Goal: Task Accomplishment & Management: Use online tool/utility

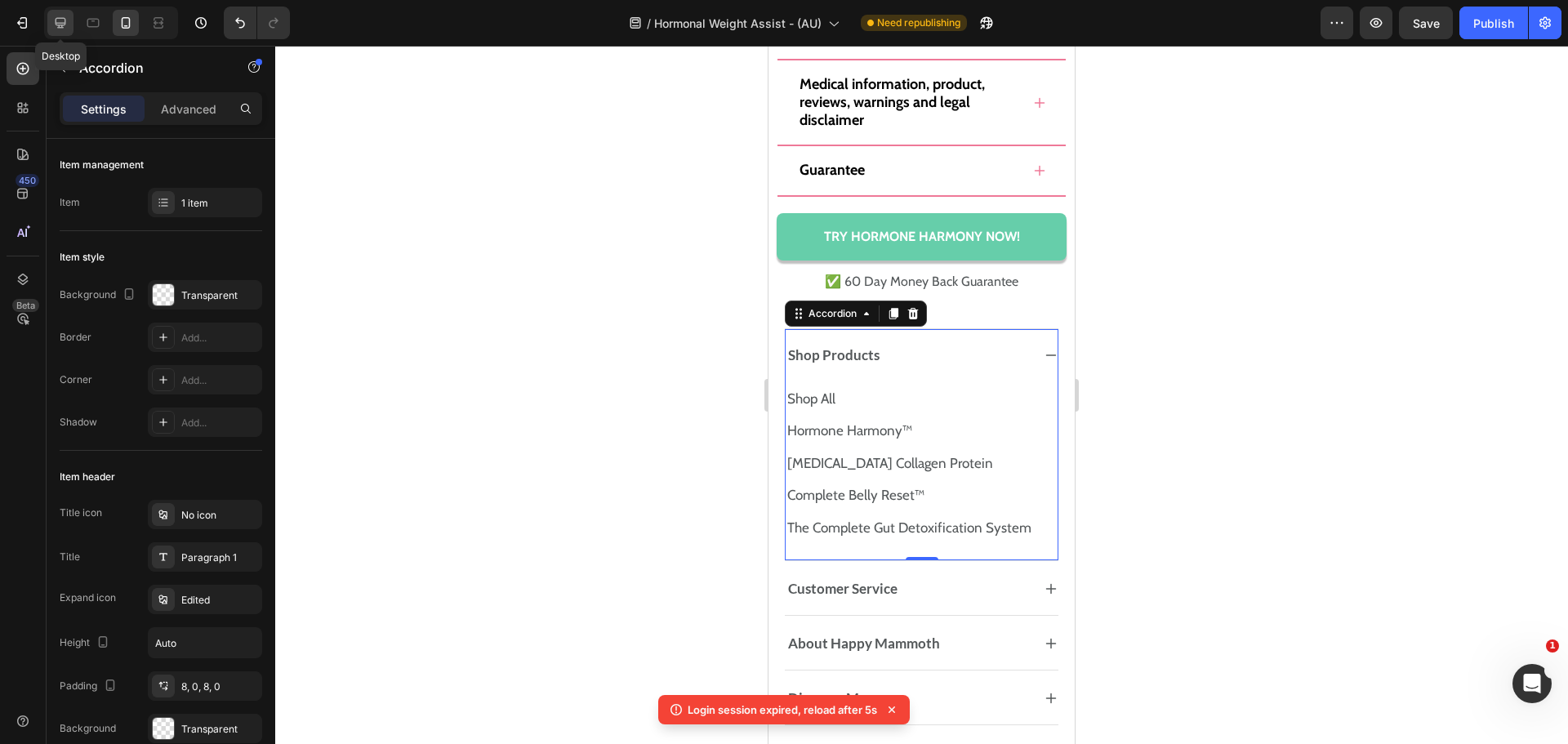
click at [51, 19] on div at bounding box center [61, 23] width 27 height 27
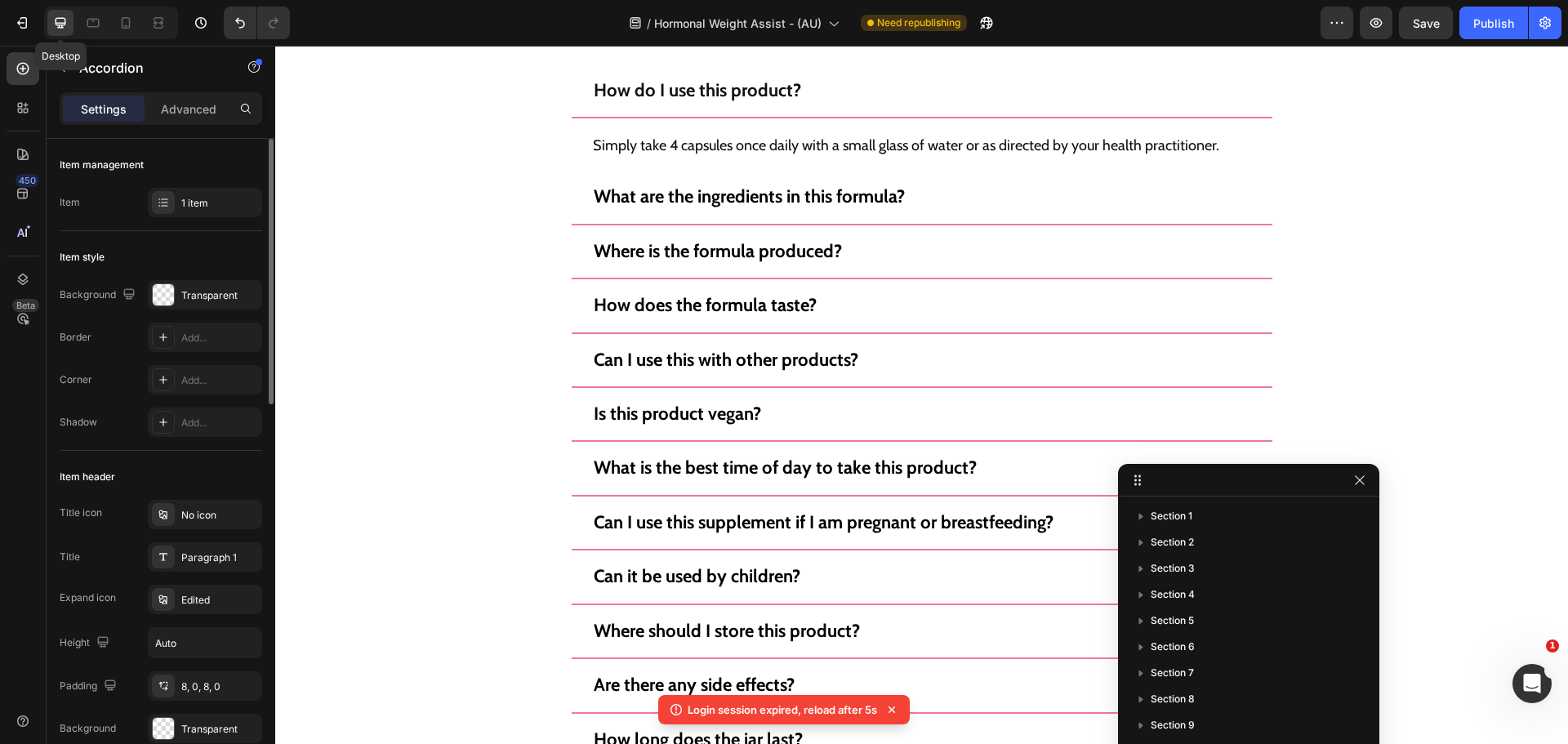
scroll to position [12013, 0]
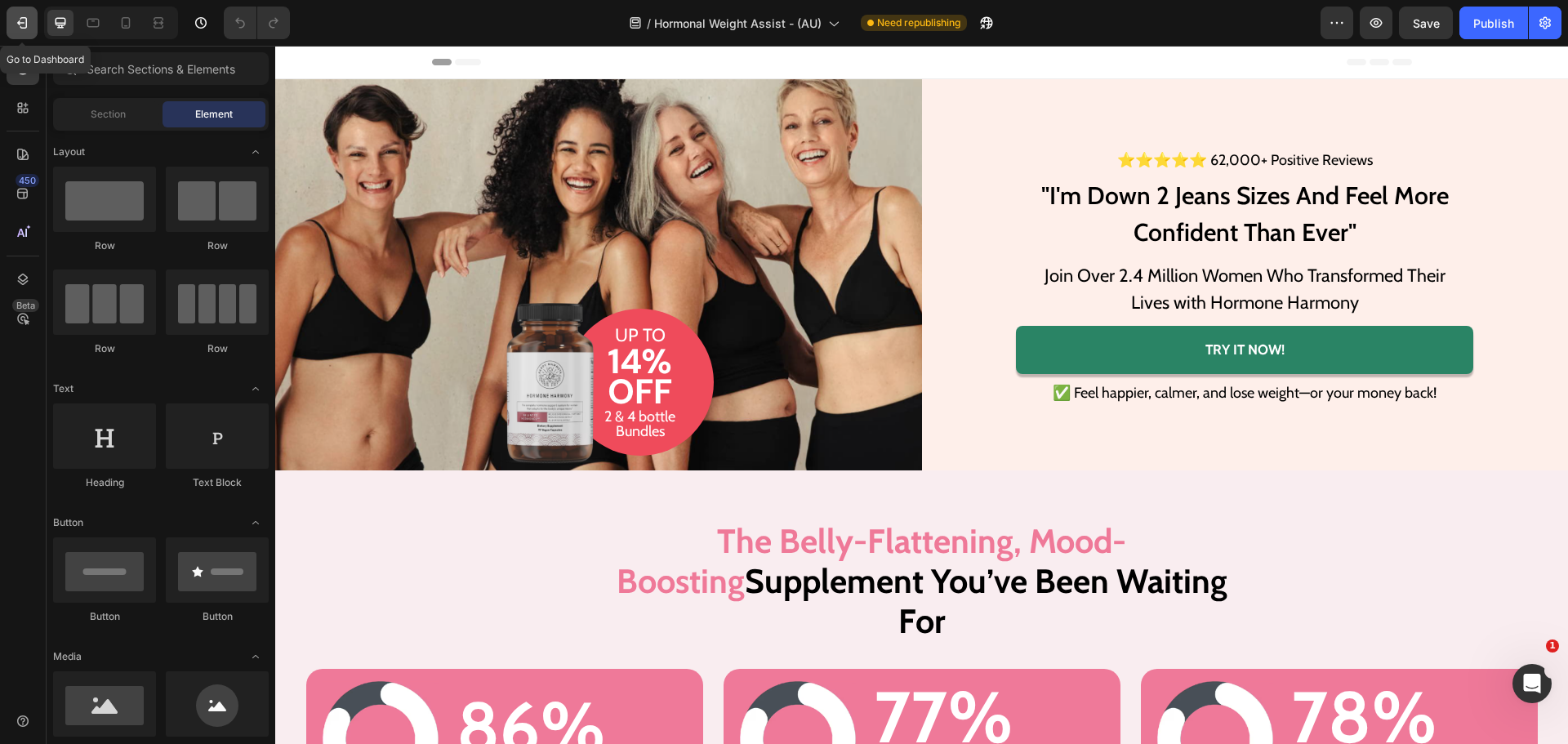
click at [17, 19] on icon "button" at bounding box center [22, 23] width 16 height 16
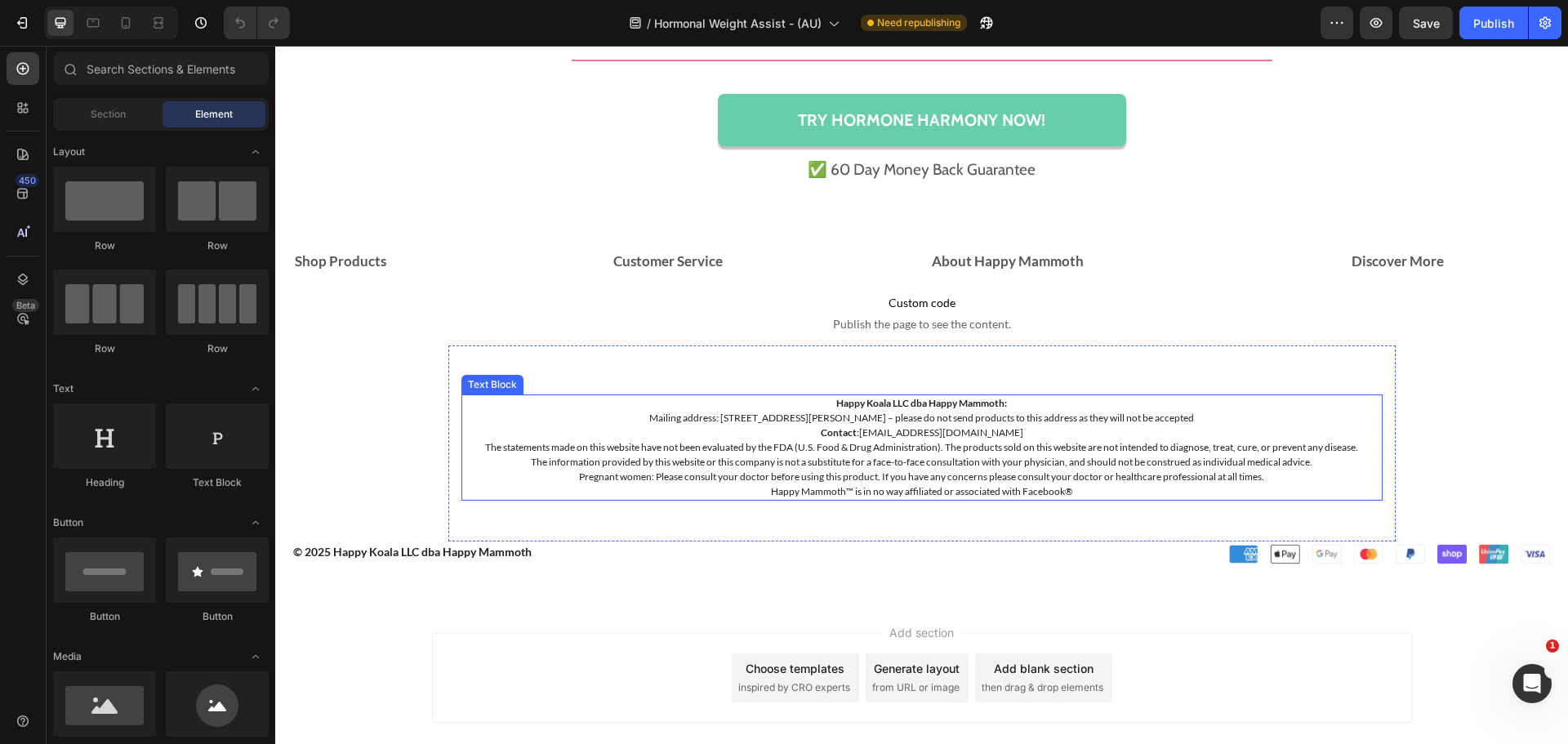
scroll to position [12863, 0]
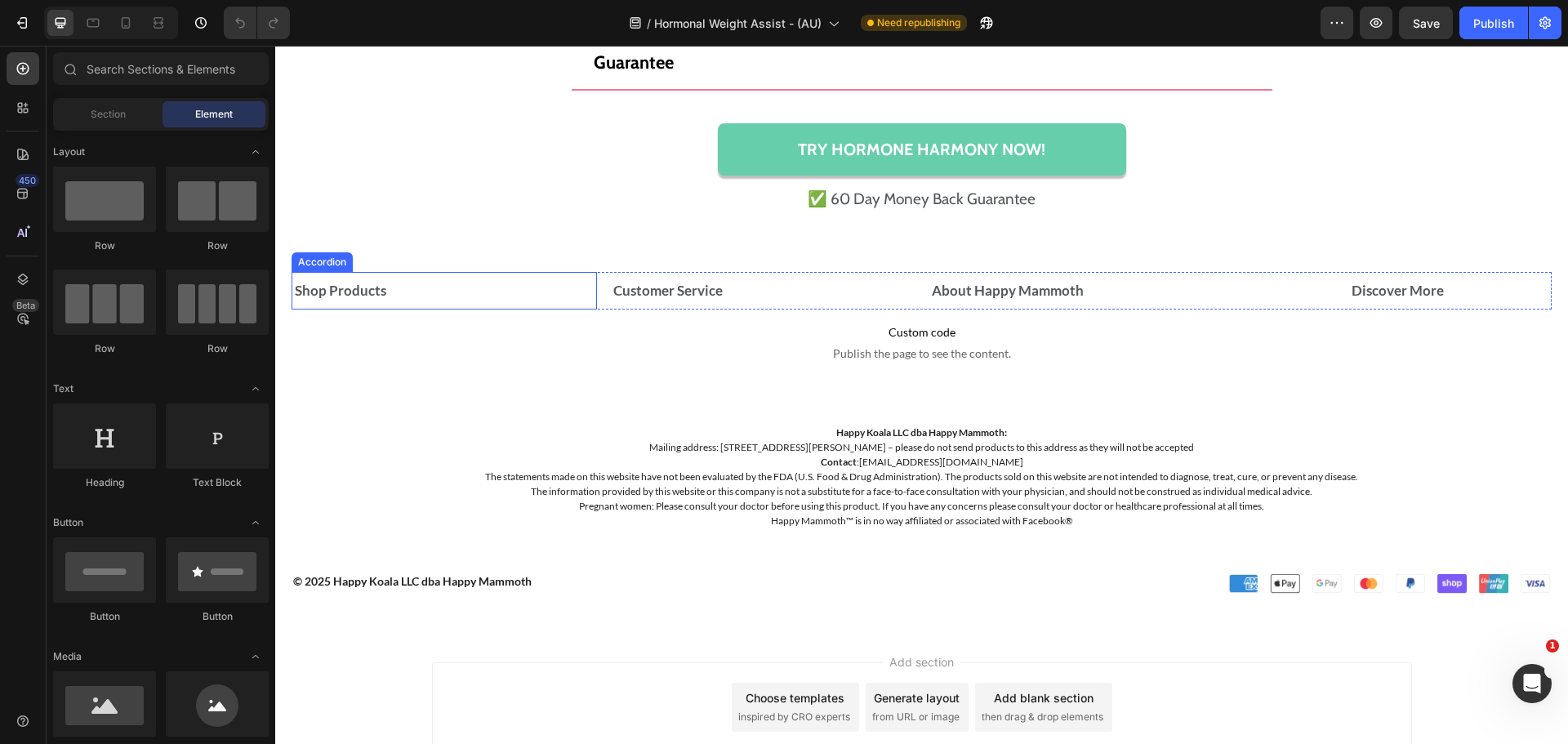
click at [336, 288] on strong "Shop Products" at bounding box center [340, 290] width 91 height 17
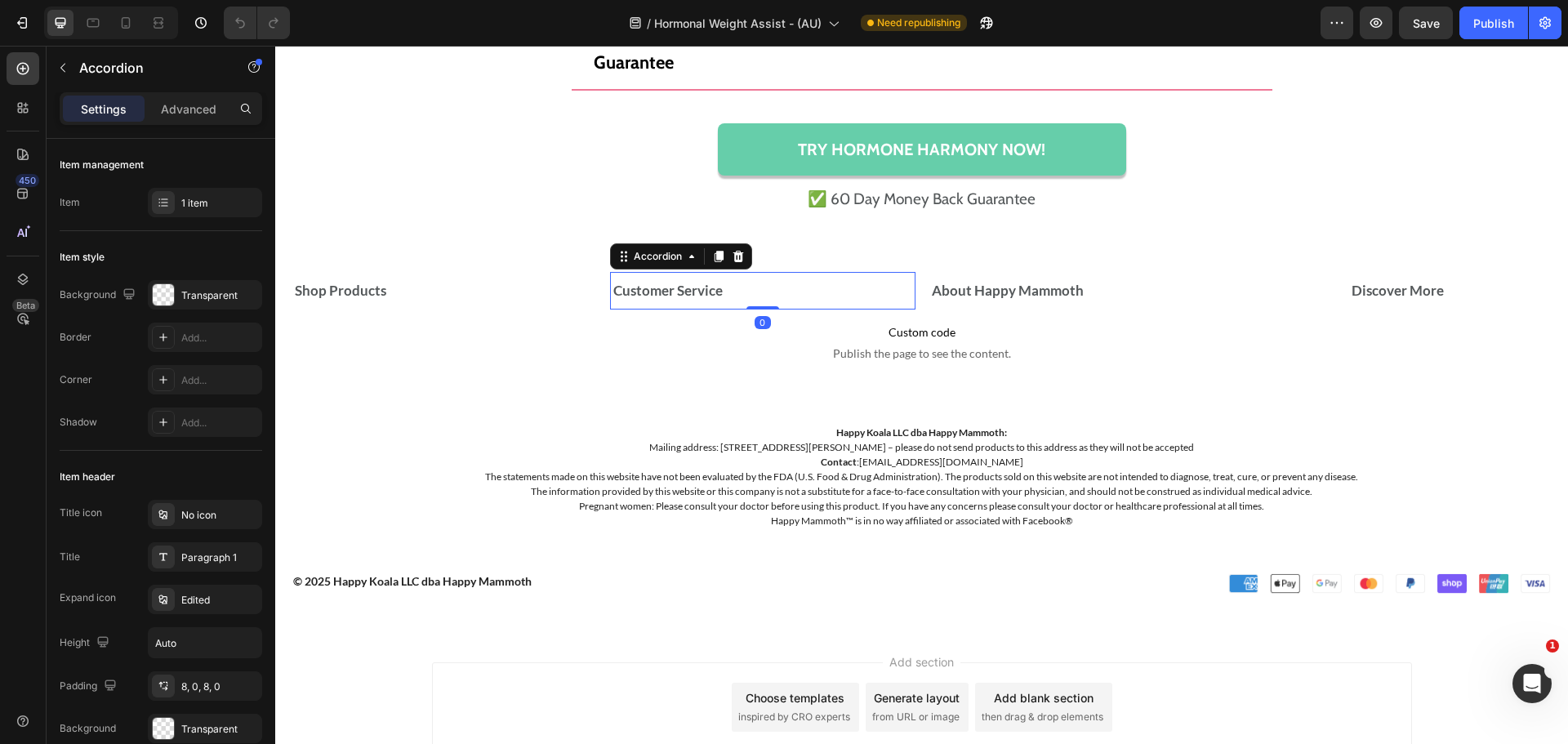
click at [689, 285] on strong "Customer Service" at bounding box center [668, 290] width 110 height 17
click at [985, 278] on div "About Happy Mammoth" at bounding box center [1007, 291] width 156 height 25
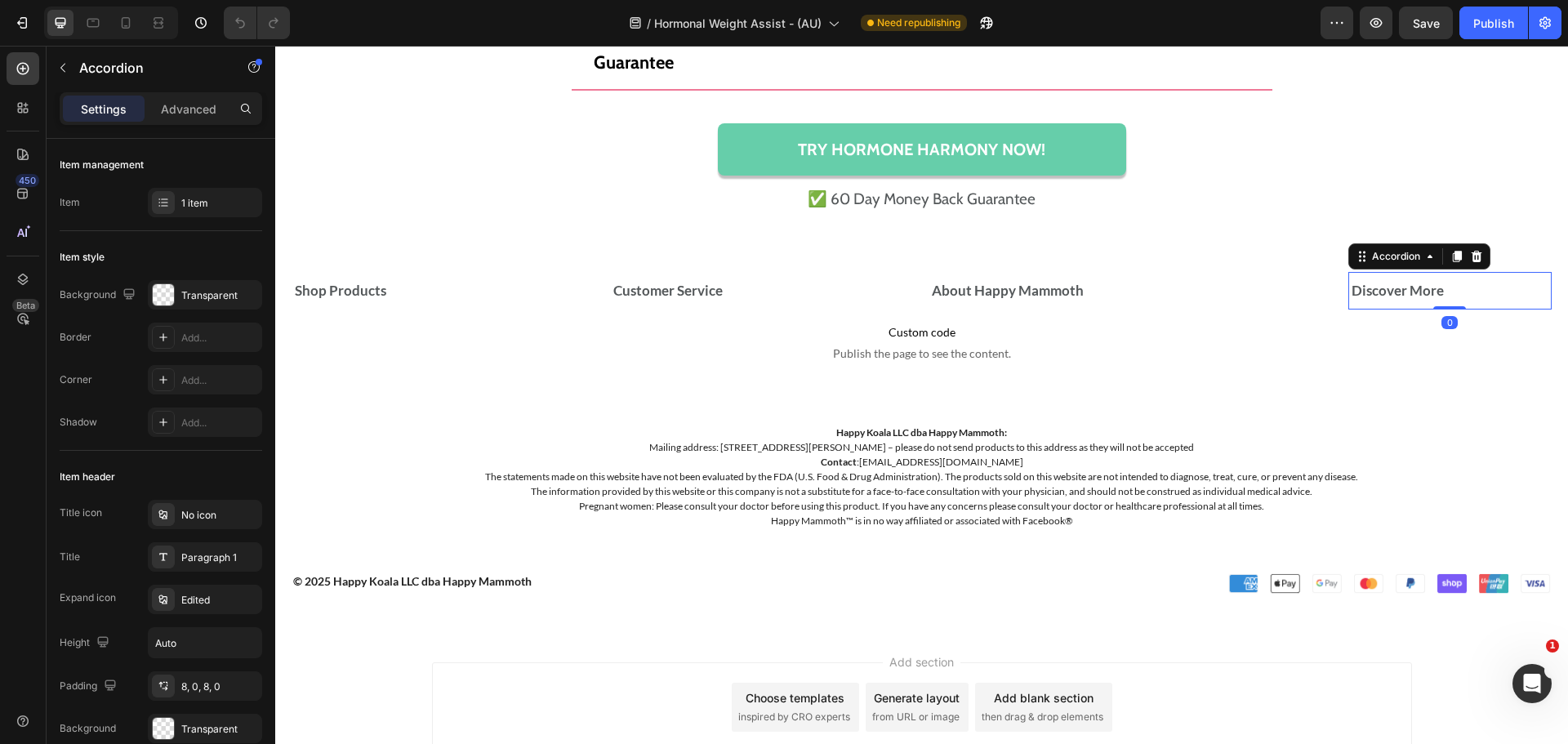
click at [1355, 278] on div "Discover More" at bounding box center [1397, 291] width 97 height 25
click at [1359, 293] on strong "Discover More" at bounding box center [1397, 290] width 92 height 17
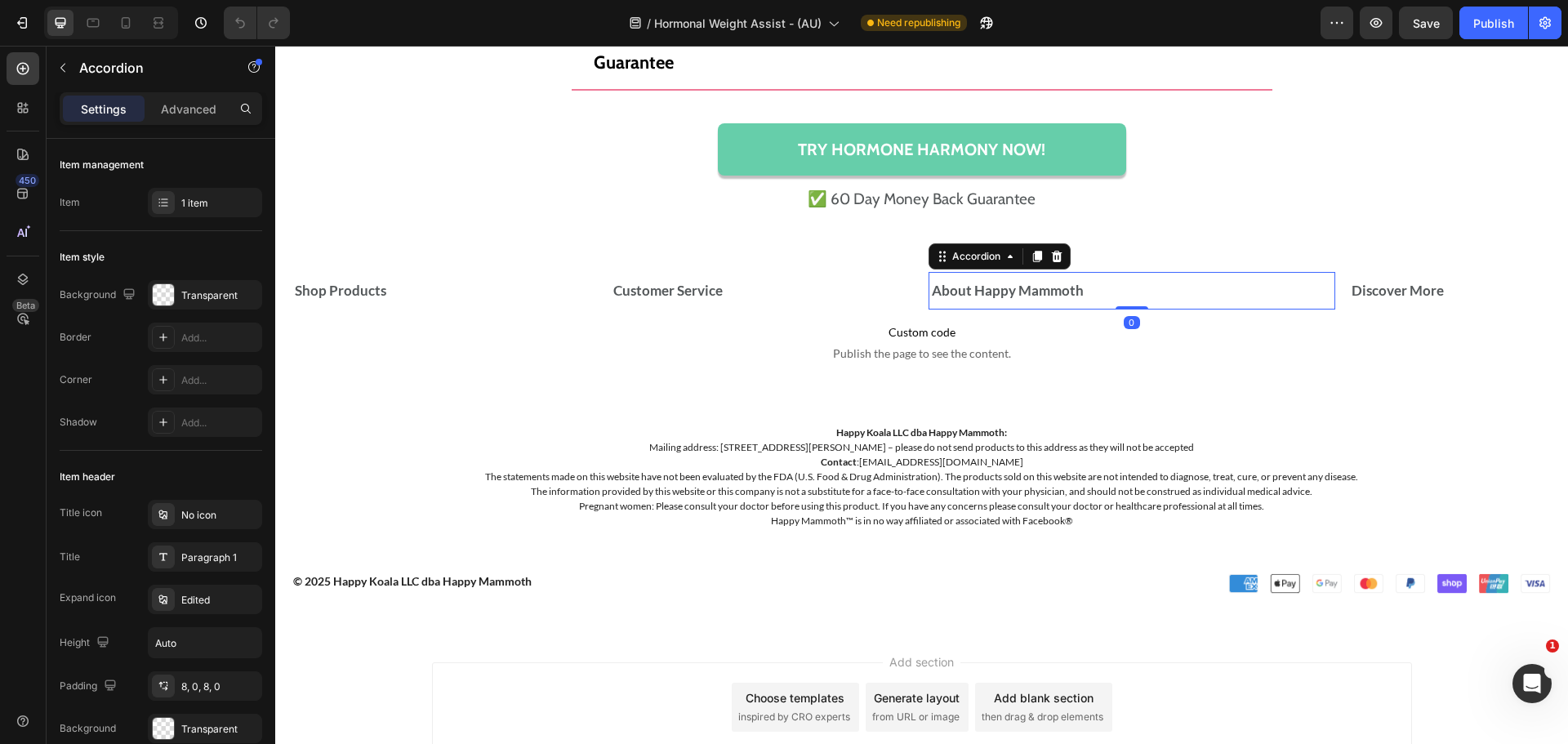
click at [1051, 300] on p "About Happy Mammoth" at bounding box center [1008, 291] width 152 height 19
click at [86, 24] on icon at bounding box center [93, 23] width 16 height 16
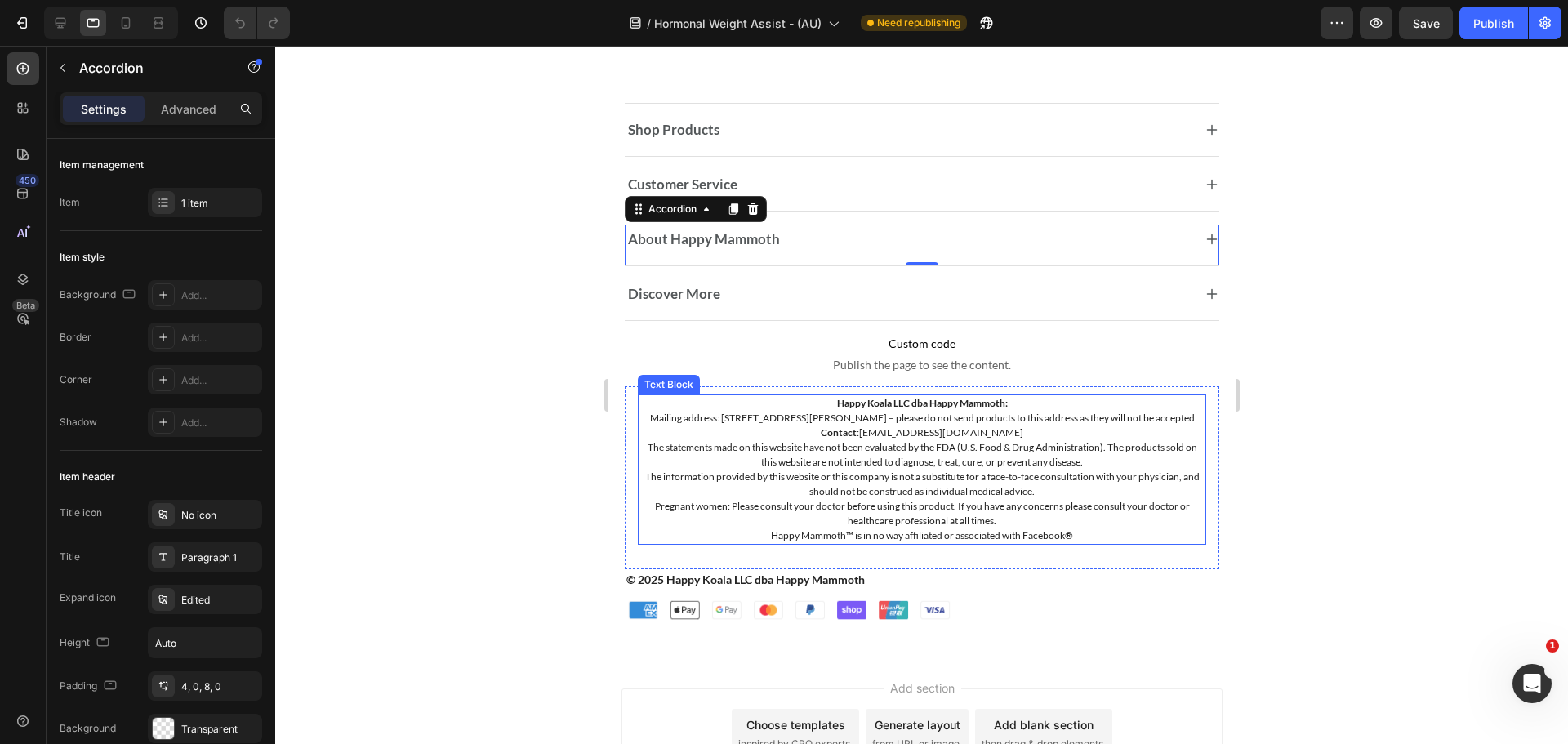
scroll to position [12376, 0]
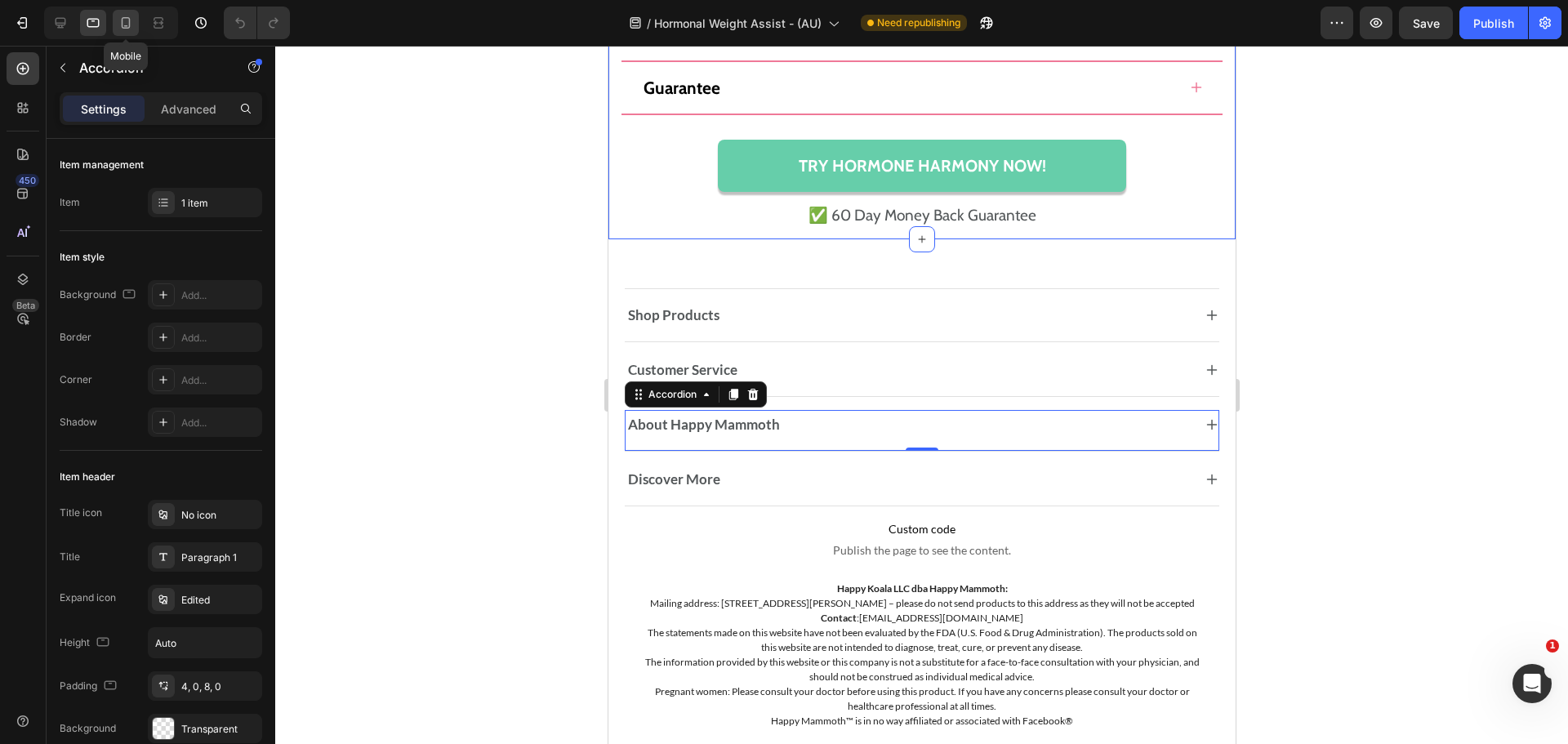
click at [120, 24] on icon at bounding box center [126, 23] width 16 height 16
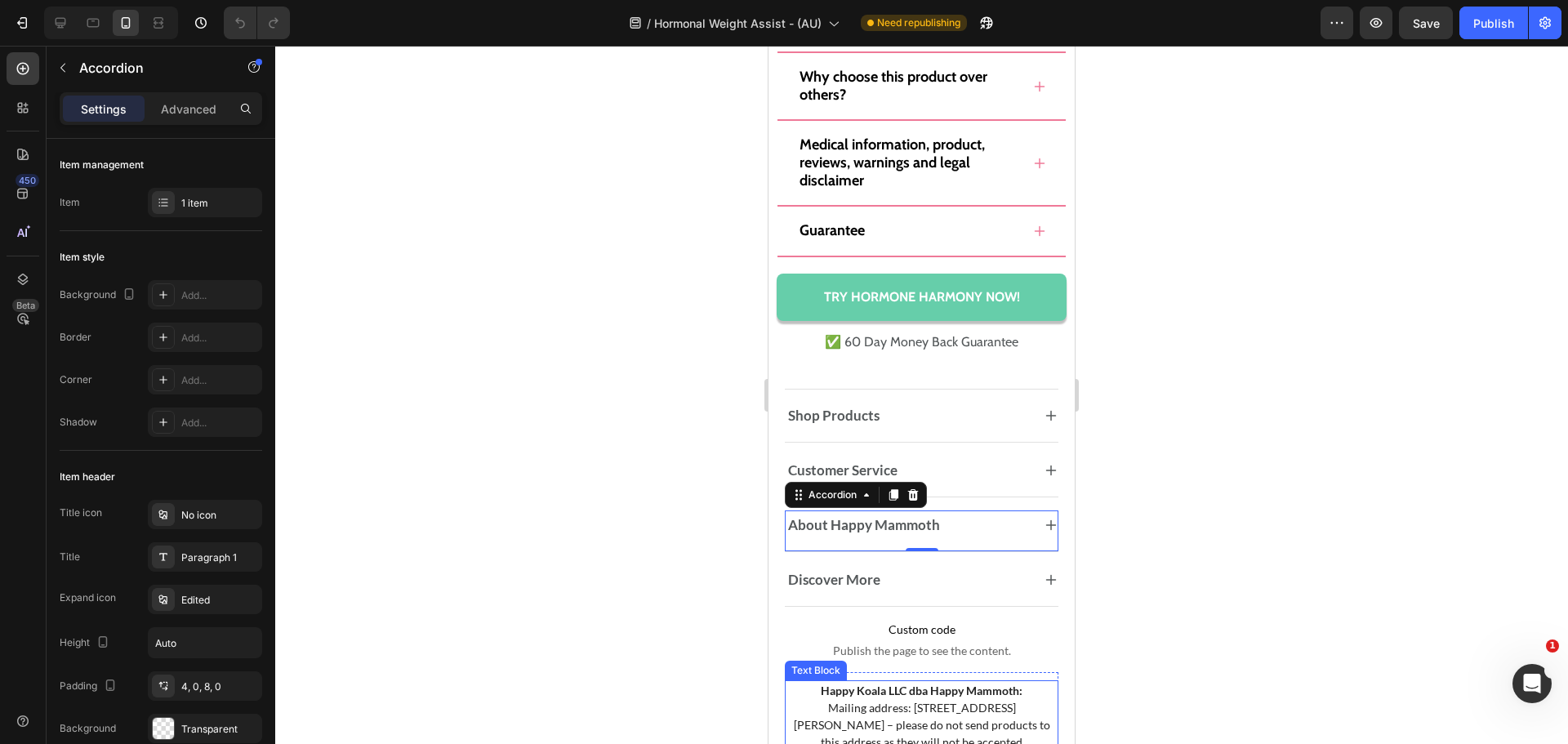
scroll to position [11960, 0]
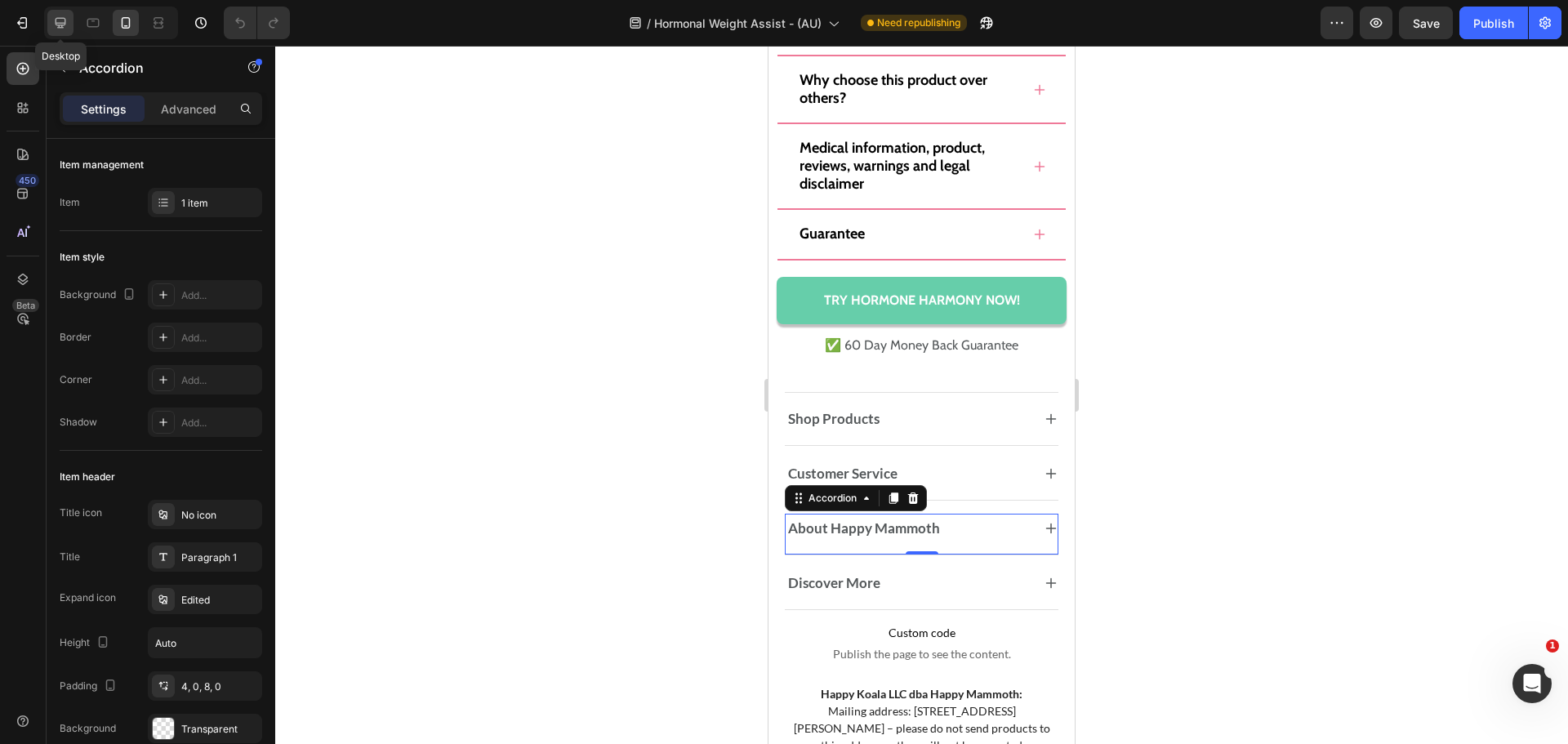
click at [57, 24] on icon at bounding box center [61, 23] width 11 height 11
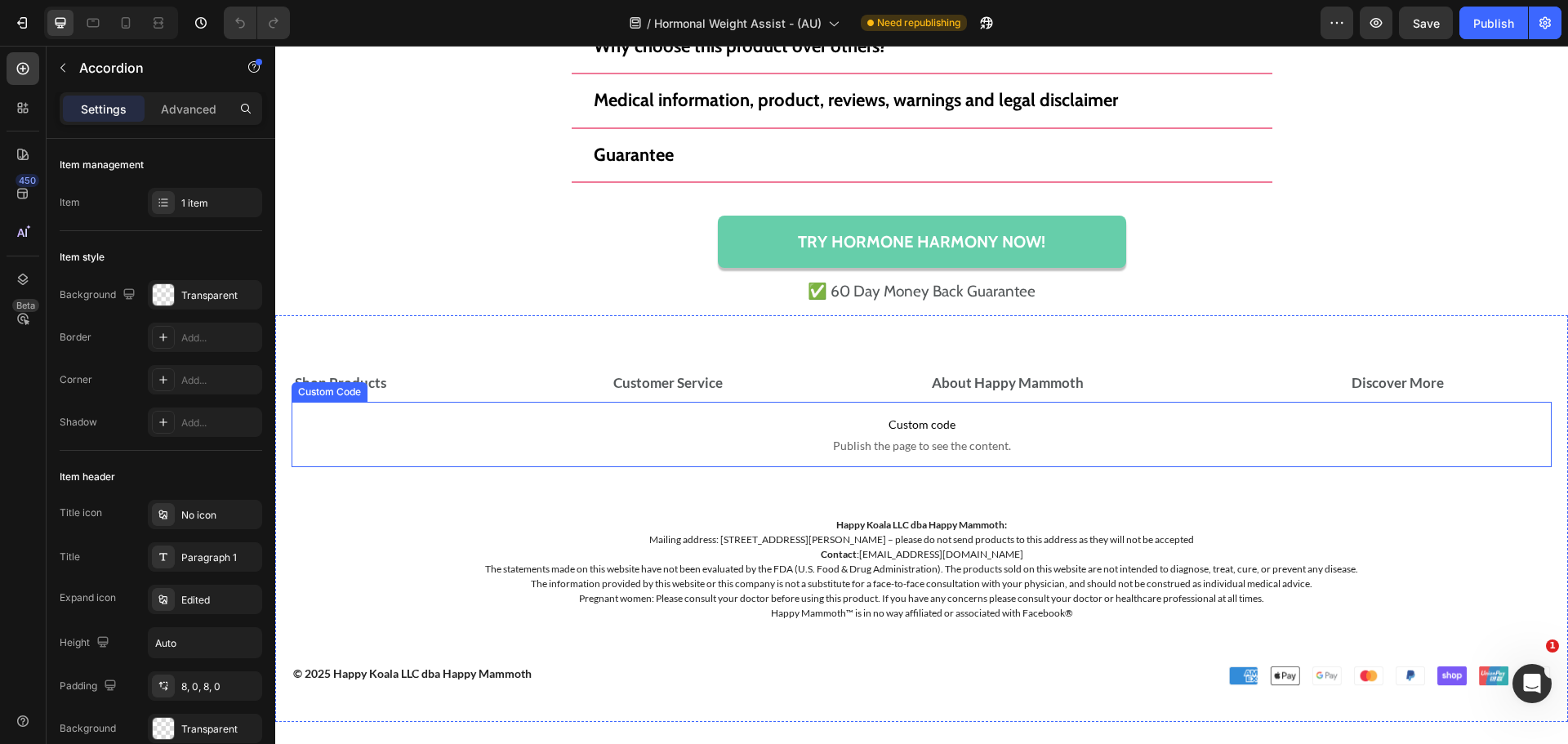
scroll to position [12781, 0]
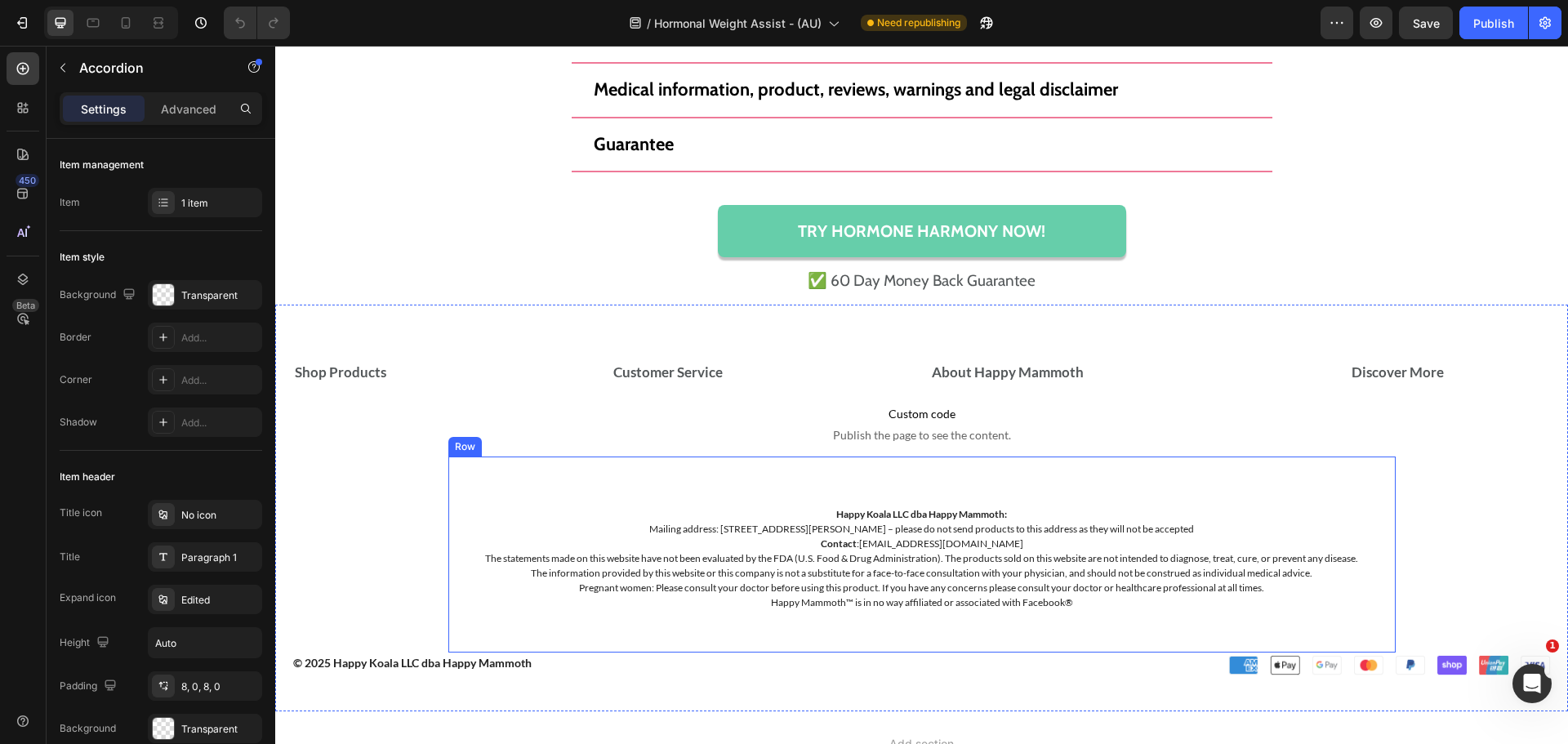
click at [892, 494] on div "Happy Koala LLC dba Happy Mammoth: Mailing address: 1910 Thomes Ave, Cheyenne, …" at bounding box center [922, 555] width 948 height 196
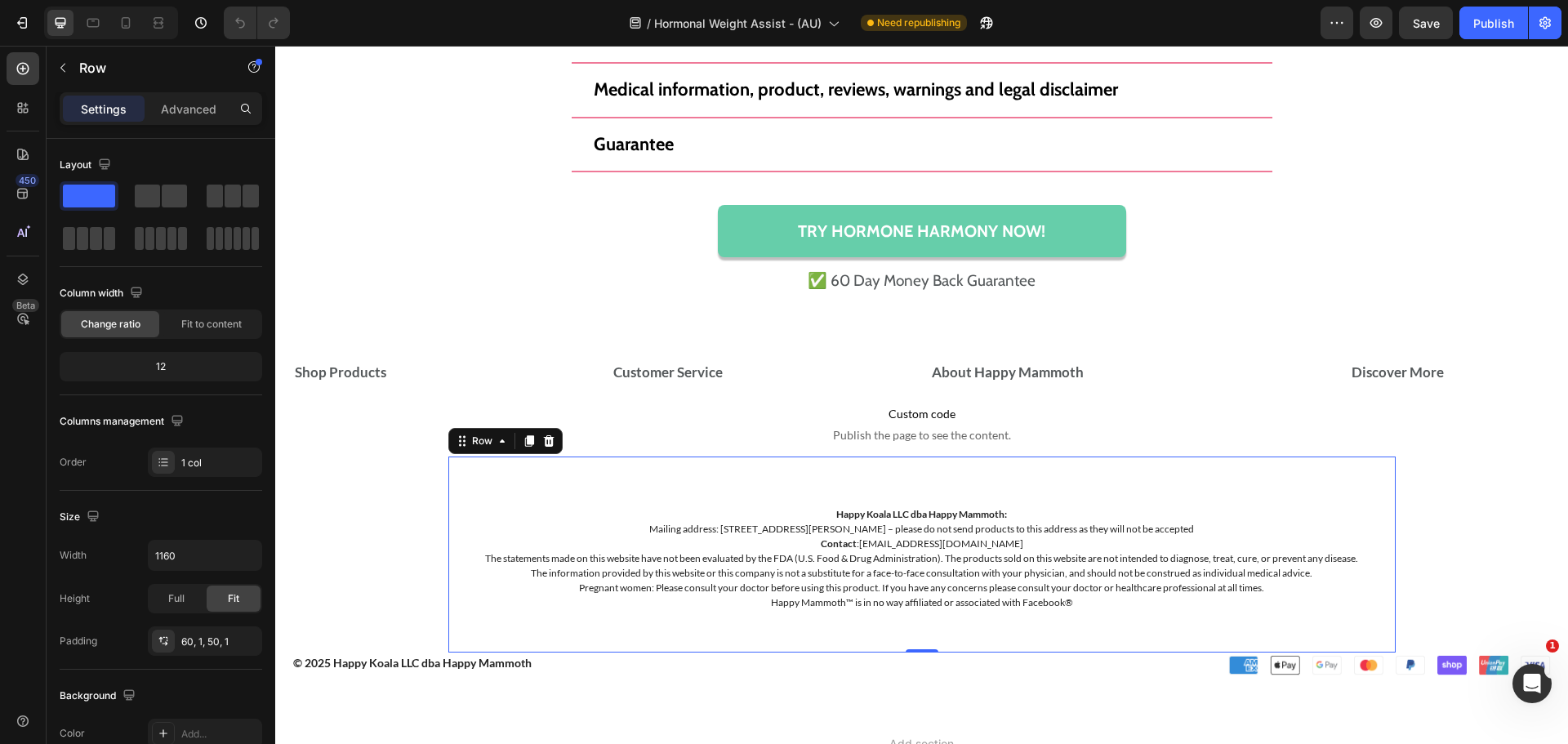
click at [166, 92] on div "Settings Advanced" at bounding box center [160, 108] width 202 height 33
click at [169, 114] on p "Advanced" at bounding box center [188, 109] width 56 height 17
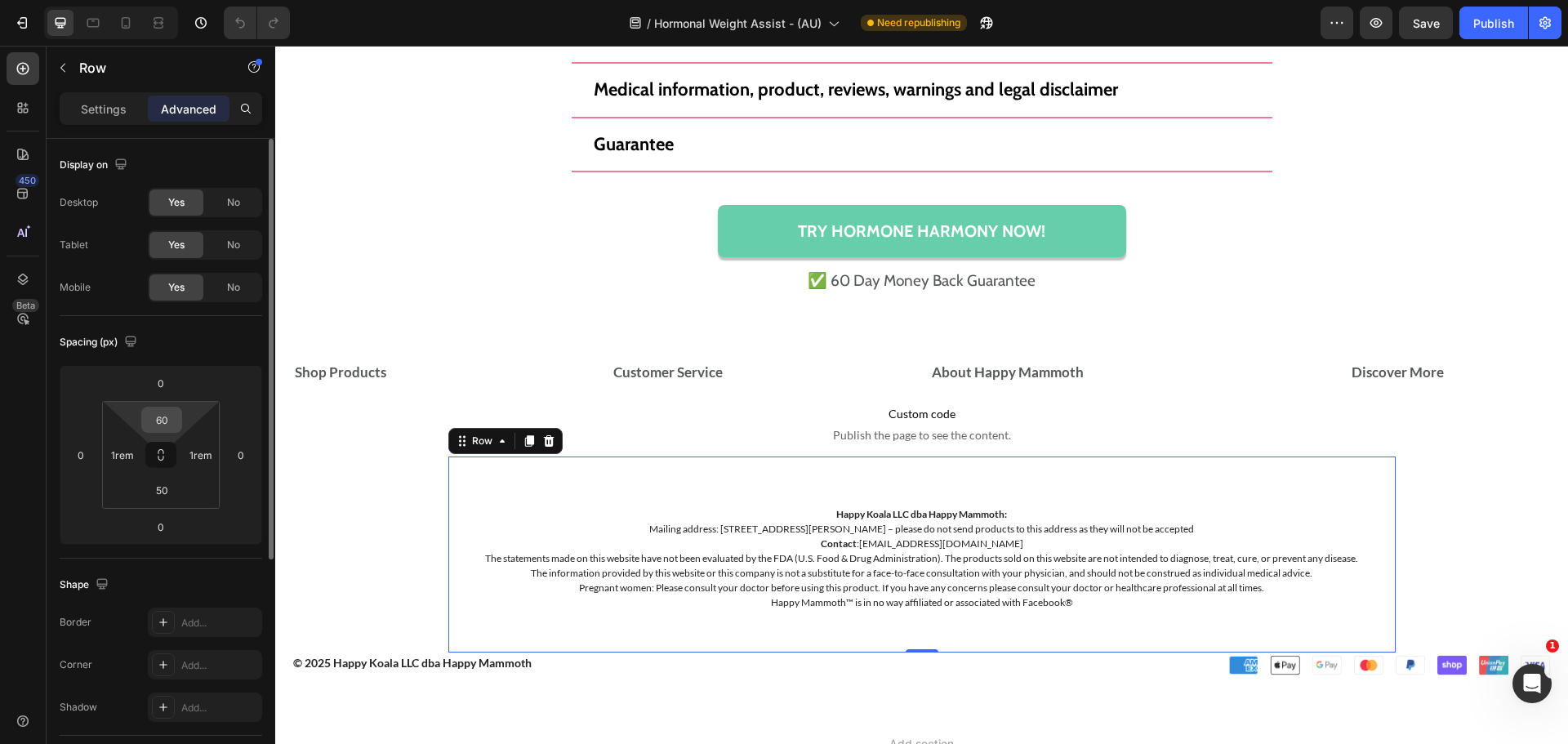
click at [156, 418] on input "60" at bounding box center [161, 420] width 33 height 25
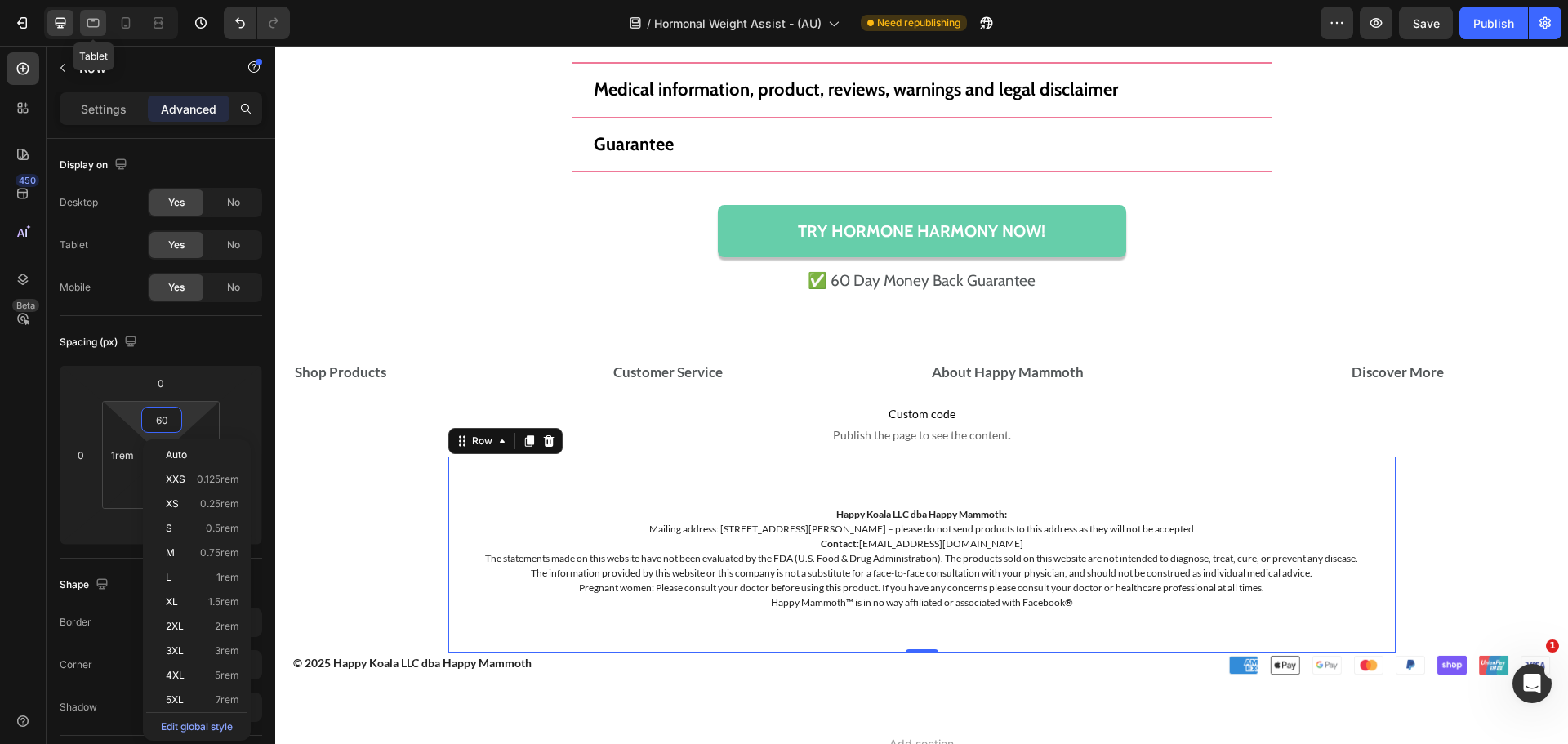
click at [103, 19] on div at bounding box center [94, 23] width 27 height 27
type input "10"
type input "30"
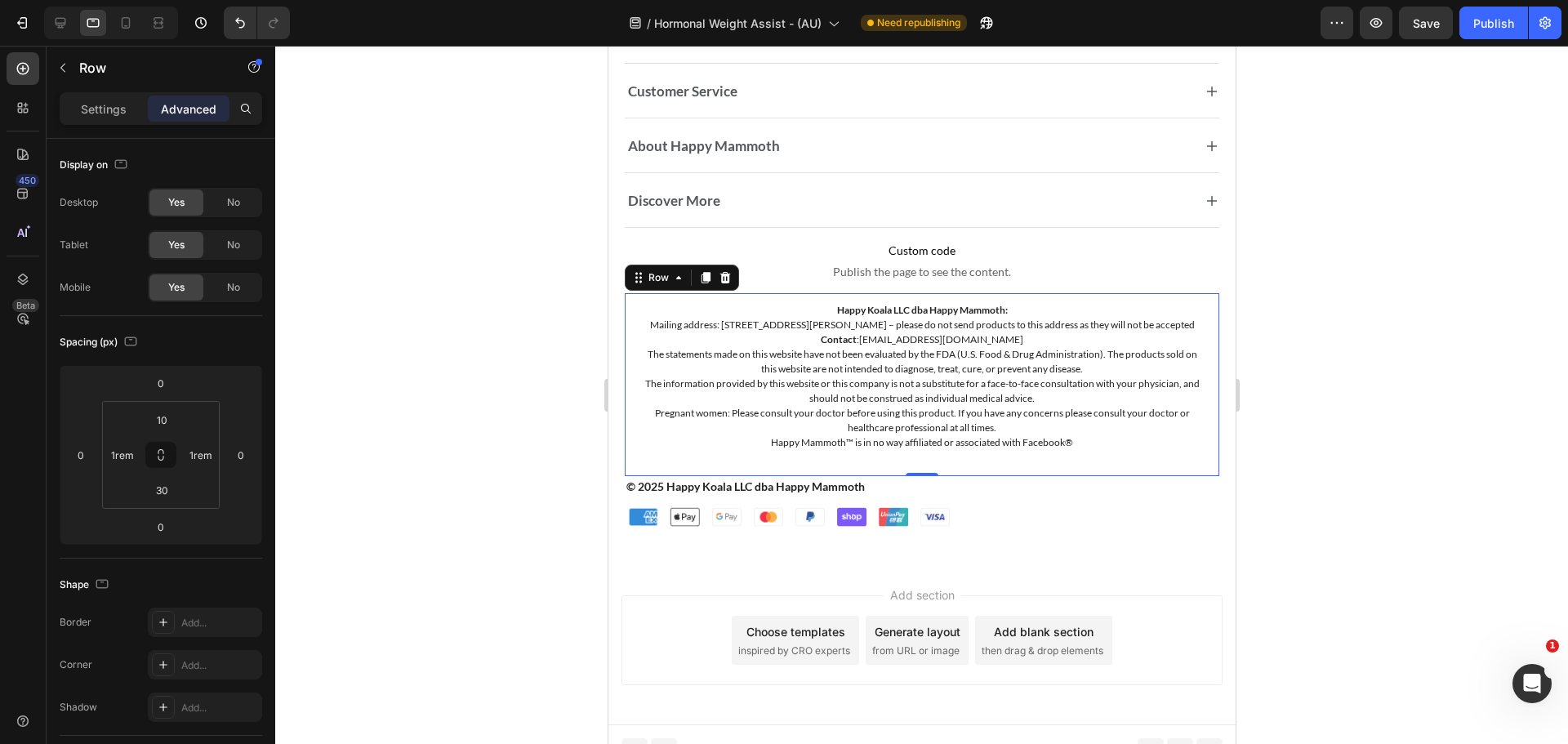
scroll to position [12636, 0]
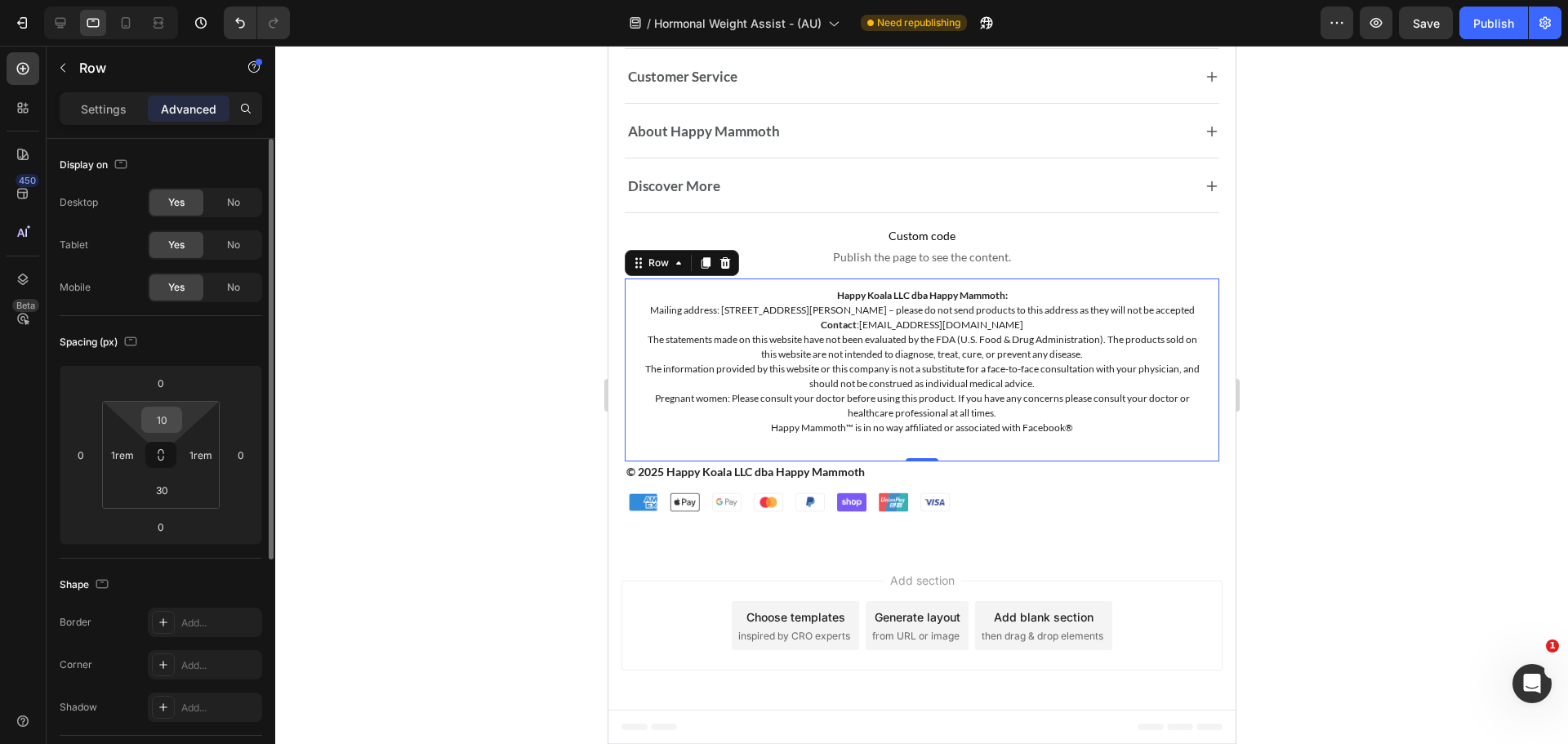
click at [169, 411] on input "10" at bounding box center [161, 420] width 33 height 25
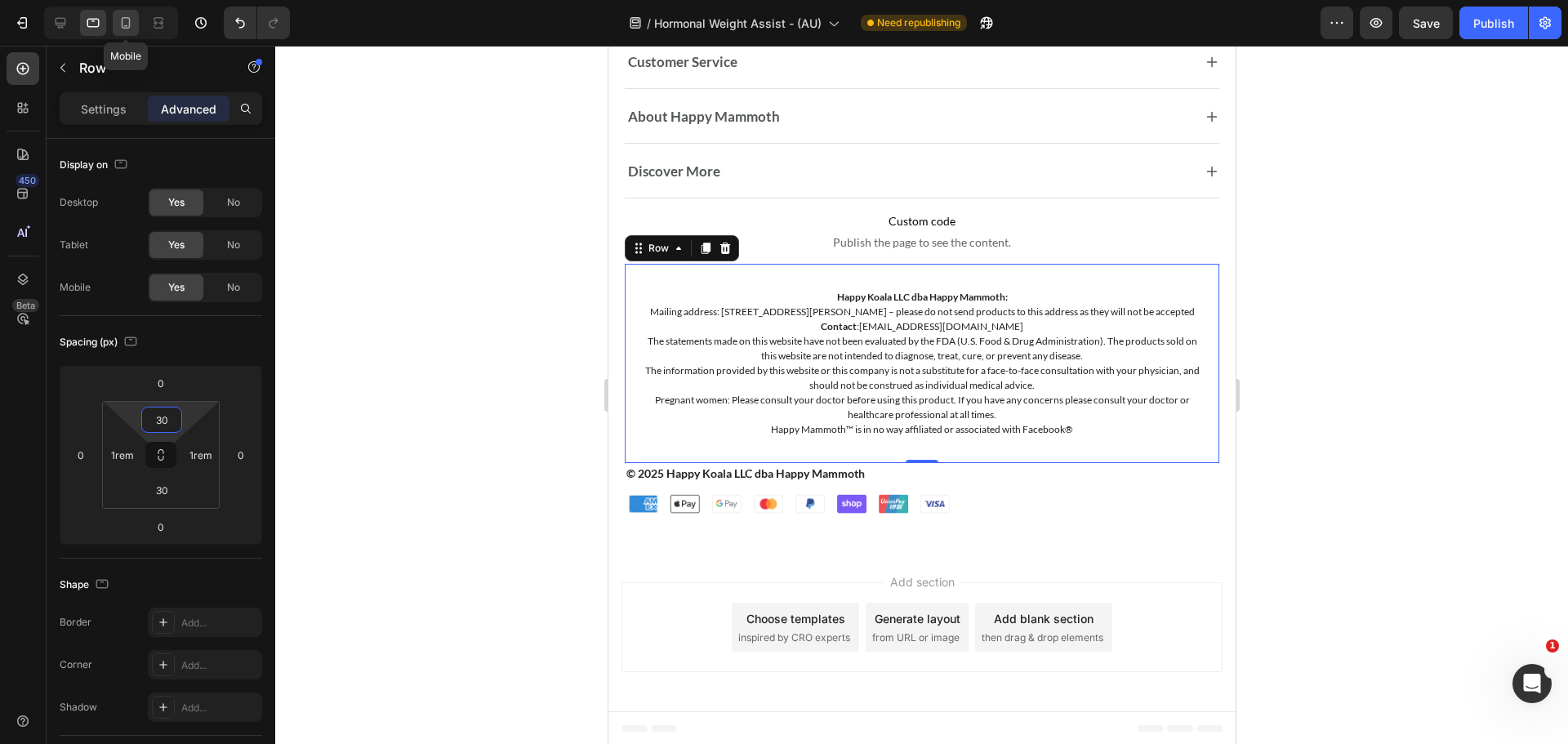
click at [125, 24] on icon at bounding box center [126, 23] width 16 height 16
type input "10"
type input "0"
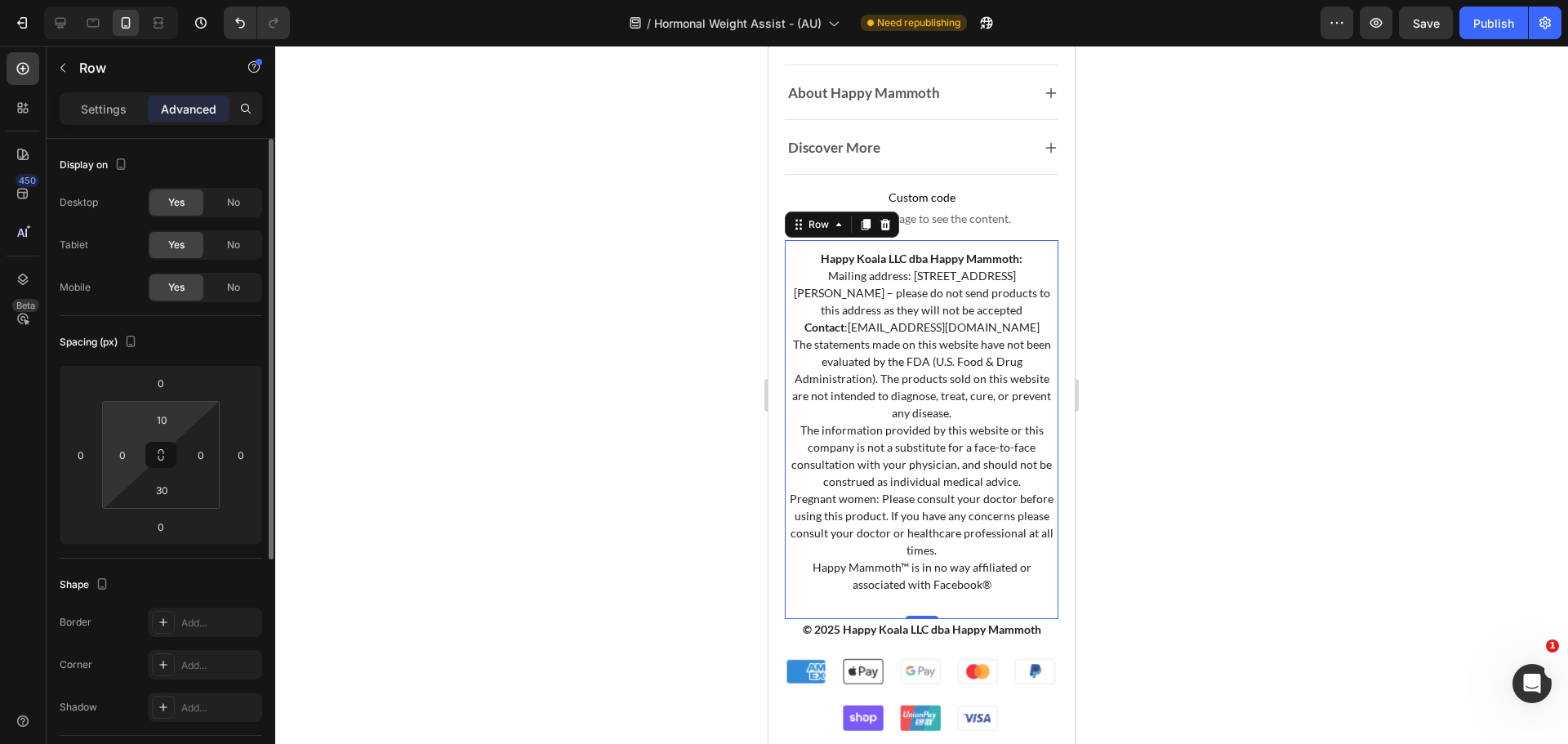
scroll to position [12467, 0]
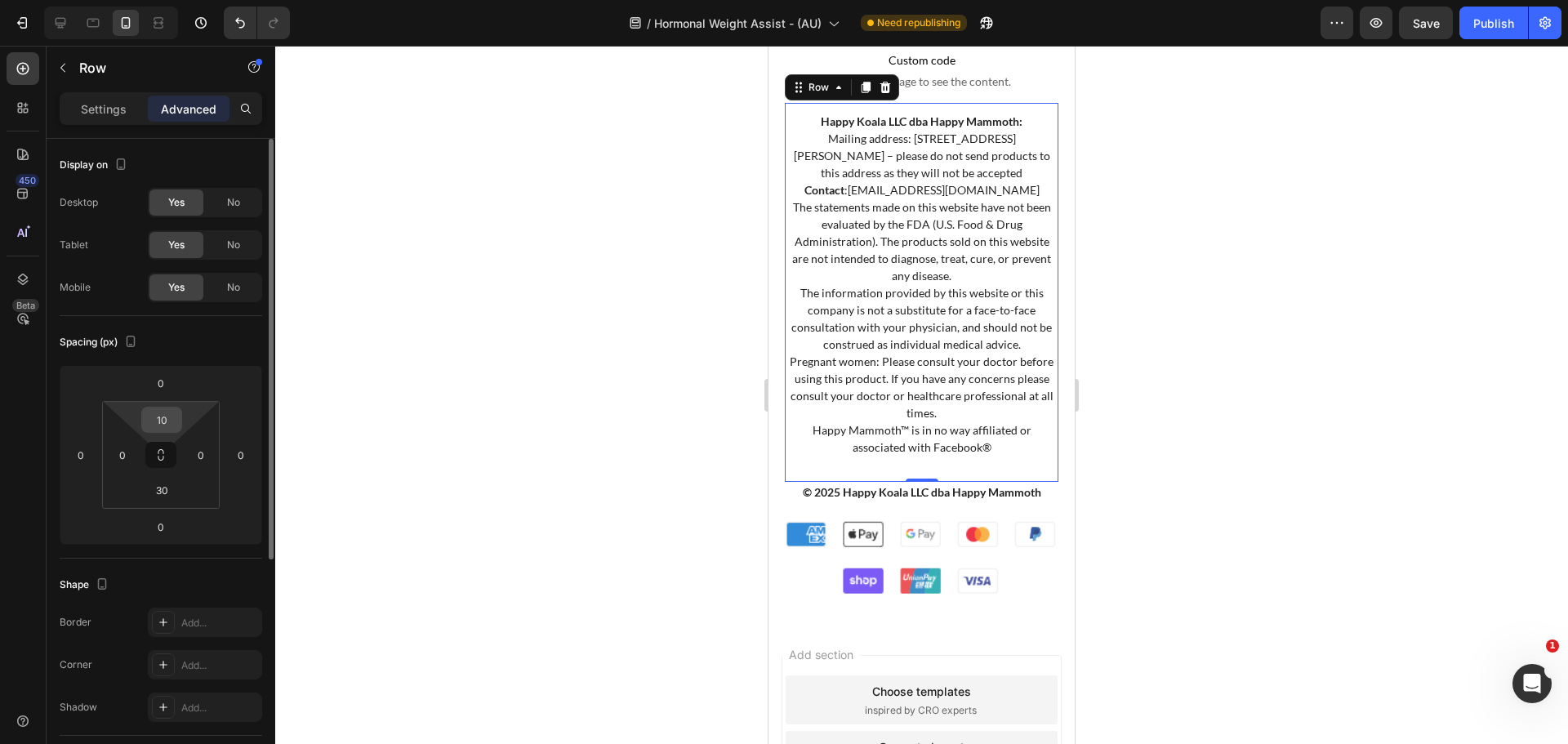
click at [159, 425] on input "10" at bounding box center [161, 420] width 33 height 25
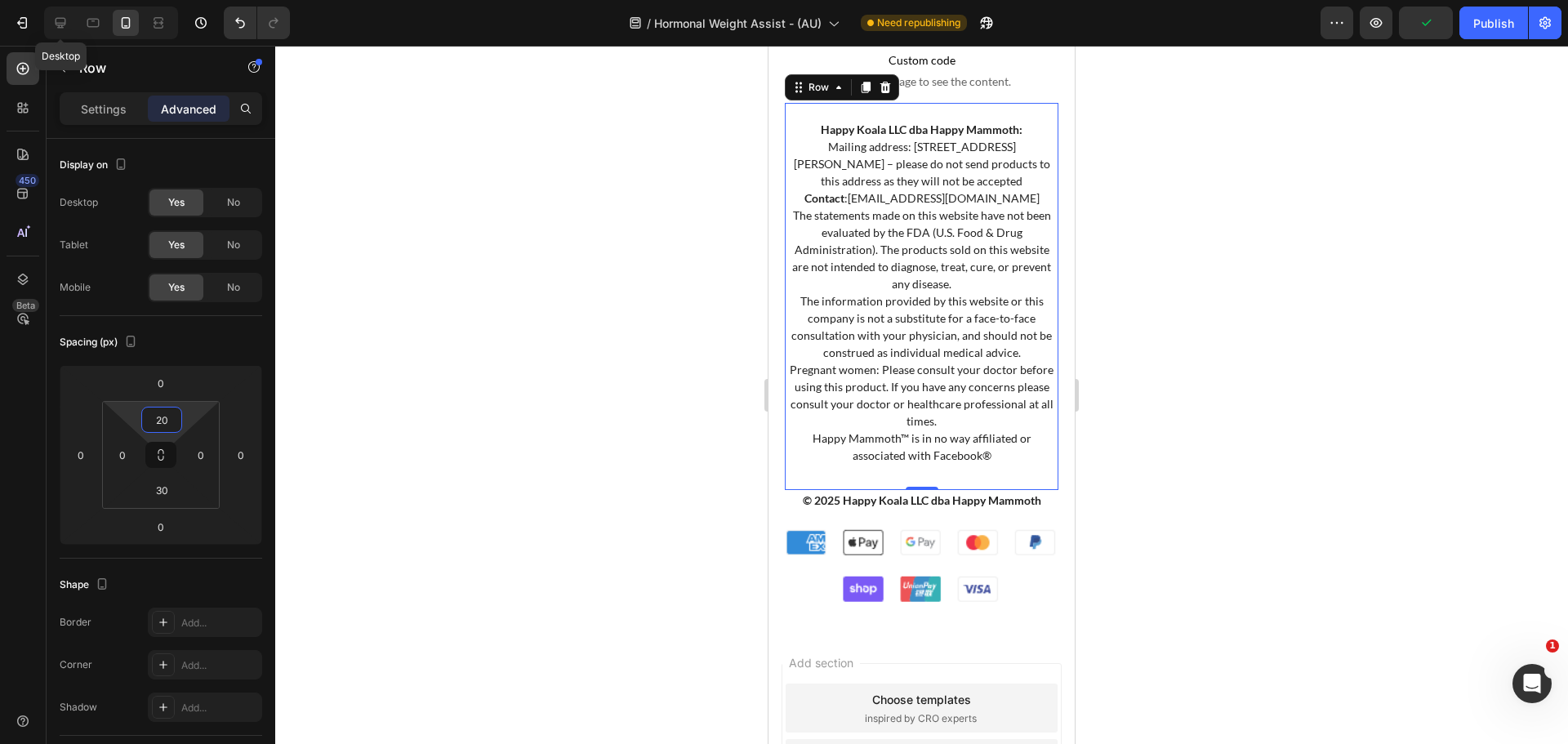
drag, startPoint x: 64, startPoint y: 16, endPoint x: 61, endPoint y: 36, distance: 20.2
click at [64, 16] on icon at bounding box center [60, 23] width 16 height 16
type input "60"
type input "1rem"
type input "50"
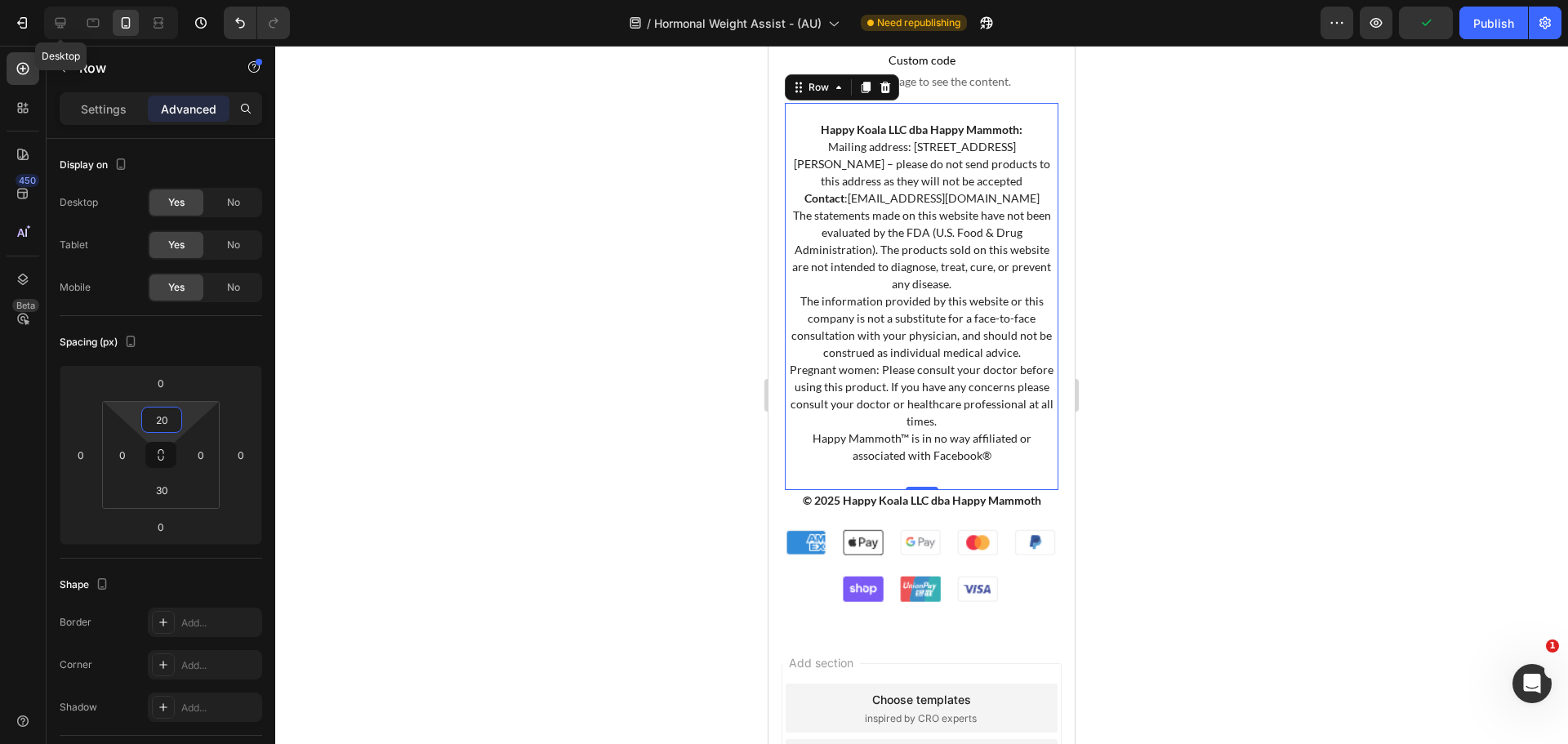
type input "1rem"
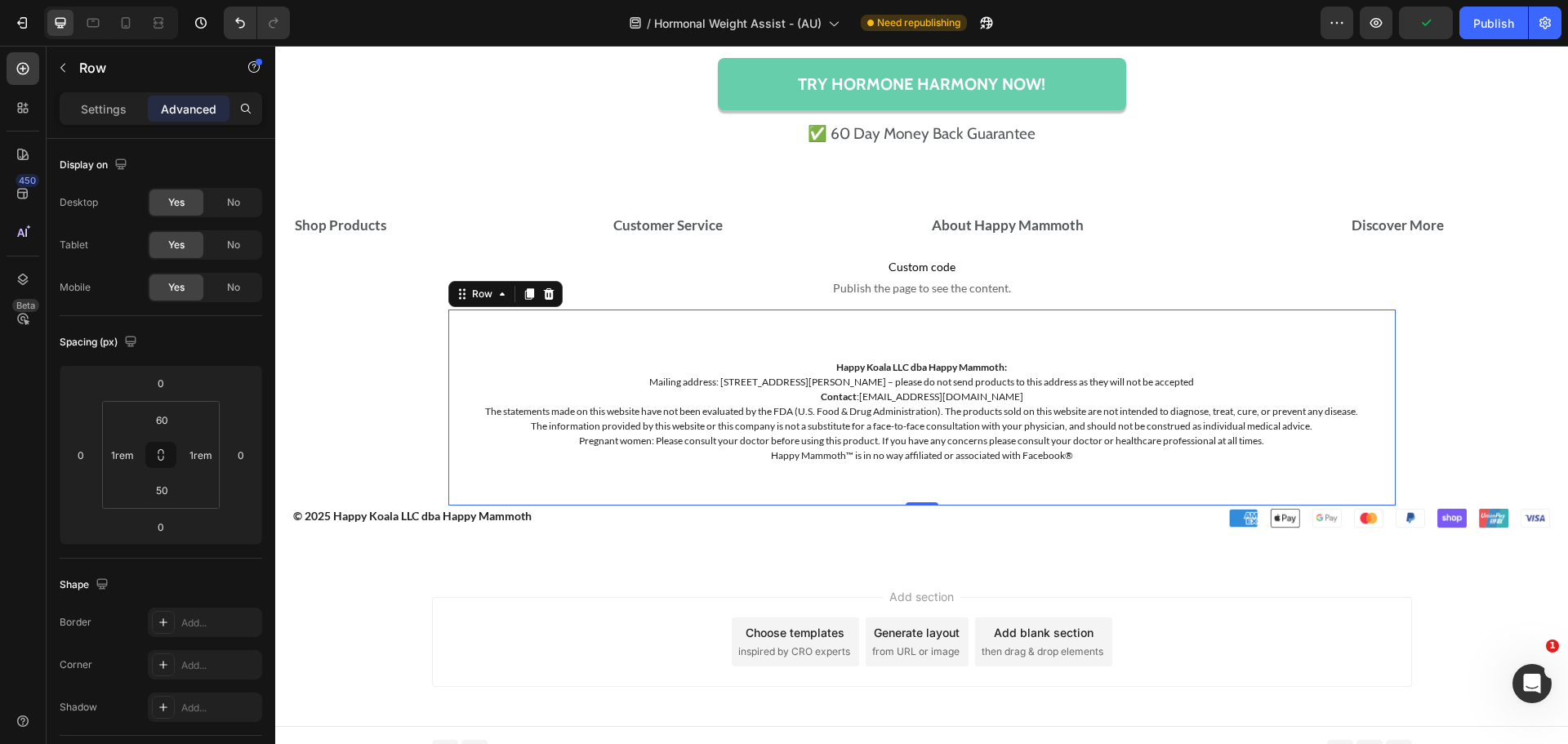
scroll to position [12945, 0]
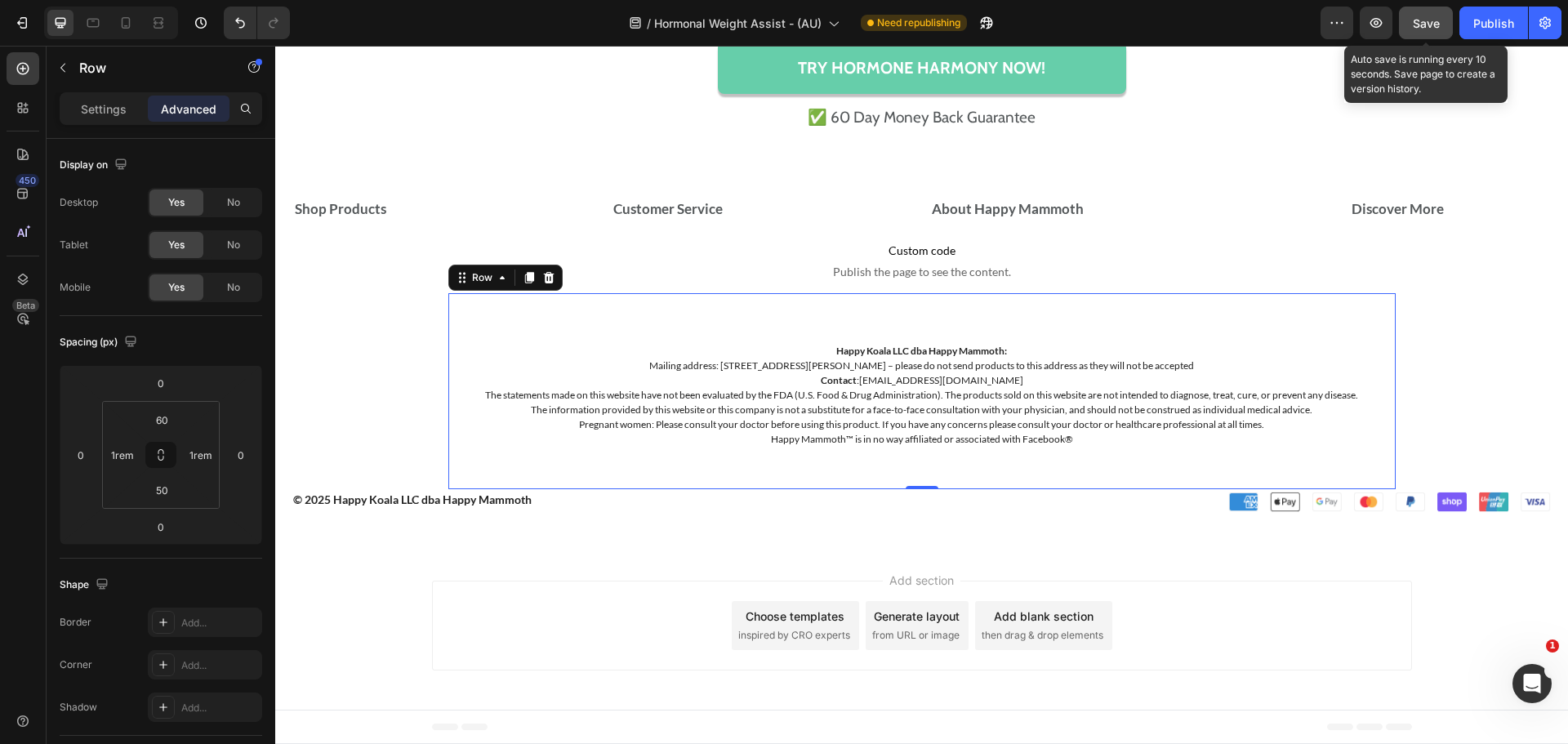
click at [1413, 27] on span "Save" at bounding box center [1426, 23] width 27 height 14
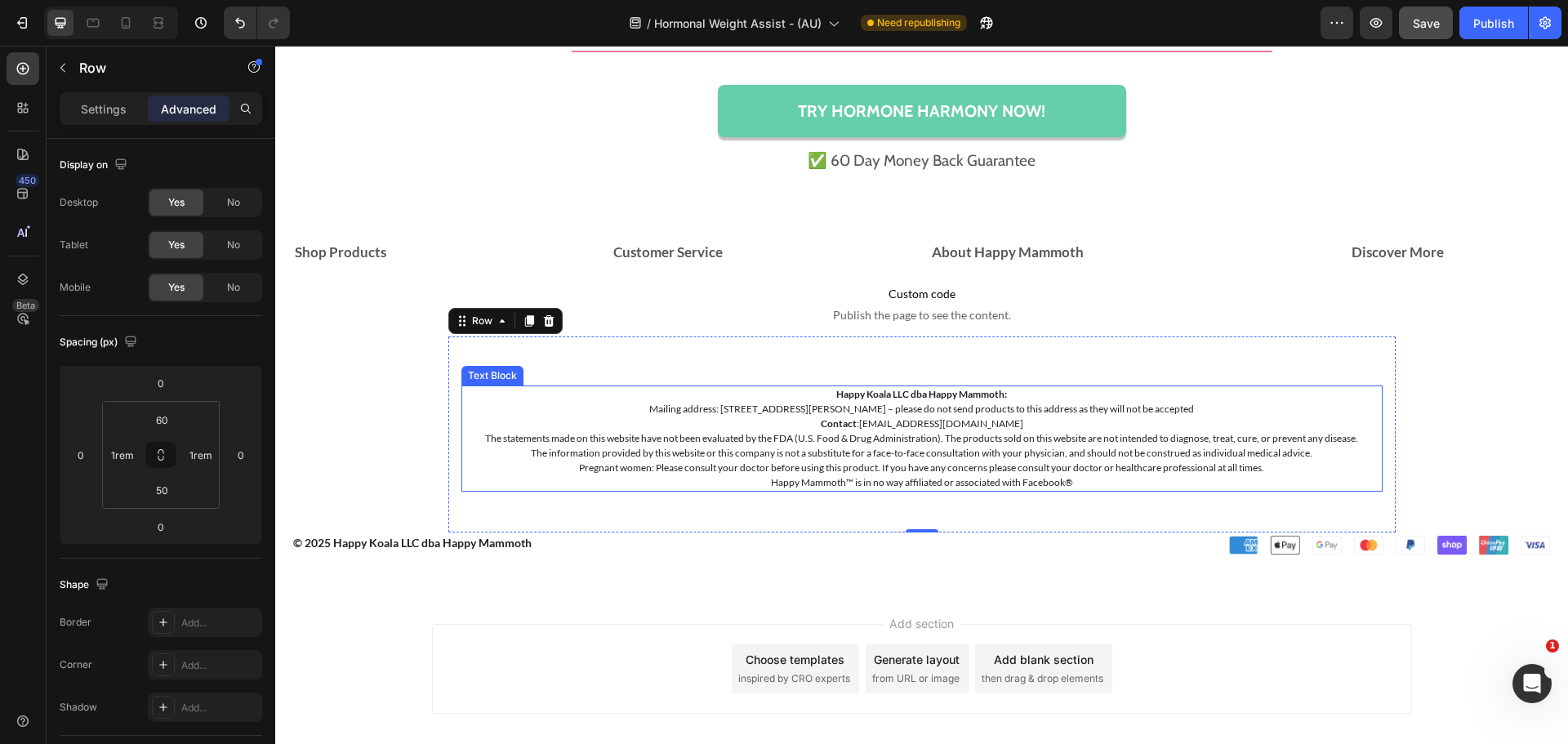
scroll to position [12863, 0]
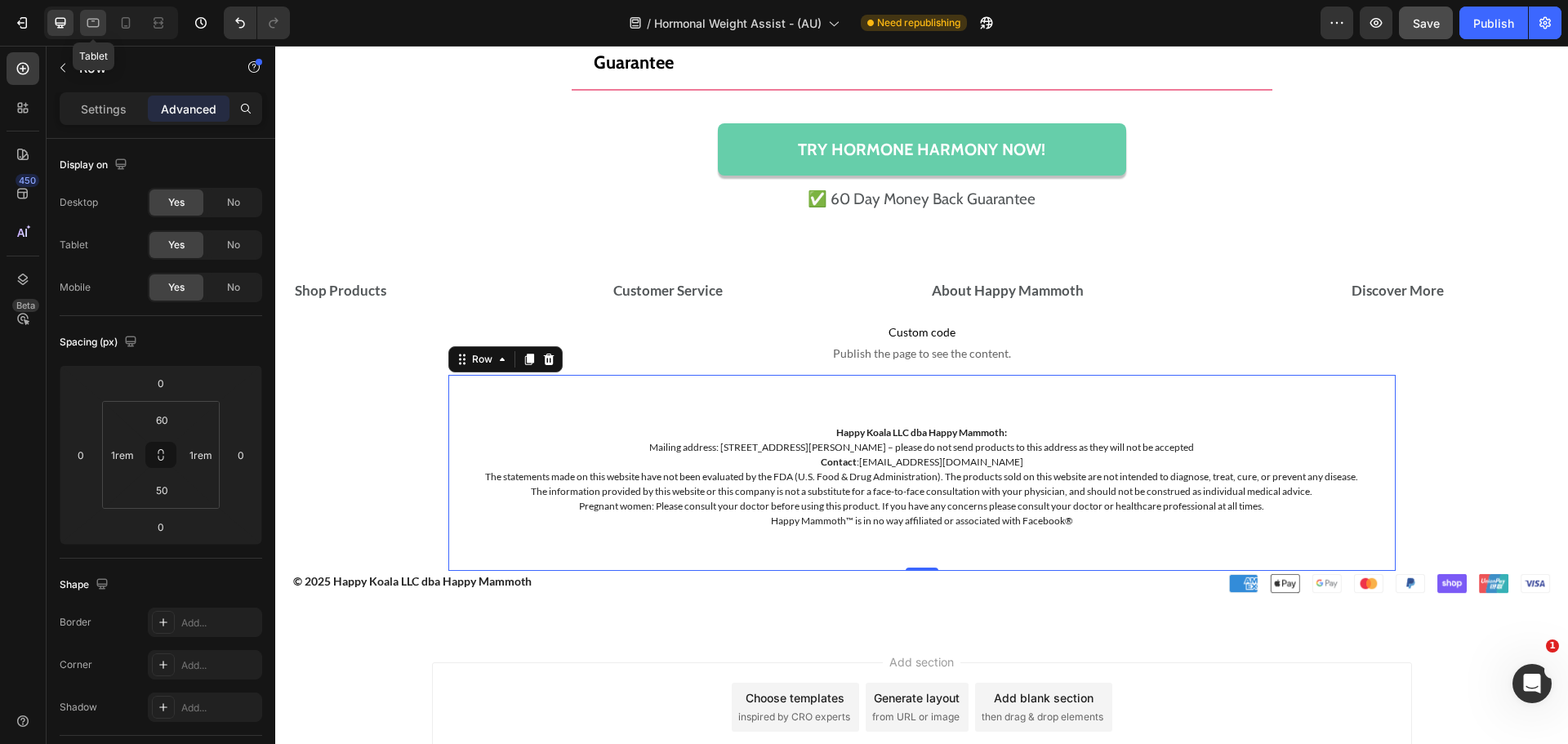
click at [93, 28] on icon at bounding box center [93, 23] width 16 height 16
type input "30"
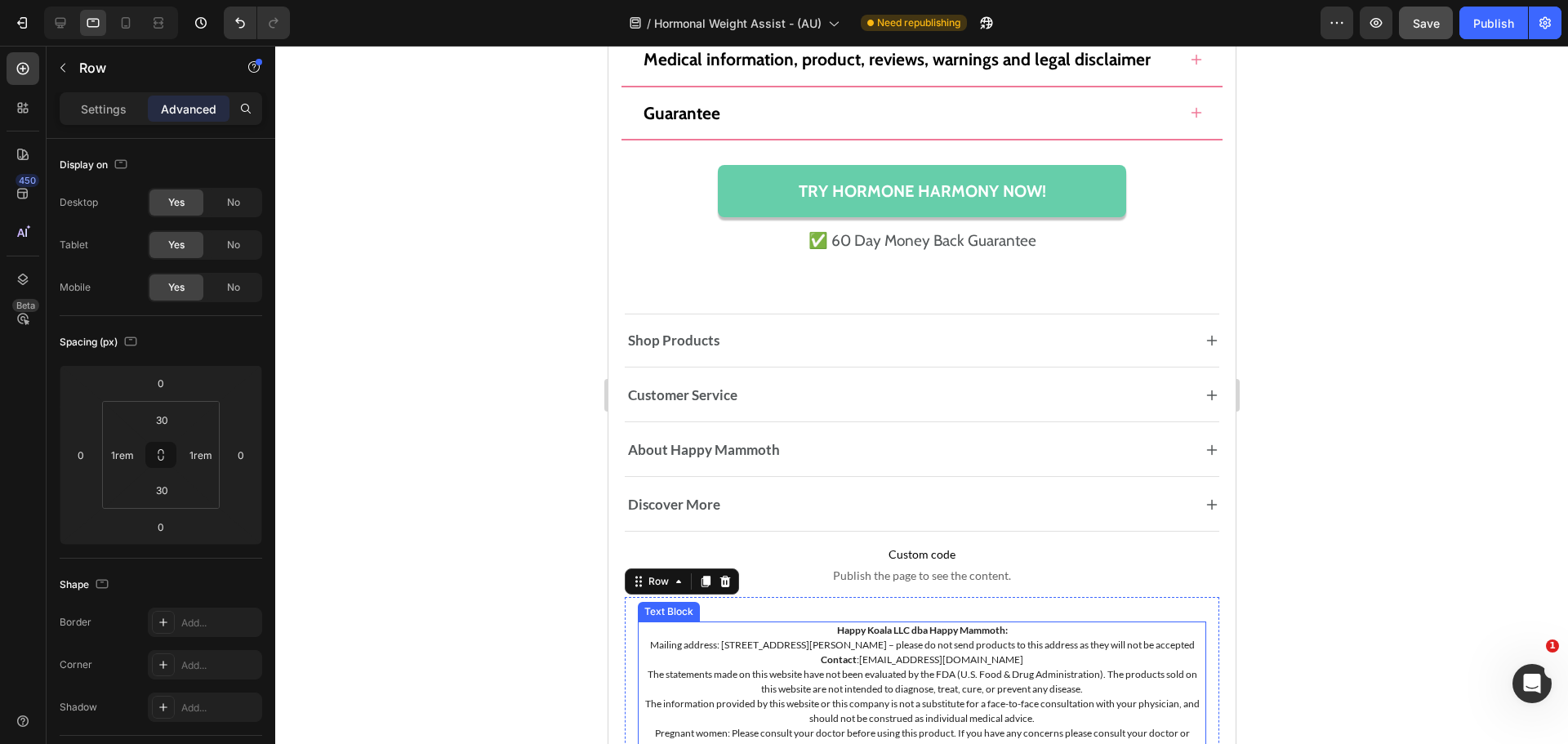
scroll to position [12507, 0]
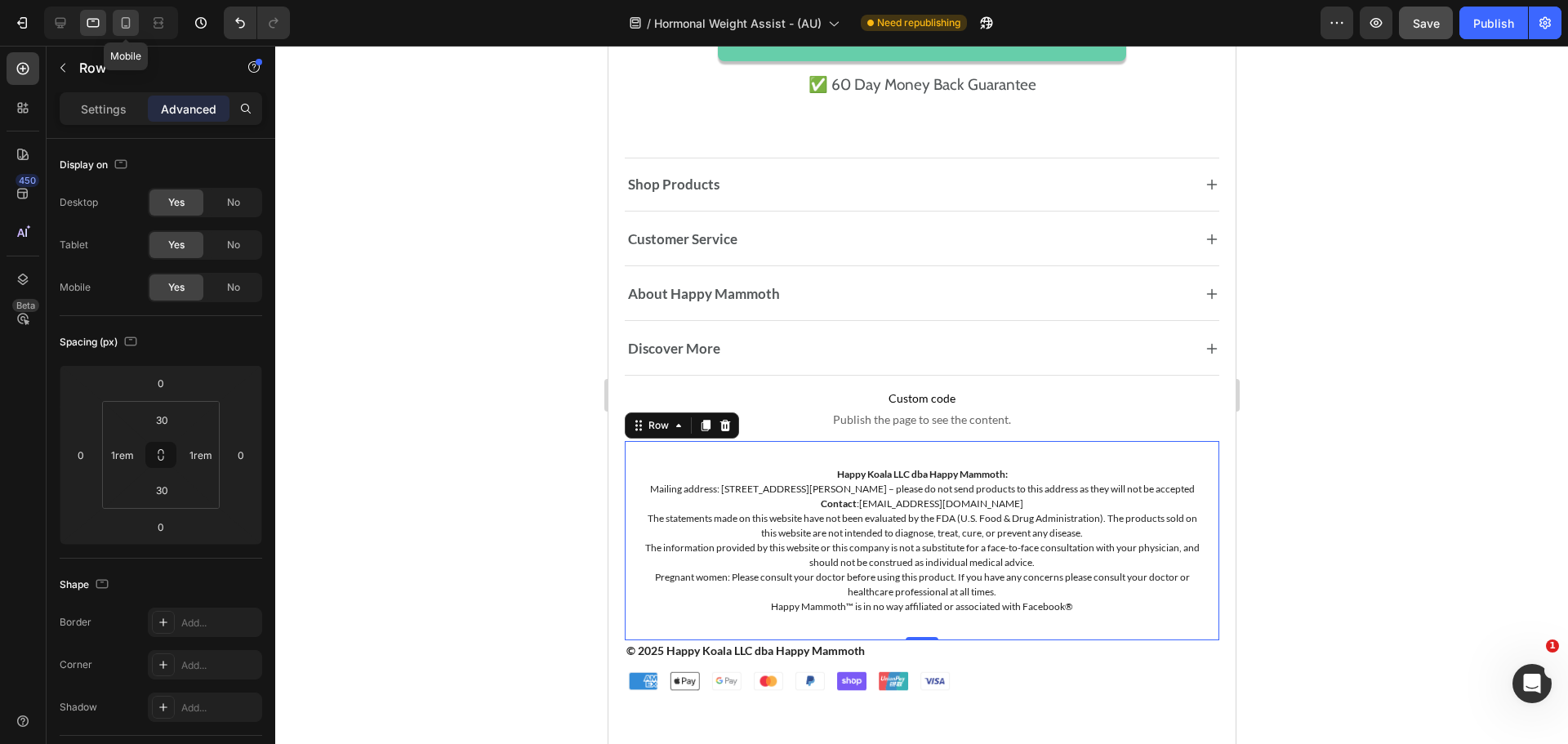
click at [137, 11] on div at bounding box center [126, 23] width 27 height 27
type input "20"
type input "0"
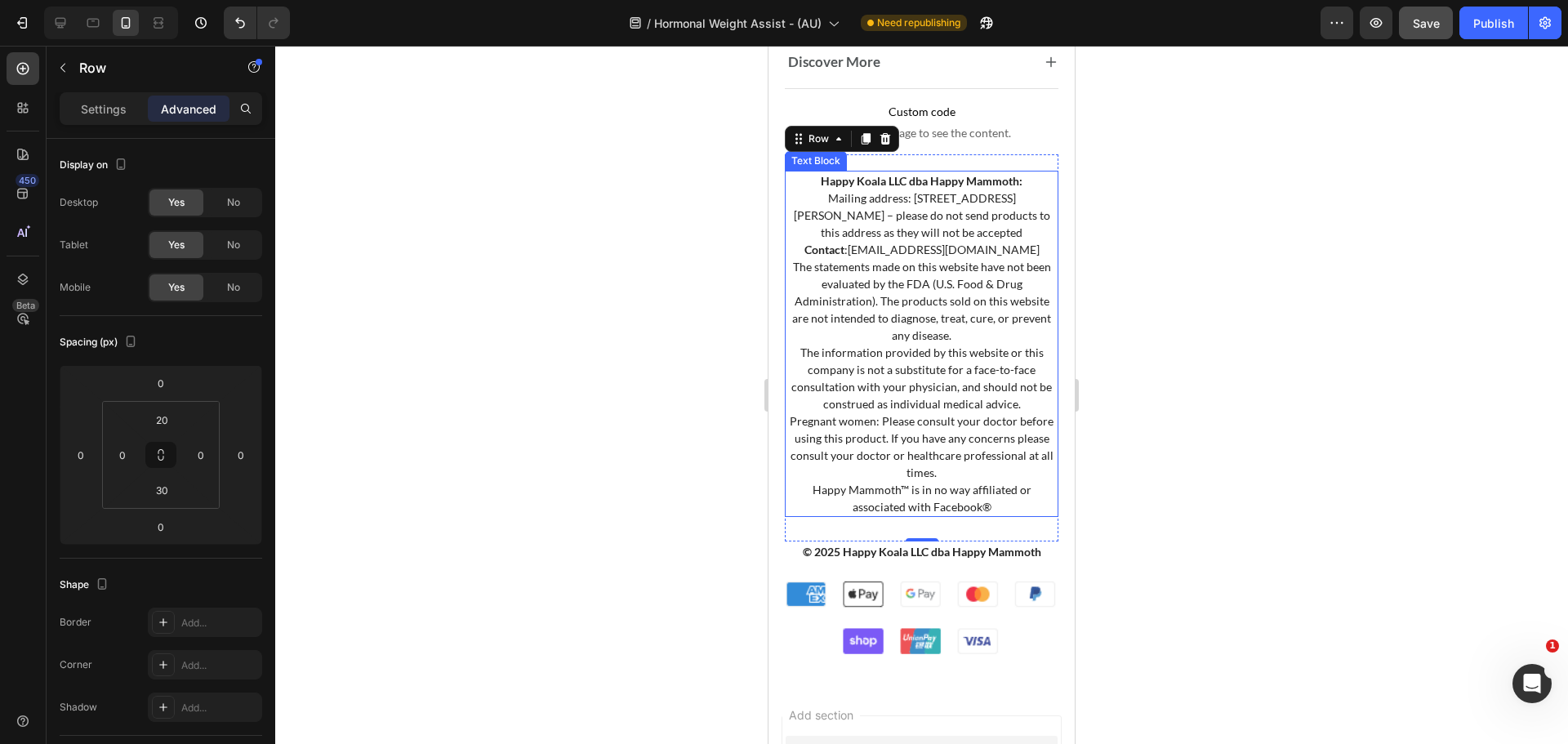
scroll to position [12449, 0]
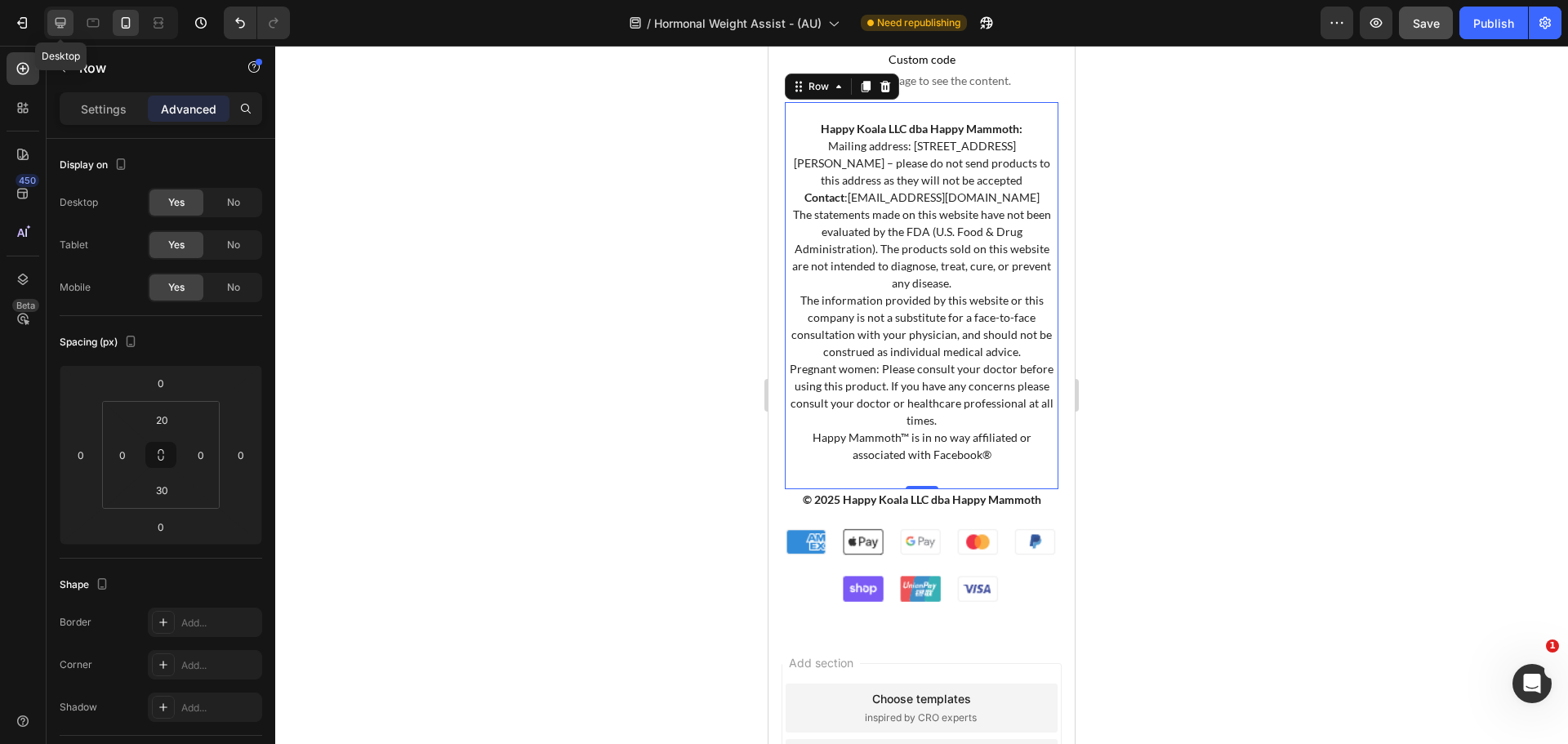
click at [61, 14] on div at bounding box center [61, 23] width 27 height 27
type input "60"
type input "1rem"
type input "50"
type input "1rem"
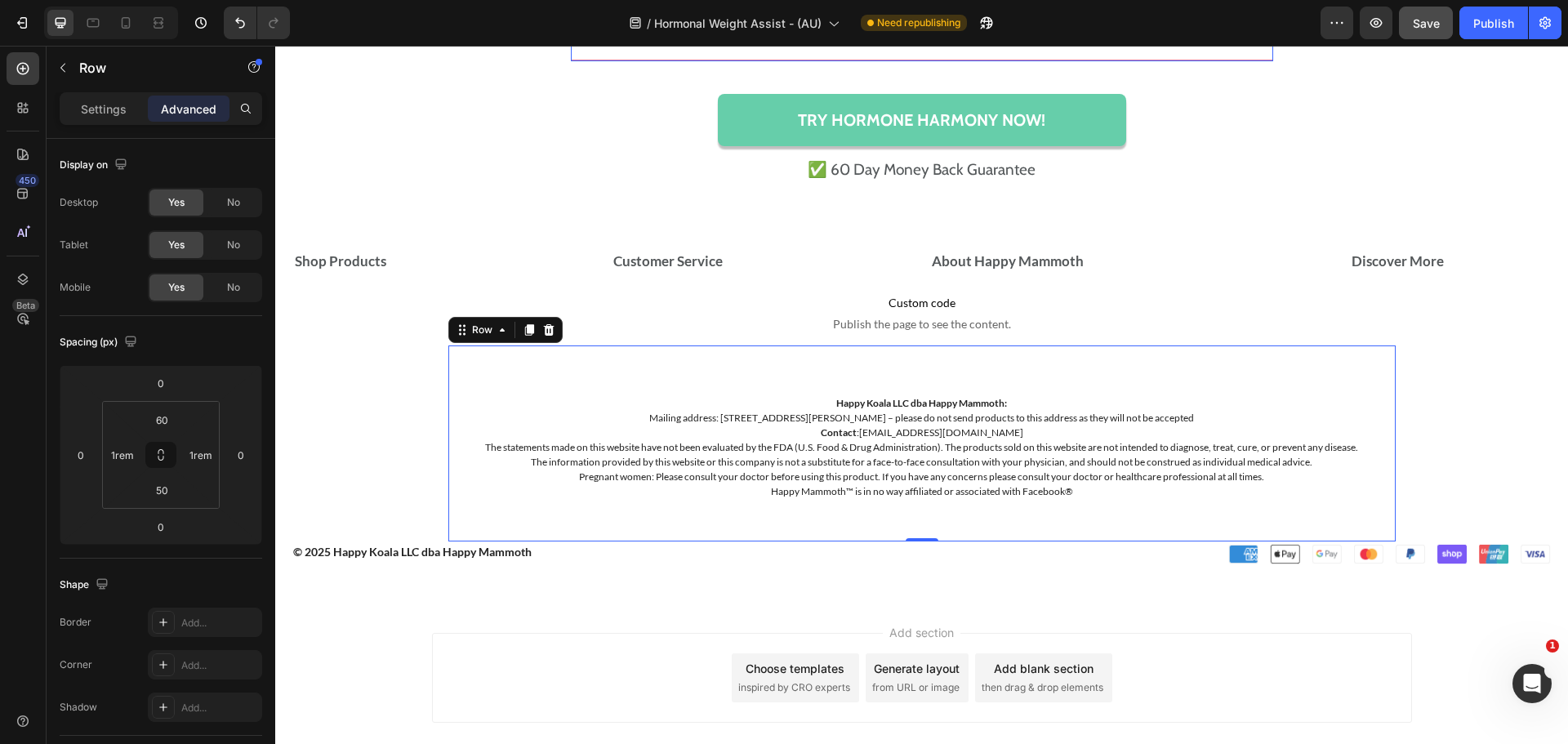
scroll to position [12945, 0]
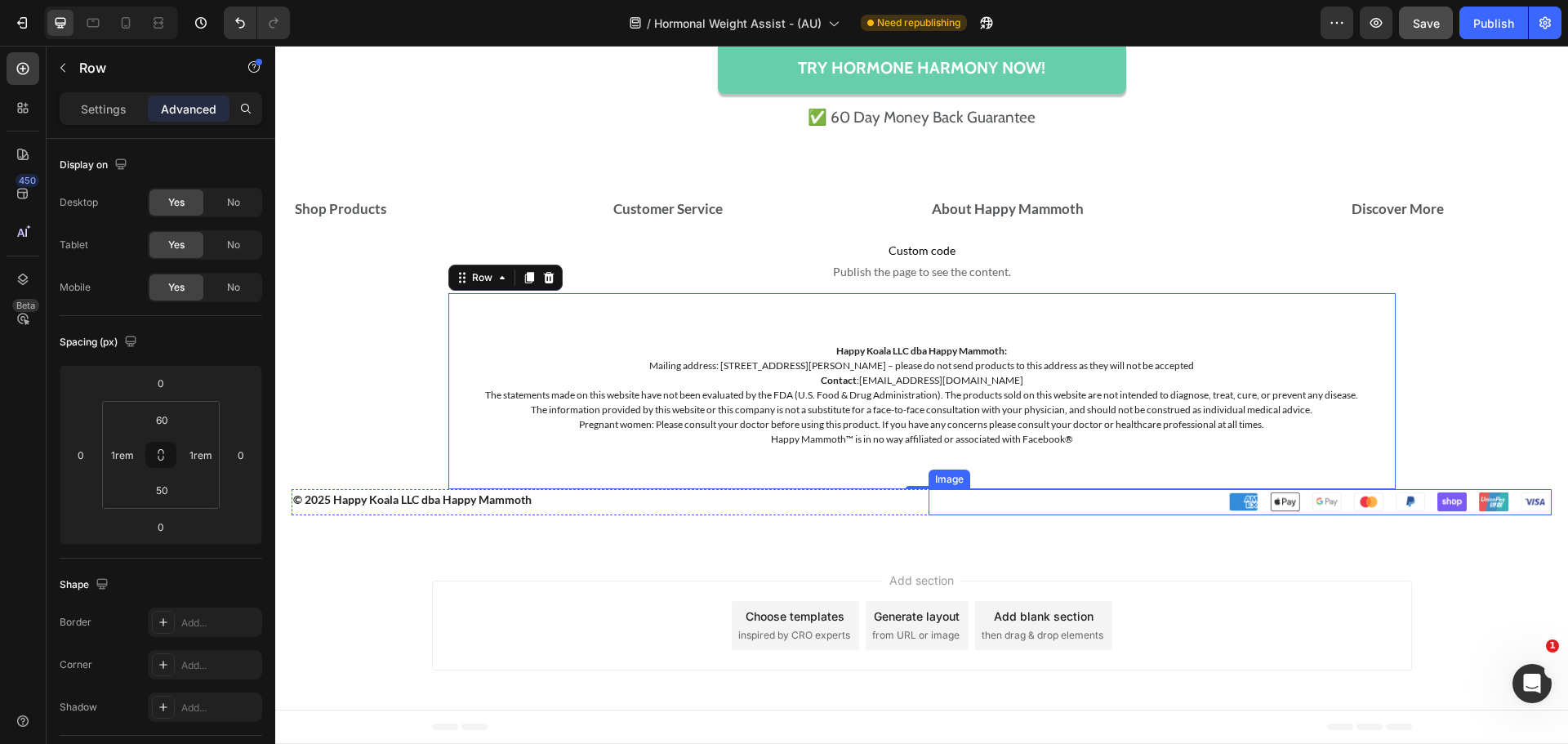
click at [1370, 501] on img at bounding box center [1389, 501] width 327 height 26
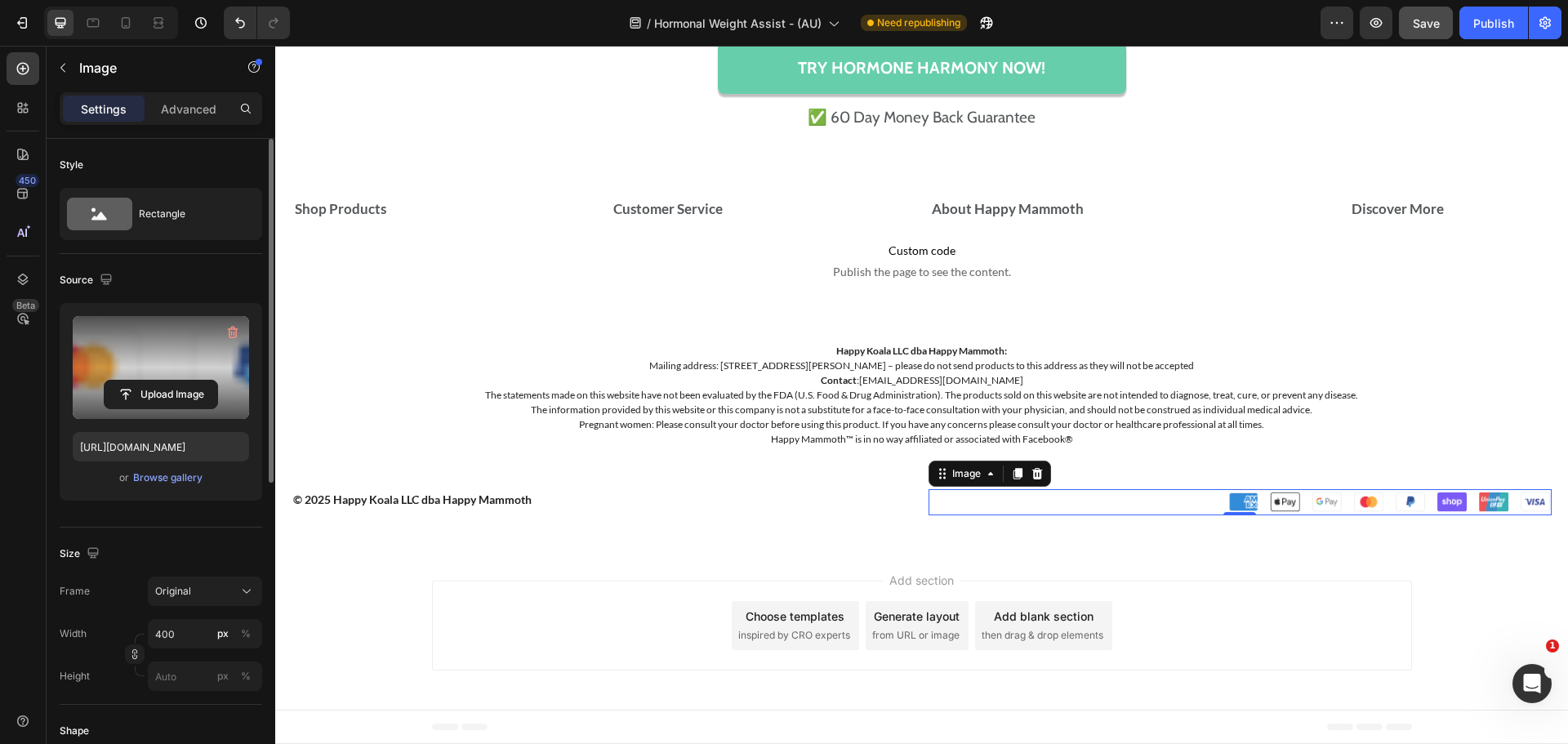
click at [127, 373] on label at bounding box center [161, 368] width 177 height 102
click at [127, 381] on input "file" at bounding box center [161, 394] width 113 height 27
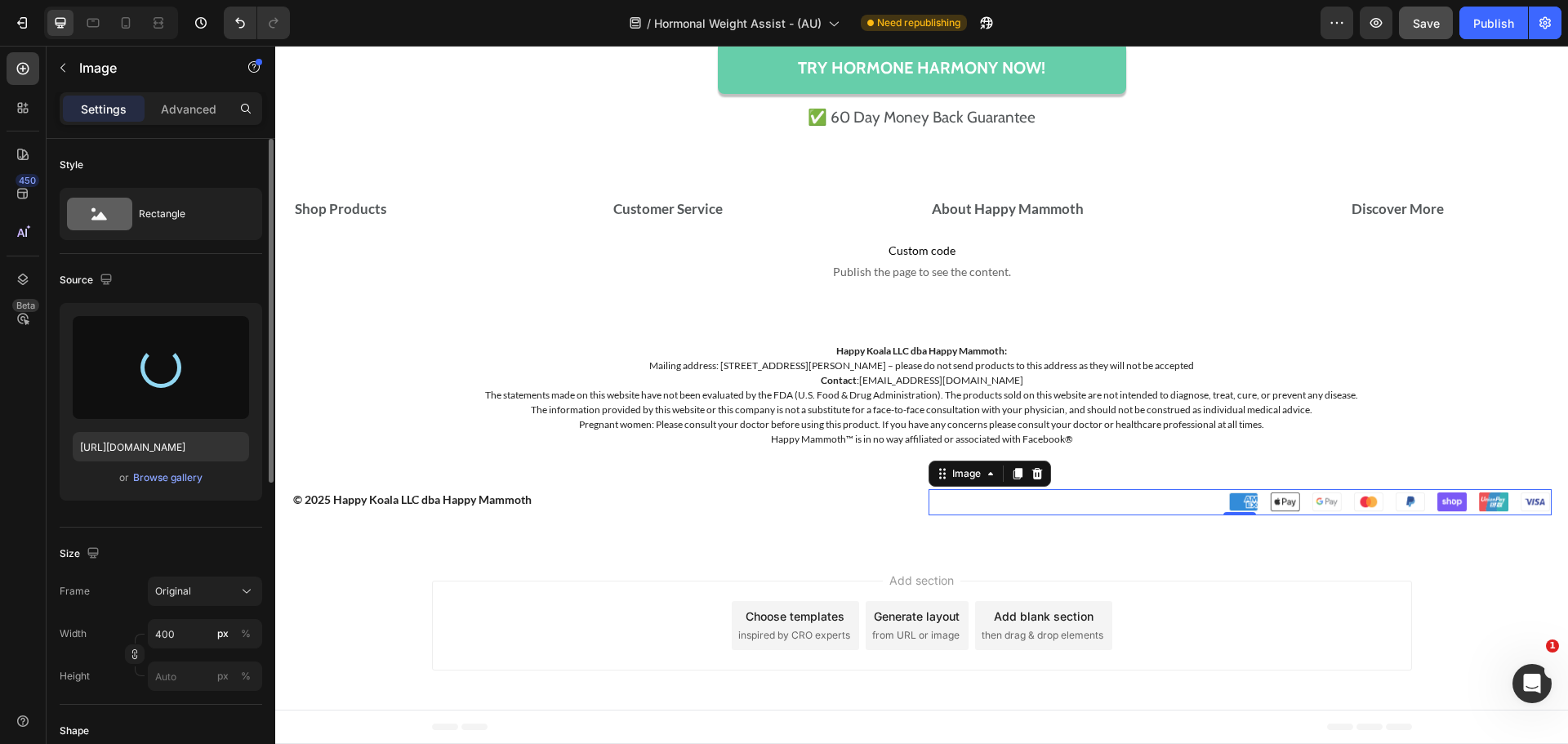
type input "[URL][DOMAIN_NAME]"
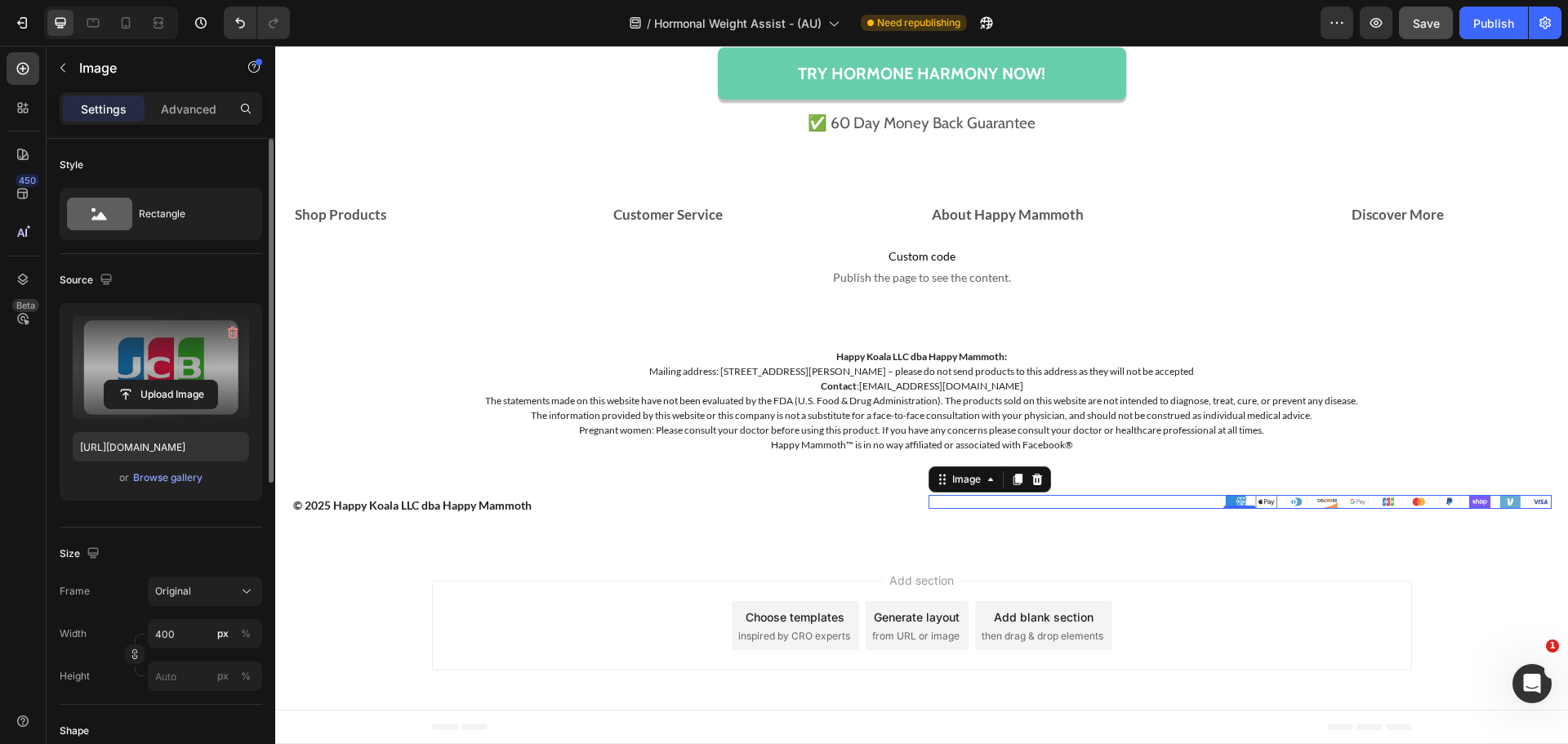
scroll to position [12939, 0]
click at [206, 628] on input "400" at bounding box center [204, 633] width 114 height 29
click at [228, 598] on div "Original" at bounding box center [205, 591] width 100 height 16
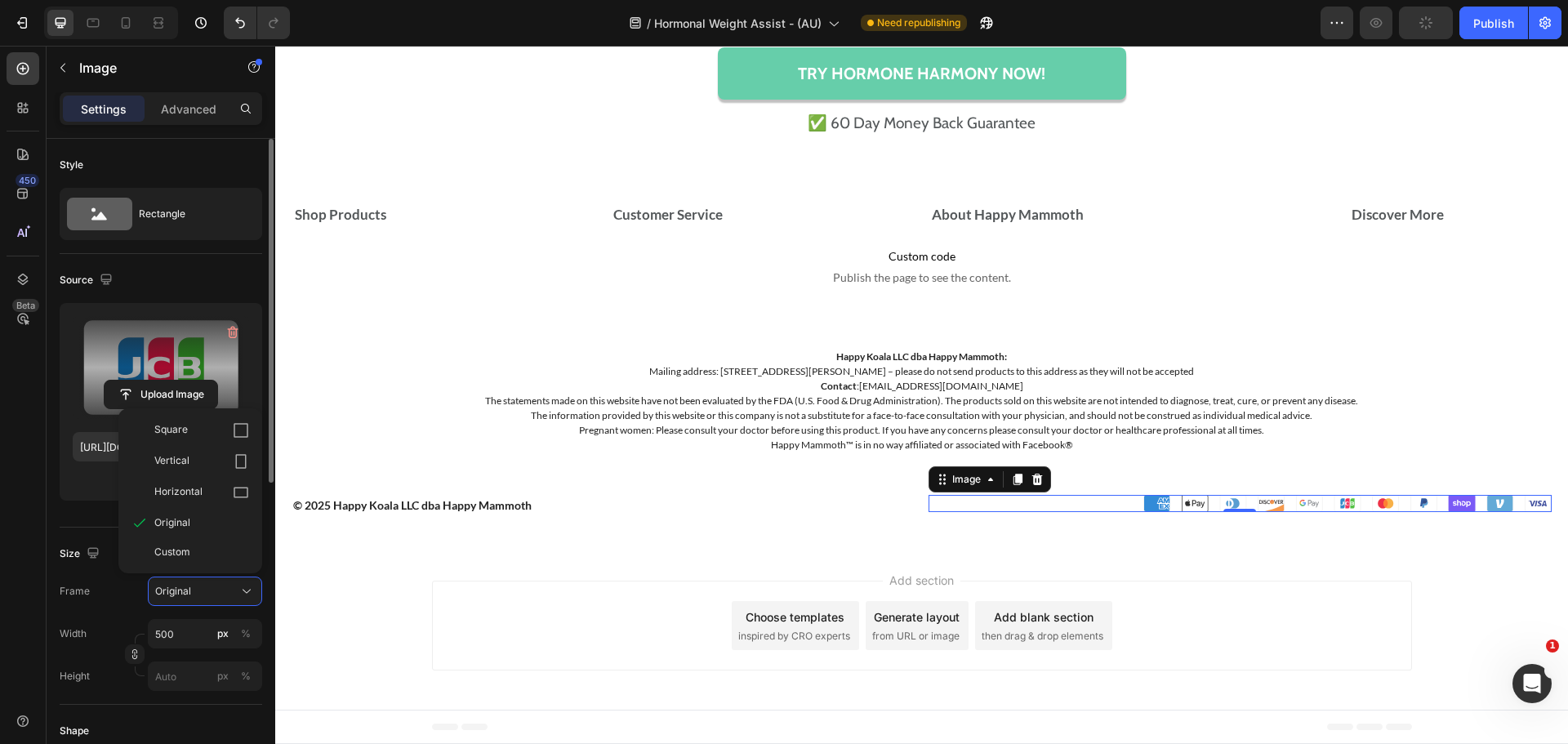
click at [115, 601] on div "Frame Original Square Vertical Horizontal Original Custom" at bounding box center [160, 590] width 202 height 29
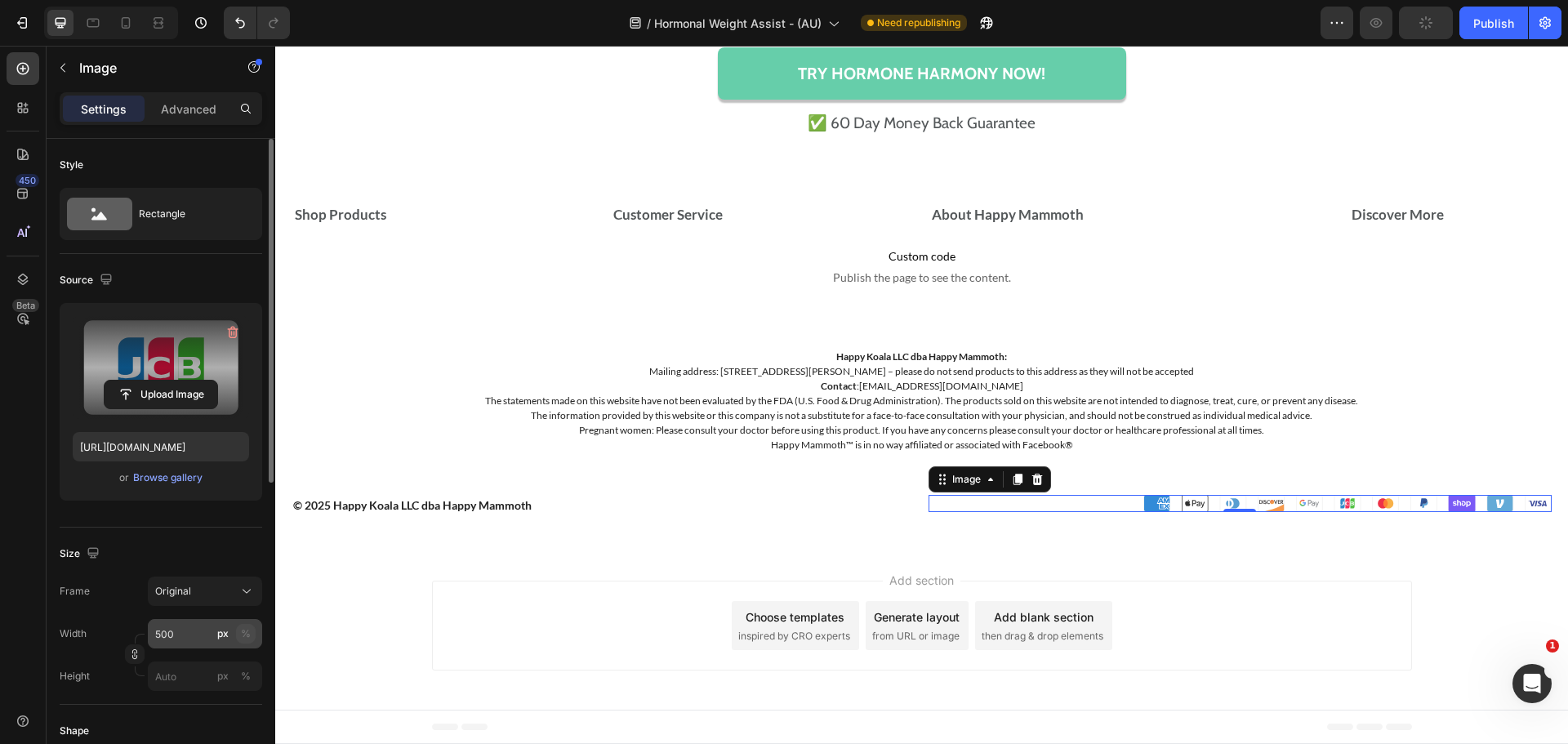
click at [247, 638] on div "%" at bounding box center [246, 634] width 10 height 15
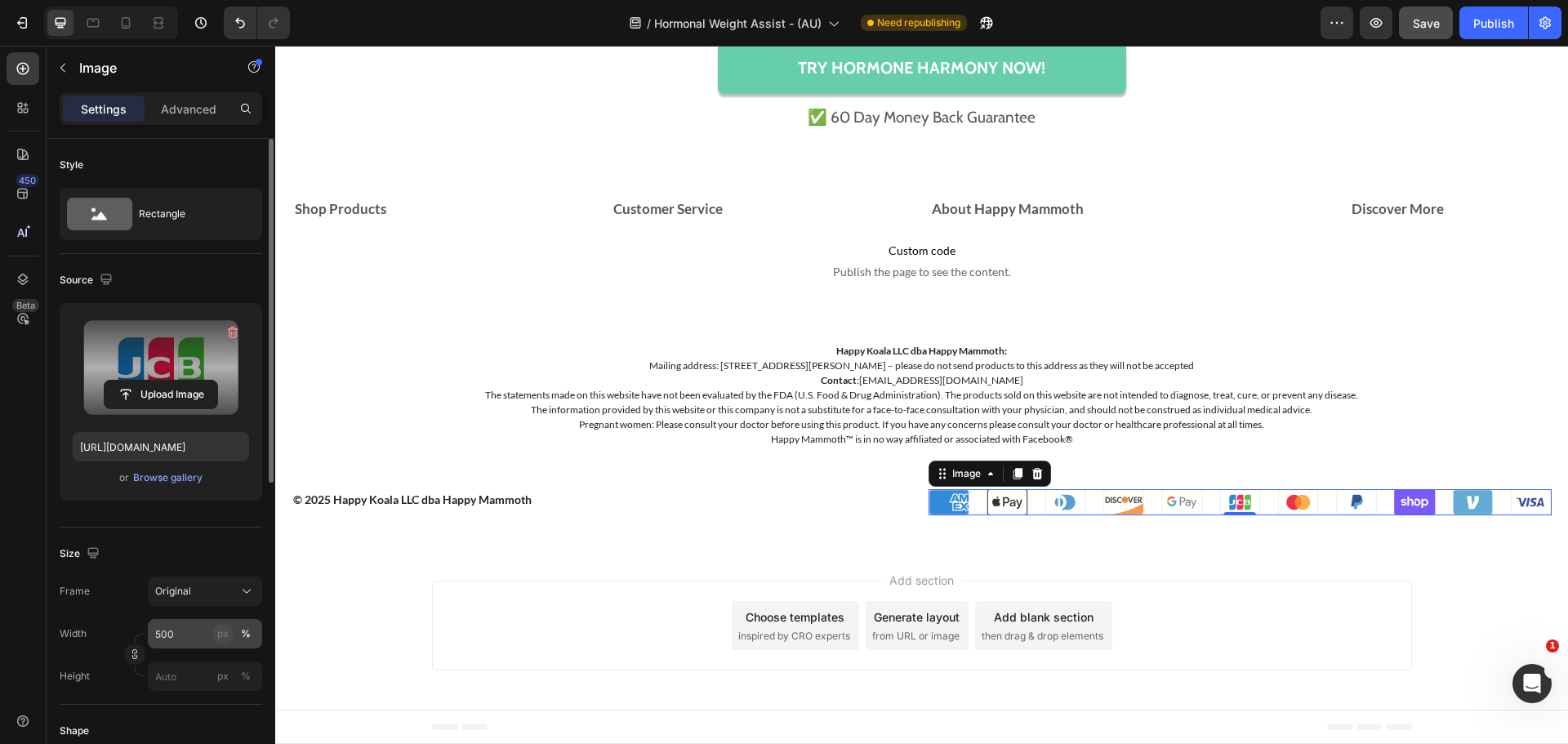
click at [218, 638] on div "px" at bounding box center [223, 634] width 11 height 15
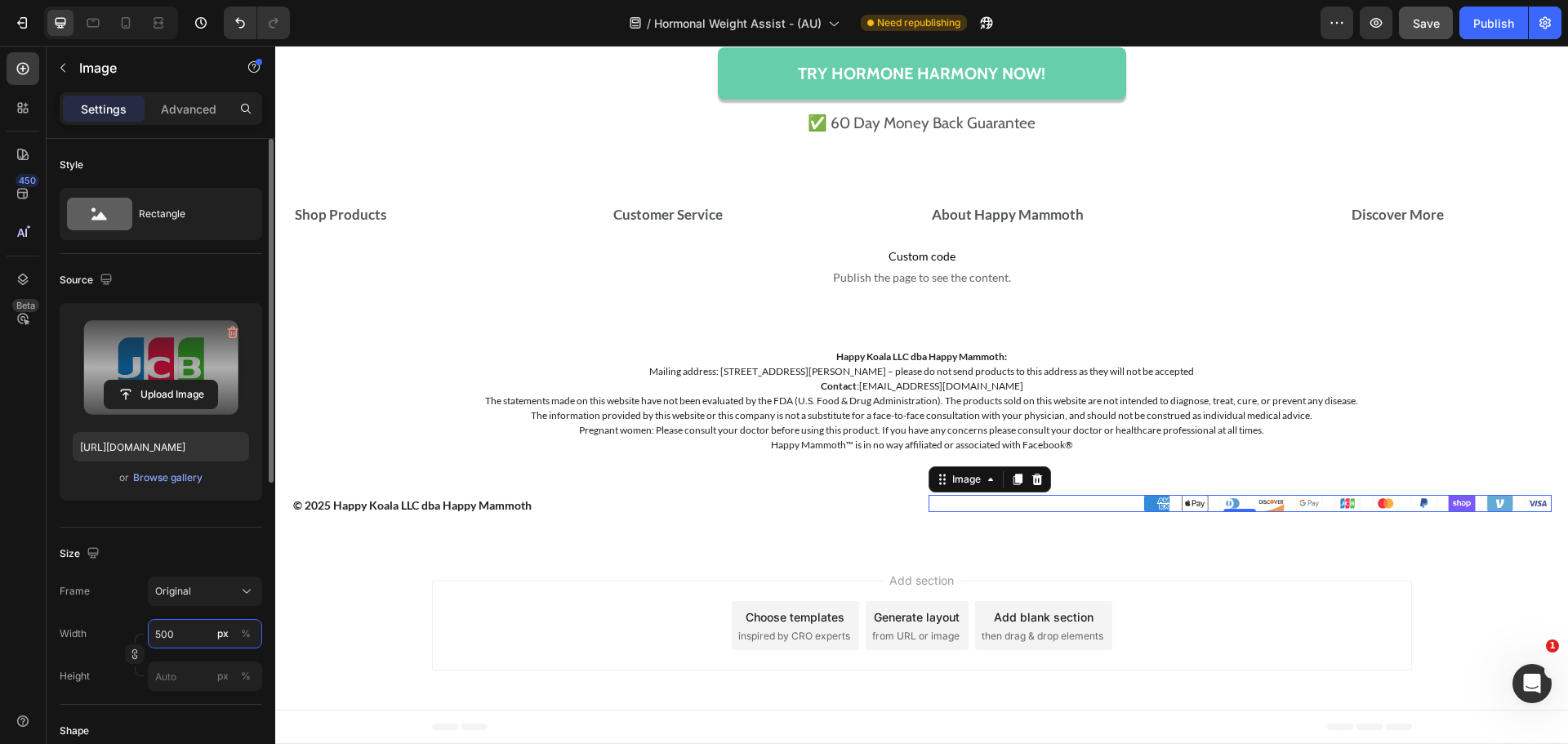
click at [196, 628] on input "500" at bounding box center [204, 633] width 114 height 29
type input "5"
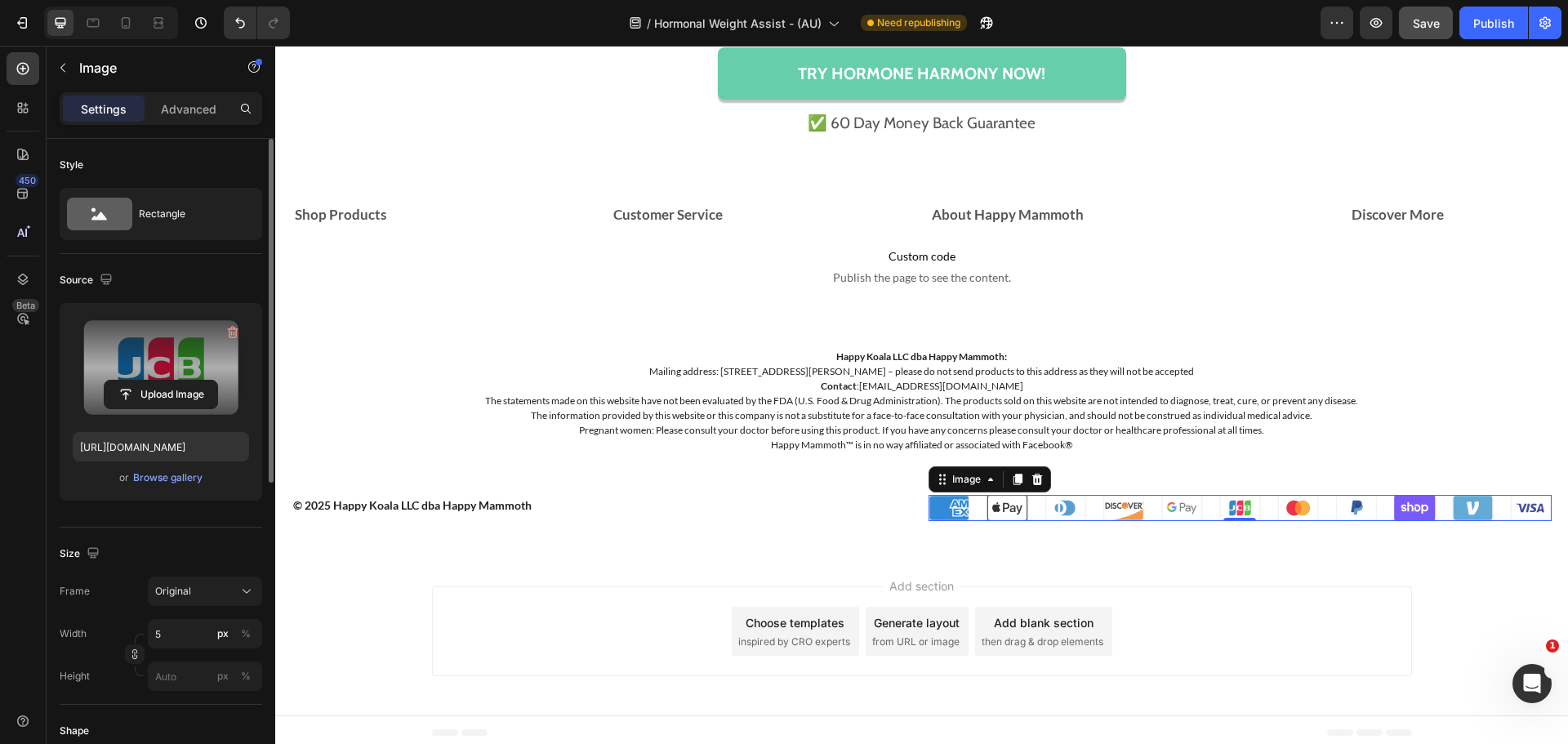
click at [123, 623] on div "Width 5 px %" at bounding box center [160, 633] width 202 height 29
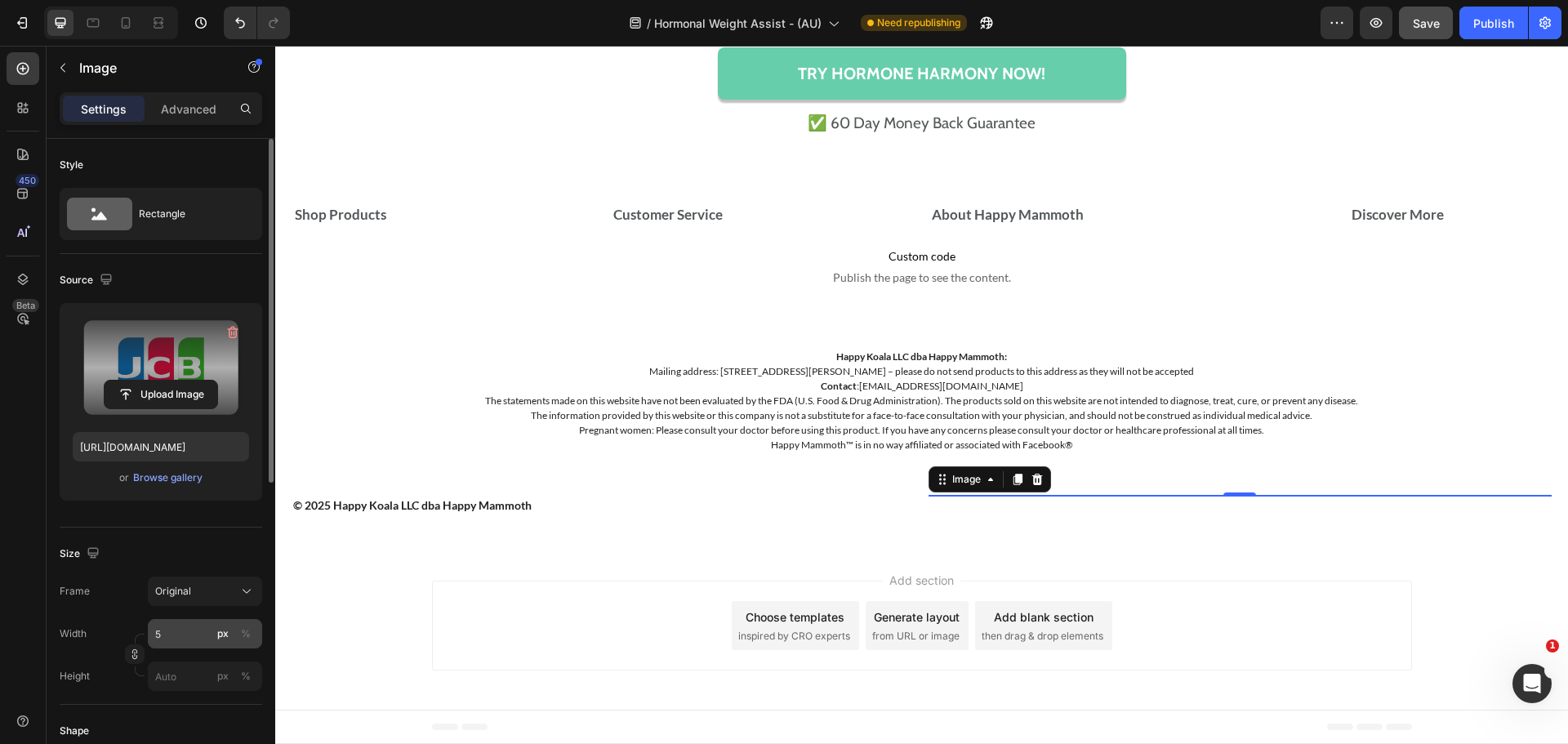
click at [247, 645] on div "px %" at bounding box center [234, 633] width 42 height 29
click at [247, 645] on input "5" at bounding box center [204, 633] width 114 height 29
click at [247, 638] on div "%" at bounding box center [246, 634] width 10 height 15
click at [194, 626] on input "5" at bounding box center [204, 633] width 114 height 29
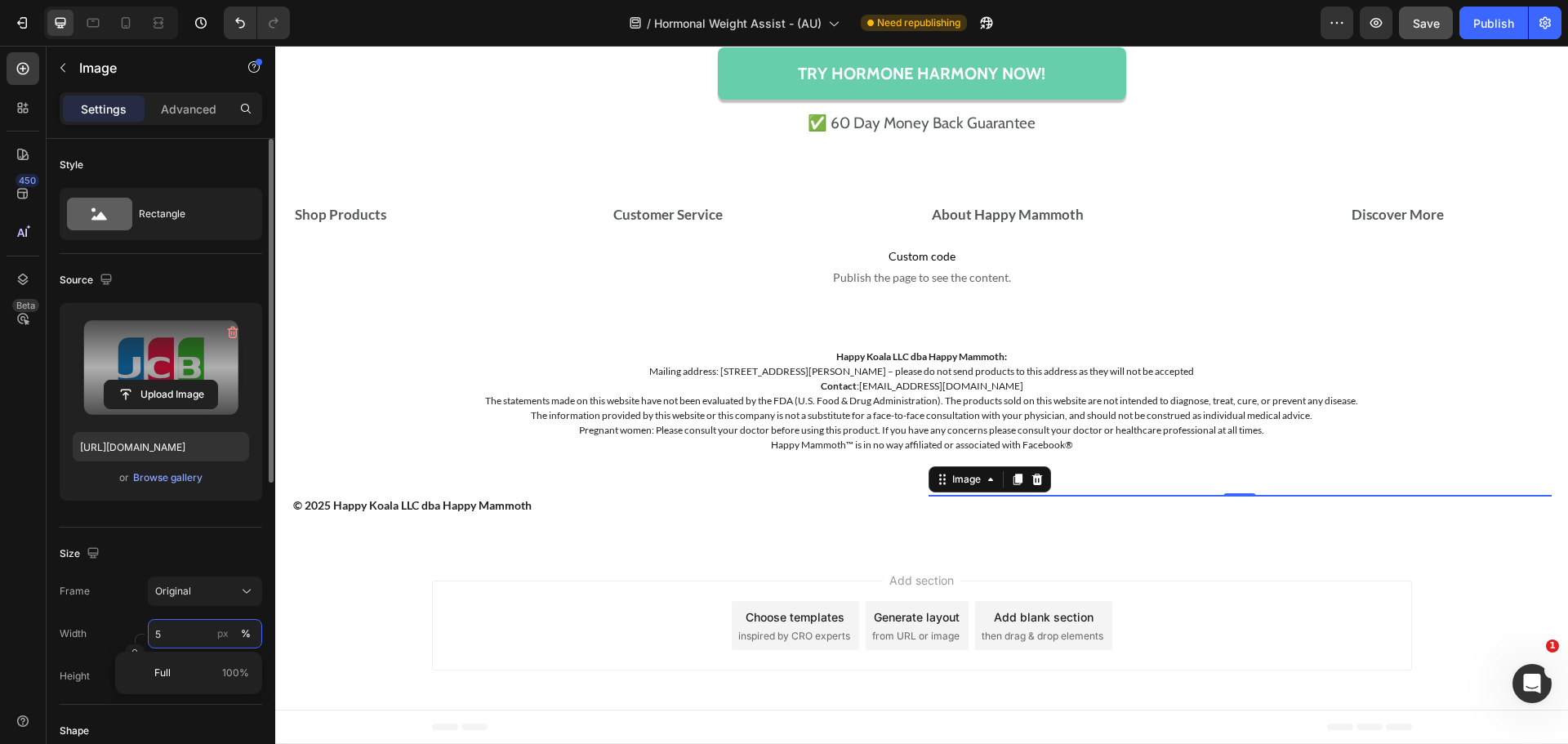
click at [194, 626] on input "5" at bounding box center [204, 633] width 114 height 29
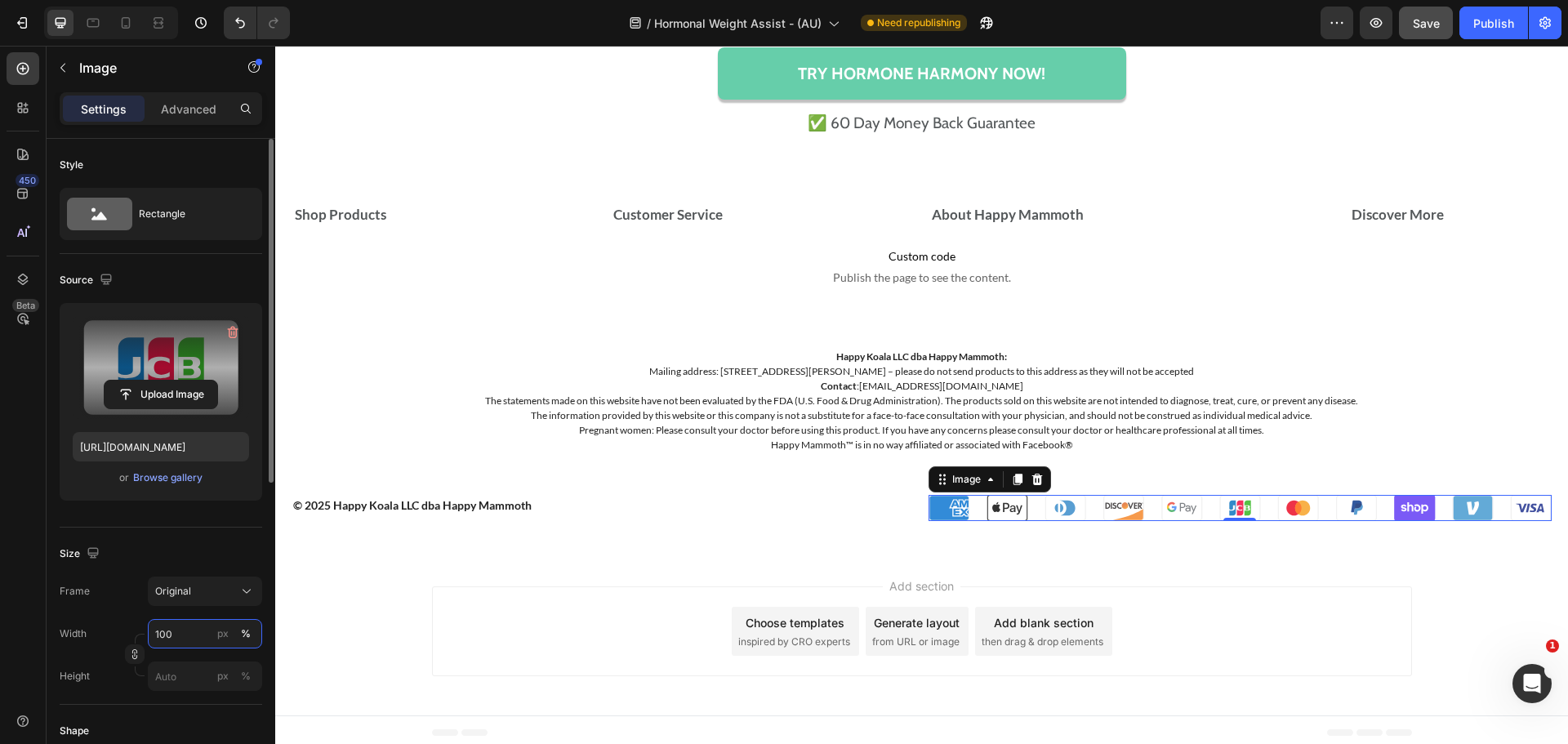
scroll to position [12945, 0]
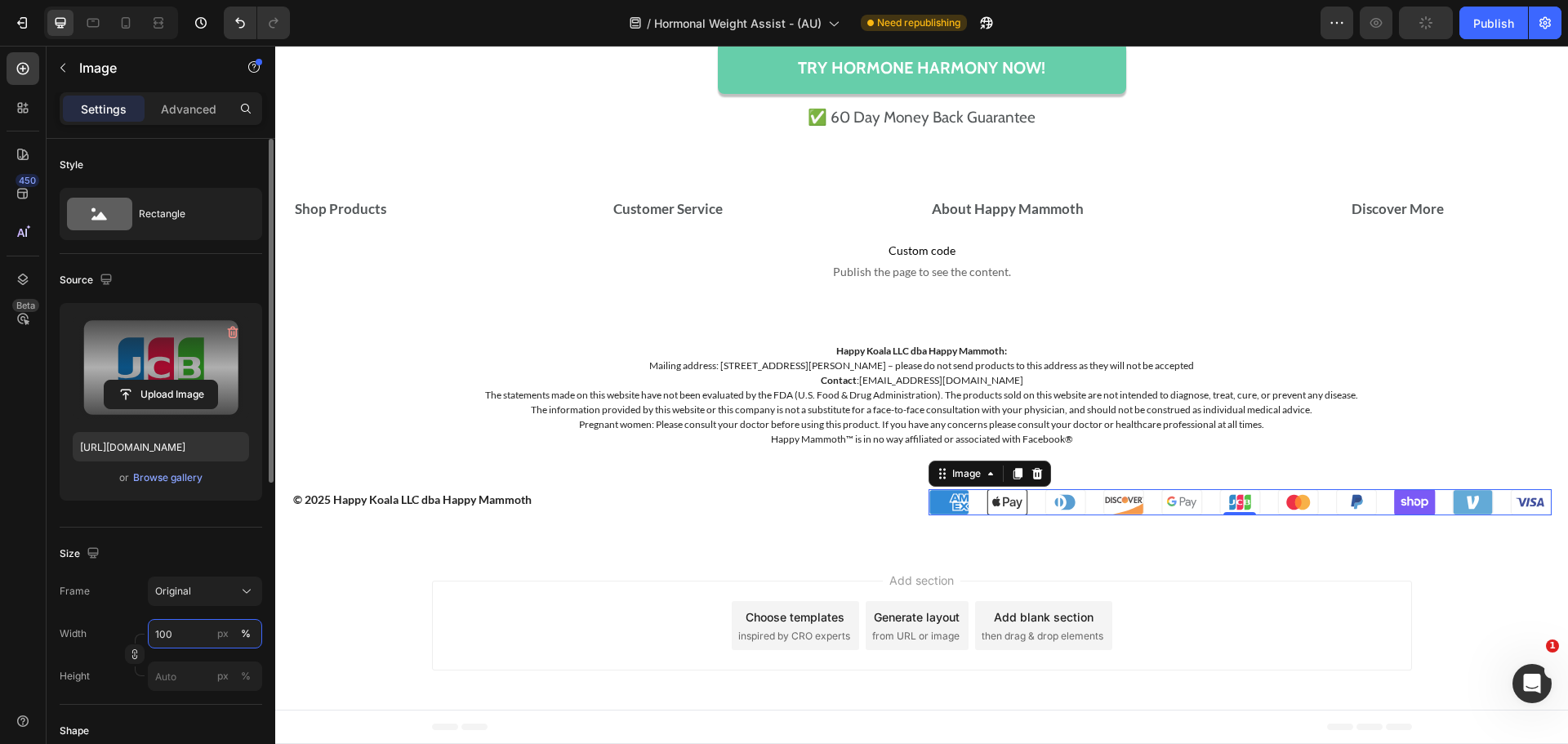
type input "100"
click at [149, 608] on div "Frame Original Width 100 px % Height px %" at bounding box center [160, 633] width 202 height 114
click at [91, 33] on div at bounding box center [94, 23] width 27 height 27
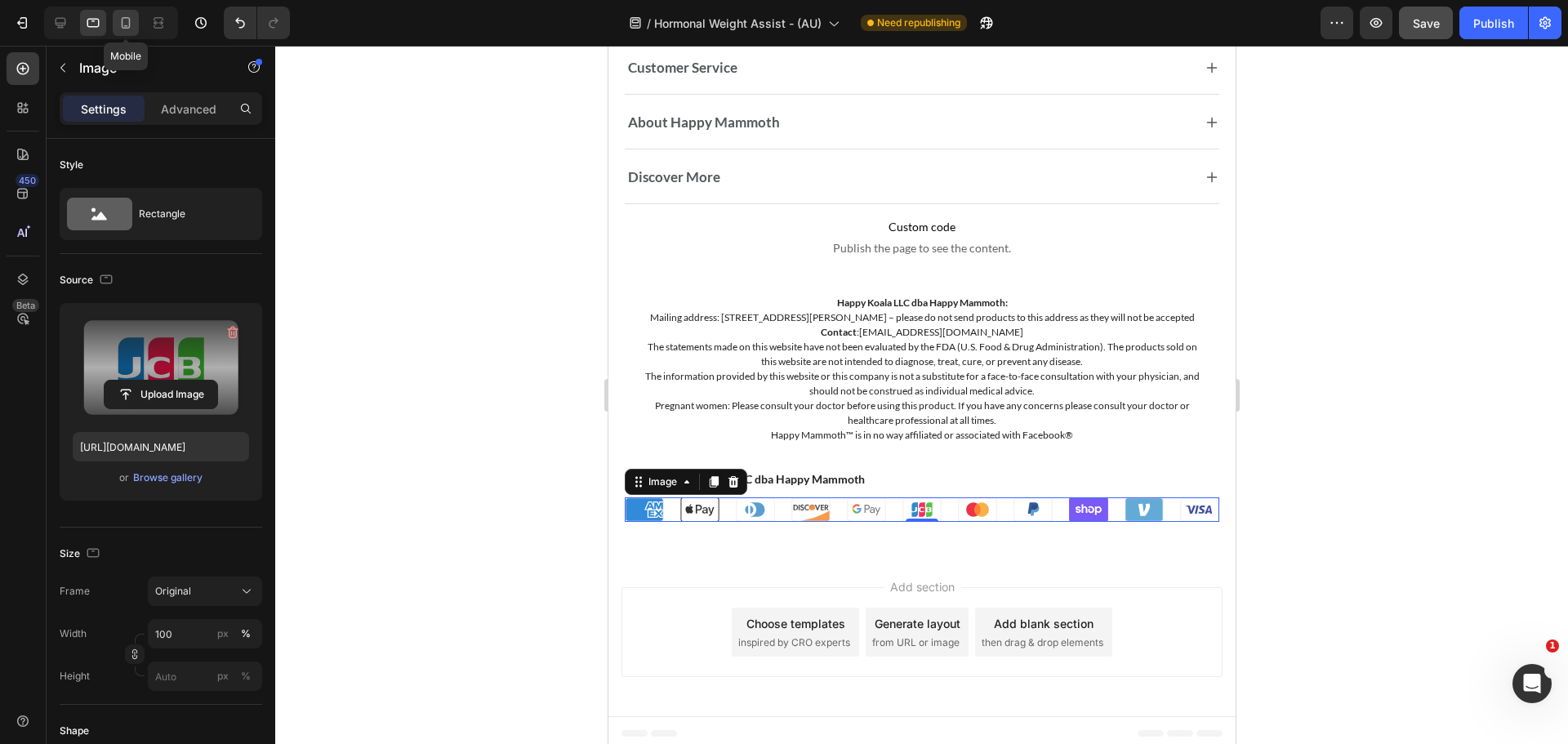
scroll to position [12651, 0]
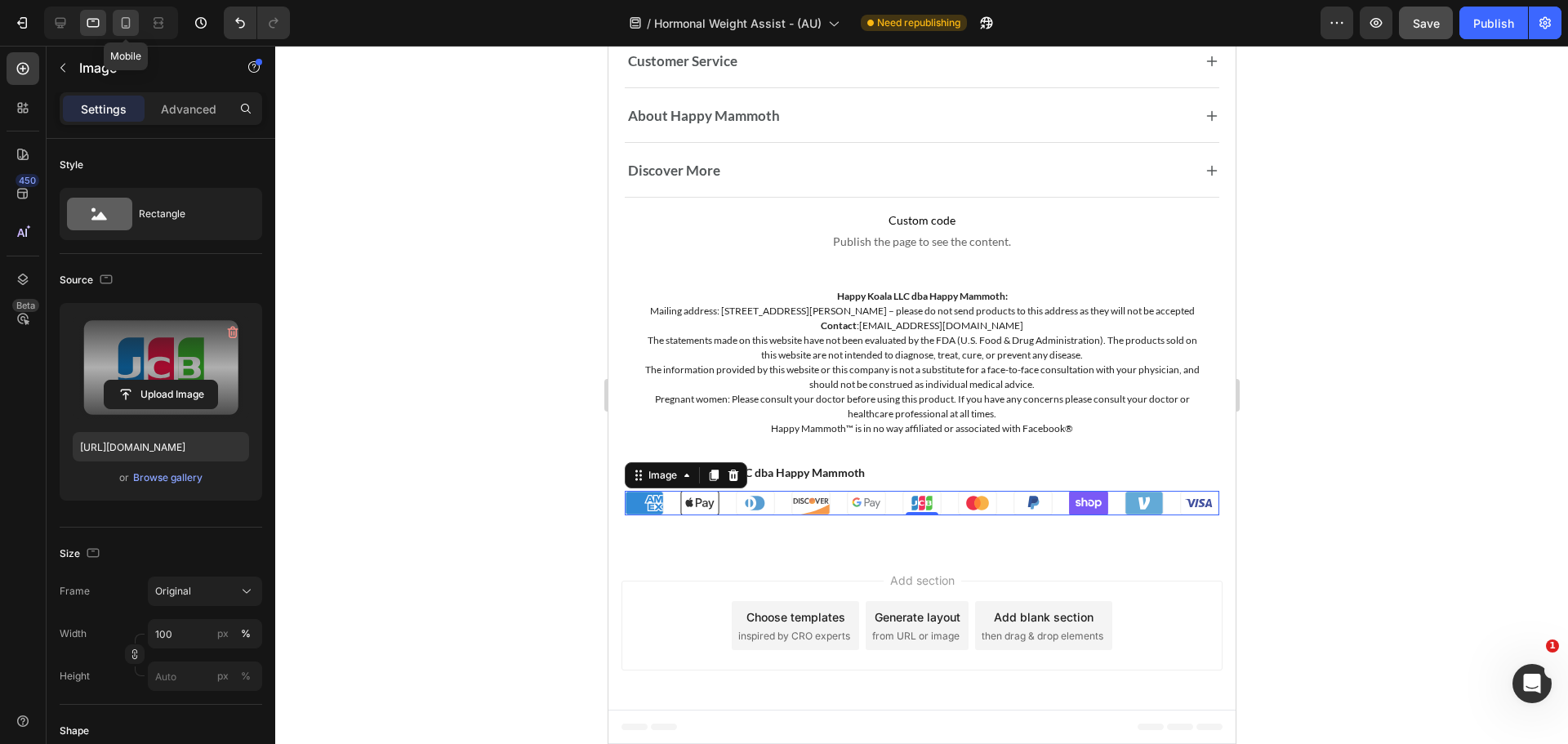
click at [123, 26] on icon at bounding box center [126, 22] width 9 height 11
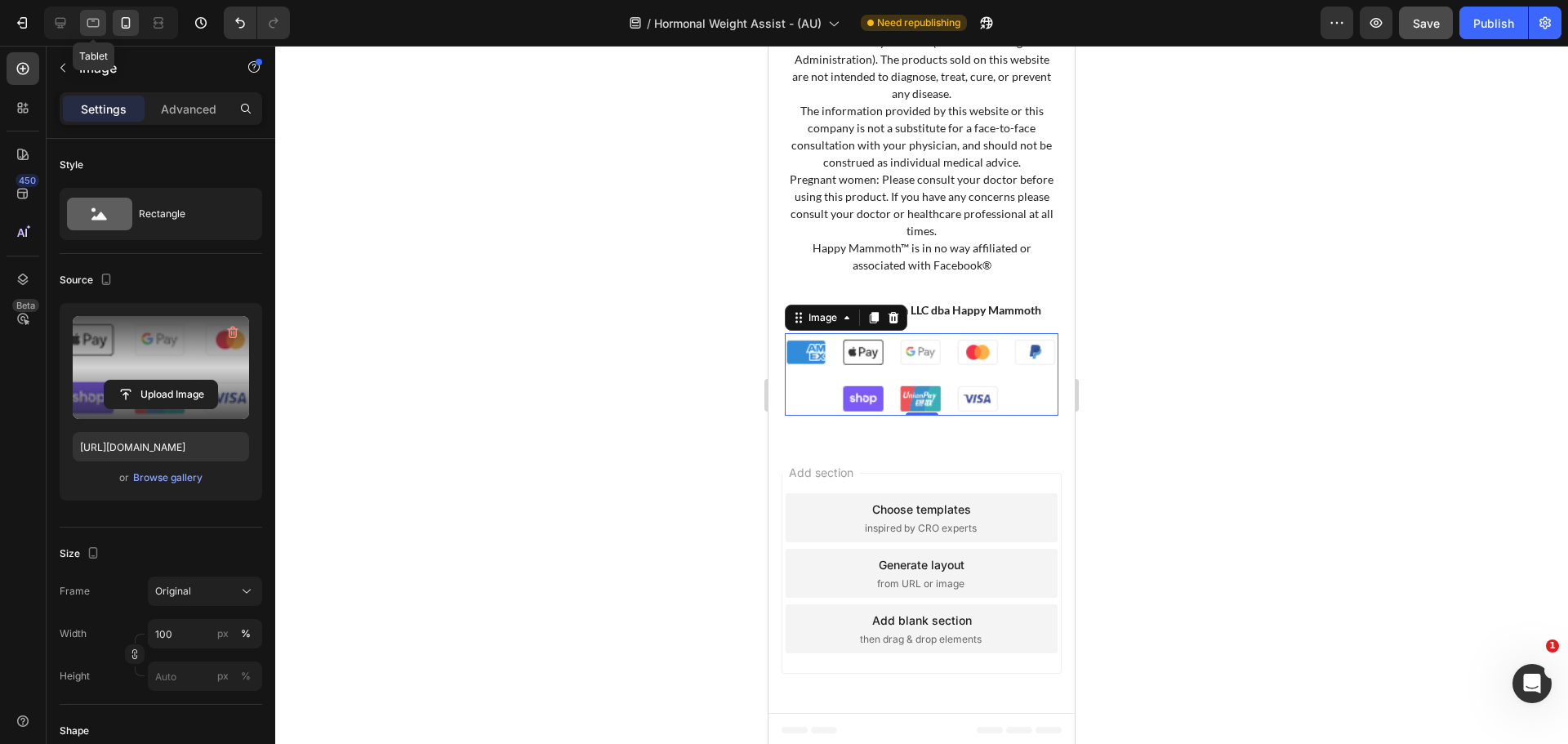
click at [93, 26] on icon at bounding box center [93, 23] width 16 height 16
type input "[URL][DOMAIN_NAME]"
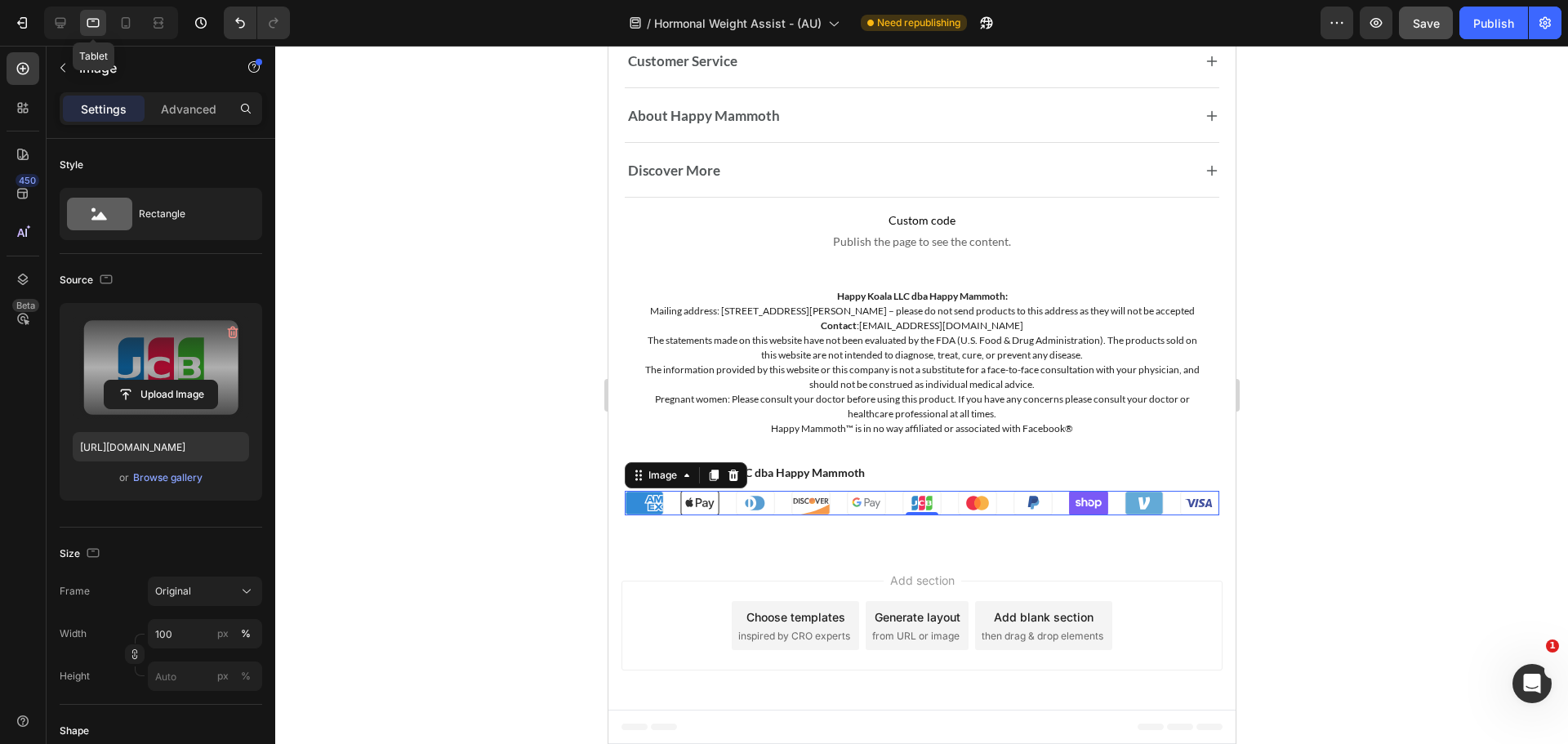
scroll to position [12699, 0]
click at [938, 478] on p "© 2025 Happy Koala LLC dba Happy Mammoth" at bounding box center [921, 472] width 591 height 17
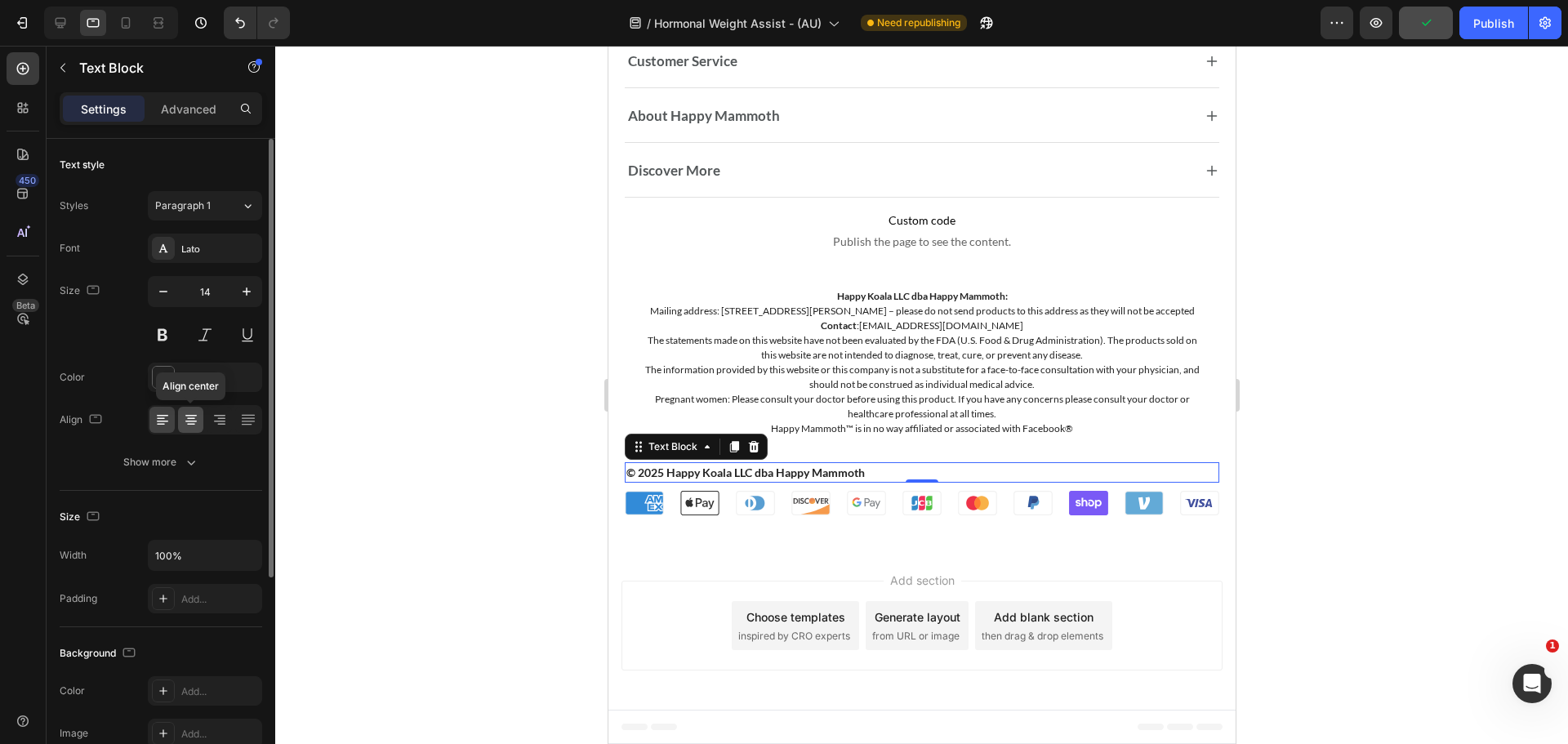
click at [196, 413] on icon at bounding box center [191, 420] width 16 height 16
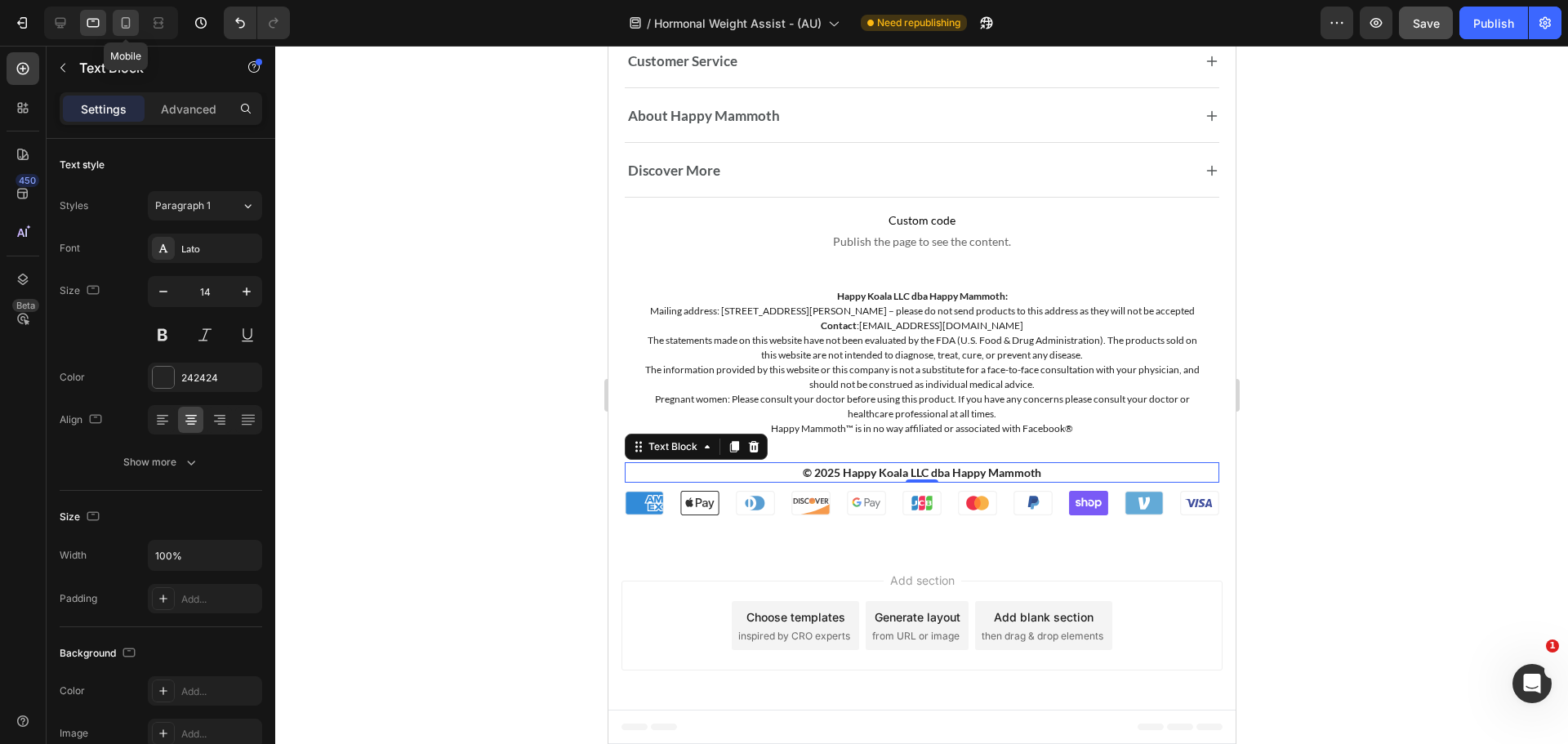
click at [125, 20] on icon at bounding box center [126, 23] width 16 height 16
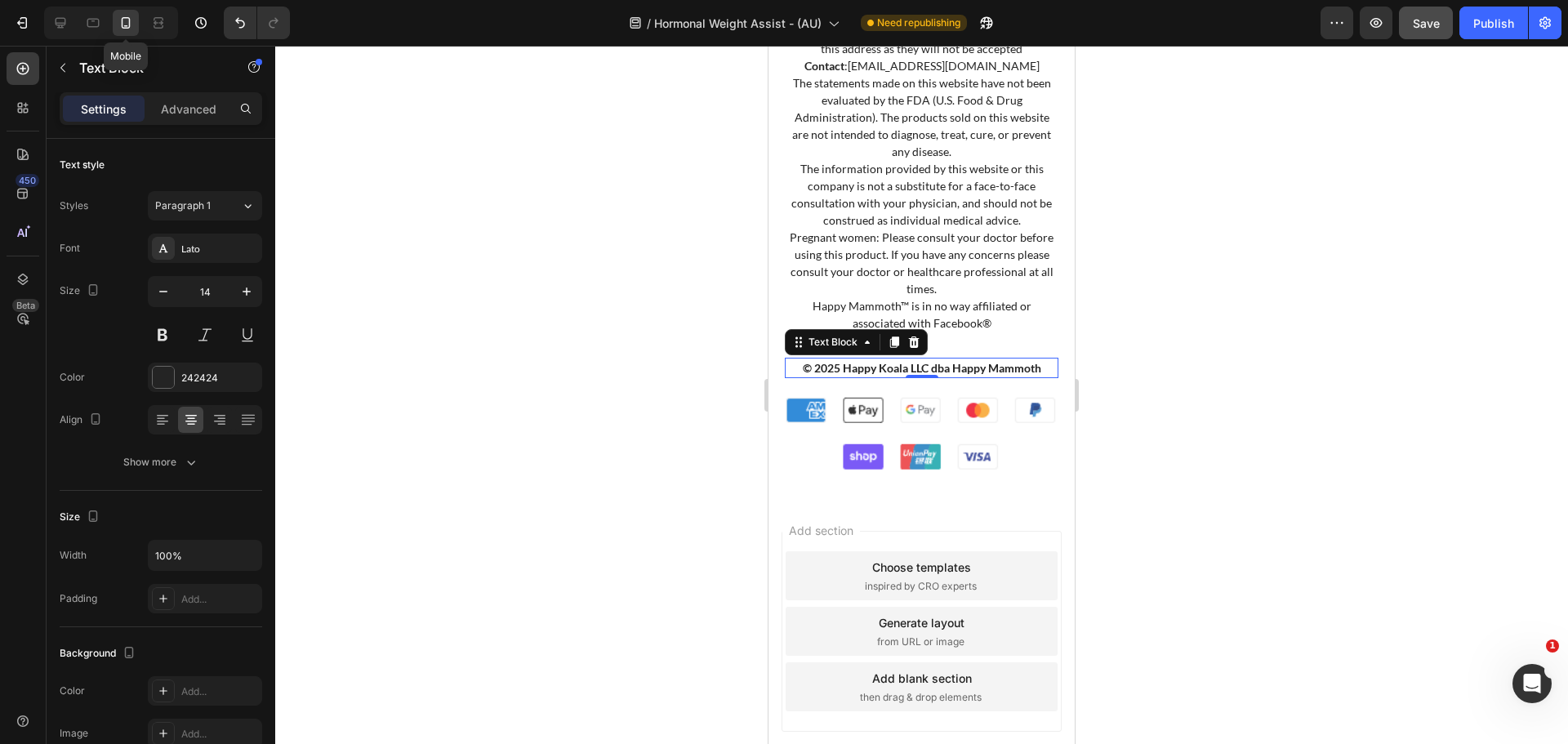
scroll to position [12705, 0]
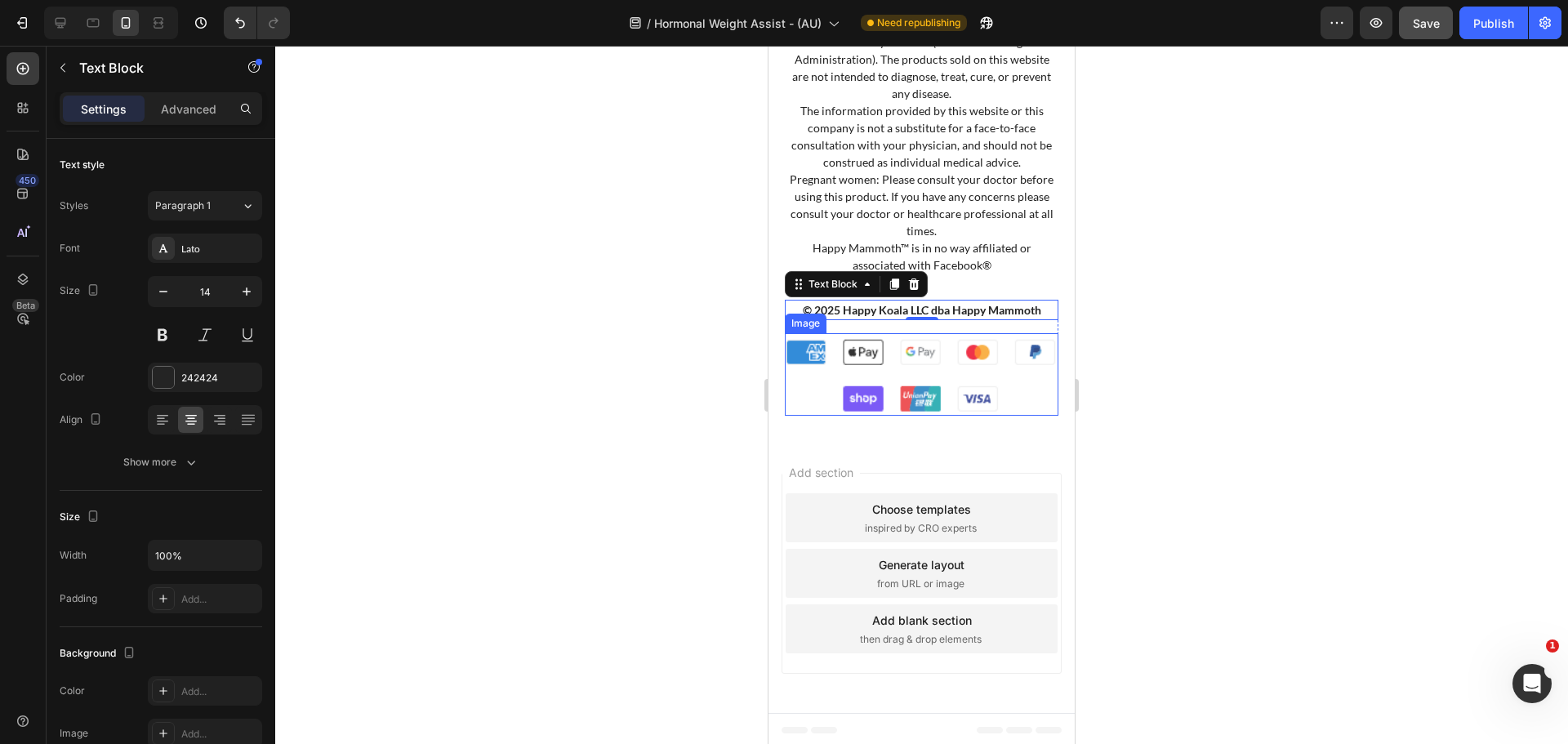
click at [921, 368] on img at bounding box center [922, 374] width 274 height 82
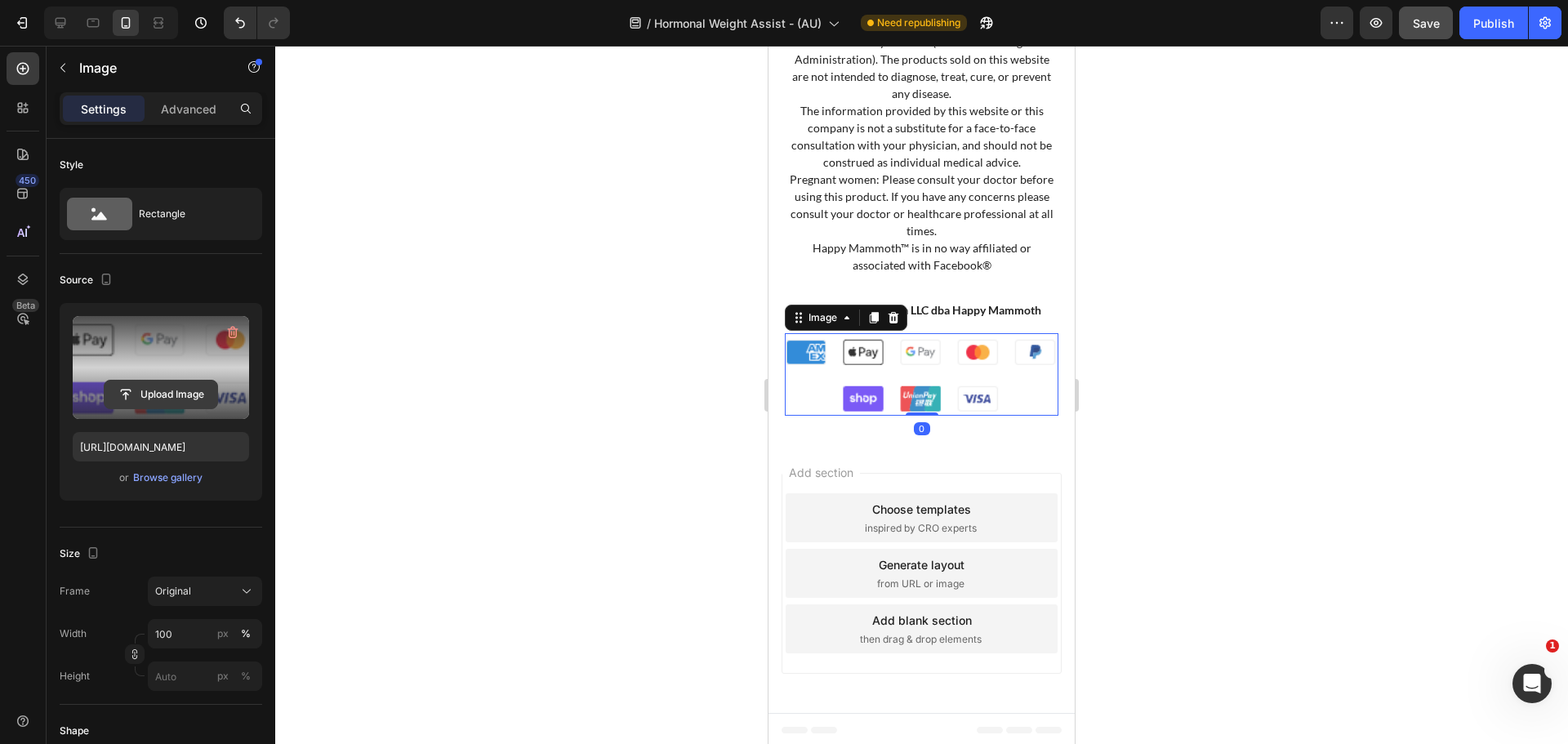
click at [177, 391] on input "file" at bounding box center [161, 394] width 113 height 27
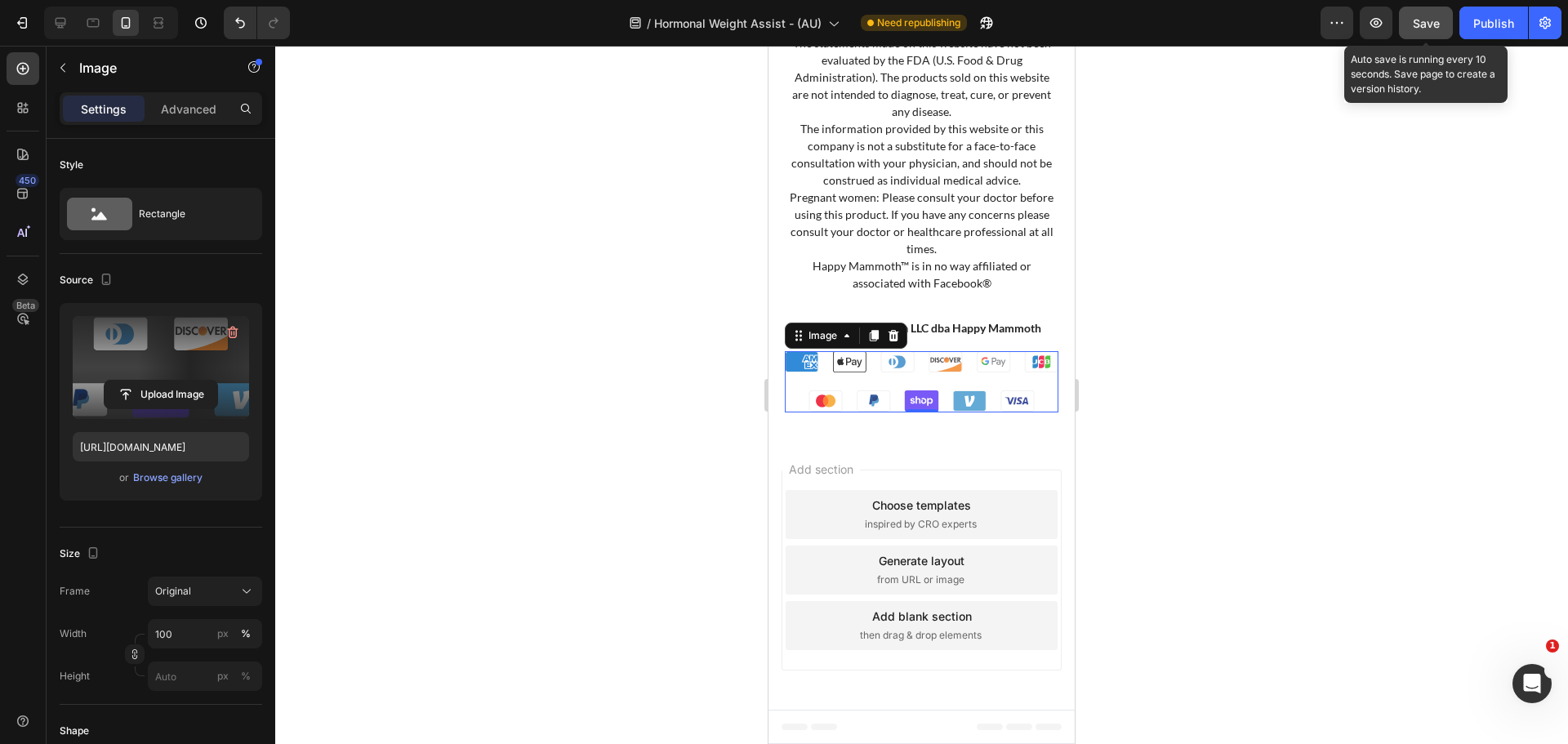
scroll to position [12685, 0]
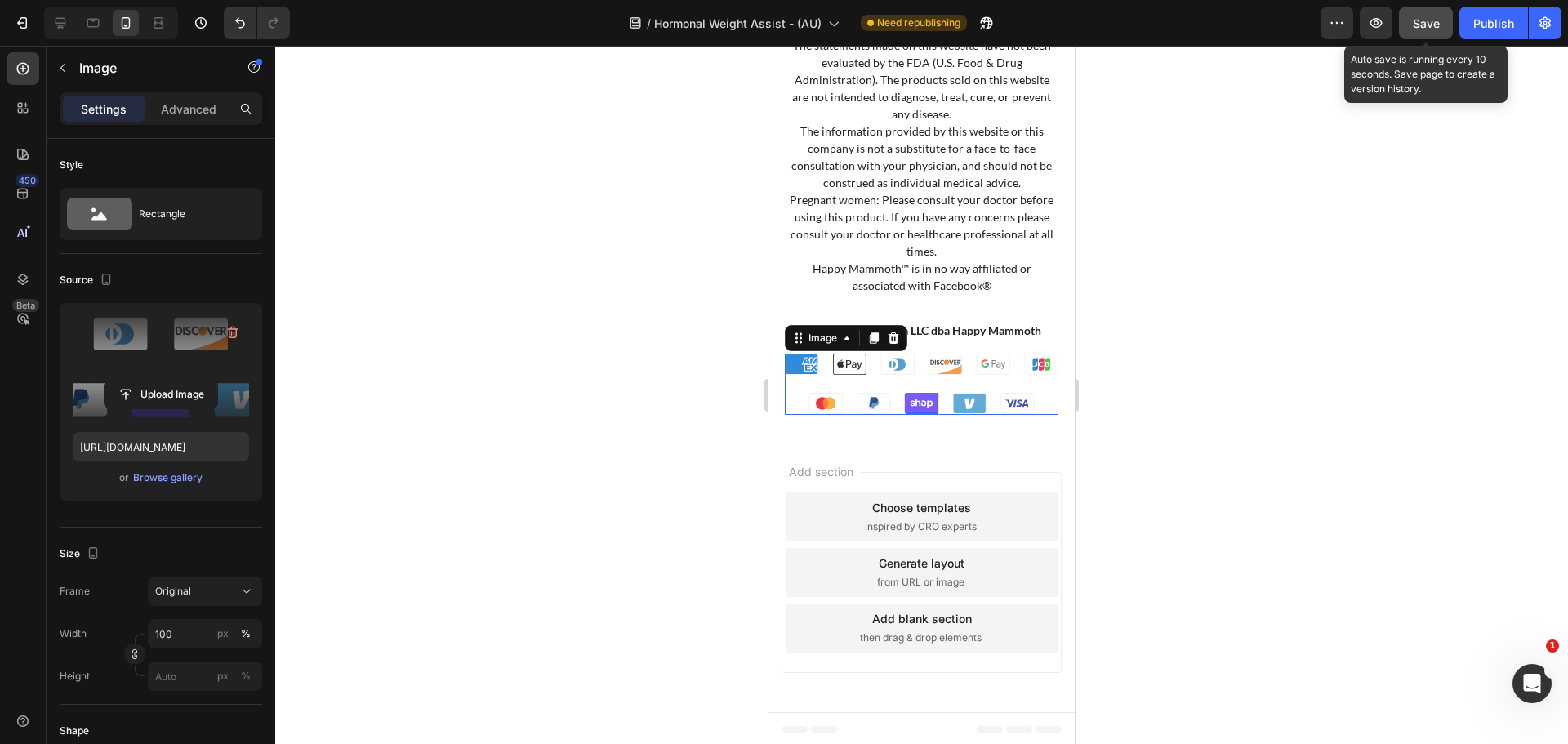
click at [1428, 27] on span "Save" at bounding box center [1426, 23] width 27 height 14
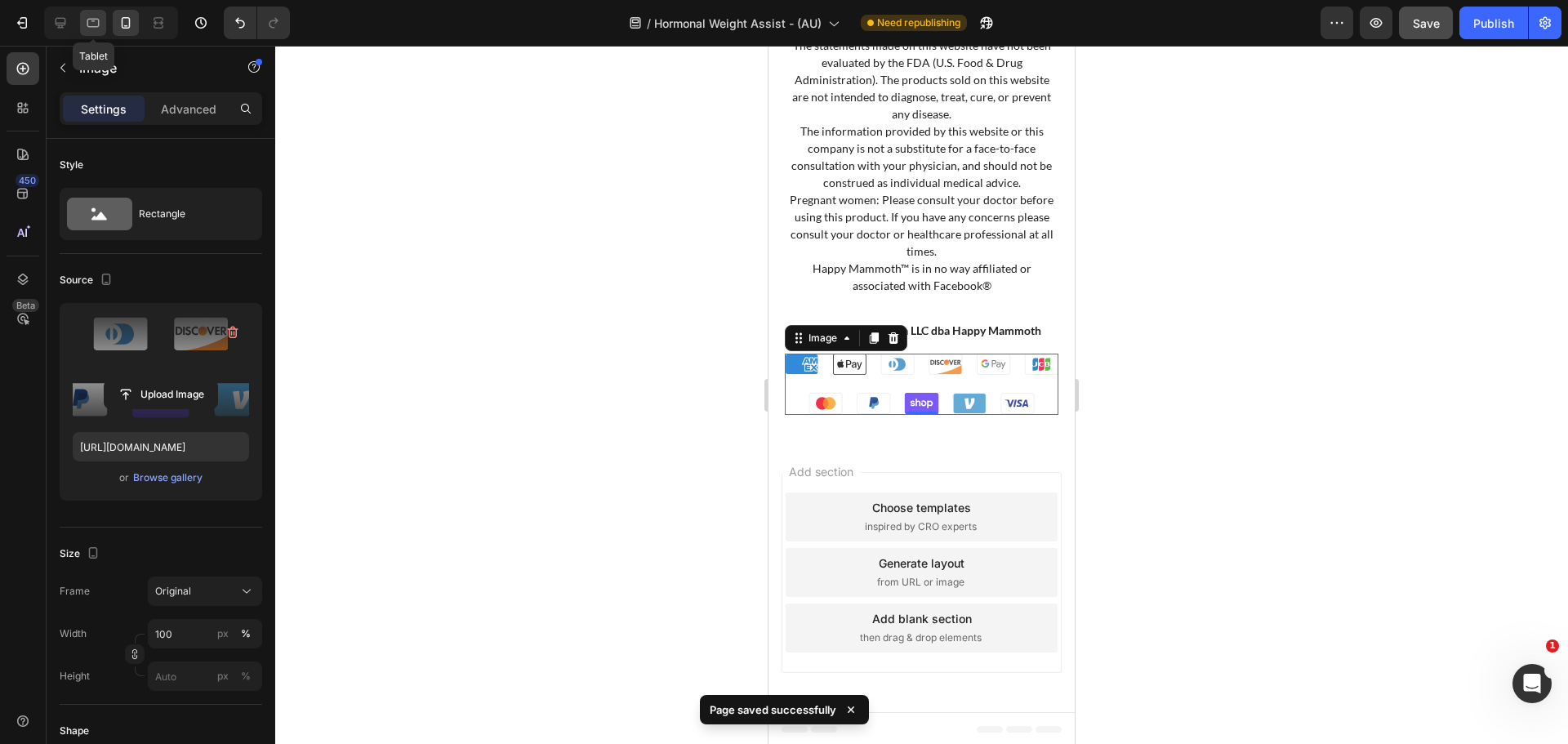
click at [101, 20] on icon at bounding box center [93, 23] width 16 height 16
type input "[URL][DOMAIN_NAME]"
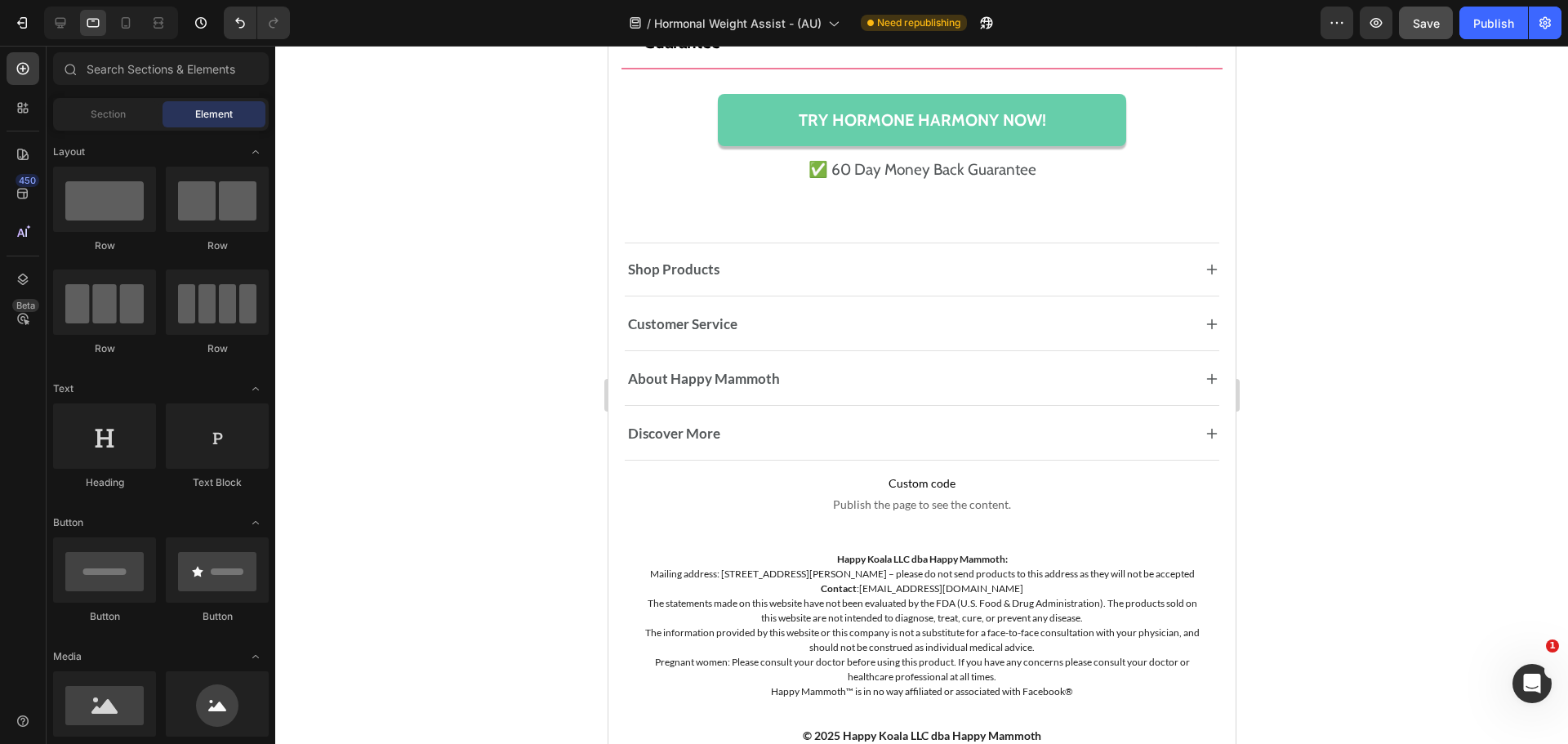
scroll to position [12699, 0]
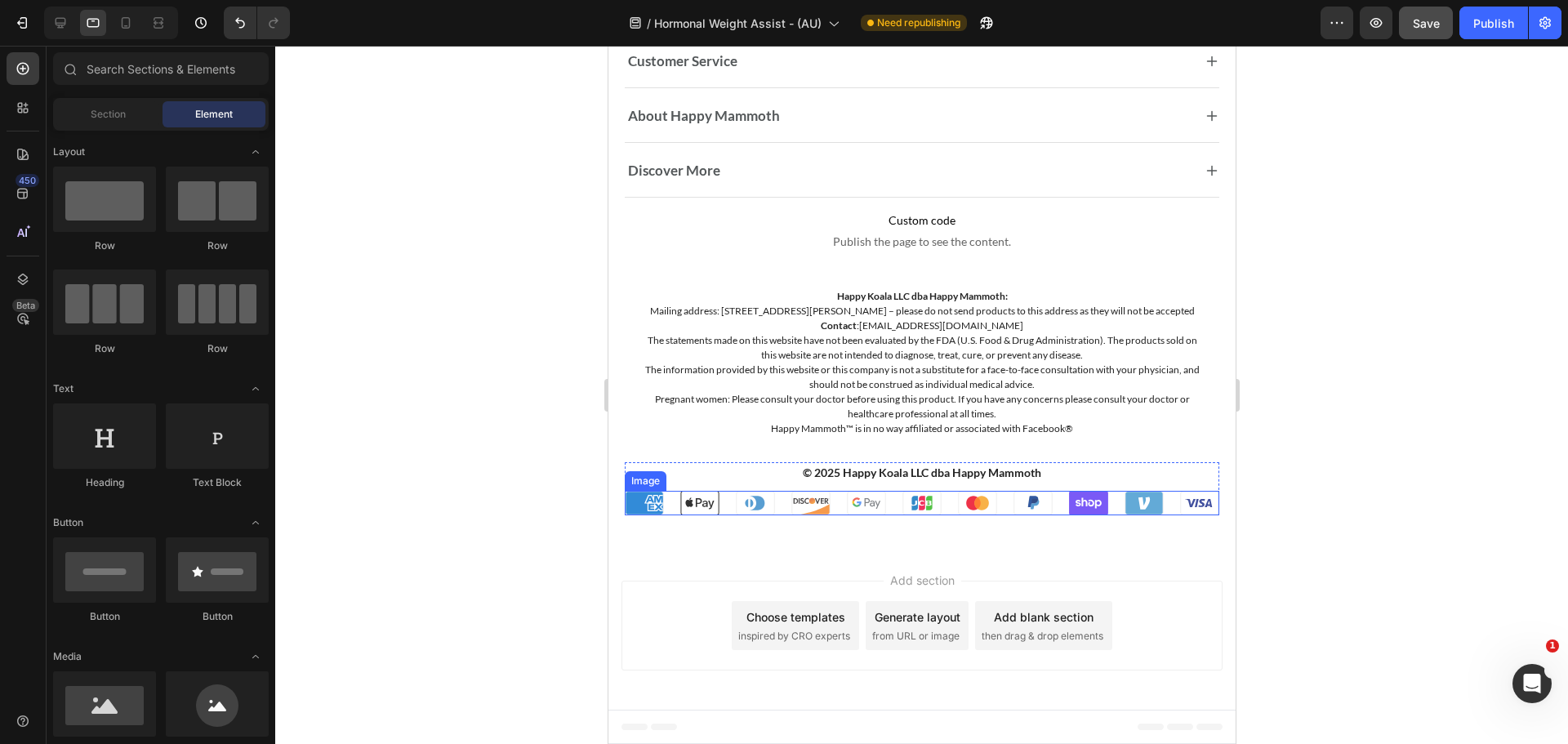
click at [1195, 510] on img at bounding box center [921, 503] width 595 height 25
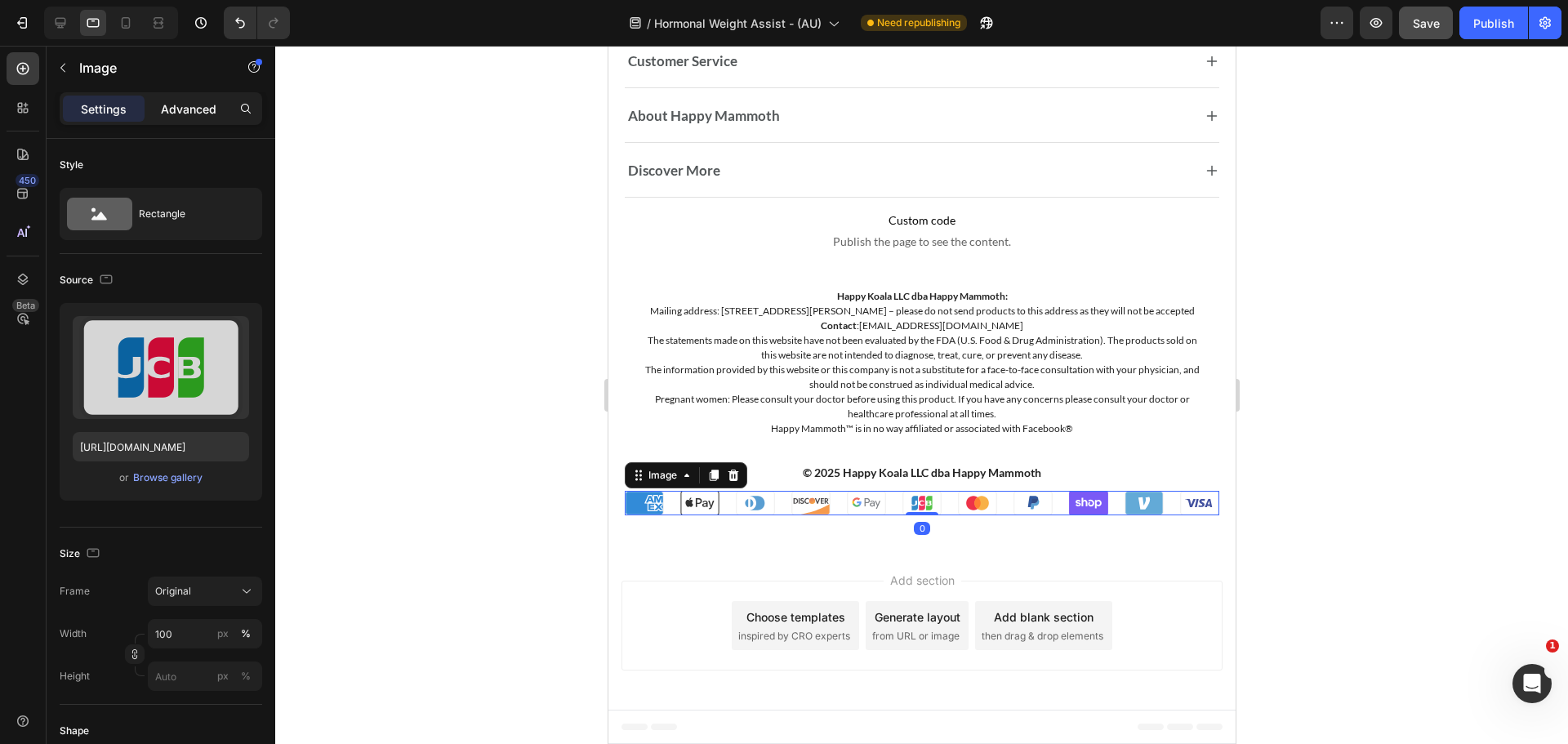
click at [166, 113] on p "Advanced" at bounding box center [188, 109] width 56 height 17
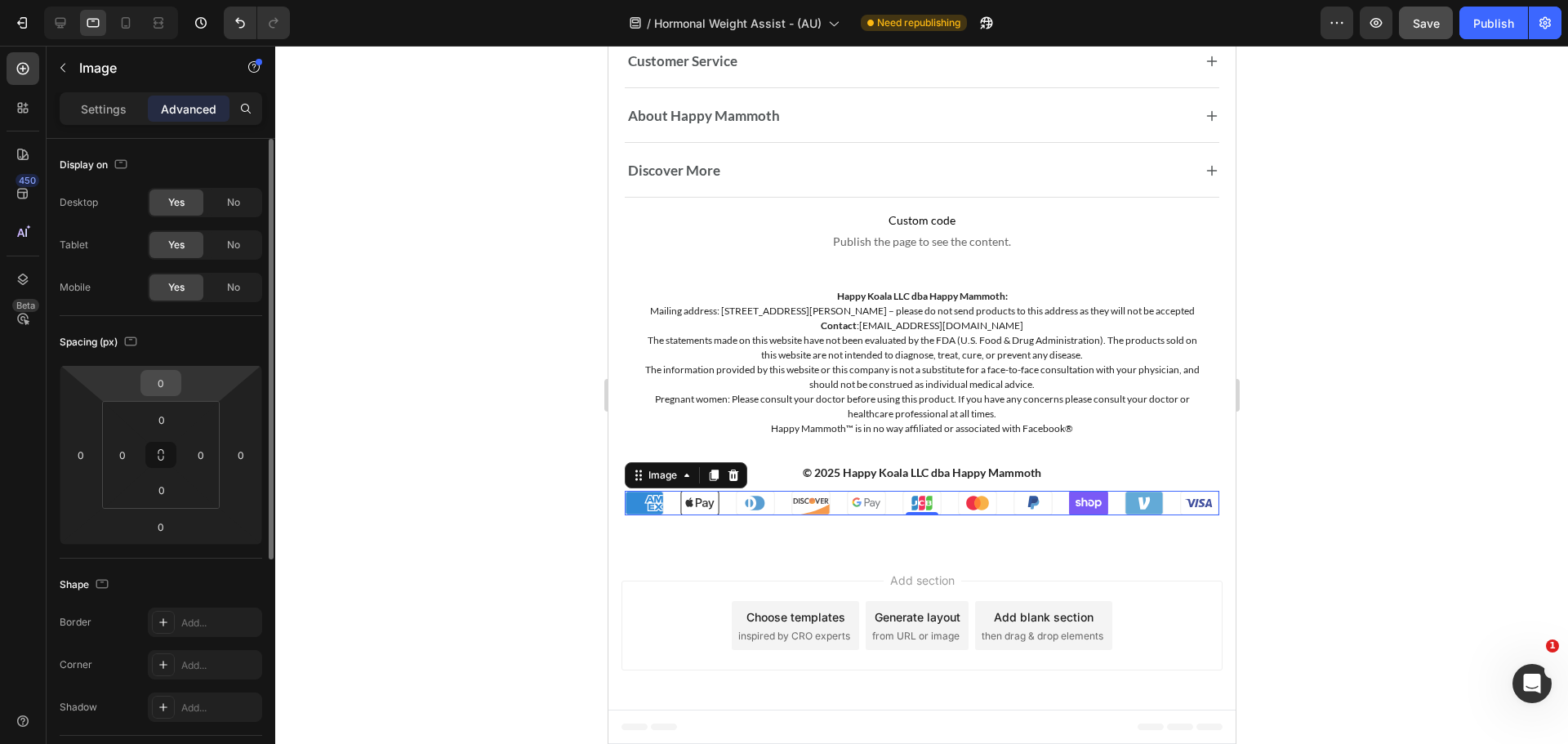
click at [147, 392] on input "0" at bounding box center [161, 383] width 33 height 25
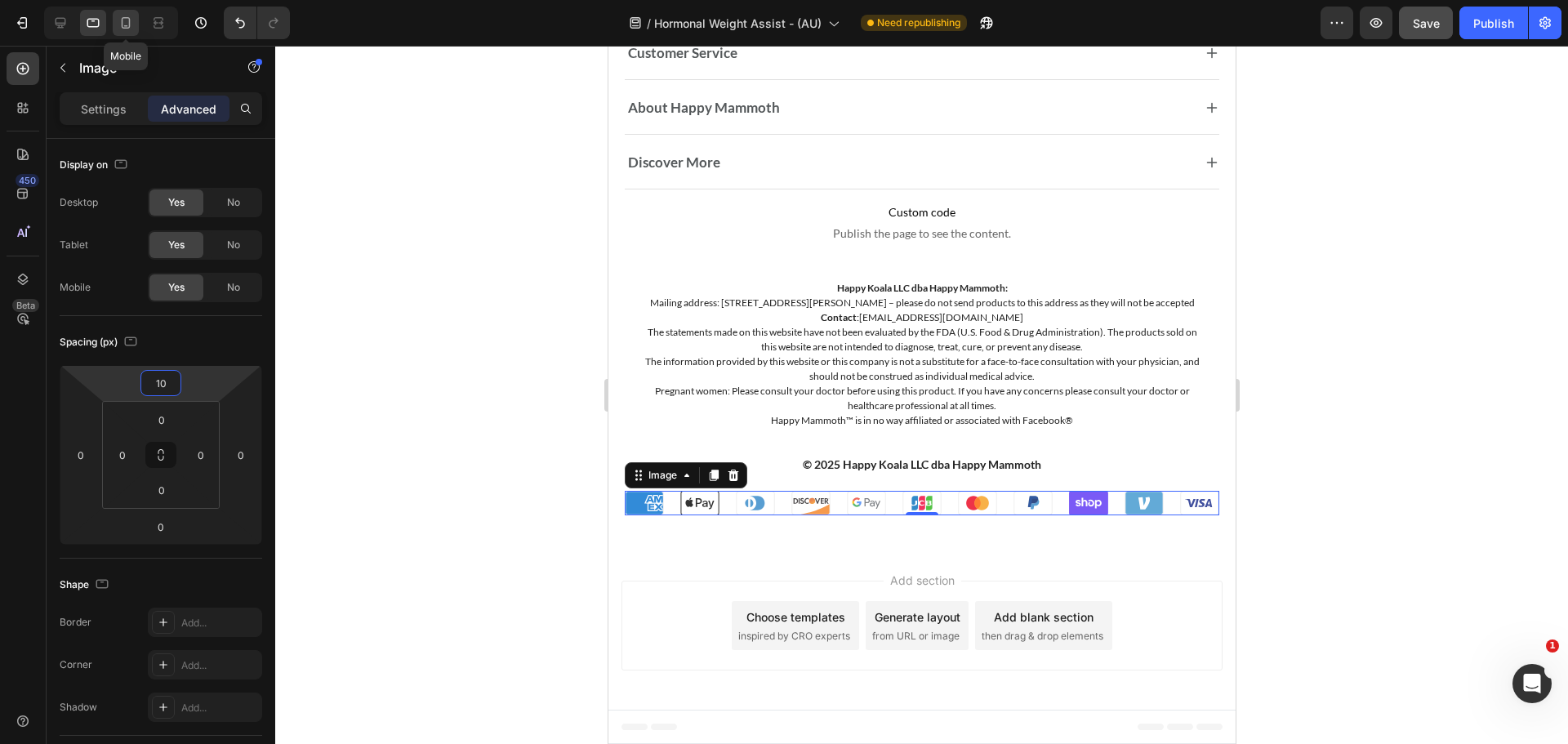
click at [133, 18] on icon at bounding box center [126, 23] width 16 height 16
type input "0"
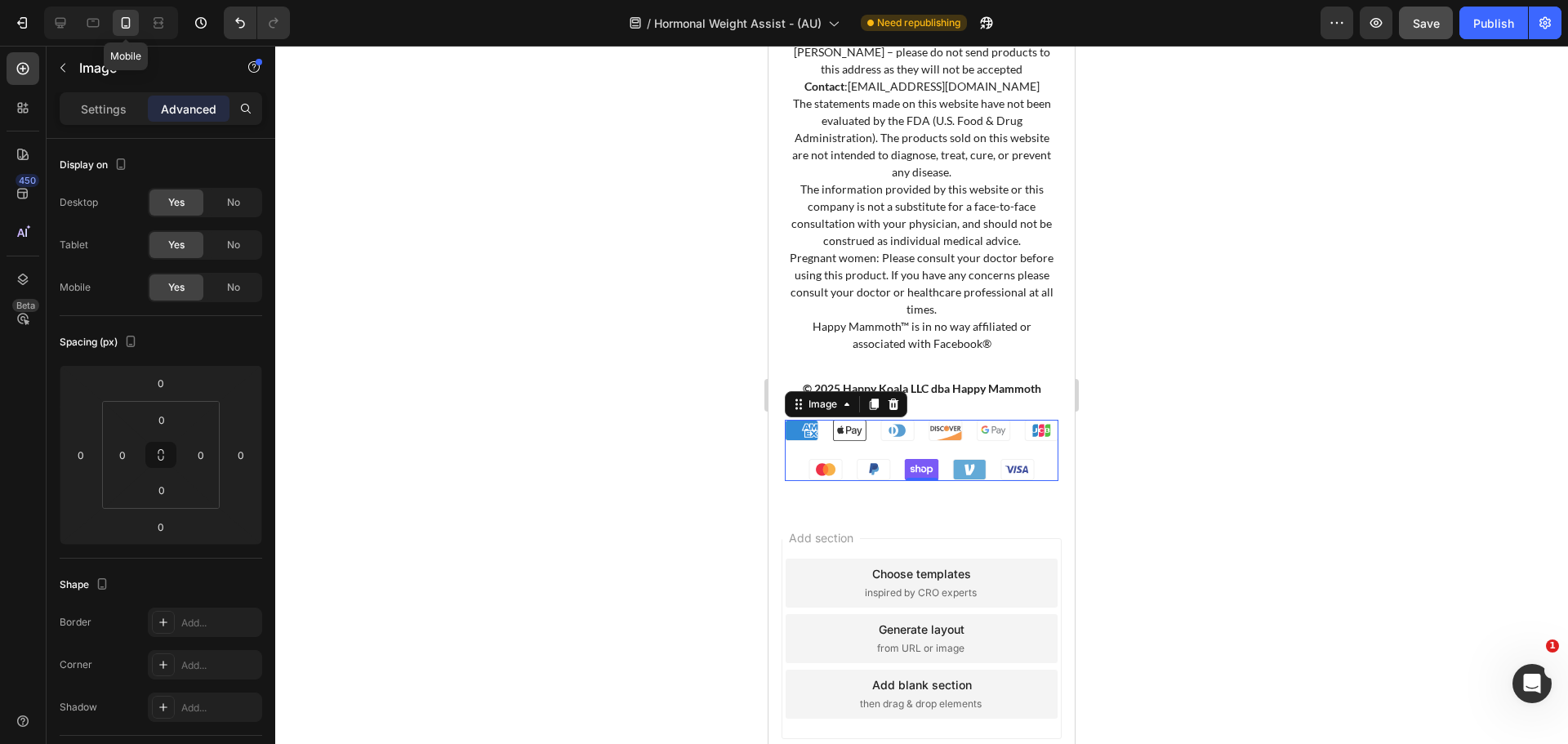
scroll to position [12693, 0]
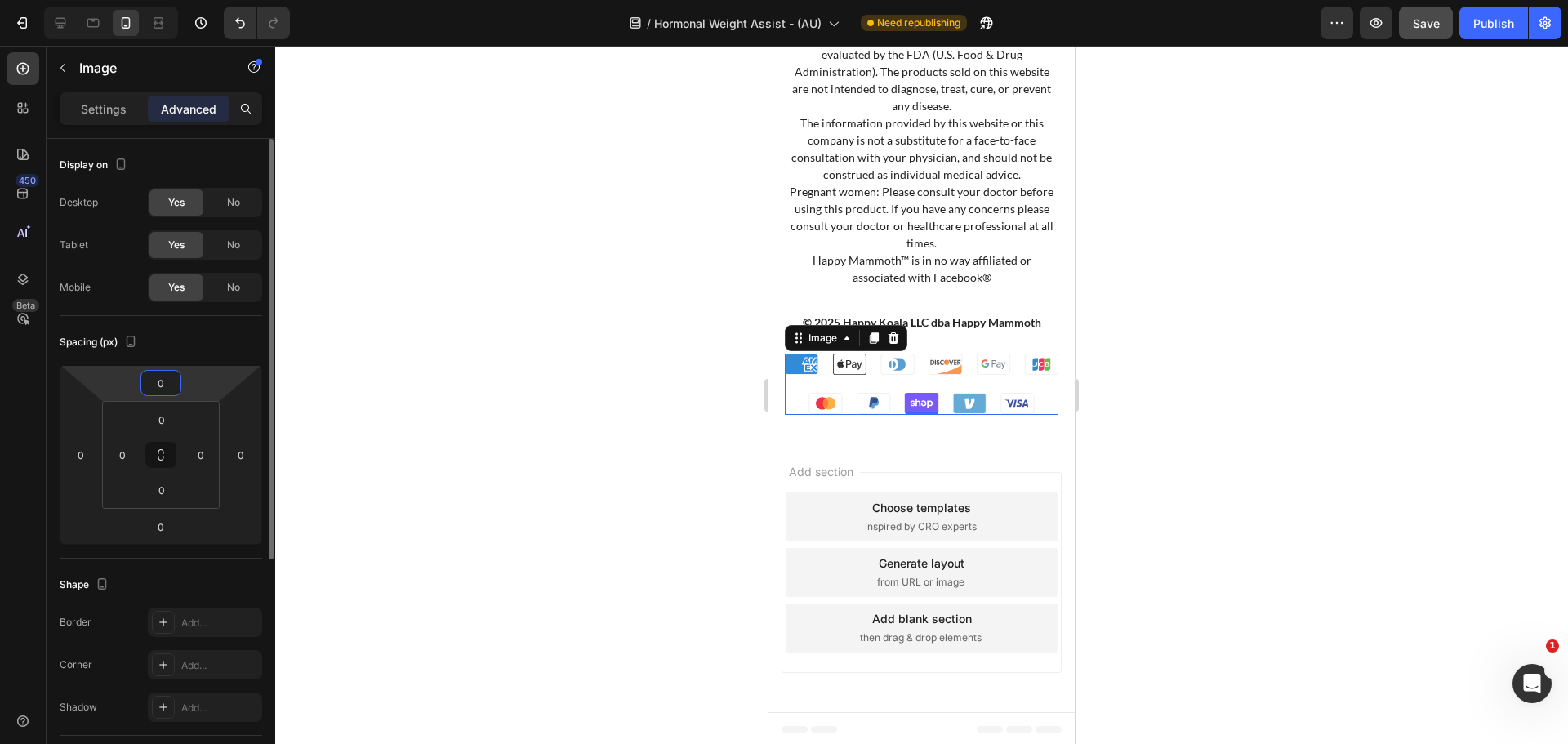
click at [147, 385] on input "0" at bounding box center [161, 383] width 33 height 25
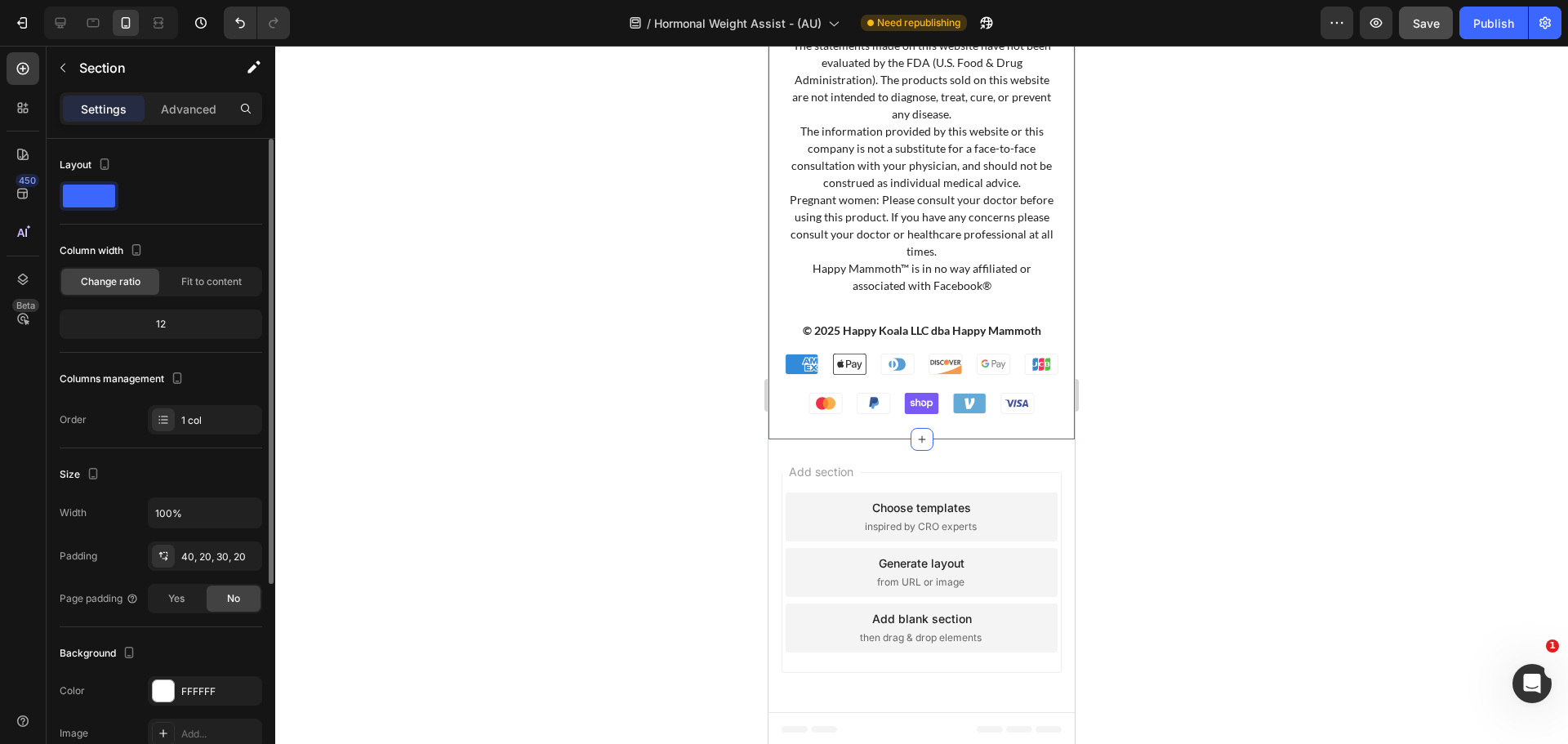
click at [1058, 432] on div "Shop Products Accordion Customer Service Accordion About Happy Mammoth Accordio…" at bounding box center [921, 28] width 306 height 822
click at [1426, 26] on span "Save" at bounding box center [1426, 23] width 27 height 14
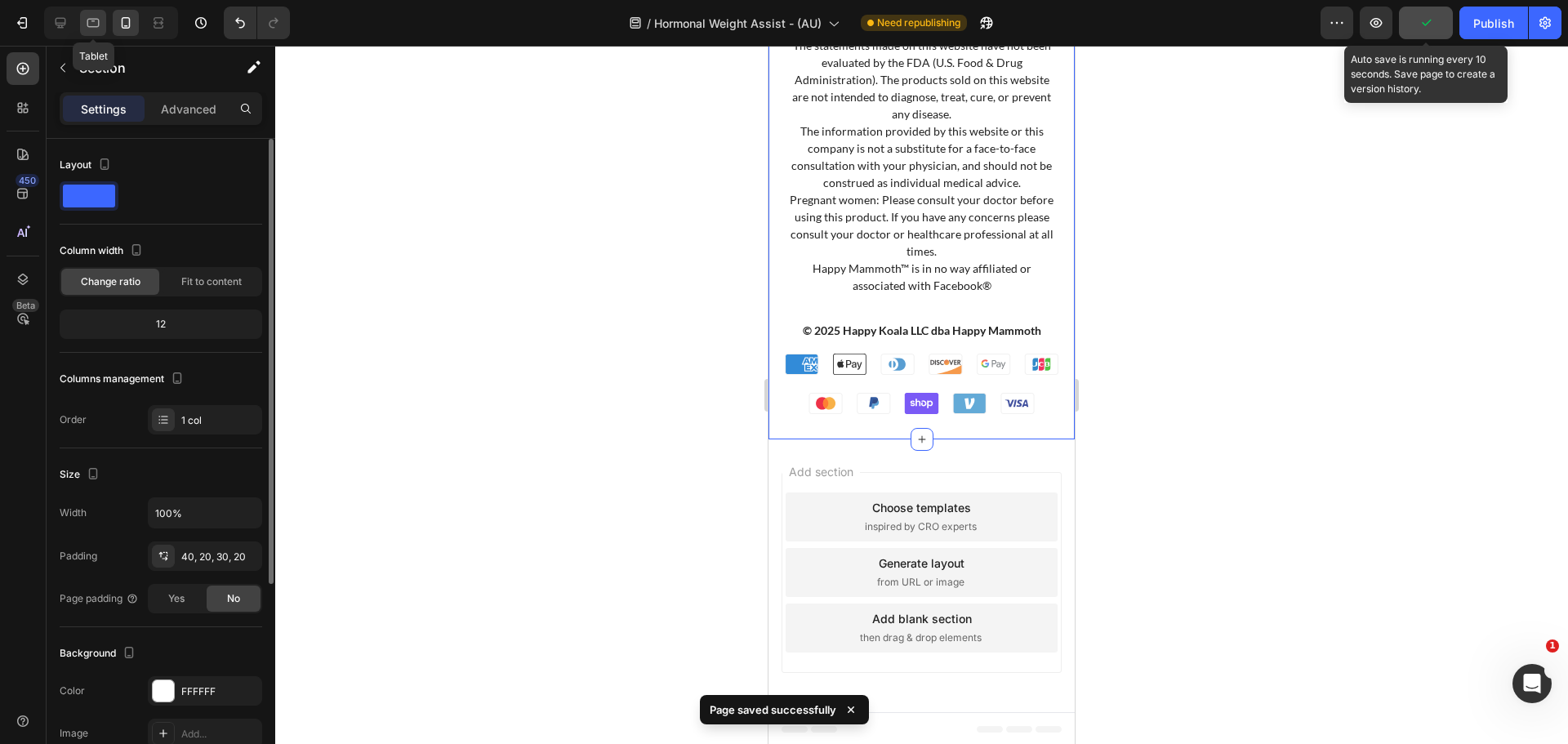
click at [98, 18] on icon at bounding box center [93, 23] width 16 height 16
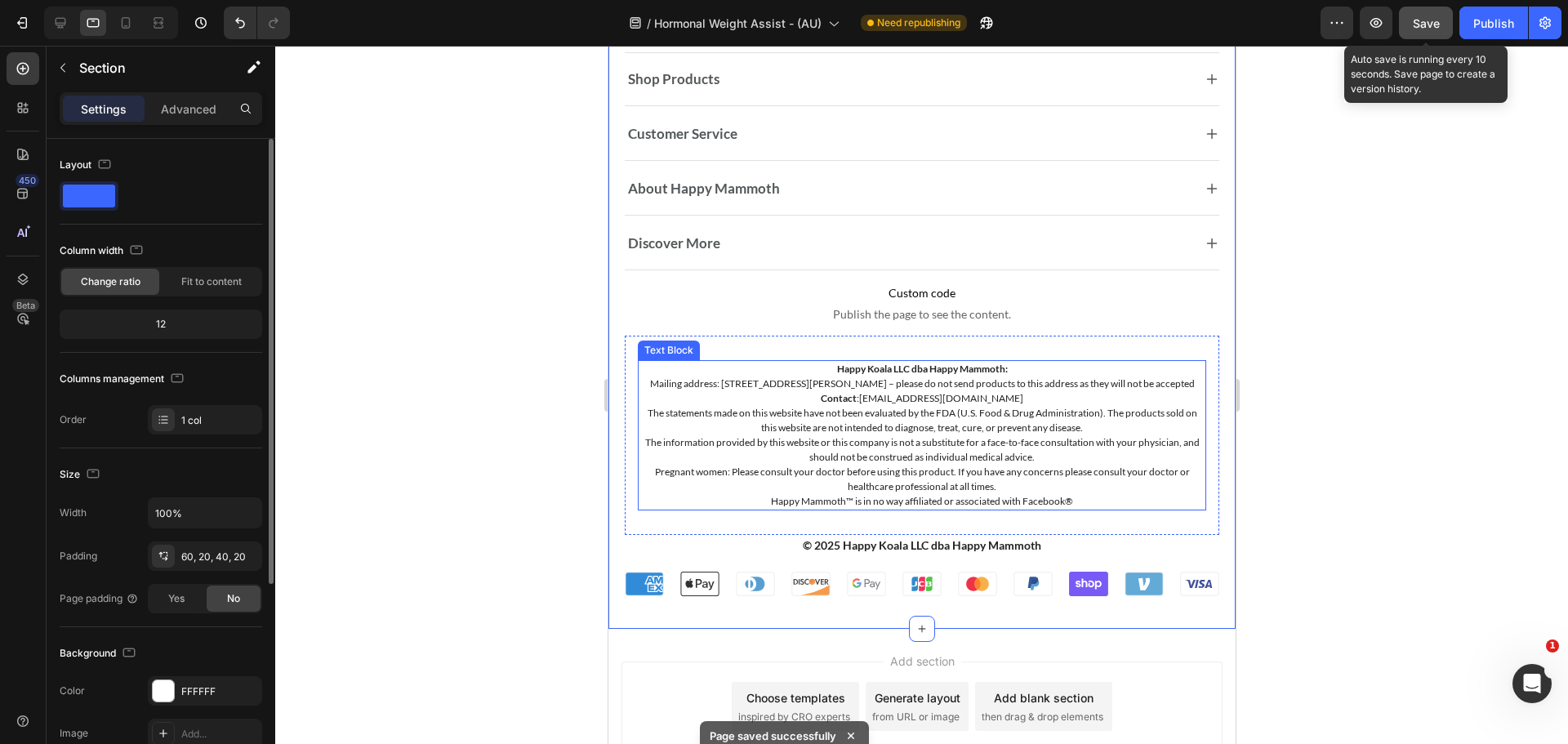
scroll to position [12285, 0]
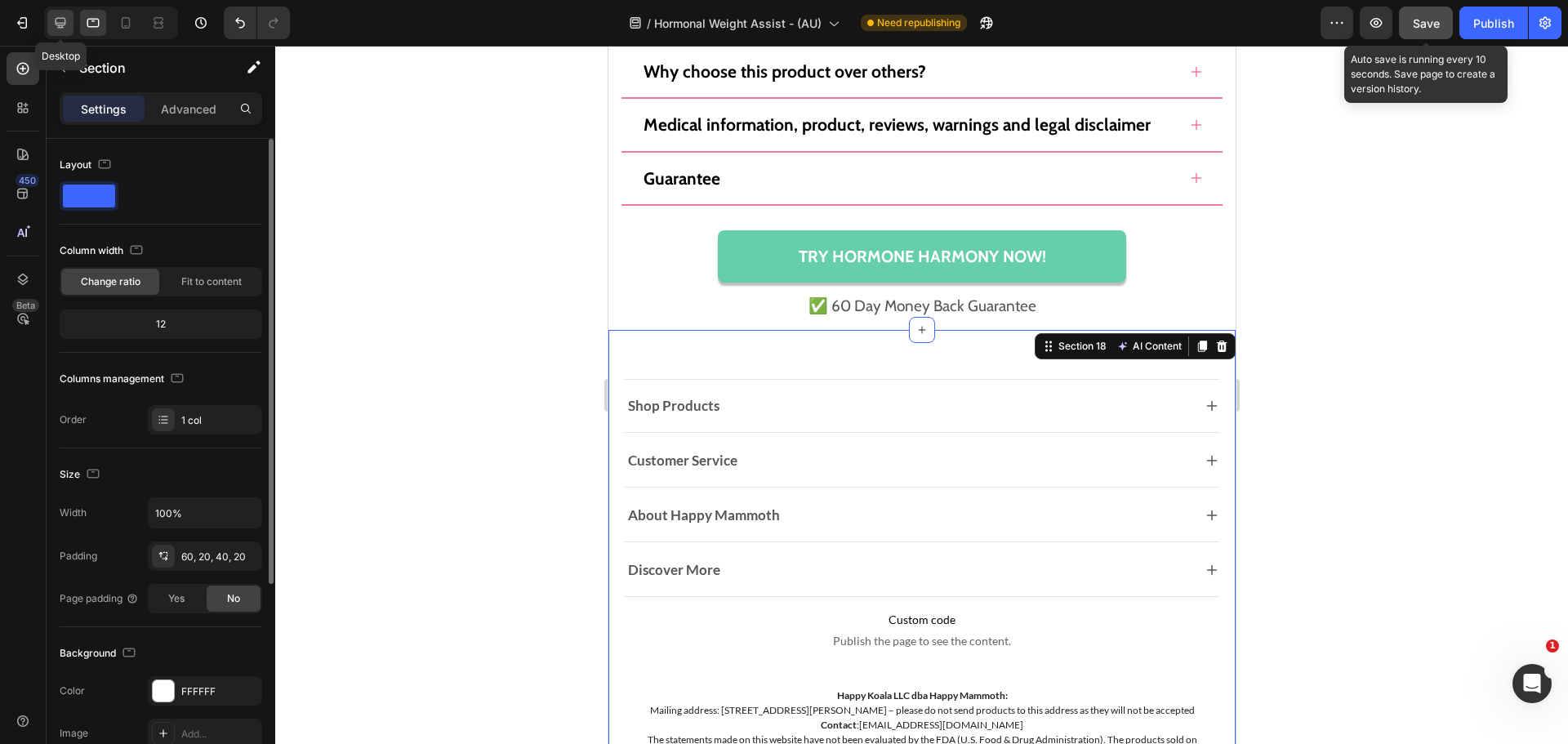
click at [64, 18] on icon at bounding box center [61, 23] width 11 height 11
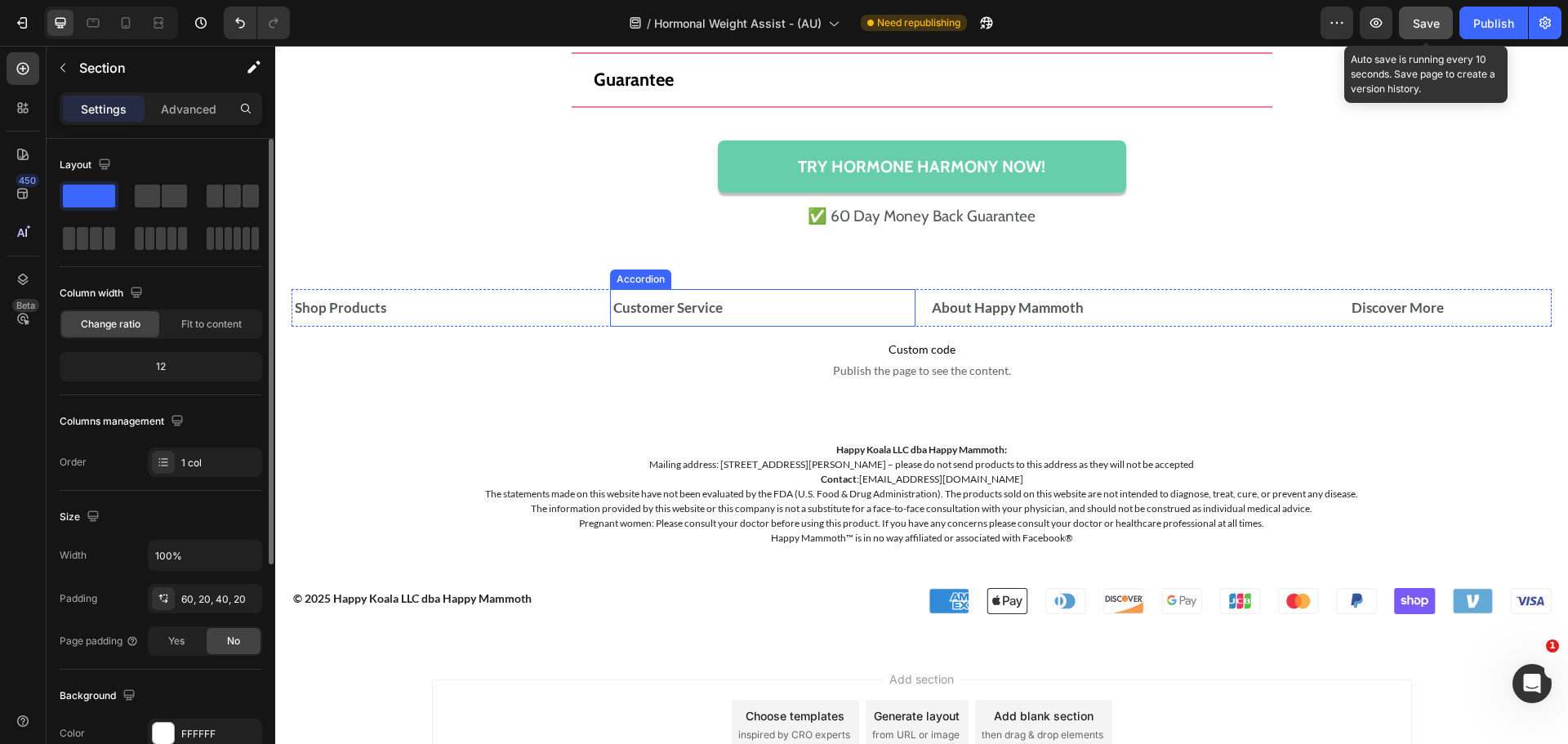
scroll to position [12945, 0]
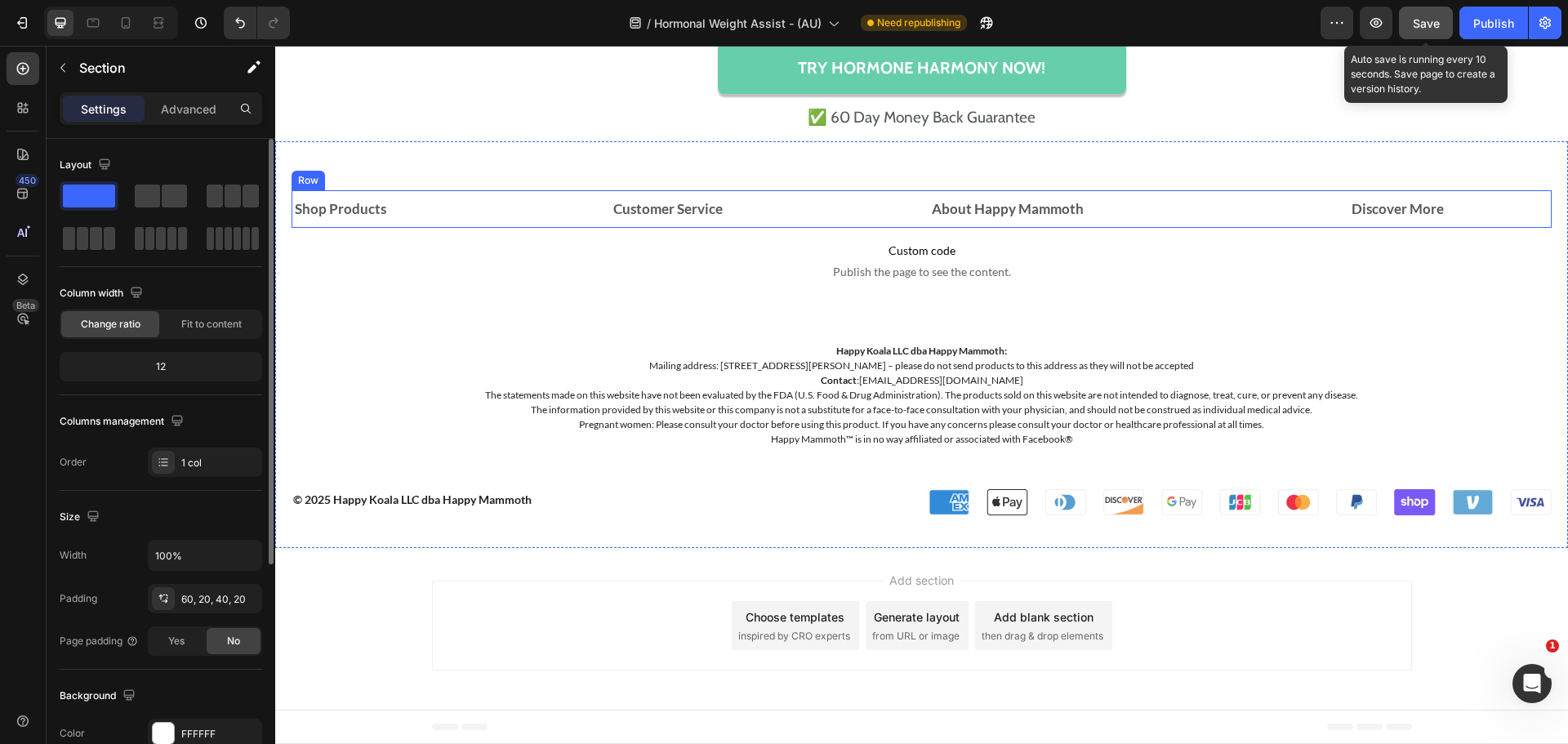
click at [598, 192] on div "Shop Products Accordion Customer Service Accordion About Happy Mammoth Accordio…" at bounding box center [922, 209] width 1260 height 38
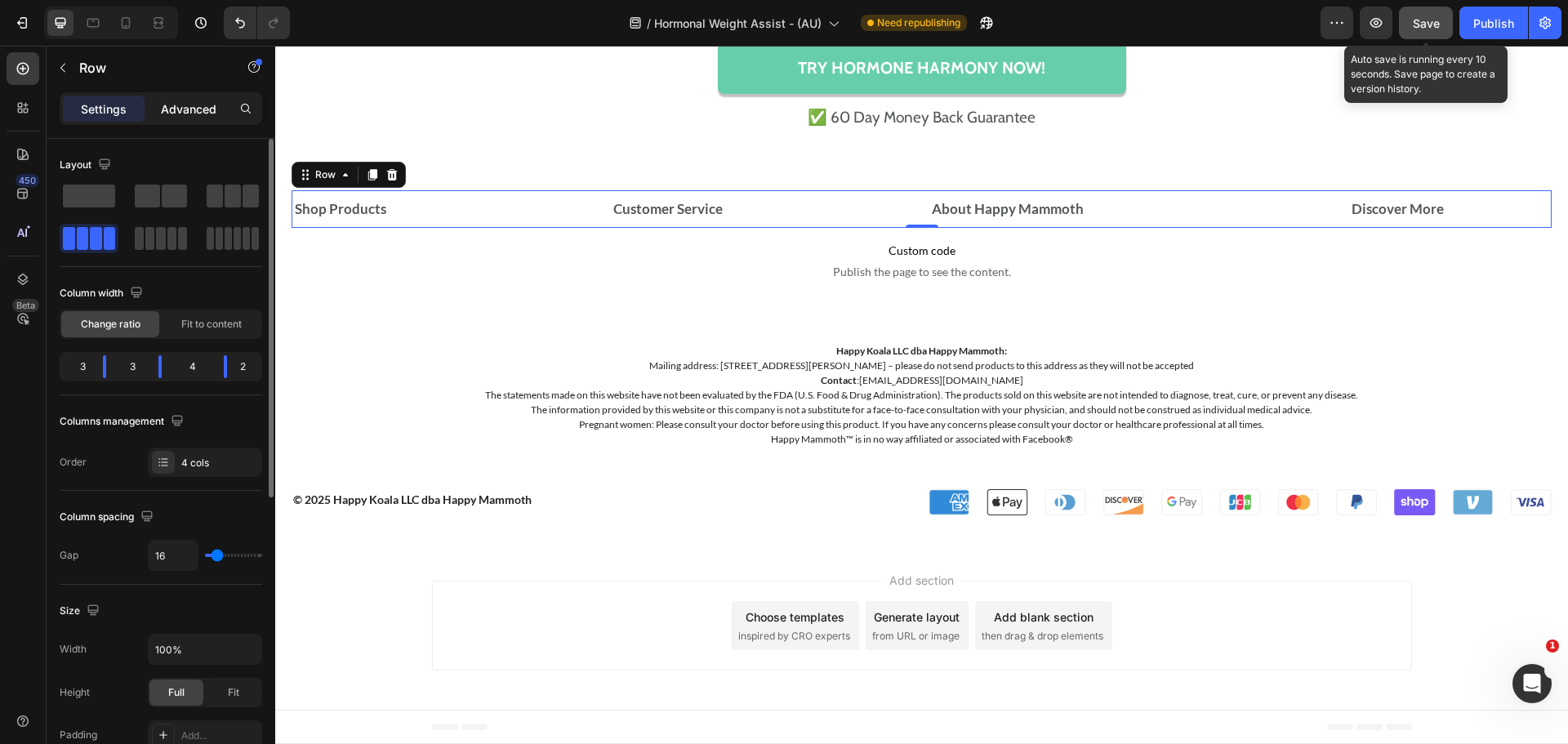
click at [209, 116] on p "Advanced" at bounding box center [188, 109] width 56 height 17
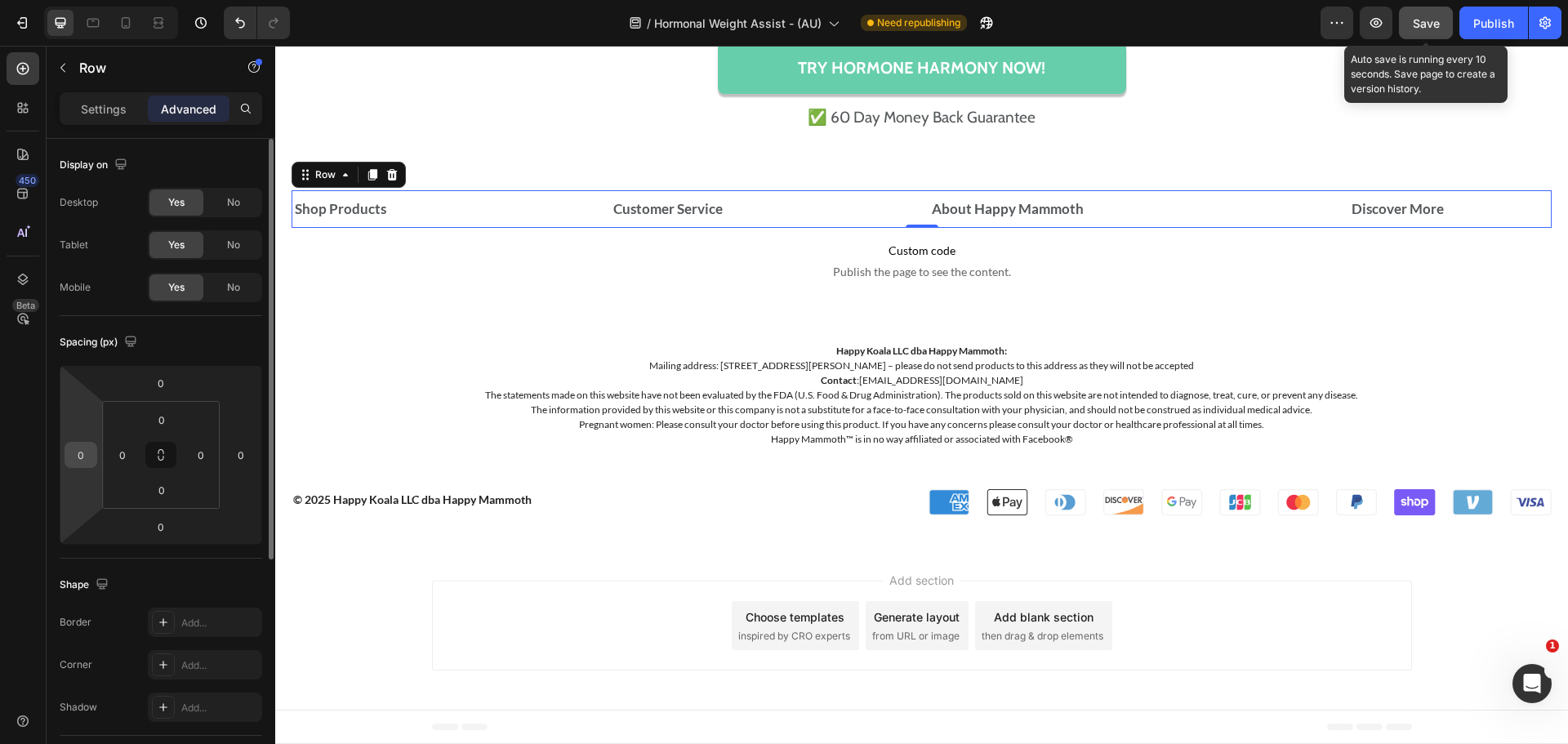
click at [95, 446] on div "0" at bounding box center [80, 455] width 33 height 27
click at [88, 454] on input "0" at bounding box center [81, 455] width 25 height 25
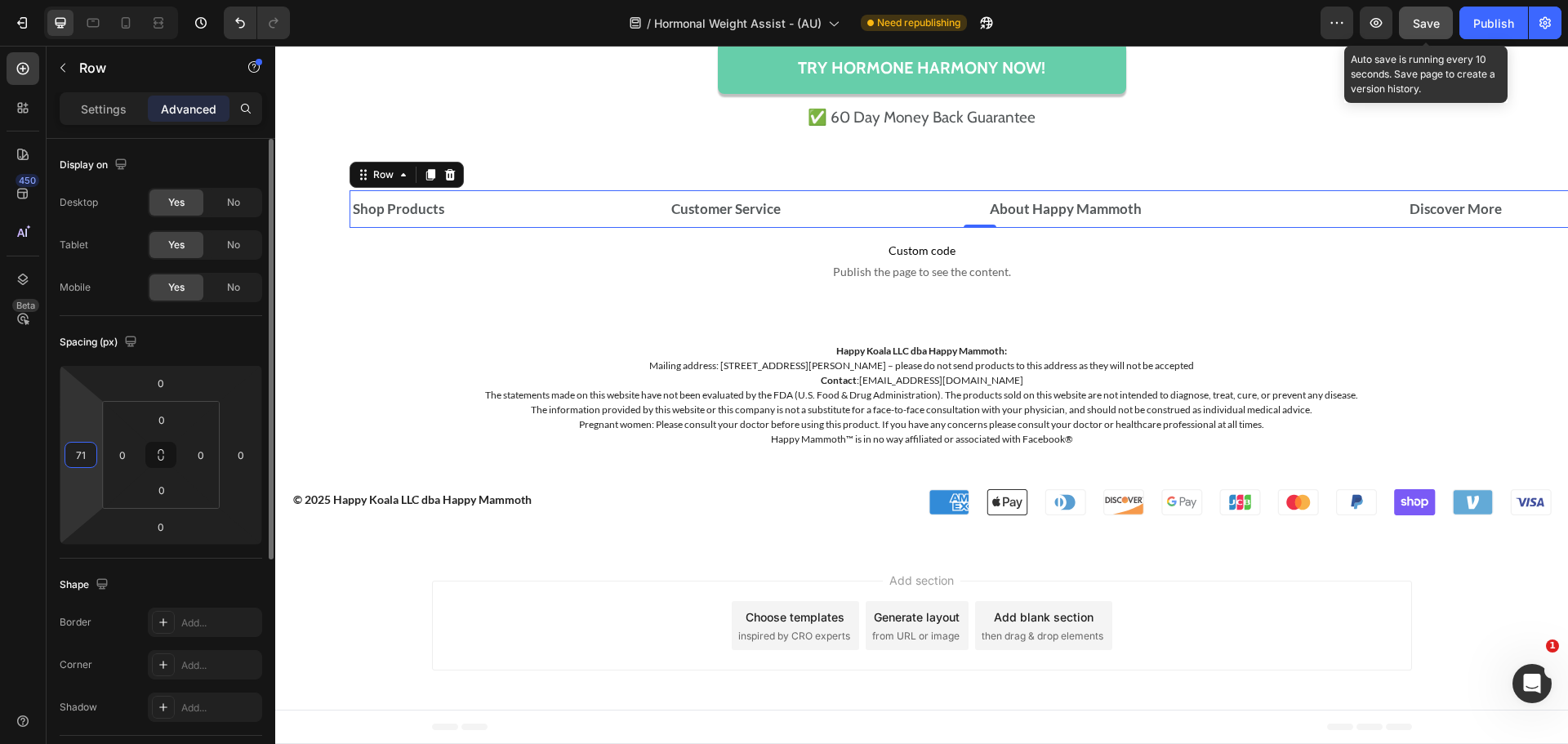
type input "70"
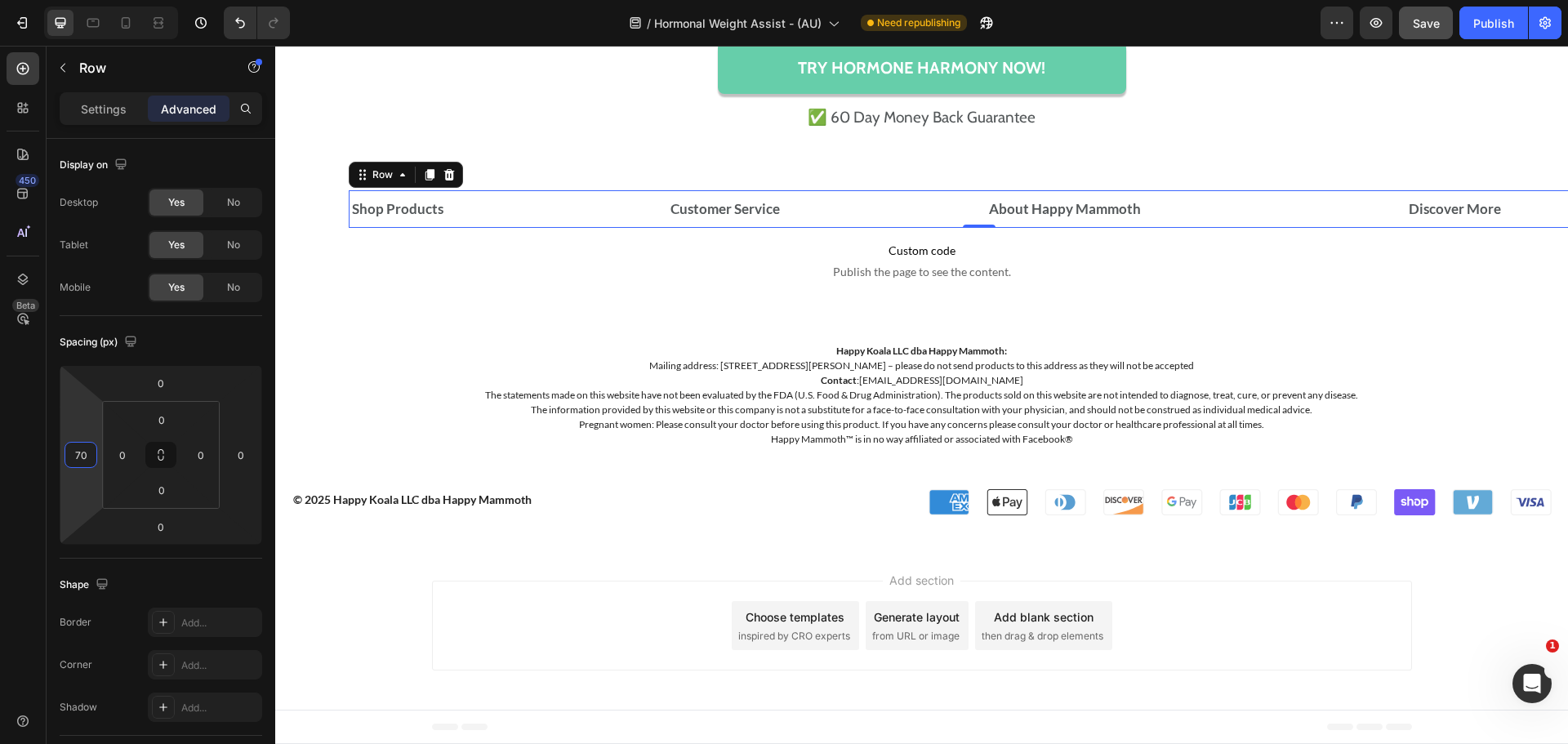
click at [1441, 30] on button "Save" at bounding box center [1426, 22] width 54 height 33
click at [93, 462] on div "70" at bounding box center [80, 455] width 33 height 27
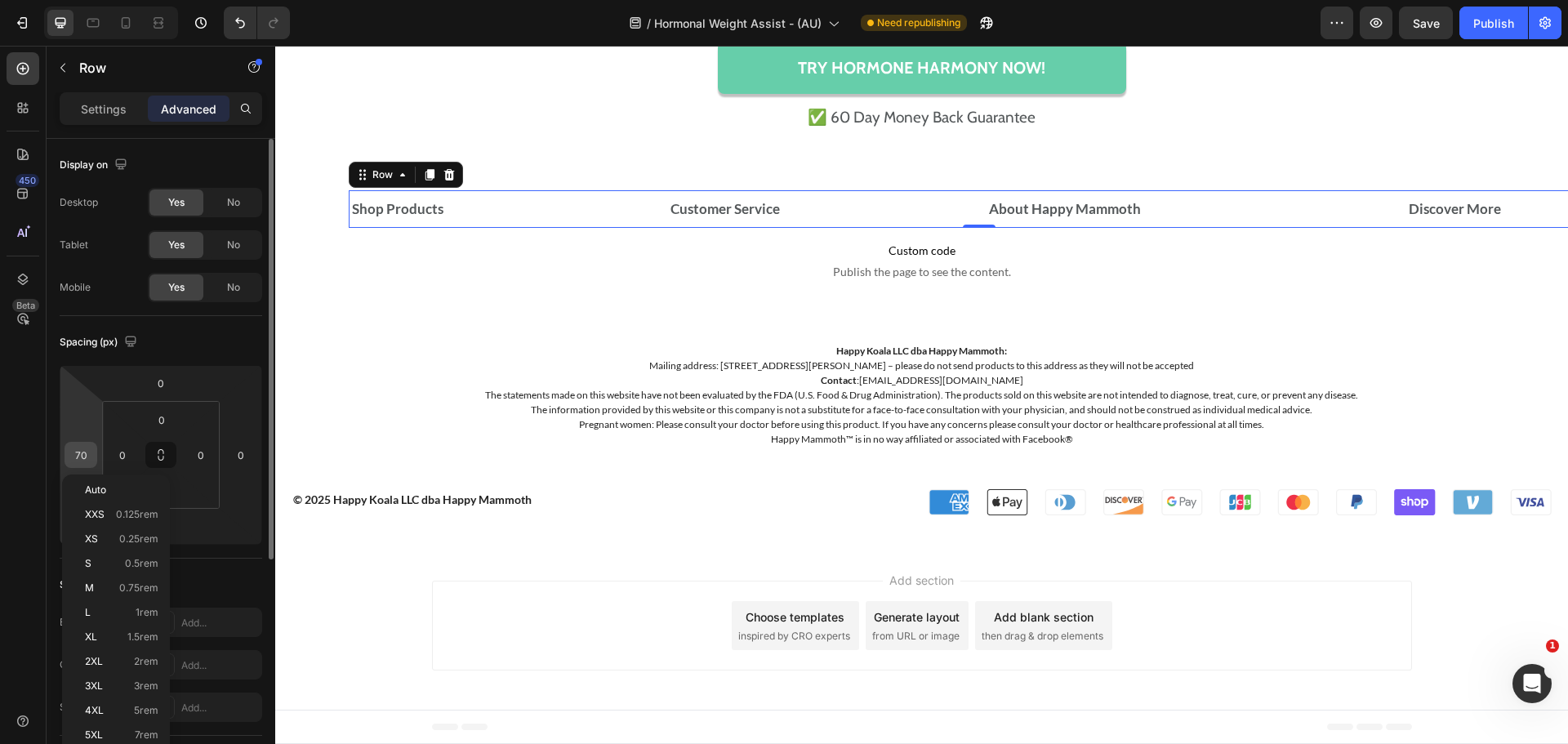
click at [80, 450] on input "70" at bounding box center [81, 455] width 25 height 25
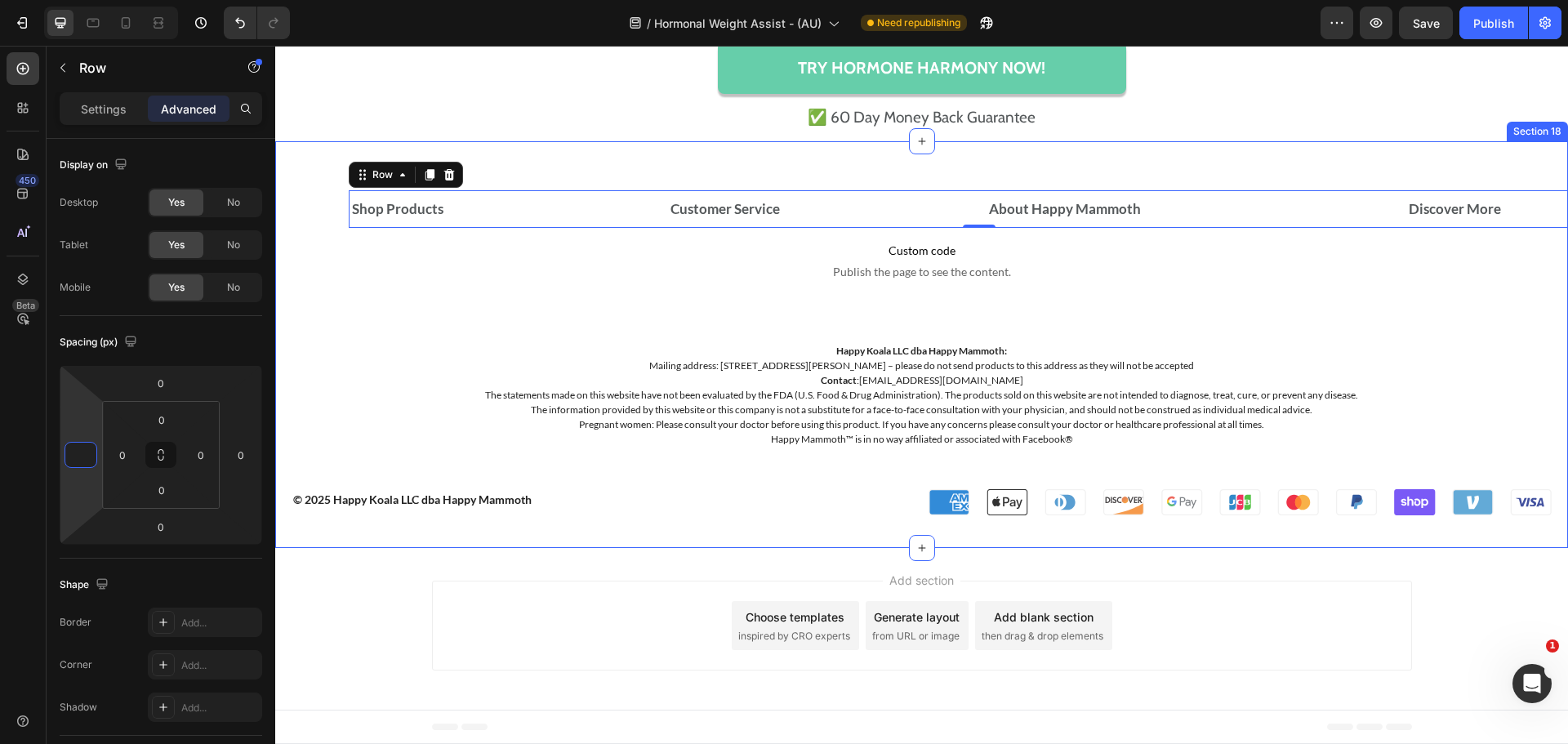
click at [561, 178] on div "Shop Products Accordion Customer Service Accordion About Happy Mammoth Accordio…" at bounding box center [921, 345] width 1293 height 406
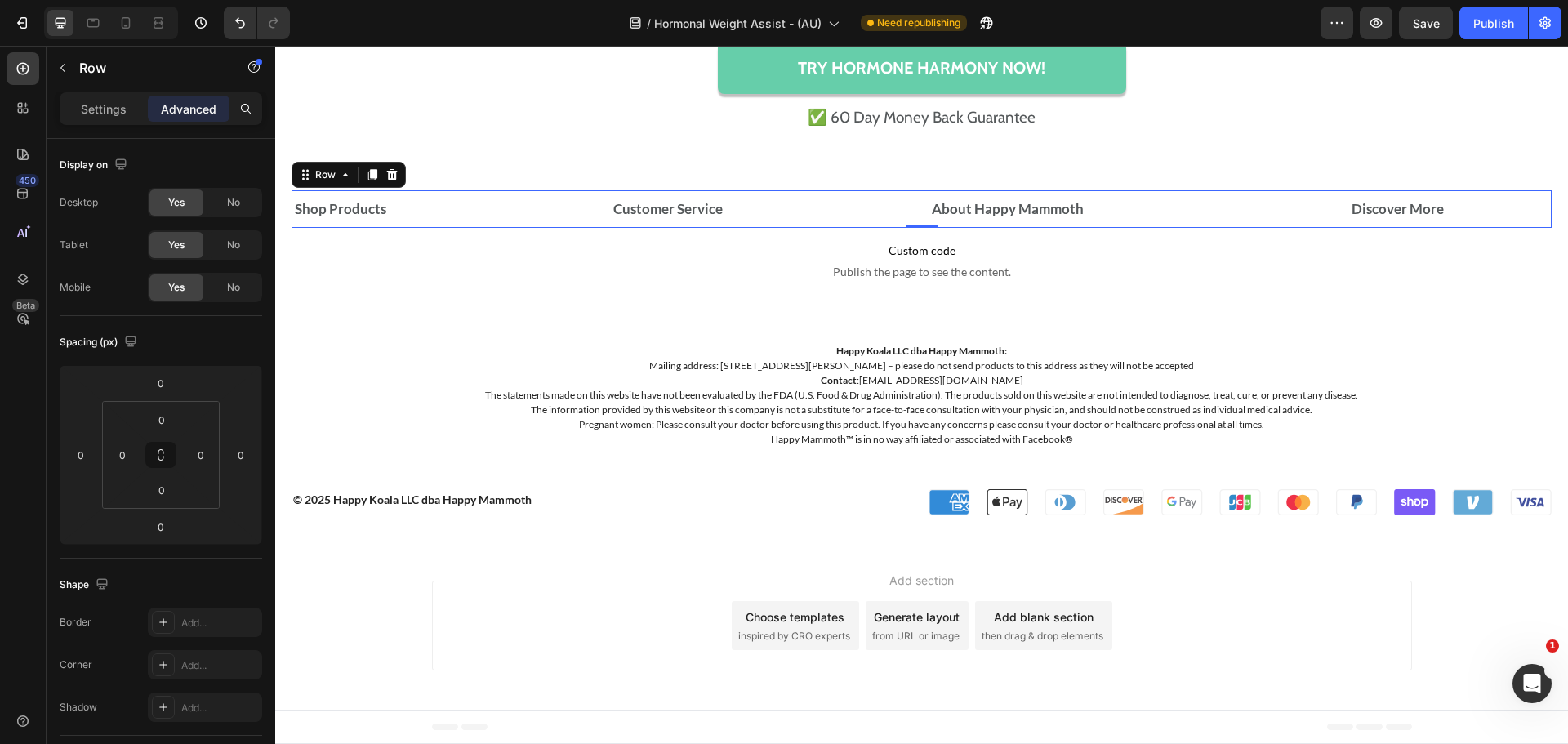
click at [598, 198] on div "Shop Products Accordion Customer Service Accordion About Happy Mammoth Accordio…" at bounding box center [922, 209] width 1260 height 38
click at [95, 112] on p "Settings" at bounding box center [103, 109] width 46 height 17
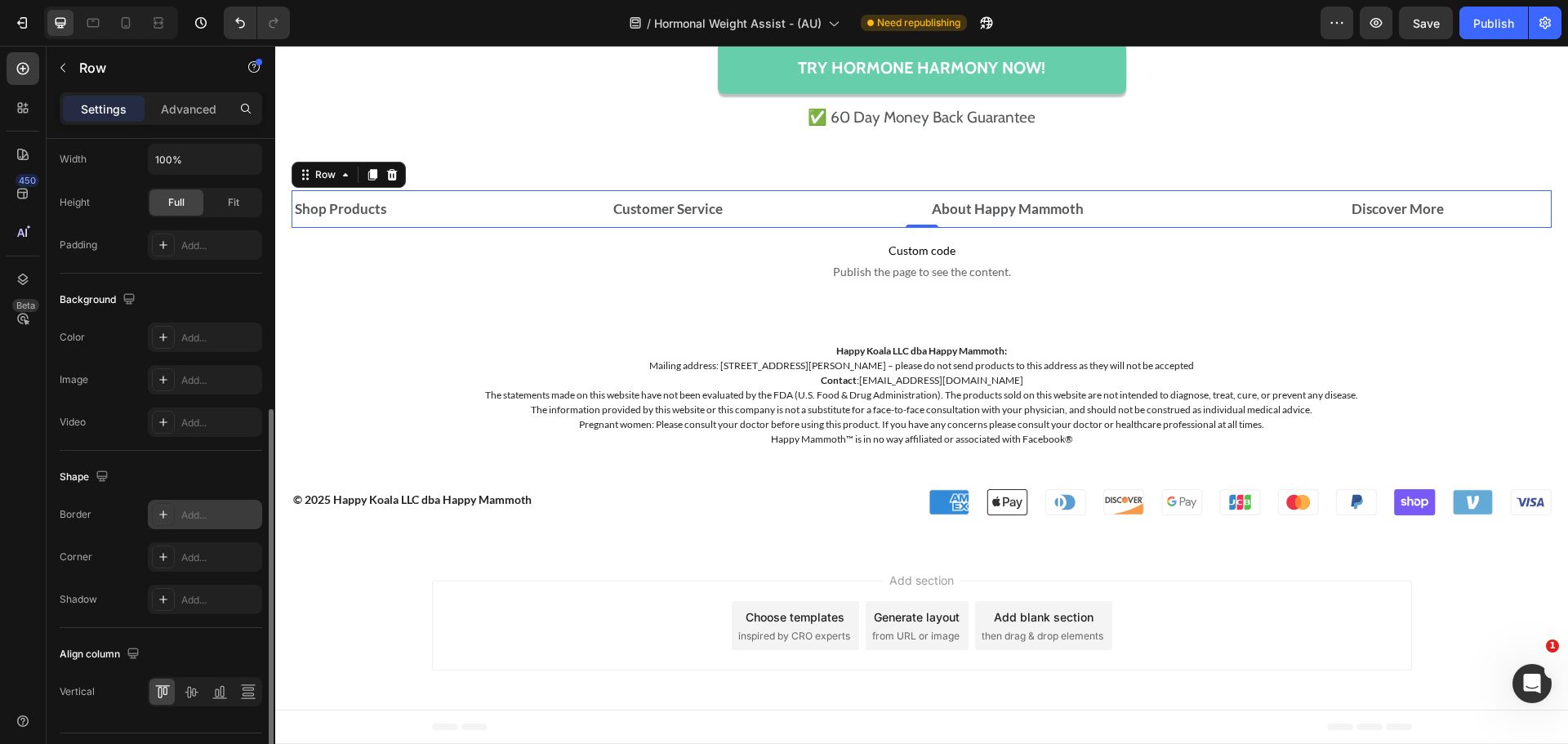
scroll to position [327, 0]
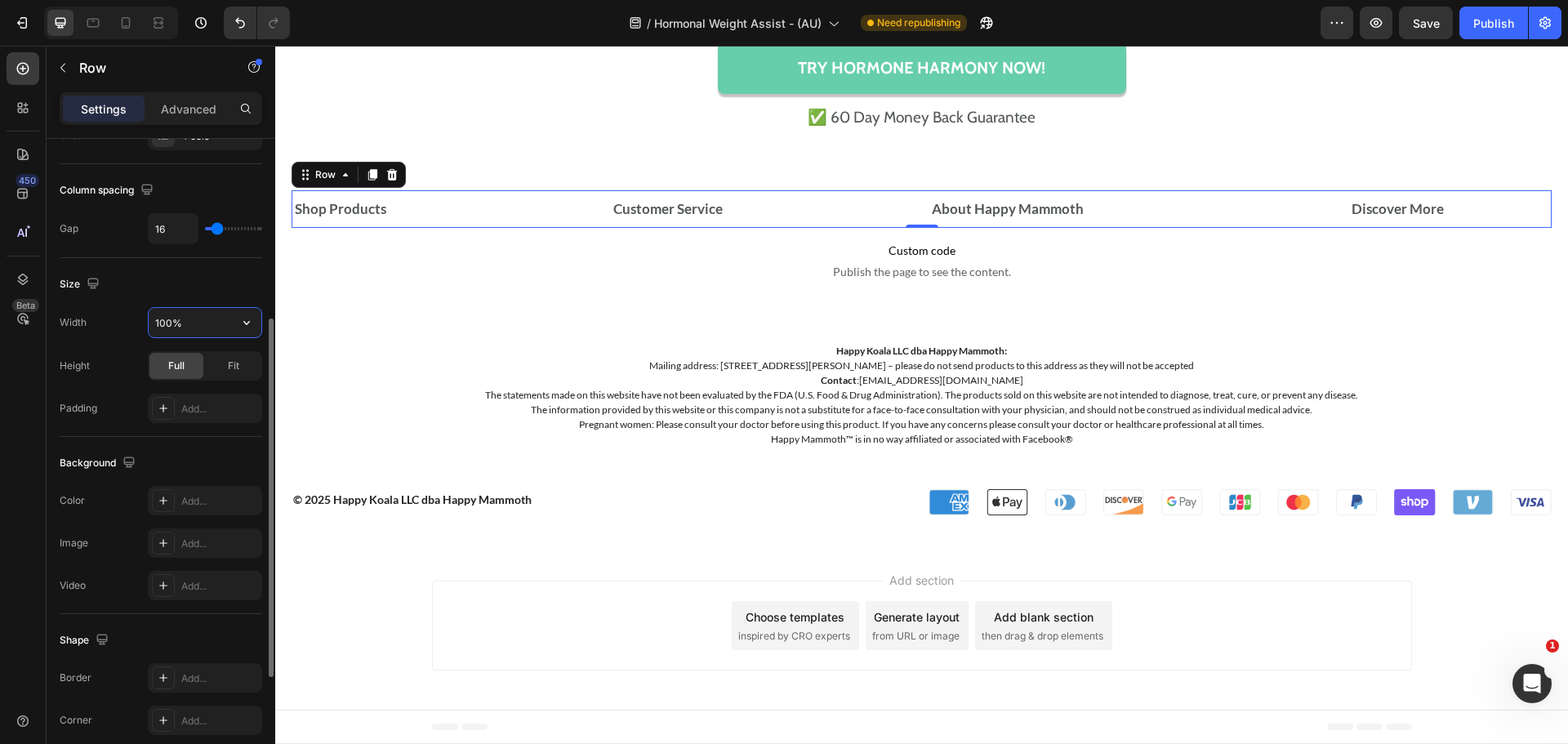
click at [210, 323] on input "100%" at bounding box center [205, 322] width 113 height 29
click at [228, 361] on span "Fit" at bounding box center [233, 366] width 11 height 15
click at [156, 278] on div "Size" at bounding box center [160, 285] width 202 height 27
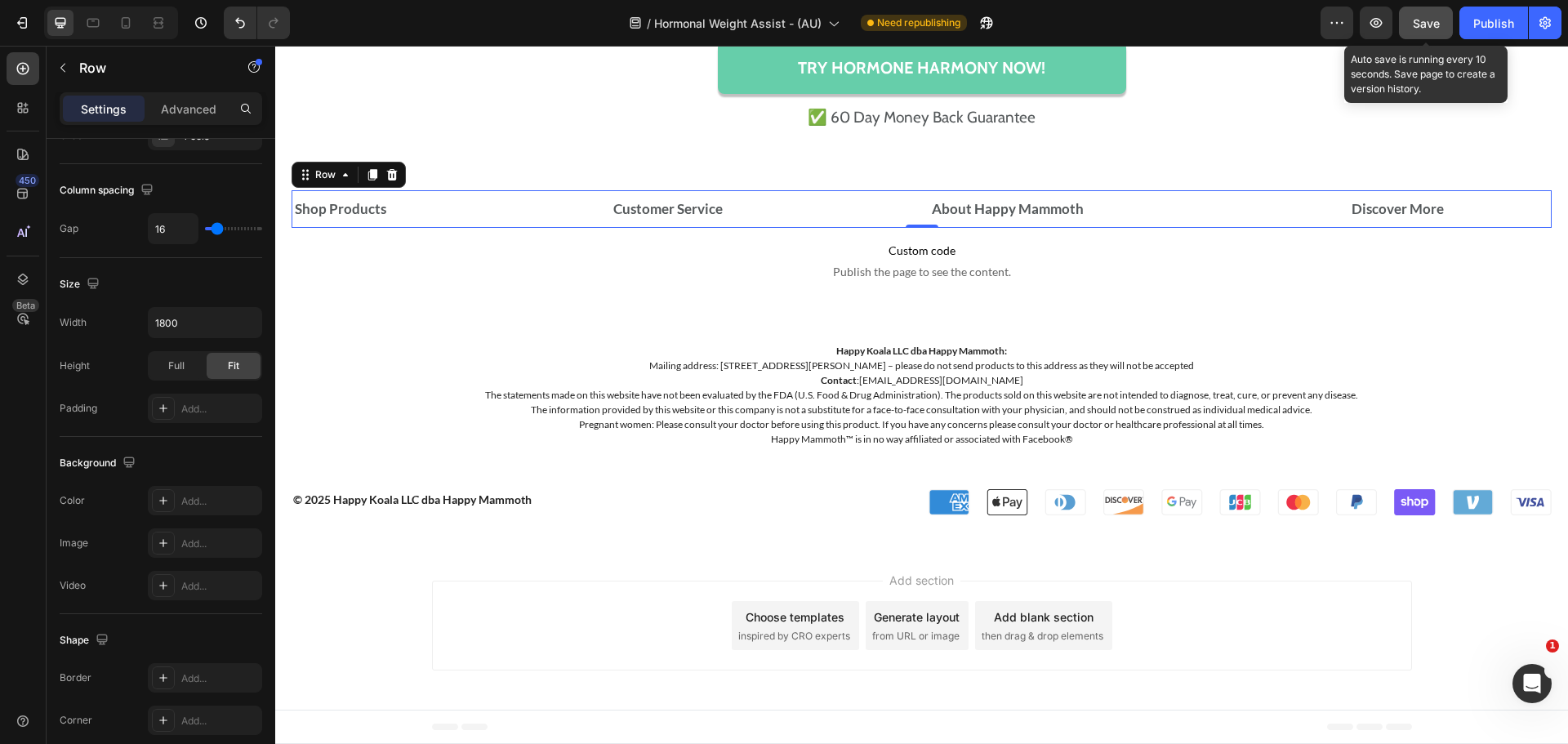
click at [1416, 34] on button "Save" at bounding box center [1426, 22] width 54 height 33
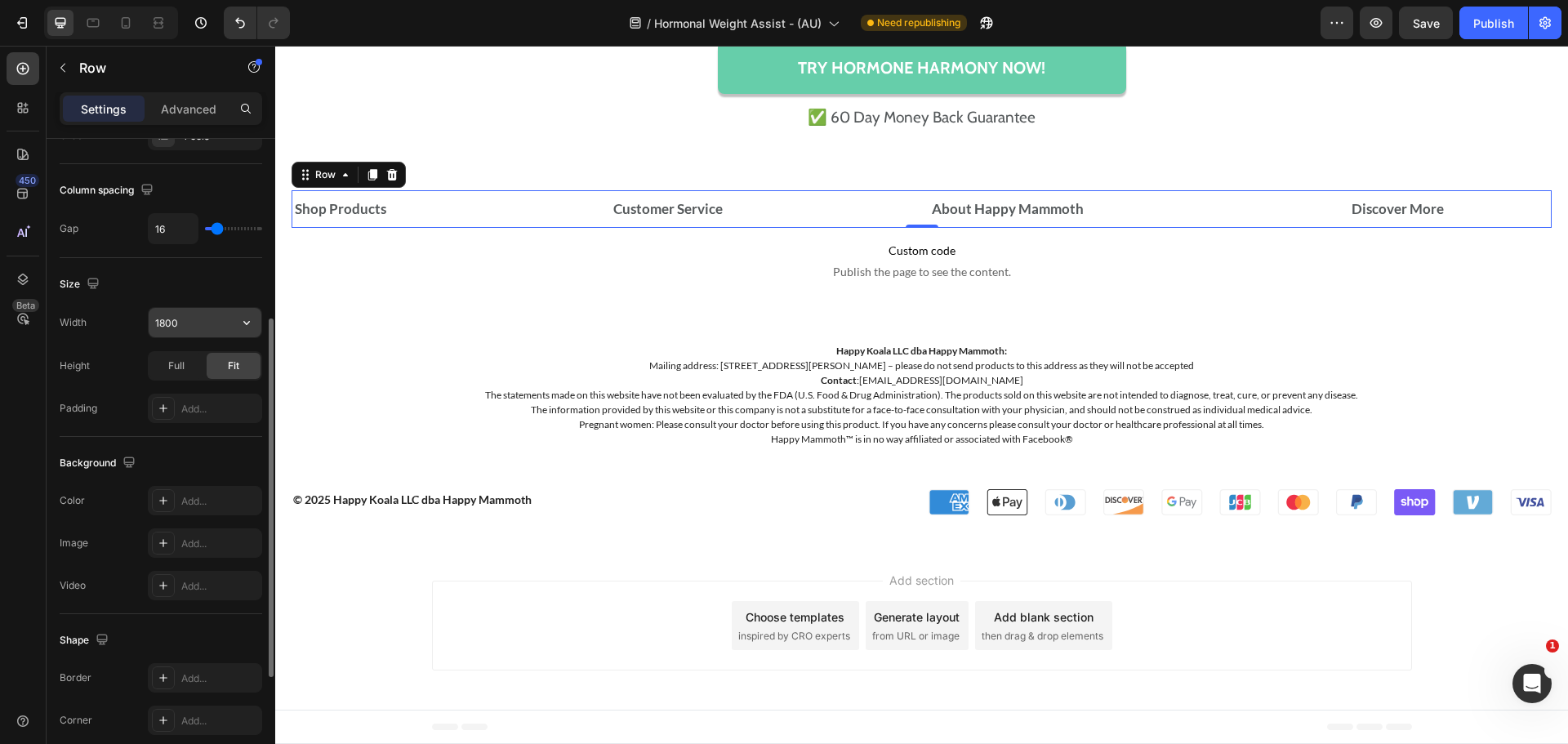
click at [188, 315] on input "1800" at bounding box center [205, 322] width 113 height 29
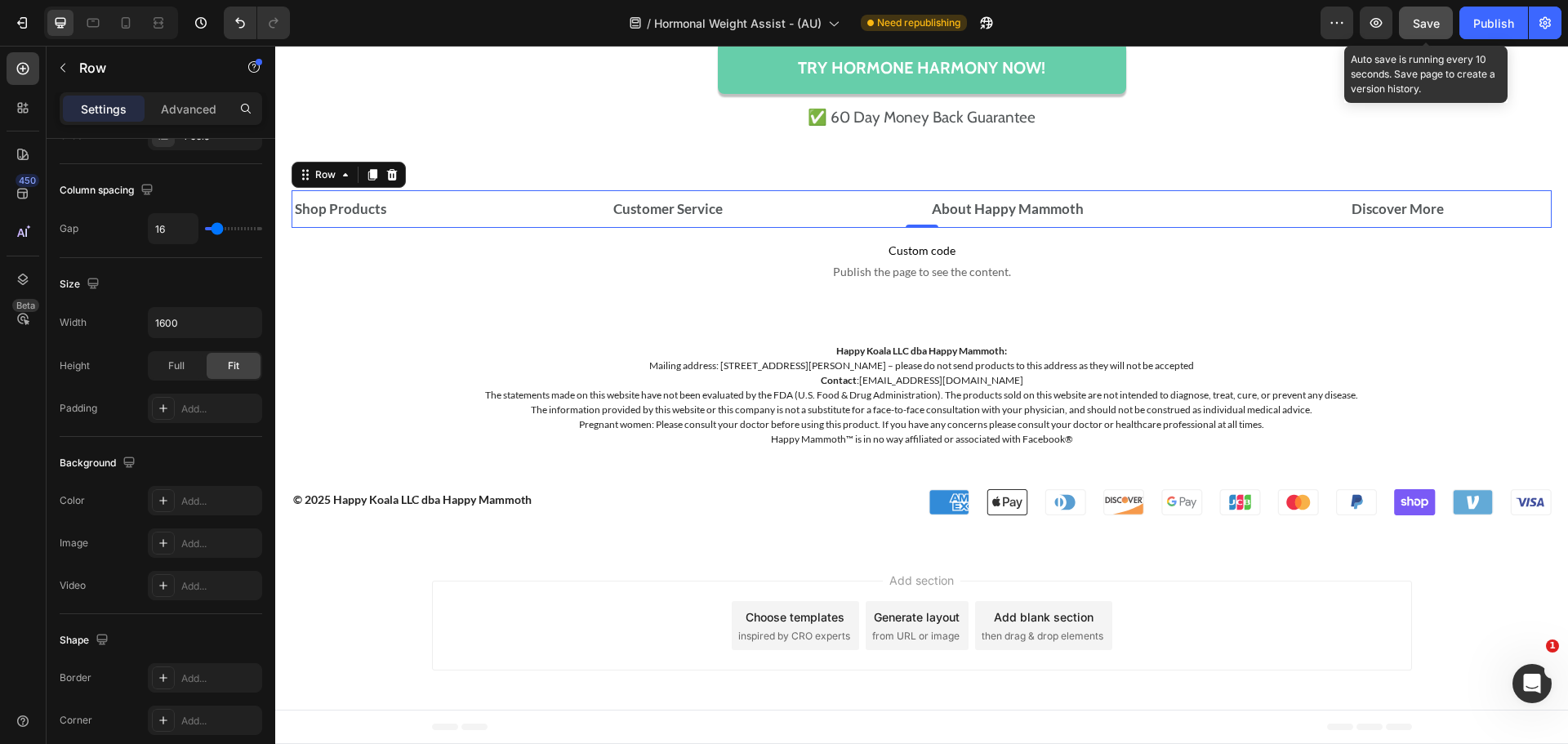
click at [1445, 24] on button "Save" at bounding box center [1426, 22] width 54 height 33
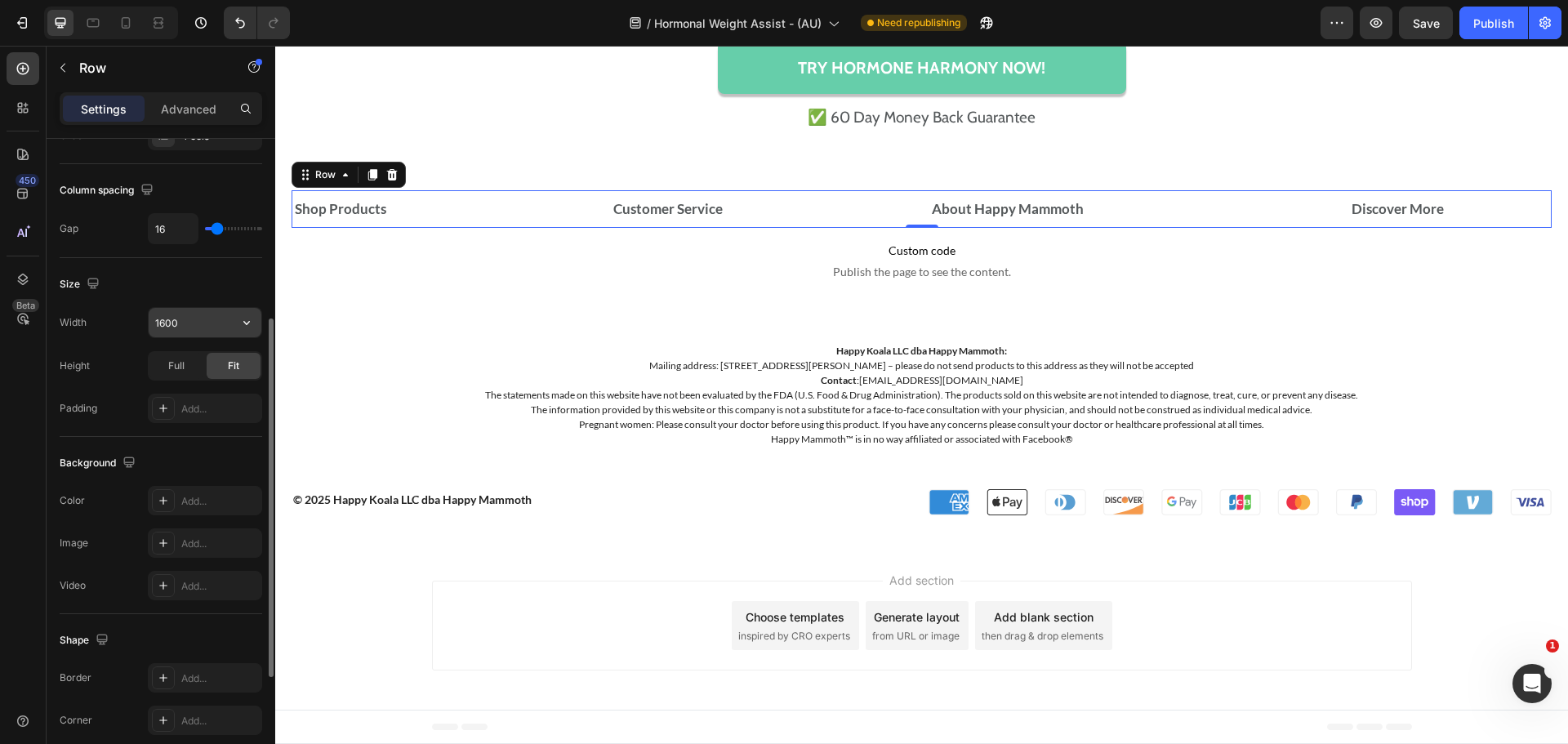
click at [188, 332] on input "1600" at bounding box center [205, 322] width 113 height 29
type input "1800"
click at [253, 284] on div "Size" at bounding box center [160, 285] width 202 height 27
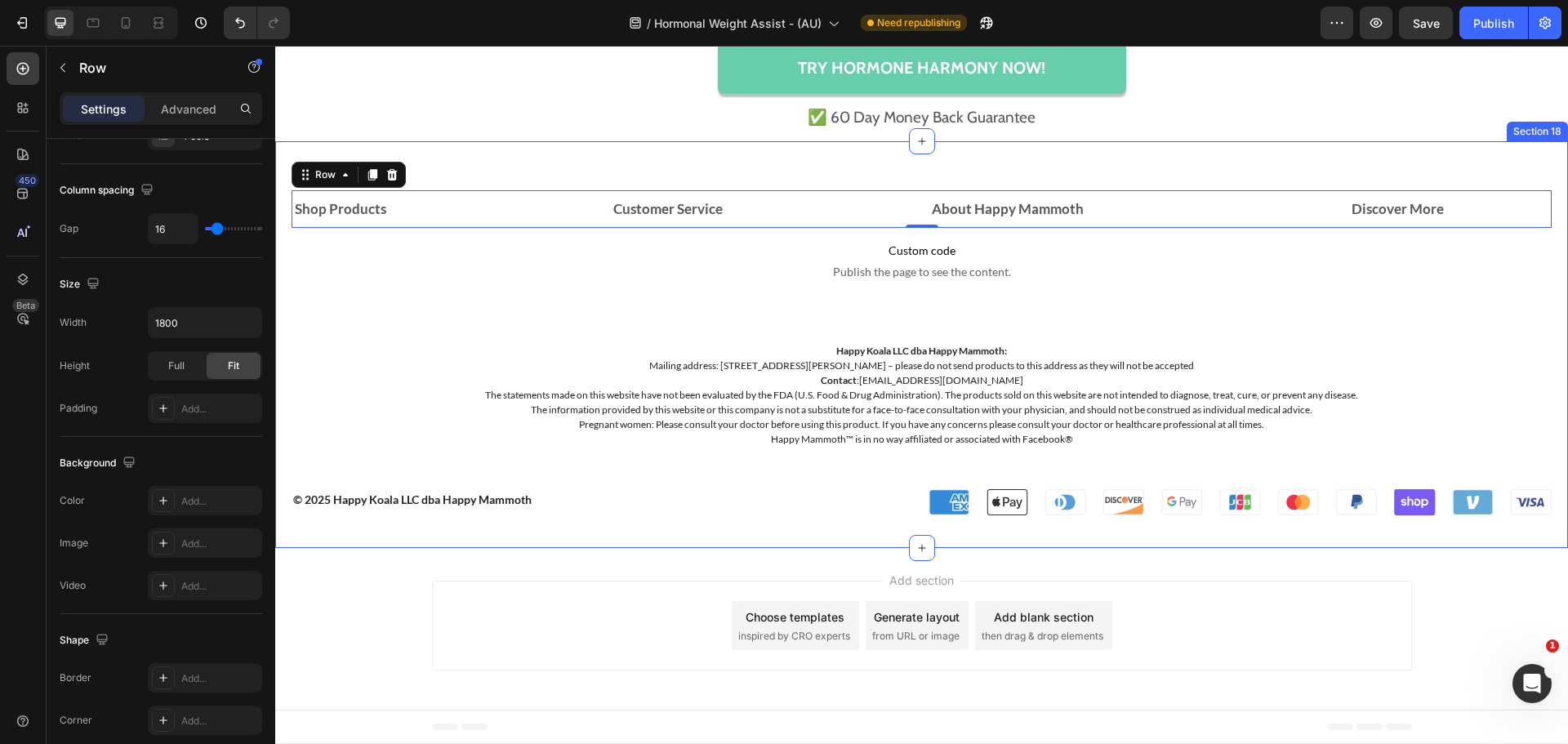
click at [445, 178] on div "Shop Products Accordion Customer Service Accordion About Happy Mammoth Accordio…" at bounding box center [921, 345] width 1293 height 406
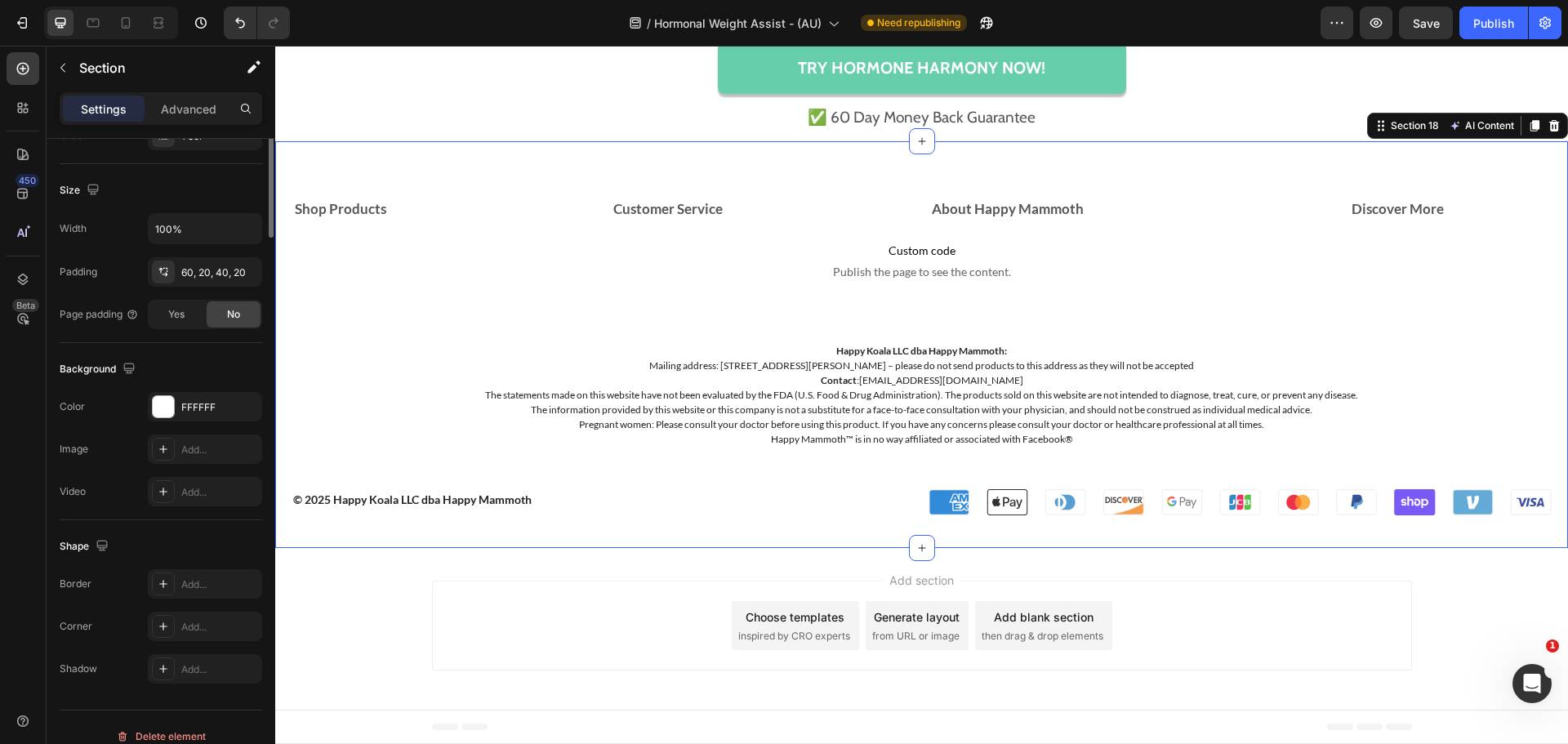
scroll to position [0, 0]
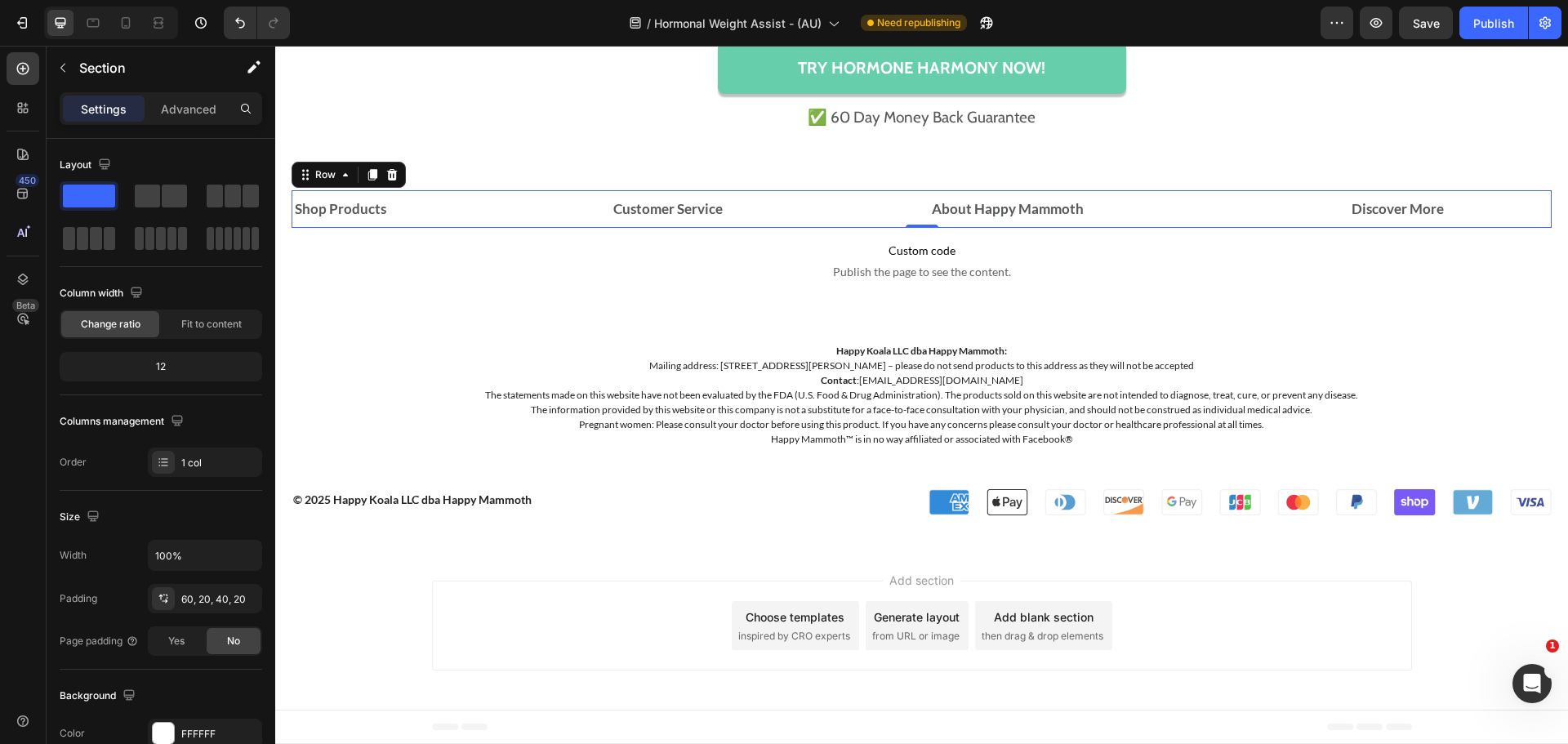
click at [600, 193] on div "Shop Products Accordion Customer Service Accordion About Happy Mammoth Accordio…" at bounding box center [922, 209] width 1260 height 38
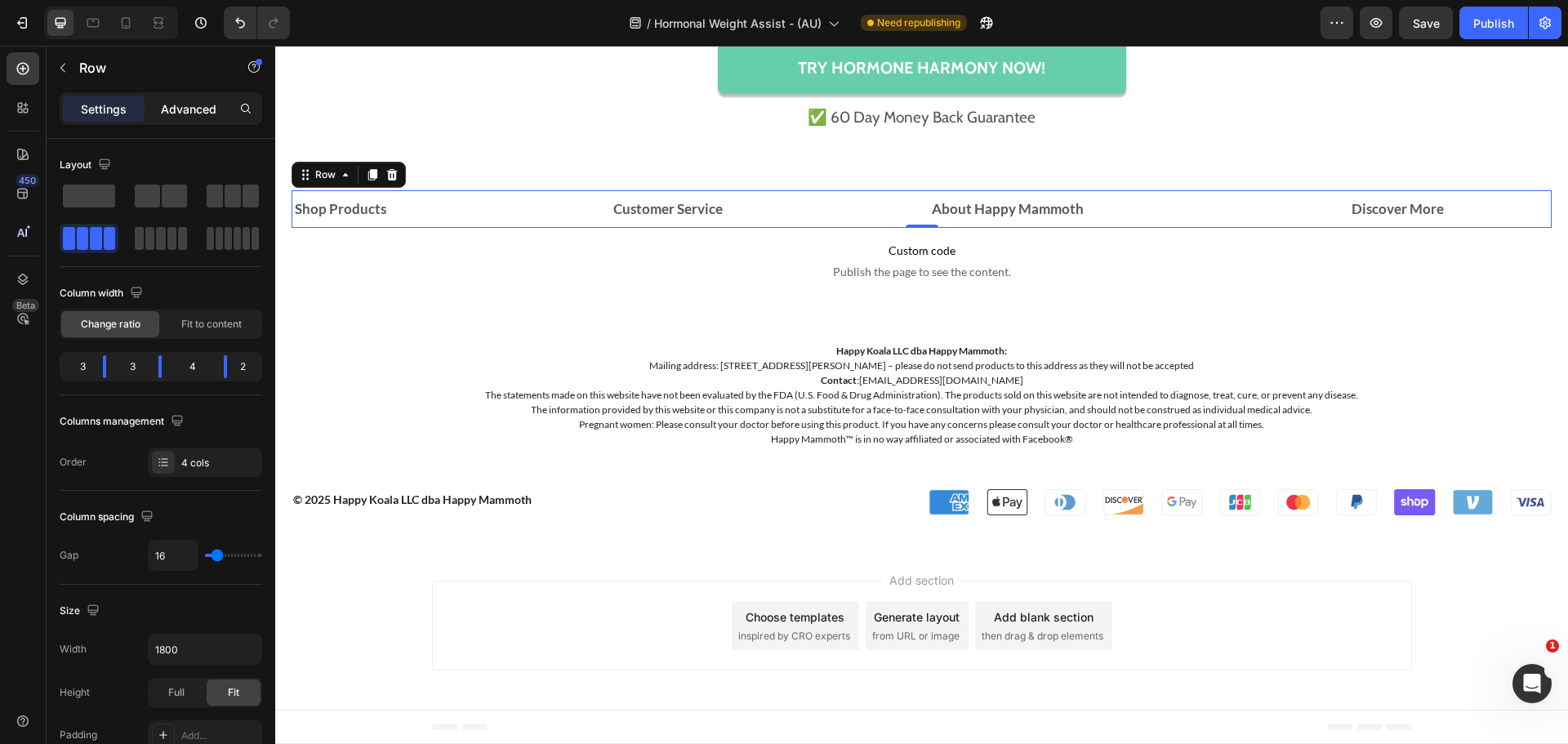
click at [188, 112] on p "Advanced" at bounding box center [188, 109] width 56 height 17
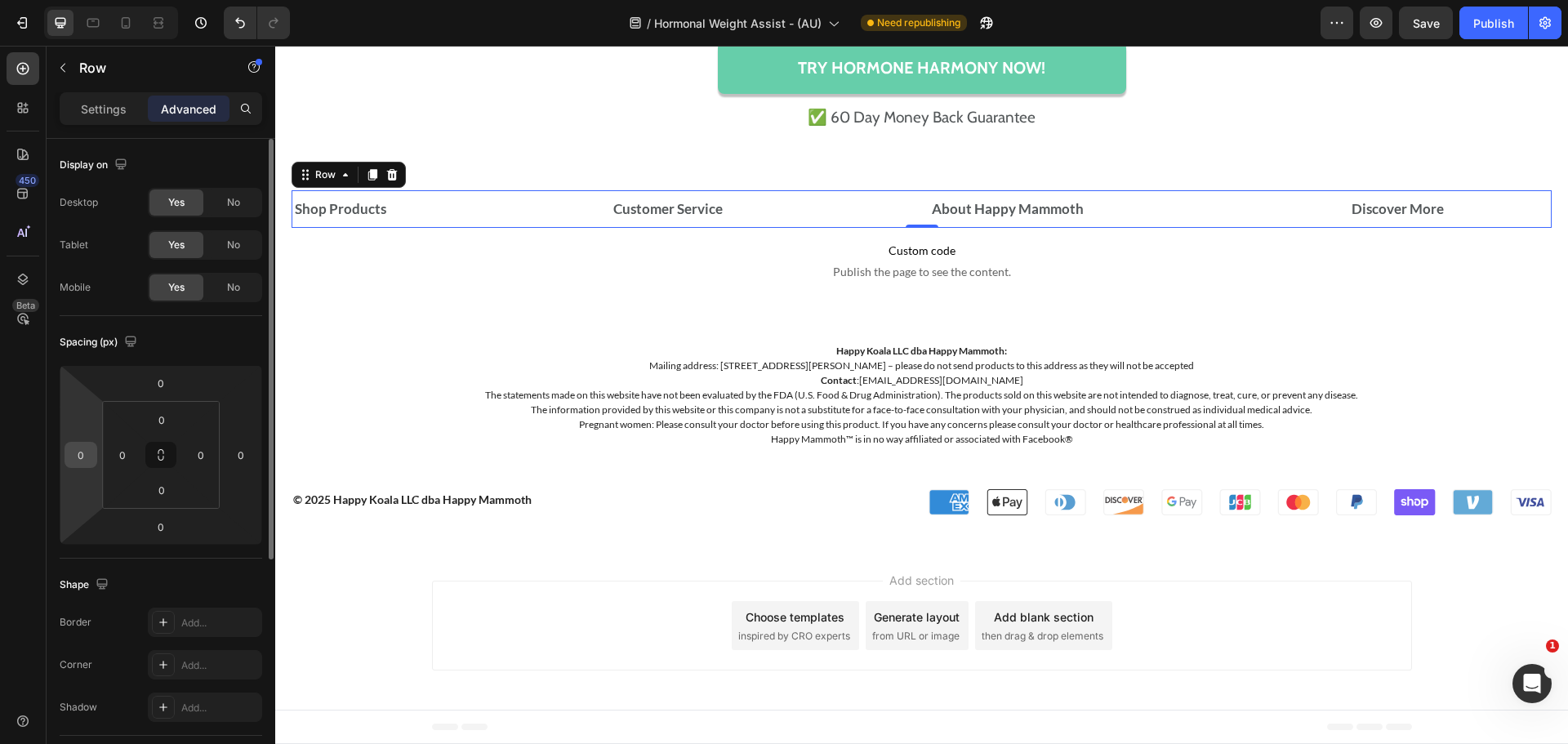
click at [79, 452] on input "0" at bounding box center [81, 455] width 25 height 25
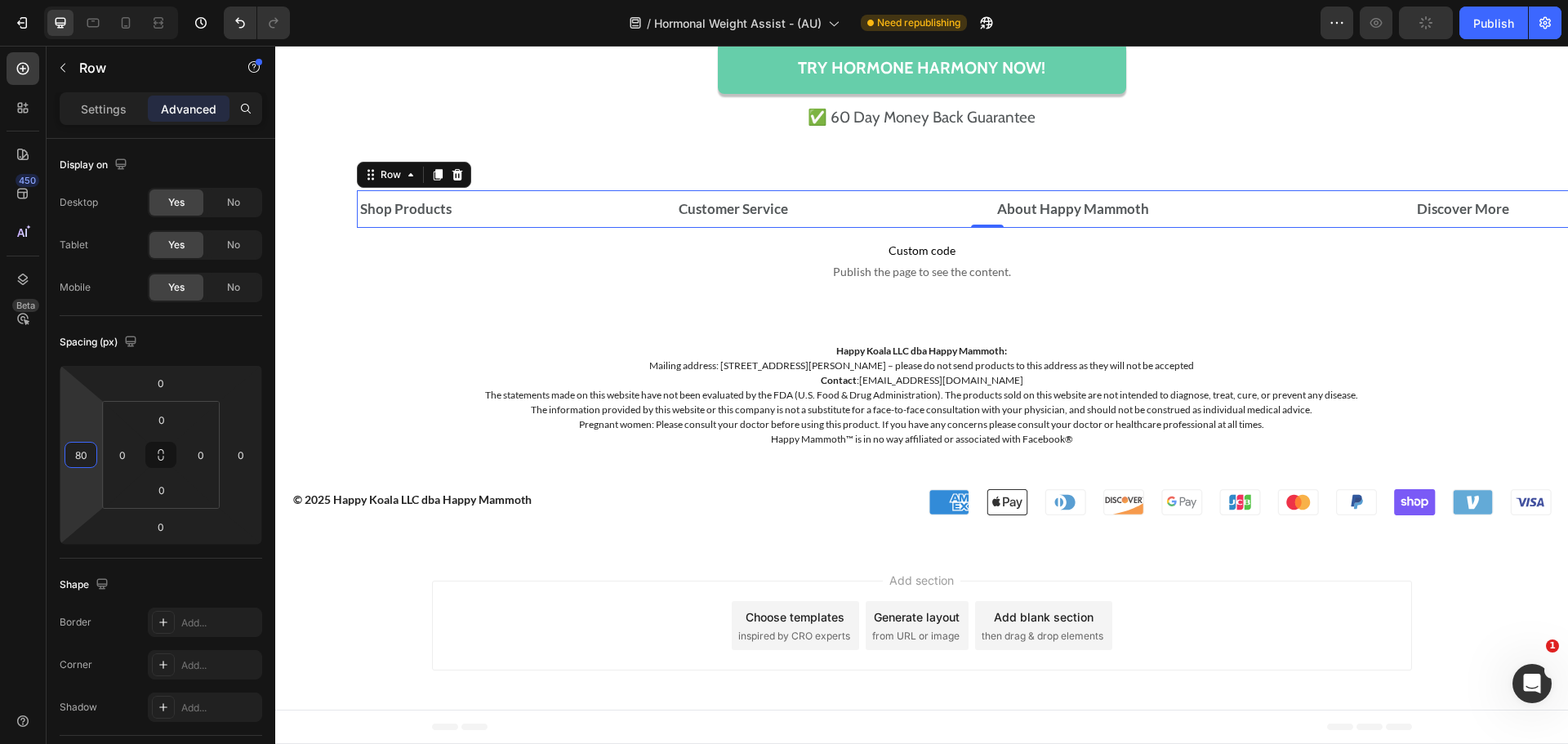
type input "80"
click at [1402, 28] on button "button" at bounding box center [1426, 22] width 54 height 33
click at [93, 467] on div "80" at bounding box center [80, 455] width 33 height 27
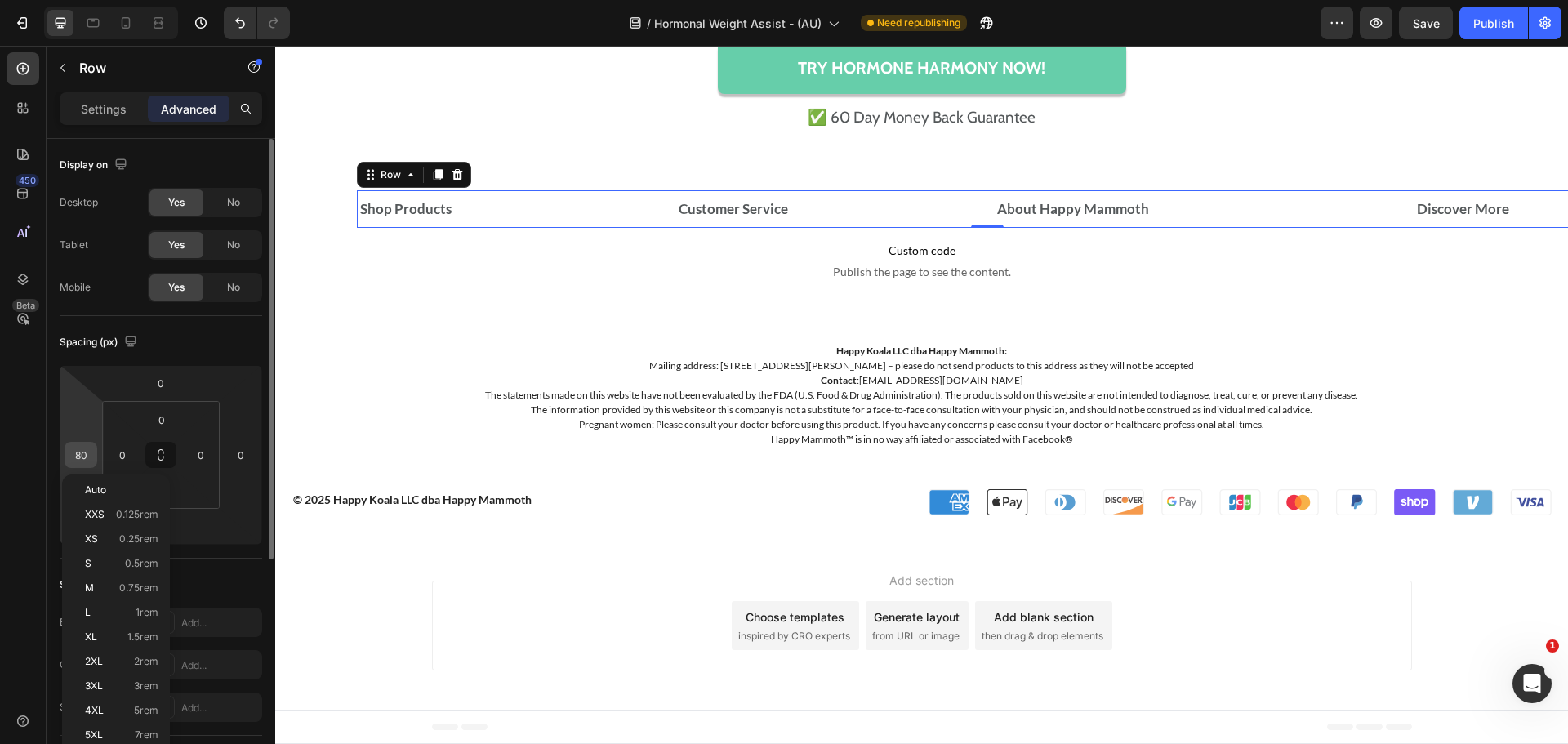
click at [80, 455] on input "80" at bounding box center [81, 455] width 25 height 25
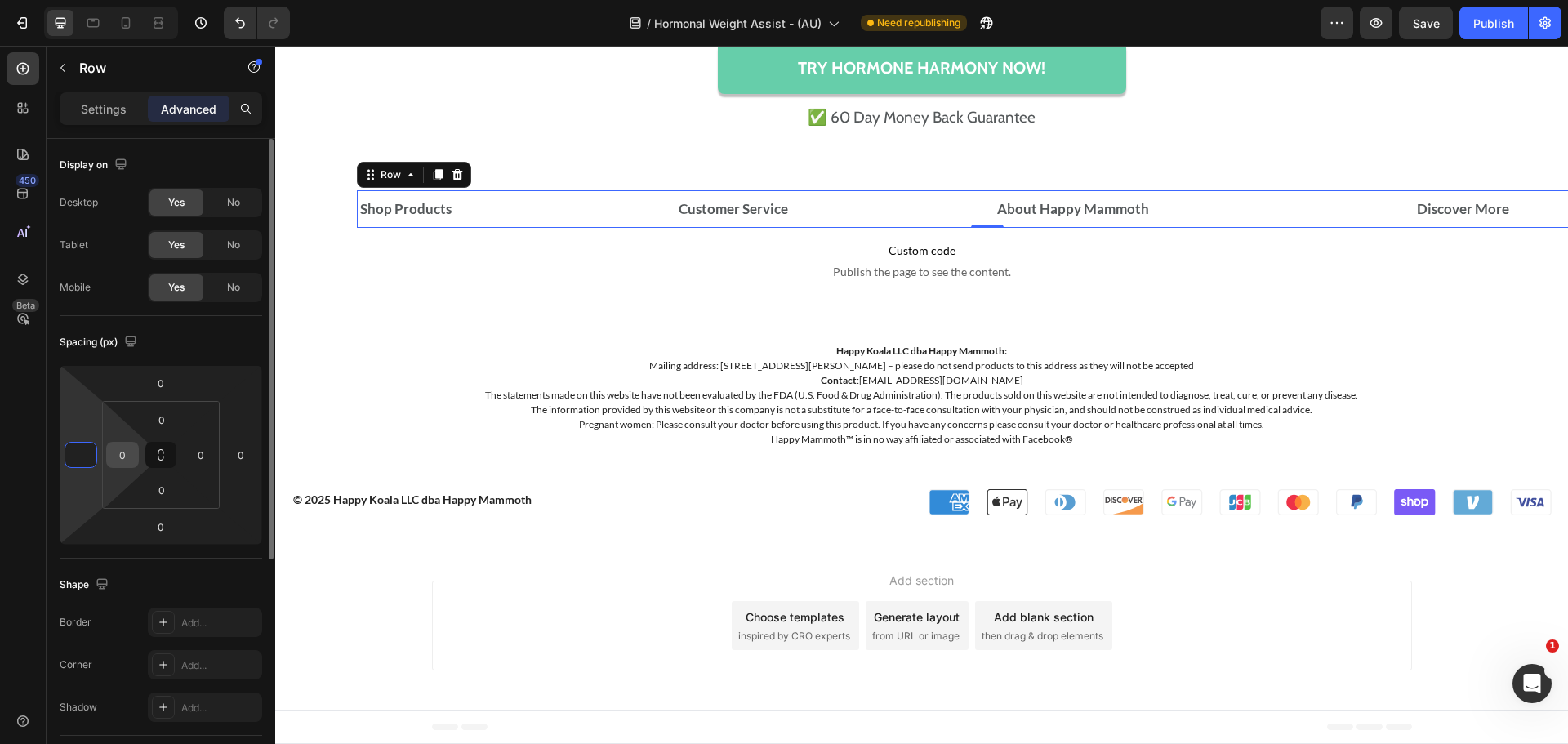
type input "0"
click at [125, 457] on input "0" at bounding box center [123, 455] width 25 height 25
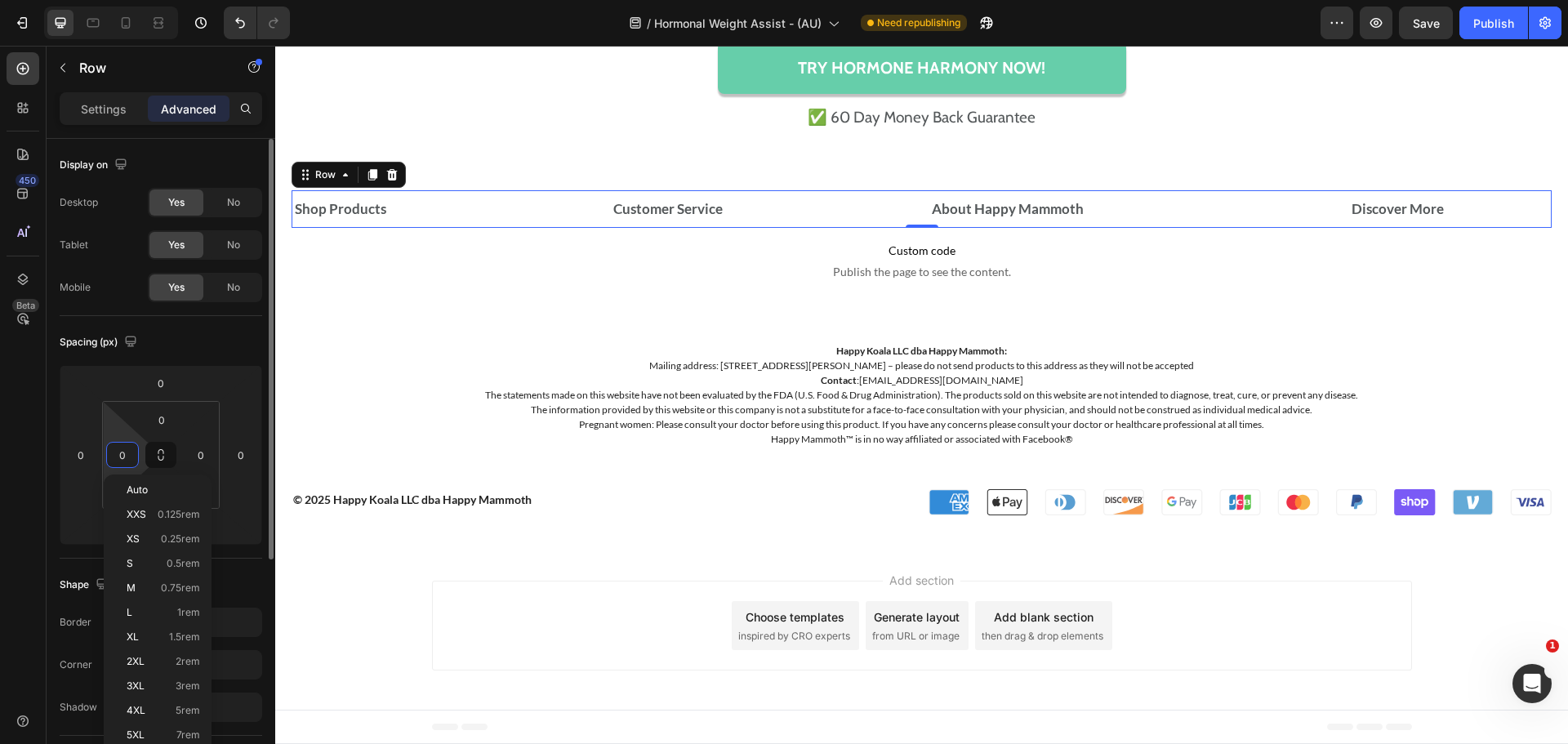
paste input "8"
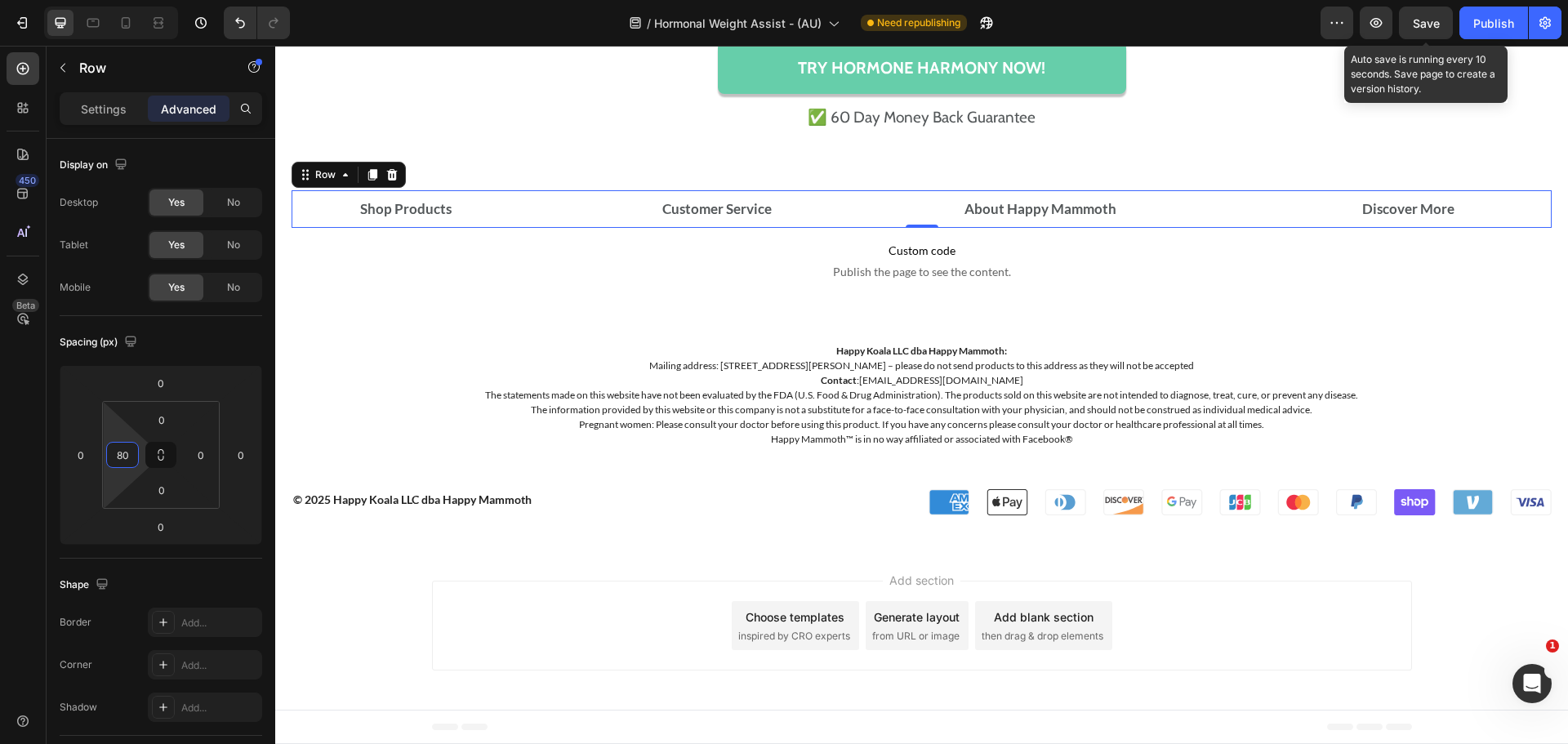
type input "80"
click at [1428, 24] on span "Save" at bounding box center [1426, 23] width 27 height 14
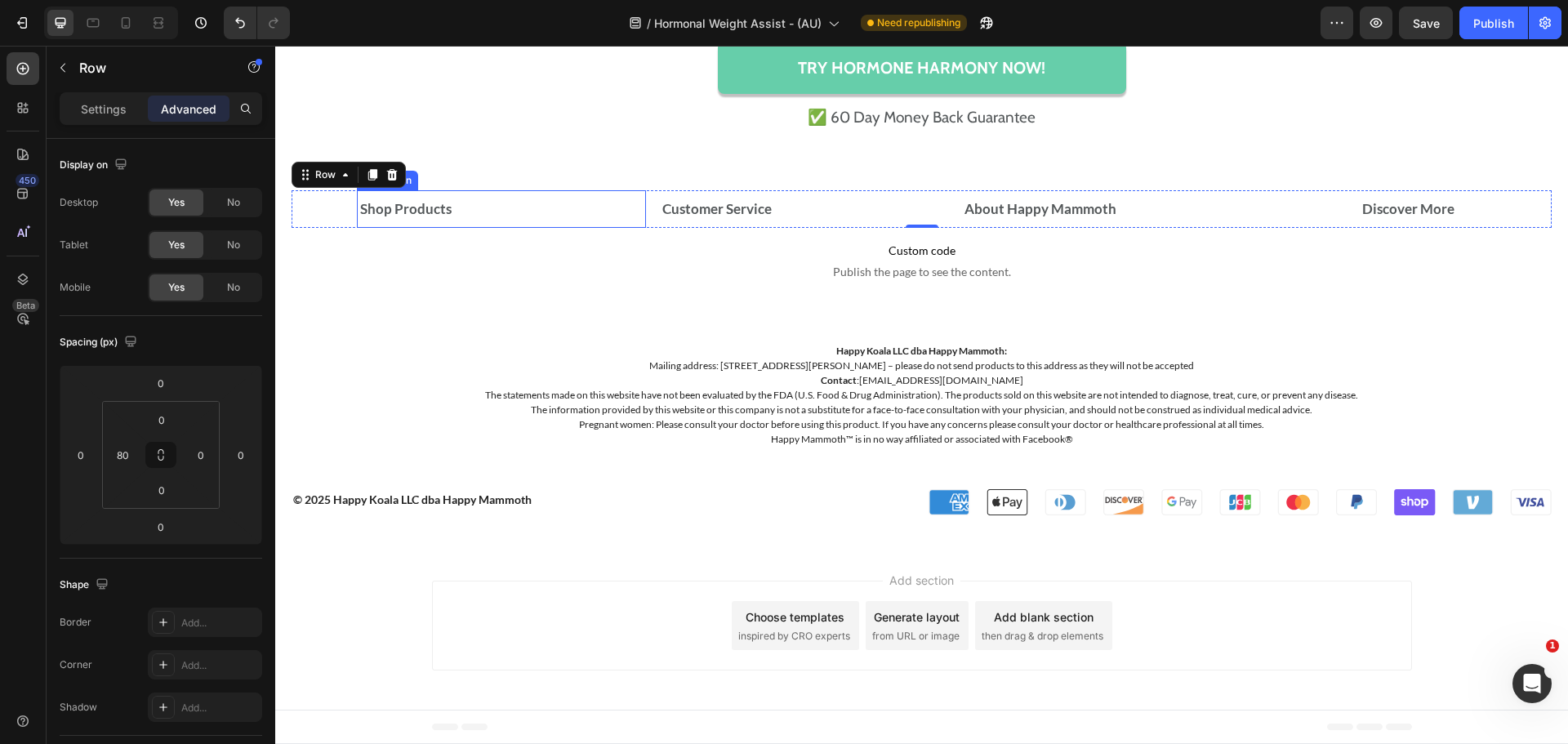
click at [546, 220] on div "Shop Products" at bounding box center [495, 209] width 274 height 25
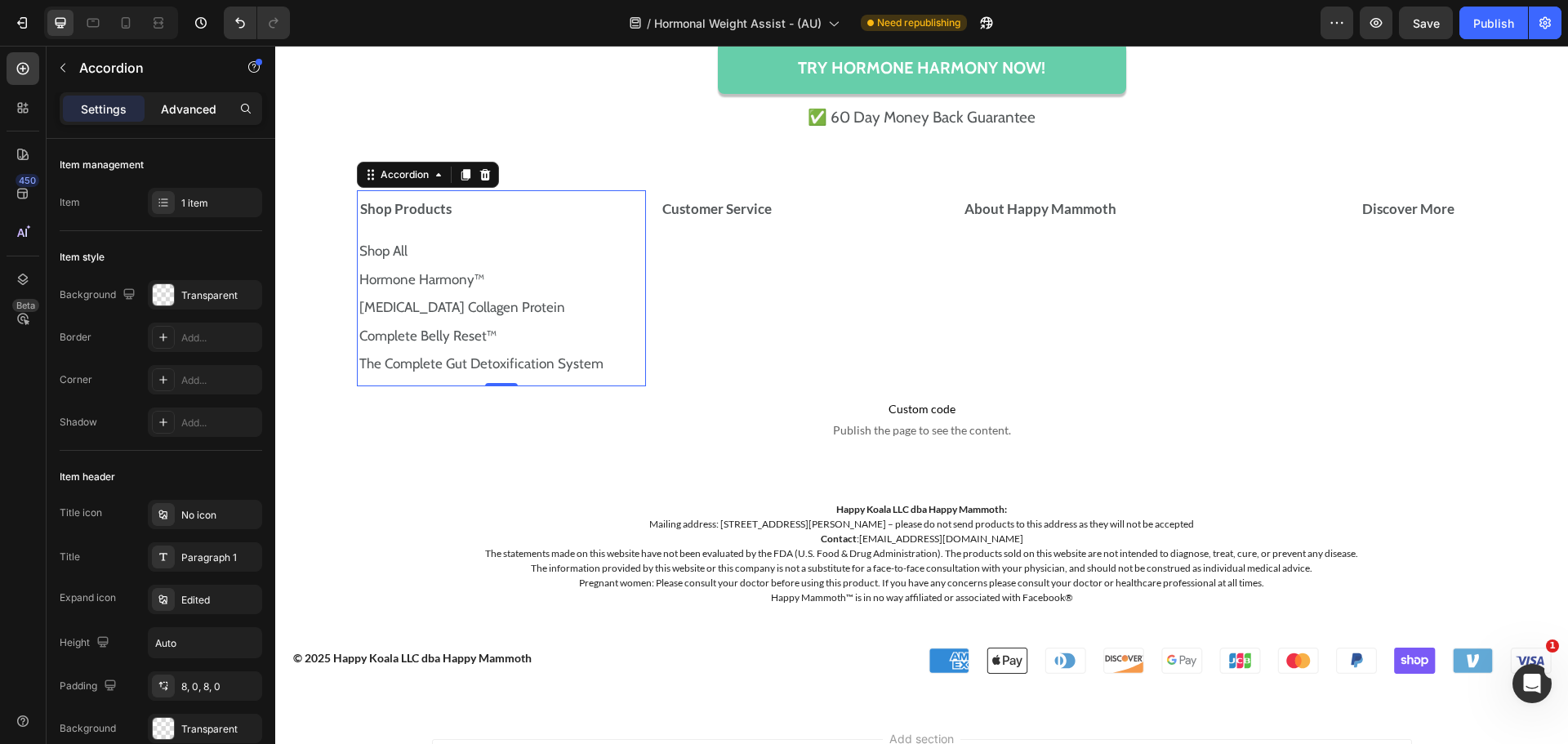
click at [184, 107] on p "Advanced" at bounding box center [188, 109] width 56 height 17
type input "100%"
type input "100"
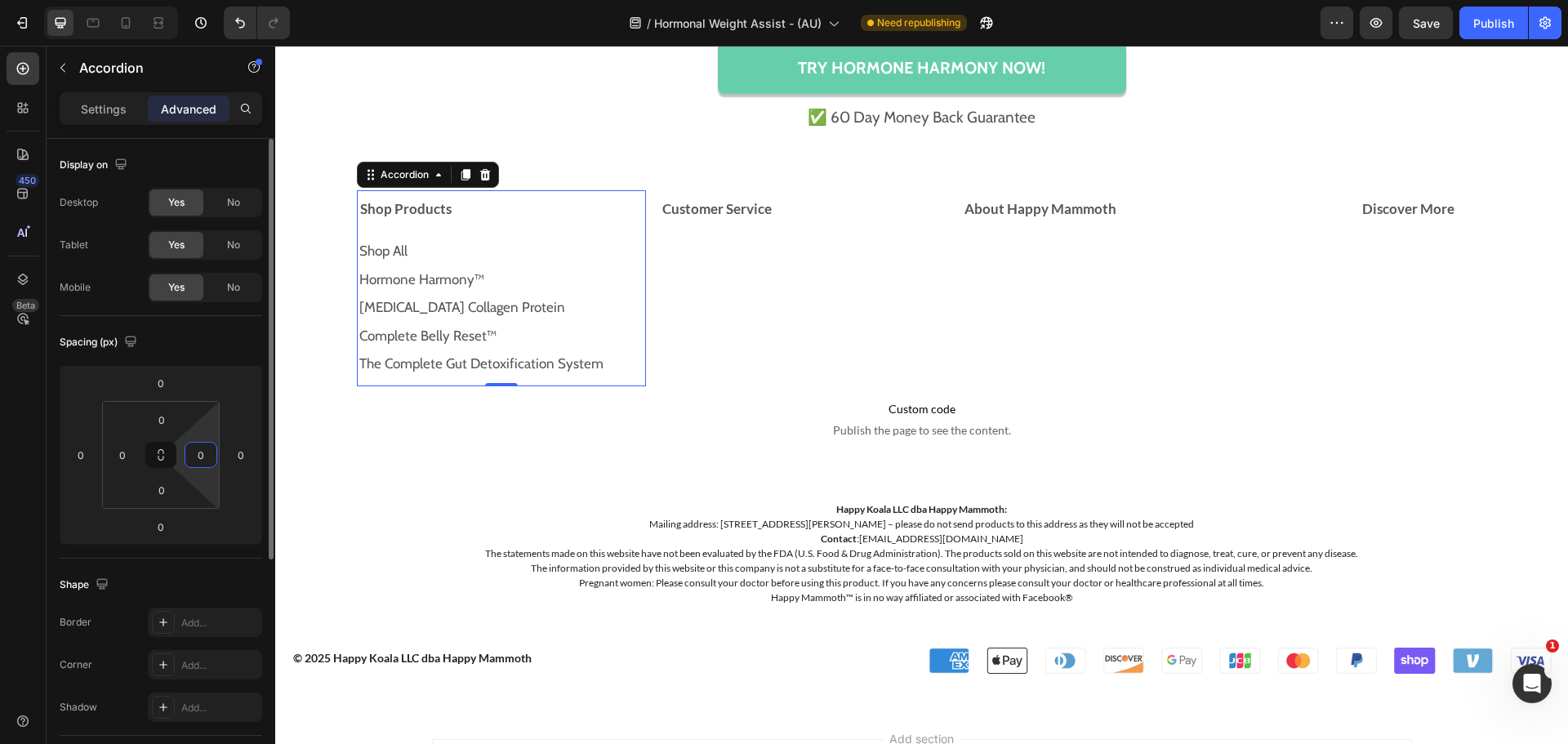
click at [206, 455] on input "0" at bounding box center [201, 455] width 25 height 25
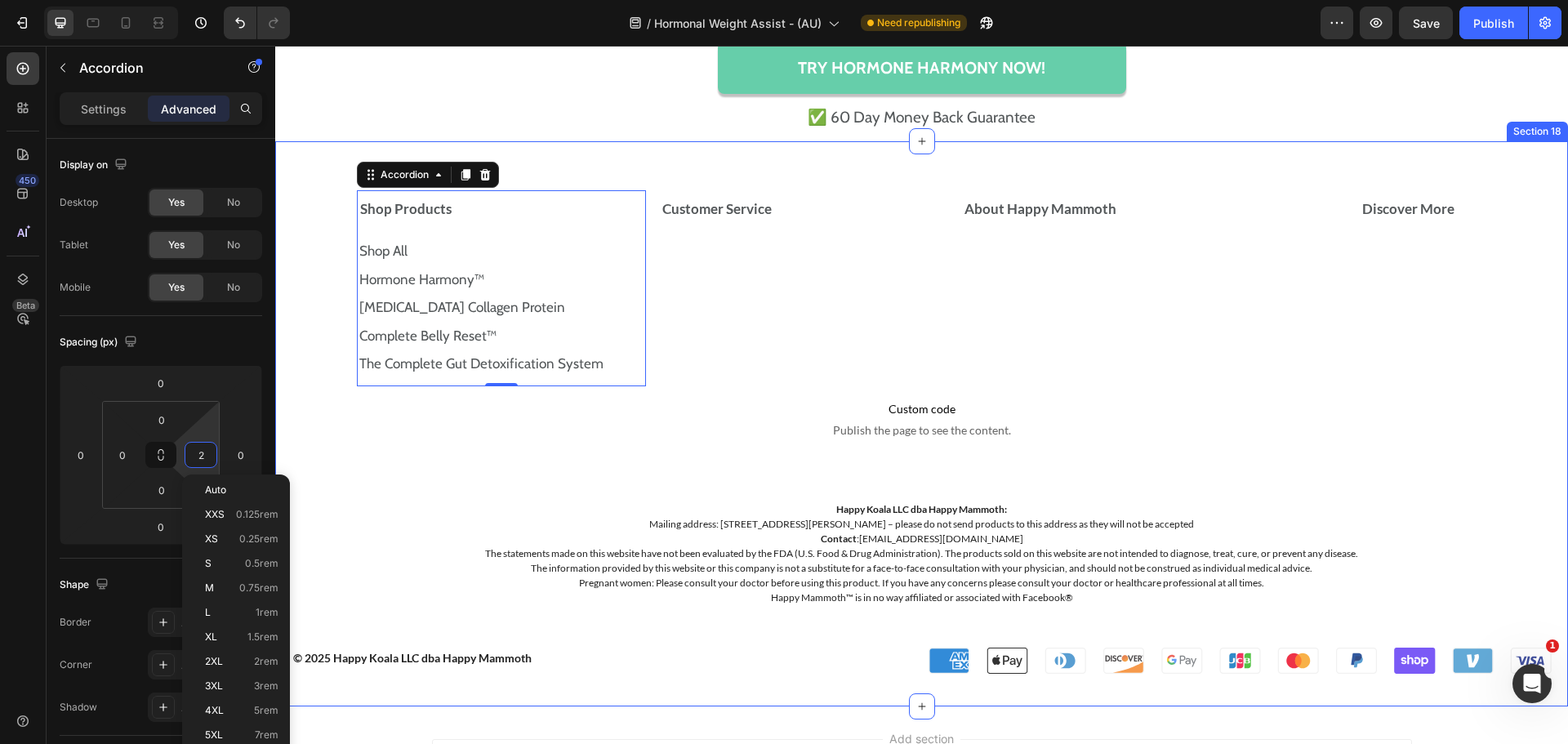
type input "20"
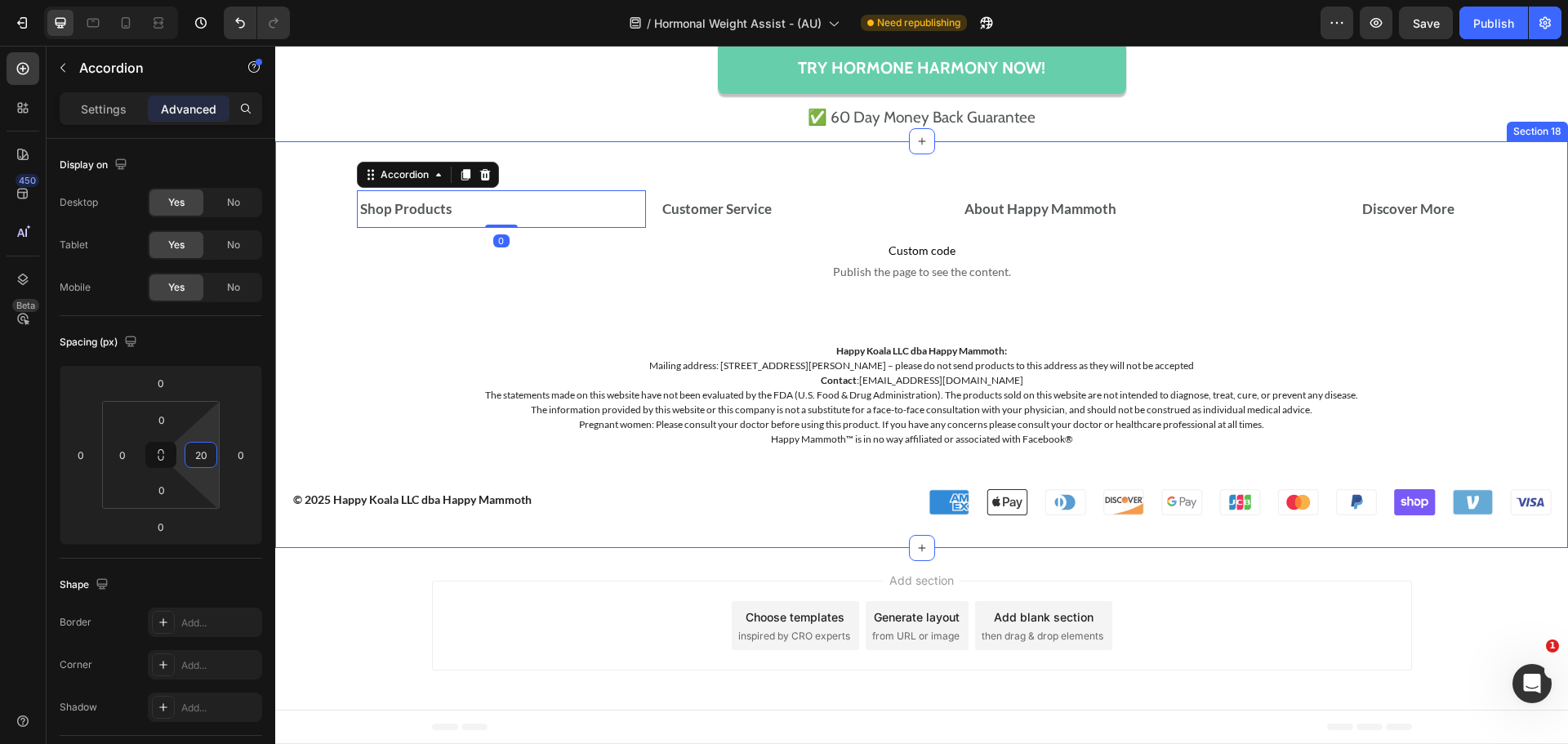
click at [765, 166] on div "Shop Products Accordion 0 Customer Service Accordion About Happy Mammoth Accord…" at bounding box center [921, 345] width 1293 height 406
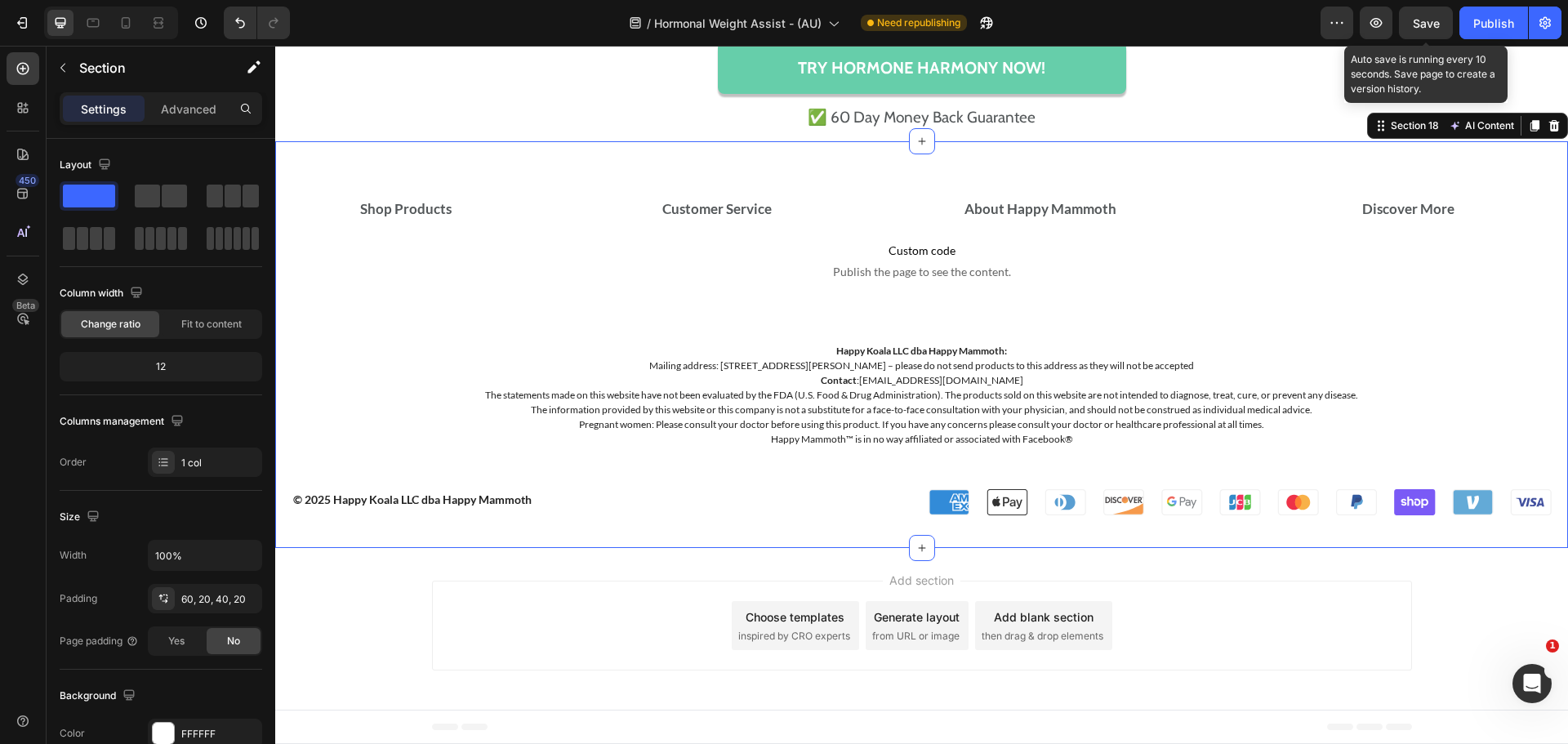
drag, startPoint x: 1416, startPoint y: 24, endPoint x: 888, endPoint y: 169, distance: 547.5
click at [1416, 24] on span "Save" at bounding box center [1426, 23] width 27 height 14
click at [463, 208] on div "Shop Products" at bounding box center [487, 209] width 258 height 25
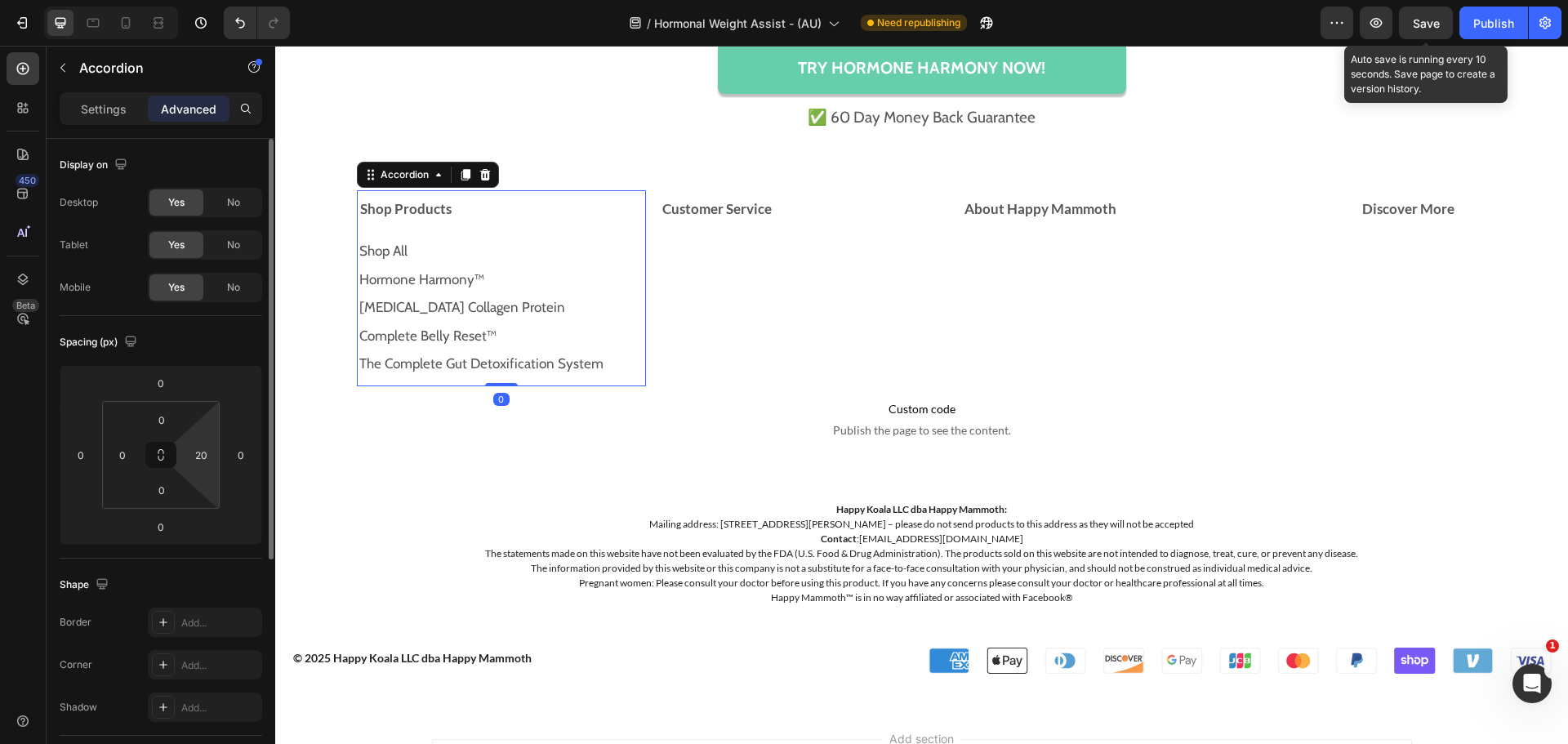
click at [206, 0] on html "Version history / Hormonal Weight Assist - (AU) Need republishing Preview Save …" at bounding box center [784, 0] width 1568 height 0
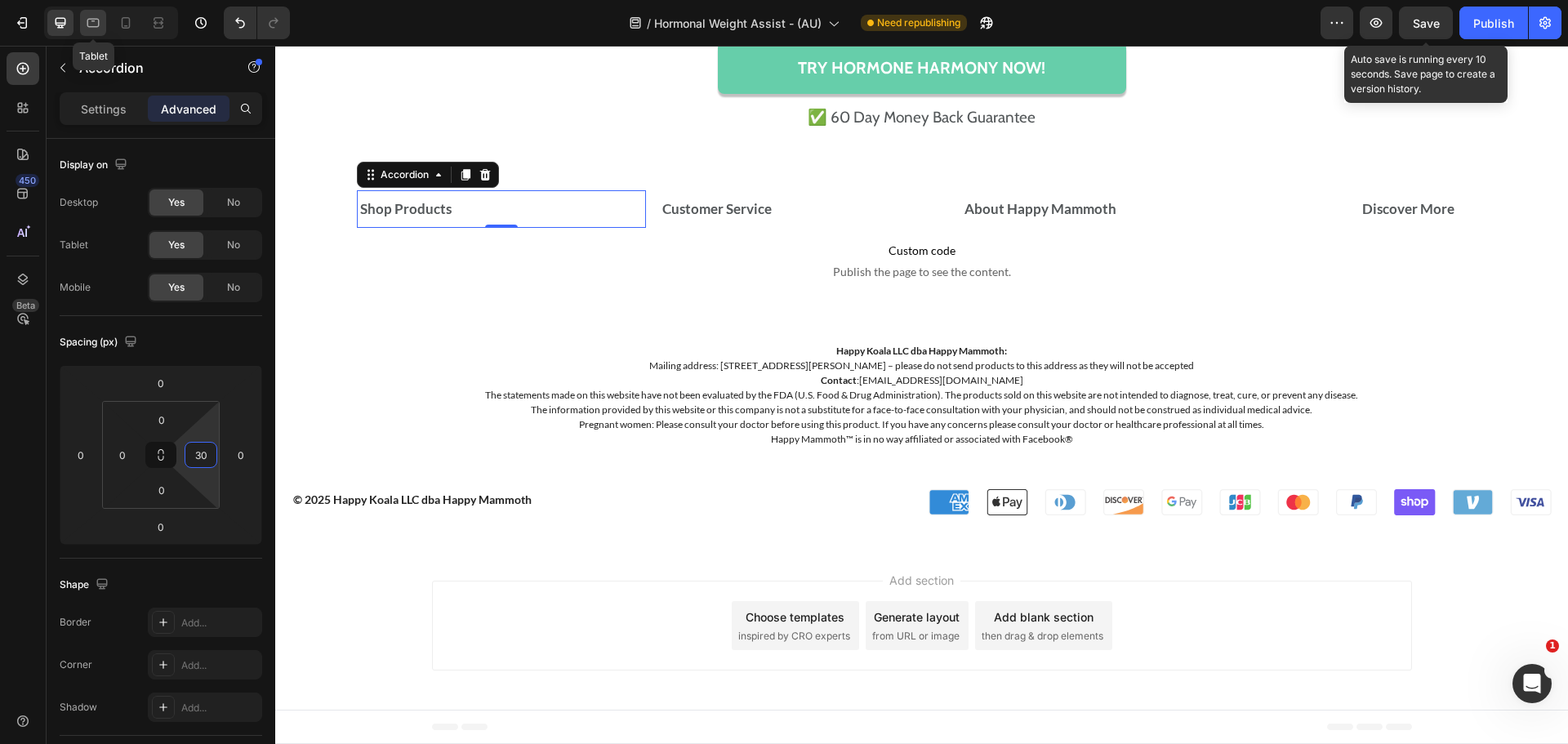
type input "30"
click at [83, 31] on div at bounding box center [94, 23] width 27 height 27
type input "10"
type input "0"
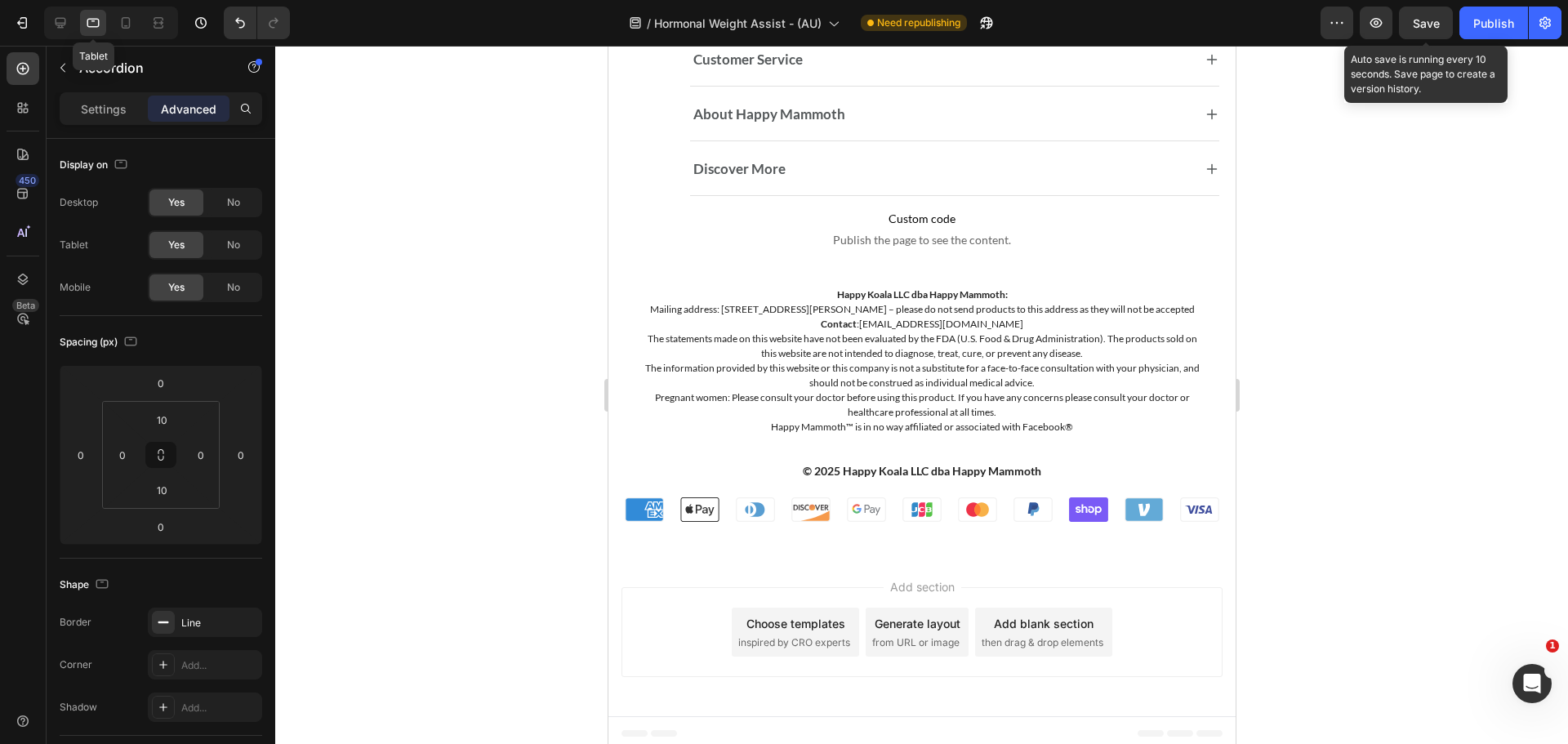
scroll to position [12513, 0]
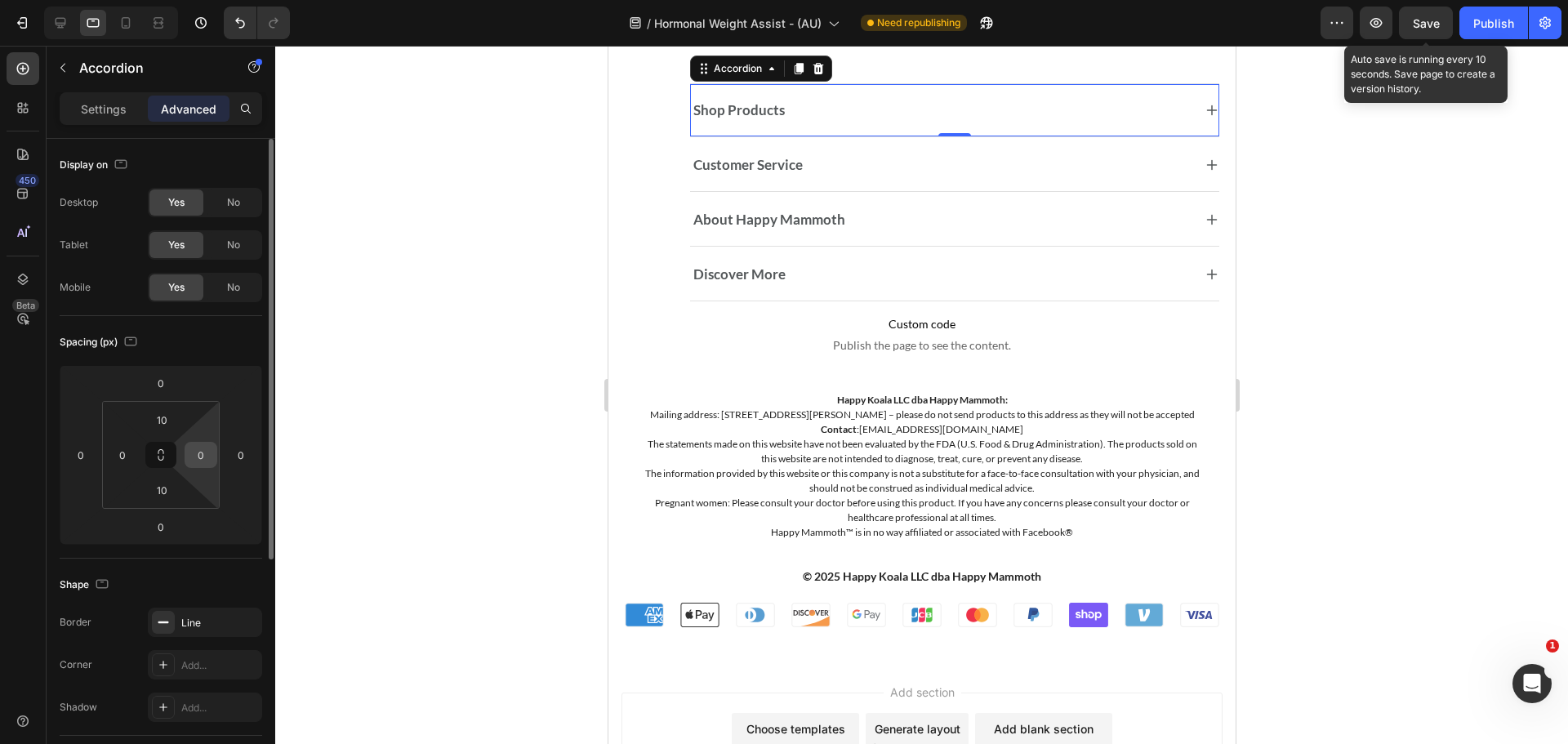
click at [216, 457] on div "0" at bounding box center [201, 455] width 33 height 27
click at [210, 457] on input "0" at bounding box center [201, 455] width 25 height 25
click at [118, 24] on icon at bounding box center [126, 23] width 16 height 16
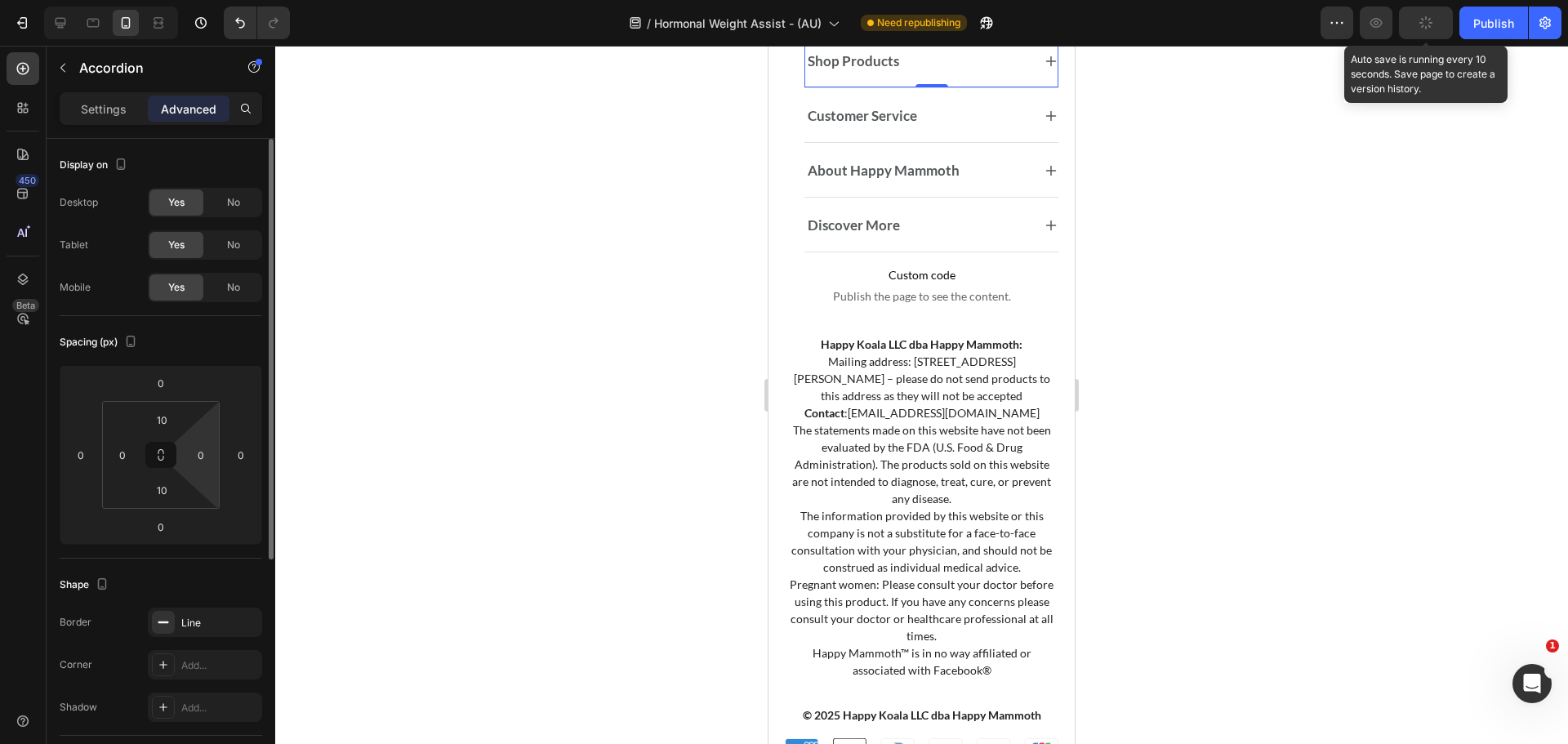
scroll to position [12164, 0]
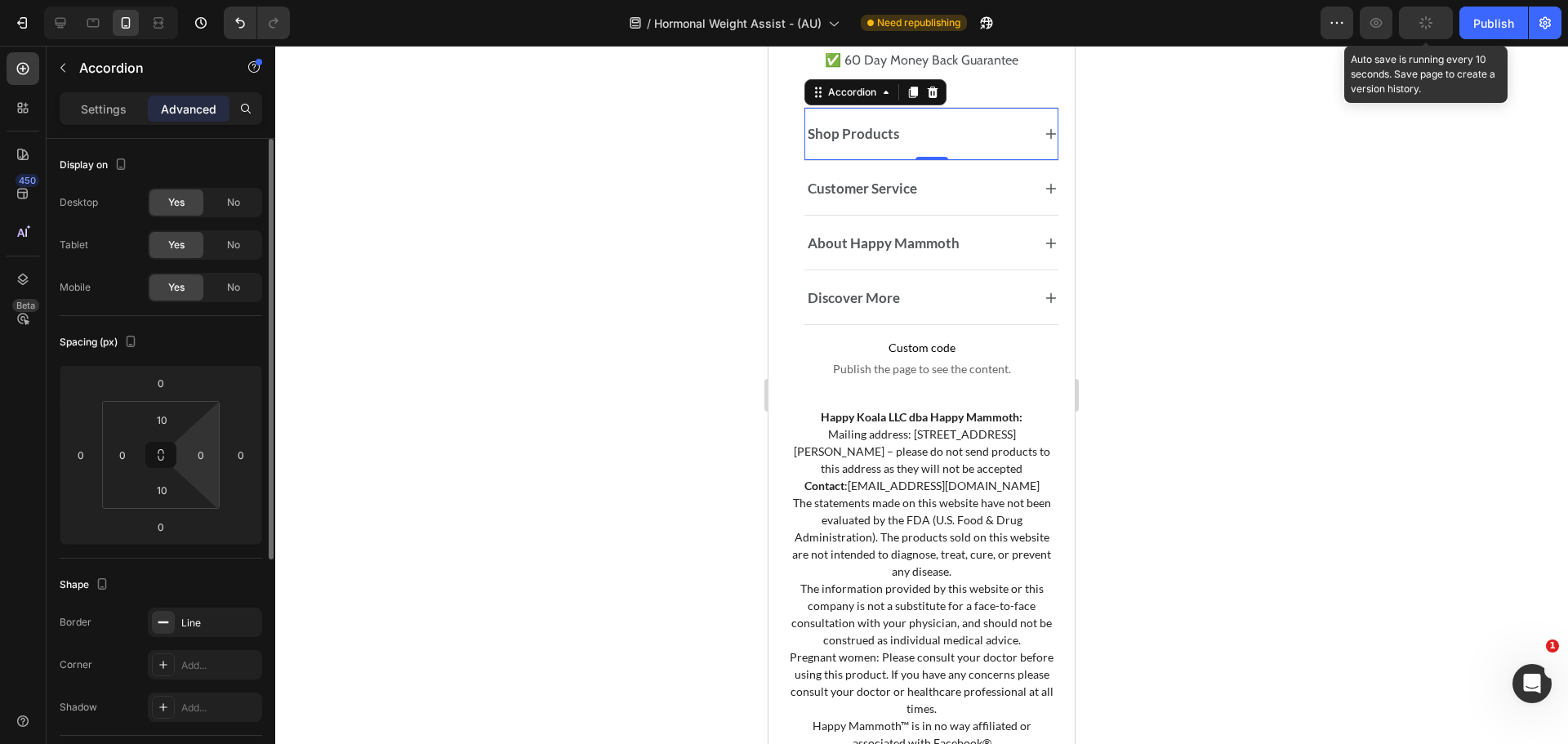
click at [206, 0] on html "Version history / Hormonal Weight Assist - (AU) Need republishing Preview Auto …" at bounding box center [784, 0] width 1568 height 0
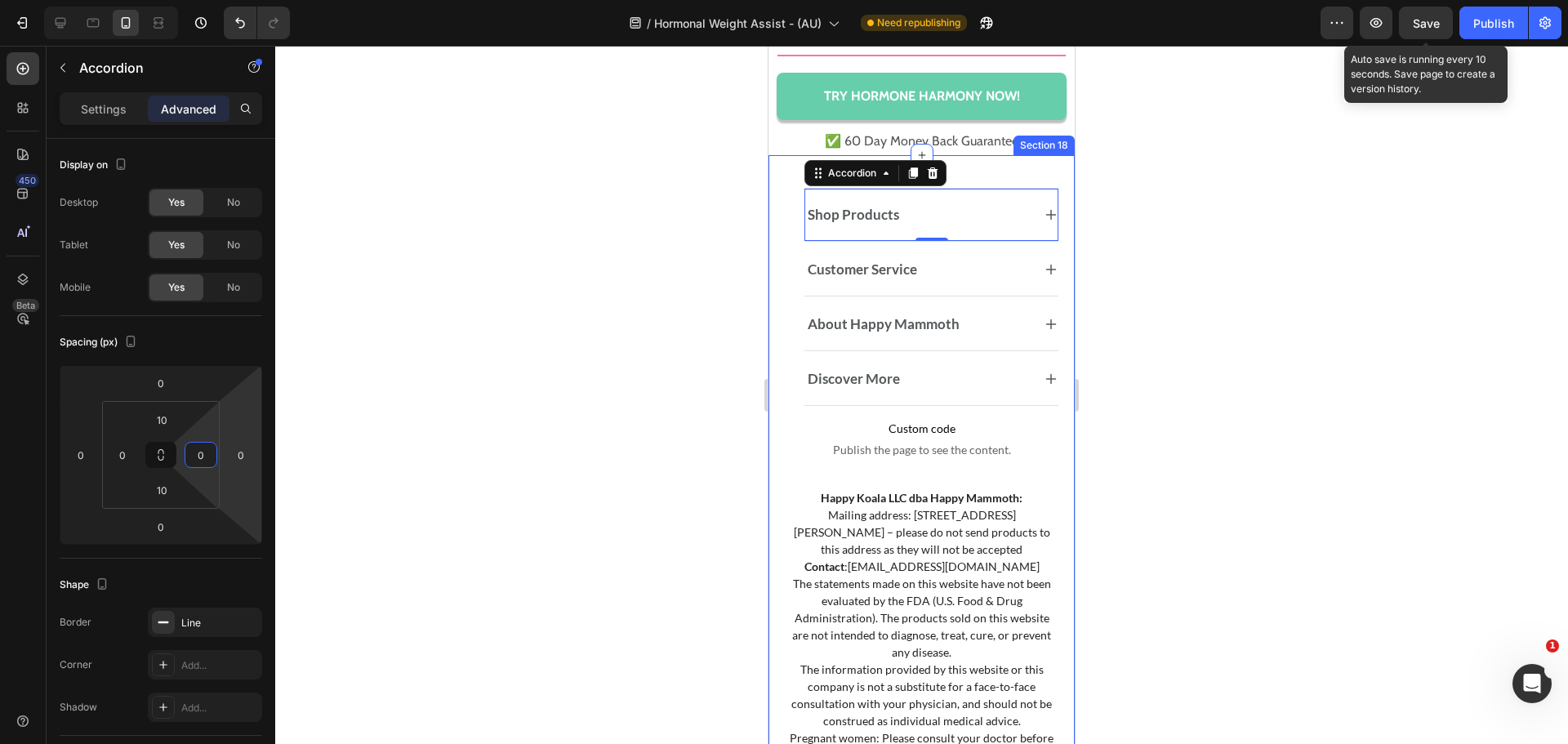
click at [799, 244] on div "Shop Products Accordion 0 Customer Service Accordion About Happy Mammoth Accord…" at bounding box center [921, 566] width 306 height 822
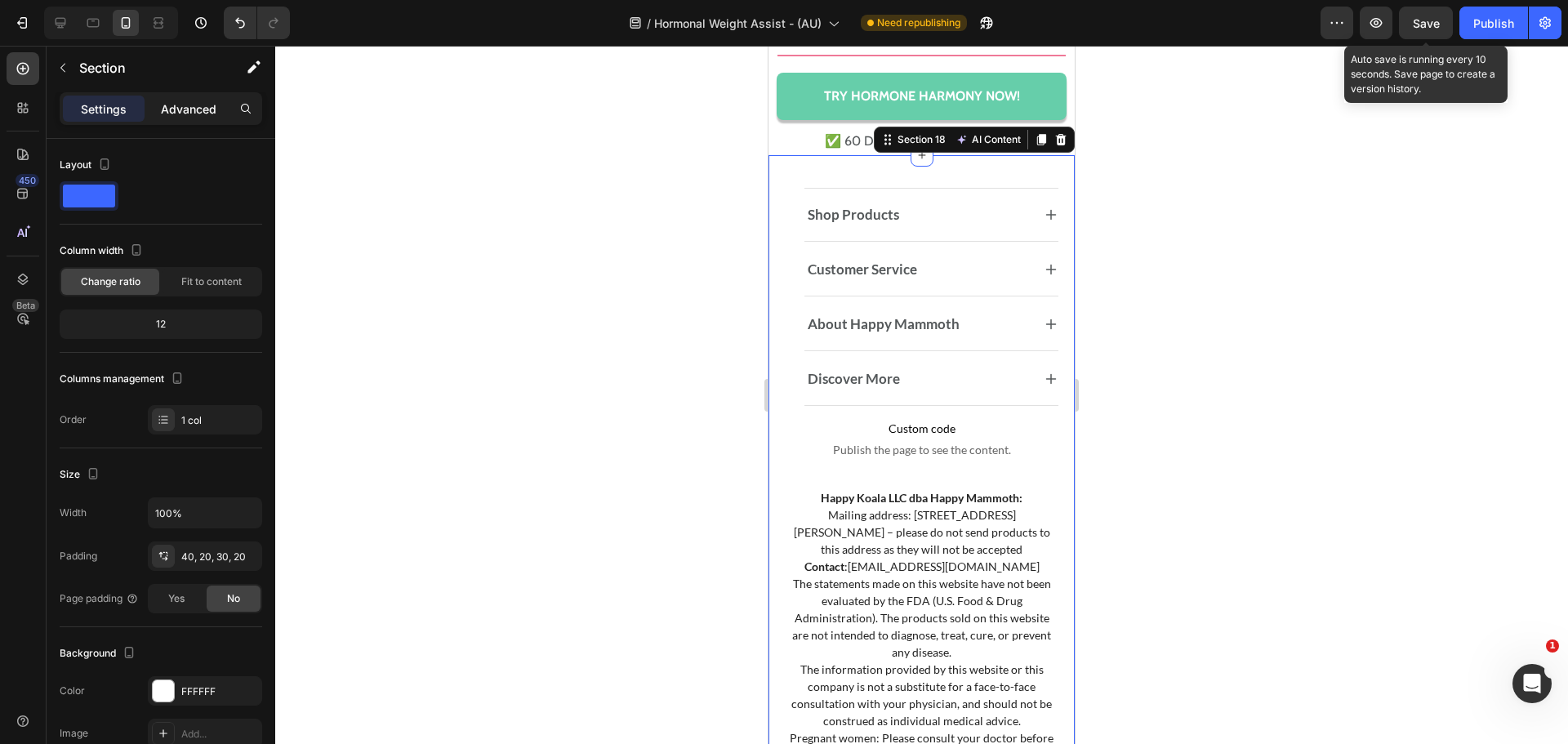
click at [210, 97] on div "Advanced" at bounding box center [188, 109] width 81 height 27
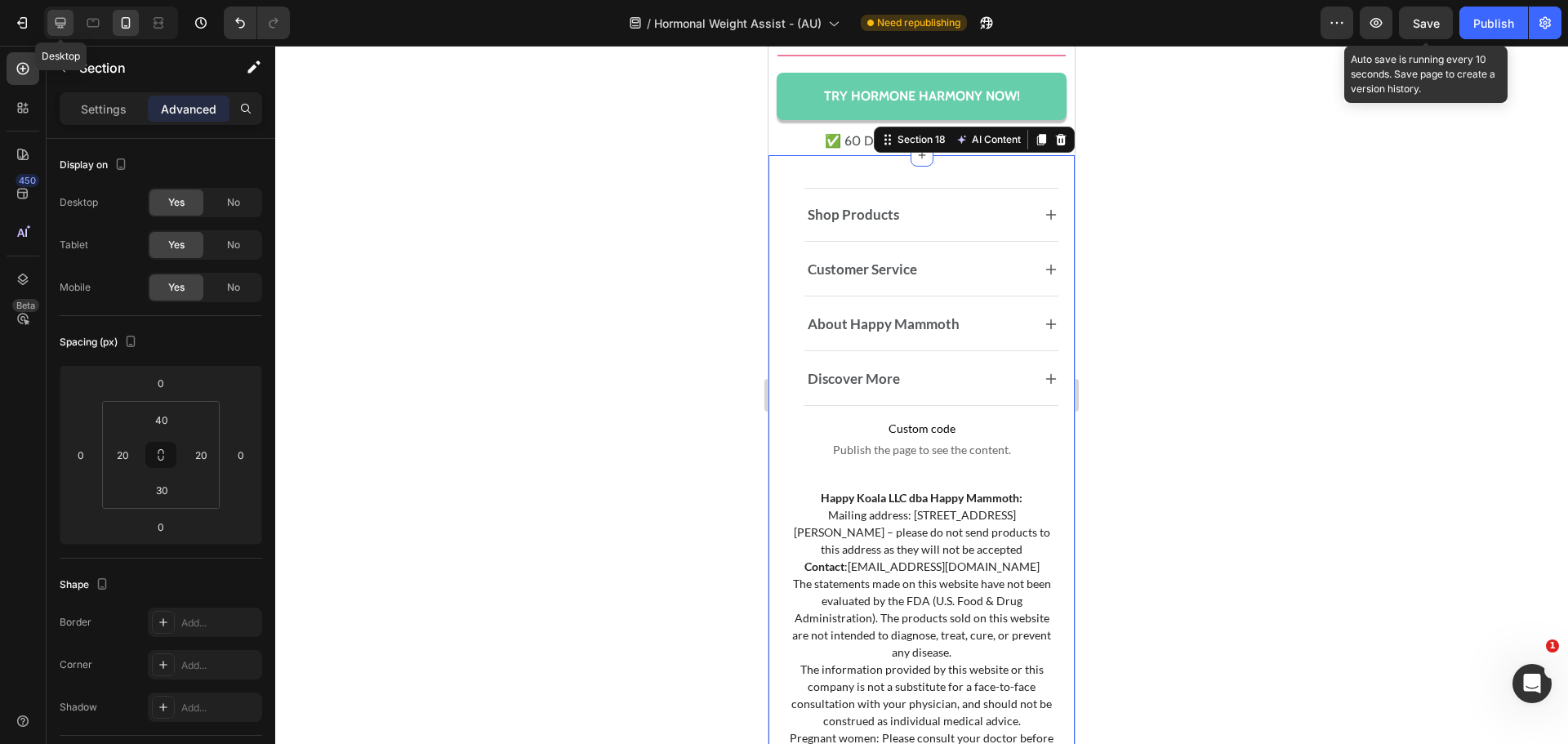
click at [66, 19] on icon at bounding box center [60, 23] width 16 height 16
type input "60"
type input "40"
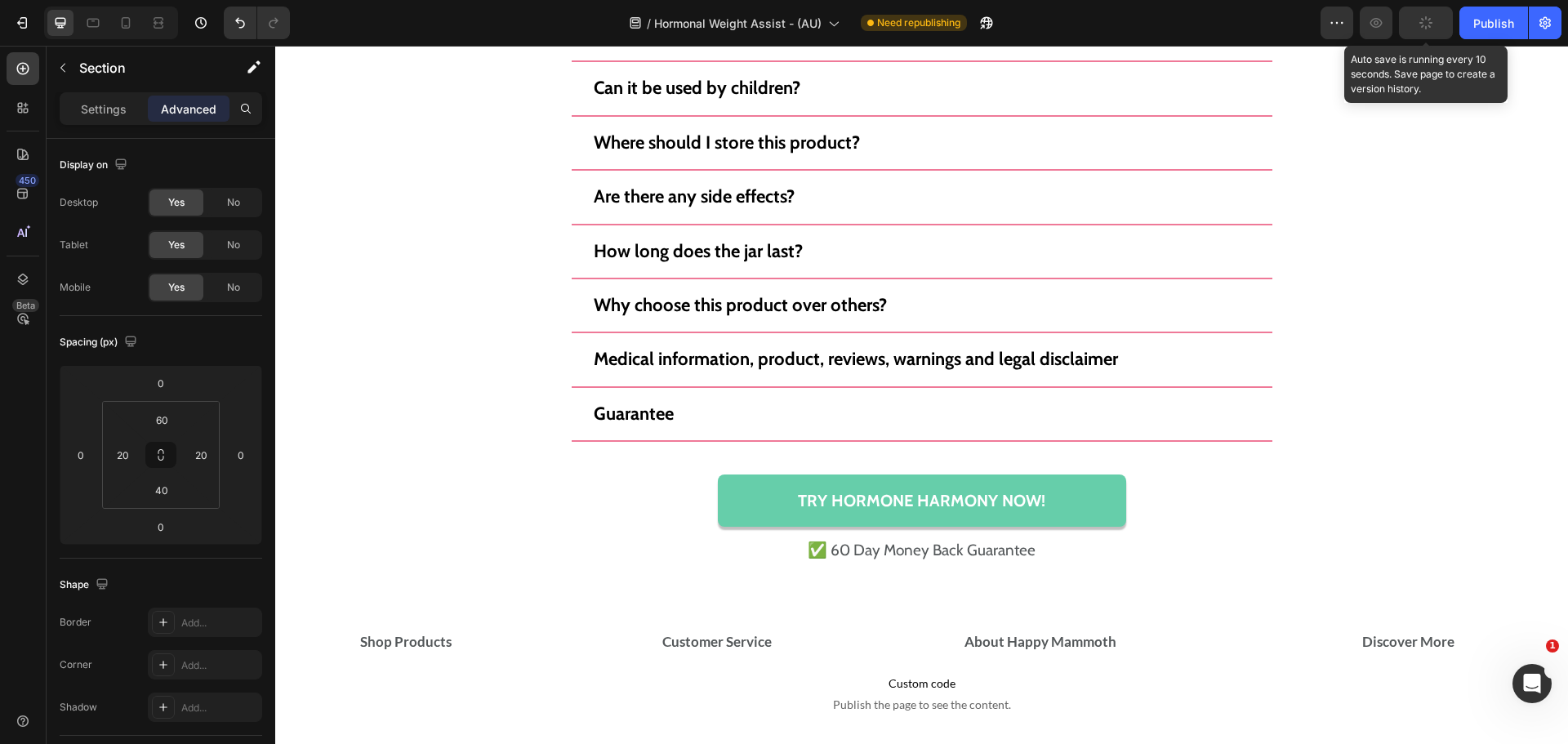
scroll to position [12702, 0]
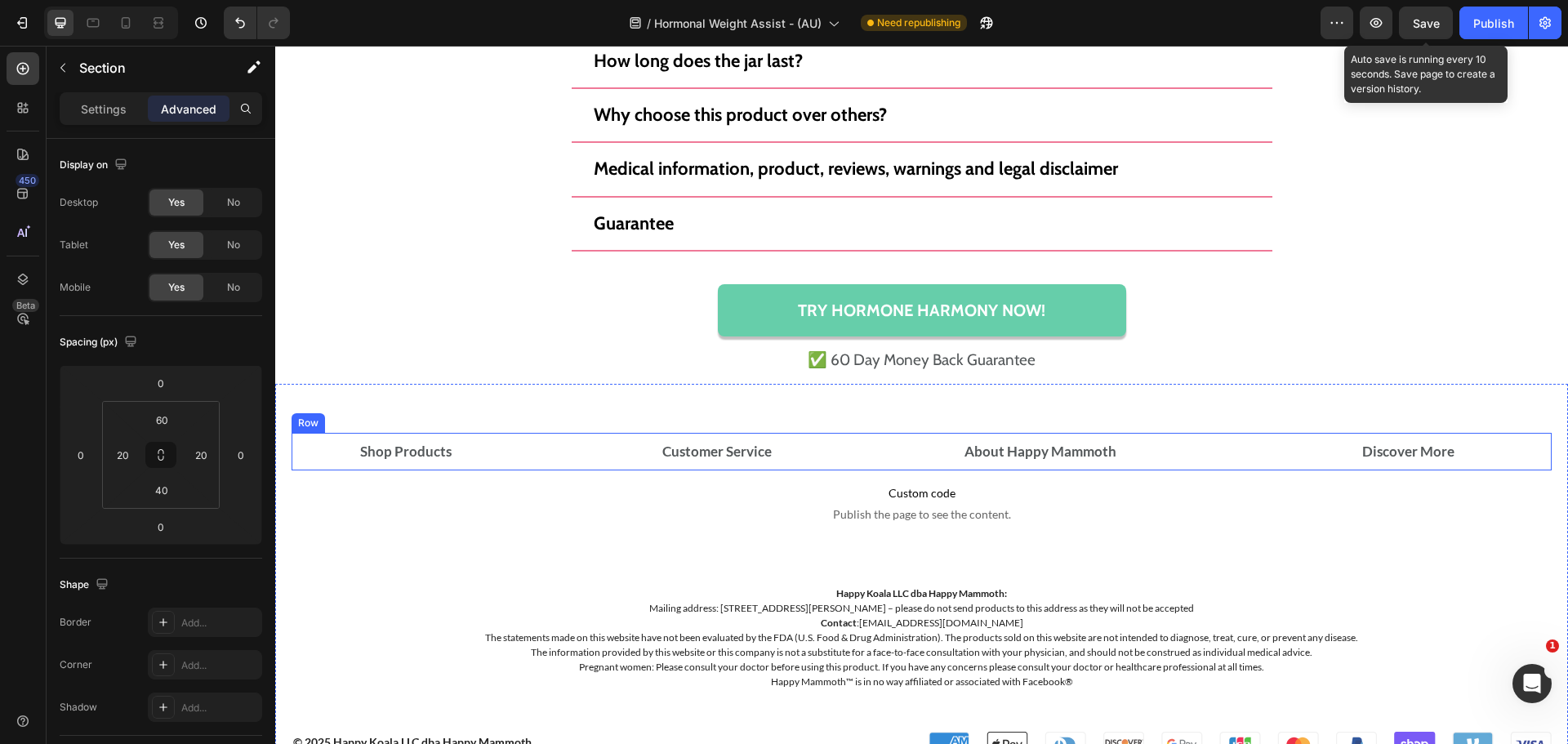
click at [647, 443] on div "Shop Products Accordion Customer Service Accordion About Happy Mammoth Accordio…" at bounding box center [922, 452] width 1260 height 38
click at [95, 27] on icon at bounding box center [94, 23] width 12 height 9
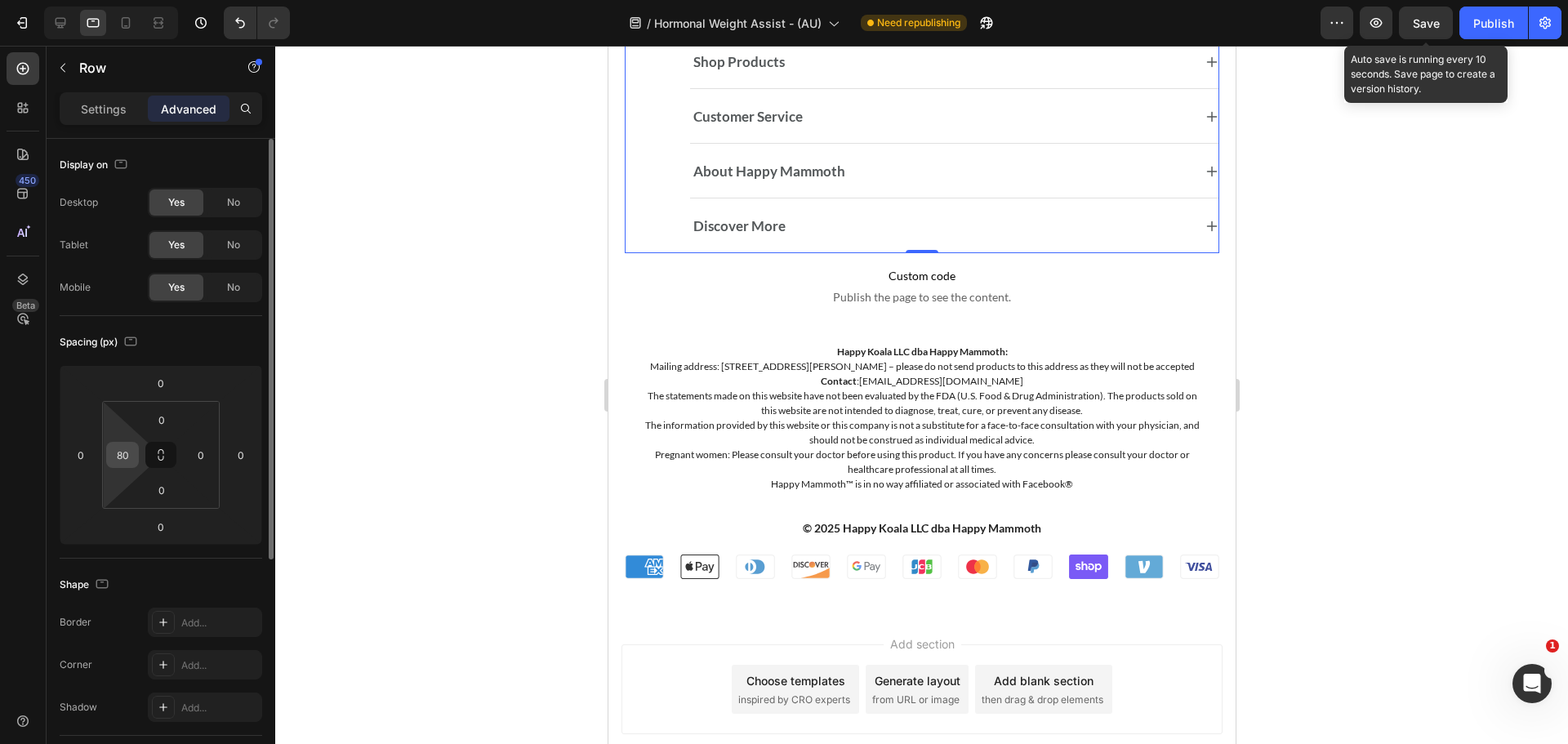
scroll to position [12513, 0]
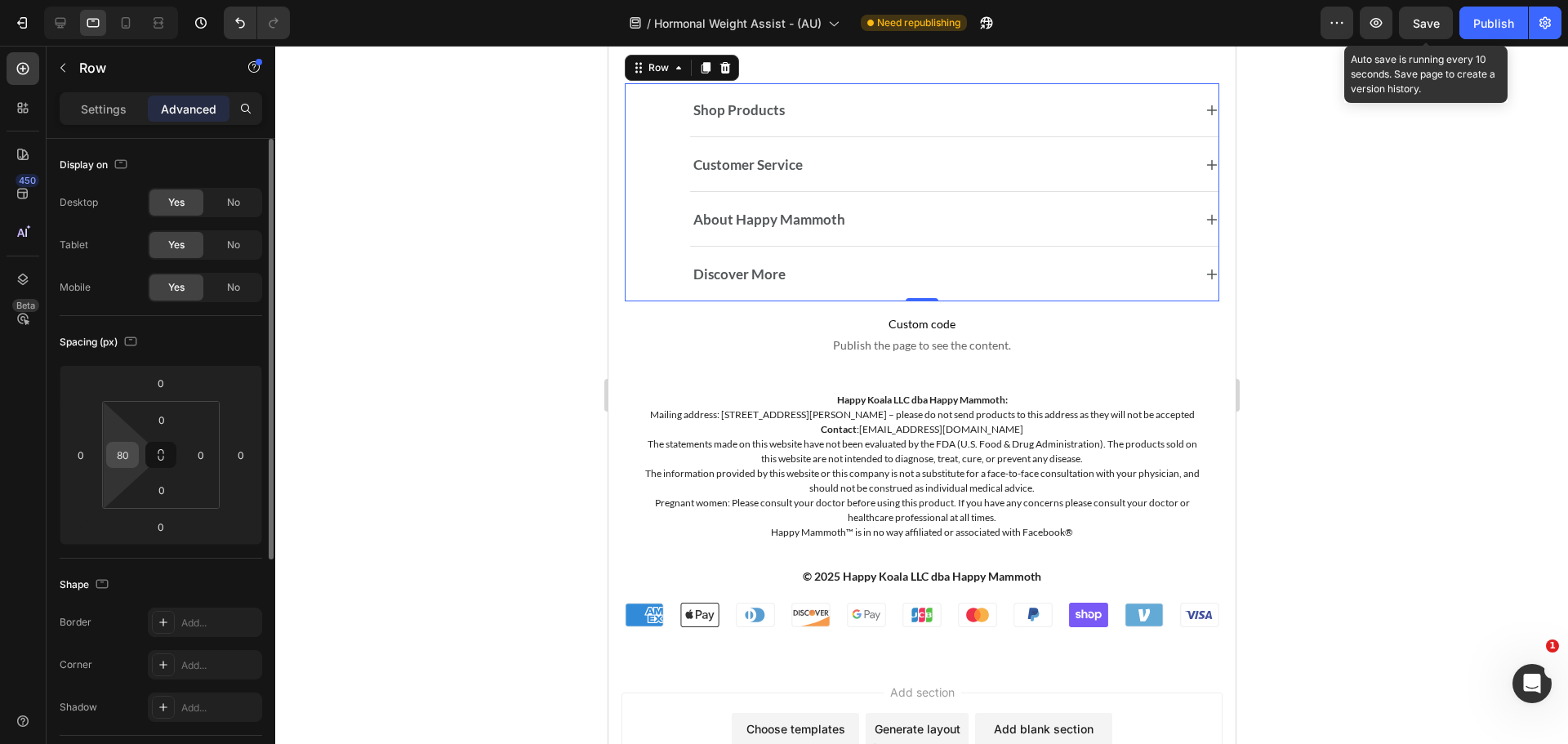
click at [123, 450] on input "80" at bounding box center [123, 455] width 25 height 25
type input "0"
click at [133, 21] on icon at bounding box center [126, 23] width 16 height 16
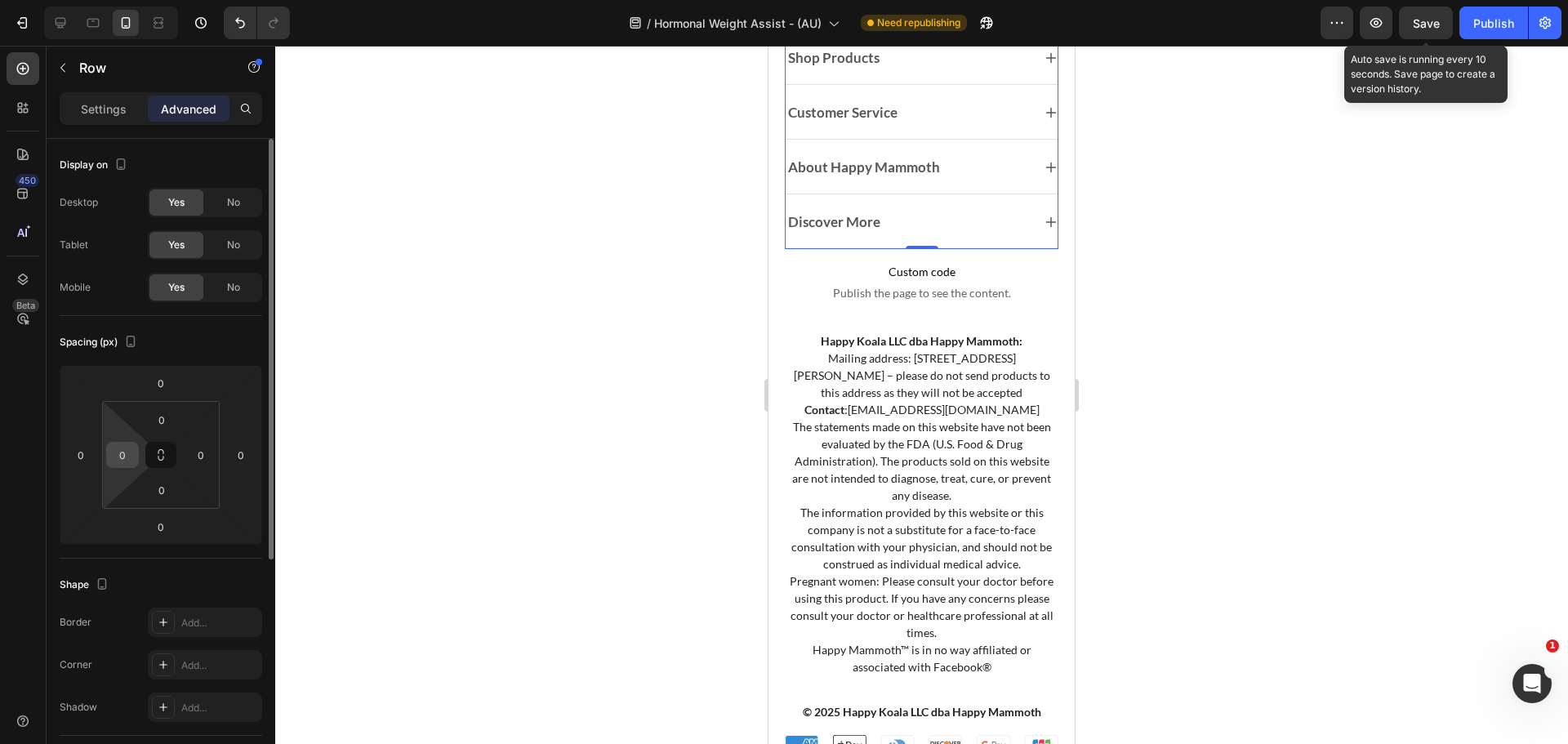
scroll to position [12164, 0]
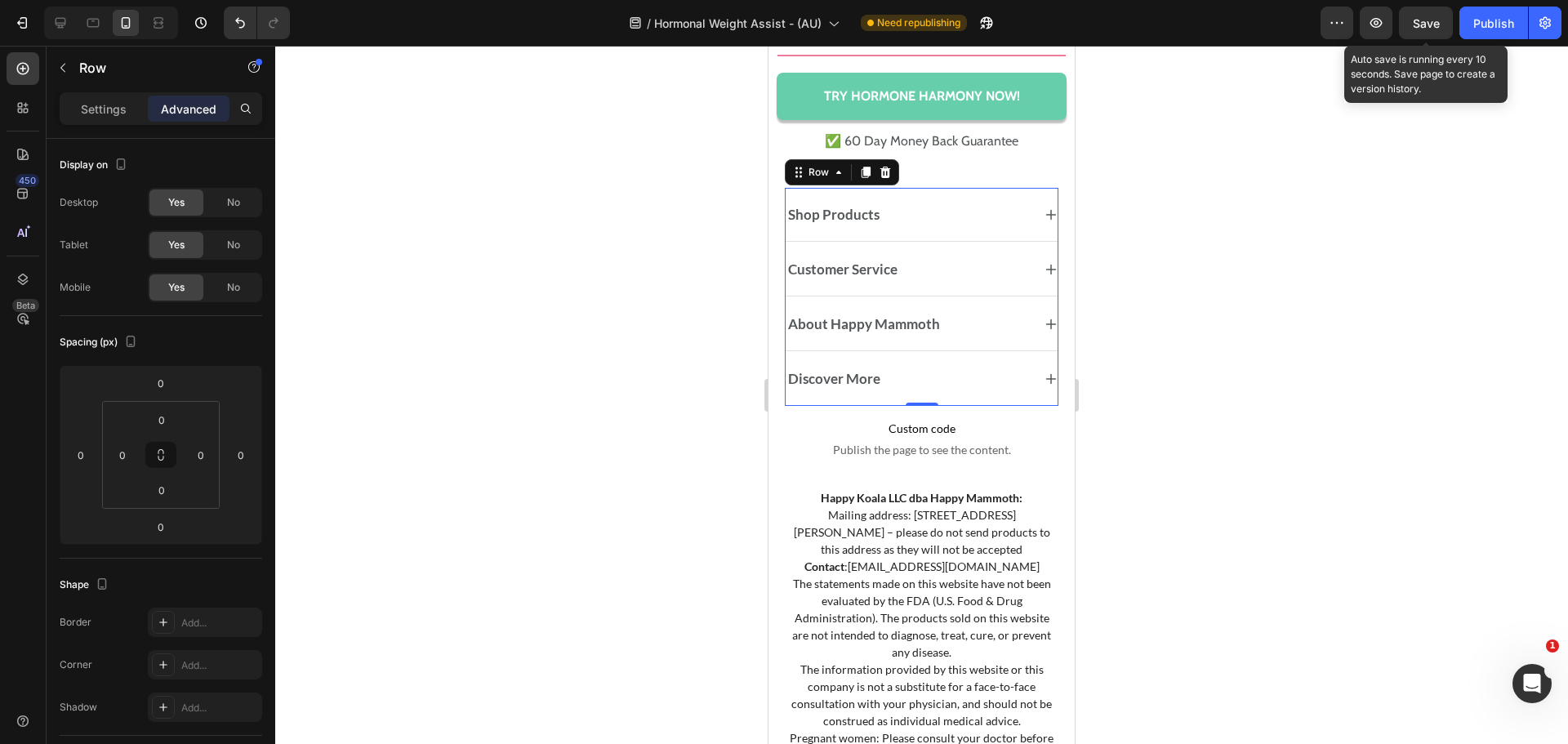
click at [1421, 31] on div "Save" at bounding box center [1426, 23] width 27 height 17
click at [1431, 31] on div "Save" at bounding box center [1426, 23] width 27 height 17
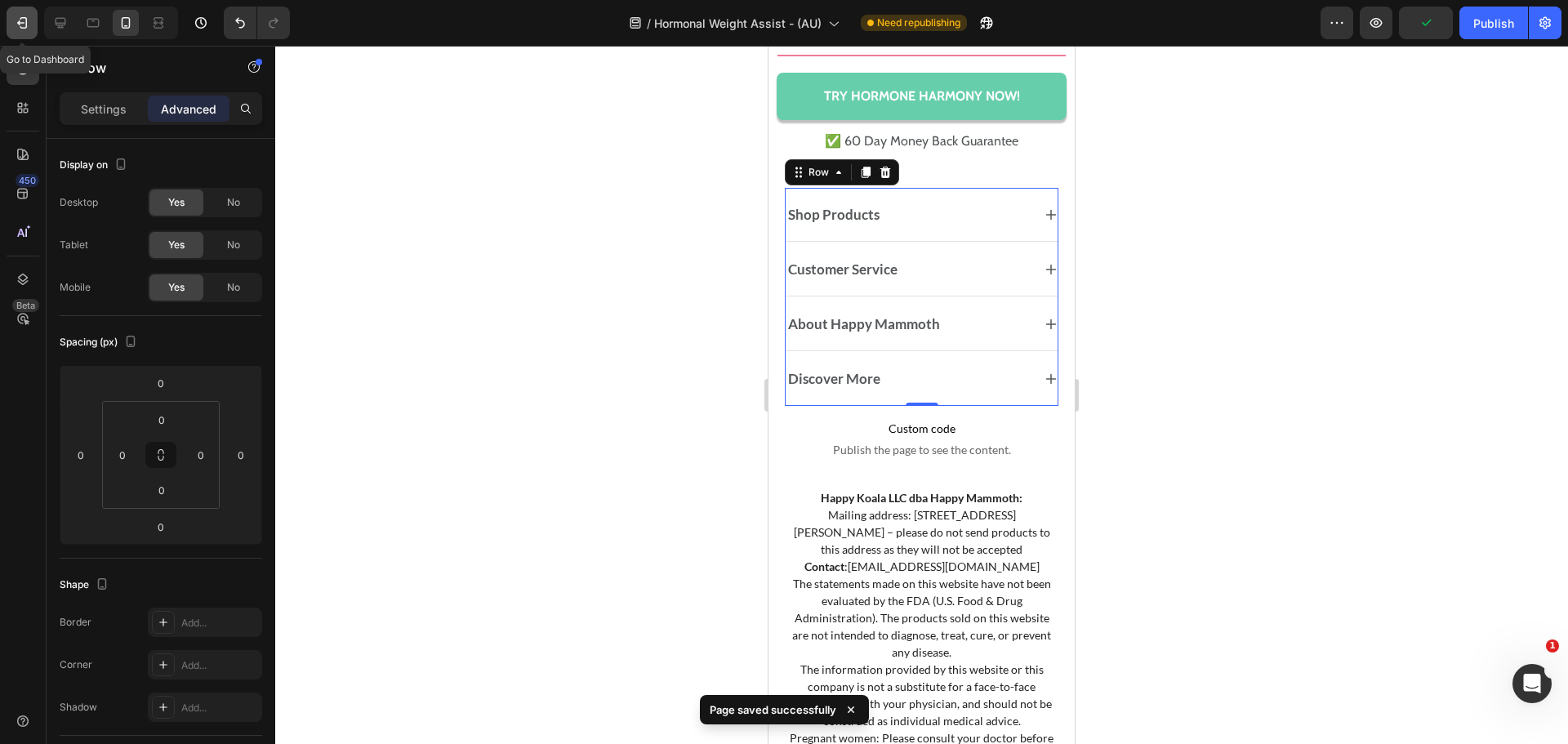
click at [25, 26] on icon "button" at bounding box center [20, 23] width 7 height 5
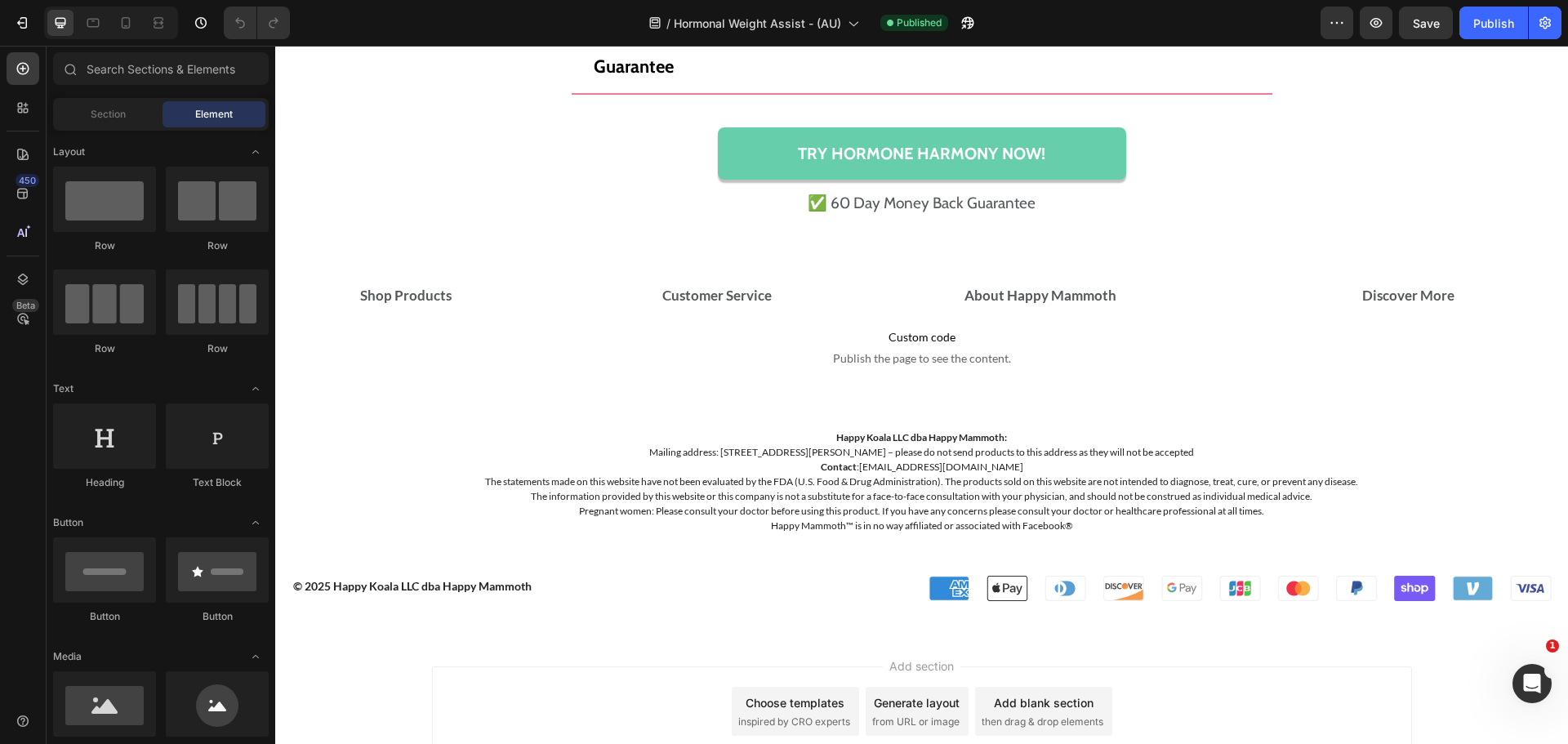
scroll to position [13797, 0]
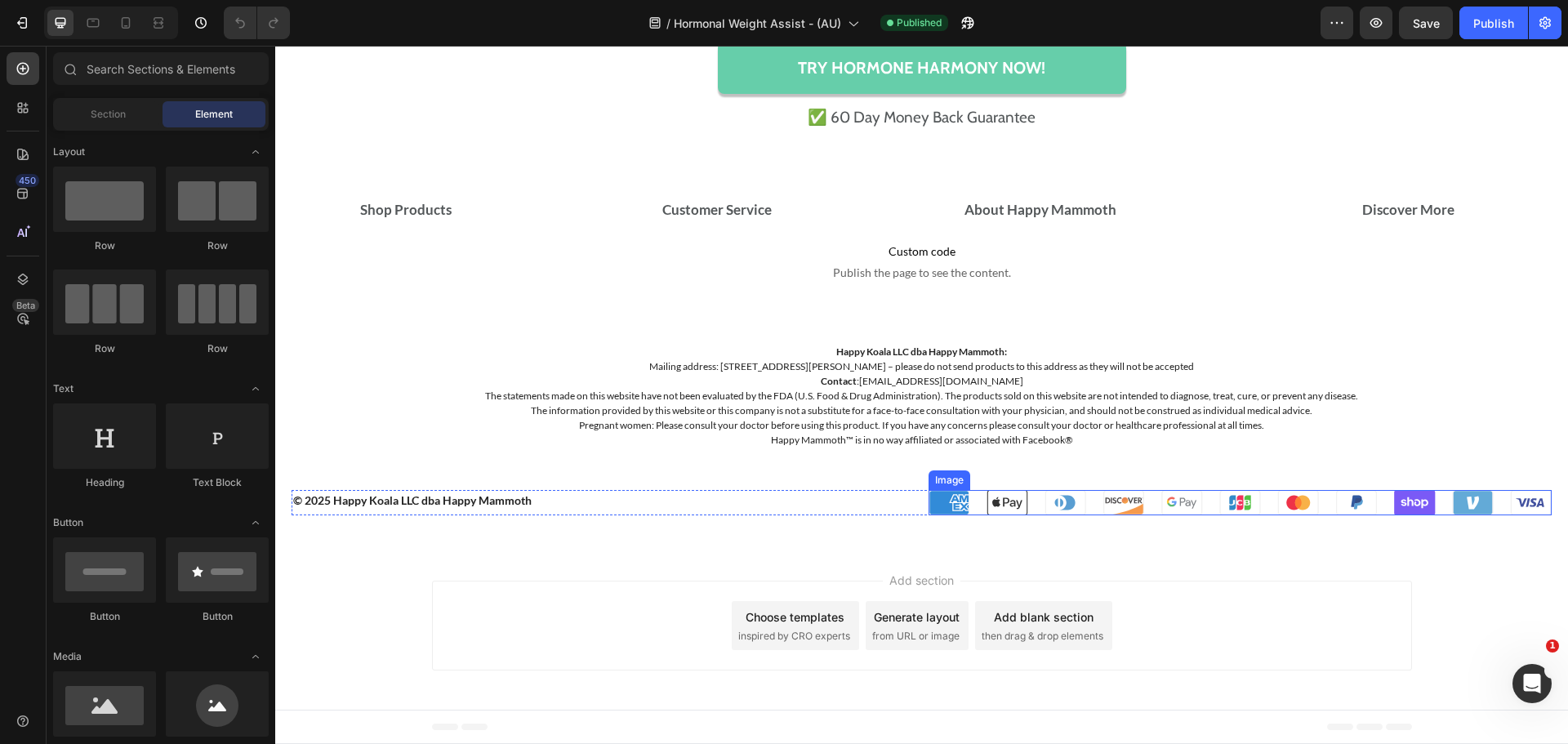
click at [1377, 496] on img at bounding box center [1241, 503] width 624 height 27
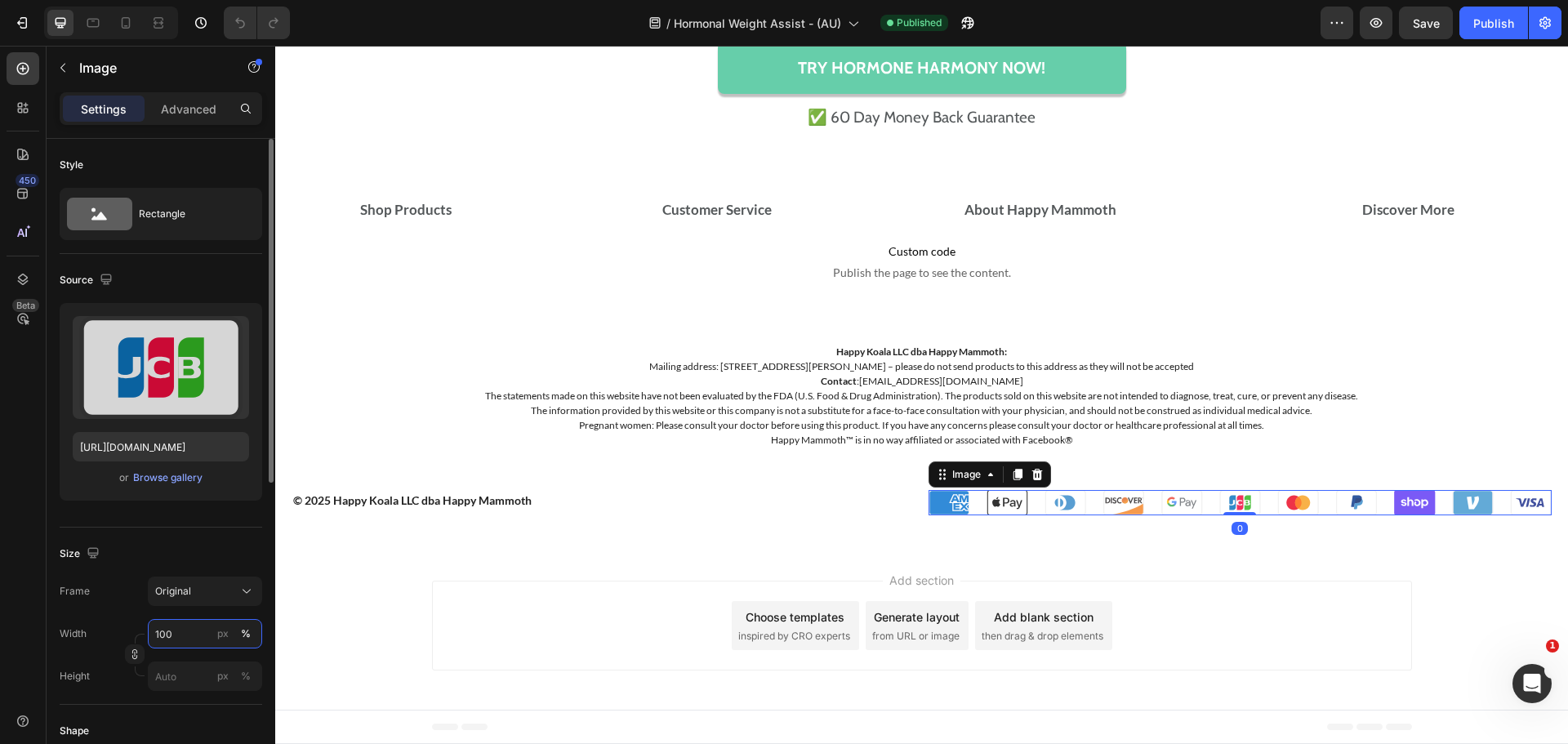
click at [164, 635] on input "100" at bounding box center [204, 633] width 114 height 29
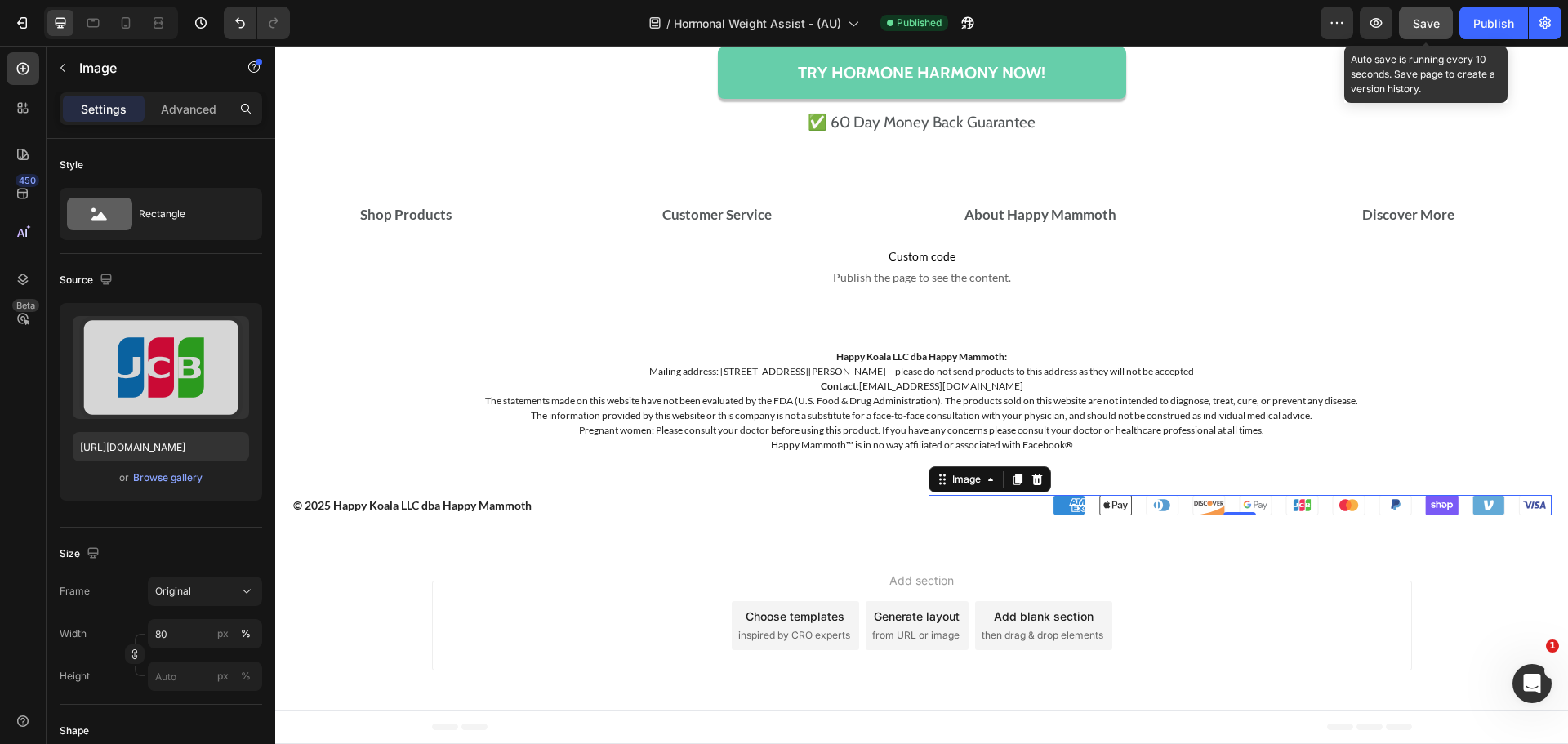
click at [1419, 38] on button "Save" at bounding box center [1426, 22] width 54 height 33
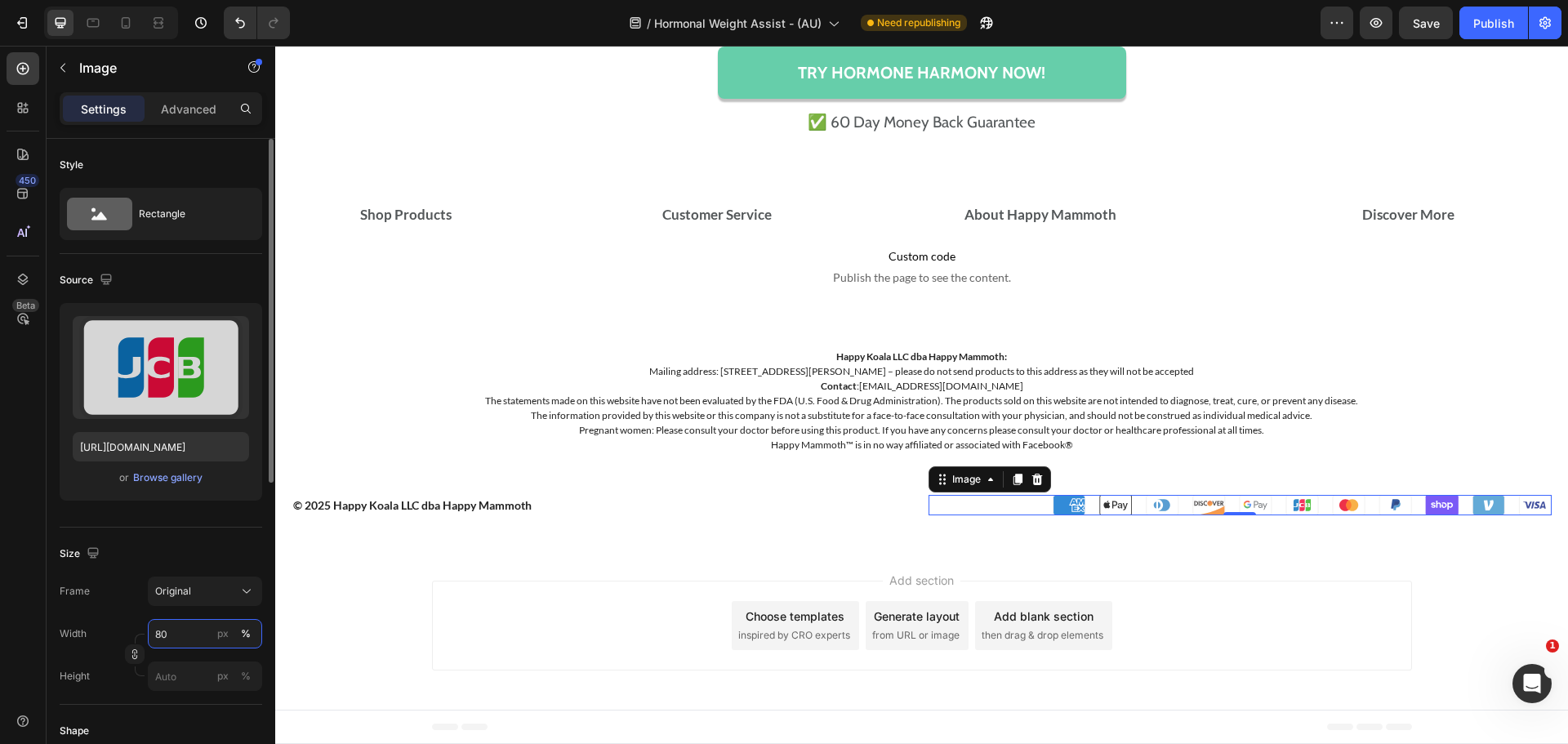
click at [156, 628] on input "80" at bounding box center [204, 633] width 114 height 29
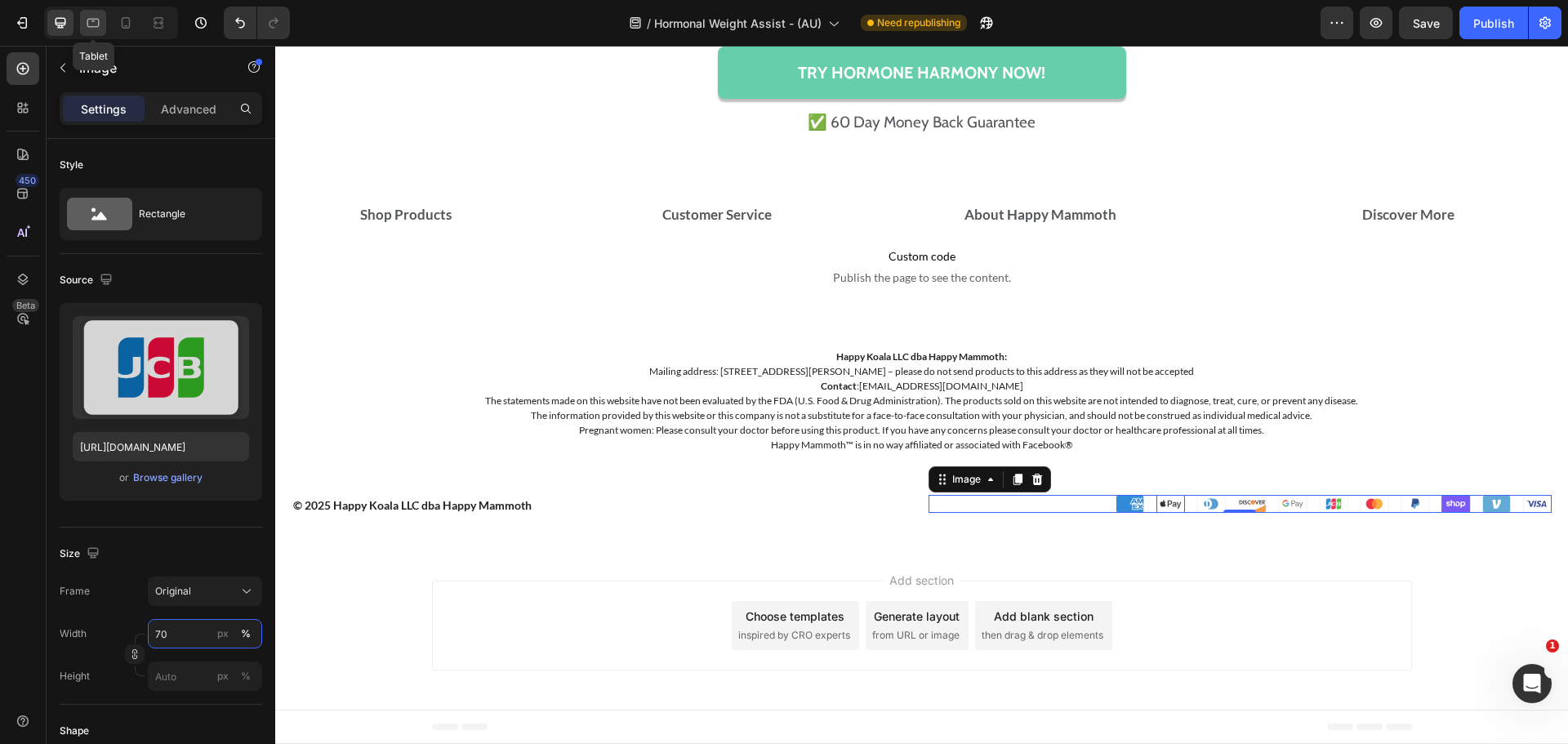
type input "70"
click at [95, 20] on icon at bounding box center [93, 23] width 16 height 16
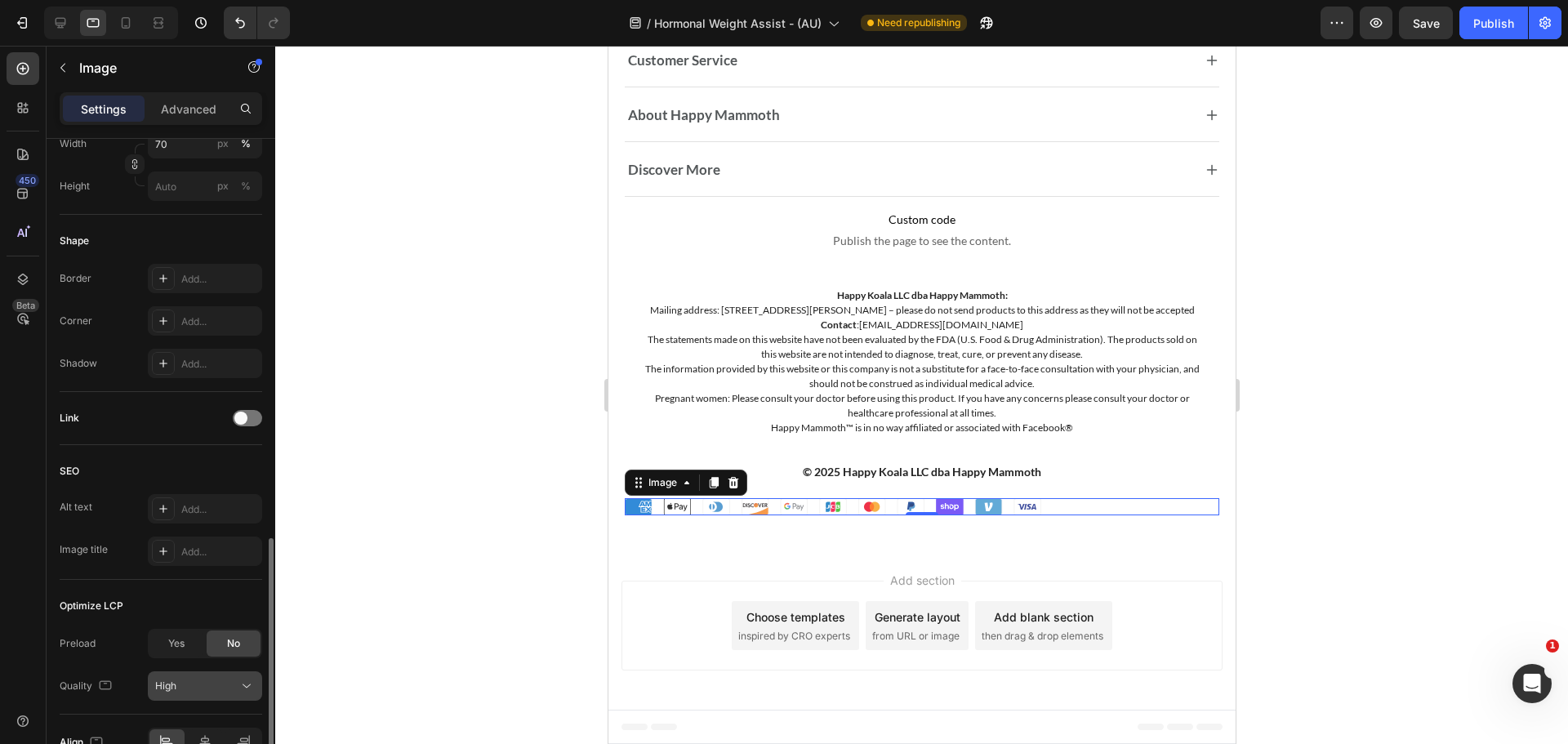
scroll to position [581, 0]
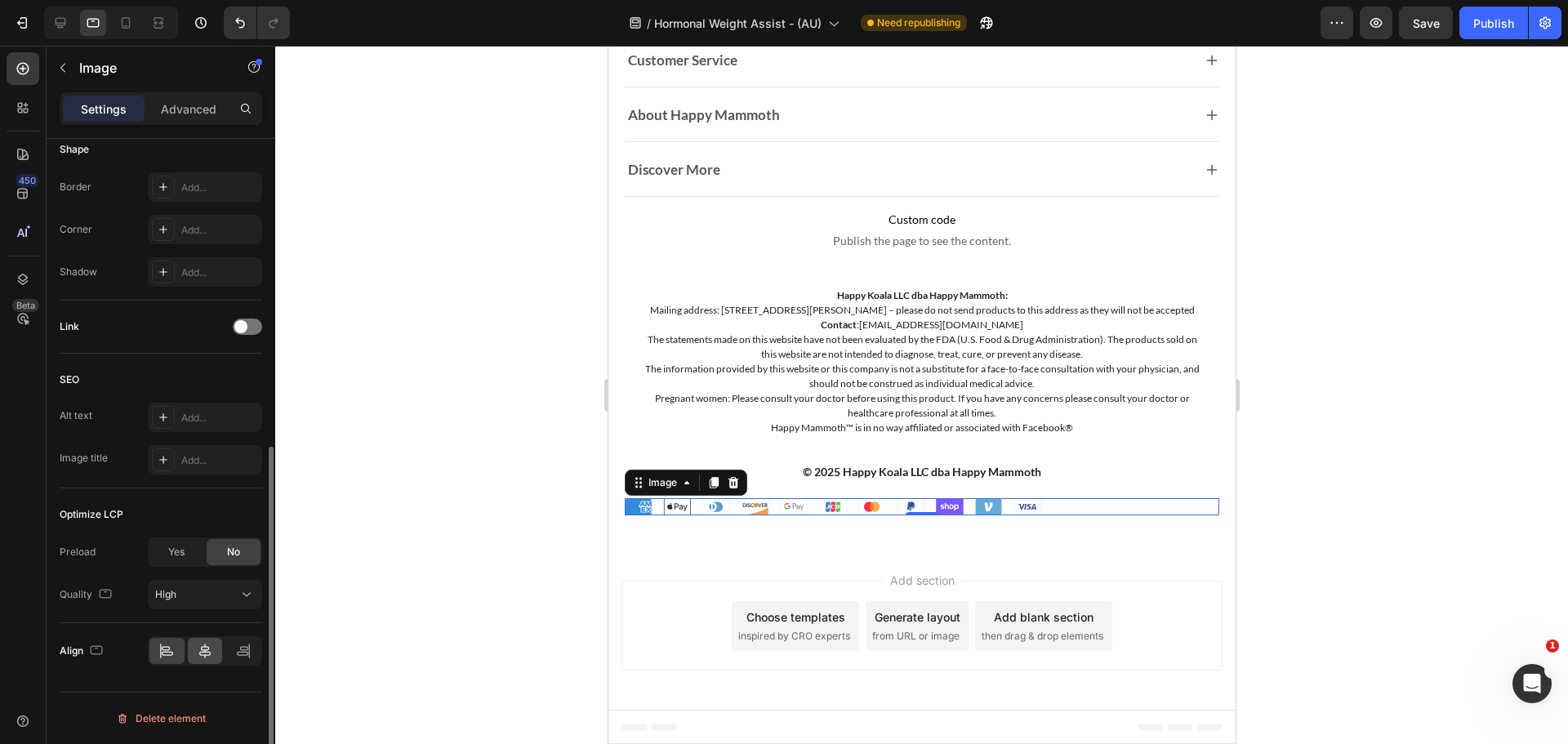
click at [209, 660] on div at bounding box center [206, 651] width 35 height 27
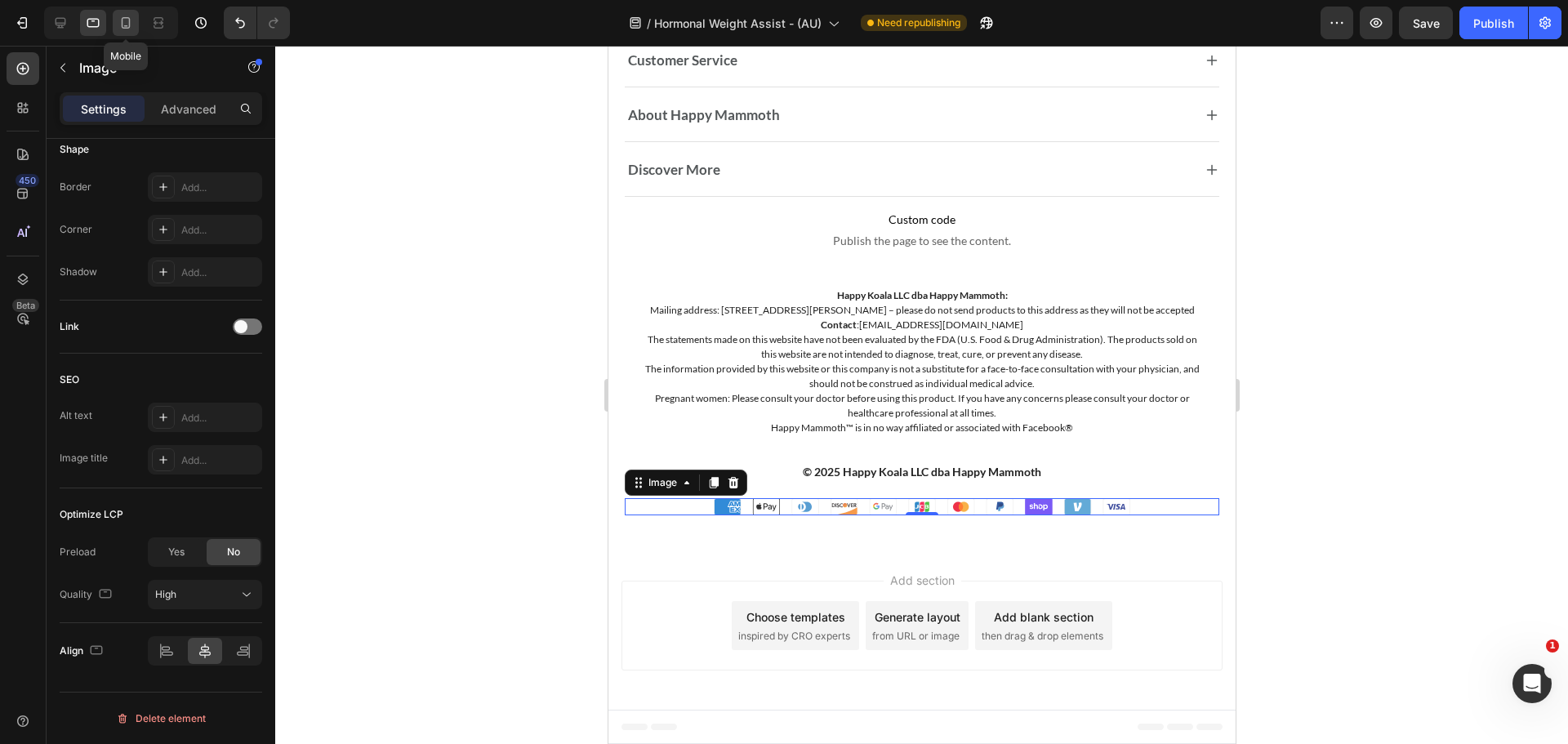
click at [130, 27] on icon at bounding box center [126, 23] width 16 height 16
type input "[URL][DOMAIN_NAME]"
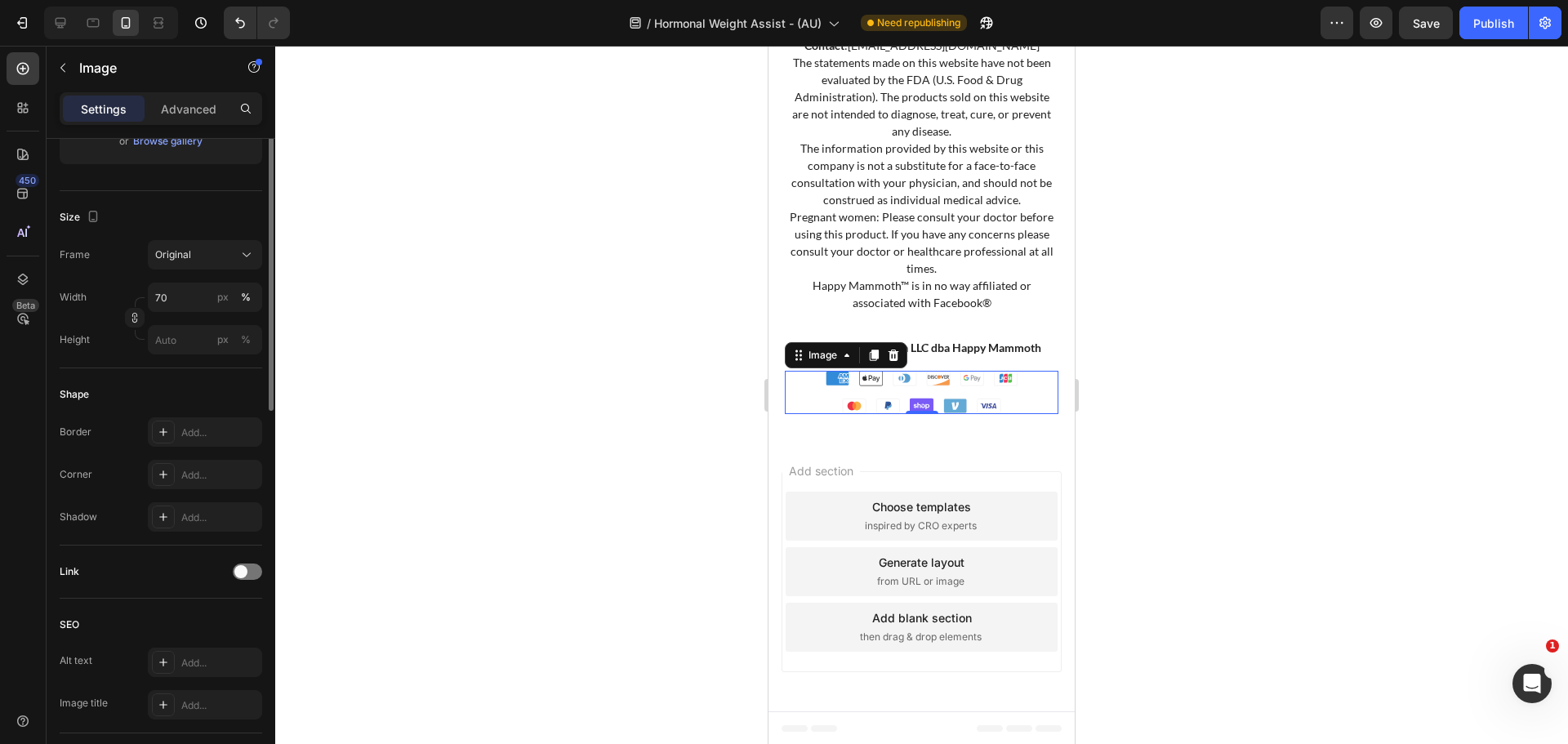
scroll to position [10, 0]
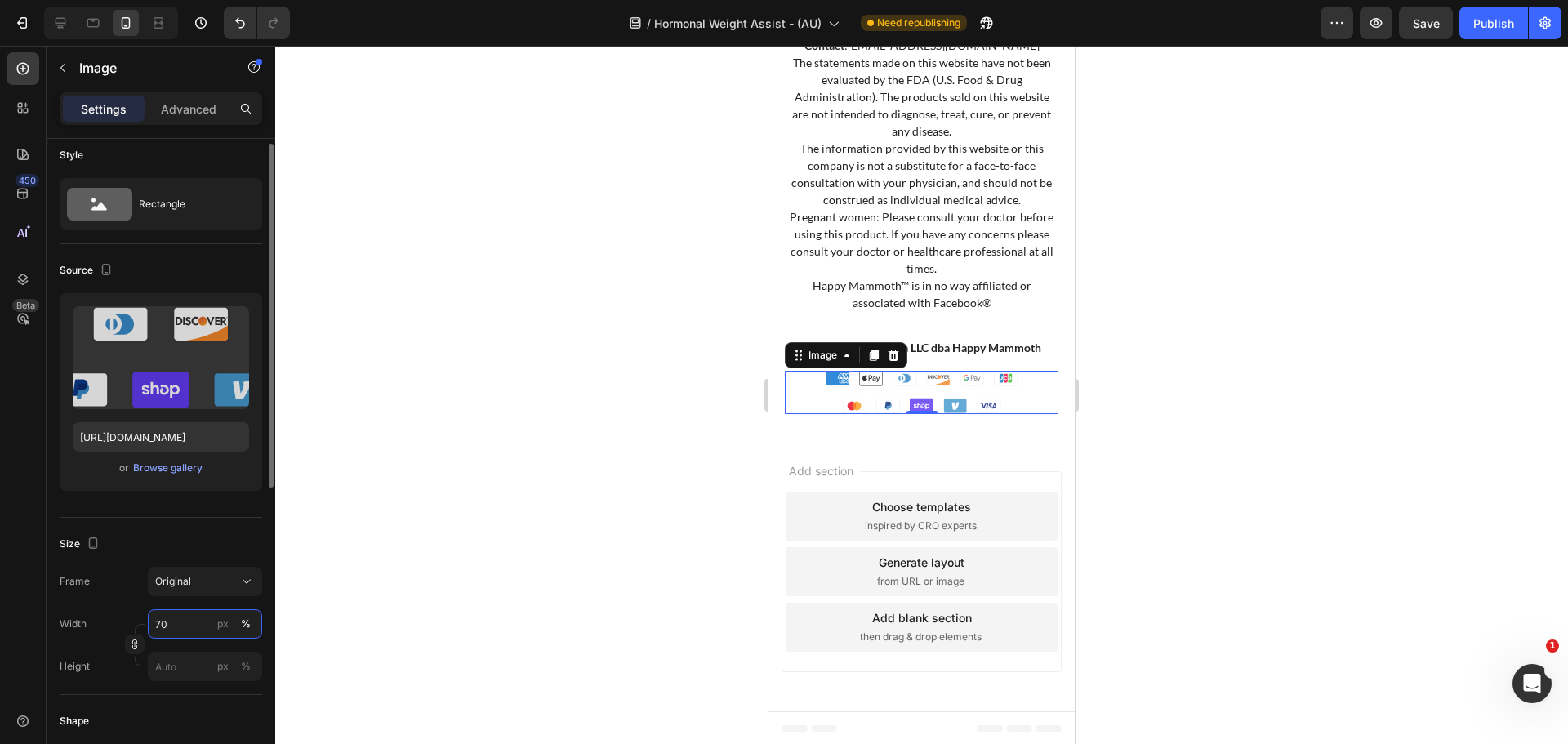
click at [188, 613] on input "70" at bounding box center [204, 623] width 114 height 29
type input "80"
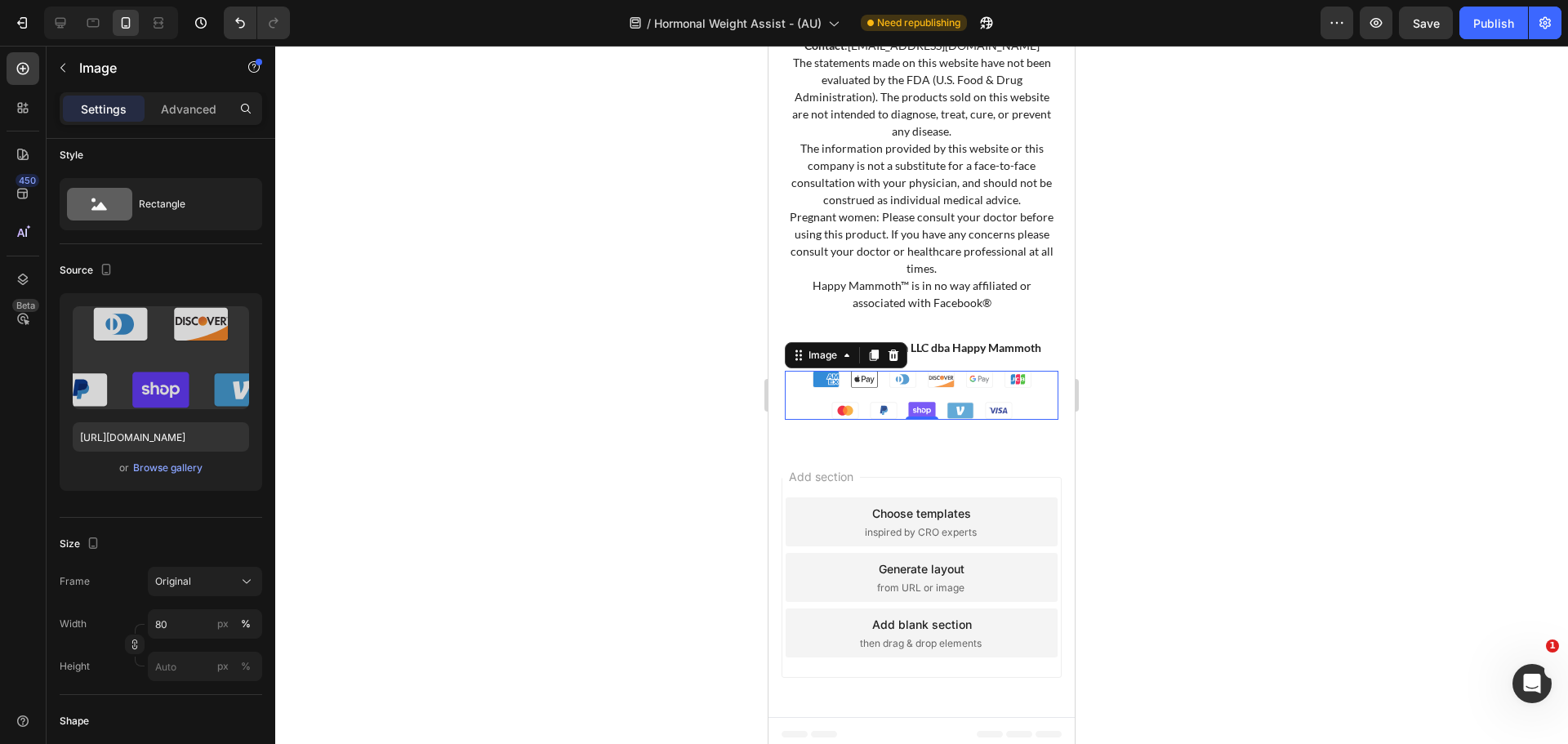
click at [1409, 40] on div "Version history / Hormonal Weight Assist - (AU) Need republishing Preview Save …" at bounding box center [784, 23] width 1568 height 47
click at [1419, 23] on span "Save" at bounding box center [1426, 23] width 27 height 14
click at [968, 324] on div "Happy Koala LLC dba Happy Mammoth: Mailing address: 1910 Thomes Ave, Cheyenne, …" at bounding box center [922, 144] width 274 height 387
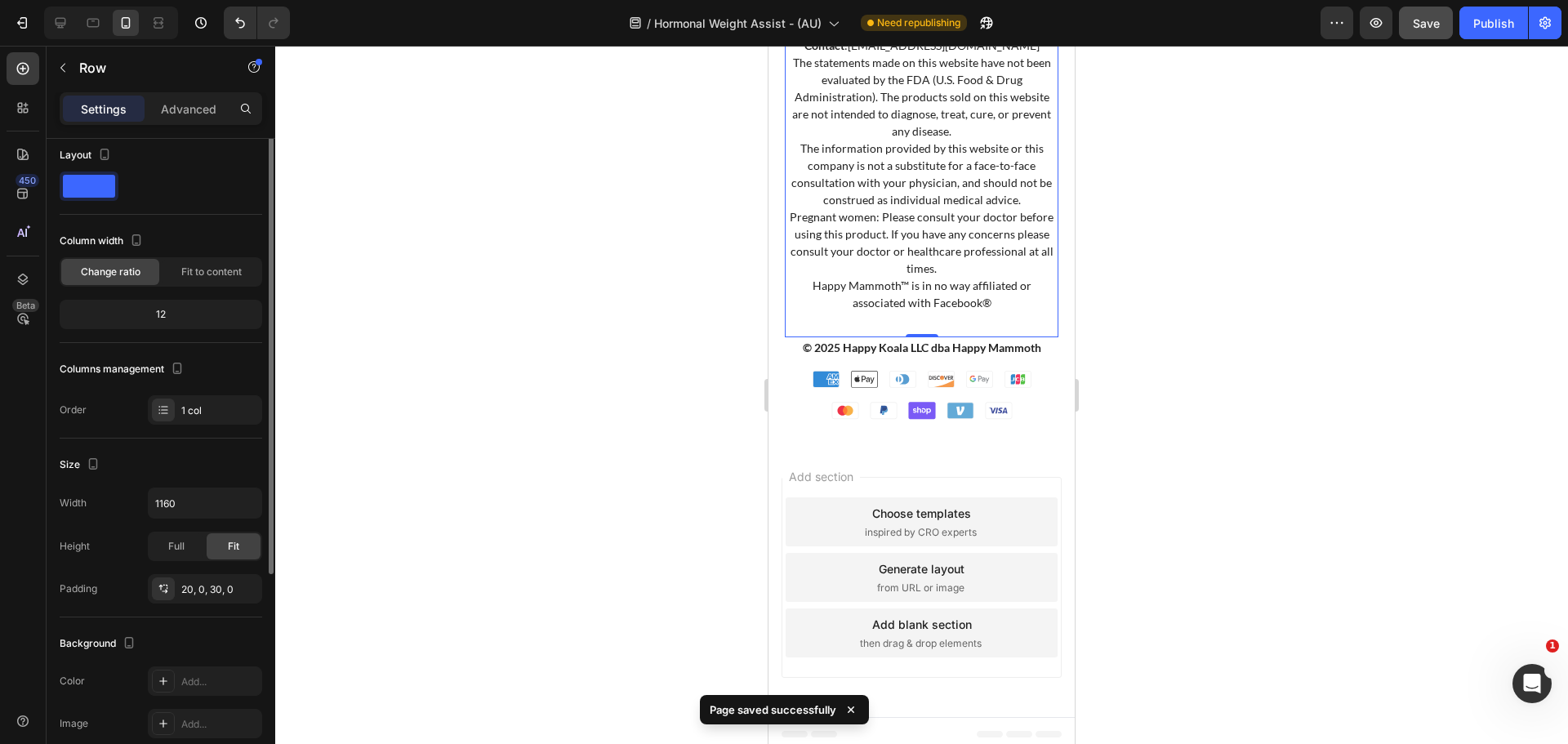
scroll to position [0, 0]
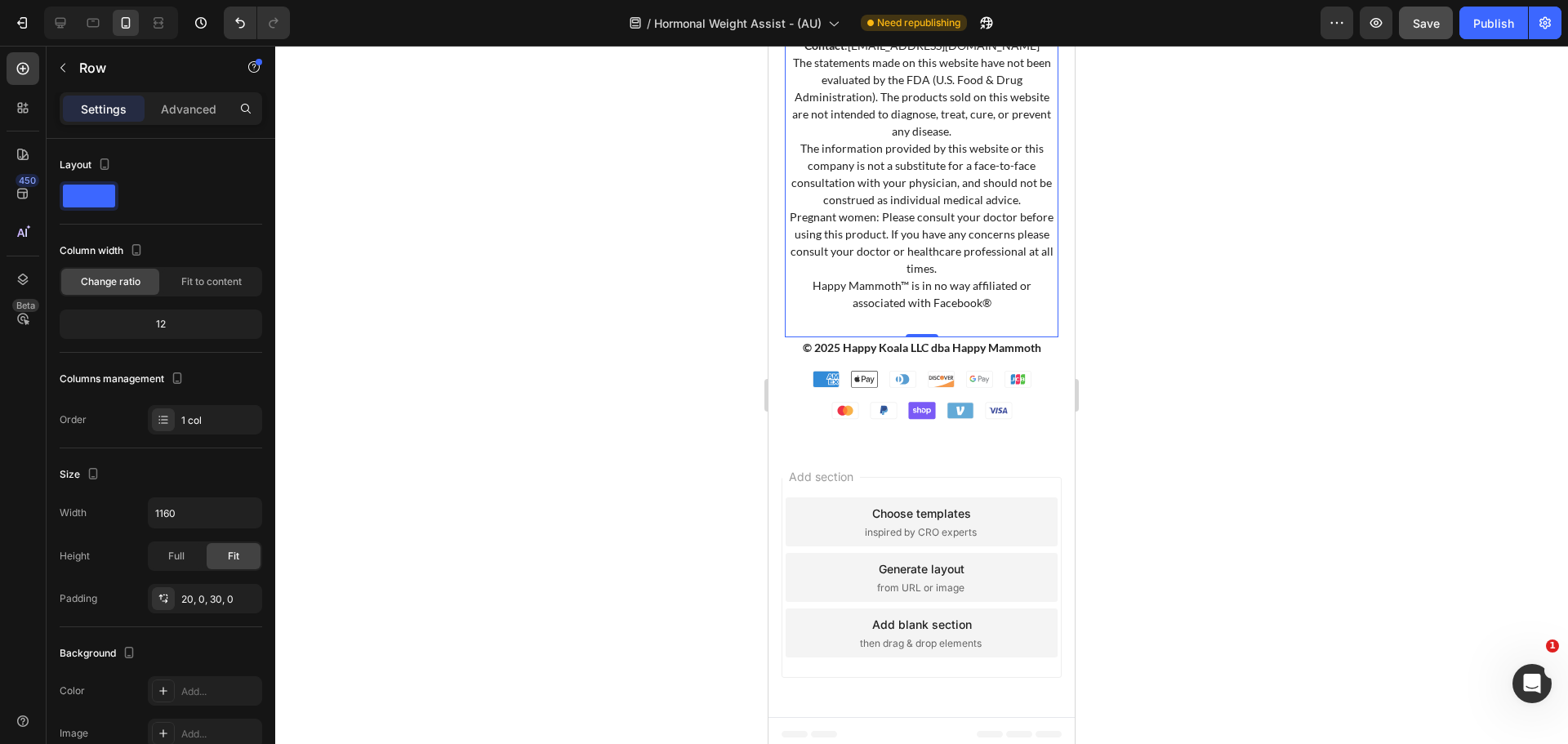
click at [184, 125] on div "Settings Advanced" at bounding box center [161, 115] width 229 height 47
click at [191, 116] on p "Advanced" at bounding box center [188, 109] width 56 height 17
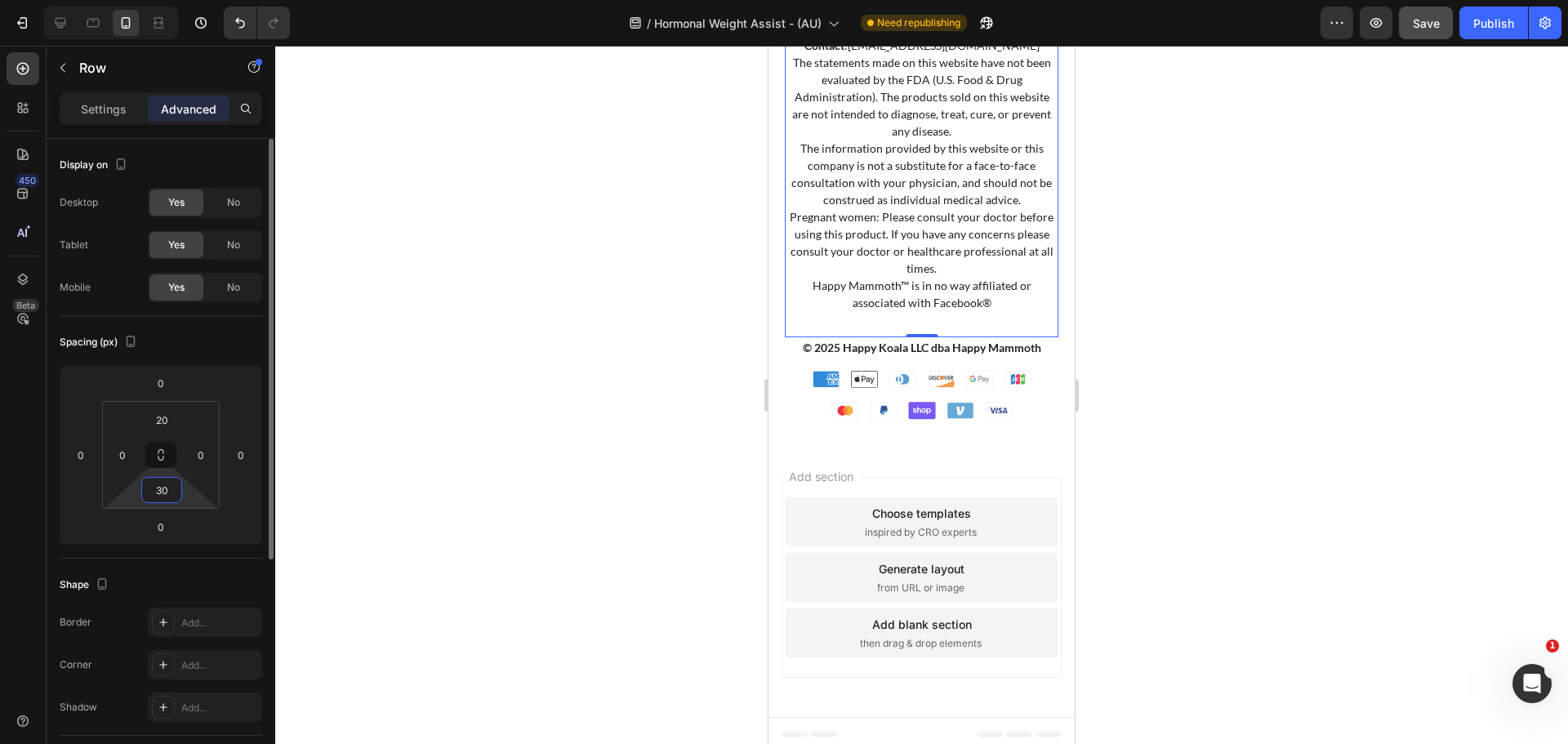
click at [162, 490] on input "30" at bounding box center [161, 490] width 33 height 25
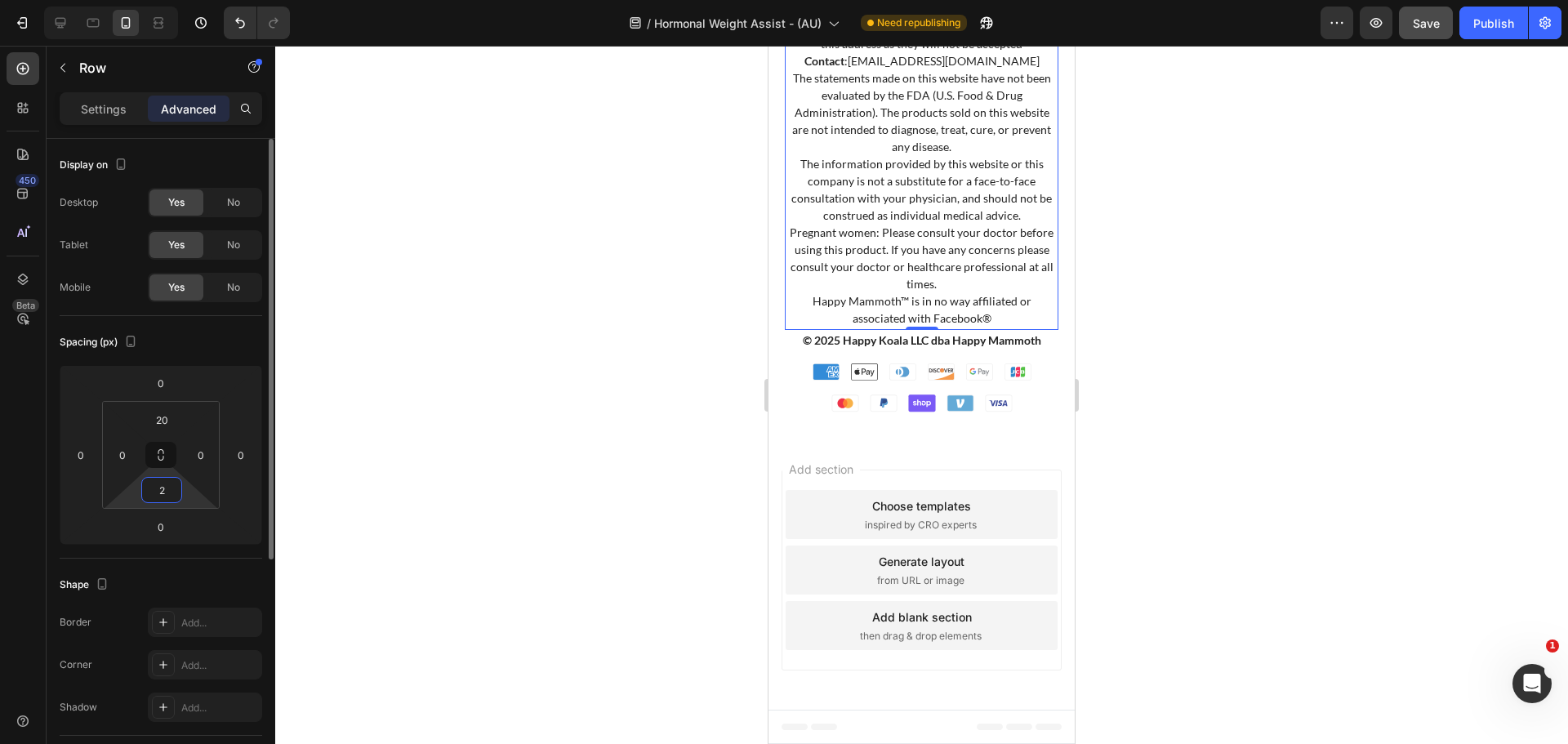
scroll to position [13455, 0]
type input "20"
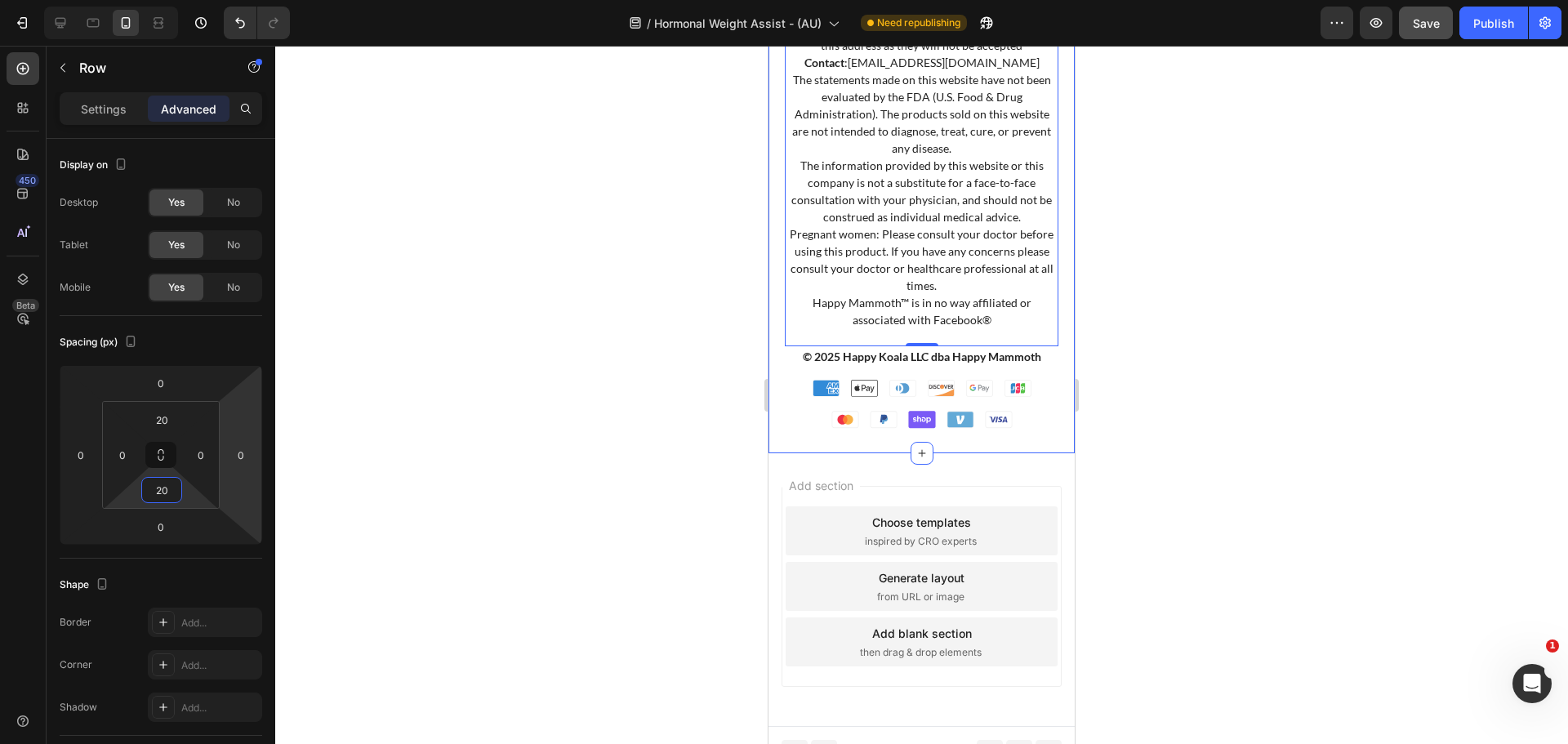
click at [1058, 395] on div "Shop Products Accordion Customer Service Accordion About Happy Mammoth Accordio…" at bounding box center [921, 51] width 306 height 801
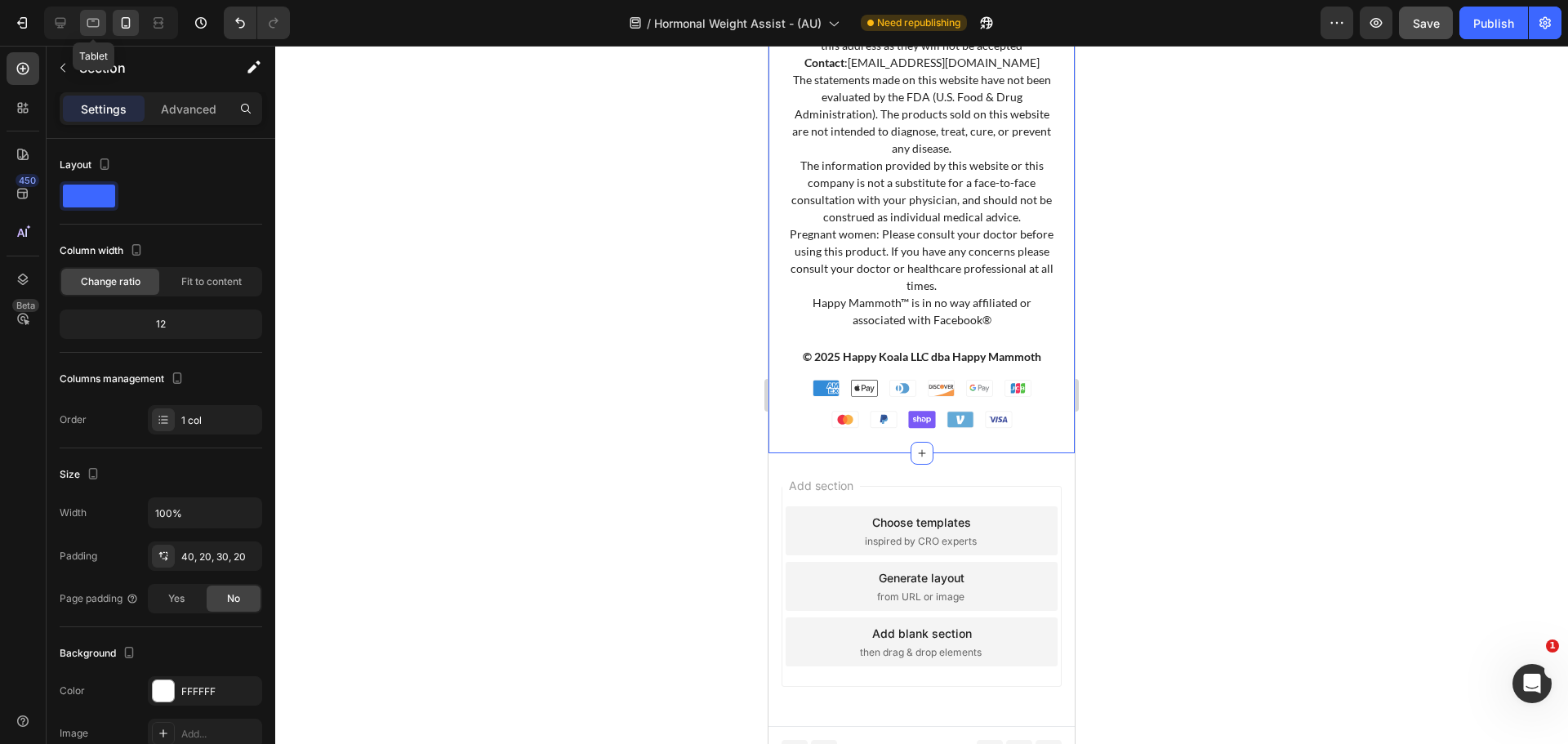
click at [80, 26] on div at bounding box center [94, 23] width 27 height 27
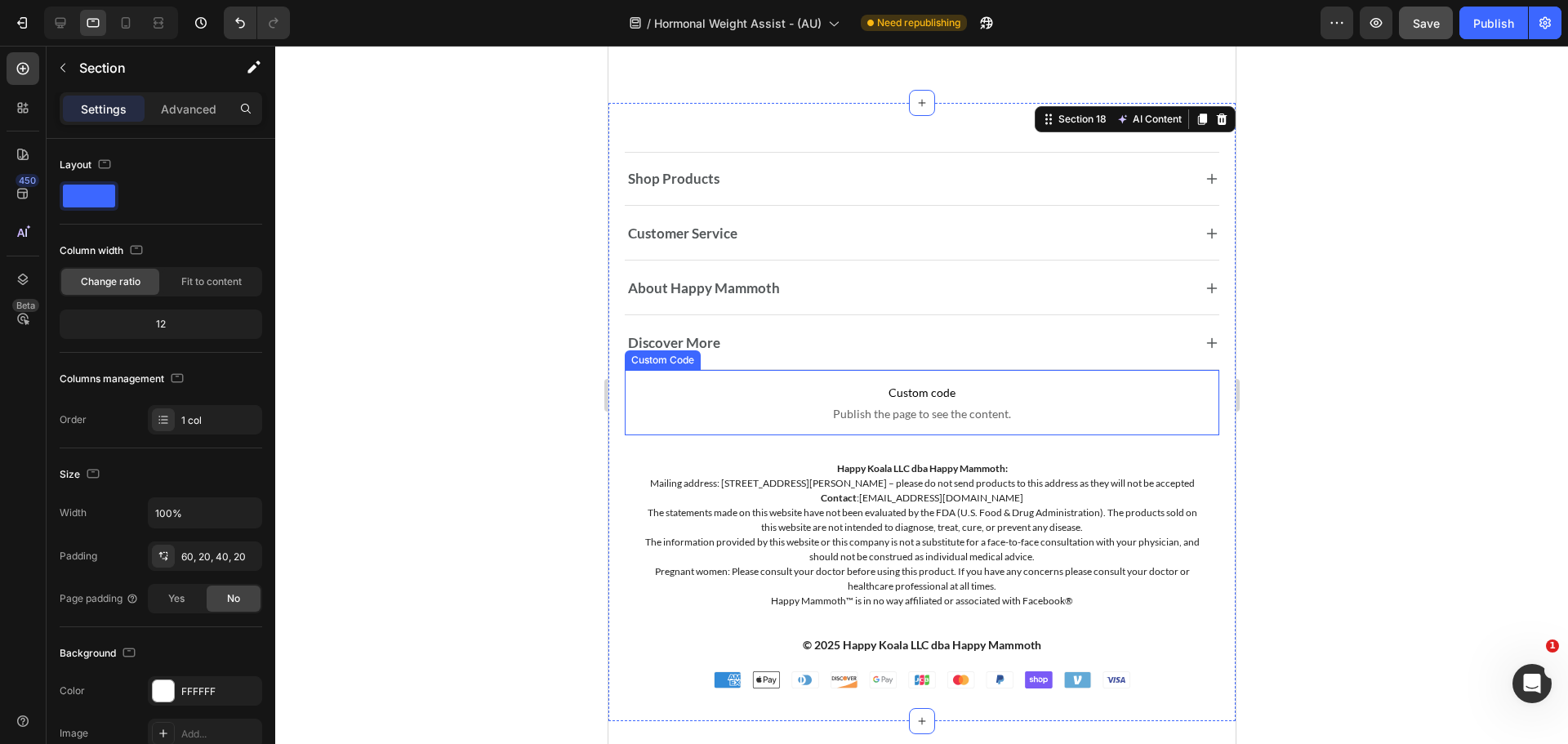
scroll to position [13552, 0]
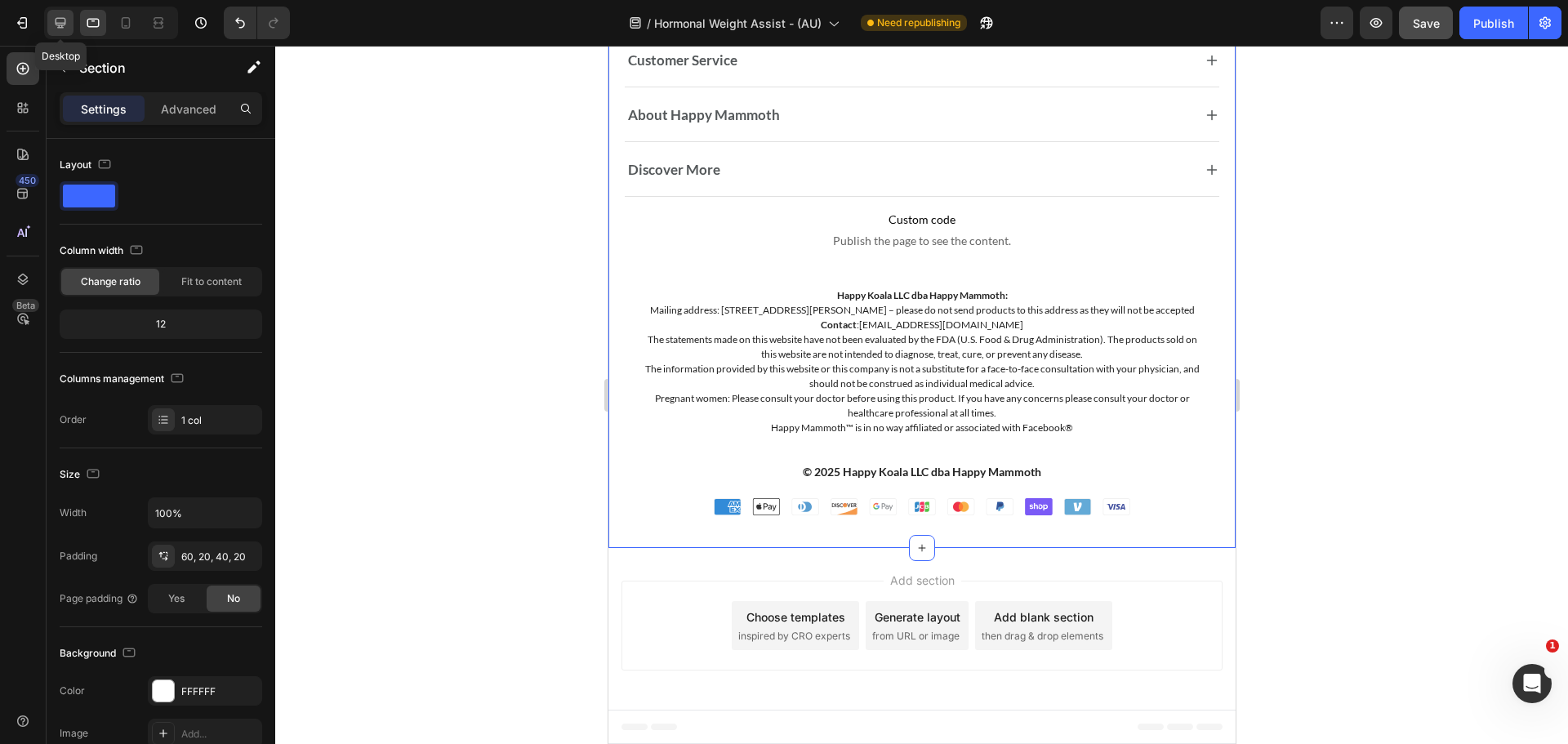
click at [71, 18] on div at bounding box center [61, 23] width 27 height 27
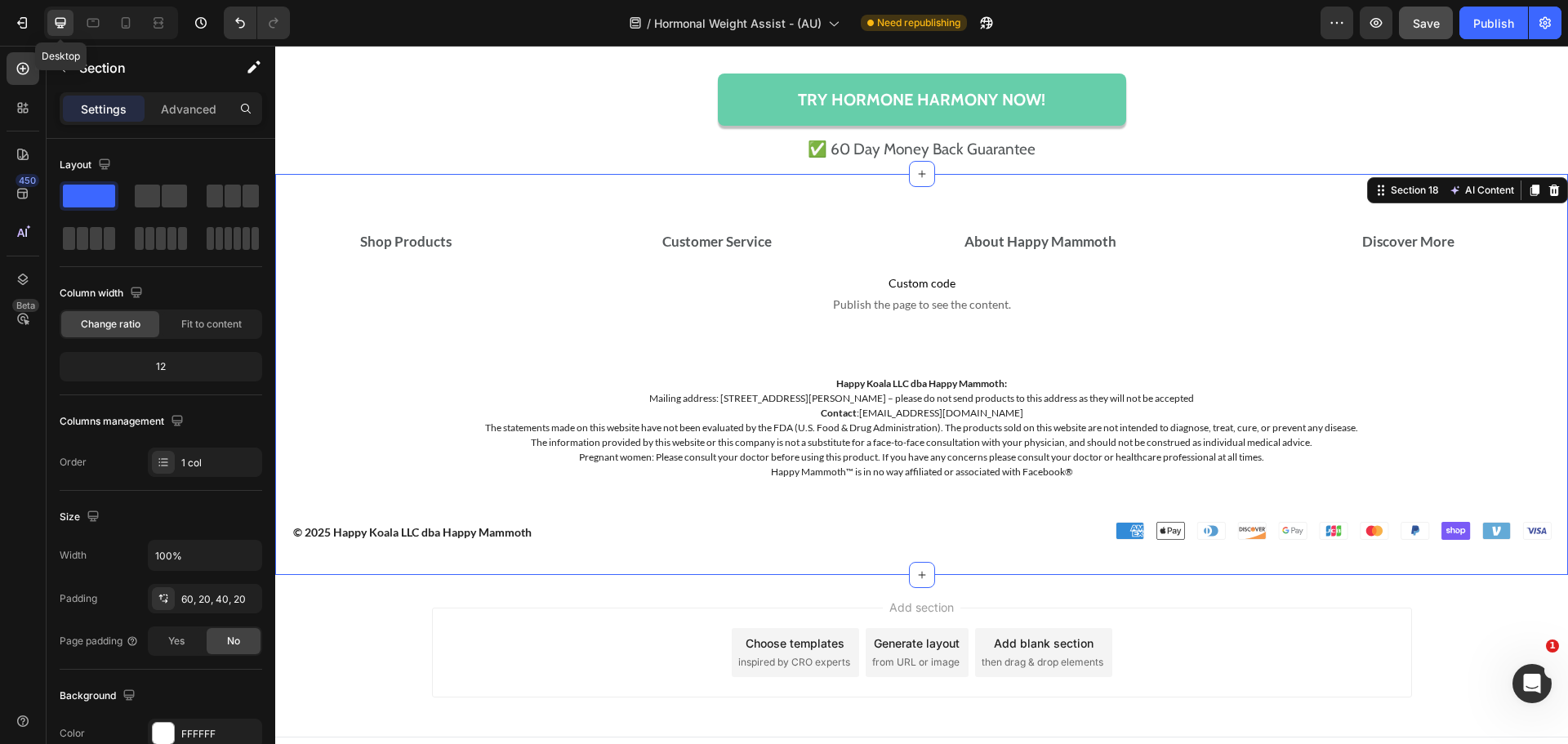
scroll to position [13792, 0]
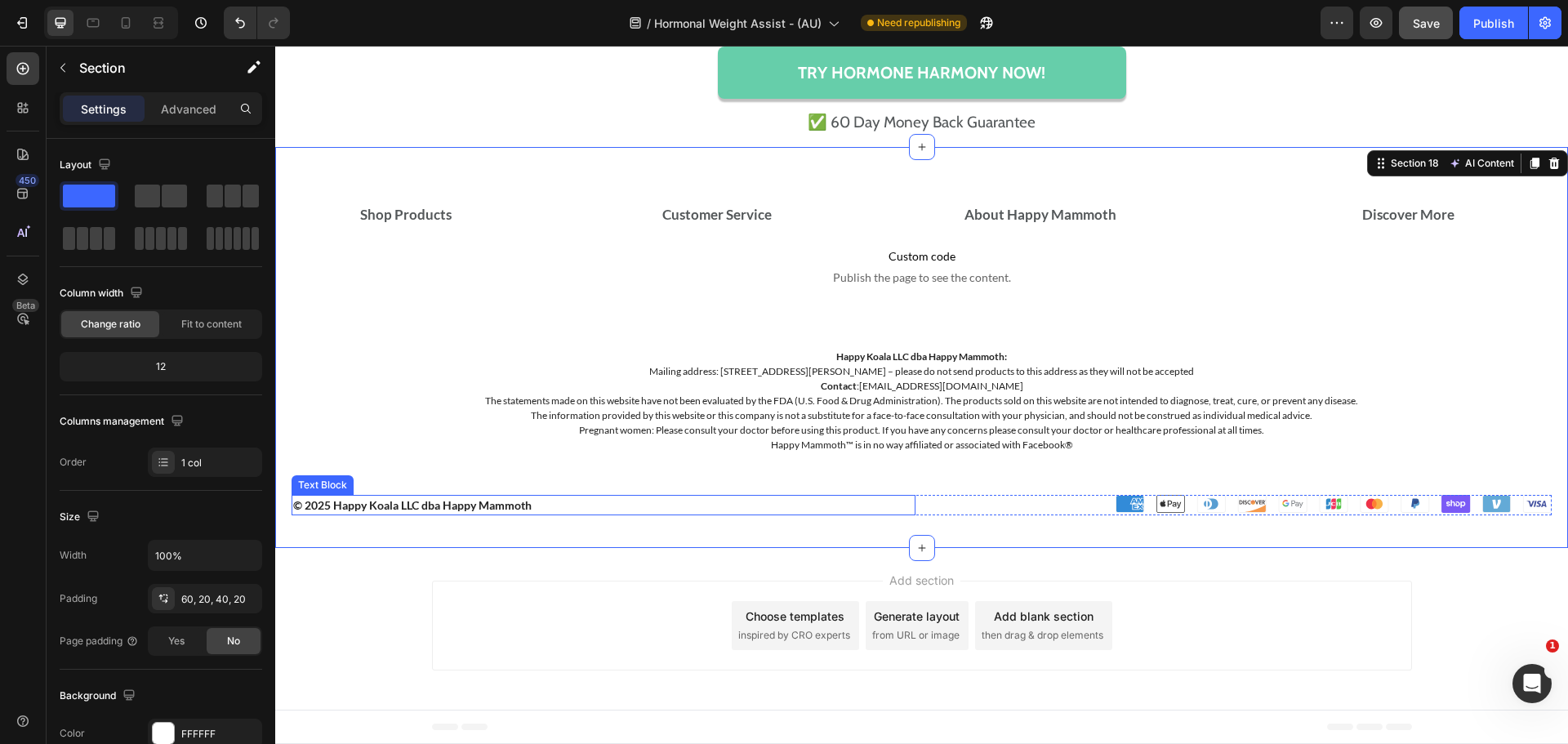
click at [387, 510] on strong "© 2025 Happy Koala LLC dba Happy Mammoth" at bounding box center [413, 505] width 239 height 14
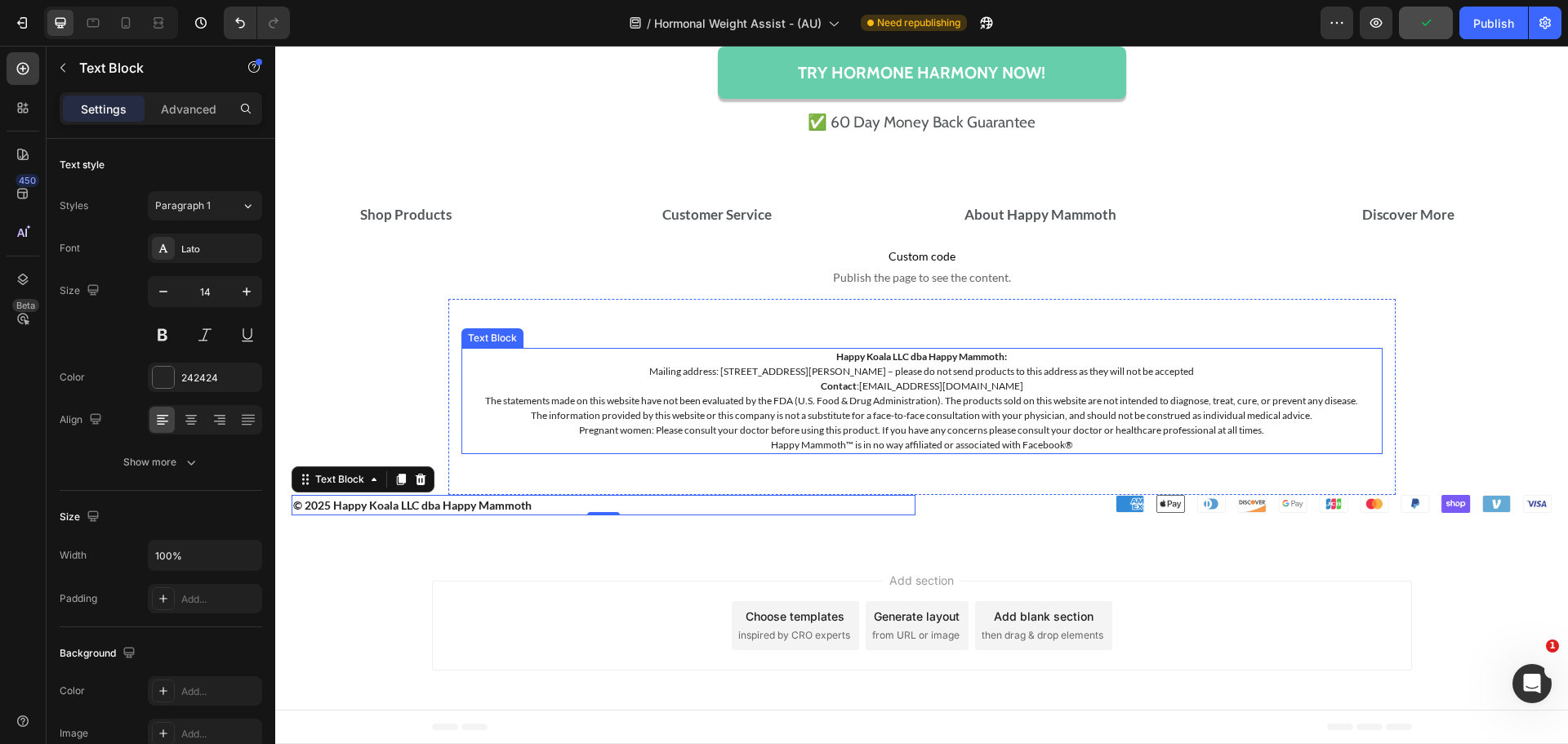
click at [727, 393] on p "The statements made on this website have not been evaluated by the FDA (U.S. Fo…" at bounding box center [922, 400] width 918 height 15
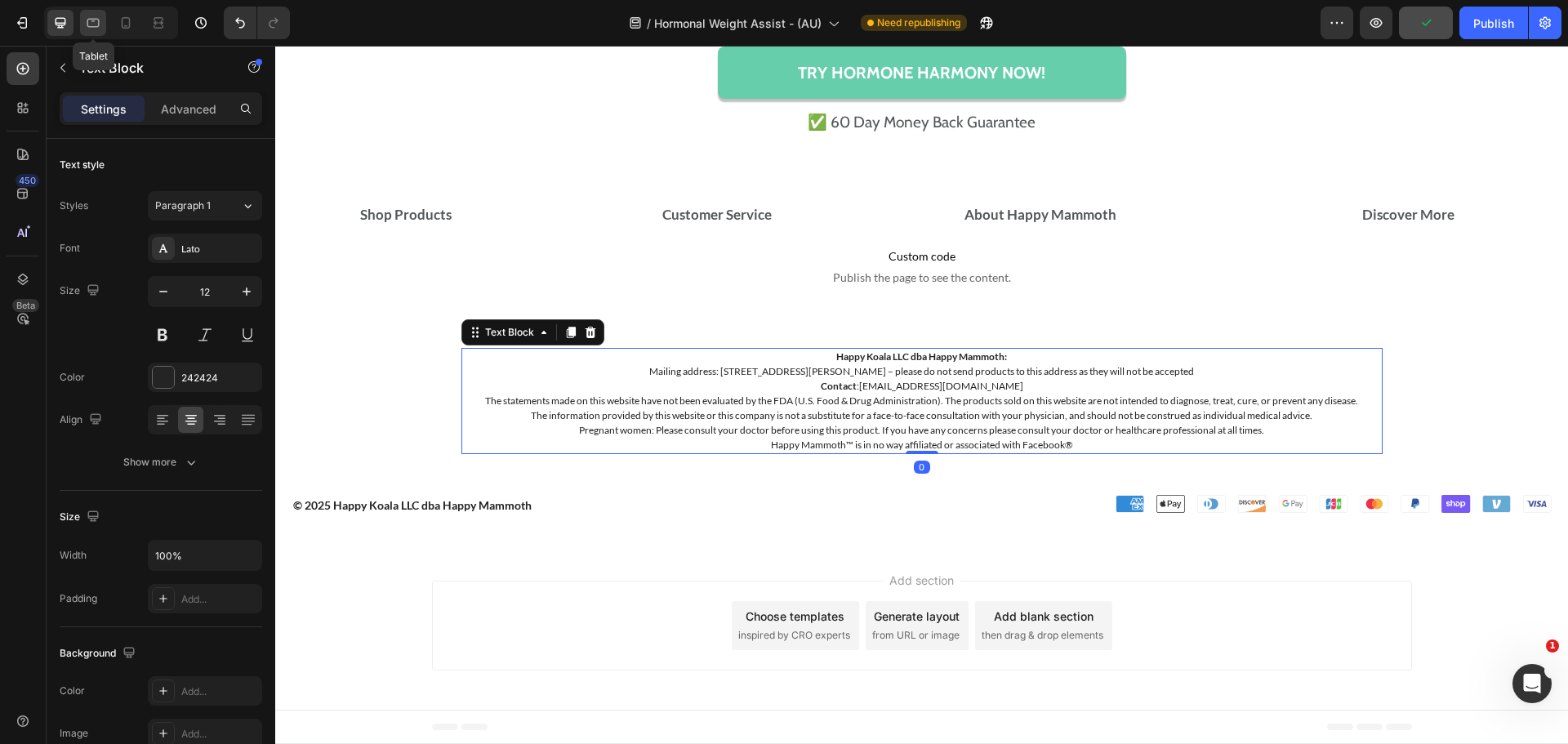
click at [105, 27] on div at bounding box center [94, 23] width 27 height 27
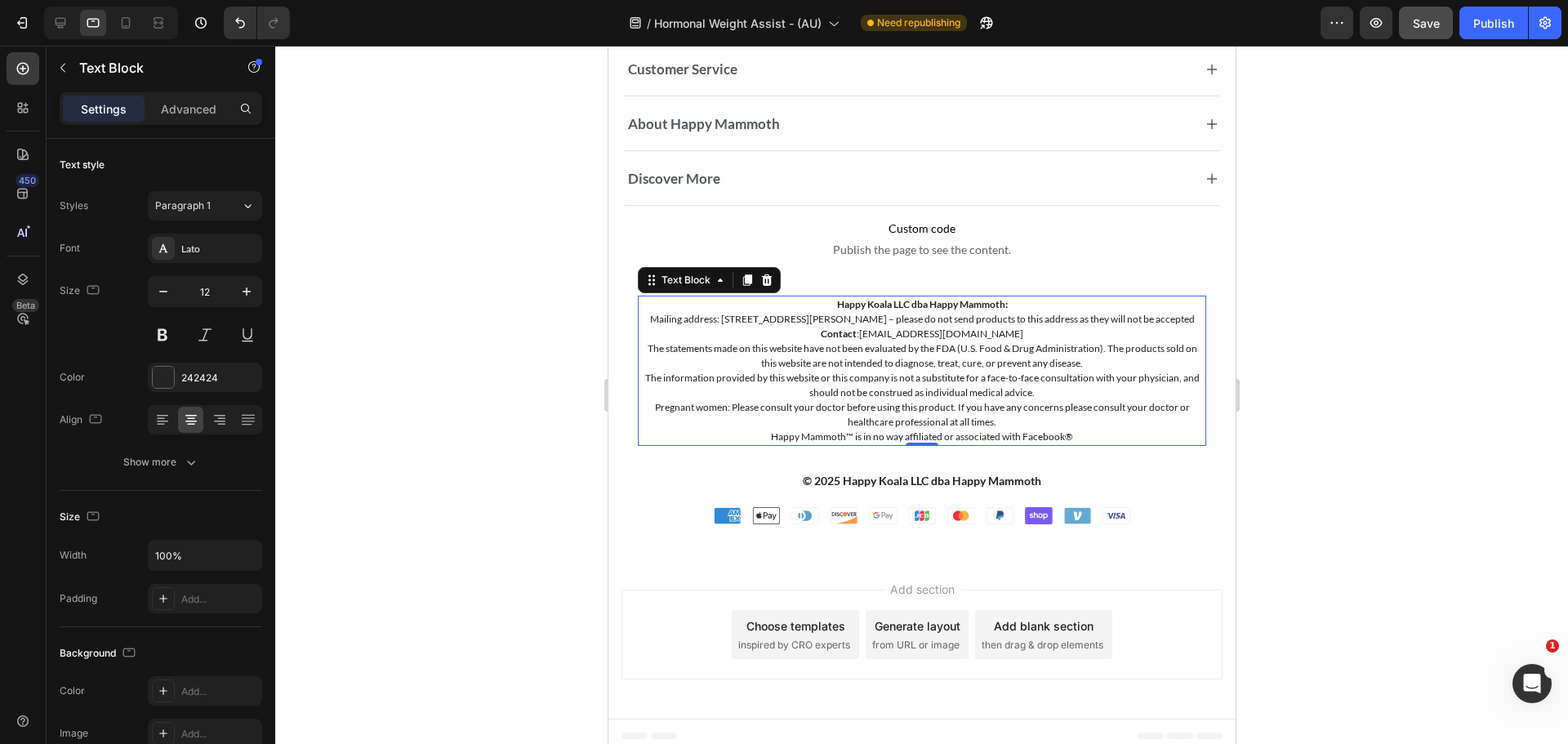
scroll to position [13504, 0]
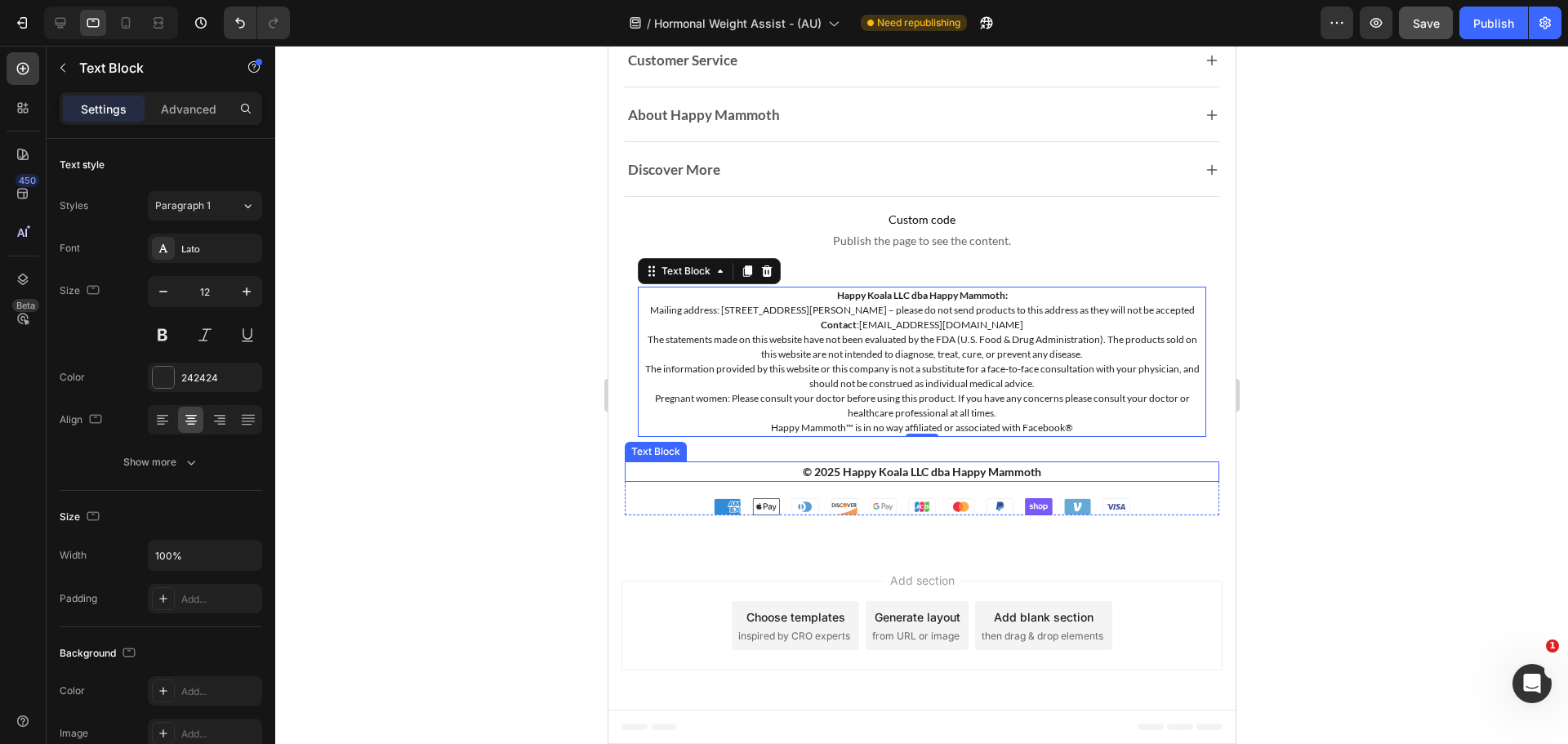
click at [834, 467] on strong "© 2025 Happy Koala LLC dba Happy Mammoth" at bounding box center [921, 472] width 239 height 14
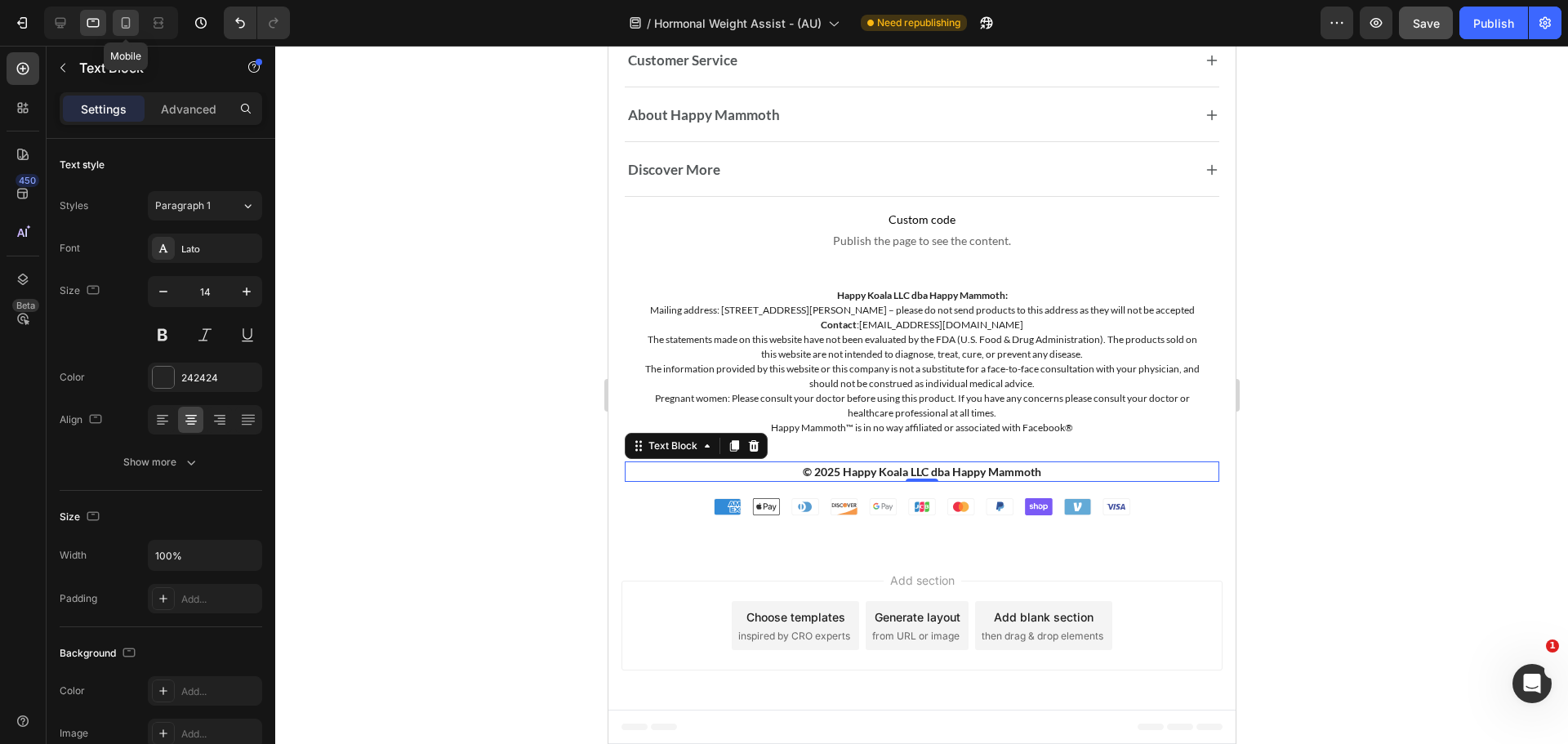
click at [123, 23] on icon at bounding box center [126, 22] width 9 height 11
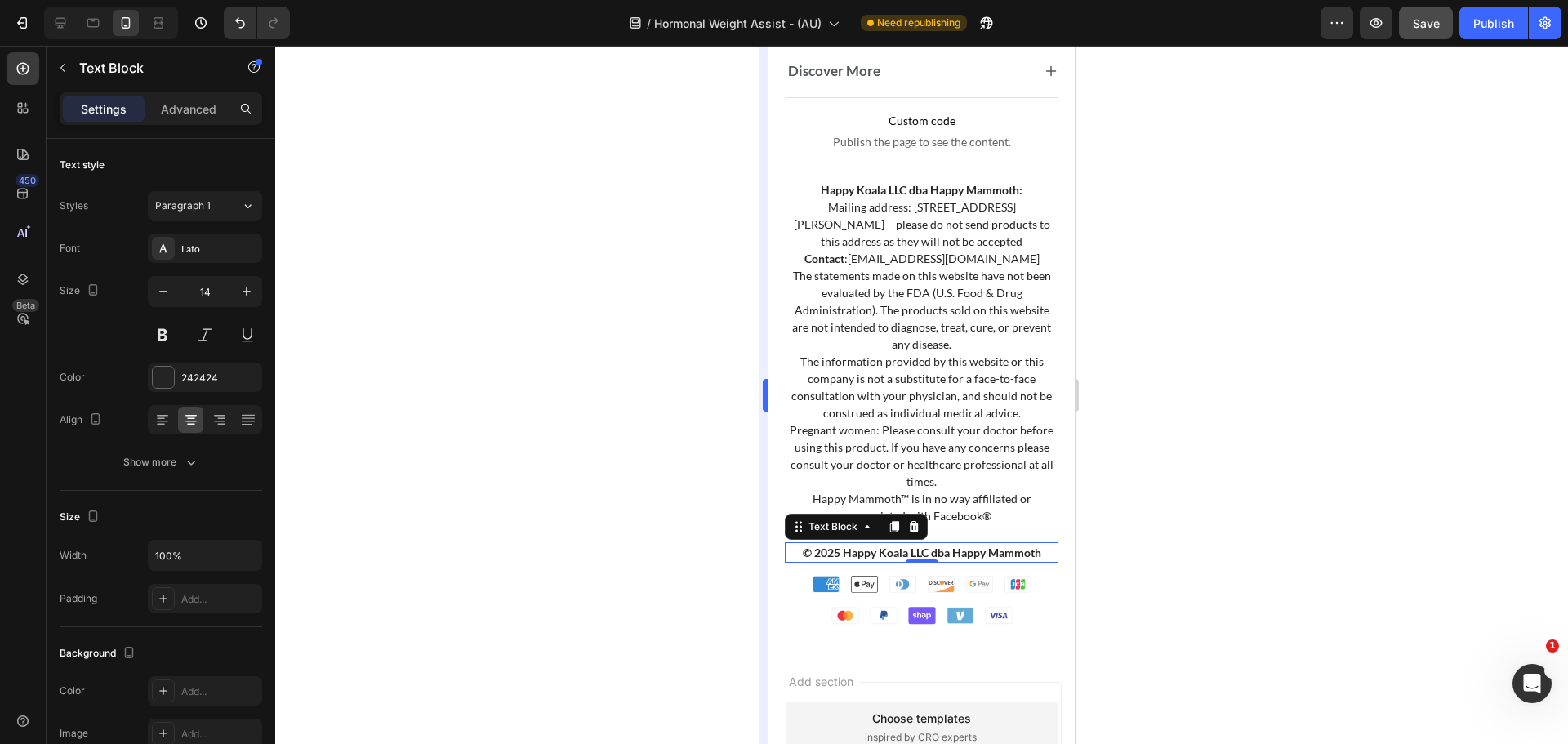
scroll to position [13470, 0]
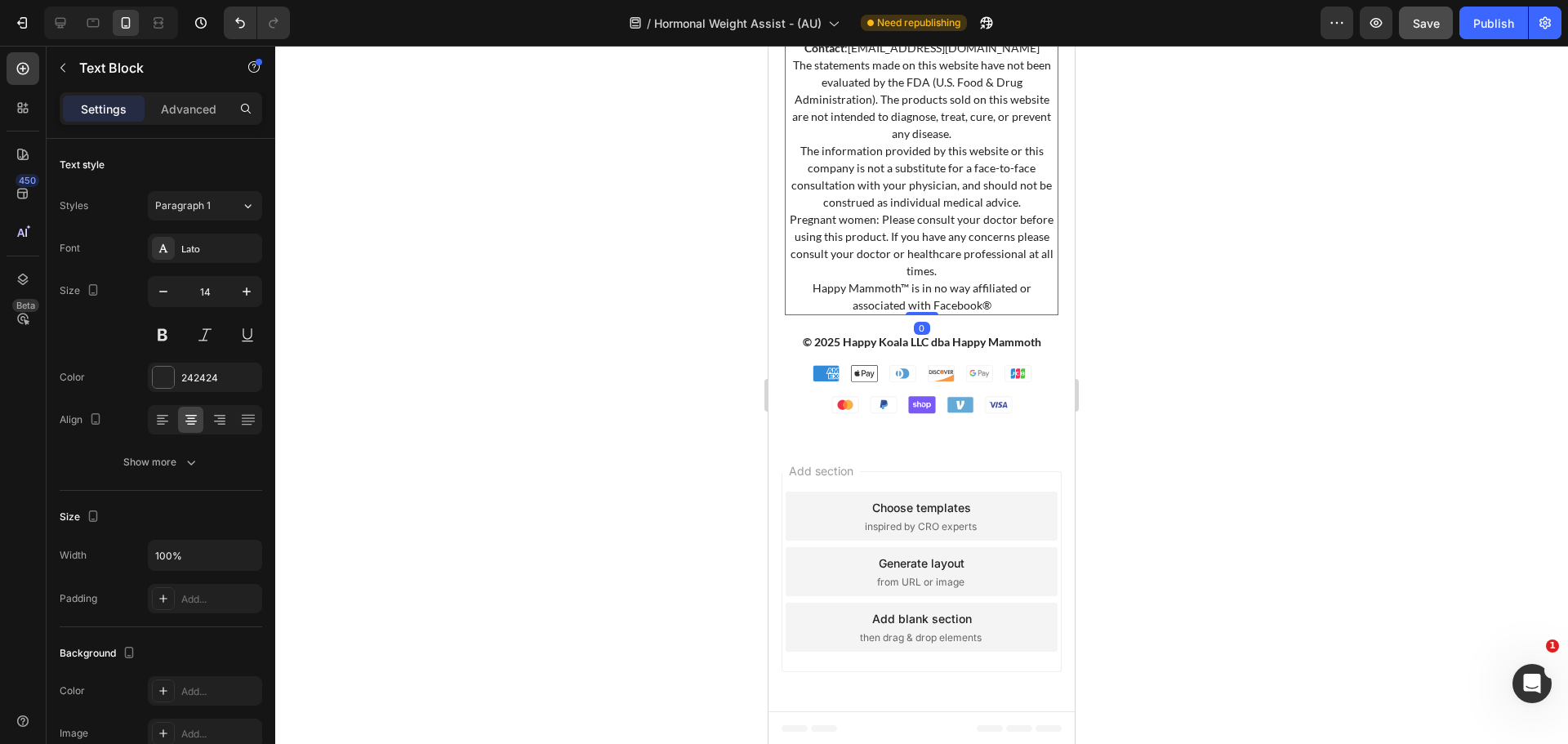
click at [907, 246] on p "Pregnant women: Please consult your doctor before using this product. If you ha…" at bounding box center [922, 245] width 270 height 69
click at [1431, 23] on span "Save" at bounding box center [1426, 23] width 27 height 14
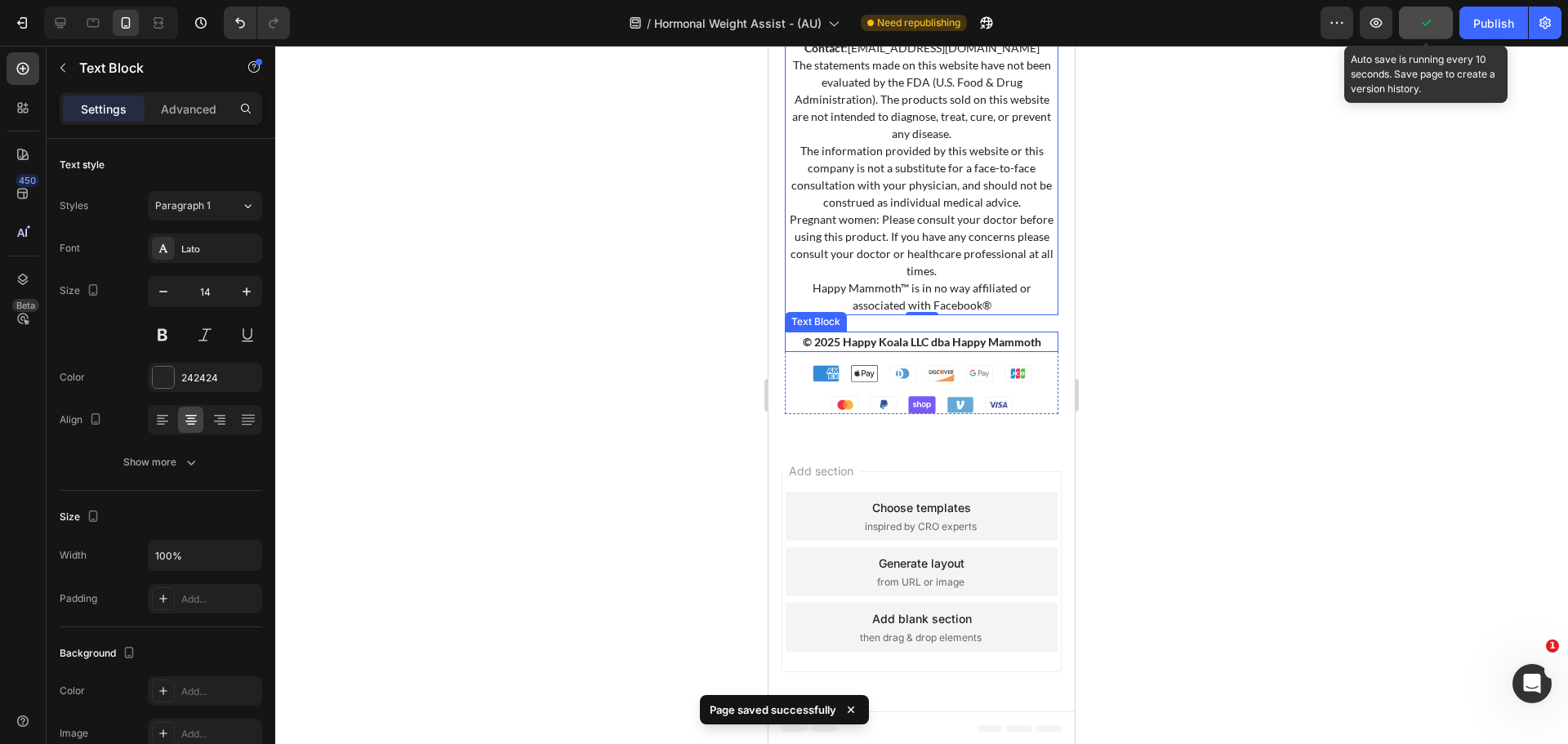
scroll to position [13143, 0]
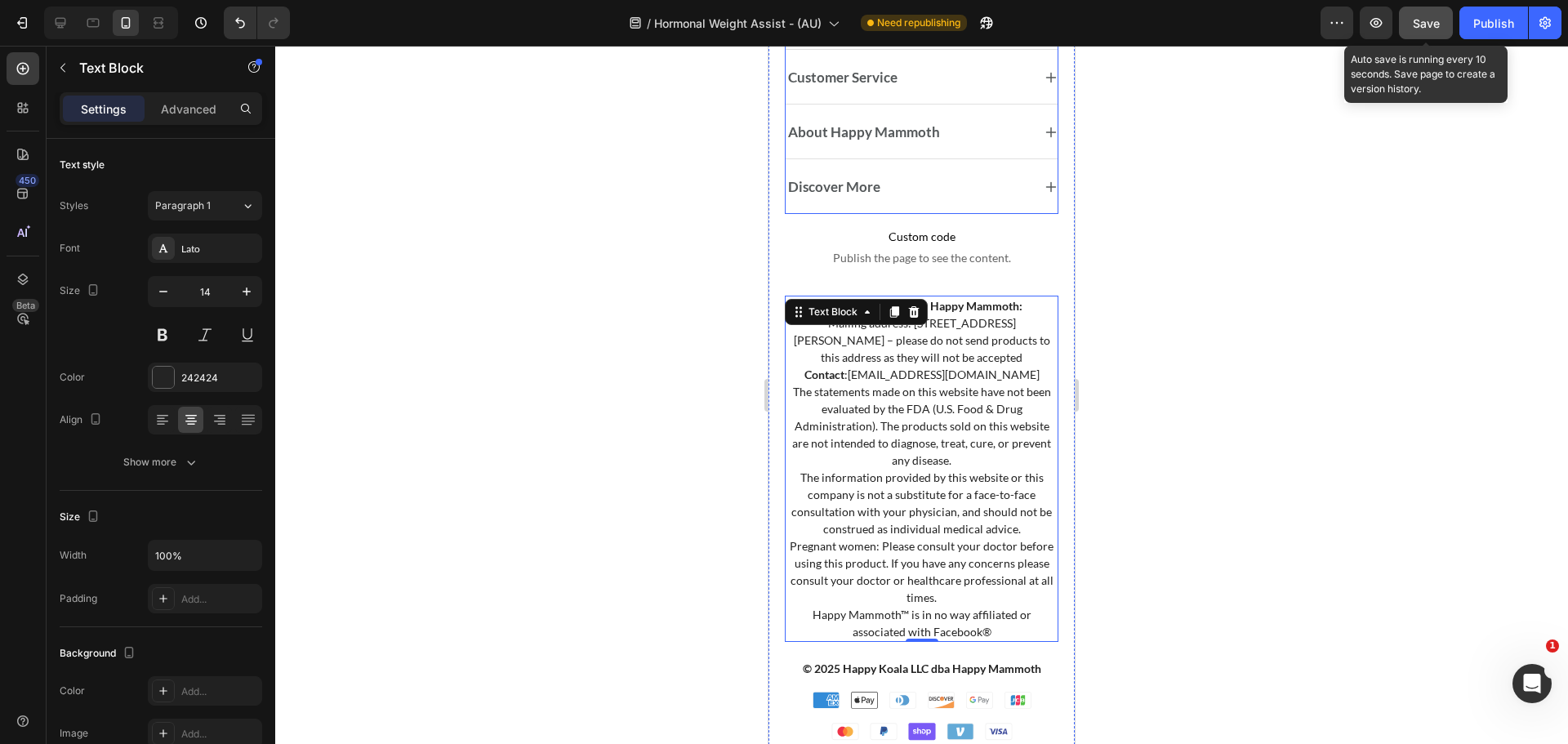
click at [1441, 26] on button "Save" at bounding box center [1426, 22] width 54 height 33
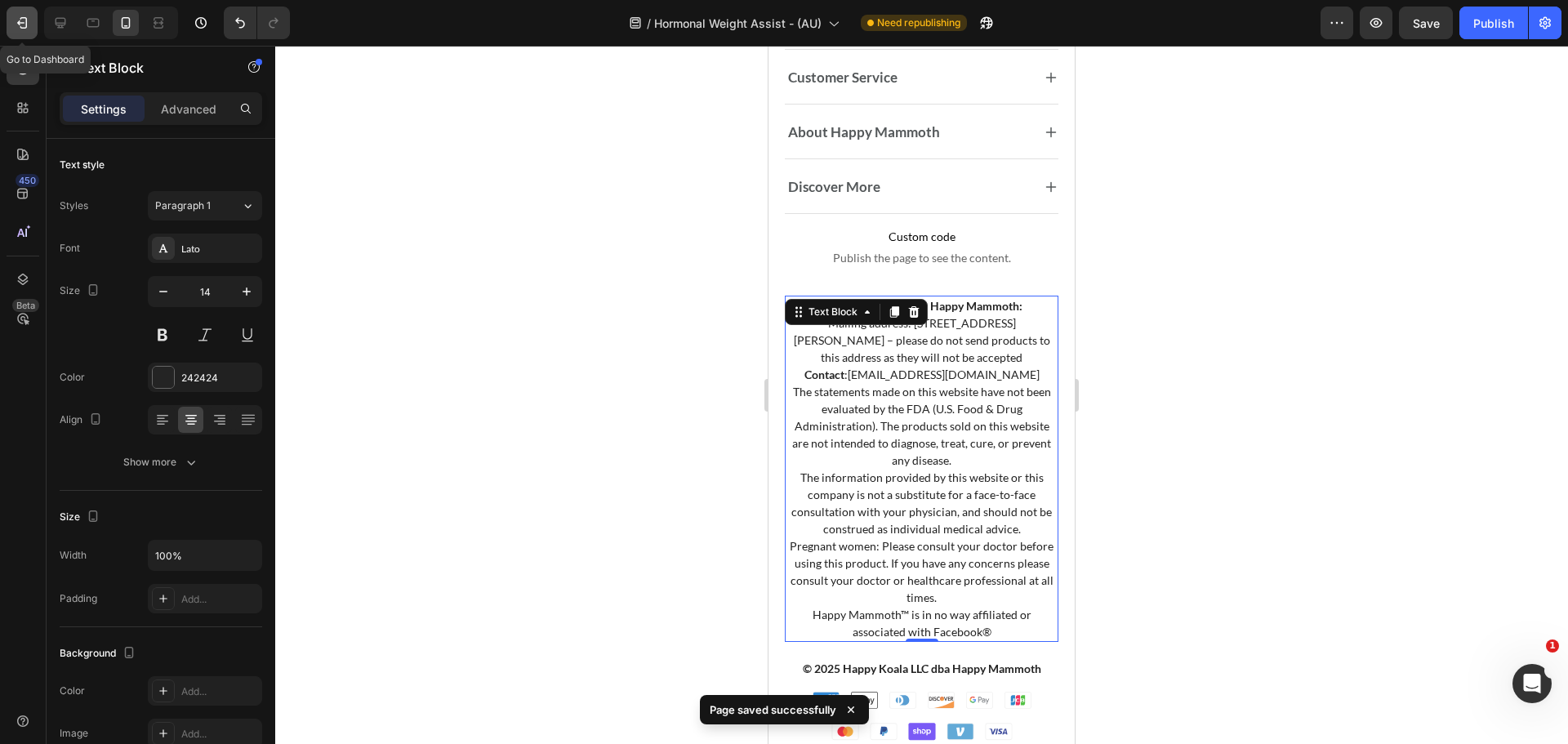
click at [32, 27] on button "button" at bounding box center [21, 22] width 31 height 33
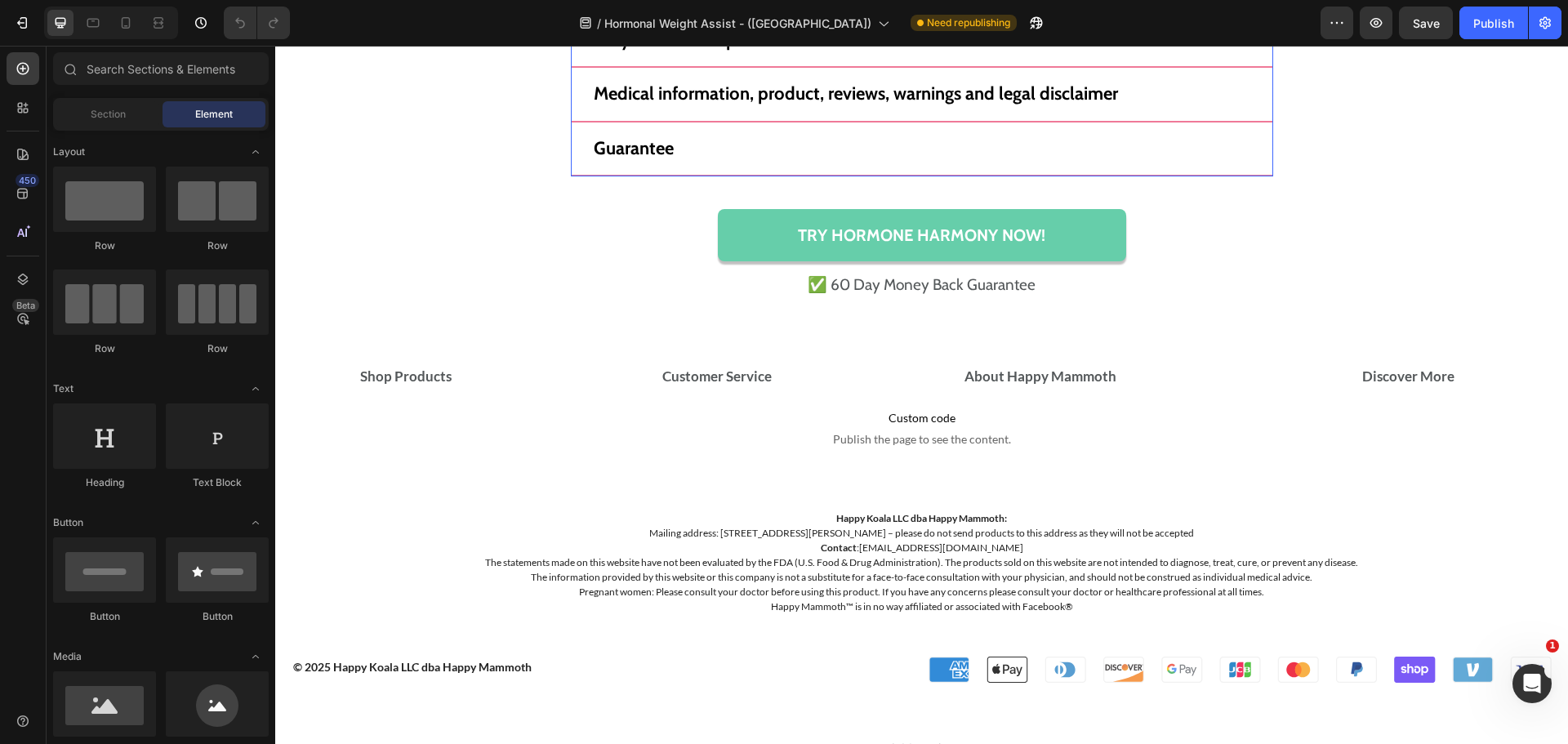
scroll to position [13431, 0]
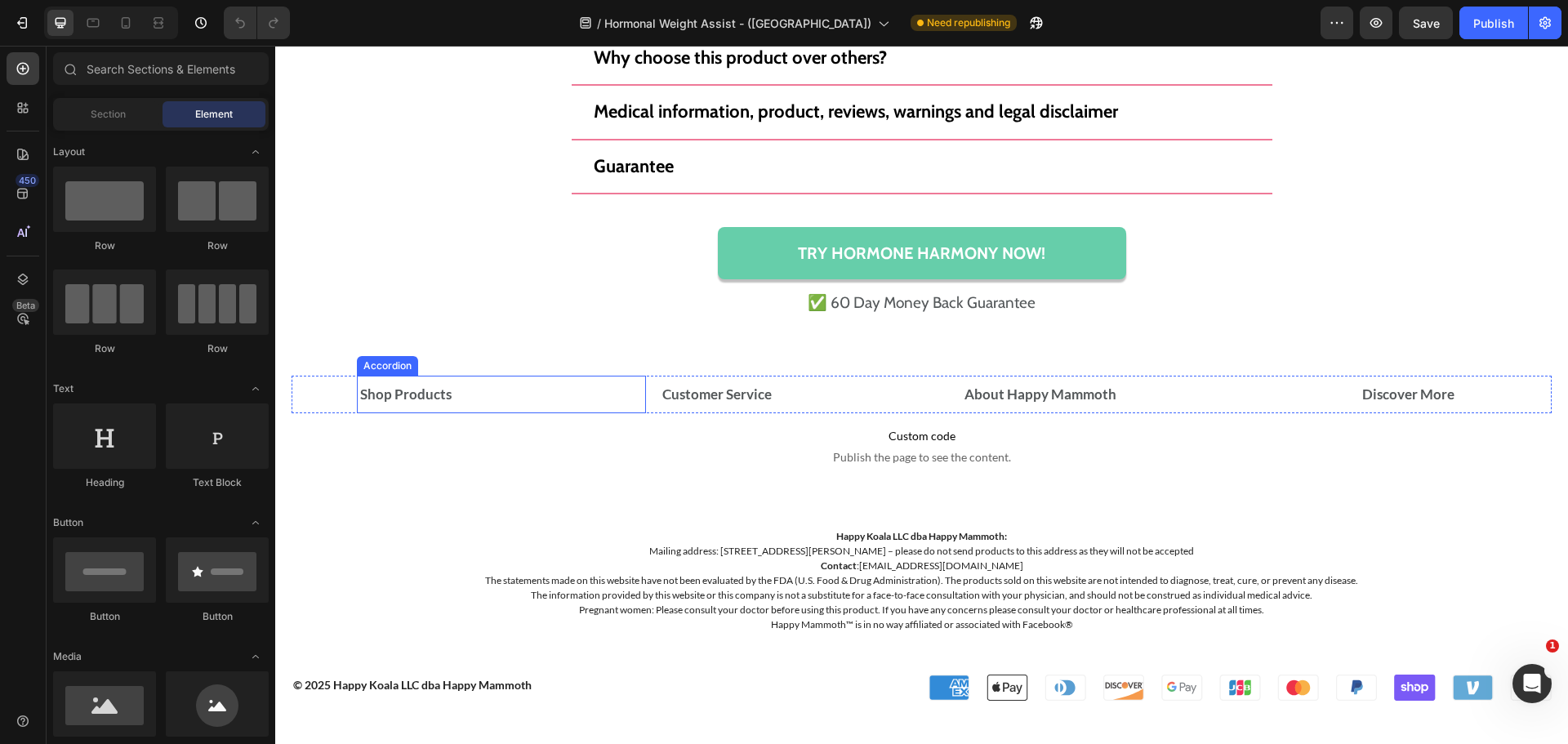
click at [453, 398] on div "Shop Products" at bounding box center [483, 394] width 250 height 25
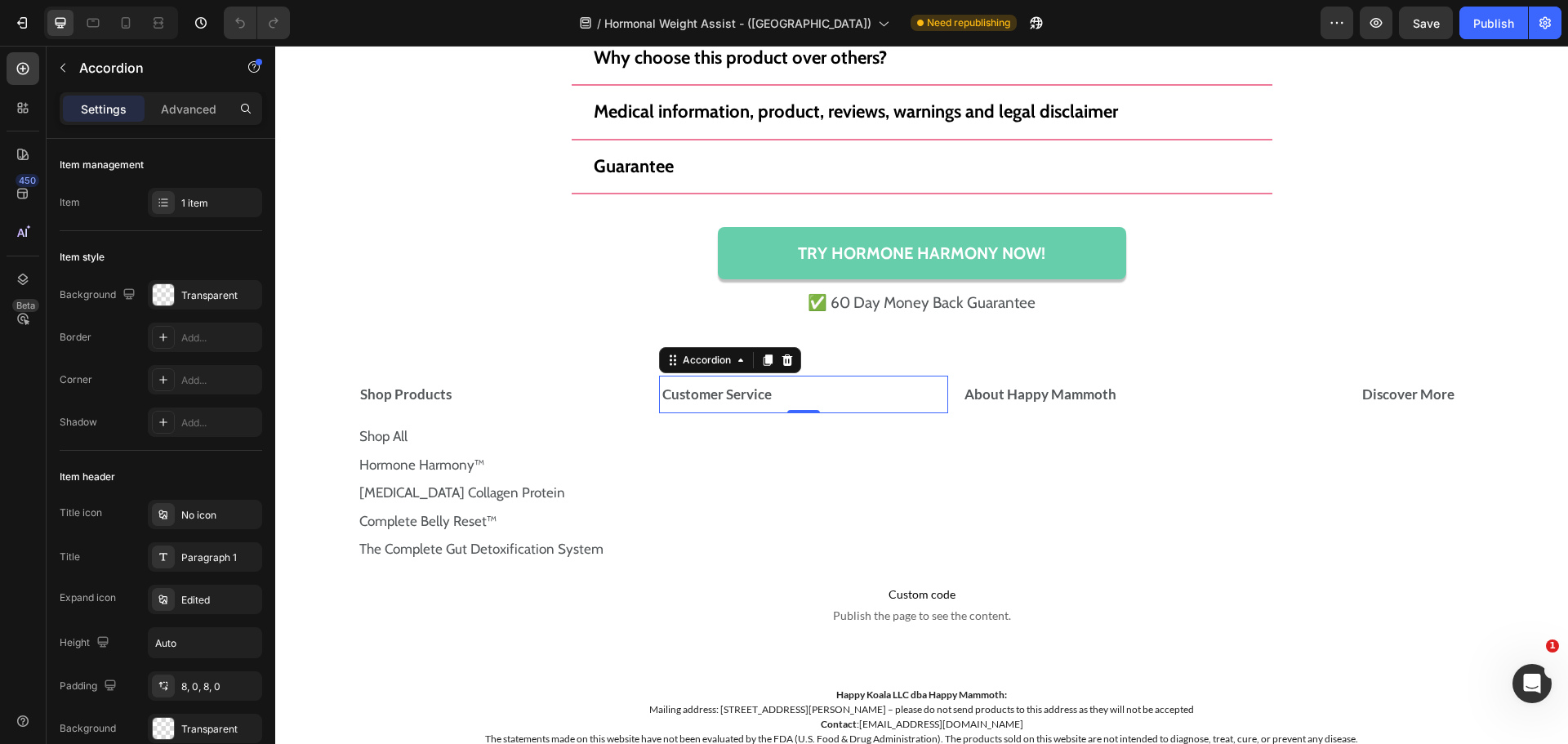
click at [755, 388] on strong "Customer Service" at bounding box center [717, 393] width 110 height 17
click at [1051, 395] on strong "About Happy Mammoth" at bounding box center [1040, 393] width 152 height 17
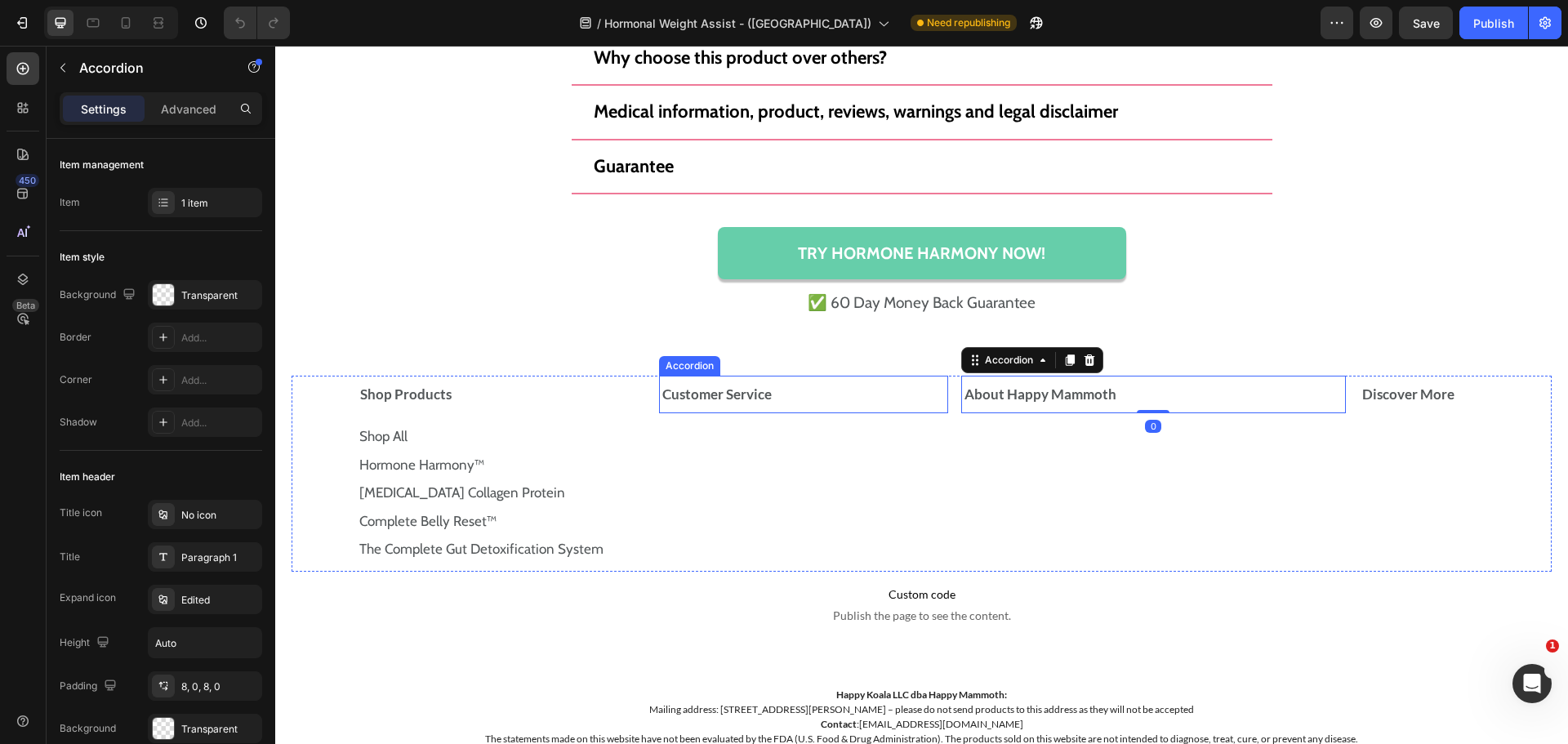
click at [727, 388] on strong "Customer Service" at bounding box center [717, 393] width 110 height 17
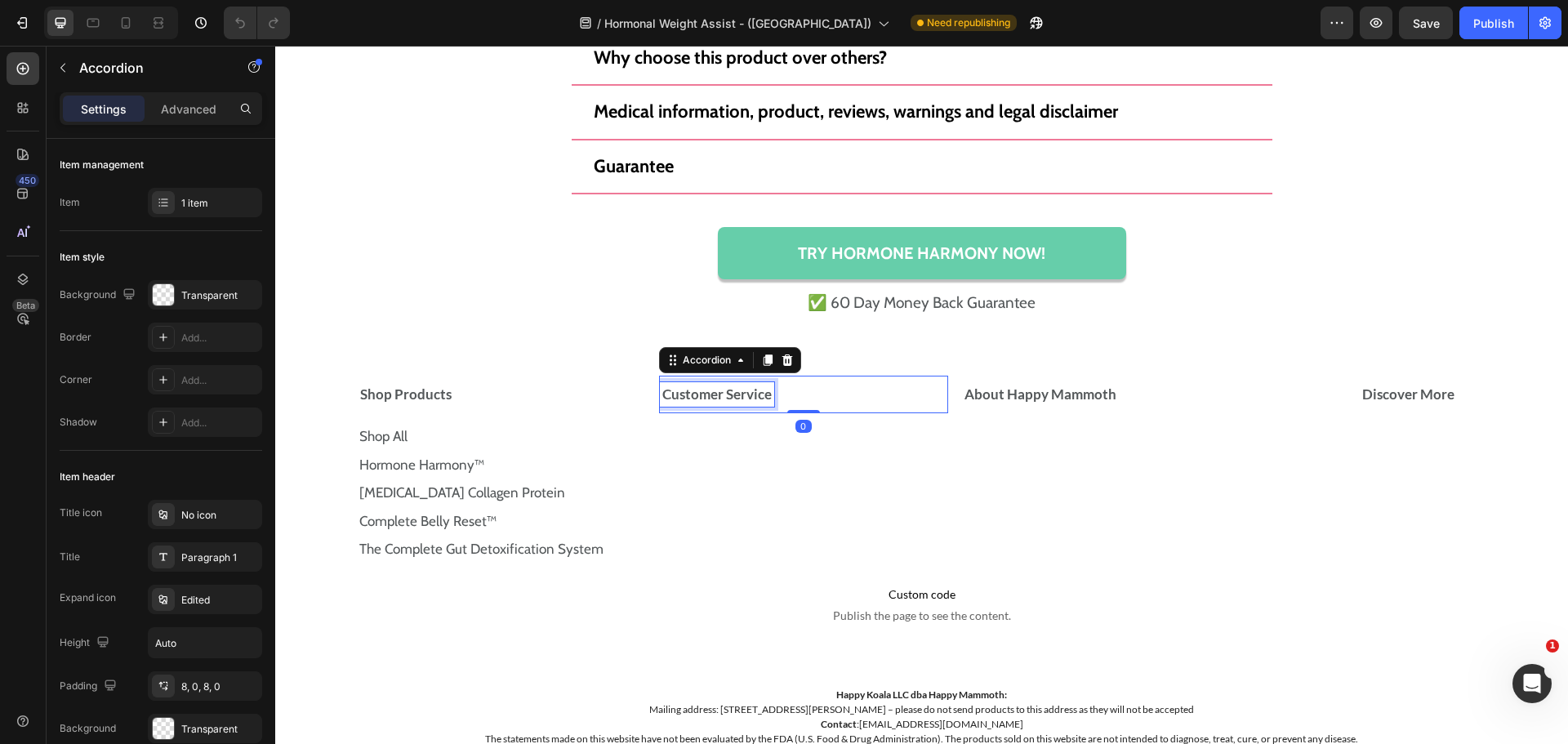
click at [740, 398] on strong "Customer Service" at bounding box center [717, 393] width 110 height 17
click at [750, 403] on strong "Customer Service" at bounding box center [717, 393] width 110 height 17
click at [784, 392] on div "Customer Service" at bounding box center [797, 394] width 274 height 25
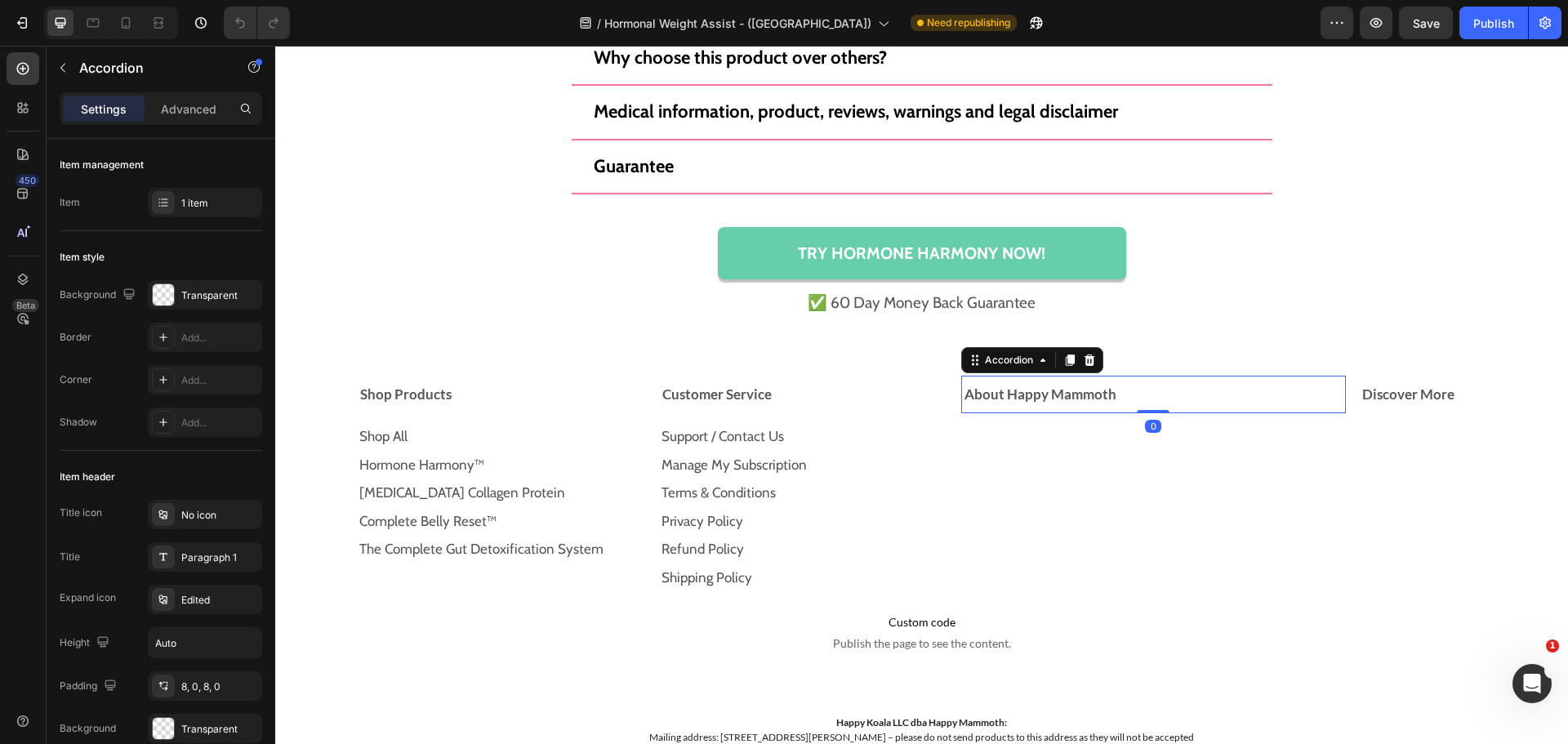
click at [1168, 395] on div "About Happy Mammoth" at bounding box center [1146, 394] width 370 height 25
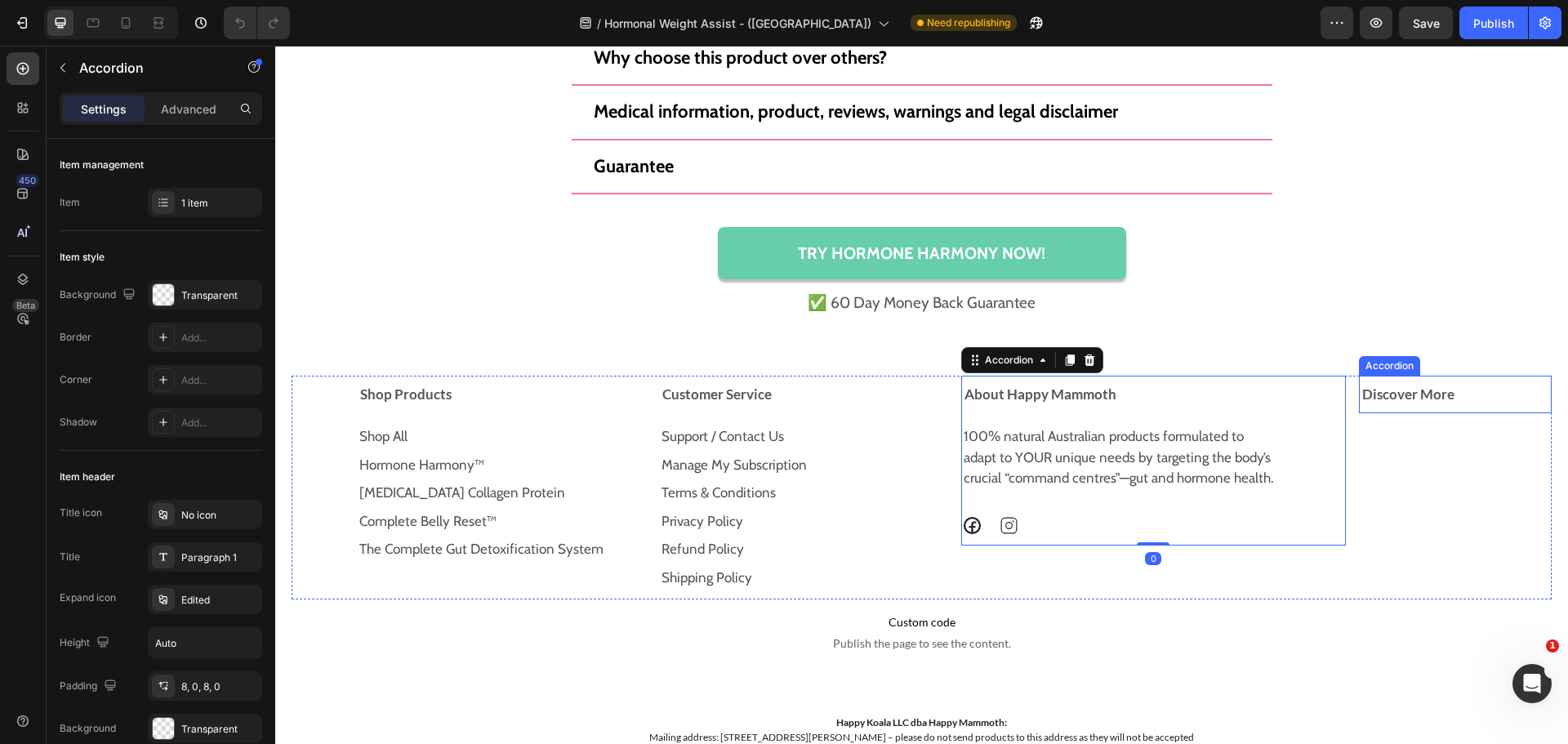
click at [1456, 388] on div "Discover More" at bounding box center [1448, 394] width 178 height 25
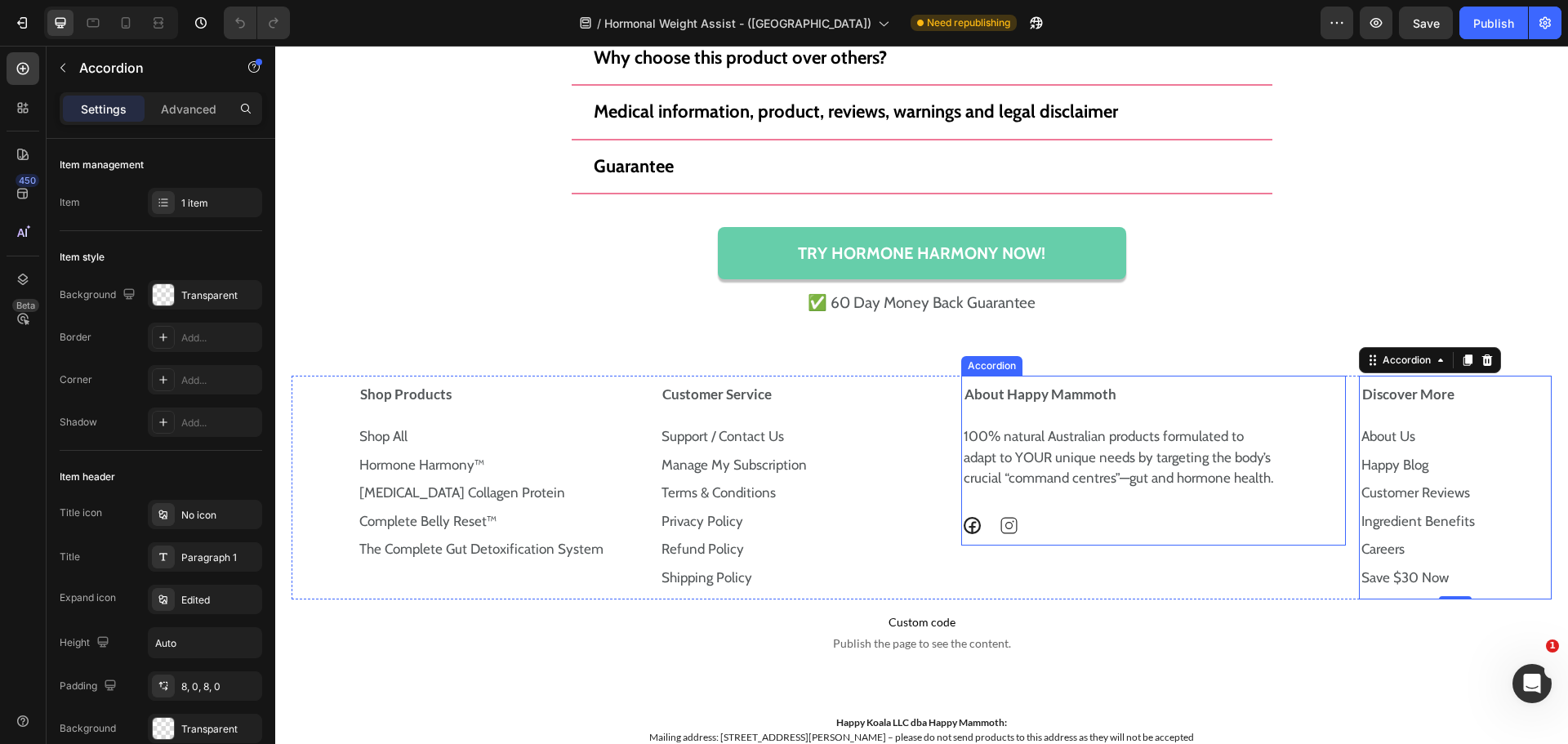
click at [1260, 388] on div "About Happy Mammoth" at bounding box center [1146, 394] width 370 height 25
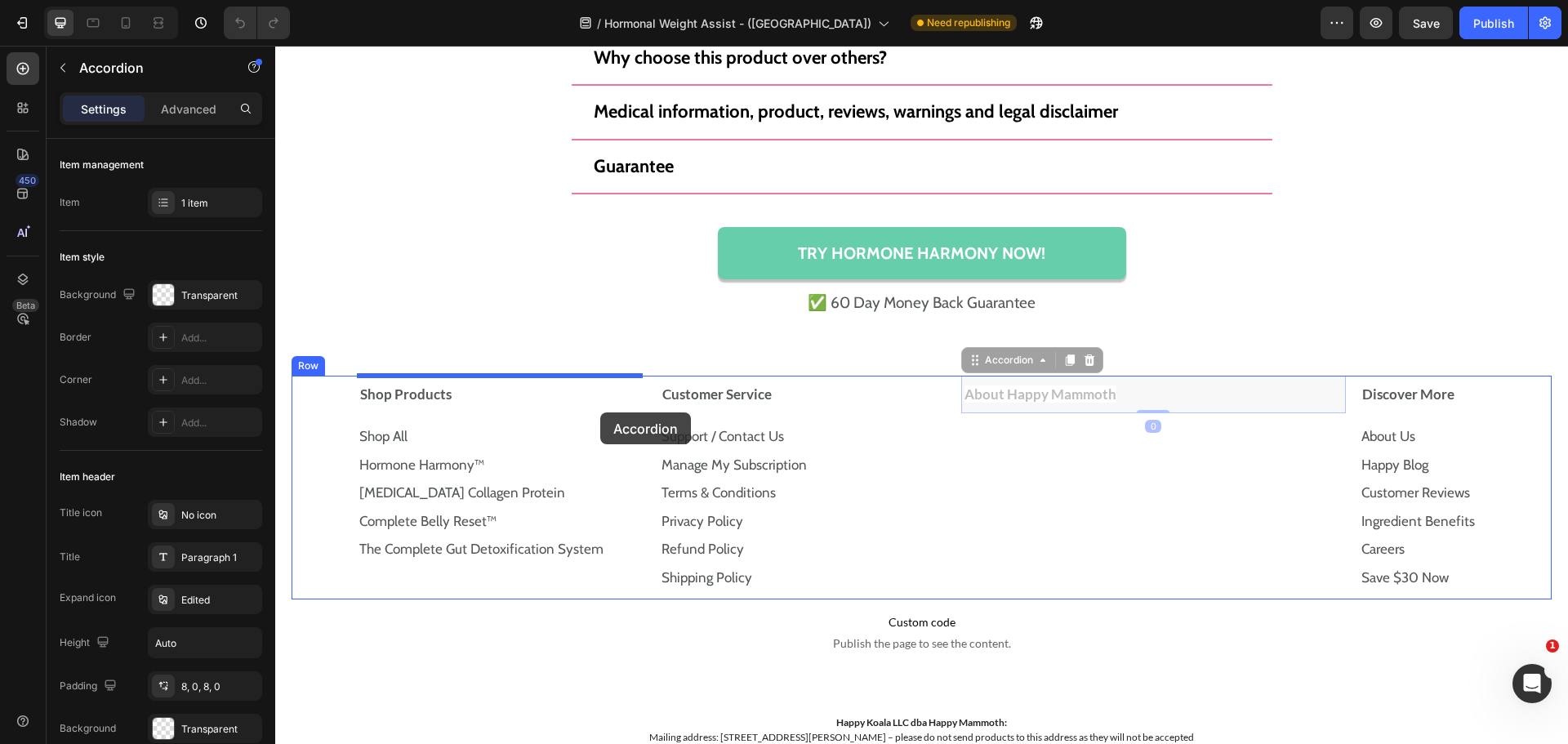
drag, startPoint x: 970, startPoint y: 366, endPoint x: 600, endPoint y: 413, distance: 373.0
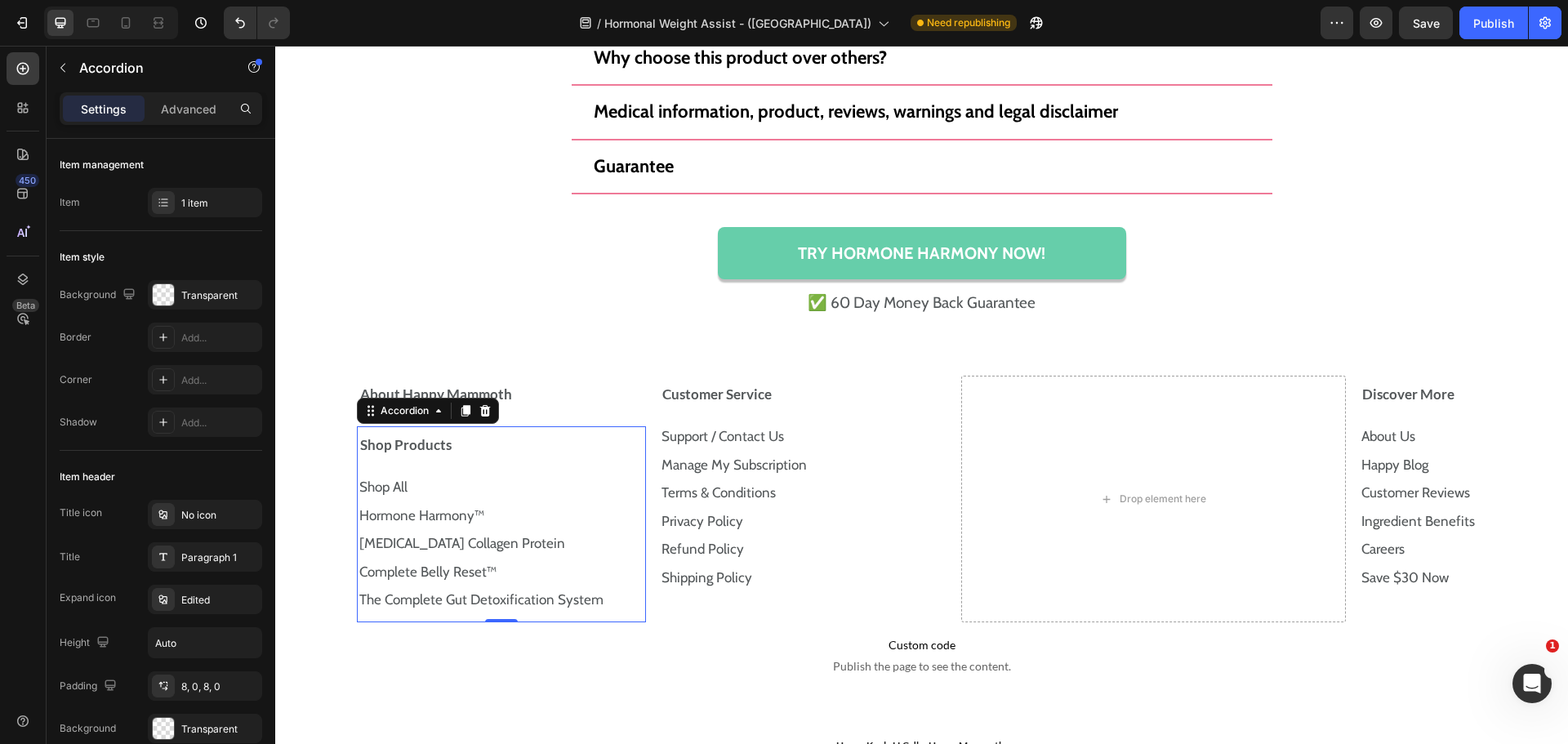
click at [566, 437] on div "Shop Products" at bounding box center [483, 445] width 250 height 25
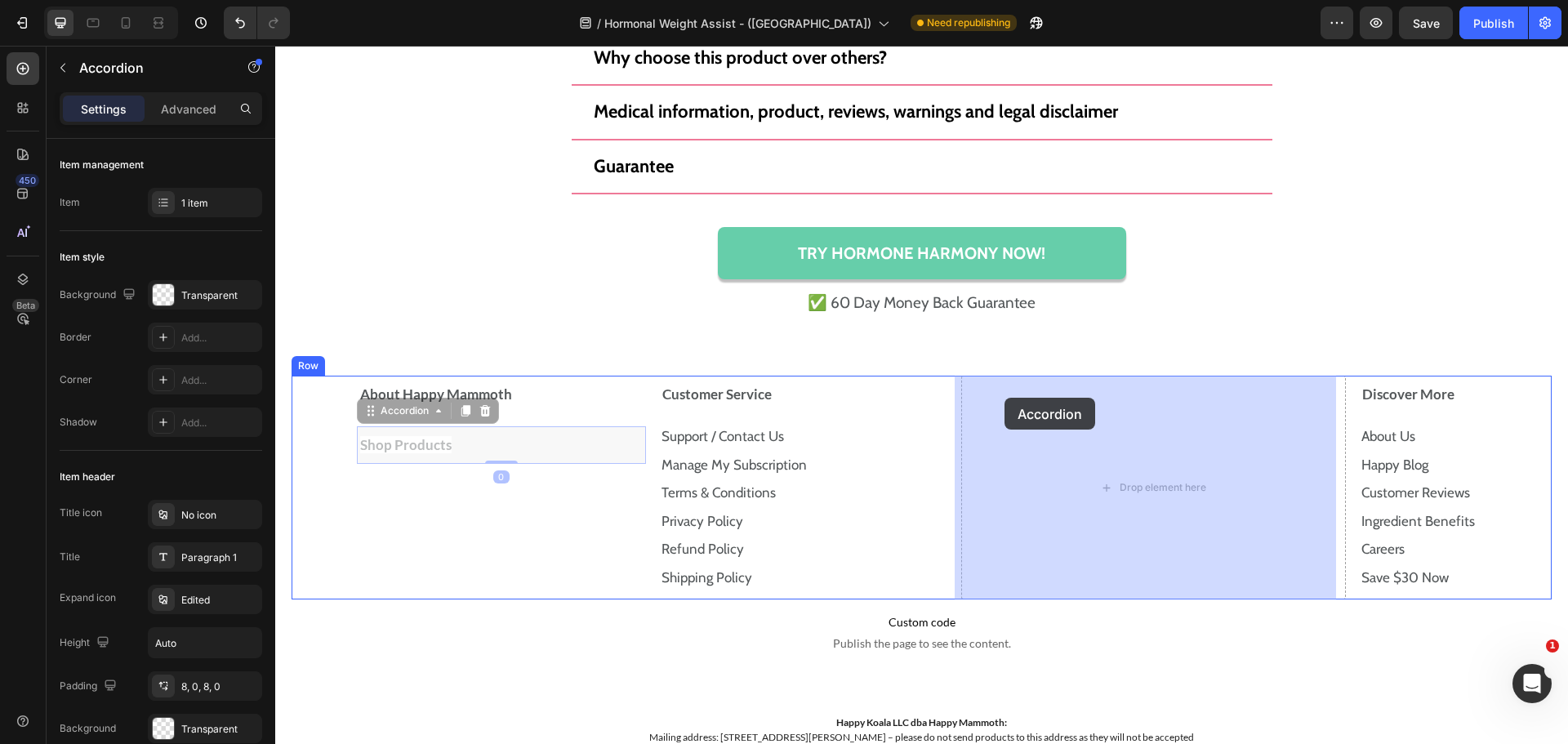
drag, startPoint x: 370, startPoint y: 410, endPoint x: 1004, endPoint y: 398, distance: 634.1
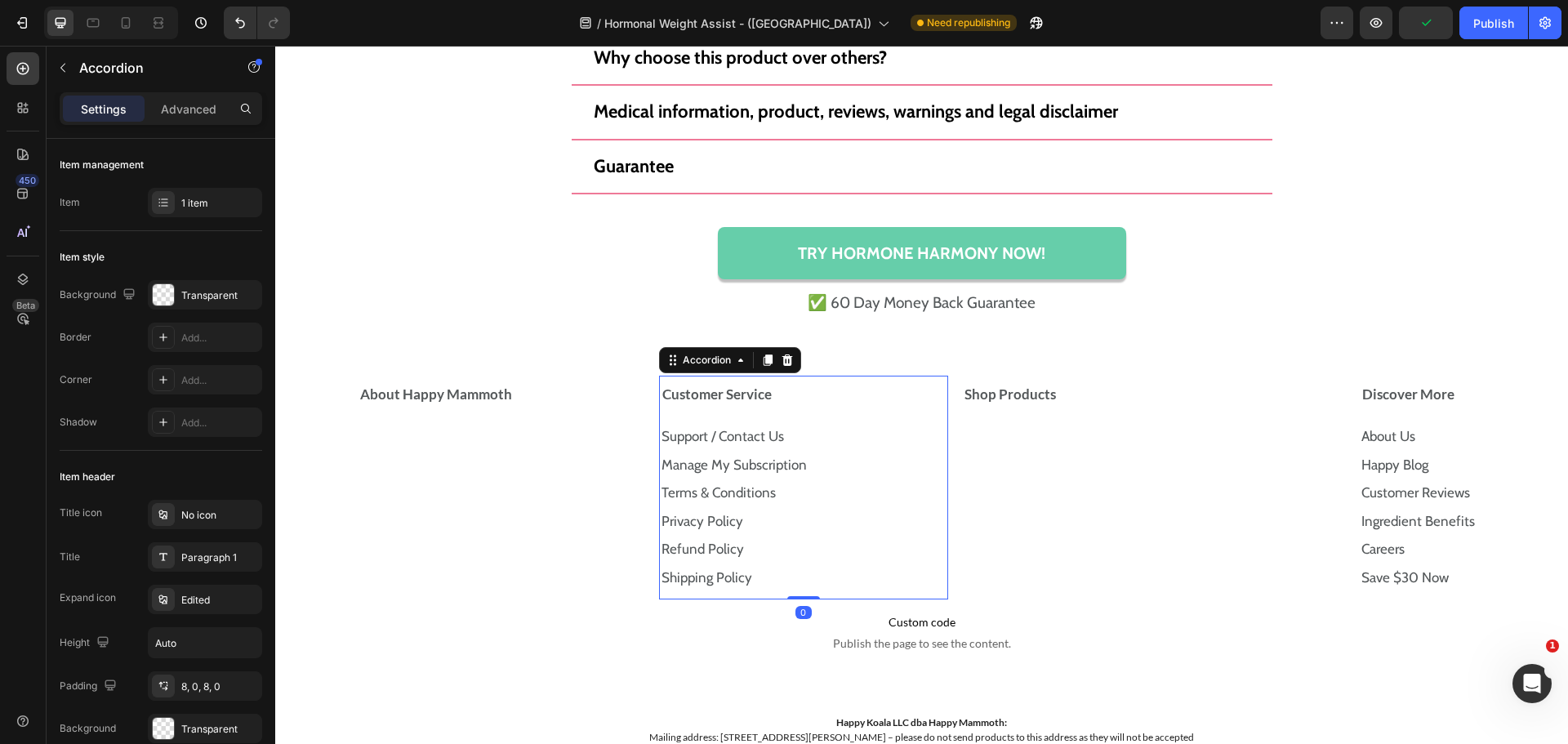
click at [813, 385] on div "Customer Service" at bounding box center [797, 394] width 274 height 25
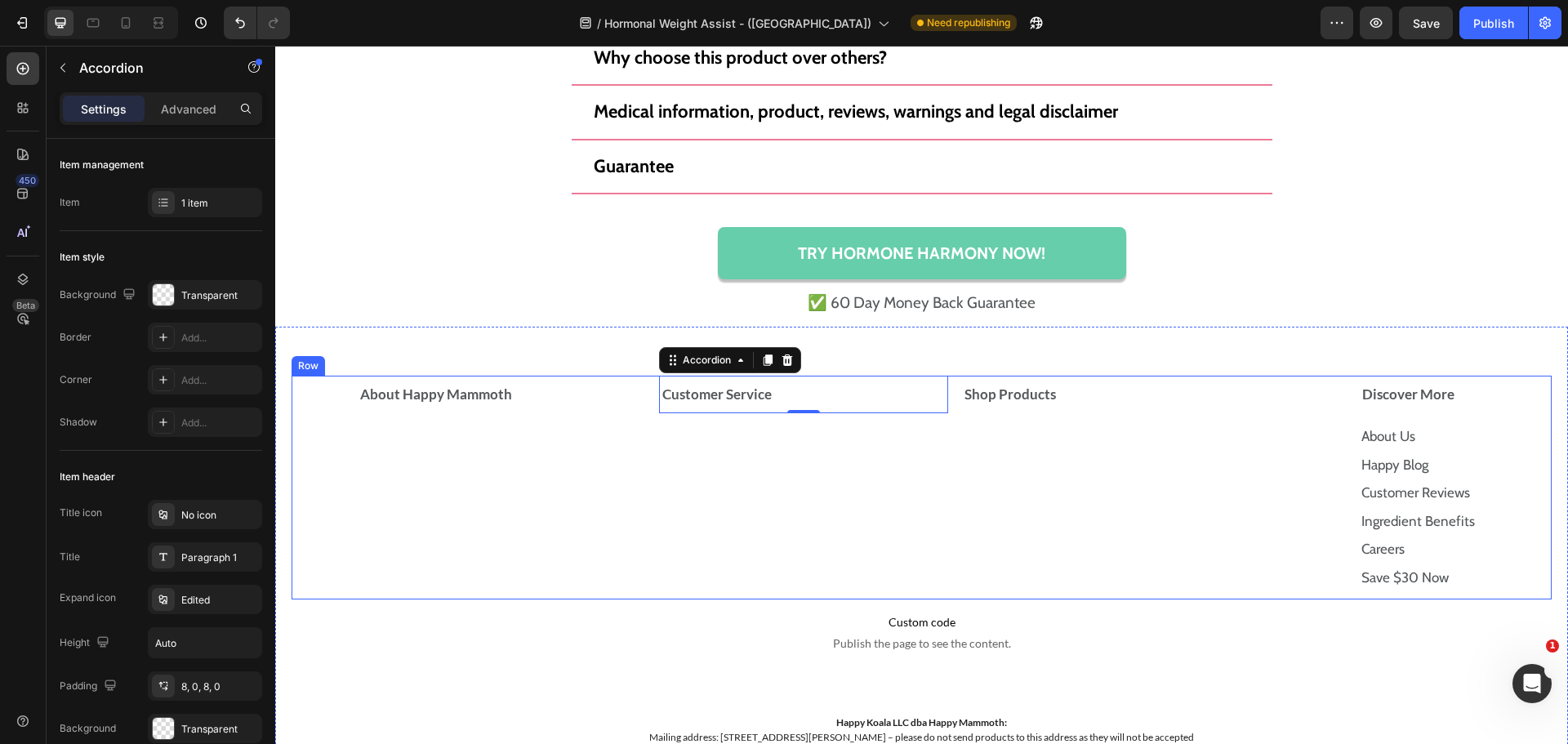
click at [642, 414] on div "About Happy Mammoth Accordion" at bounding box center [501, 487] width 289 height 224
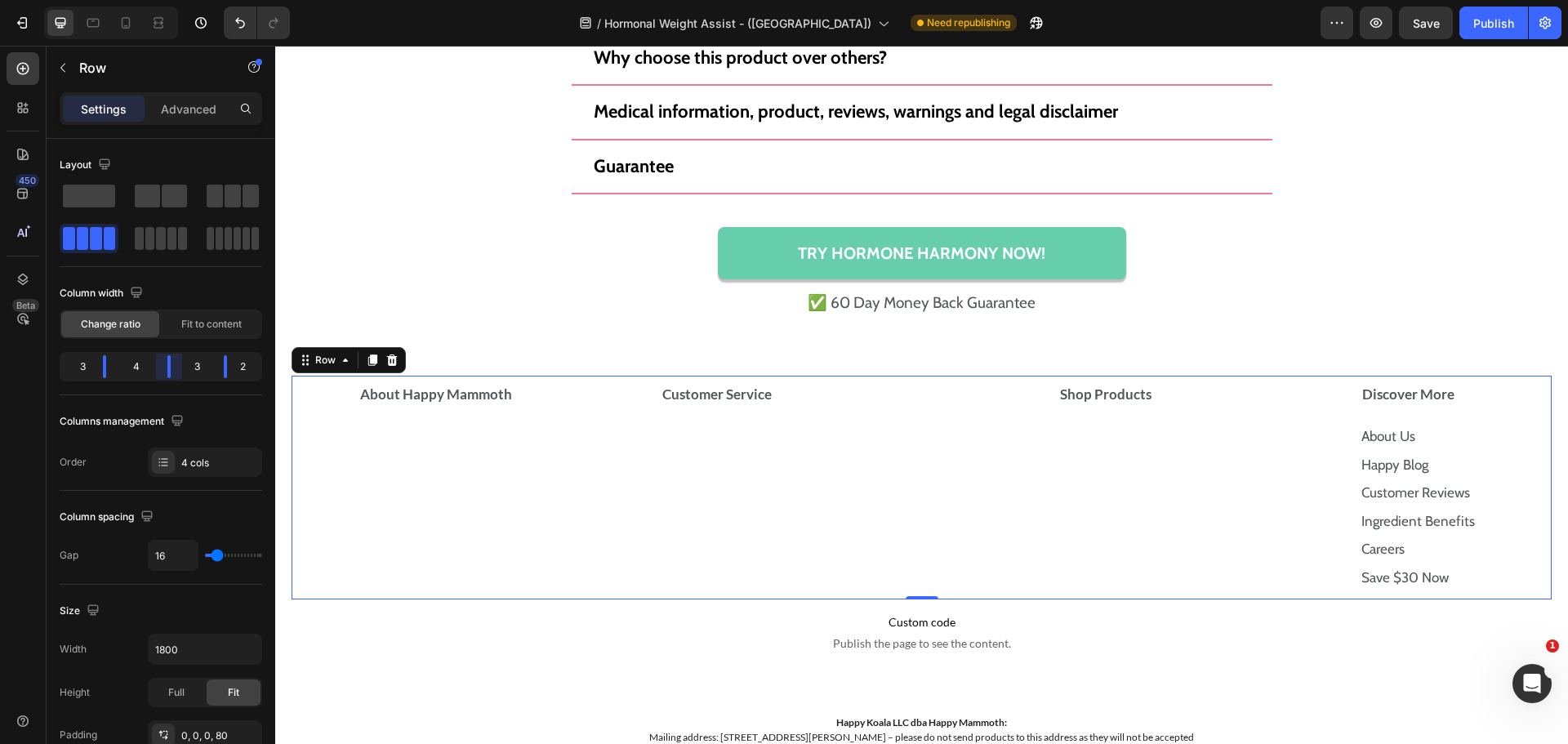
drag, startPoint x: 162, startPoint y: 366, endPoint x: 179, endPoint y: 366, distance: 17.0
click at [179, 0] on body "Version history / Hormonal Weight Assist - (UK) Need republishing Preview Save …" at bounding box center [784, 0] width 1568 height 0
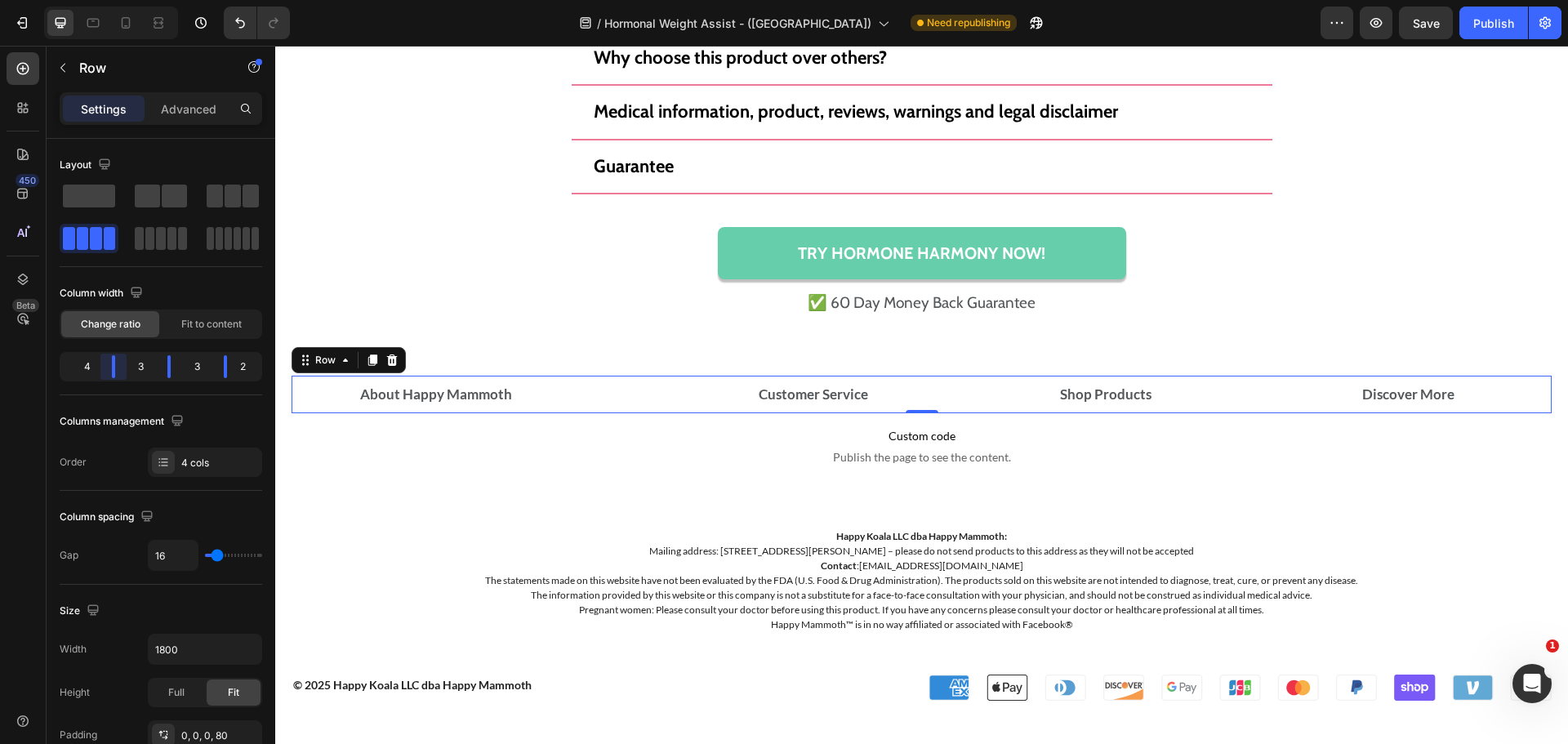
drag, startPoint x: 113, startPoint y: 363, endPoint x: 127, endPoint y: 363, distance: 14.0
click at [127, 0] on body "Version history / Hormonal Weight Assist - (UK) Need republishing Preview Save …" at bounding box center [784, 0] width 1568 height 0
click at [470, 403] on strong "About Happy Mammoth" at bounding box center [436, 393] width 152 height 17
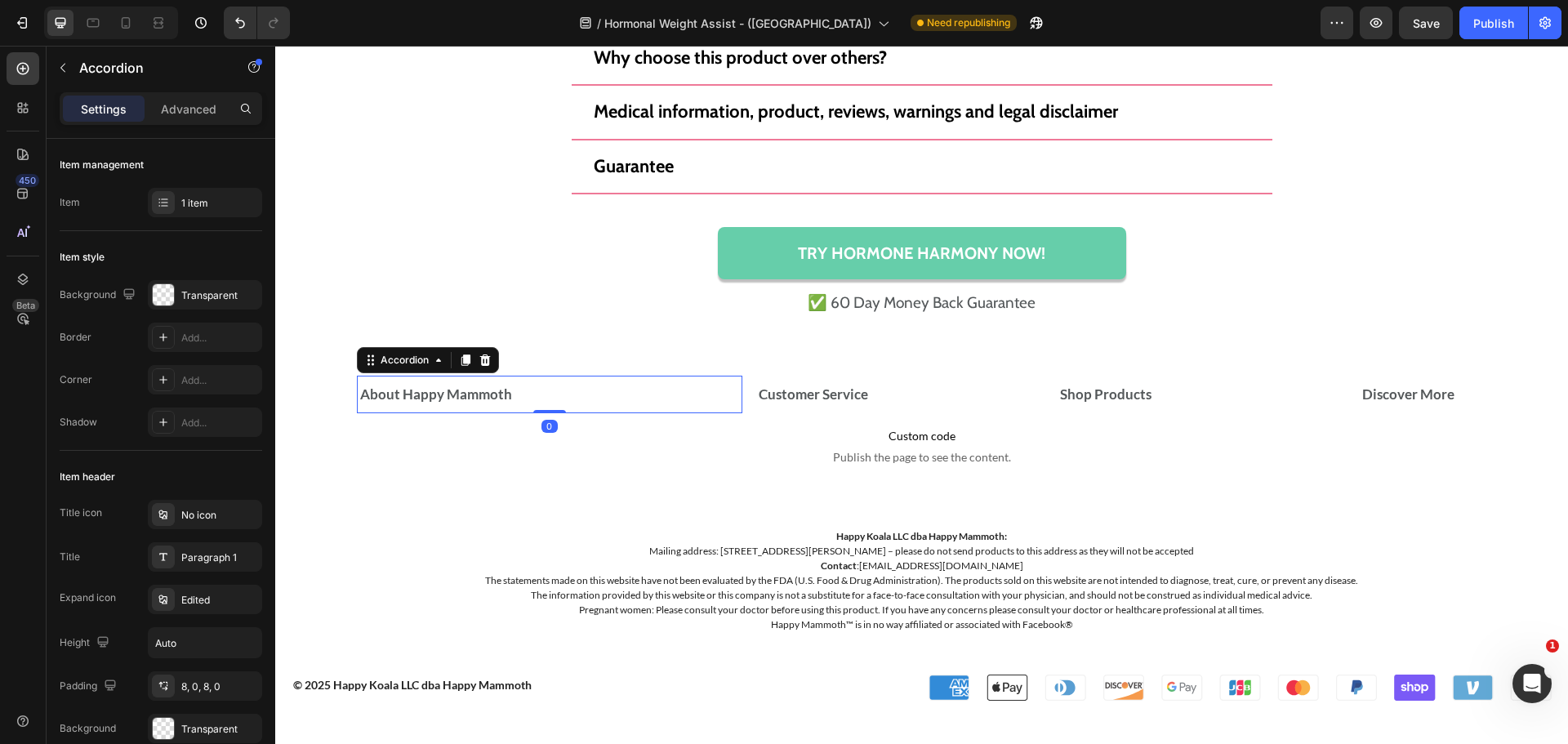
click at [527, 385] on div "About Happy Mammoth" at bounding box center [543, 394] width 370 height 25
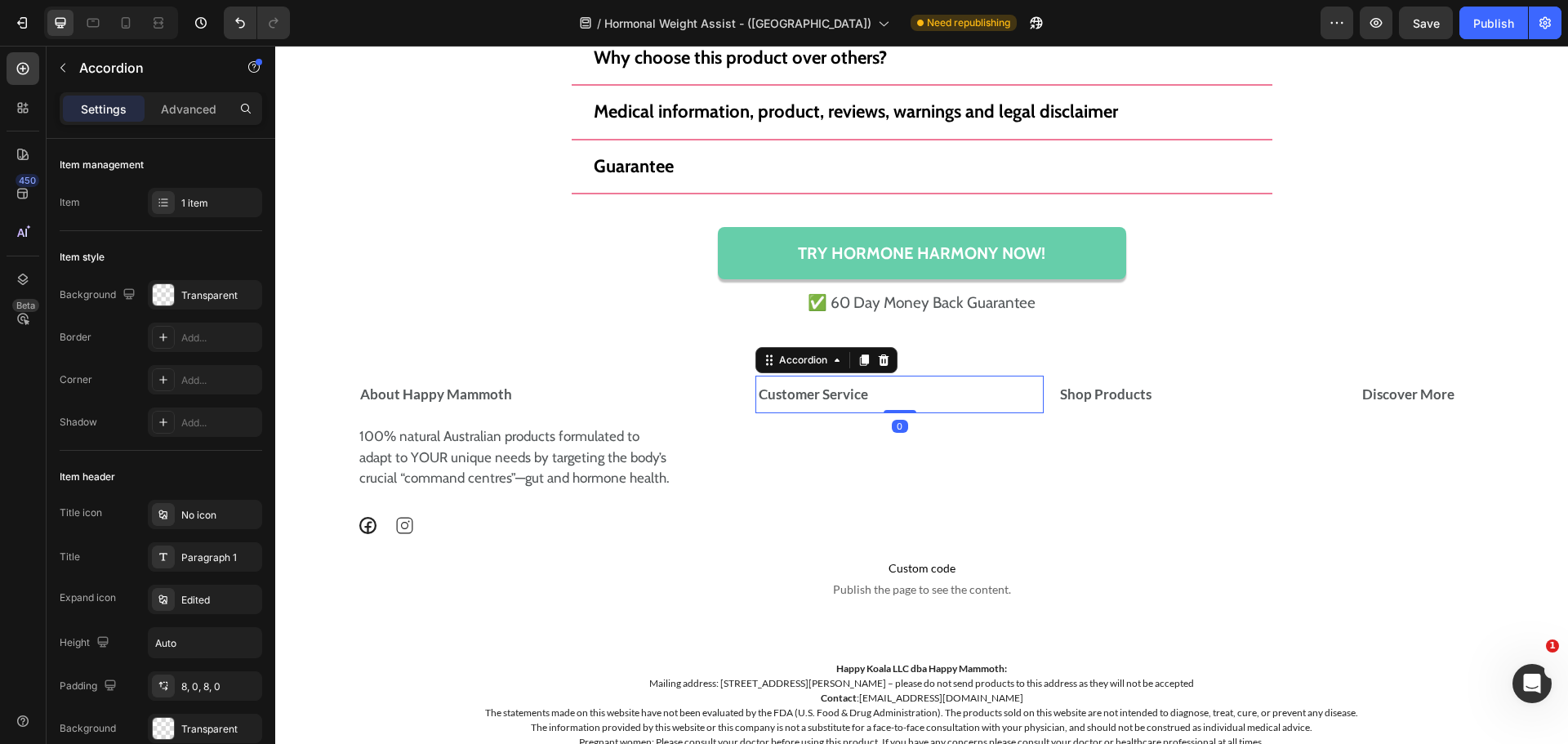
click at [887, 391] on div "Customer Service" at bounding box center [894, 394] width 274 height 25
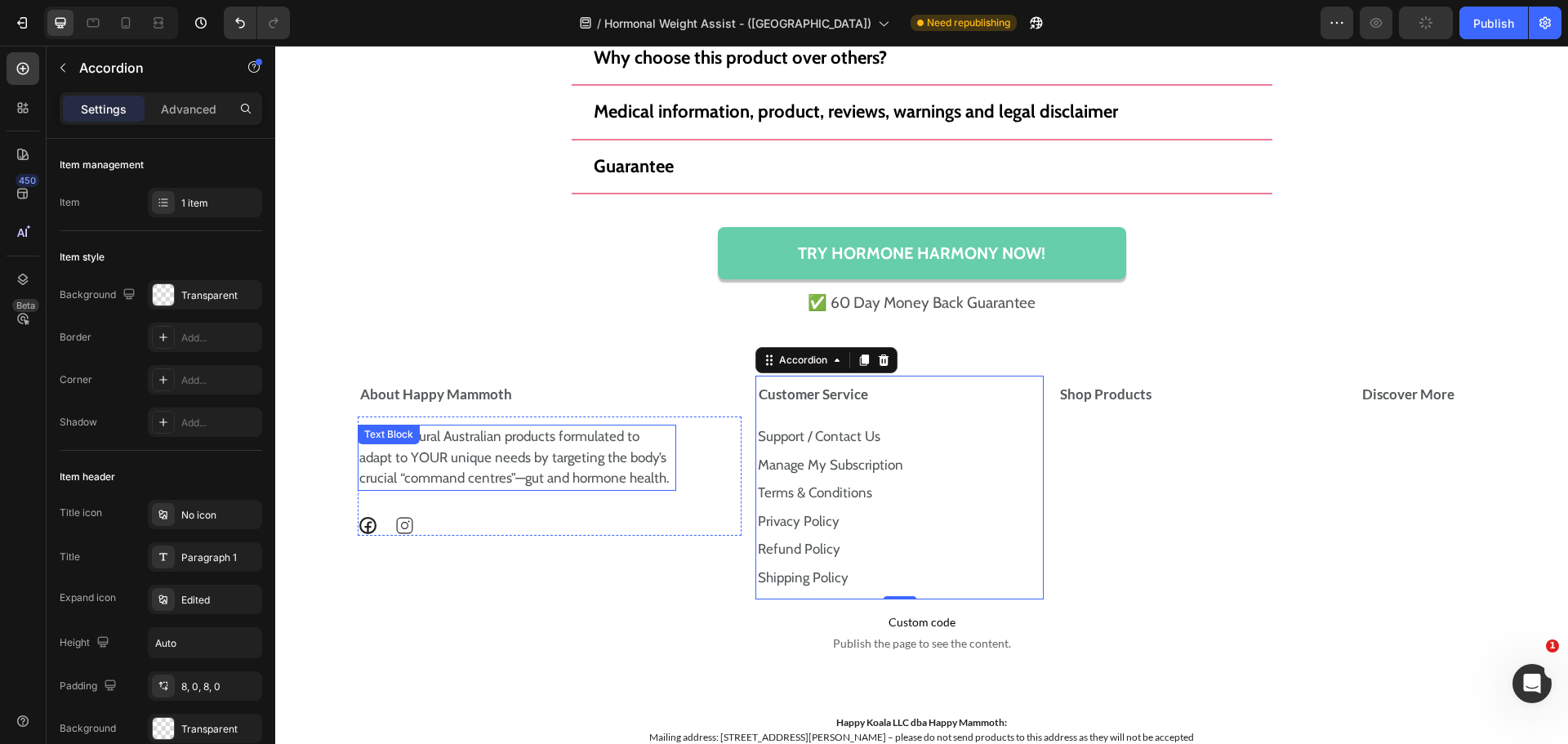
click at [549, 432] on p "100% natural Australian products formulated to adapt to YOUR unique needs by ta…" at bounding box center [517, 457] width 316 height 63
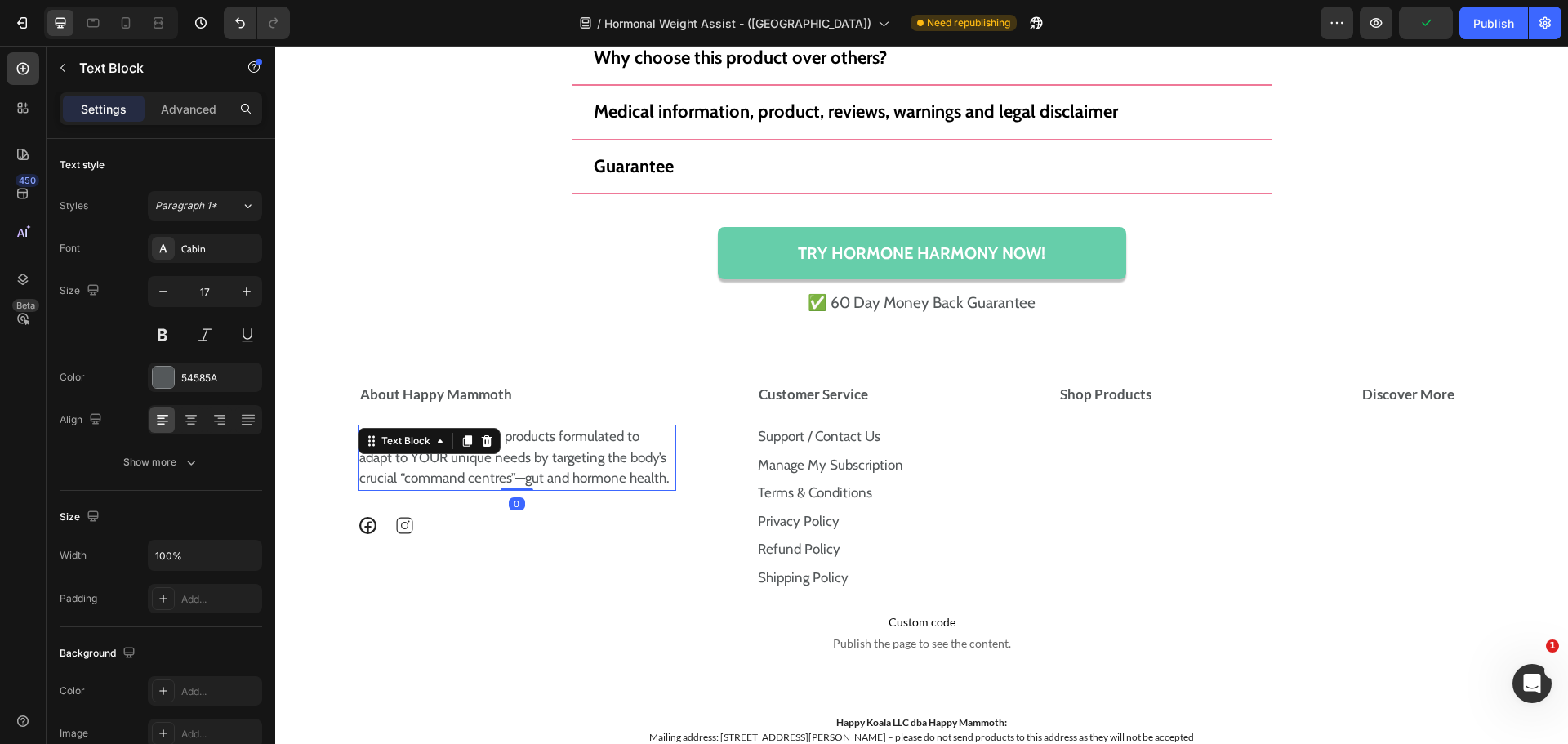
click at [549, 432] on p "100% natural Australian products formulated to adapt to YOUR unique needs by ta…" at bounding box center [517, 457] width 316 height 63
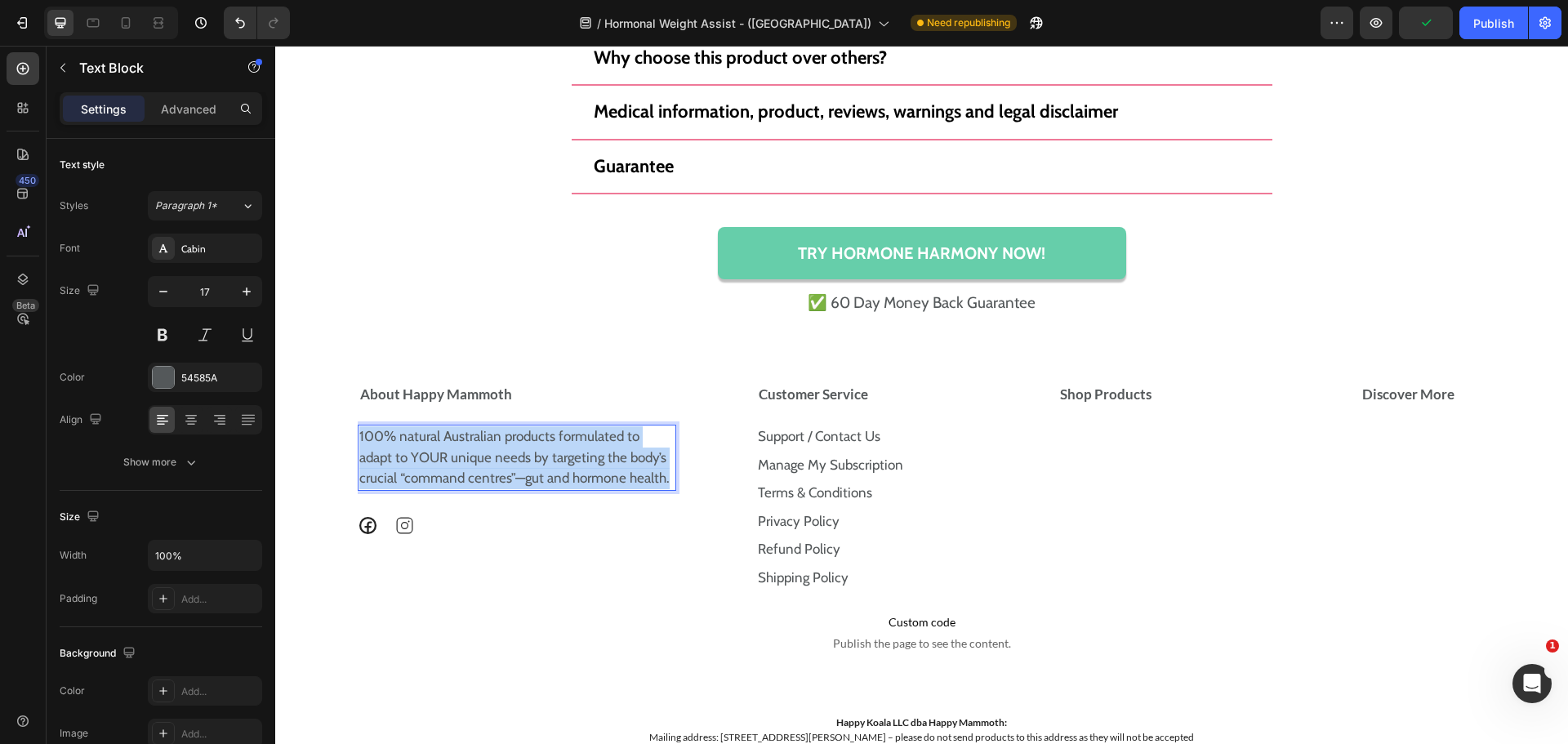
click at [549, 432] on p "100% natural Australian products formulated to adapt to YOUR unique needs by ta…" at bounding box center [517, 457] width 316 height 63
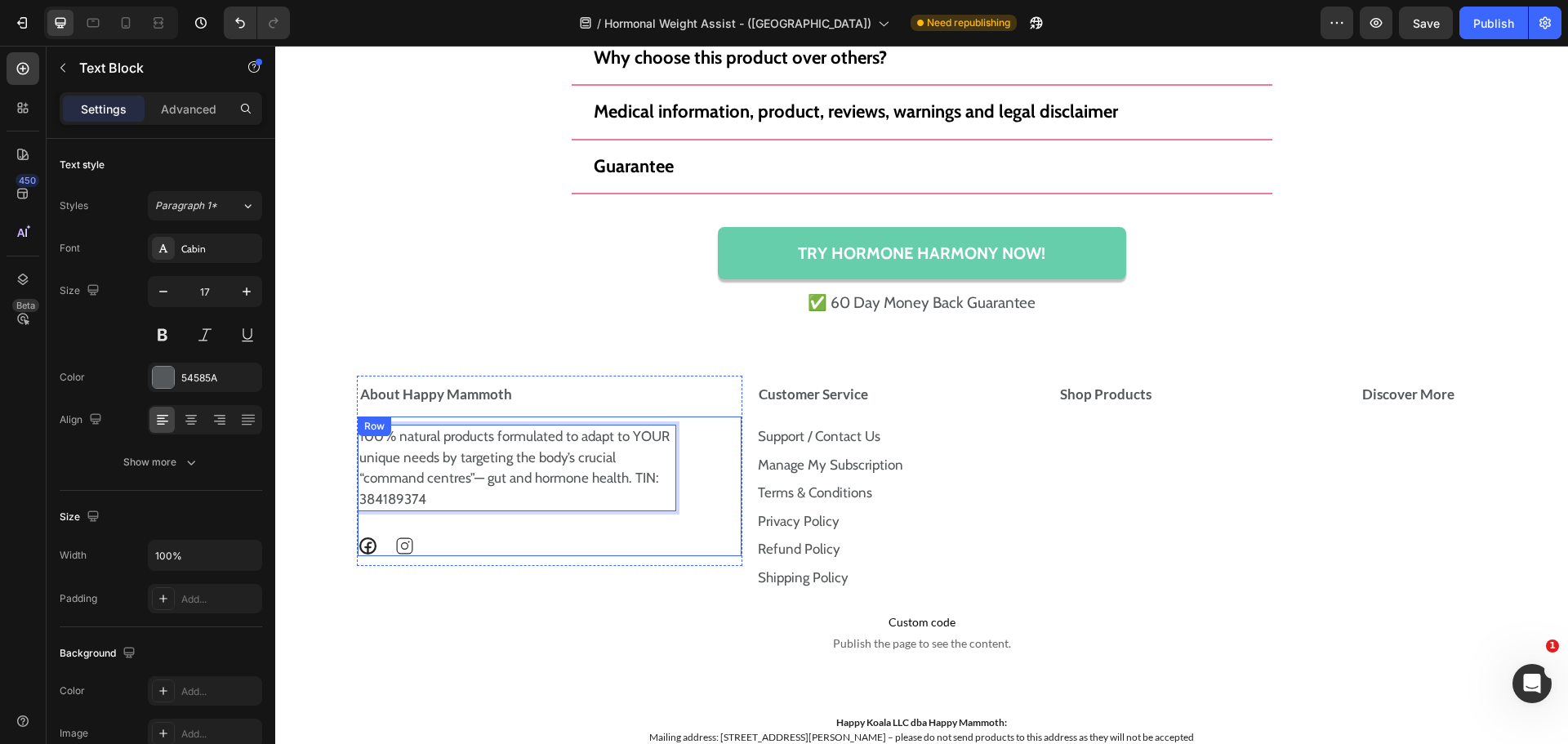
click at [720, 489] on div "100% natural products formulated to adapt to YOUR unique needs by targeting the…" at bounding box center [550, 486] width 384 height 140
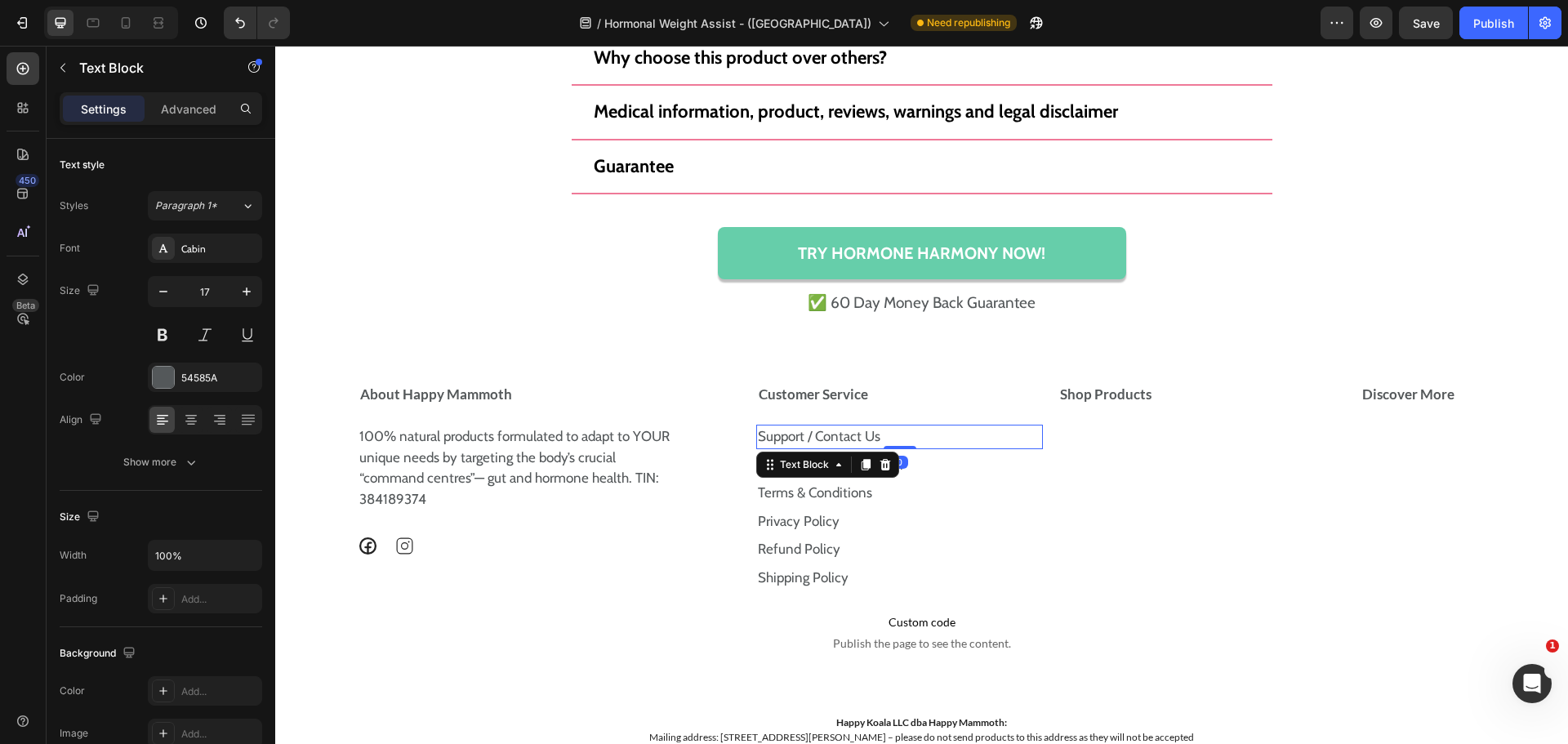
click at [909, 439] on p "Support / Contact Us" at bounding box center [900, 437] width 285 height 21
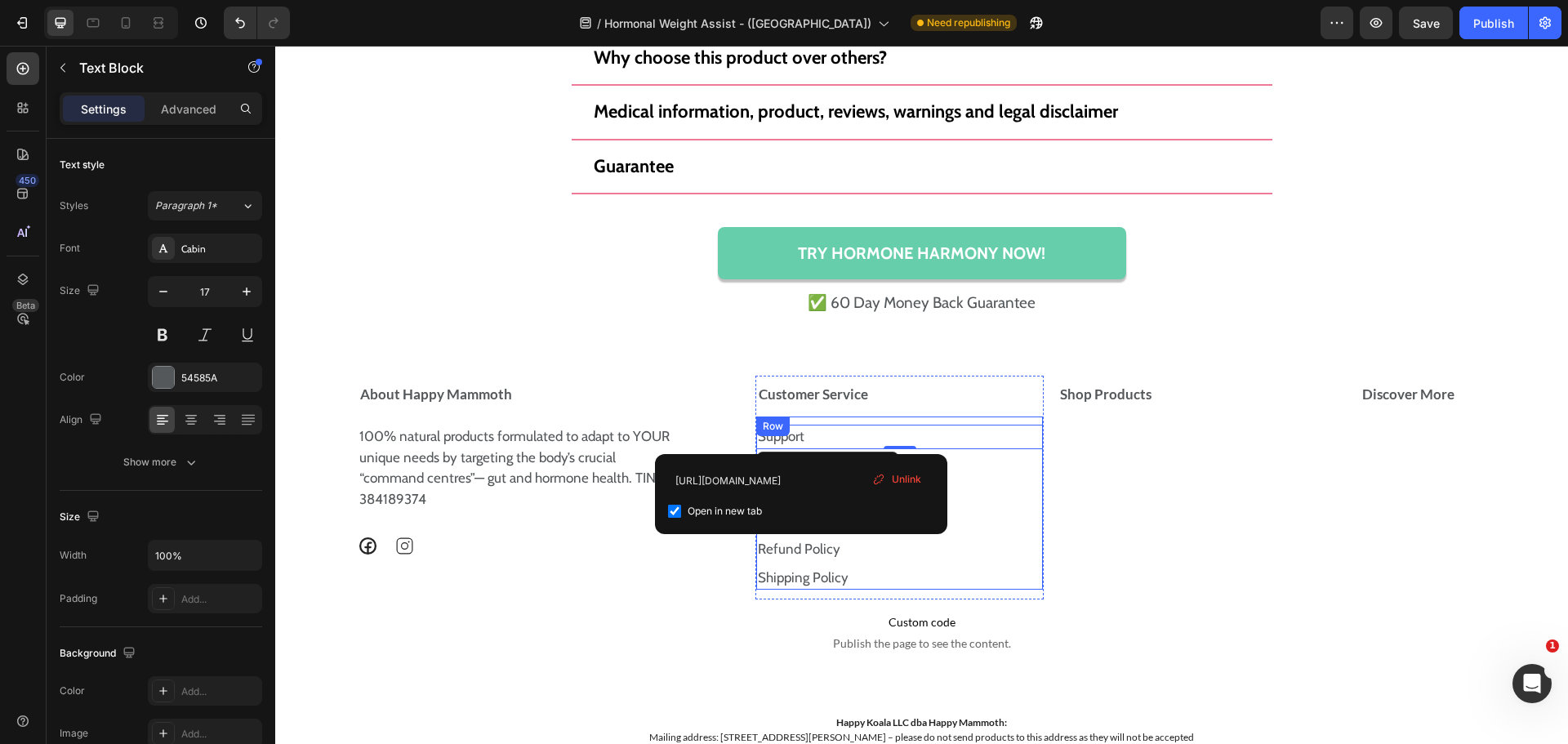
click at [972, 444] on p "Support" at bounding box center [900, 437] width 285 height 21
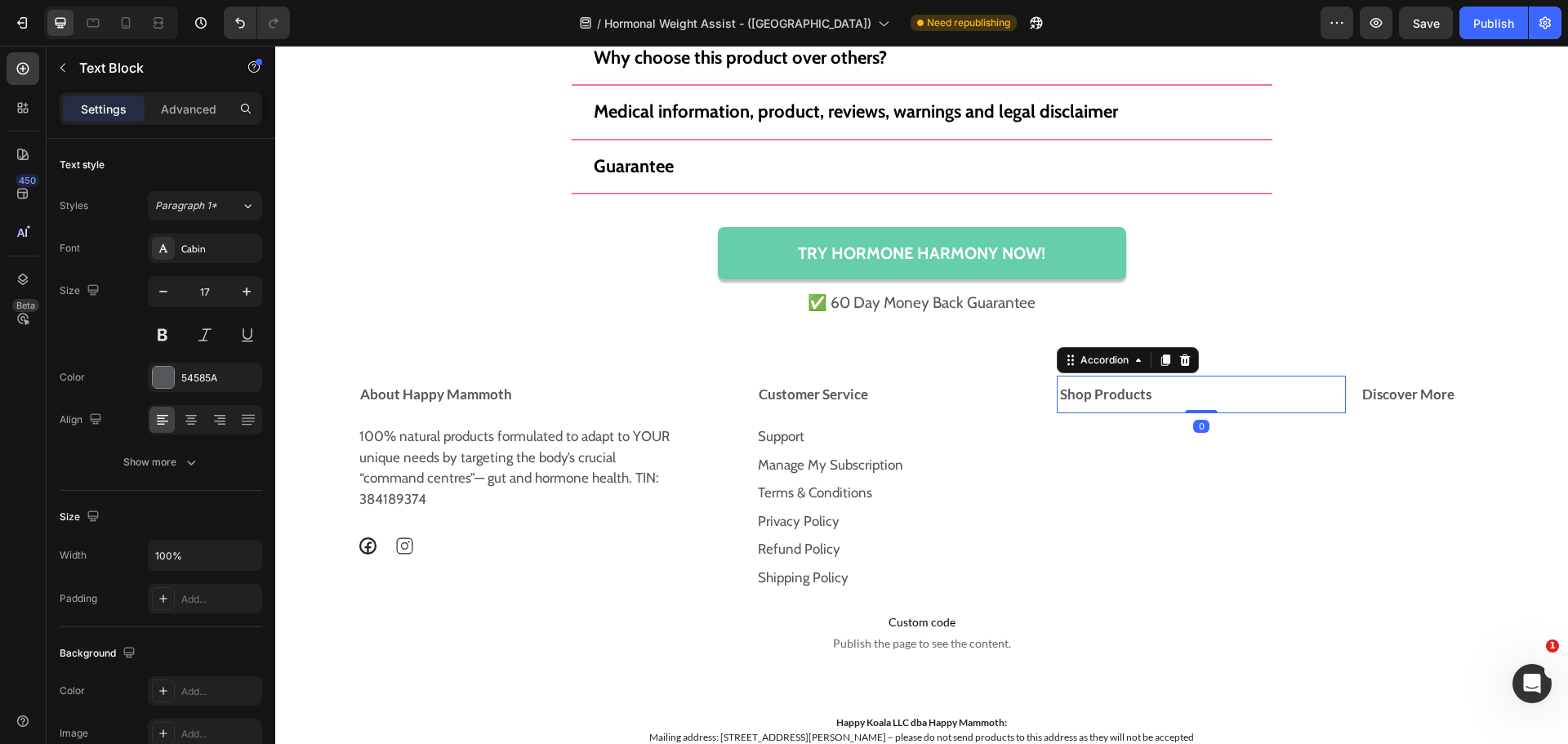
click at [1144, 392] on div "Shop Products" at bounding box center [1106, 394] width 96 height 25
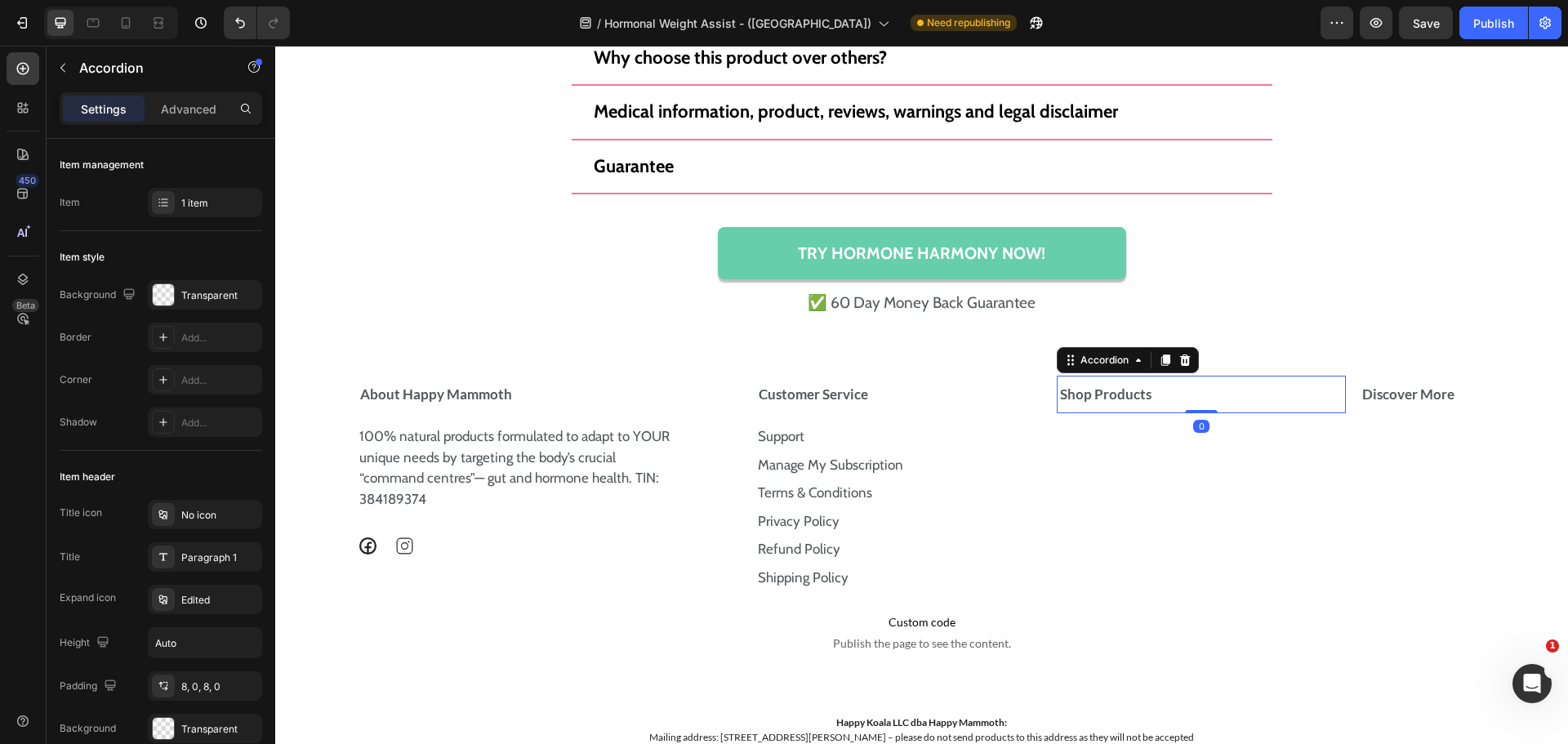
click at [1203, 395] on div "Shop Products" at bounding box center [1183, 394] width 250 height 25
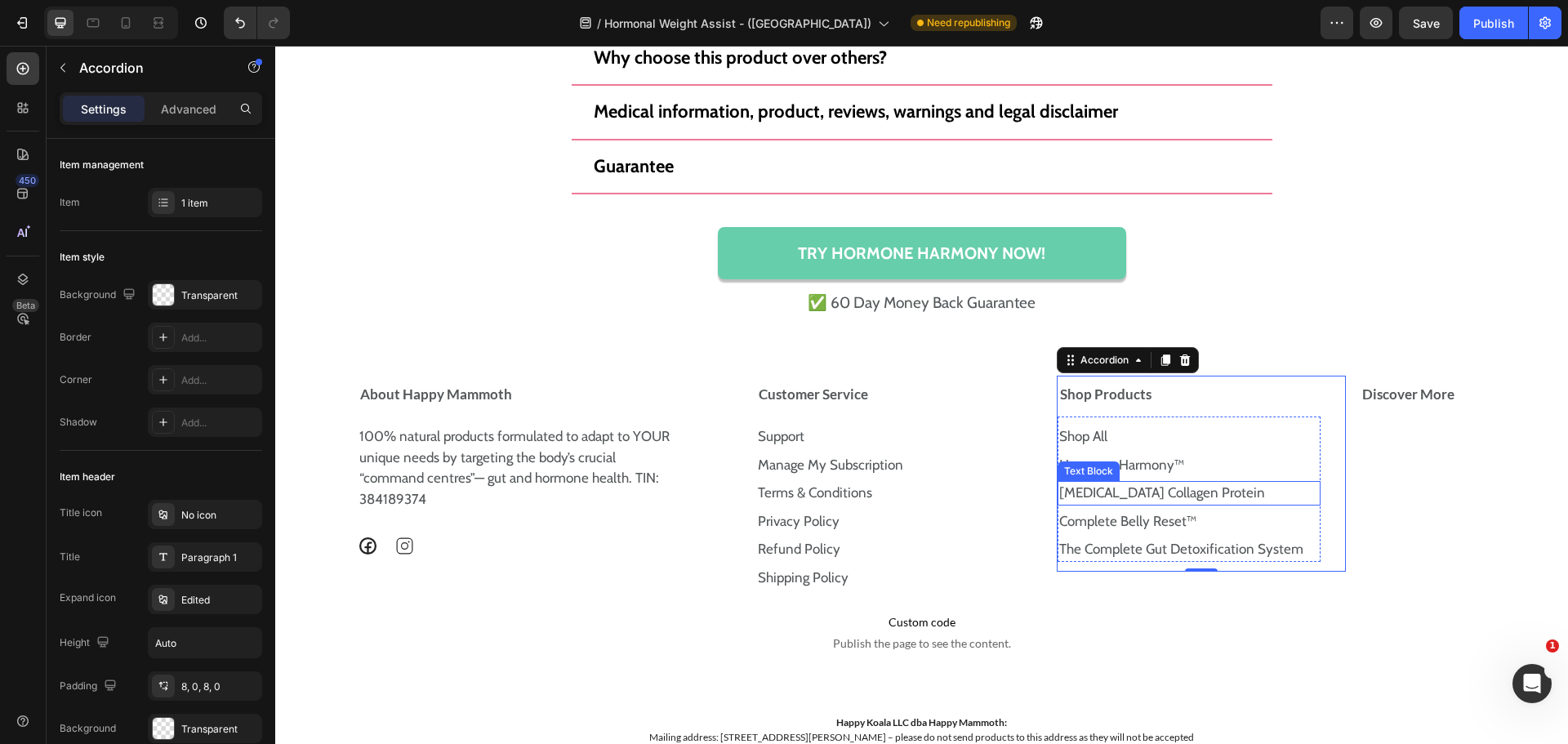
click at [1152, 490] on link "[MEDICAL_DATA] Collagen Protein" at bounding box center [1161, 492] width 206 height 16
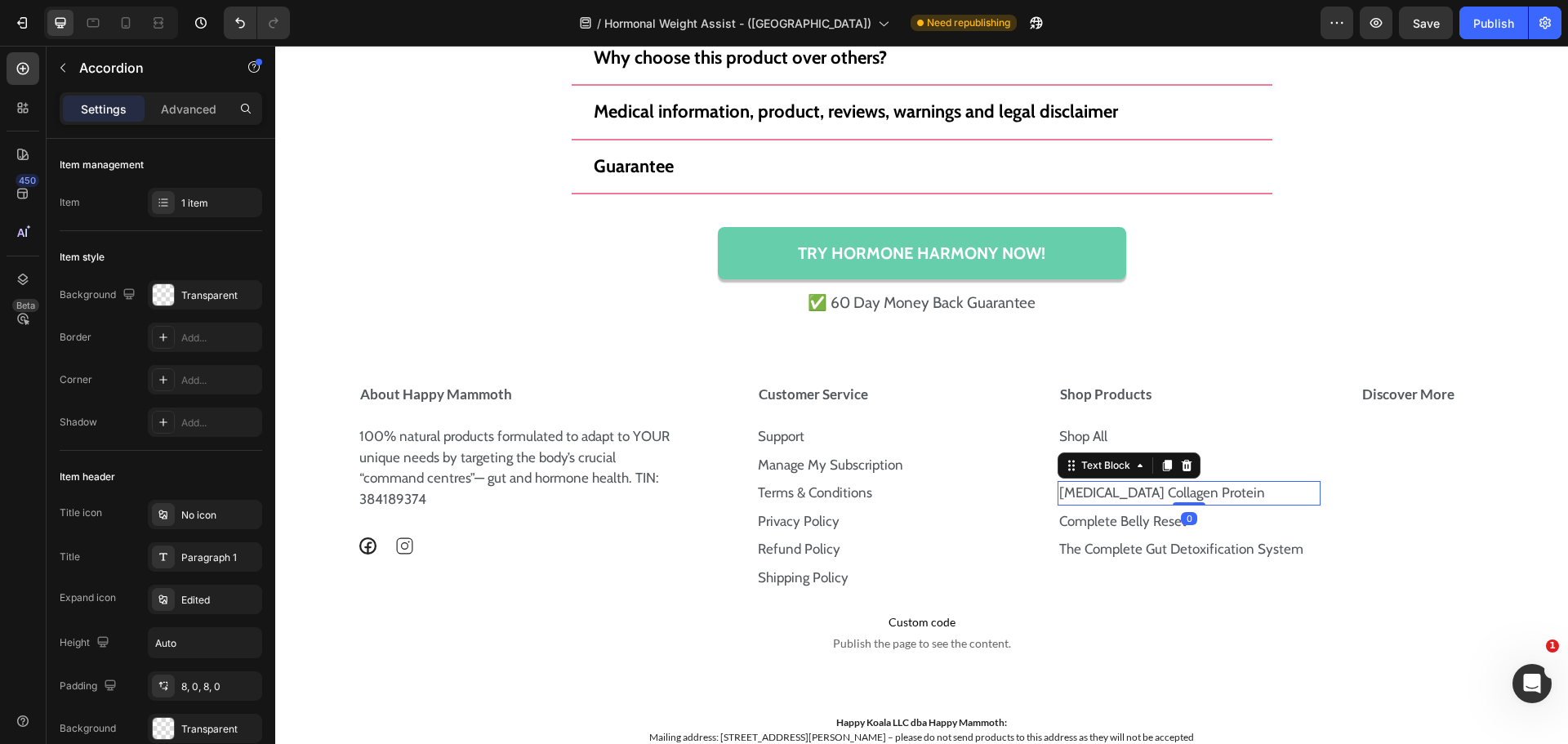
click at [1152, 490] on link "[MEDICAL_DATA] Collagen Protein" at bounding box center [1161, 492] width 206 height 16
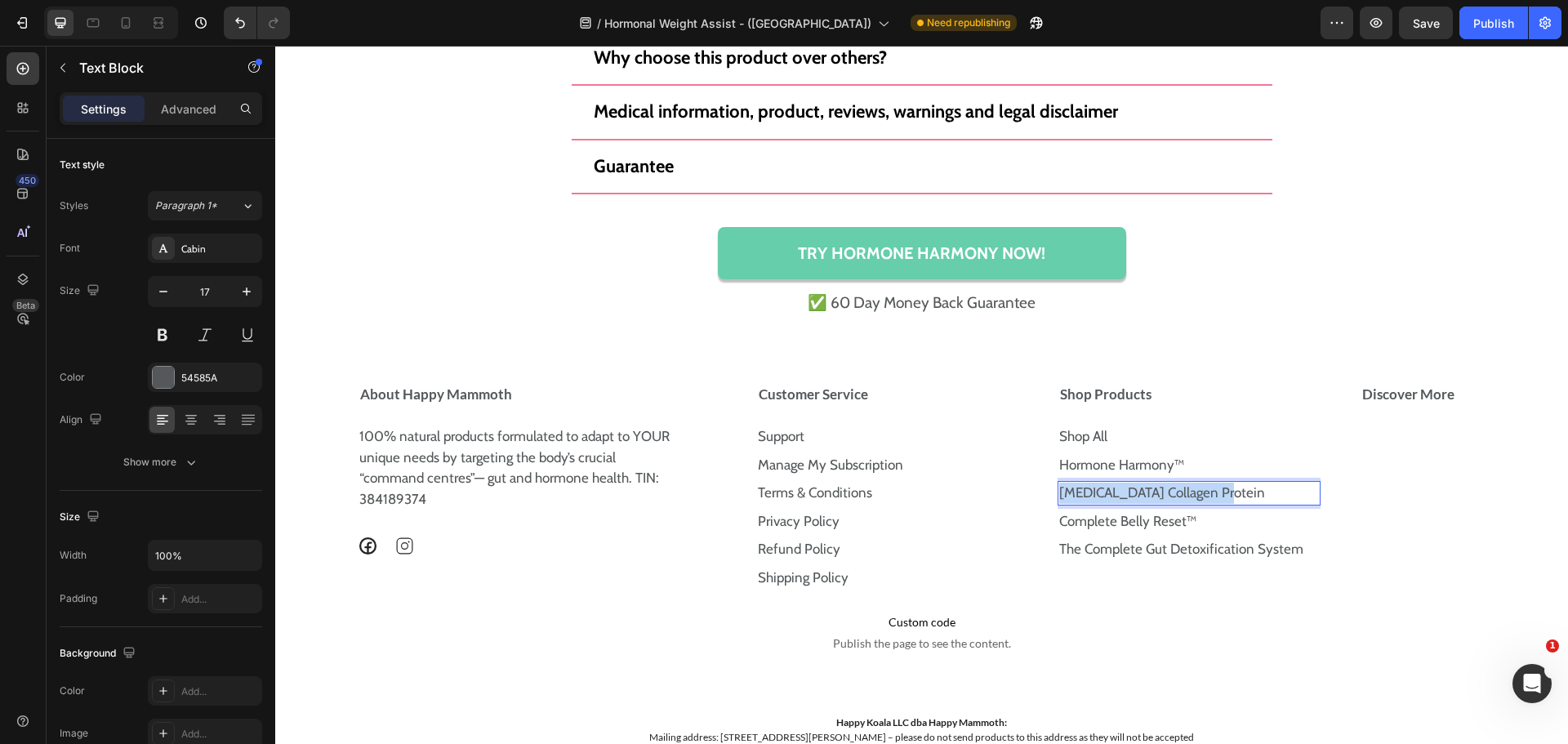
click at [1152, 490] on link "[MEDICAL_DATA] Collagen Protein" at bounding box center [1161, 492] width 206 height 16
click at [1142, 528] on link "Complete Belly Reset™" at bounding box center [1127, 520] width 137 height 16
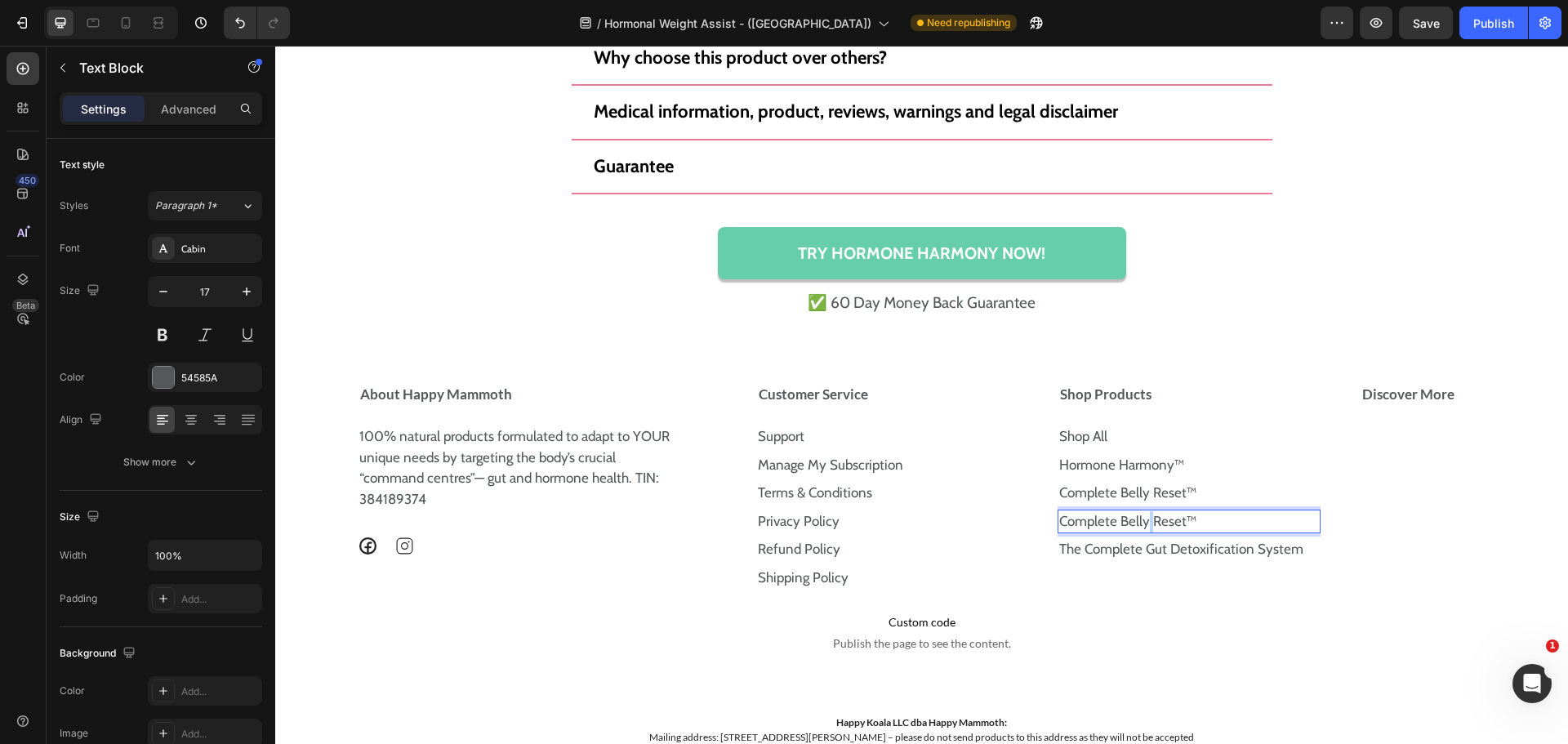
click at [1142, 528] on link "Complete Belly Reset™" at bounding box center [1127, 520] width 137 height 16
click at [1130, 557] on link "The Complete Gut Detoxification System" at bounding box center [1181, 549] width 244 height 16
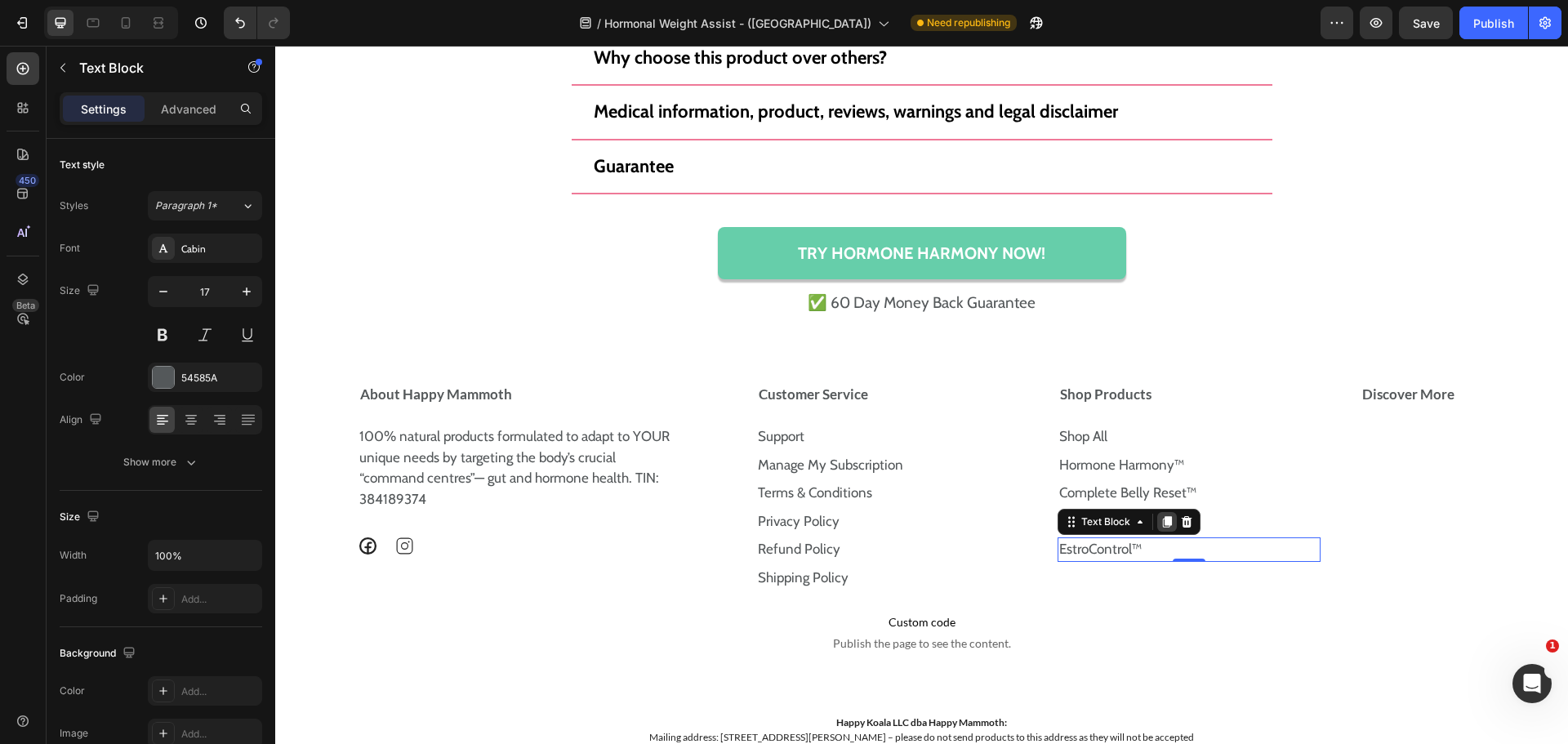
click at [1161, 515] on icon at bounding box center [1167, 521] width 13 height 13
click at [1115, 576] on p "EstroControl™" at bounding box center [1189, 578] width 260 height 21
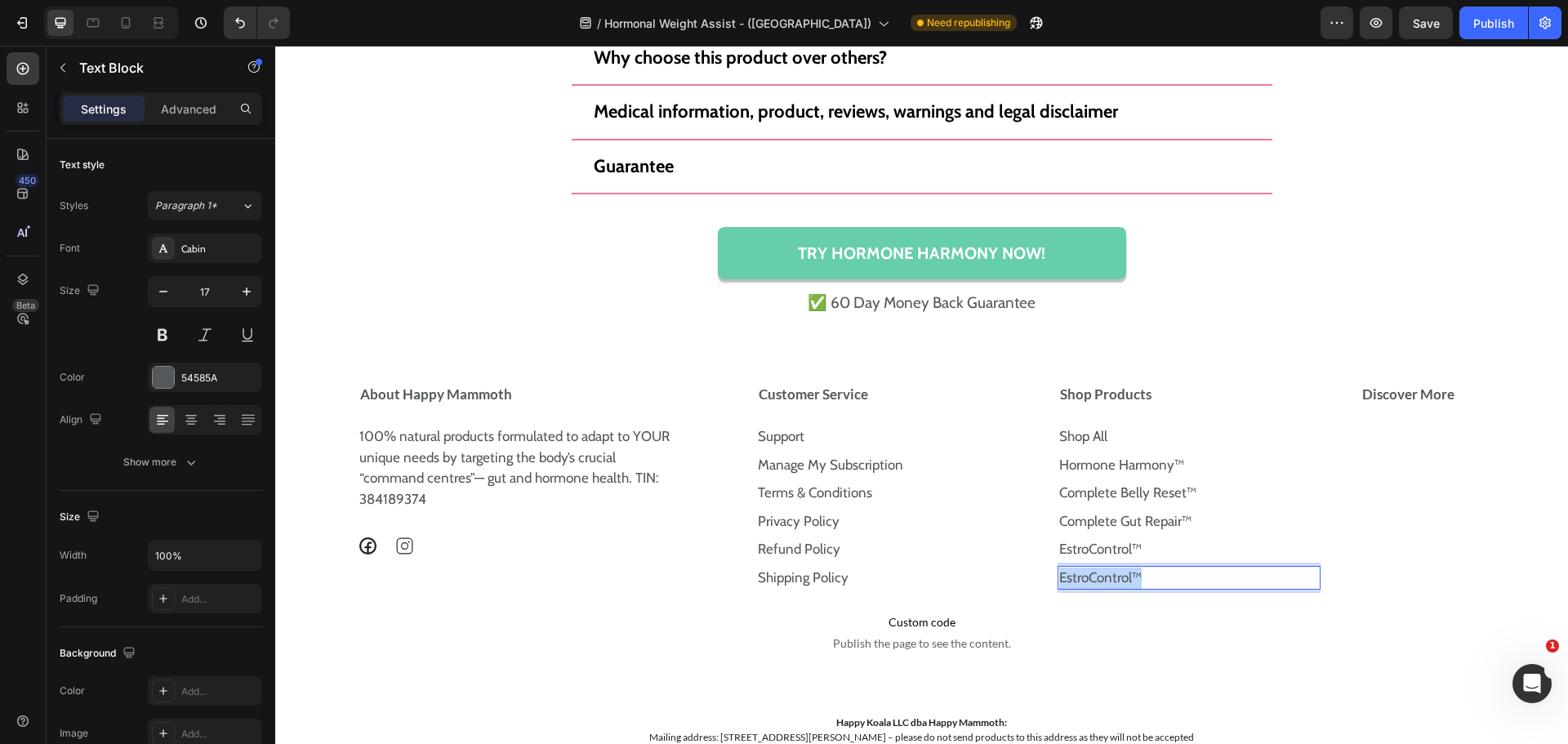
click at [1115, 576] on p "EstroControl™" at bounding box center [1189, 578] width 260 height 21
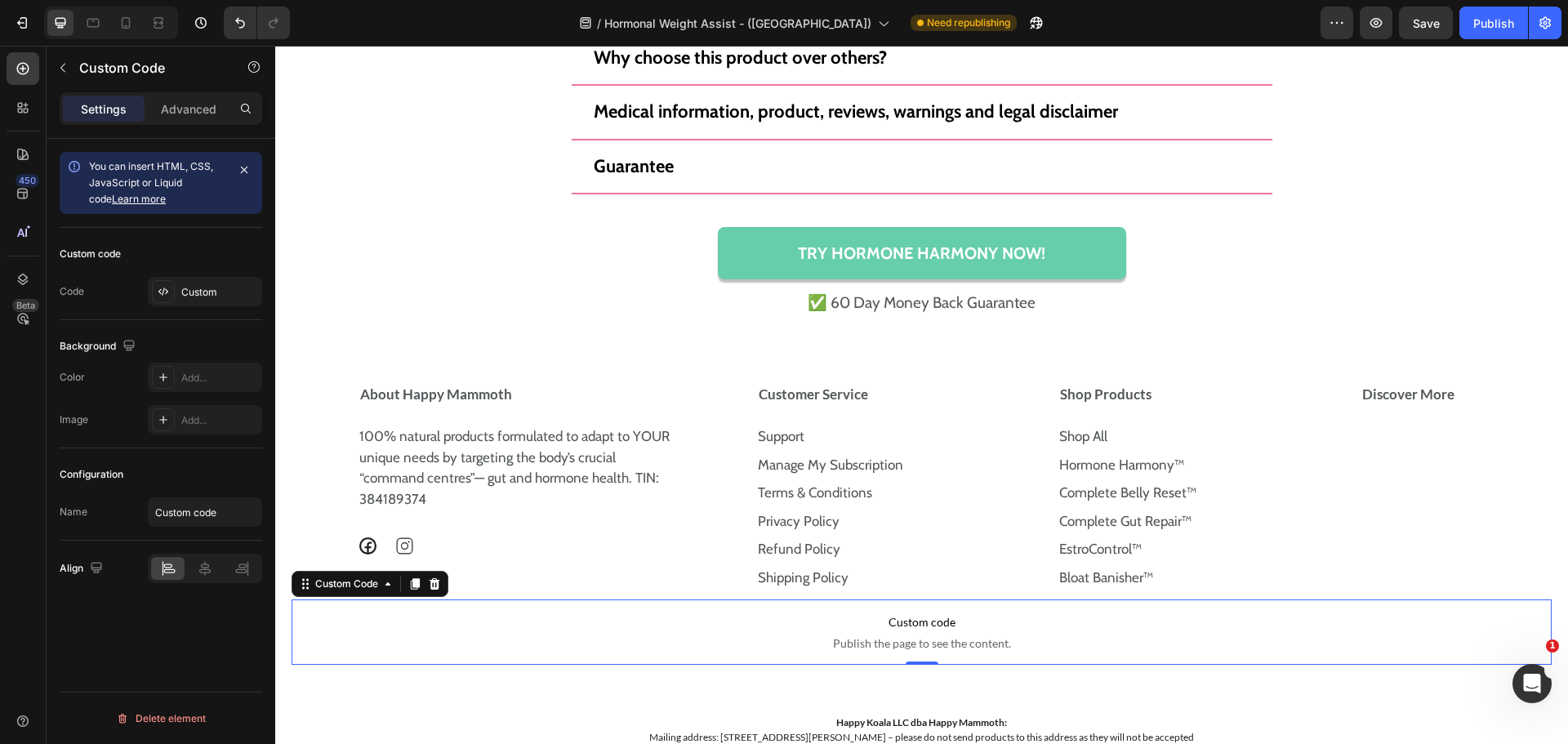
click at [1127, 620] on span "Custom code" at bounding box center [922, 622] width 1260 height 19
click at [1402, 392] on strong "Discover More" at bounding box center [1408, 393] width 92 height 17
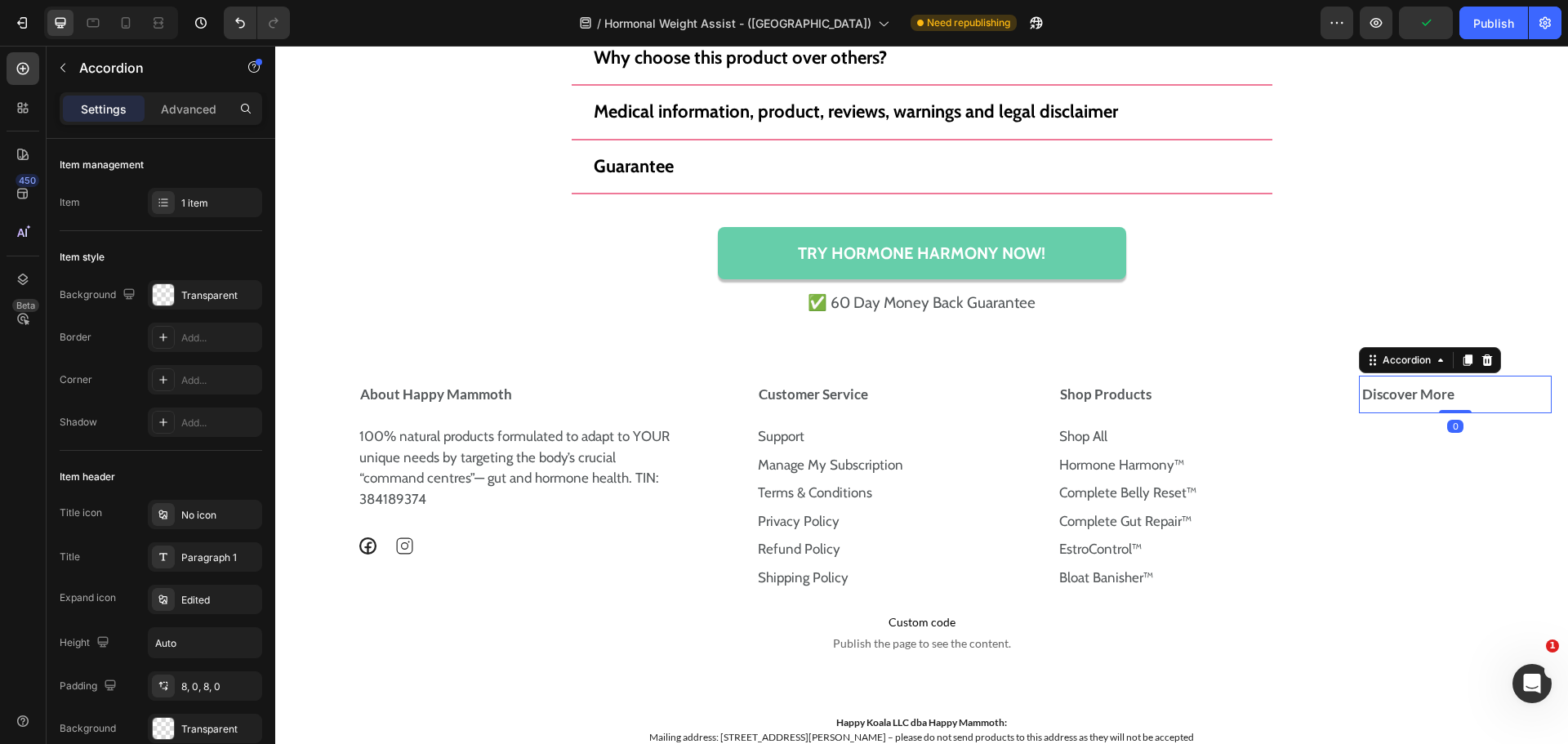
click at [1473, 405] on div "Discover More" at bounding box center [1448, 394] width 178 height 25
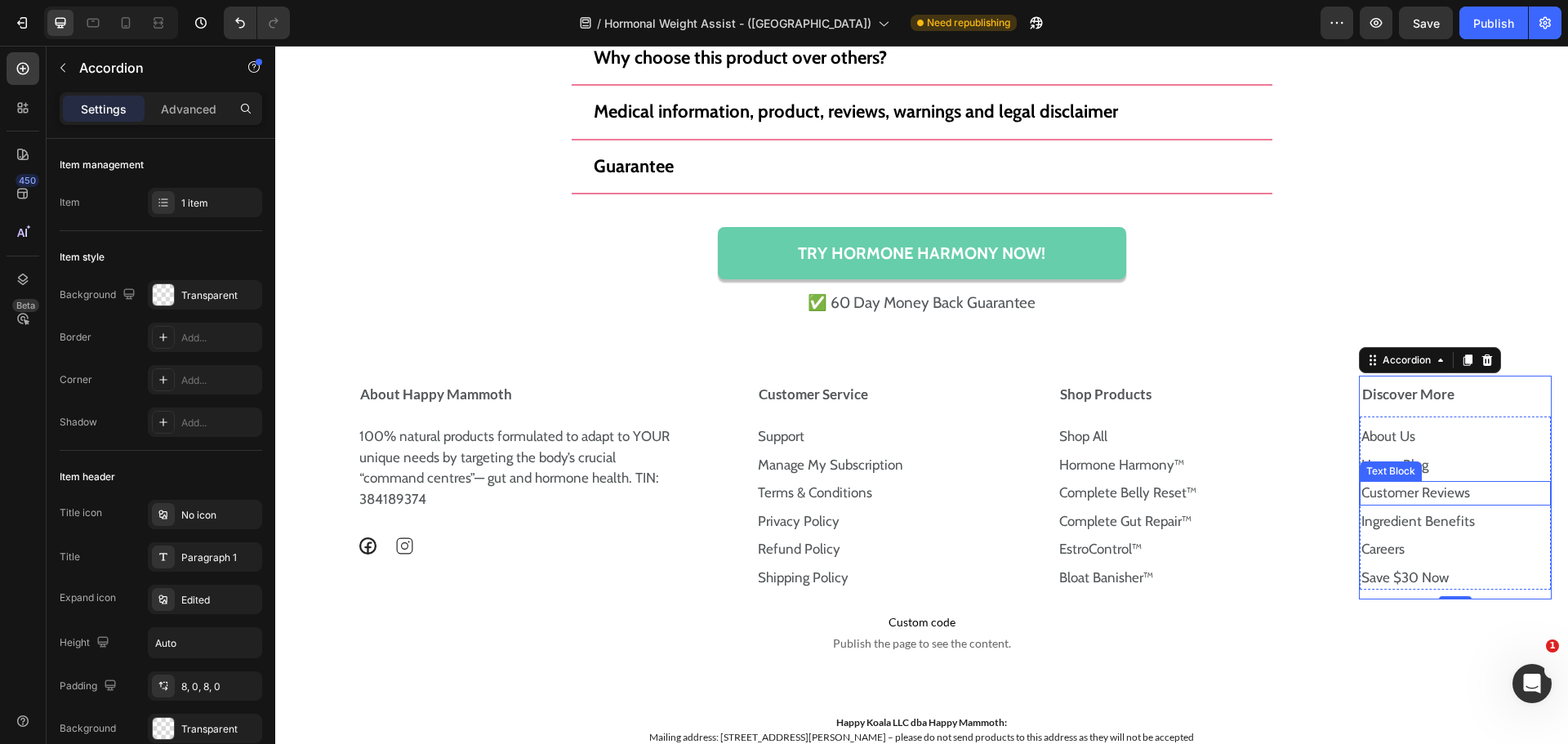
click at [1438, 493] on link "Customer Reviews" at bounding box center [1415, 492] width 109 height 16
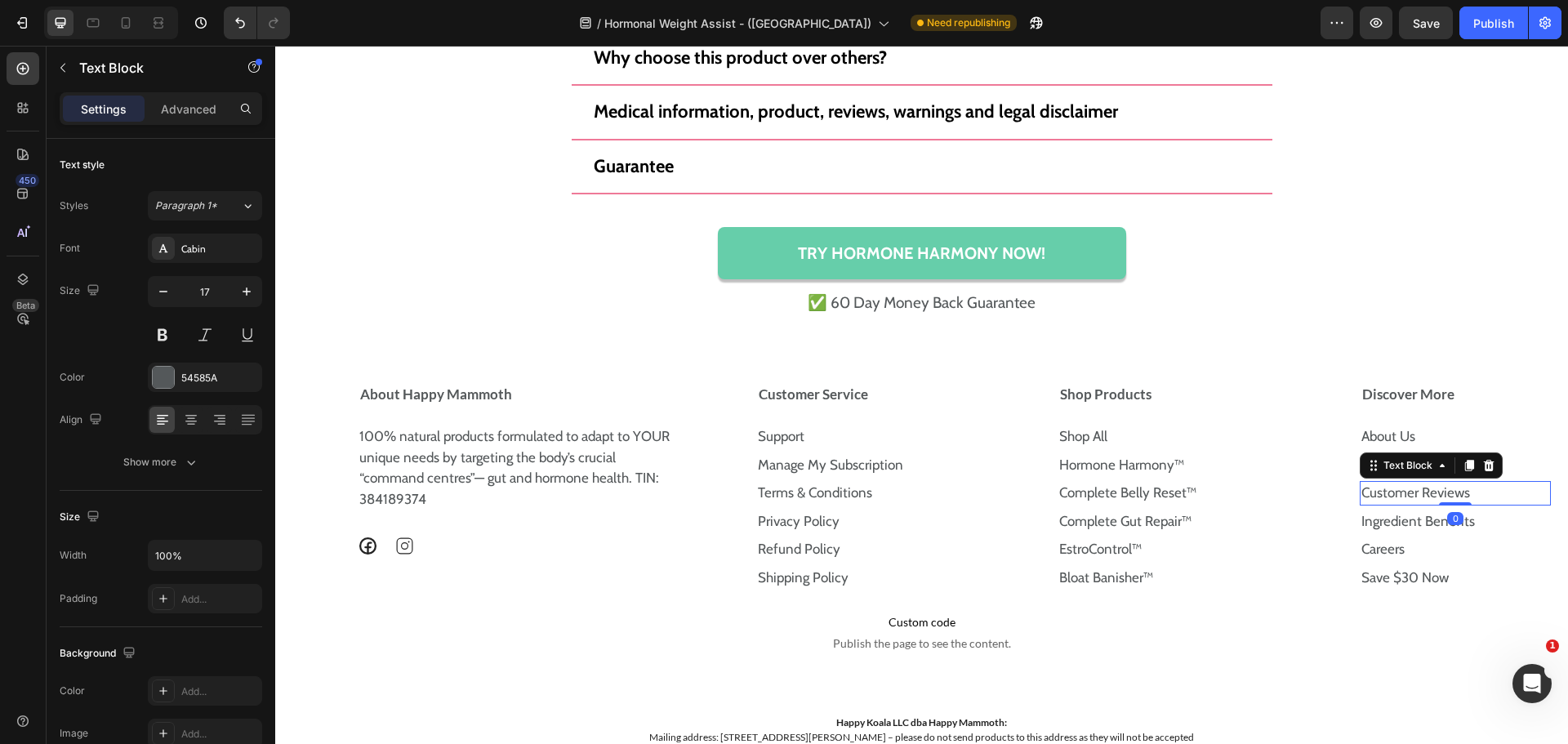
click at [1438, 493] on link "Customer Reviews" at bounding box center [1415, 492] width 109 height 16
click at [1475, 520] on p "Ingredient Benefits" at bounding box center [1455, 521] width 188 height 21
click at [1484, 498] on icon at bounding box center [1489, 494] width 11 height 11
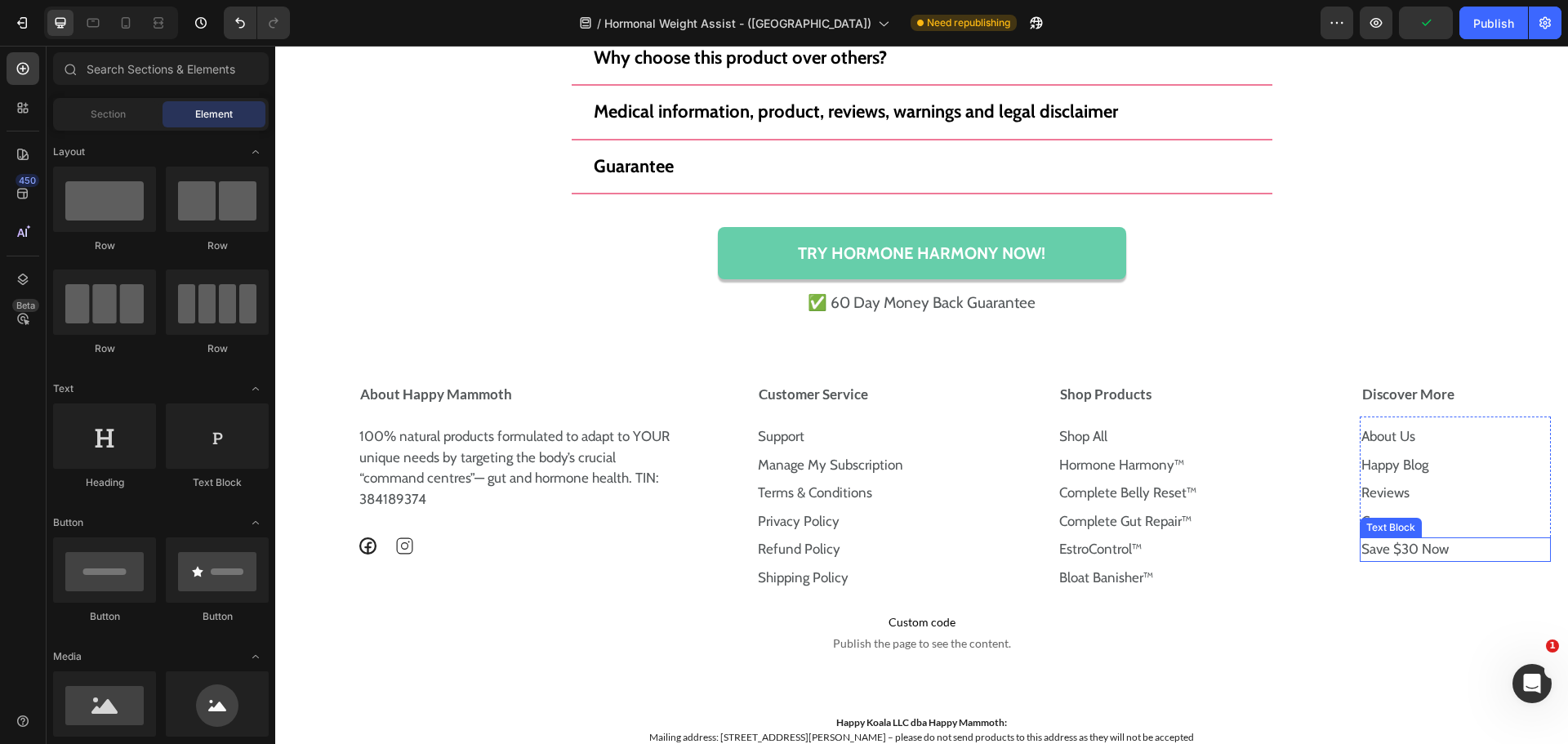
click at [1421, 554] on link "Save $30 Now" at bounding box center [1404, 549] width 88 height 16
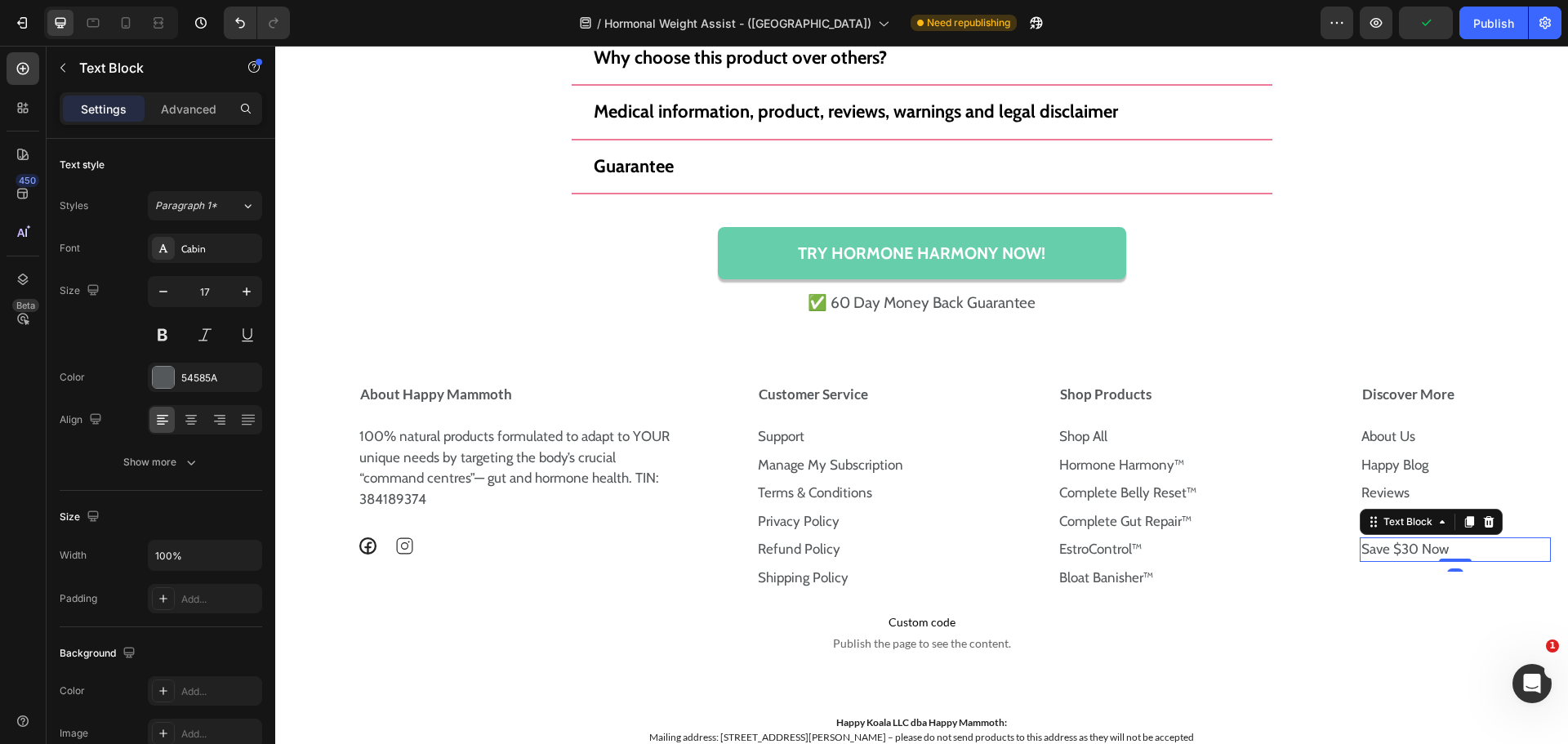
click at [1421, 554] on link "Save $30 Now" at bounding box center [1404, 549] width 88 height 16
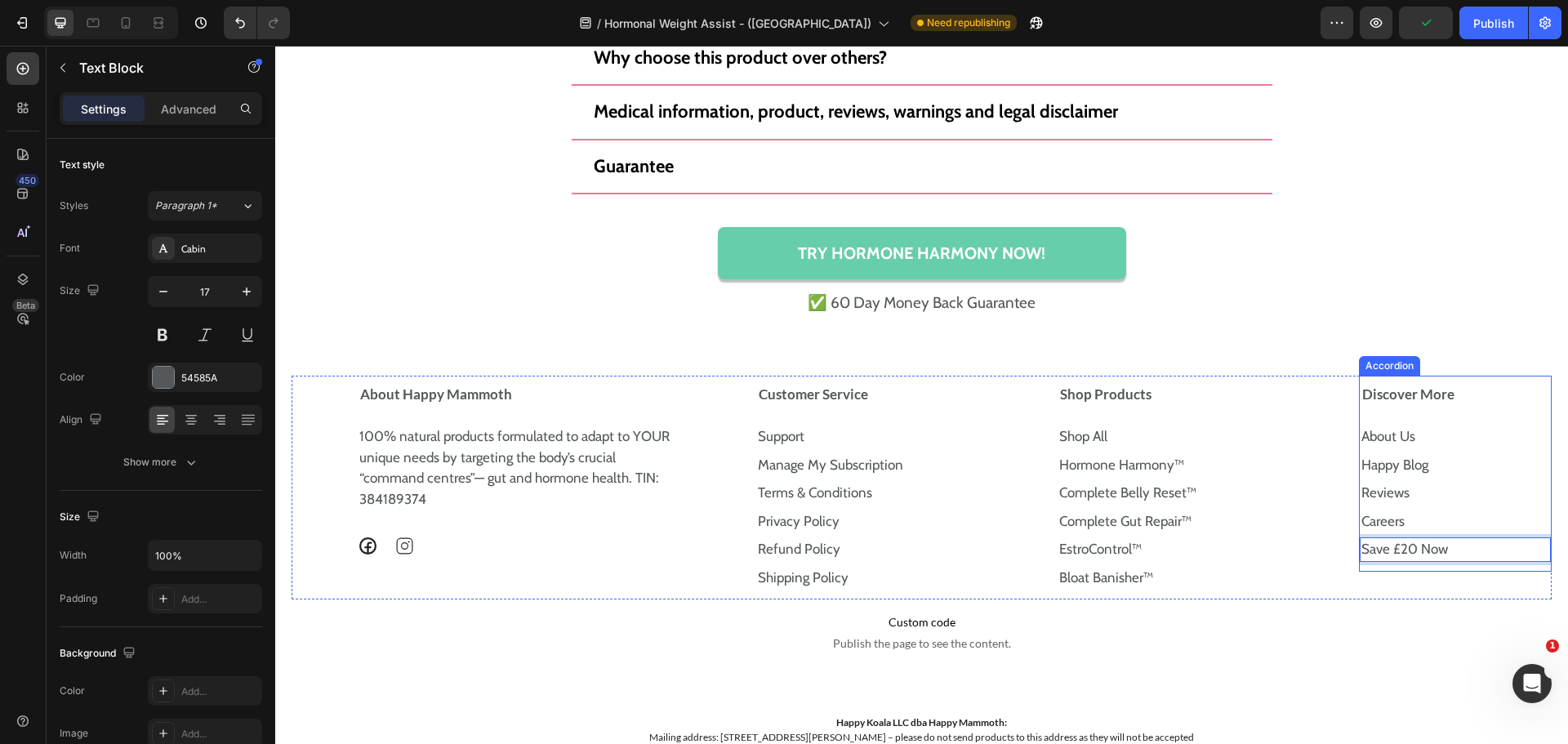
click at [1419, 566] on div "About Us Text Block Happy Blog Text Block Reviews Text Block Careers Text Block…" at bounding box center [1455, 492] width 191 height 158
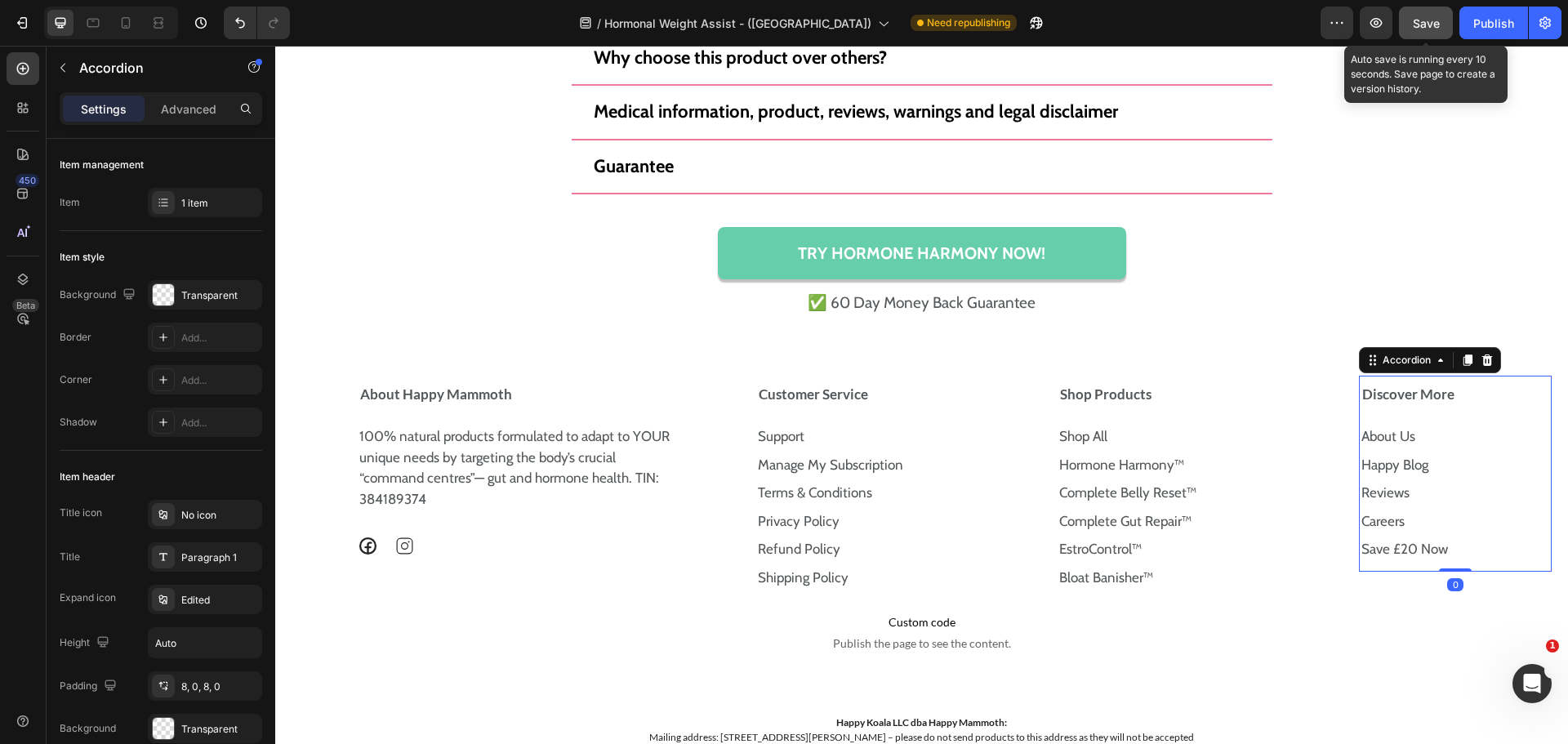
click at [1423, 20] on span "Save" at bounding box center [1426, 23] width 27 height 14
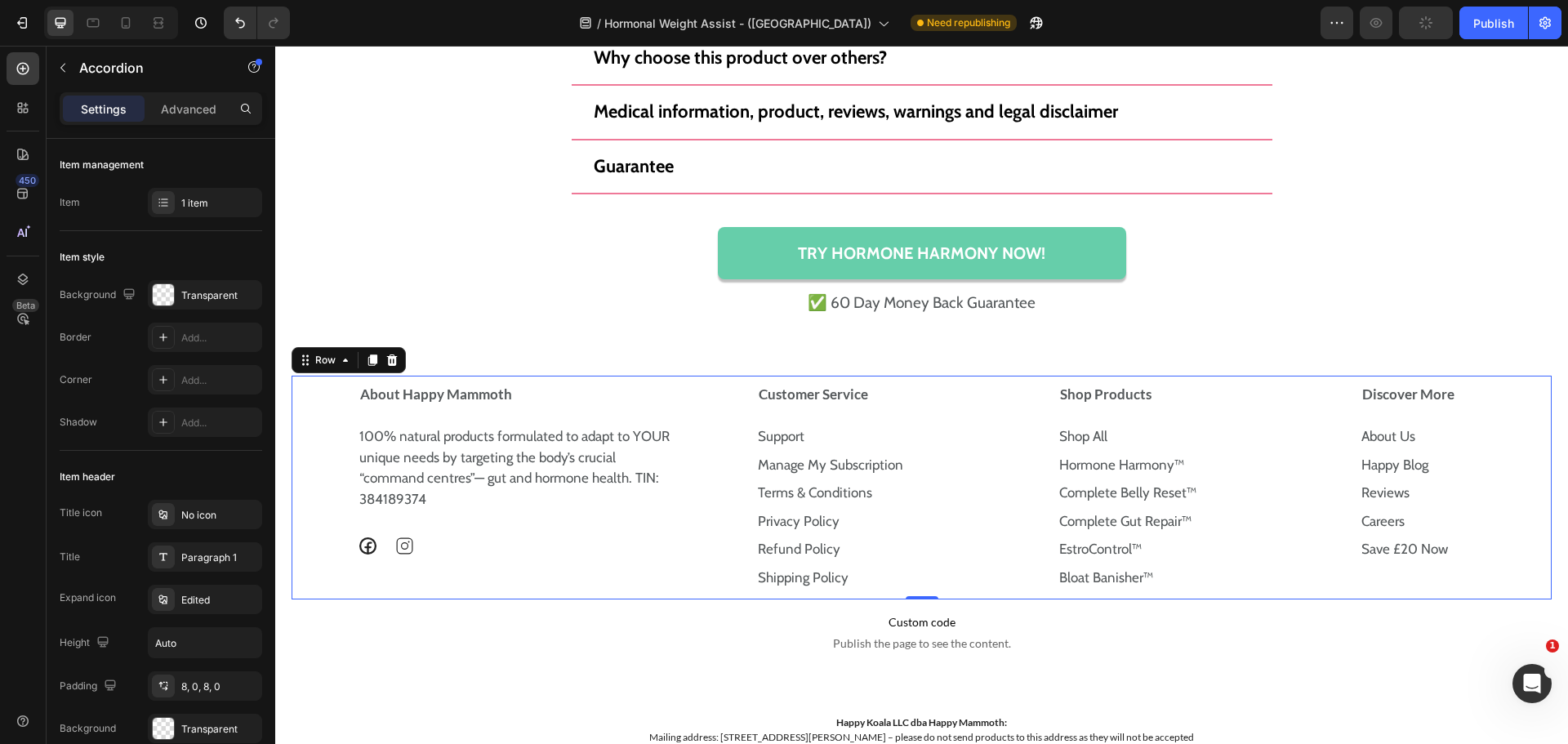
click at [1402, 586] on div "Discover More About Us Text Block Happy Blog Text Block Reviews Text Block Care…" at bounding box center [1456, 487] width 193 height 224
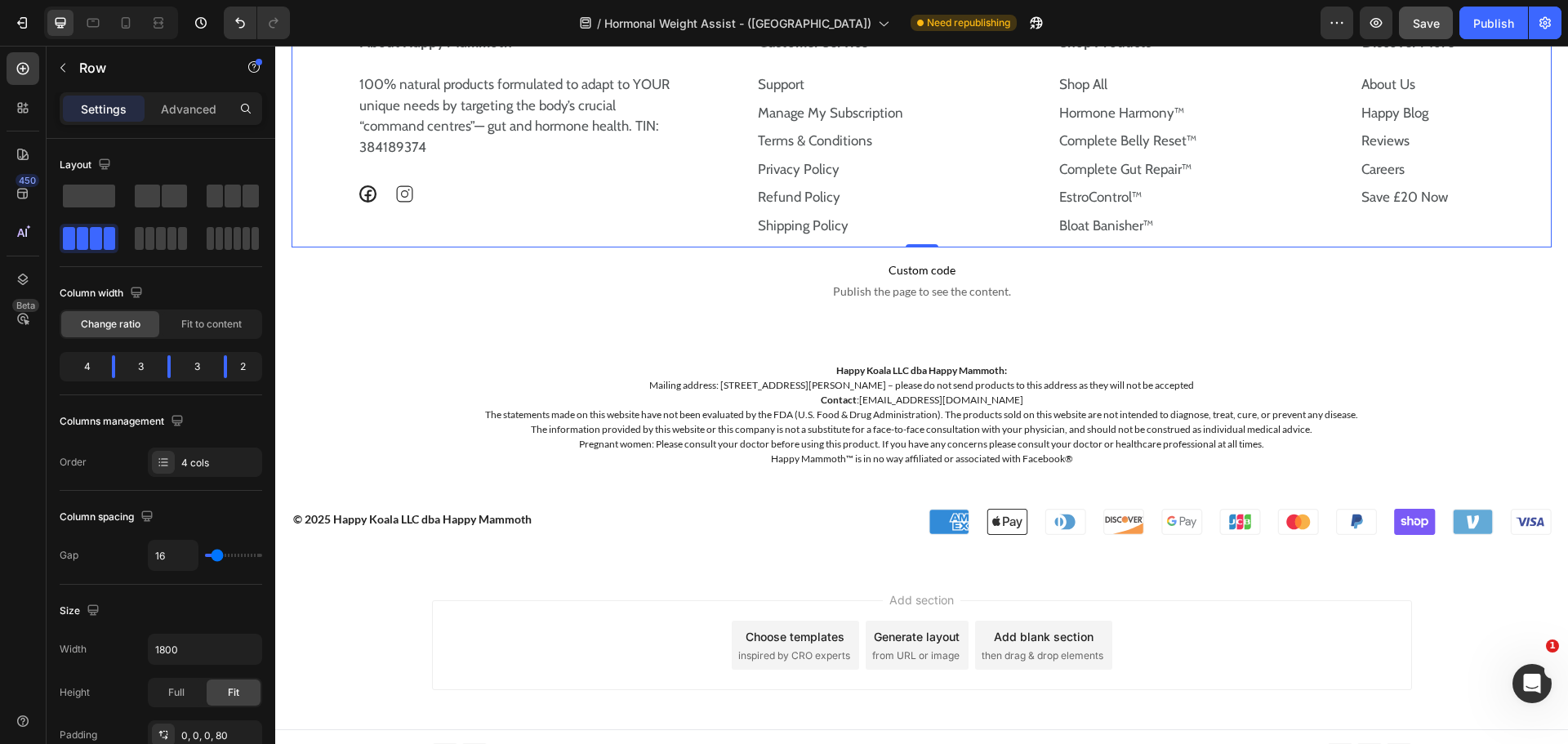
scroll to position [13803, 0]
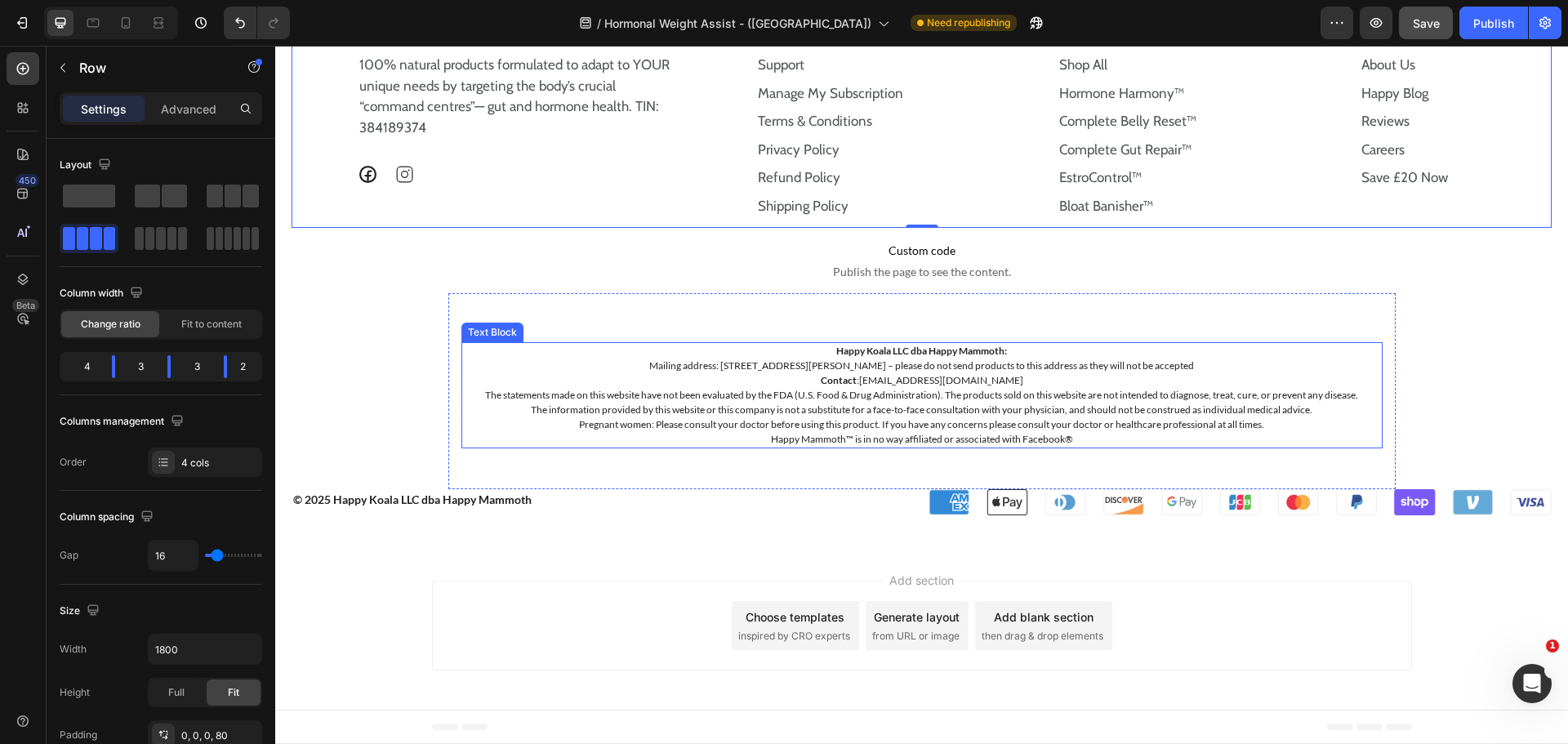
click at [926, 398] on p "The statements made on this website have not been evaluated by the FDA (U.S. Fo…" at bounding box center [922, 395] width 918 height 15
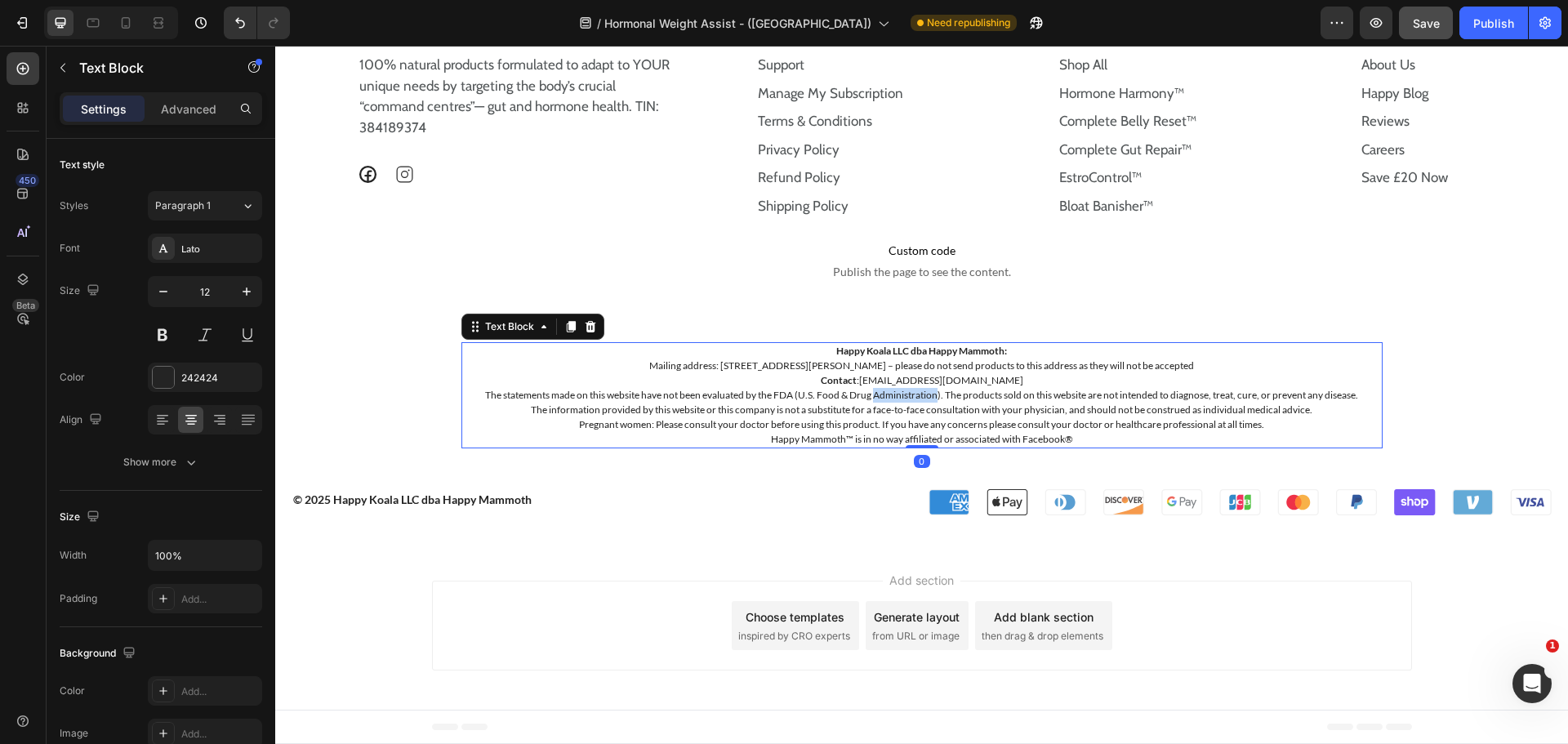
click at [926, 398] on p "The statements made on this website have not been evaluated by the FDA (U.S. Fo…" at bounding box center [922, 395] width 918 height 15
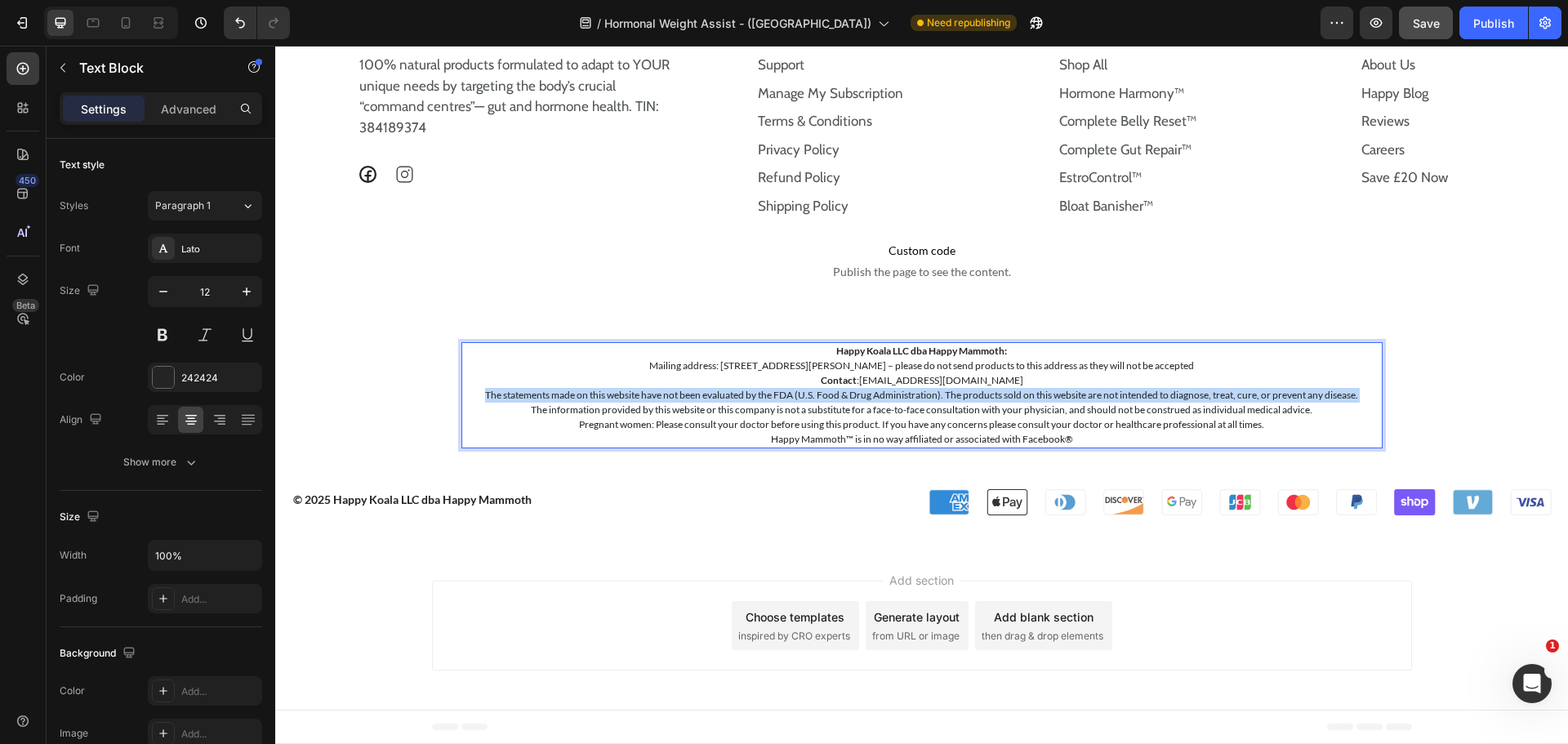
click at [926, 398] on p "The statements made on this website have not been evaluated by the FDA (U.S. Fo…" at bounding box center [922, 395] width 918 height 15
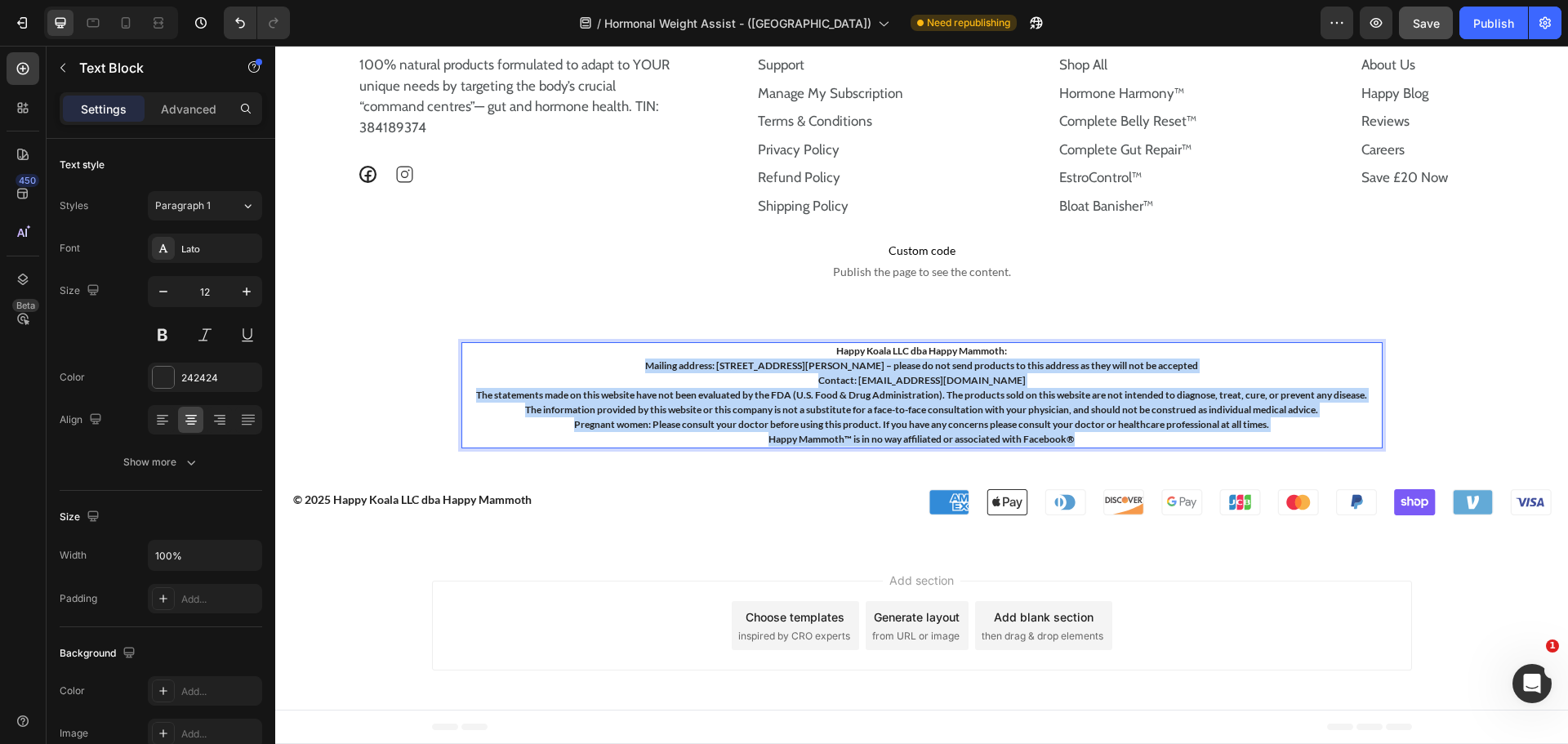
click at [598, 363] on p "Mailing address: [STREET_ADDRESS][PERSON_NAME] – please do not send products to…" at bounding box center [922, 366] width 918 height 15
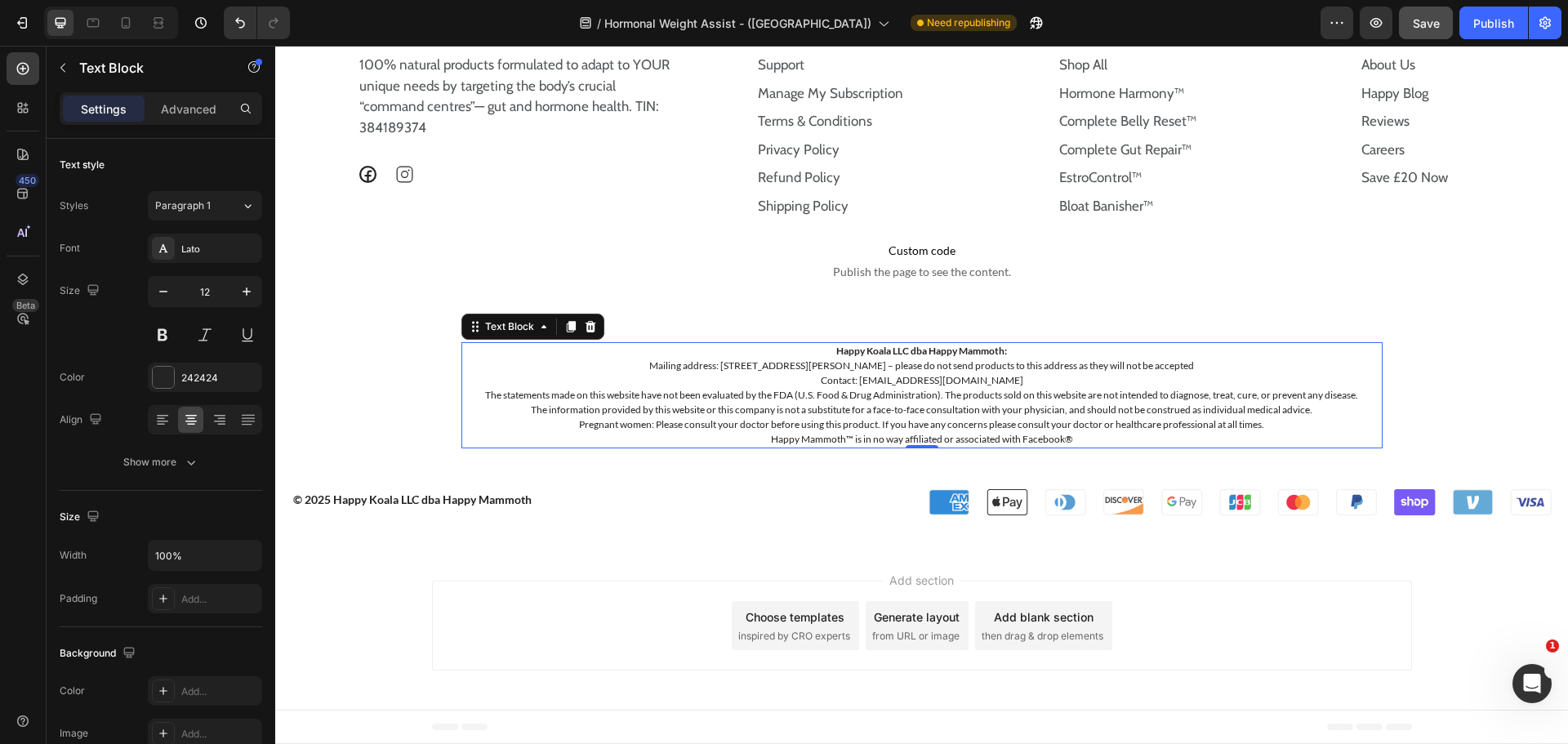
click at [853, 376] on p "Contact: support@happymammoth.co" at bounding box center [922, 380] width 918 height 15
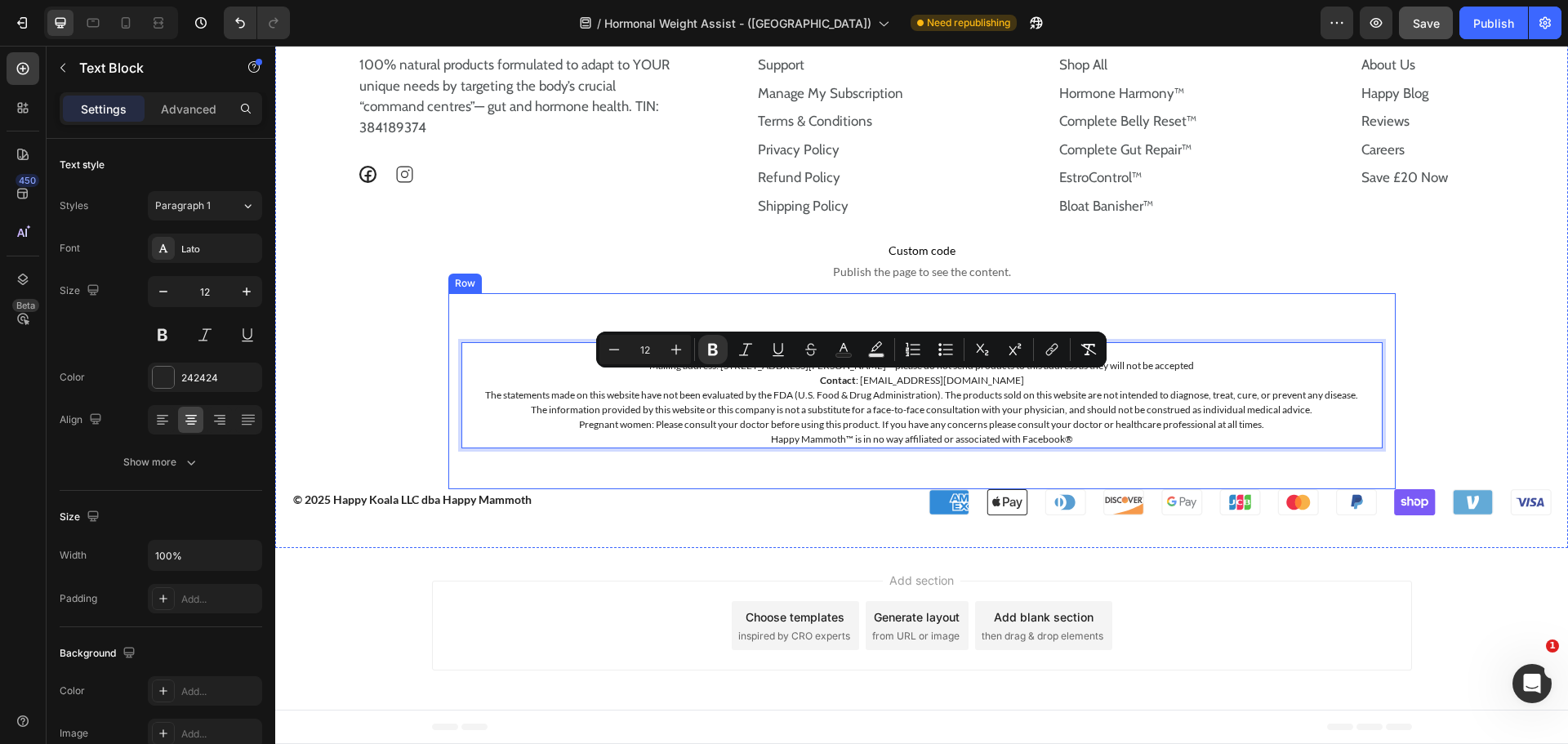
click at [1370, 319] on div "Happy Koala LLC dba Happy Mammoth: Mailing address: 1910 Thomes Ave, Cheyenne, …" at bounding box center [922, 391] width 948 height 196
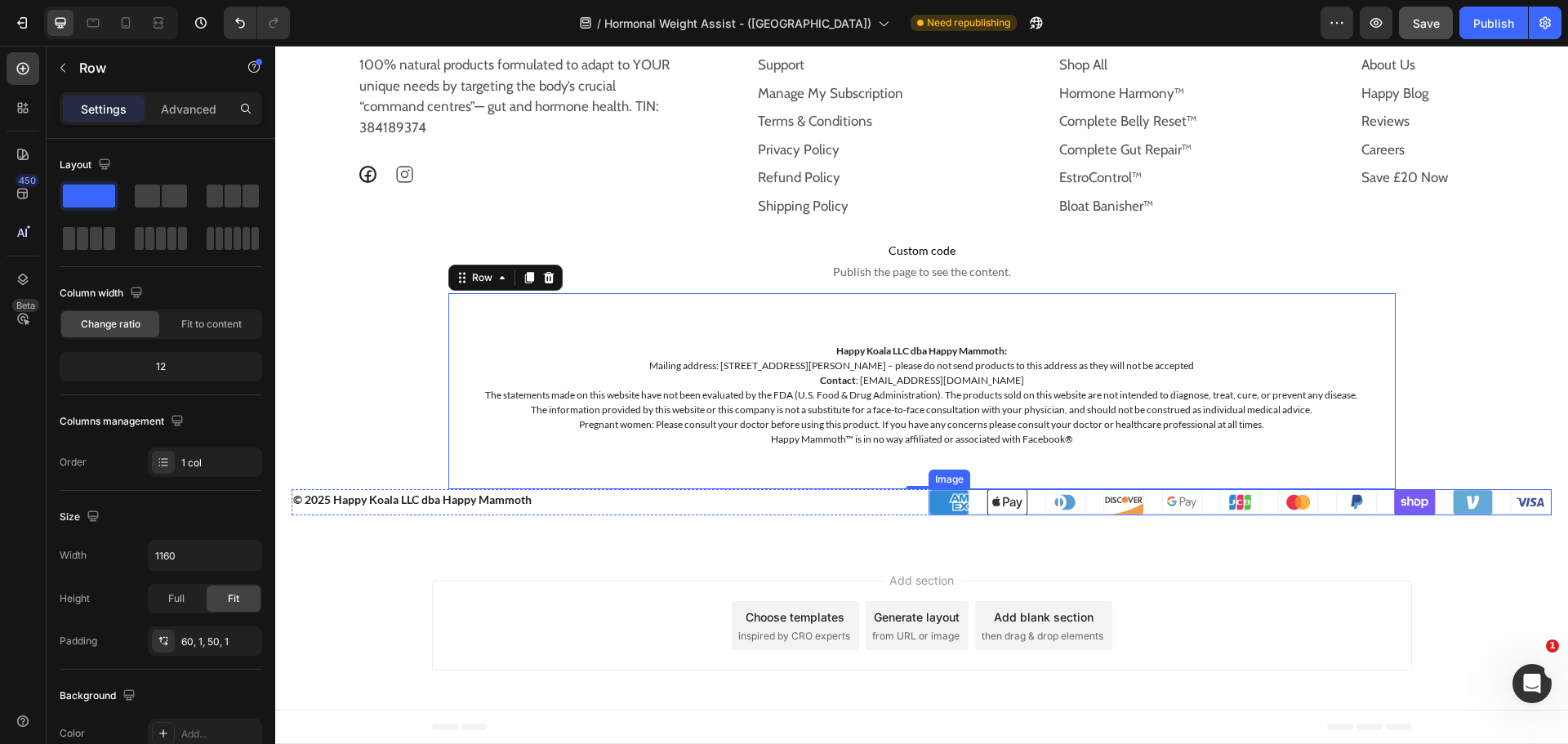
click at [1489, 493] on img at bounding box center [1241, 502] width 624 height 27
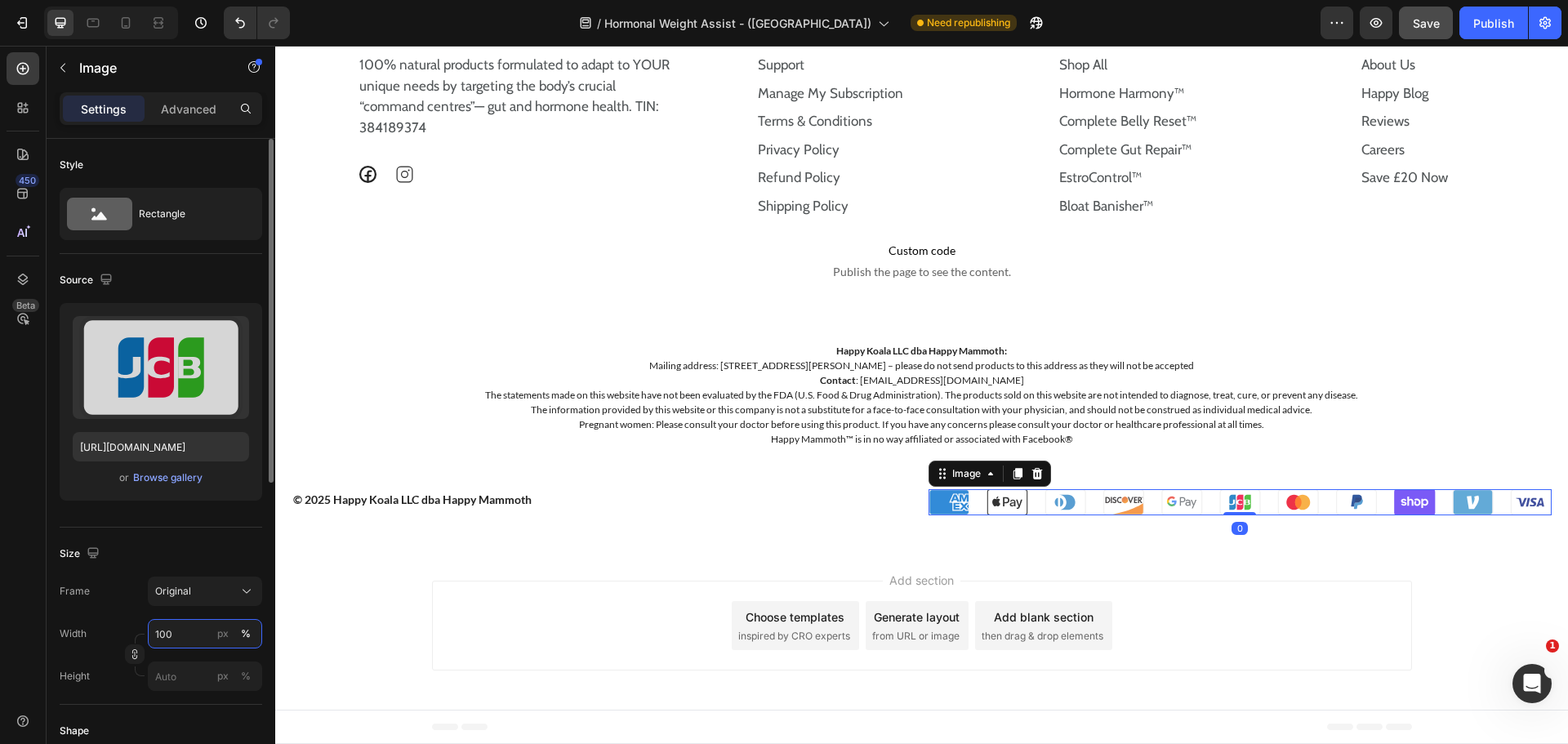
click at [181, 630] on input "100" at bounding box center [204, 633] width 114 height 29
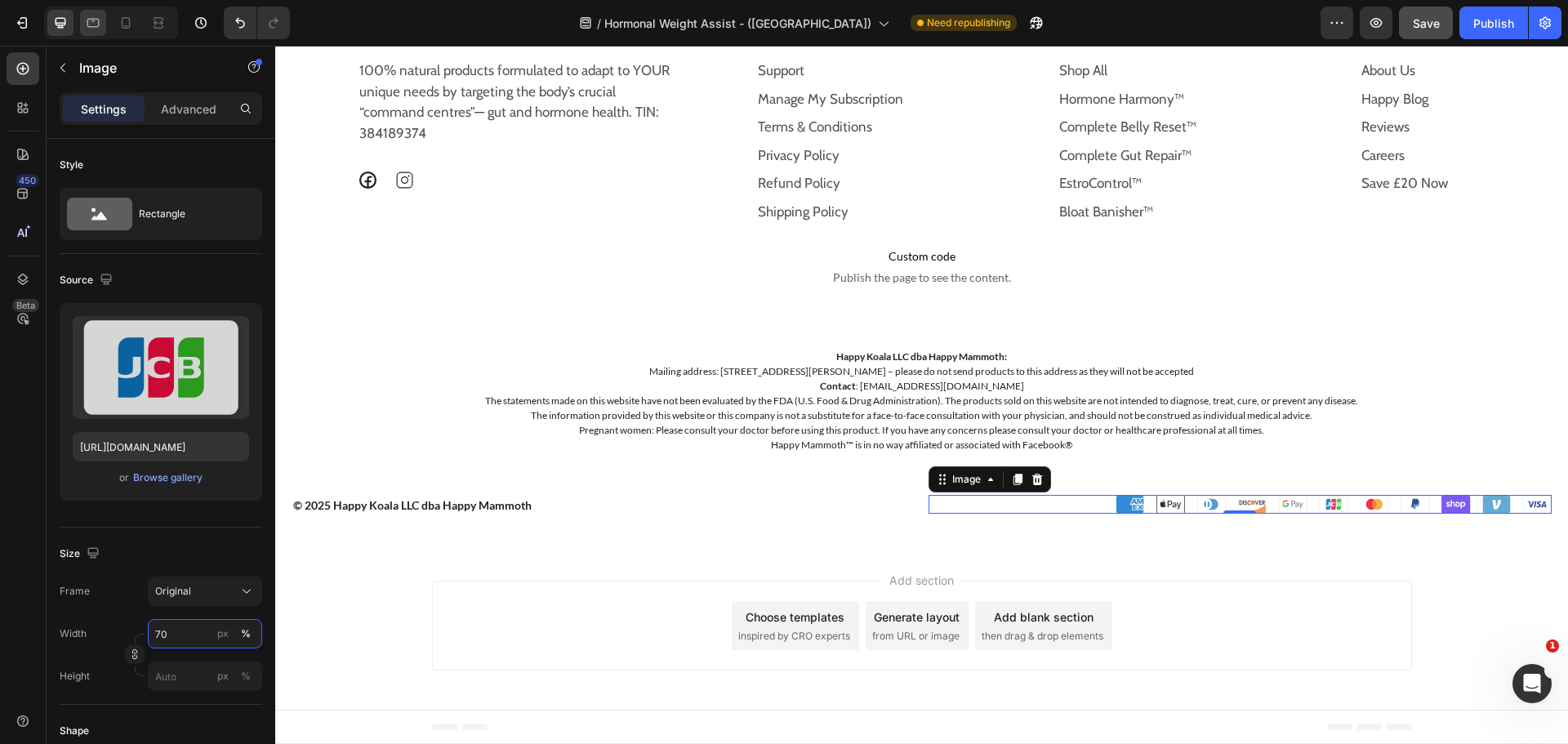
type input "70"
click at [91, 20] on icon at bounding box center [93, 23] width 16 height 16
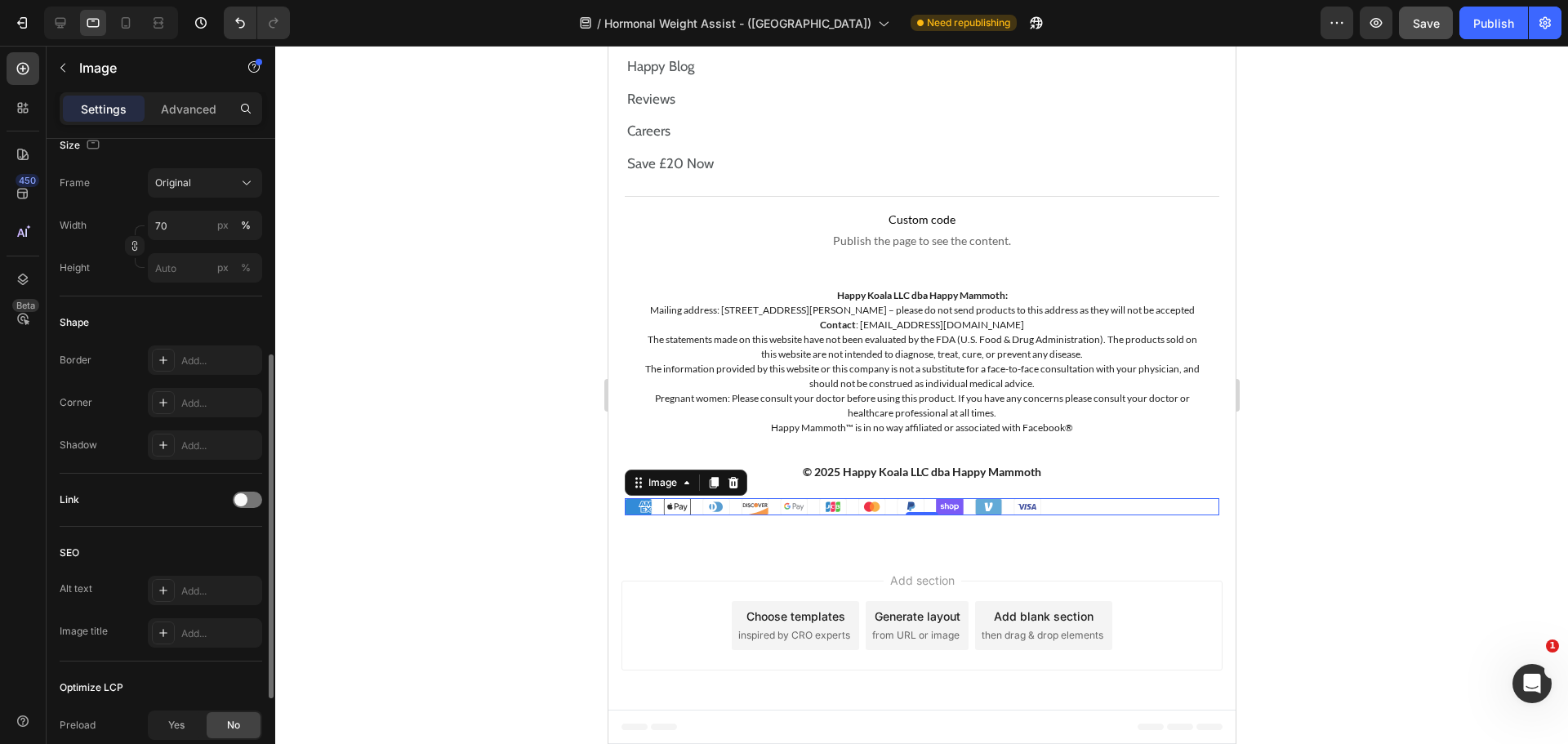
scroll to position [581, 0]
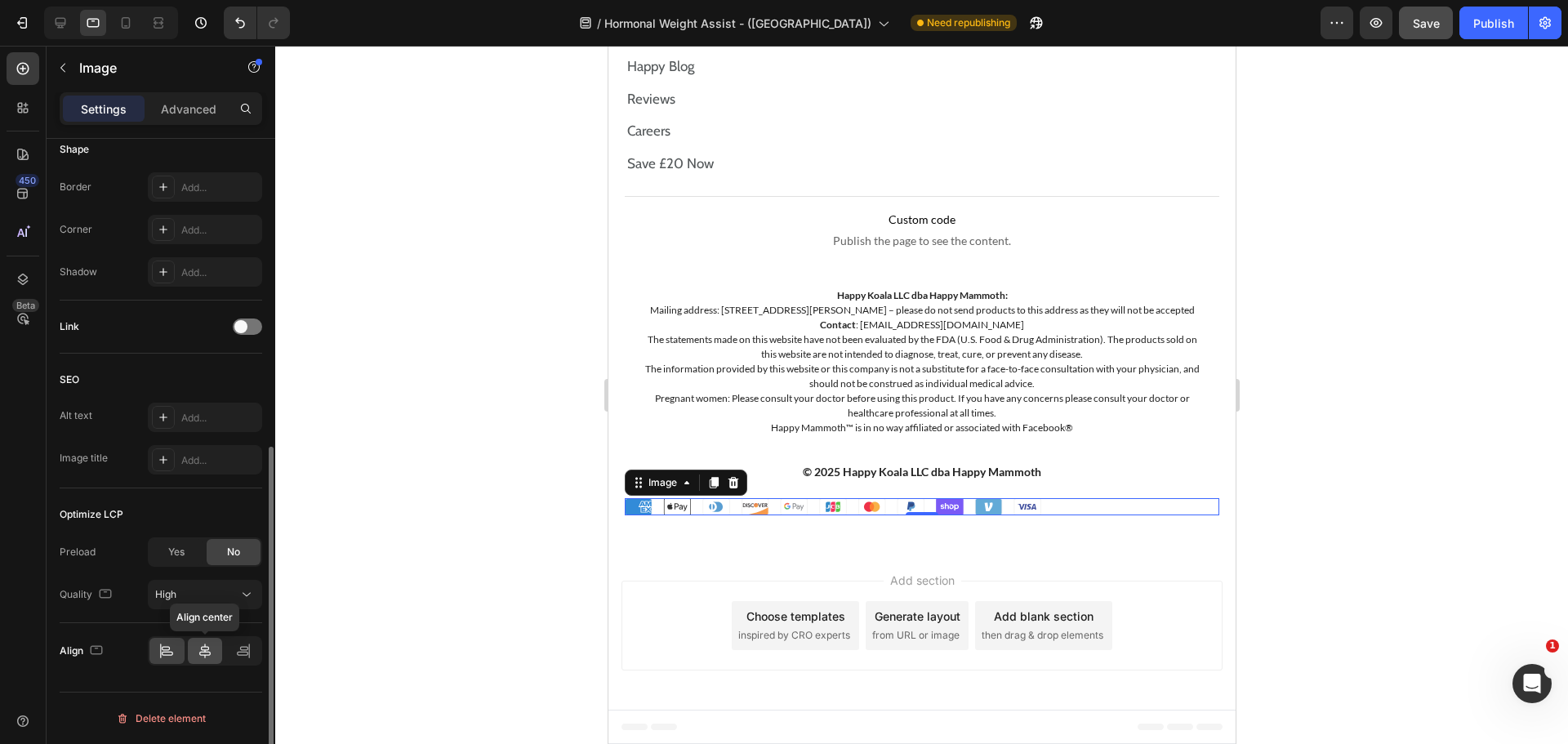
click at [206, 657] on div at bounding box center [206, 651] width 35 height 27
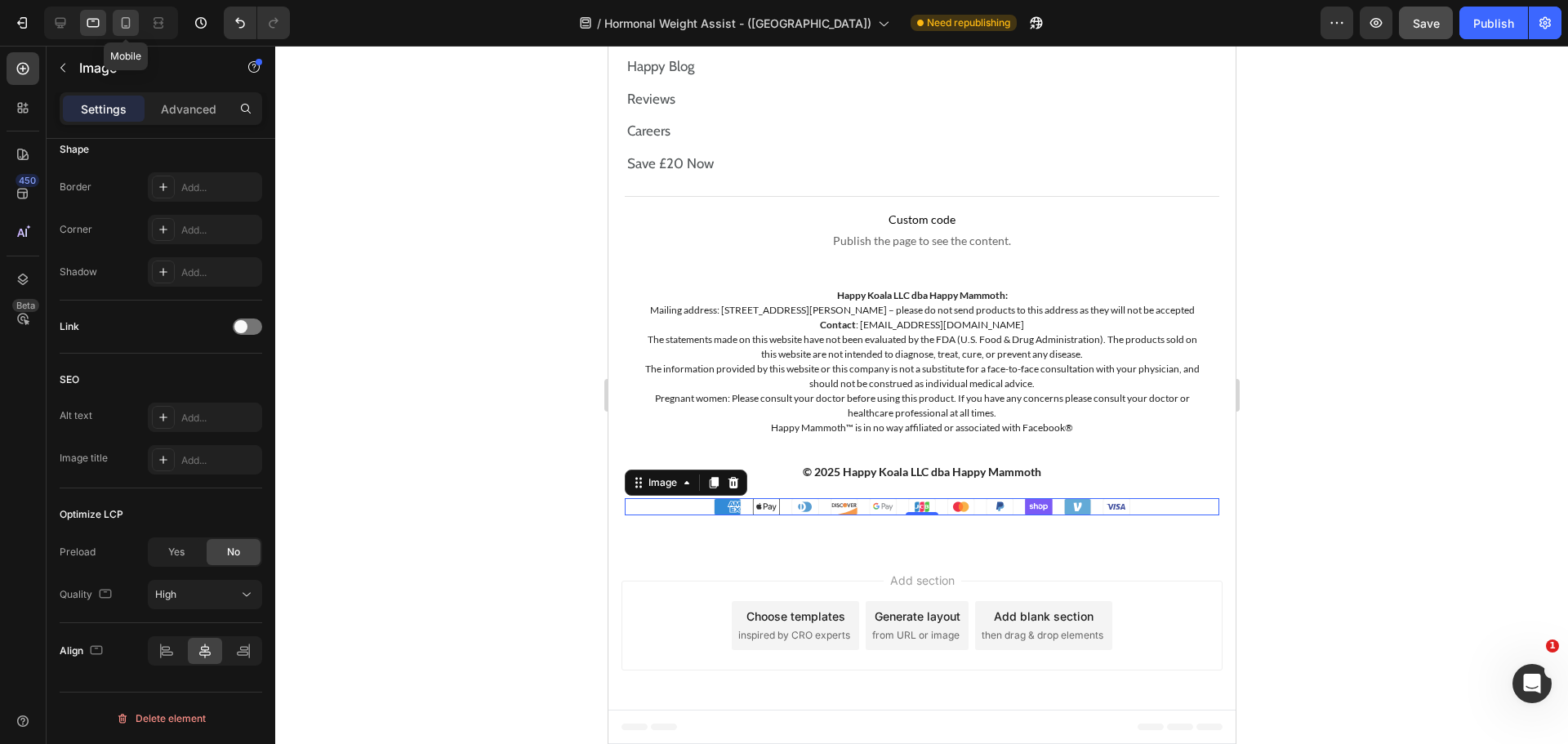
click at [115, 16] on div at bounding box center [126, 23] width 27 height 27
type input "[URL][DOMAIN_NAME]"
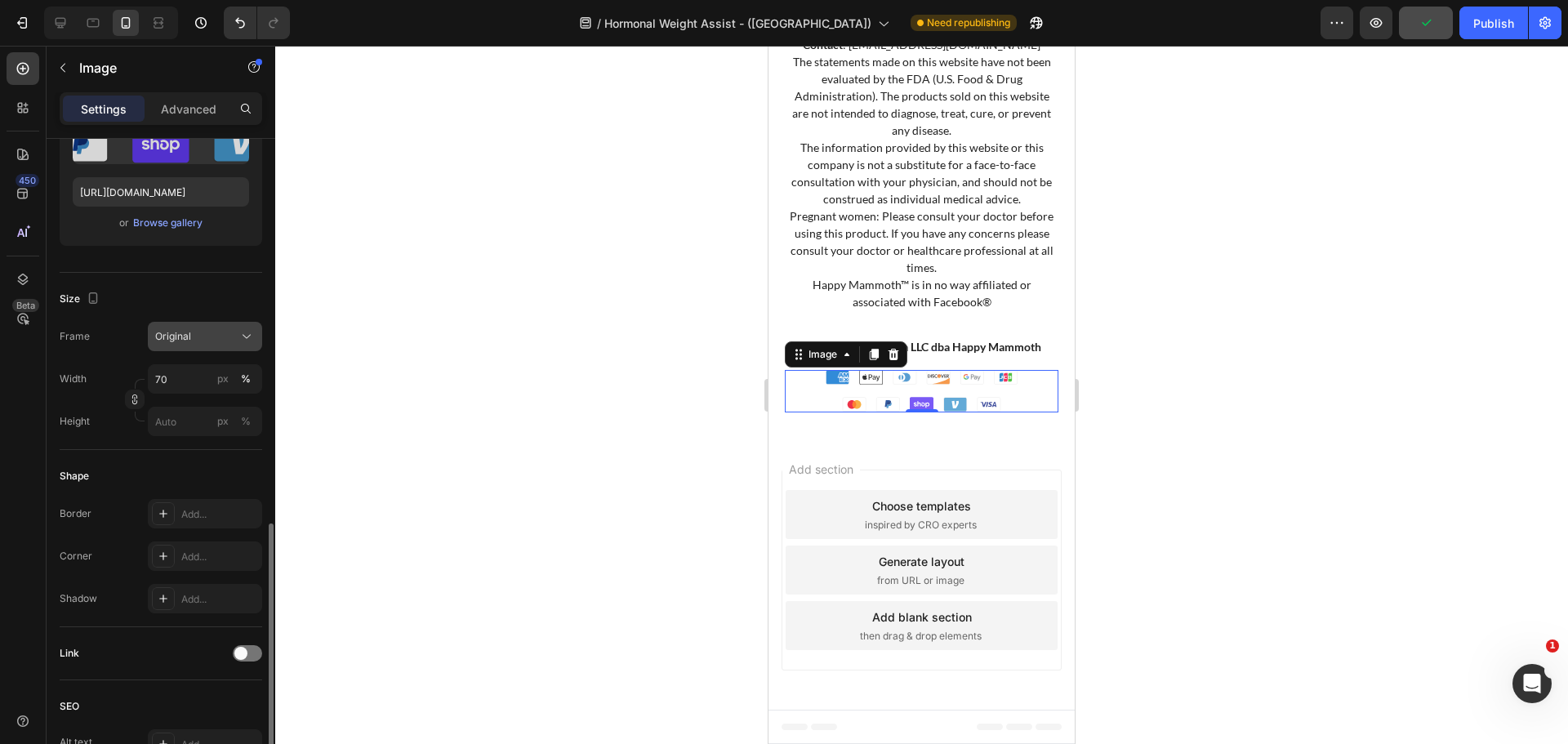
scroll to position [91, 0]
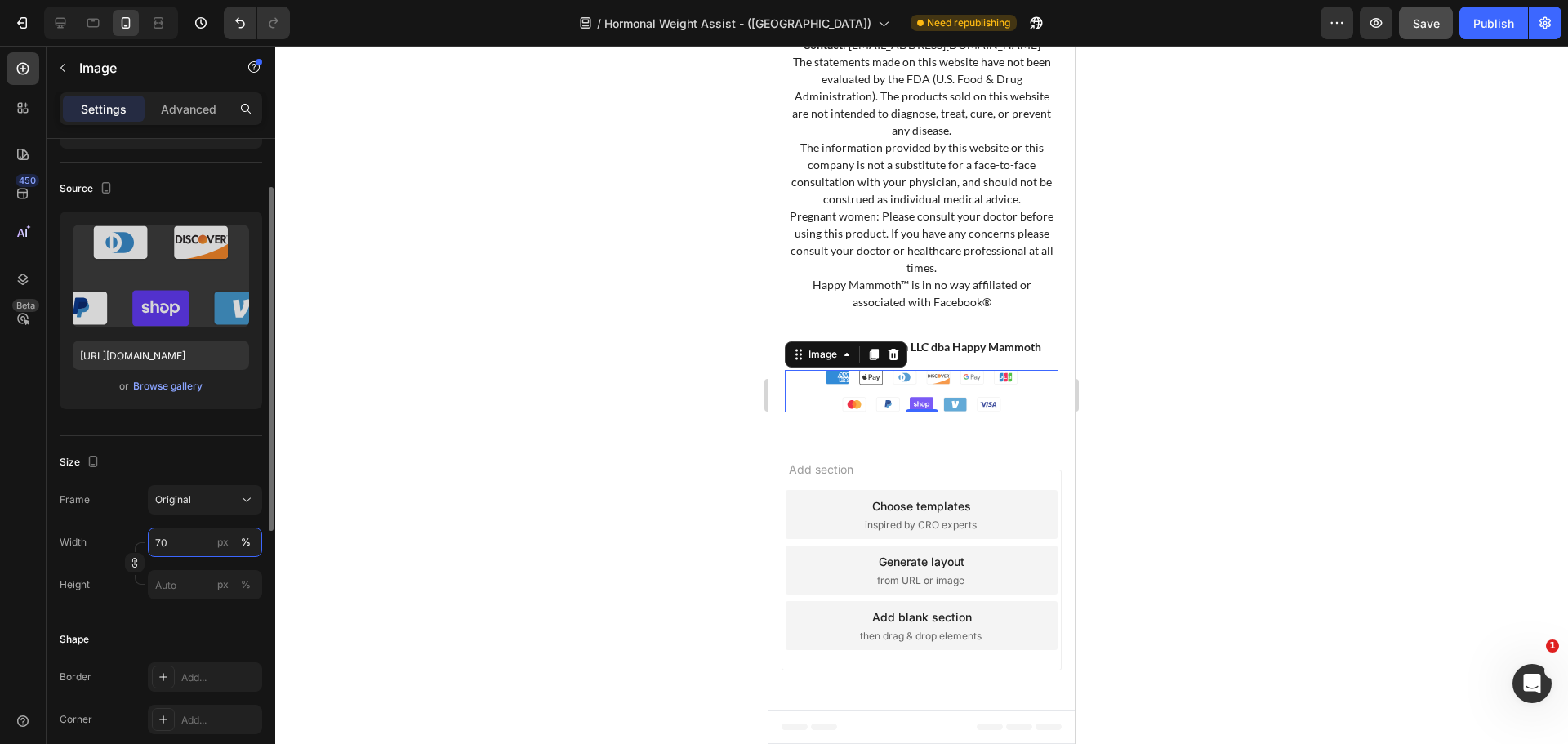
click at [177, 537] on input "70" at bounding box center [204, 542] width 114 height 29
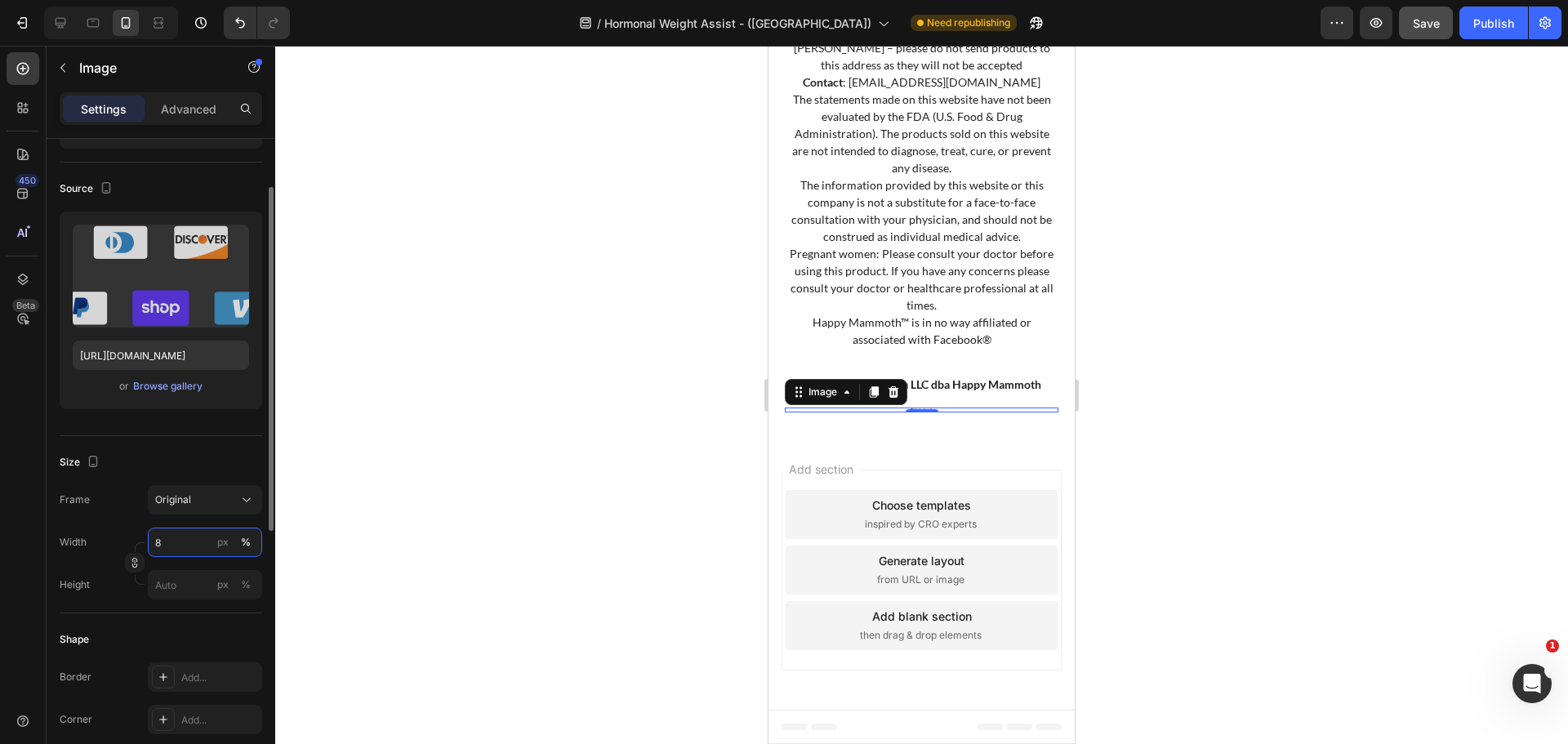
scroll to position [14169, 0]
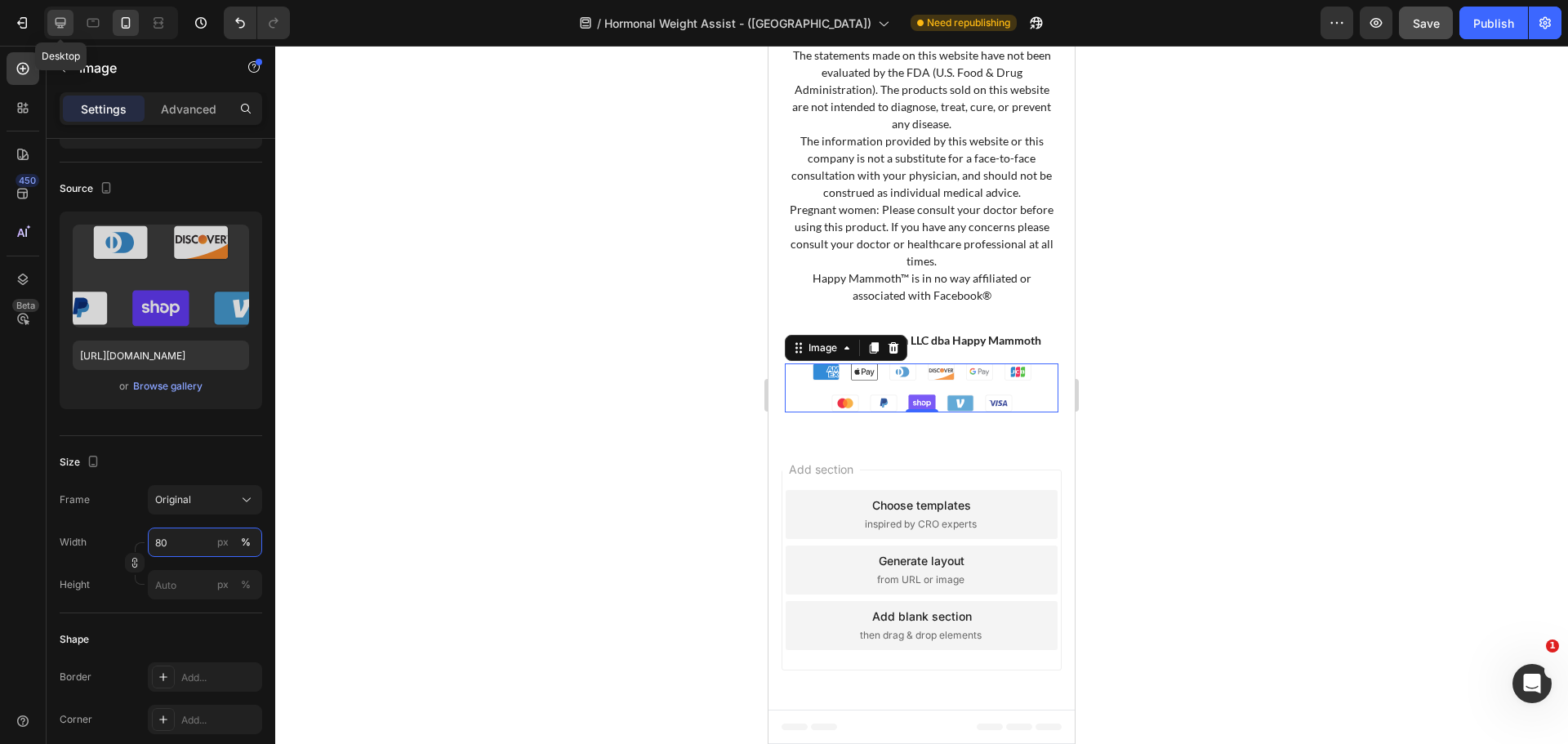
type input "80"
click at [66, 23] on icon at bounding box center [60, 23] width 16 height 16
type input "[URL][DOMAIN_NAME]"
type input "70"
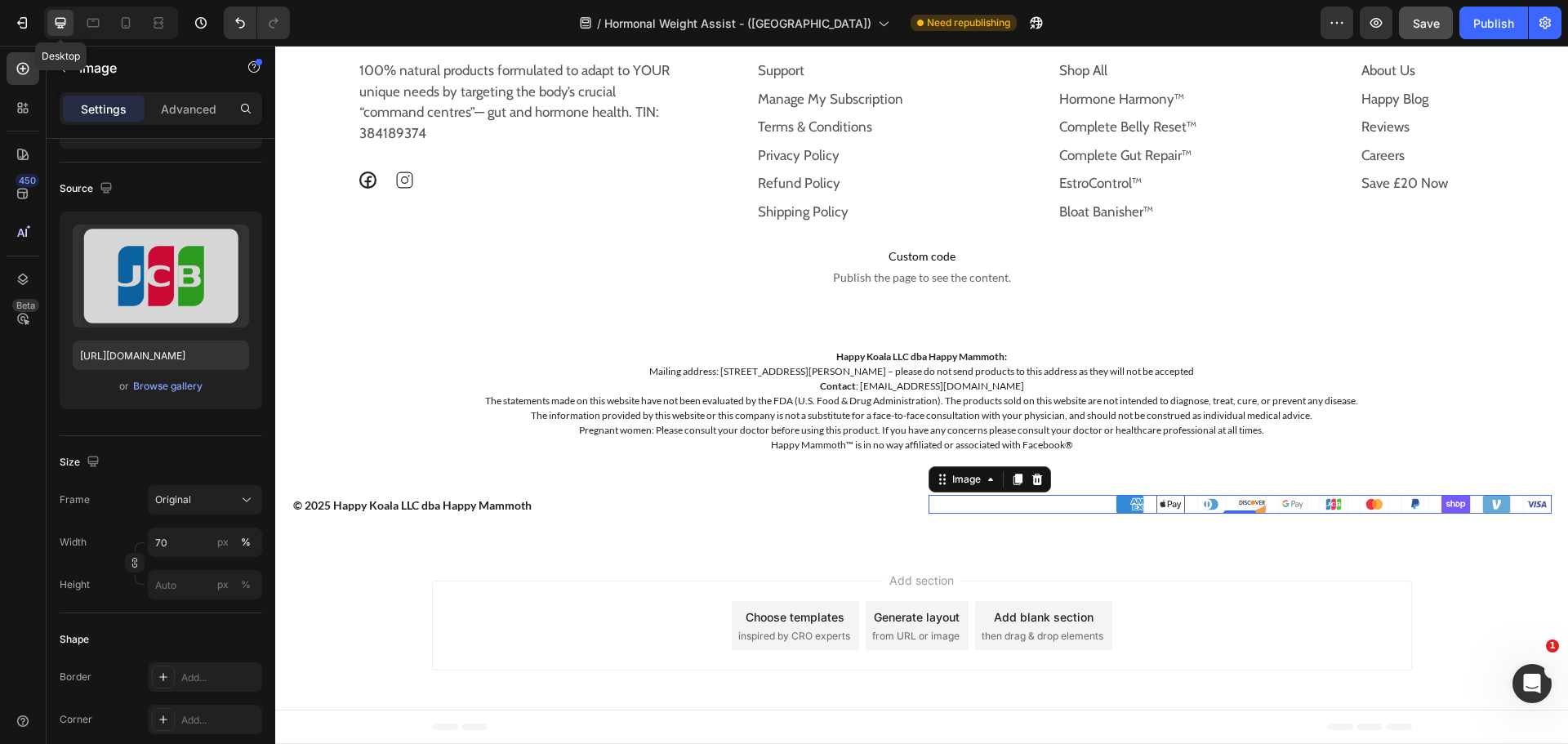
scroll to position [13797, 0]
click at [809, 515] on div "© 2025 Happy Koala LLC dba Happy Mammoth" at bounding box center [604, 505] width 624 height 20
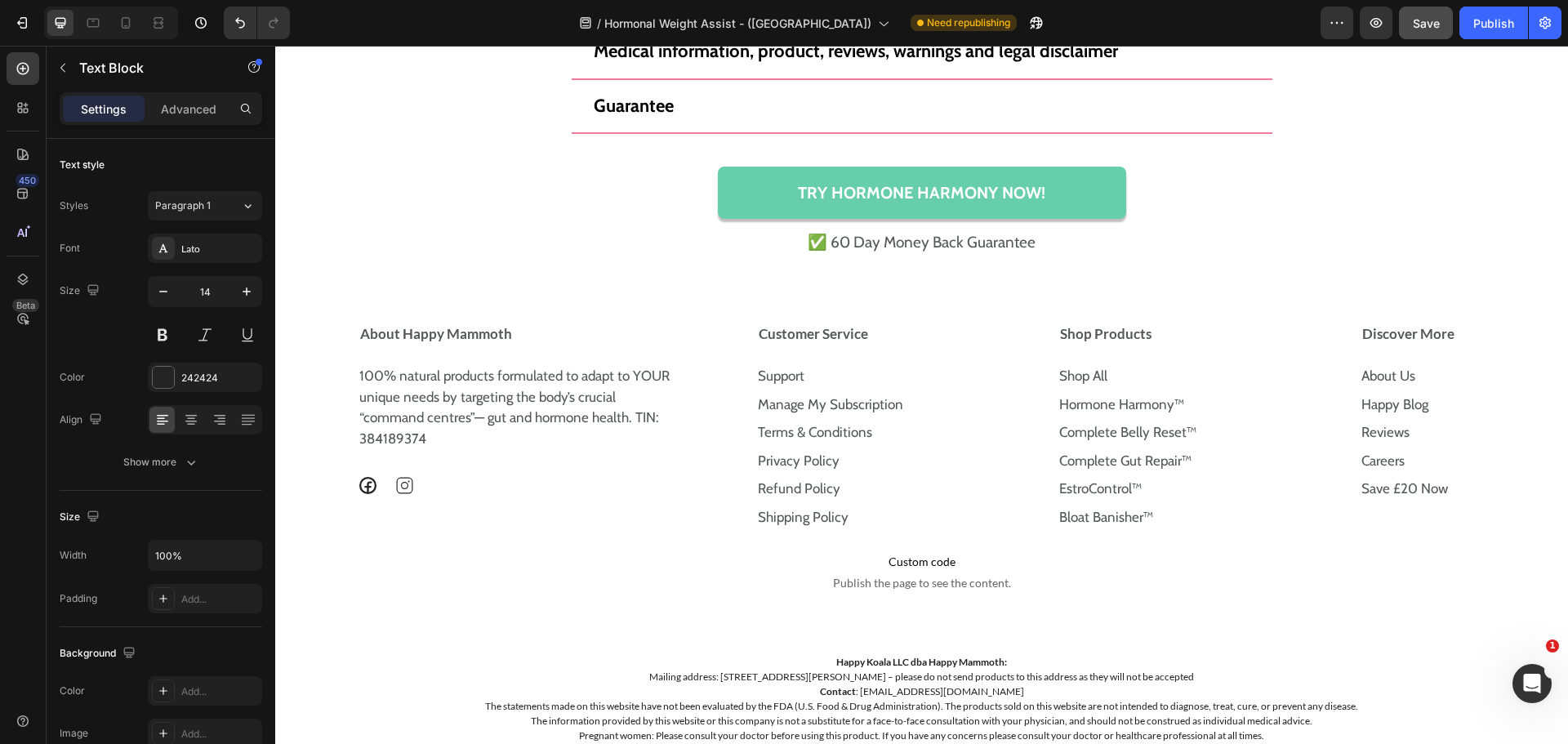
scroll to position [13463, 0]
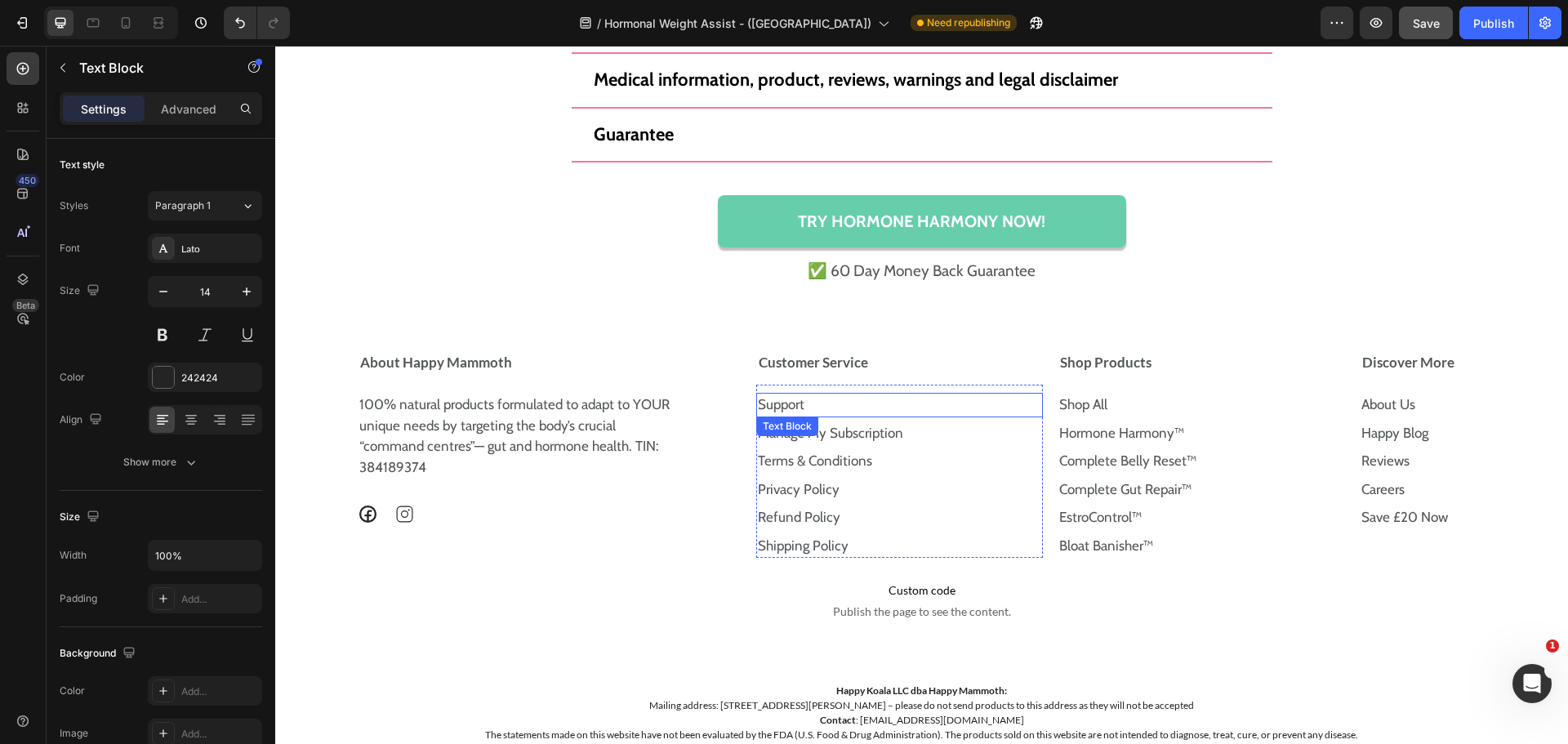
click at [794, 407] on link "Support" at bounding box center [780, 404] width 47 height 16
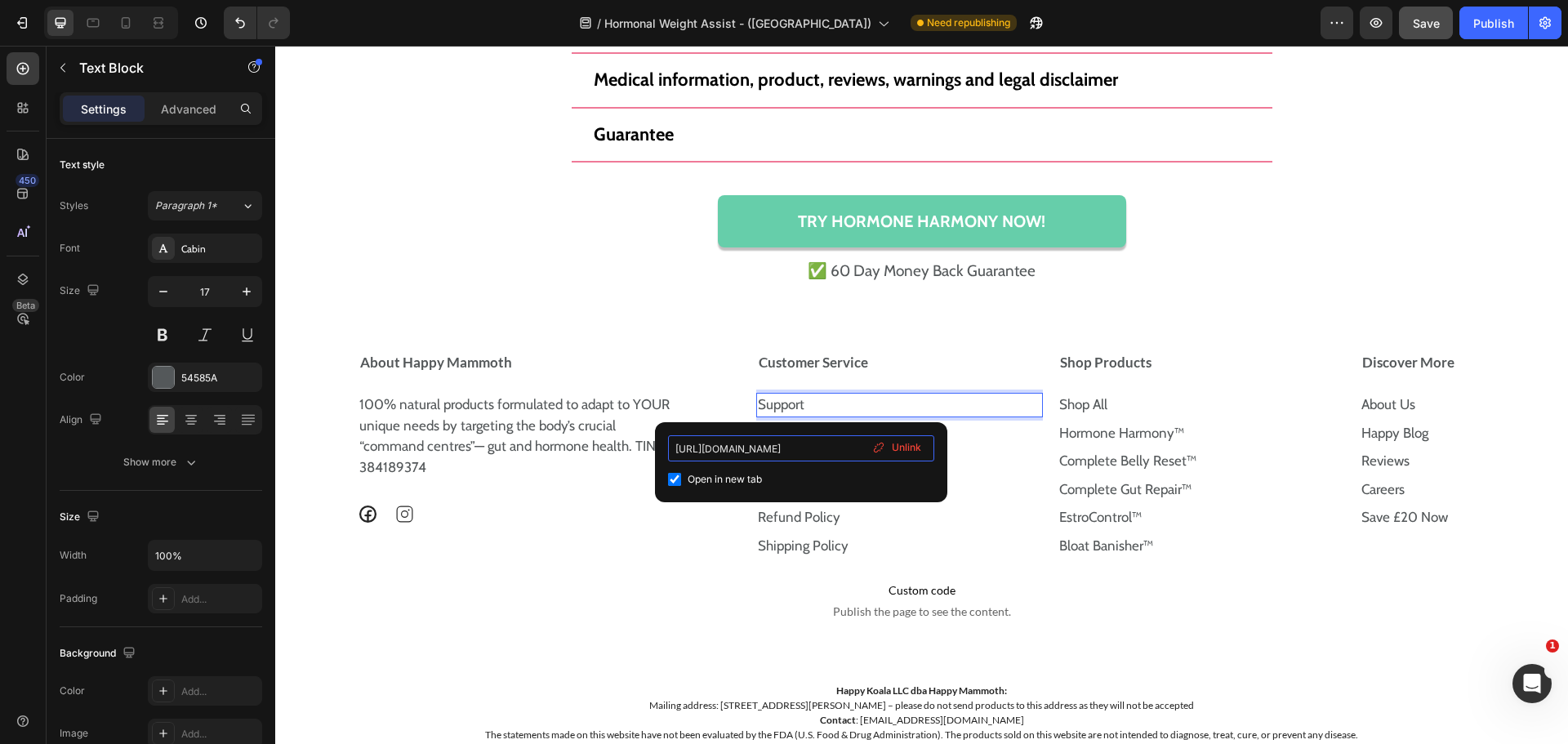
click at [831, 444] on input "https://happymammoth.com/pages/support" at bounding box center [801, 448] width 266 height 27
type input "https://uk.happymammoth.com/pages/support"
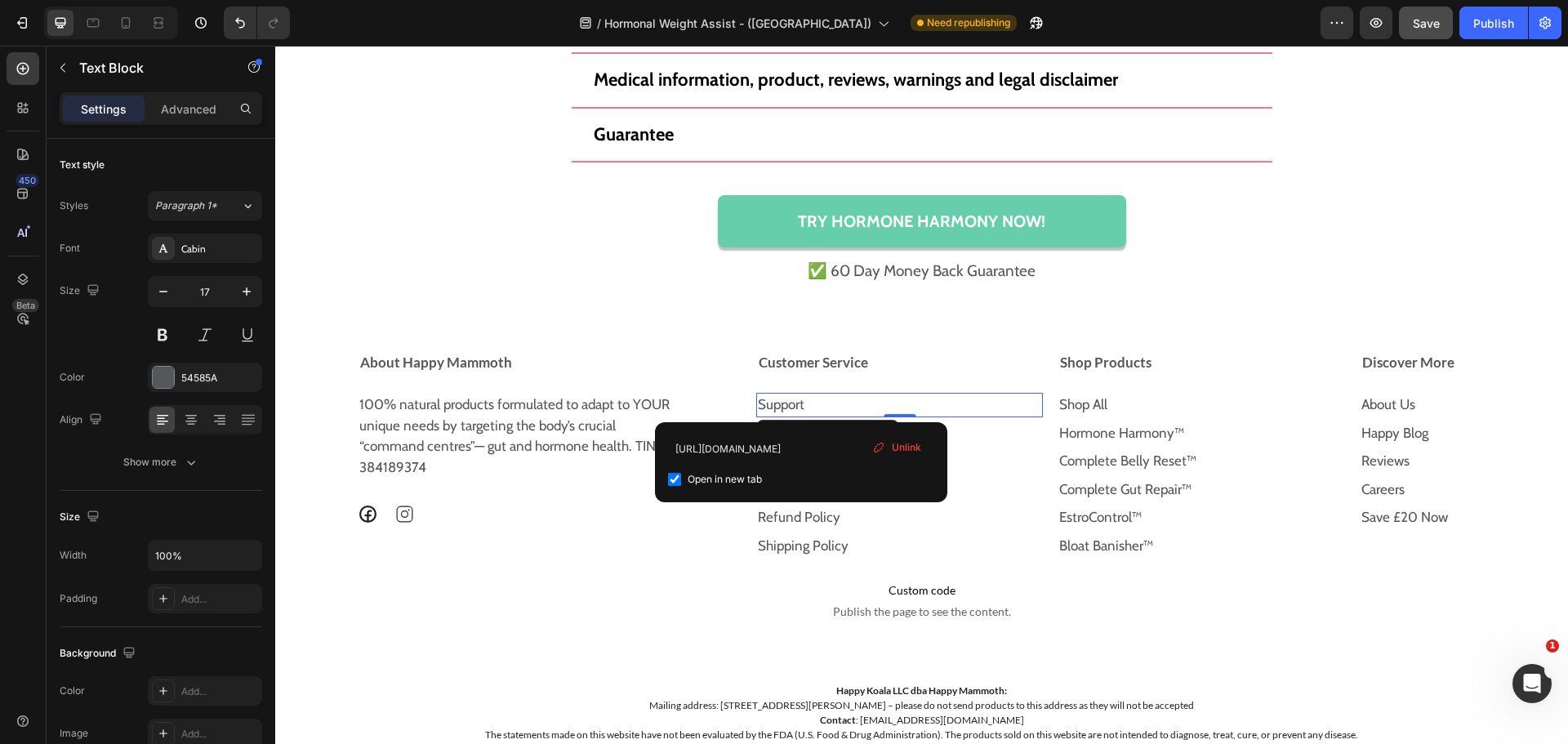
scroll to position [0, 0]
click at [833, 468] on div "https://uk.happymammoth.com/pages/support Open in new tab Unlink" at bounding box center [801, 461] width 266 height 54
click at [676, 476] on input "checkbox" at bounding box center [674, 479] width 13 height 13
checkbox input "false"
click at [701, 525] on div "100% natural products formulated to adapt to YOUR unique needs by targeting the…" at bounding box center [550, 457] width 384 height 153
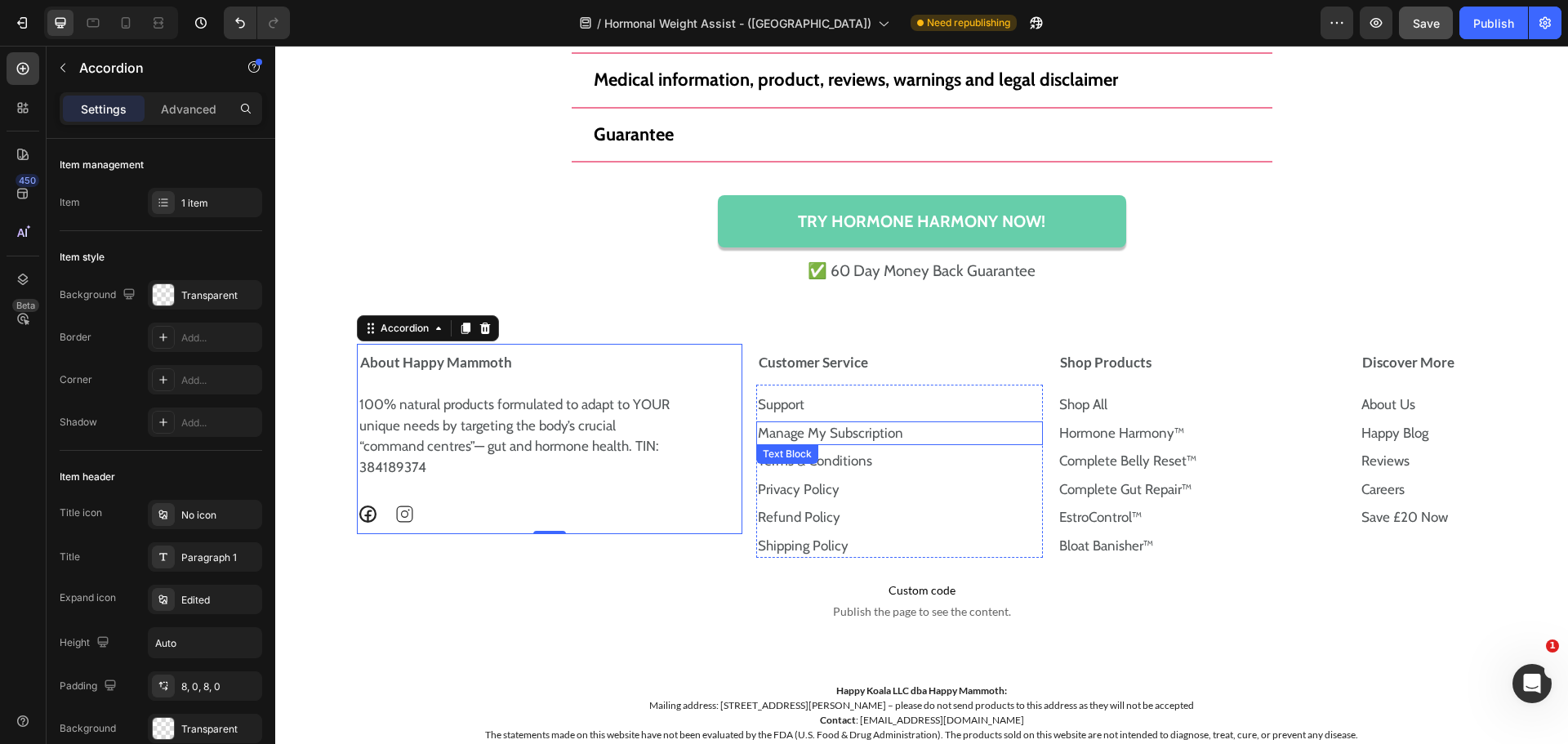
click at [826, 437] on link "Manage My Subscription" at bounding box center [830, 432] width 145 height 16
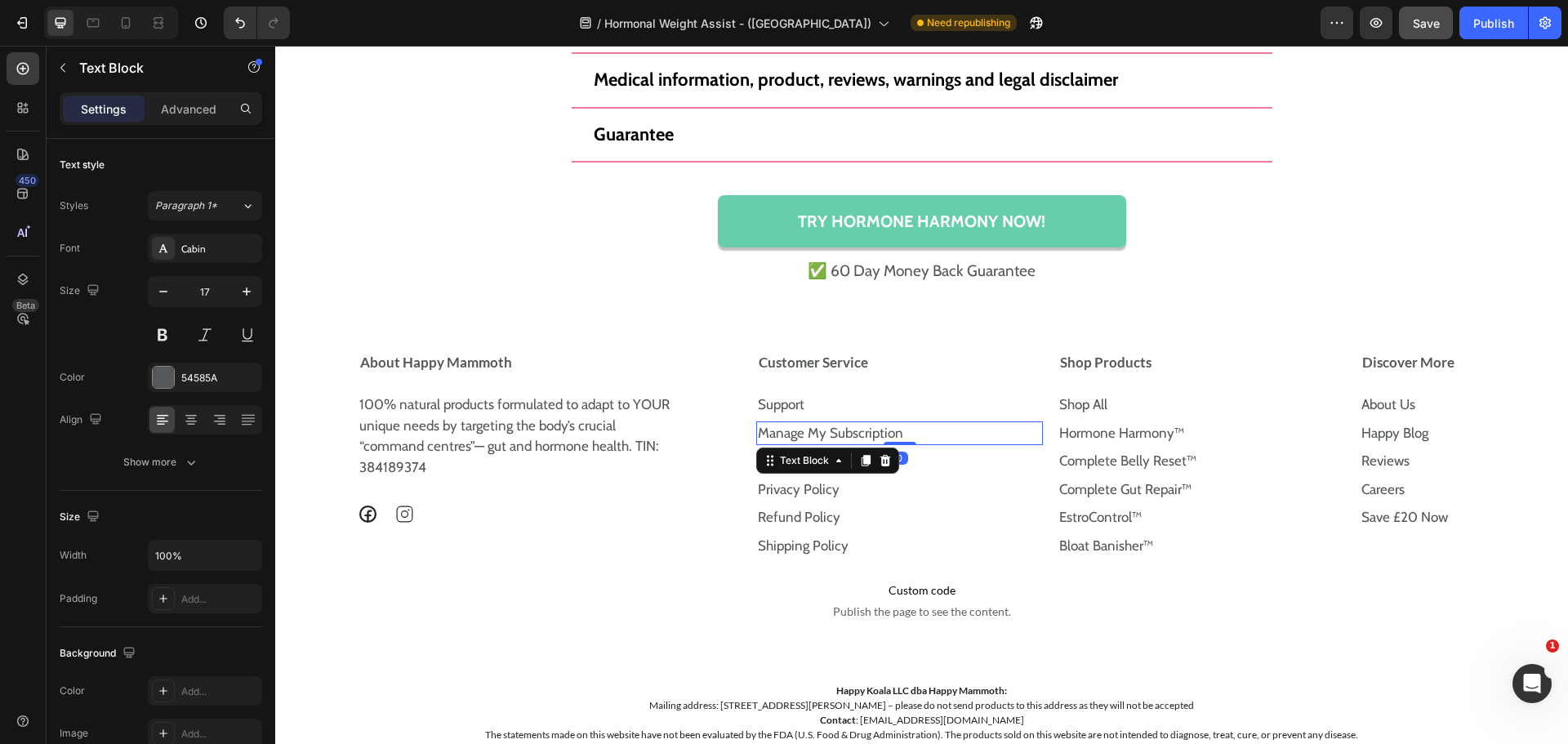
click at [835, 429] on link "Manage My Subscription" at bounding box center [830, 432] width 145 height 16
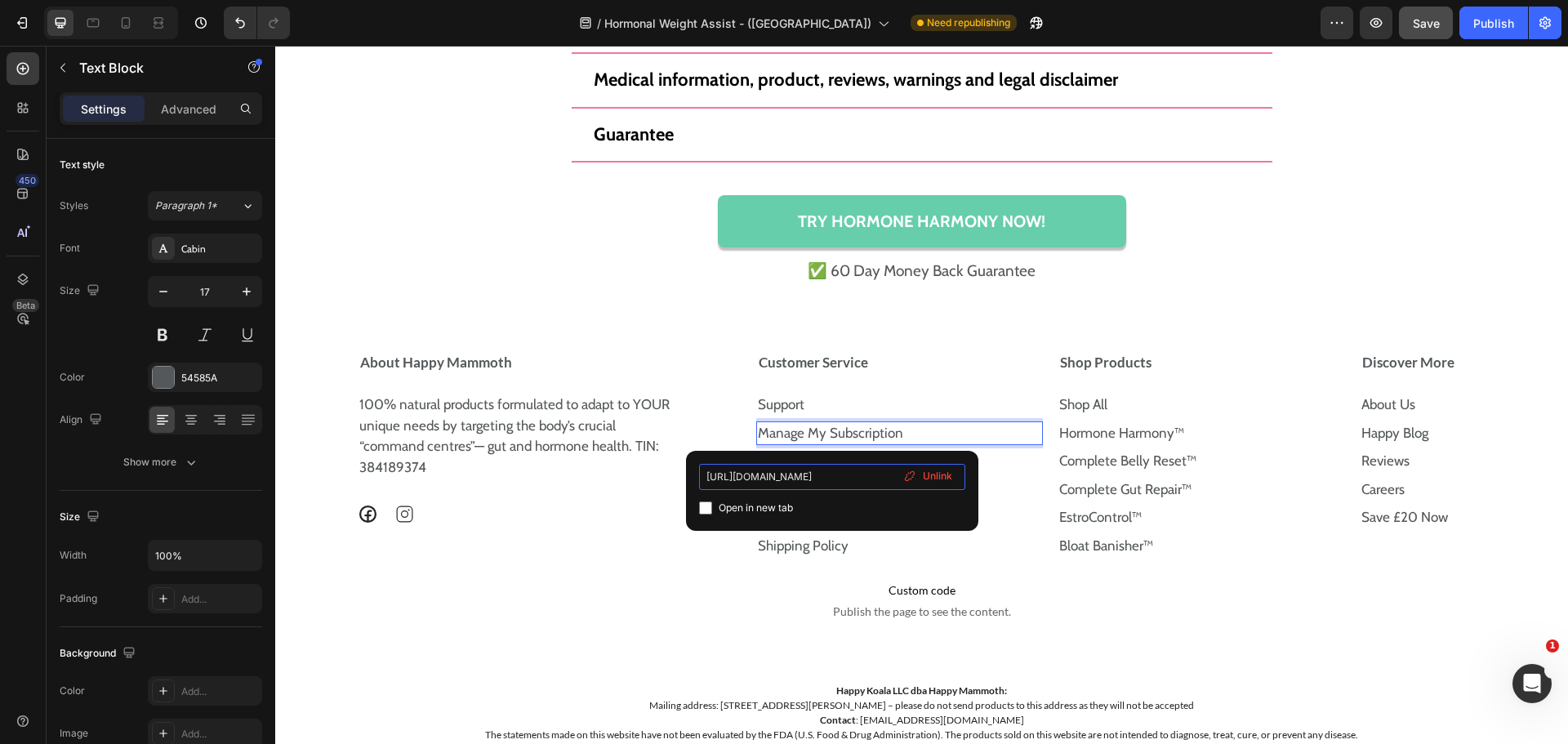
click at [823, 467] on input "https://happymammoth.com/tools/recurring/login/" at bounding box center [832, 477] width 266 height 27
type input "https://uk.happymammoth.com/tools/recurring/login/"
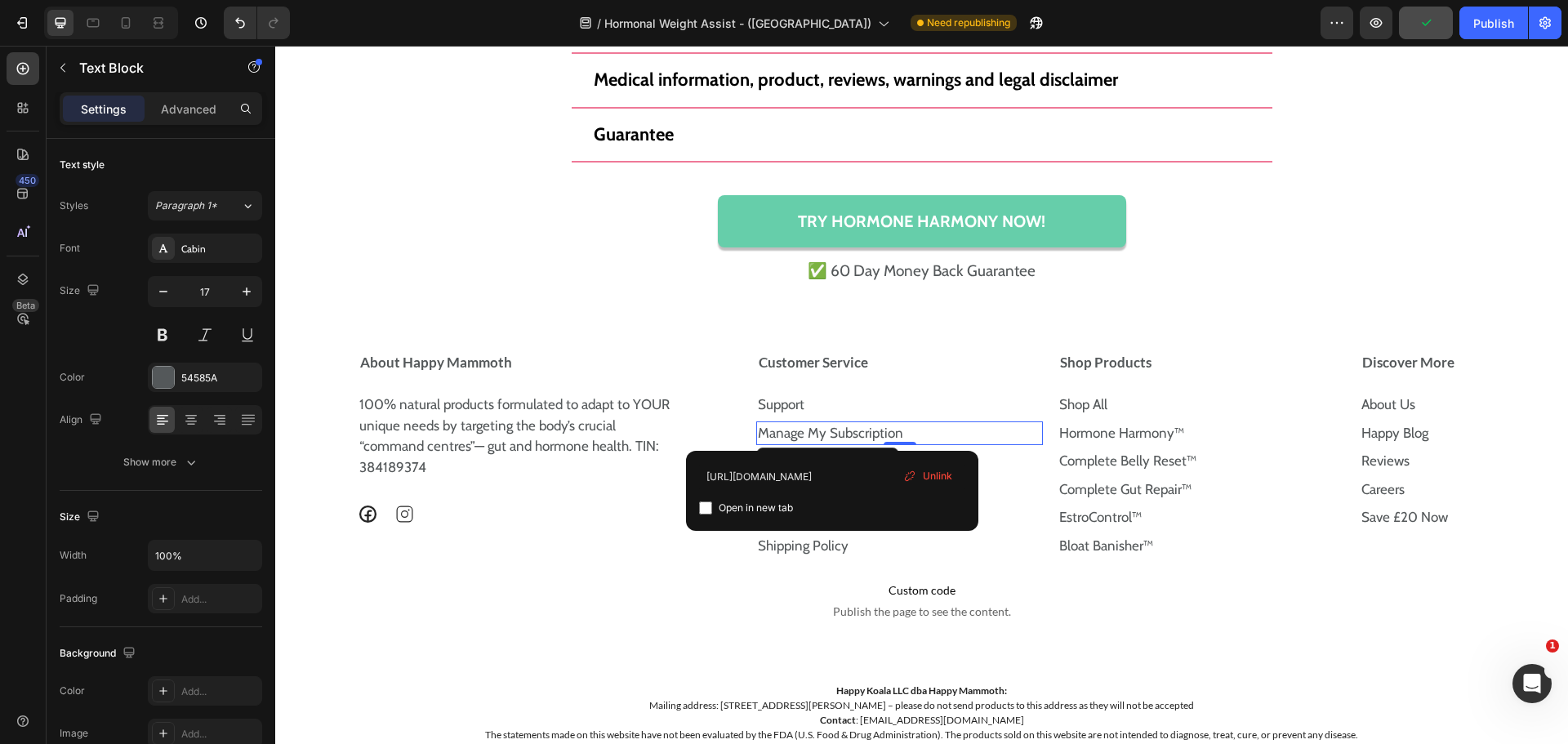
scroll to position [0, 0]
click at [823, 503] on div "Open in new tab" at bounding box center [832, 508] width 266 height 19
click at [803, 505] on div "Open in new tab" at bounding box center [832, 508] width 266 height 19
checkbox input "false"
click at [651, 481] on div "100% natural products formulated to adapt to YOUR unique needs by targeting the…" at bounding box center [517, 456] width 318 height 135
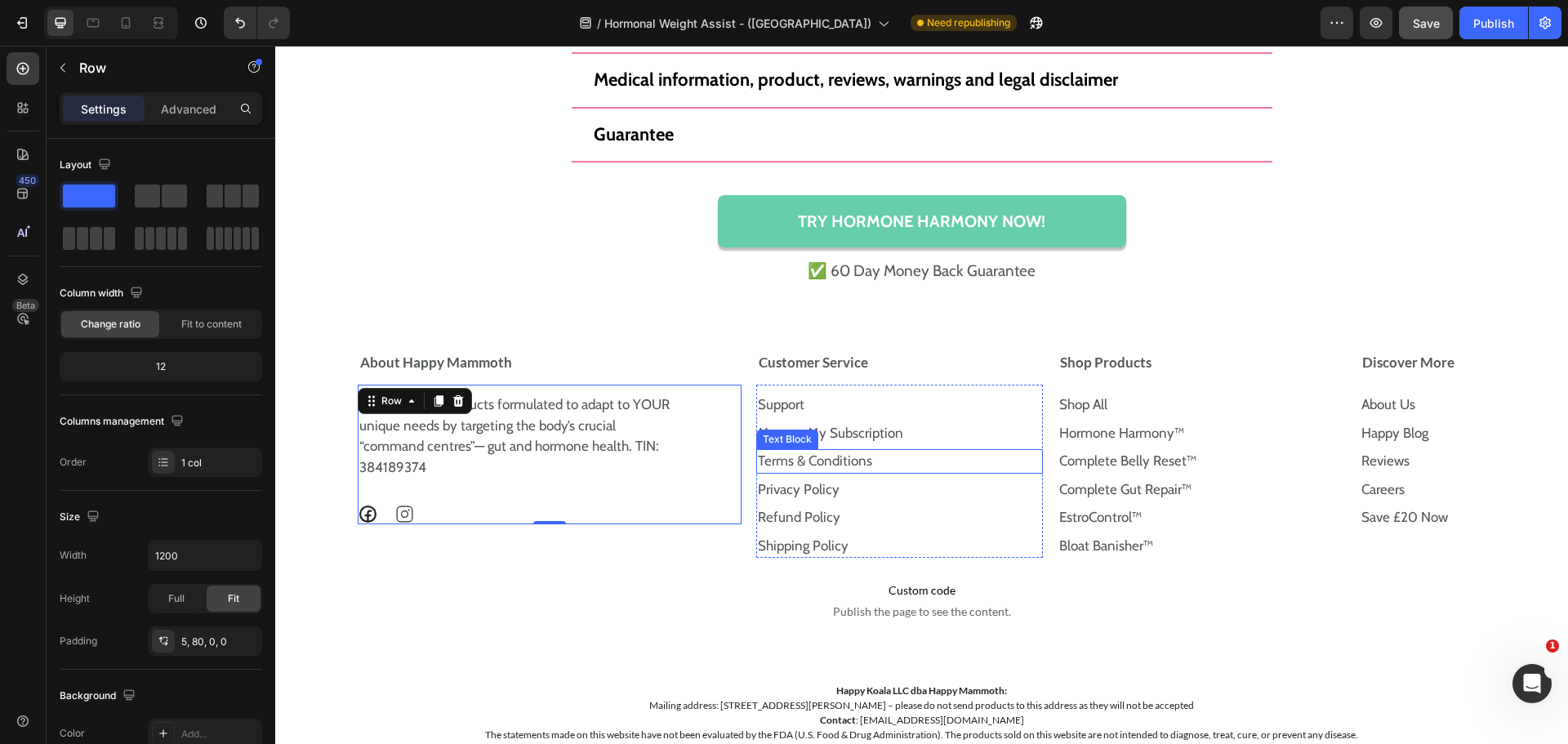
click at [823, 454] on link "Terms & Conditions" at bounding box center [814, 460] width 114 height 16
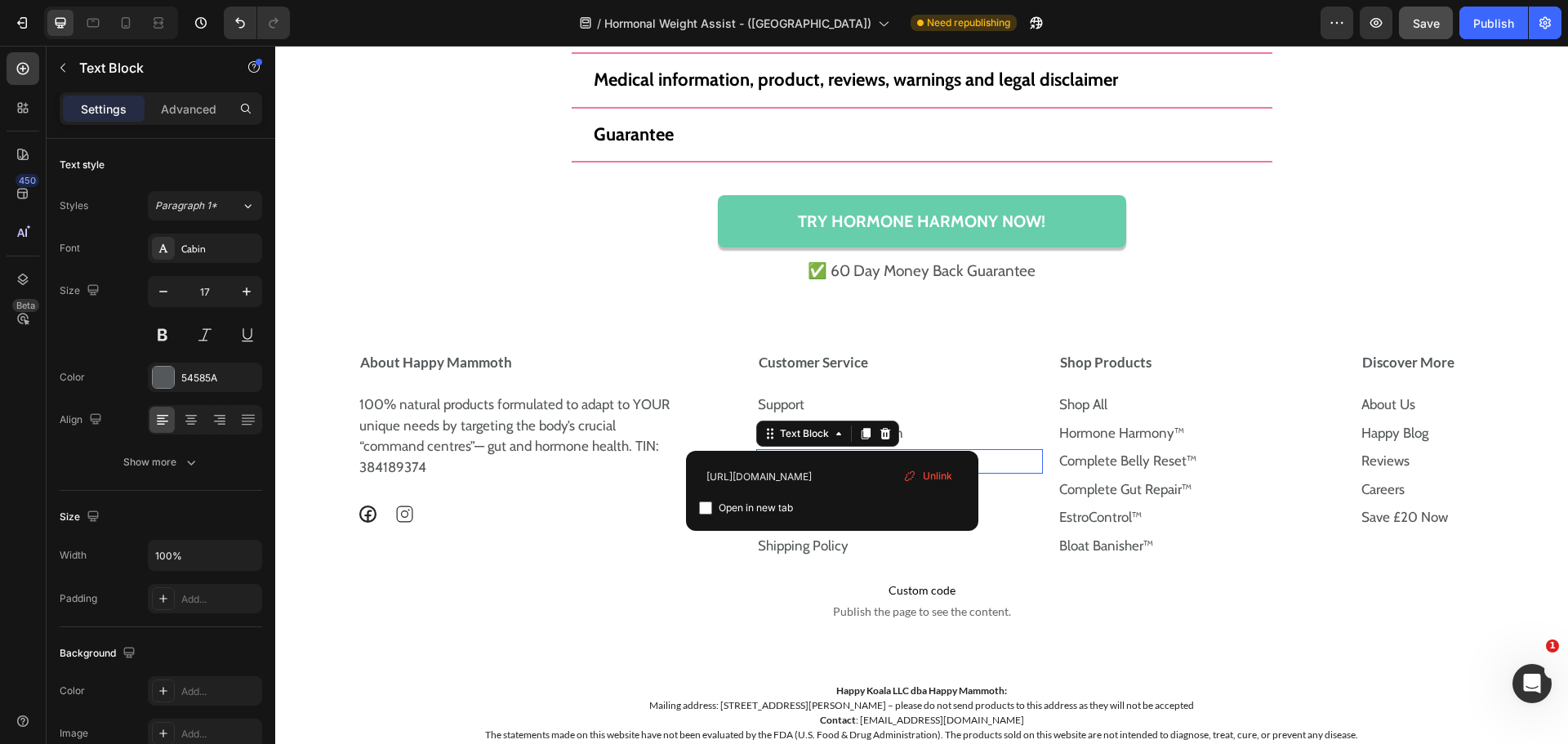
click at [833, 464] on link "Terms & Conditions" at bounding box center [814, 460] width 114 height 16
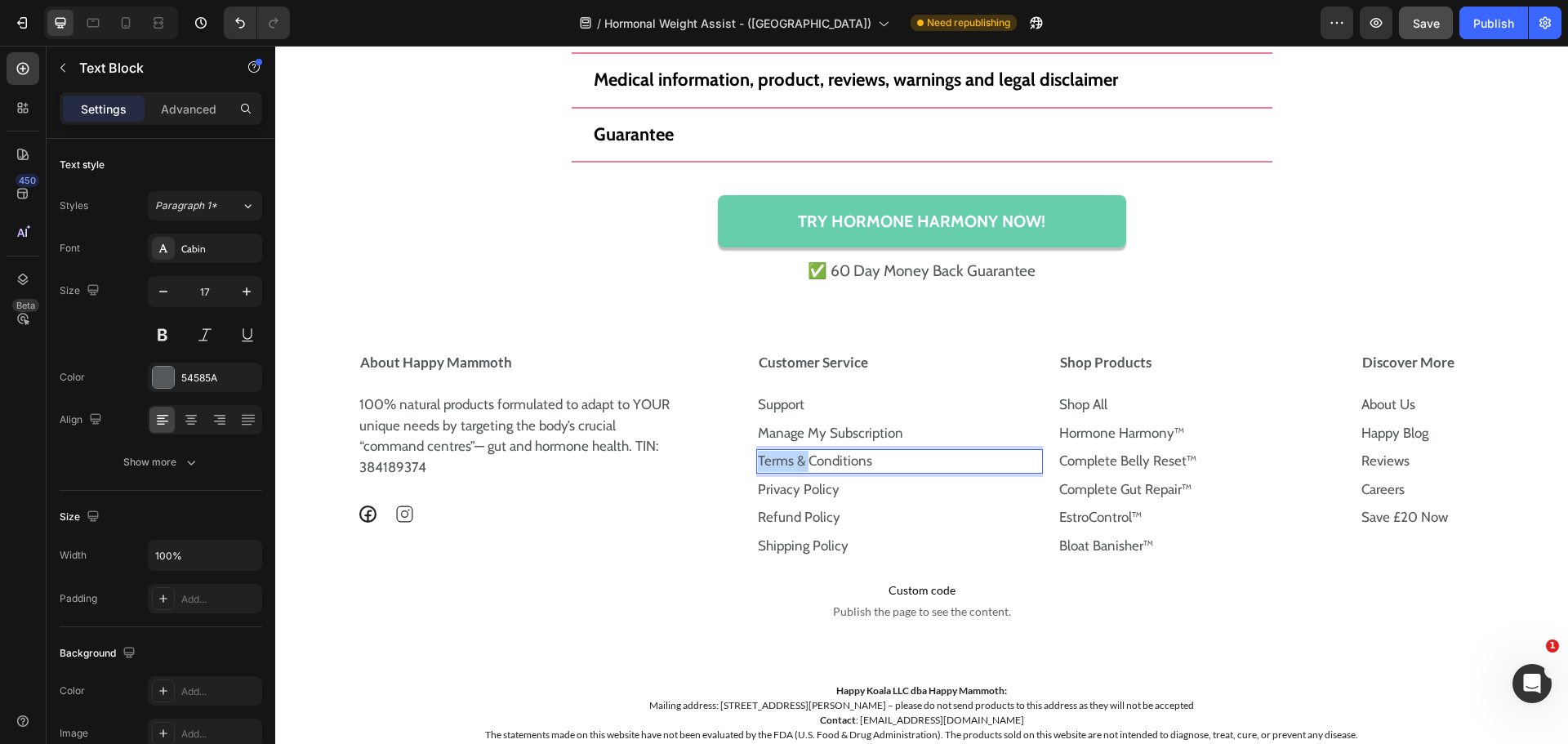
click at [833, 464] on link "Terms & Conditions" at bounding box center [814, 460] width 114 height 16
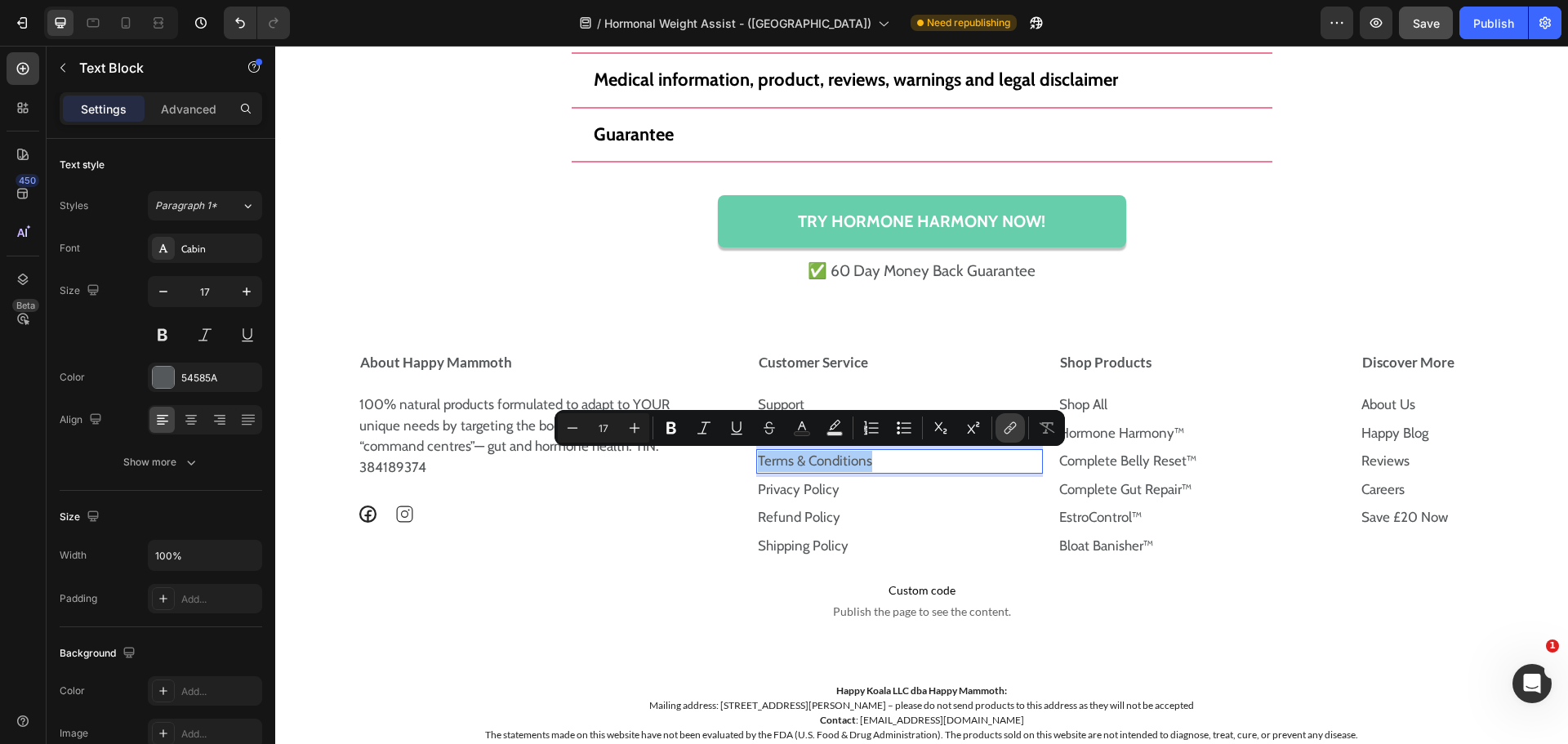
click at [1007, 429] on icon "Editor contextual toolbar" at bounding box center [1010, 428] width 16 height 16
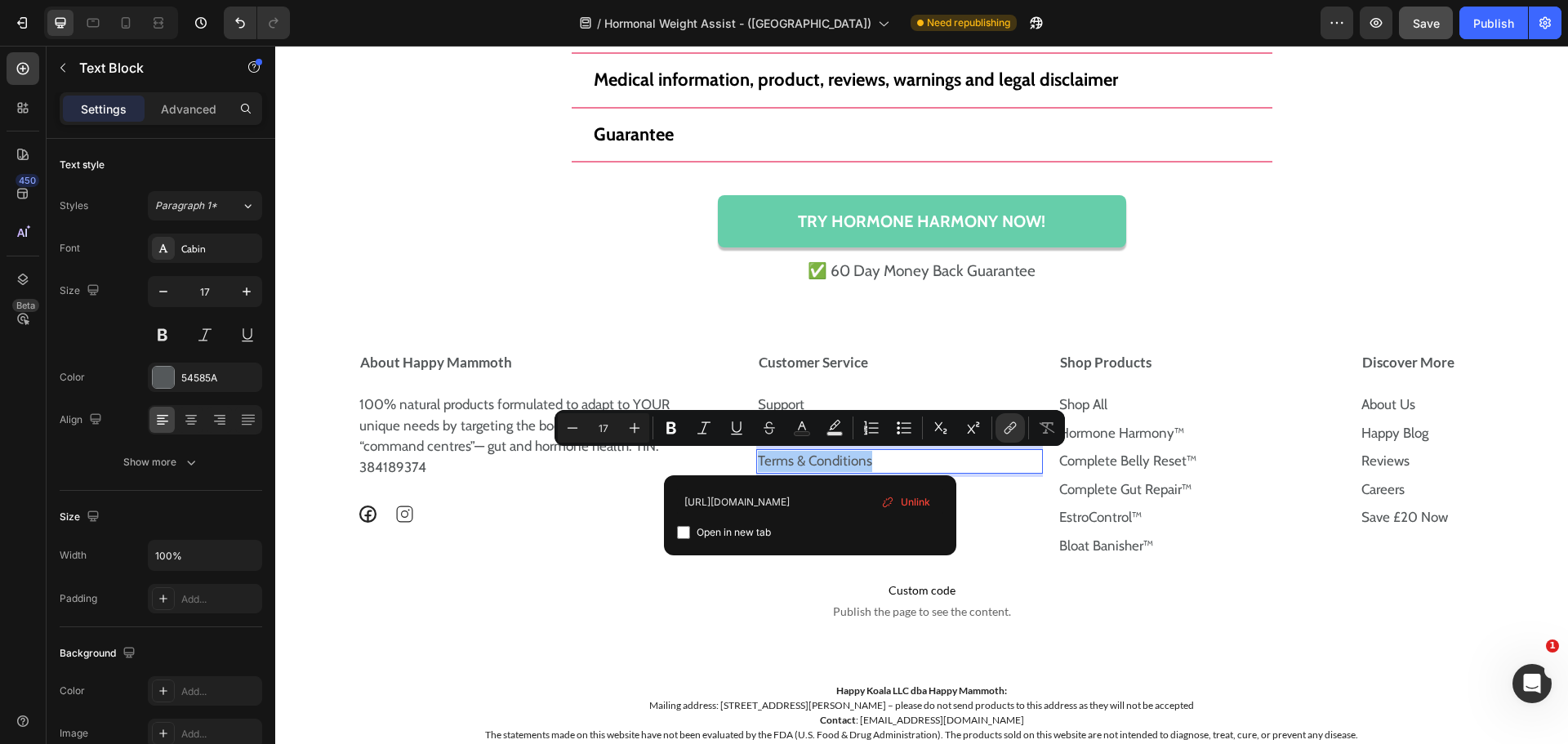
scroll to position [0, 70]
click at [845, 503] on input "https://happymammoth.com/policies/terms-of-service" at bounding box center [810, 502] width 266 height 27
type input "https://uk.happymammoth.com/pages/terms-and-conditions"
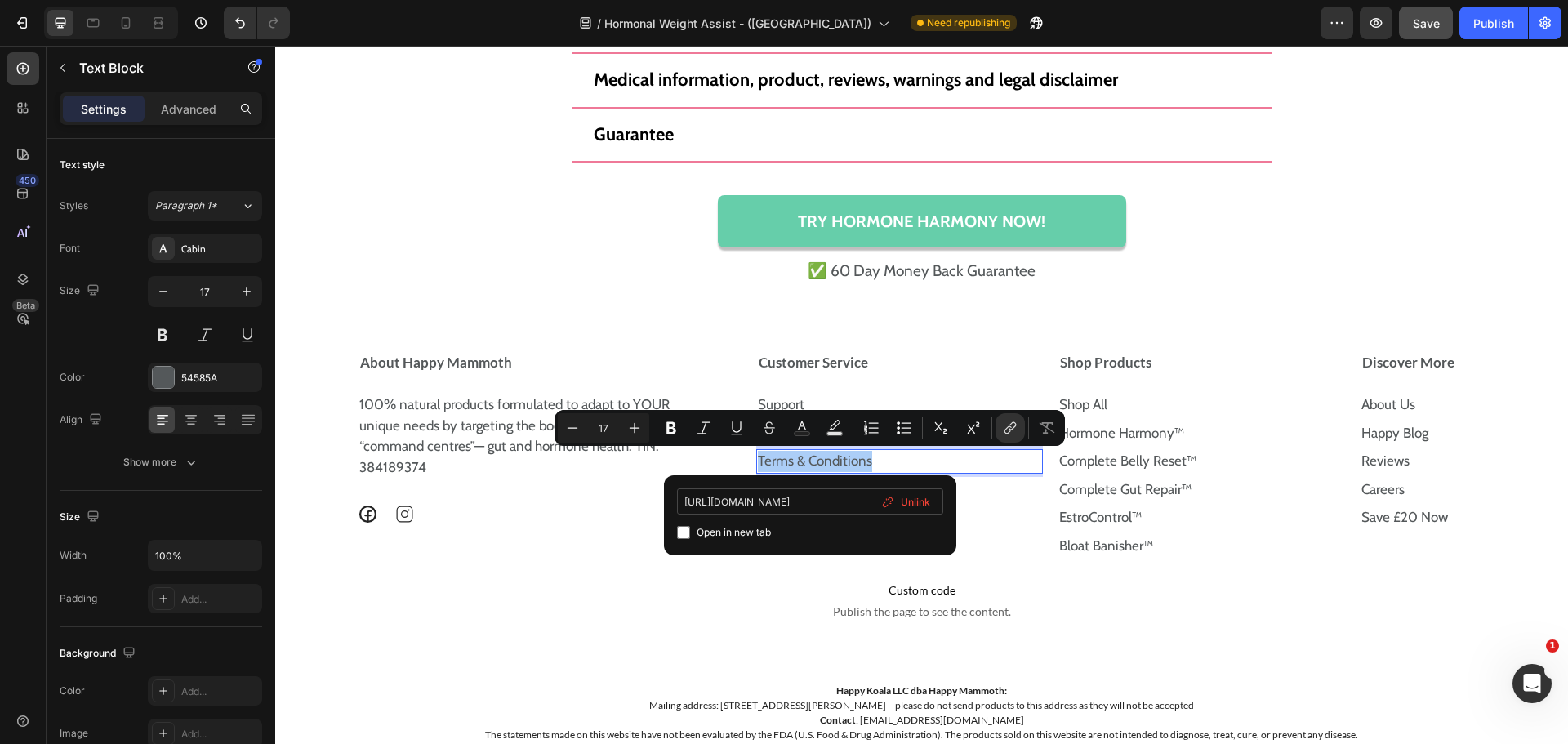
scroll to position [0, 98]
click at [742, 468] on div "About Happy Mammoth 100% natural products formulated to adapt to YOUR unique ne…" at bounding box center [922, 455] width 1260 height 224
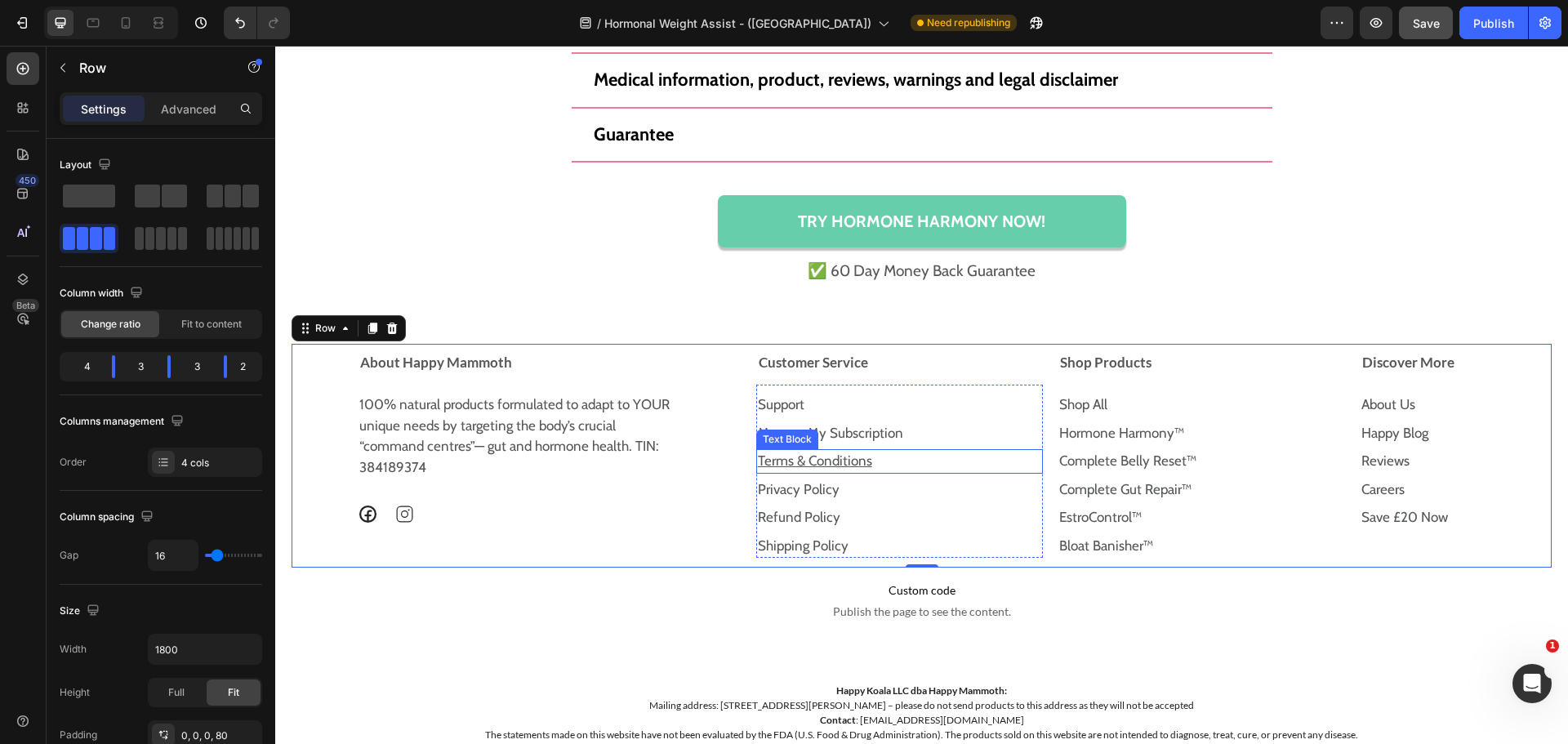
click at [828, 464] on u "Terms & Conditions" at bounding box center [814, 460] width 114 height 16
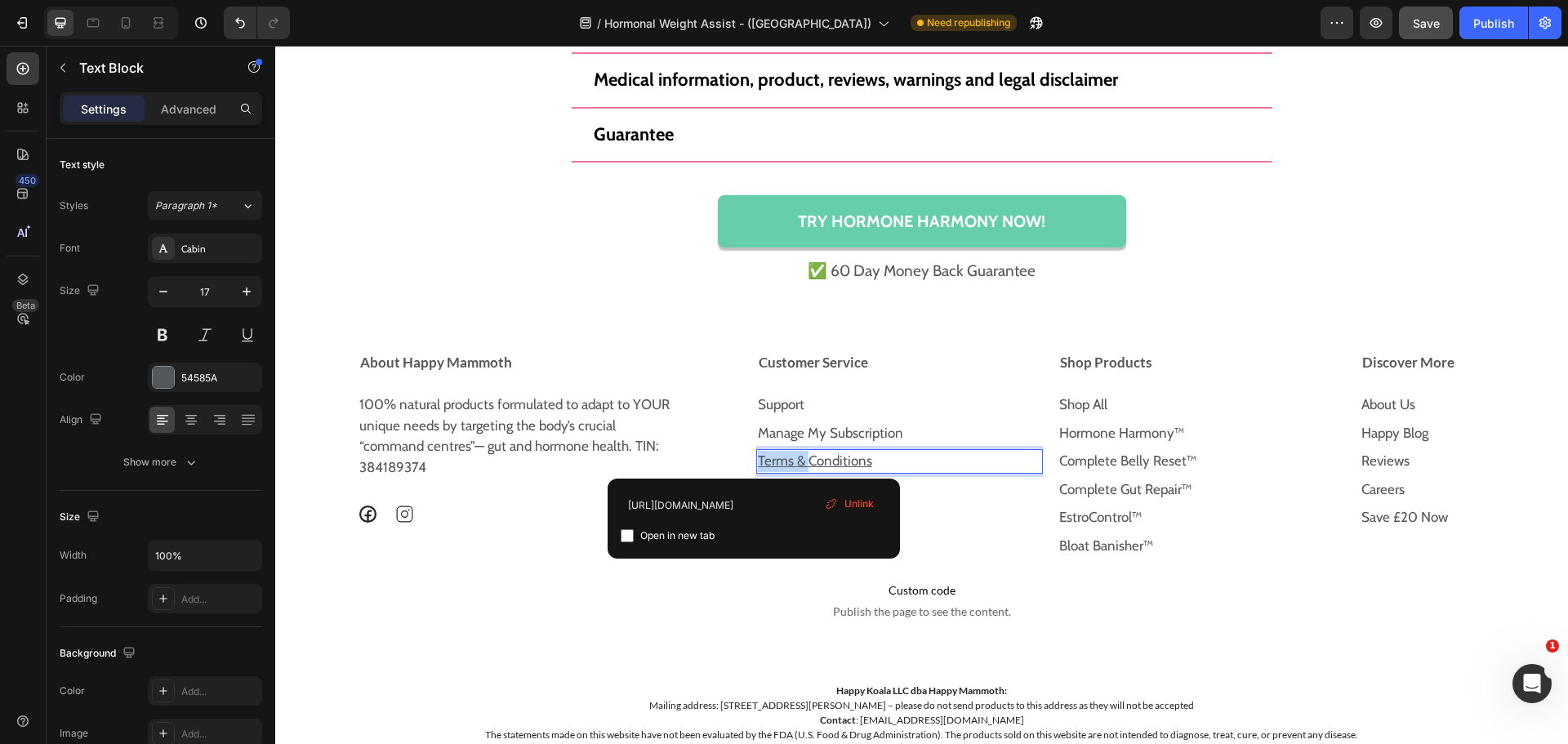
click at [828, 464] on u "Terms & Conditions" at bounding box center [814, 460] width 114 height 16
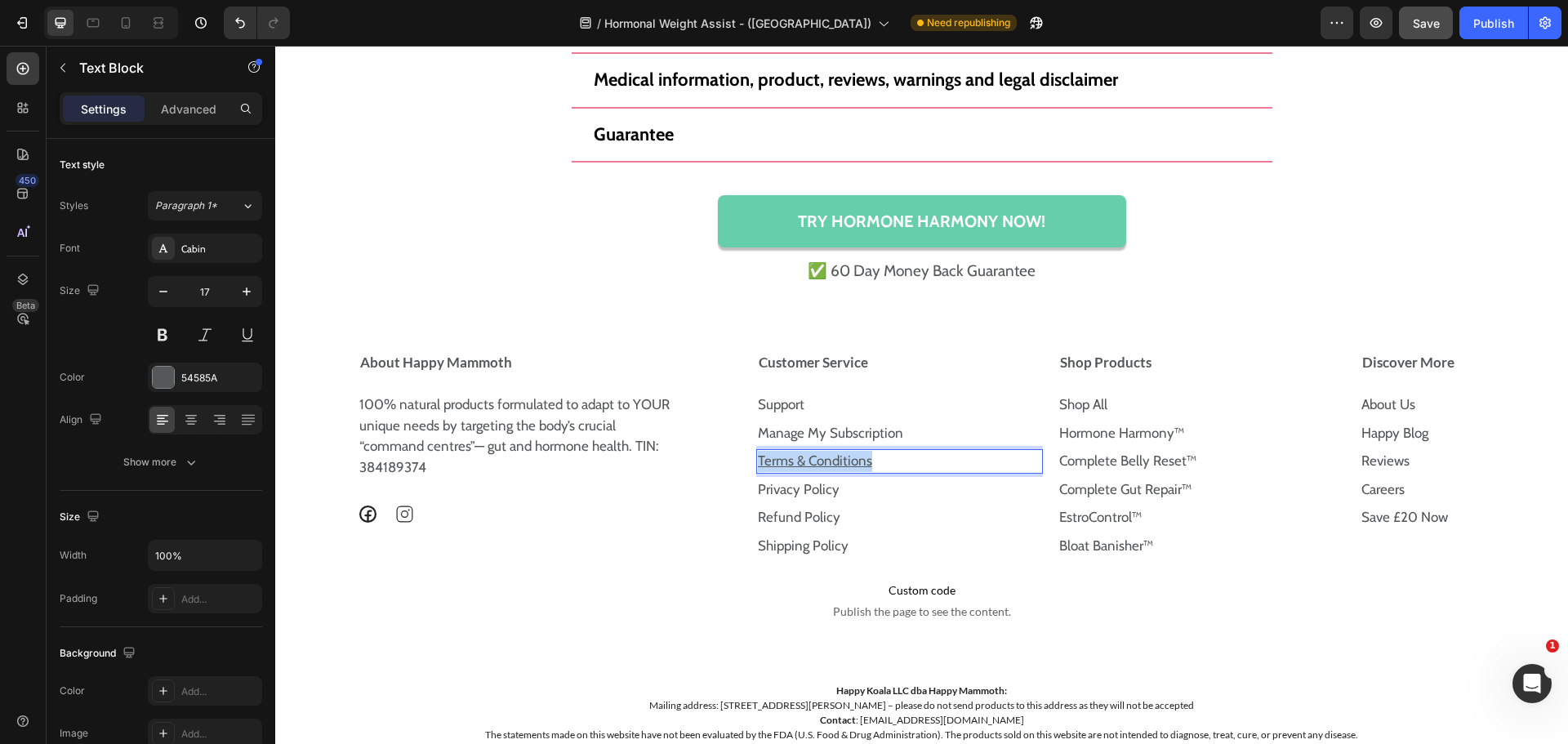
click at [828, 464] on u "Terms & Conditions" at bounding box center [814, 460] width 114 height 16
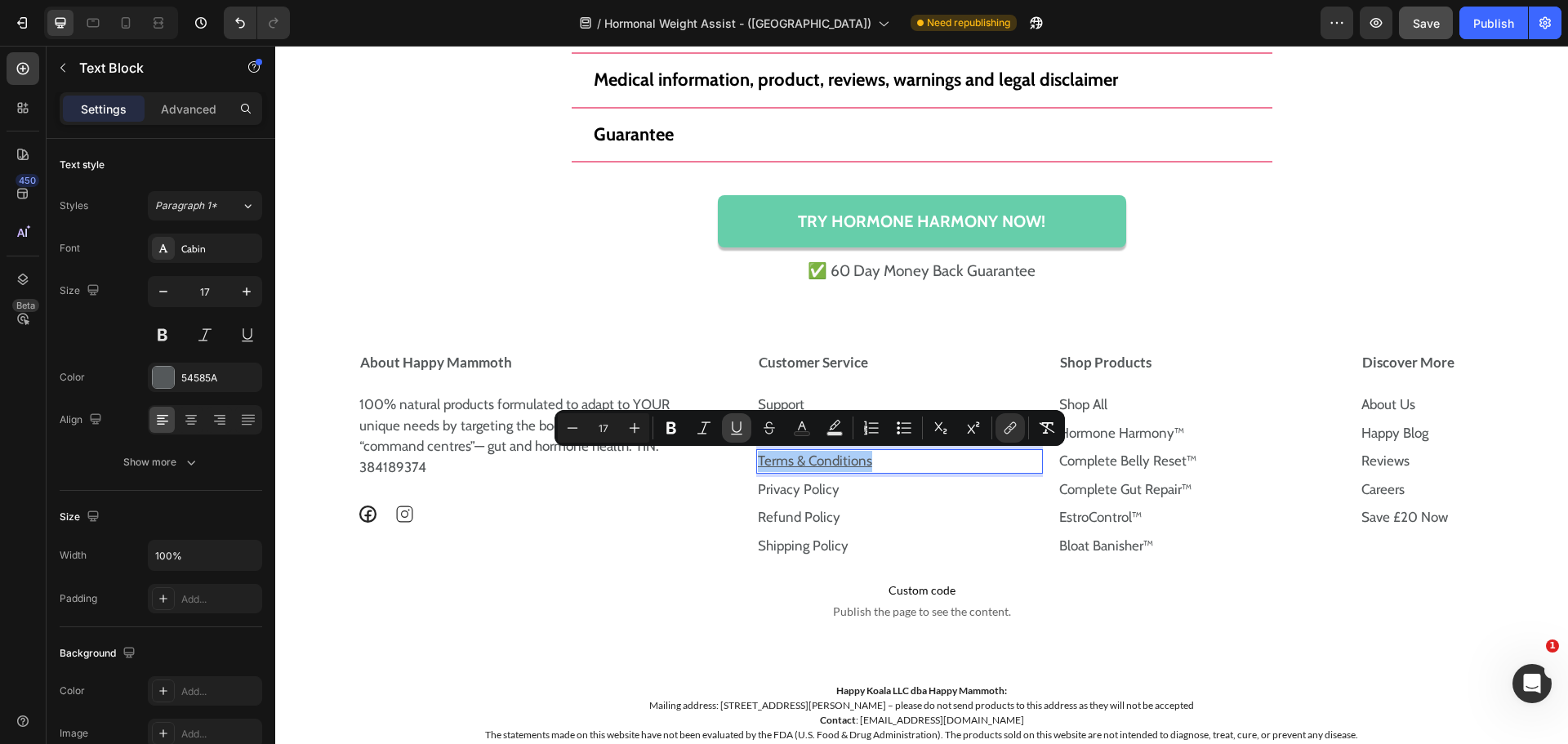
click at [727, 439] on button "Underline" at bounding box center [736, 428] width 29 height 29
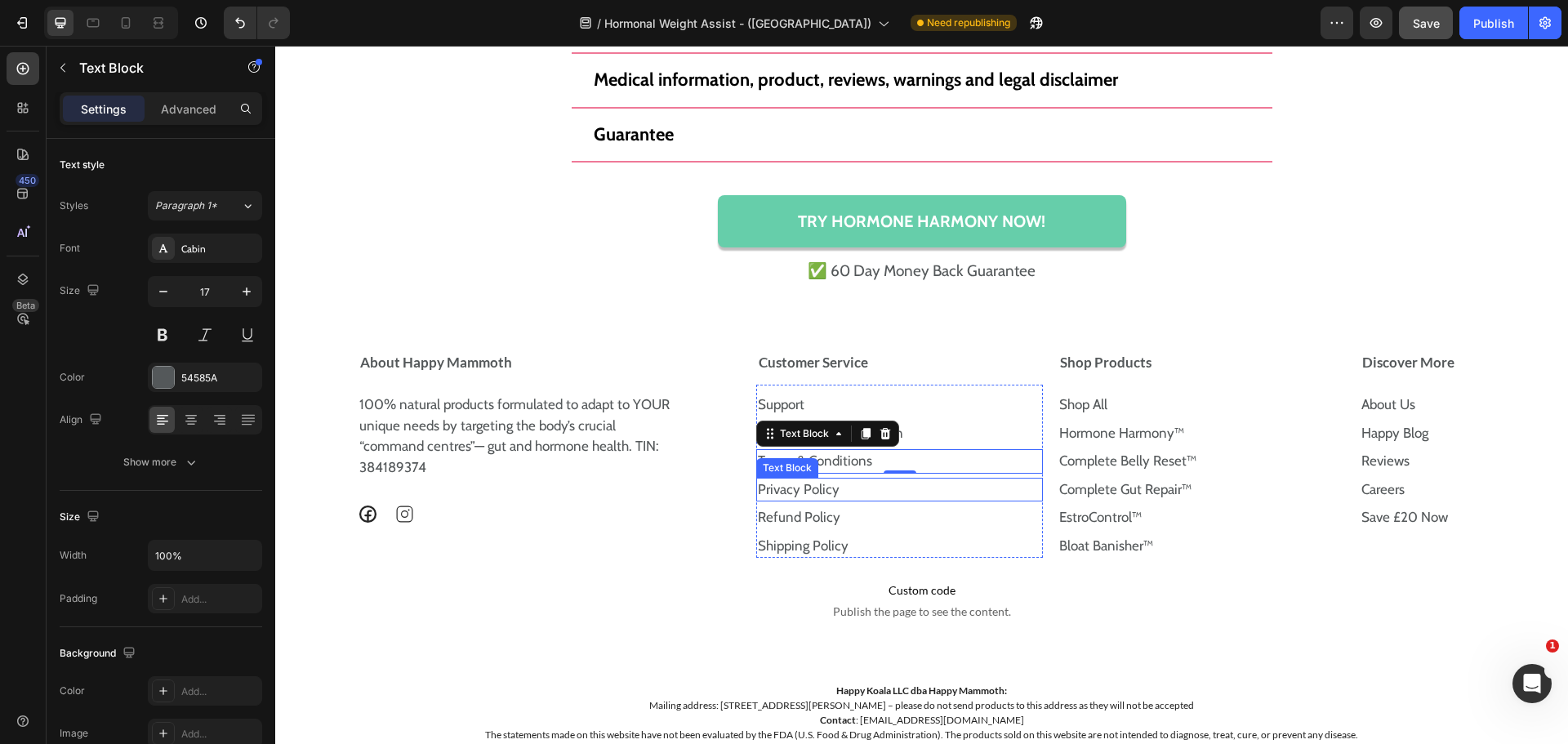
click at [823, 489] on link "Privacy Policy" at bounding box center [798, 489] width 81 height 16
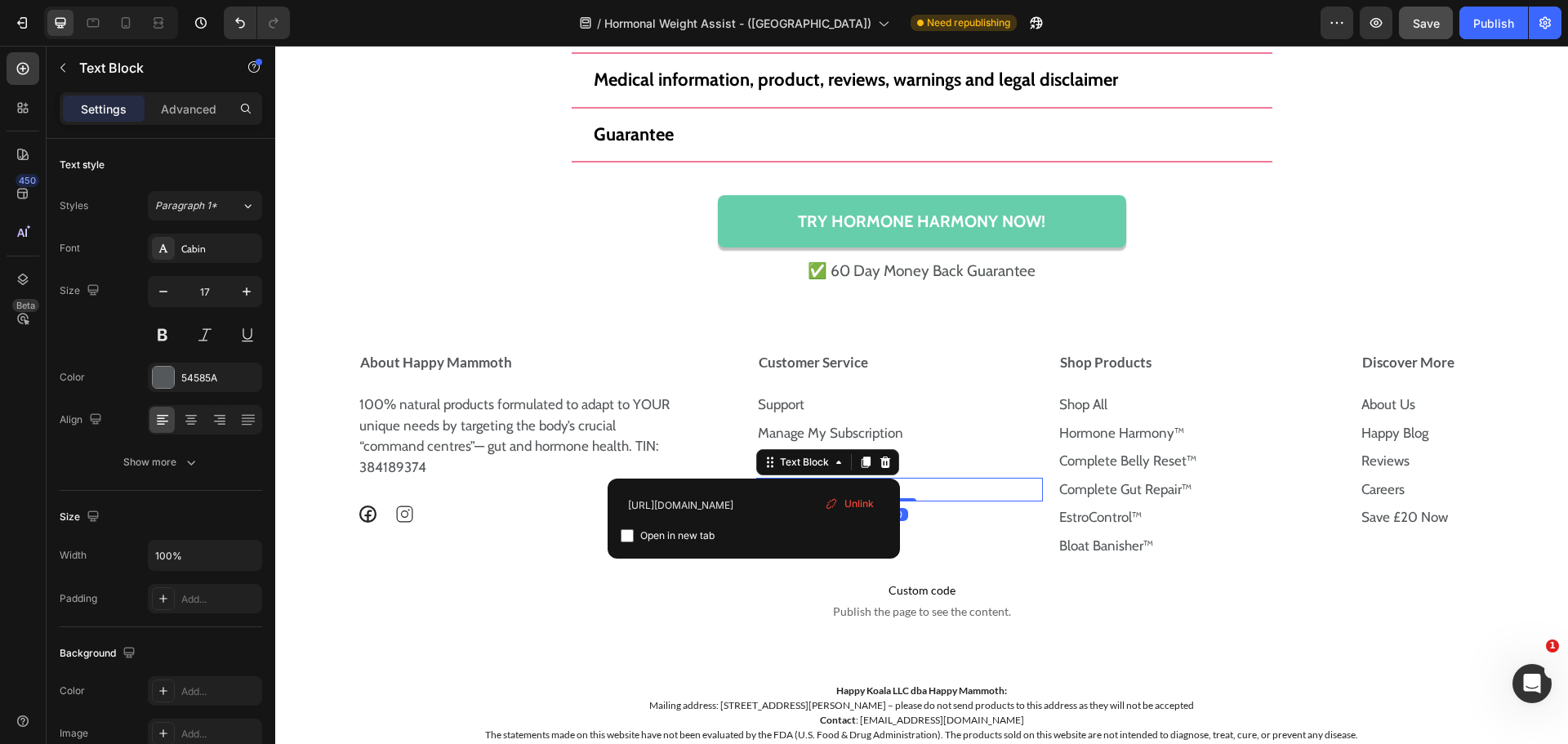
click at [838, 486] on p "Privacy Policy" at bounding box center [900, 490] width 285 height 21
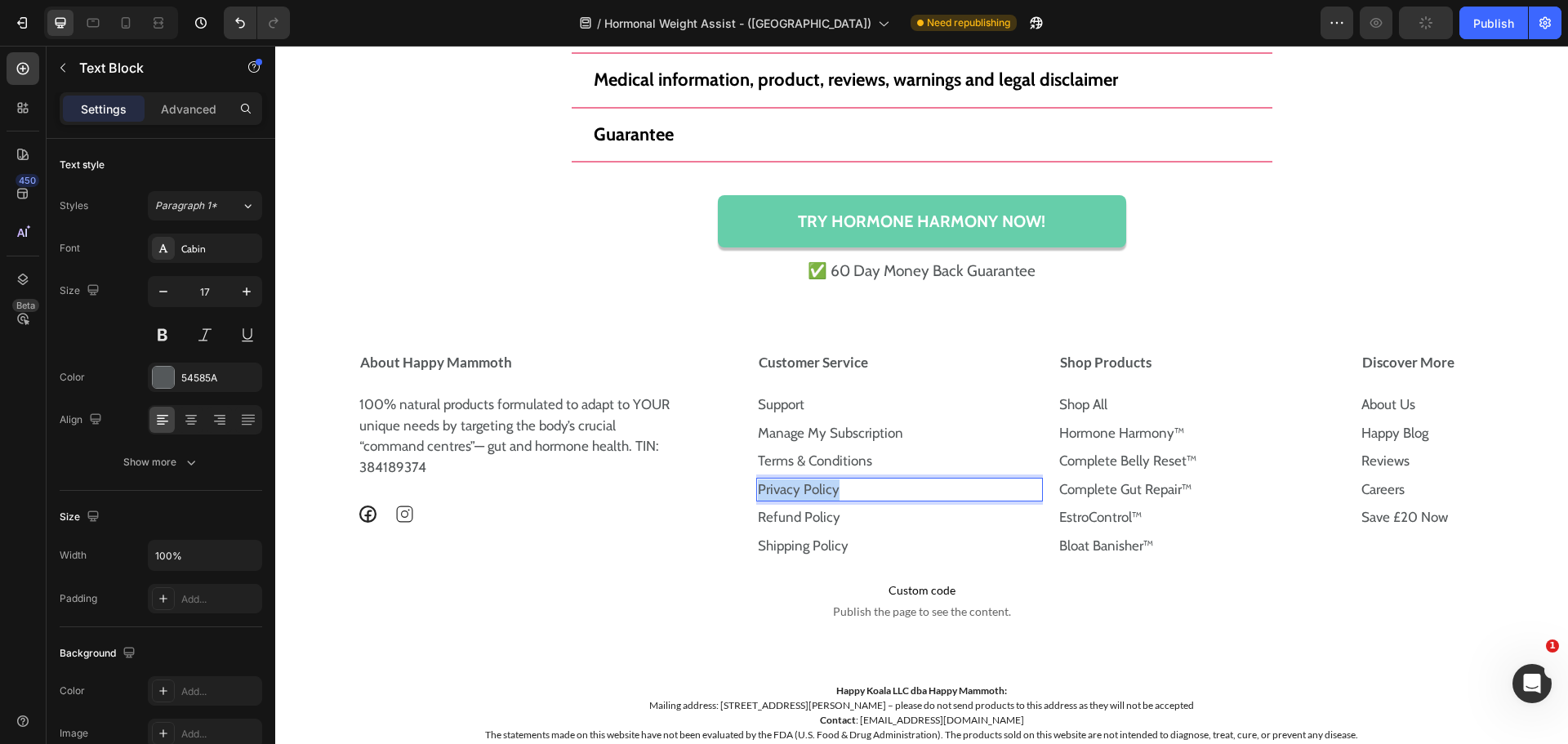
click at [841, 489] on p "Privacy Policy" at bounding box center [900, 490] width 285 height 21
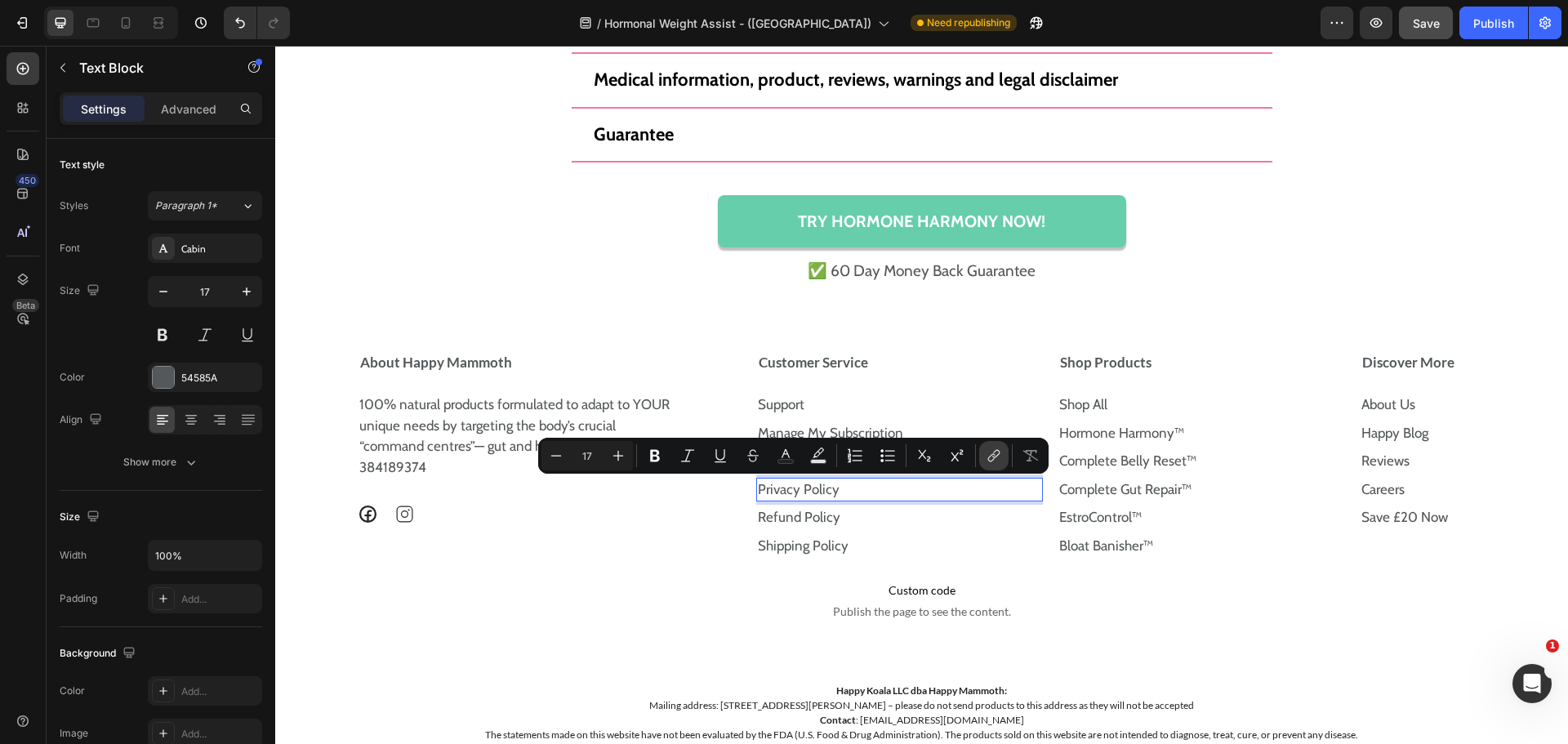
click at [994, 461] on icon "Editor contextual toolbar" at bounding box center [993, 455] width 16 height 16
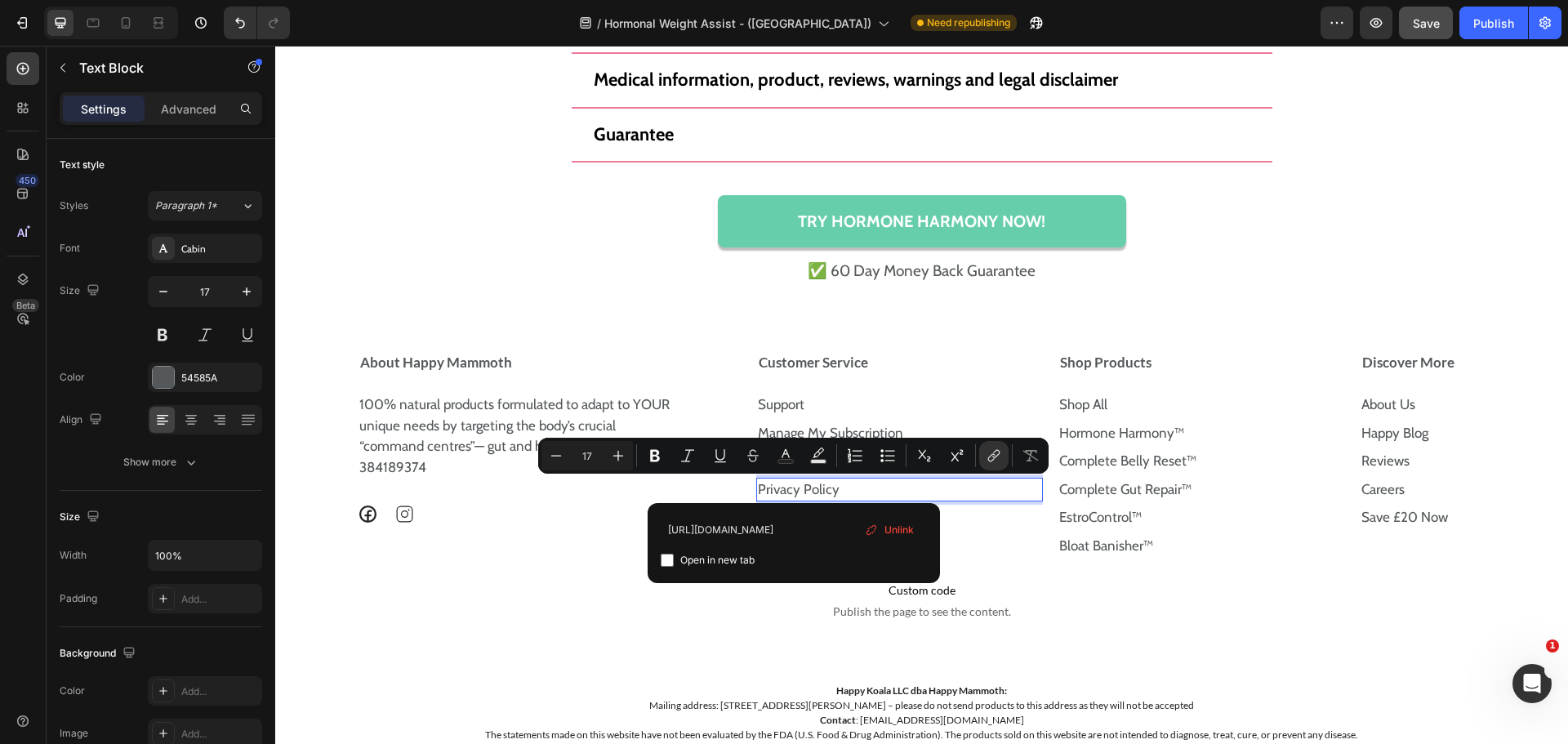
scroll to position [0, 57]
click at [796, 525] on input "https://happymammoth.com/policies/privacy-policy" at bounding box center [794, 529] width 266 height 27
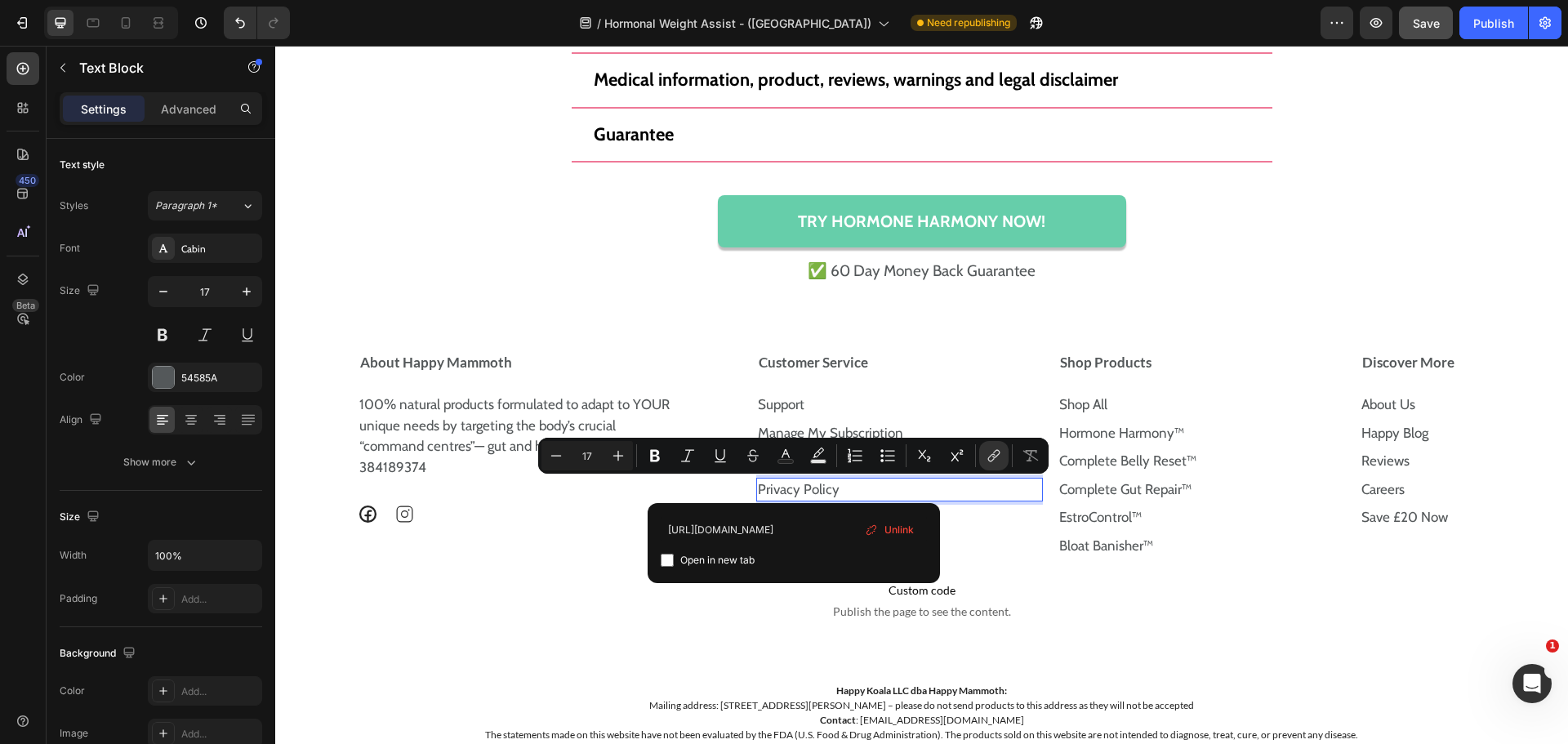
type input "https://uk.happymammoth.com/policies/privacy-policy"
click at [813, 510] on div "https://uk.happymammoth.com/policies/privacy-policy Open in new tab Unlink" at bounding box center [794, 543] width 293 height 80
click at [701, 493] on div "100% natural products formulated to adapt to YOUR unique needs by targeting the…" at bounding box center [550, 454] width 384 height 140
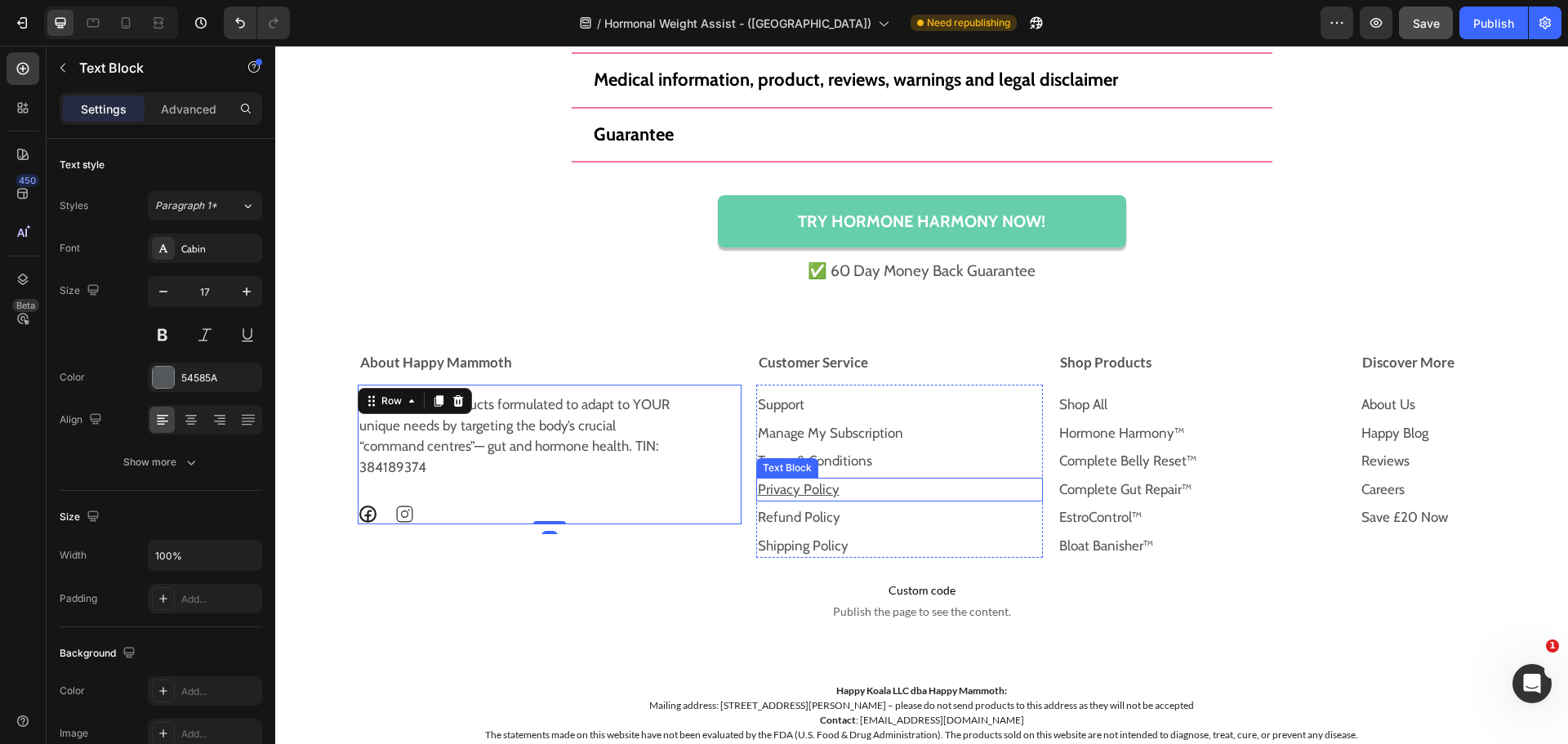
click at [863, 493] on p "Privacy Policy" at bounding box center [900, 490] width 285 height 21
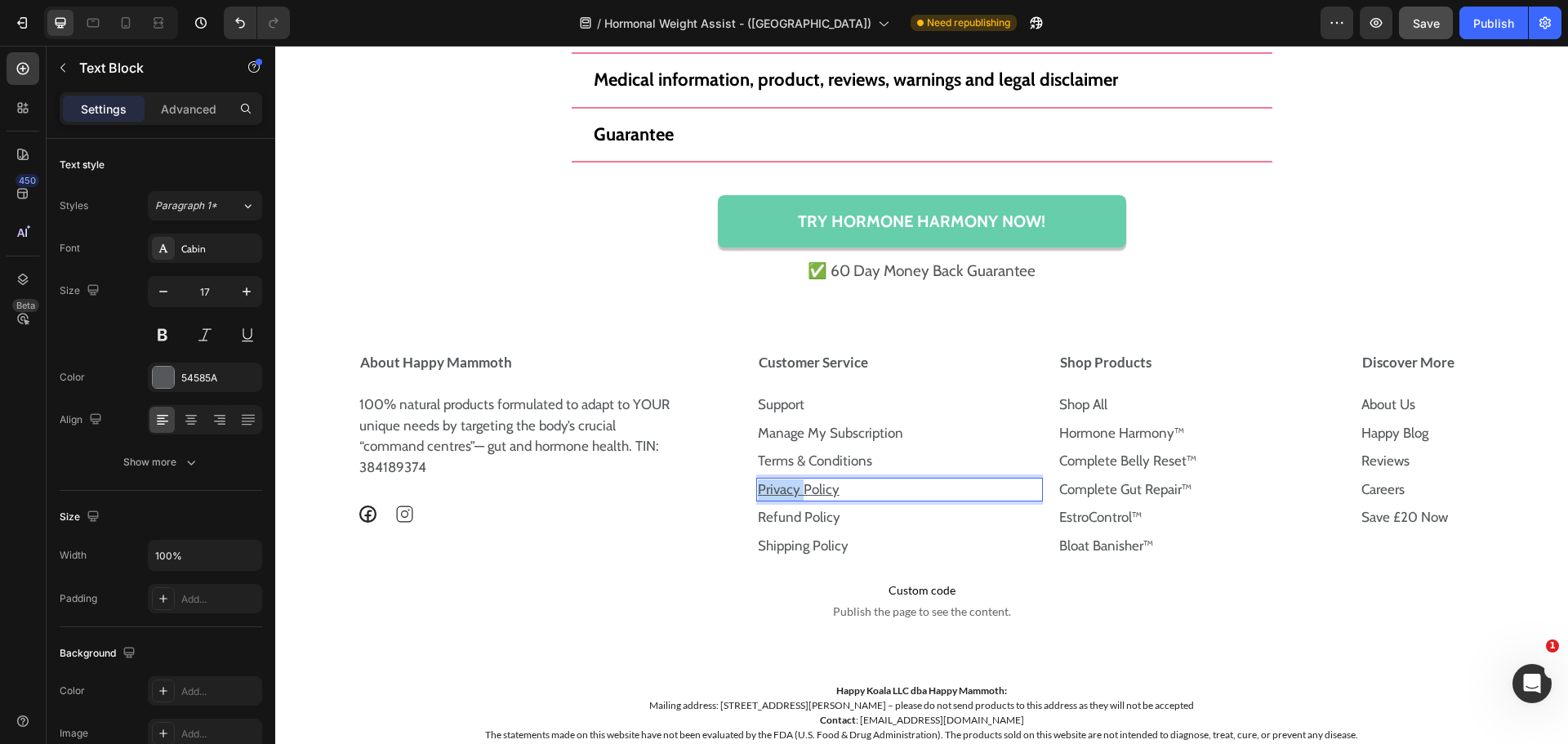
click at [850, 490] on p "Privacy Policy" at bounding box center [900, 490] width 285 height 21
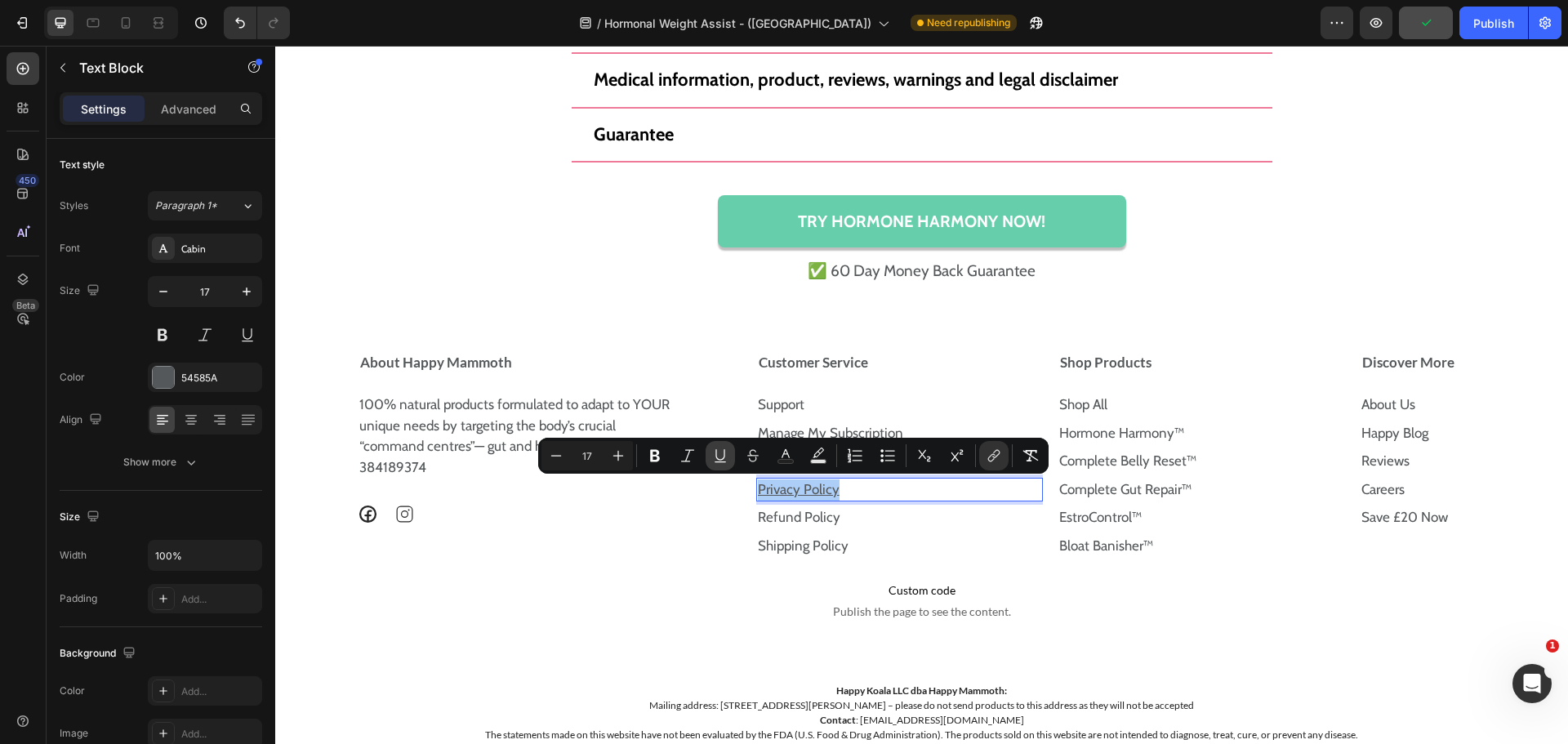
drag, startPoint x: 730, startPoint y: 459, endPoint x: 479, endPoint y: 430, distance: 252.7
click at [730, 459] on button "Underline" at bounding box center [719, 455] width 29 height 29
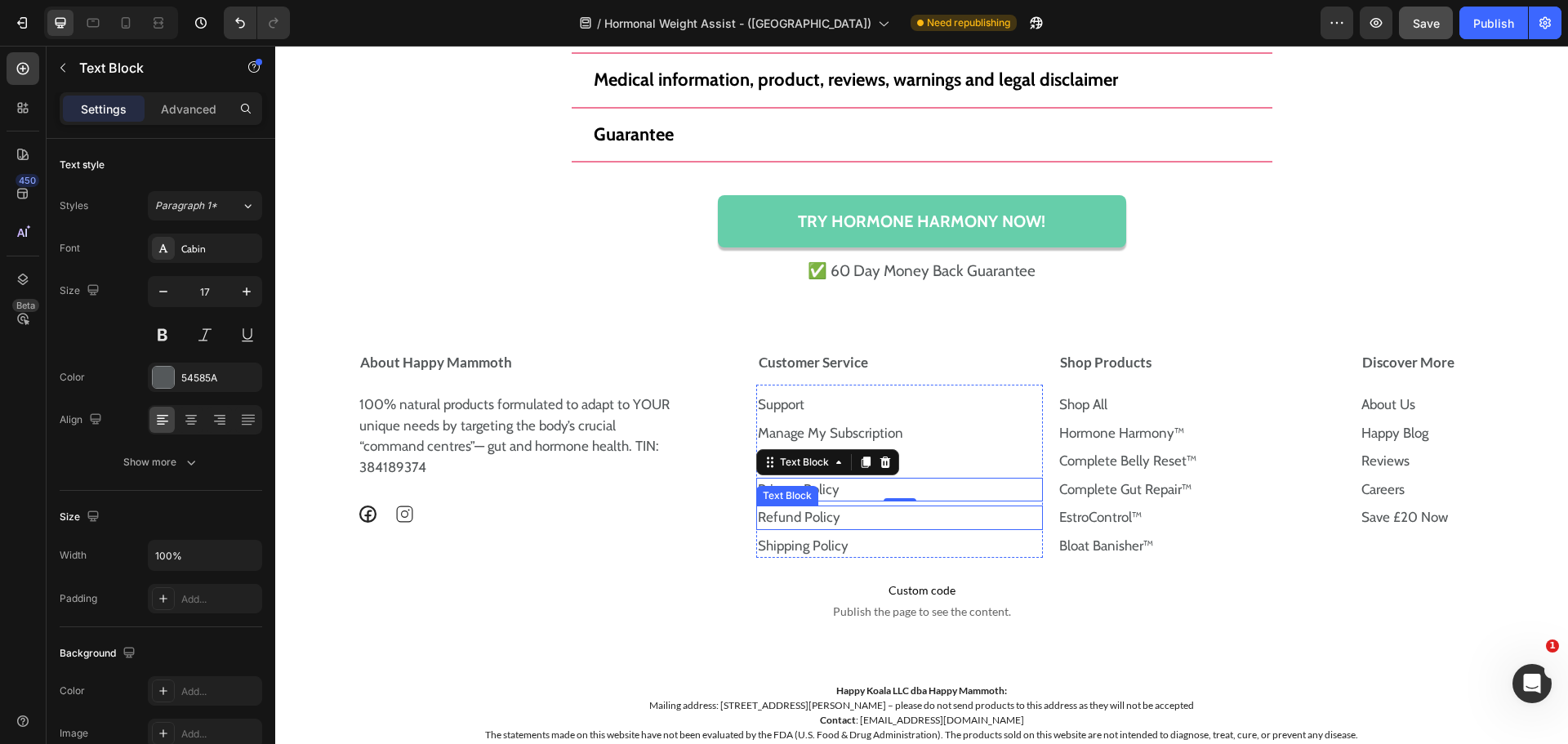
click at [799, 515] on link "Refund Policy" at bounding box center [798, 517] width 82 height 16
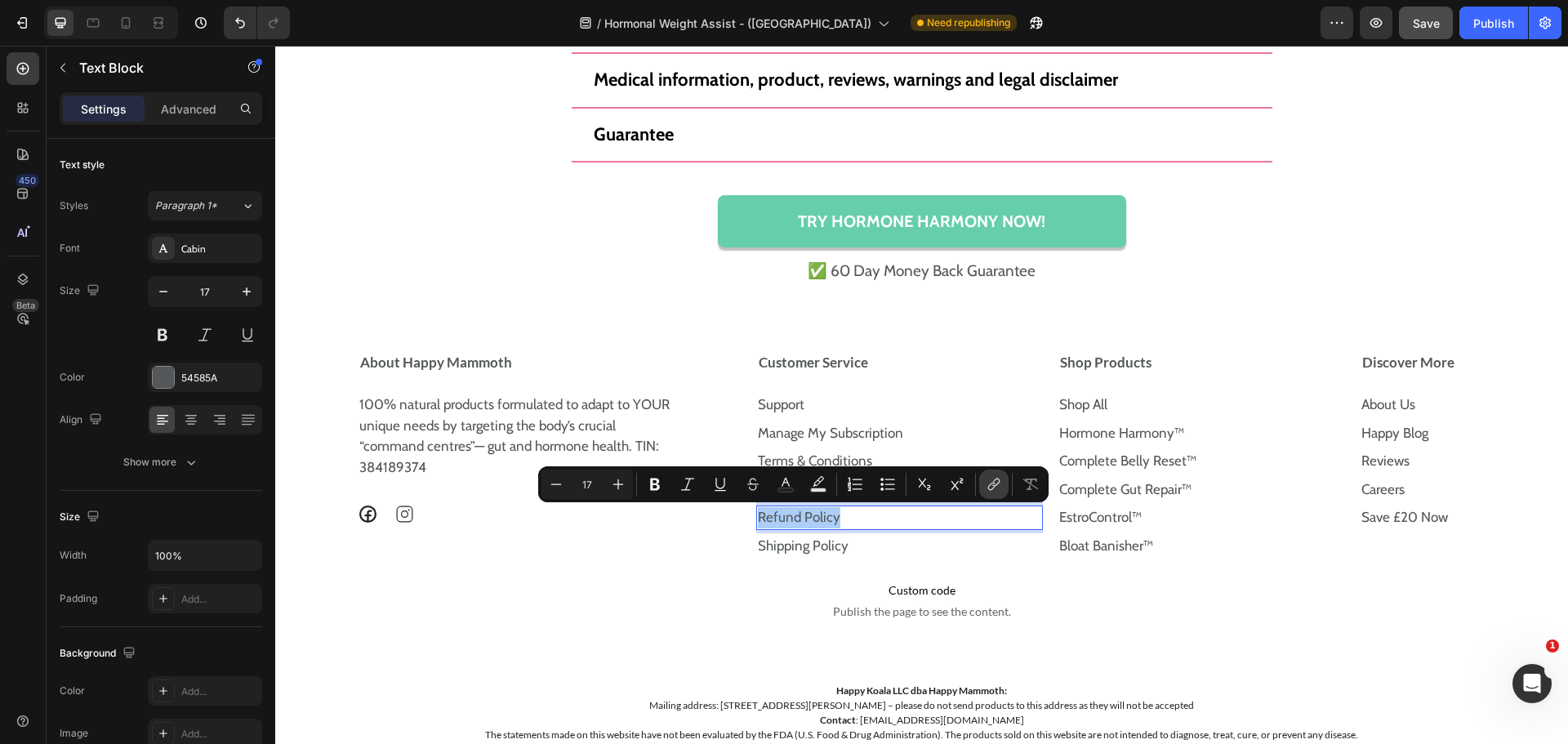
click at [1000, 478] on icon "Editor contextual toolbar" at bounding box center [993, 484] width 16 height 16
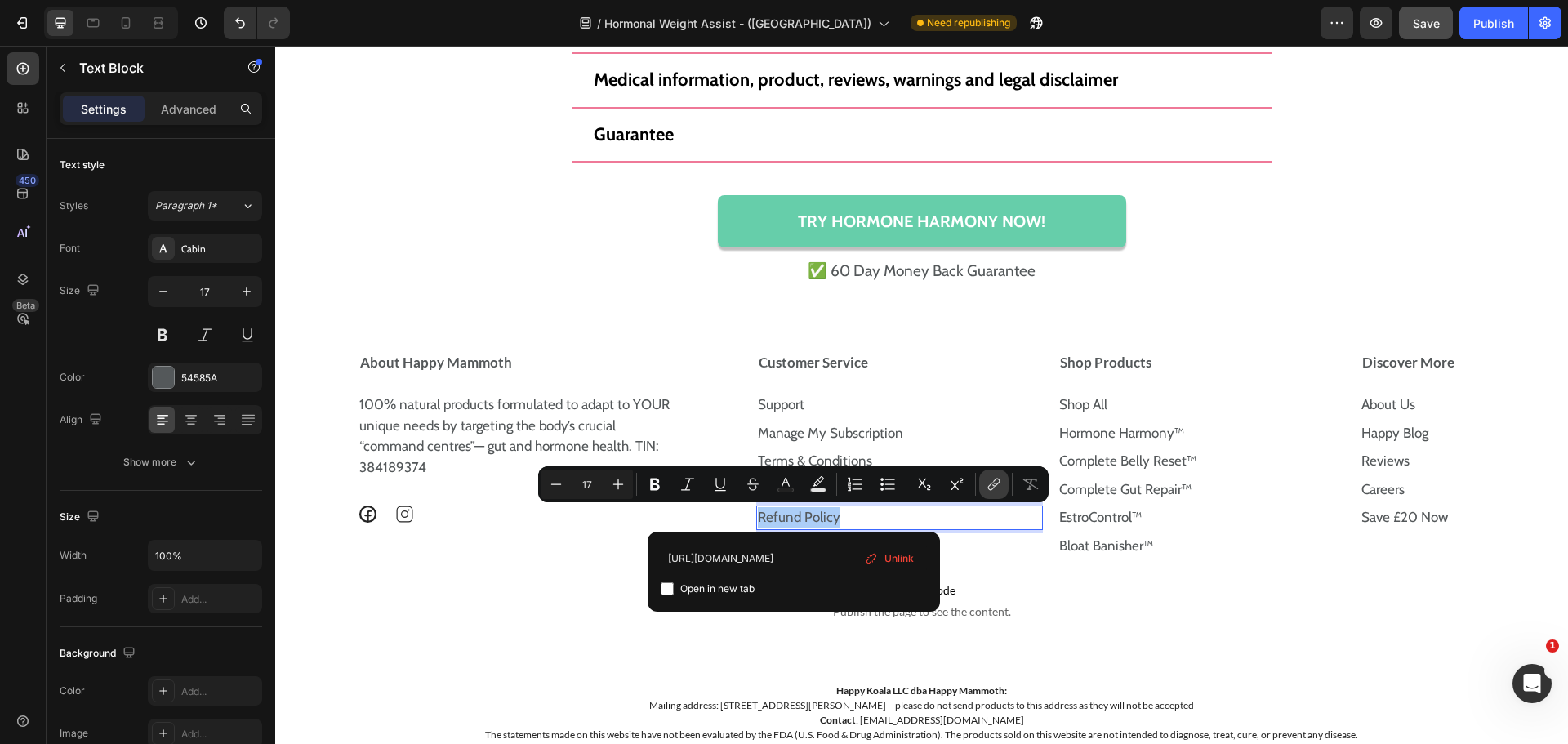
scroll to position [0, 53]
click at [801, 566] on input "https://happymammoth.com/policies/refund-policy" at bounding box center [794, 558] width 266 height 27
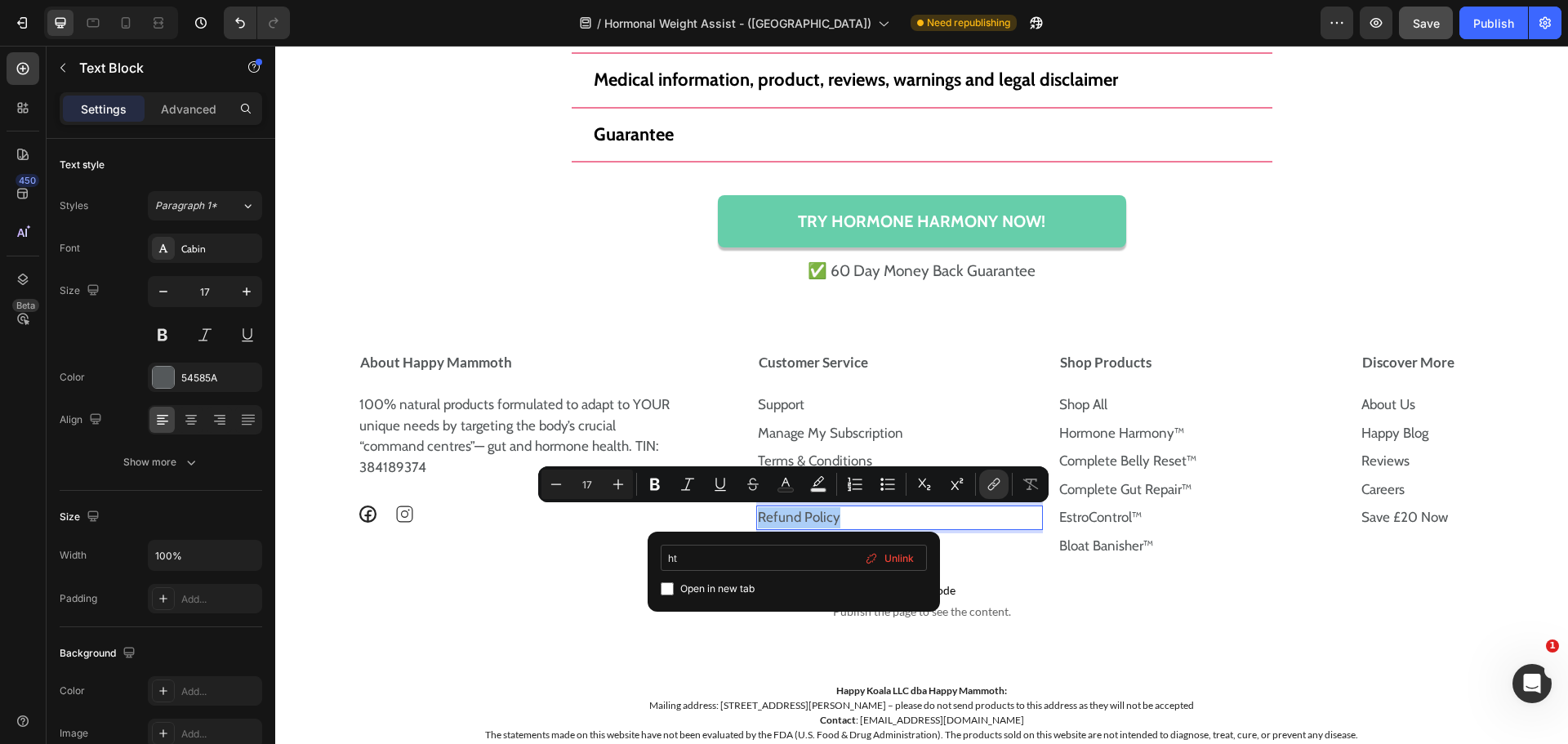
type input "h"
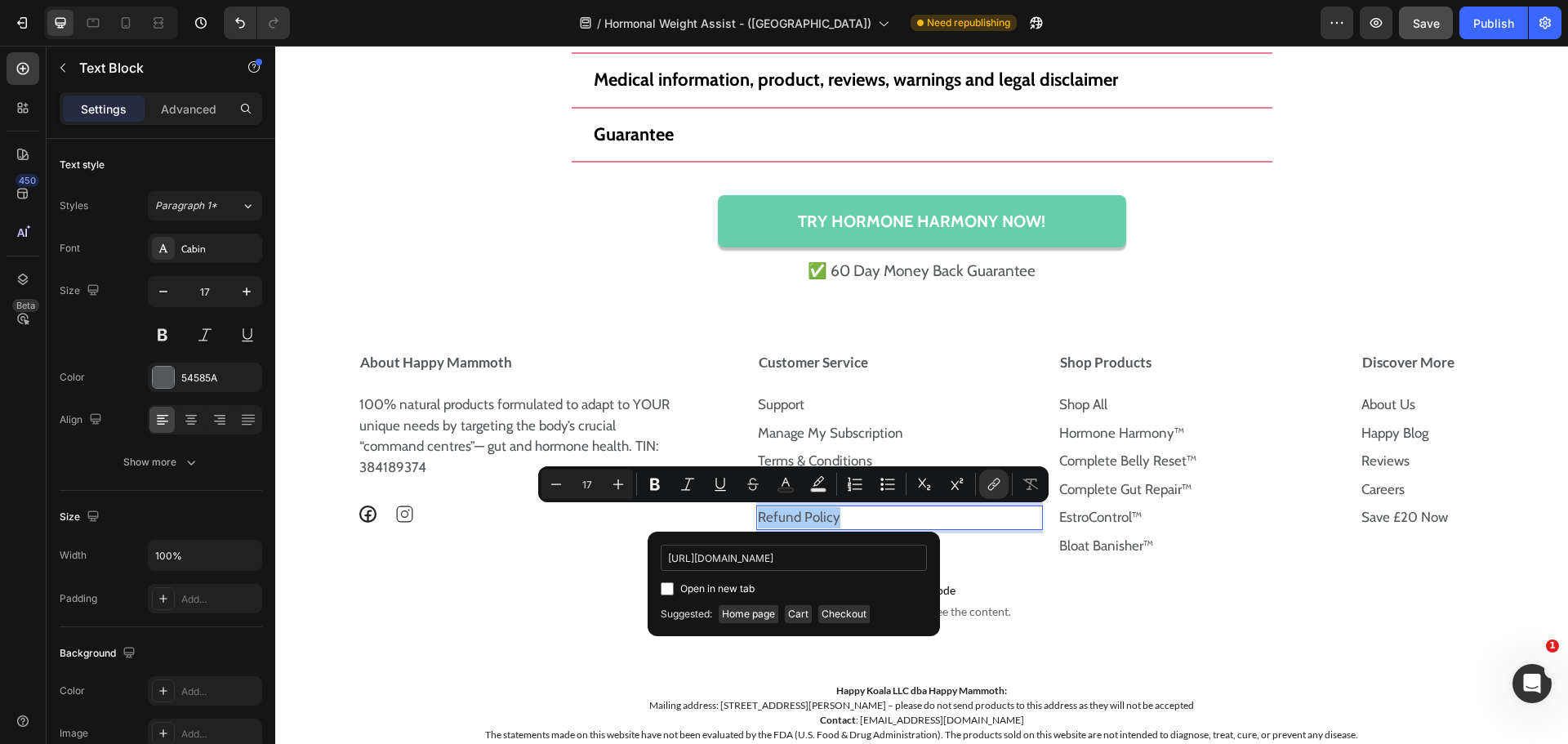
scroll to position [0, 67]
type input "https://uk.happymammoth.com/policies/refund-policy"
click at [769, 584] on div "Open in new tab" at bounding box center [794, 588] width 266 height 19
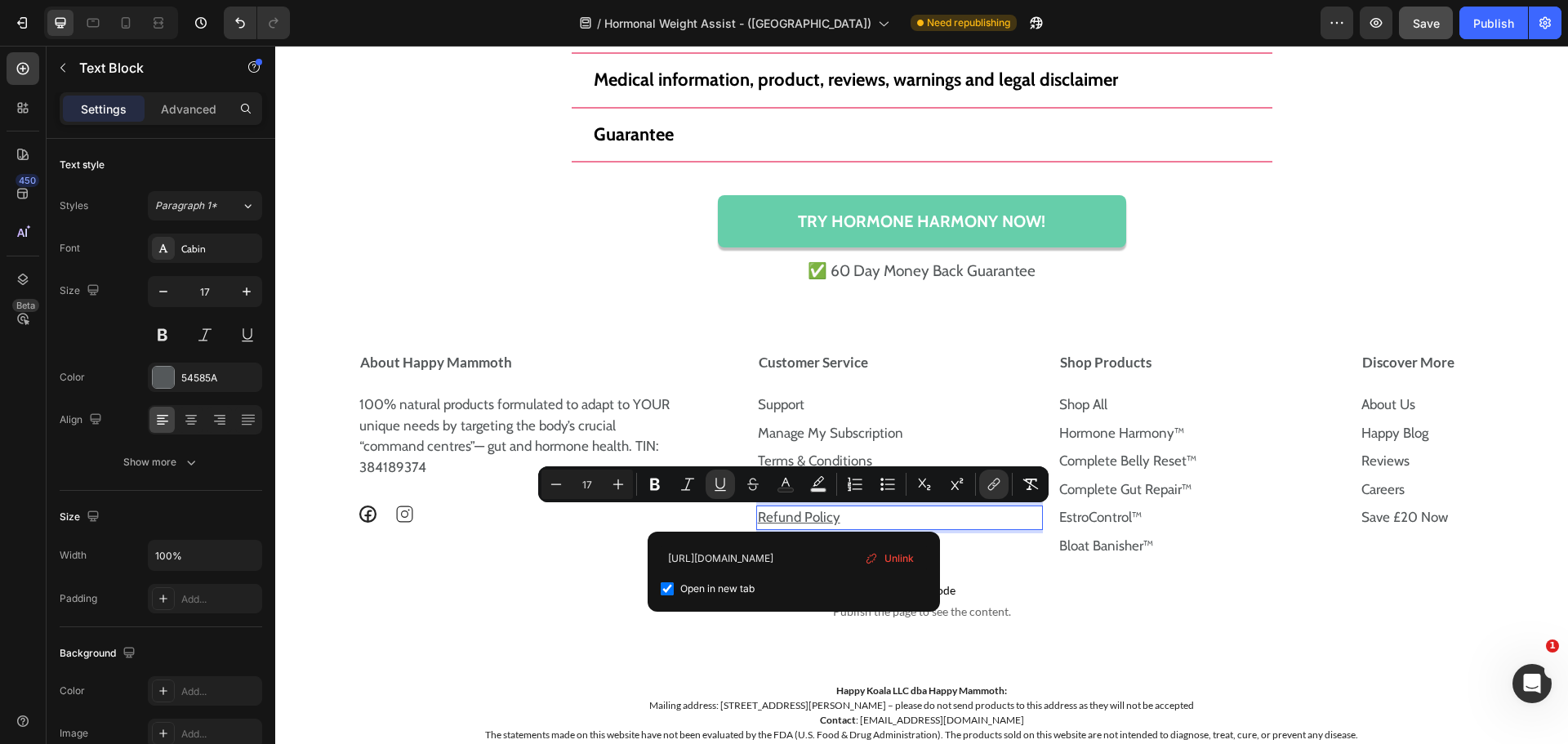
click at [755, 579] on span "Open in new tab" at bounding box center [718, 588] width 74 height 19
checkbox input "false"
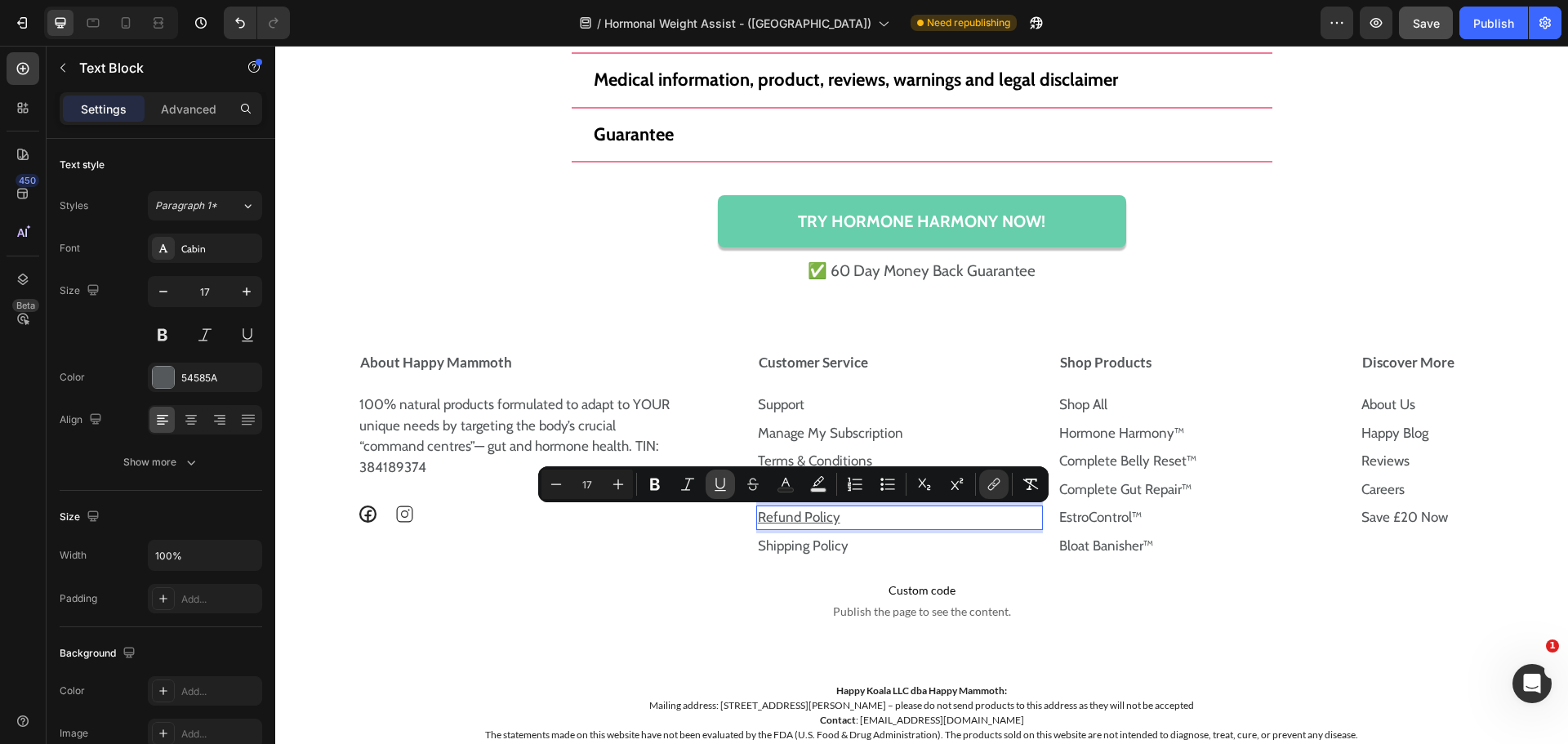
click at [723, 471] on button "Underline" at bounding box center [719, 483] width 29 height 29
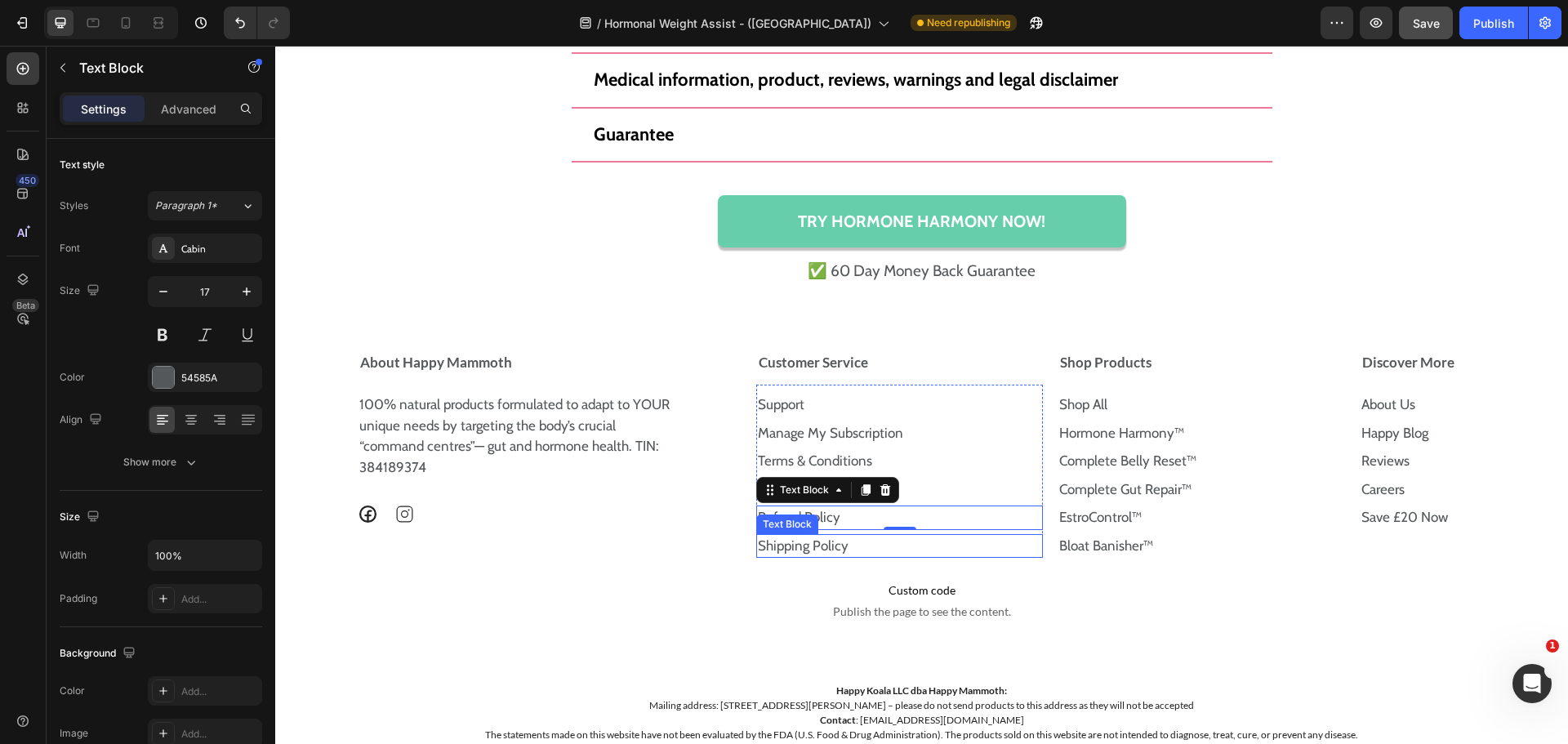
click at [863, 547] on p "Shipping Policy" at bounding box center [900, 546] width 285 height 21
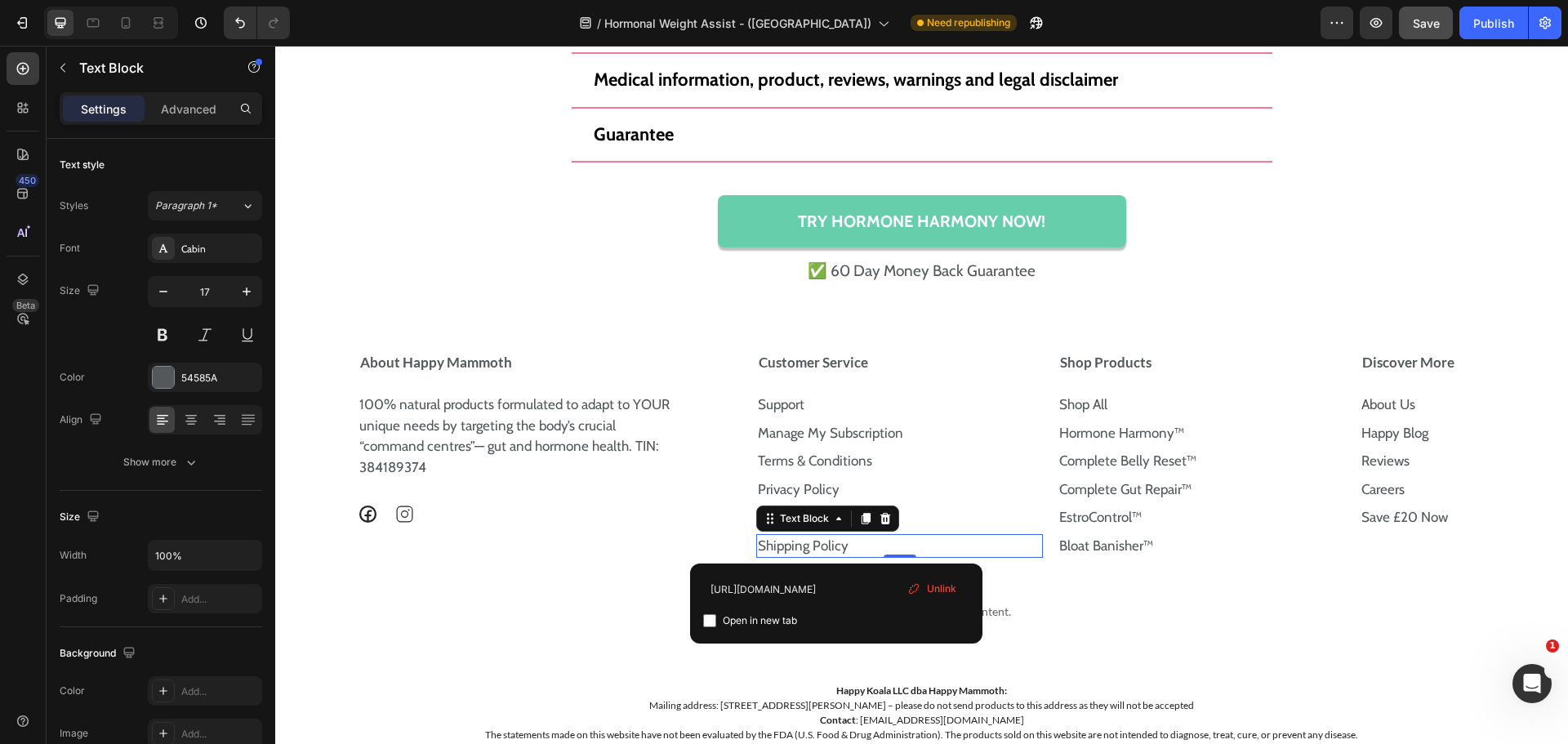
click at [835, 550] on link "Shipping Policy" at bounding box center [803, 545] width 91 height 16
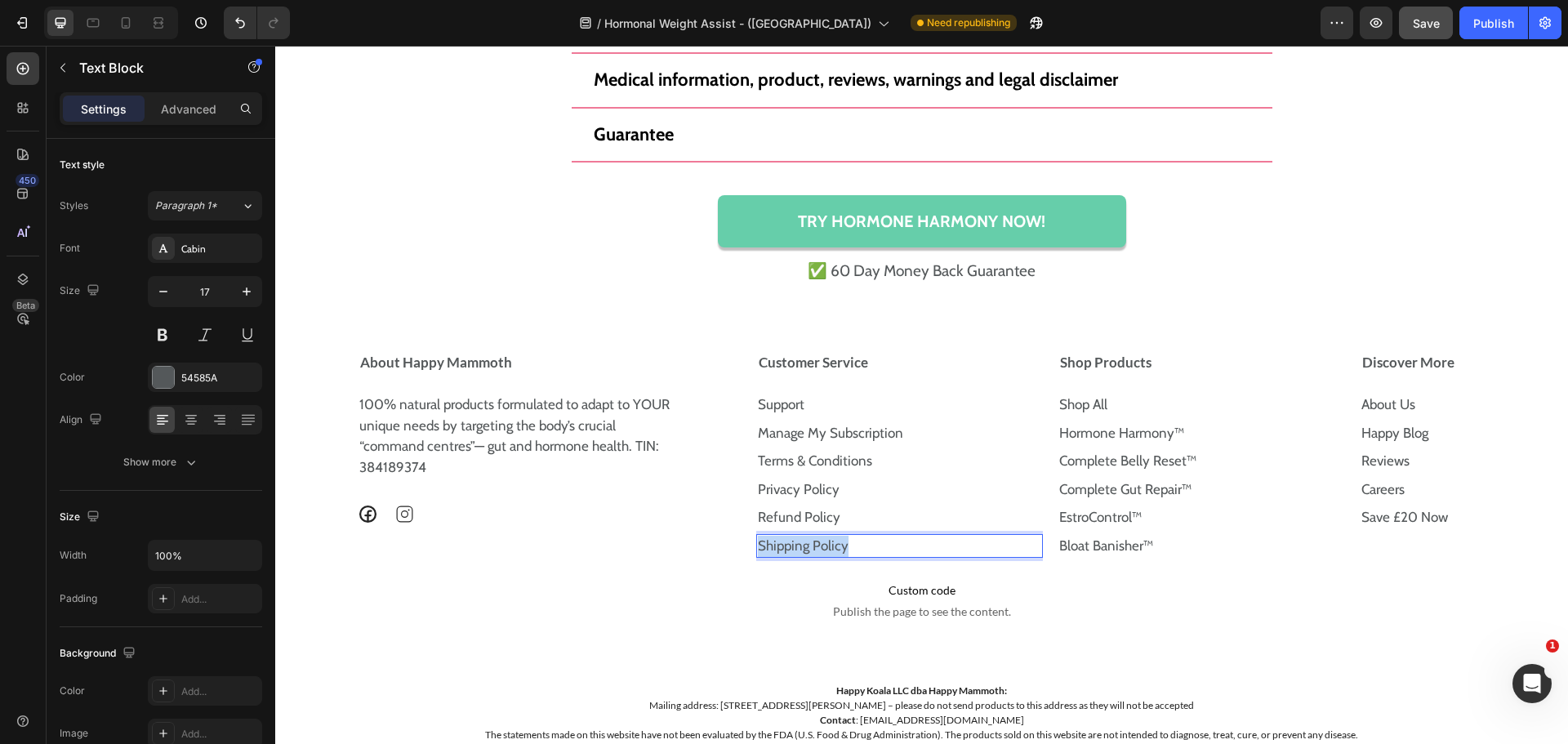
click at [835, 550] on link "Shipping Policy" at bounding box center [803, 545] width 91 height 16
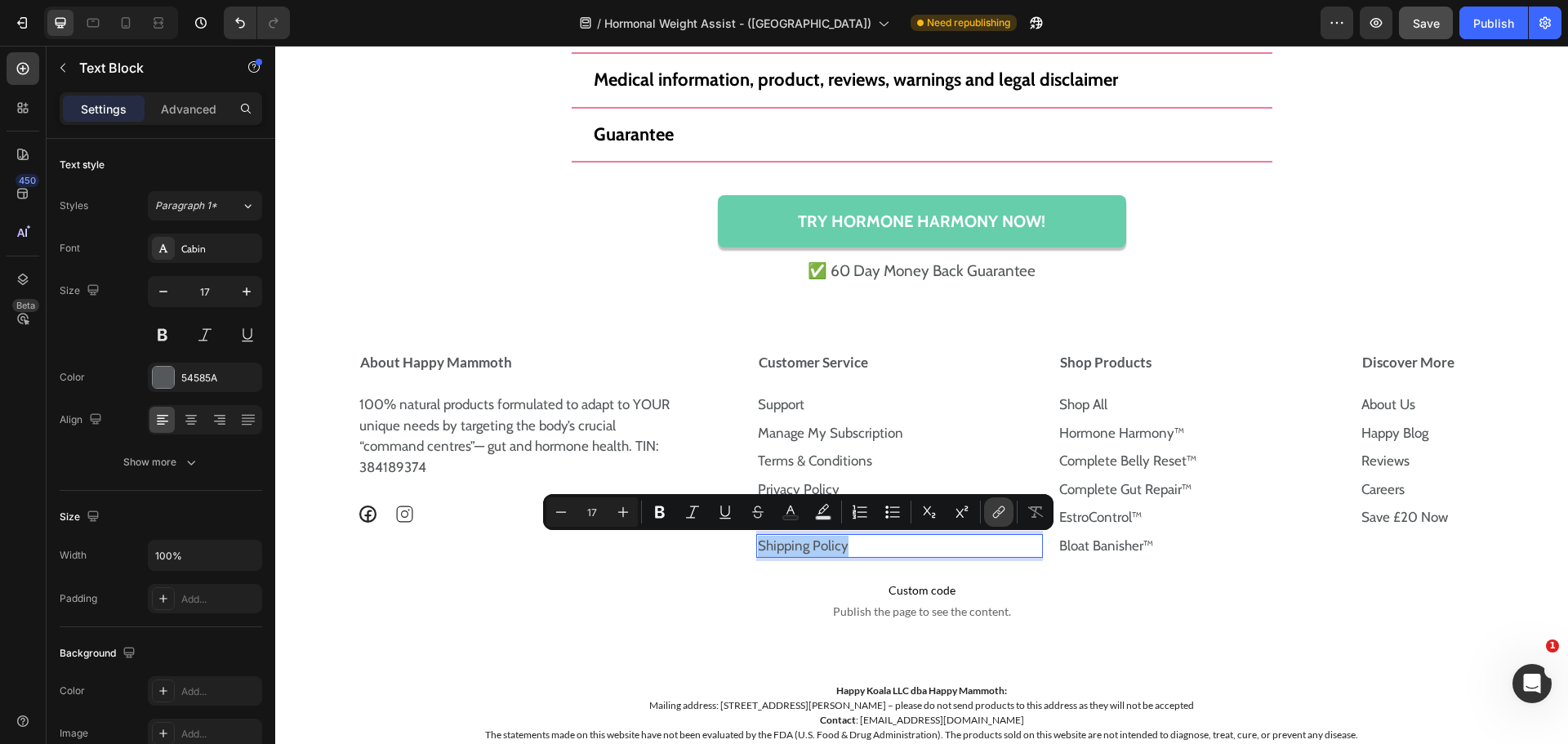
click at [1002, 515] on icon "Editor contextual toolbar" at bounding box center [999, 512] width 16 height 16
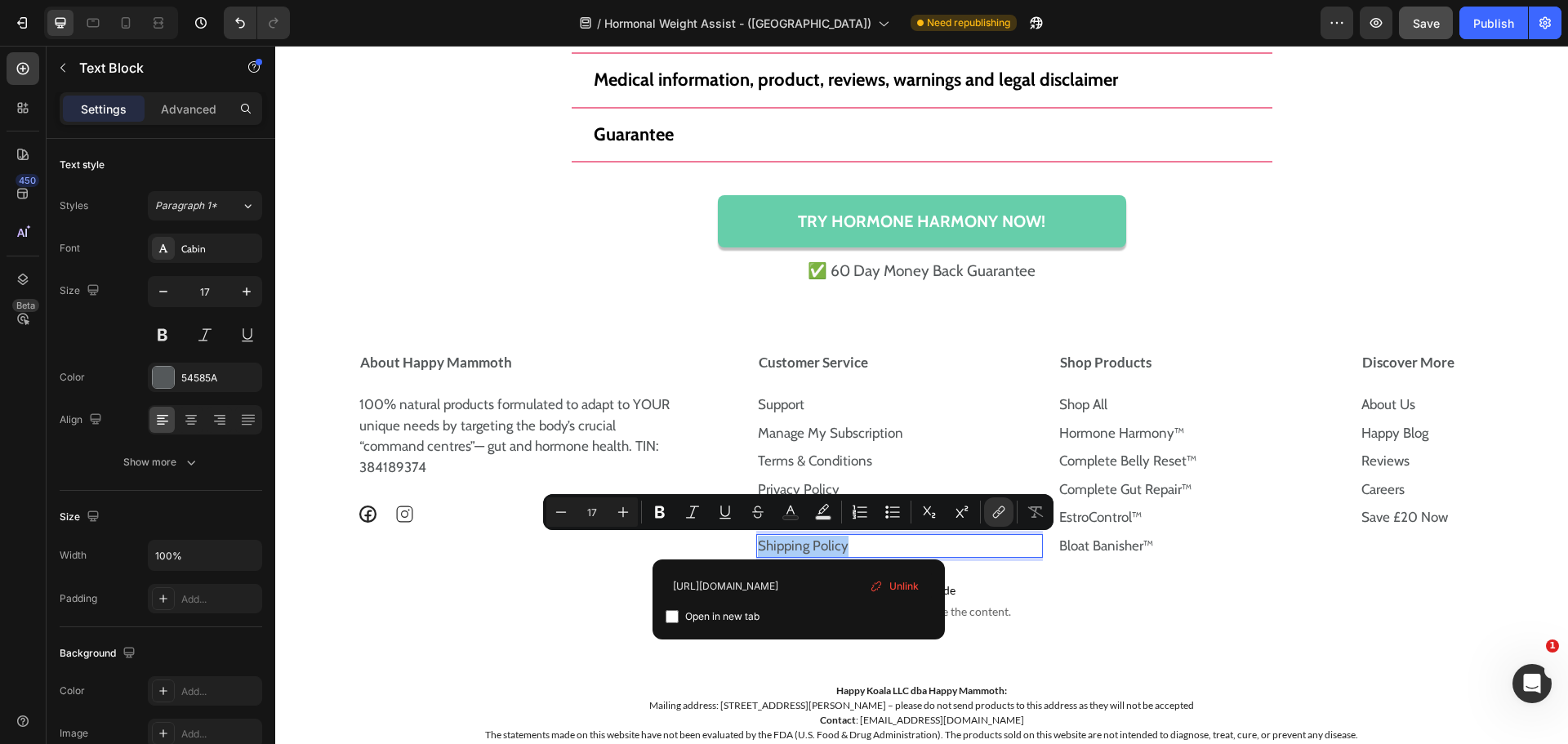
scroll to position [0, 62]
click at [833, 584] on input "https://happymammoth.com/policies/shipping-policy" at bounding box center [798, 586] width 266 height 27
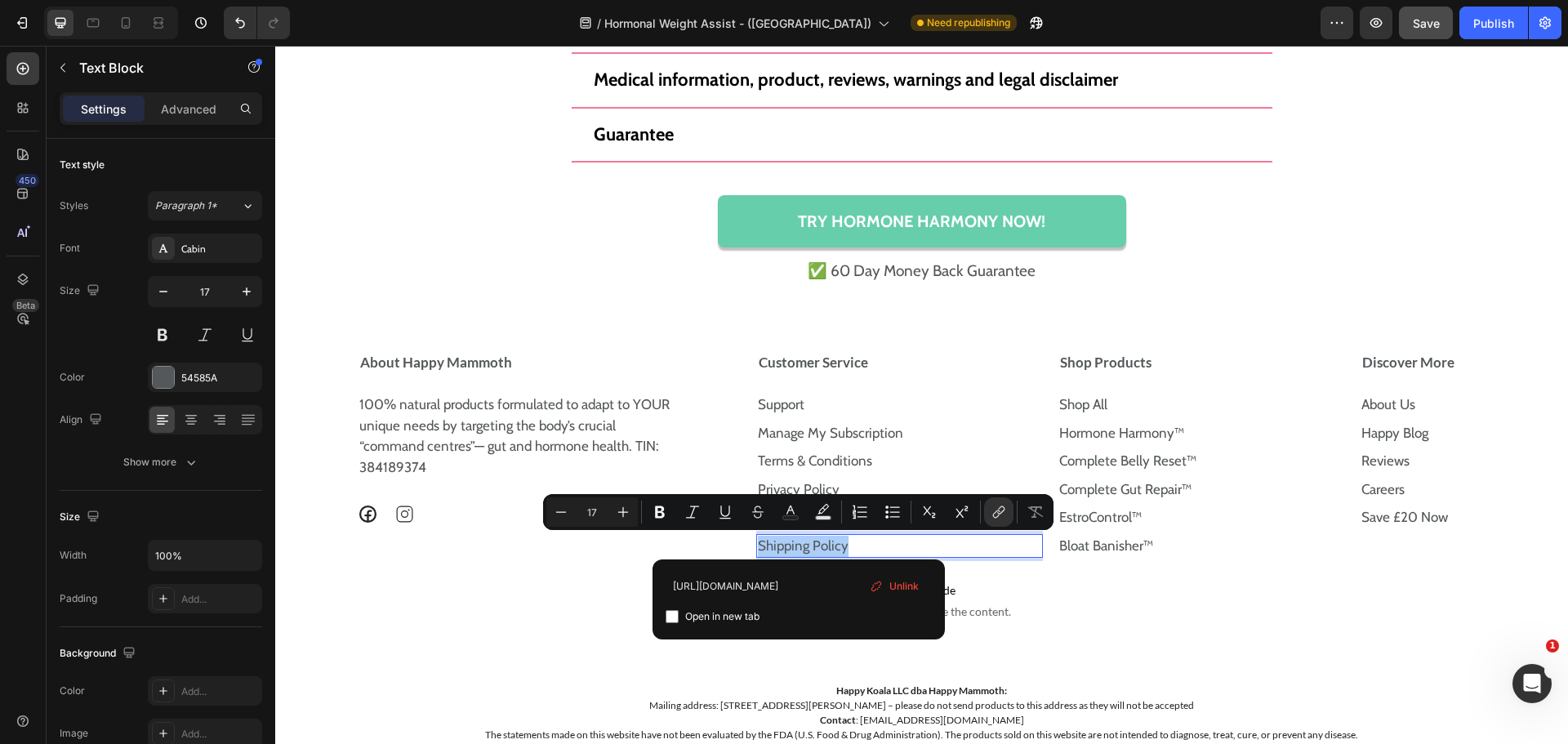
type input "https://uk.happymammoth.com/policies/shipping-policy"
click at [794, 616] on div "Open in new tab" at bounding box center [798, 617] width 266 height 19
checkbox input "false"
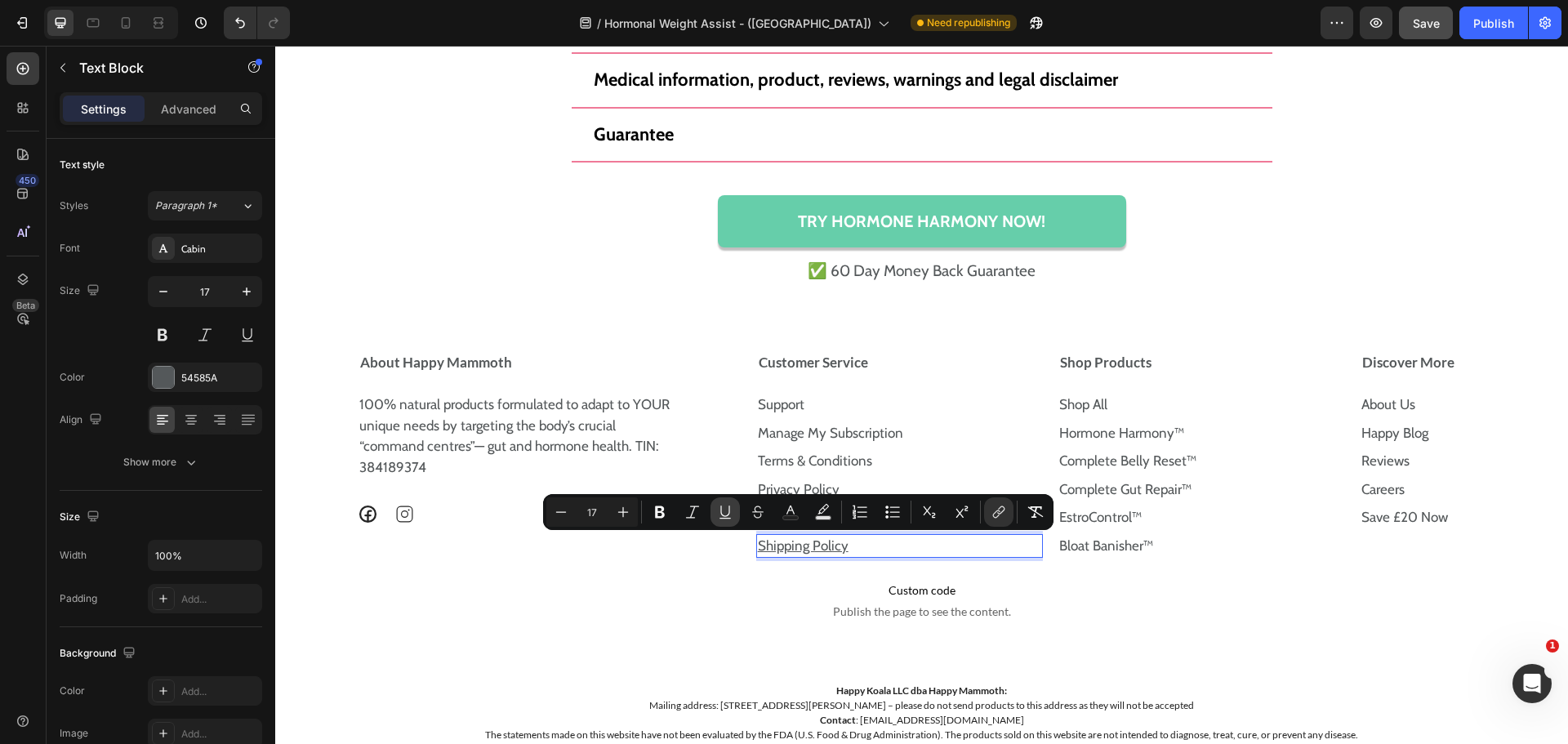
click at [713, 520] on button "Underline" at bounding box center [725, 512] width 29 height 29
click at [713, 562] on div "About Happy Mammoth 100% natural products formulated to adapt to YOUR unique ne…" at bounding box center [550, 455] width 385 height 224
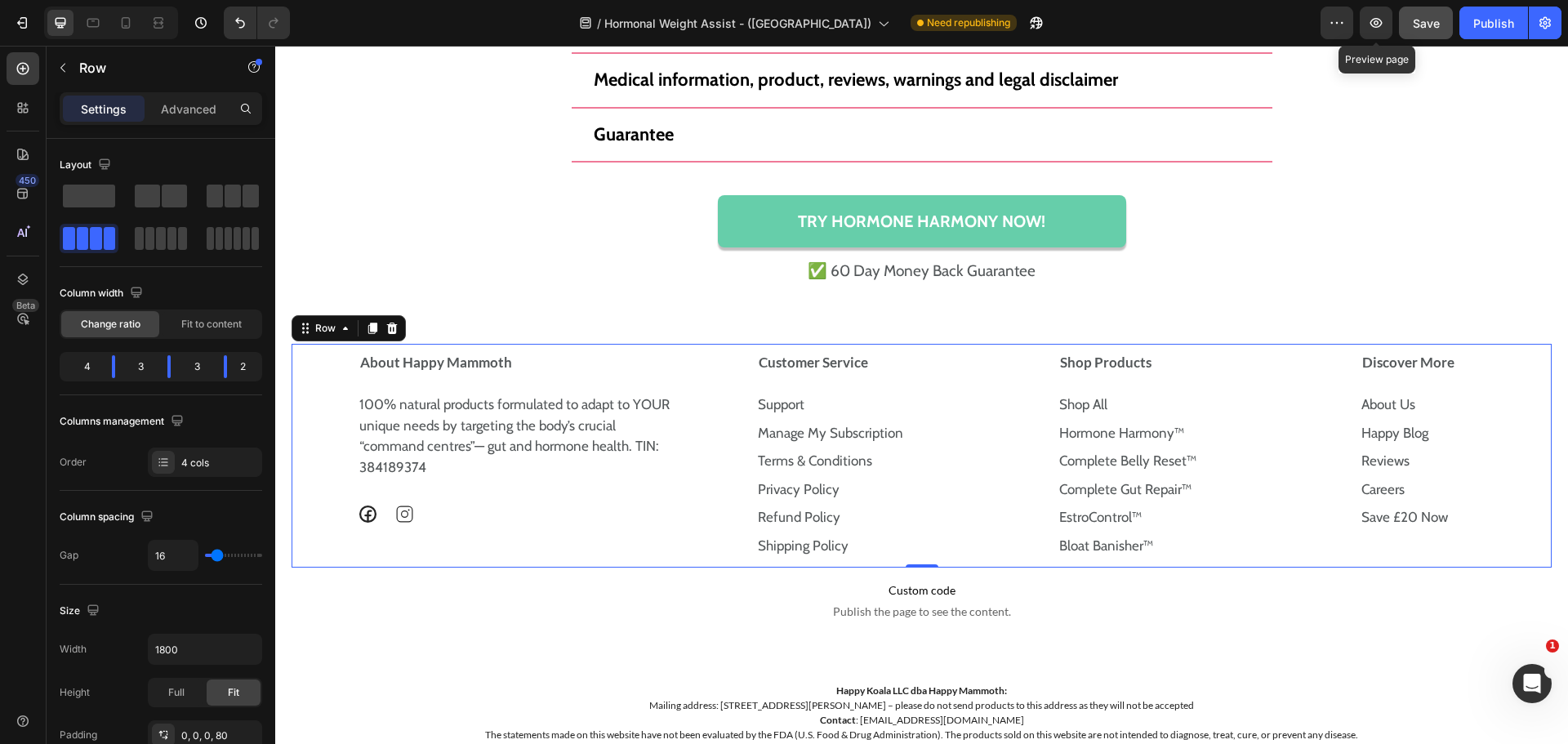
drag, startPoint x: 1409, startPoint y: 23, endPoint x: 1100, endPoint y: 220, distance: 366.5
click at [1409, 23] on button "Save" at bounding box center [1426, 22] width 54 height 33
click at [1137, 410] on p "Shop All" at bounding box center [1189, 405] width 260 height 21
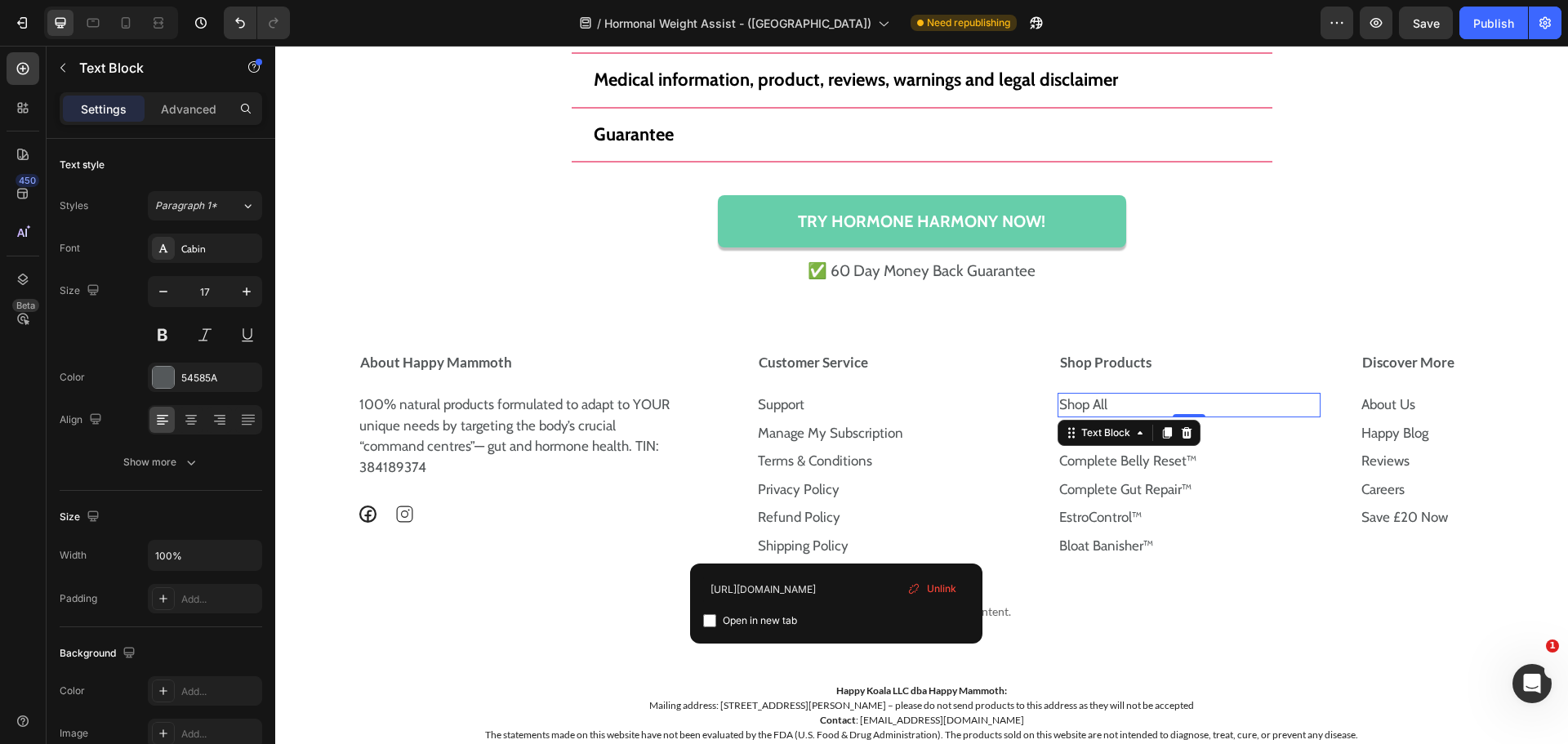
click at [1137, 410] on p "Shop All" at bounding box center [1189, 405] width 260 height 21
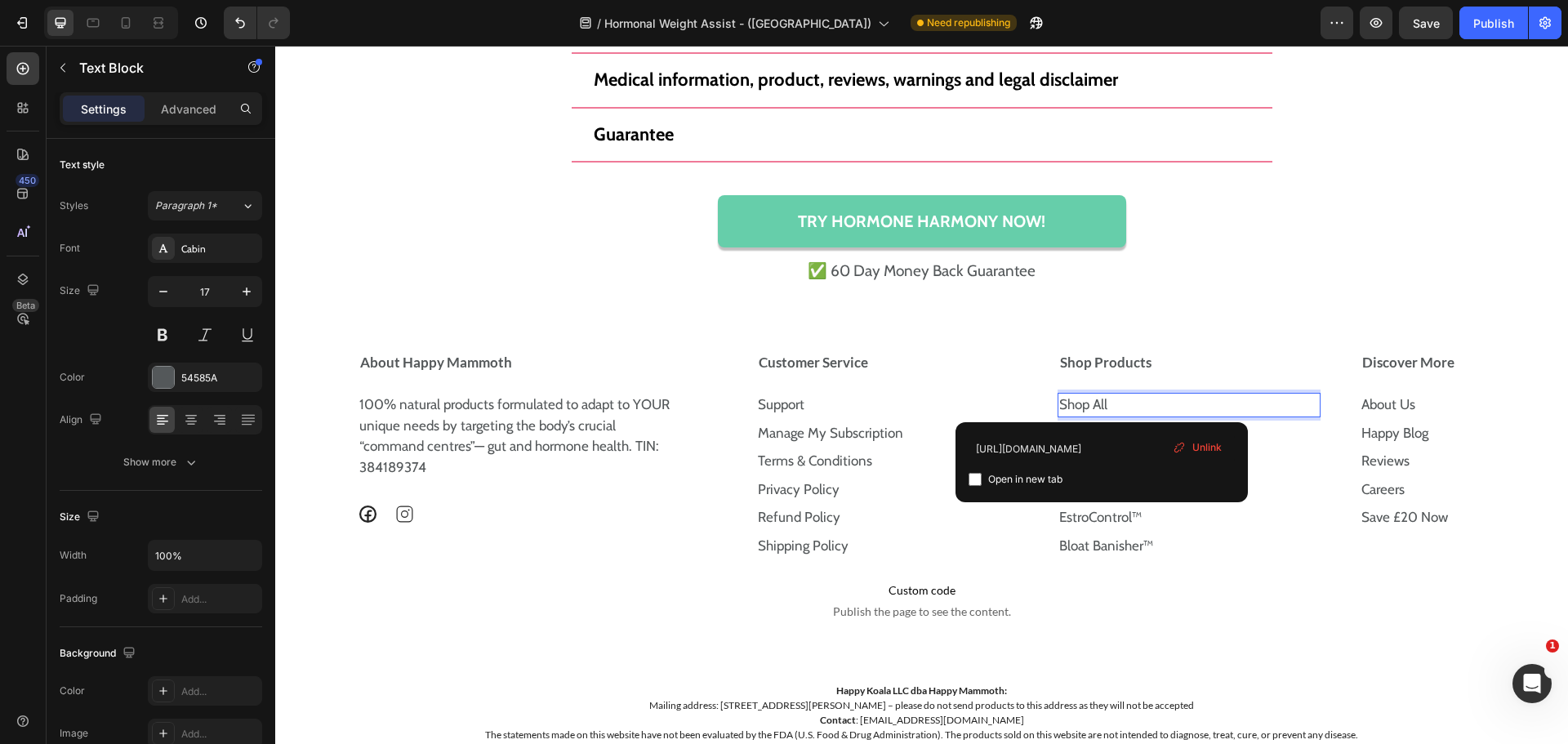
click at [1137, 410] on p "Shop All" at bounding box center [1189, 405] width 260 height 21
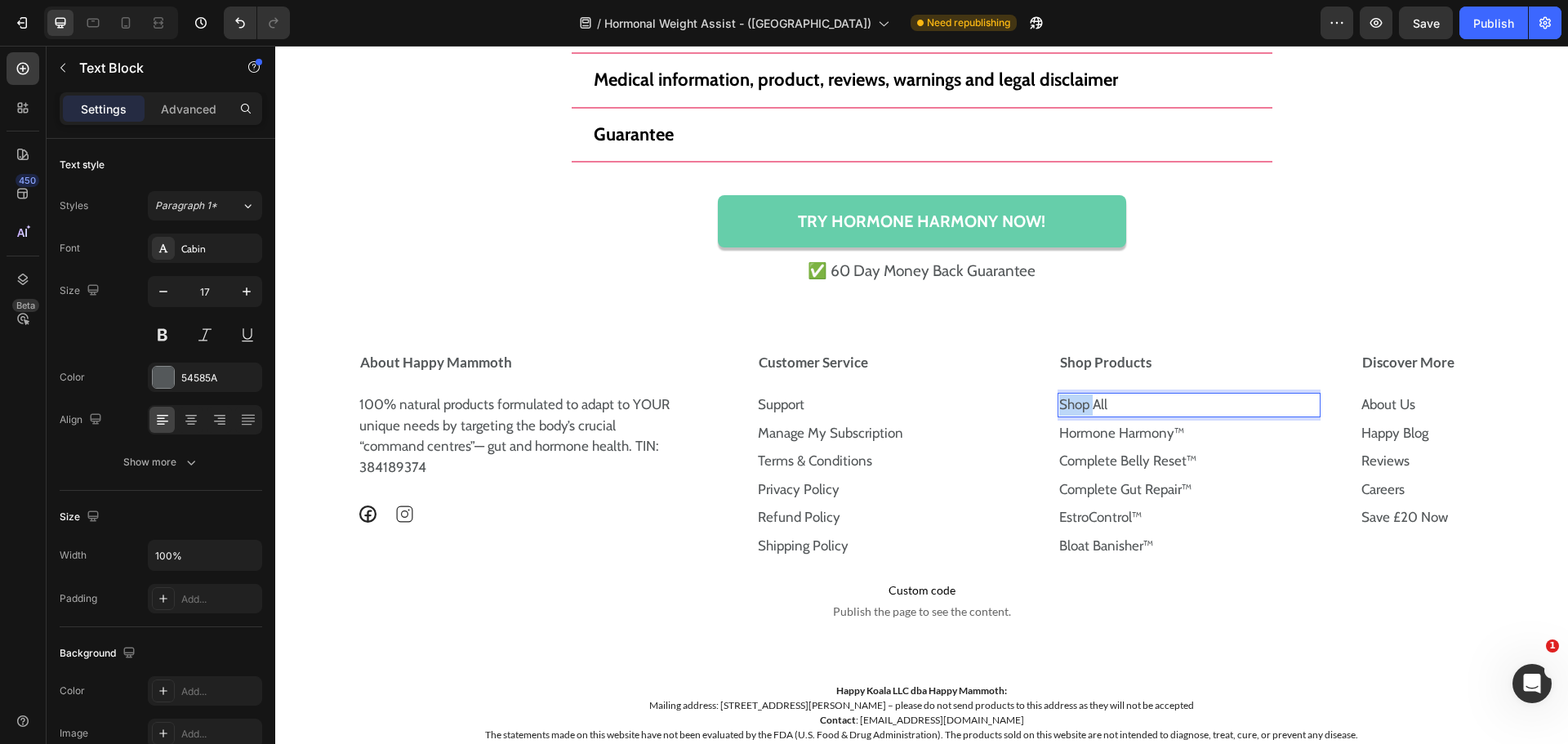
click at [1137, 410] on p "Shop All ⁠⁠⁠⁠⁠⁠⁠" at bounding box center [1189, 405] width 260 height 21
click at [1137, 410] on p "Shop All" at bounding box center [1189, 405] width 260 height 21
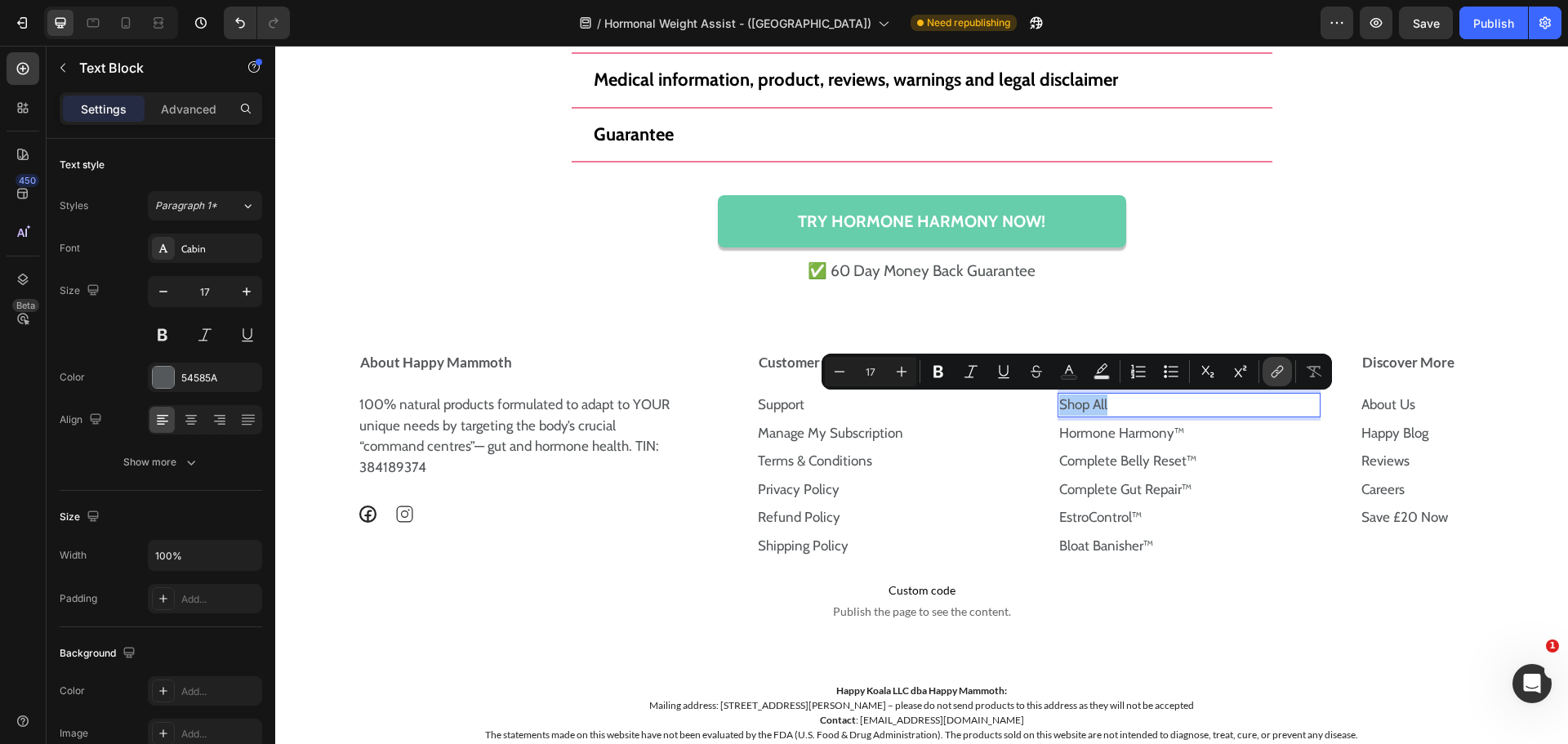
click at [1291, 363] on button "link" at bounding box center [1276, 371] width 29 height 29
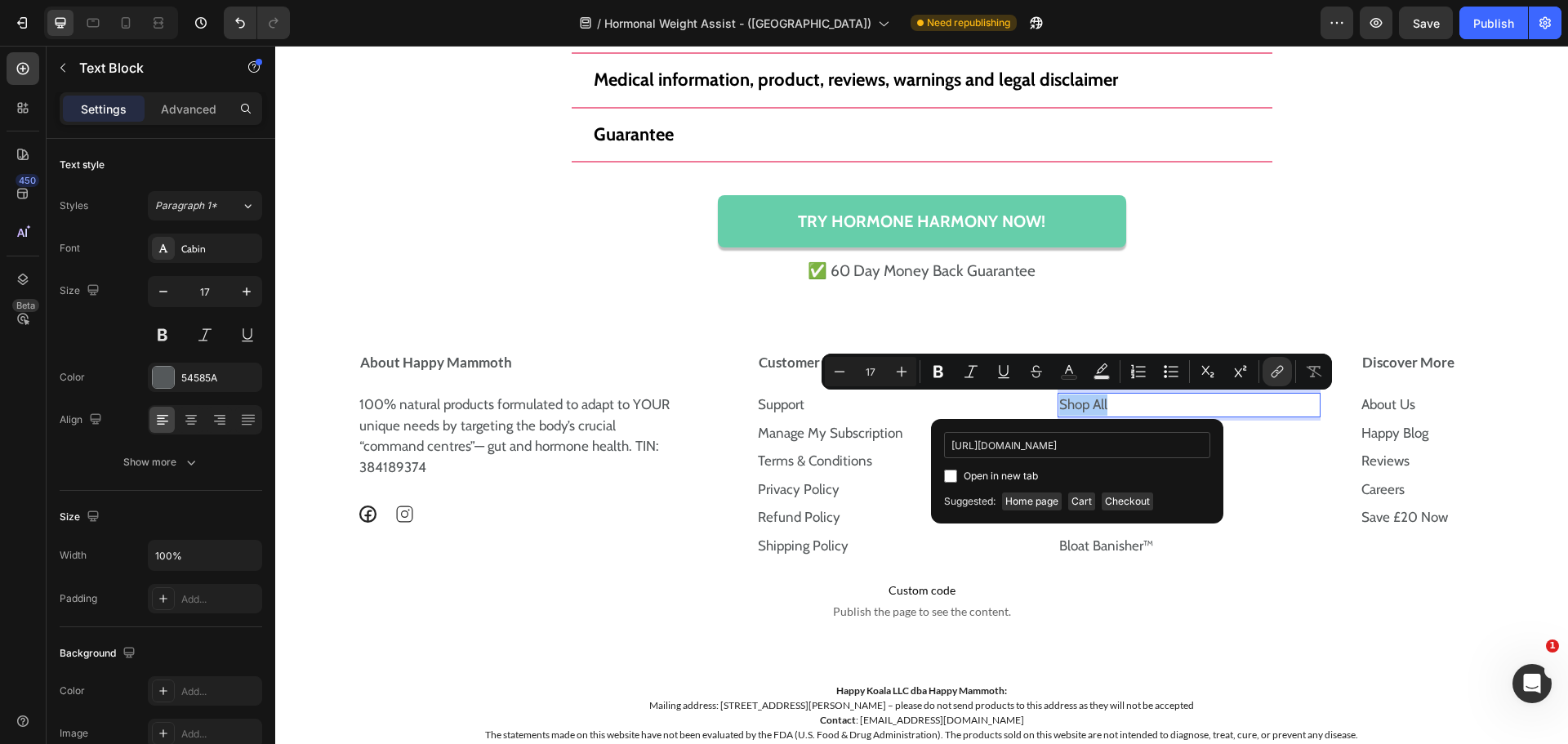
scroll to position [0, 29]
type input "https://uk.happymammoth.com/collections/all"
click at [1041, 471] on div "Open in new tab" at bounding box center [1077, 476] width 266 height 19
checkbox input "true"
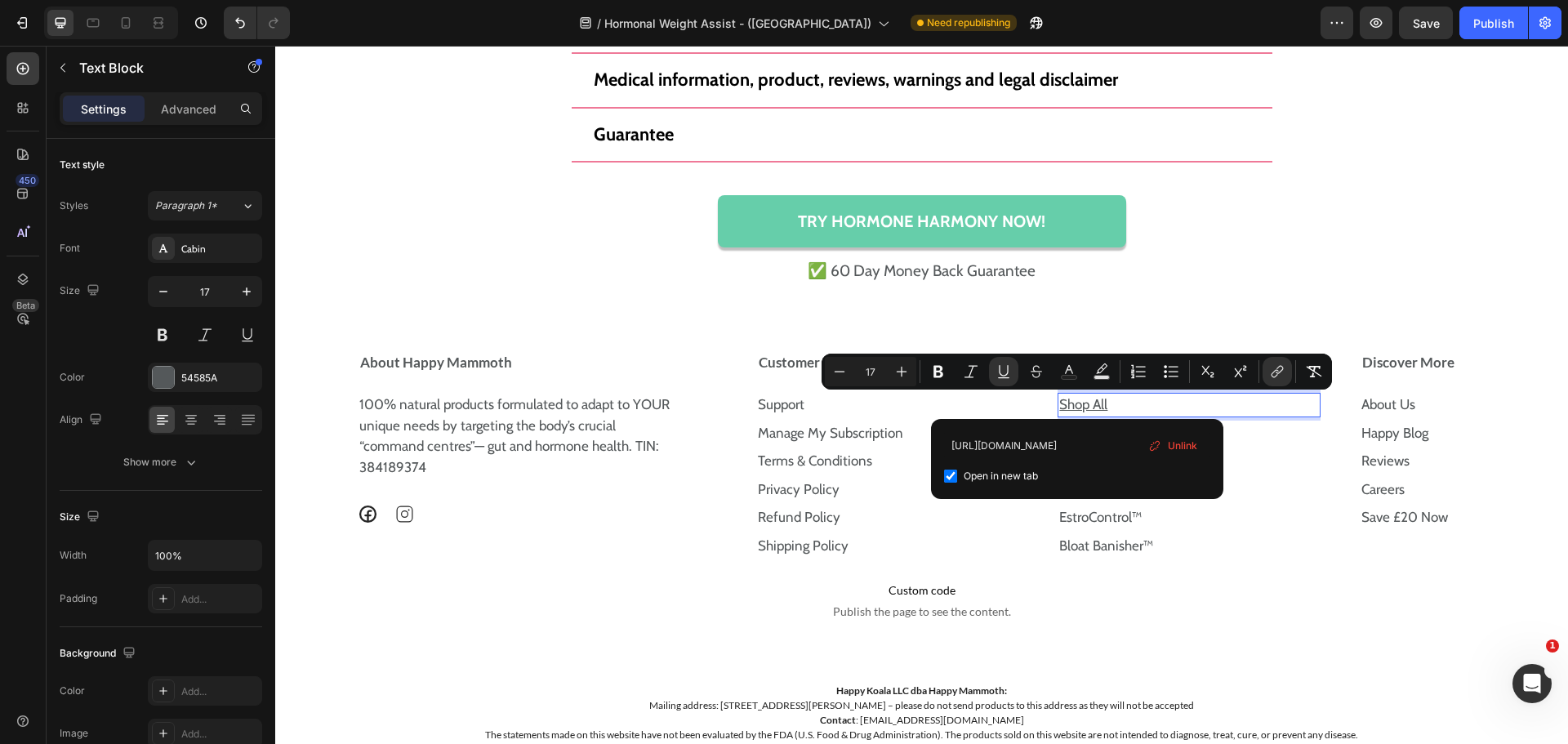
click at [1037, 471] on span "Open in new tab" at bounding box center [1001, 476] width 74 height 19
type input "17"
checkbox input "false"
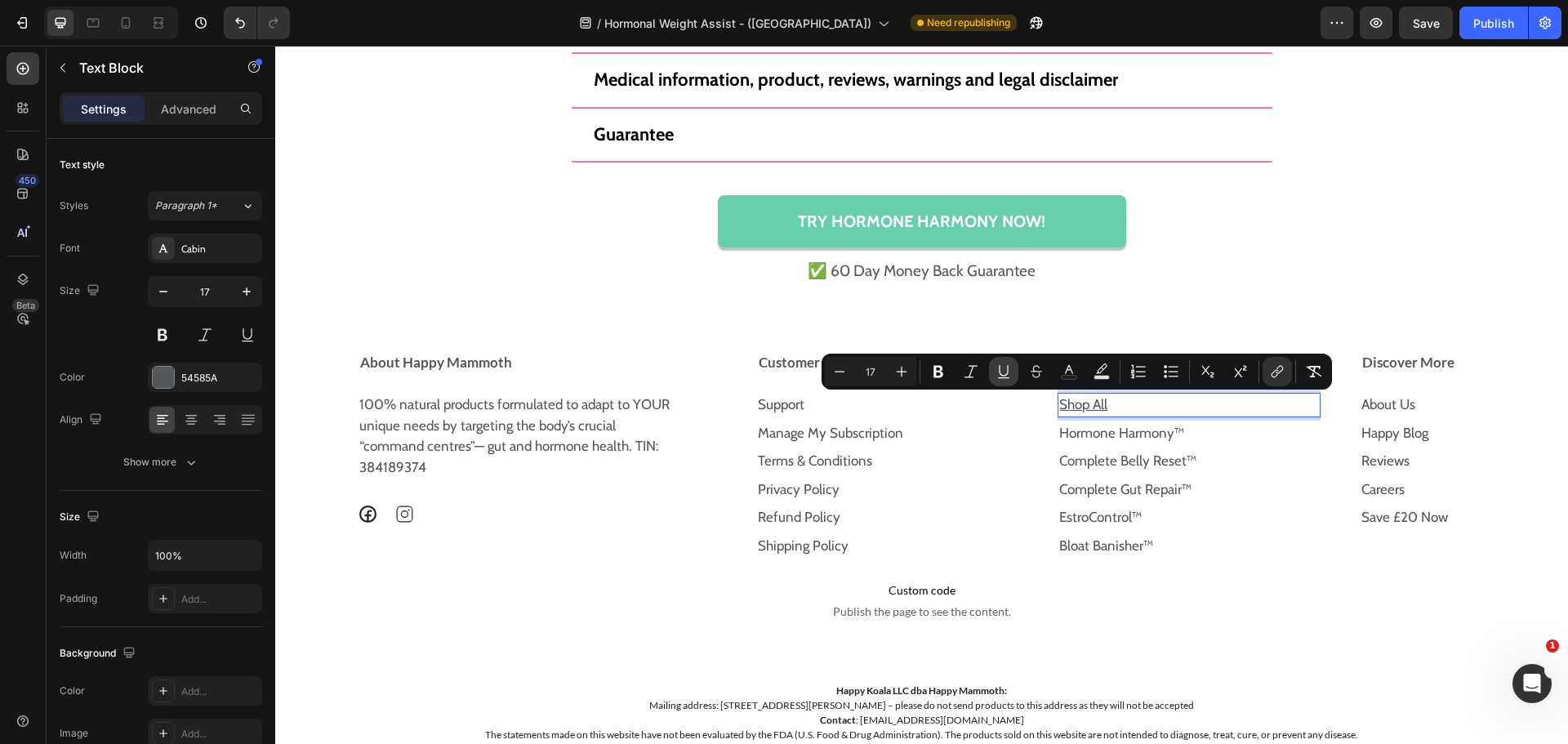
drag, startPoint x: 1002, startPoint y: 373, endPoint x: 1000, endPoint y: 383, distance: 10.2
click at [1002, 373] on icon "Editor contextual toolbar" at bounding box center [1003, 371] width 16 height 16
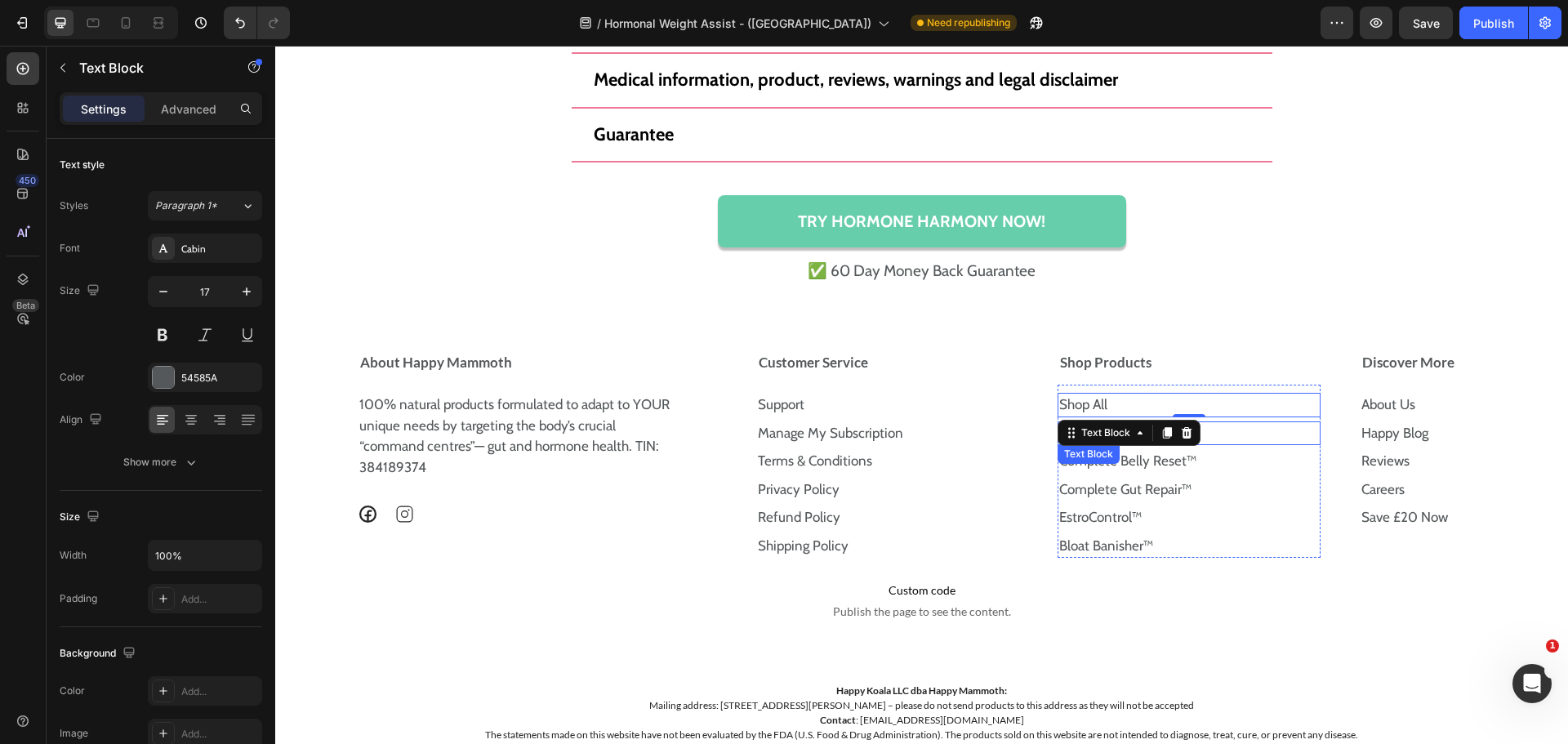
click at [1222, 437] on p "Hormone Harmony™" at bounding box center [1189, 434] width 260 height 21
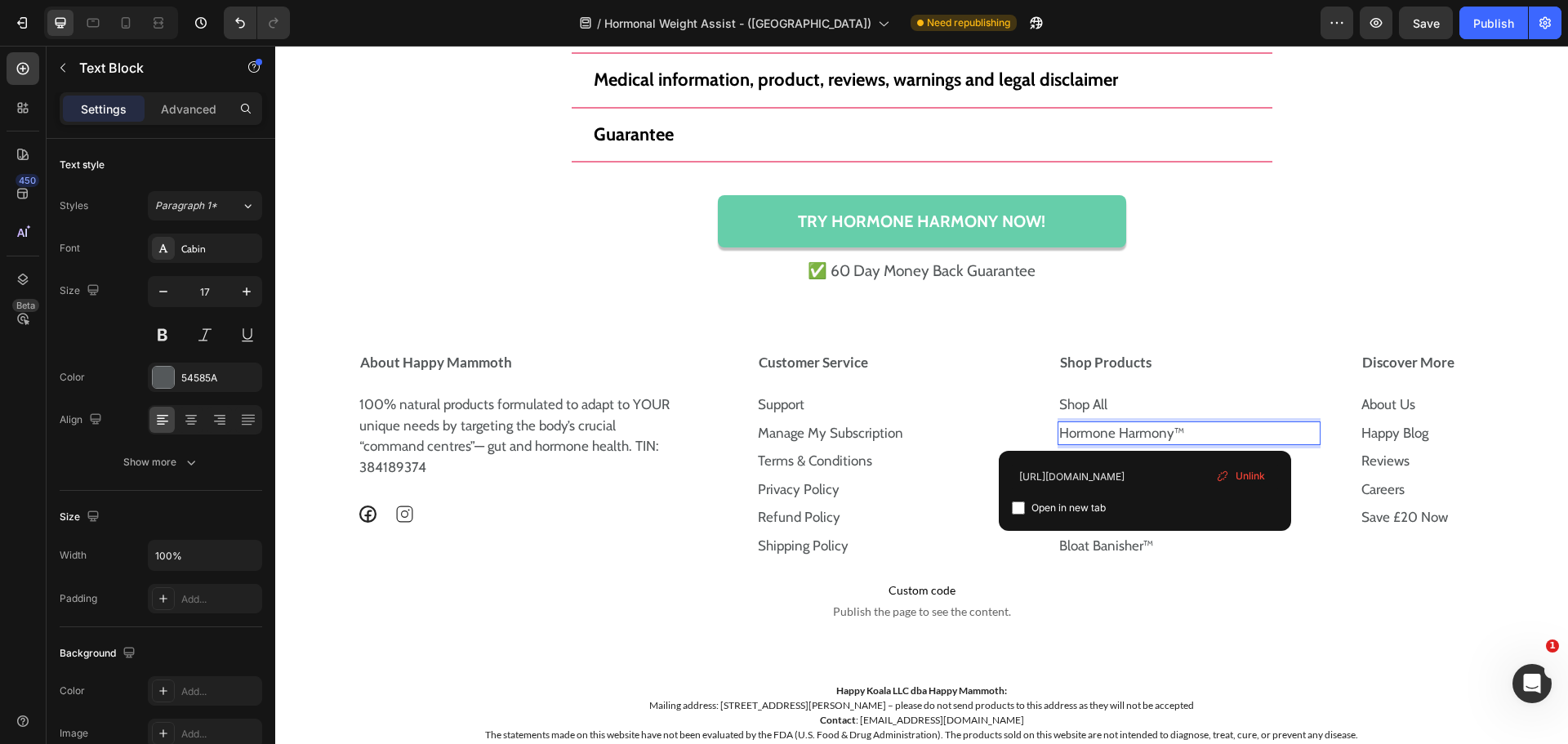
click at [1142, 432] on link "Hormone Harmony™" at bounding box center [1121, 432] width 125 height 16
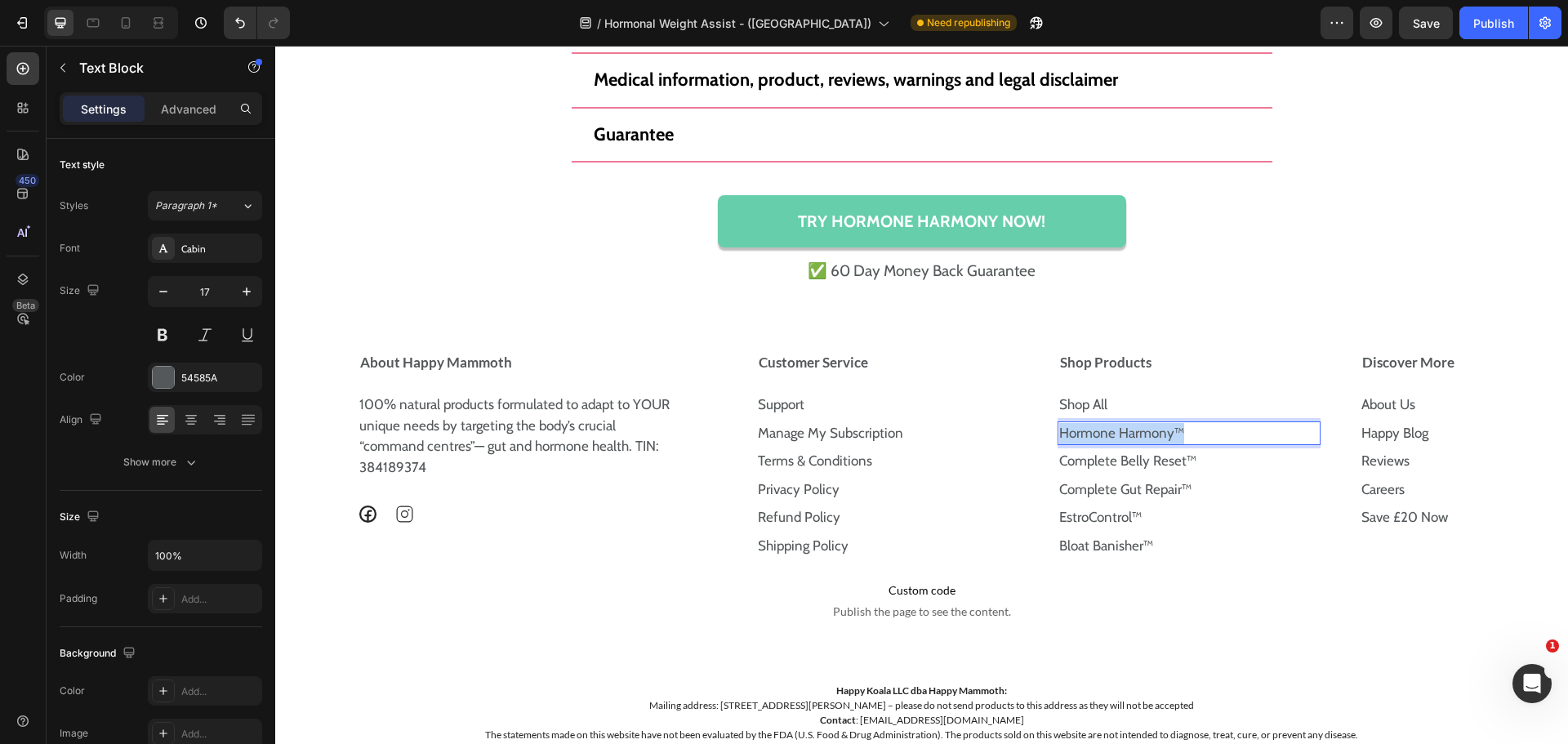
click at [1142, 432] on link "Hormone Harmony™" at bounding box center [1121, 432] width 125 height 16
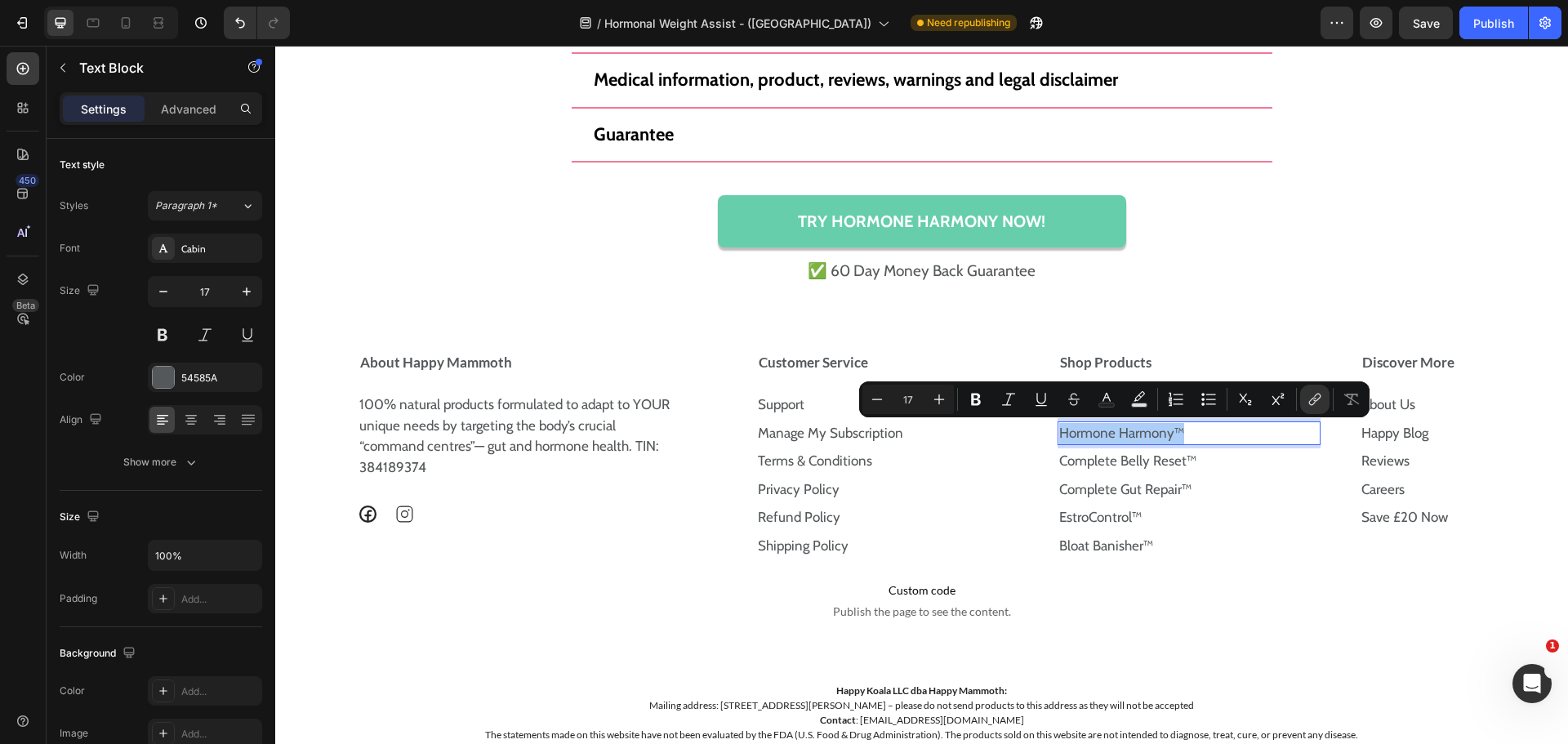
click at [1333, 405] on span "Editor contextual toolbar" at bounding box center [1333, 399] width 1 height 23
drag, startPoint x: 1323, startPoint y: 398, endPoint x: 1043, endPoint y: 383, distance: 280.4
click at [1323, 398] on button "link" at bounding box center [1314, 399] width 29 height 29
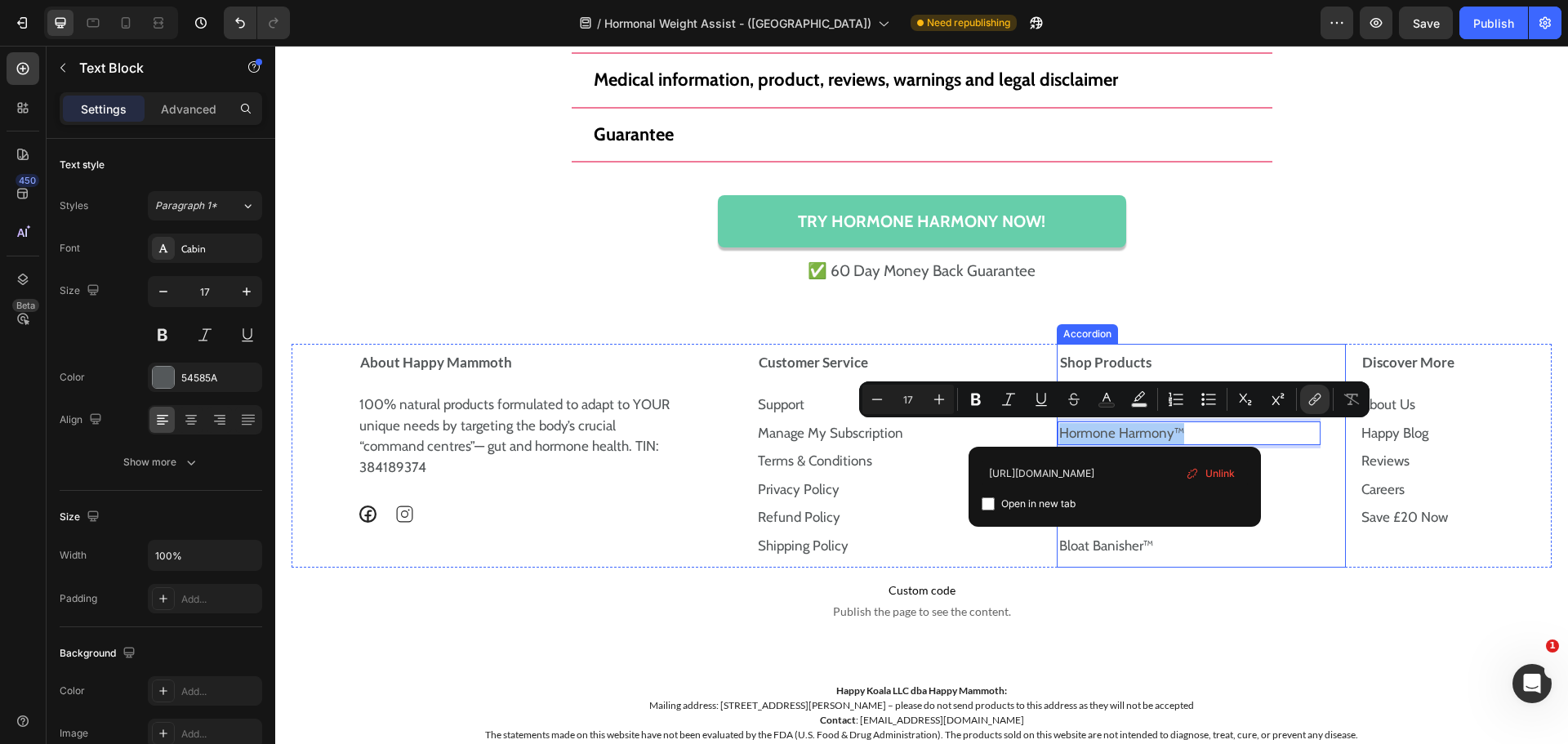
scroll to position [0, 82]
click at [1117, 476] on input "https://happymammoth.com/products/hormone-harmony" at bounding box center [1115, 473] width 266 height 27
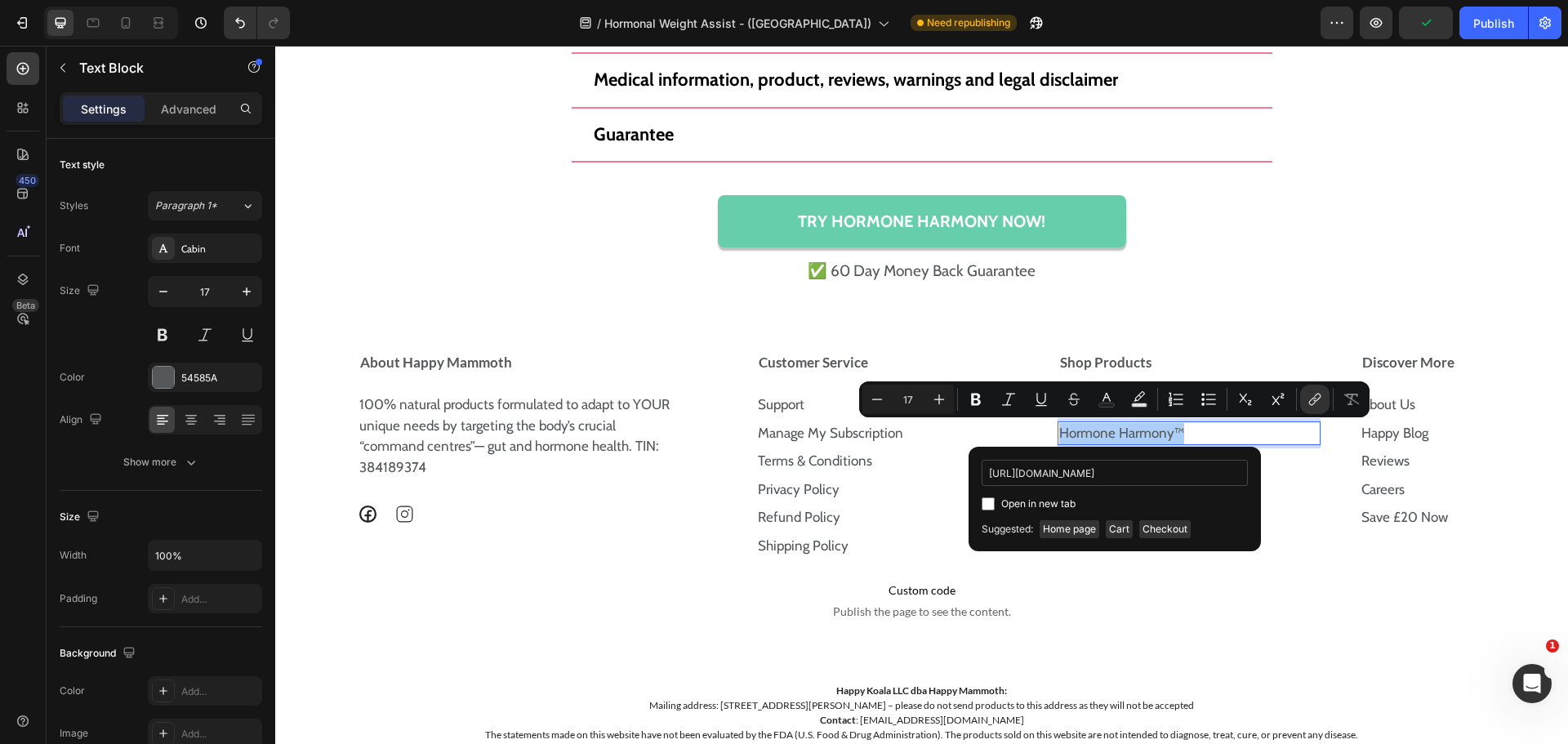
scroll to position [0, 179]
type input "https://uk.happymammoth.com/products/new-ultra-potent-hormone-harmony"
click at [1088, 503] on div "Open in new tab" at bounding box center [1115, 504] width 266 height 19
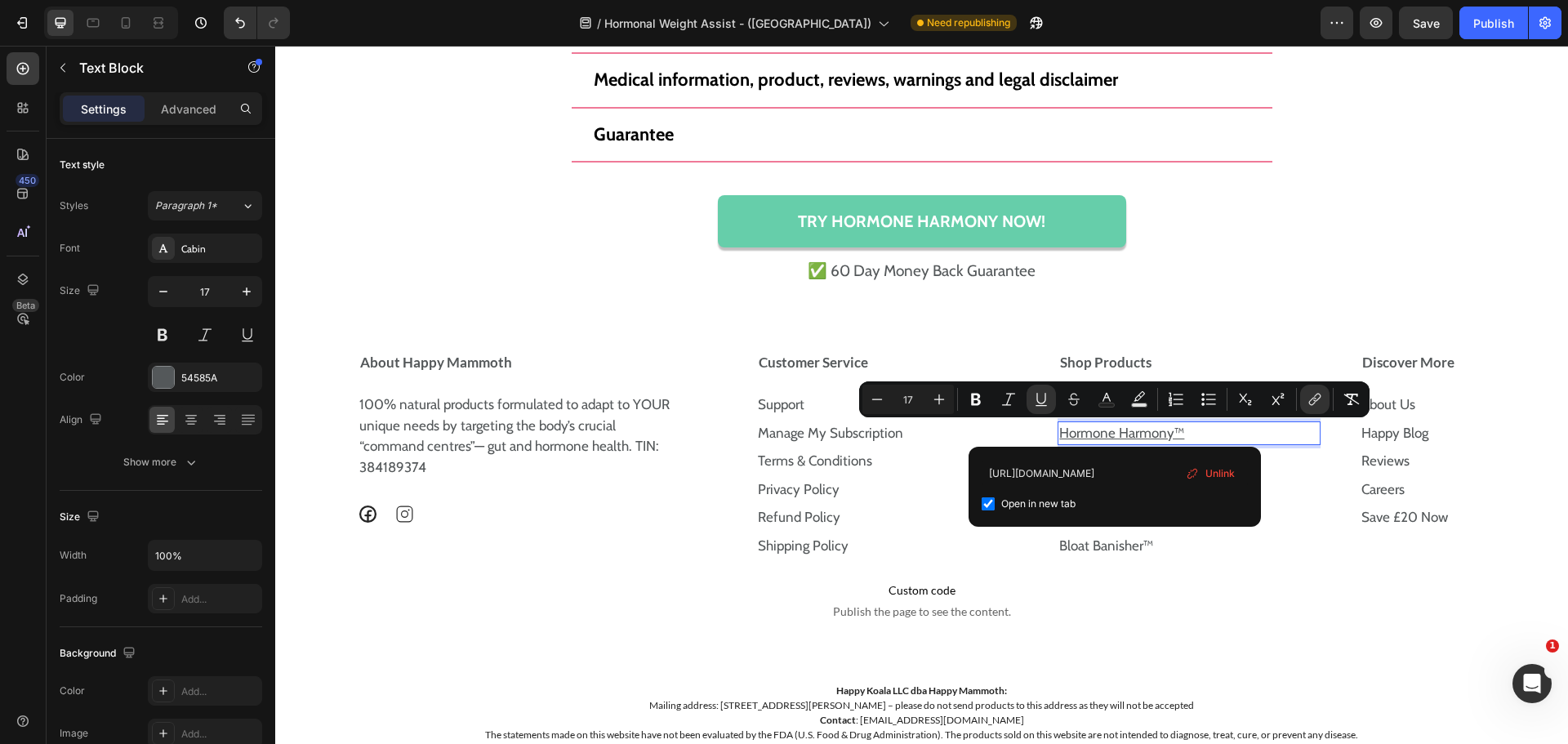
click at [1088, 503] on div "Open in new tab" at bounding box center [1115, 504] width 266 height 19
checkbox input "false"
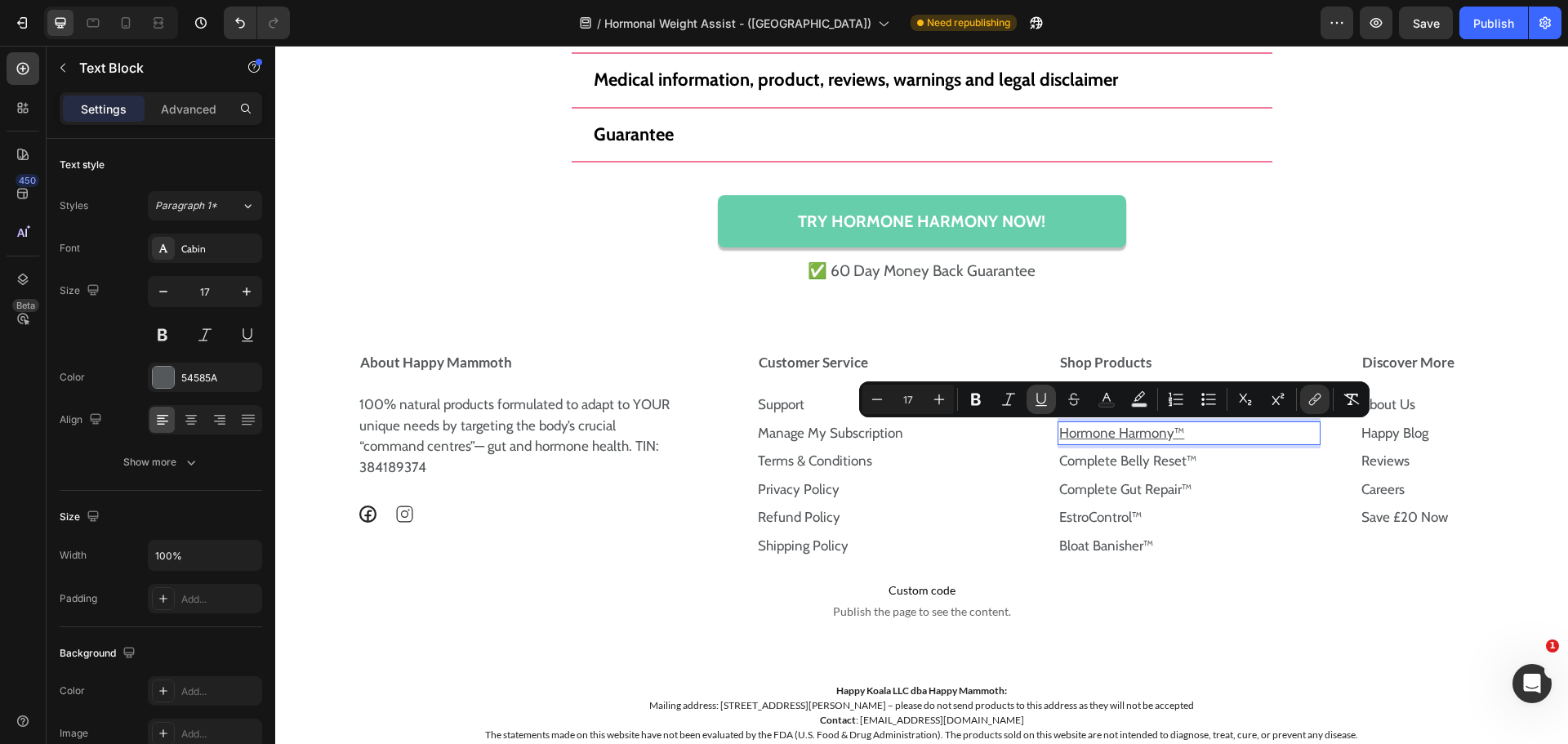
click at [1047, 403] on icon "Editor contextual toolbar" at bounding box center [1041, 399] width 16 height 16
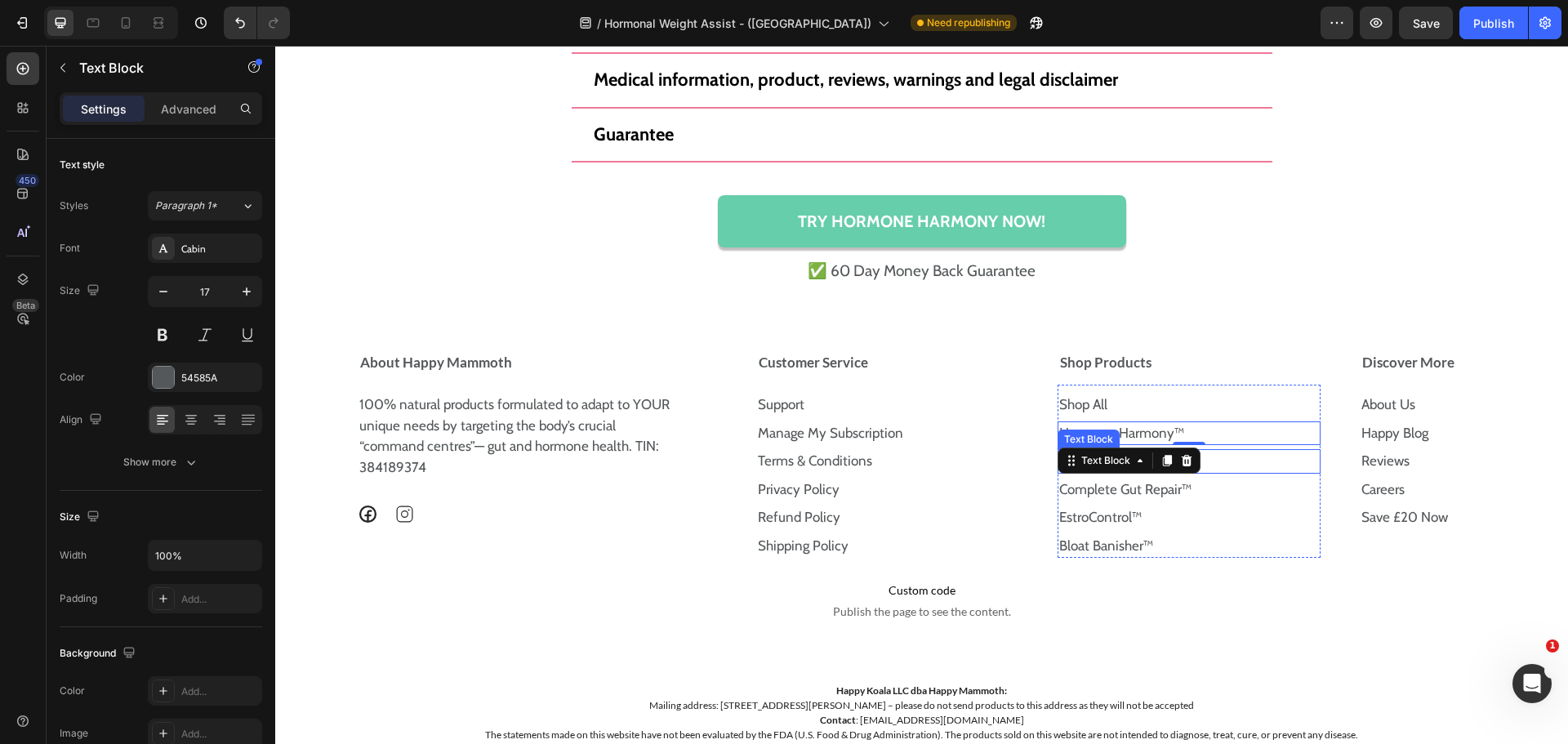
click at [1225, 464] on p "Complete Belly Reset™" at bounding box center [1189, 461] width 260 height 21
click at [1191, 464] on p "Complete Belly Reset™" at bounding box center [1189, 461] width 260 height 21
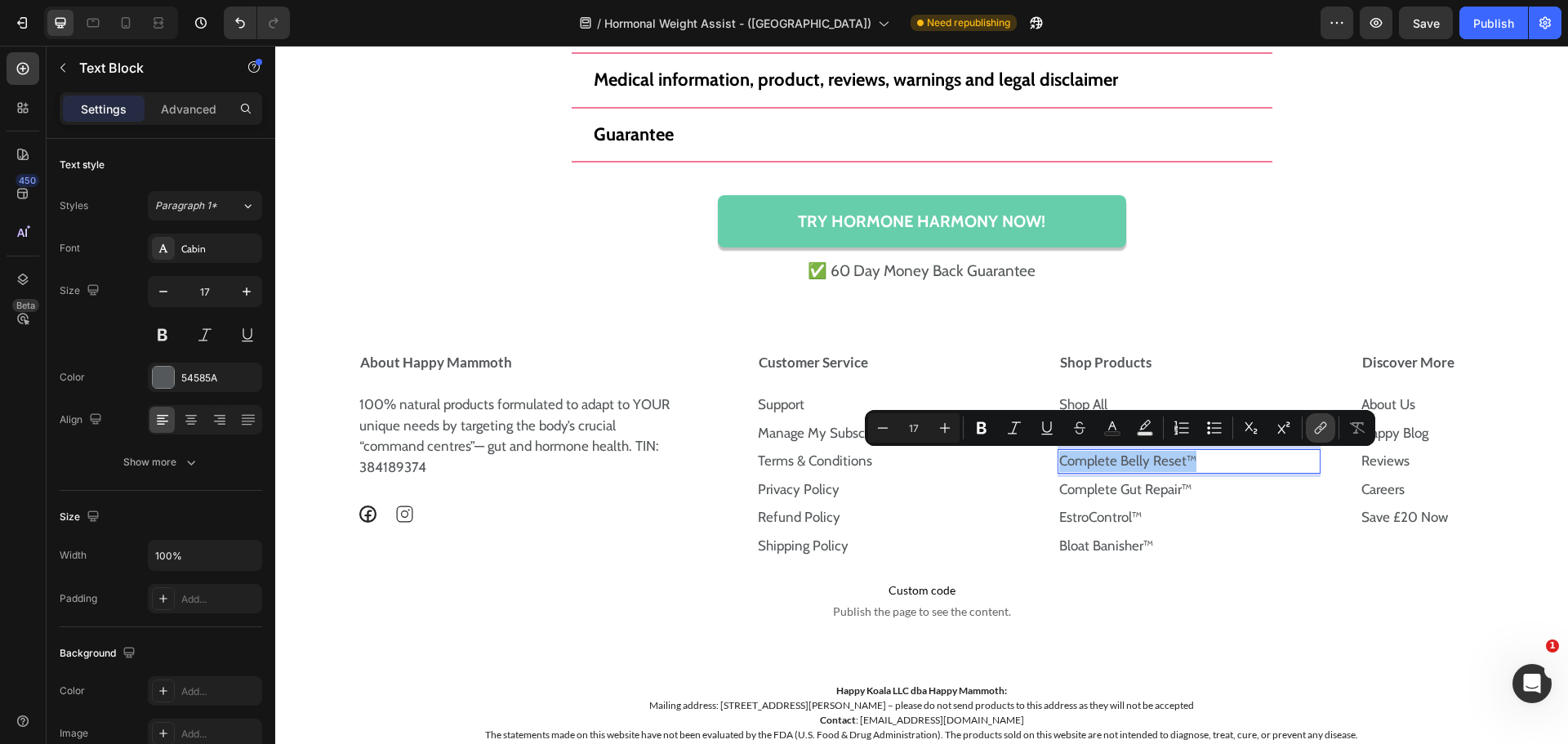
click at [1316, 427] on icon "Editor contextual toolbar" at bounding box center [1321, 428] width 16 height 16
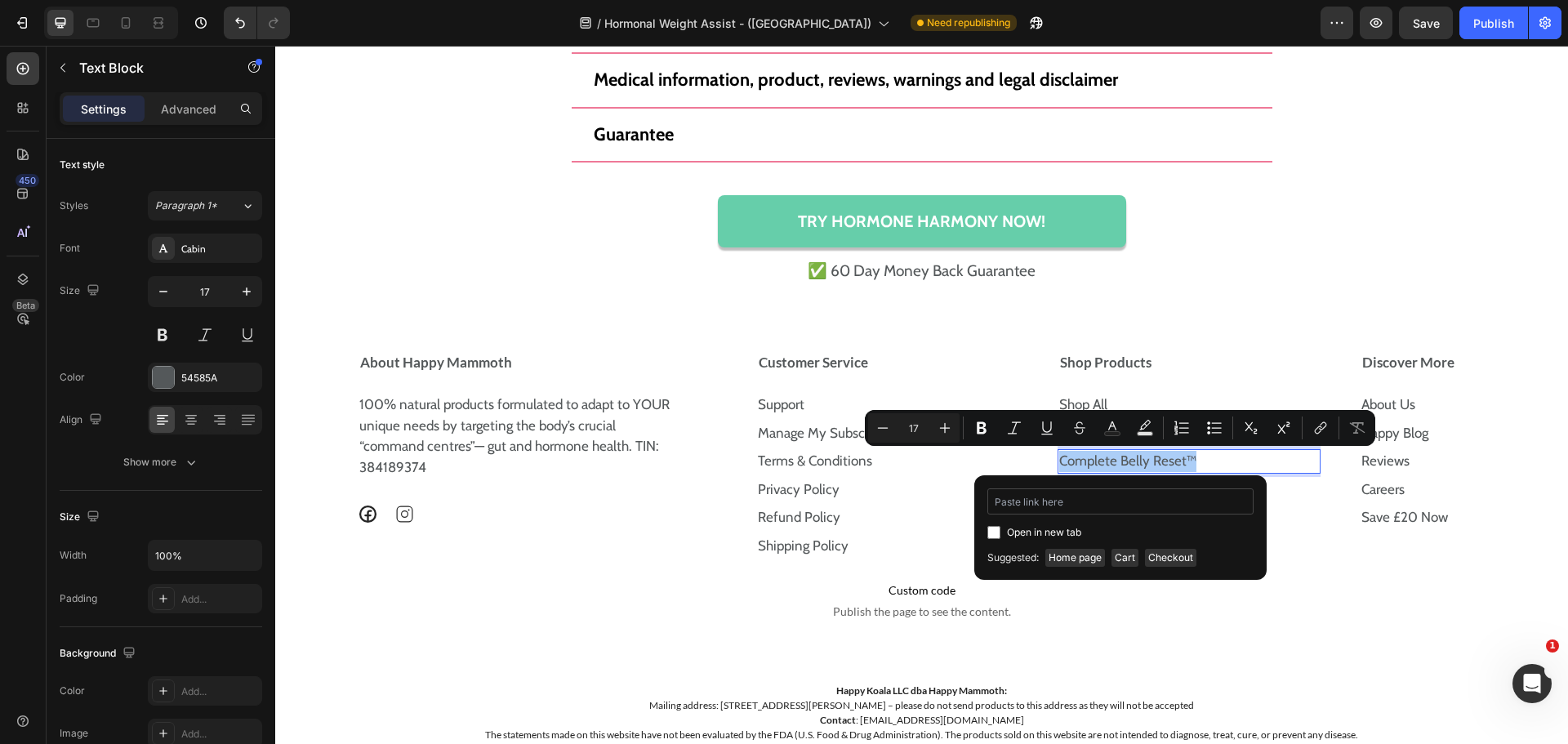
click at [1115, 500] on input "Editor contextual toolbar" at bounding box center [1120, 502] width 266 height 27
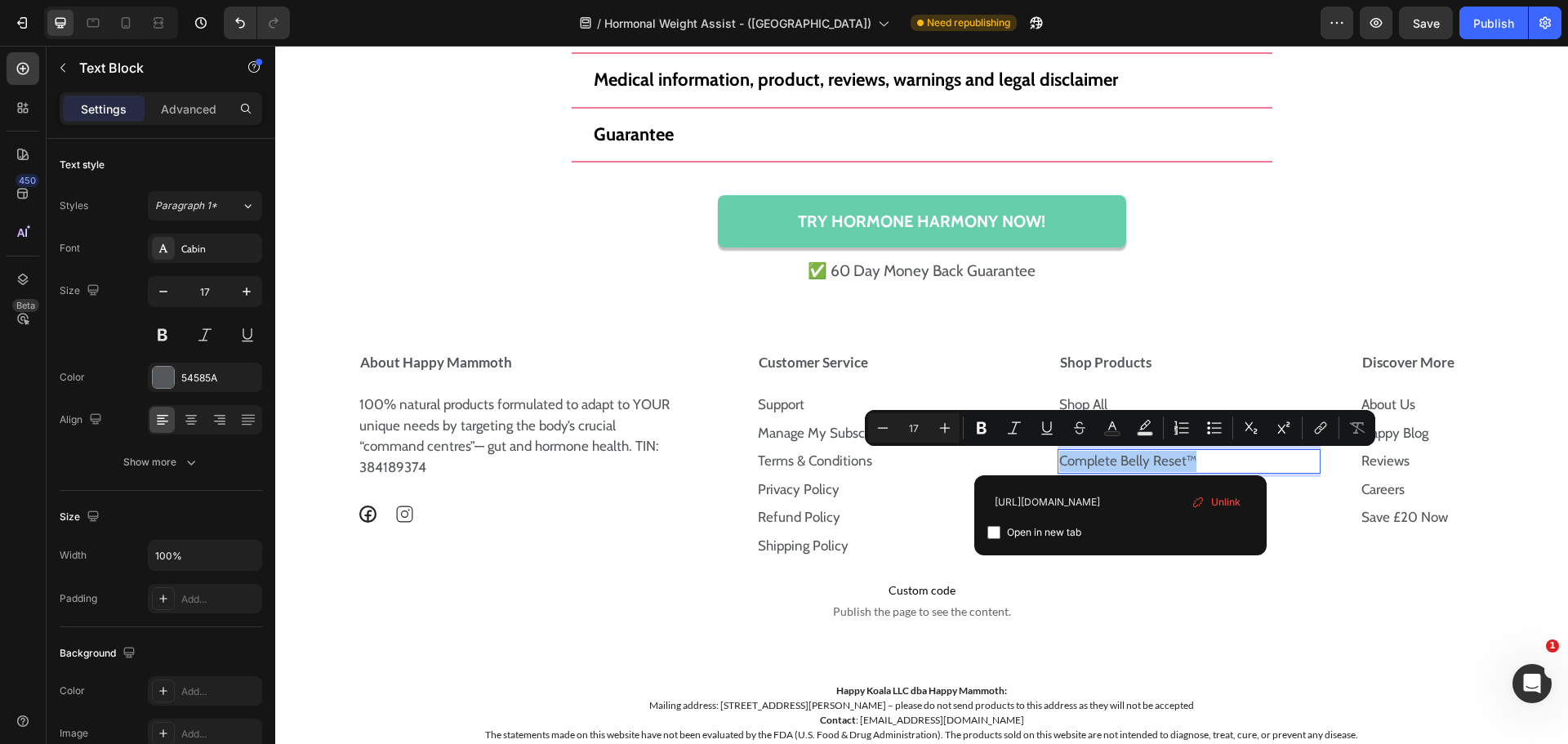
type input "https://uk.happymammoth.com/products/the-complete-belly-reset"
click at [1127, 515] on div "https://uk.happymammoth.com/products/the-complete-belly-reset Open in new tab U…" at bounding box center [1120, 515] width 266 height 54
click at [990, 532] on input "Editor contextual toolbar" at bounding box center [993, 532] width 13 height 13
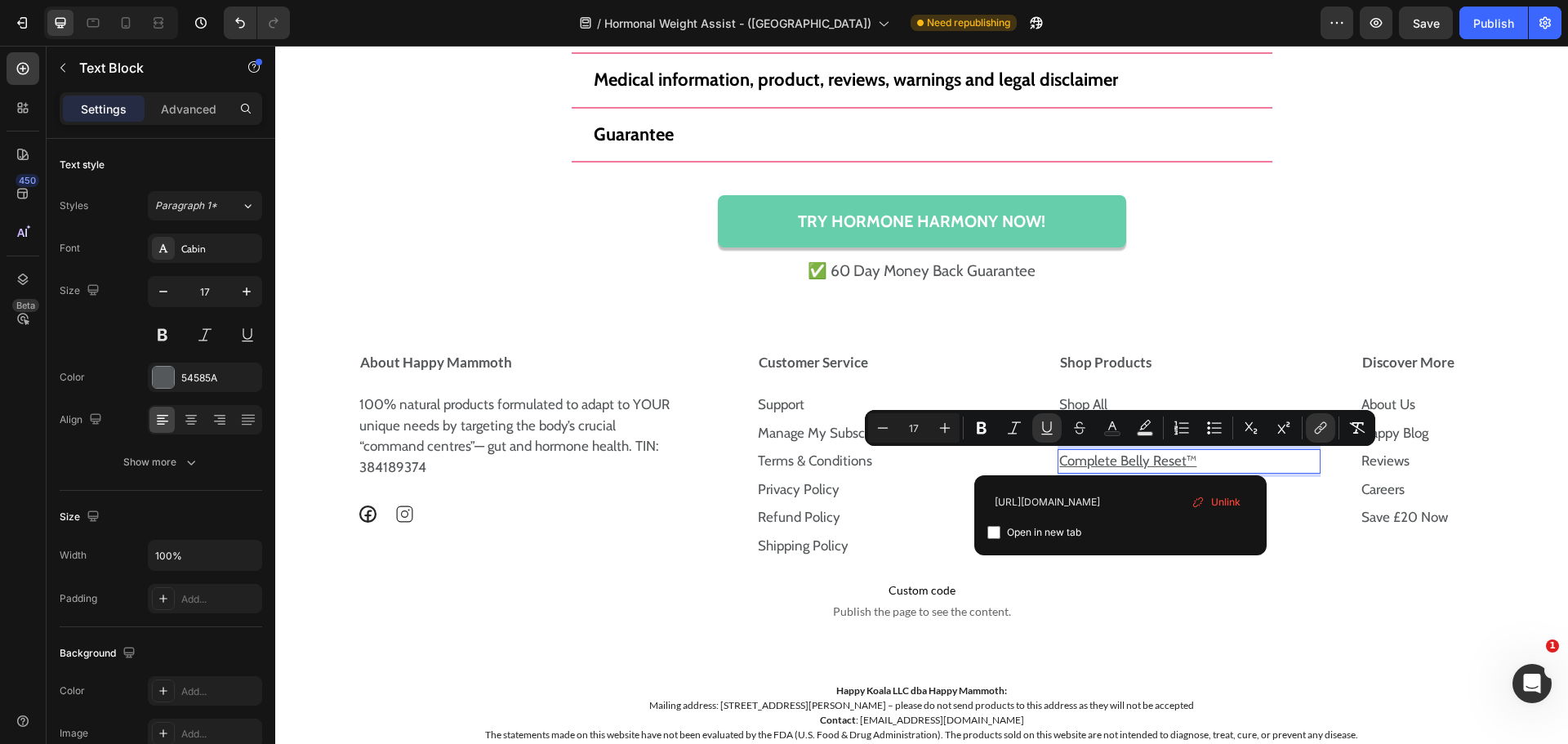
checkbox input "false"
click at [1034, 427] on button "Underline" at bounding box center [1047, 428] width 29 height 29
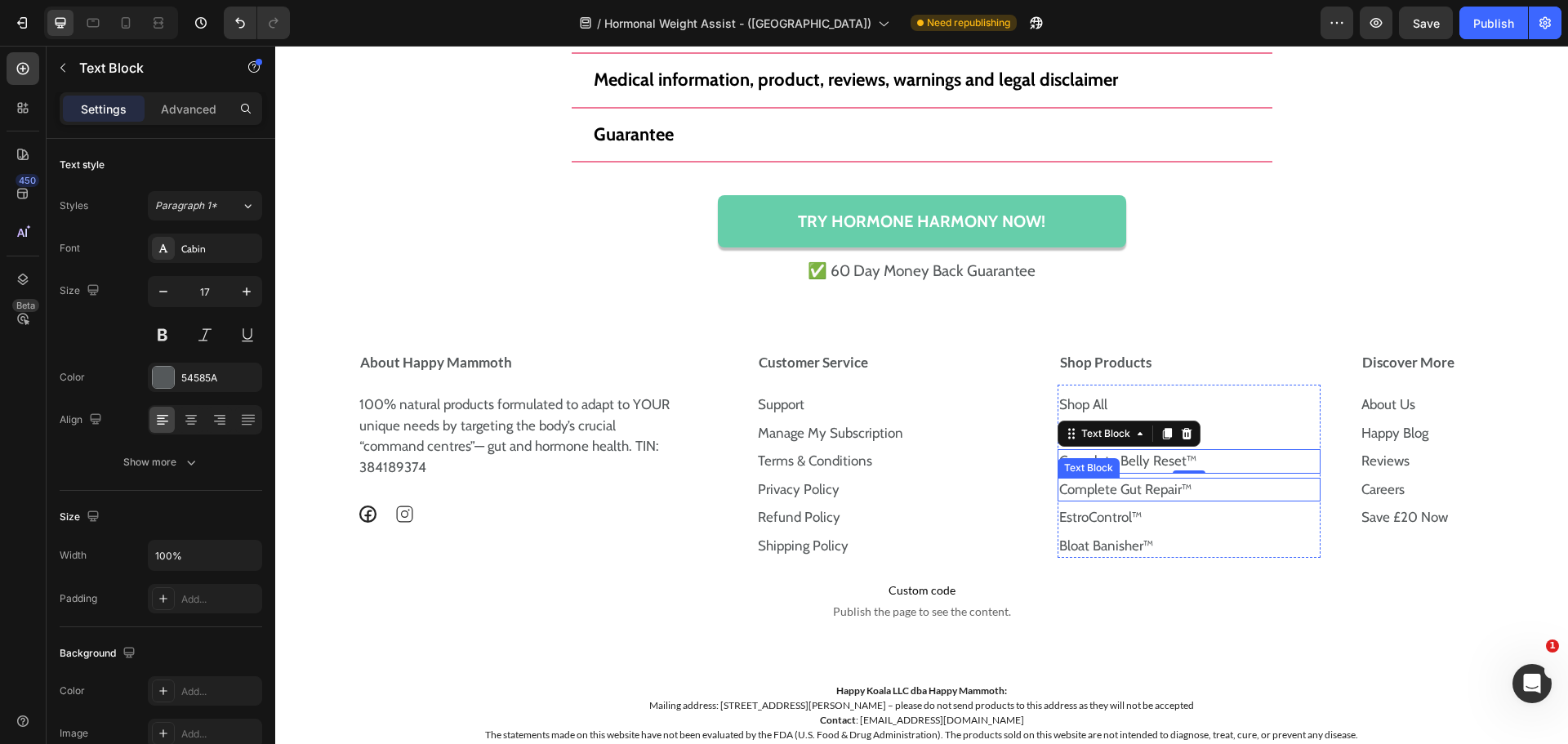
click at [1191, 489] on p "Complete Gut Repair™" at bounding box center [1189, 490] width 260 height 21
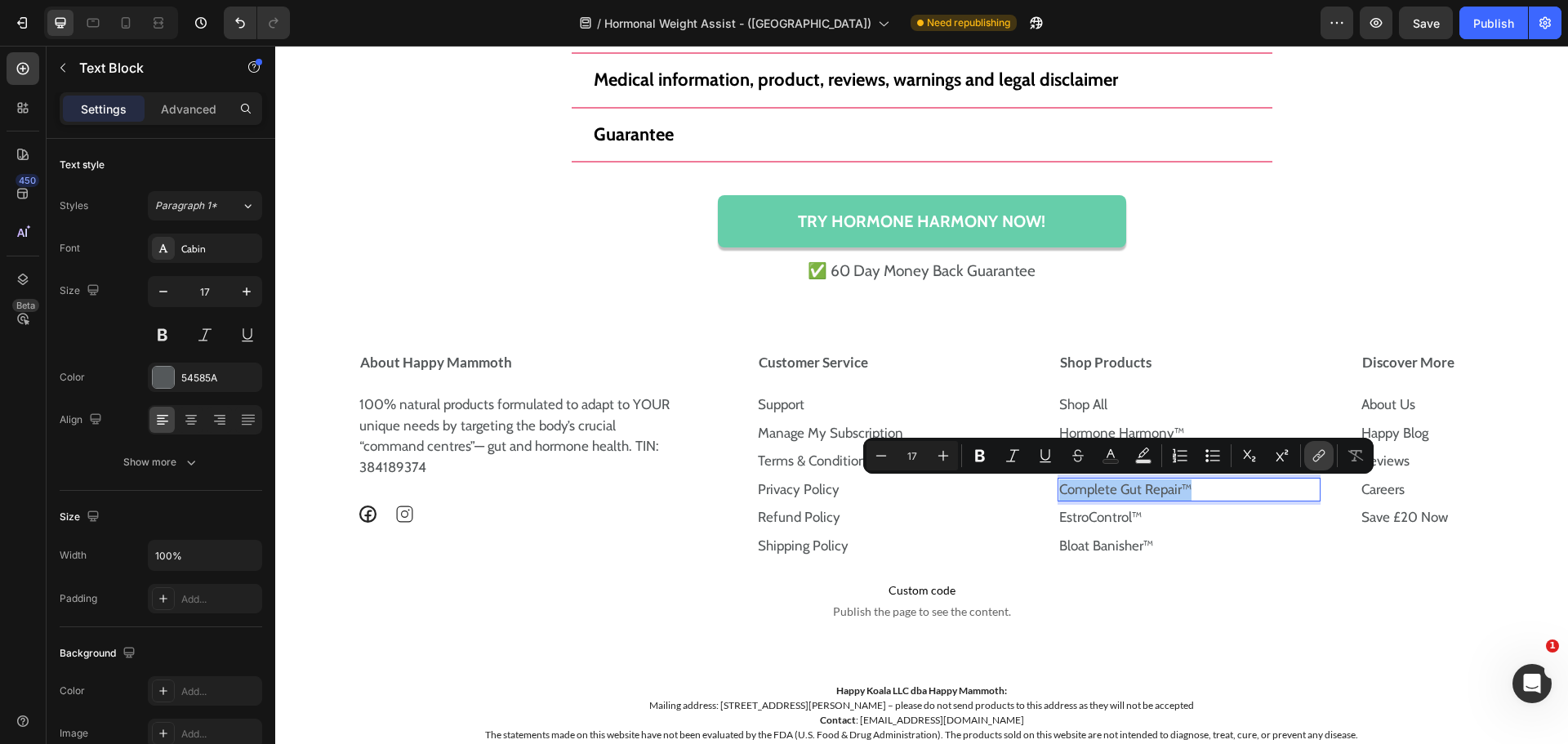
click at [1311, 454] on icon "Editor contextual toolbar" at bounding box center [1319, 455] width 16 height 16
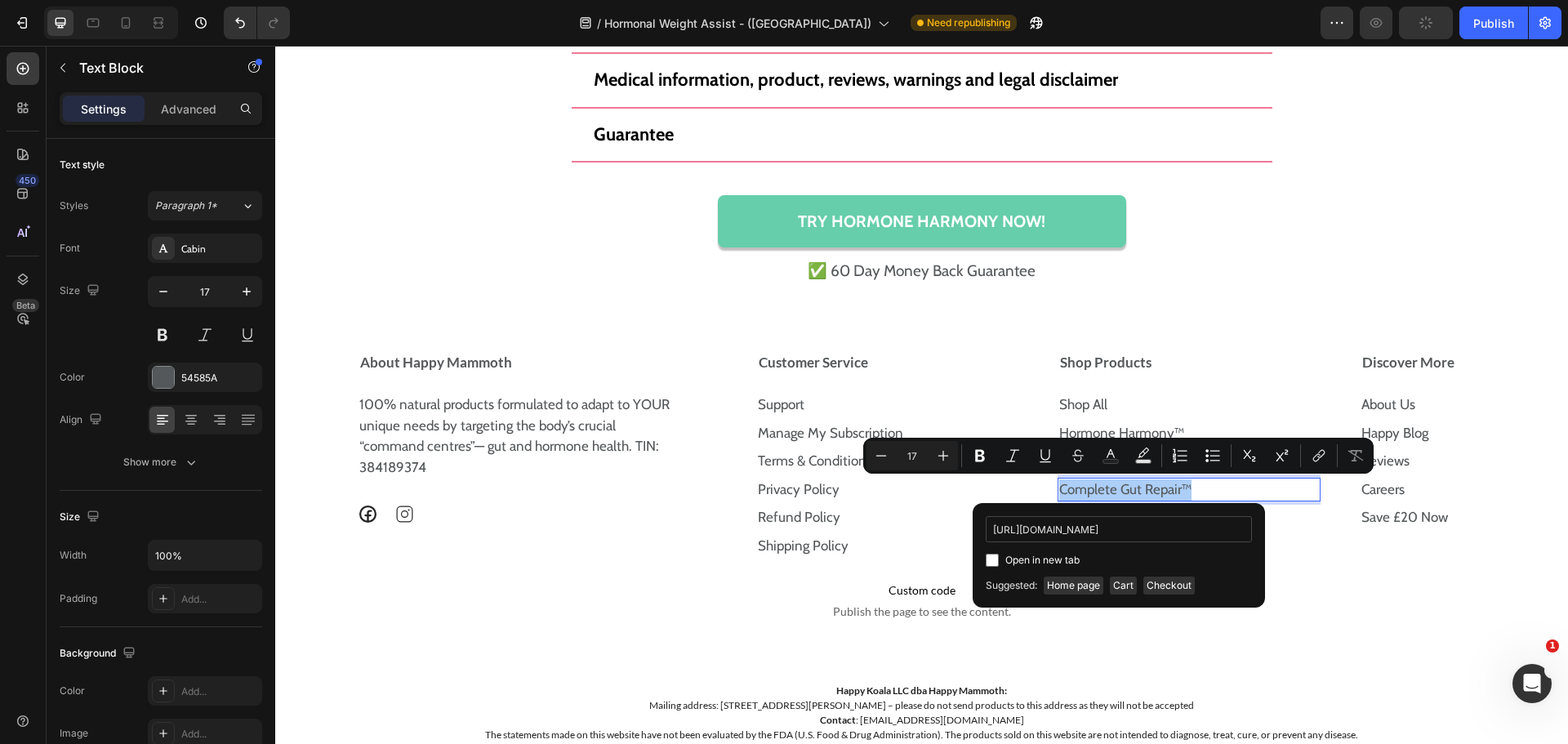
scroll to position [0, 124]
type input "https://uk.happymammoth.com/products/the-complete-gut-repair"
click at [994, 566] on div "Open in new tab" at bounding box center [1118, 560] width 266 height 19
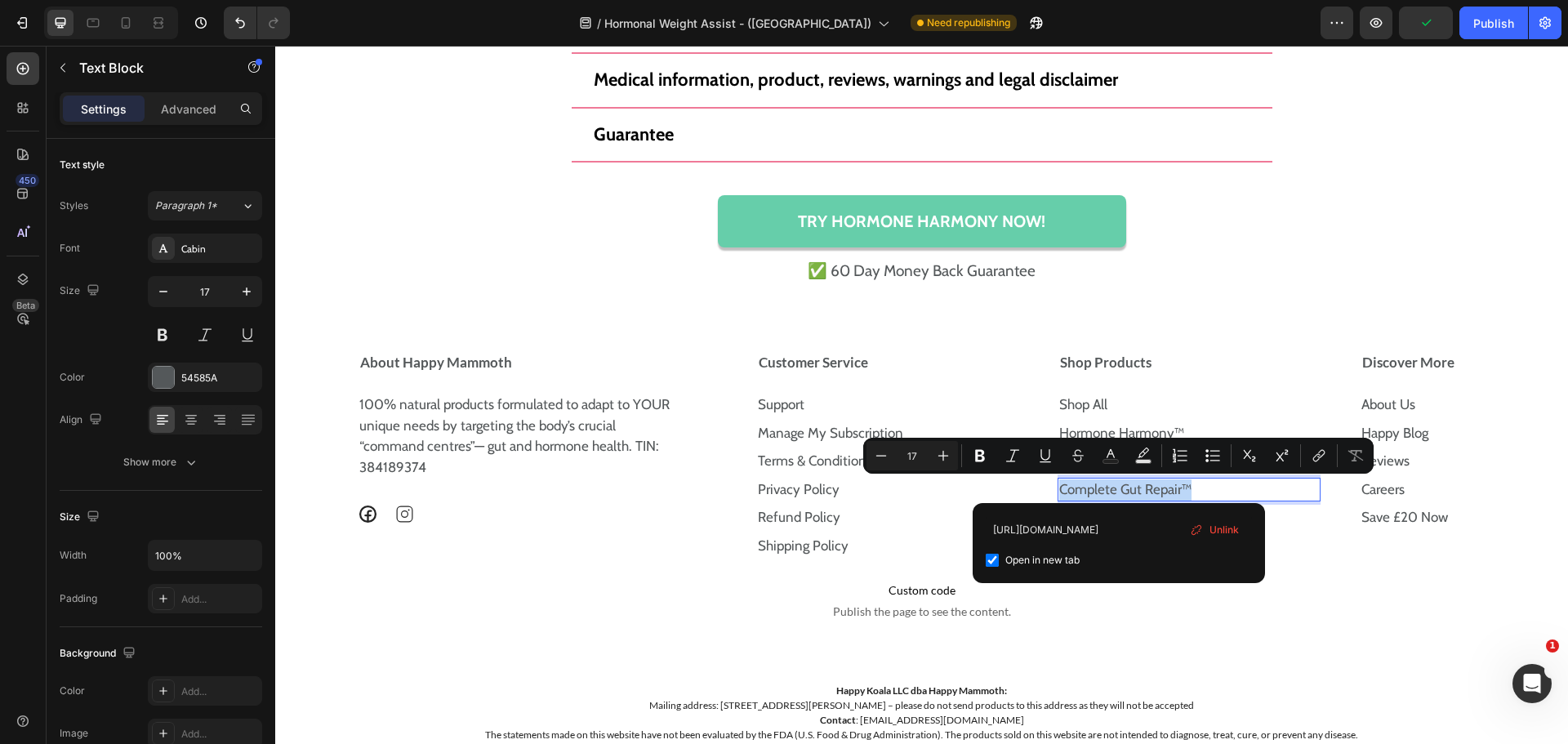
scroll to position [0, 0]
click at [994, 566] on div "Open in new tab" at bounding box center [1118, 560] width 266 height 19
checkbox input "false"
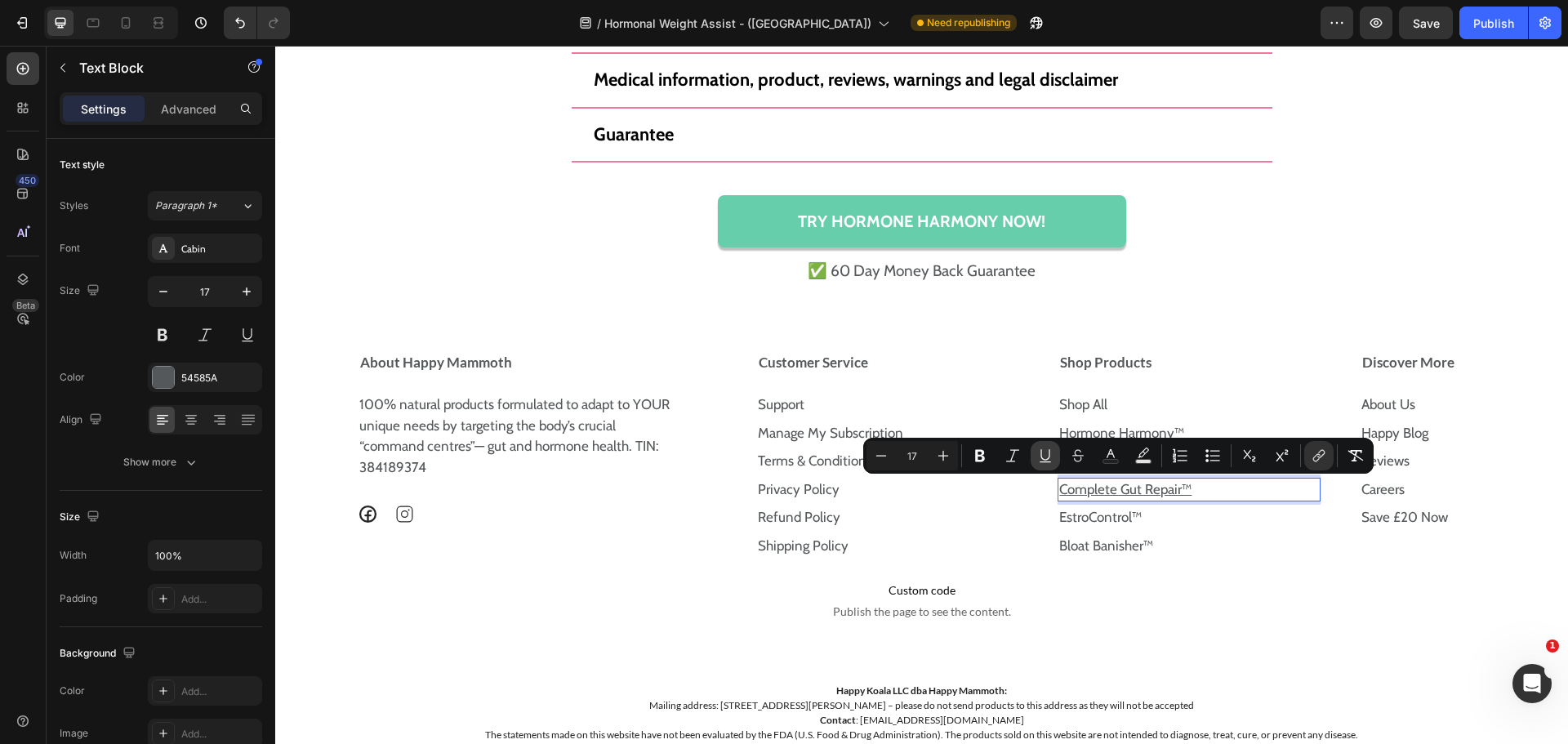
click at [1047, 459] on icon "Editor contextual toolbar" at bounding box center [1045, 455] width 16 height 16
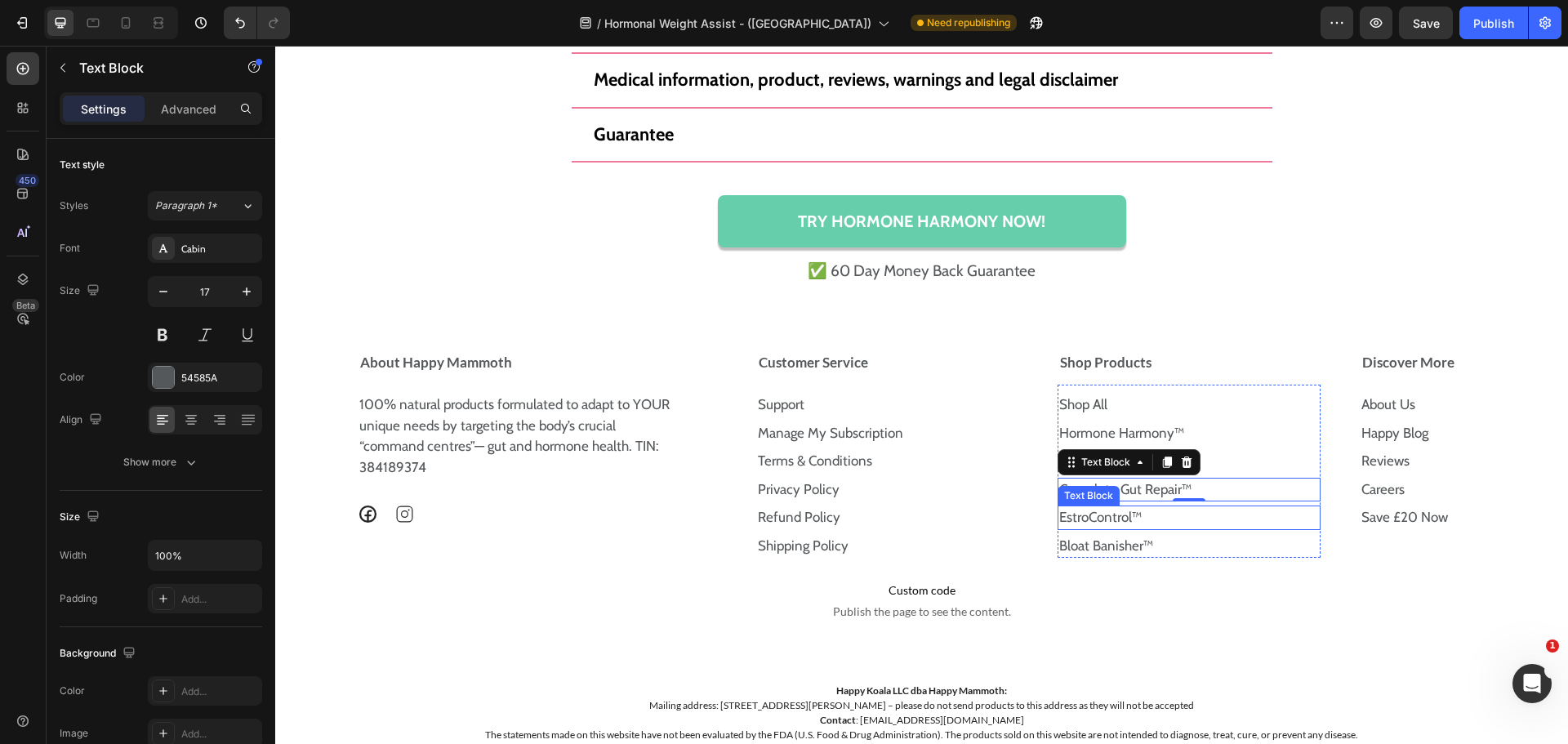
click at [1166, 512] on p "EstroControl™" at bounding box center [1189, 518] width 260 height 21
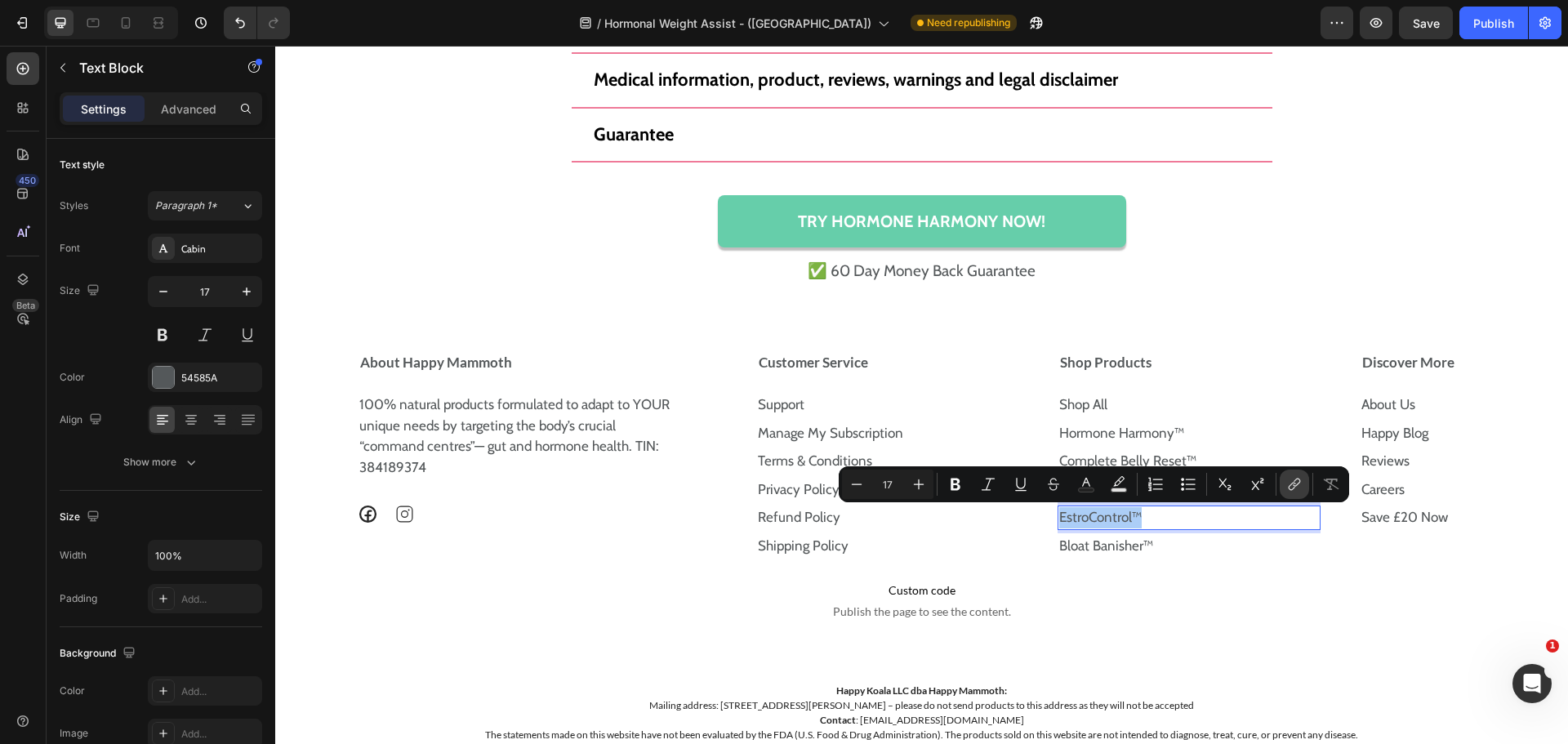
click at [1304, 490] on button "link" at bounding box center [1294, 483] width 29 height 29
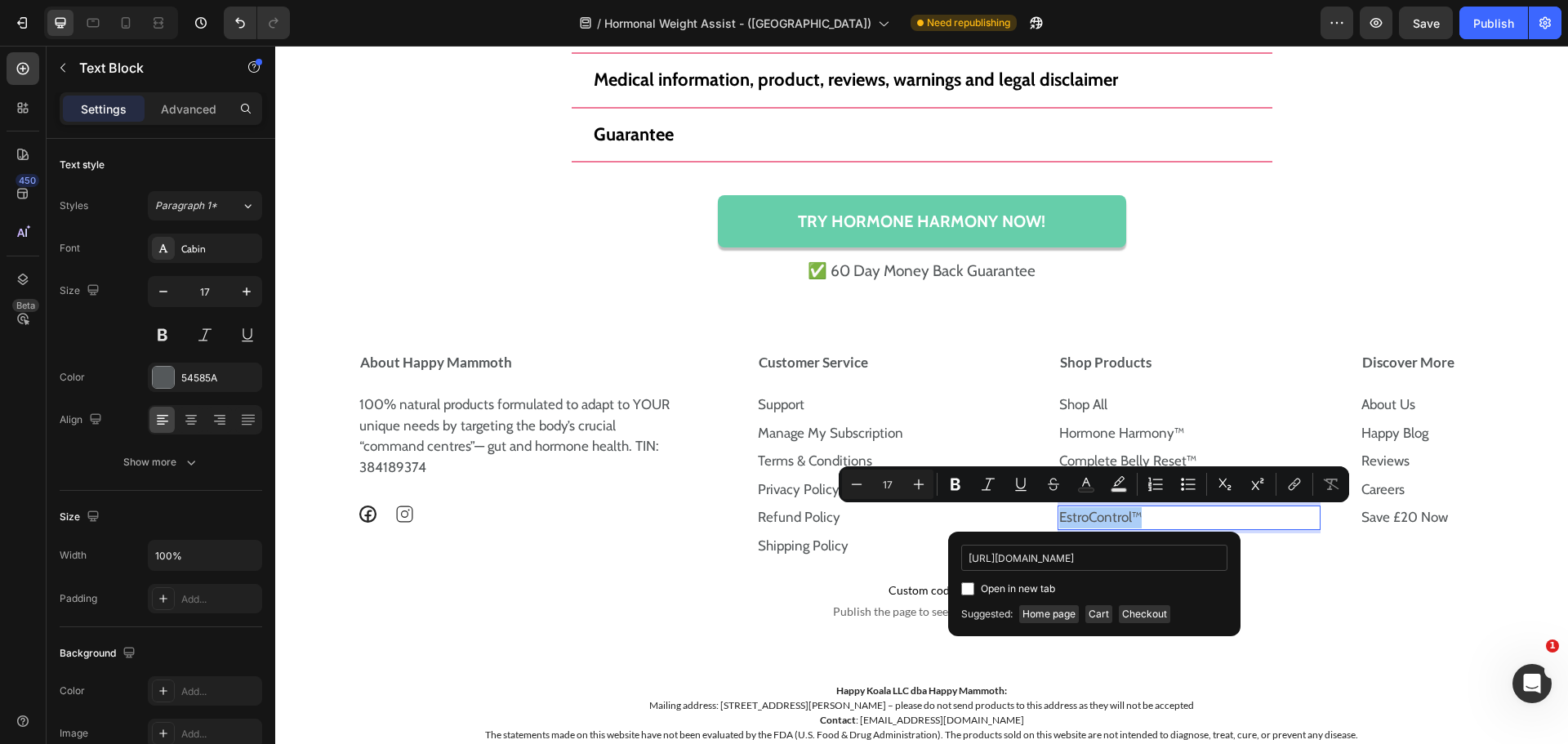
scroll to position [0, 70]
type input "https://uk.happymammoth.com/products/estro-control"
click at [972, 588] on input "Editor contextual toolbar" at bounding box center [968, 588] width 13 height 13
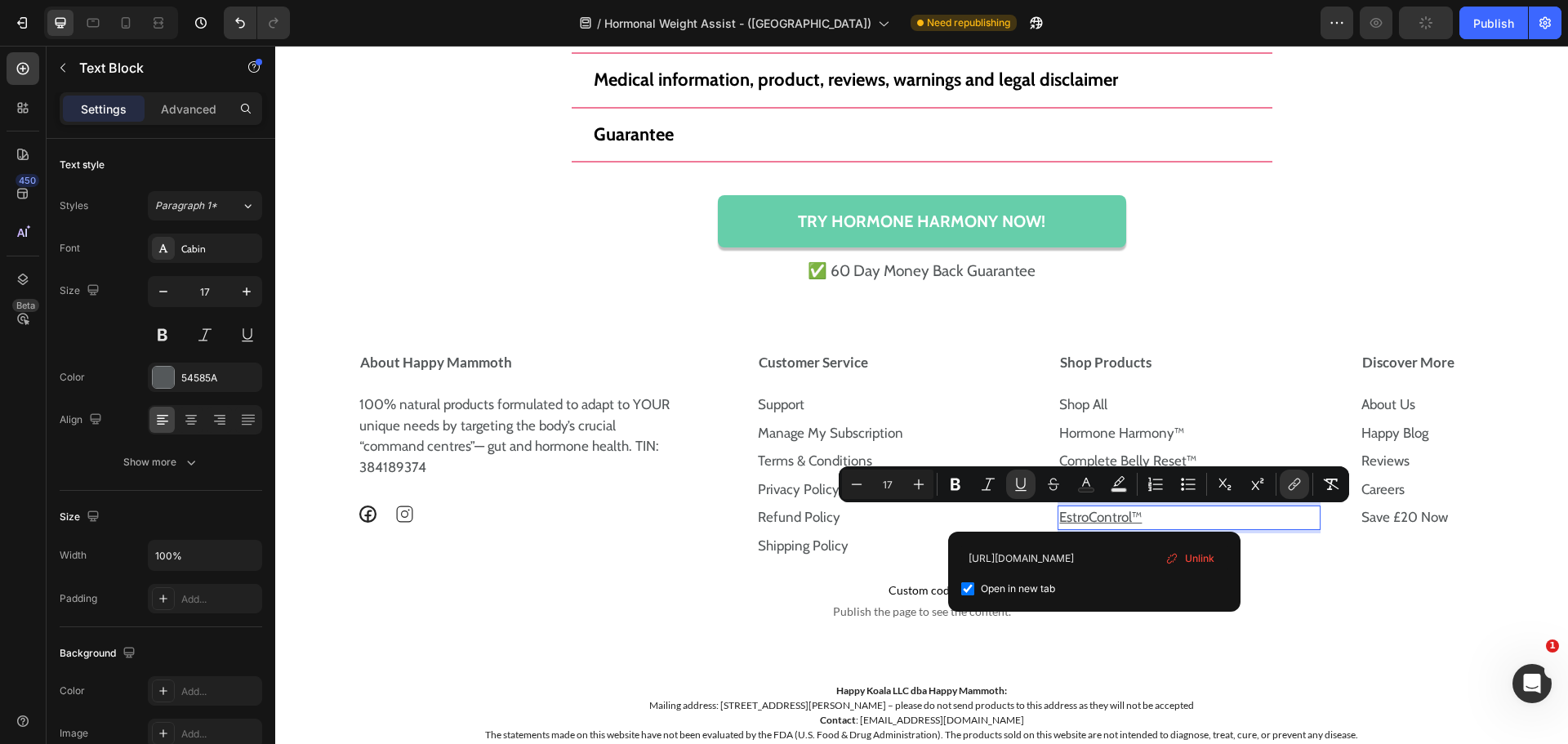
click at [972, 588] on input "Editor contextual toolbar" at bounding box center [968, 588] width 13 height 13
checkbox input "false"
click at [1026, 489] on icon "Editor contextual toolbar" at bounding box center [1021, 484] width 16 height 16
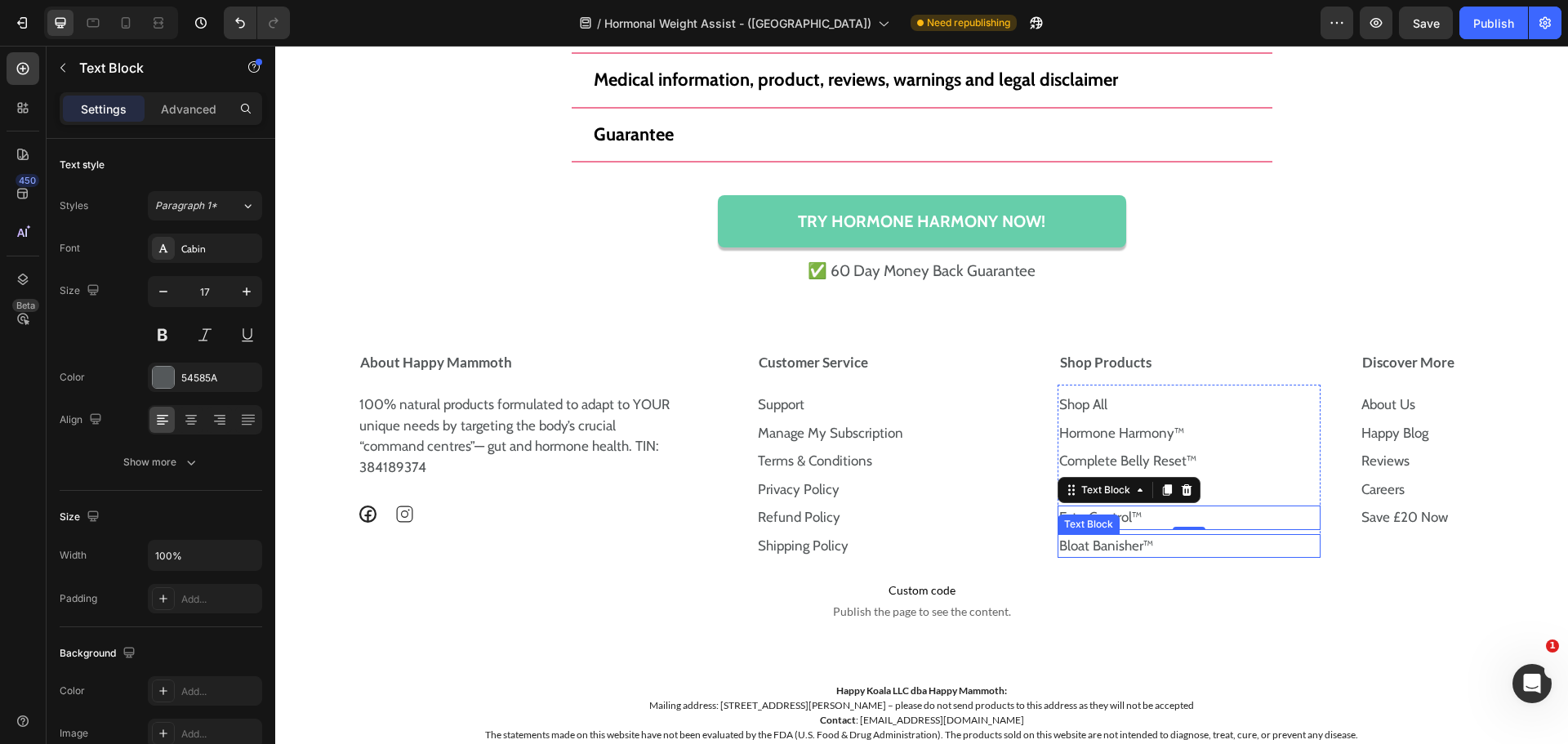
click at [1171, 547] on p "Bloat Banisher™" at bounding box center [1189, 546] width 260 height 21
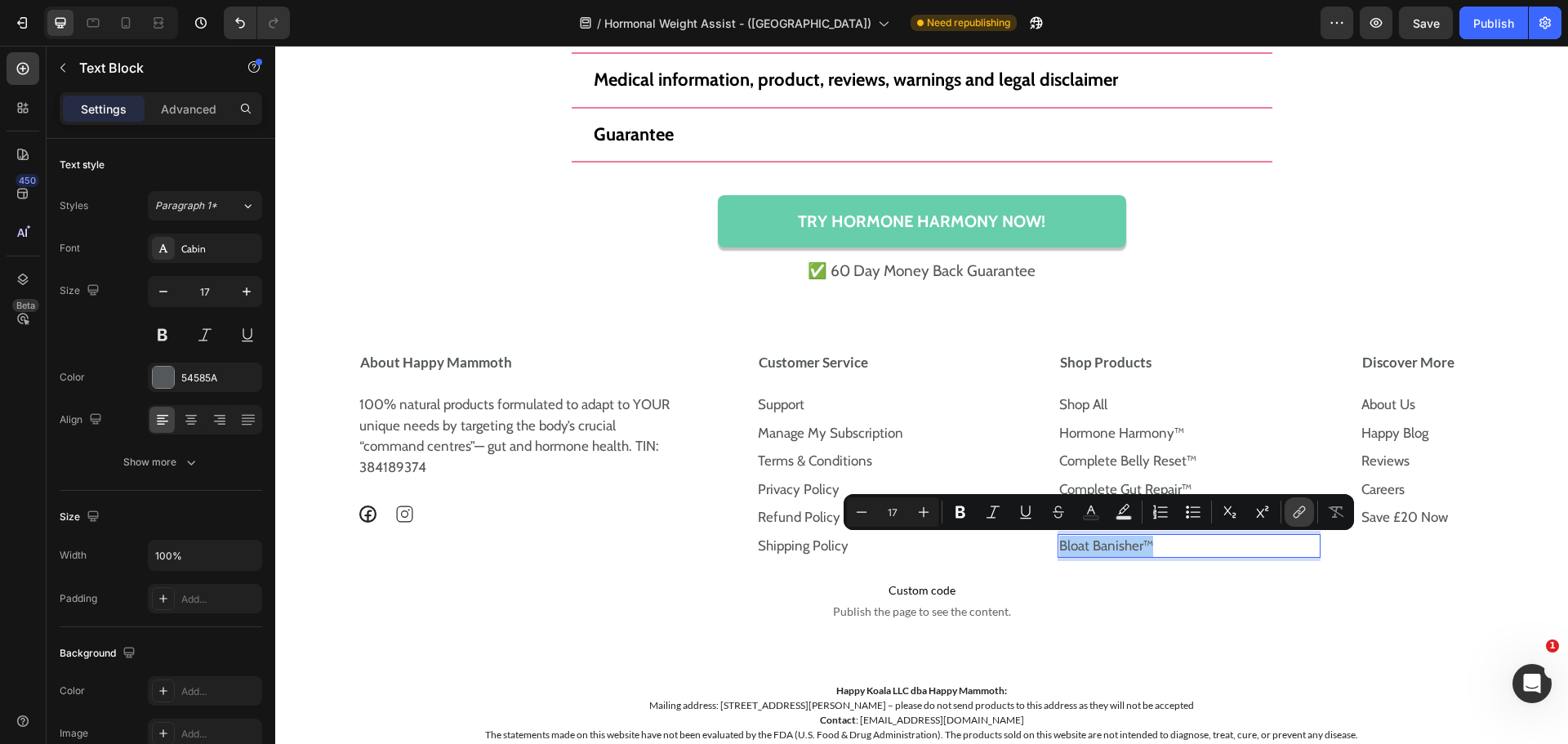
click at [1308, 508] on button "link" at bounding box center [1298, 512] width 29 height 29
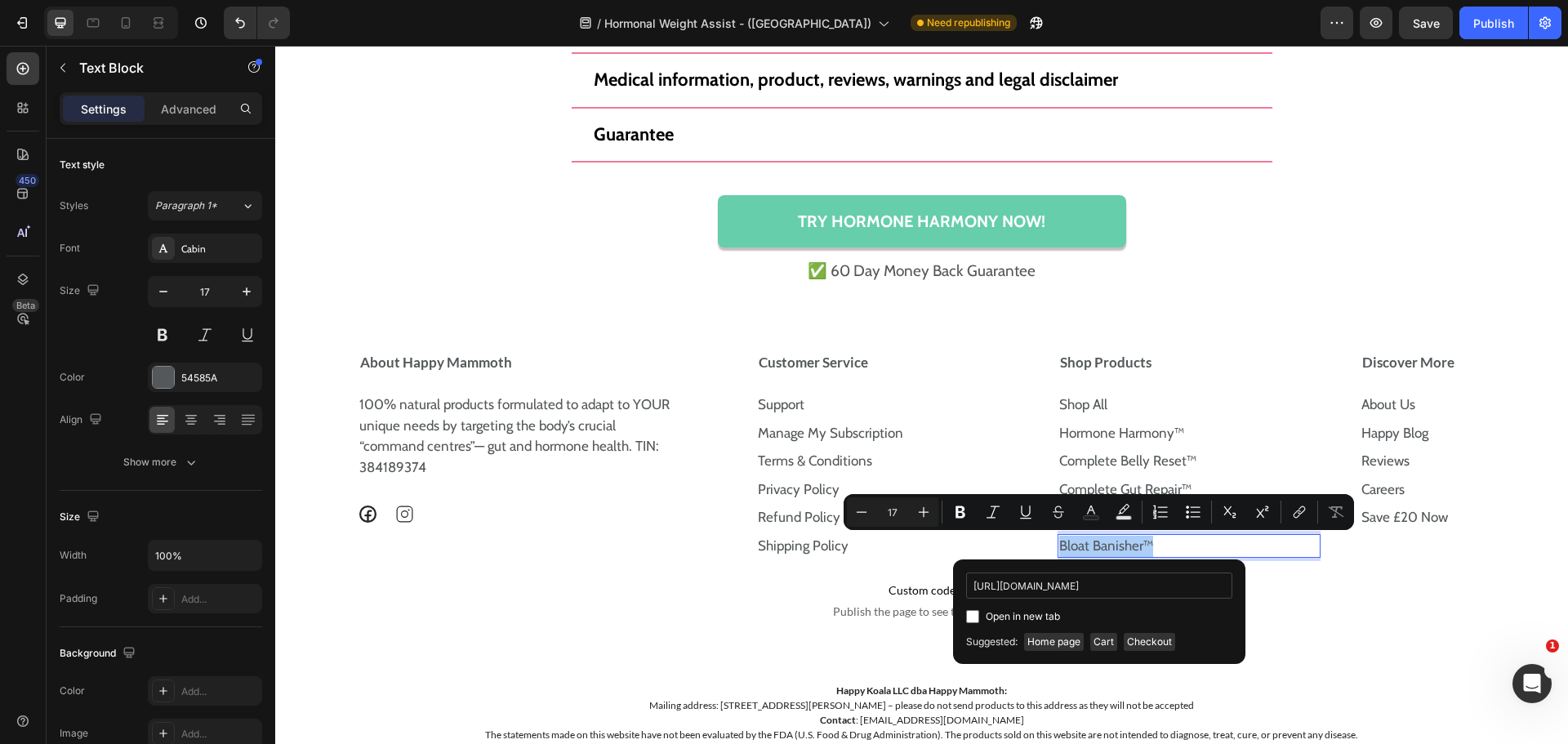
scroll to position [0, 97]
type input "https://uk.happymammoth.com/products/the-bloat-banisher"
click at [978, 616] on input "Editor contextual toolbar" at bounding box center [972, 616] width 13 height 13
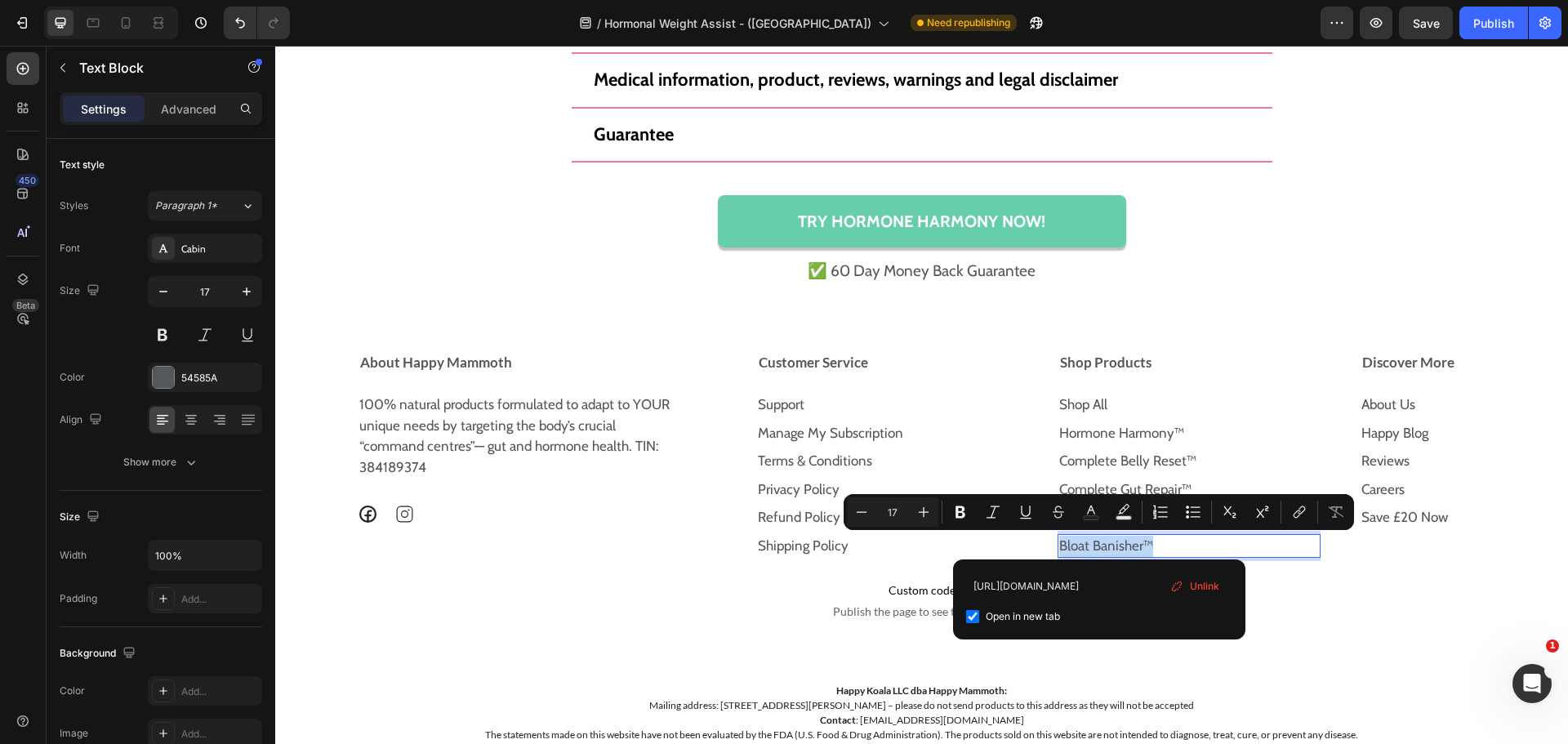
scroll to position [0, 0]
click at [978, 616] on input "Editor contextual toolbar" at bounding box center [972, 616] width 13 height 13
checkbox input "false"
click at [1029, 508] on icon "Editor contextual toolbar" at bounding box center [1025, 512] width 16 height 16
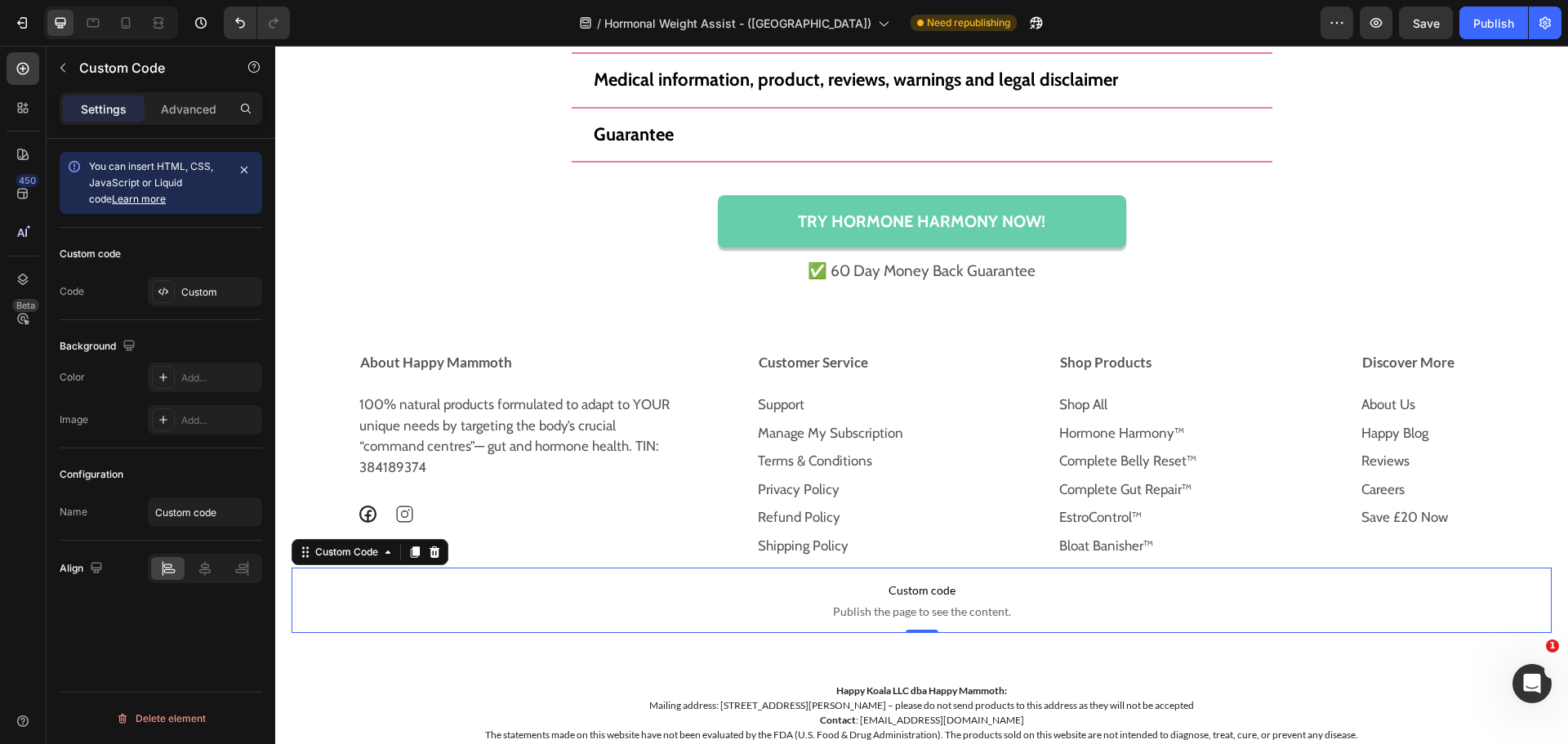
click at [1328, 576] on p "Custom code Publish the page to see the content." at bounding box center [922, 600] width 1260 height 65
click at [1382, 407] on link "About Us" at bounding box center [1388, 404] width 54 height 16
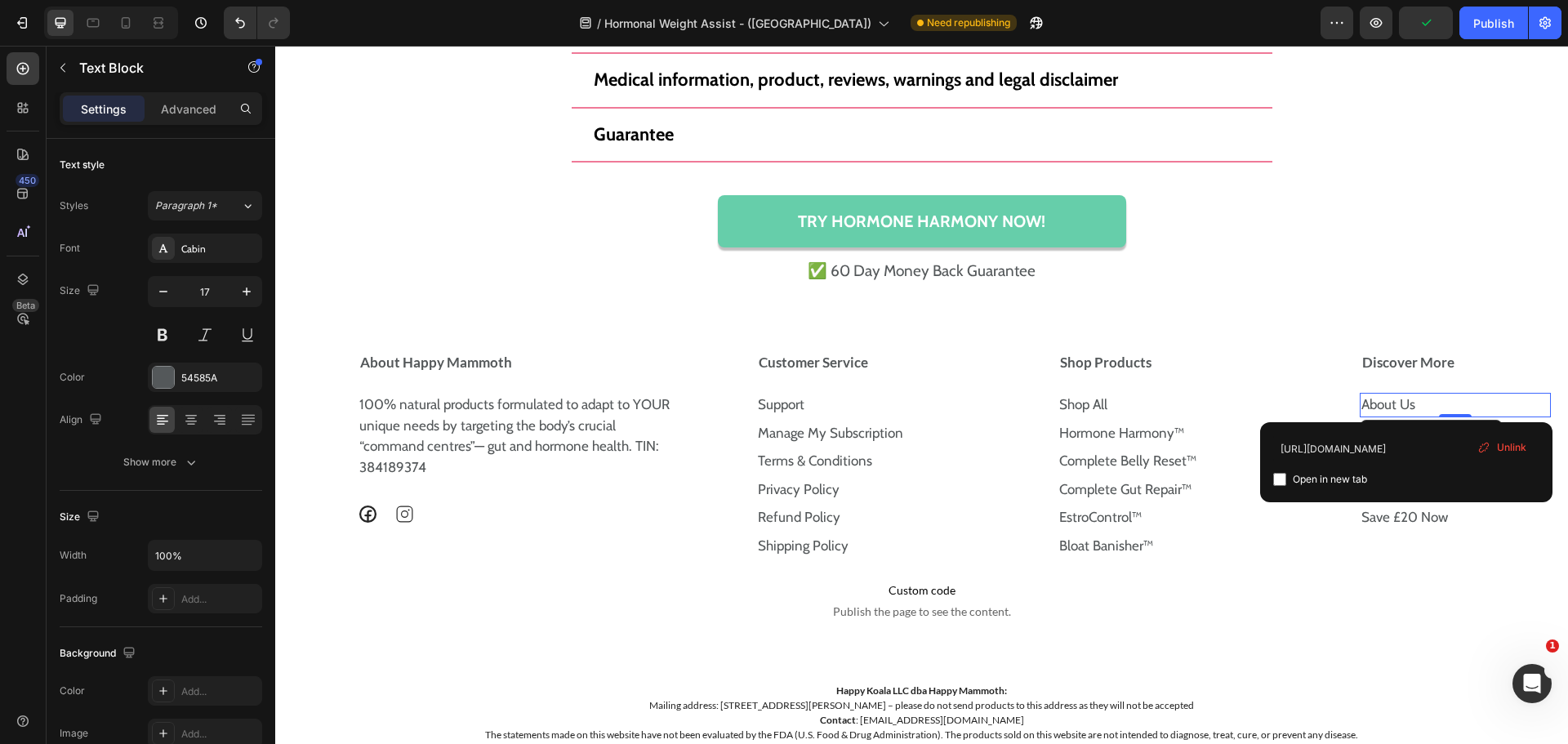
click at [1406, 410] on p "About Us" at bounding box center [1455, 405] width 188 height 21
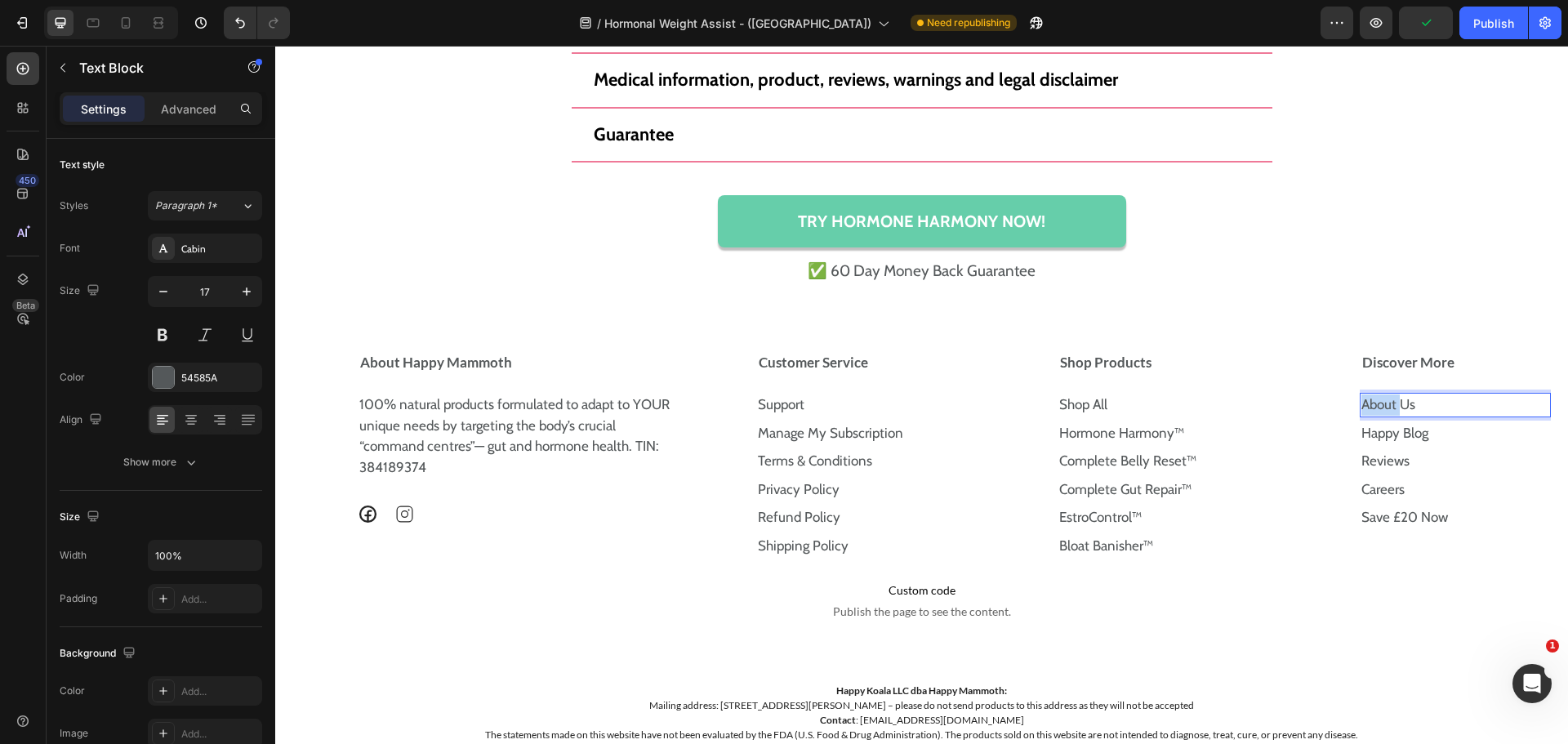
click at [1406, 410] on p "About Us" at bounding box center [1455, 405] width 188 height 21
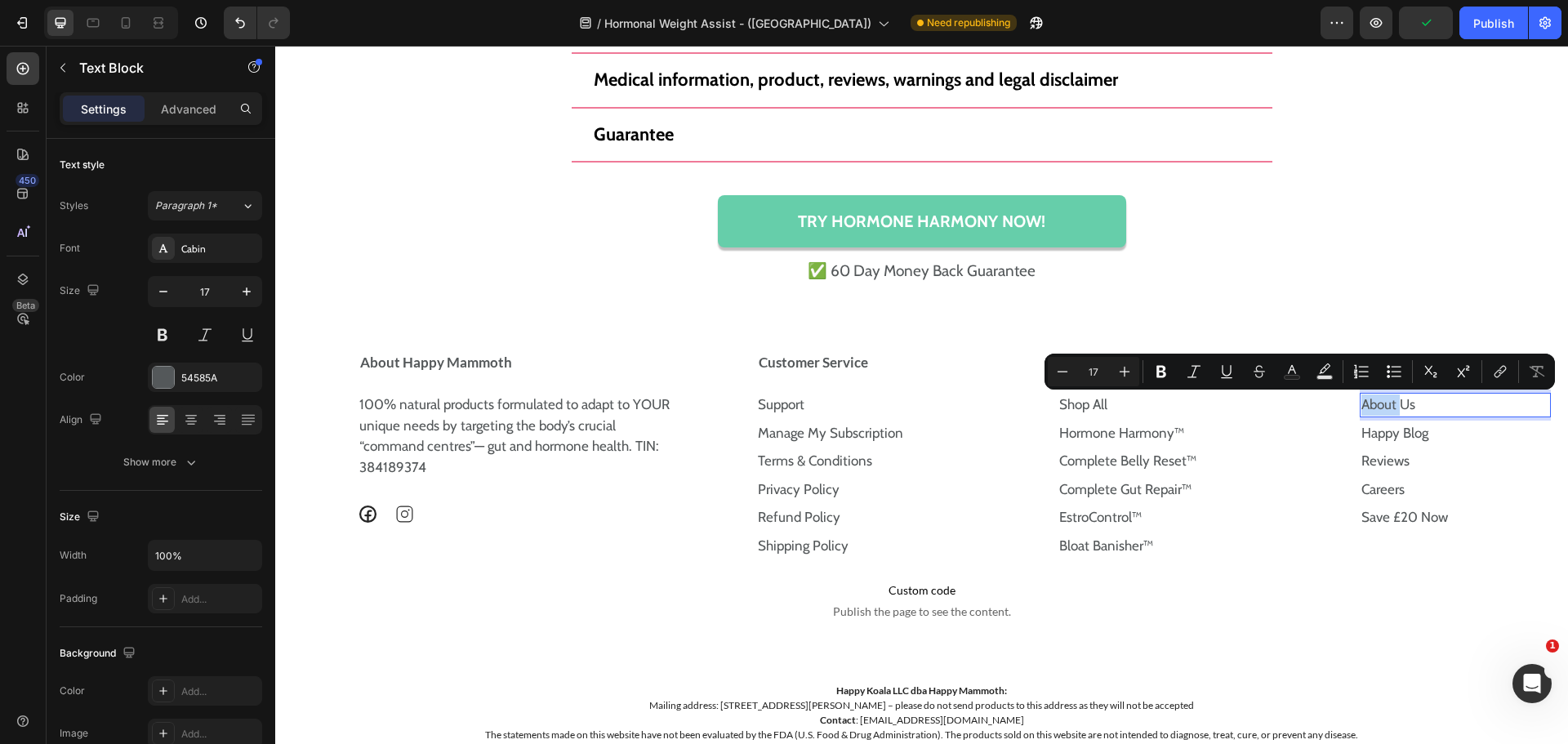
click at [1406, 410] on p "About Us" at bounding box center [1455, 405] width 188 height 21
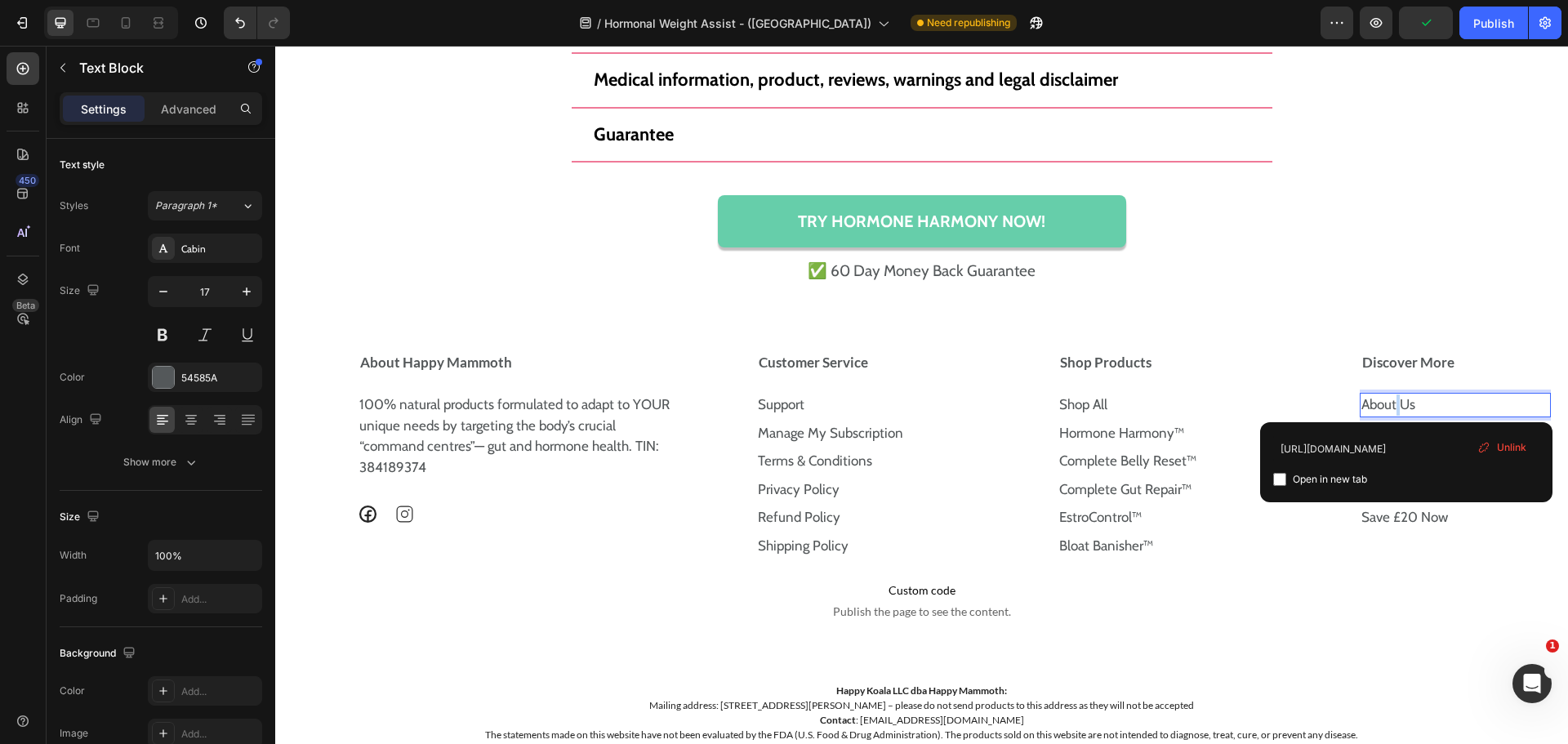
click at [1406, 410] on p "About Us ⁠⁠⁠⁠⁠⁠⁠" at bounding box center [1455, 405] width 188 height 21
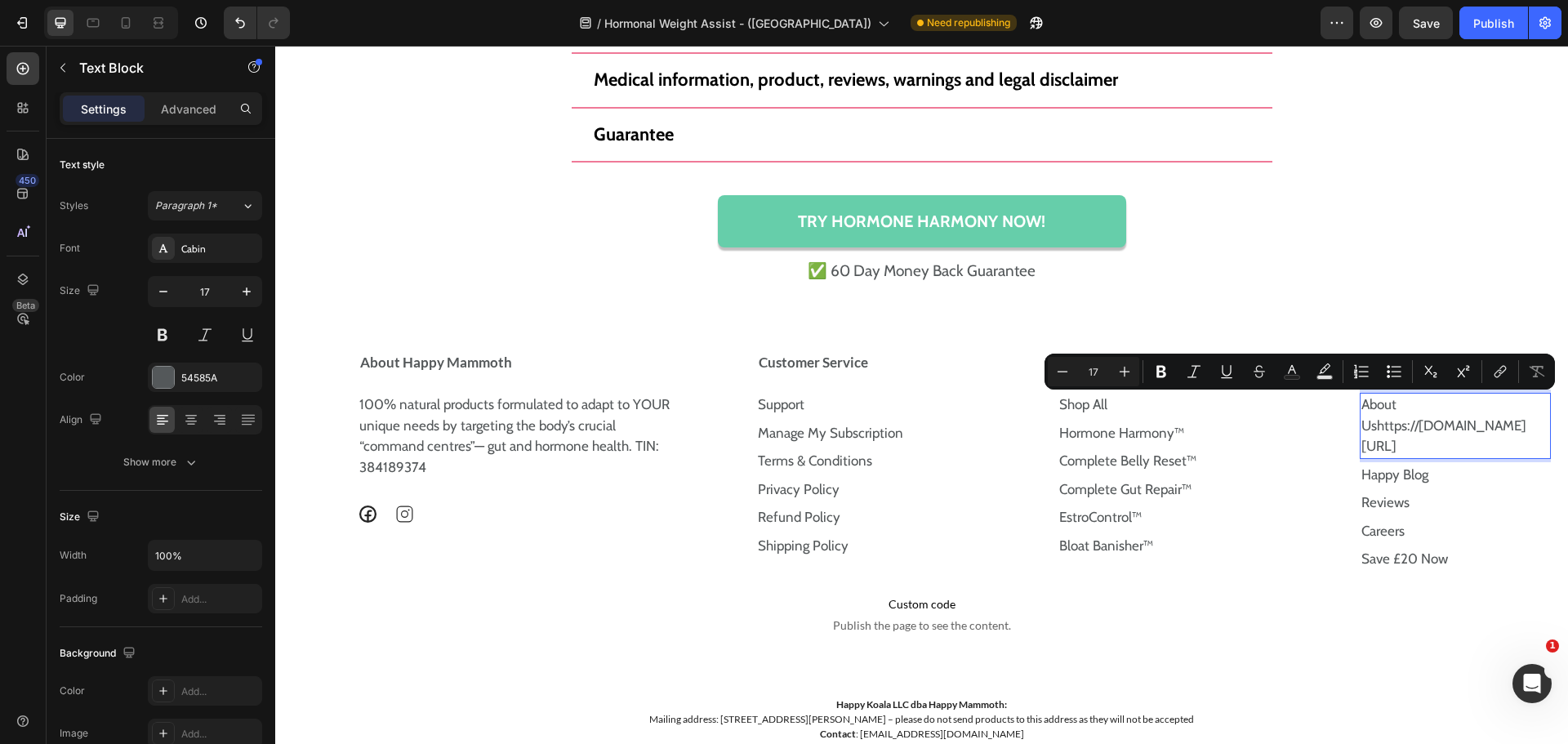
click at [1406, 410] on p "About Ushttps://happymammoth.com/pages/about-us" at bounding box center [1455, 425] width 188 height 63
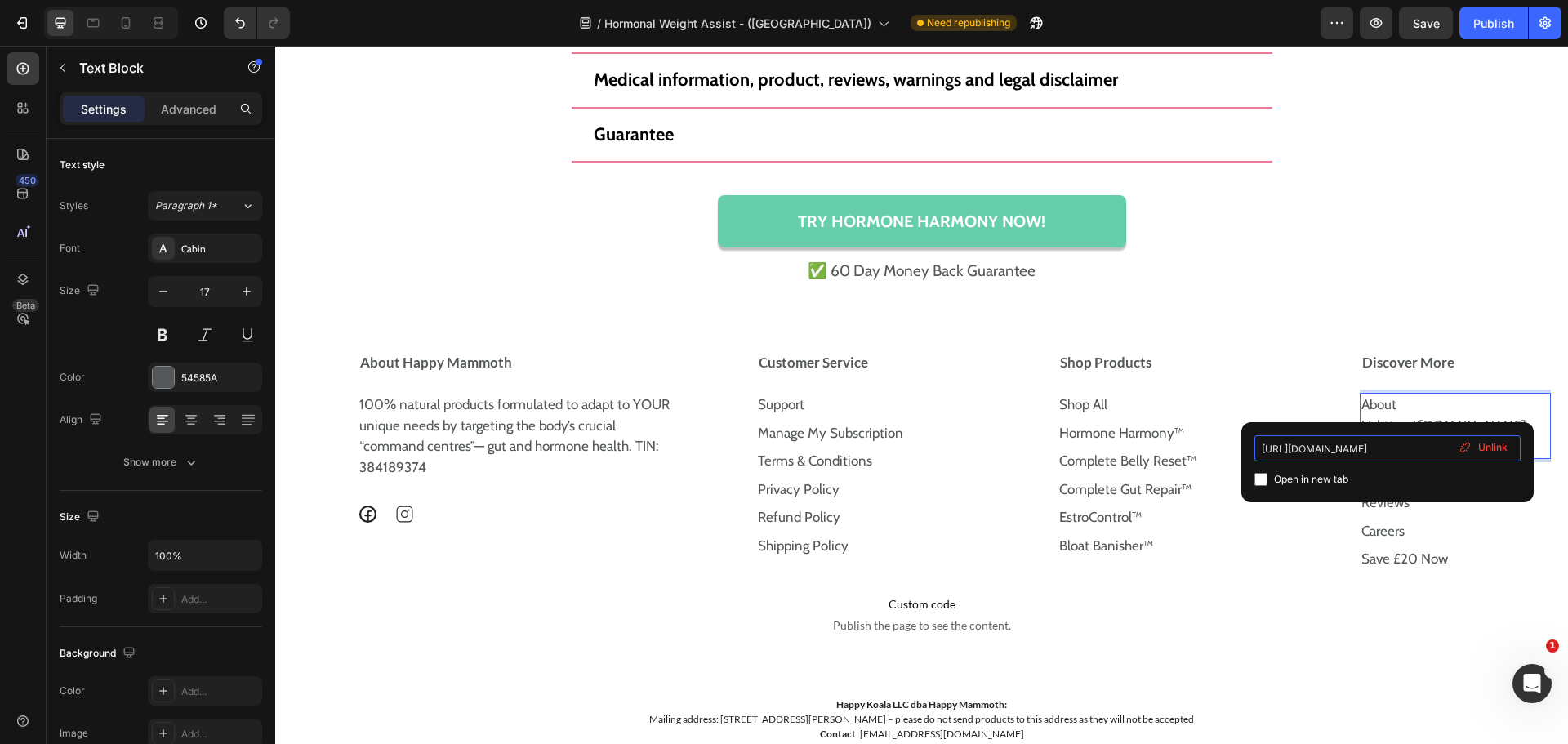
click at [1428, 444] on input "https://happymammoth.com/pages/about-us" at bounding box center [1387, 448] width 266 height 27
paste input "uk."
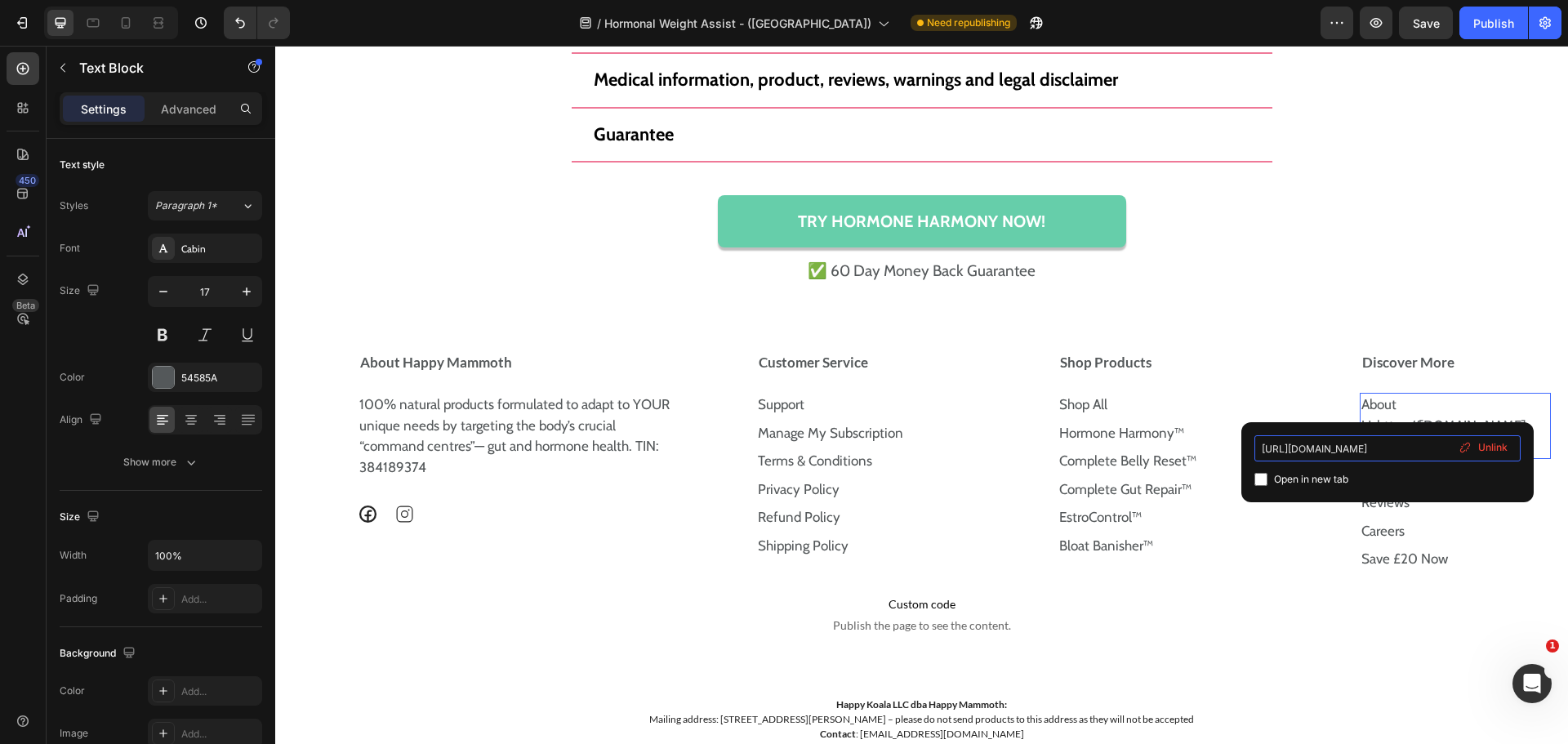
type input "https://uk.happymammoth.com/pages/about-us"
click at [1254, 476] on input "checkbox" at bounding box center [1260, 479] width 13 height 13
checkbox input "false"
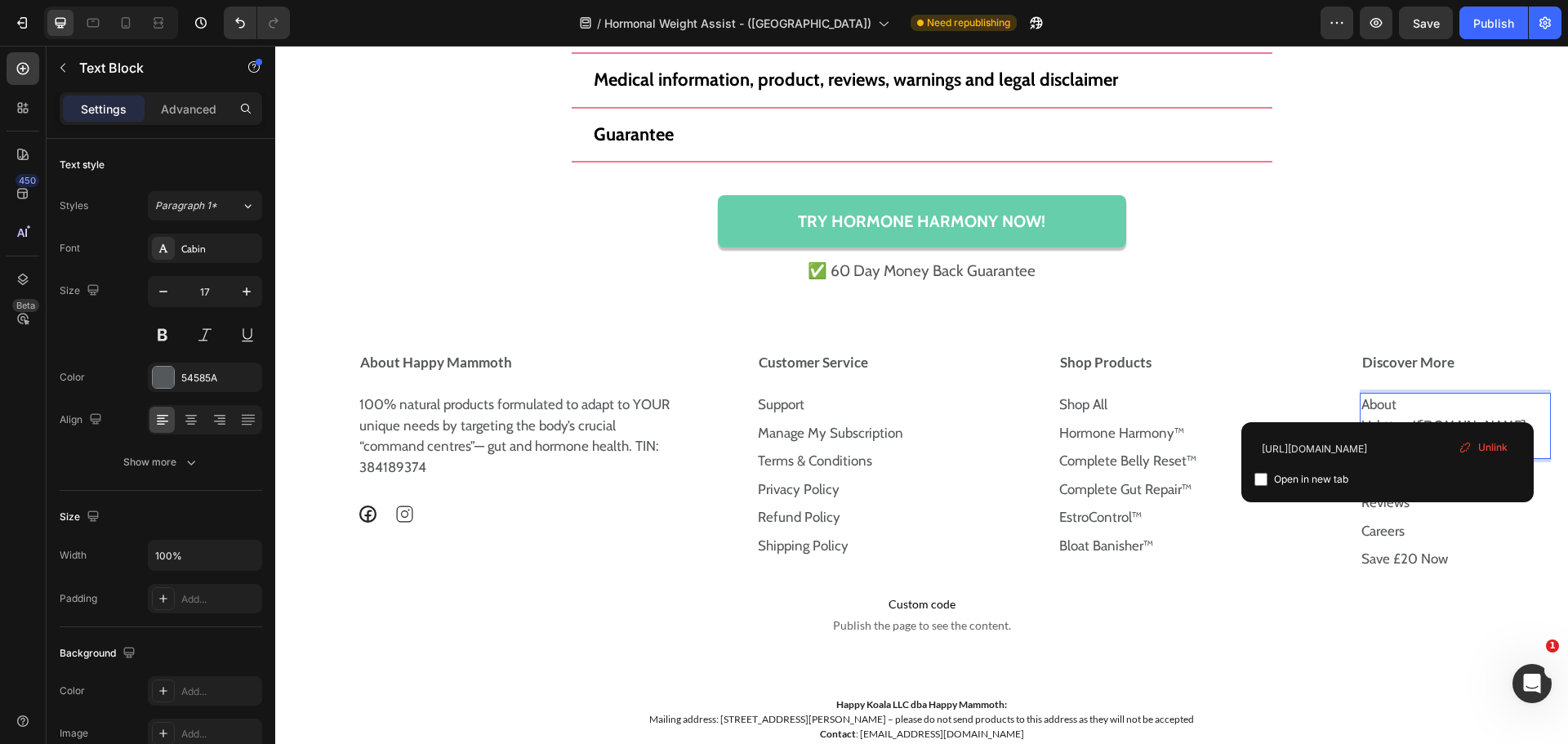
click at [1402, 400] on p "About Ushttps://happymammoth.com/pages/about-us" at bounding box center [1455, 425] width 188 height 63
click at [1399, 400] on p "About Ushttps://happymammoth.com/pages/about-us" at bounding box center [1455, 425] width 188 height 63
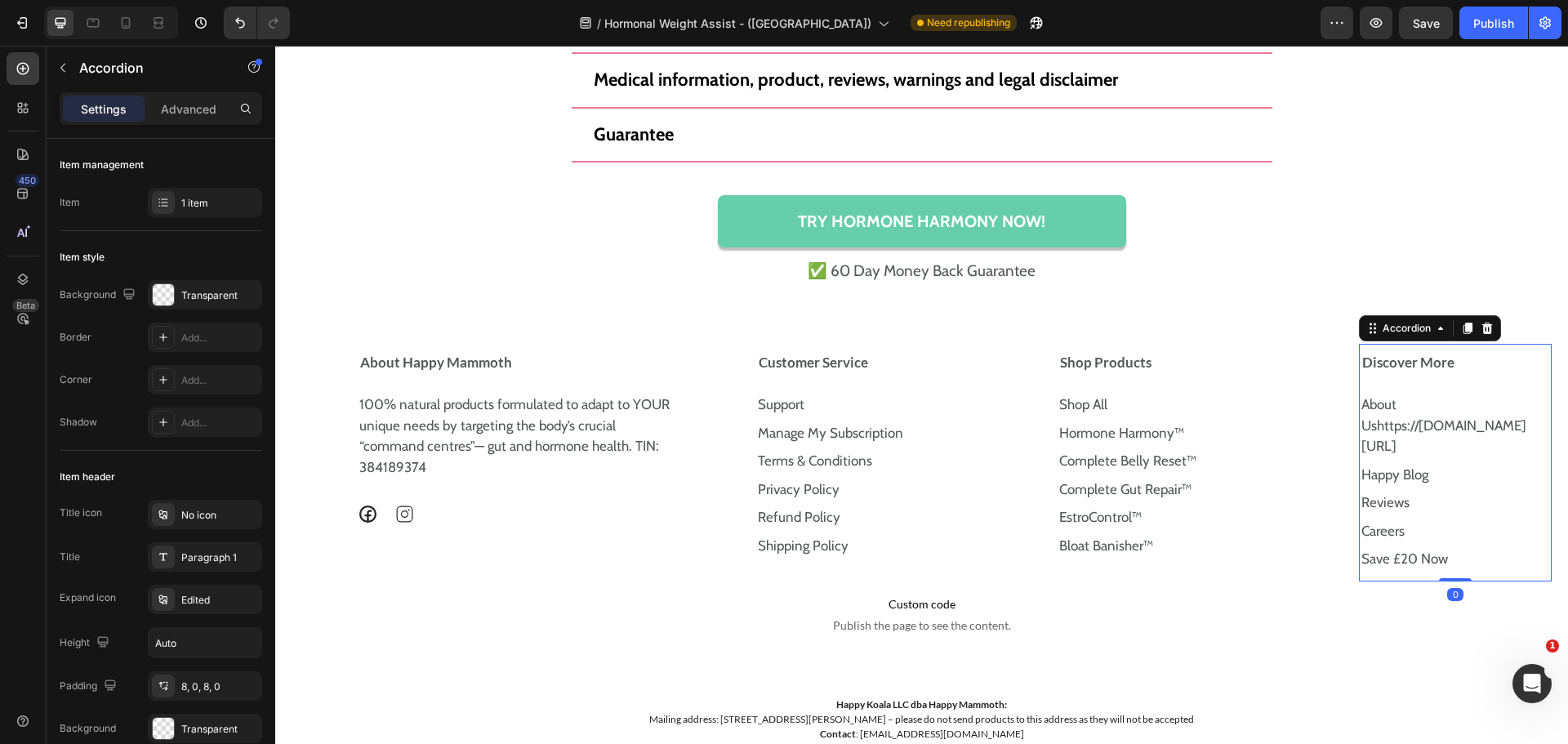
click at [1470, 363] on div "Discover More" at bounding box center [1448, 362] width 178 height 25
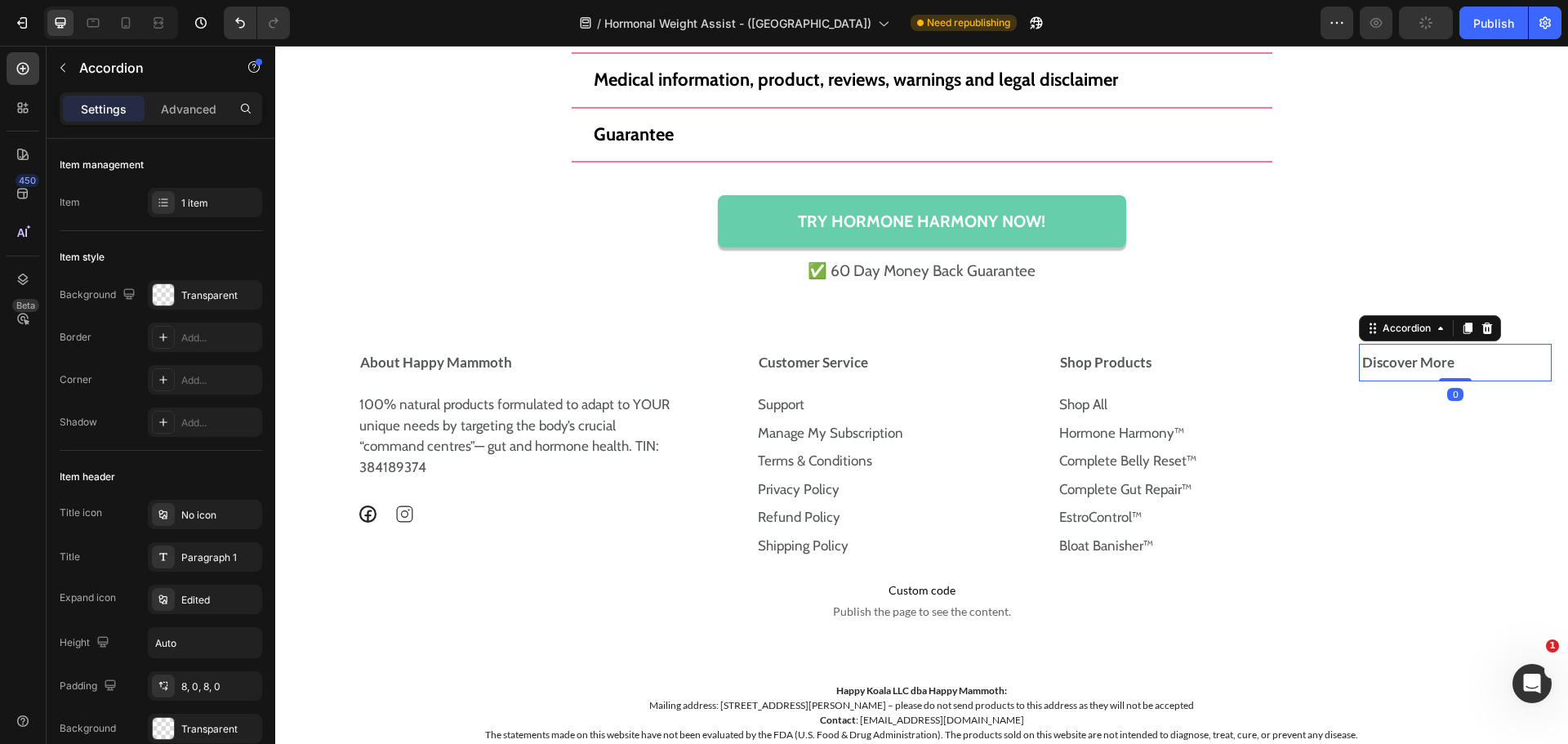
click at [1441, 407] on div "Discover More Accordion 0" at bounding box center [1456, 455] width 193 height 224
click at [1431, 366] on strong "Discover More" at bounding box center [1408, 361] width 92 height 17
click at [1502, 373] on div "Discover More" at bounding box center [1448, 362] width 178 height 25
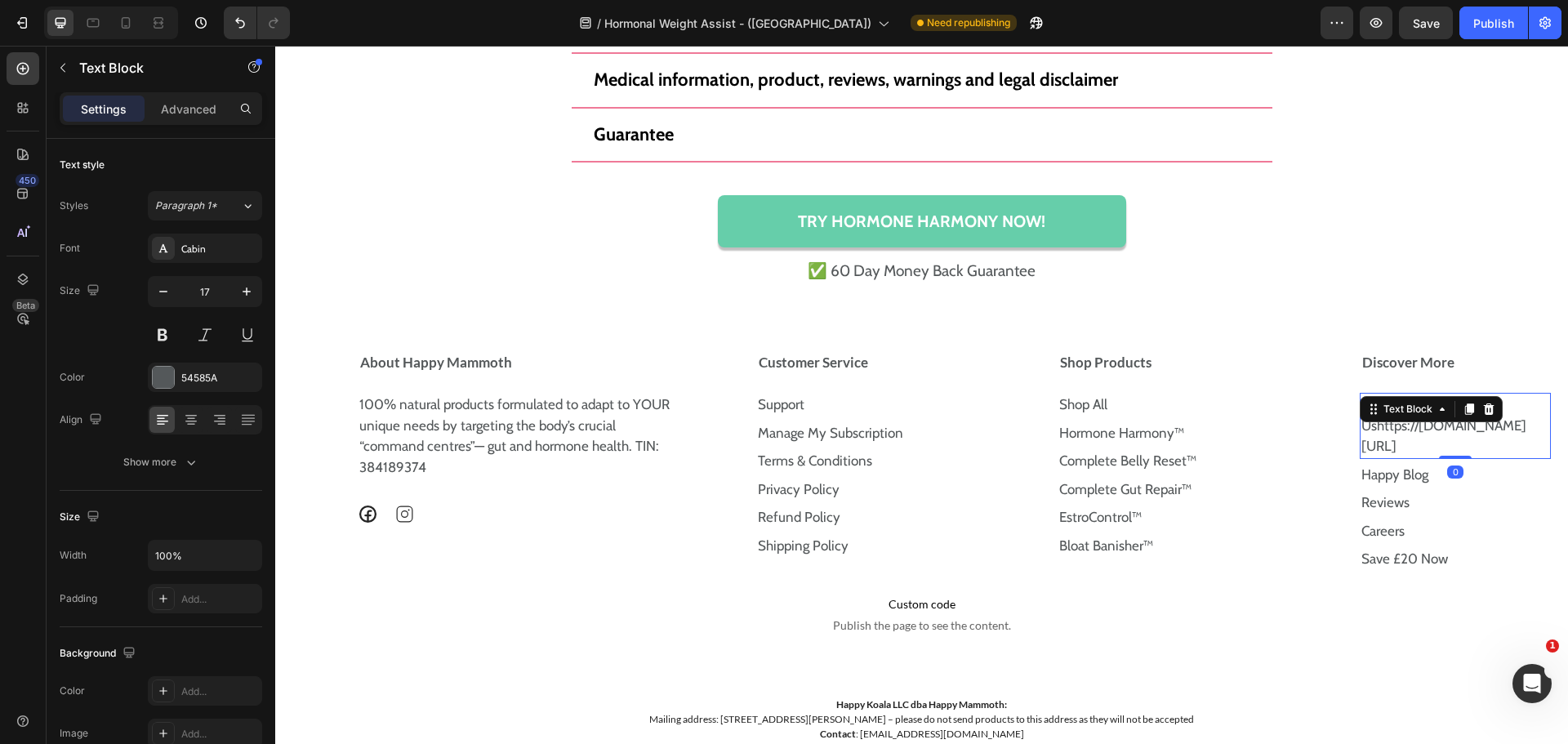
click at [1434, 410] on div "About Ushttps://happymammoth.com/pages/about-us Text Block 0" at bounding box center [1455, 425] width 191 height 66
click at [1485, 439] on p "About Ushttps://happymammoth.com/pages/about-us" at bounding box center [1455, 425] width 188 height 63
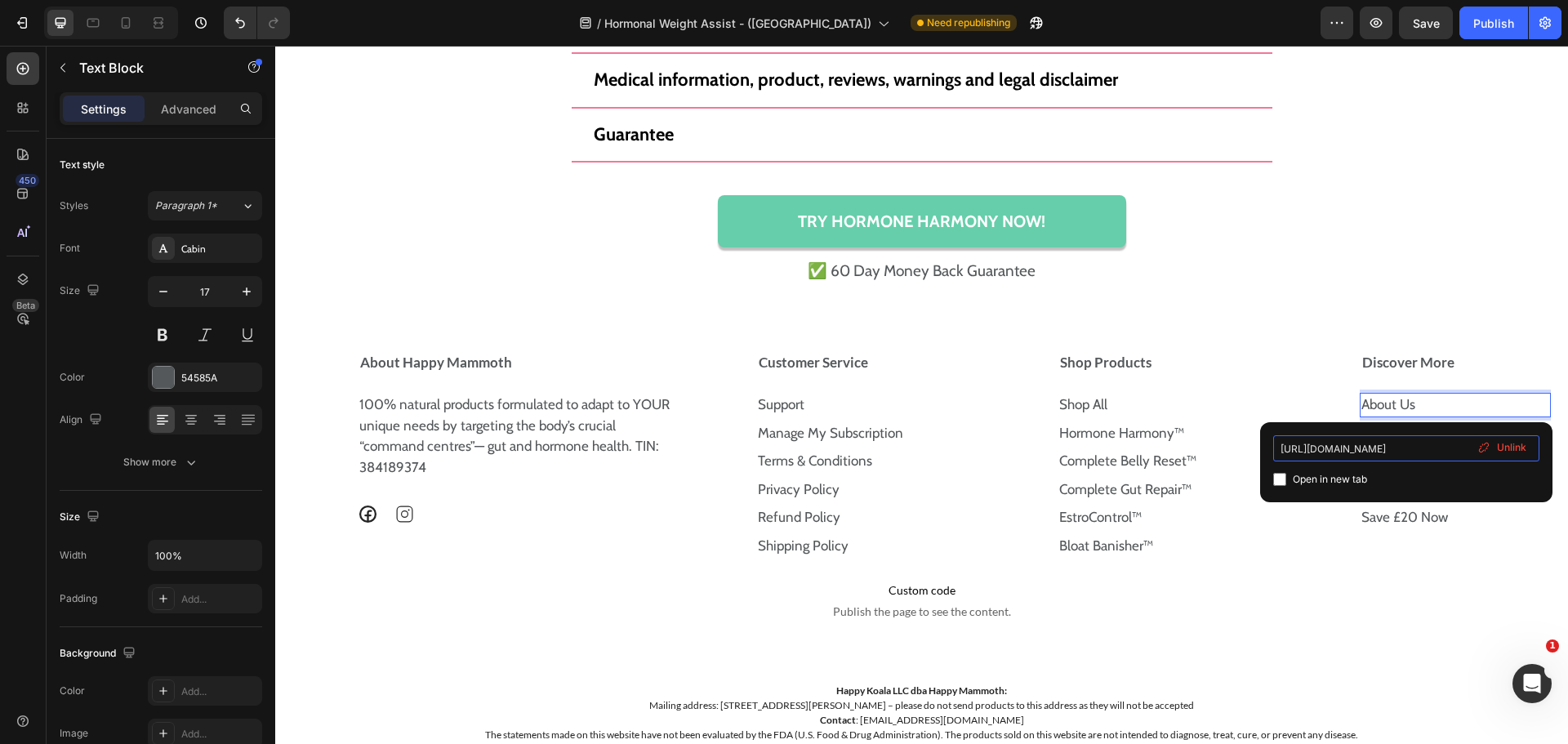
click at [1382, 449] on input "https://uk.happymammoth.com/pages/about-us" at bounding box center [1405, 448] width 266 height 27
click at [1514, 400] on p "About Us" at bounding box center [1455, 405] width 188 height 21
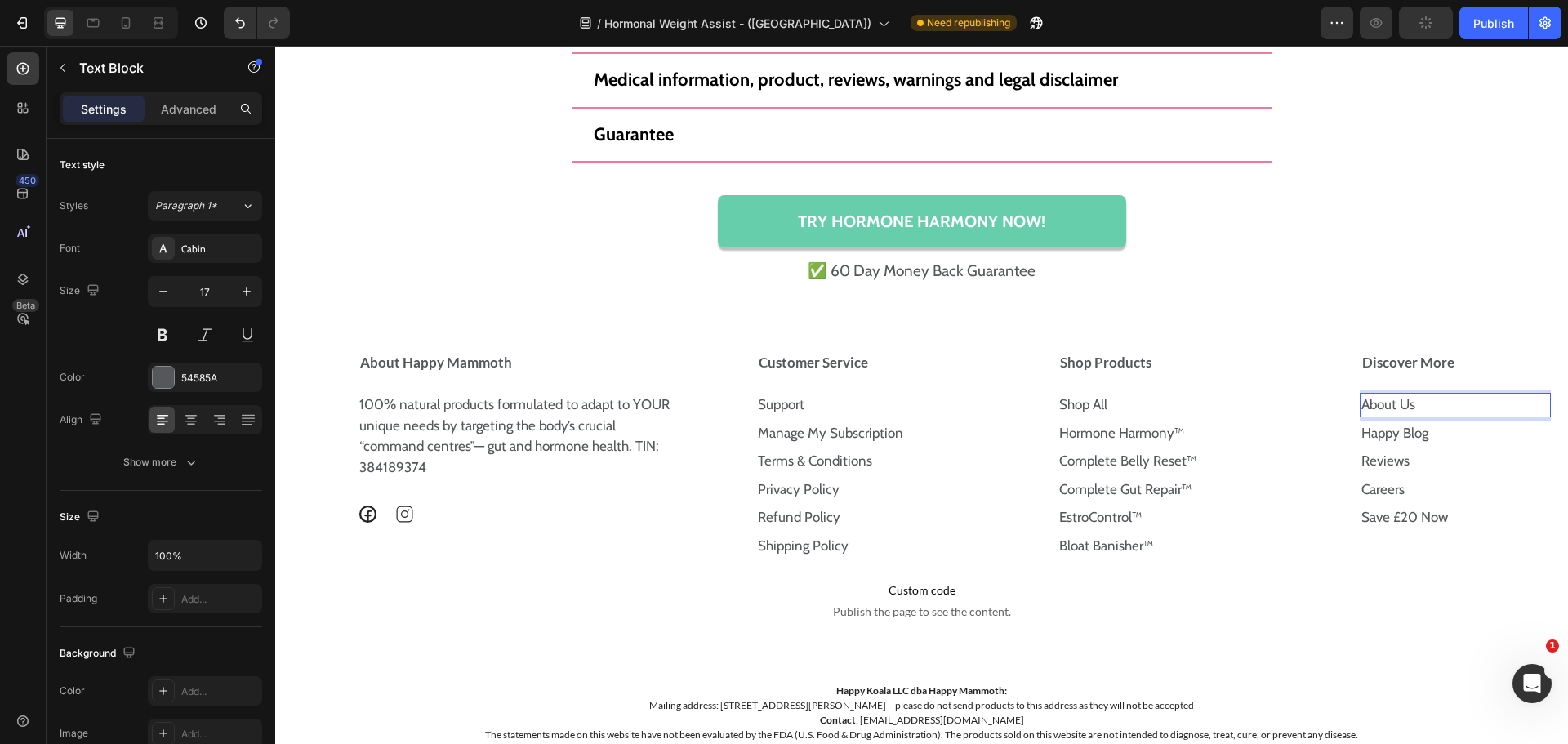
click at [1406, 400] on p "About Us ⁠⁠⁠⁠⁠⁠⁠" at bounding box center [1455, 405] width 188 height 21
click at [1406, 400] on p "About Us" at bounding box center [1455, 405] width 188 height 21
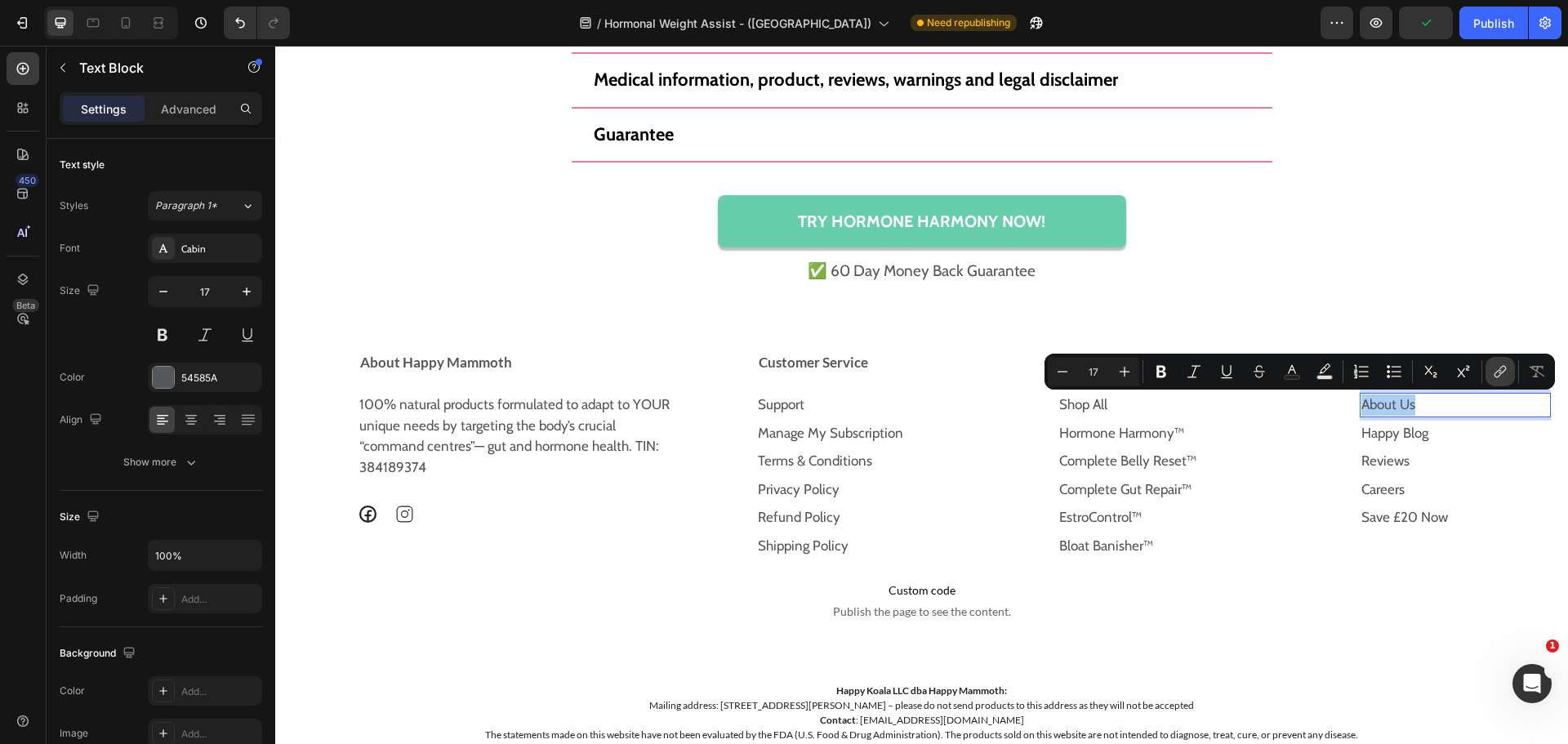
click at [1497, 373] on icon "Editor contextual toolbar" at bounding box center [1500, 371] width 16 height 16
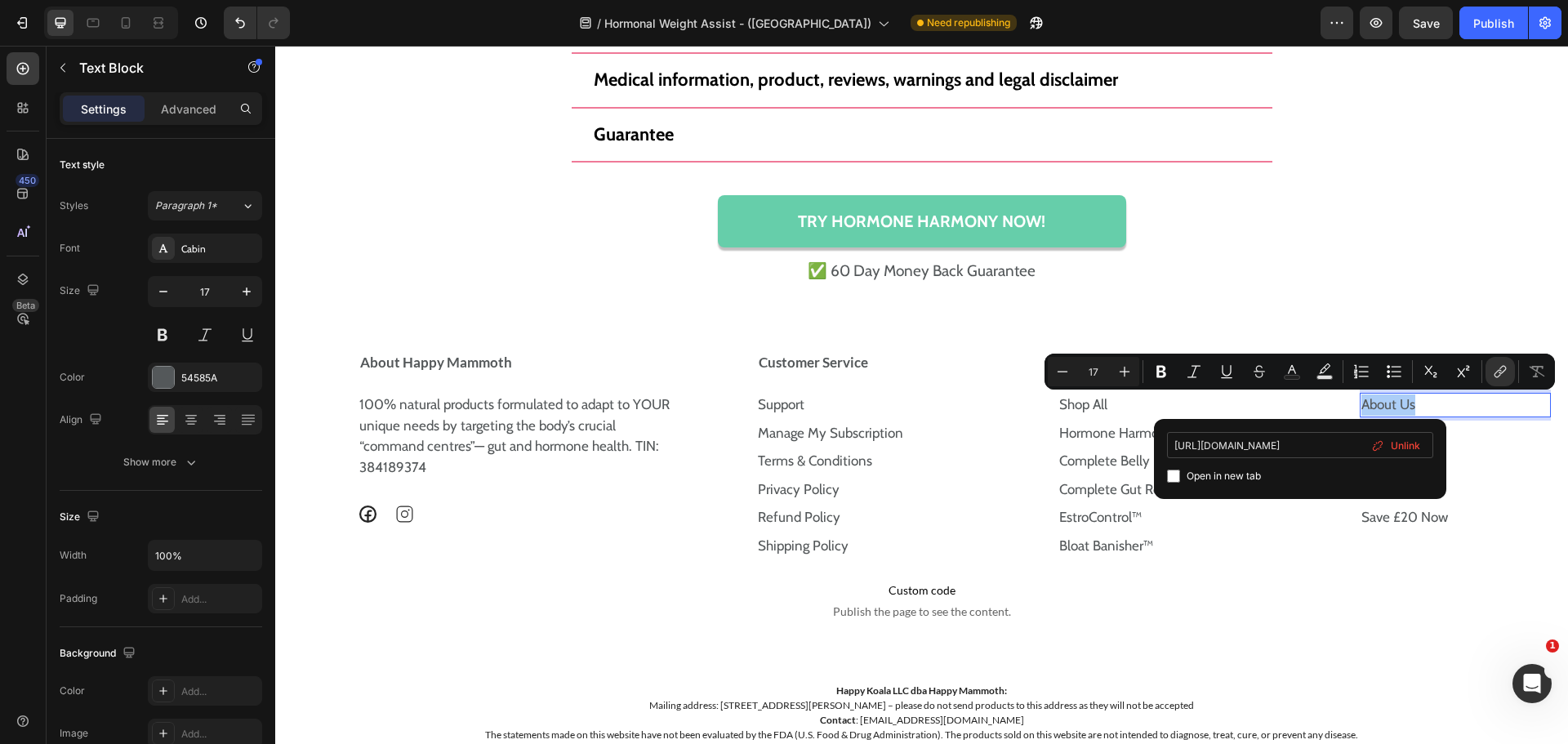
click at [1308, 439] on input "https://uk.happymammoth.com/pages/about-us" at bounding box center [1299, 445] width 266 height 27
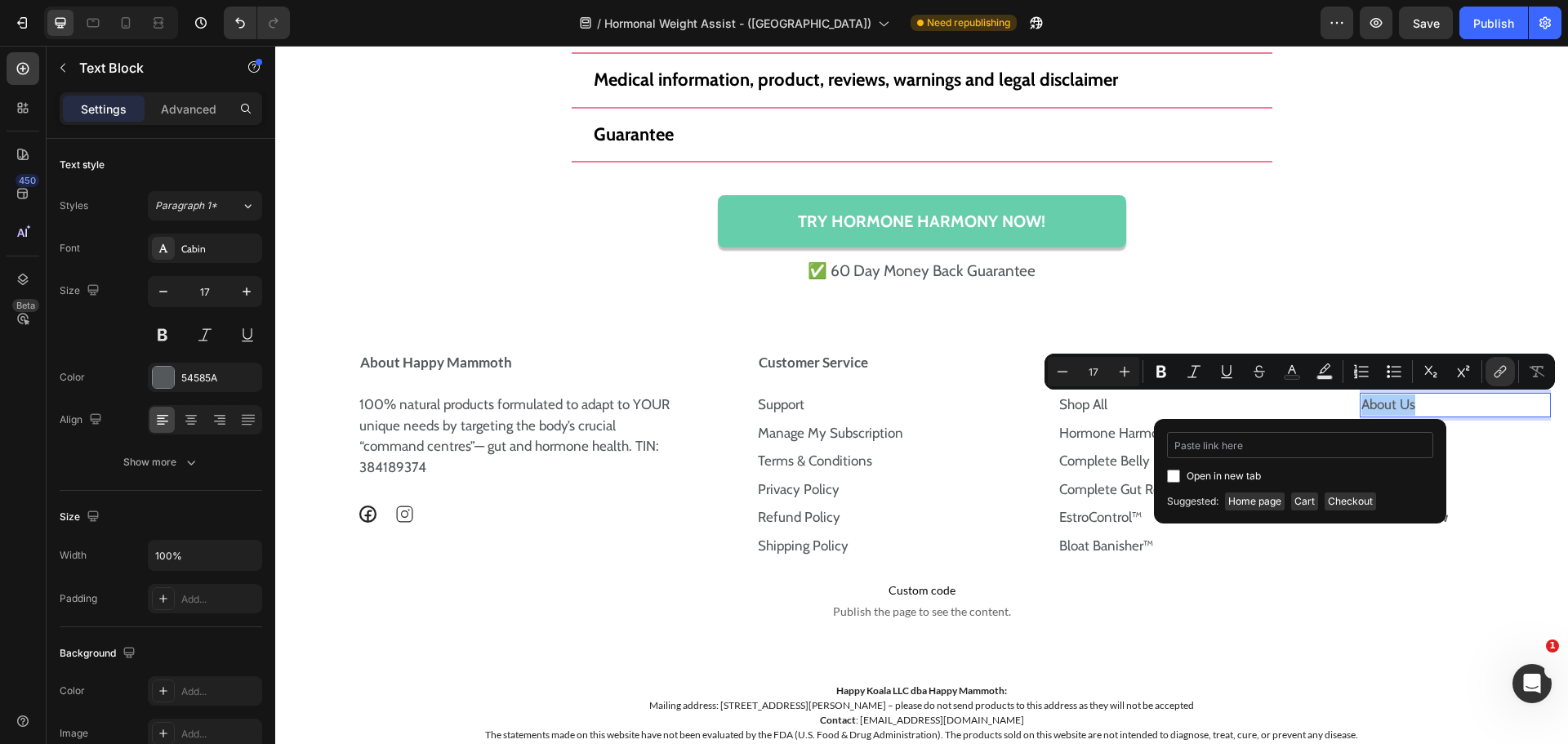
type input "https://uk.happymammoth.com/pages/about-us"
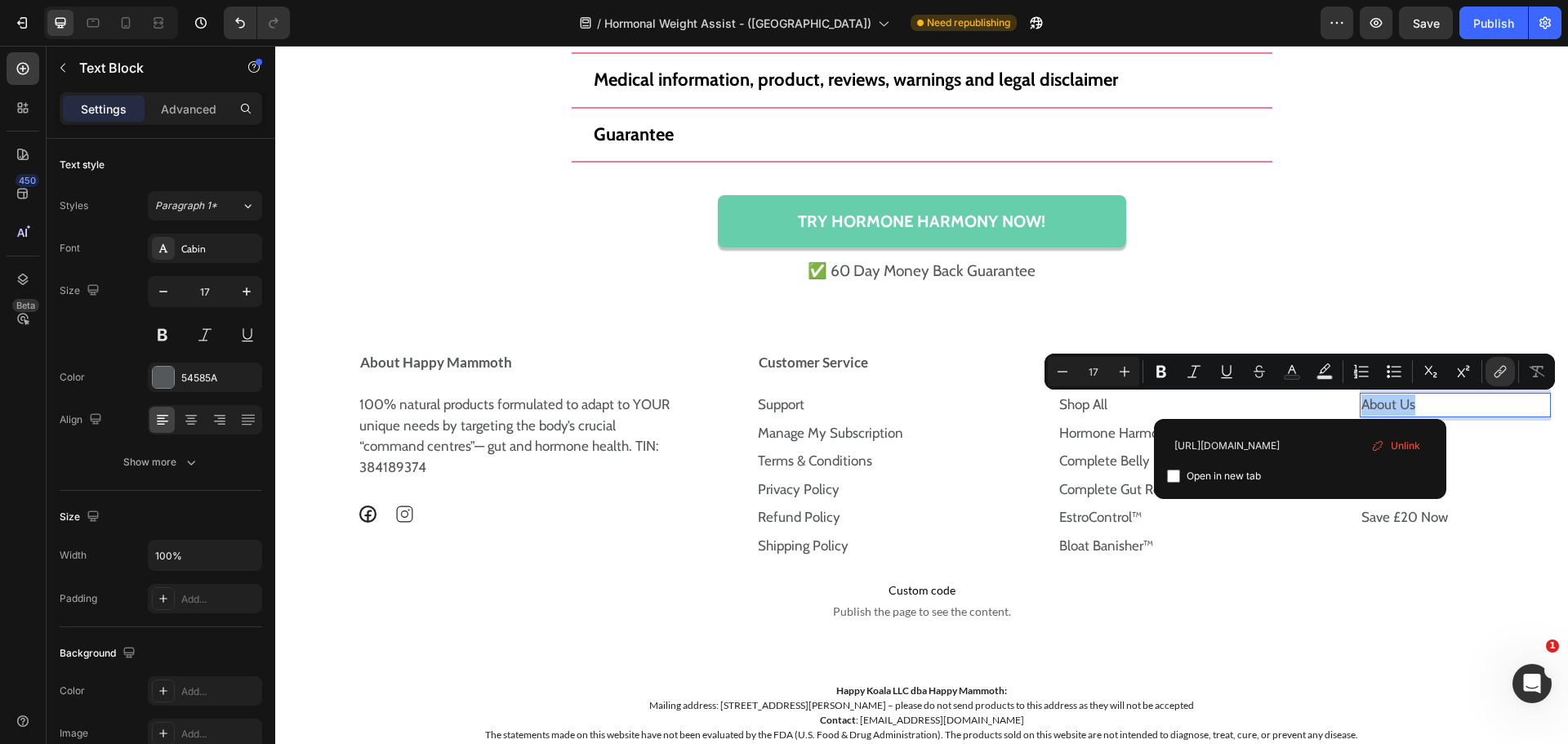
click at [1176, 476] on input "Editor contextual toolbar" at bounding box center [1173, 475] width 13 height 13
checkbox input "false"
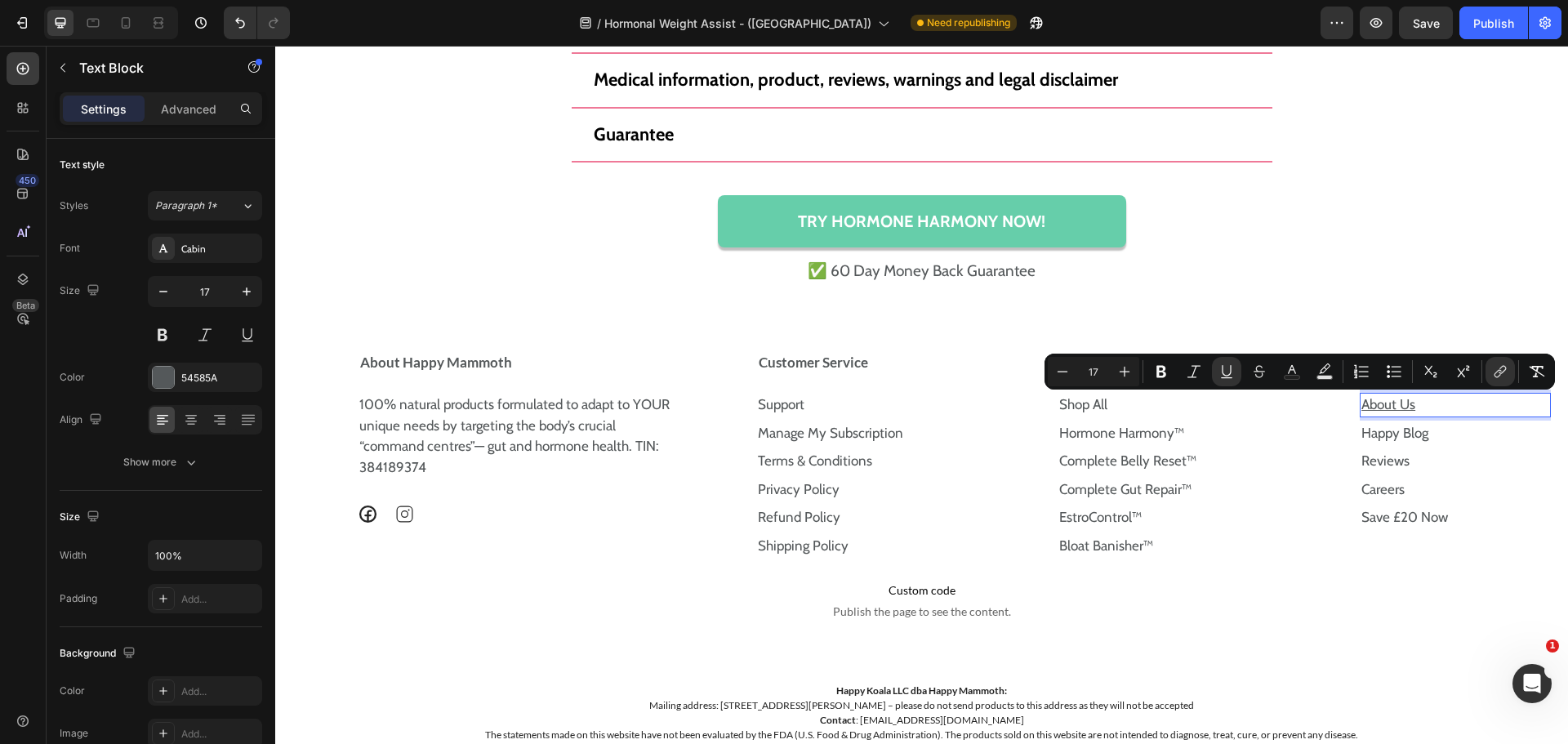
click at [1230, 356] on div "Minus 17 Plus Bold Italic Underline Strikethrough Text Color Text Background Co…" at bounding box center [1299, 371] width 510 height 36
click at [1232, 359] on button "Underline" at bounding box center [1226, 371] width 29 height 29
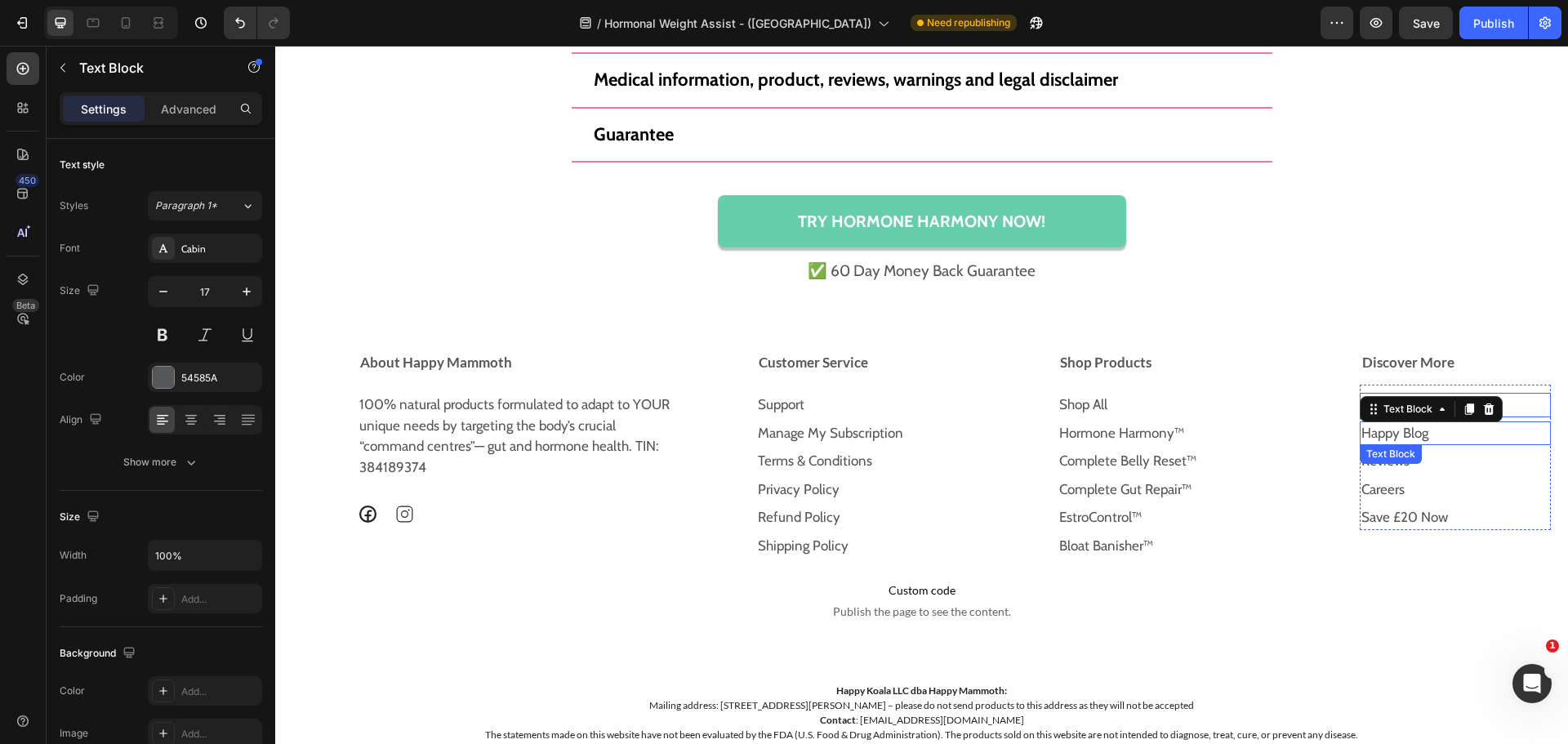
click at [1434, 437] on p "Happy Blog" at bounding box center [1455, 434] width 188 height 21
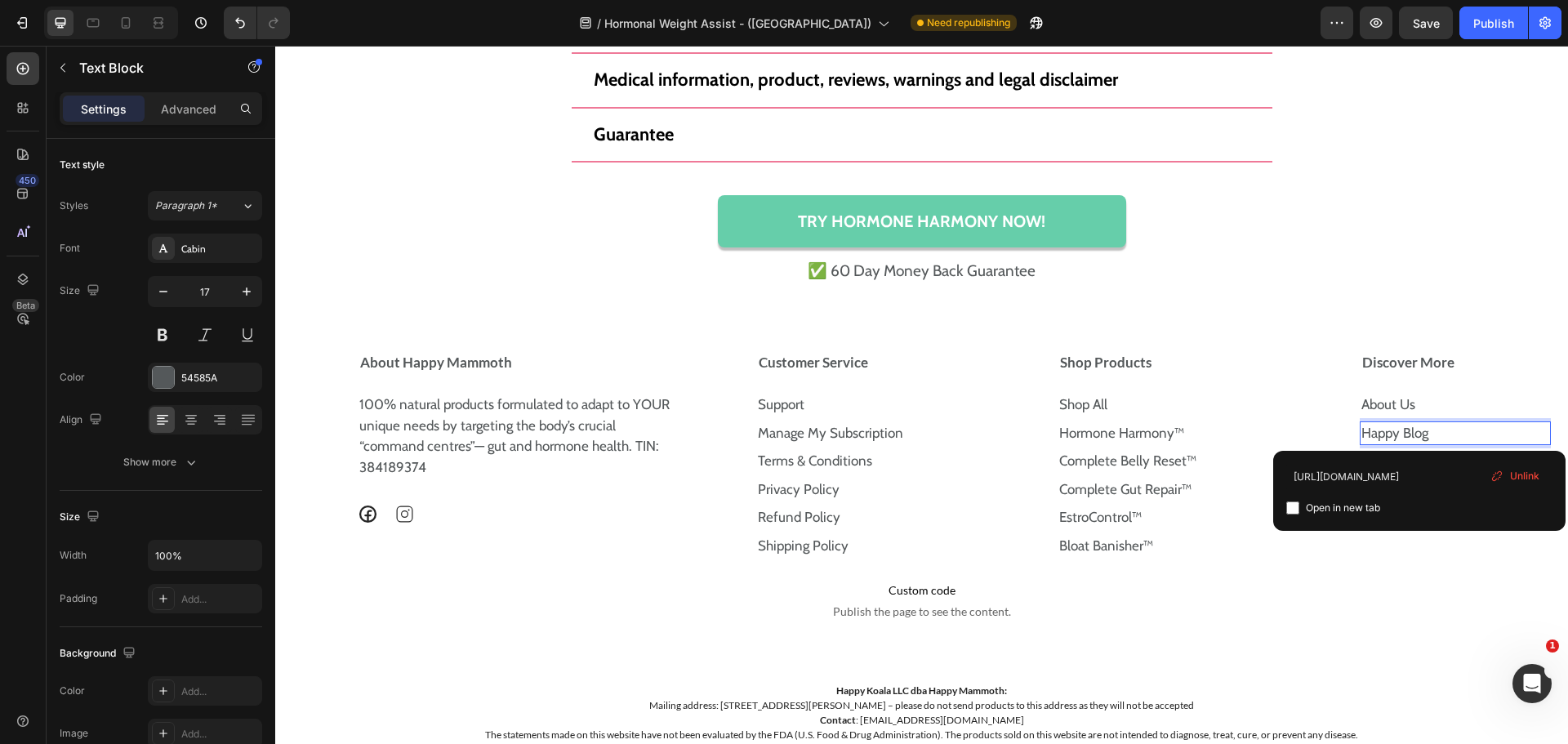
click at [1434, 437] on p "Happy Blog" at bounding box center [1455, 434] width 188 height 21
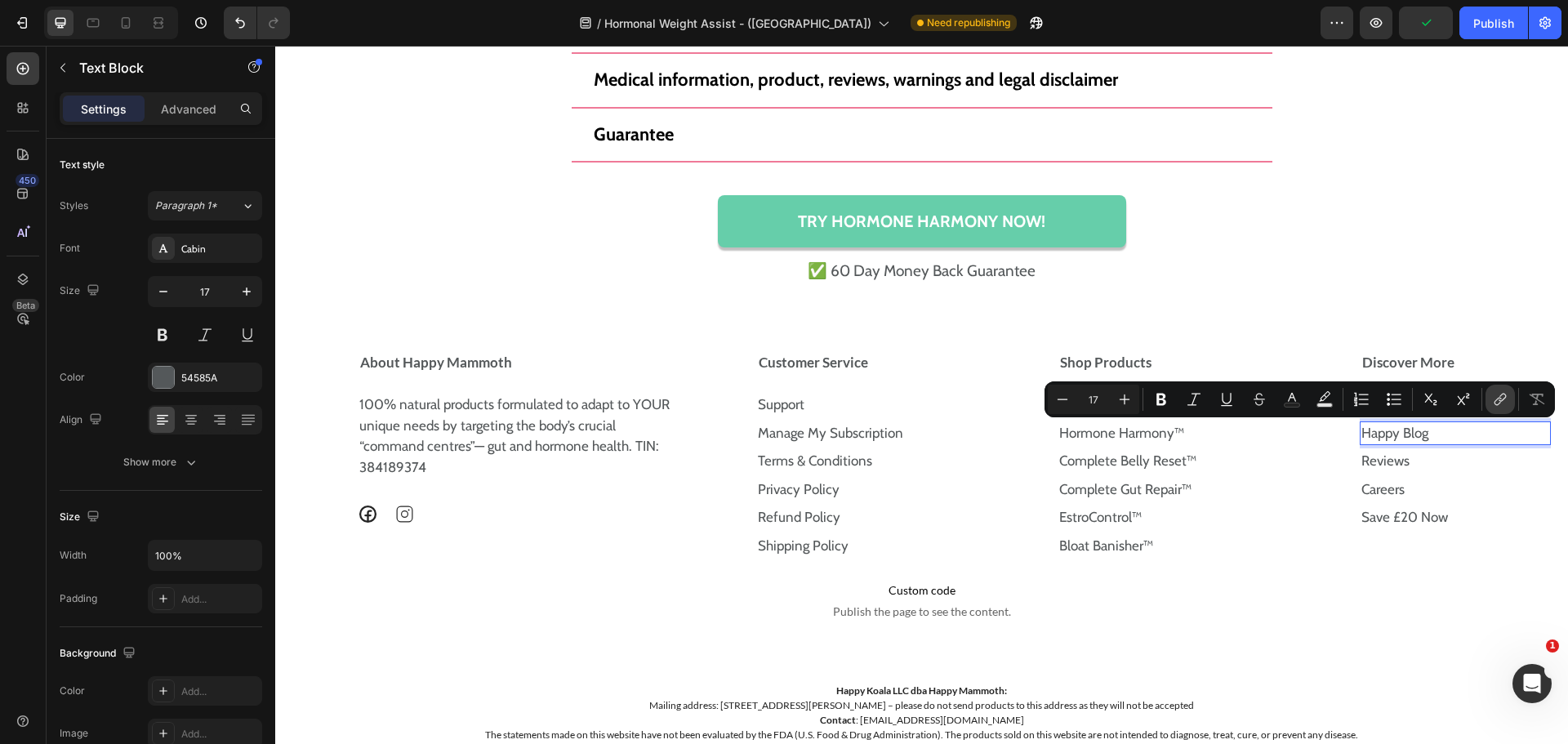
click at [1497, 395] on icon "Editor contextual toolbar" at bounding box center [1500, 399] width 16 height 16
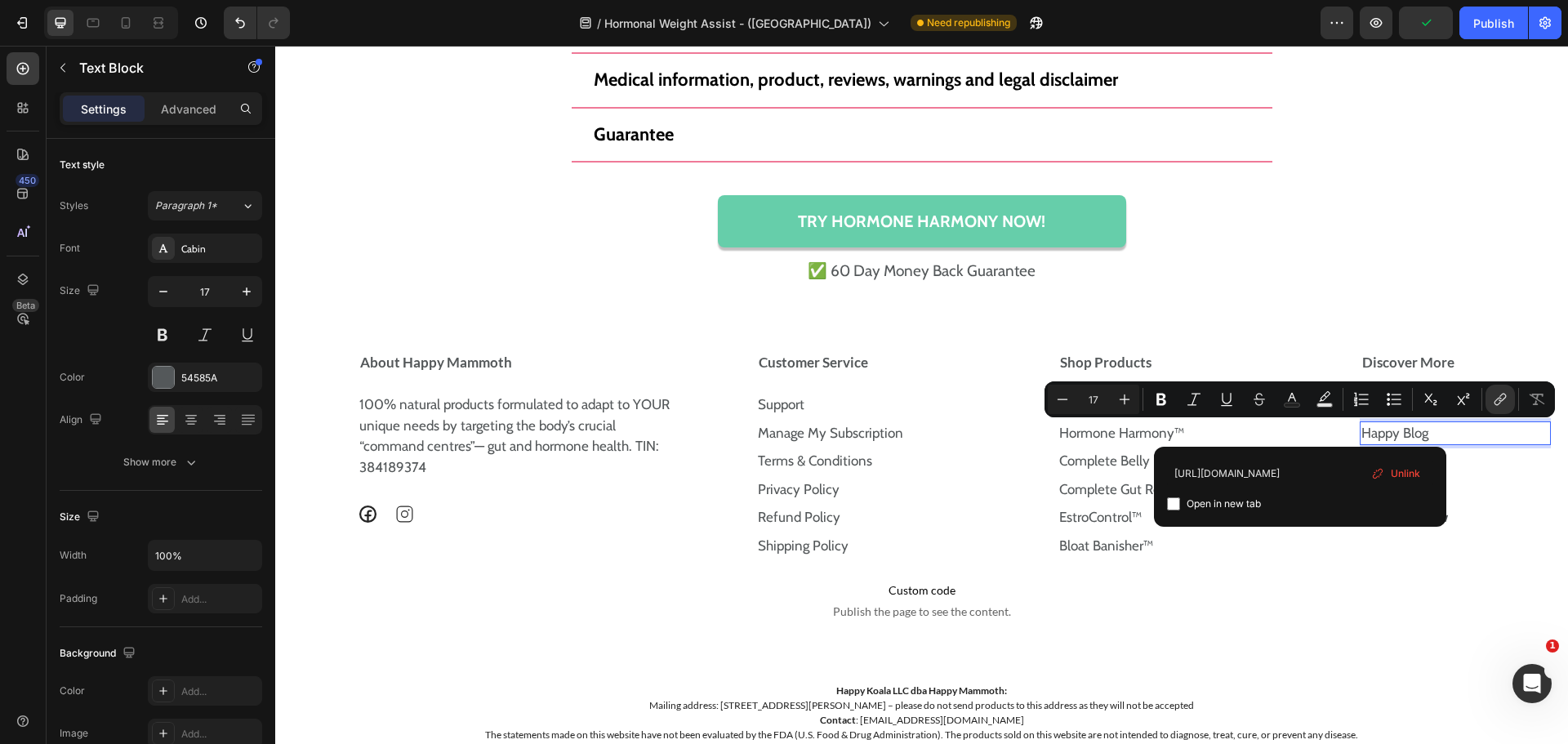
scroll to position [0, 34]
click at [1232, 468] on input "https://happymammoth.com/blogs/happy-blog" at bounding box center [1299, 473] width 266 height 27
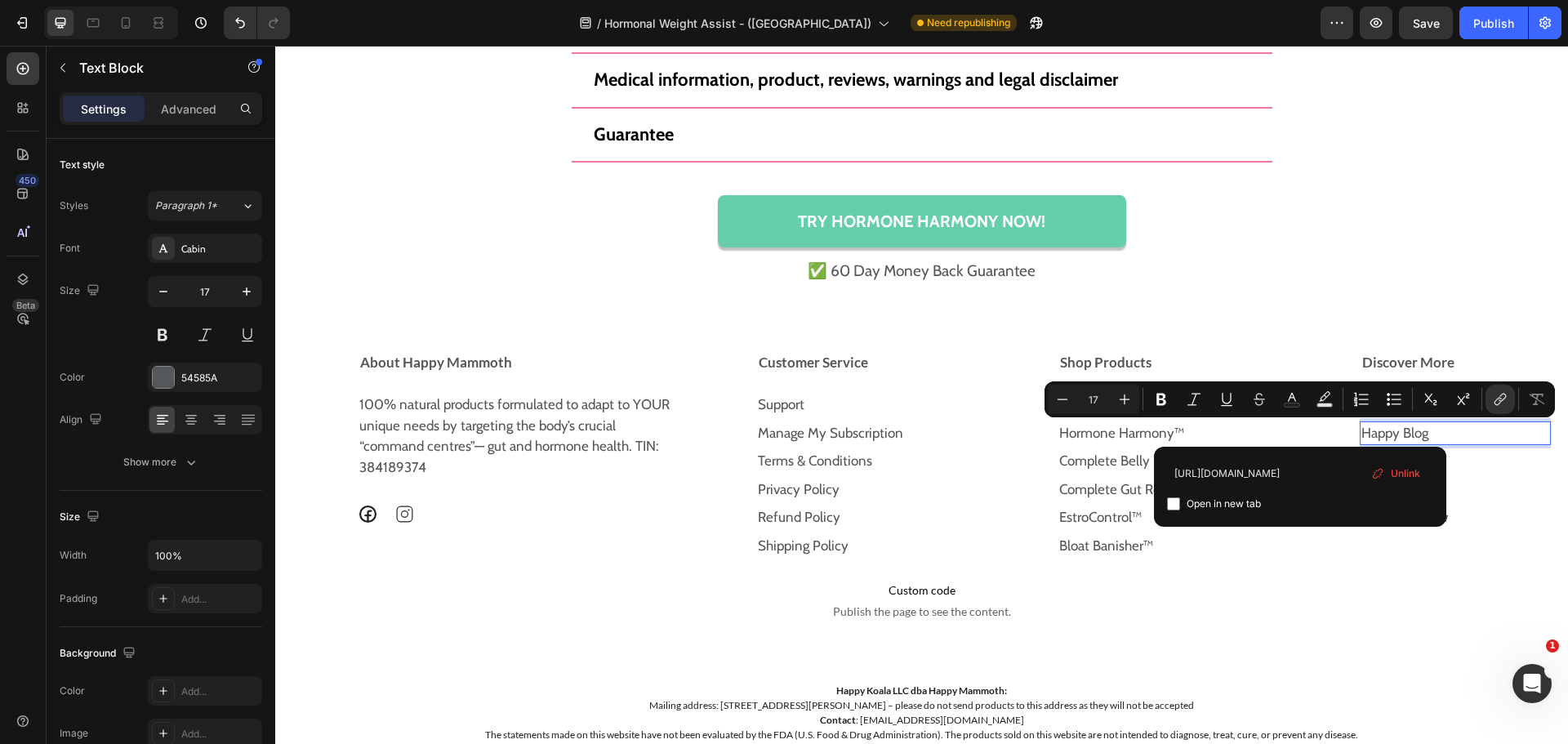
type input "https://uk.happymammoth.com/blogs/happy-blog"
click at [1279, 498] on div "Open in new tab" at bounding box center [1299, 504] width 266 height 19
checkbox input "false"
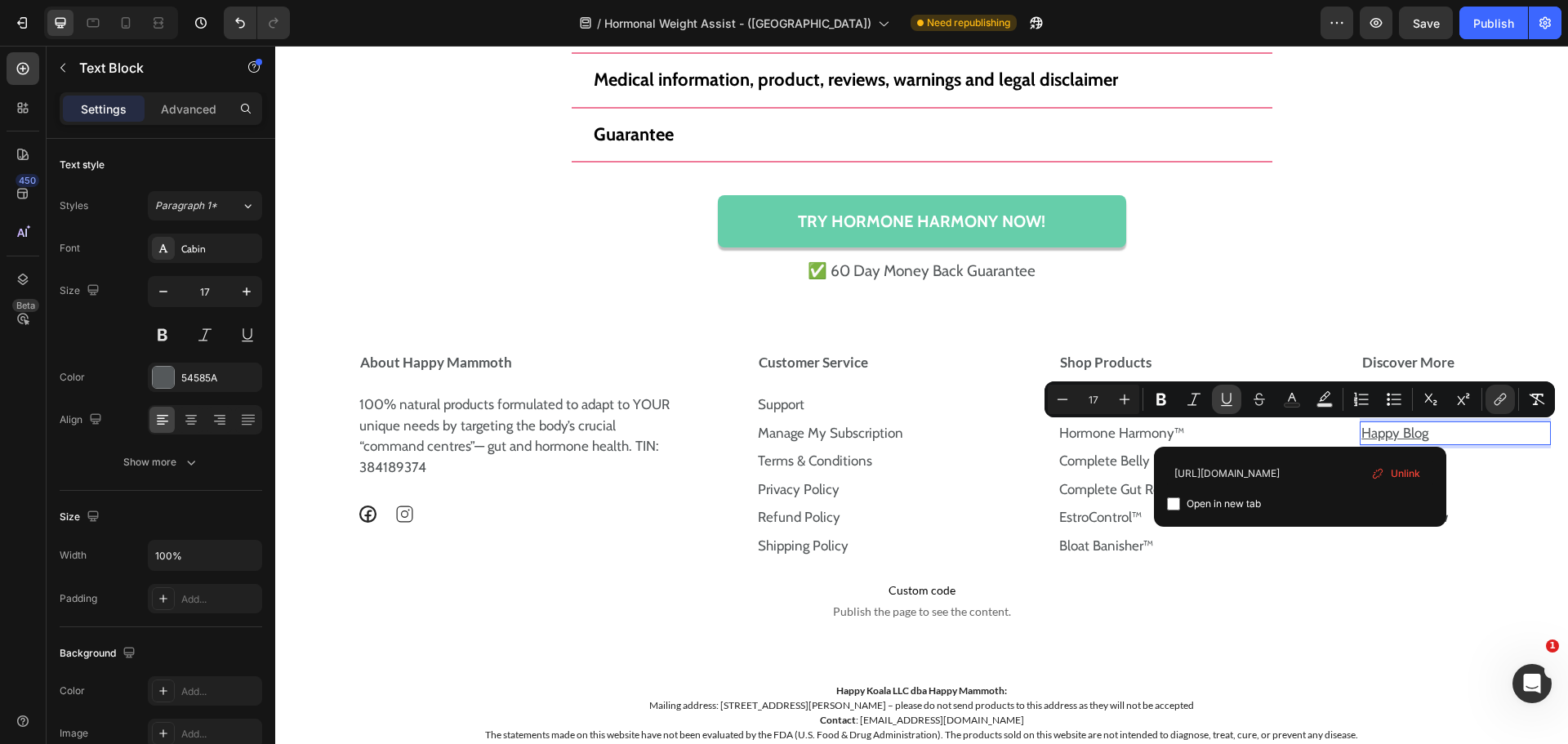
click at [1225, 392] on icon "Editor contextual toolbar" at bounding box center [1227, 399] width 16 height 16
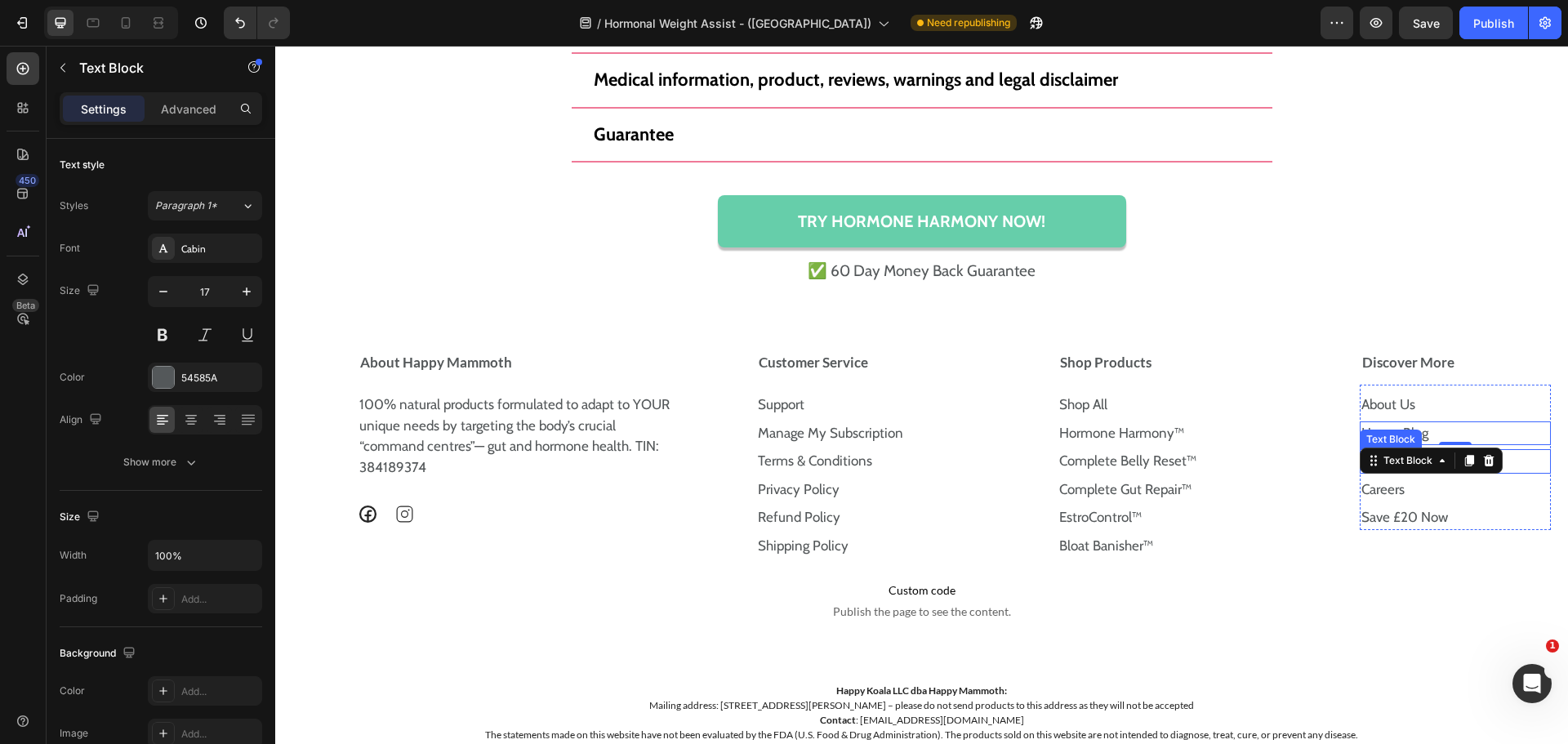
click at [1504, 461] on p "Reviews" at bounding box center [1455, 461] width 188 height 21
click at [1475, 461] on p "Reviews" at bounding box center [1455, 461] width 188 height 21
click at [1473, 461] on p "Reviews" at bounding box center [1455, 461] width 188 height 21
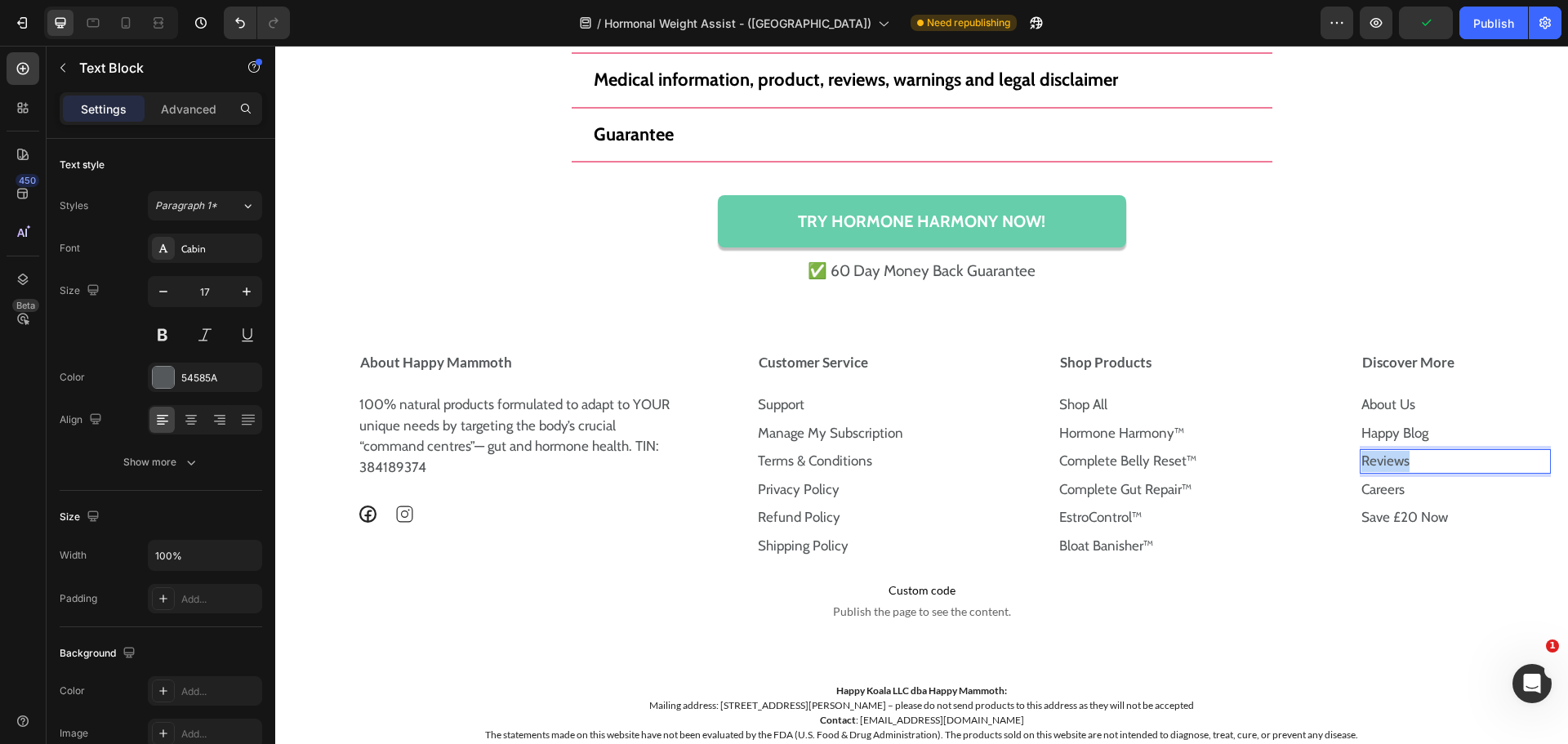
click at [1473, 461] on p "Reviews" at bounding box center [1455, 461] width 188 height 21
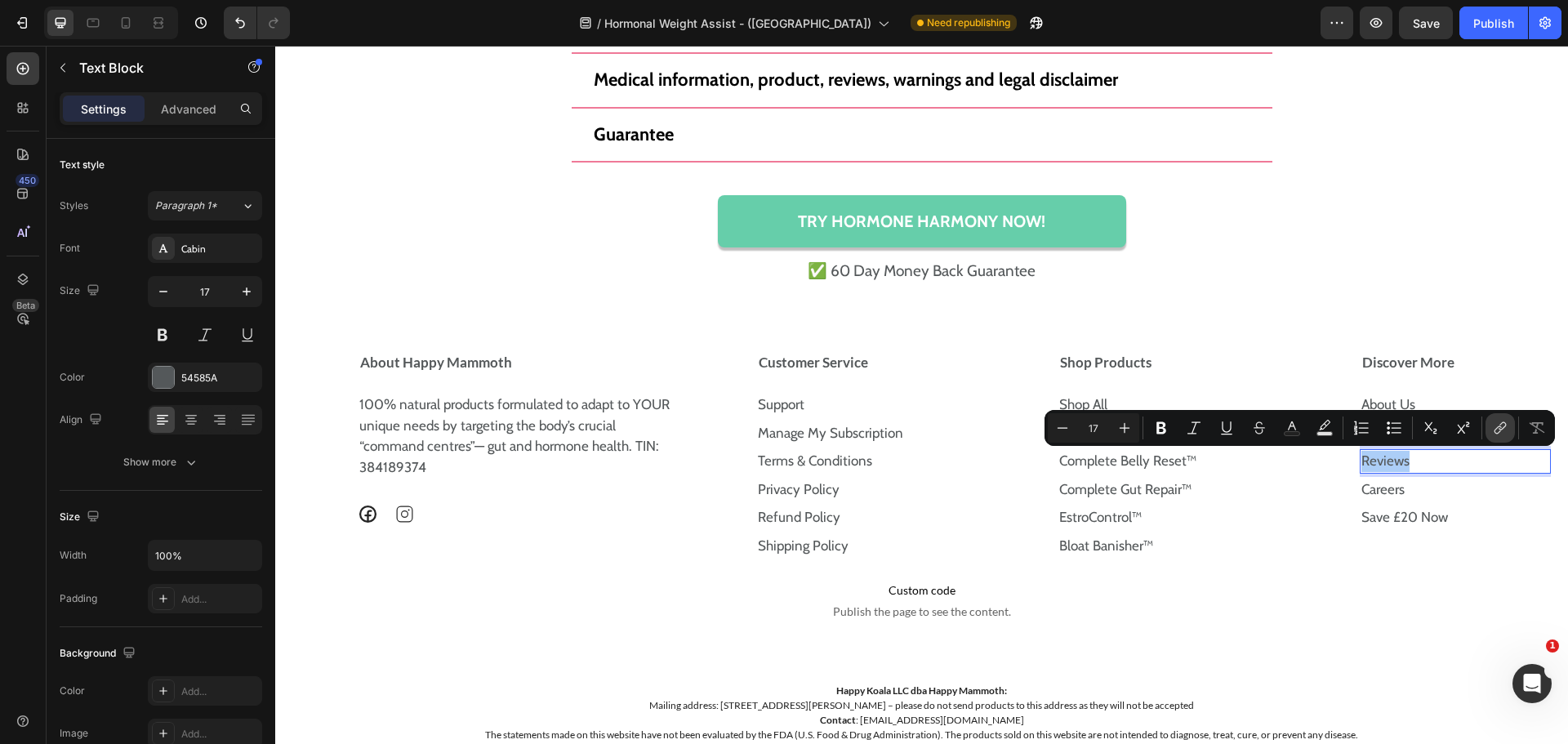
click at [1499, 437] on button "link" at bounding box center [1500, 428] width 29 height 29
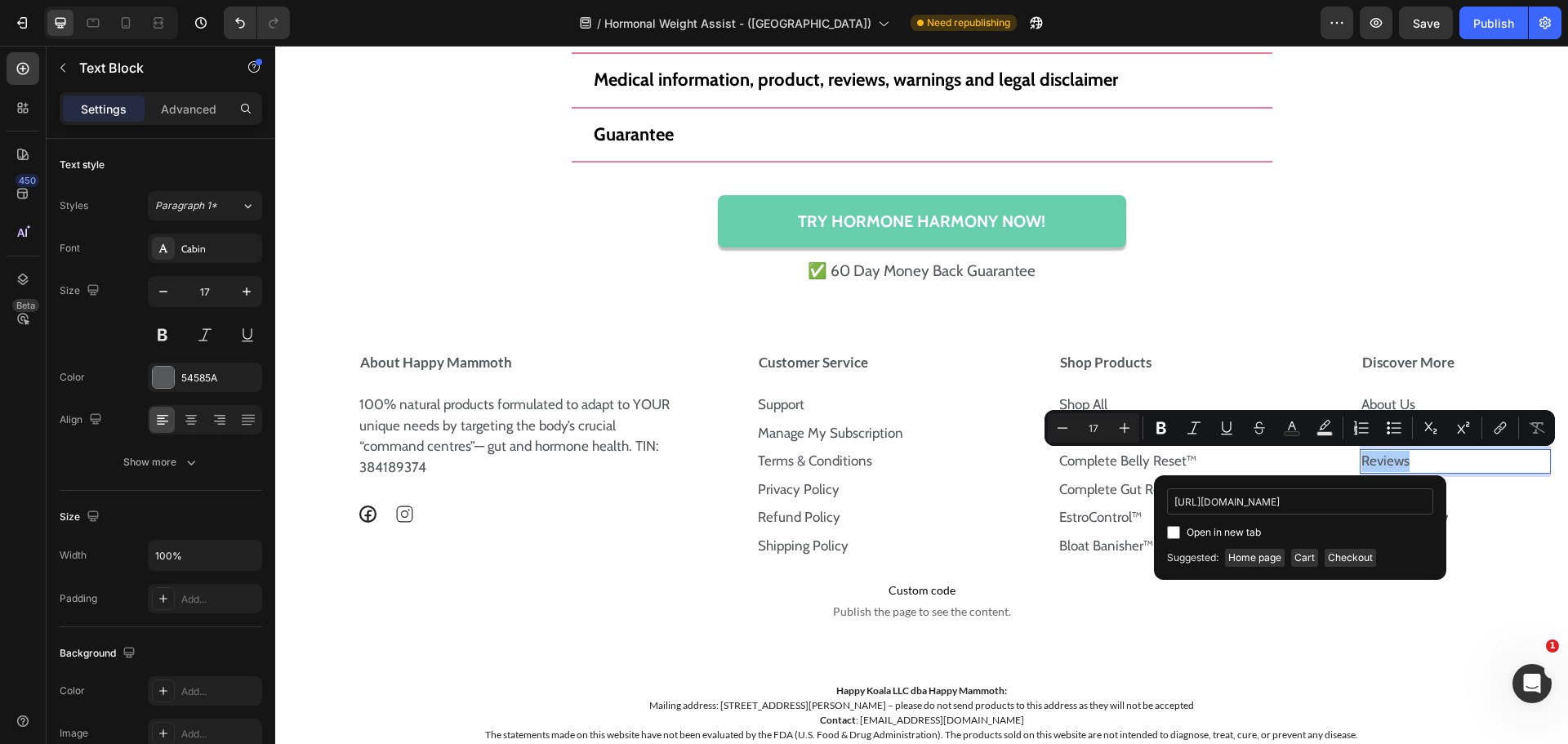
scroll to position [0, 34]
type input "https://uk.happymammoth.com/pages/reviews"
click at [1191, 528] on span "Open in new tab" at bounding box center [1224, 532] width 74 height 19
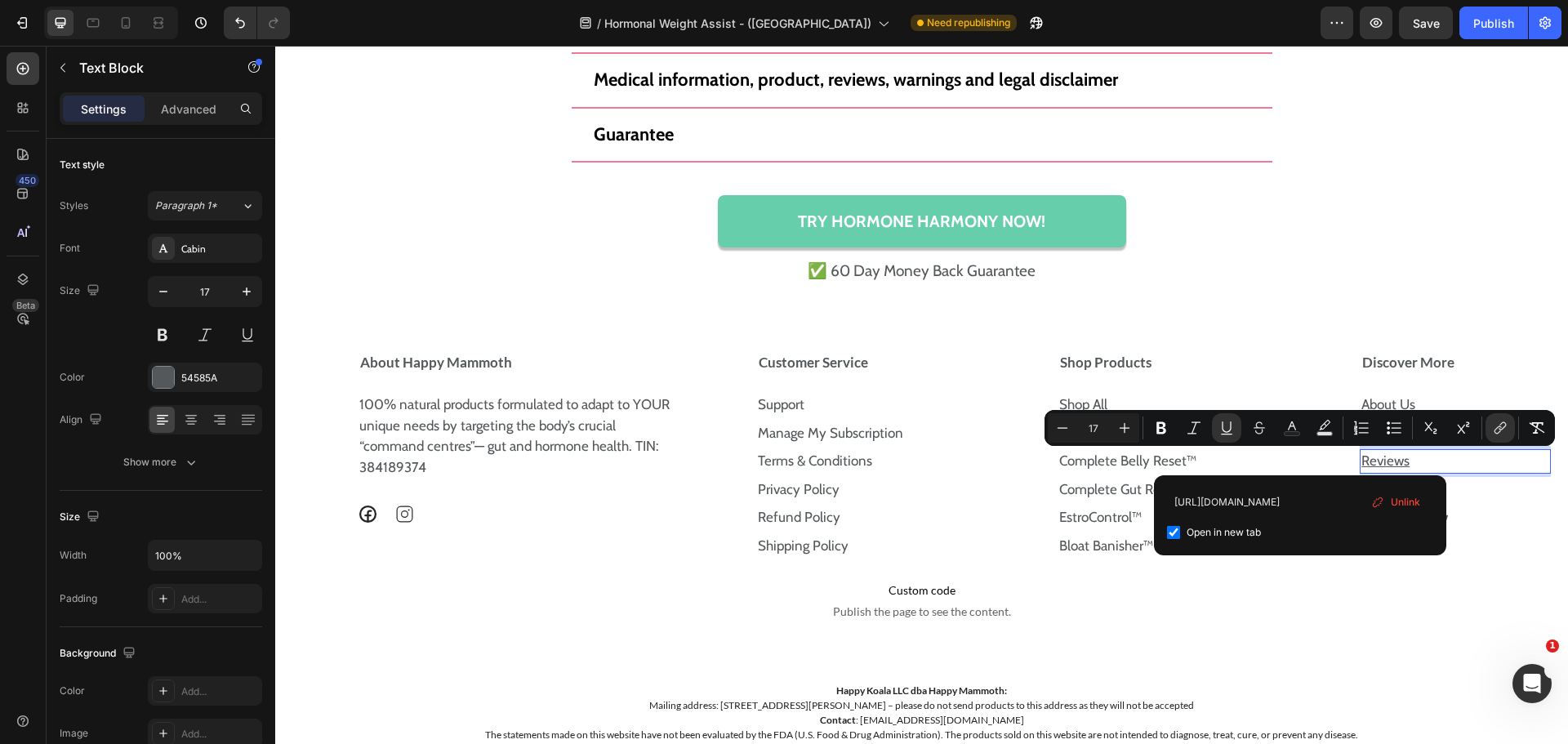
click at [1191, 528] on span "Open in new tab" at bounding box center [1224, 532] width 74 height 19
checkbox input "false"
click at [1232, 435] on icon "Editor contextual toolbar" at bounding box center [1227, 428] width 16 height 16
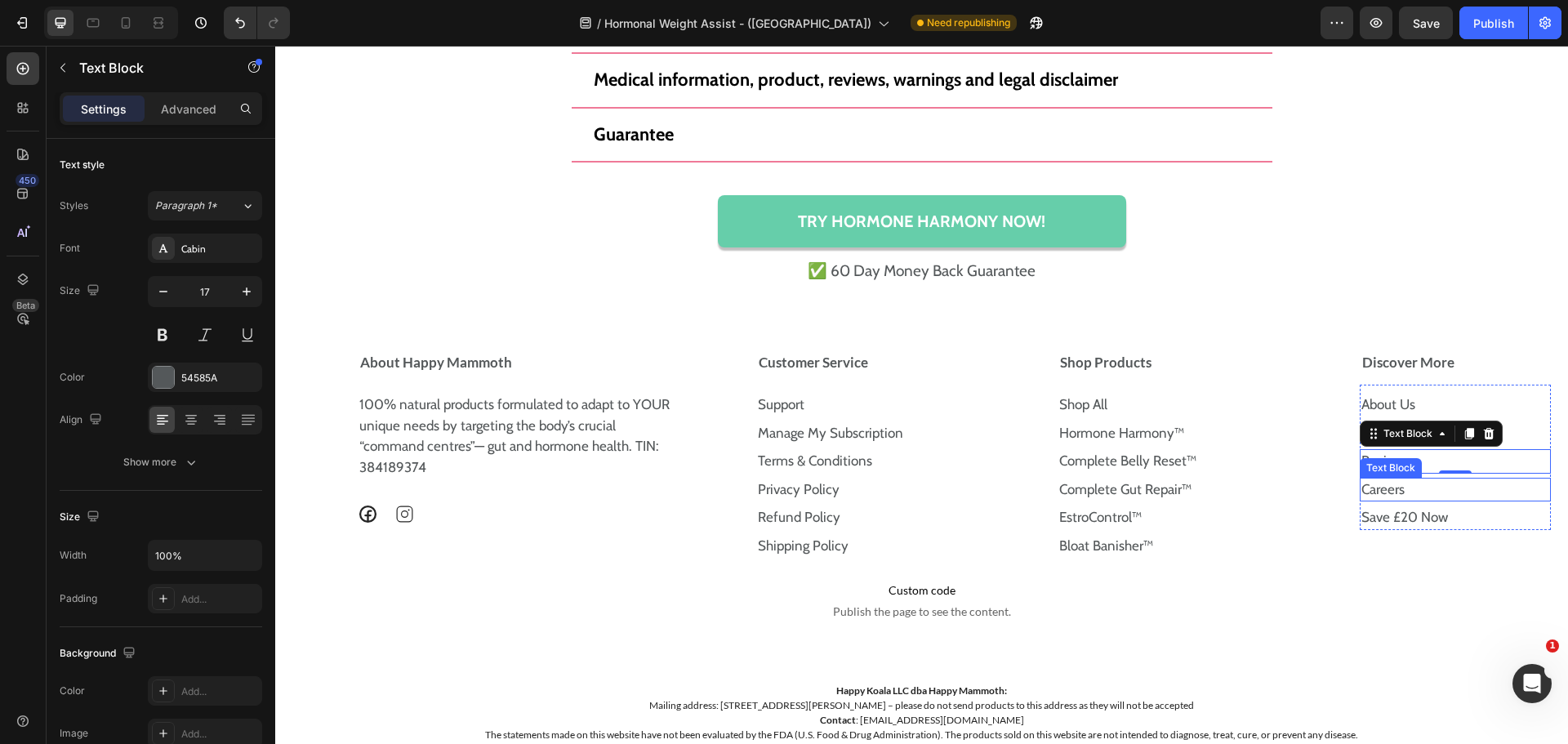
click at [1421, 486] on p "Careers" at bounding box center [1455, 490] width 188 height 21
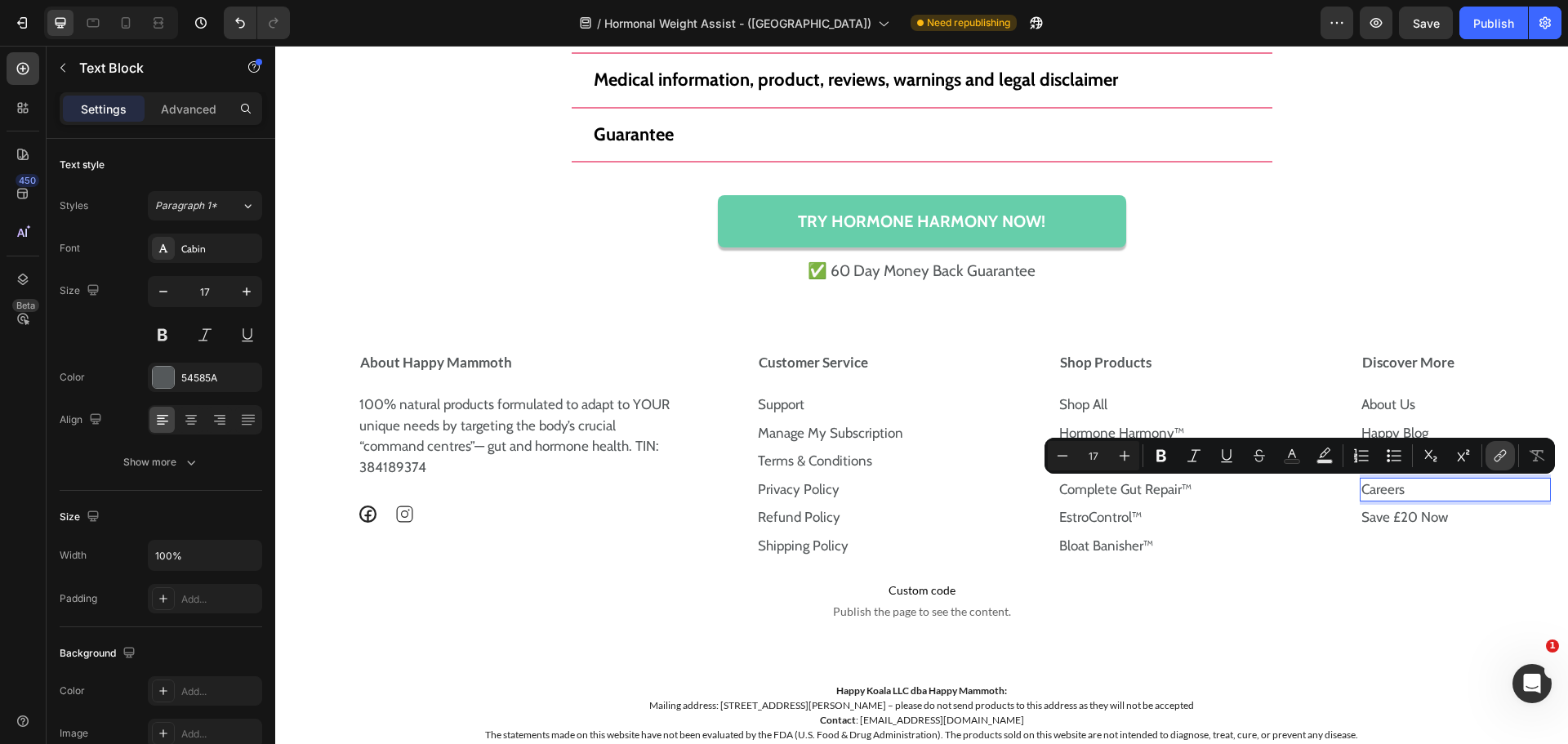
click at [1499, 449] on icon "Editor contextual toolbar" at bounding box center [1500, 455] width 16 height 16
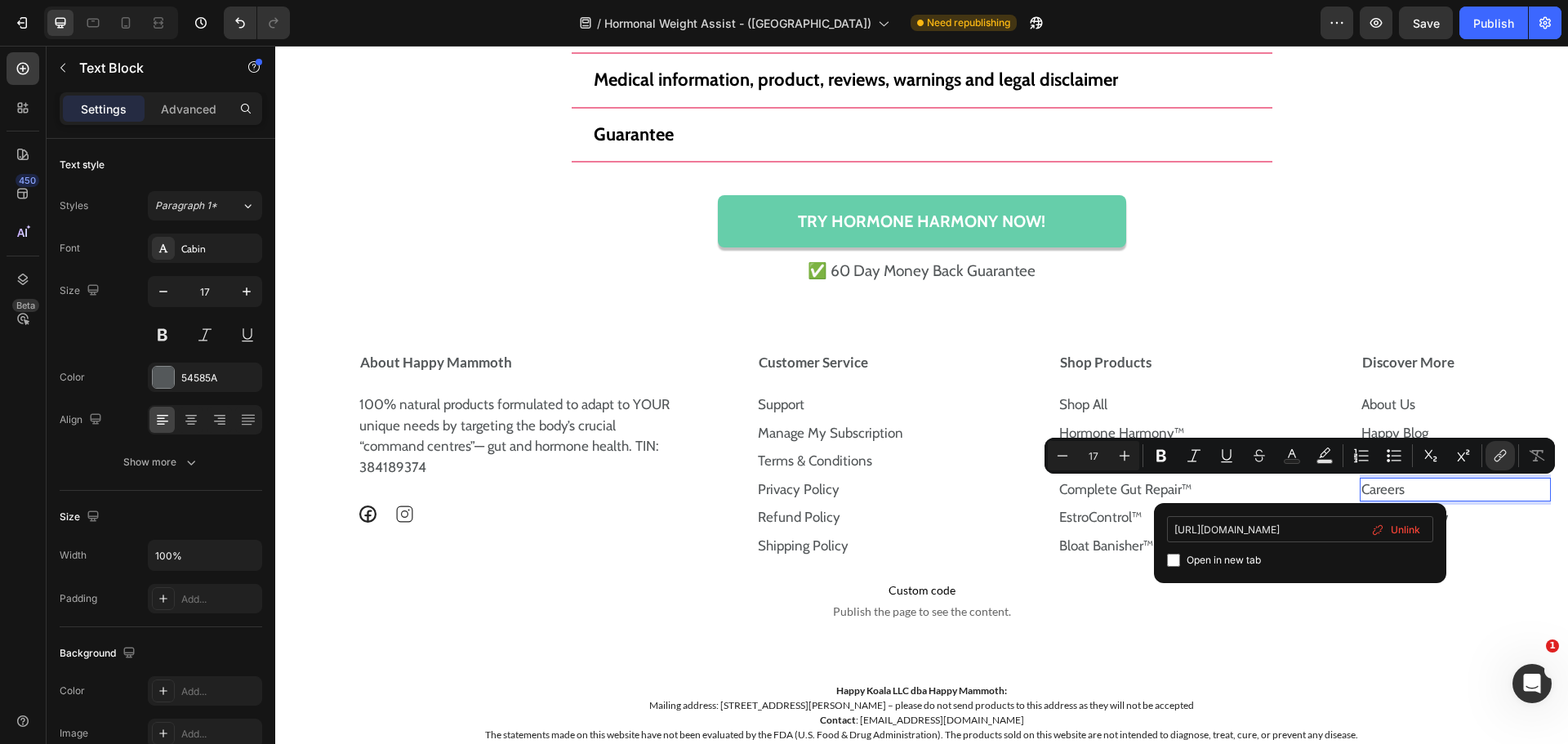
scroll to position [0, 19]
click at [1321, 528] on input "https://happymammoth.com/pages/careers" at bounding box center [1299, 529] width 266 height 27
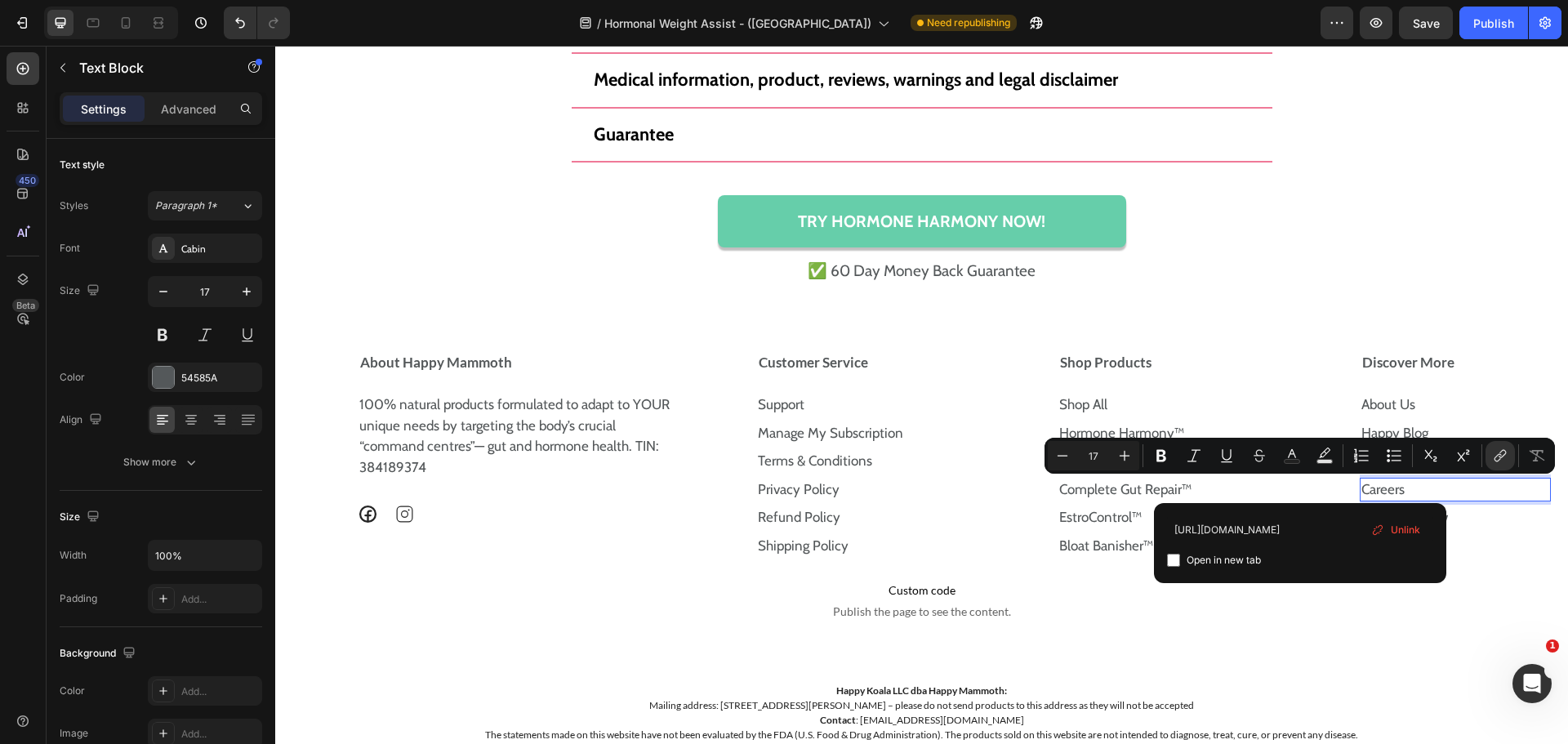
type input "https://uk.happymammoth.com/pages/careers"
click at [1279, 554] on div "Open in new tab" at bounding box center [1299, 560] width 266 height 19
checkbox input "false"
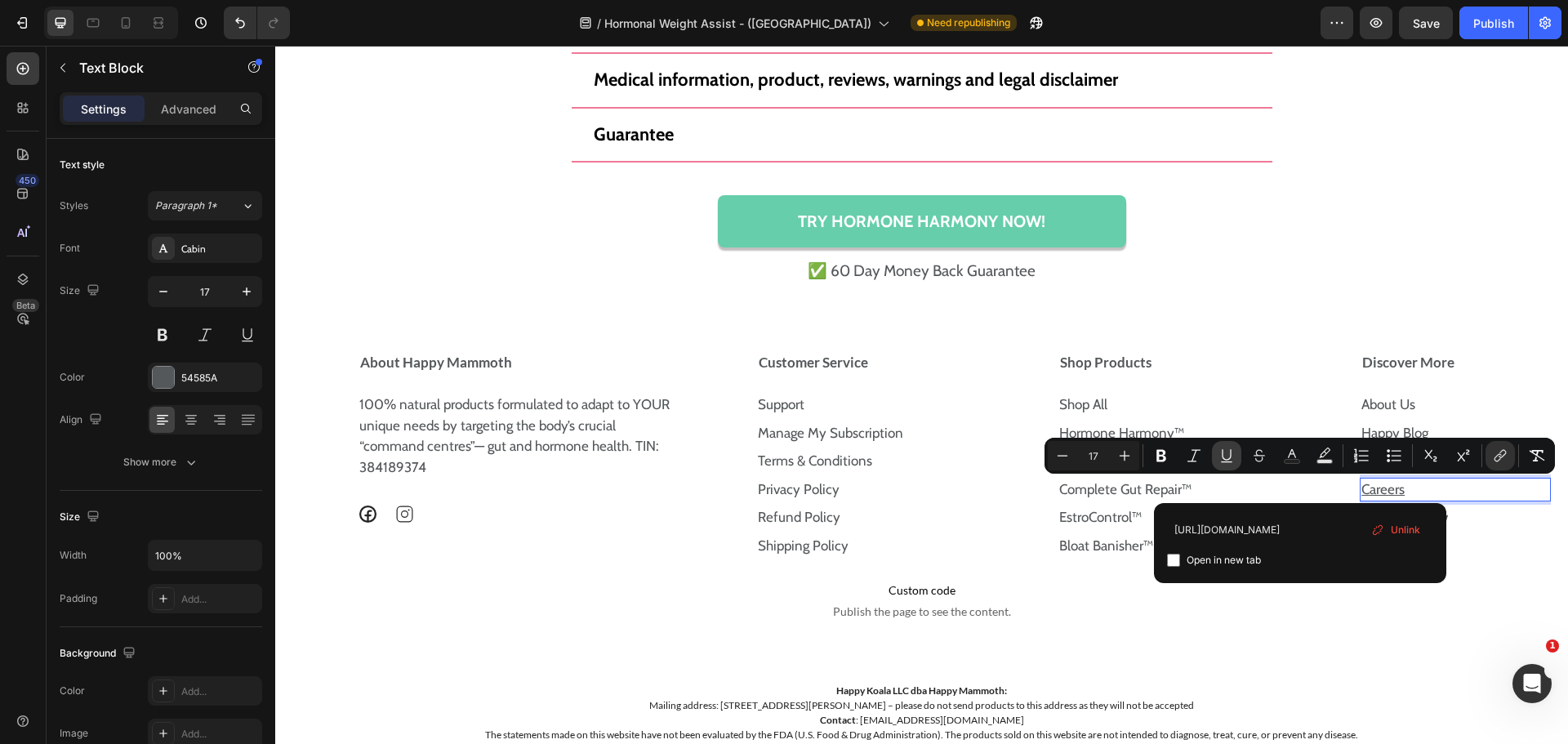
click at [1222, 449] on icon "Editor contextual toolbar" at bounding box center [1226, 454] width 9 height 11
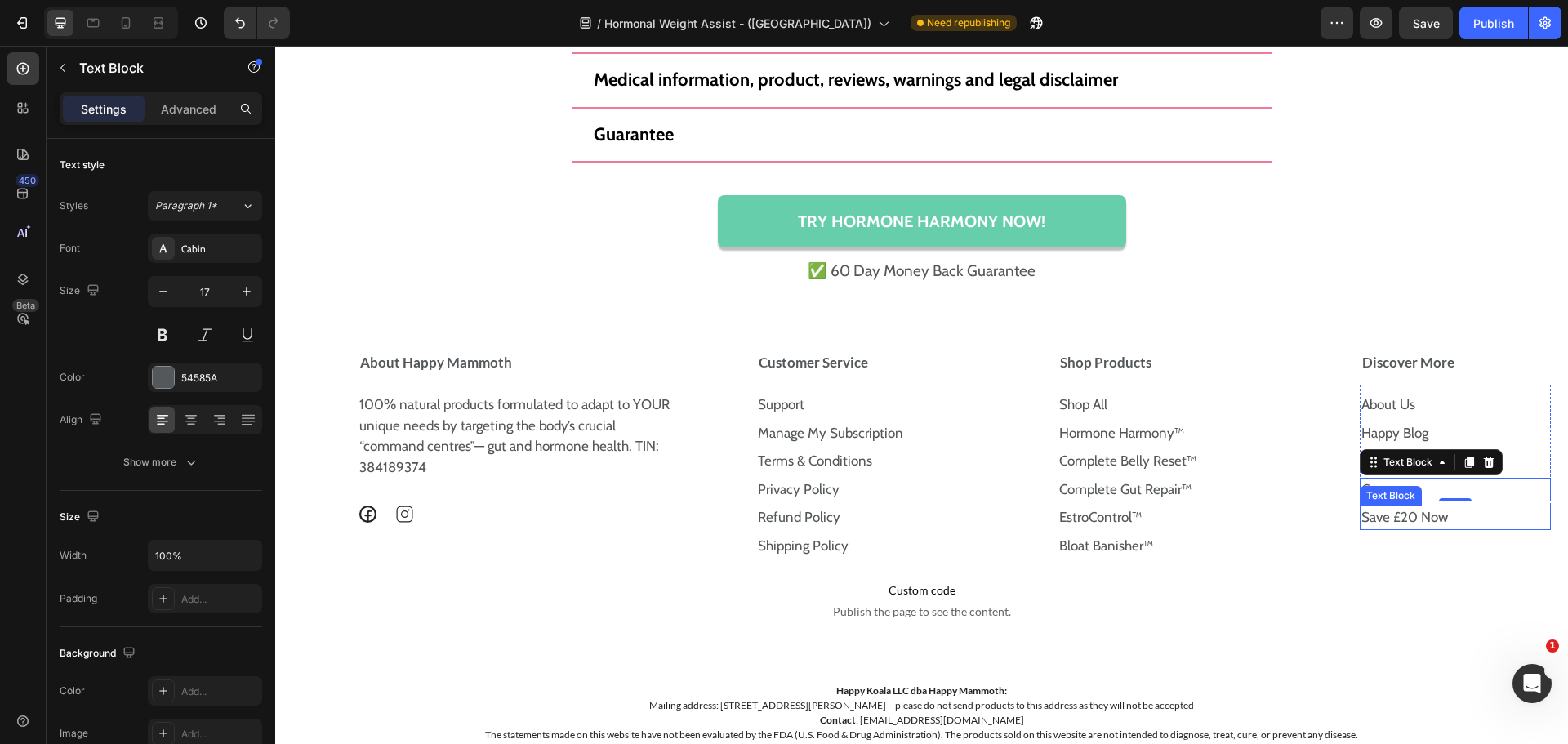
click at [1431, 515] on p "Save £20 Now" at bounding box center [1455, 518] width 188 height 21
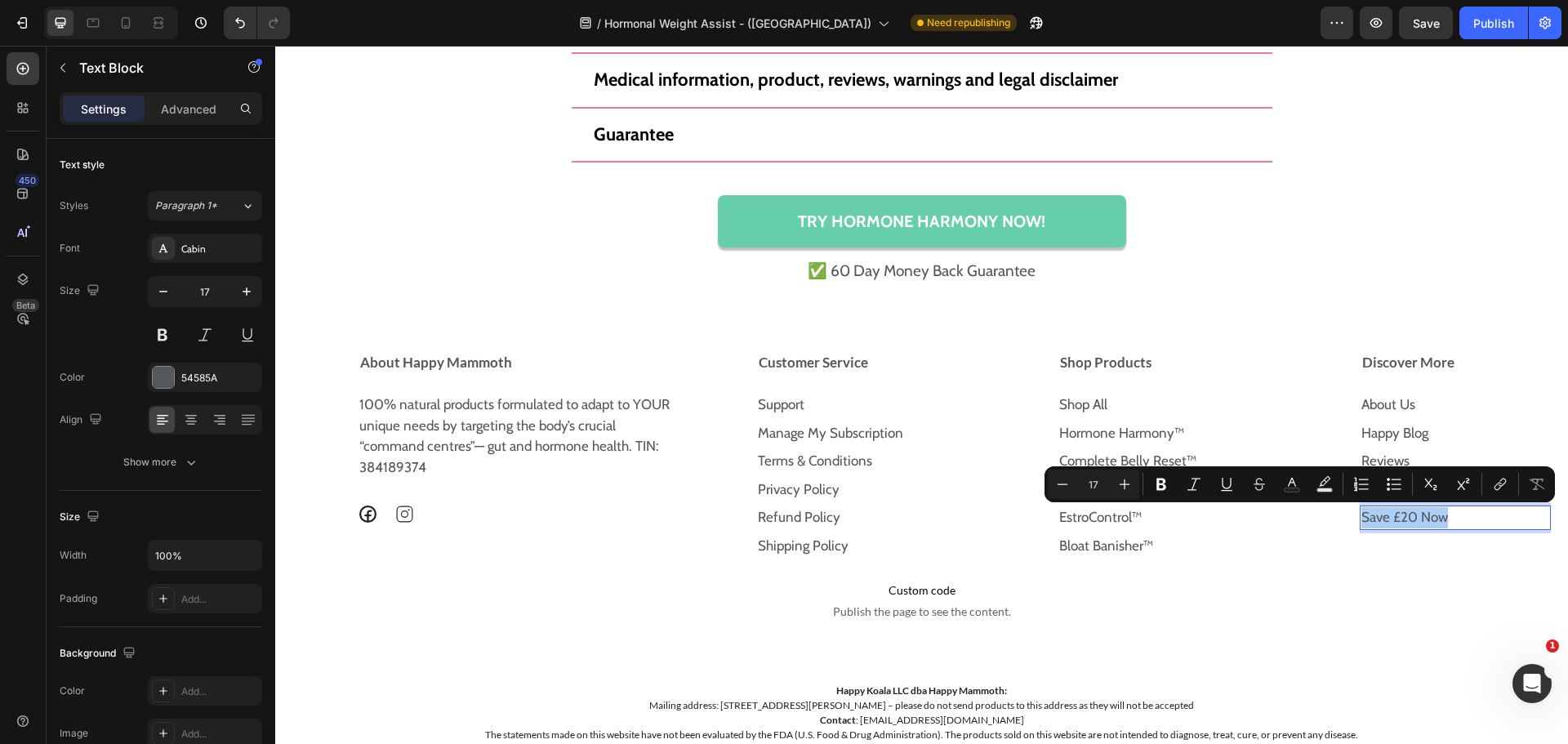
click at [1482, 483] on div "Minus 17 Plus Bold Italic Underline Strikethrough Text Color Text Background Co…" at bounding box center [1299, 483] width 504 height 29
click at [1495, 483] on icon "Editor contextual toolbar" at bounding box center [1500, 484] width 16 height 16
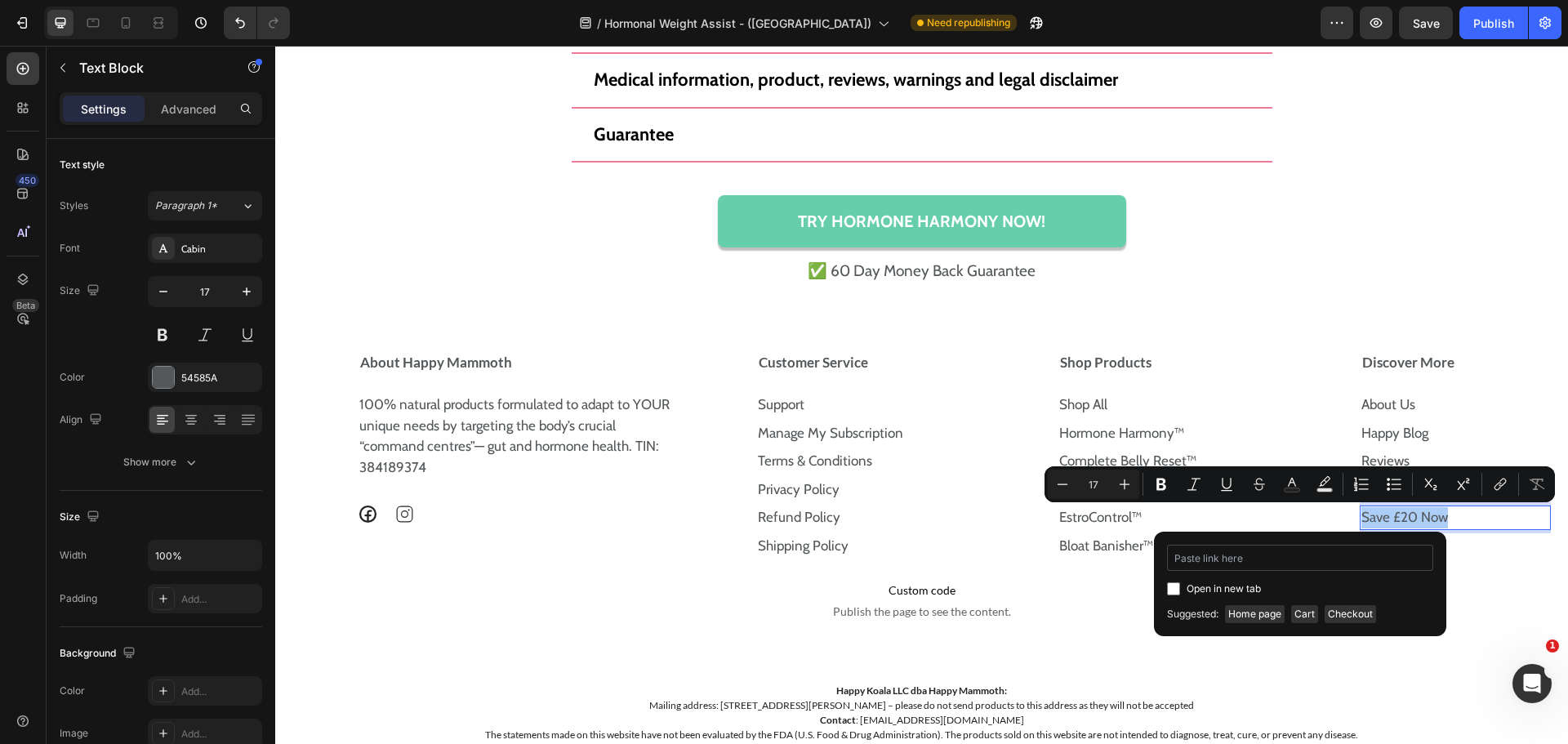
click at [1298, 562] on input "Editor contextual toolbar" at bounding box center [1299, 558] width 266 height 27
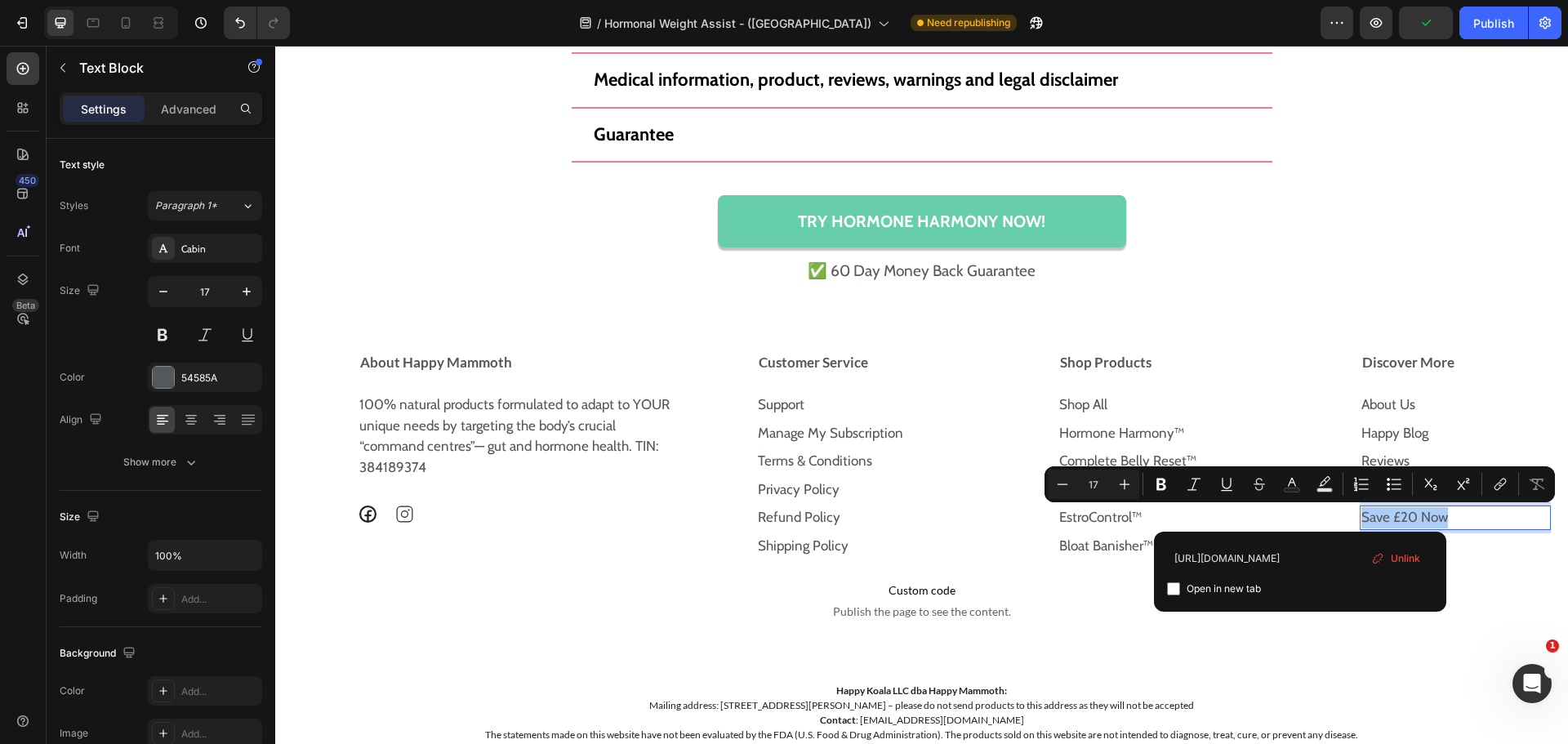
type input "https://uk.happymammoth.com/pages/referral-program"
click at [1176, 588] on input "Editor contextual toolbar" at bounding box center [1173, 588] width 13 height 13
checkbox input "false"
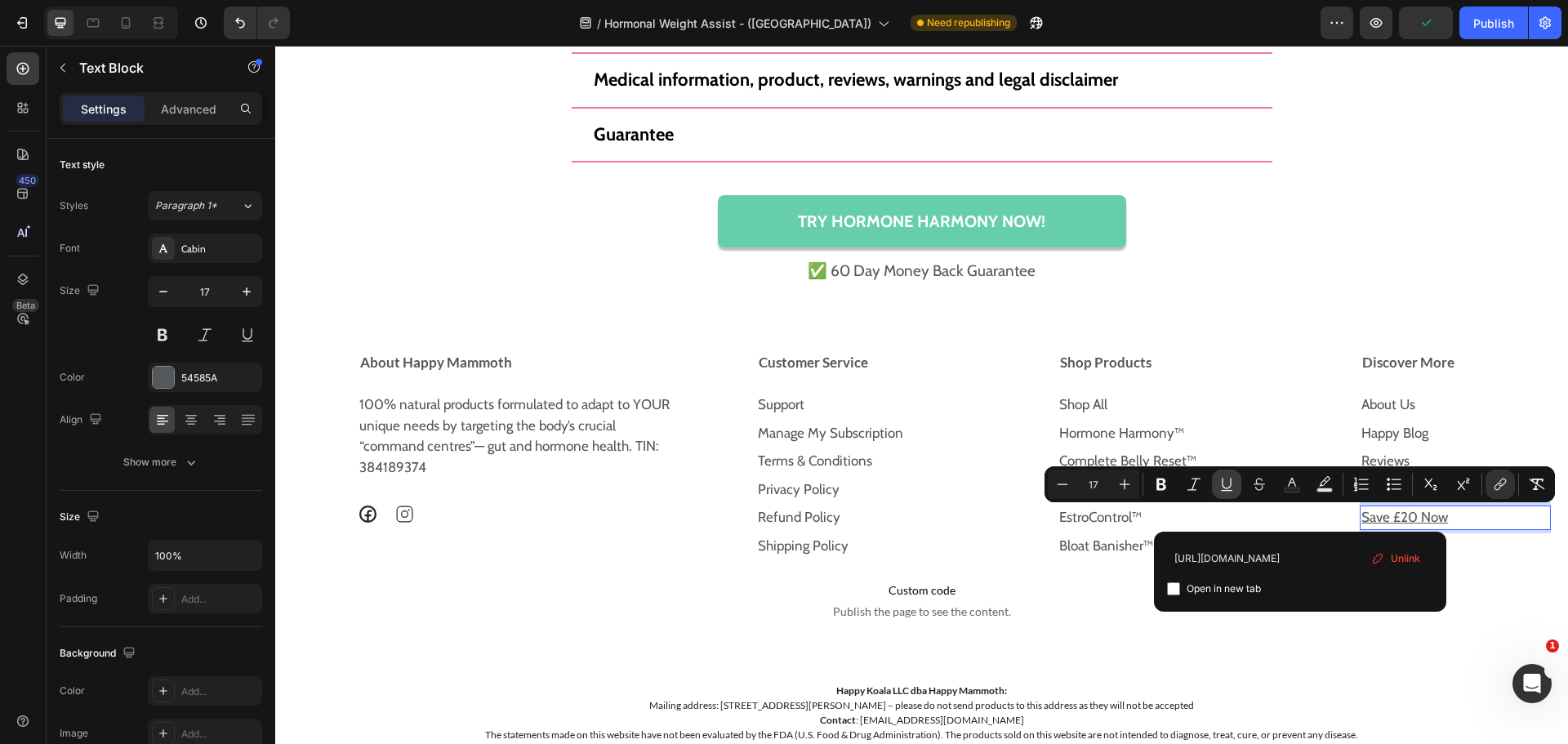
click at [1222, 476] on icon "Editor contextual toolbar" at bounding box center [1227, 484] width 16 height 16
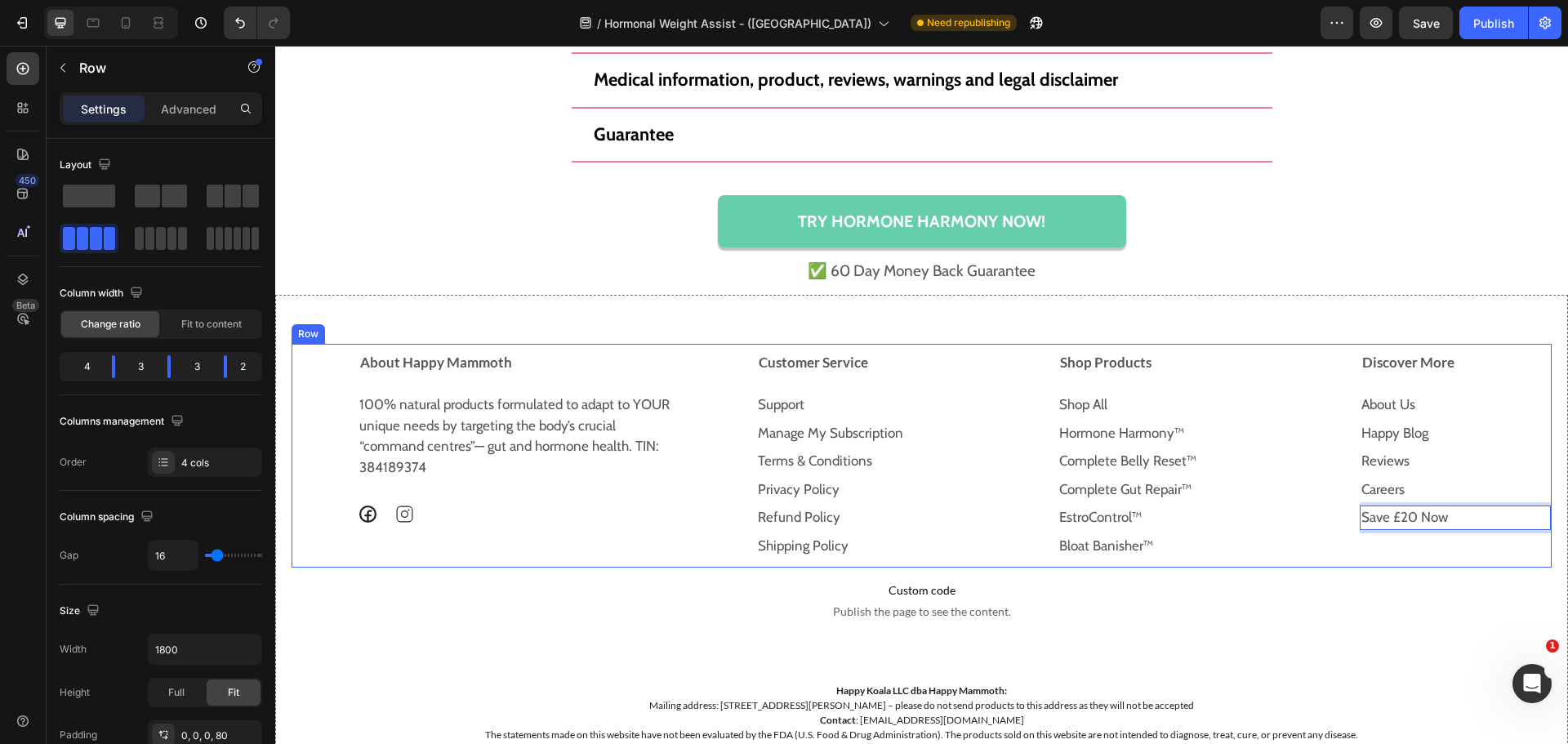
click at [1467, 559] on div "Discover More About Us Text Block Happy Blog Text Block Reviews Text Block Care…" at bounding box center [1456, 455] width 193 height 224
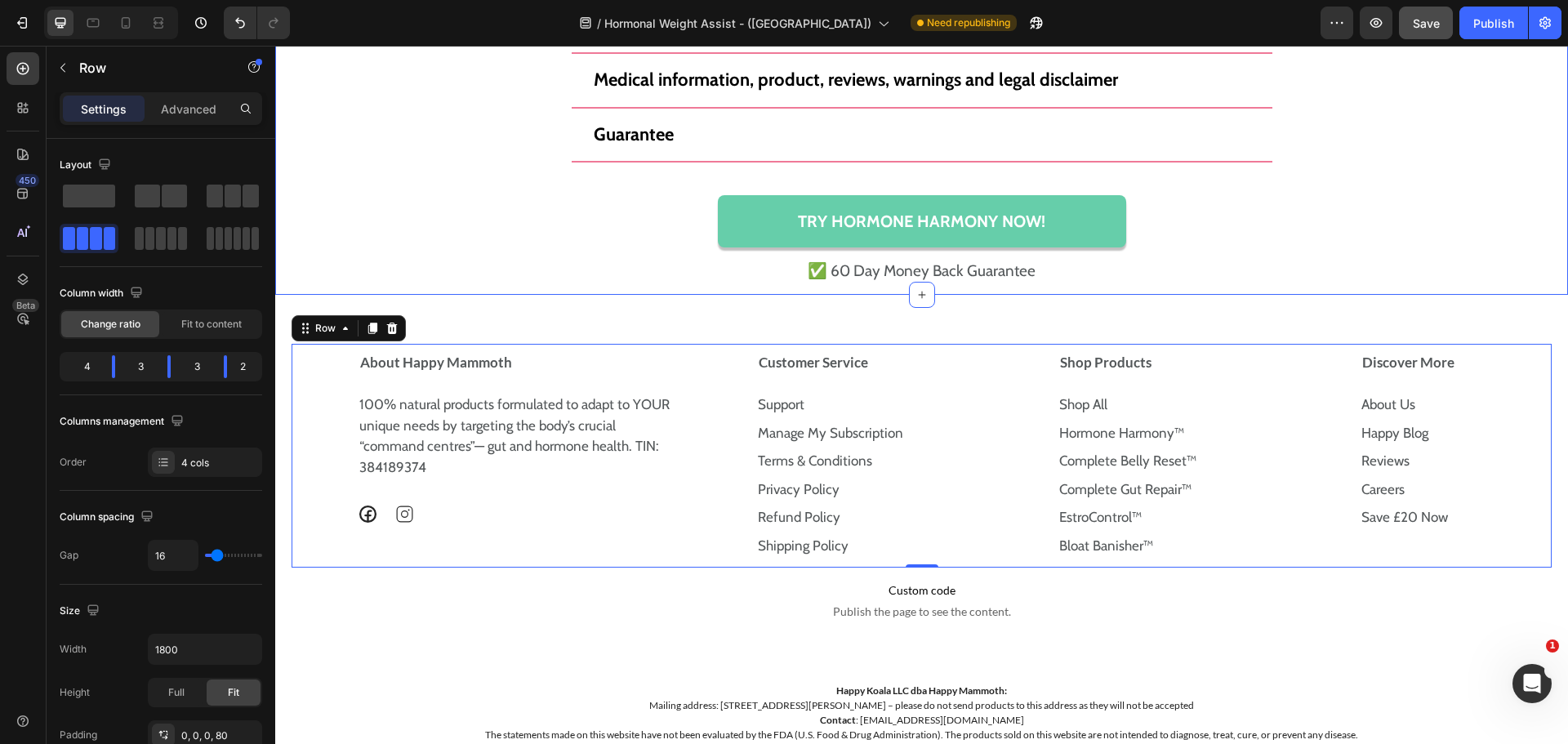
drag, startPoint x: 1438, startPoint y: 35, endPoint x: 1195, endPoint y: 141, distance: 265.1
click at [1438, 35] on button "Save" at bounding box center [1426, 22] width 54 height 33
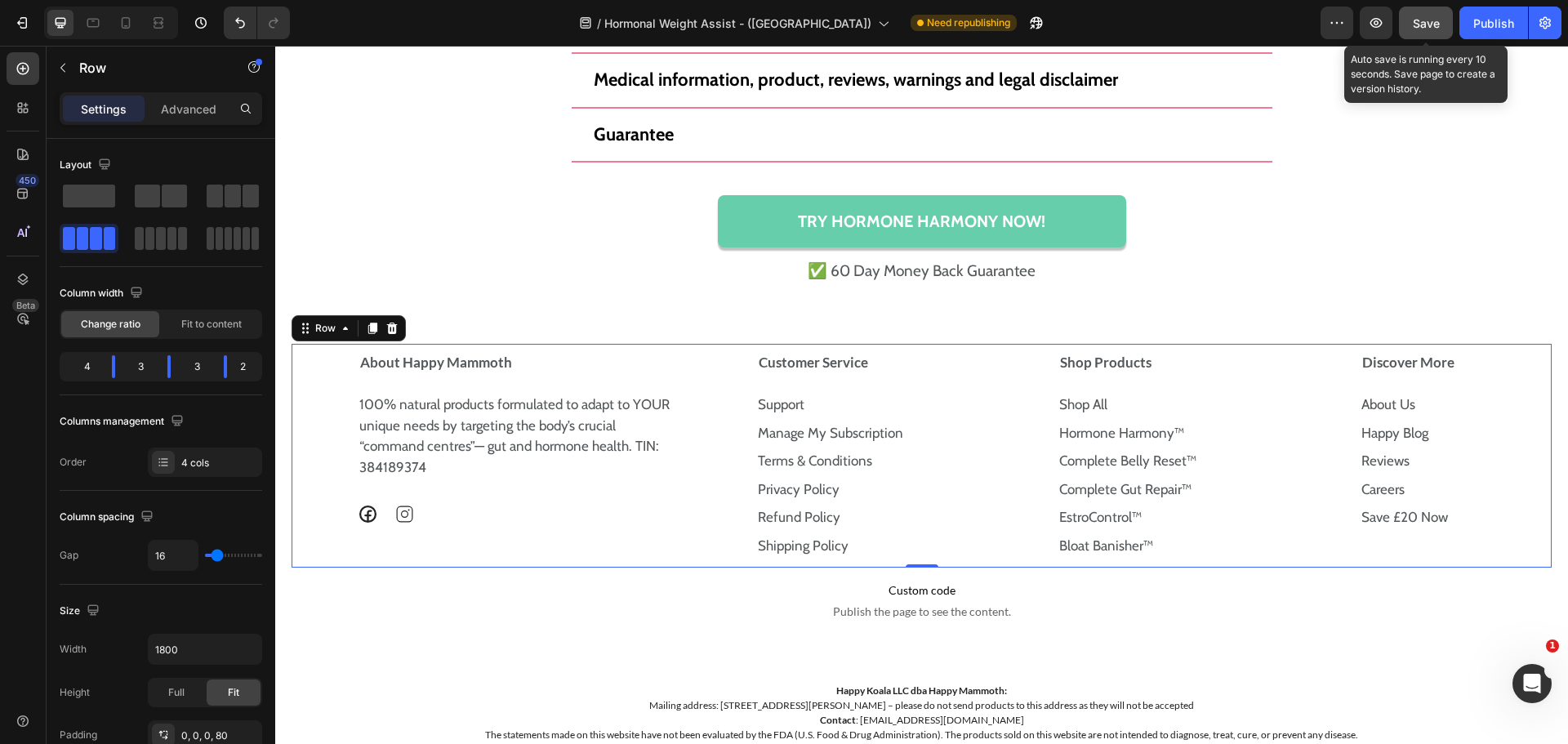
click at [1438, 33] on button "Save" at bounding box center [1426, 22] width 54 height 33
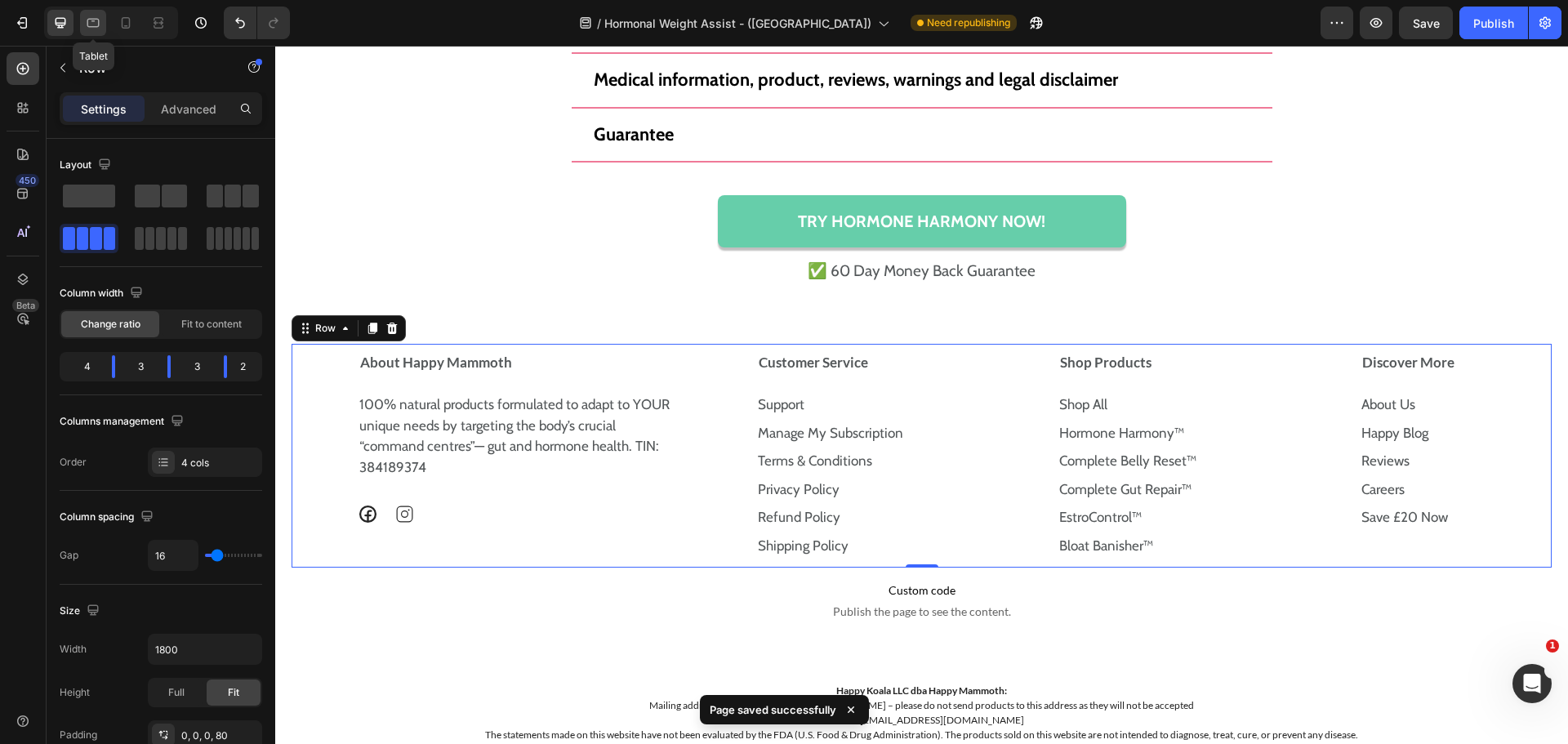
click at [98, 30] on icon at bounding box center [93, 23] width 16 height 16
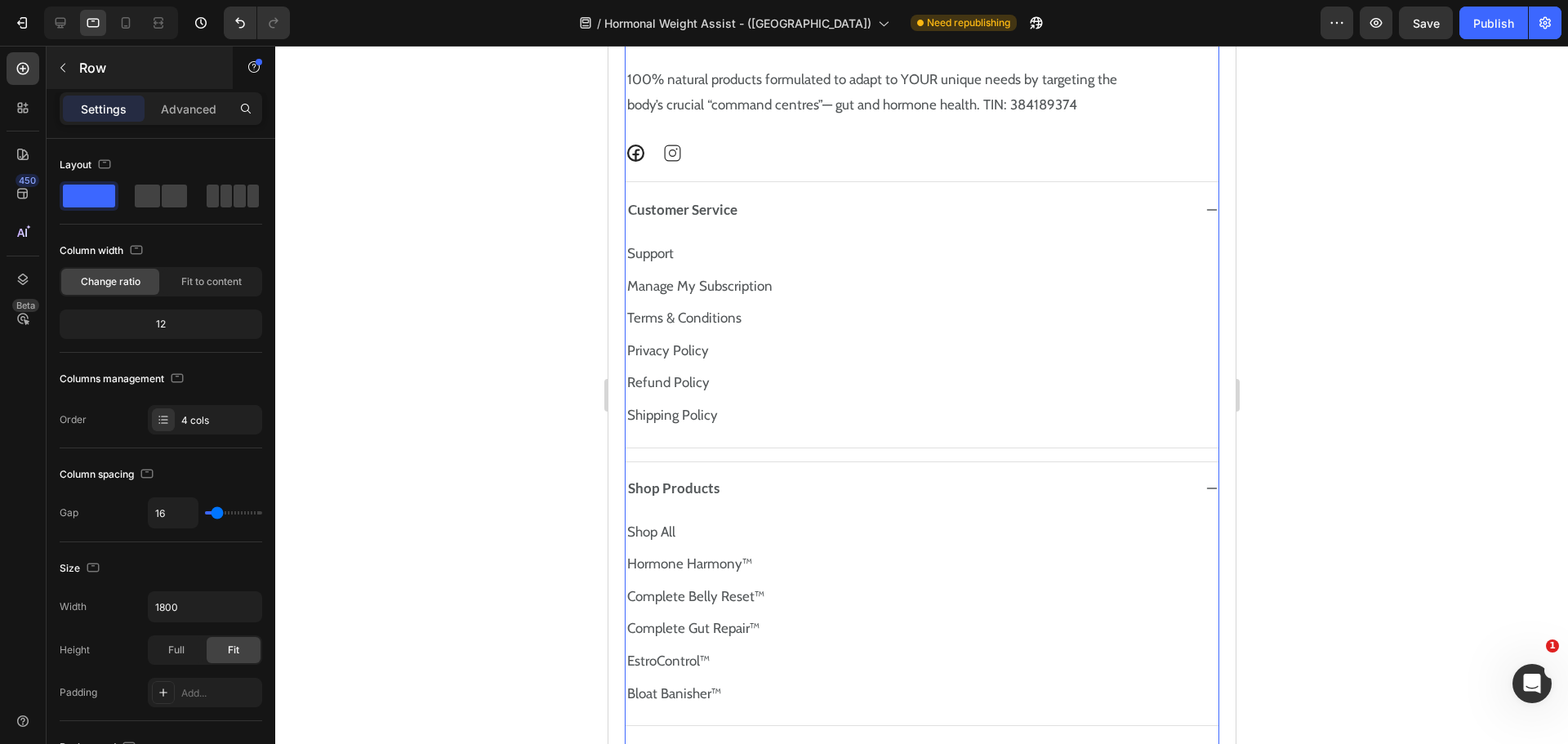
scroll to position [13133, 0]
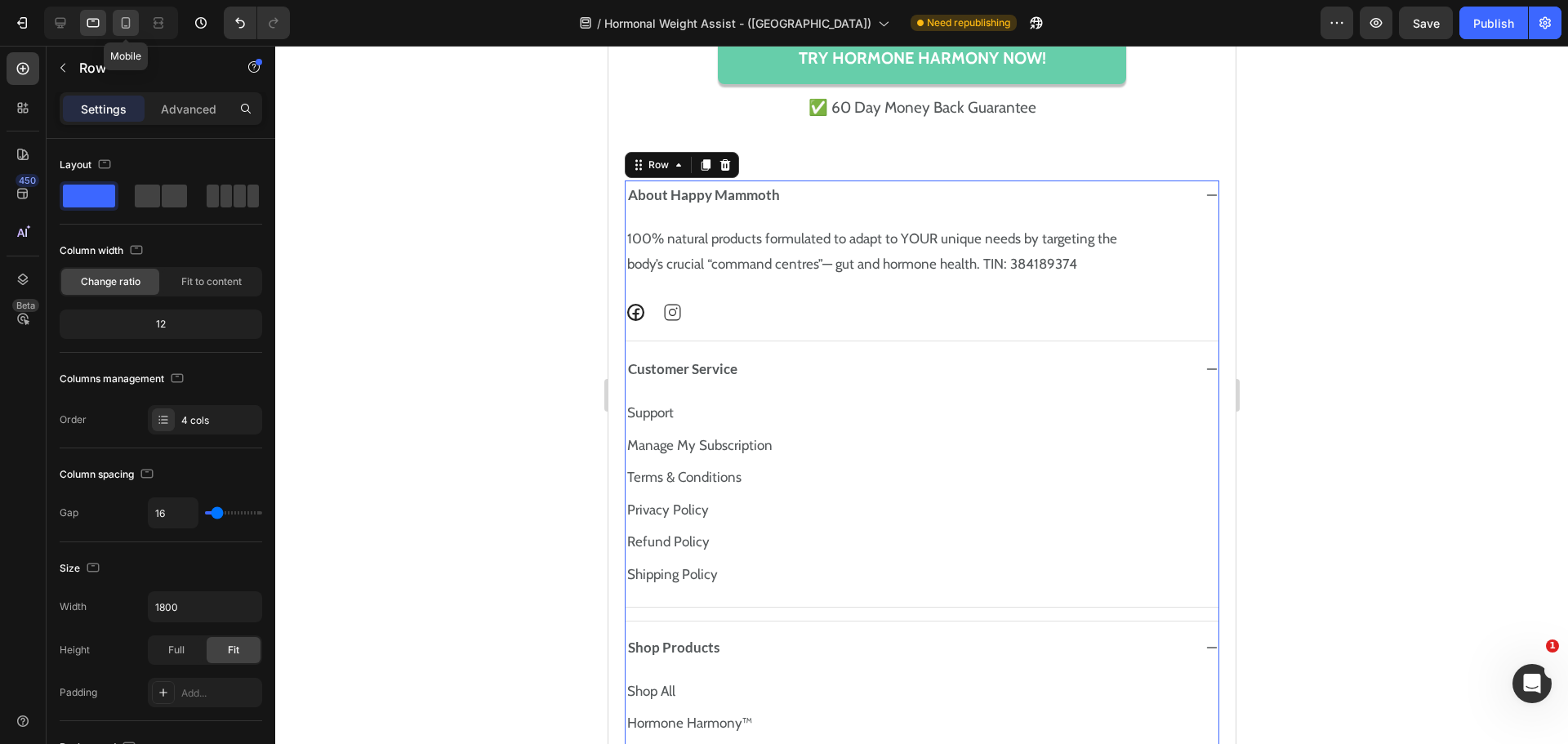
click at [113, 20] on div at bounding box center [126, 23] width 27 height 27
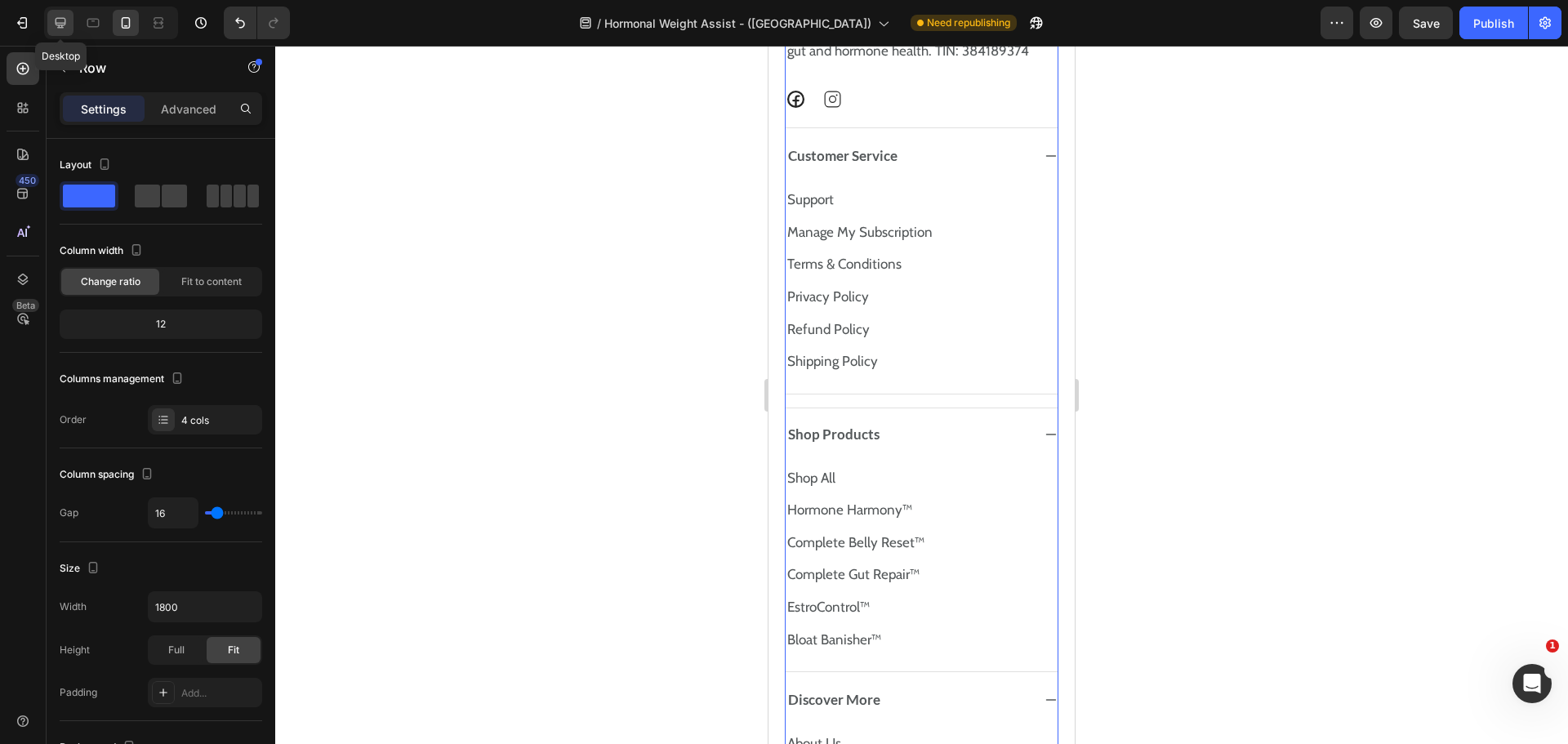
scroll to position [12757, 0]
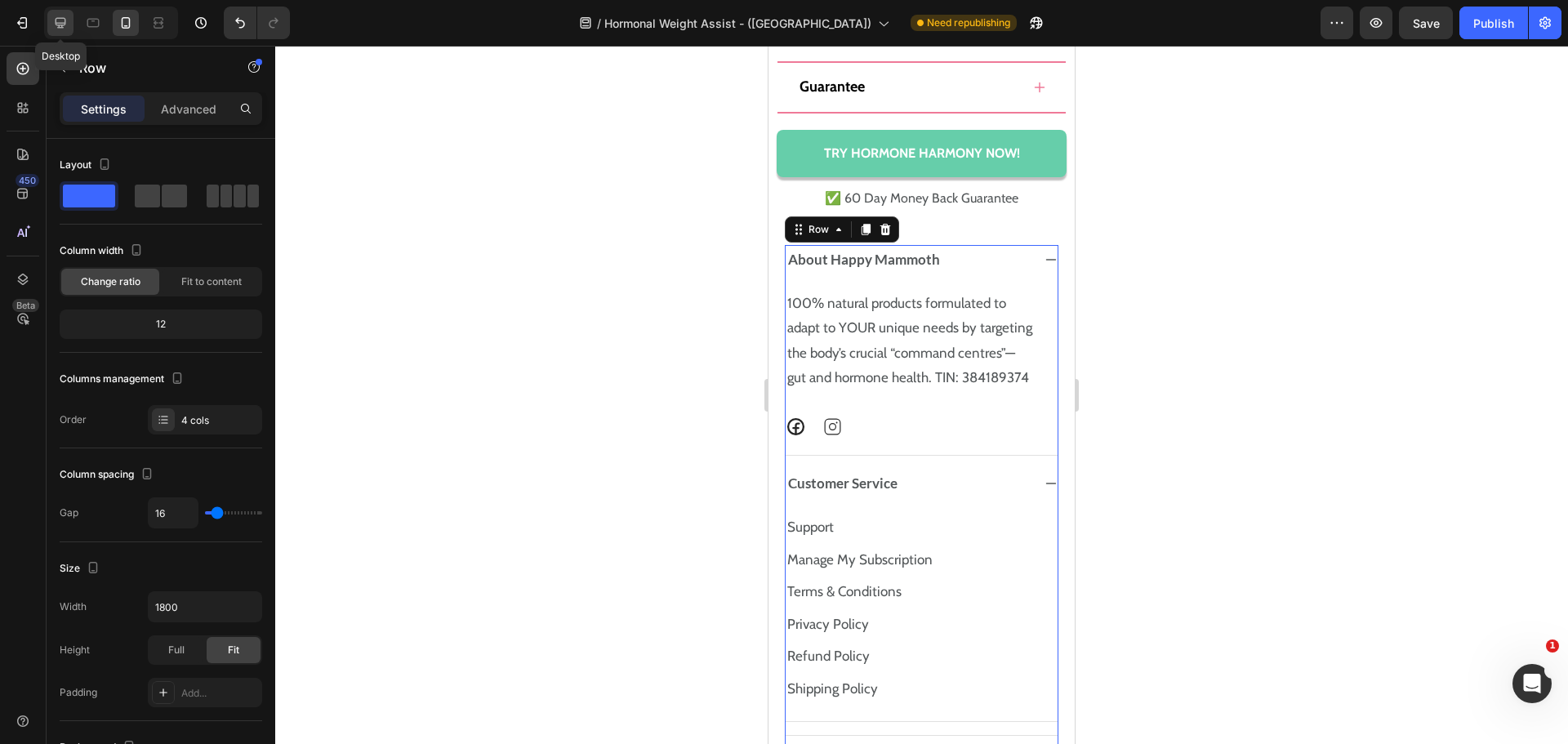
click at [71, 20] on div at bounding box center [61, 23] width 27 height 27
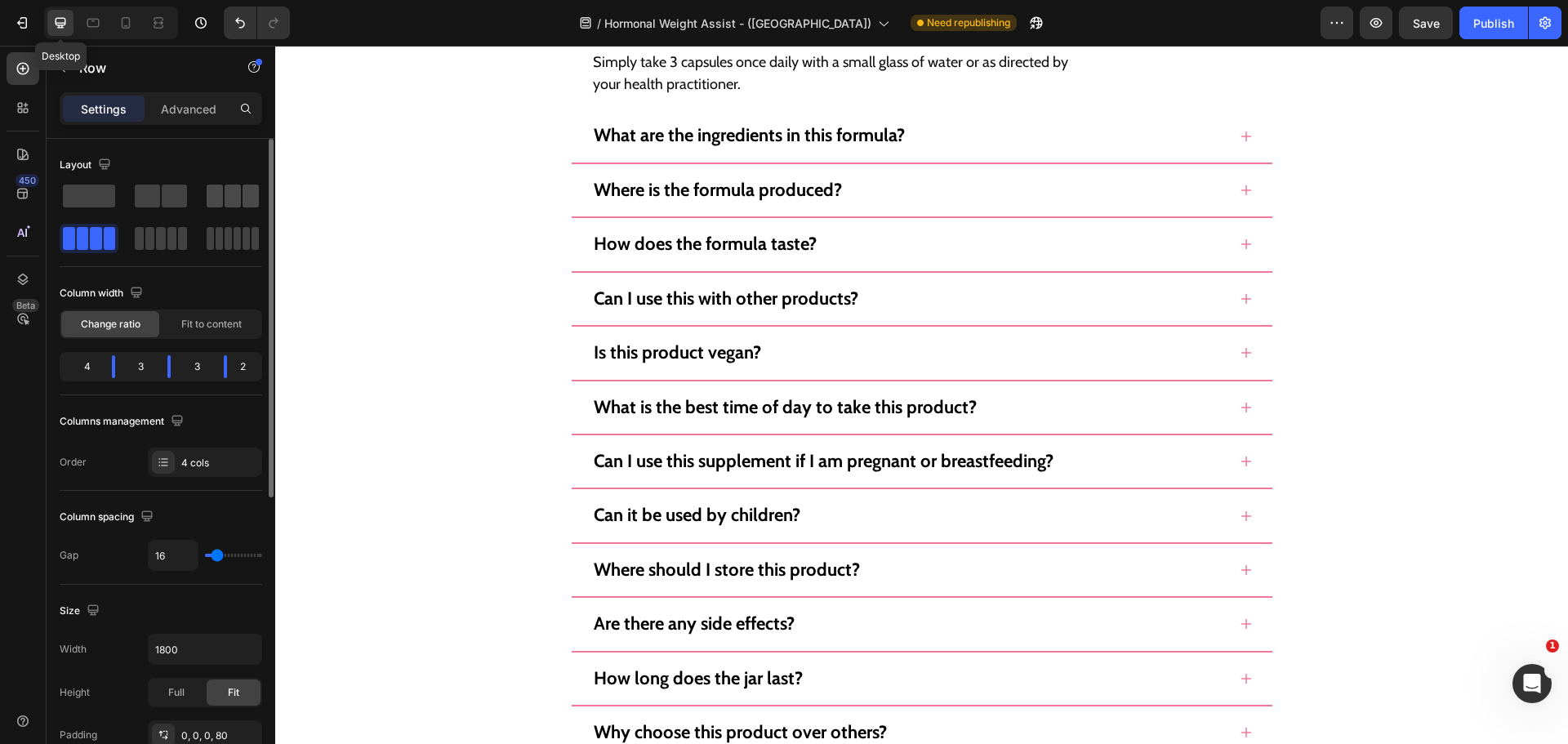
scroll to position [12662, 0]
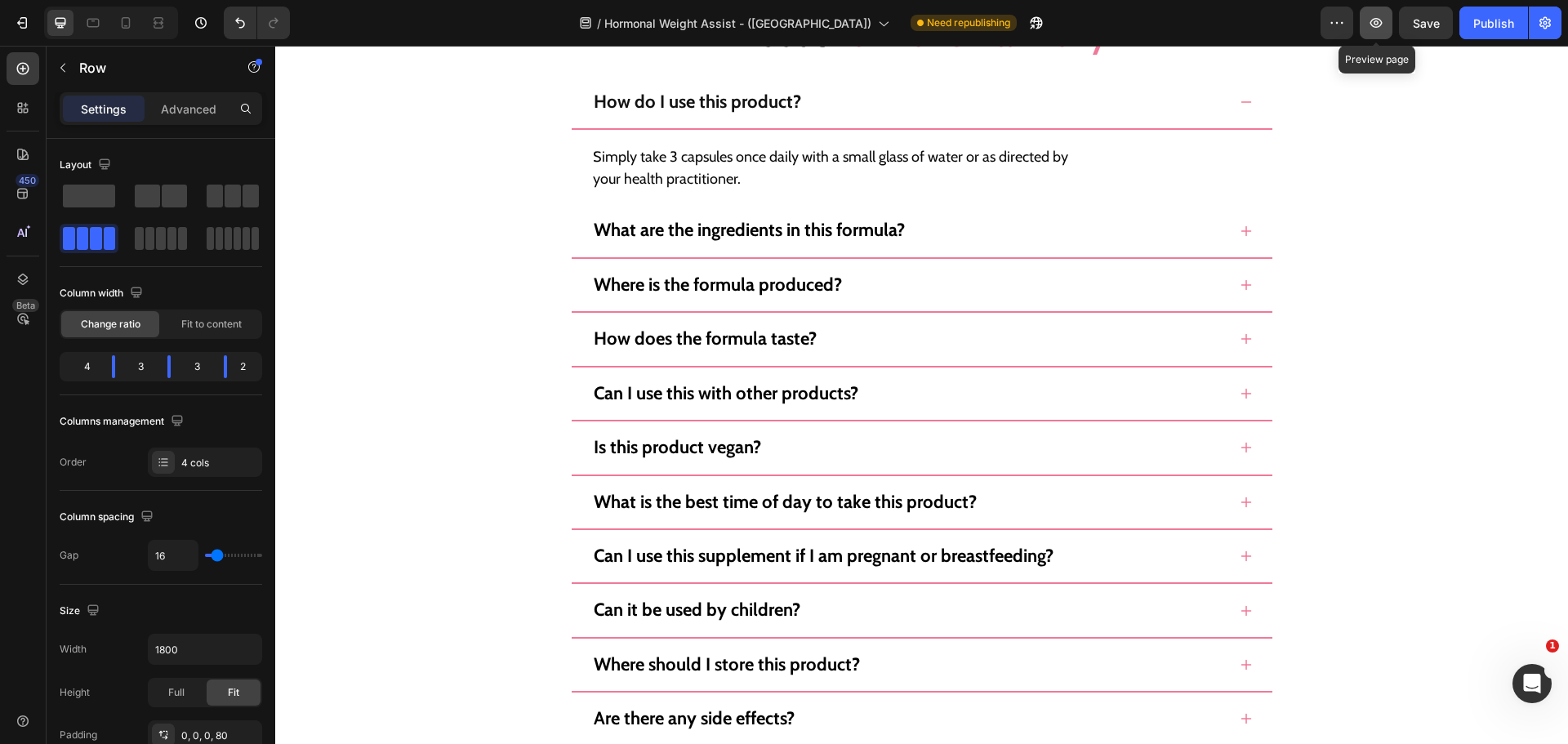
click at [1359, 26] on button "button" at bounding box center [1375, 22] width 33 height 33
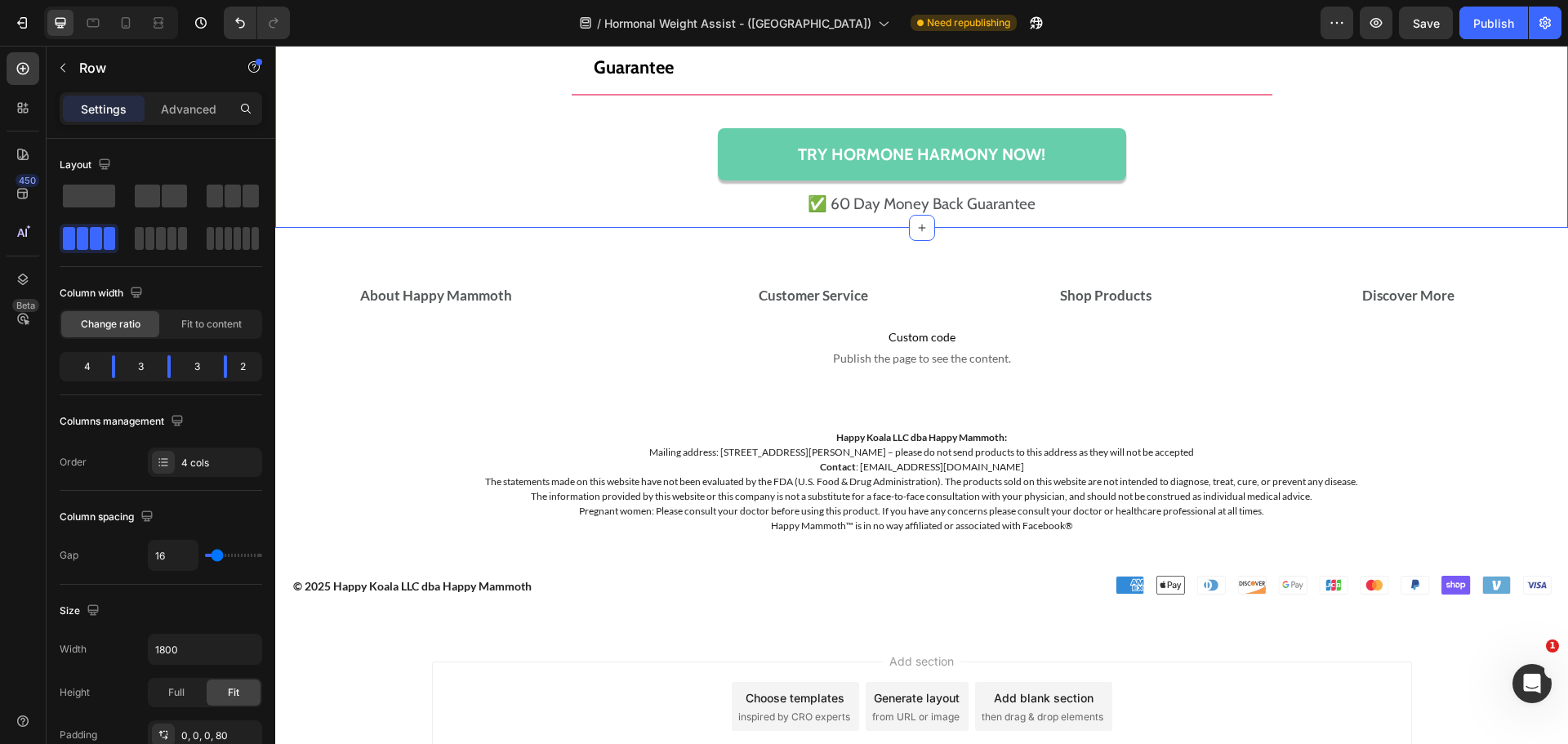
scroll to position [13365, 0]
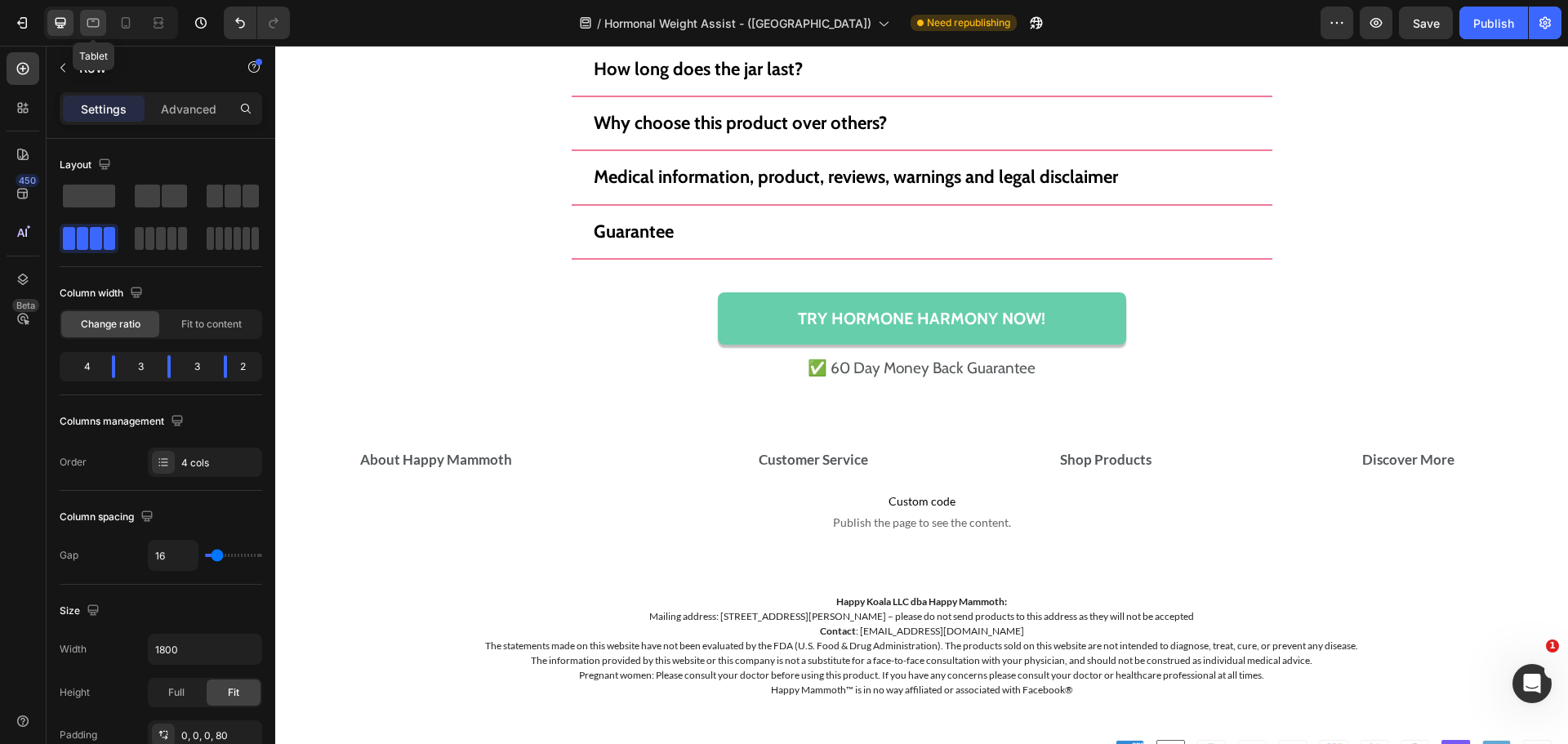
click at [83, 27] on div at bounding box center [94, 23] width 27 height 27
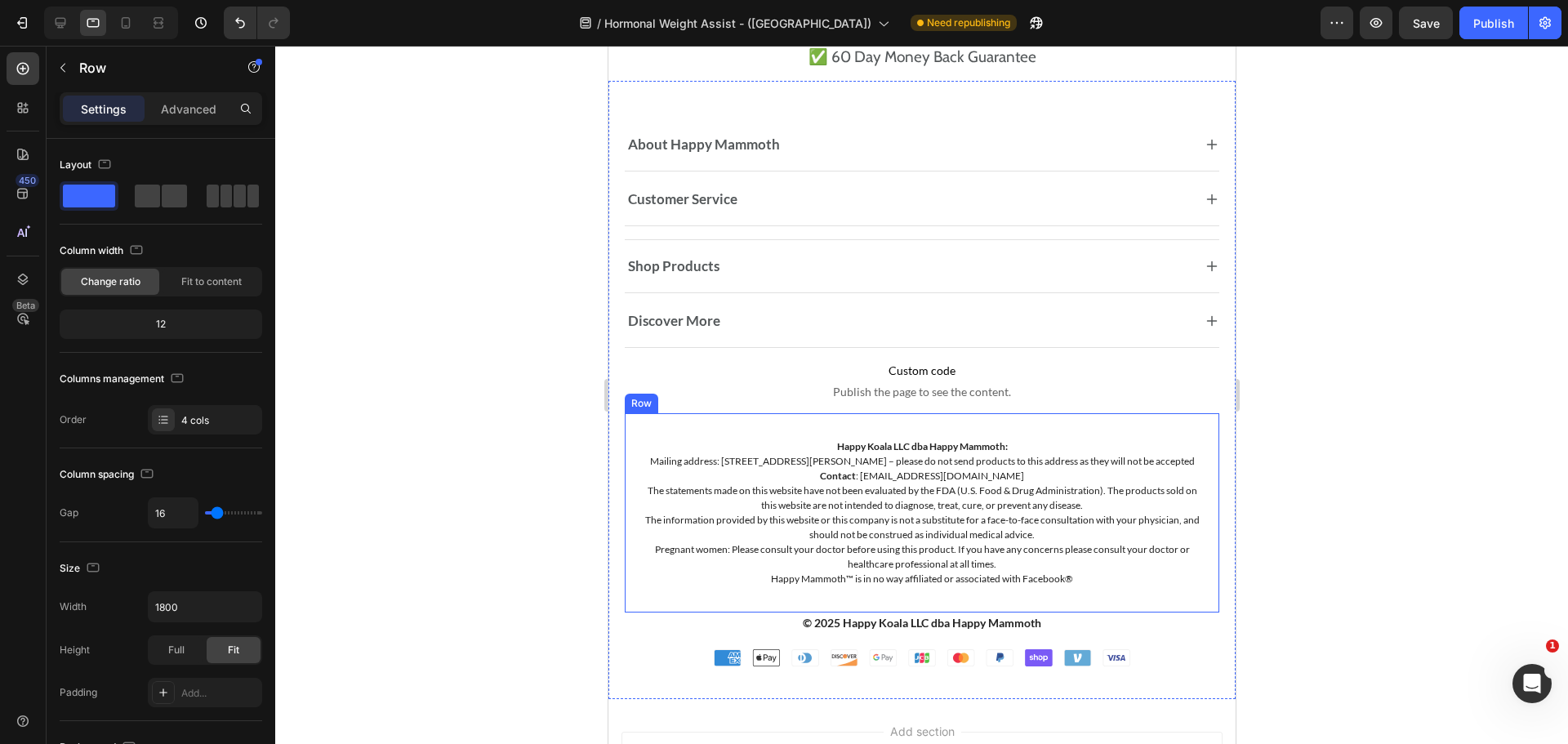
scroll to position [12925, 0]
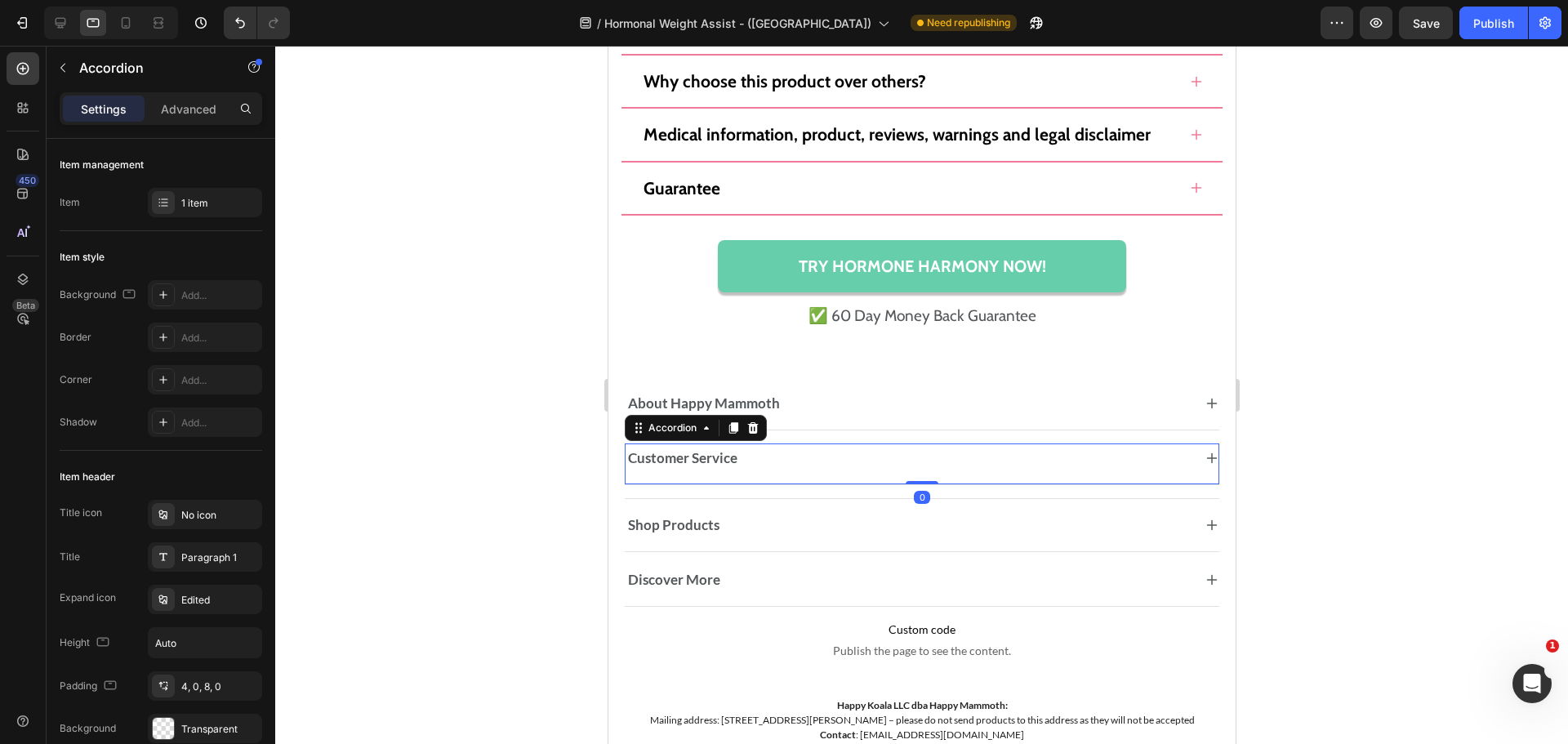
click at [801, 479] on div "Customer Service Accordion 0" at bounding box center [921, 464] width 595 height 42
click at [844, 415] on div "About Happy Mammoth" at bounding box center [921, 405] width 593 height 33
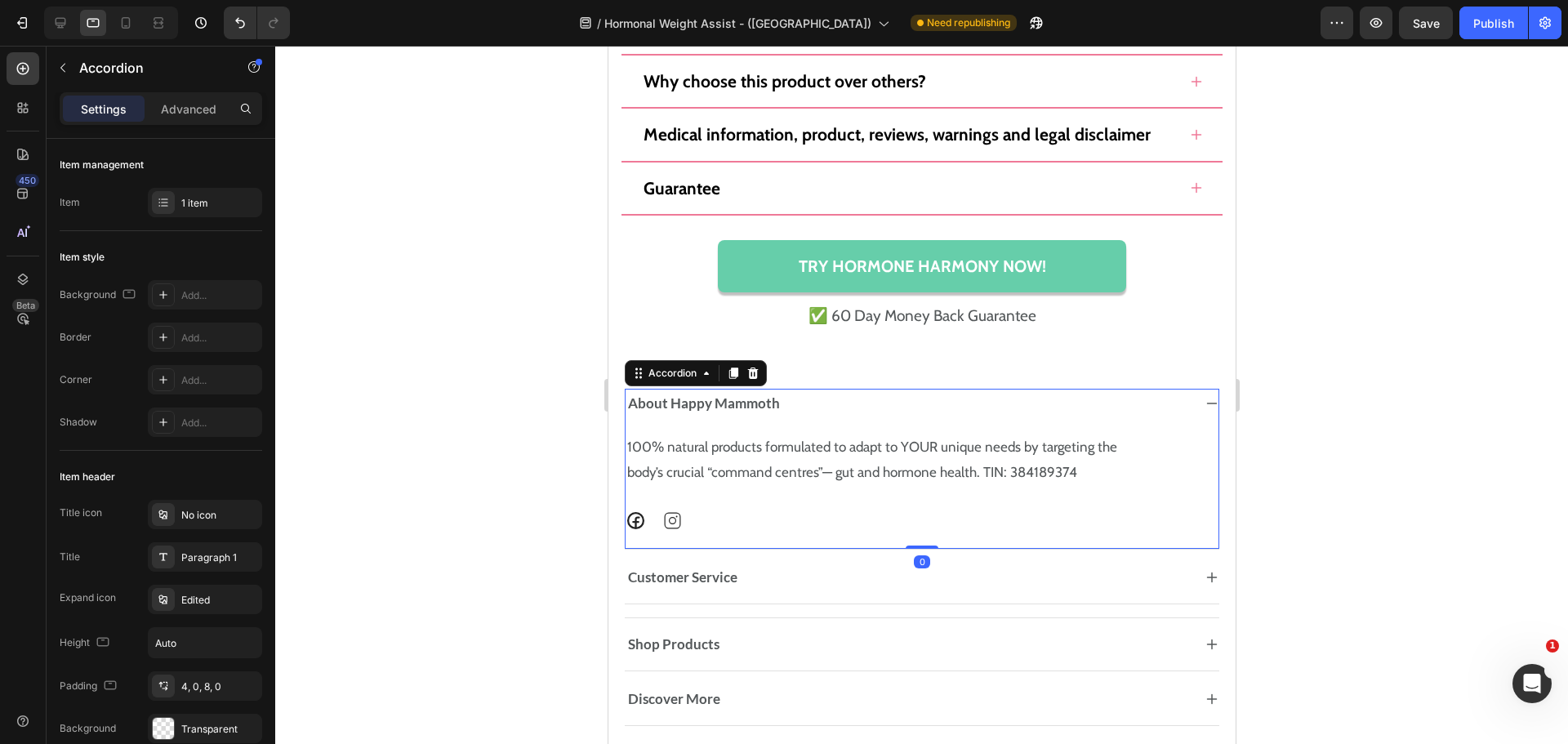
click at [837, 411] on div "About Happy Mammoth" at bounding box center [908, 404] width 567 height 23
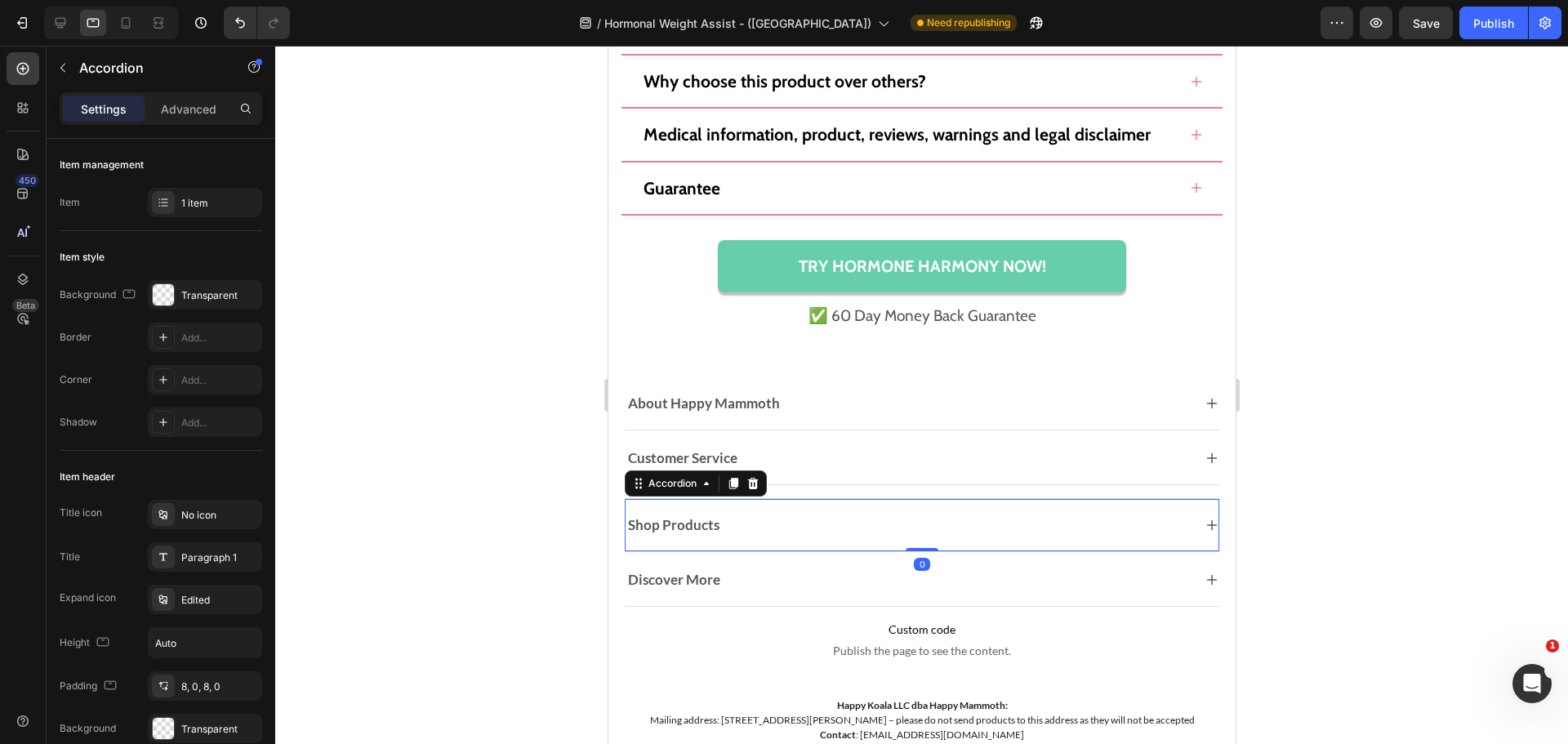
click at [852, 506] on div "Shop Products Accordion 0" at bounding box center [921, 525] width 595 height 54
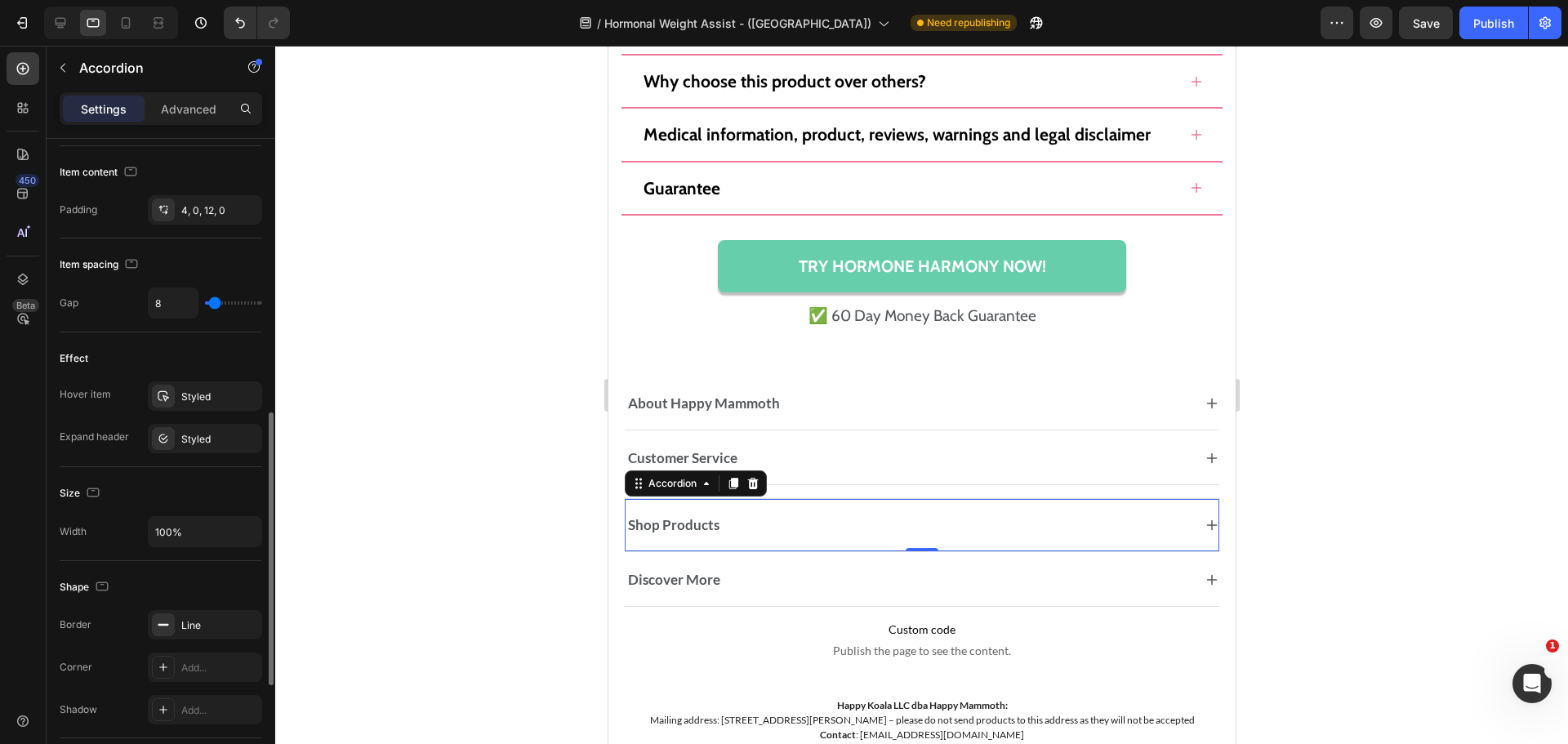
scroll to position [898, 0]
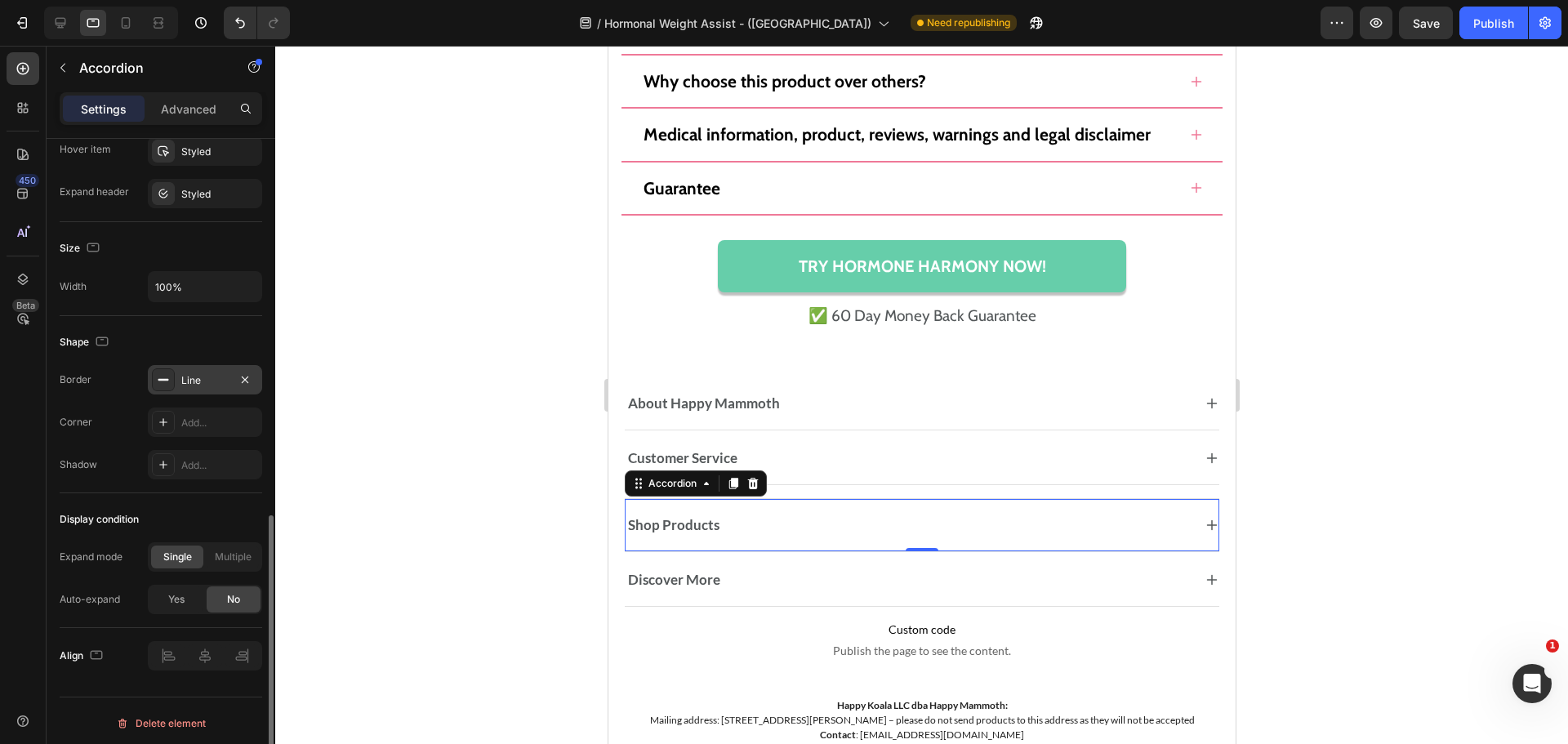
click at [210, 374] on div "Line" at bounding box center [205, 380] width 48 height 15
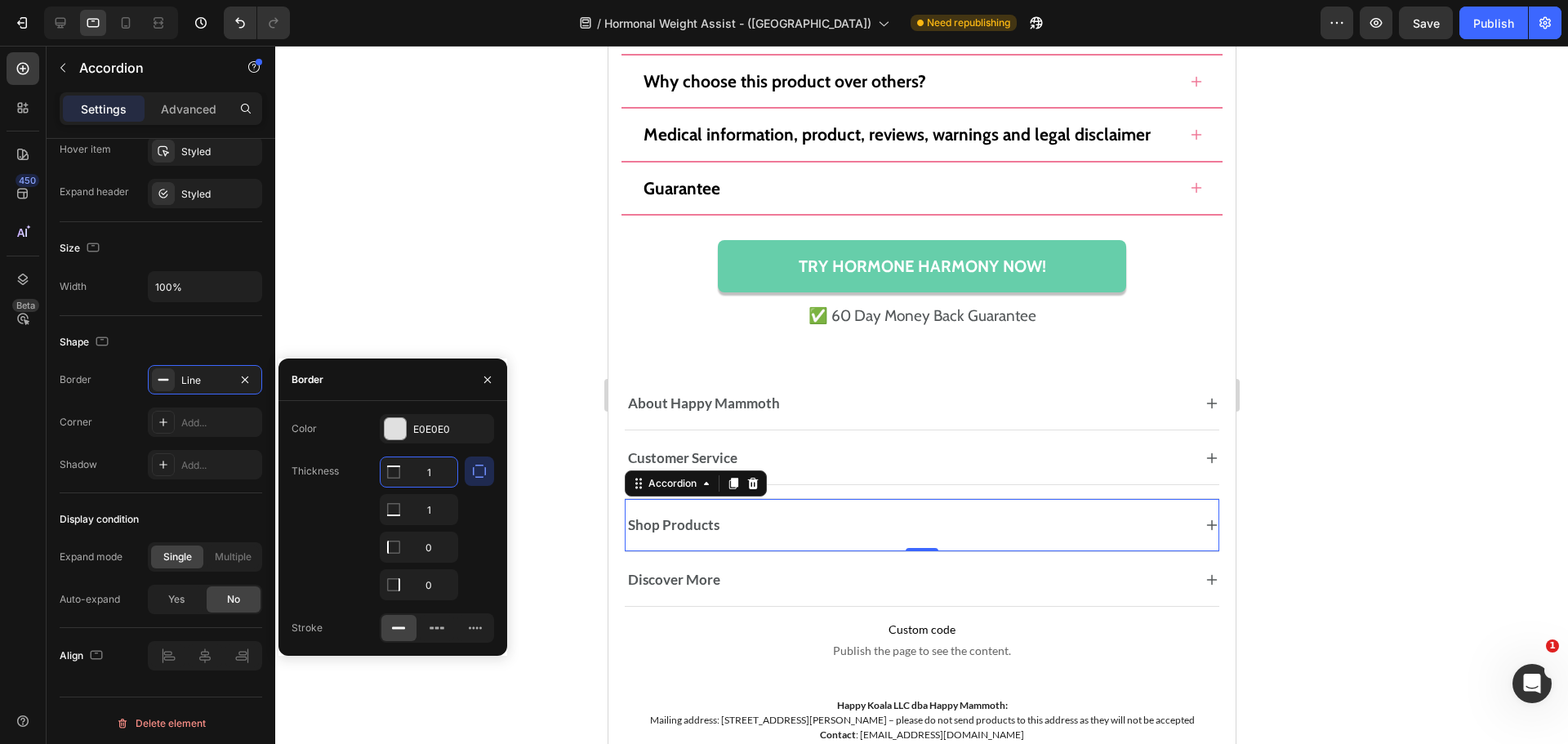
click at [429, 472] on input "1" at bounding box center [419, 471] width 77 height 29
type input "0"
click at [1382, 484] on div at bounding box center [921, 395] width 1293 height 698
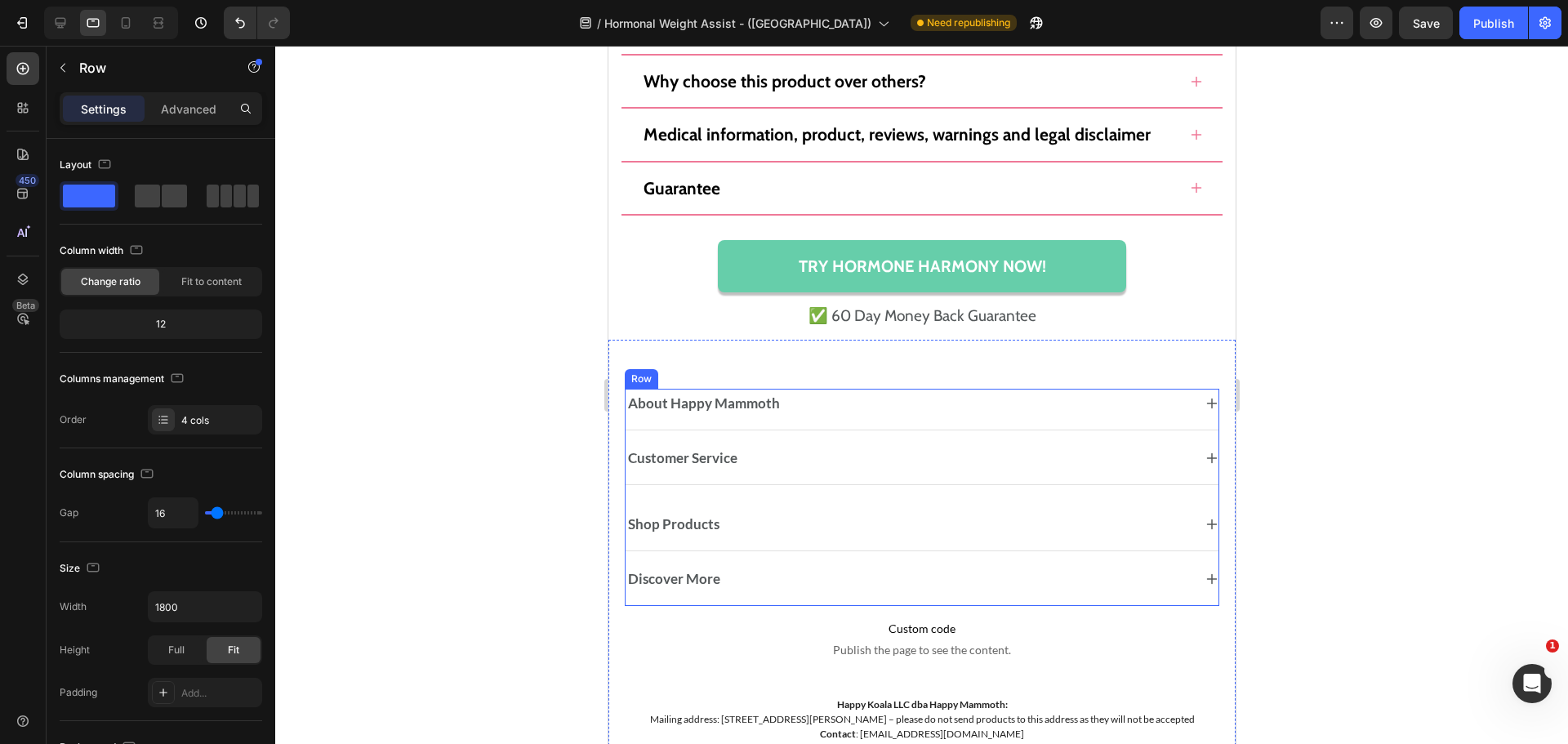
click at [888, 494] on div "About Happy Mammoth Accordion Customer Service Accordion Shop Products Accordio…" at bounding box center [921, 497] width 595 height 217
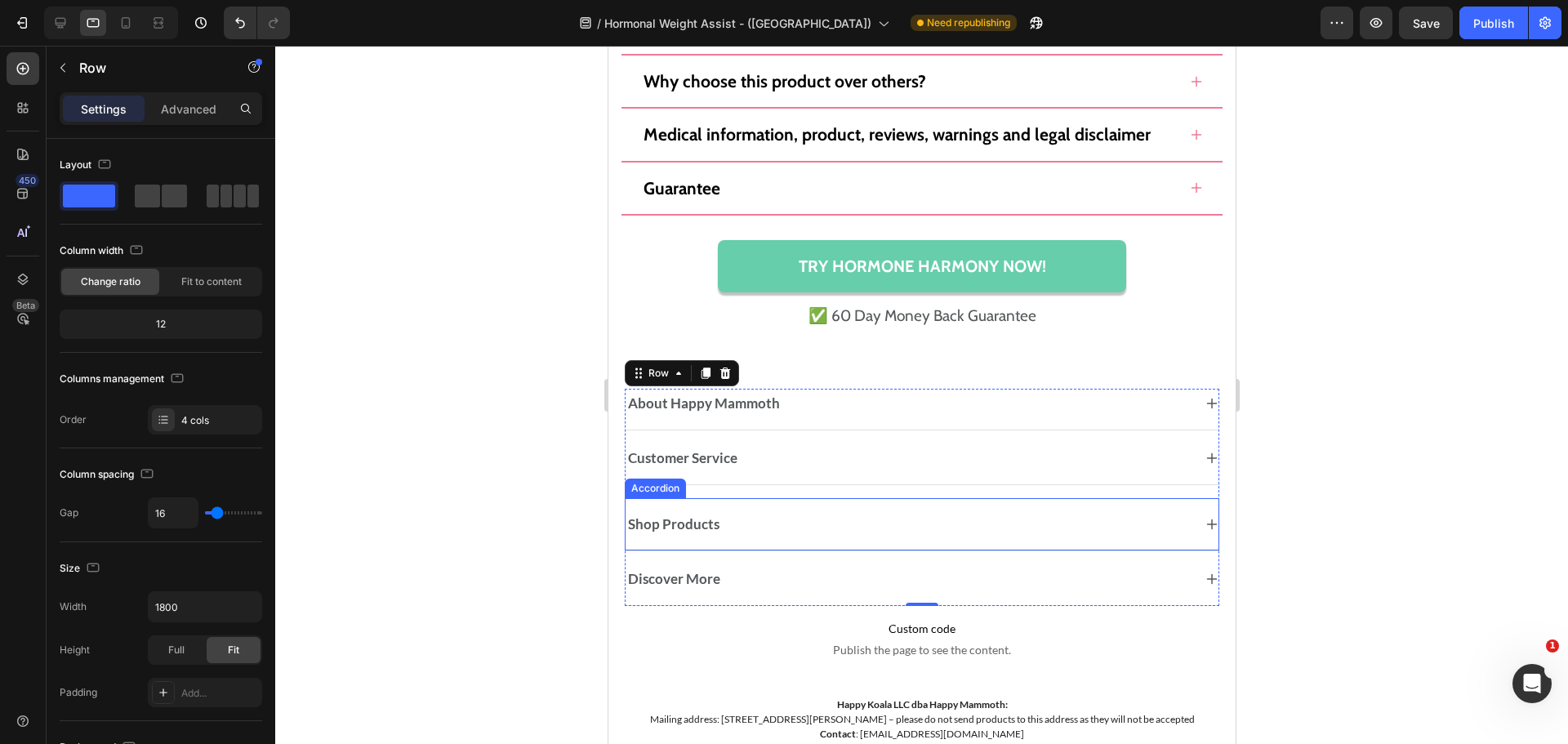
click at [830, 506] on div "Shop Products" at bounding box center [921, 524] width 593 height 36
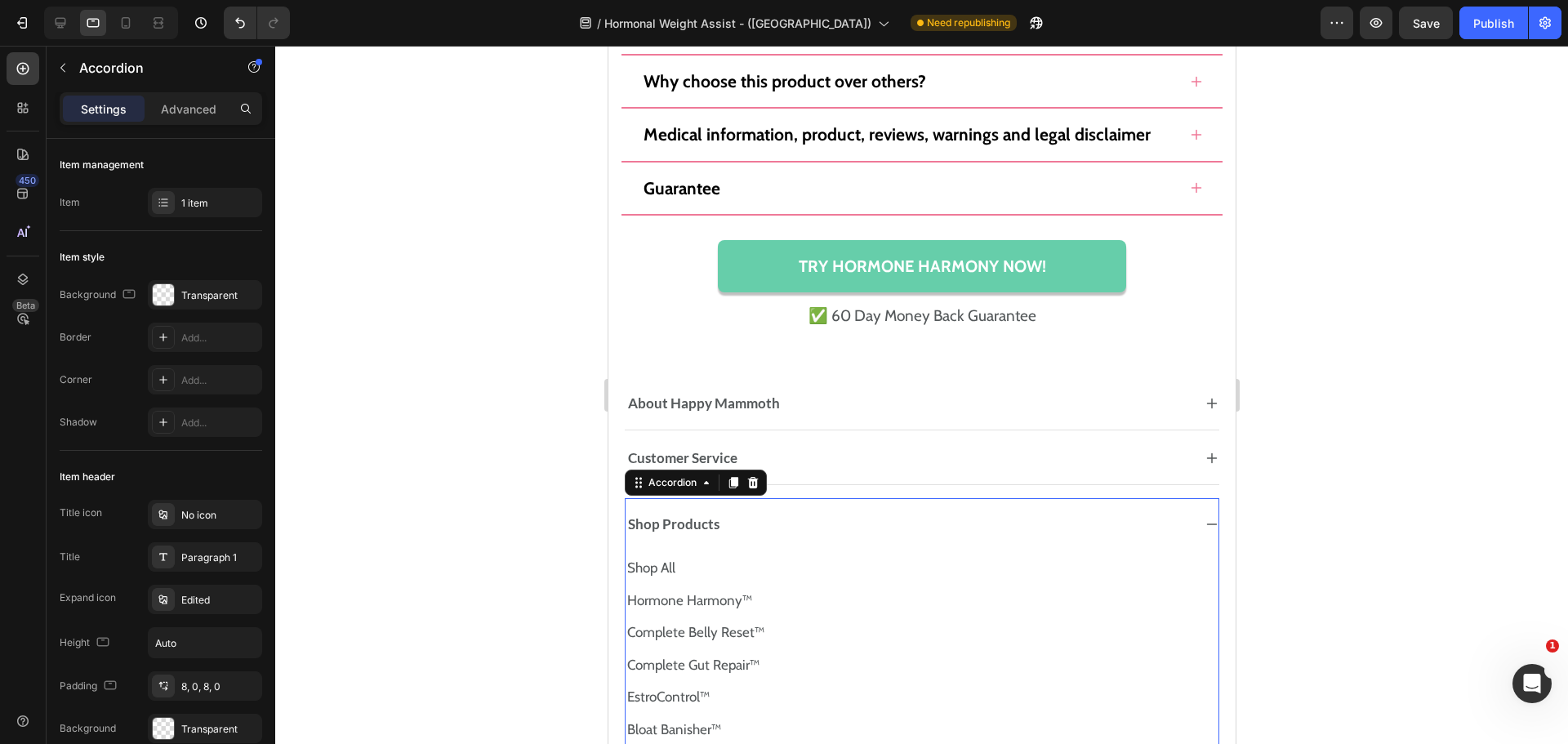
click at [830, 506] on div "Shop Products" at bounding box center [921, 524] width 593 height 36
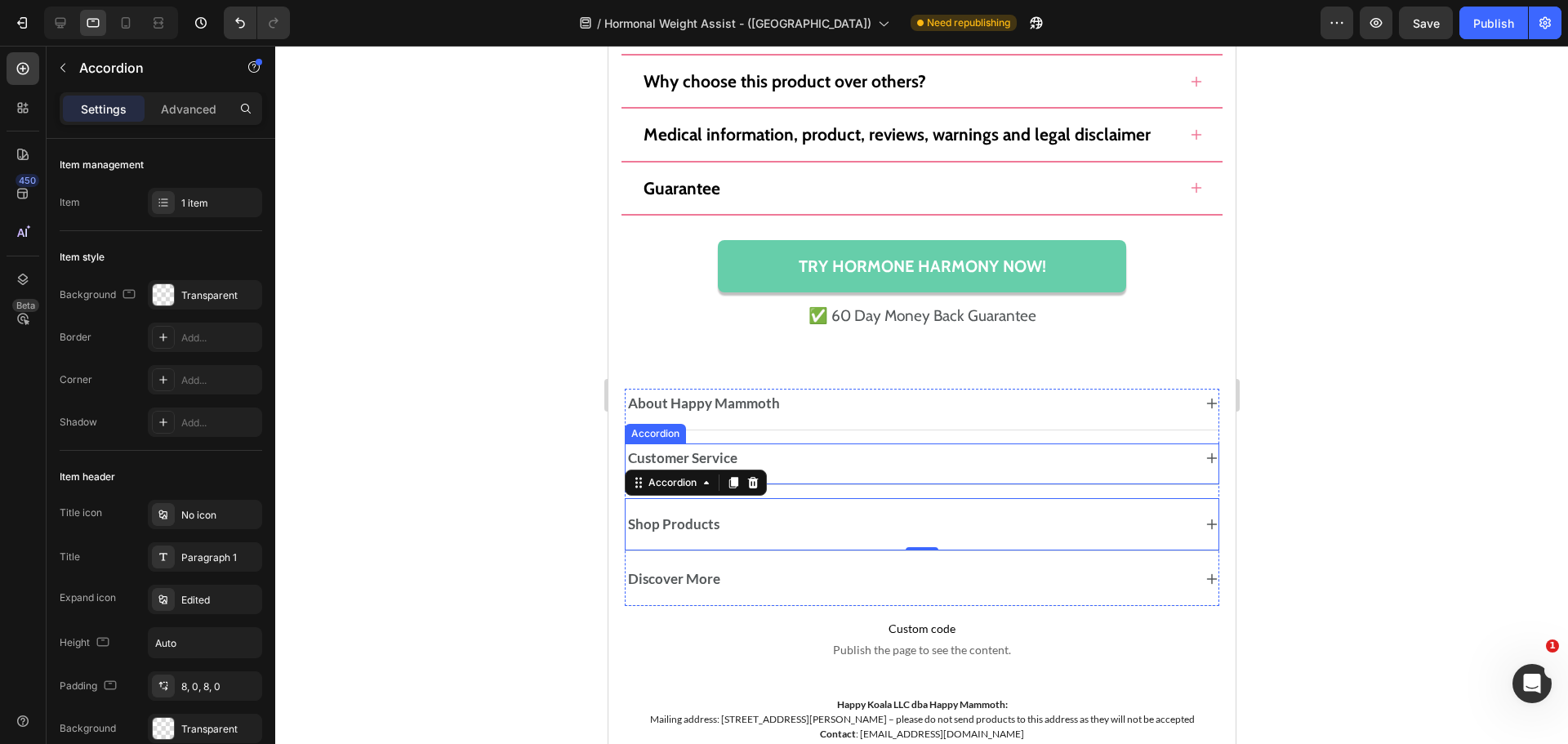
click at [844, 477] on div "Customer Service Accordion" at bounding box center [921, 464] width 595 height 42
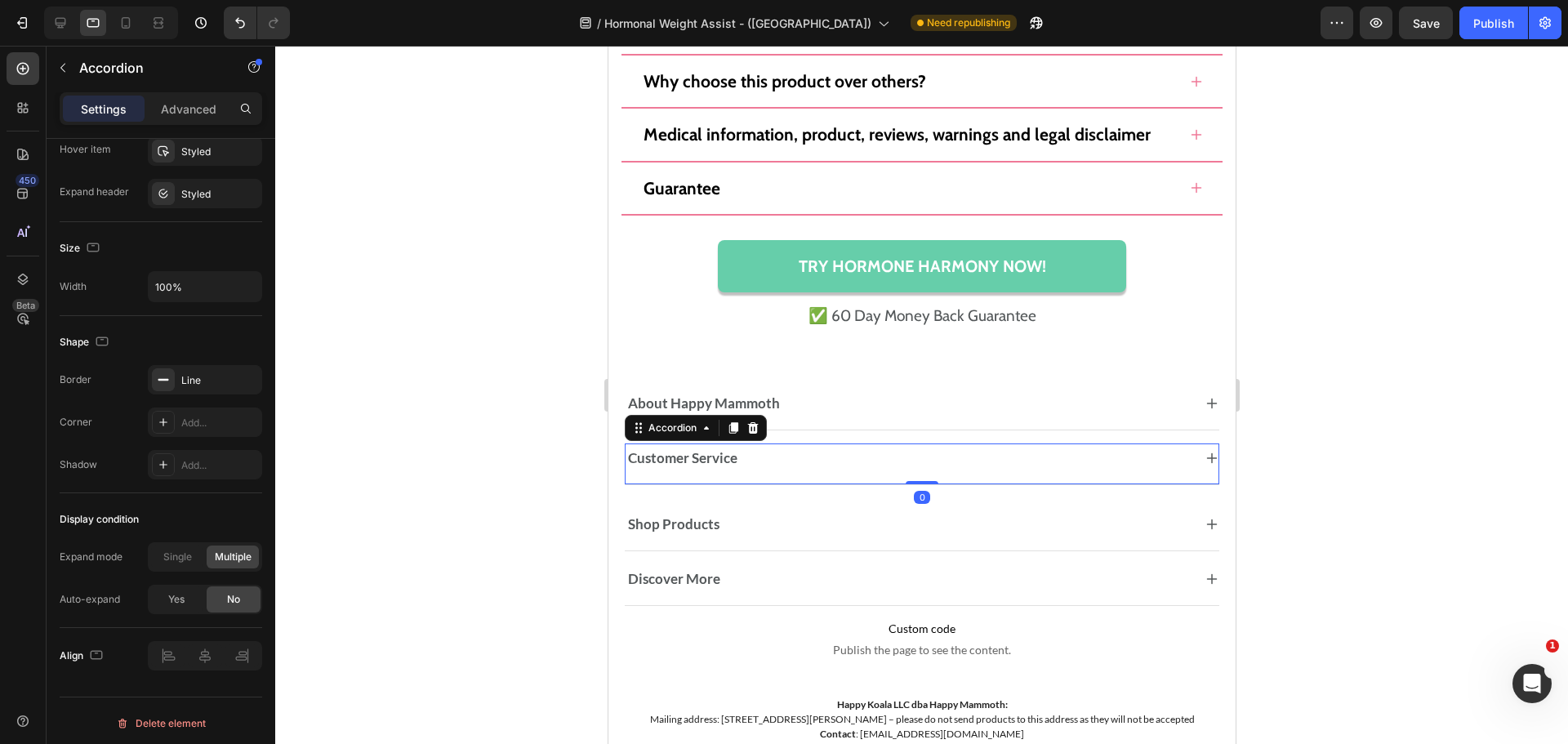
click at [191, 95] on div "Settings Advanced" at bounding box center [160, 108] width 202 height 33
click at [194, 101] on p "Advanced" at bounding box center [188, 109] width 56 height 17
type input "100%"
type input "100"
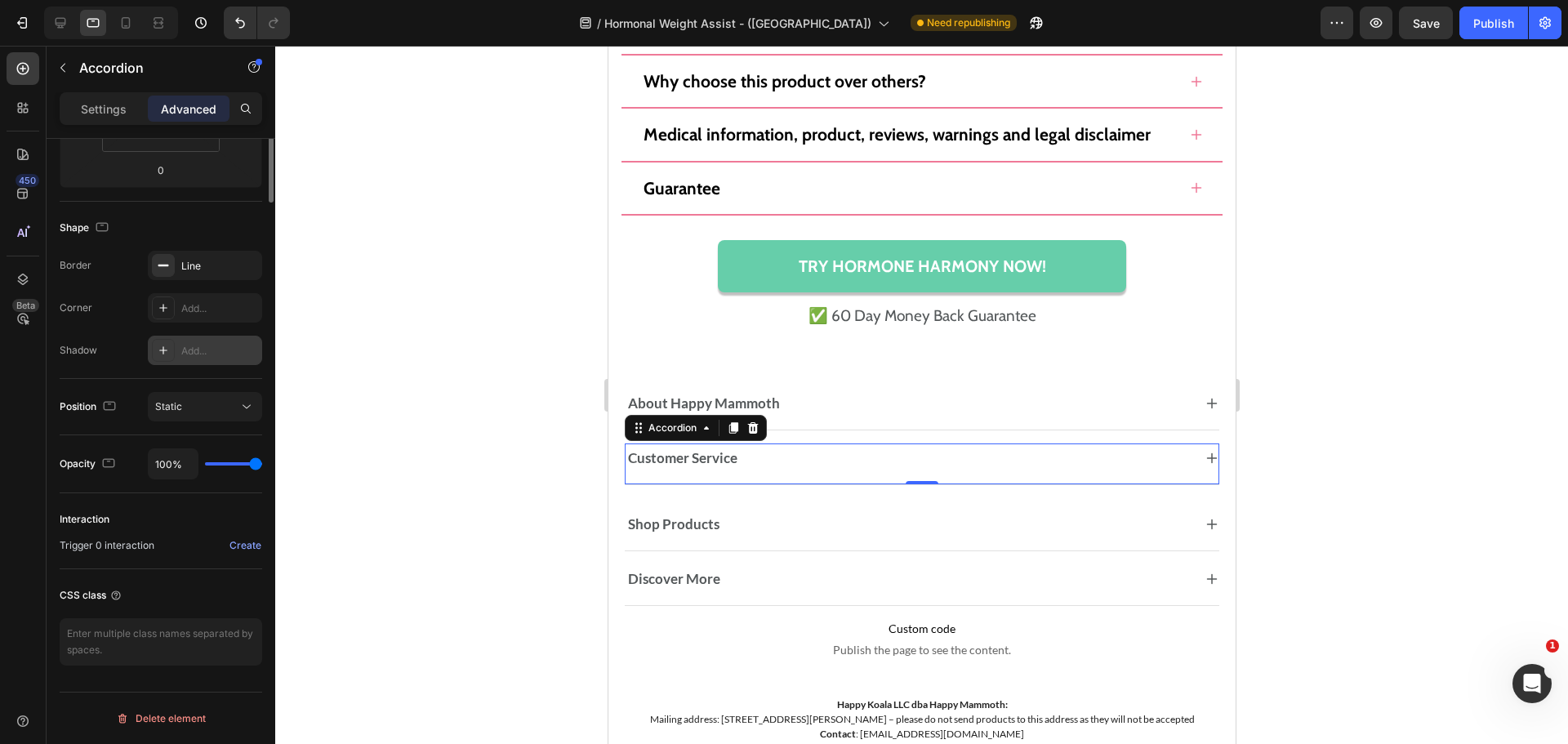
scroll to position [0, 0]
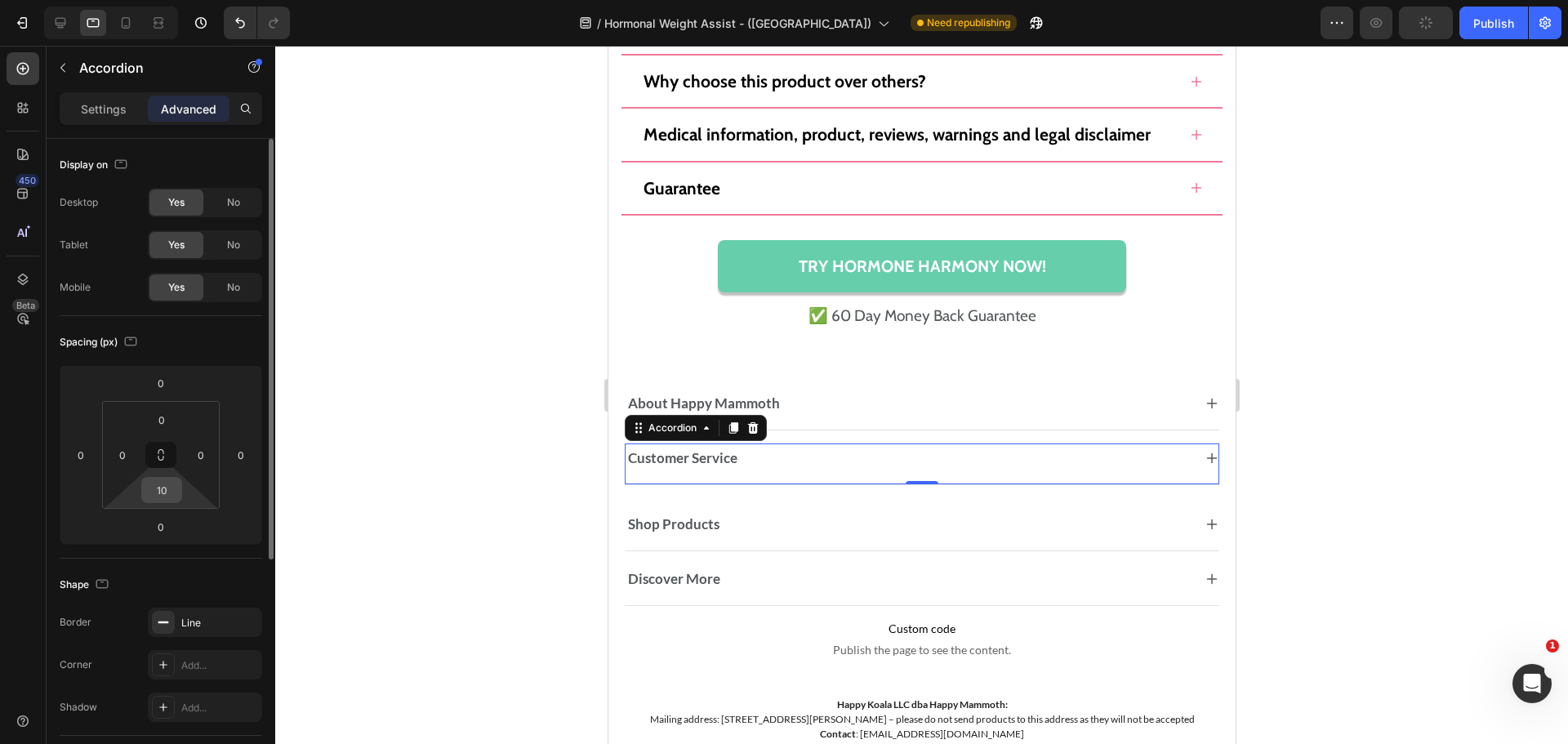
click at [169, 487] on input "10" at bounding box center [161, 490] width 33 height 25
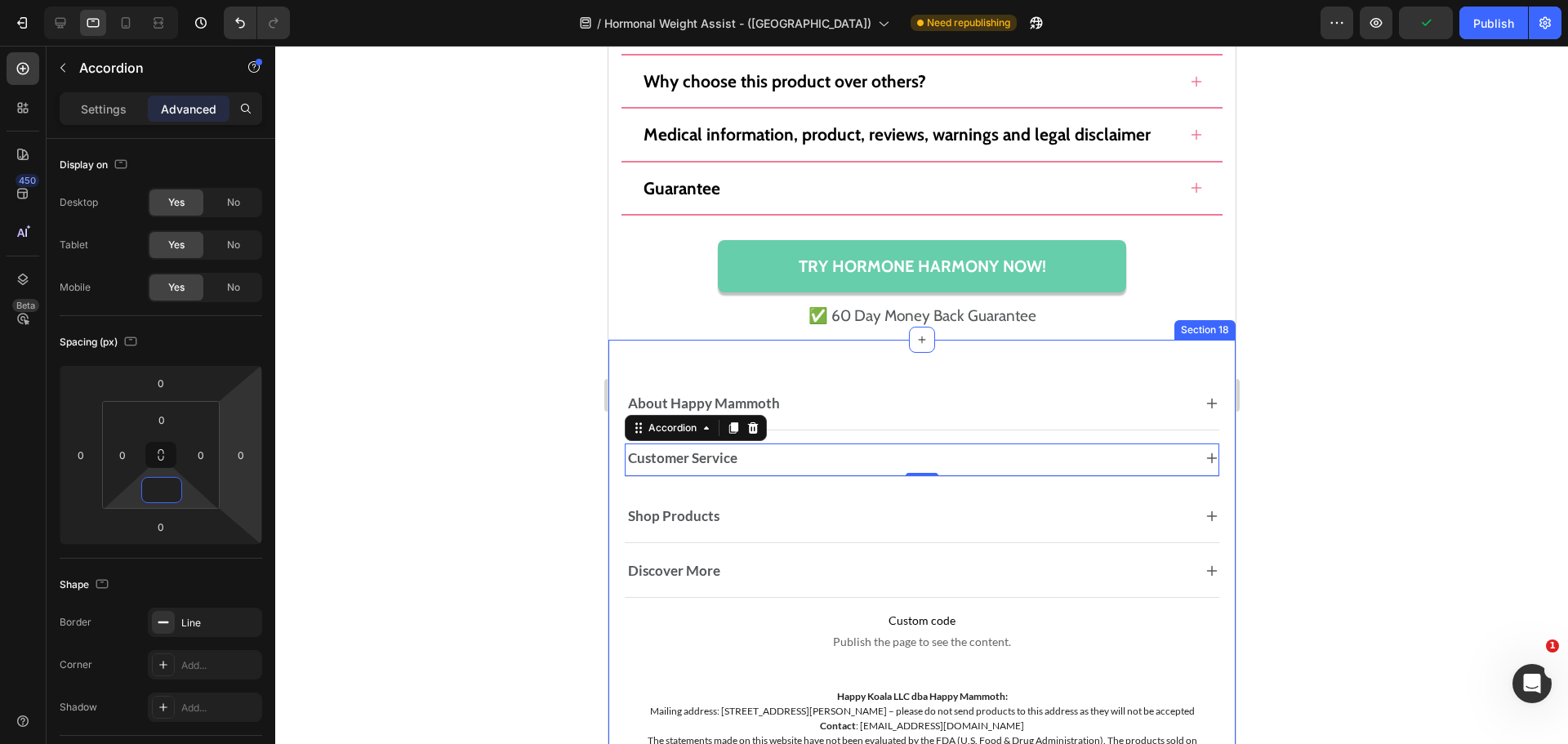
click at [1220, 479] on div "About Happy Mammoth Accordion Customer Service Accordion 0 Shop Products Accord…" at bounding box center [921, 643] width 628 height 609
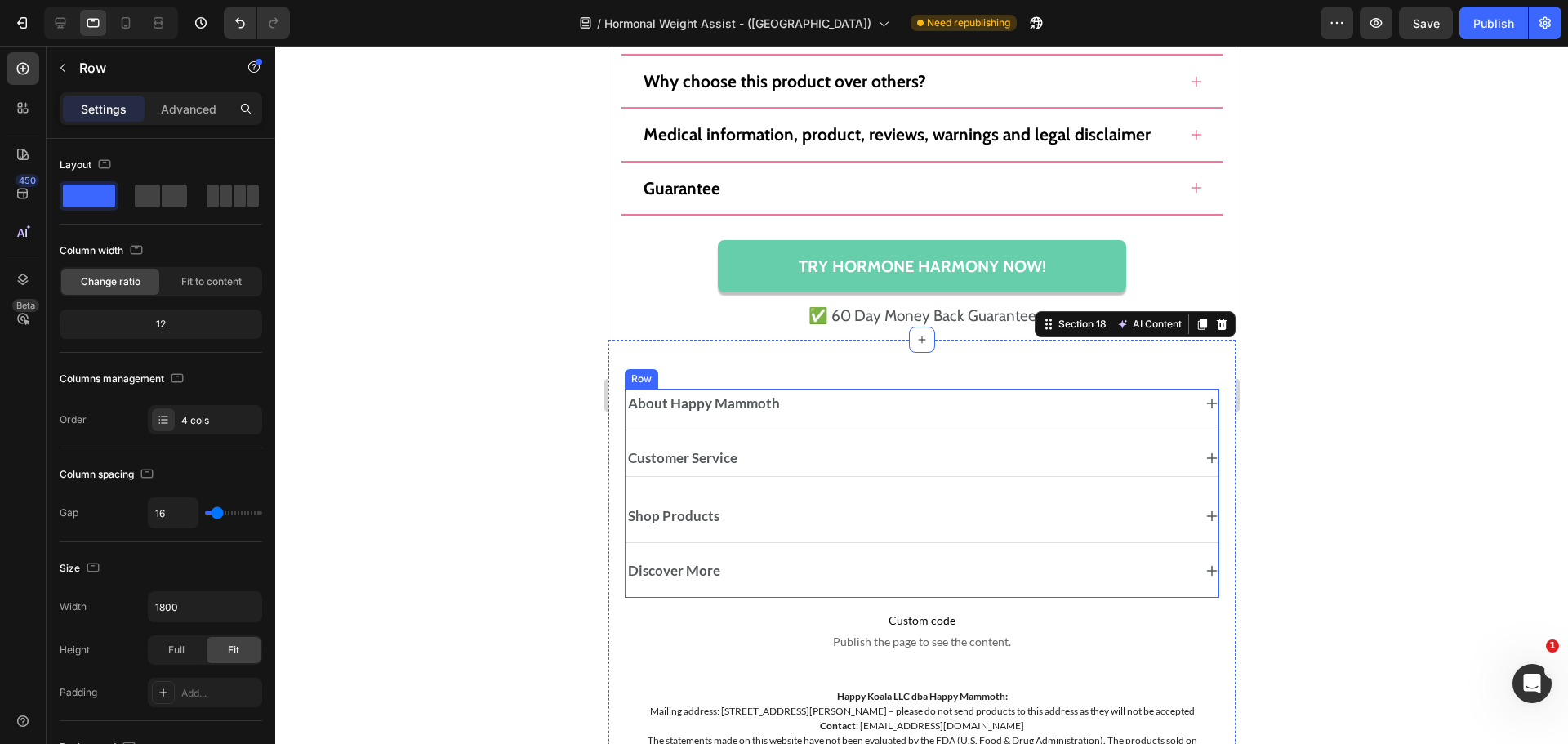
click at [768, 437] on div "About Happy Mammoth Accordion Customer Service Accordion Shop Products Accordio…" at bounding box center [921, 493] width 595 height 209
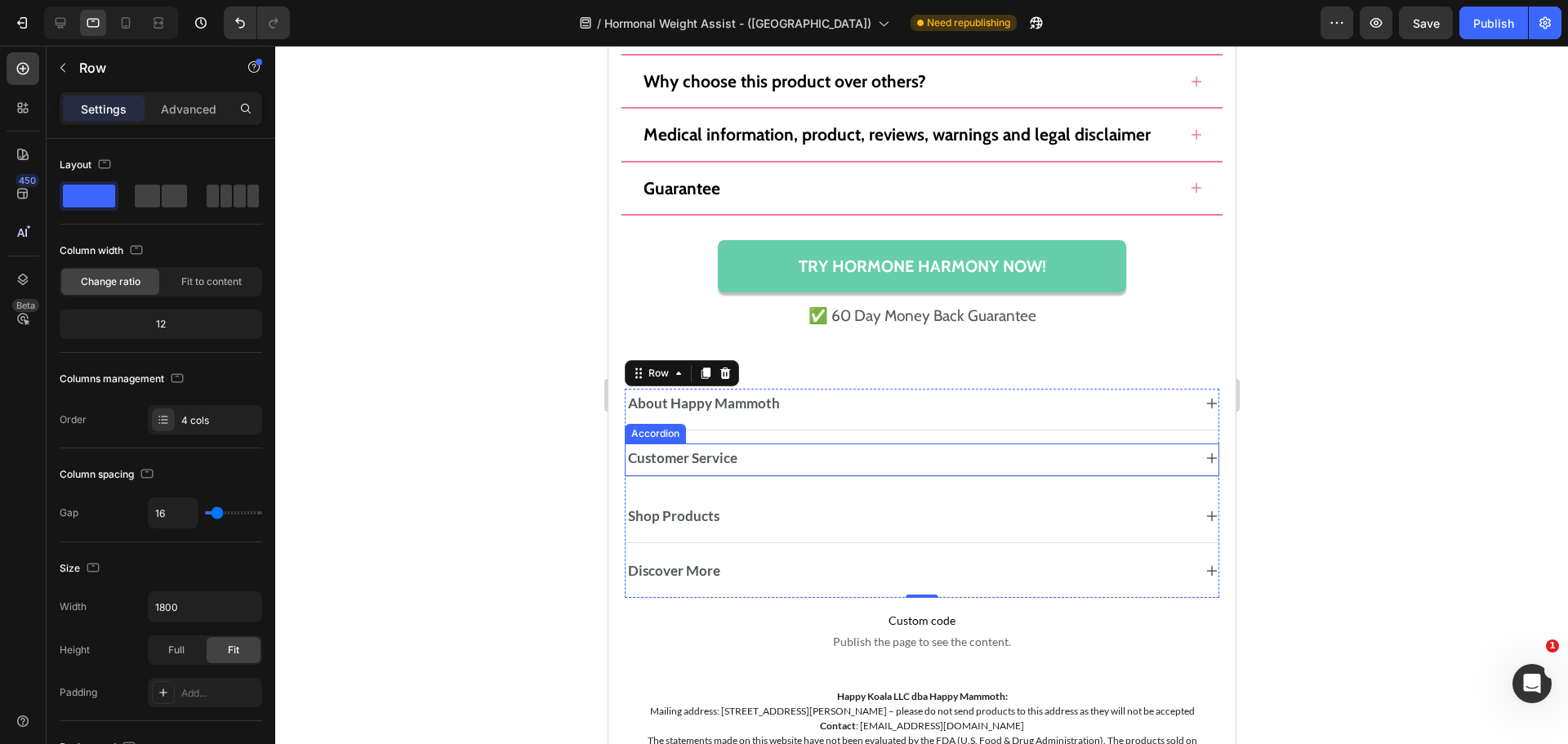
click at [758, 445] on div "Customer Service" at bounding box center [921, 459] width 593 height 33
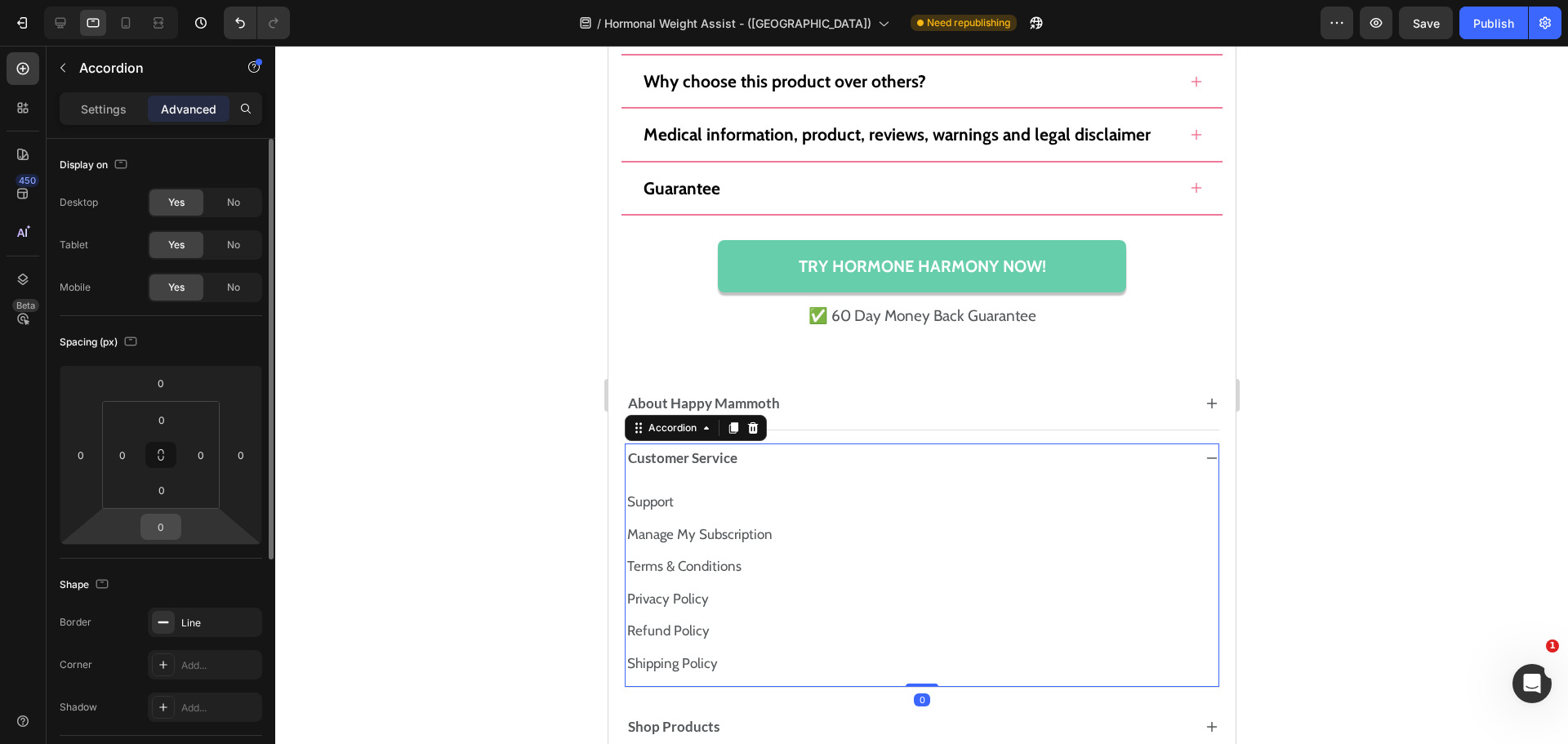
click at [159, 531] on input "0" at bounding box center [161, 527] width 33 height 25
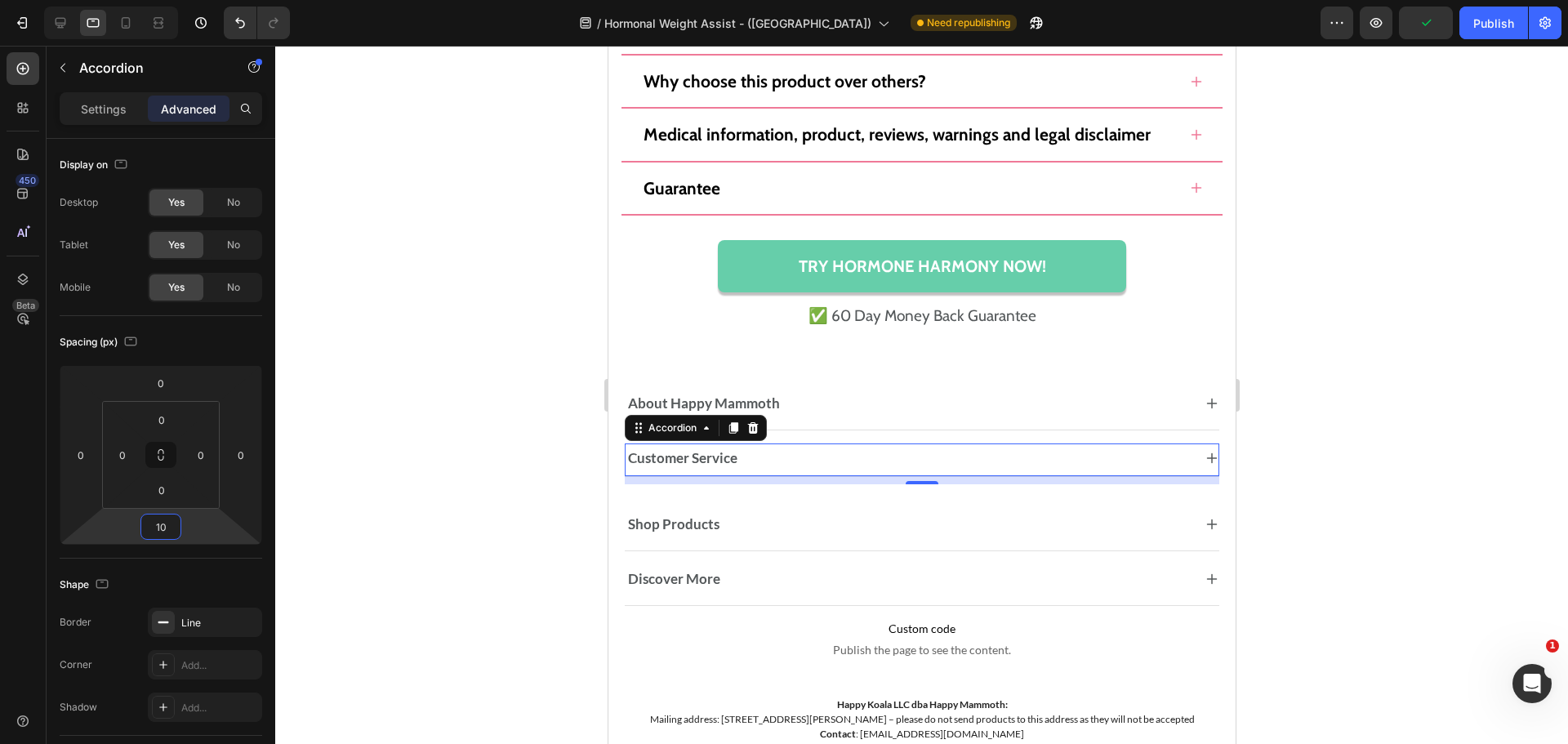
type input "1"
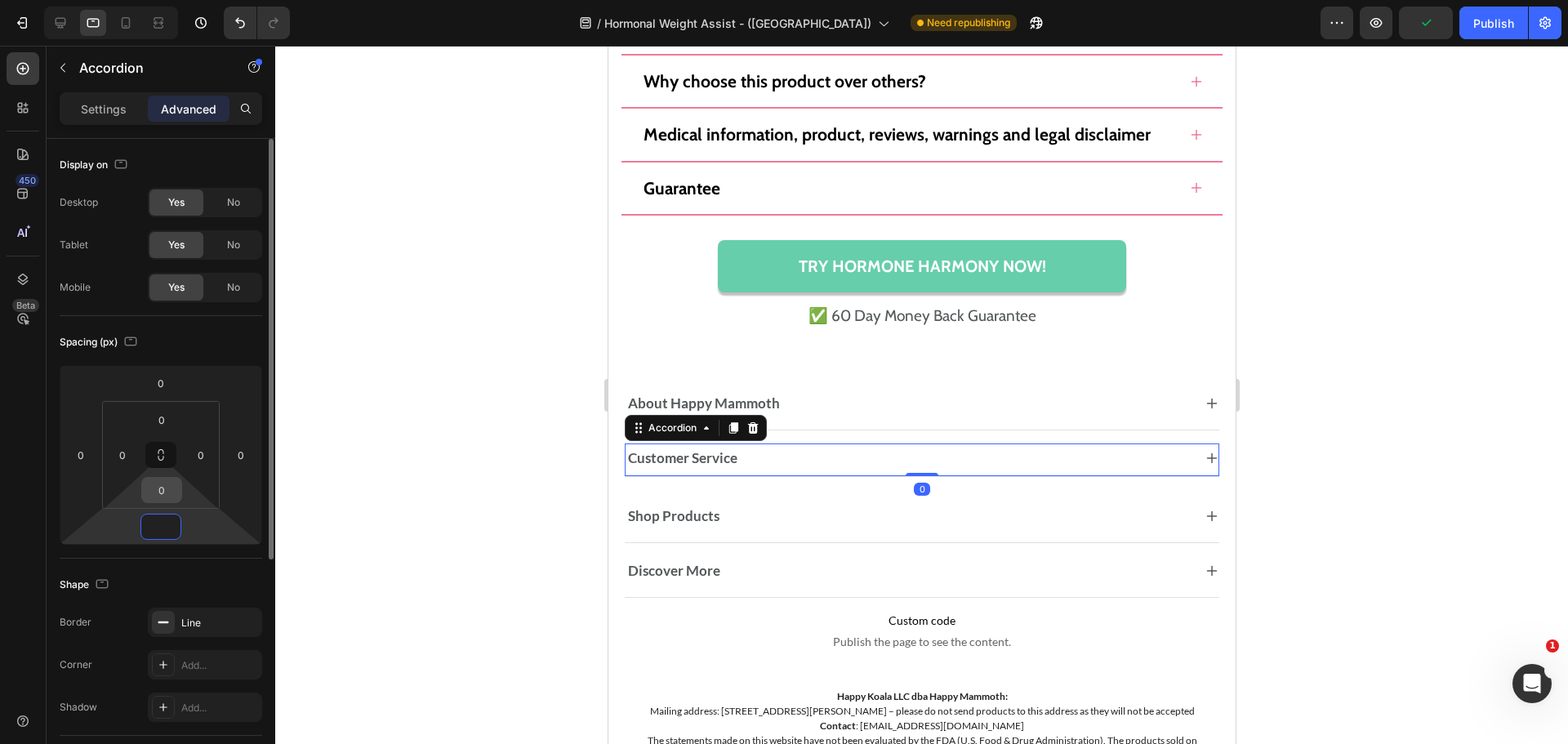
click at [171, 501] on input "0" at bounding box center [161, 490] width 33 height 25
type input "0"
type input "10"
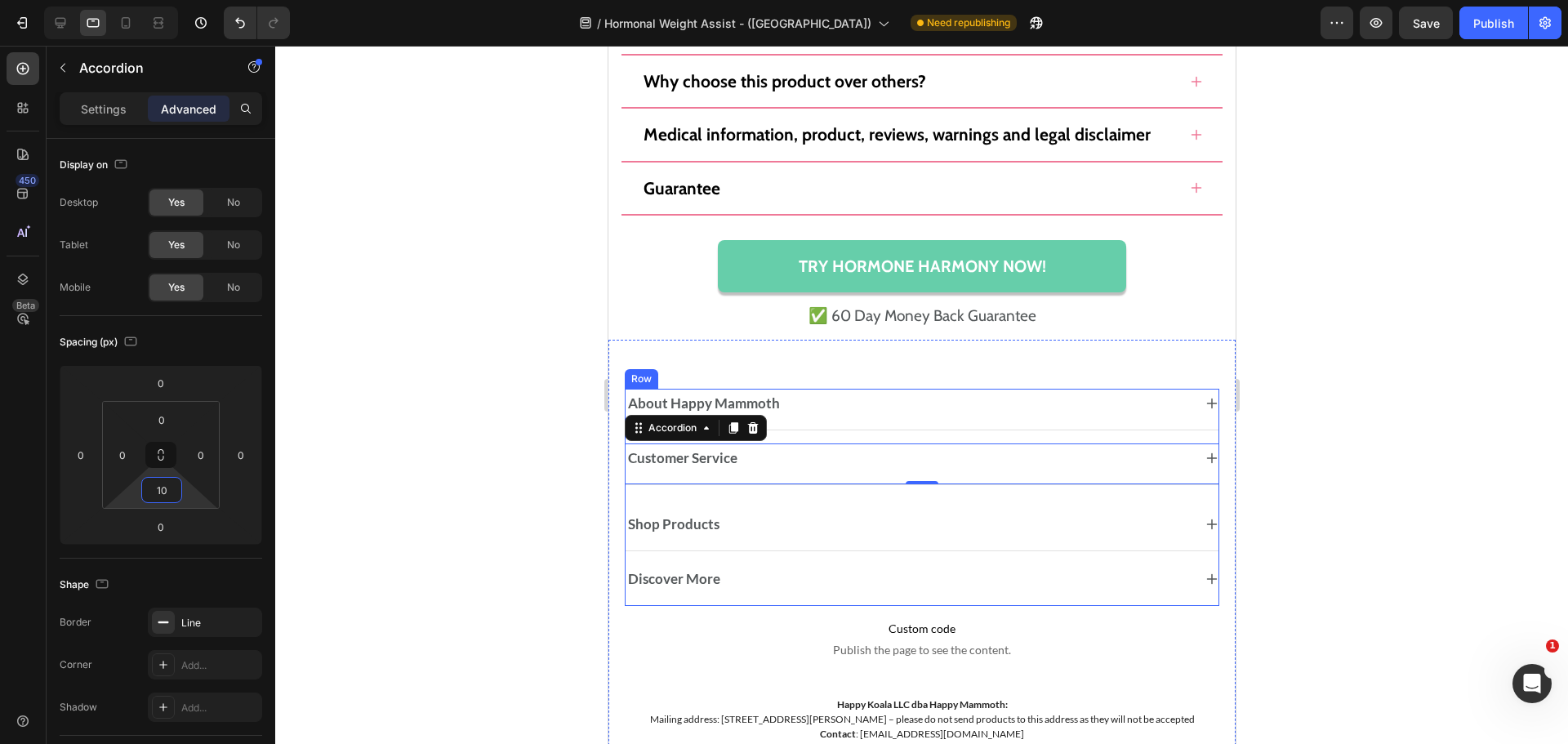
click at [1161, 440] on div "About Happy Mammoth Accordion Customer Service Accordion 0 Shop Products Accord…" at bounding box center [921, 497] width 595 height 217
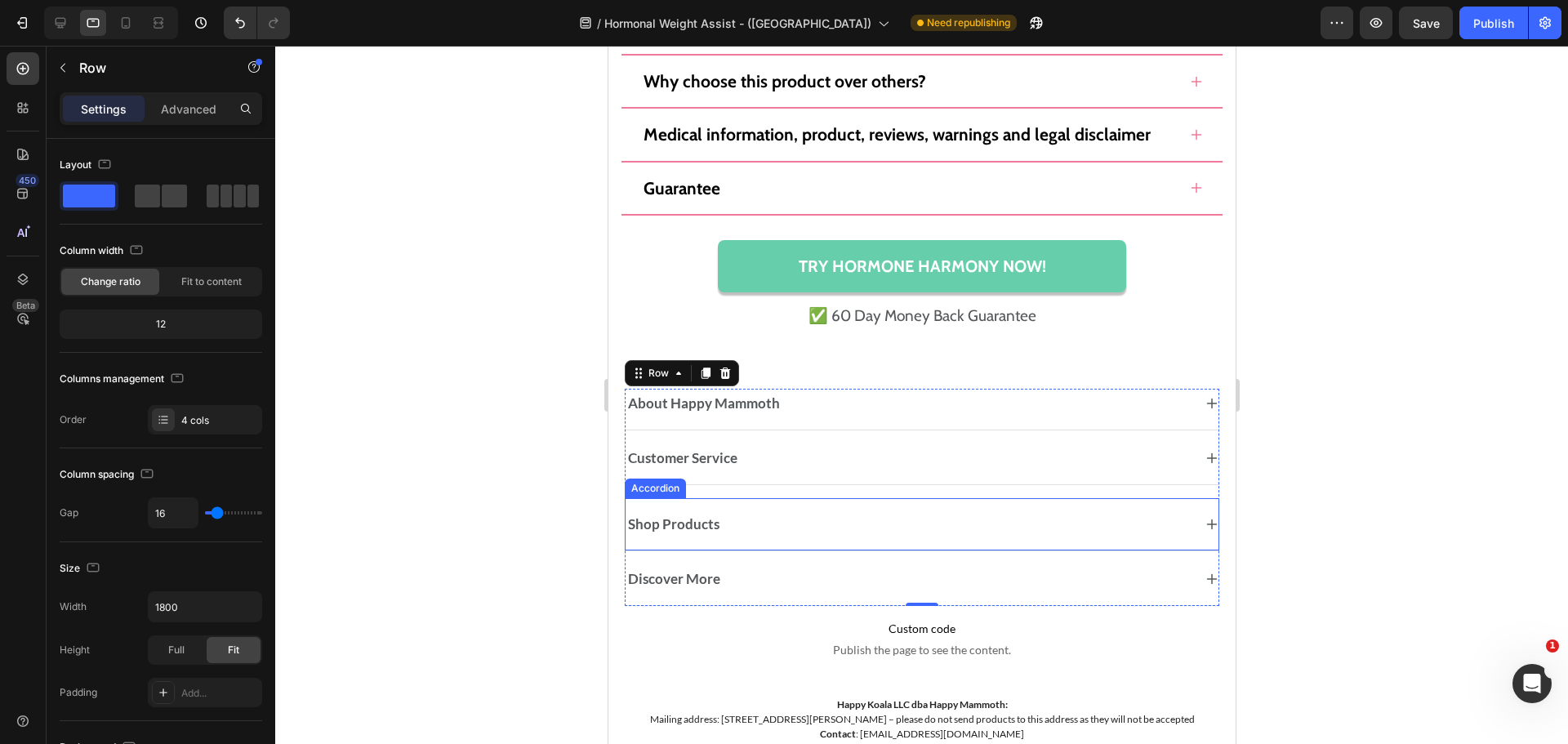
click at [1092, 511] on div "Shop Products" at bounding box center [921, 524] width 593 height 36
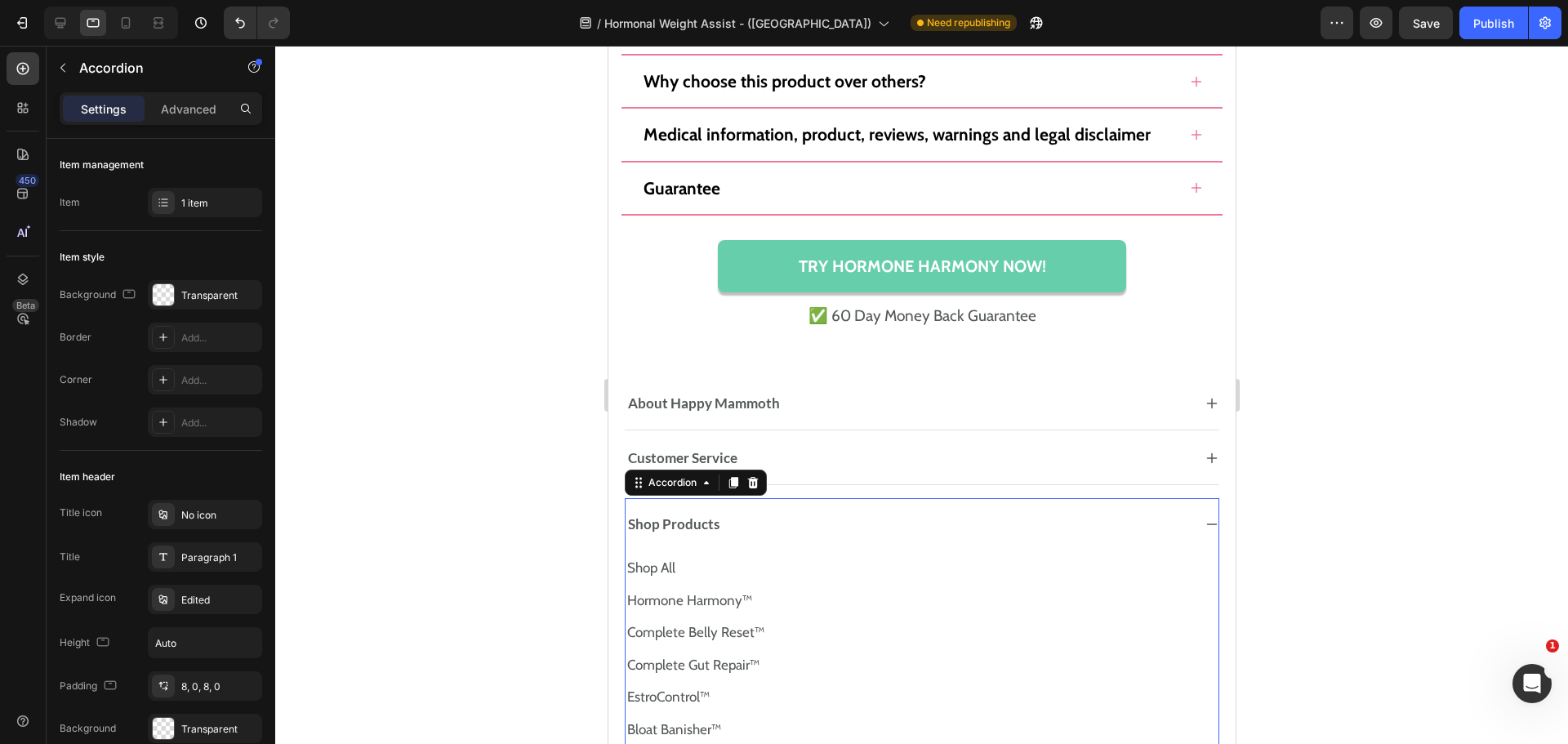
click at [1092, 511] on div "Shop Products" at bounding box center [921, 524] width 593 height 36
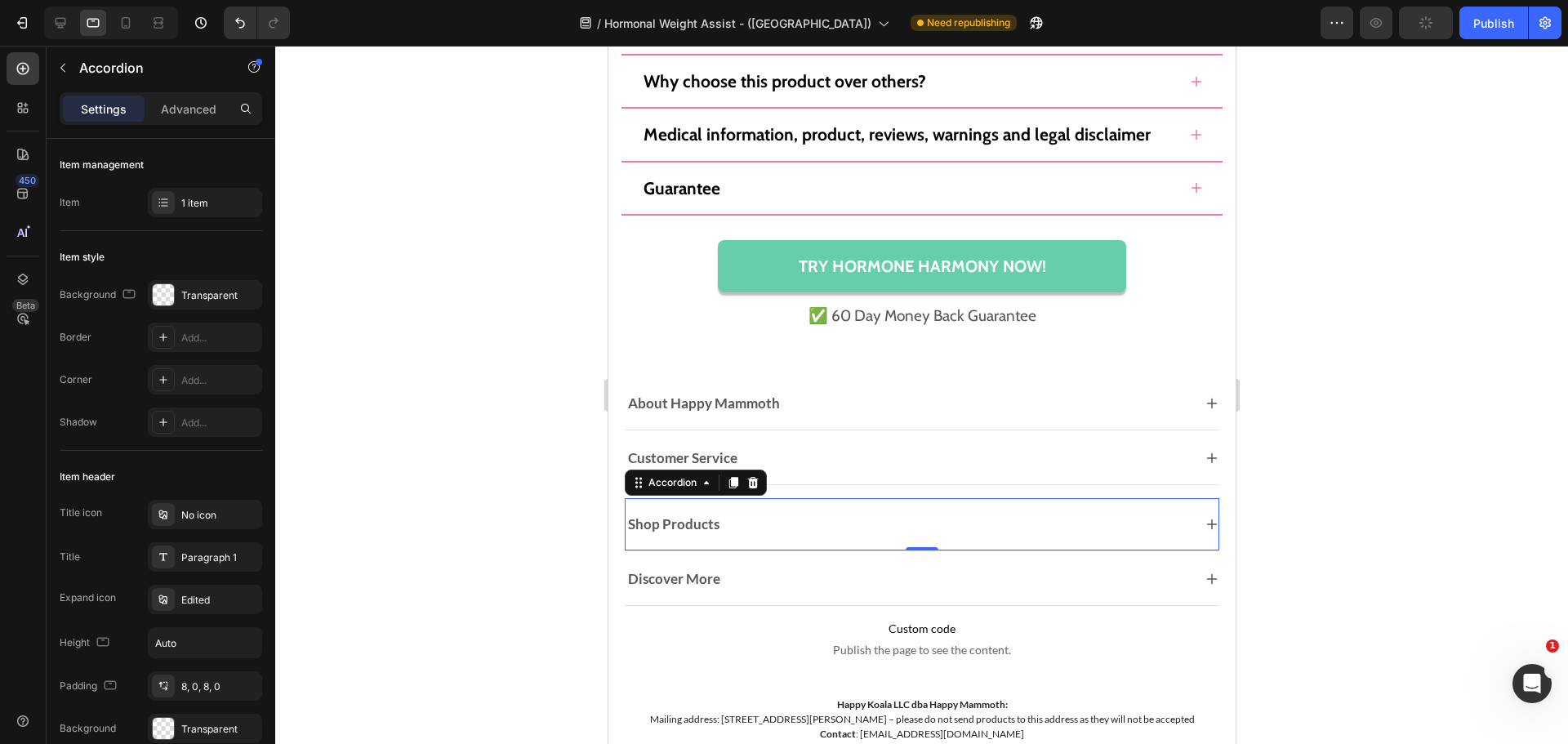
click at [174, 92] on div "Settings Advanced" at bounding box center [160, 108] width 202 height 33
click at [181, 114] on p "Advanced" at bounding box center [188, 109] width 56 height 17
type input "100%"
type input "100"
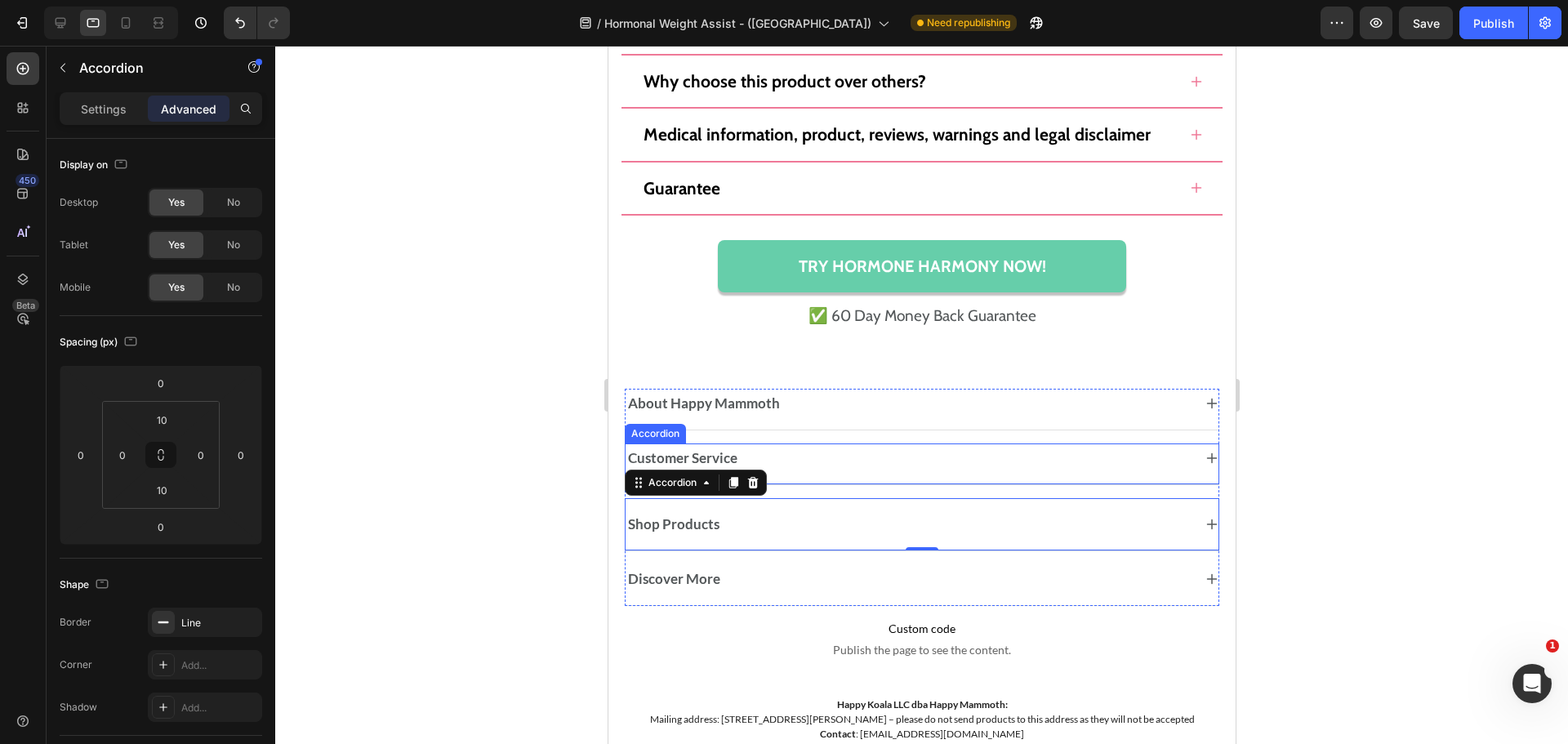
click at [844, 479] on div "Customer Service Accordion" at bounding box center [921, 464] width 595 height 42
click at [693, 506] on div "Shop Products" at bounding box center [921, 524] width 593 height 36
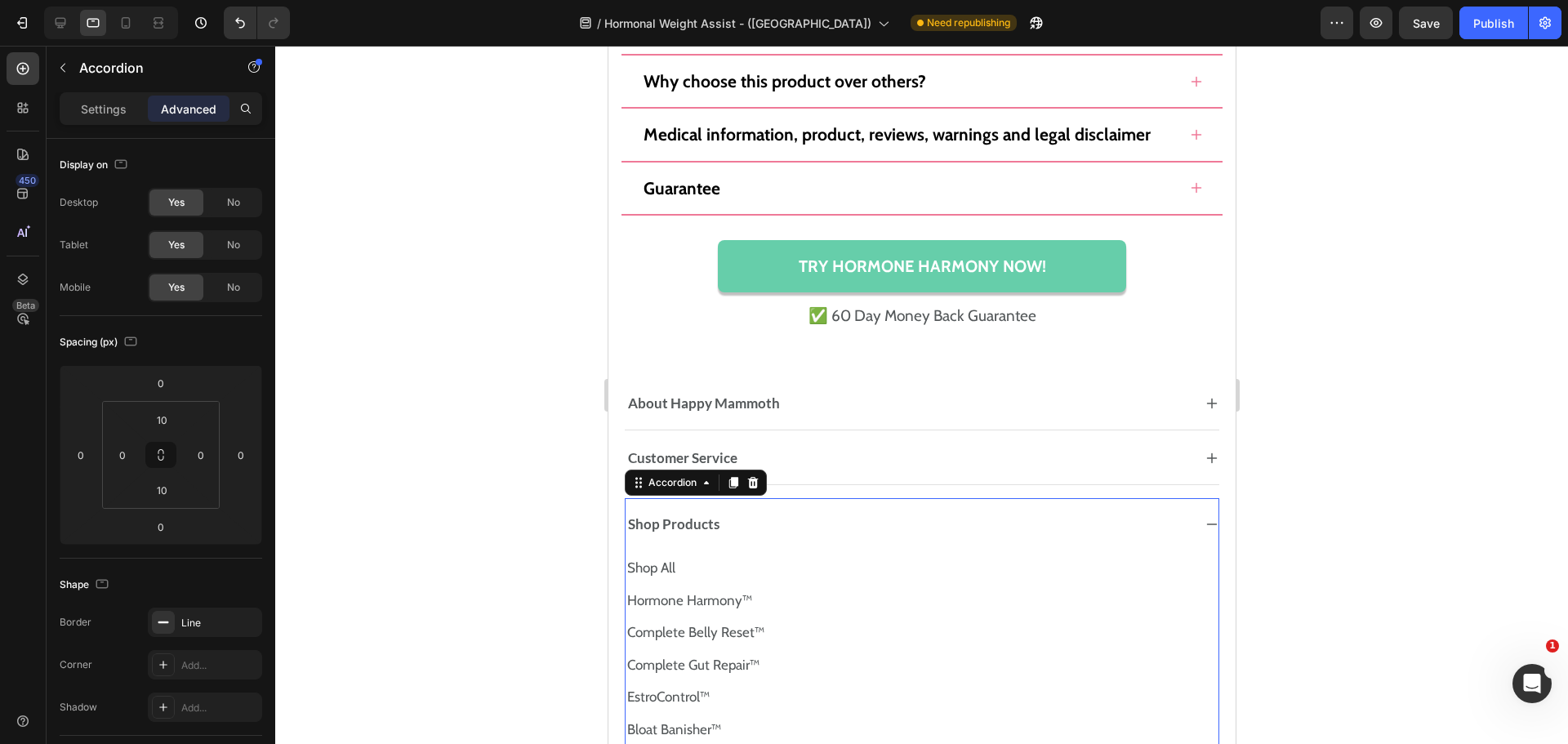
click at [693, 506] on div "Shop Products" at bounding box center [921, 524] width 593 height 36
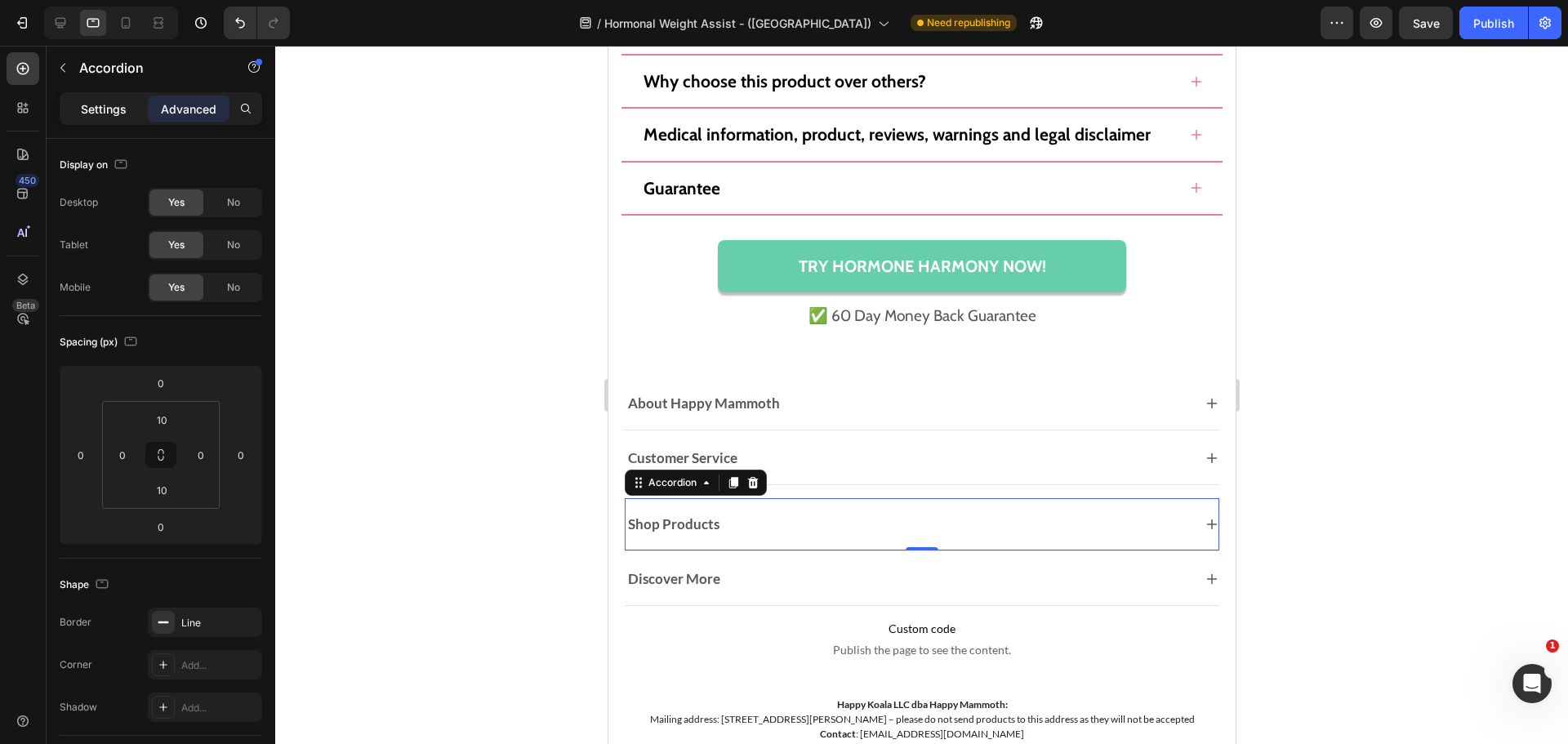
click at [105, 101] on p "Settings" at bounding box center [103, 109] width 46 height 17
type input "8"
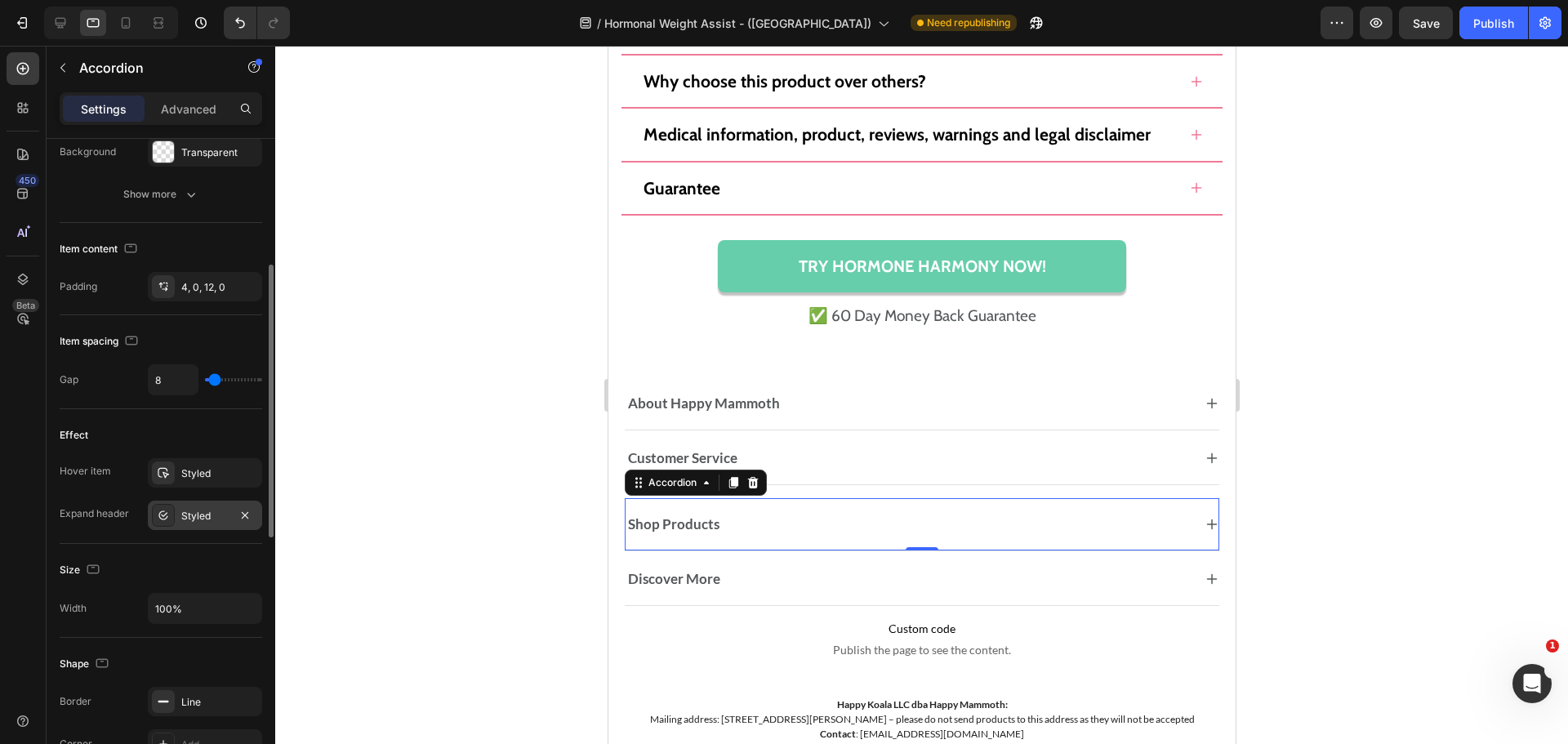
scroll to position [414, 0]
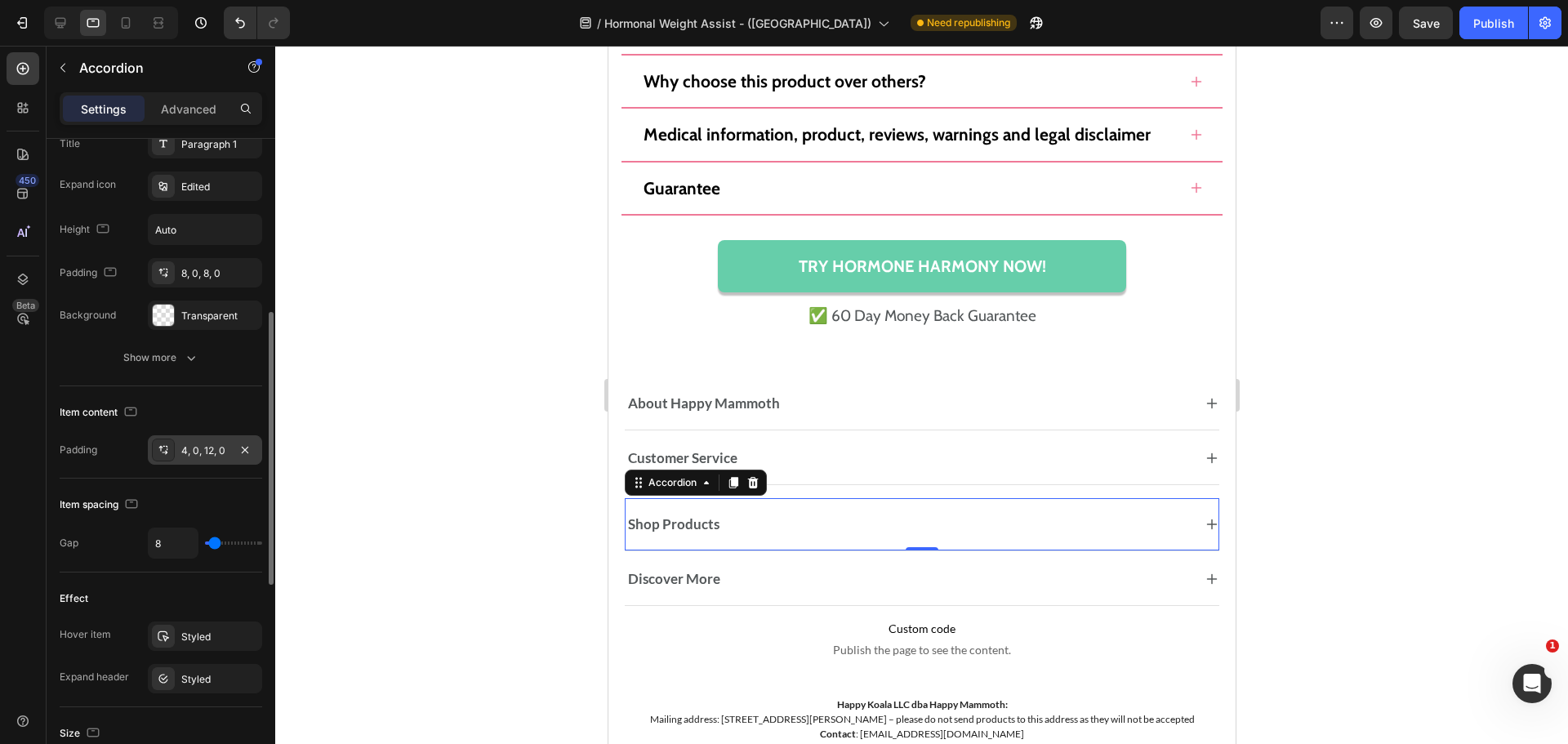
click at [218, 437] on div "4, 0, 12, 0" at bounding box center [204, 449] width 114 height 29
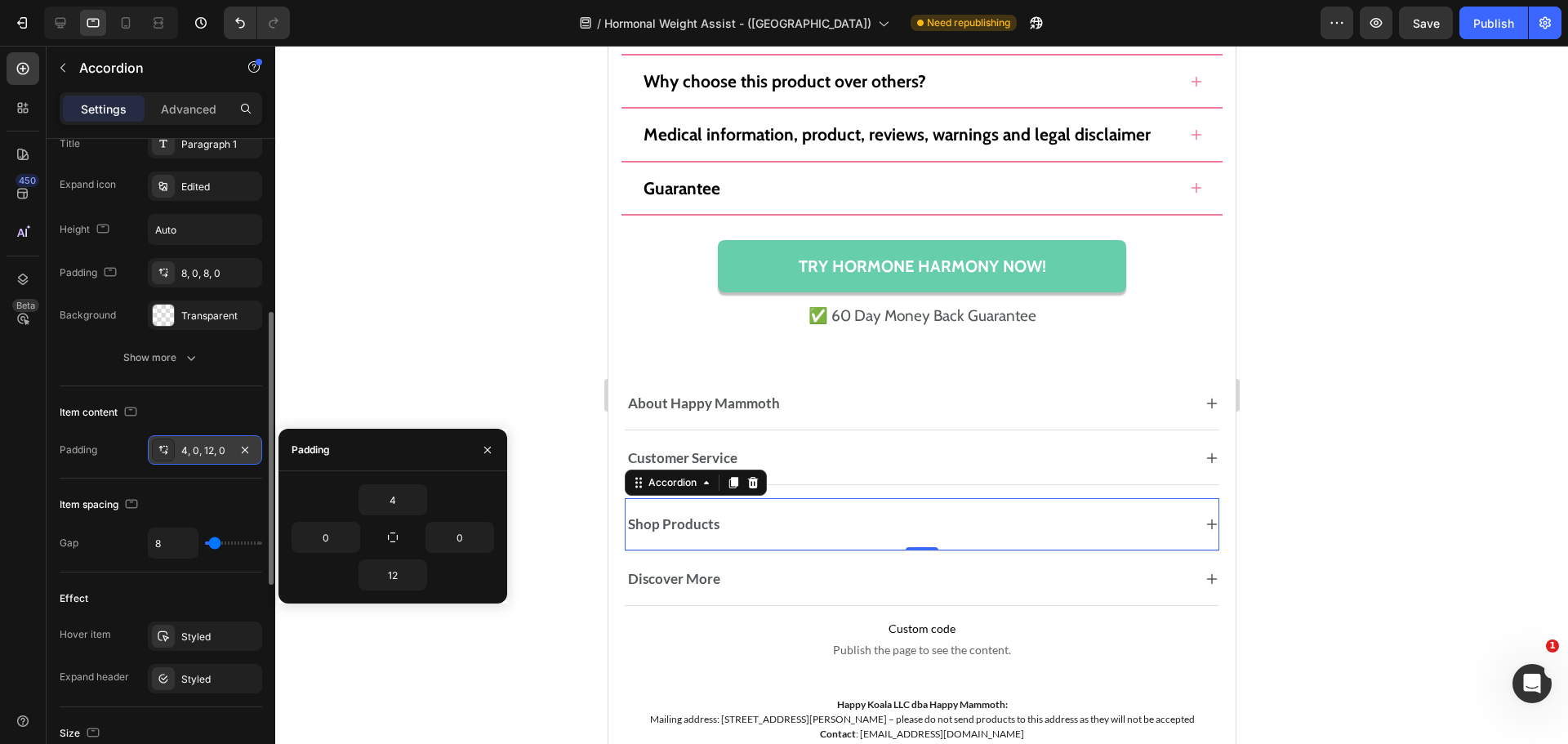
click at [218, 437] on div "4, 0, 12, 0" at bounding box center [204, 449] width 114 height 29
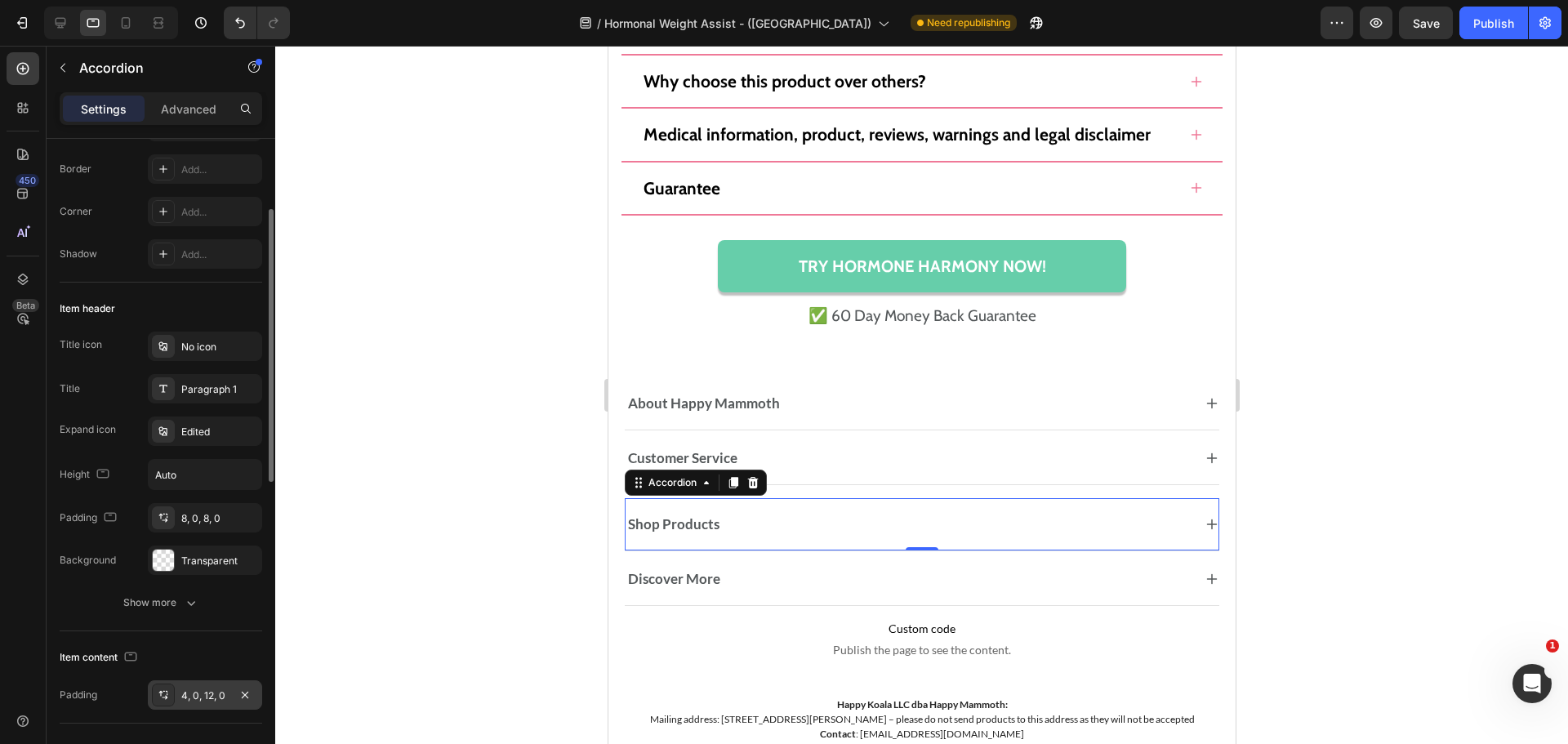
scroll to position [87, 0]
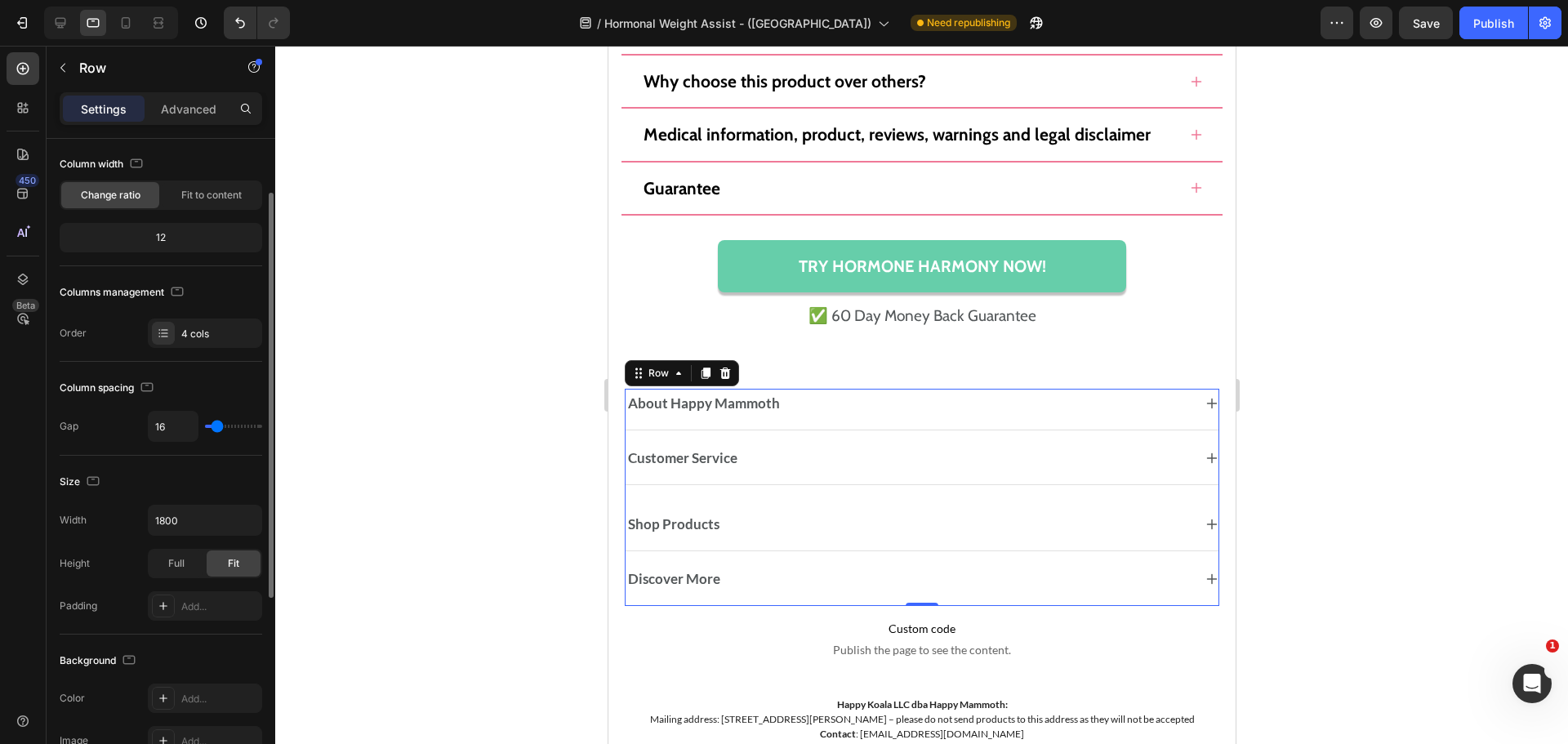
click at [815, 440] on div "About Happy Mammoth Accordion Customer Service Accordion Shop Products Accordio…" at bounding box center [921, 497] width 595 height 217
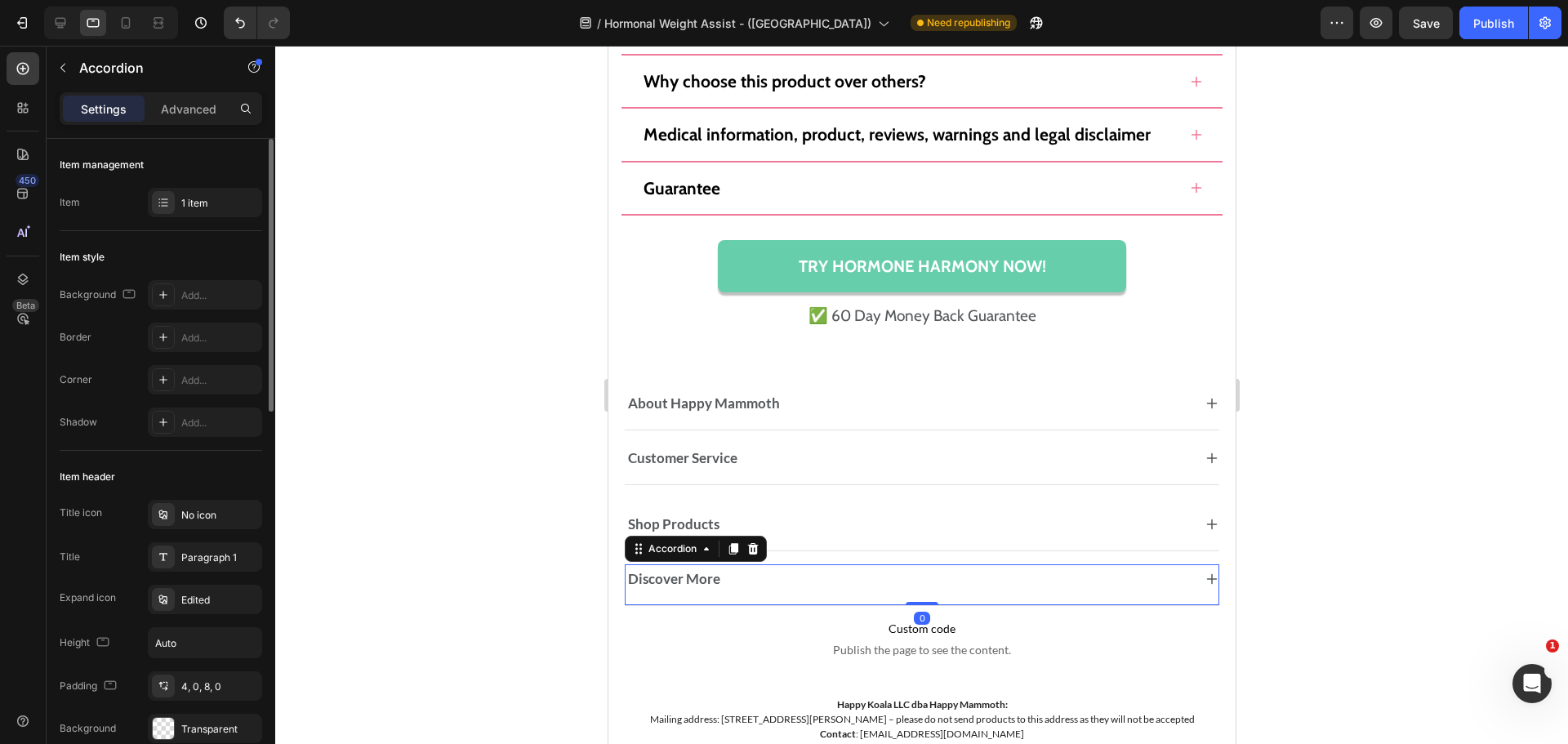
click at [795, 580] on div "Discover More" at bounding box center [908, 579] width 567 height 23
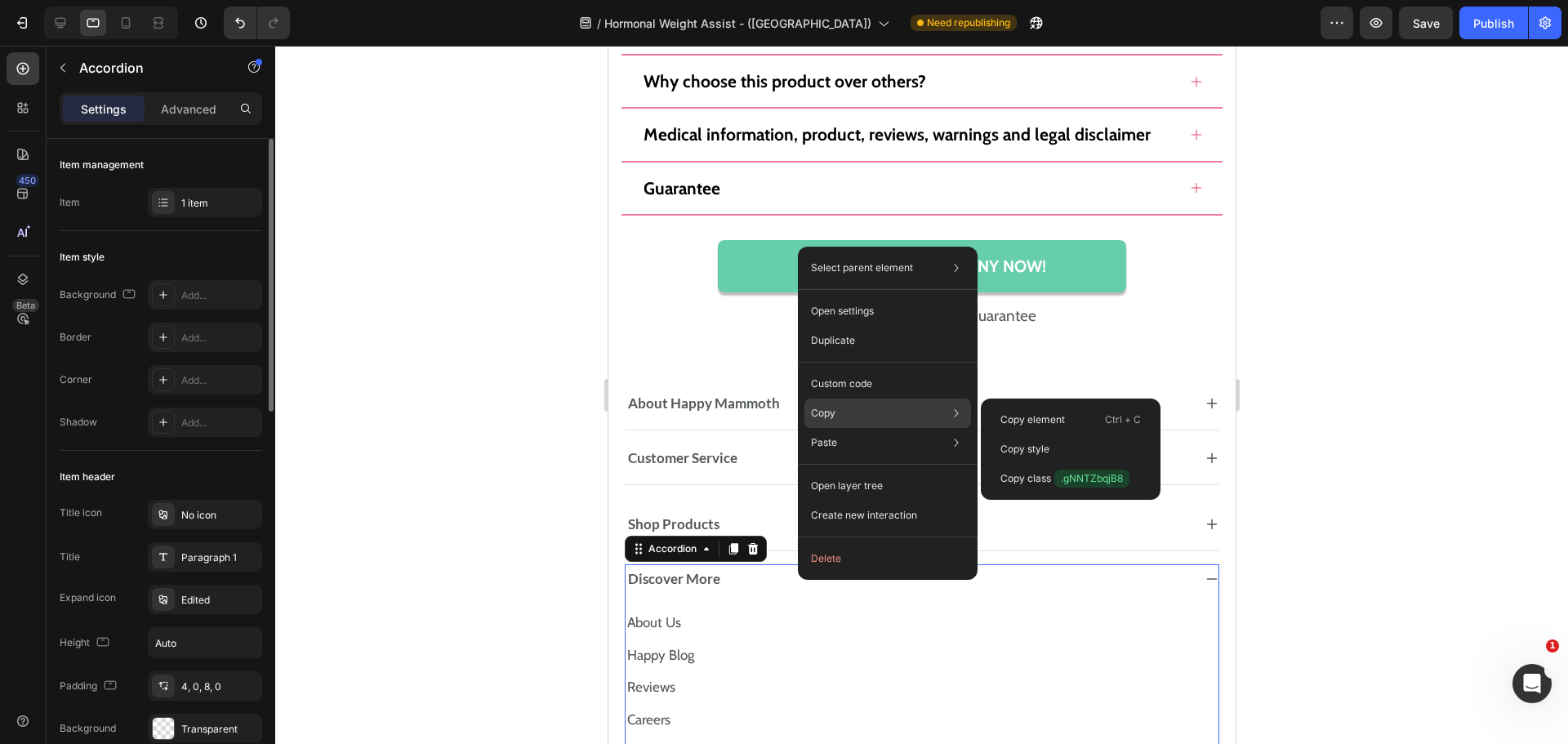
click at [917, 415] on div "Copy Copy element Ctrl + C Copy style Copy class .gNNTZbqjB8" at bounding box center [887, 413] width 166 height 29
drag, startPoint x: 1078, startPoint y: 440, endPoint x: 468, endPoint y: 392, distance: 611.9
click at [1078, 464] on div "Copy style" at bounding box center [1070, 478] width 166 height 29
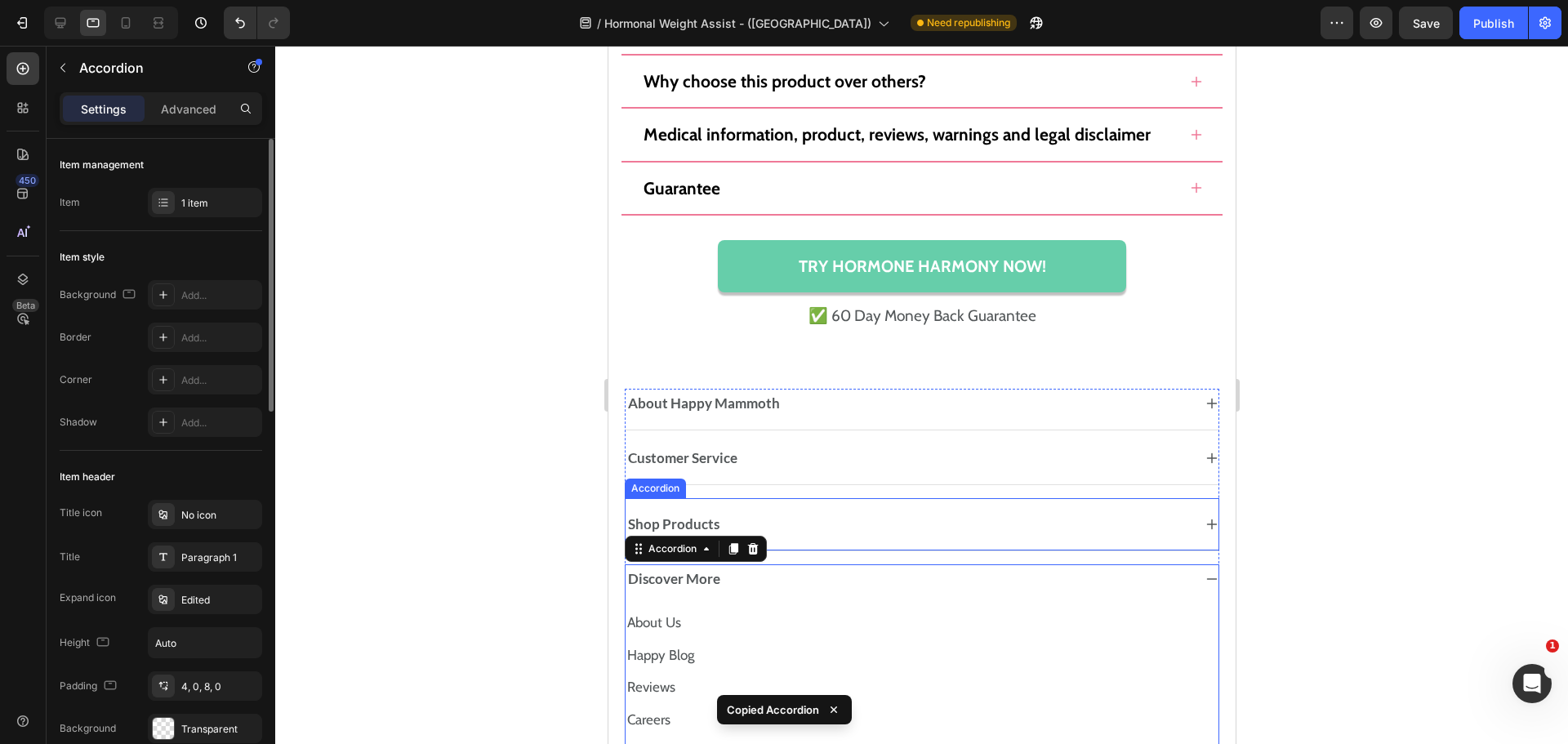
click at [874, 509] on div "Shop Products" at bounding box center [921, 524] width 593 height 36
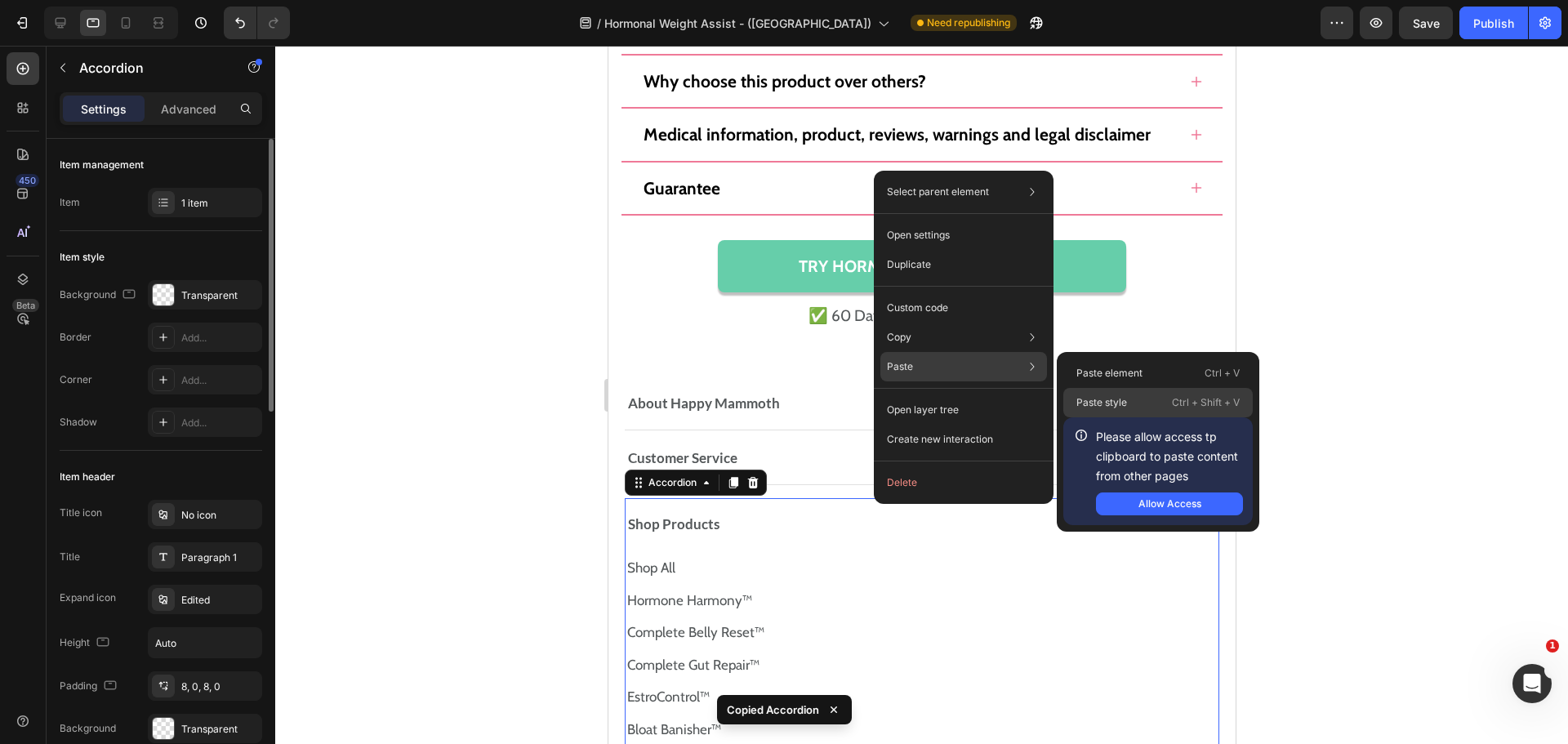
click at [1112, 401] on p "Paste style" at bounding box center [1101, 402] width 50 height 15
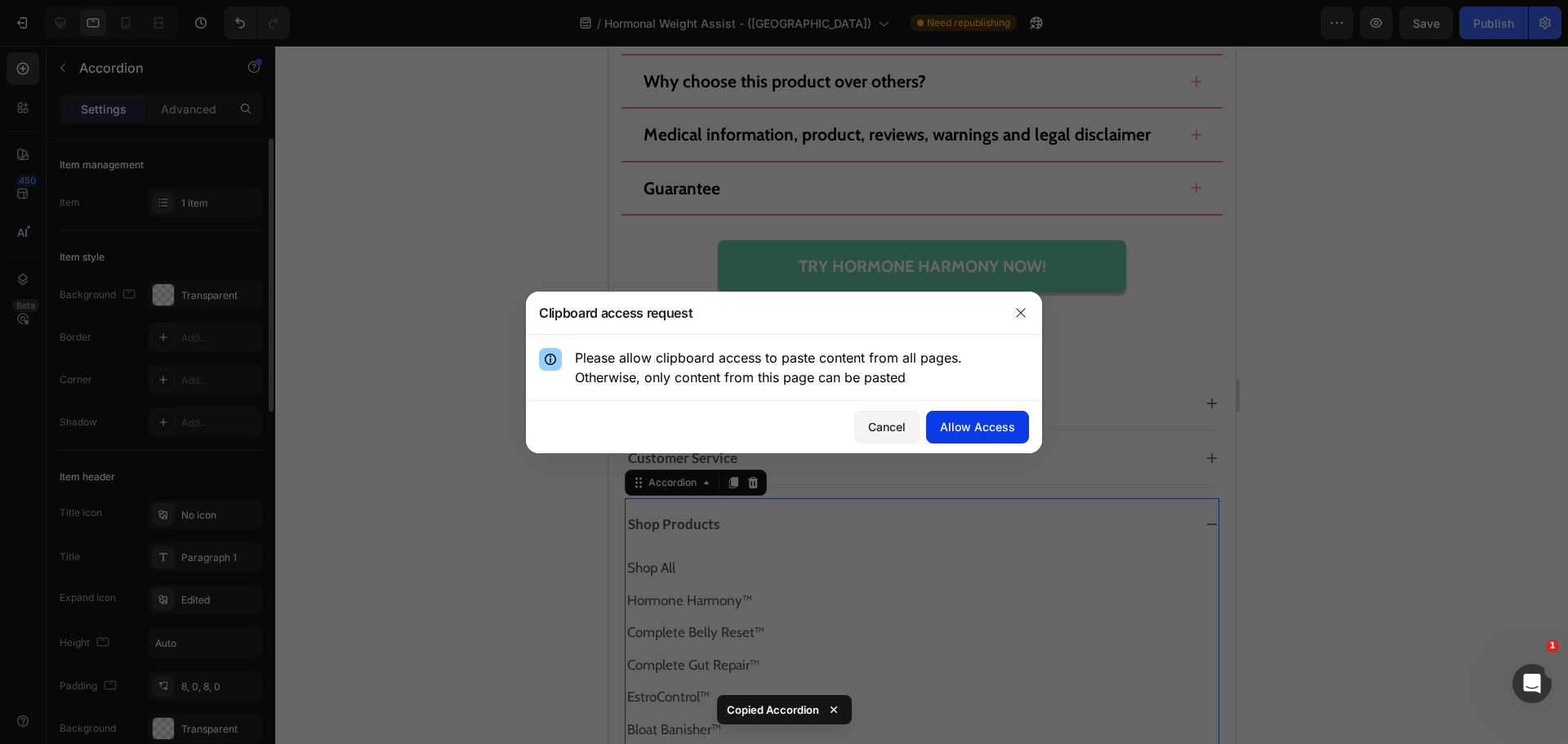
click at [997, 425] on div "Allow Access" at bounding box center [978, 426] width 75 height 17
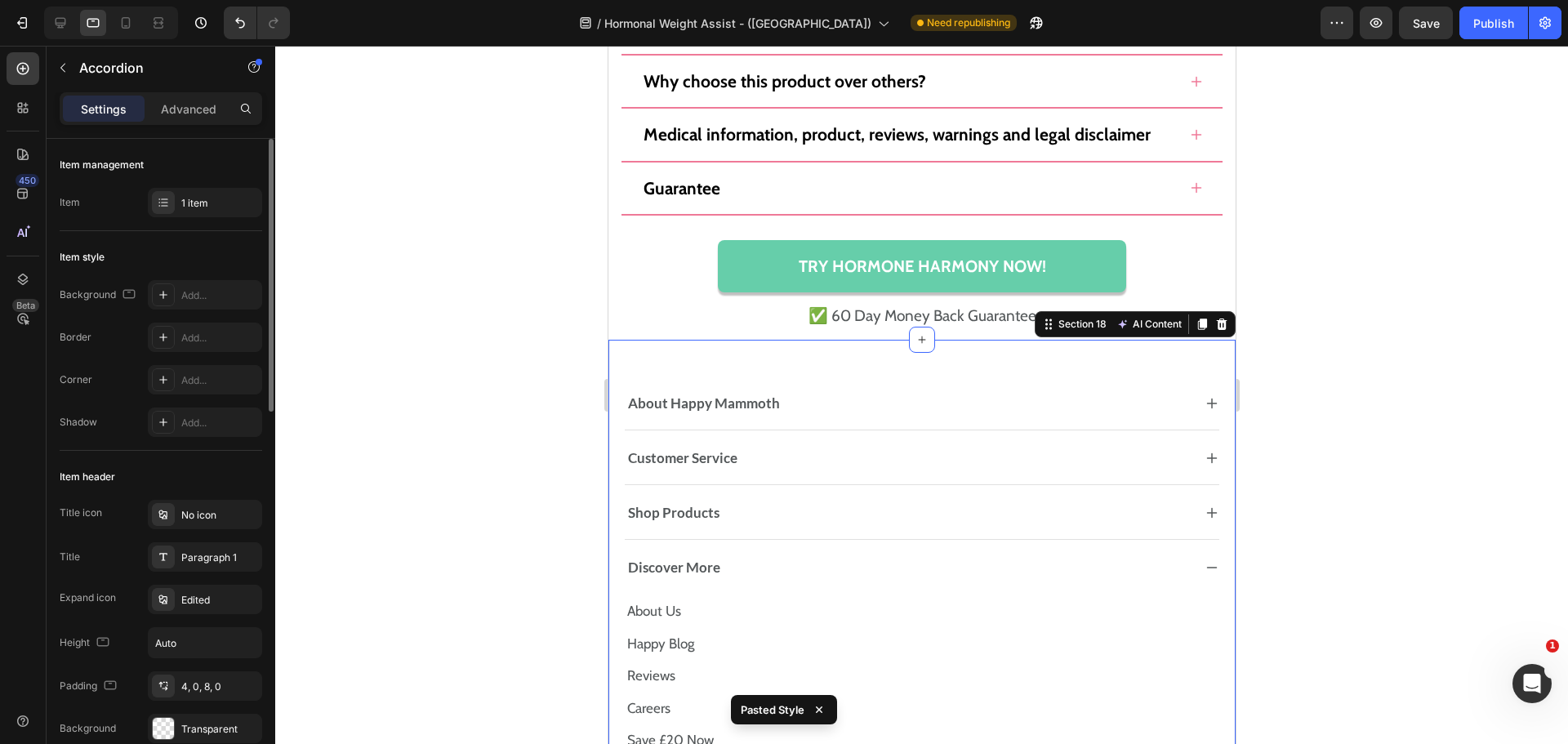
click at [1220, 469] on div "About Happy Mammoth Accordion Customer Service Accordion Shop Products Accordio…" at bounding box center [921, 732] width 628 height 785
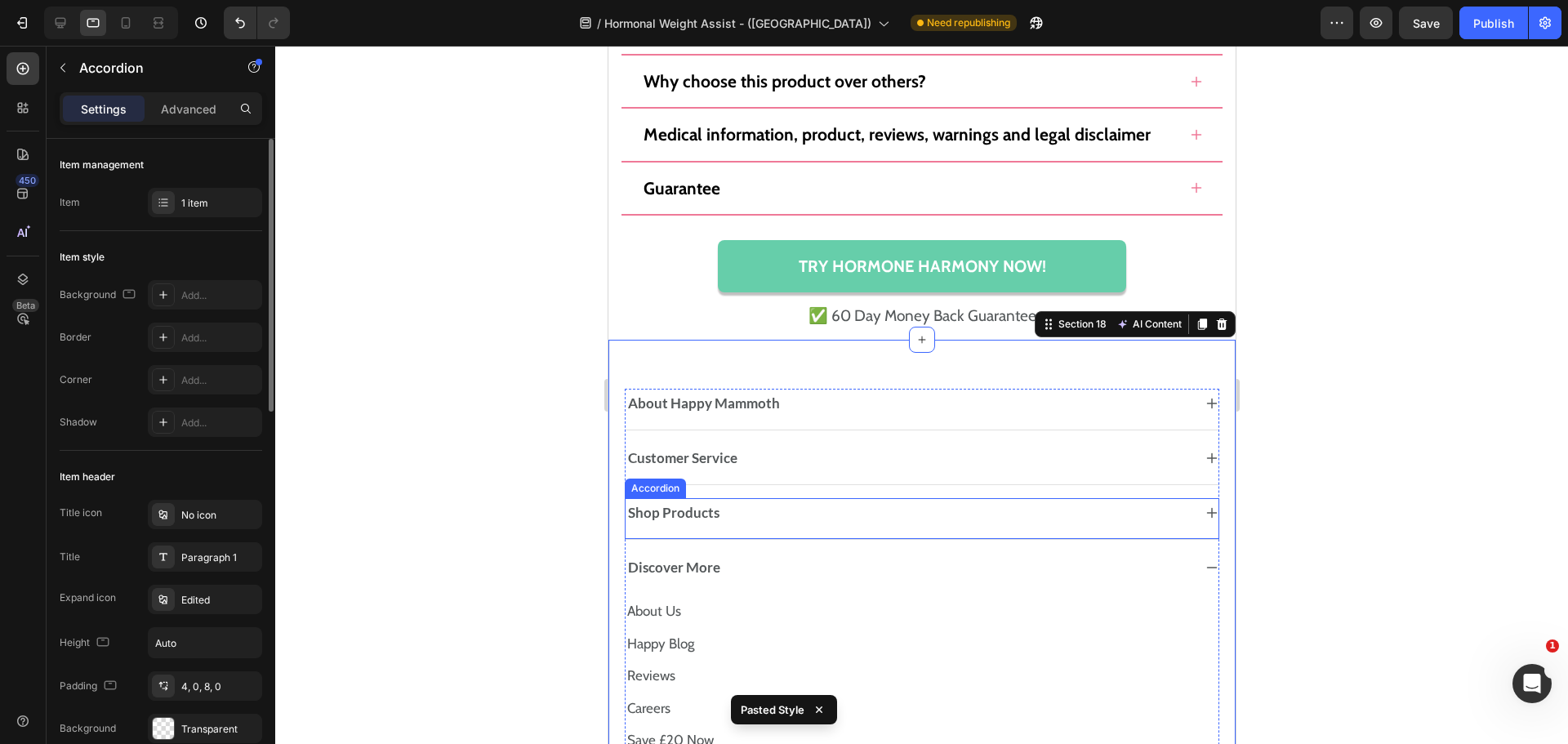
click at [1133, 501] on div "Shop Products" at bounding box center [908, 512] width 567 height 23
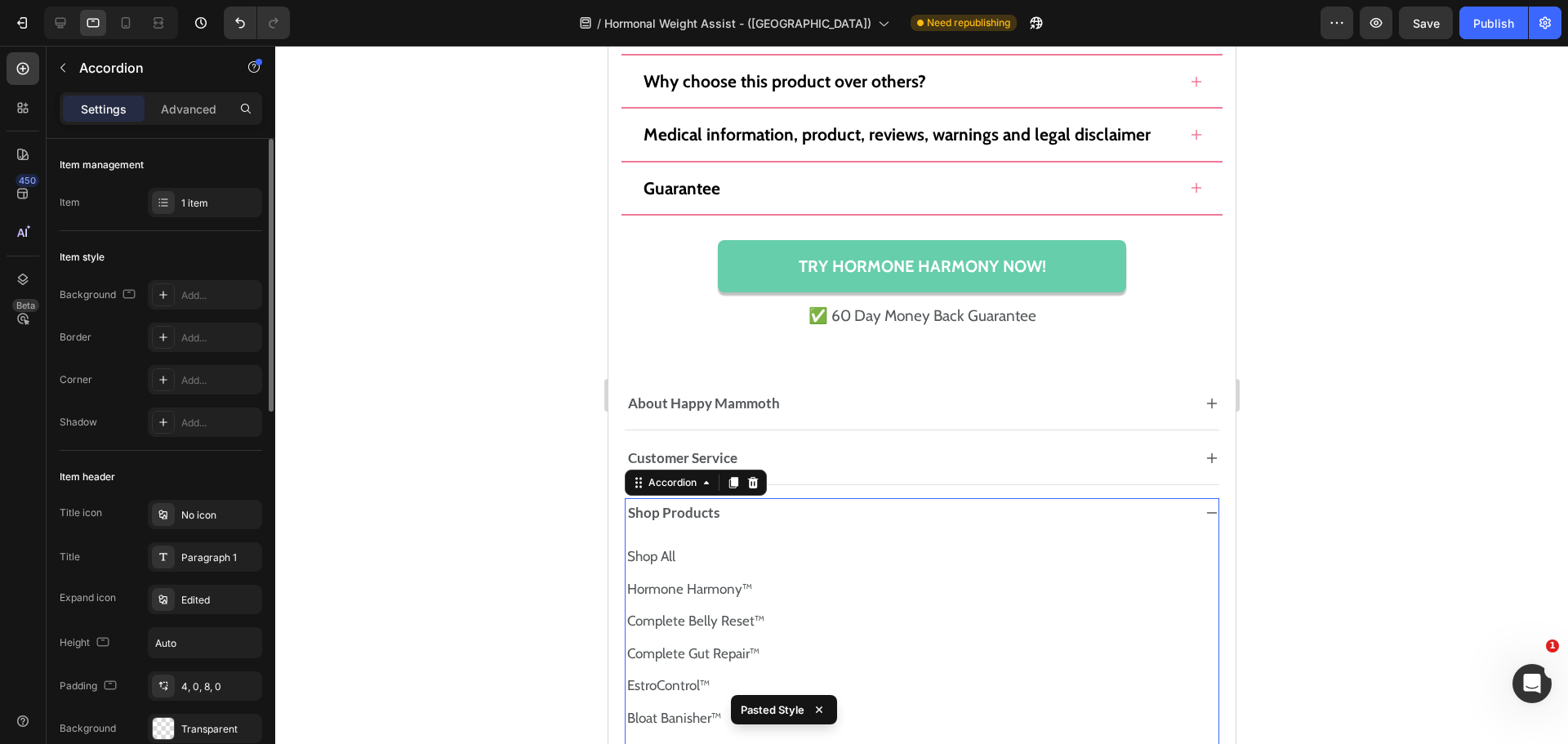
click at [1133, 501] on div "Shop Products" at bounding box center [908, 512] width 567 height 23
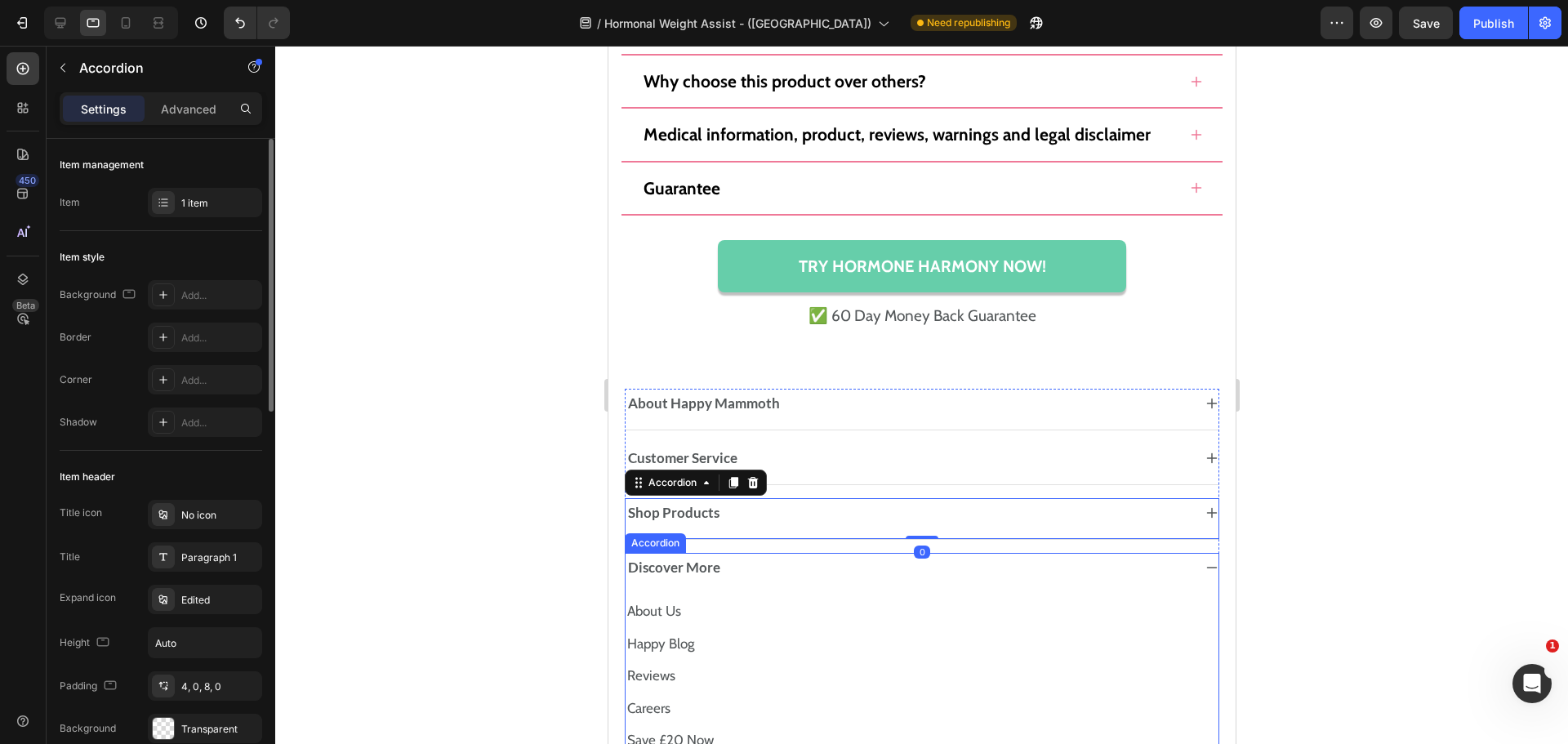
click at [1173, 563] on div "Discover More" at bounding box center [908, 567] width 567 height 23
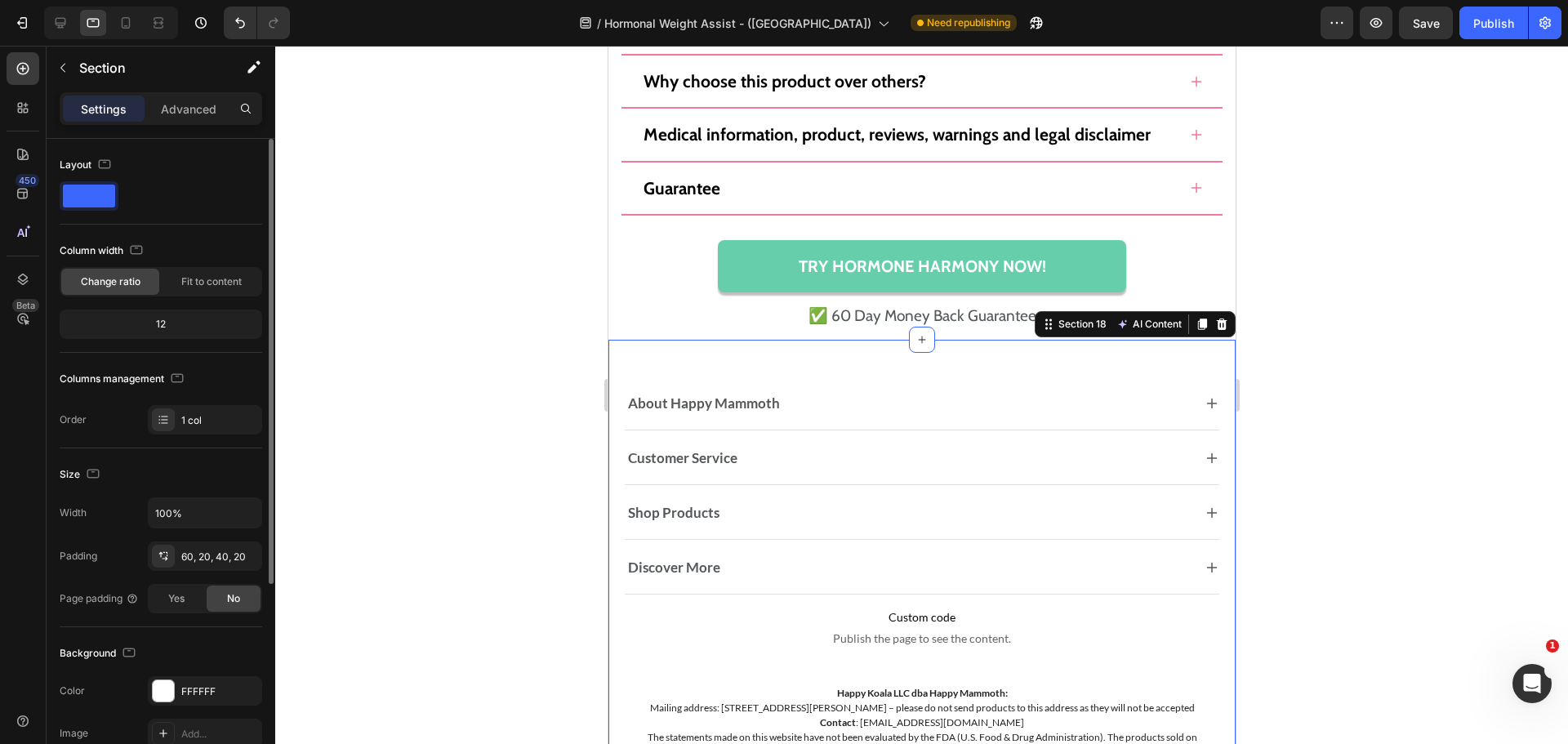
click at [1217, 487] on div "About Happy Mammoth Accordion Customer Service Accordion Shop Products Accordio…" at bounding box center [921, 642] width 628 height 606
click at [73, 24] on div at bounding box center [111, 22] width 134 height 33
click at [54, 24] on icon at bounding box center [60, 23] width 16 height 16
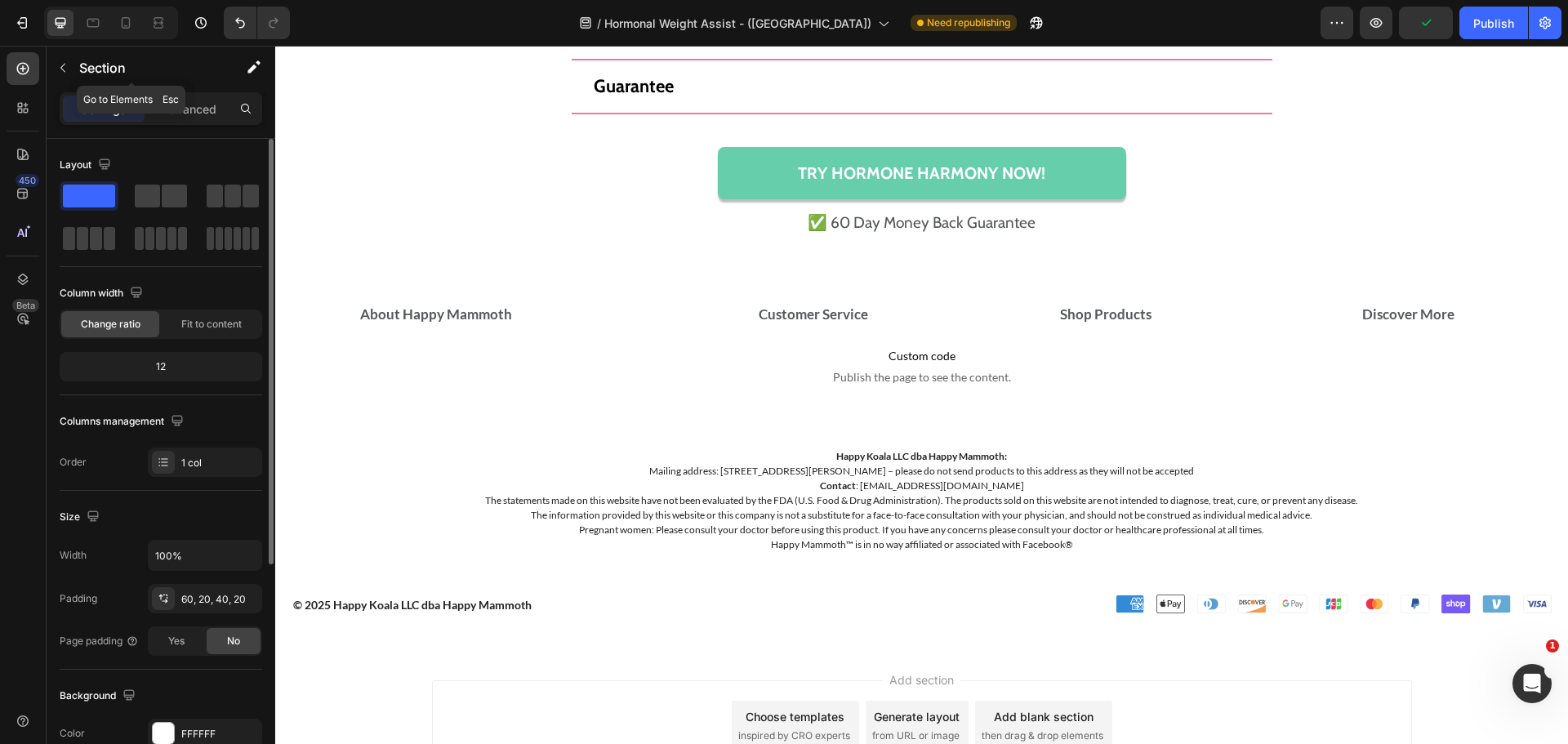
scroll to position [13611, 0]
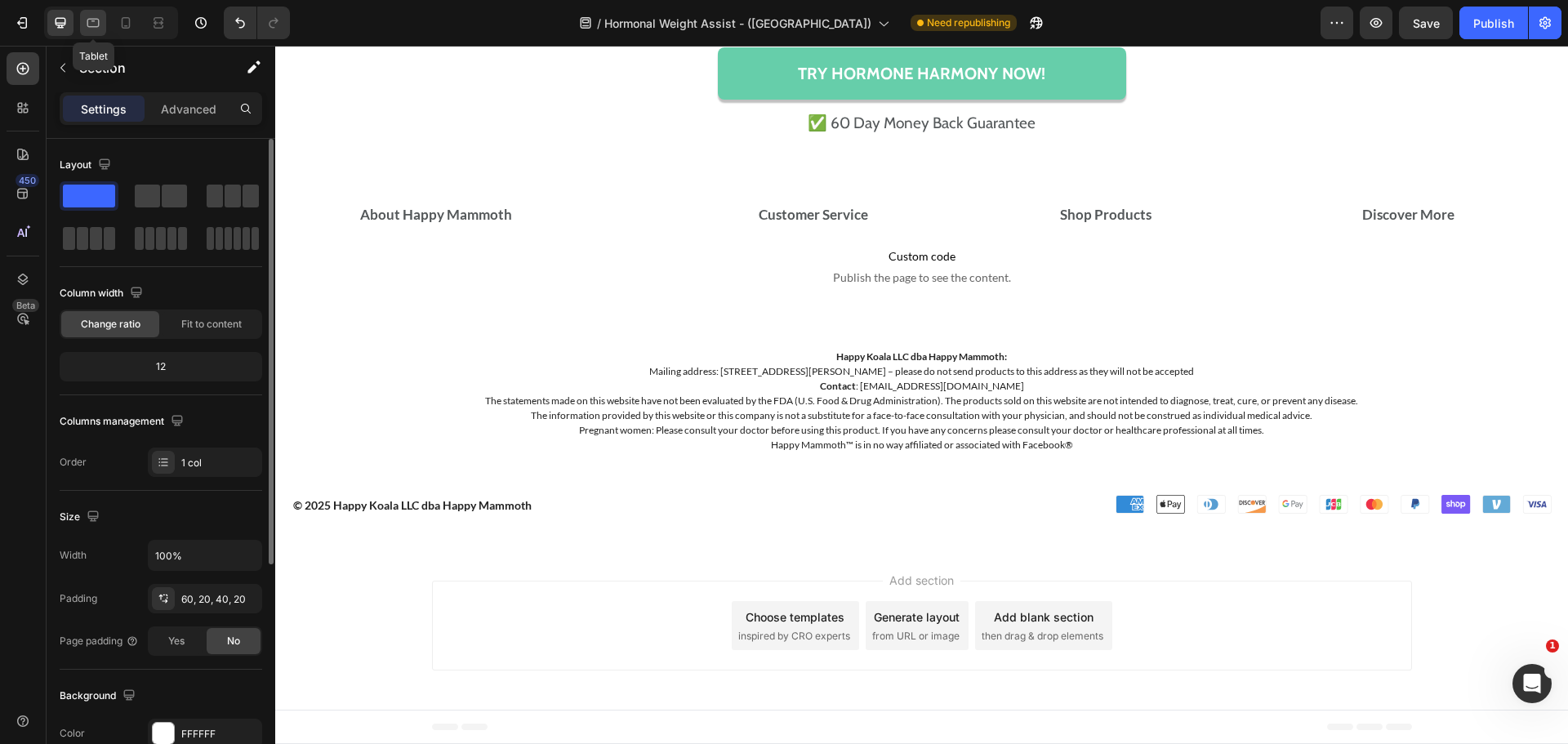
click at [105, 27] on div at bounding box center [94, 23] width 27 height 27
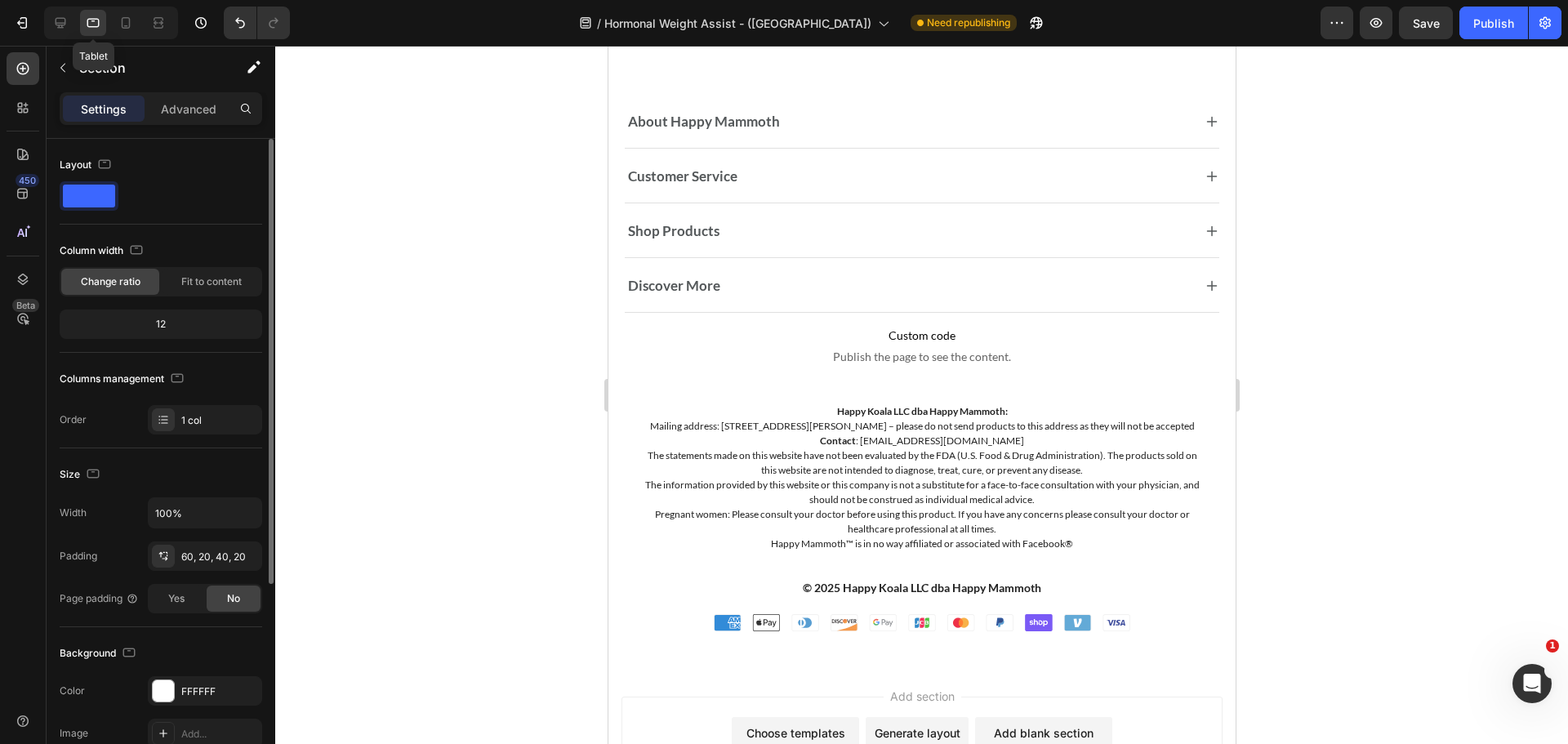
scroll to position [13135, 0]
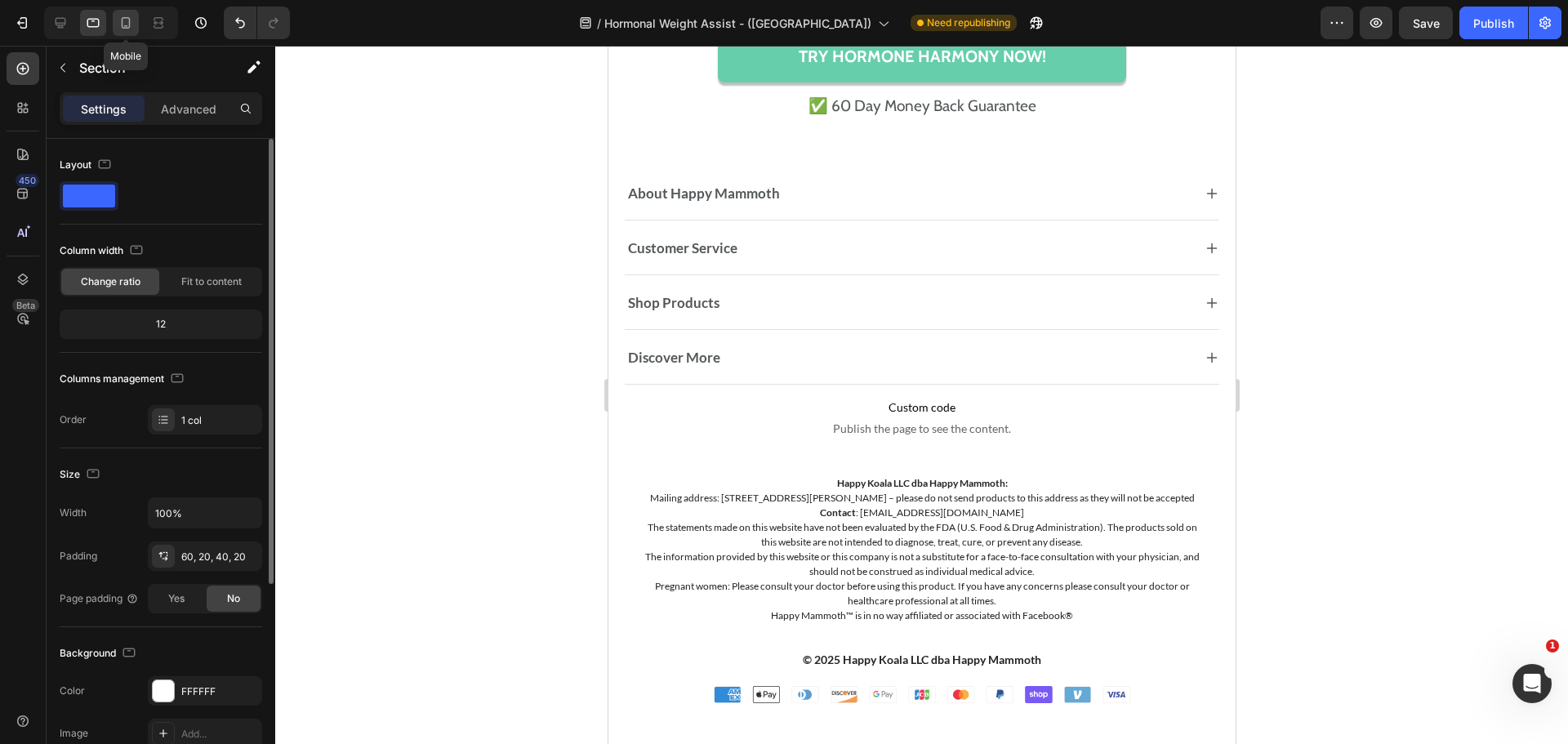
click at [127, 31] on div at bounding box center [126, 23] width 27 height 27
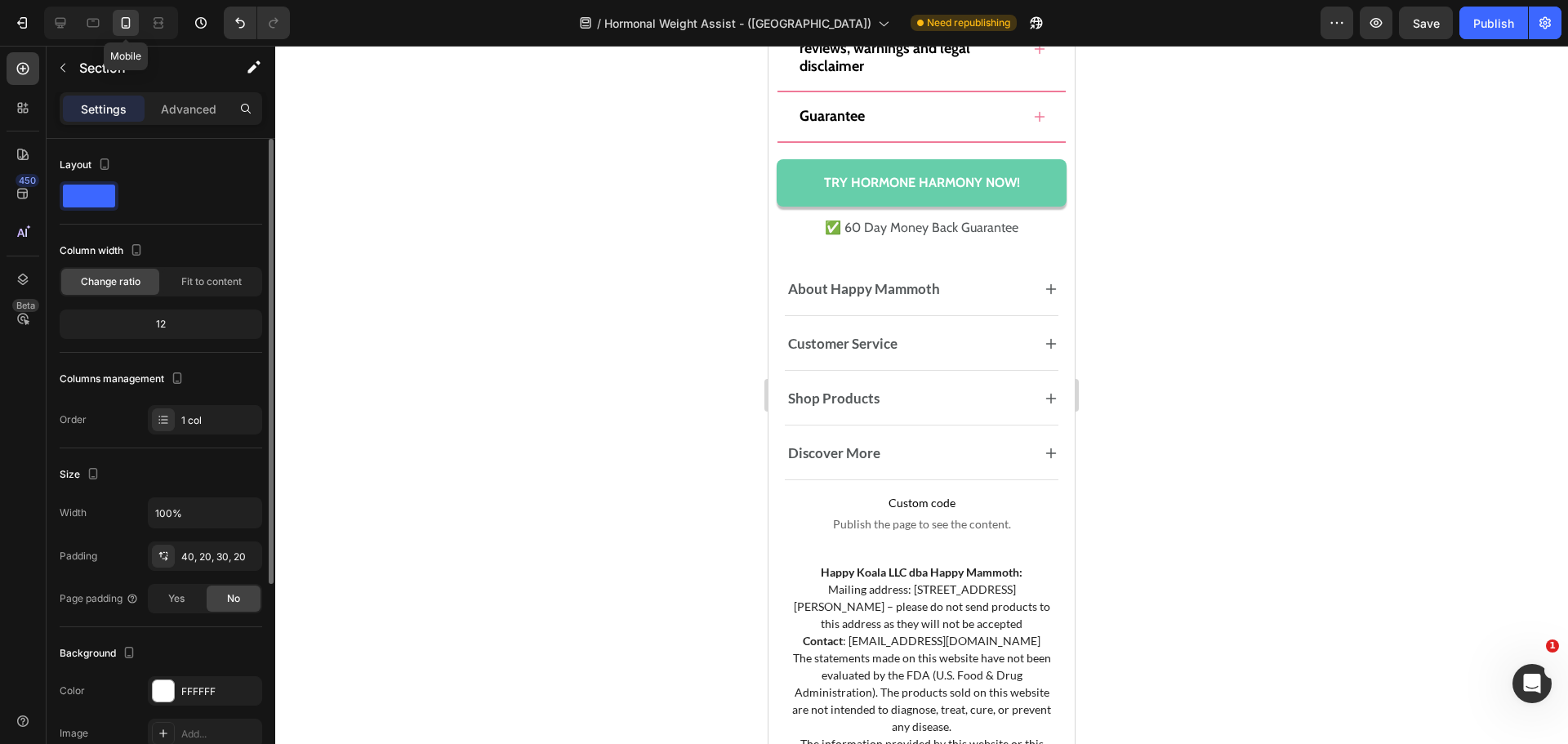
scroll to position [12724, 0]
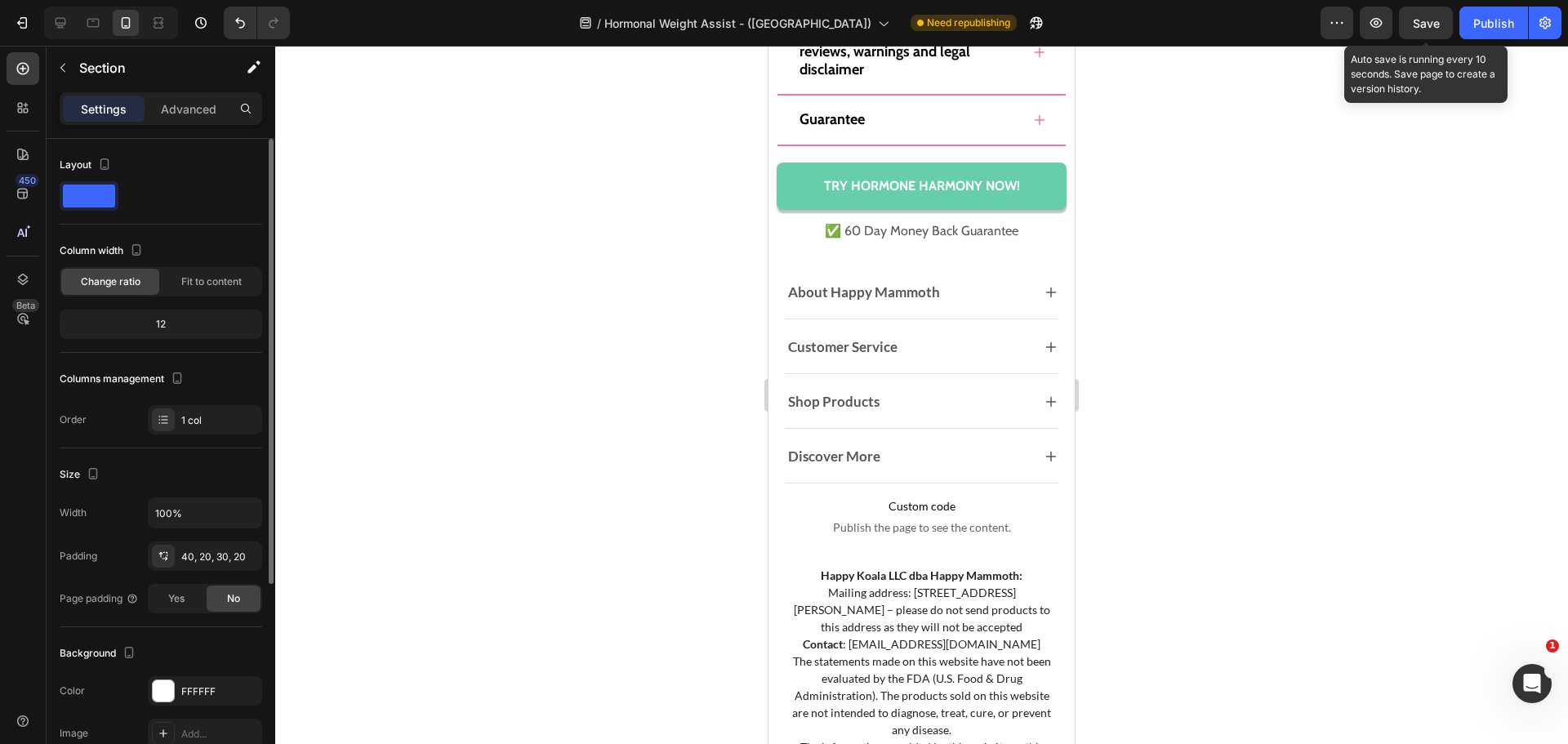
click at [1421, 27] on span "Save" at bounding box center [1426, 23] width 27 height 14
click at [1426, 16] on span "Save" at bounding box center [1426, 23] width 27 height 14
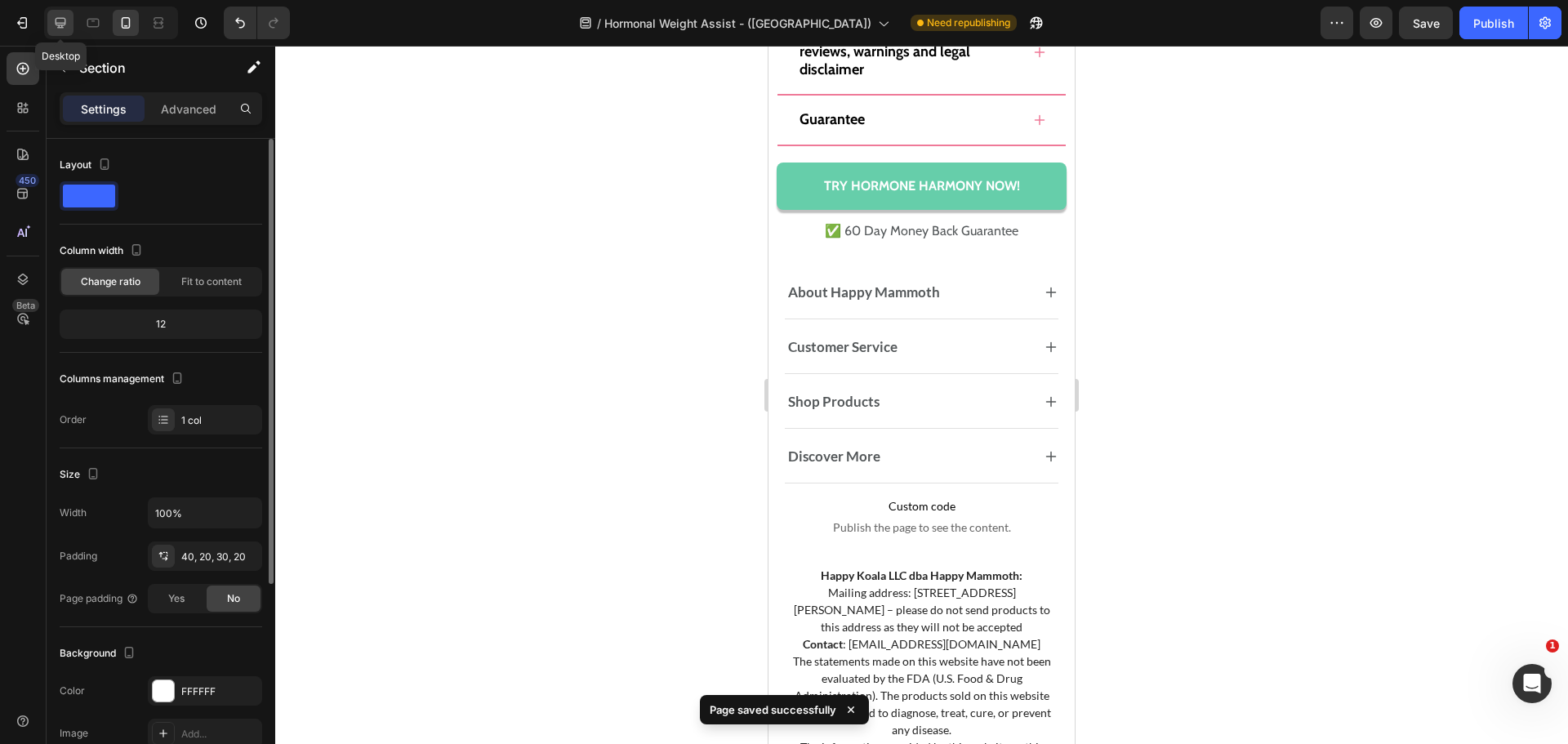
click at [71, 21] on div at bounding box center [61, 23] width 27 height 27
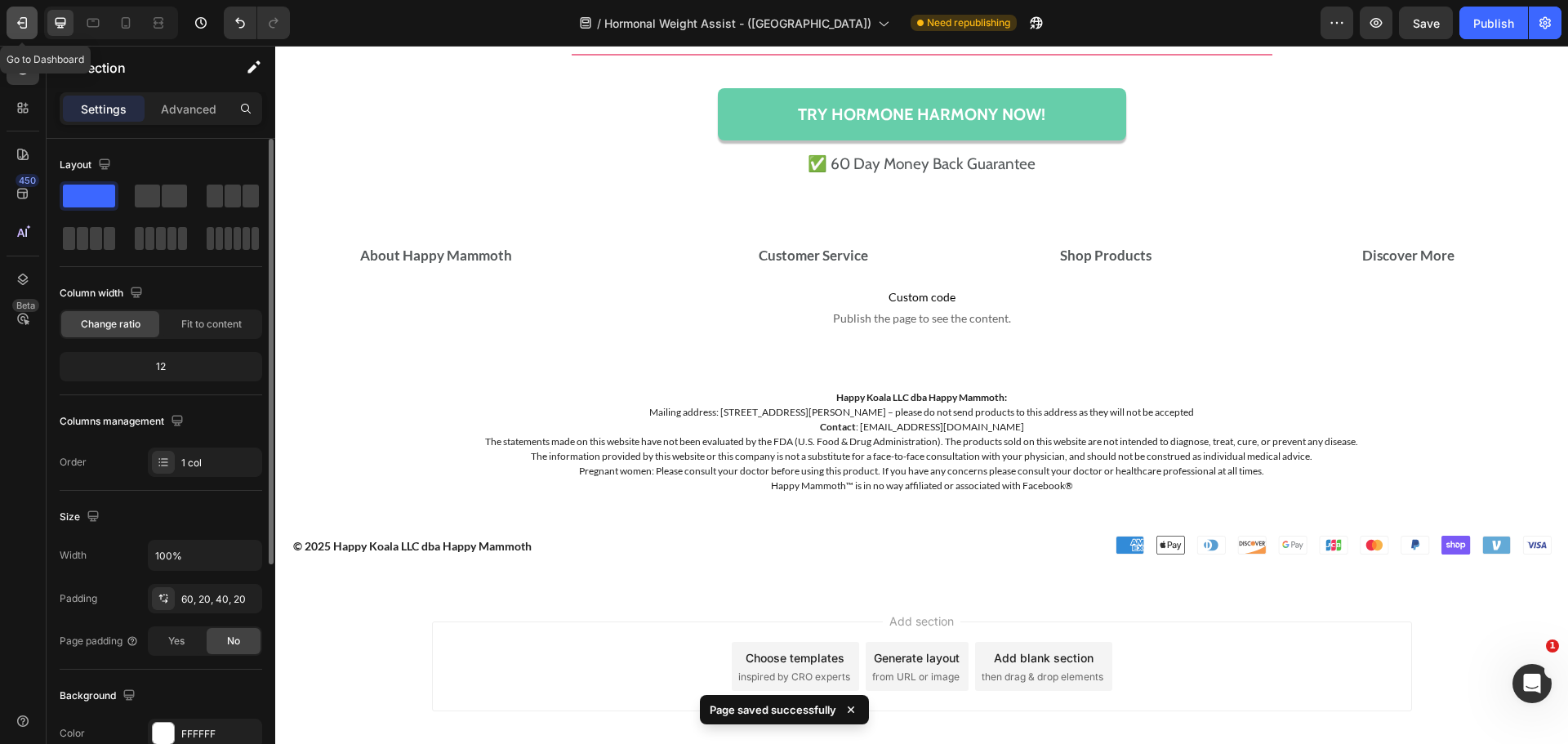
scroll to position [13611, 0]
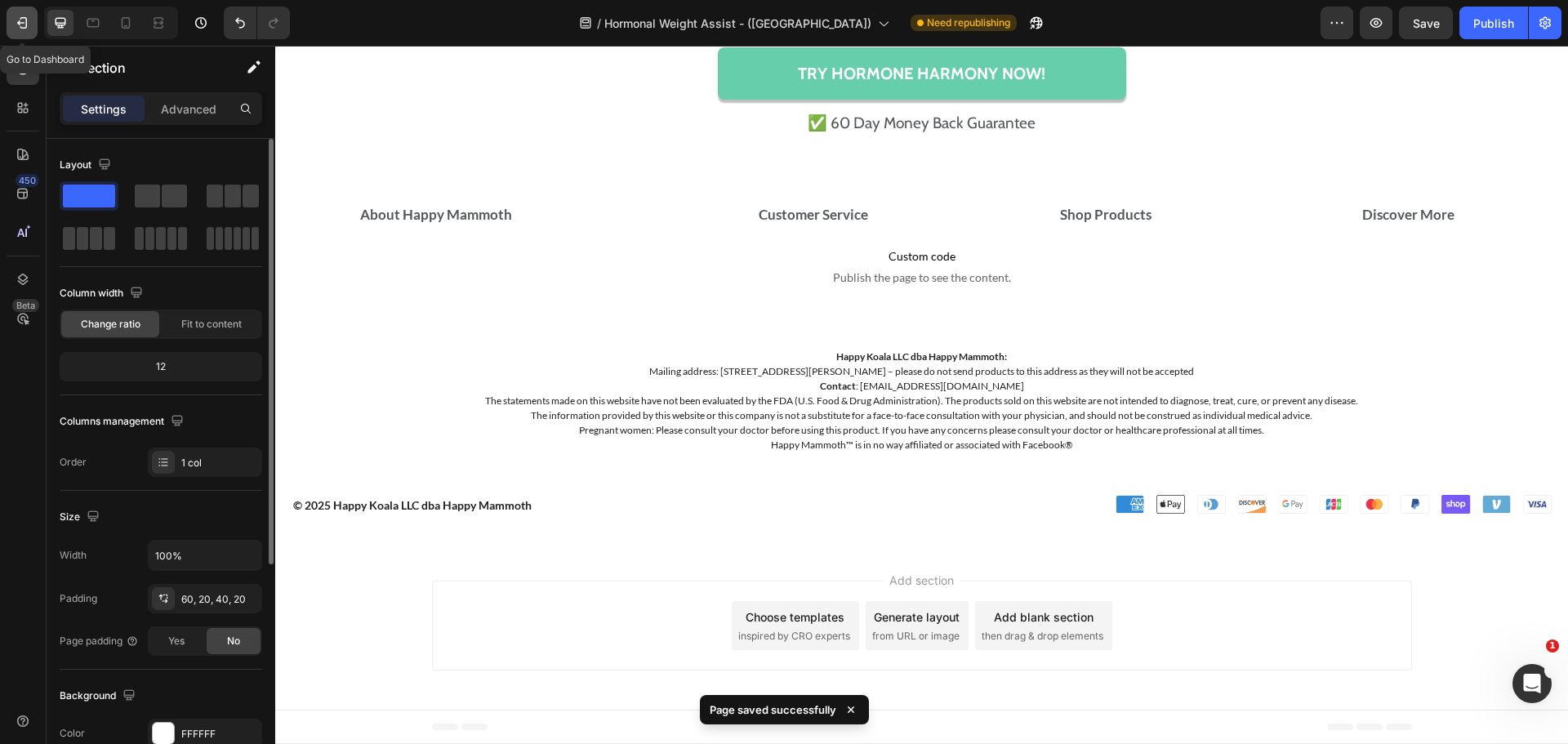
click at [22, 27] on icon "button" at bounding box center [22, 23] width 16 height 16
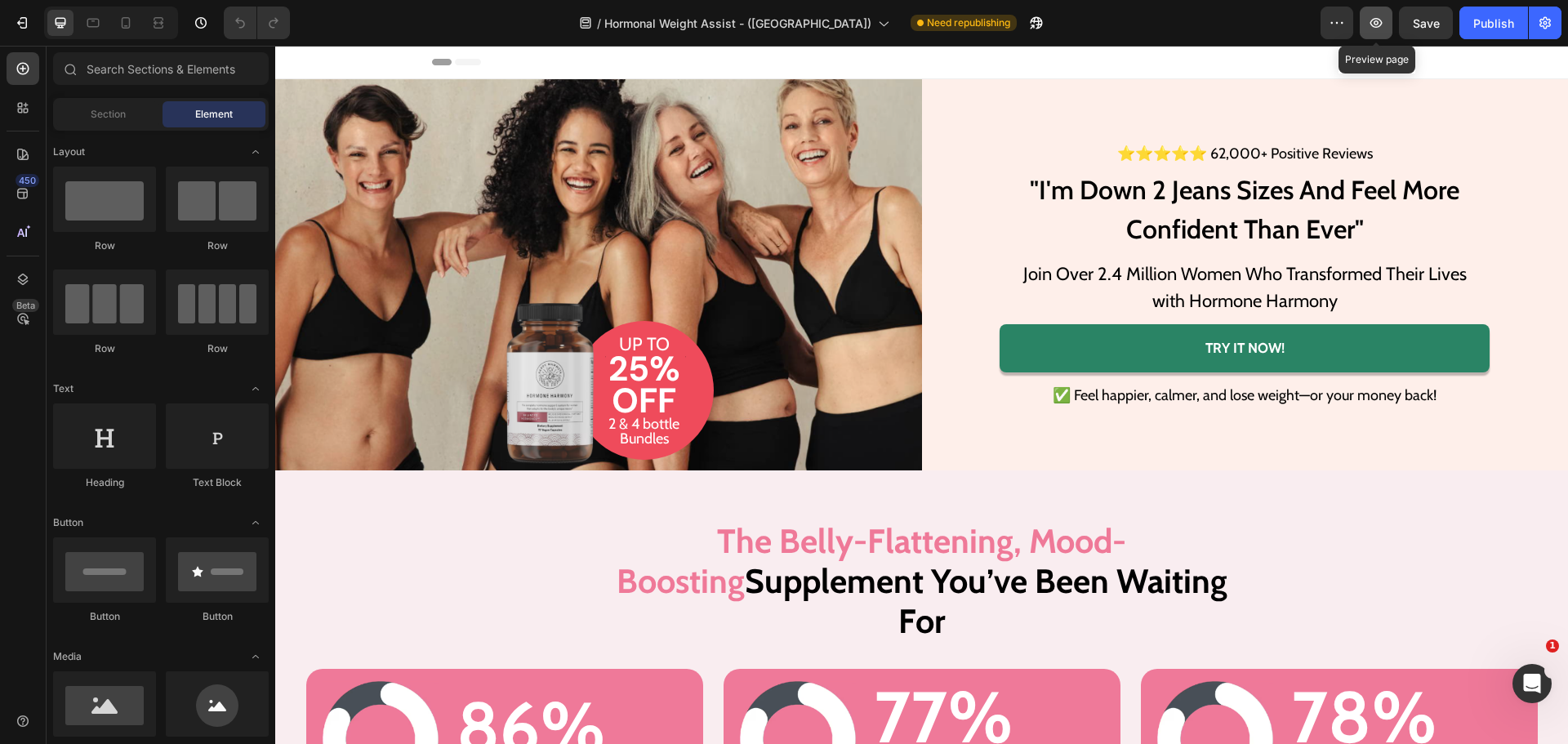
click at [1370, 21] on icon "button" at bounding box center [1376, 23] width 16 height 16
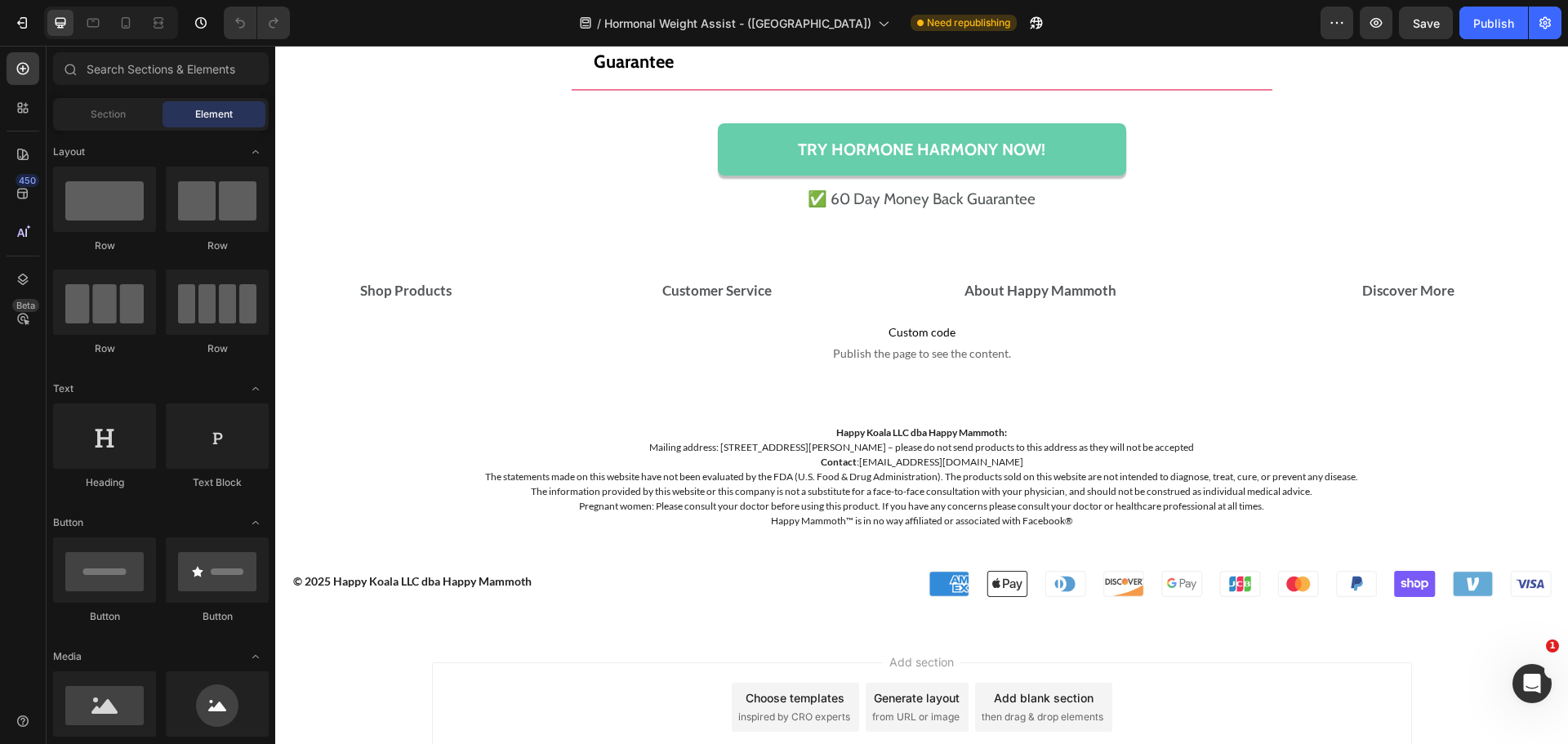
scroll to position [13717, 0]
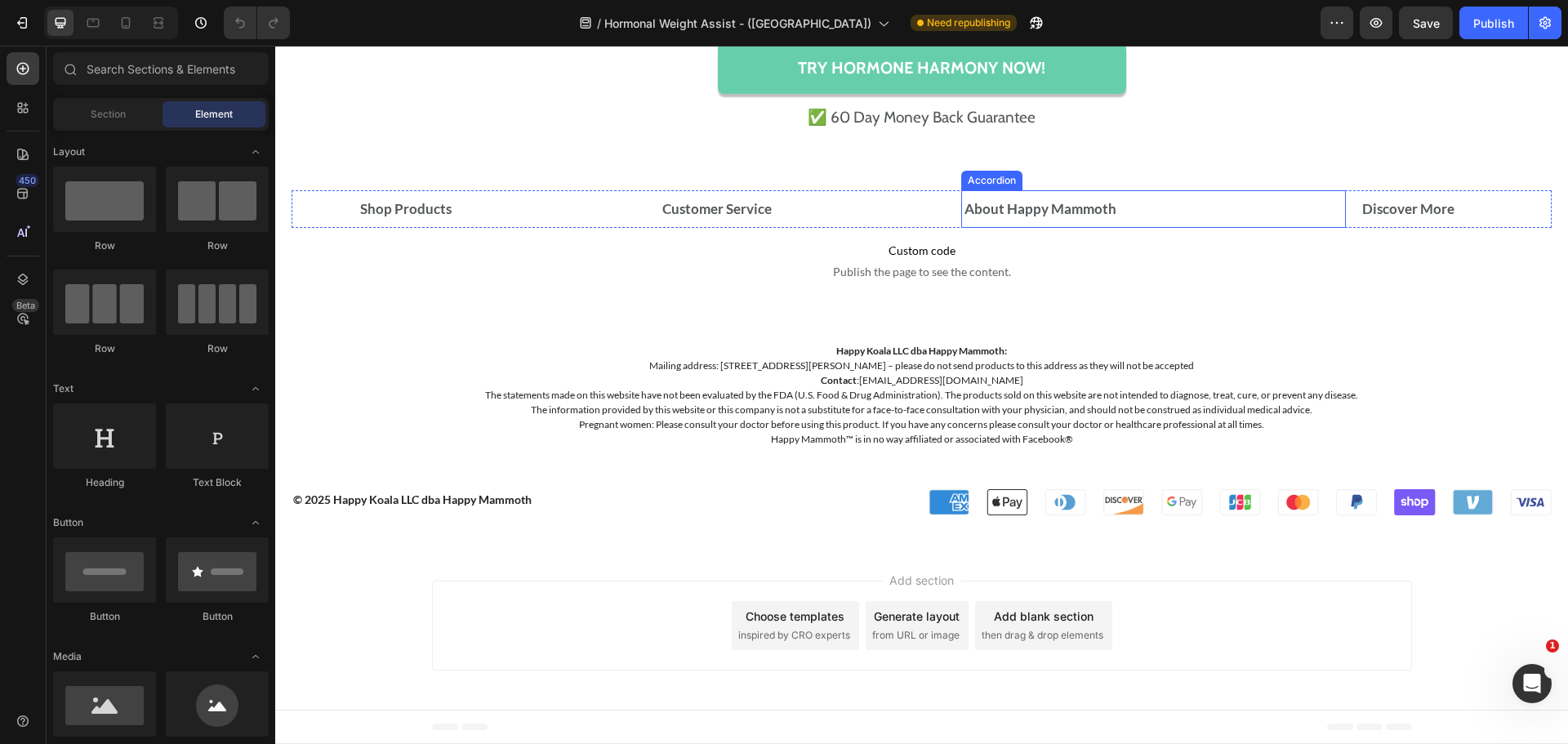
drag, startPoint x: 1124, startPoint y: 197, endPoint x: 1115, endPoint y: 197, distance: 9.0
click at [1124, 197] on div "About Happy Mammoth" at bounding box center [1146, 209] width 370 height 25
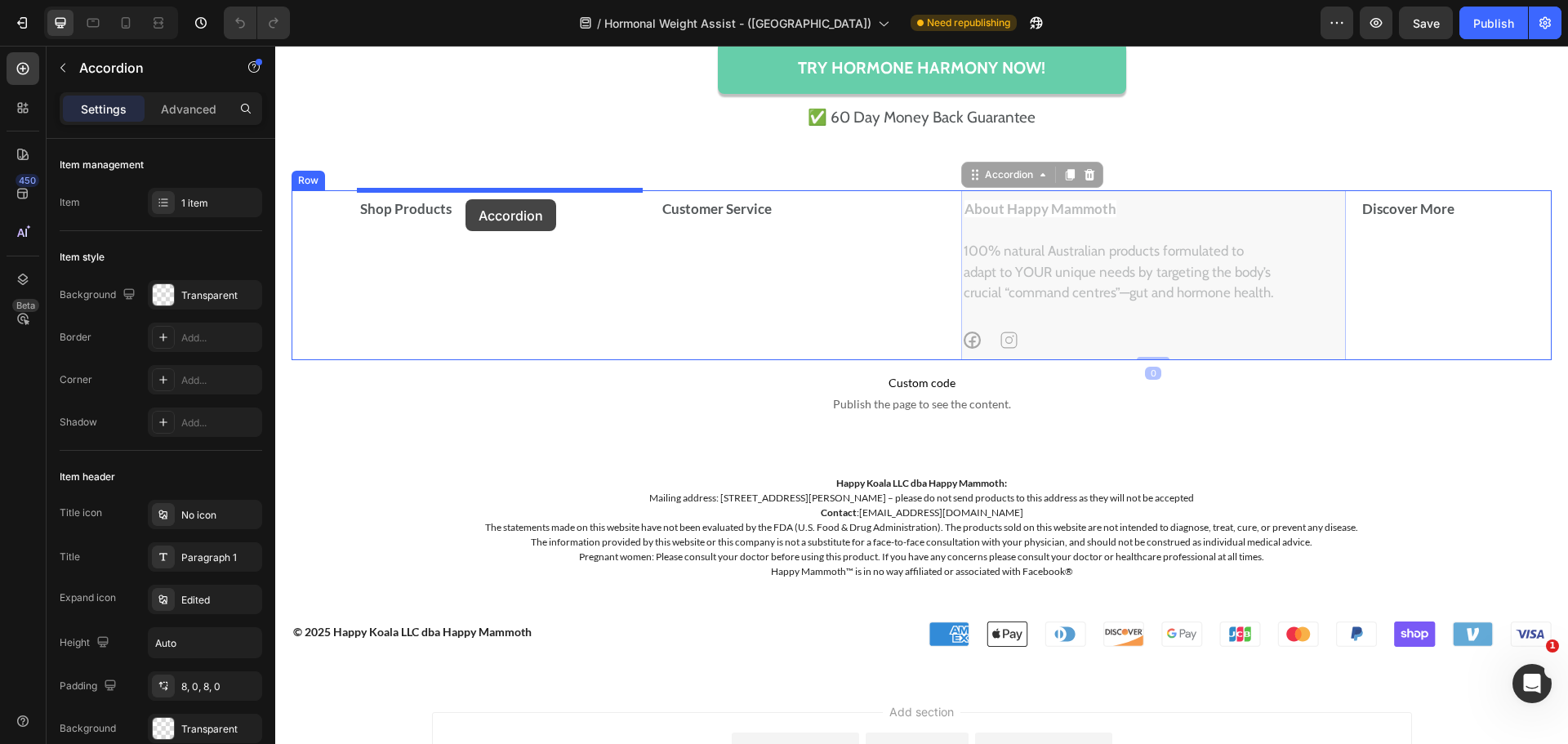
drag, startPoint x: 968, startPoint y: 175, endPoint x: 466, endPoint y: 199, distance: 502.6
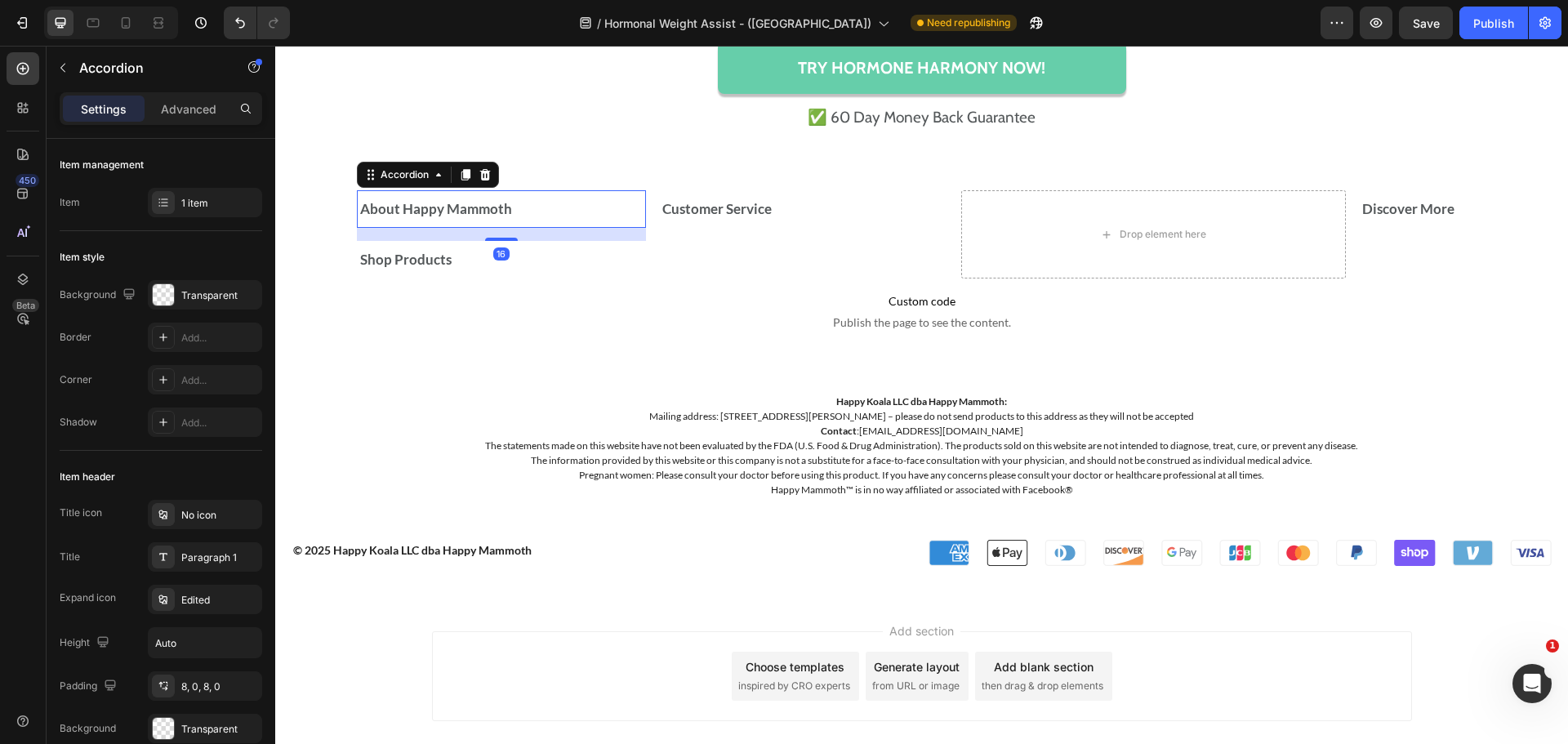
click at [453, 236] on div "16" at bounding box center [501, 234] width 289 height 13
click at [635, 236] on div "16" at bounding box center [501, 234] width 289 height 13
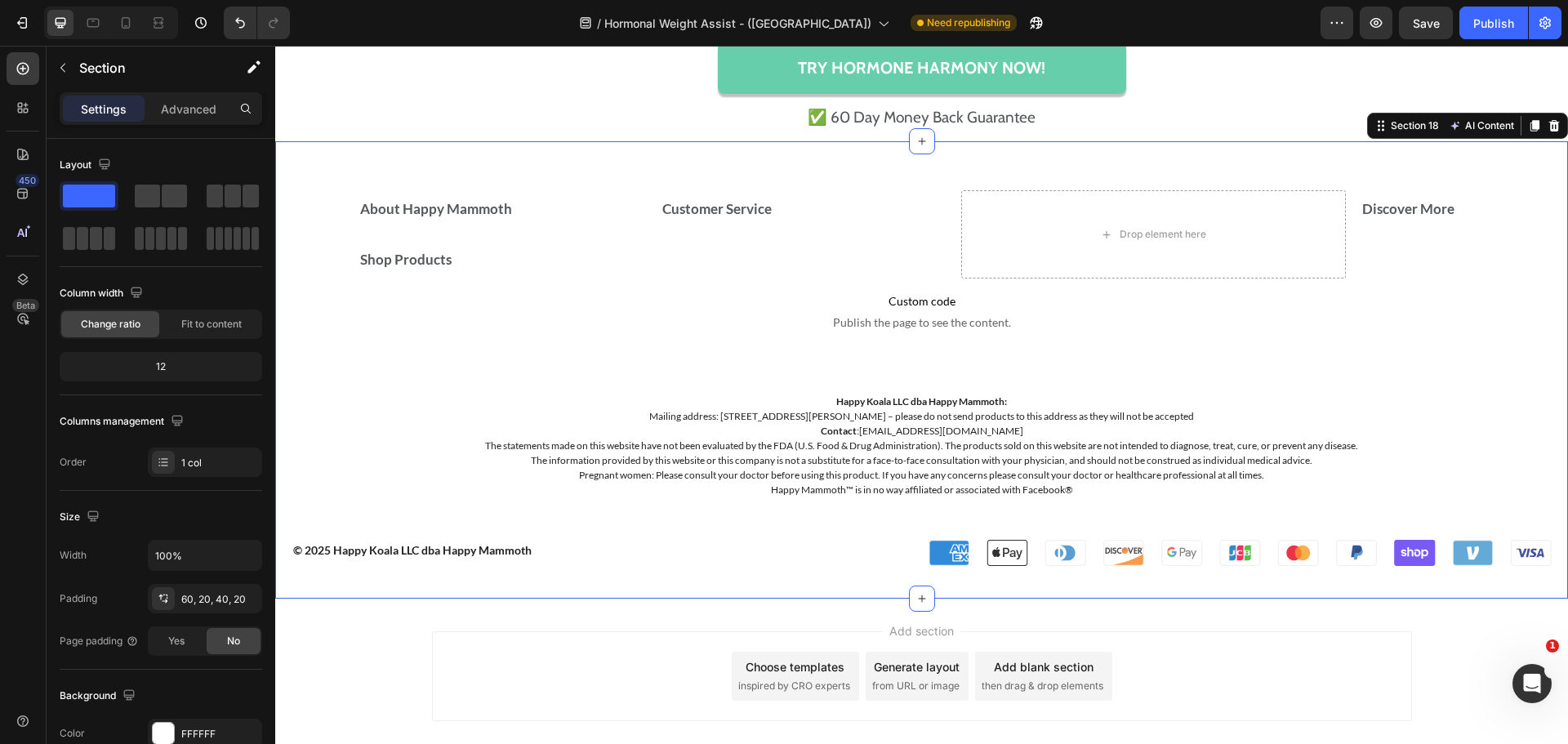
click at [625, 187] on div "About Happy Mammoth Accordion Shop Products Accordion Customer Service Accordio…" at bounding box center [921, 369] width 1293 height 457
click at [517, 239] on div "About Happy Mammoth Accordion Shop Products Accordion" at bounding box center [501, 234] width 289 height 88
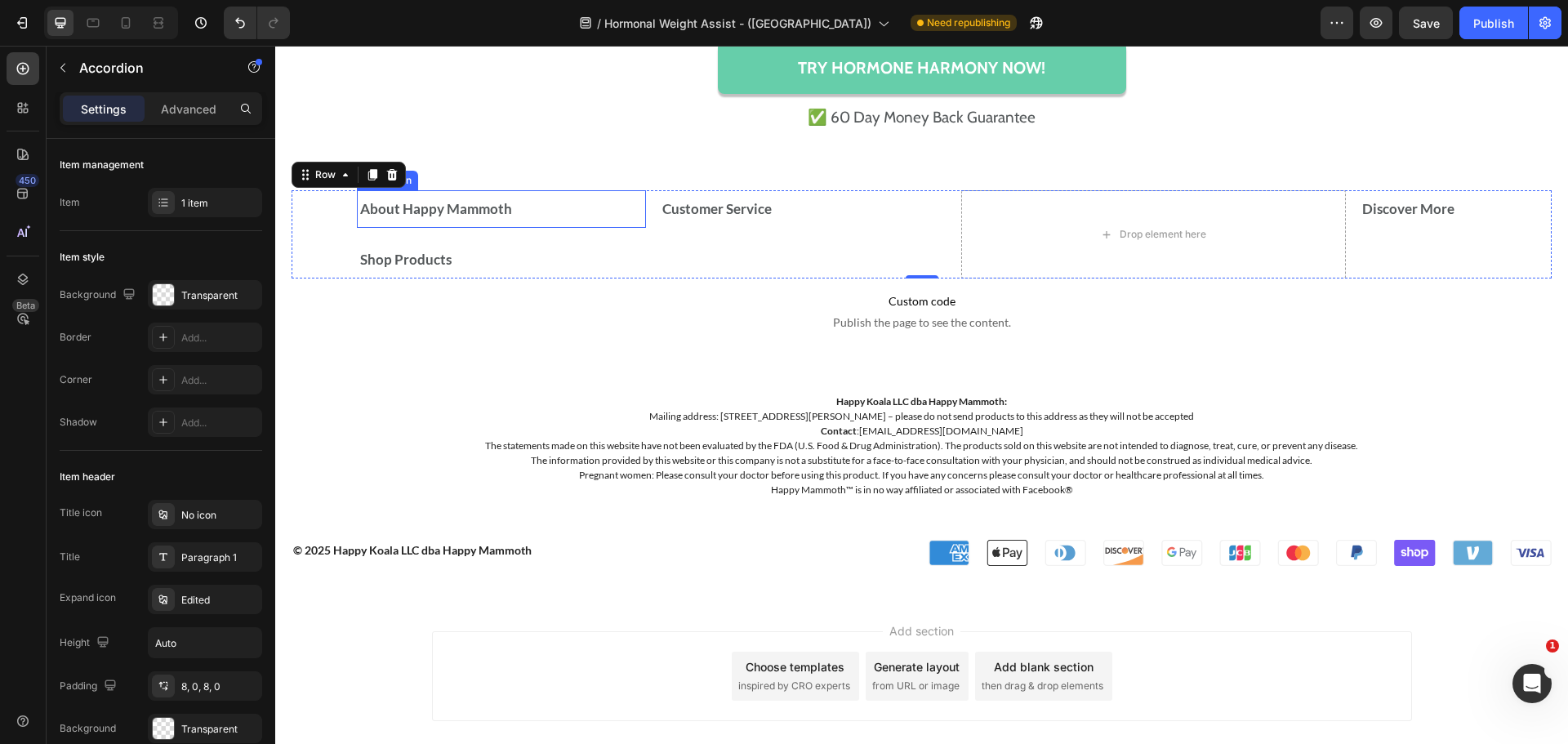
click at [529, 207] on div "About Happy Mammoth" at bounding box center [495, 209] width 274 height 25
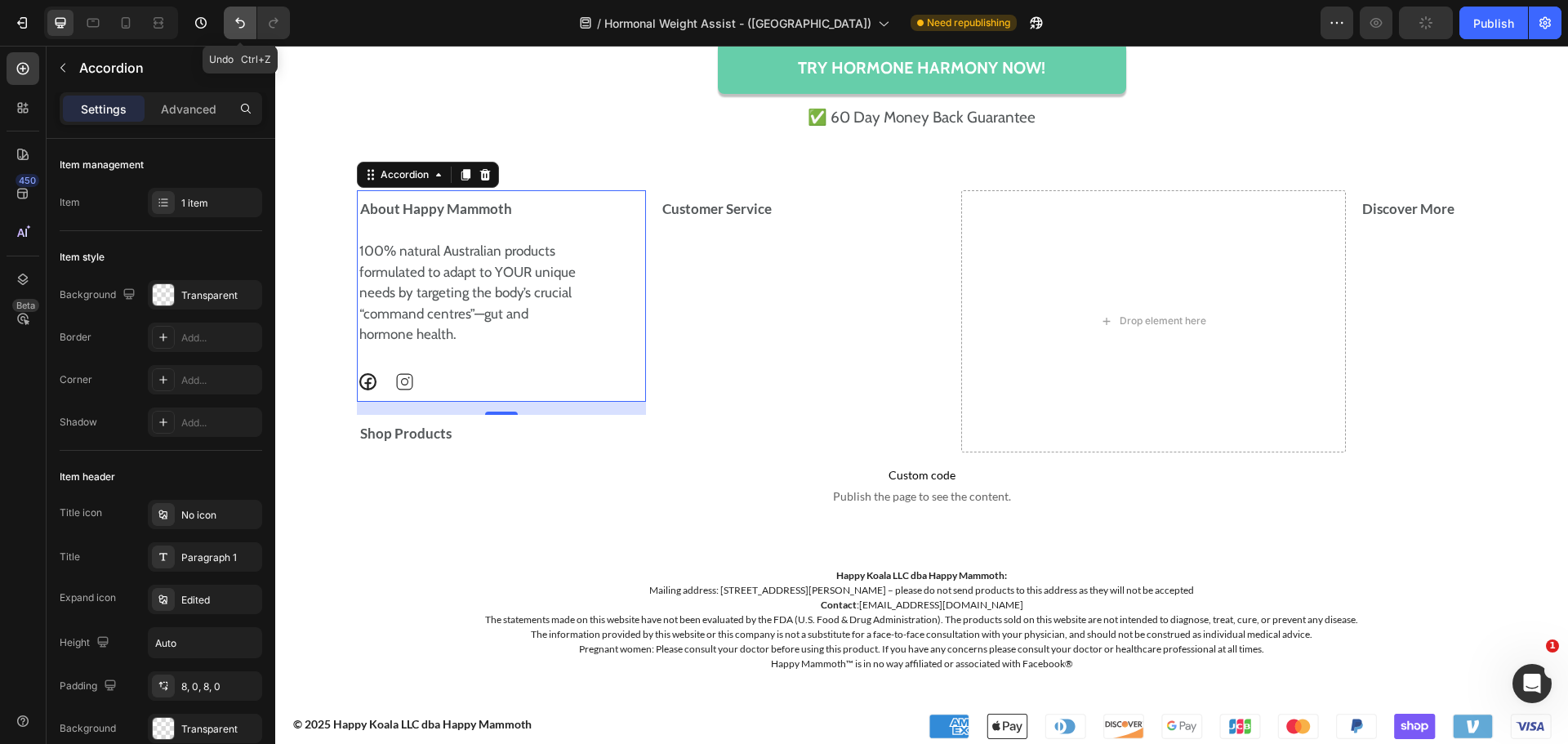
click at [228, 23] on button "Undo/Redo" at bounding box center [240, 22] width 33 height 33
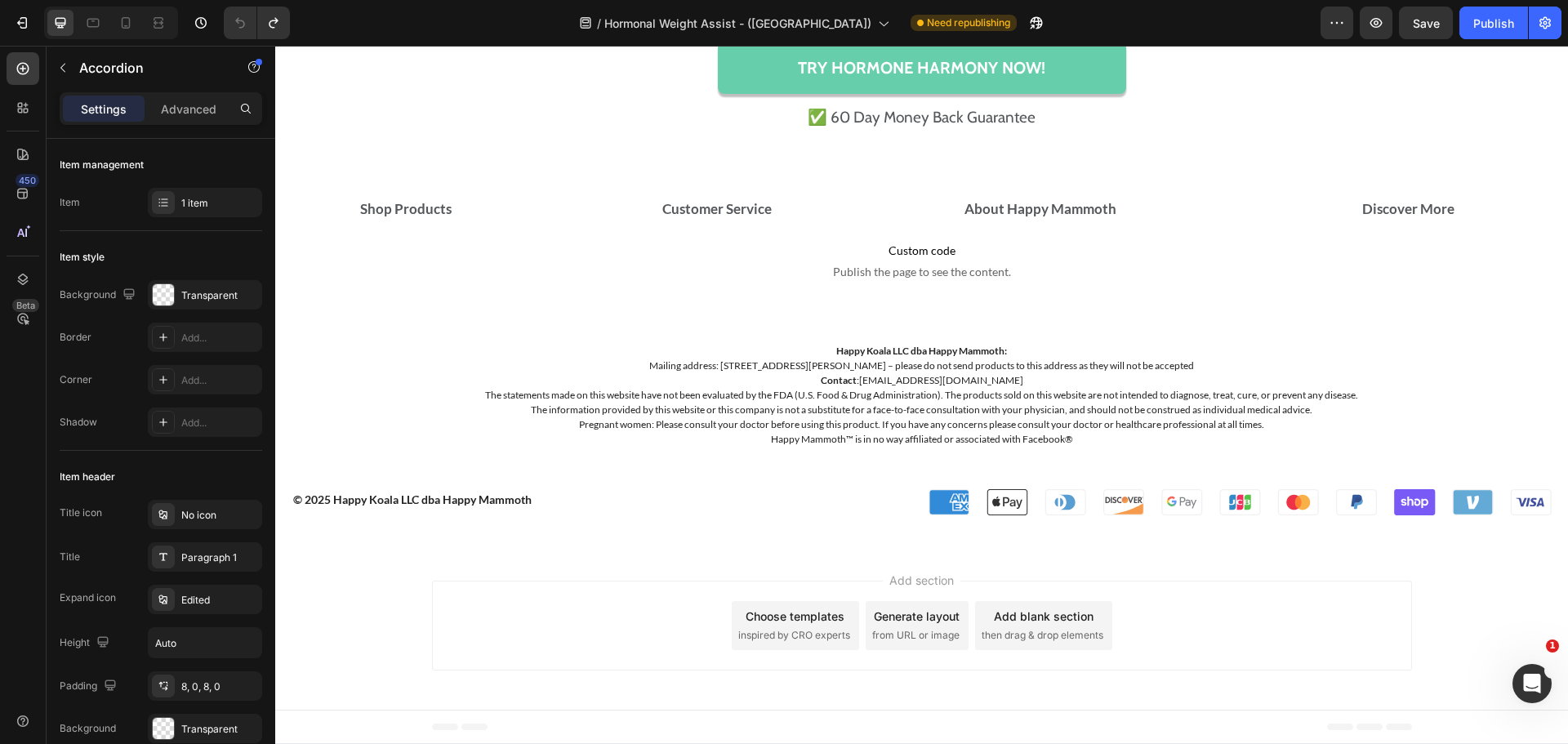
click at [1132, 204] on div "About Happy Mammoth" at bounding box center [1146, 209] width 370 height 25
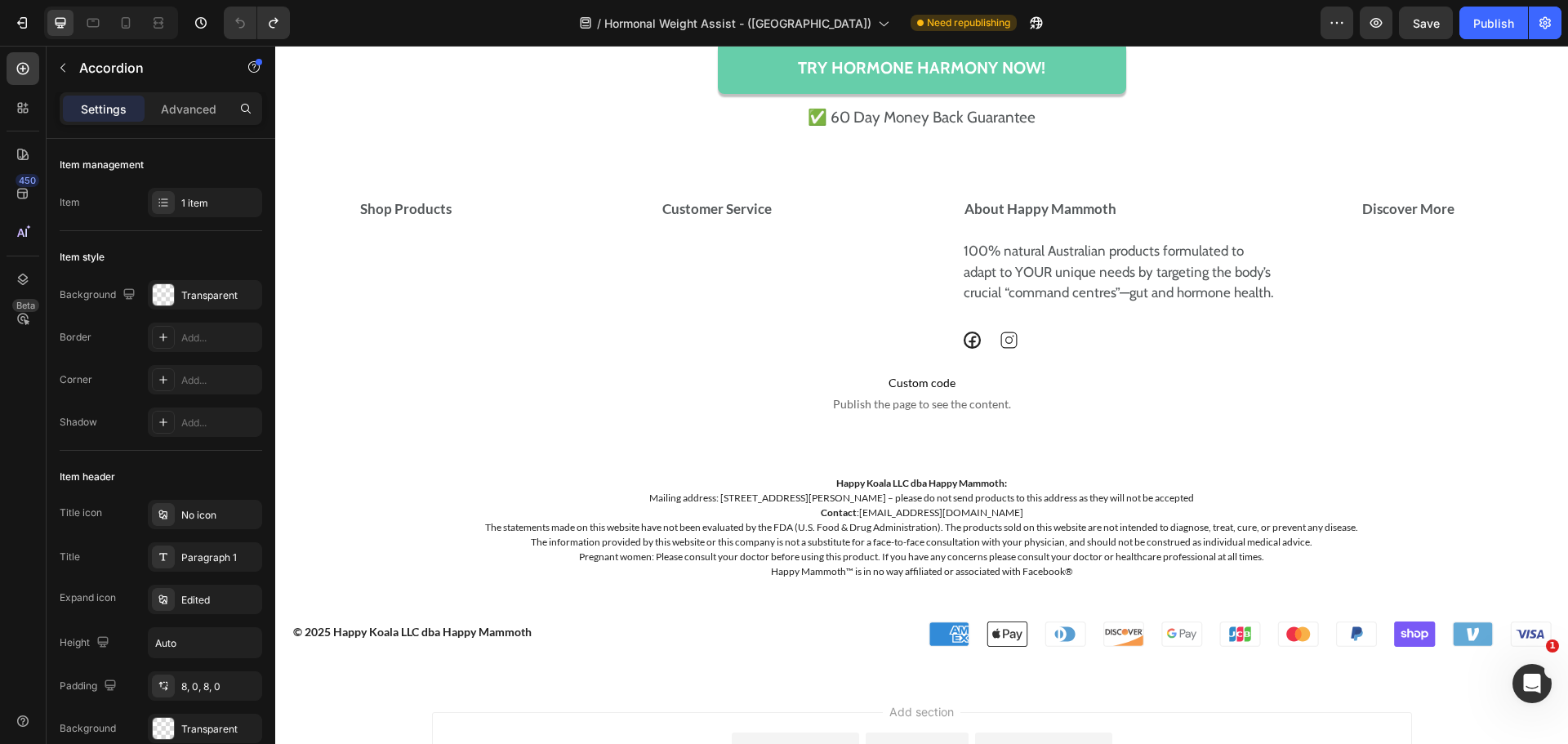
click at [1115, 194] on div "About Happy Mammoth" at bounding box center [1153, 209] width 384 height 38
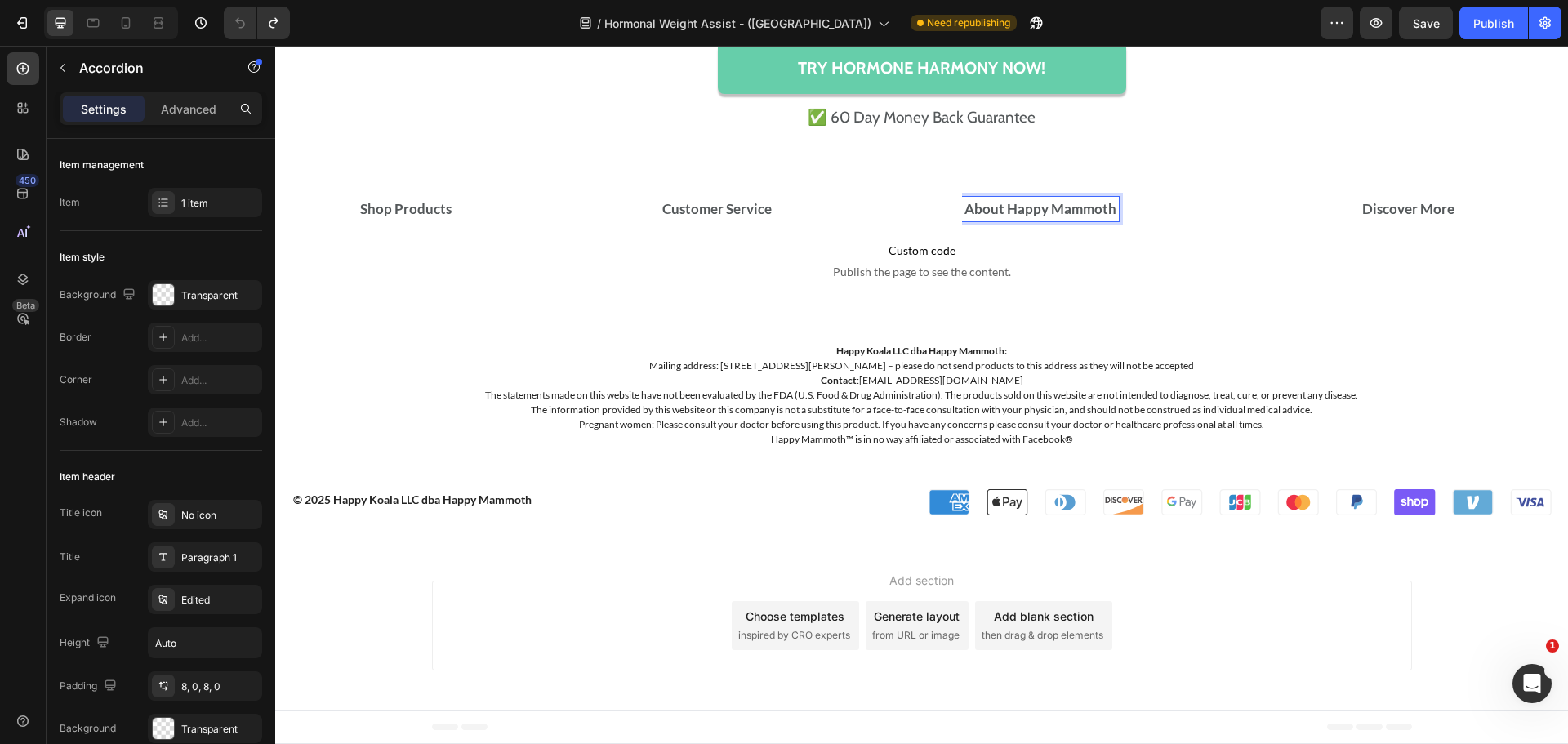
click at [1070, 197] on div "About Happy Mammoth" at bounding box center [1039, 209] width 156 height 25
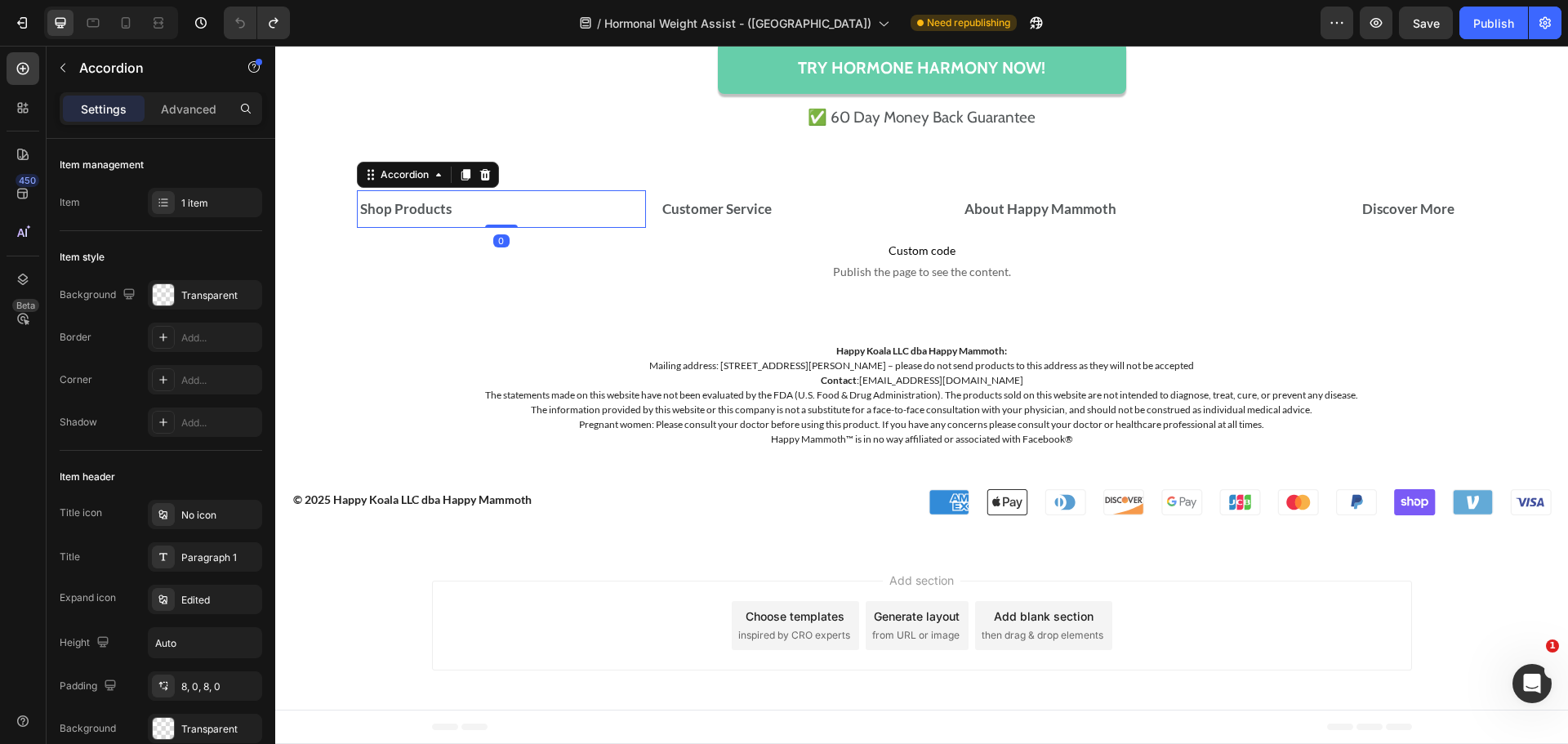
click at [453, 197] on div "Shop Products" at bounding box center [483, 209] width 250 height 25
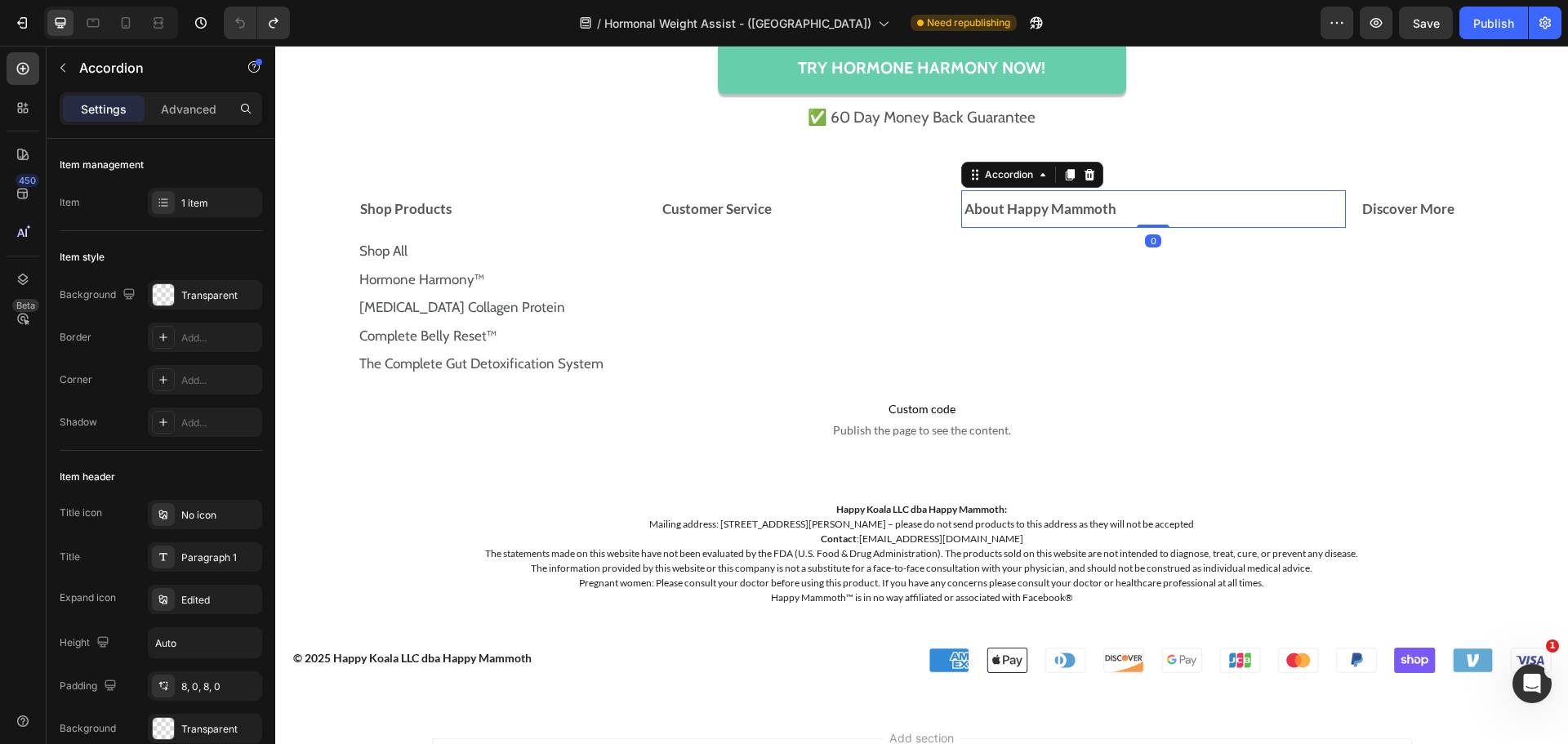
click at [1004, 192] on div "About Happy Mammoth" at bounding box center [1153, 209] width 384 height 38
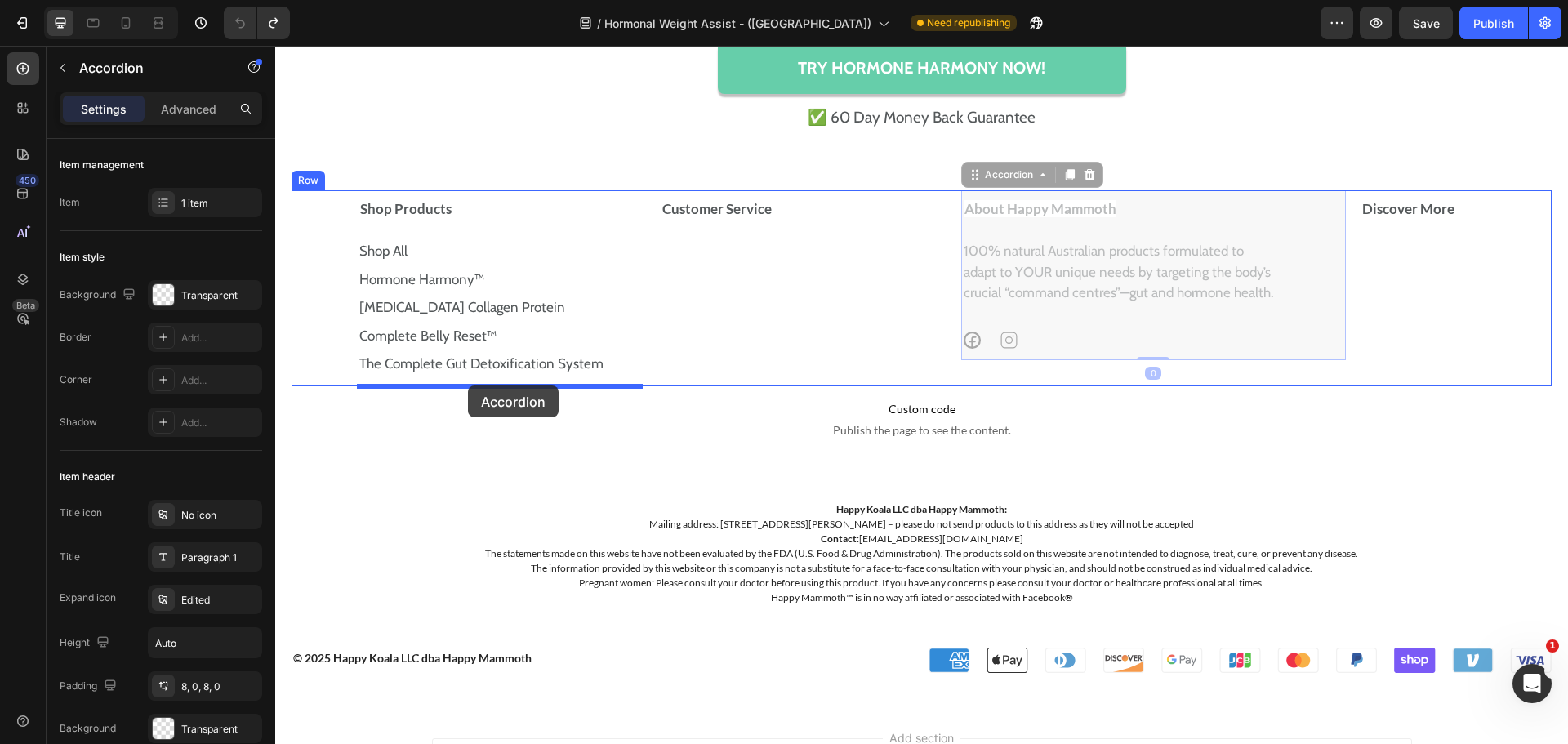
drag, startPoint x: 965, startPoint y: 178, endPoint x: 468, endPoint y: 385, distance: 538.4
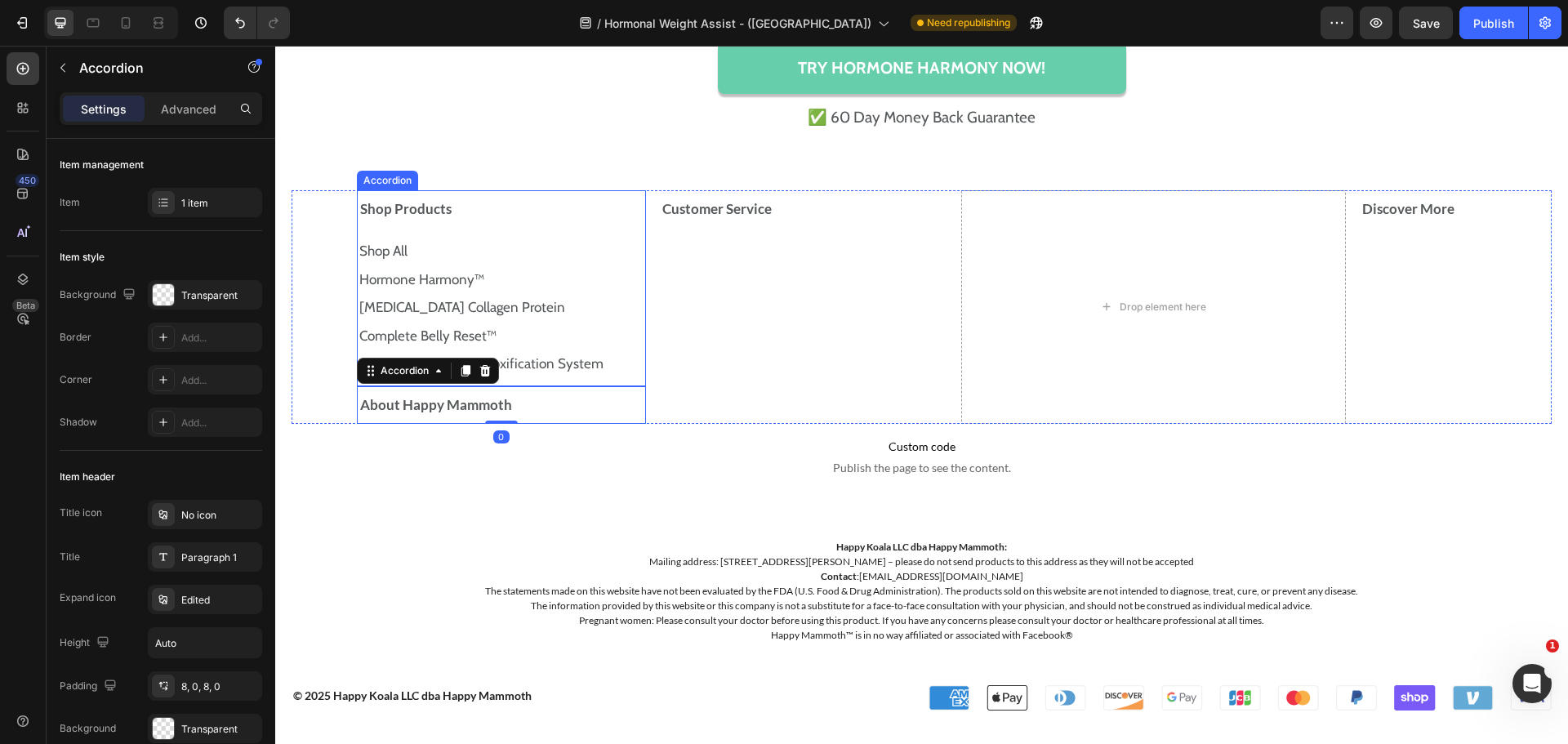
click at [483, 207] on div "Shop Products" at bounding box center [483, 209] width 250 height 25
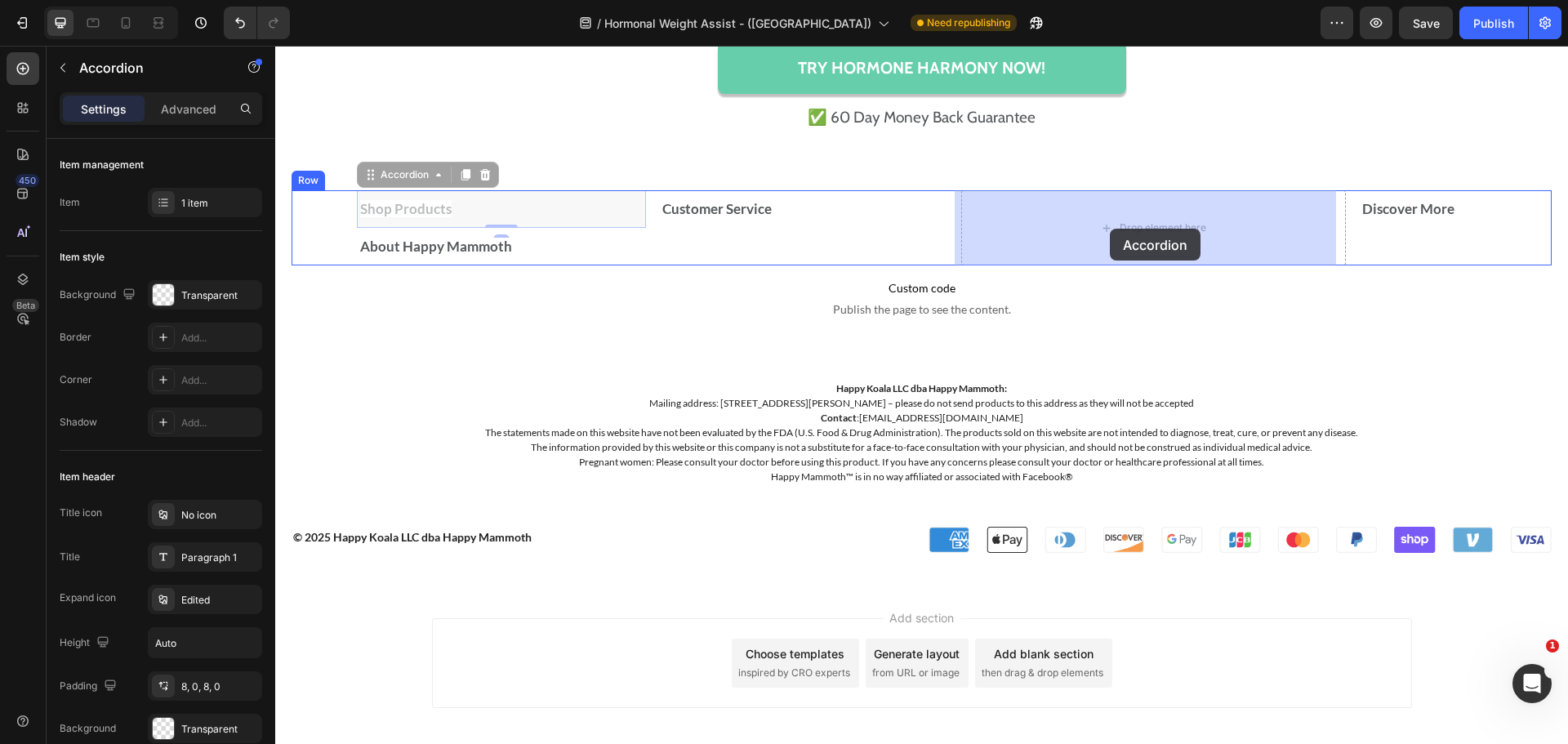
drag, startPoint x: 370, startPoint y: 172, endPoint x: 1110, endPoint y: 229, distance: 742.2
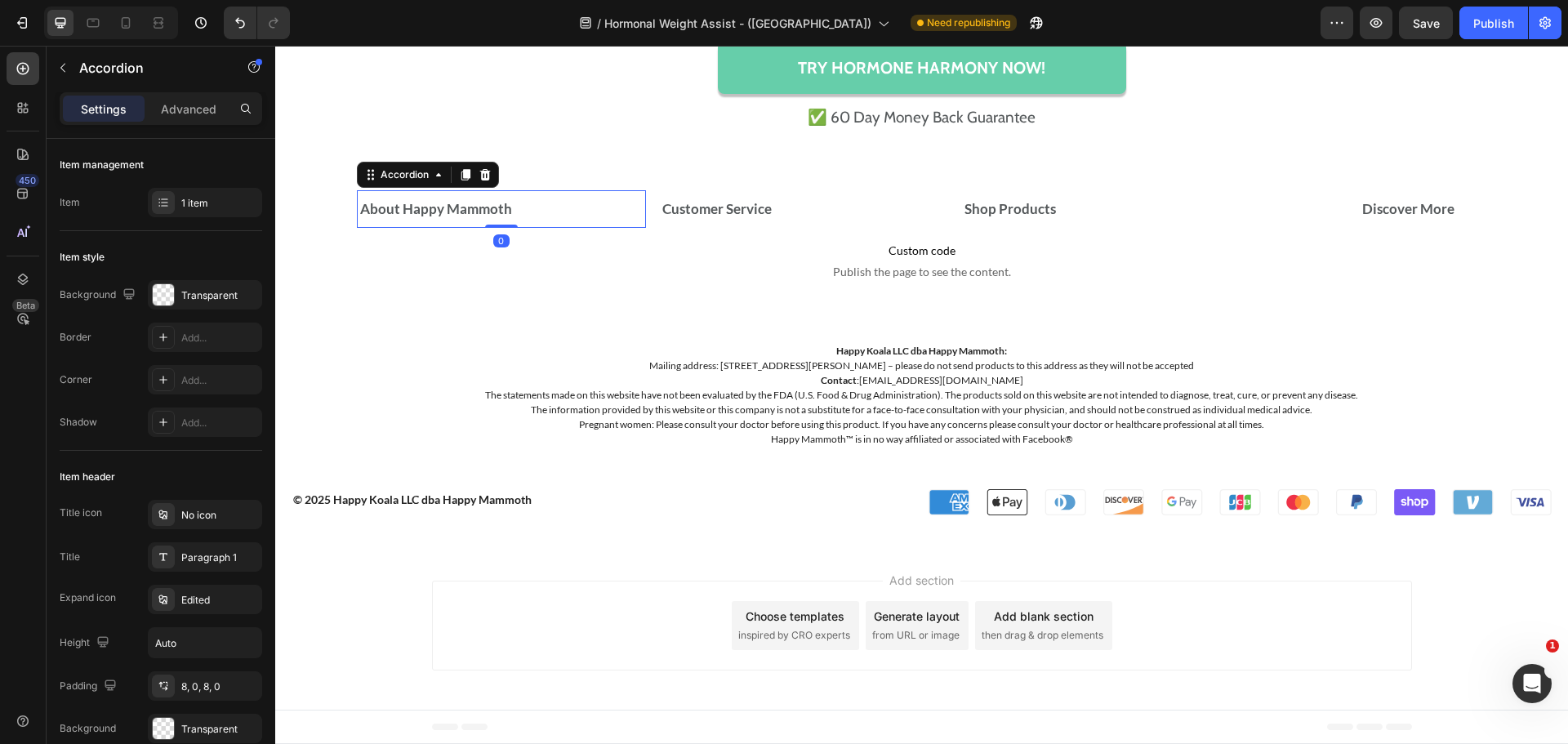
click at [566, 204] on div "About Happy Mammoth" at bounding box center [495, 209] width 274 height 25
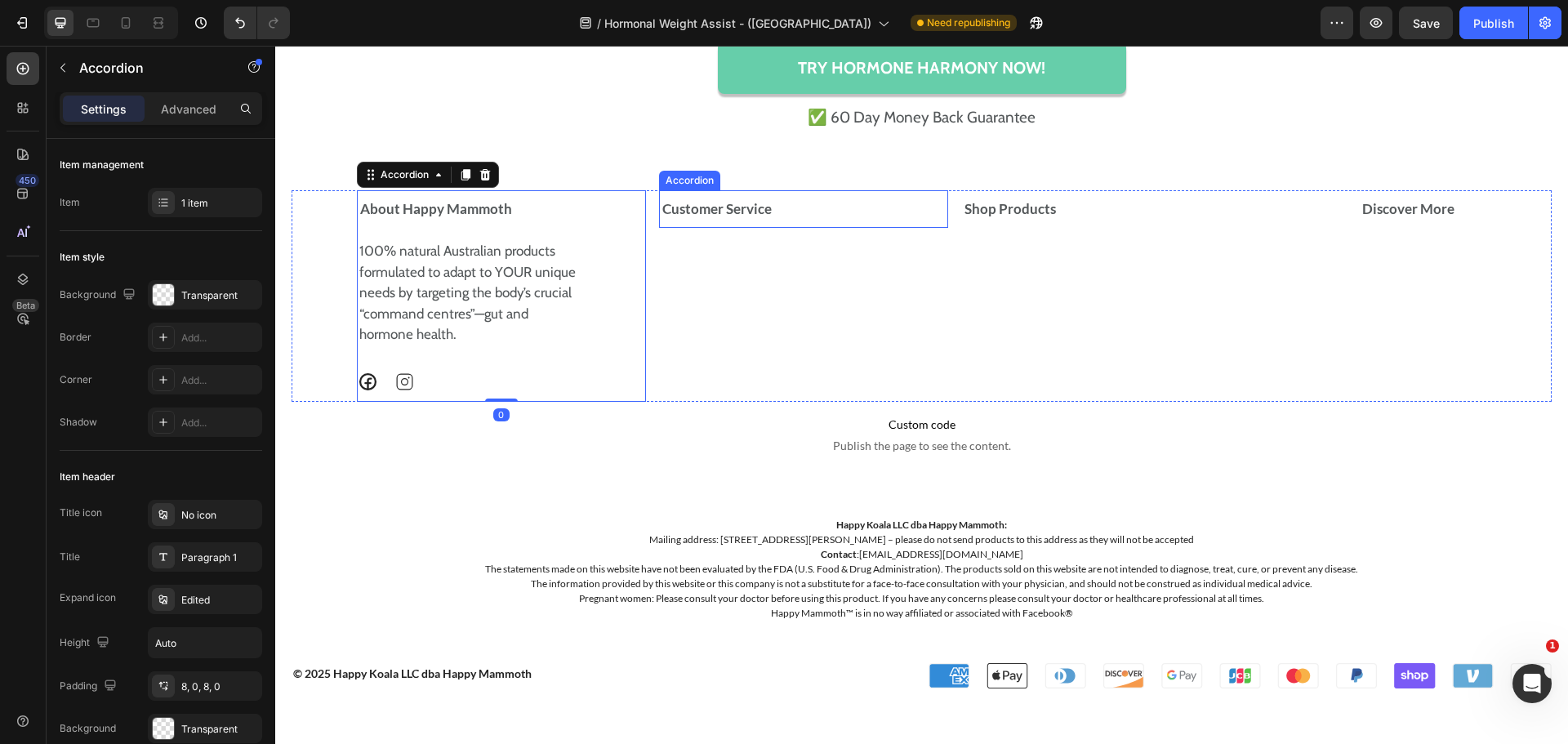
click at [747, 199] on p "Customer Service" at bounding box center [717, 209] width 110 height 19
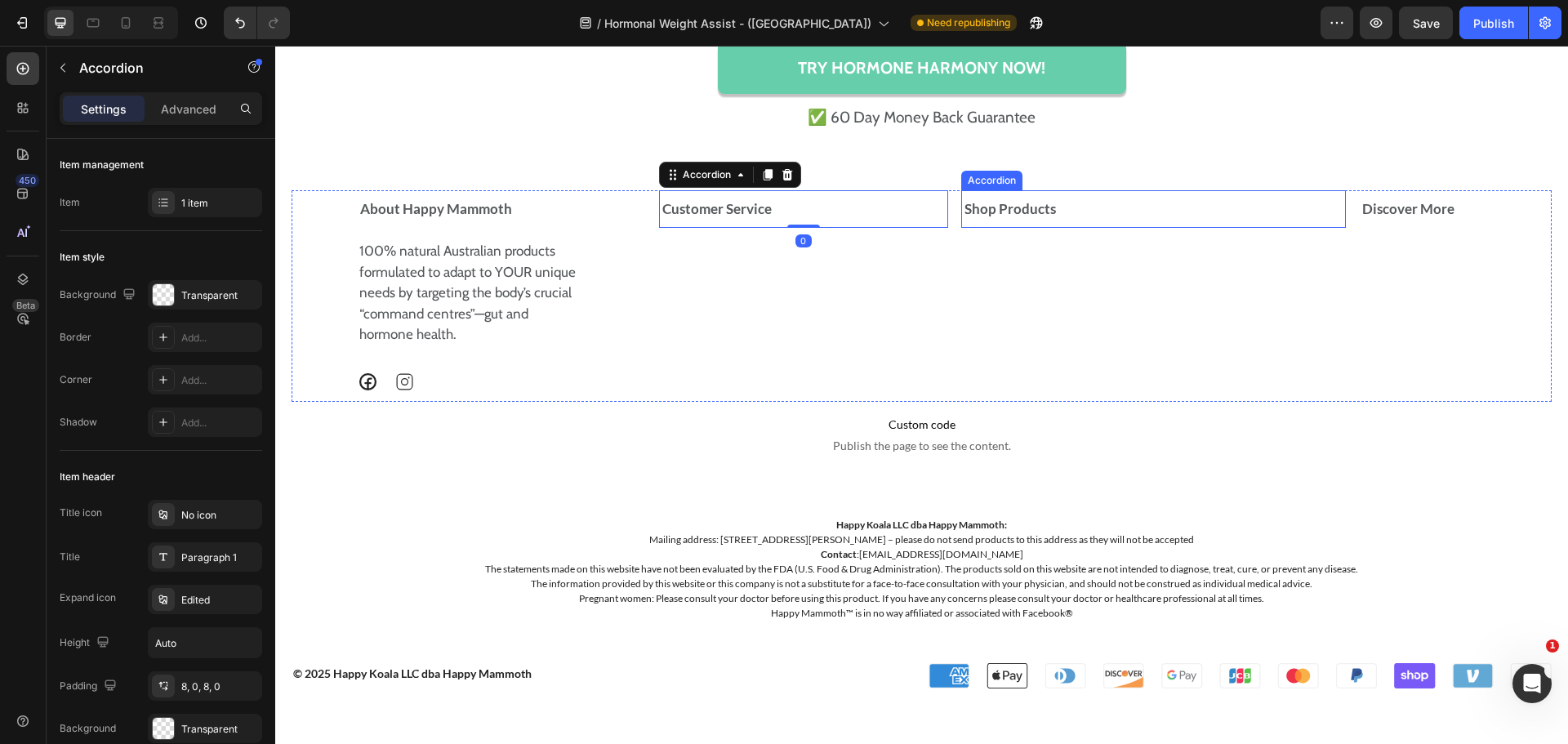
click at [997, 204] on strong "Shop Products" at bounding box center [1009, 208] width 91 height 17
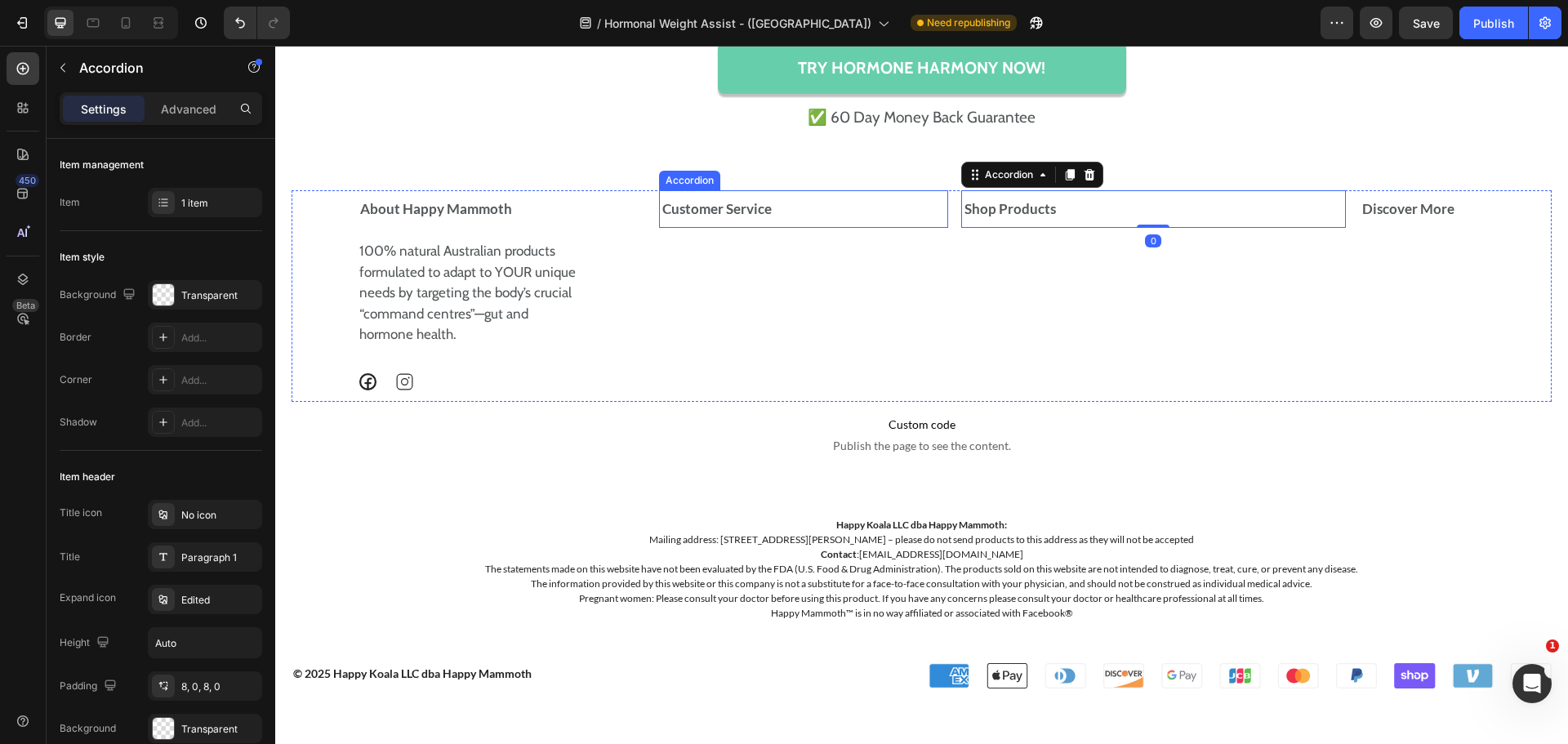
click at [894, 201] on div "Customer Service" at bounding box center [797, 209] width 274 height 25
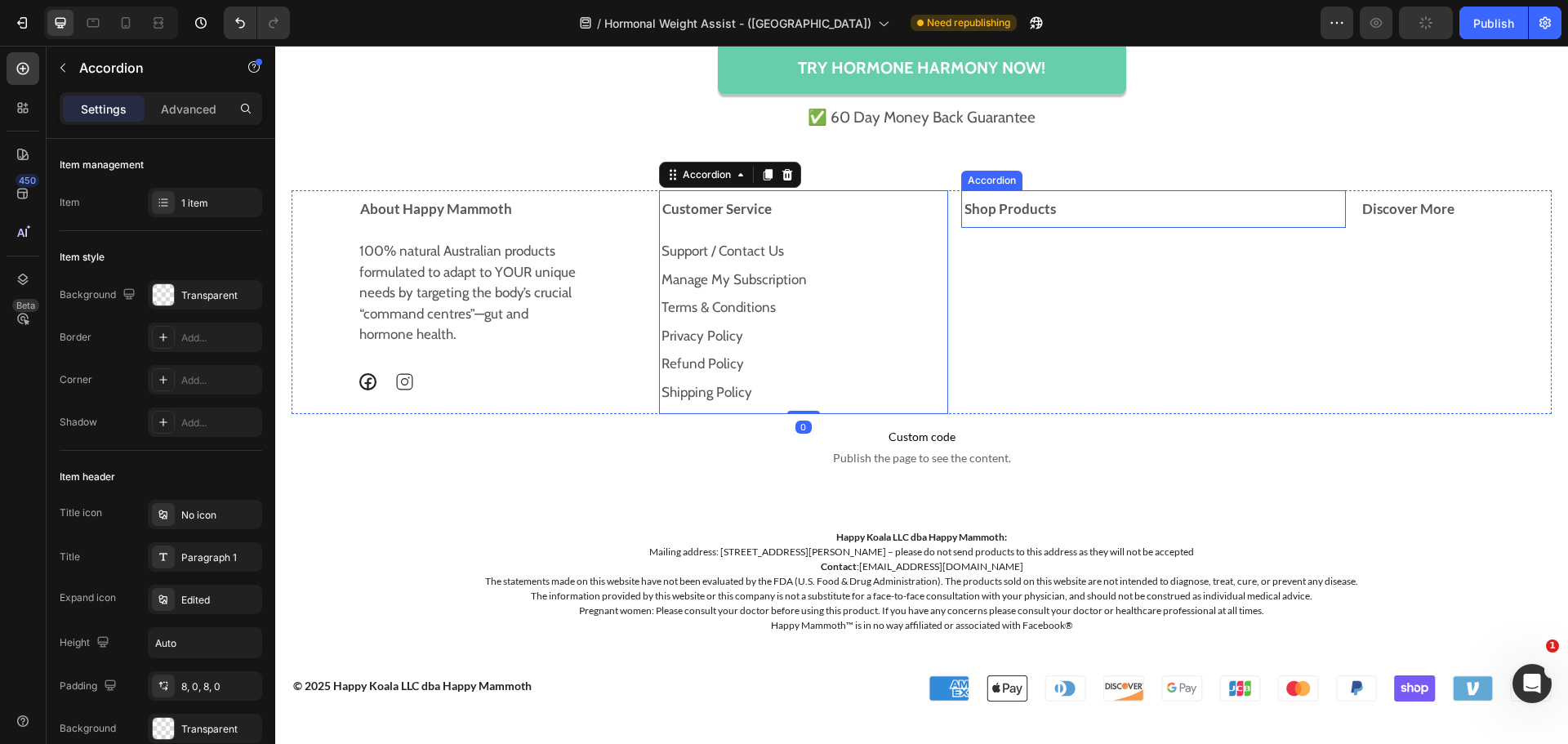
click at [1137, 199] on div "Shop Products" at bounding box center [1135, 209] width 346 height 25
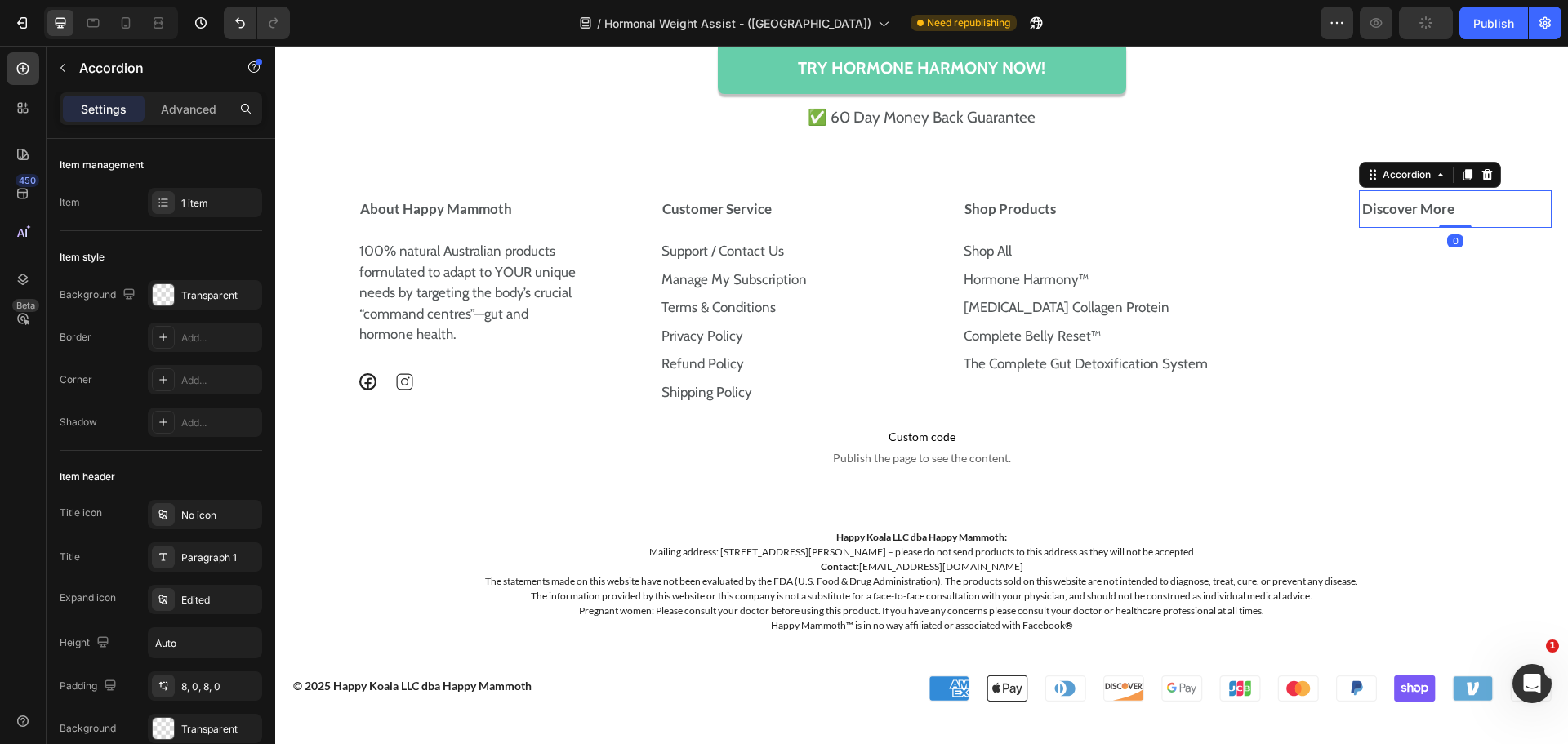
click at [1463, 192] on div "Discover More" at bounding box center [1455, 209] width 191 height 38
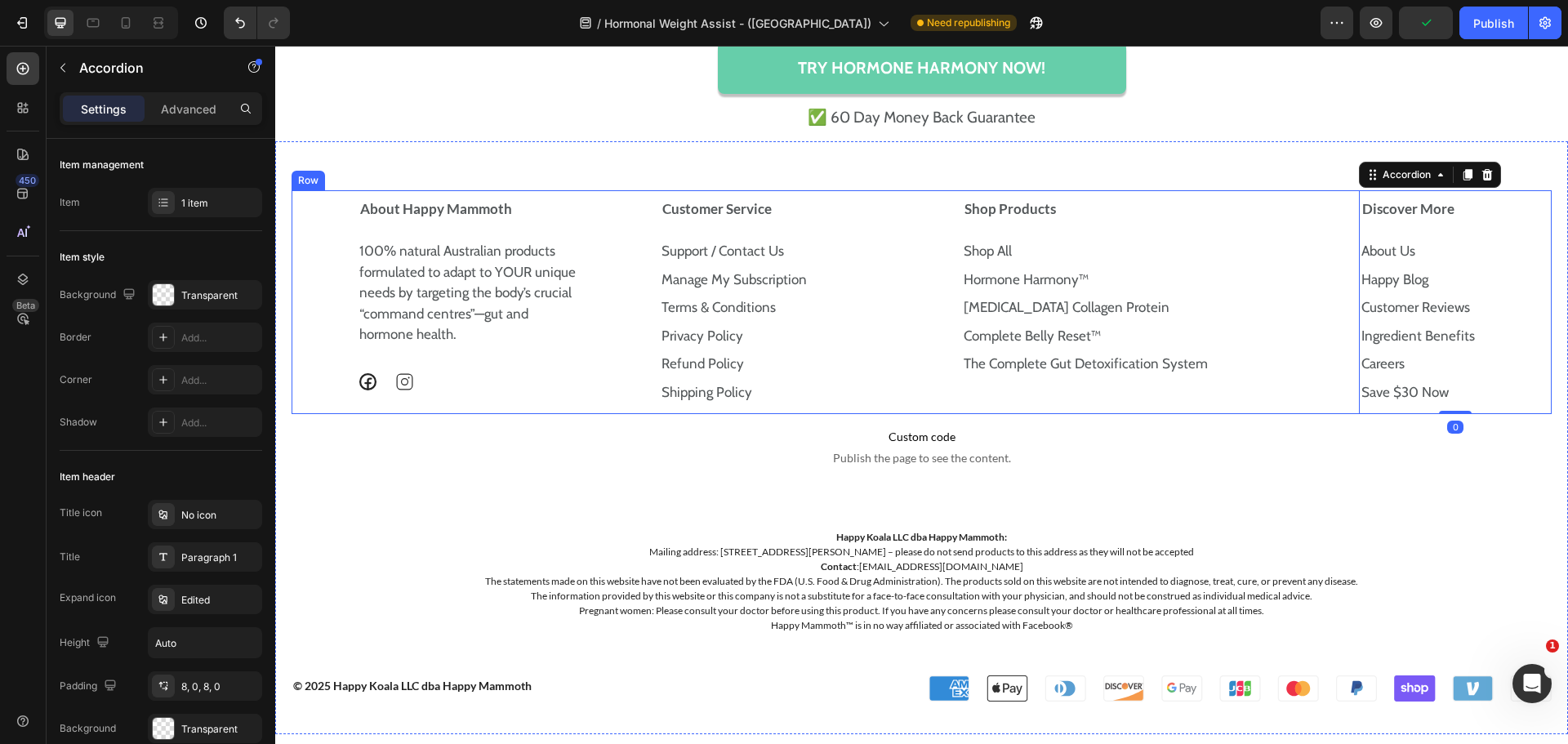
click at [650, 194] on div "About Happy Mammoth 100% natural Australian products formulated to adapt to YOU…" at bounding box center [922, 301] width 1260 height 224
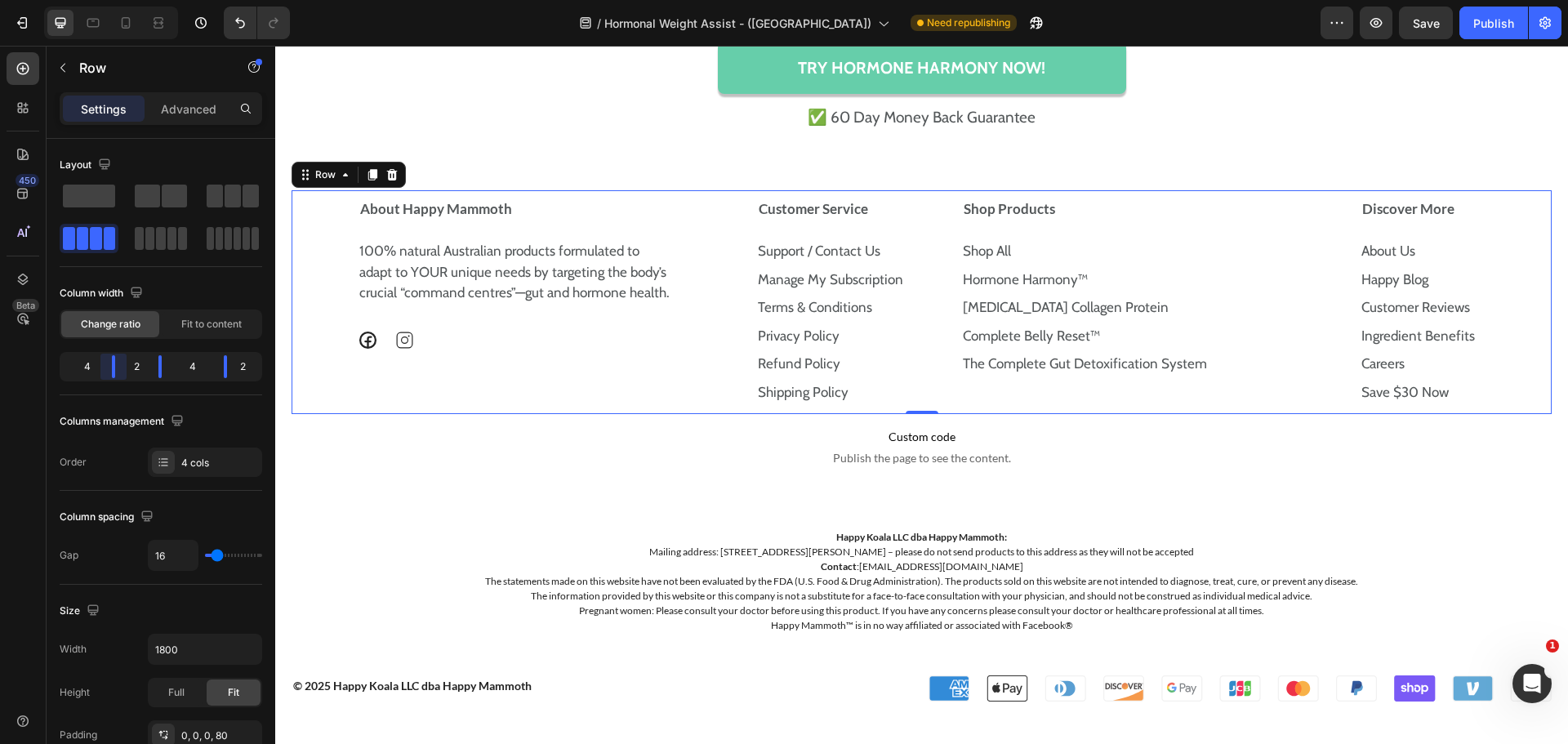
drag, startPoint x: 105, startPoint y: 368, endPoint x: 120, endPoint y: 368, distance: 15.0
click at [120, 0] on body "Version history / Hormonal Weight Assist - (US) Need republishing Preview Save …" at bounding box center [784, 0] width 1568 height 0
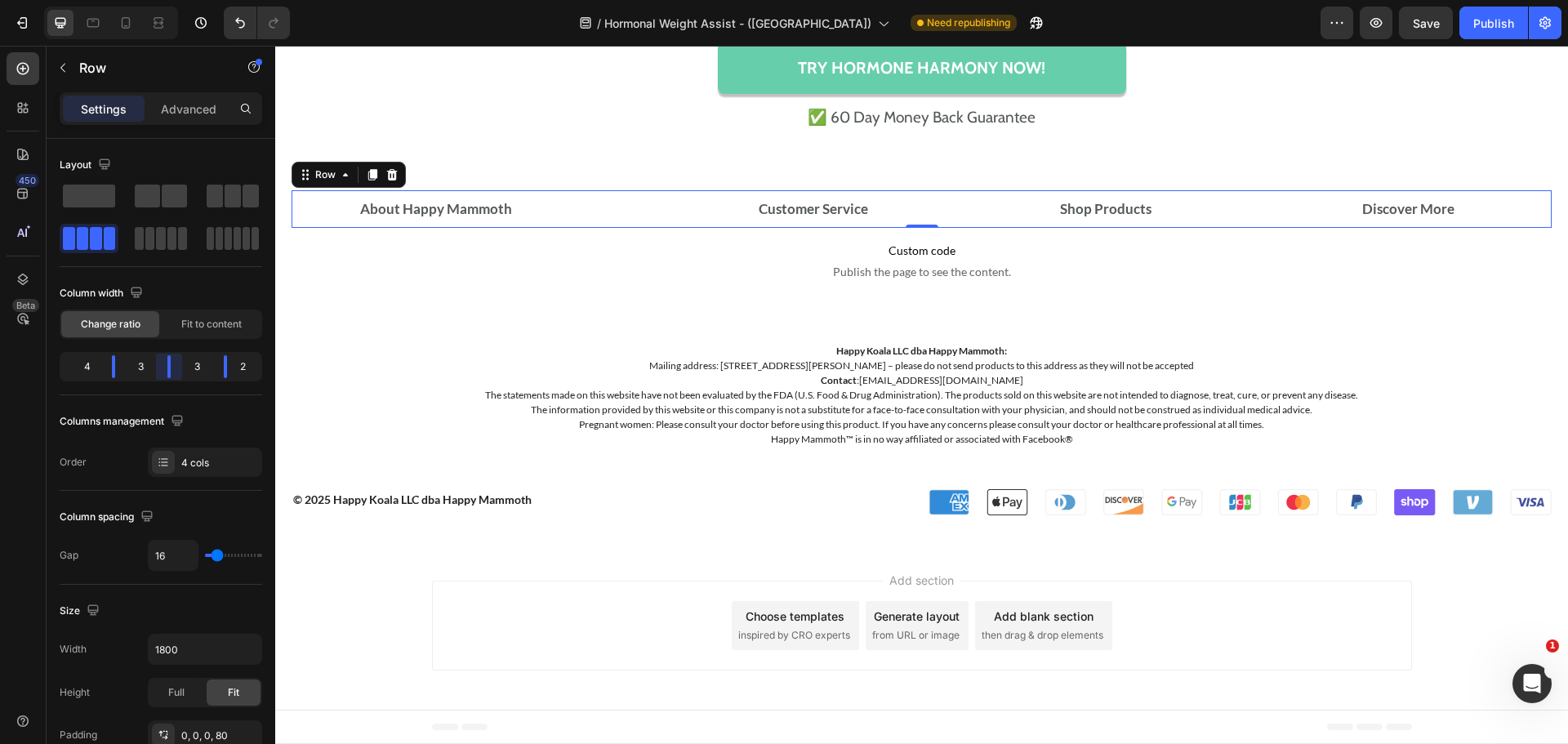
drag, startPoint x: 156, startPoint y: 363, endPoint x: 171, endPoint y: 363, distance: 15.0
click at [171, 0] on body "Version history / Hormonal Weight Assist - (US) Need republishing Preview Save …" at bounding box center [784, 0] width 1568 height 0
click at [542, 201] on div "About Happy Mammoth" at bounding box center [543, 209] width 370 height 25
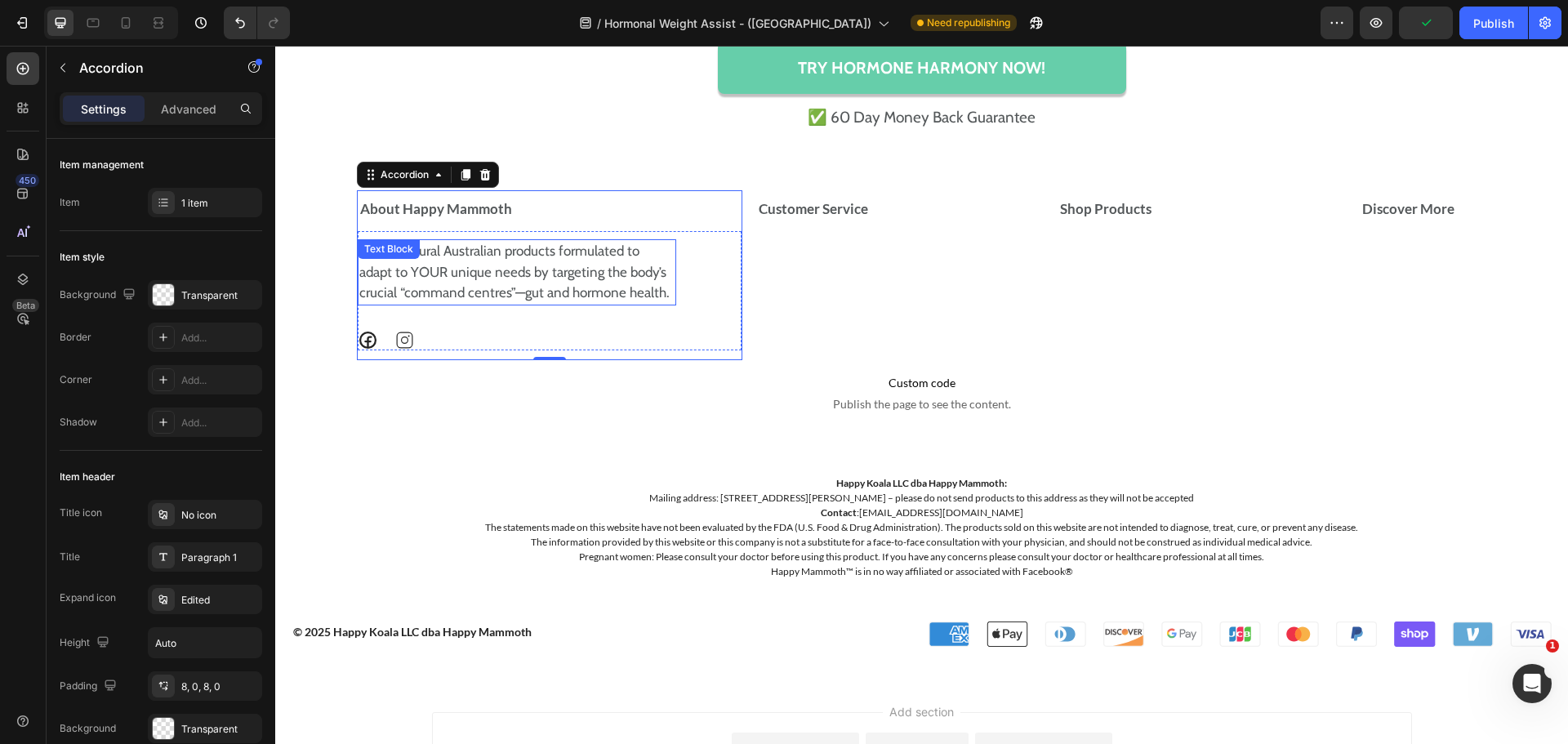
click at [600, 275] on p "100% natural Australian products formulated to adapt to YOUR unique needs by ta…" at bounding box center [517, 272] width 316 height 63
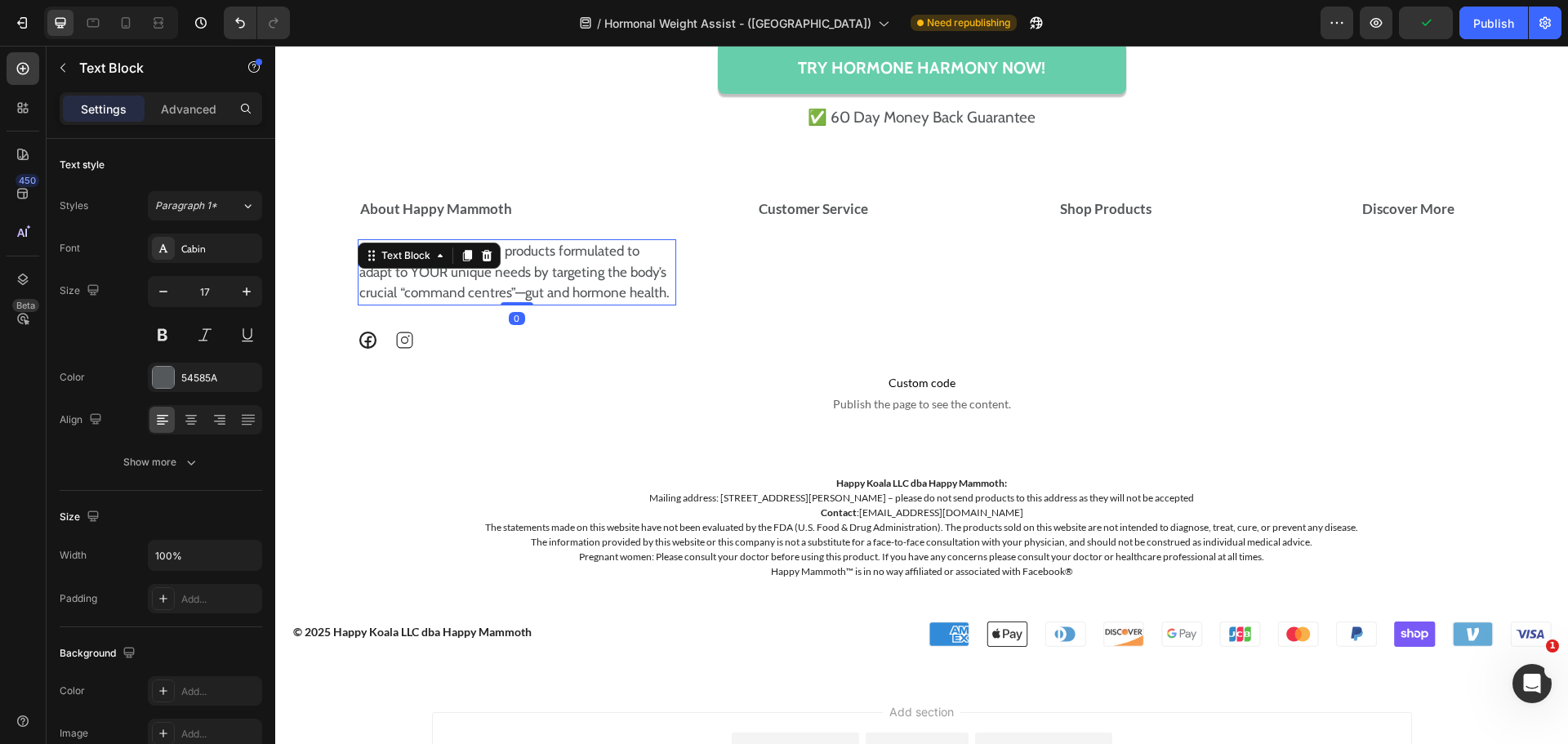
click at [600, 275] on p "100% natural Australian products formulated to adapt to YOUR unique needs by ta…" at bounding box center [517, 272] width 316 height 63
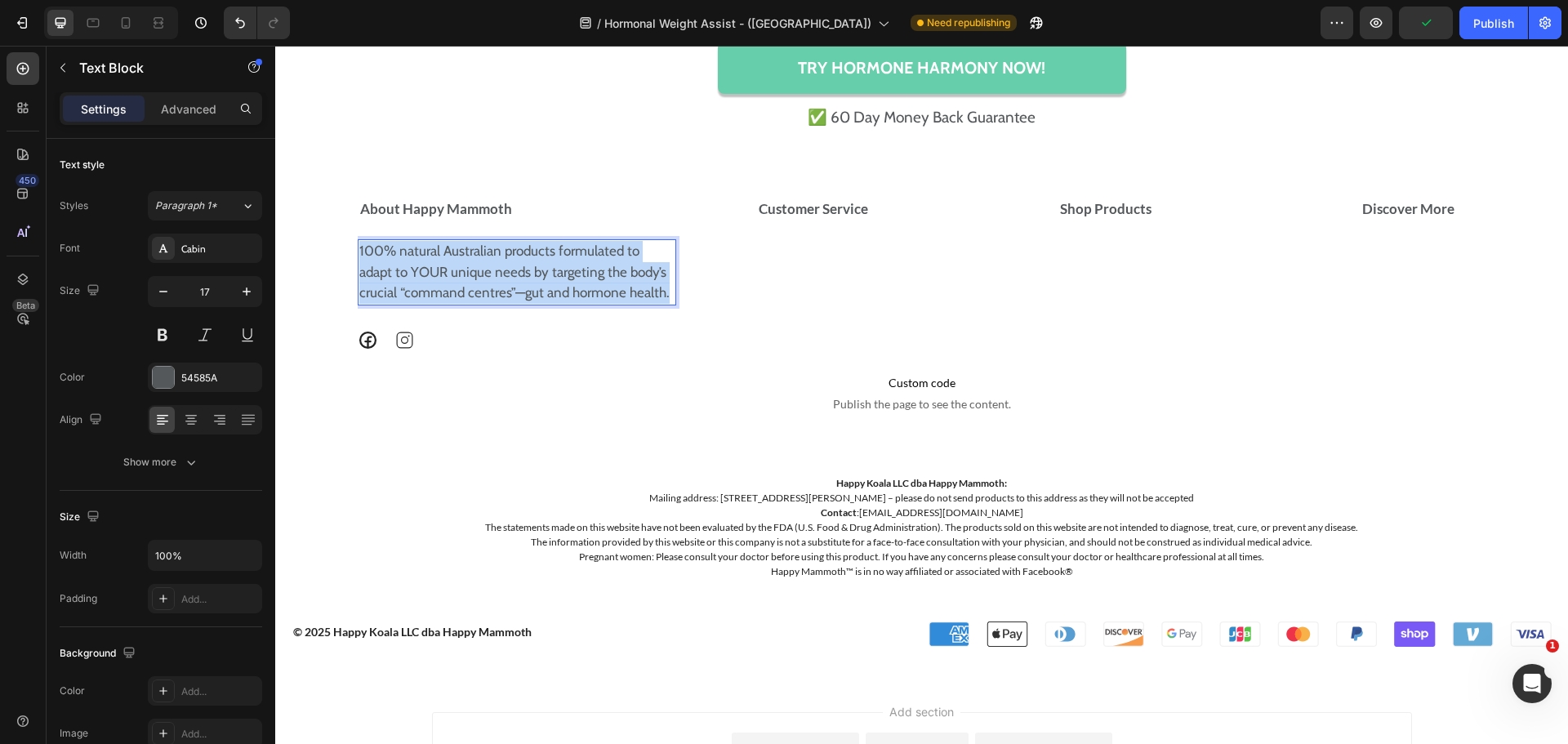
click at [600, 275] on p "100% natural Australian products formulated to adapt to YOUR unique needs by ta…" at bounding box center [517, 272] width 316 height 63
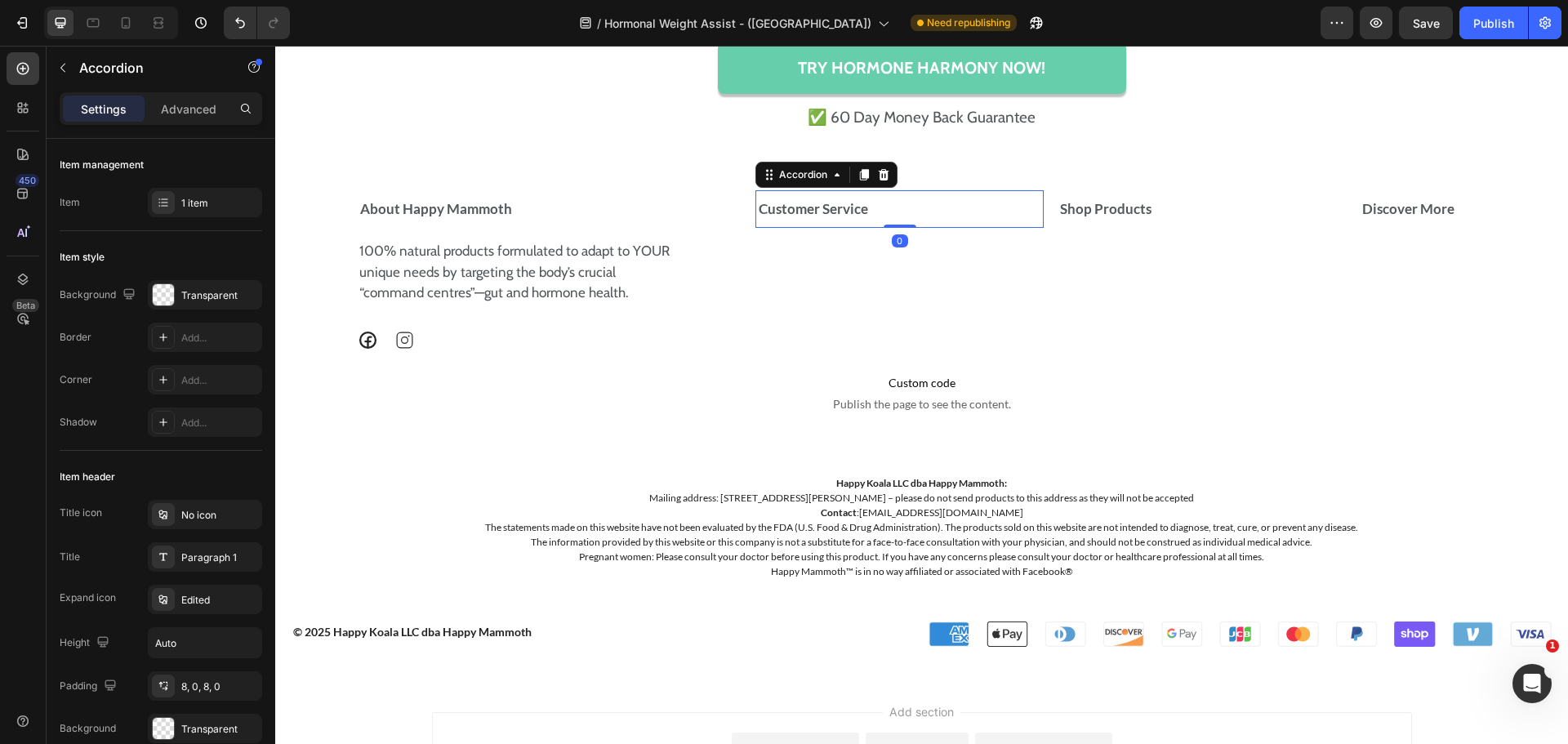
click at [818, 204] on strong "Customer Service" at bounding box center [813, 208] width 110 height 17
click at [958, 211] on div "Customer Service" at bounding box center [894, 209] width 274 height 25
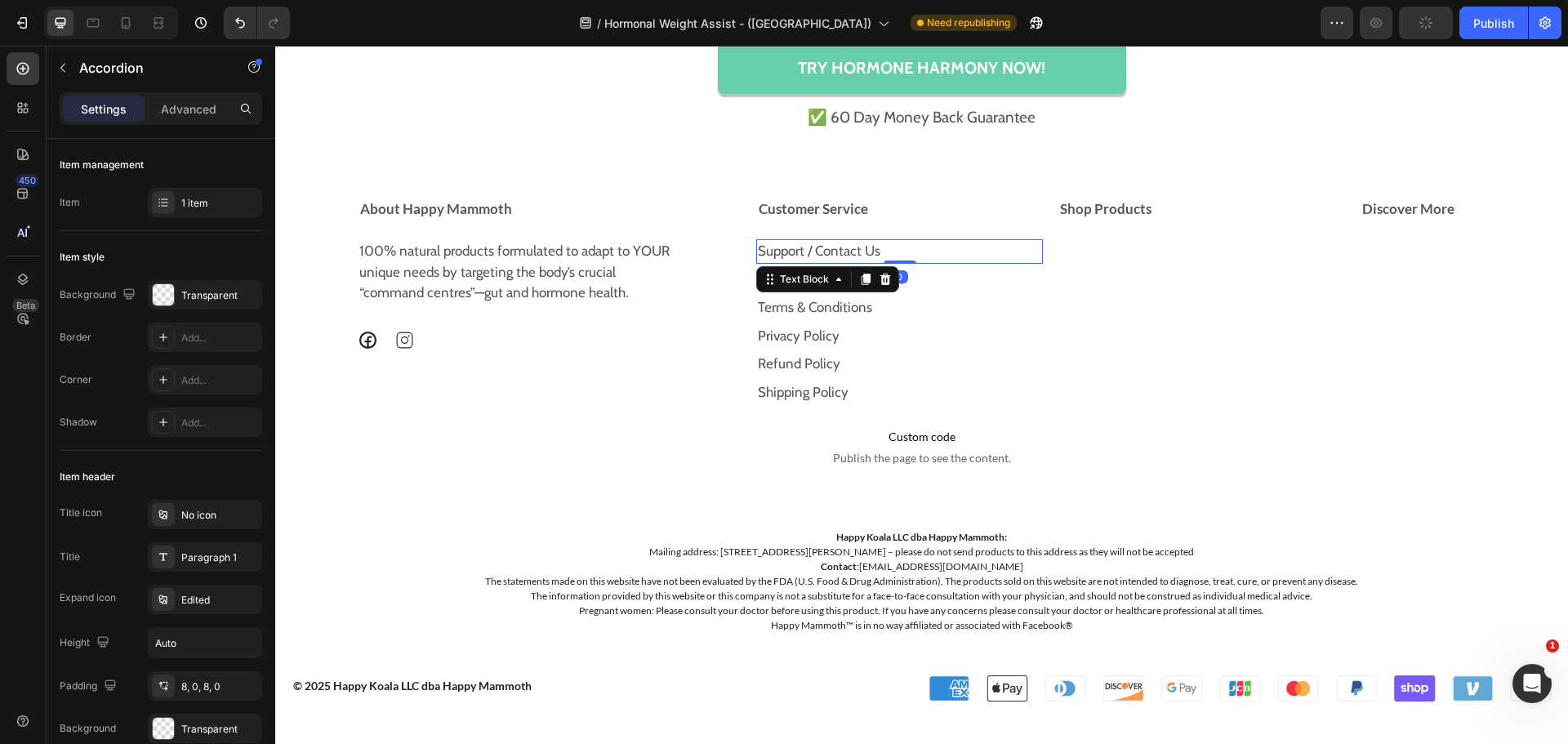
click at [823, 251] on link "Support / Contact Us" at bounding box center [818, 250] width 123 height 16
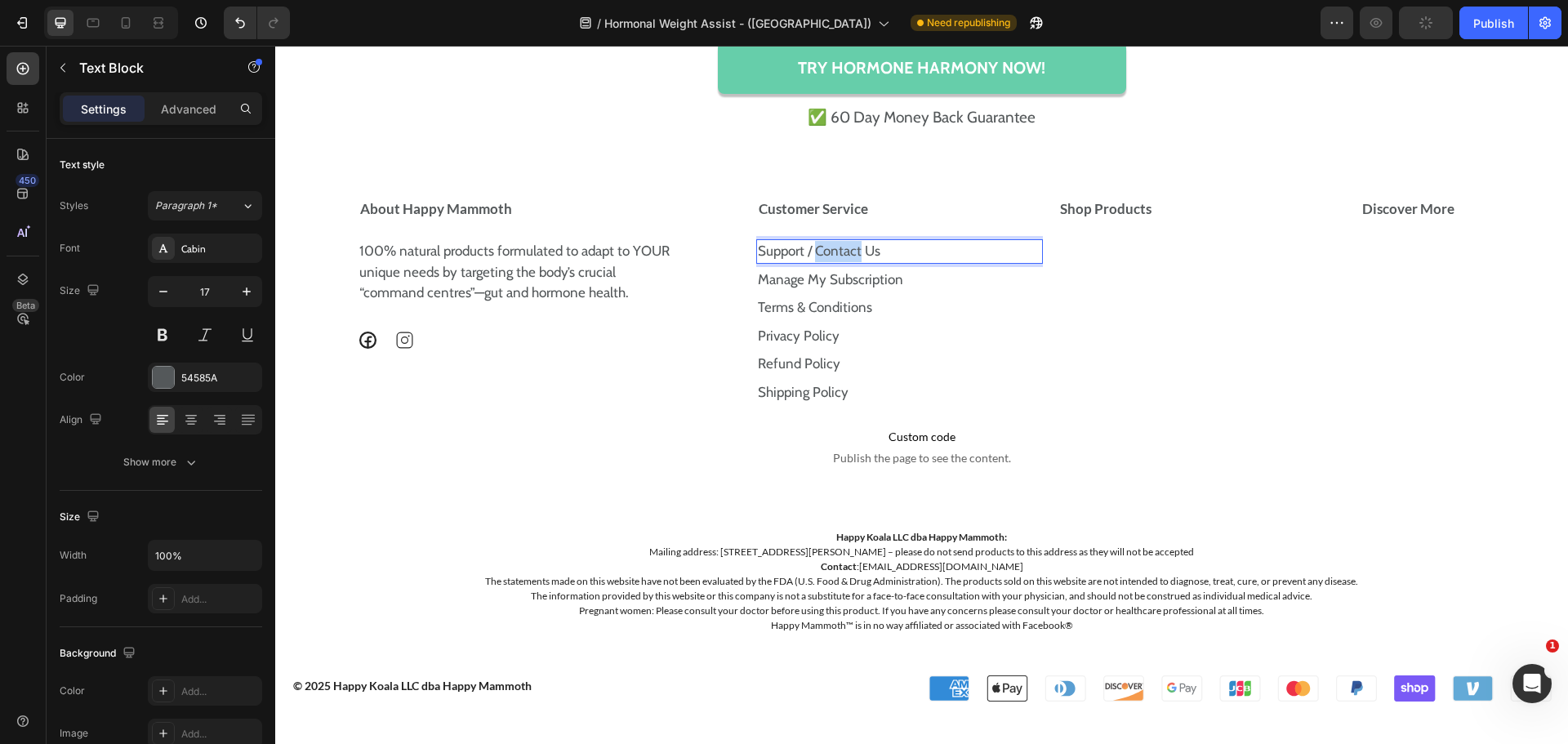
drag, startPoint x: 823, startPoint y: 251, endPoint x: 835, endPoint y: 255, distance: 12.6
click at [835, 255] on link "Support / Contact Us" at bounding box center [818, 250] width 123 height 16
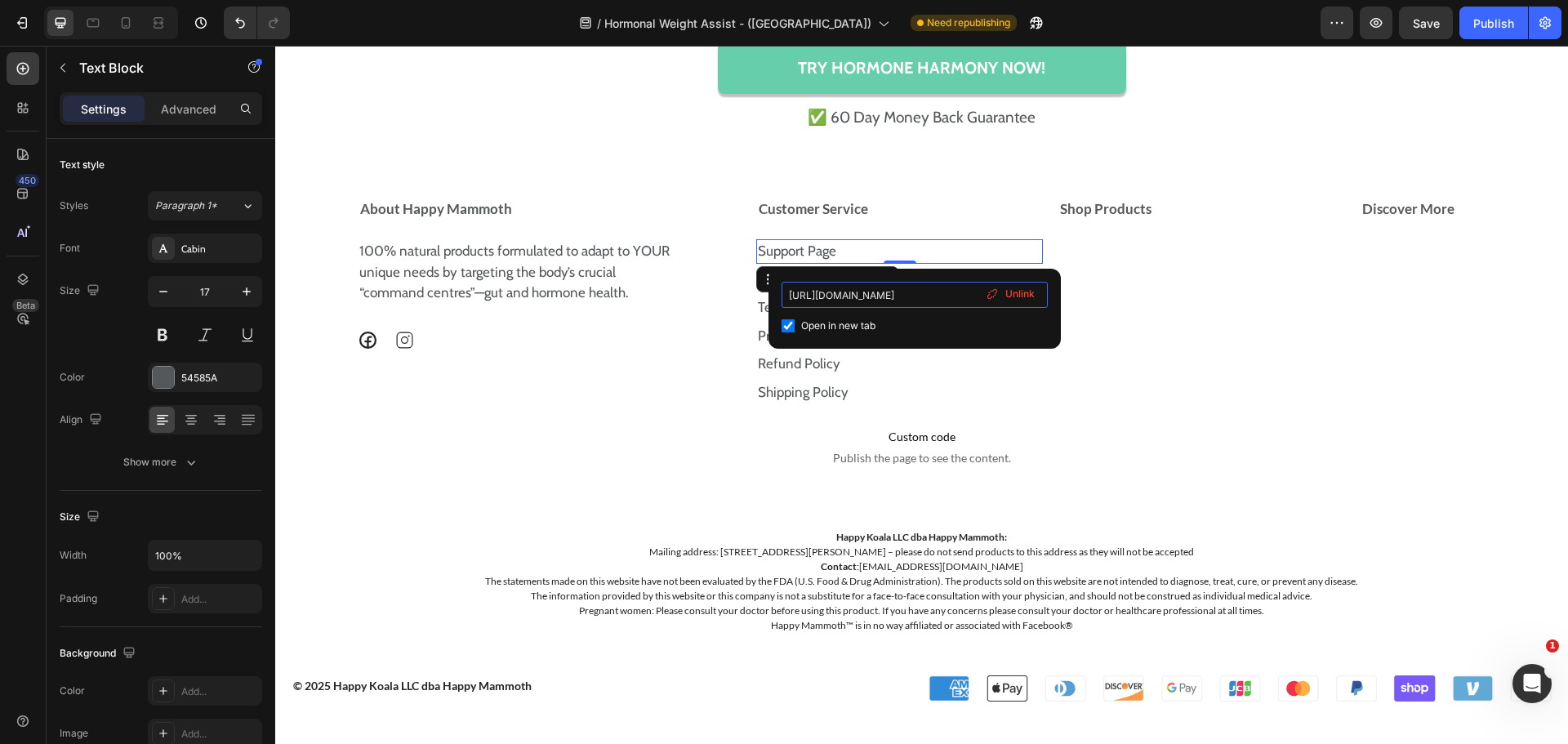
click at [879, 292] on input "https://happymammoth.com/pages/support" at bounding box center [914, 295] width 266 height 27
paste input "store."
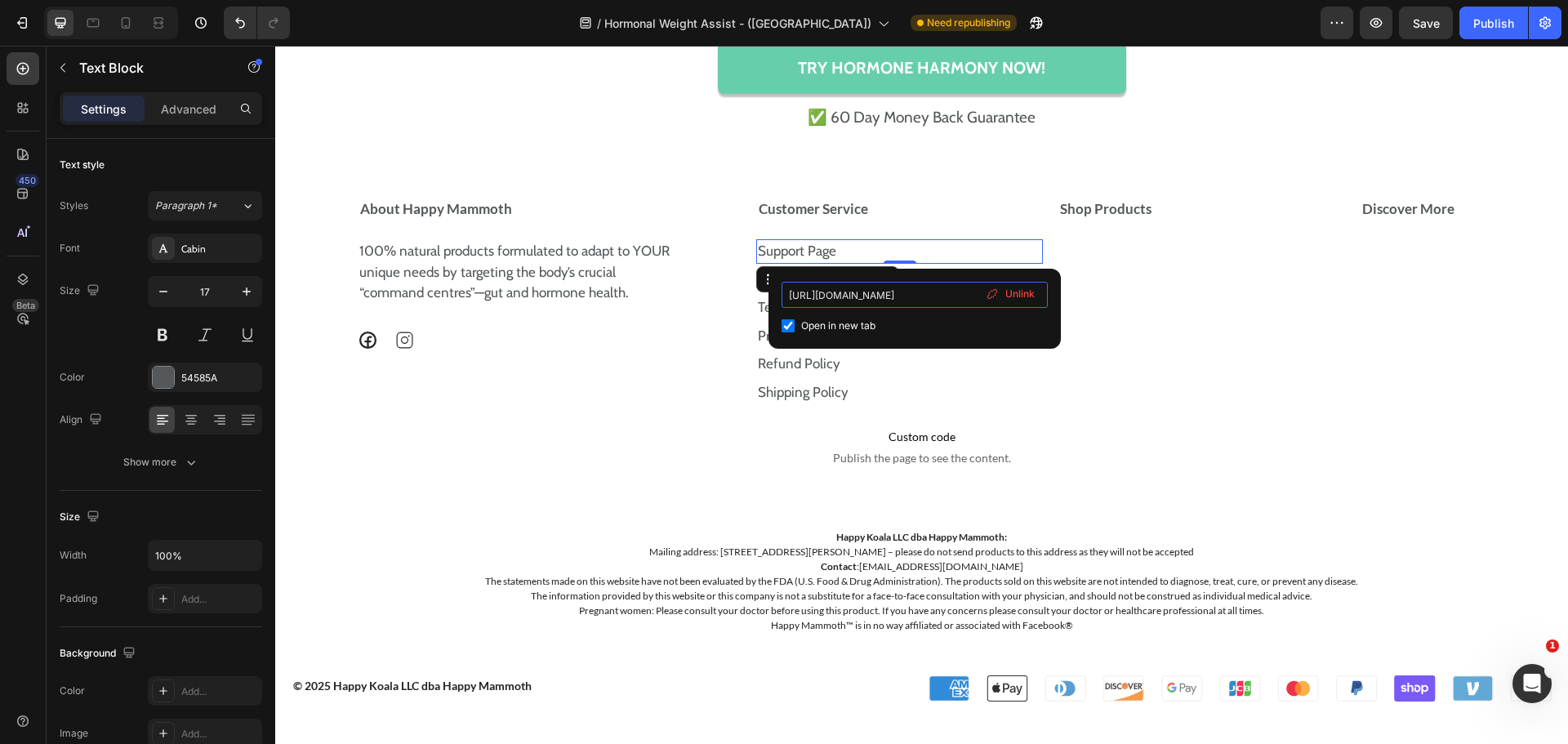
type input "https://store.happymammoth.com/pages/support"
click at [784, 322] on input "checkbox" at bounding box center [788, 325] width 13 height 13
checkbox input "true"
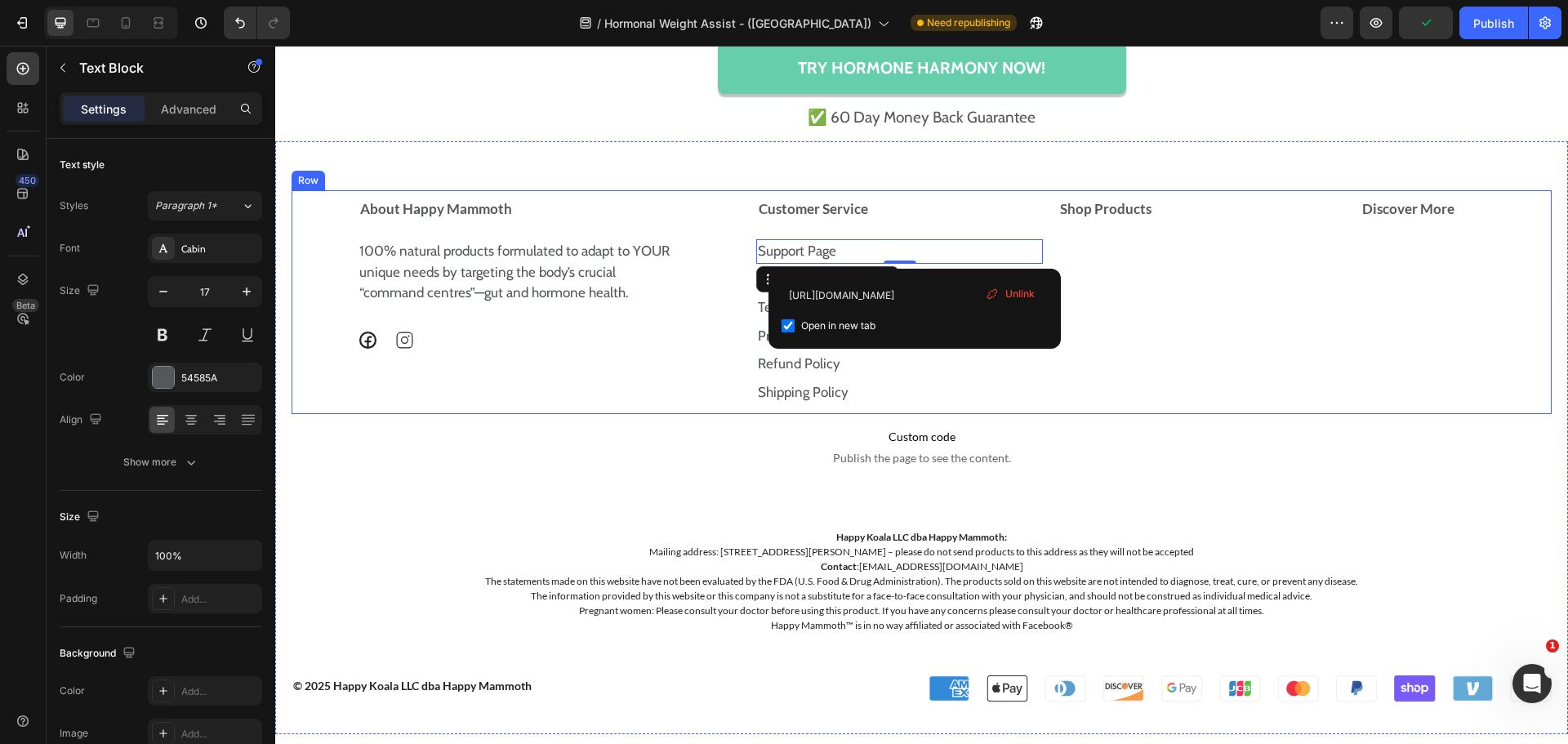
click at [740, 309] on div "About Happy Mammoth 100% natural products formulated to adapt to YOUR unique ne…" at bounding box center [922, 301] width 1260 height 224
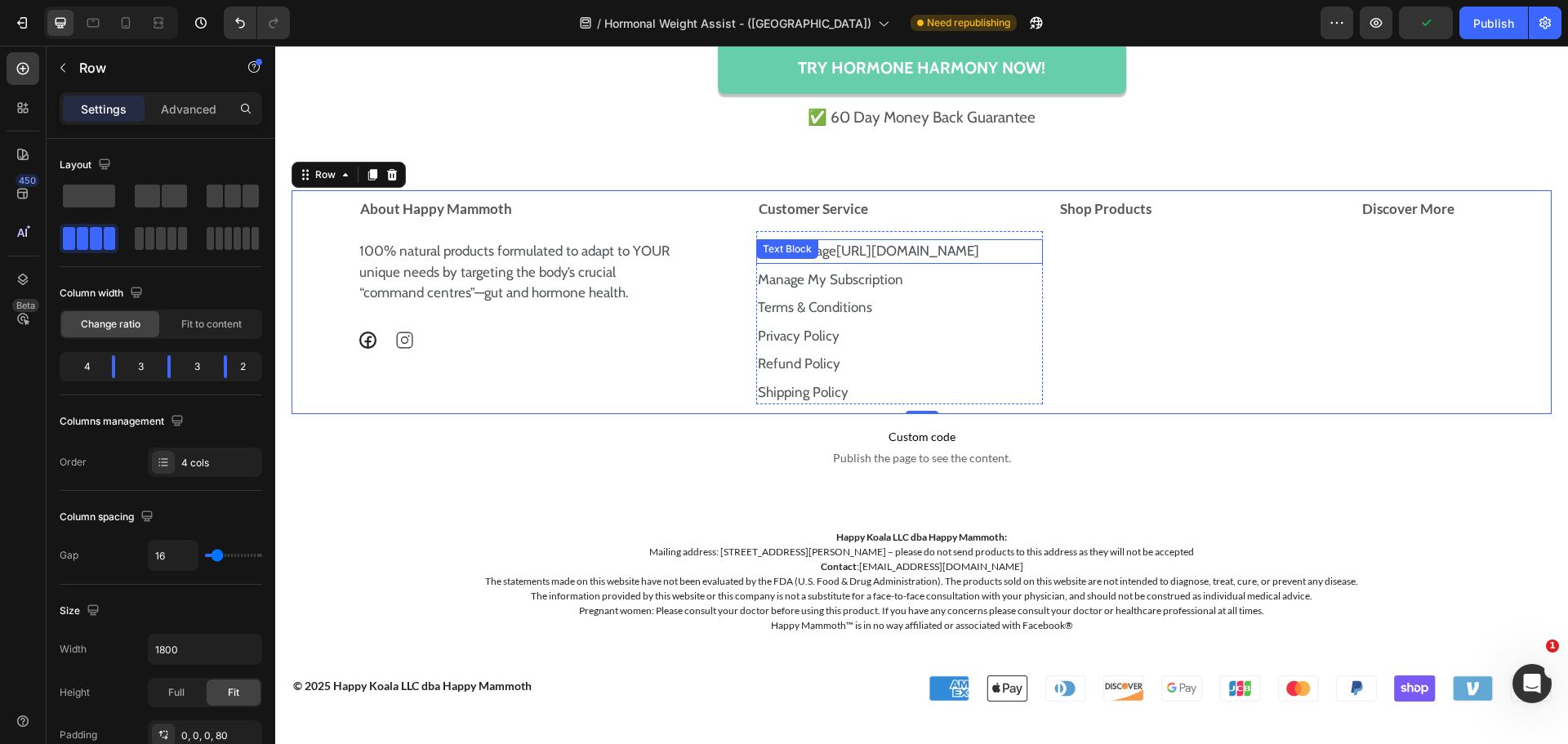
click at [828, 262] on p "Support Page https://store.happymammoth.com/pages/support" at bounding box center [900, 252] width 285 height 21
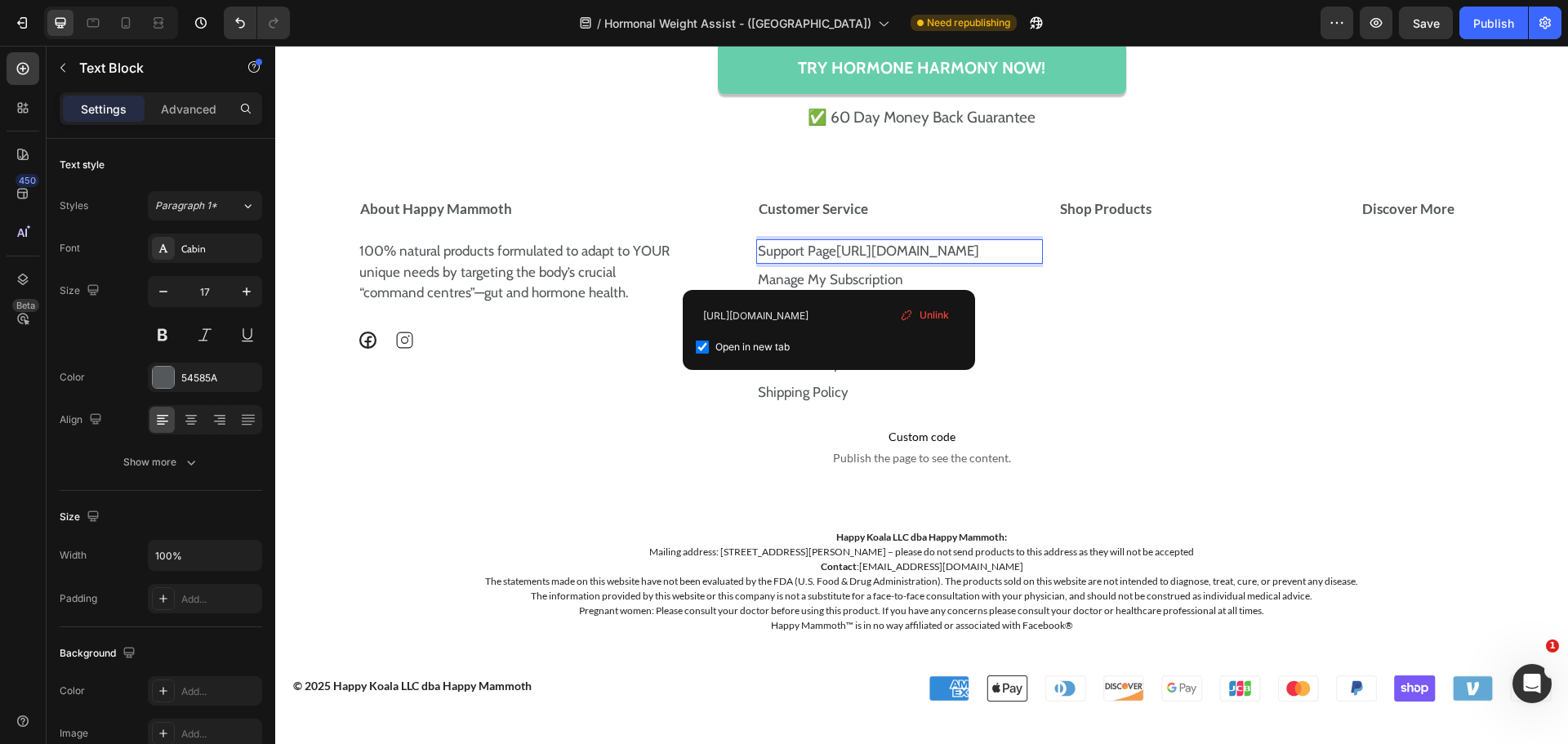
click at [828, 262] on p "Support Page https://store.happymammoth.com/pages/support" at bounding box center [900, 252] width 285 height 21
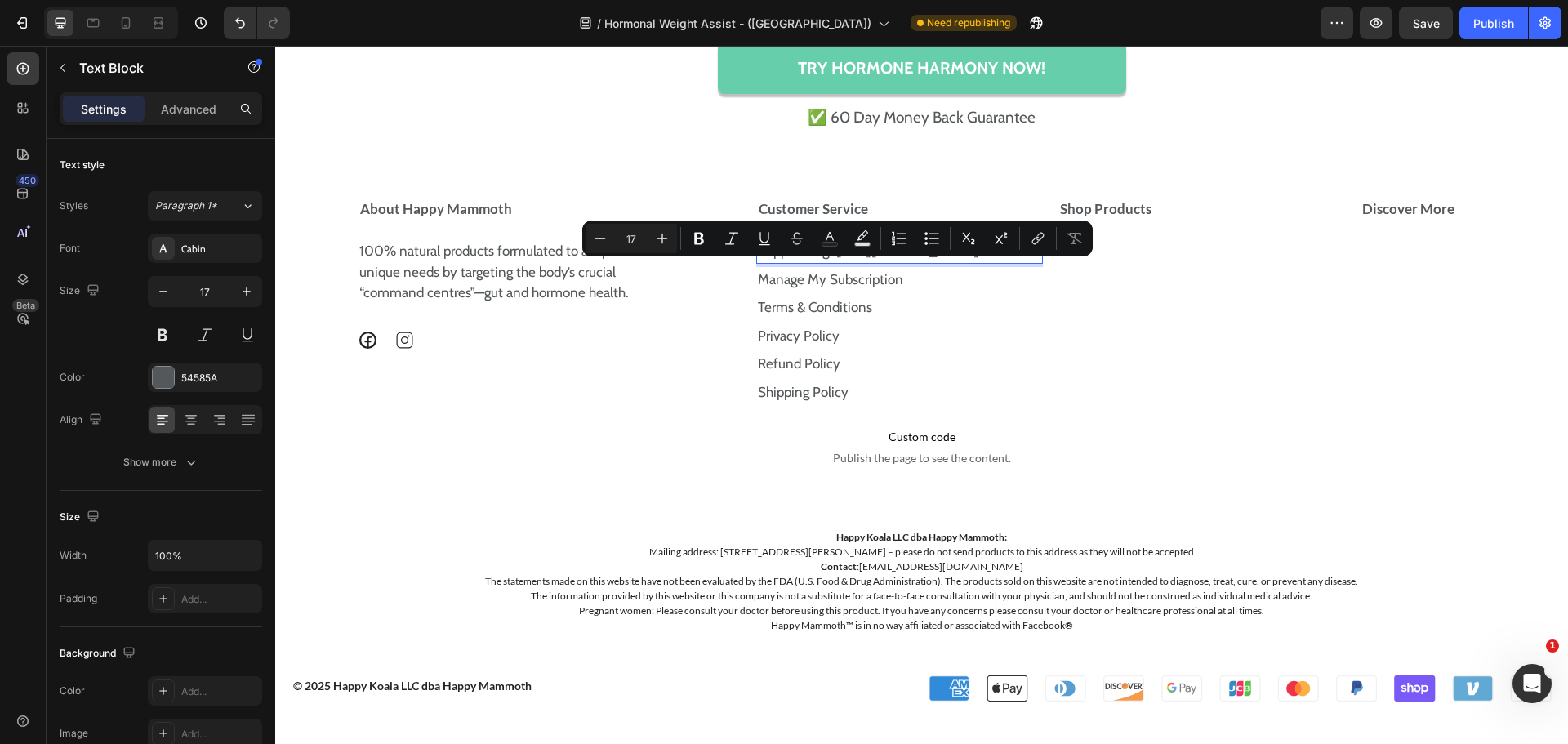
click at [801, 262] on p "Support Page https://store.happymammoth.com/pages/support" at bounding box center [900, 252] width 285 height 21
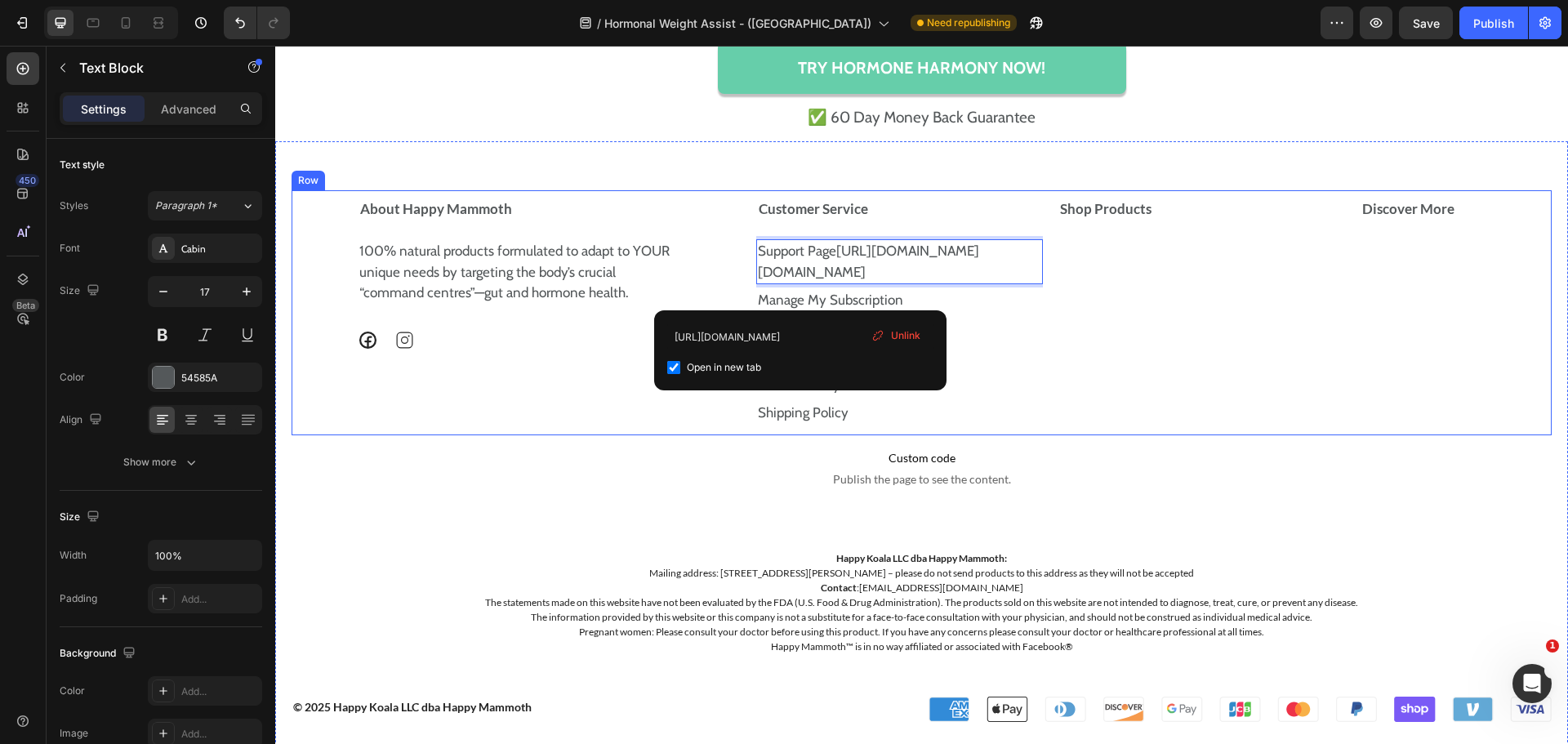
drag, startPoint x: 801, startPoint y: 290, endPoint x: 747, endPoint y: 275, distance: 56.0
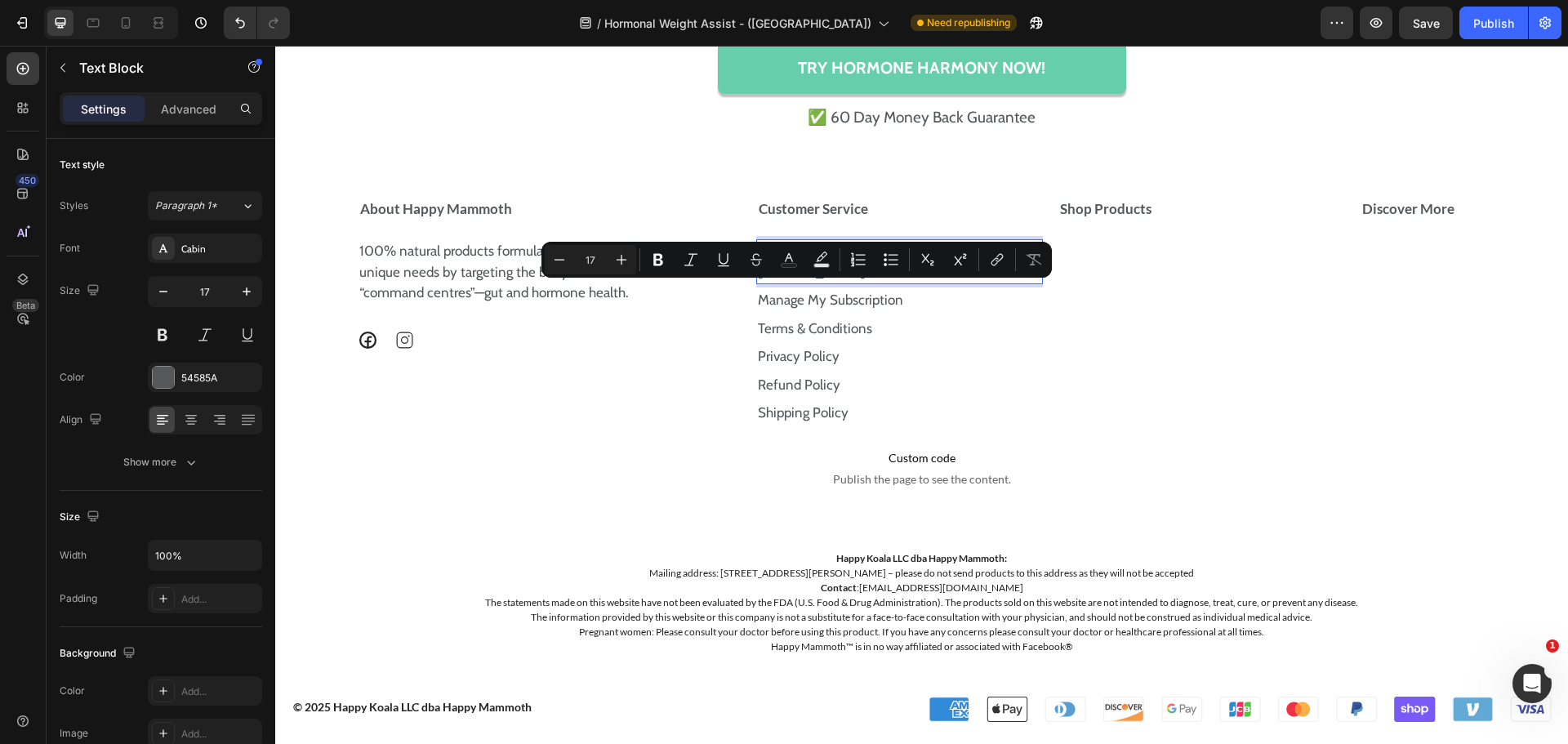
drag, startPoint x: 813, startPoint y: 290, endPoint x: 781, endPoint y: 290, distance: 32.0
click at [794, 283] on p "Support https://store.happymammoth.com/pages/supportttps://store.happymammoth.c…" at bounding box center [900, 262] width 285 height 42
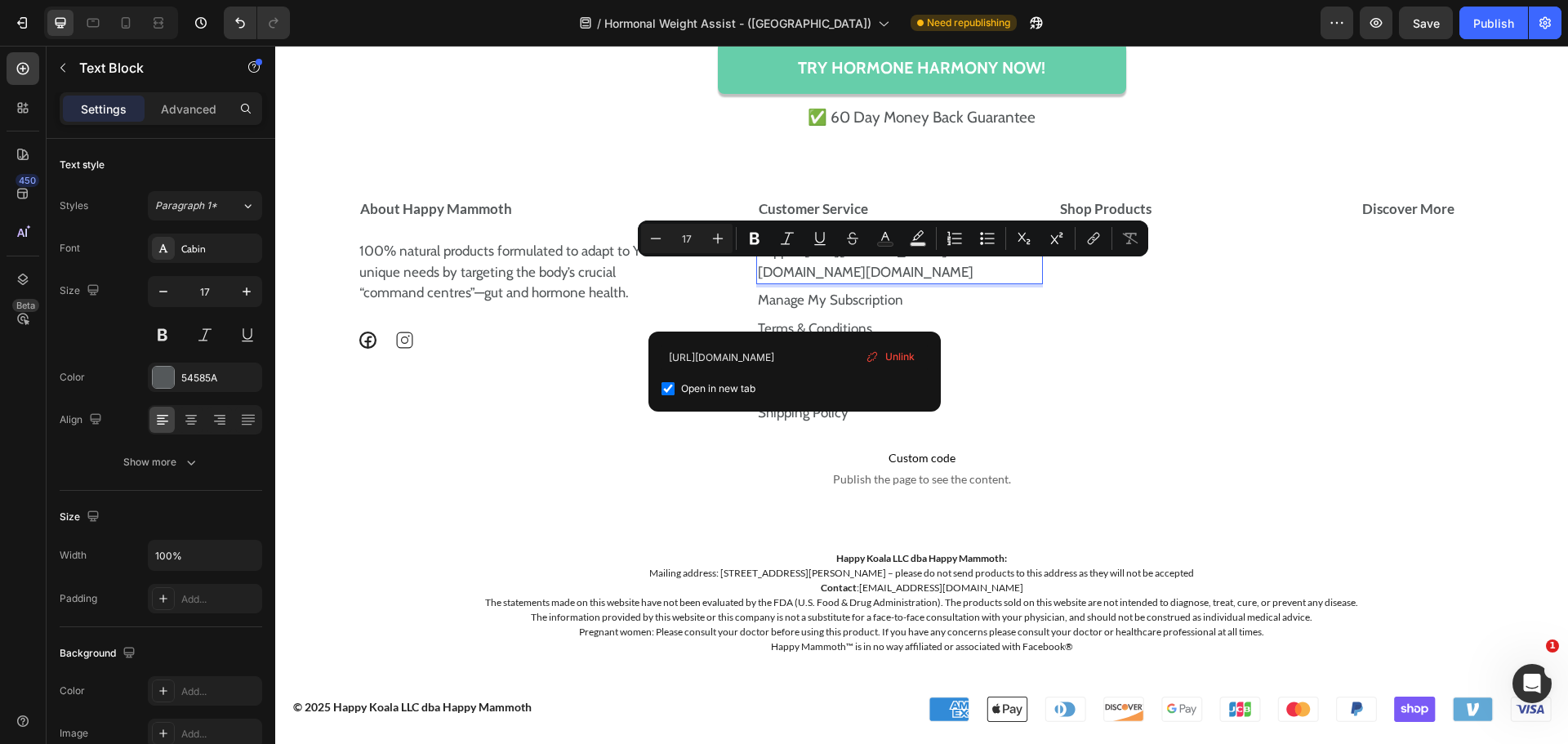
drag, startPoint x: 794, startPoint y: 309, endPoint x: 759, endPoint y: 273, distance: 50.2
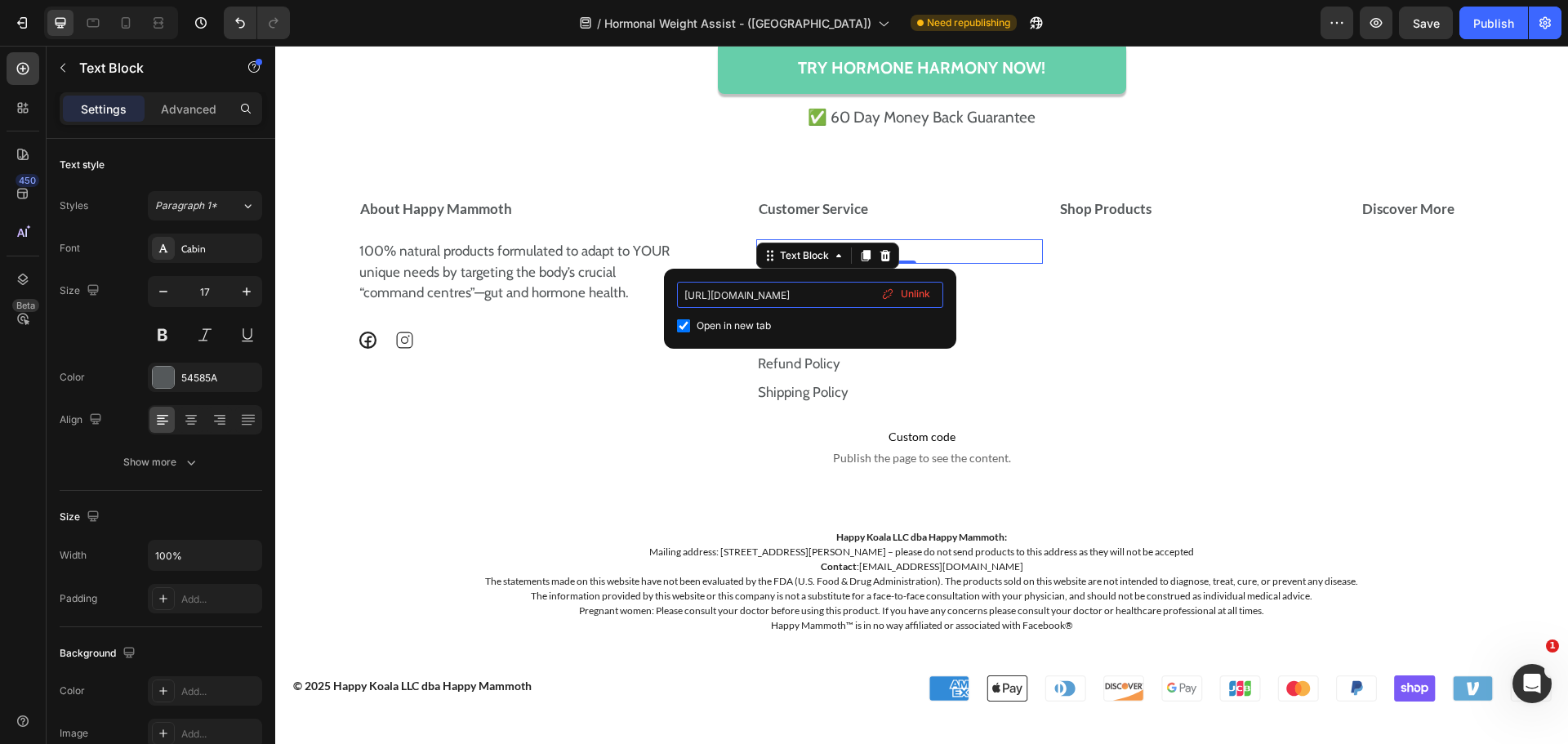
click at [796, 302] on input "https://store.happymammoth.com/pages/support" at bounding box center [810, 295] width 266 height 27
click at [997, 263] on div "Support Page" at bounding box center [900, 252] width 287 height 25
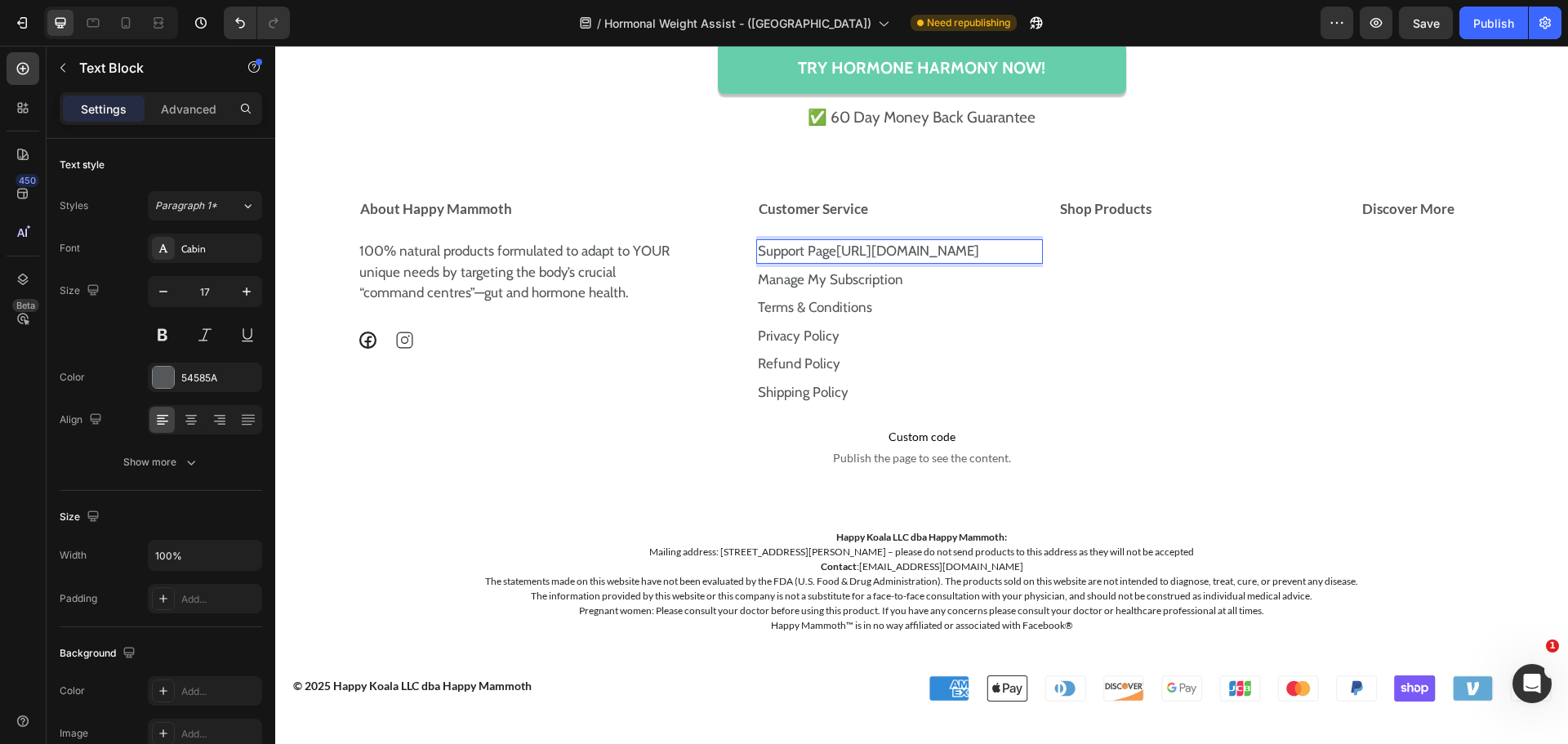
click at [931, 251] on p "Support Page https://store.happymammoth.com/pages/support" at bounding box center [900, 252] width 285 height 21
click at [946, 259] on link "https://store.happymammoth.com/pages/support" at bounding box center [908, 250] width 143 height 16
click at [946, 253] on p "Support Page" at bounding box center [900, 252] width 285 height 21
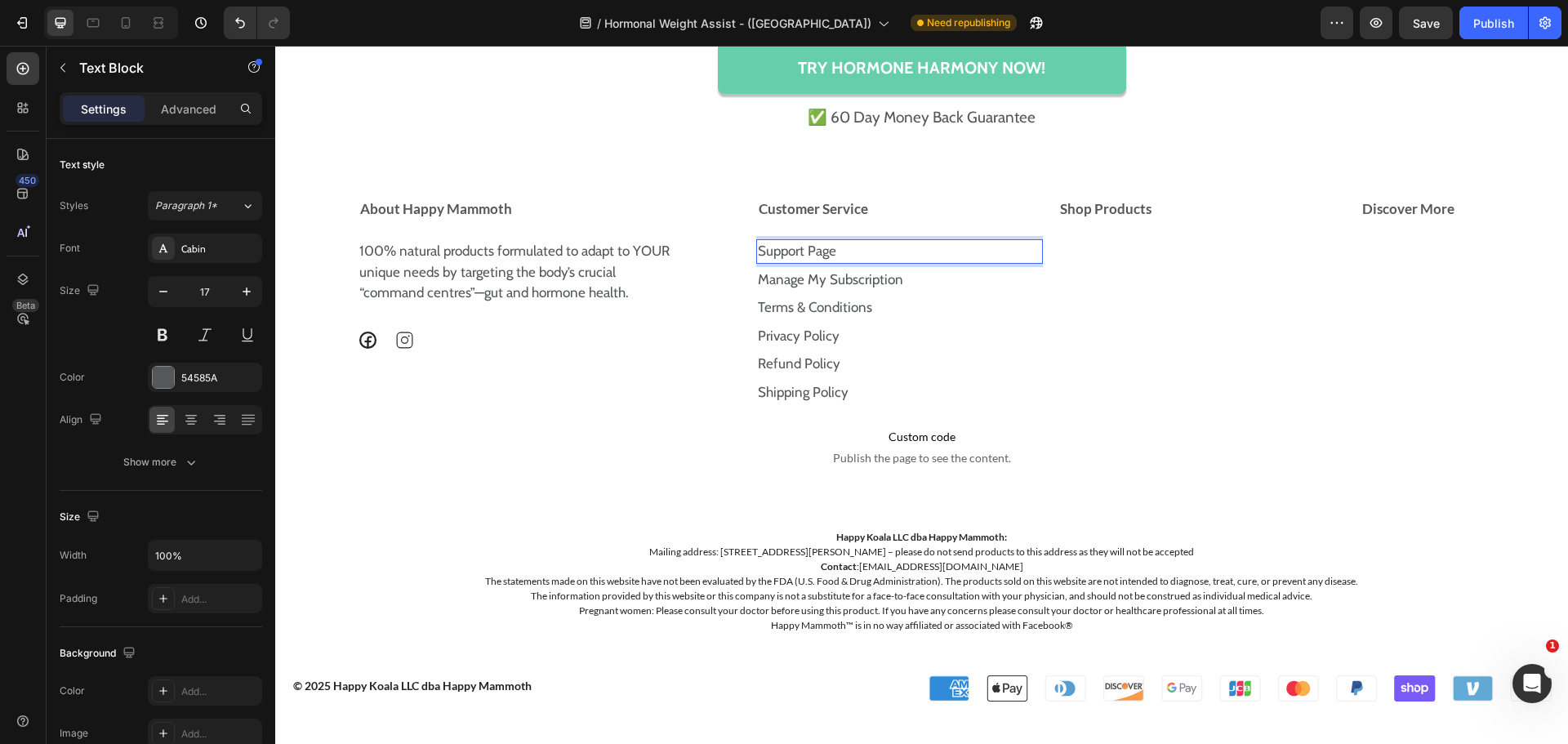
click at [946, 253] on p "Support Page" at bounding box center [900, 252] width 285 height 21
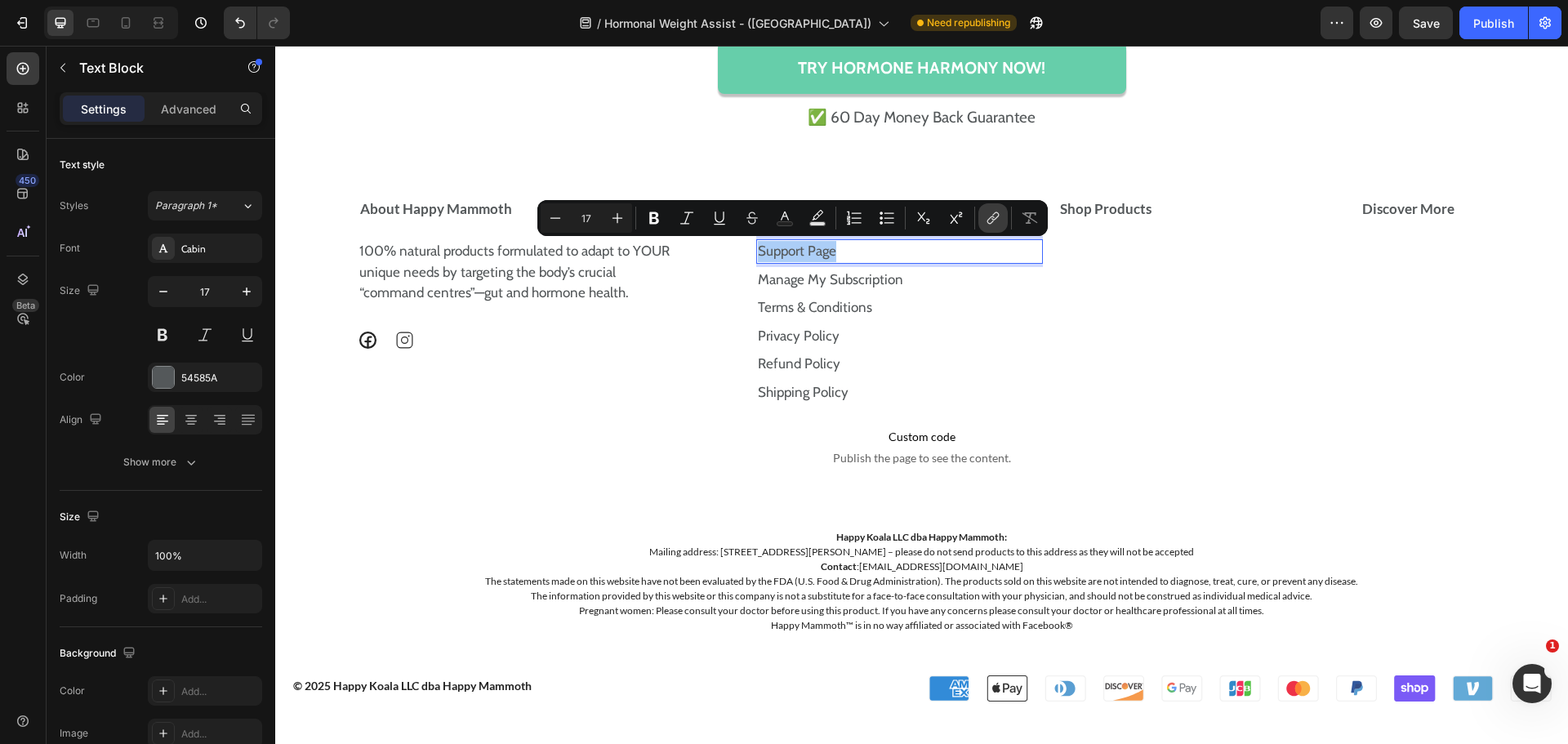
drag, startPoint x: 1002, startPoint y: 216, endPoint x: 717, endPoint y: 190, distance: 286.2
click at [1002, 216] on button "link" at bounding box center [993, 217] width 29 height 29
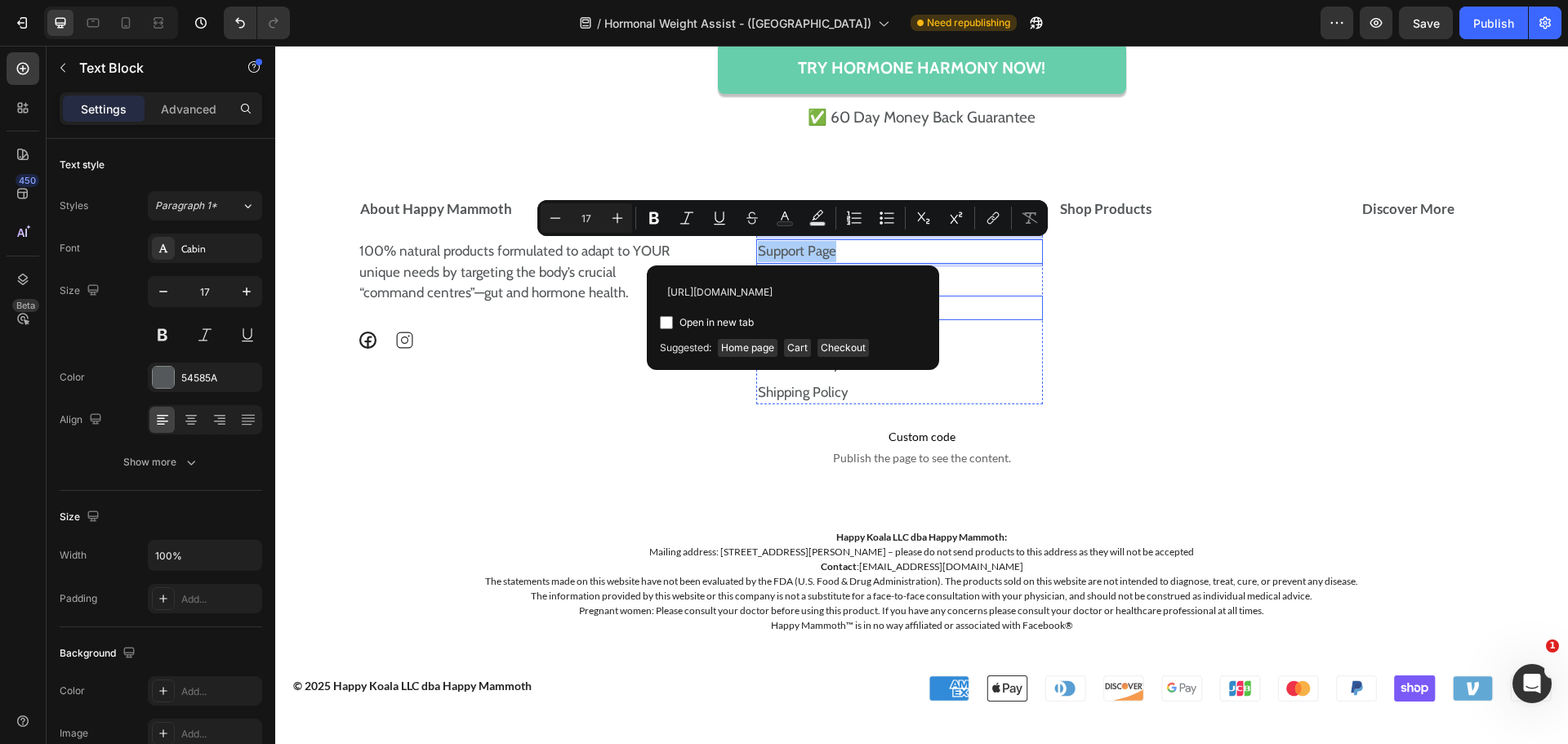
scroll to position [0, 46]
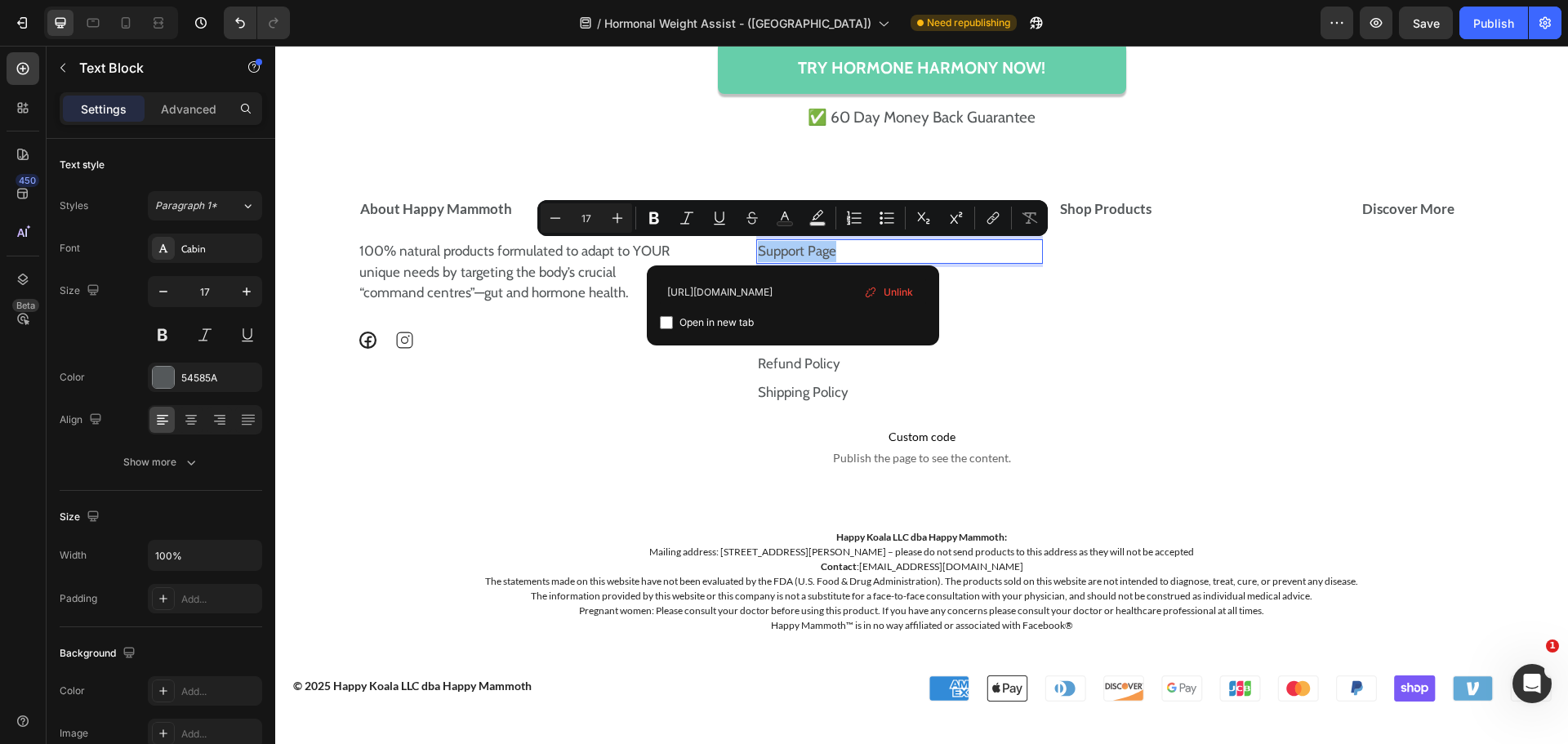
type input "https://store.happymammoth.com/pages/support"
click at [664, 319] on input "Editor contextual toolbar" at bounding box center [666, 323] width 13 height 13
checkbox input "true"
type input "16"
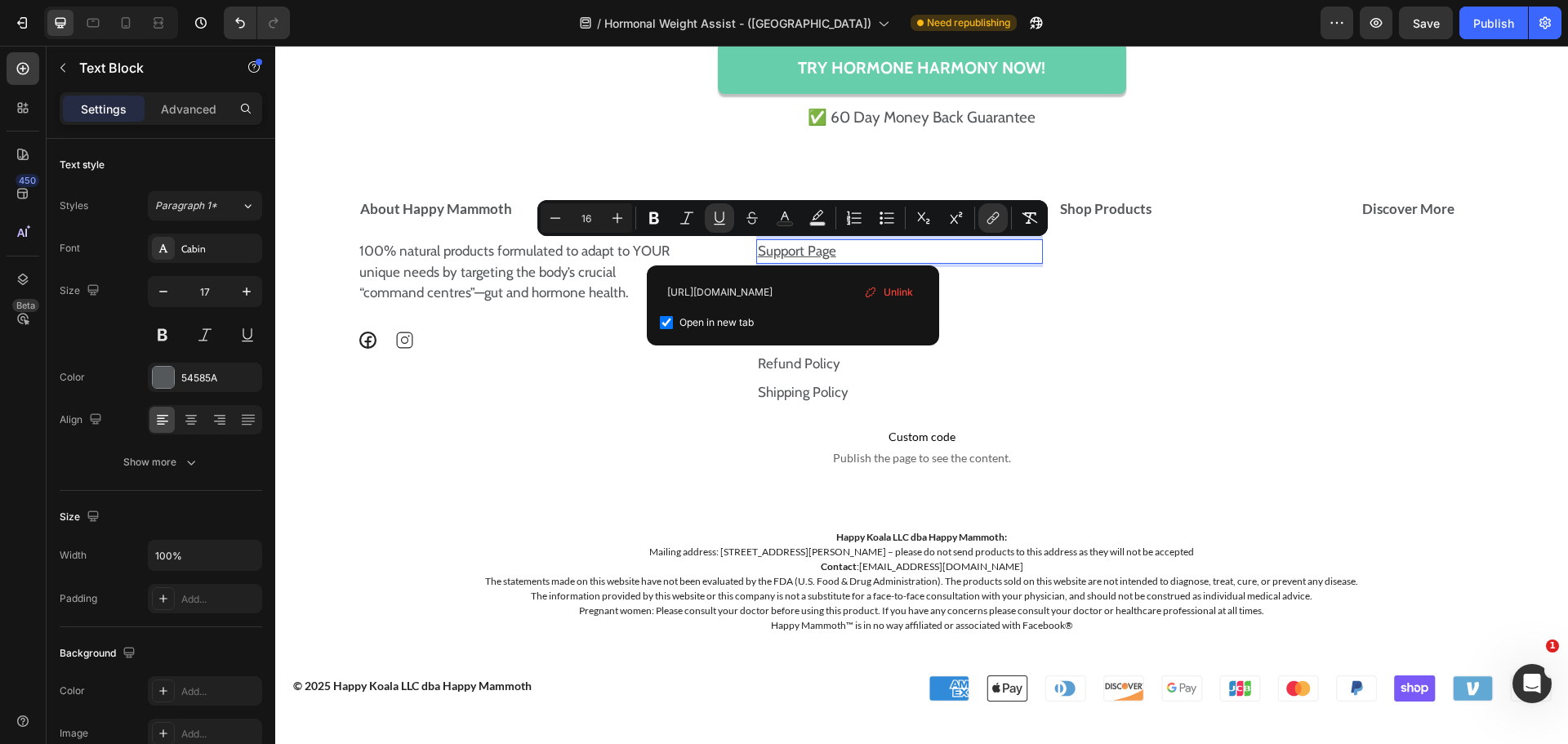
click at [664, 319] on input "Editor contextual toolbar" at bounding box center [666, 323] width 13 height 13
checkbox input "false"
type input "17"
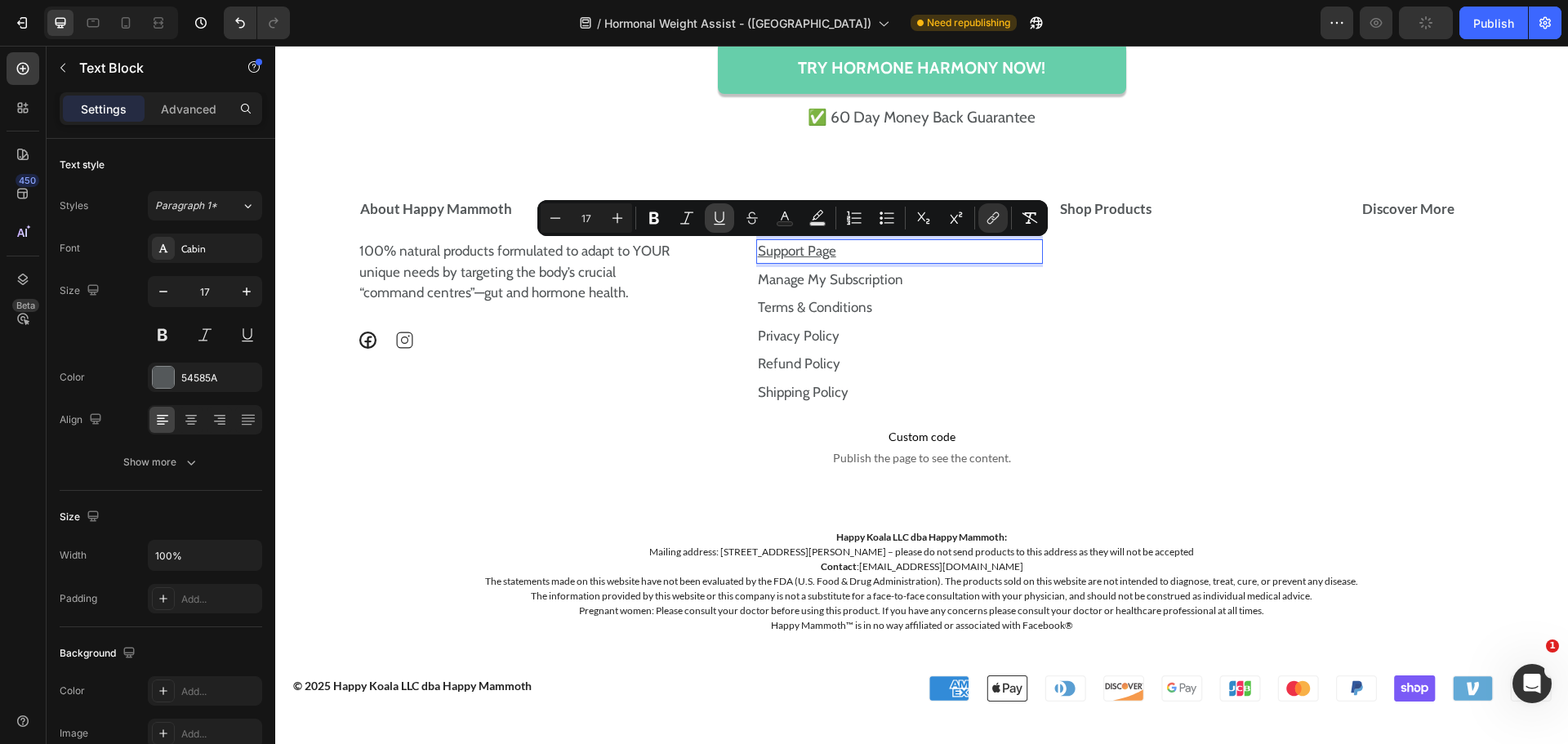
click at [713, 221] on icon "Editor contextual toolbar" at bounding box center [719, 217] width 16 height 16
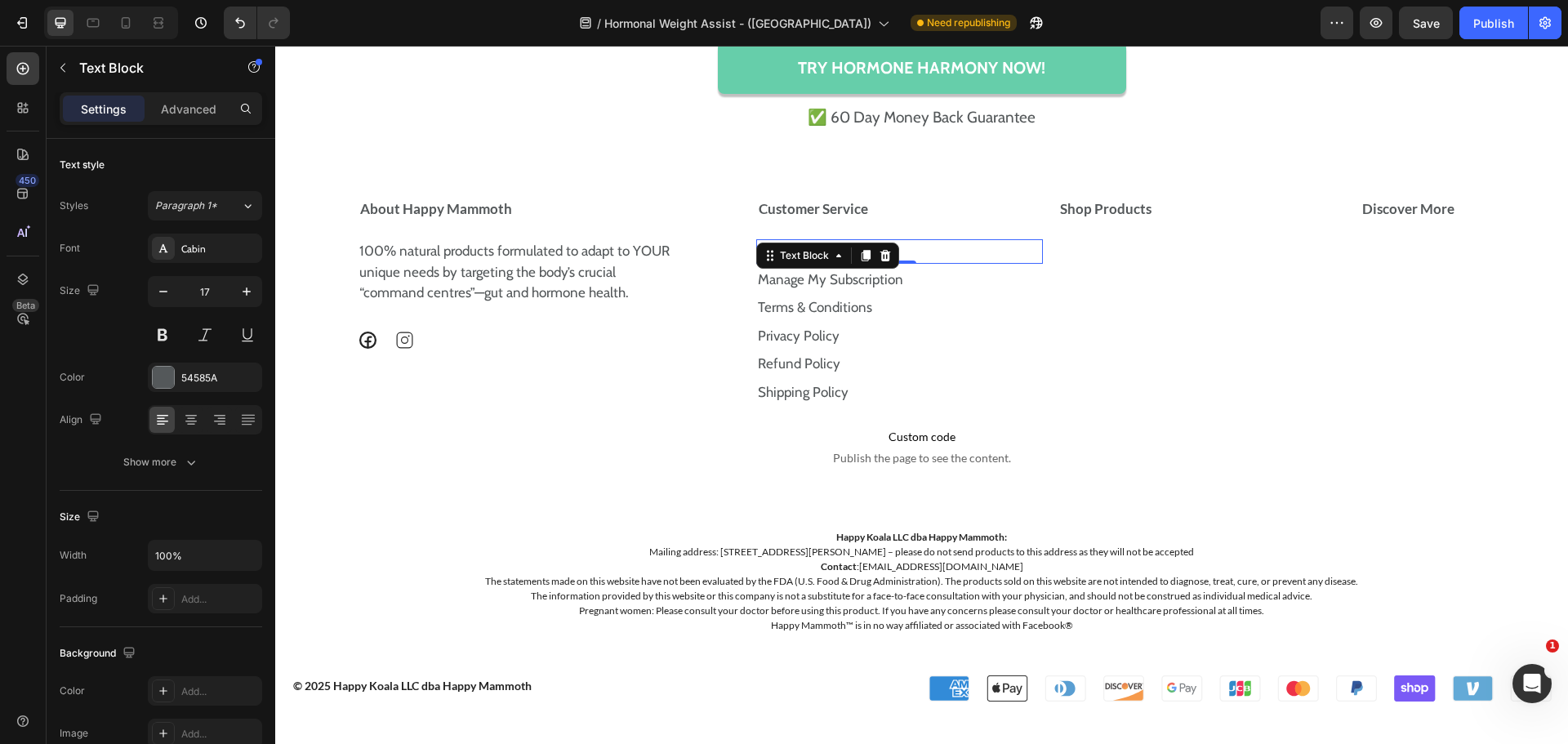
click at [943, 246] on p "Support Page" at bounding box center [900, 252] width 285 height 21
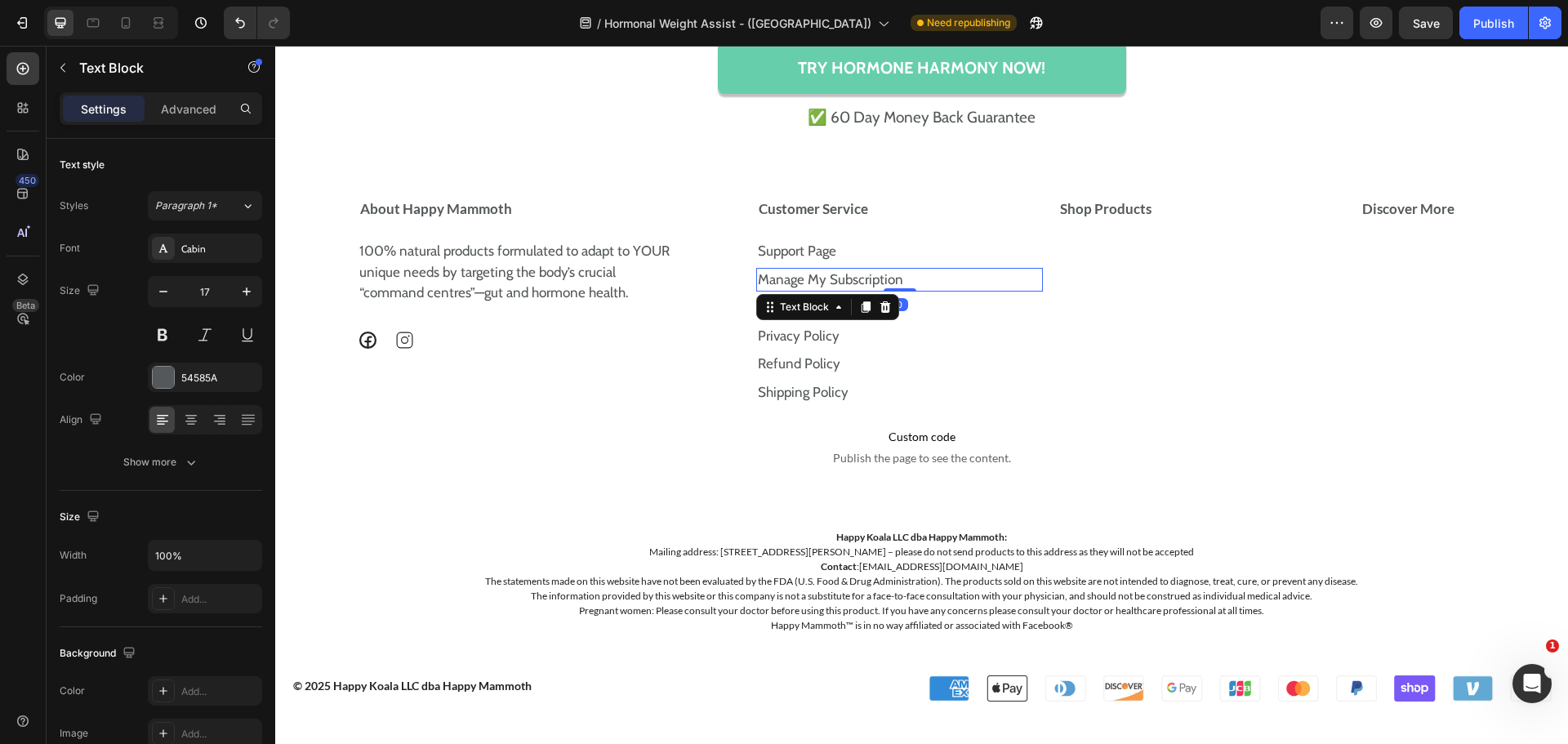
click at [1007, 283] on p "Manage My Subscription" at bounding box center [900, 280] width 285 height 21
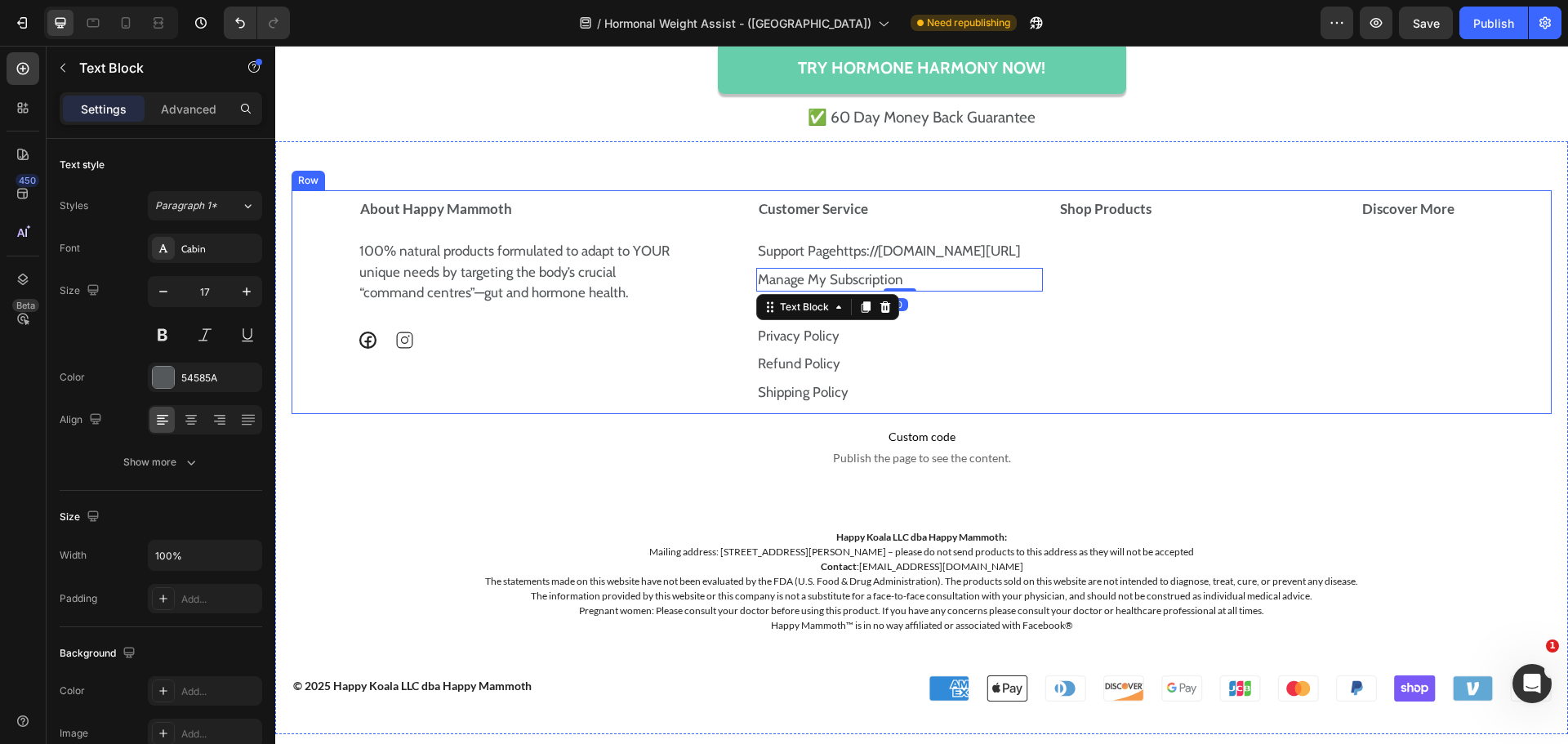
click at [1102, 319] on div "Shop Products Accordion" at bounding box center [1201, 301] width 289 height 224
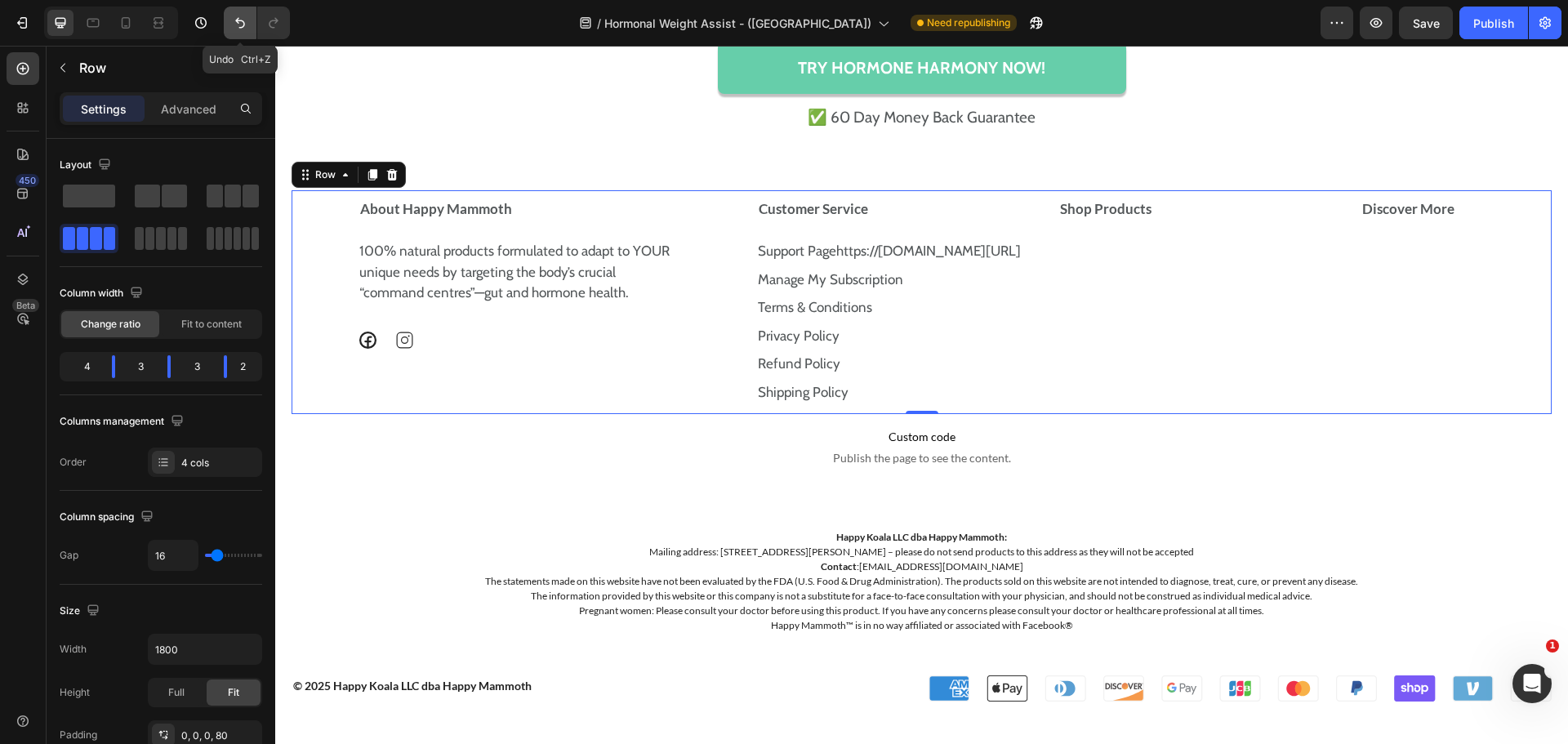
click at [228, 26] on button "Undo/Redo" at bounding box center [240, 22] width 33 height 33
click at [899, 280] on p "Manage My Subscription" at bounding box center [900, 280] width 285 height 21
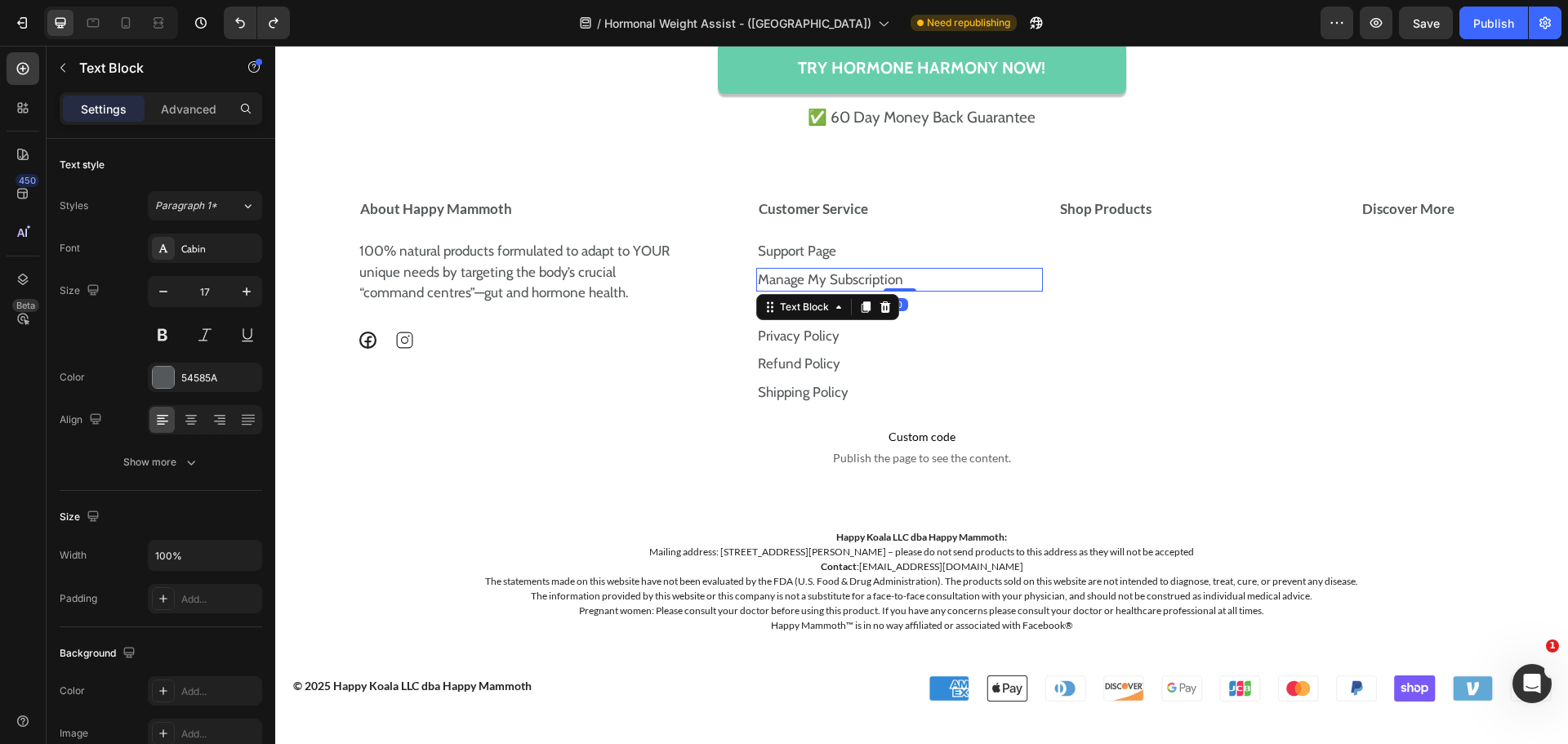
click at [899, 280] on p "Manage My Subscription" at bounding box center [900, 280] width 285 height 21
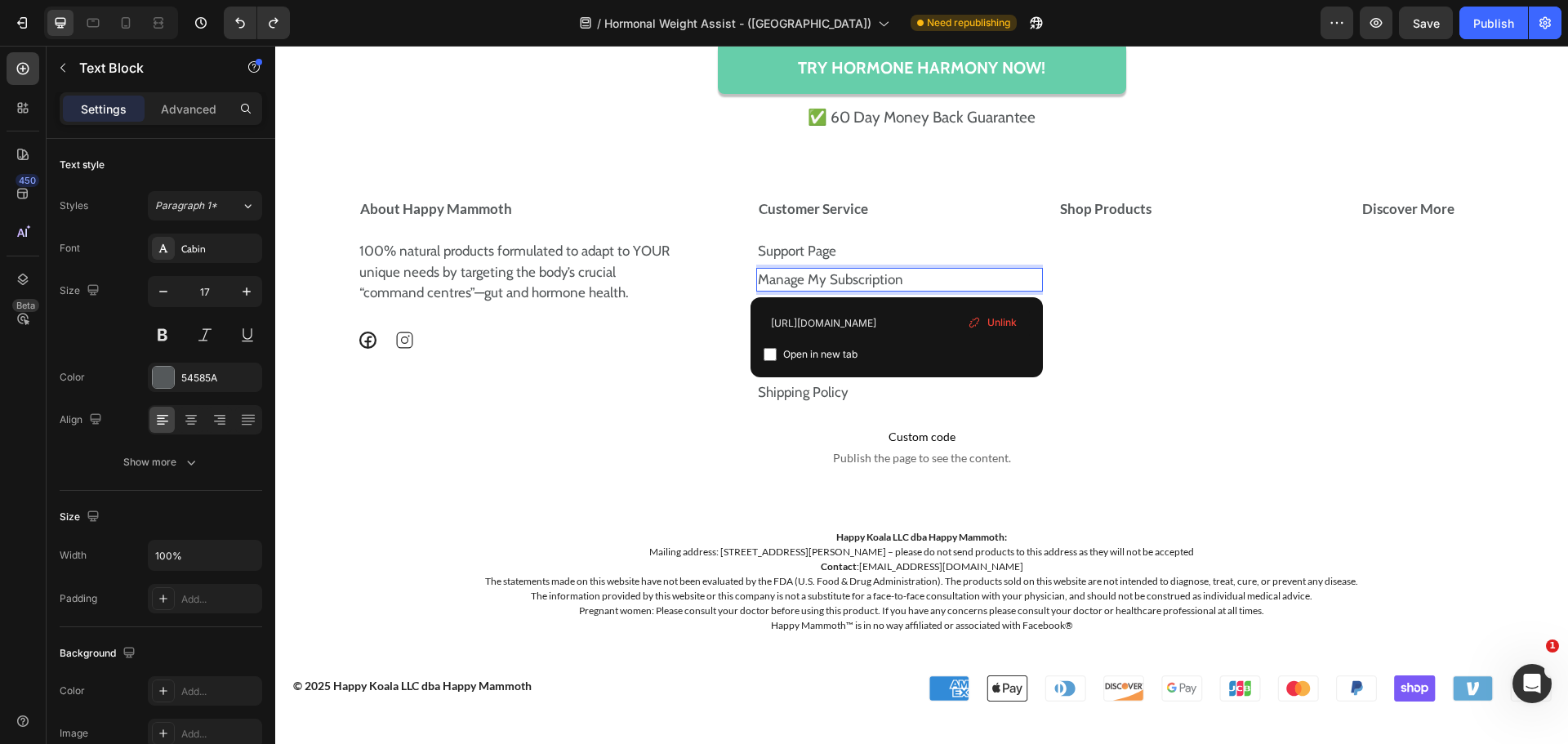
click at [899, 280] on p "Manage My Subscription" at bounding box center [900, 280] width 285 height 21
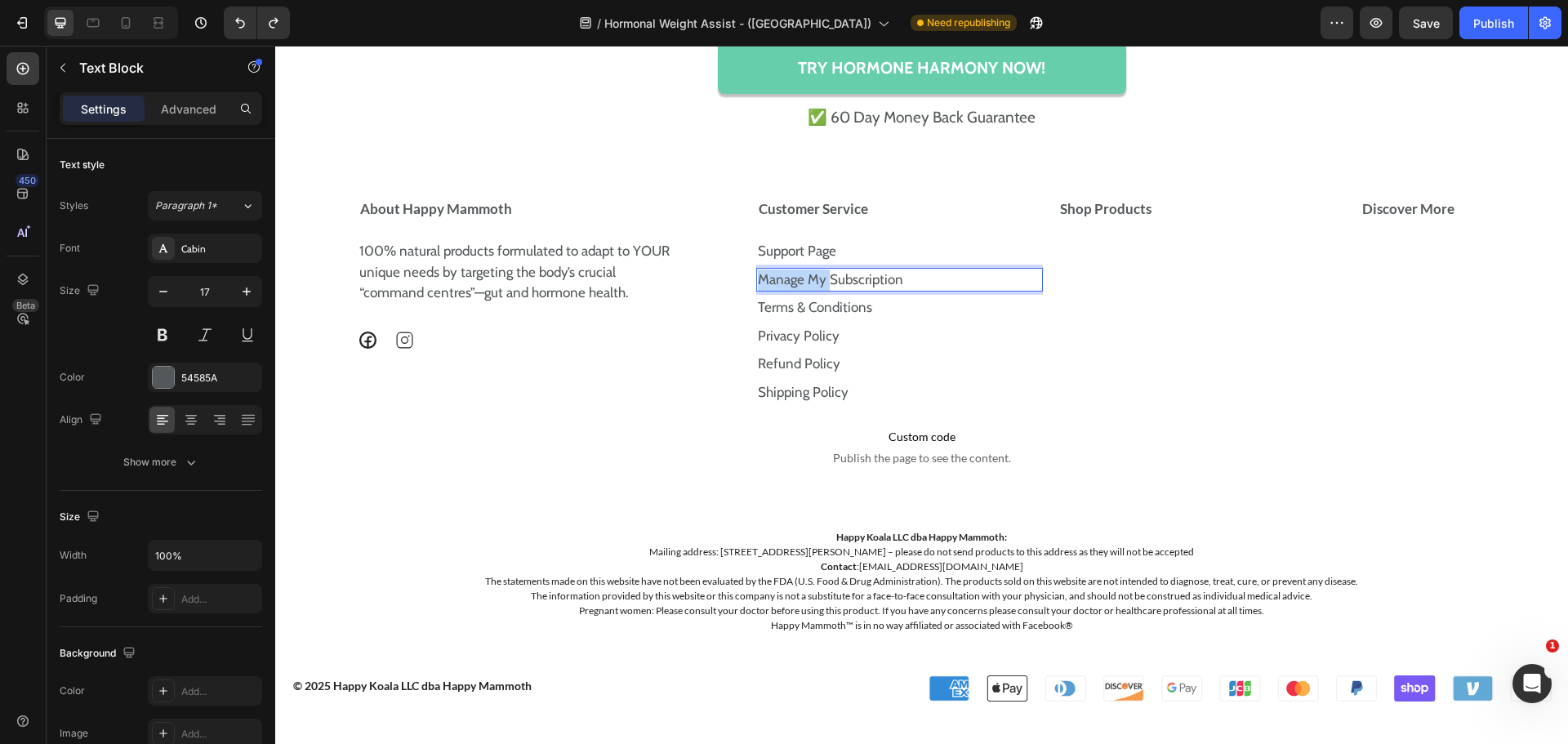
click at [899, 280] on p "Manage My Subscription ⁠⁠⁠⁠⁠⁠⁠" at bounding box center [900, 280] width 285 height 21
click at [899, 280] on p "Manage My Subscription" at bounding box center [900, 280] width 285 height 21
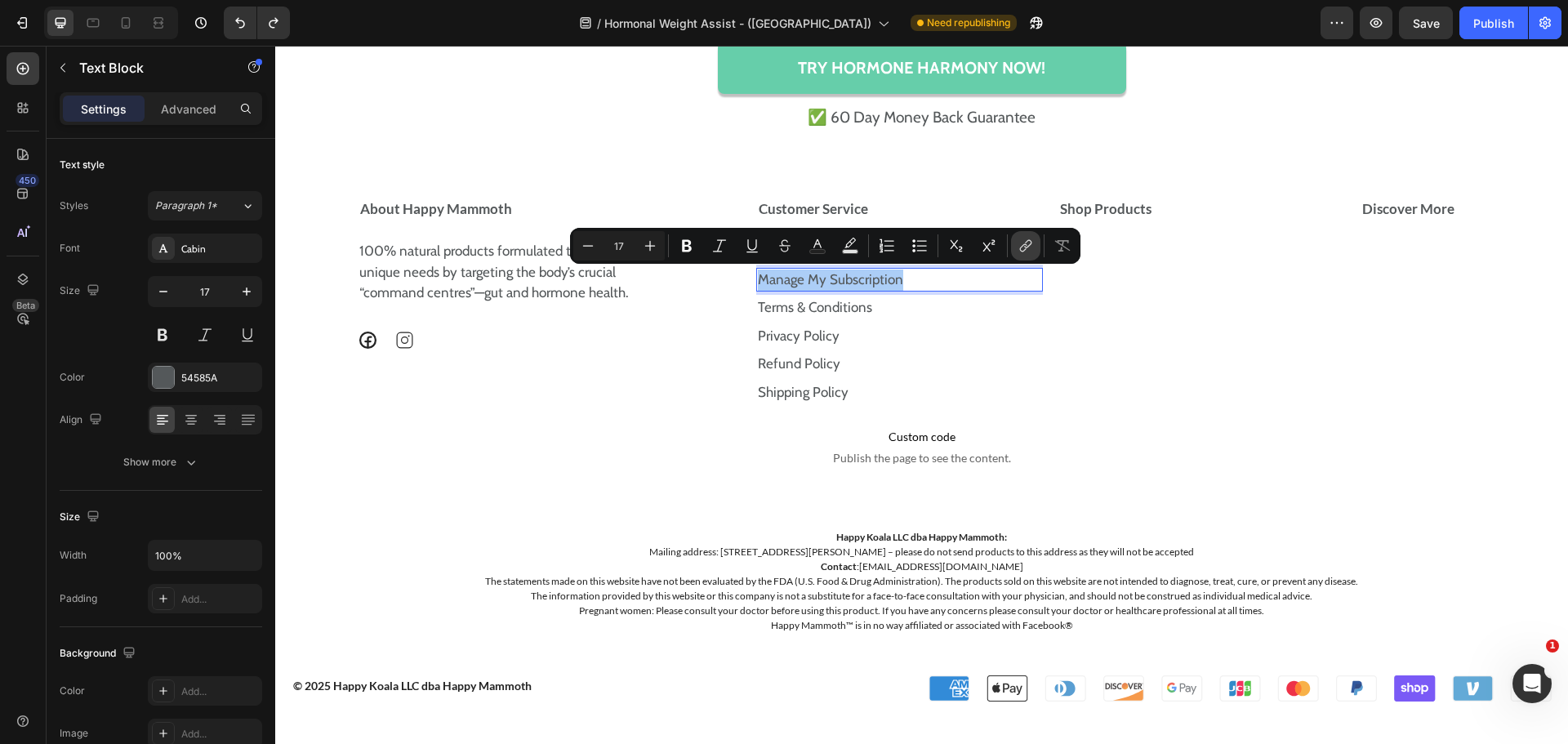
click at [1019, 253] on icon "Editor contextual toolbar" at bounding box center [1025, 246] width 16 height 16
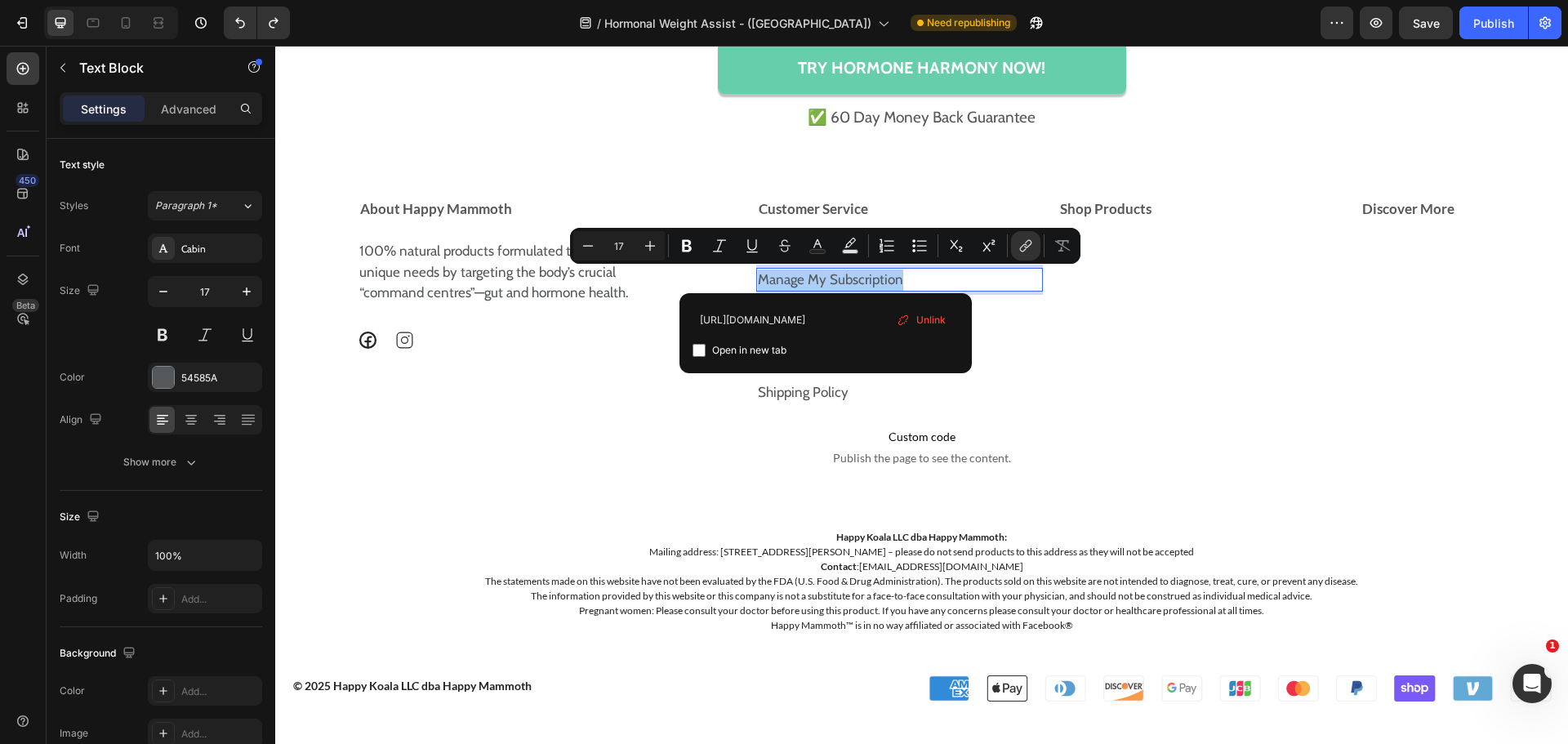
scroll to position [0, 49]
click at [857, 319] on input "https://happymammoth.com/tools/recurring/login/" at bounding box center [826, 319] width 266 height 27
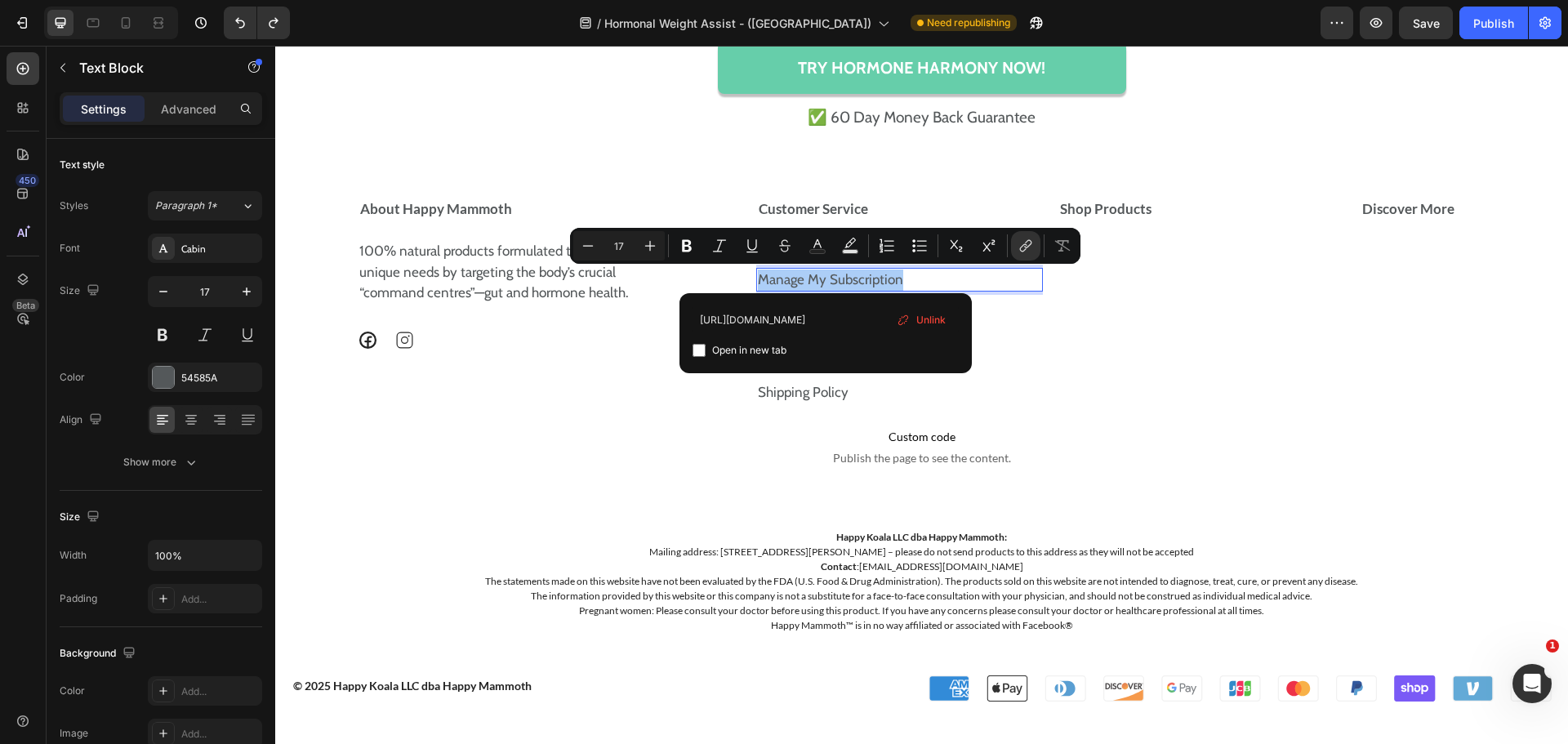
type input "https://store.happymammoth.com/tools/recurring/login/"
click at [696, 349] on input "Editor contextual toolbar" at bounding box center [699, 350] width 13 height 13
checkbox input "false"
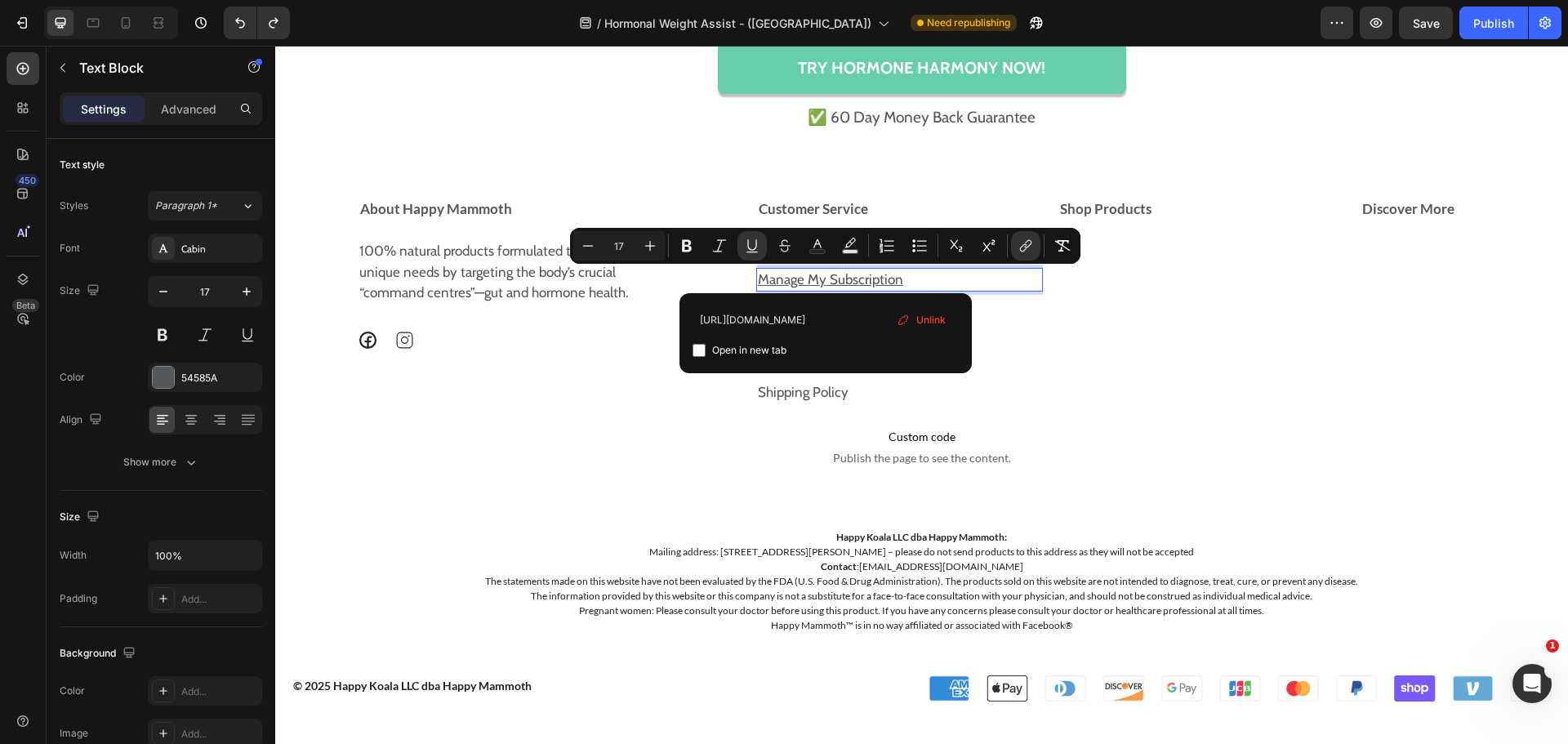
type input "17"
click at [759, 251] on icon "Editor contextual toolbar" at bounding box center [752, 246] width 16 height 16
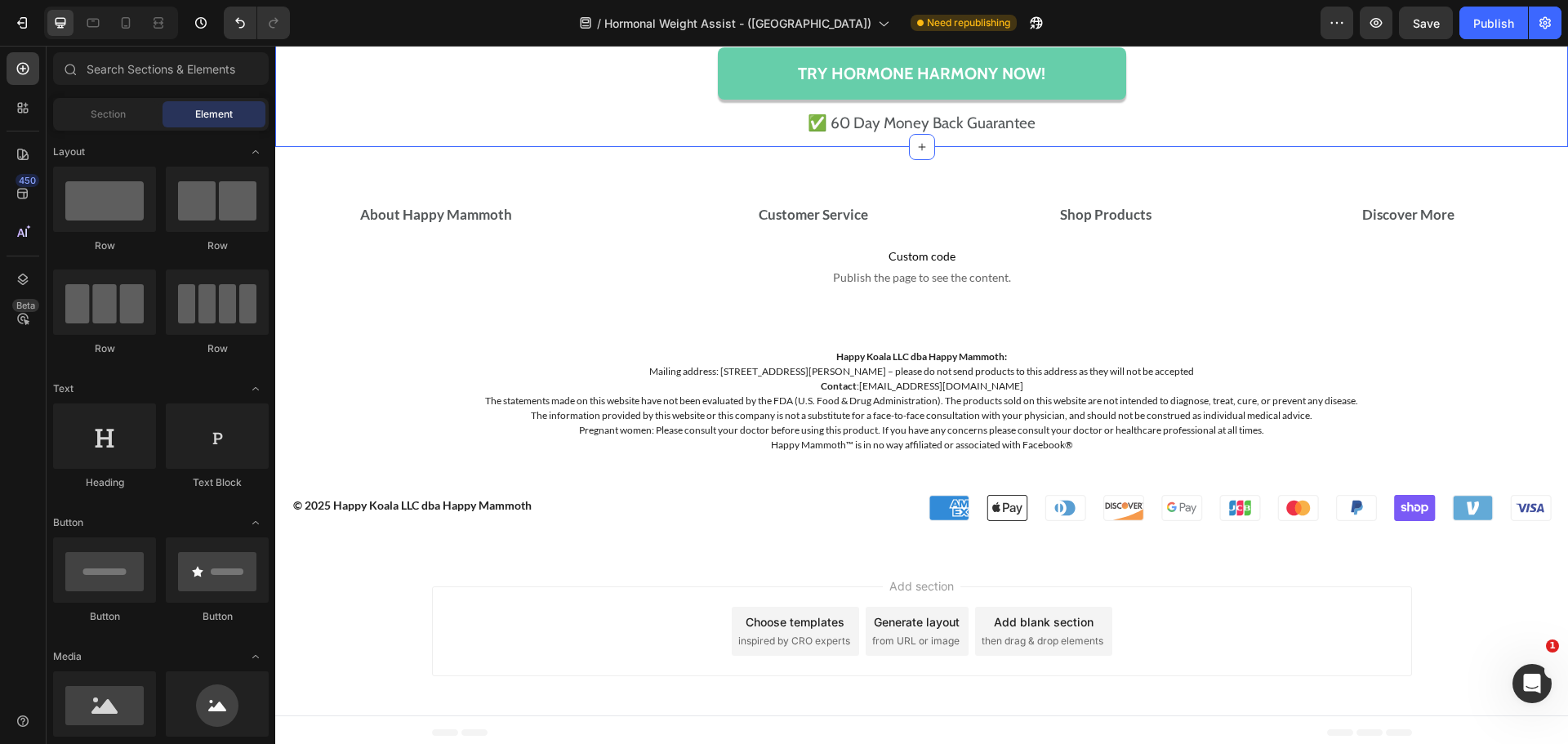
scroll to position [13717, 0]
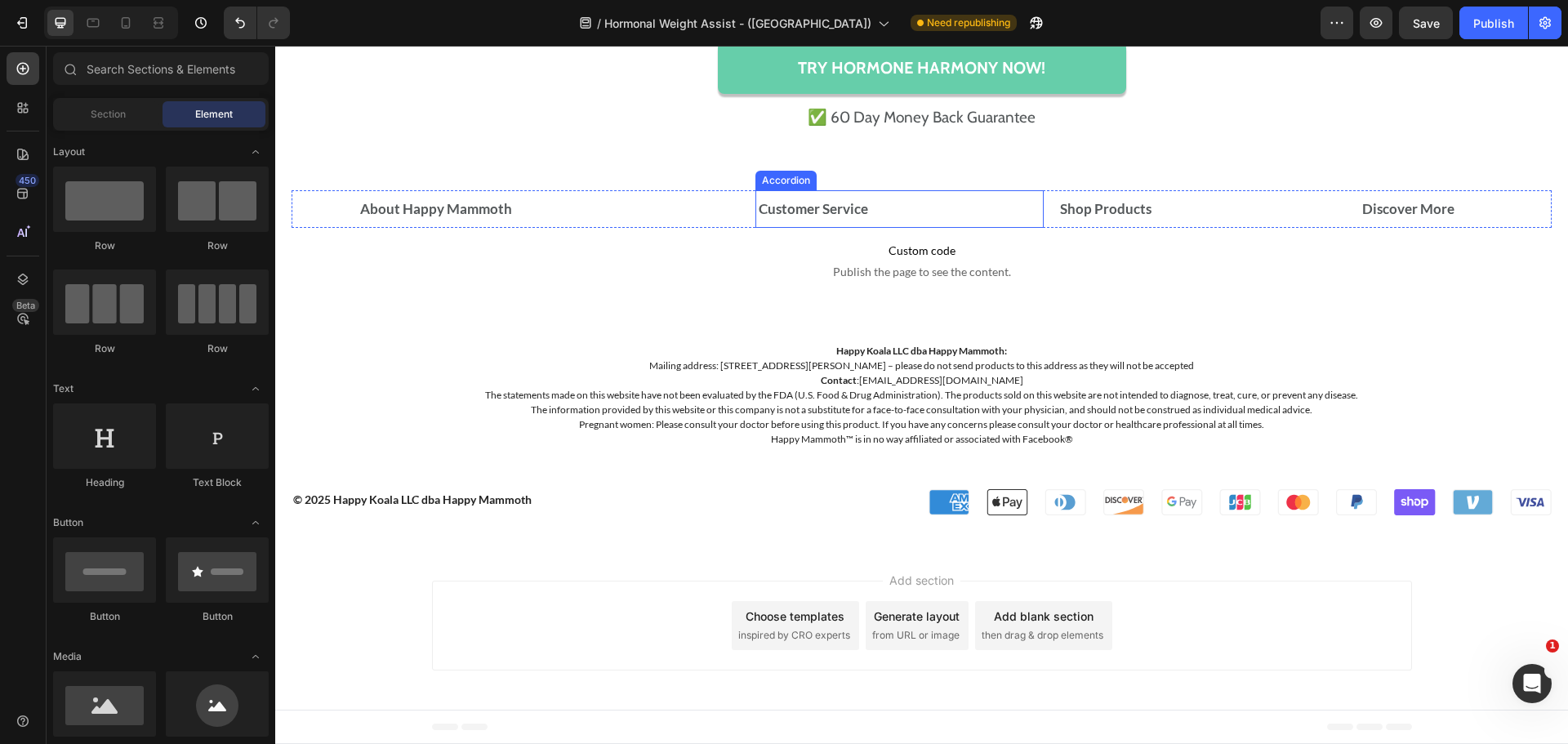
click at [983, 194] on div "Customer Service" at bounding box center [900, 209] width 287 height 38
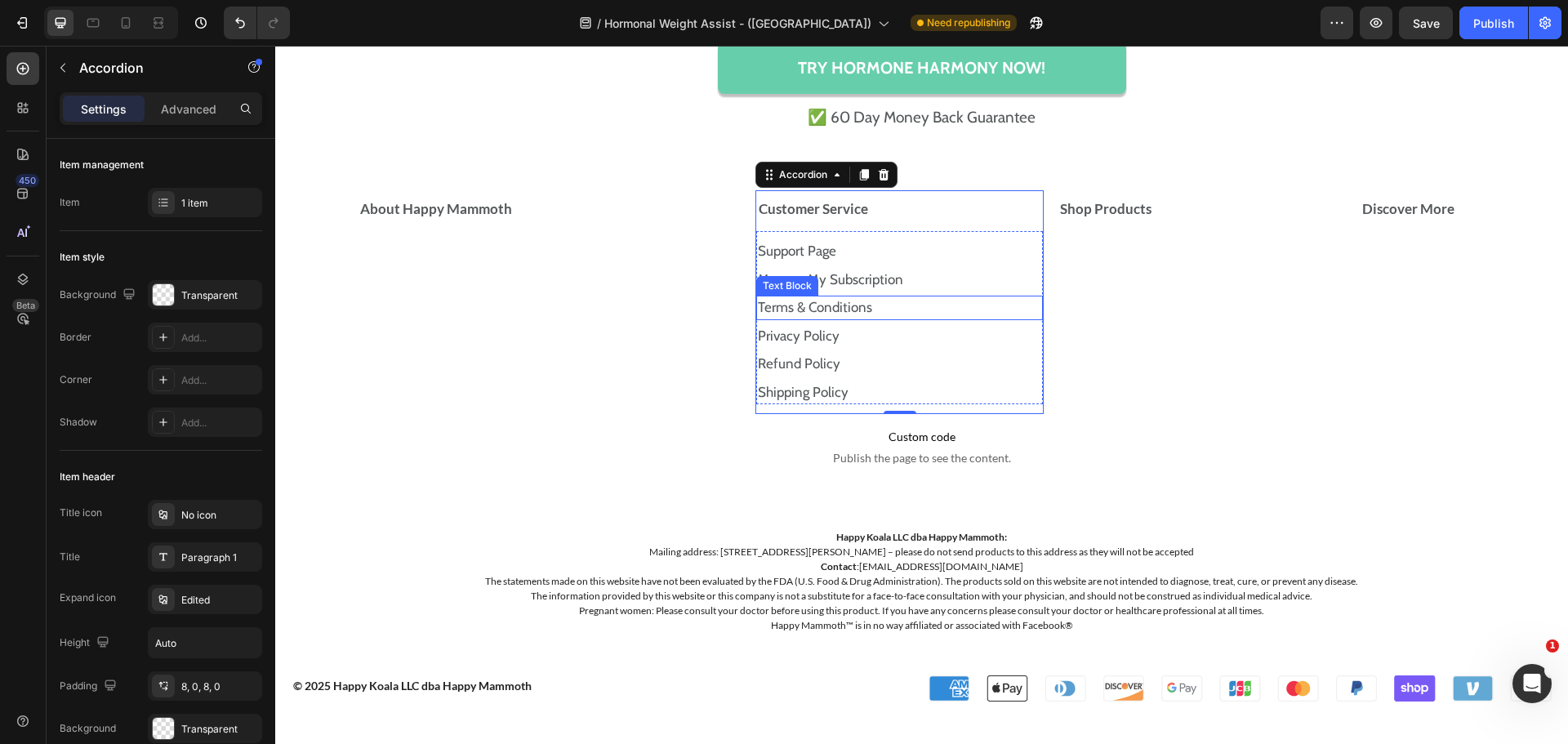
click at [909, 305] on p "Terms & Conditions" at bounding box center [900, 307] width 285 height 21
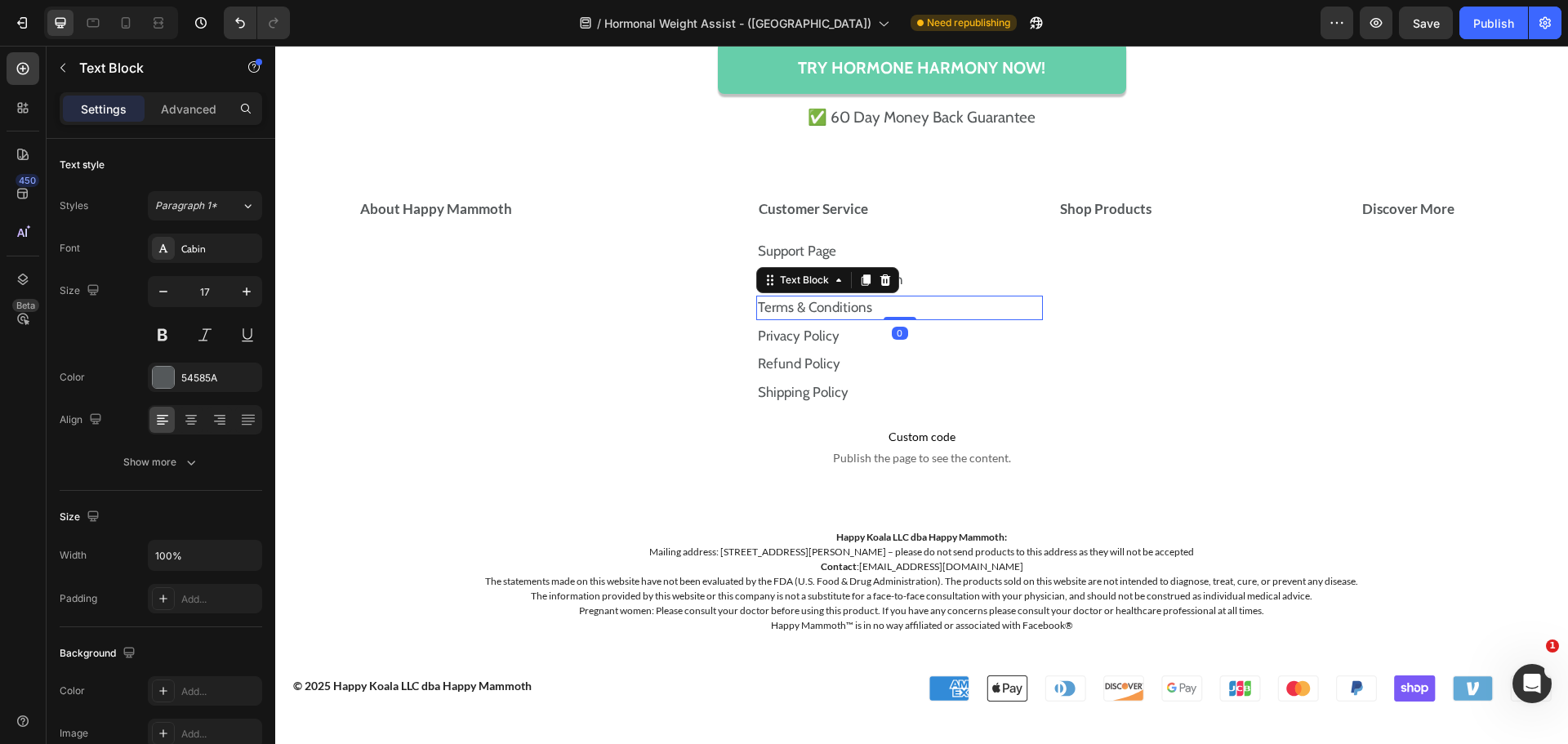
click at [909, 305] on p "Terms & Conditions" at bounding box center [900, 307] width 285 height 21
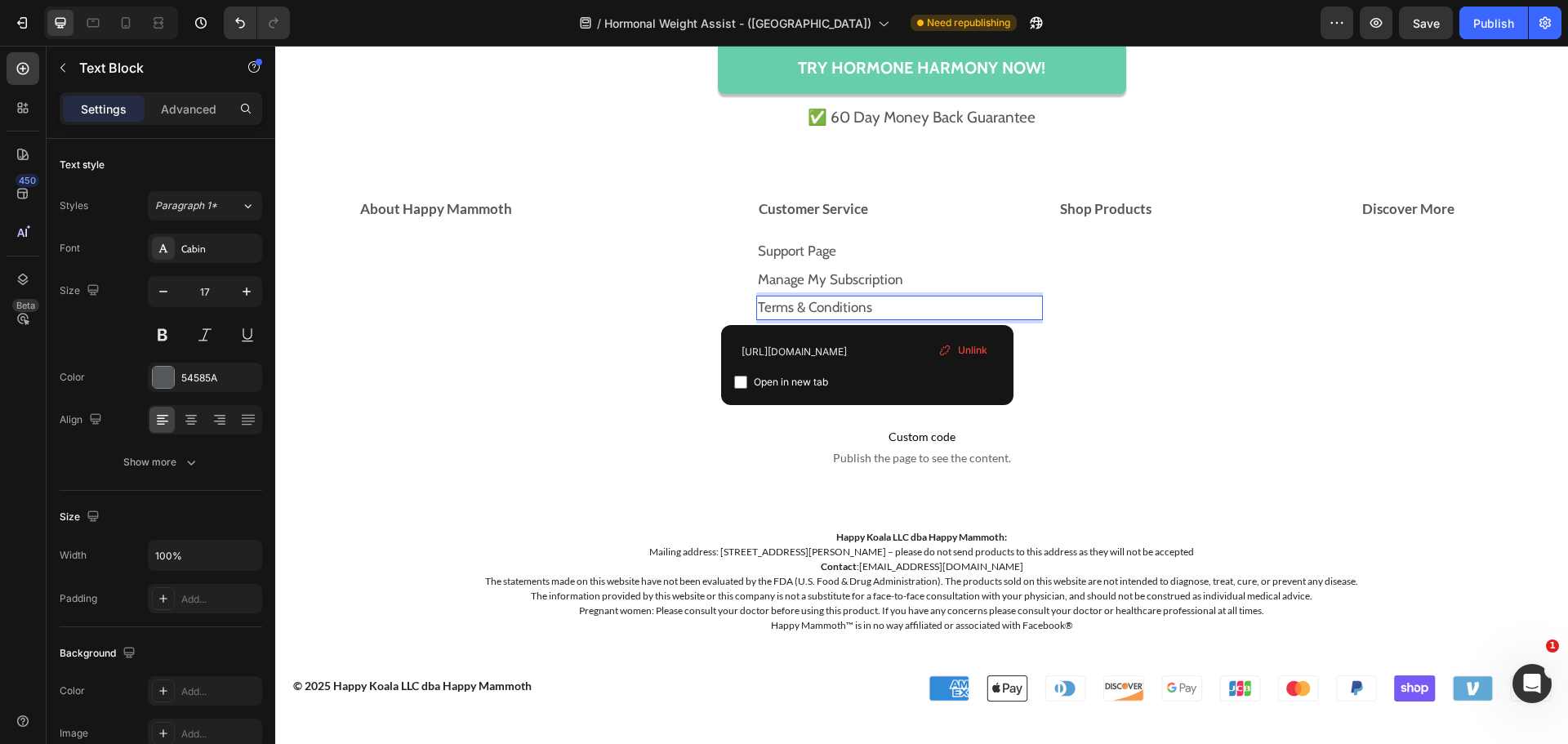
click at [909, 305] on p "Terms & Conditions" at bounding box center [900, 307] width 285 height 21
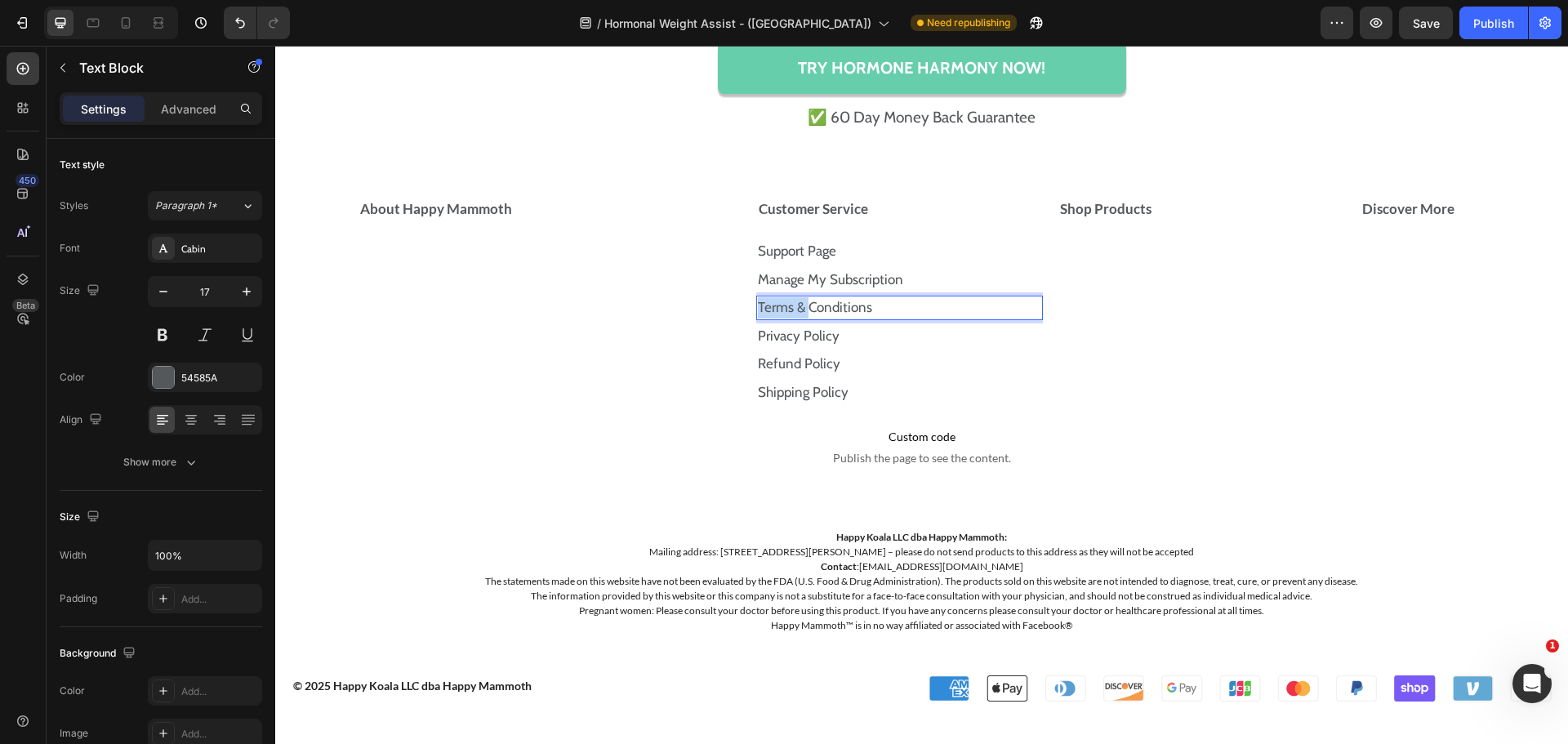
click at [909, 305] on p "Terms & Conditions ⁠⁠⁠⁠⁠⁠⁠" at bounding box center [900, 307] width 285 height 21
click at [909, 305] on p "Terms & Conditions" at bounding box center [900, 307] width 285 height 21
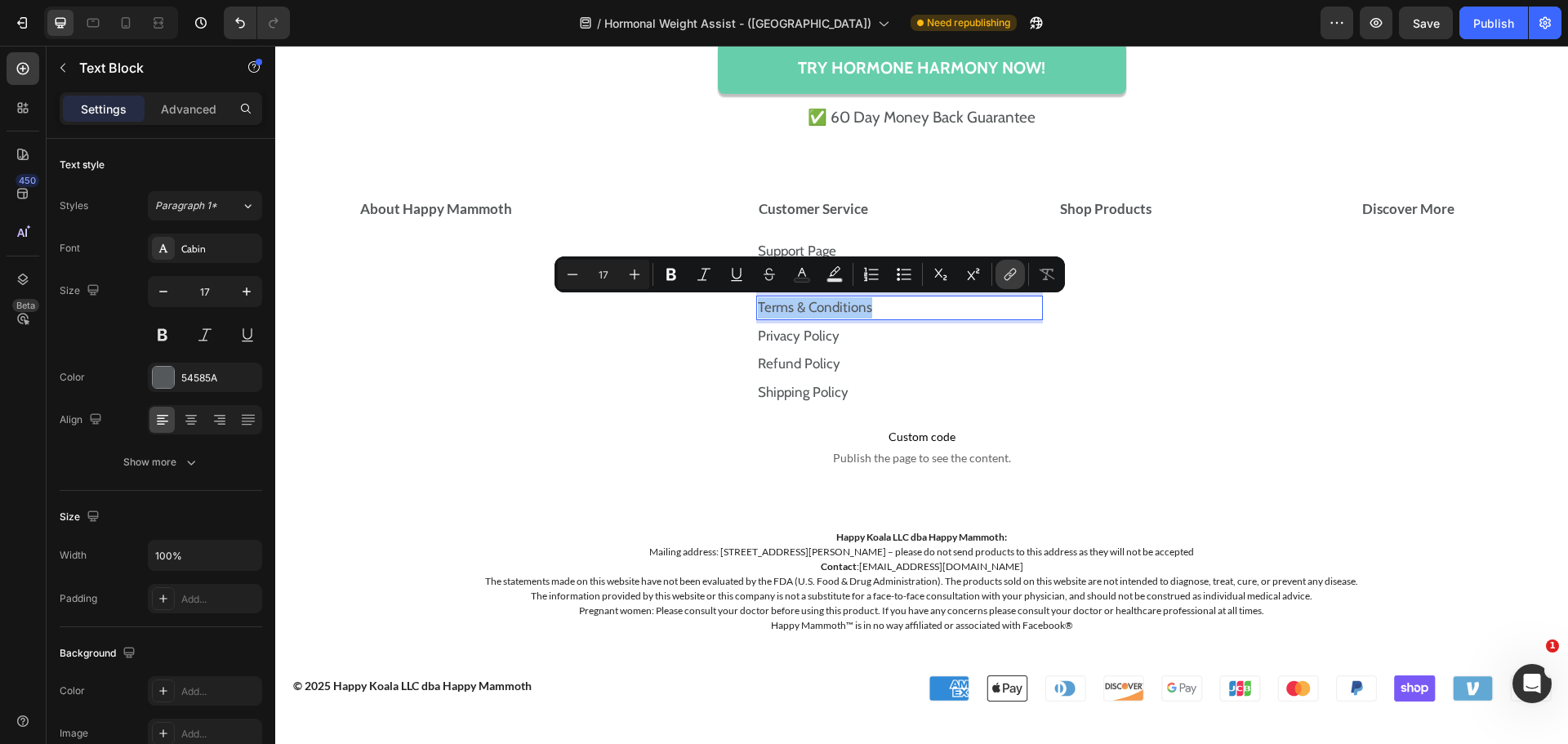
click at [1016, 275] on icon "Editor contextual toolbar" at bounding box center [1010, 274] width 16 height 16
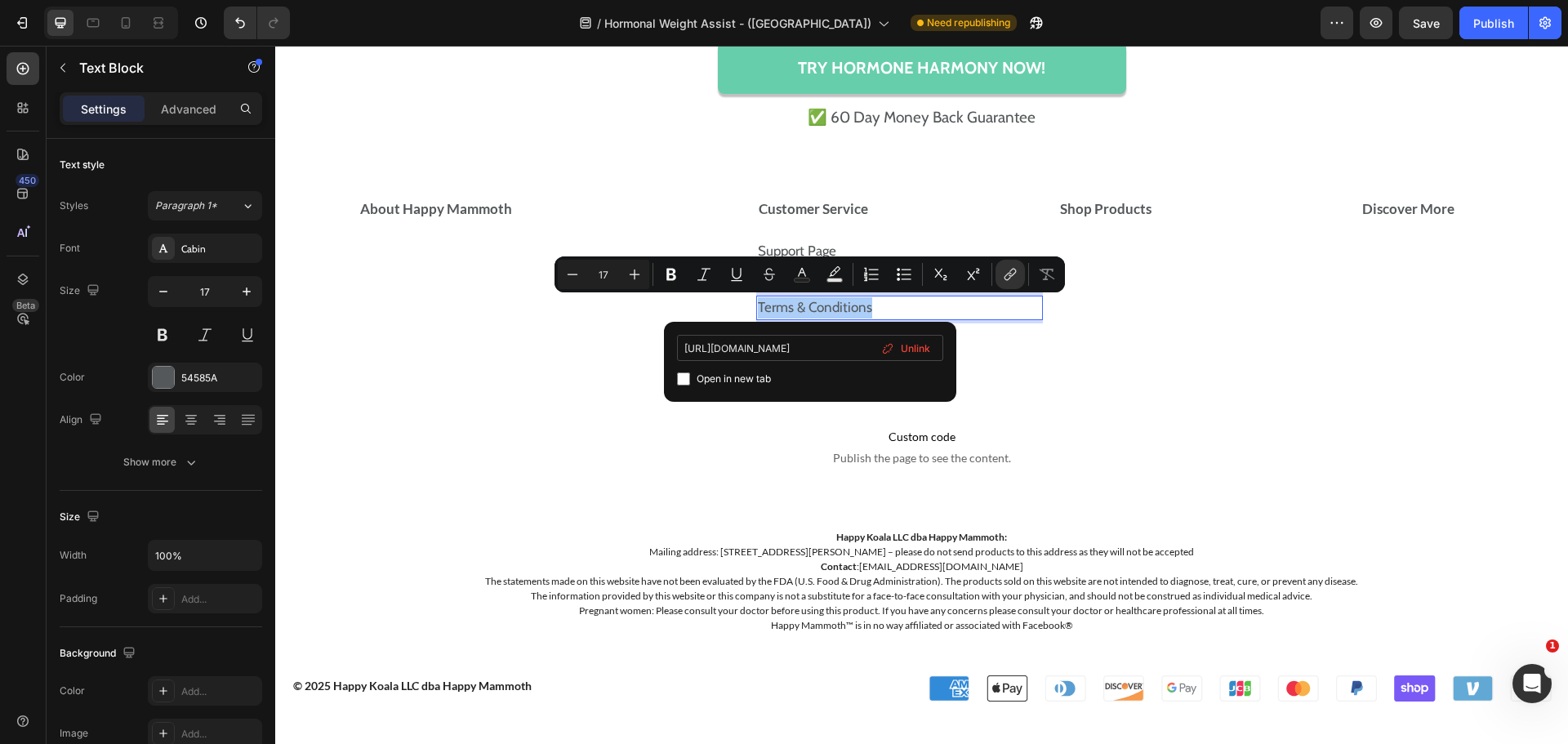
scroll to position [0, 70]
click at [838, 353] on input "https://happymammoth.com/policies/terms-of-service" at bounding box center [810, 348] width 266 height 27
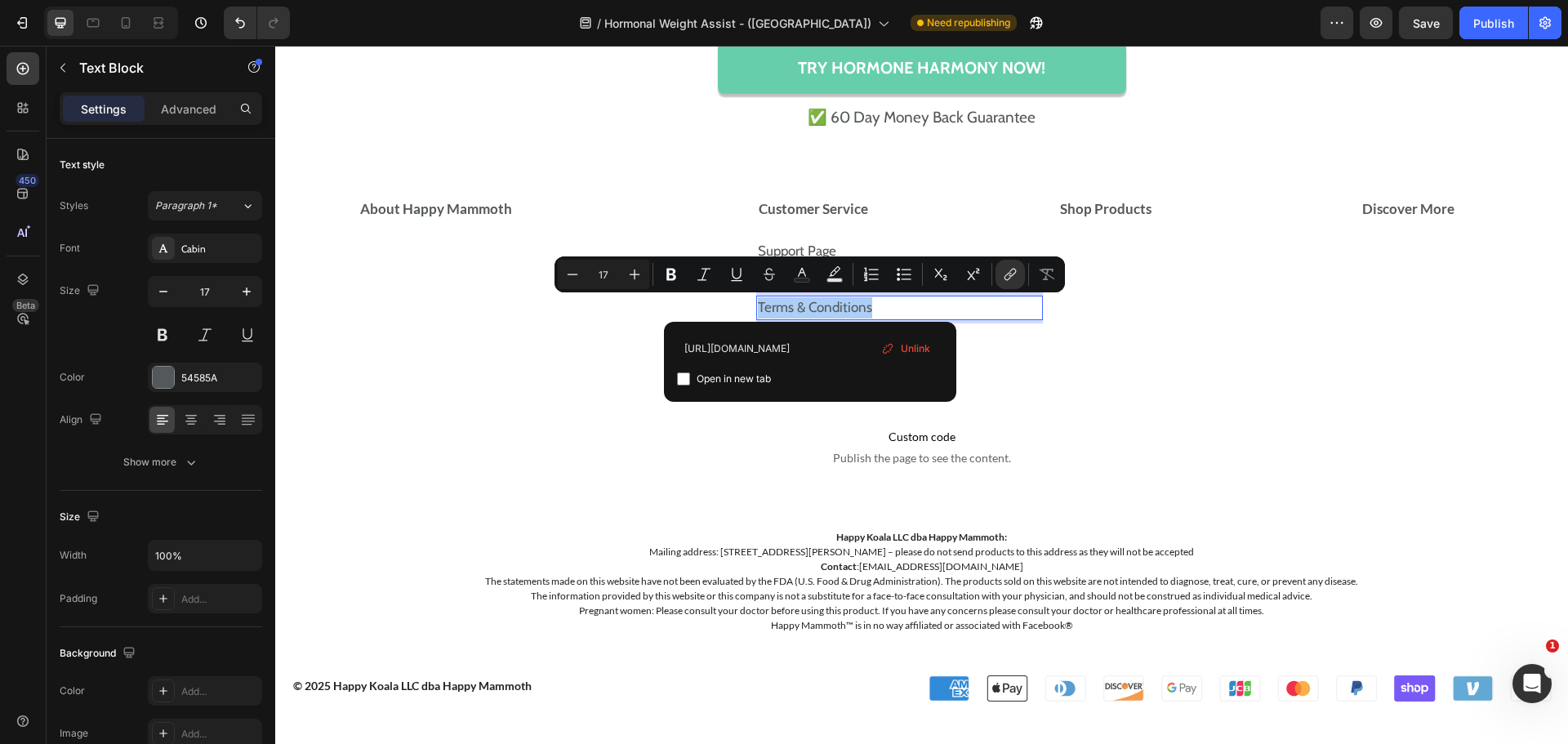
type input "https://store.happymammoth.com/policies/terms-of-service"
click at [686, 370] on div "Open in new tab" at bounding box center [810, 379] width 266 height 19
checkbox input "true"
click at [686, 370] on div "Open in new tab" at bounding box center [810, 379] width 266 height 19
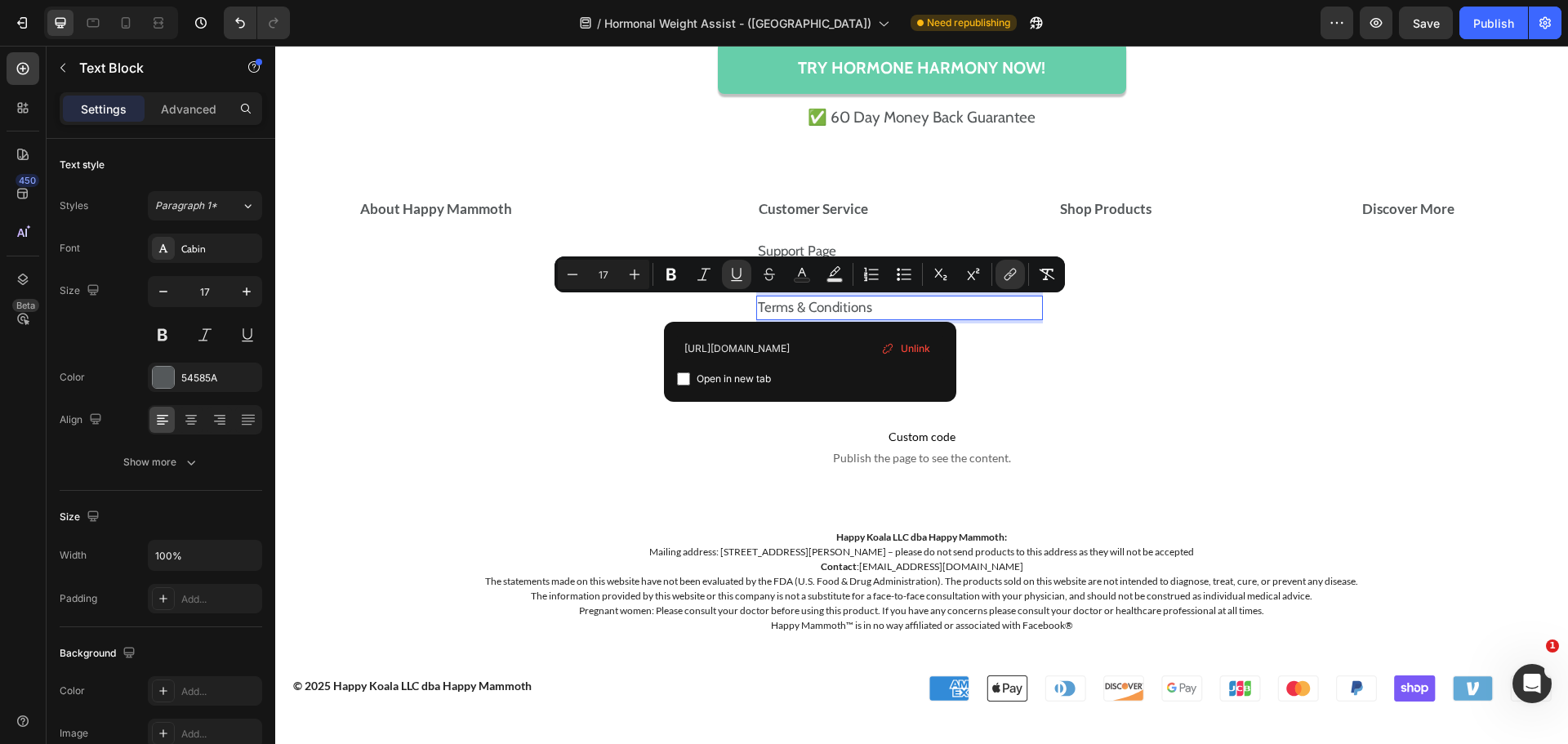
type input "17"
checkbox input "false"
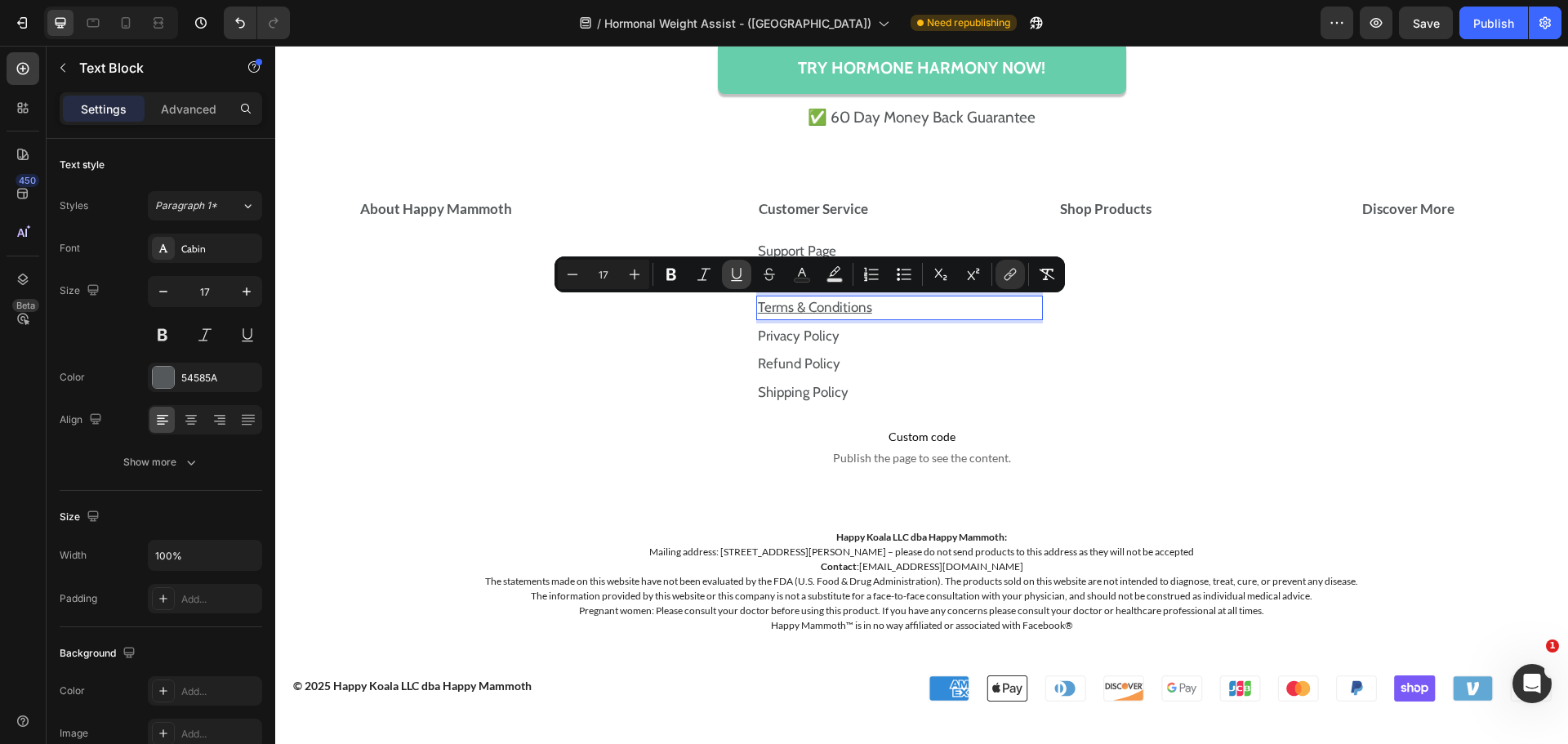
click at [740, 268] on icon "Editor contextual toolbar" at bounding box center [736, 274] width 16 height 16
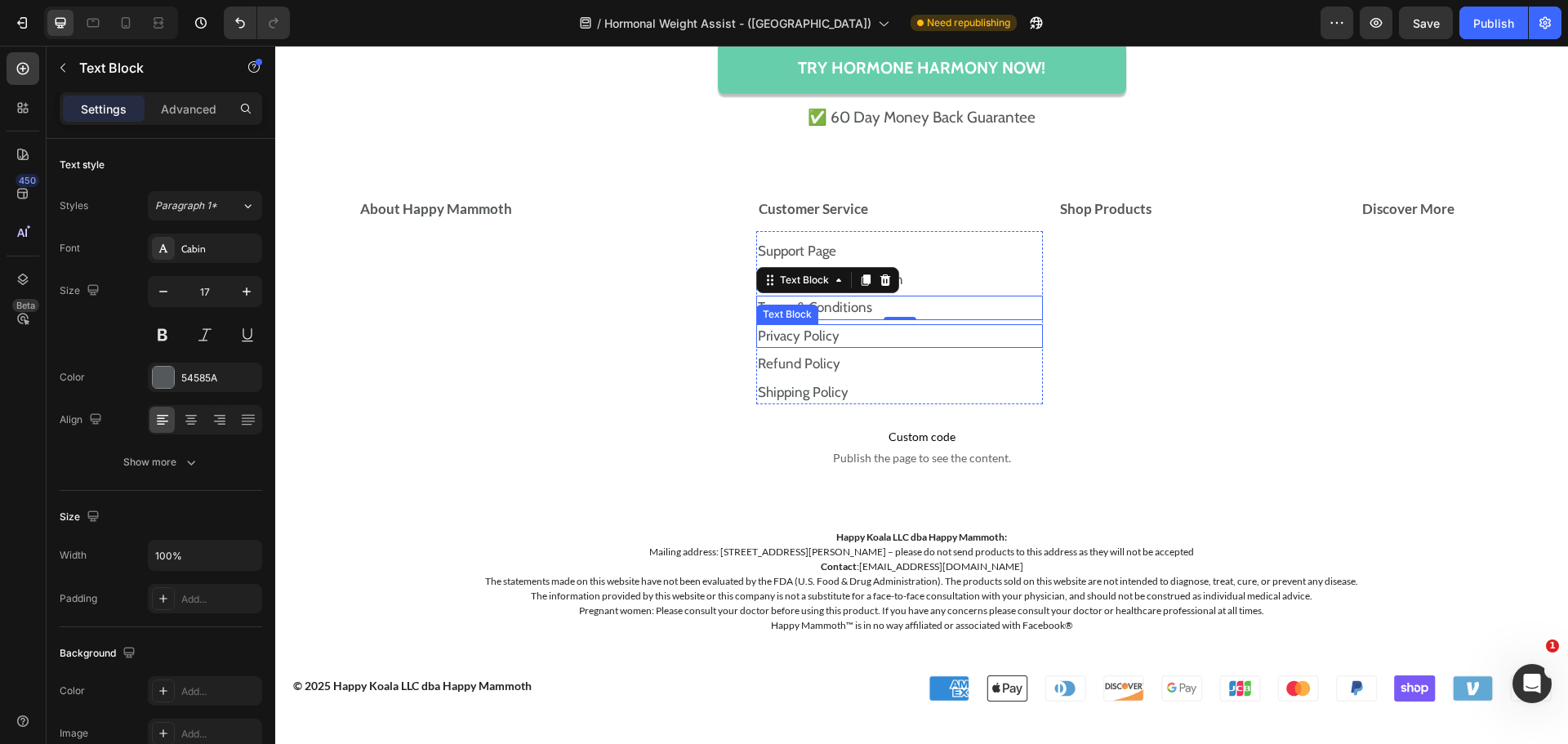
click at [885, 334] on p "Privacy Policy" at bounding box center [900, 337] width 285 height 21
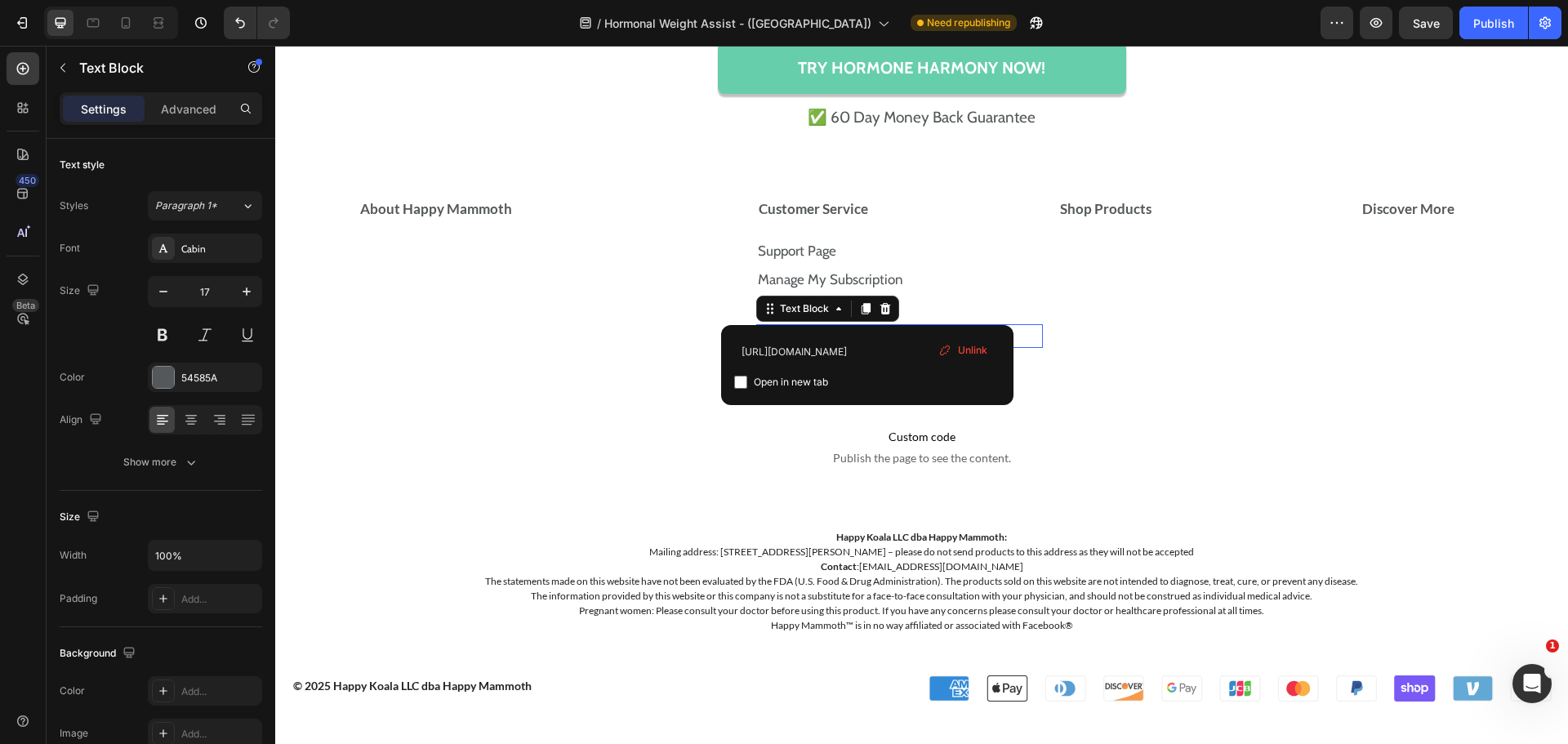
click at [885, 334] on p "Privacy Policy" at bounding box center [900, 337] width 285 height 21
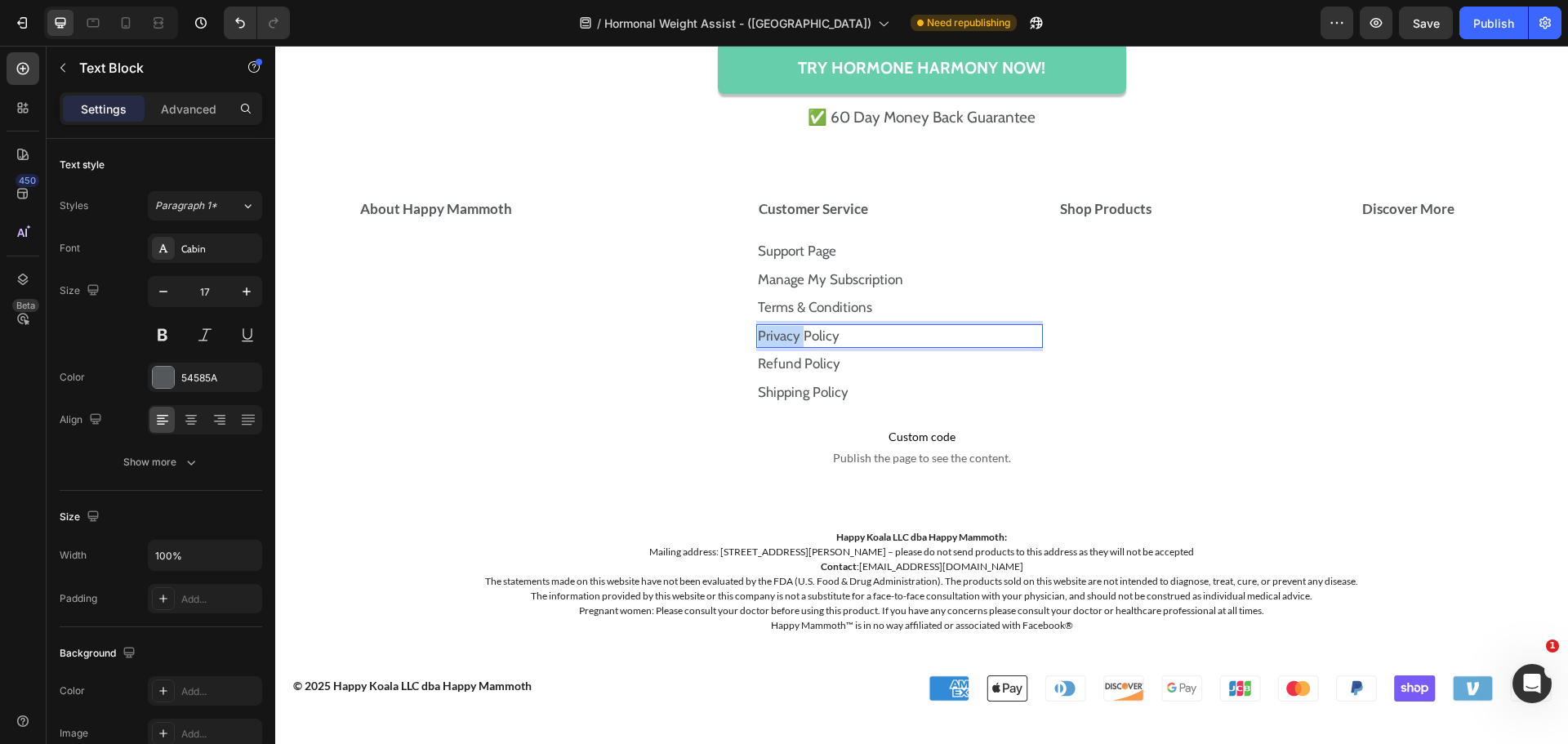
click at [885, 334] on p "Privacy Policy" at bounding box center [900, 337] width 285 height 21
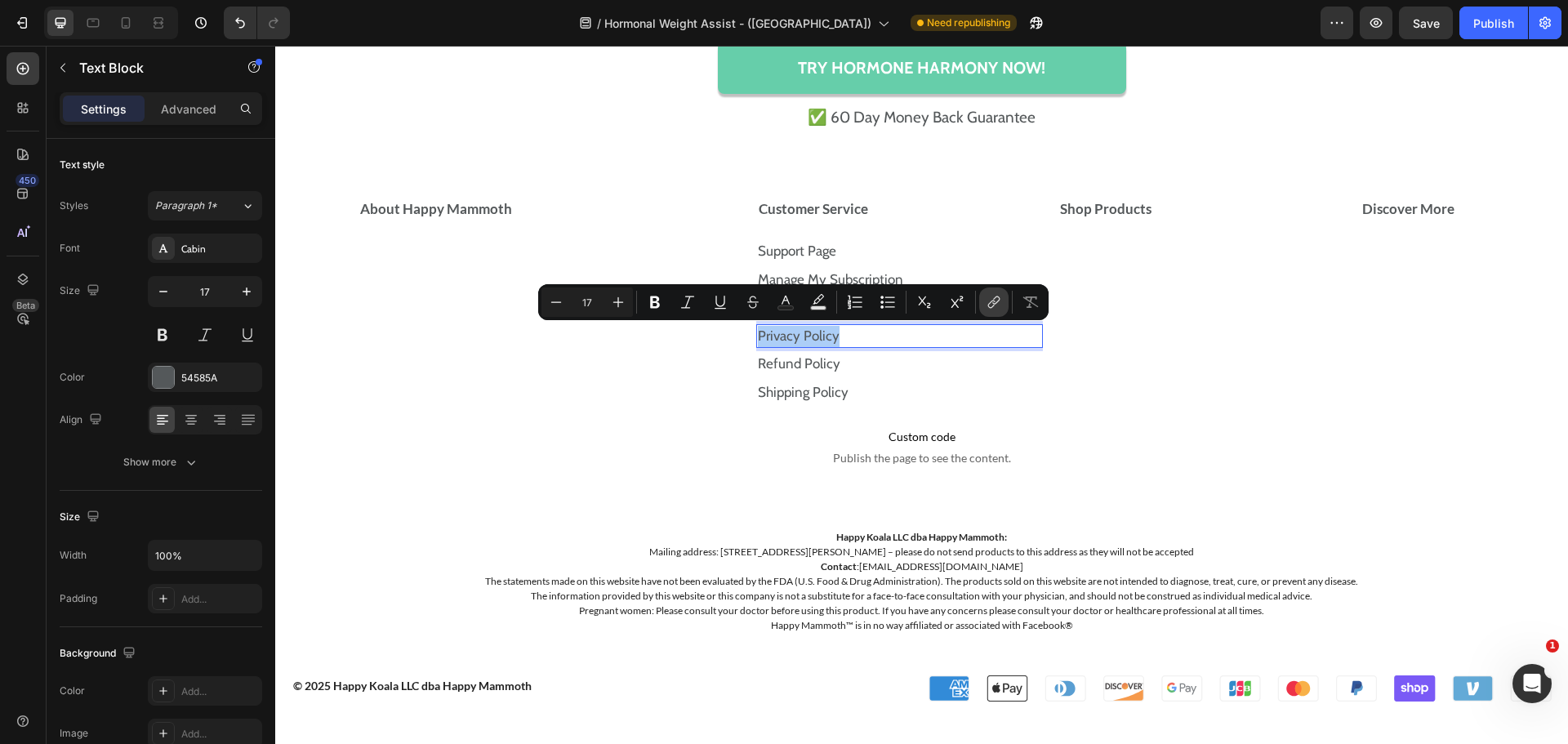
click at [990, 302] on icon "Editor contextual toolbar" at bounding box center [993, 302] width 16 height 16
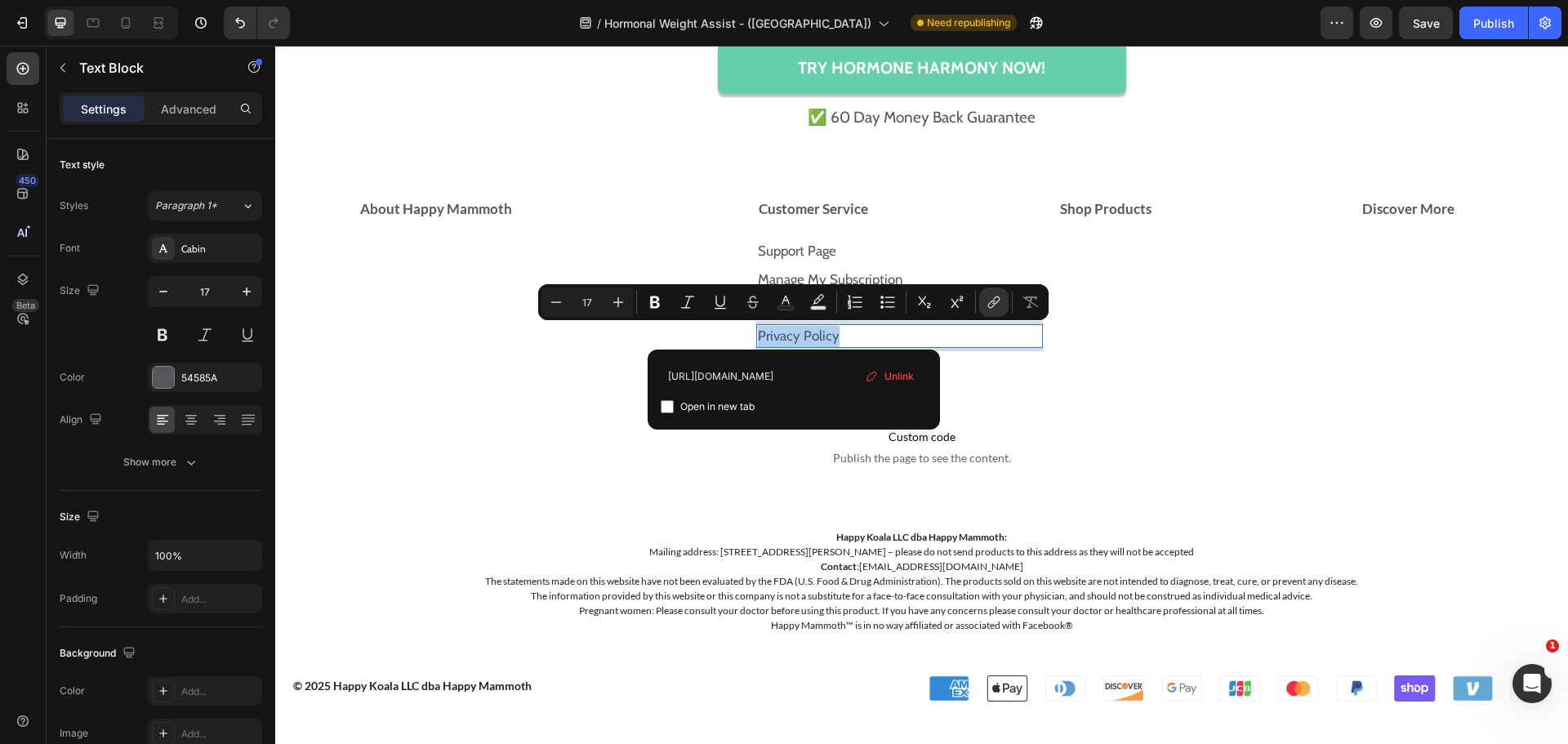
type input "https://store.happymammoth.com/policies/privacy-policy"
click at [664, 395] on div "https://store.happymammoth.com/policies/privacy-policy Open in new tab Unlink" at bounding box center [794, 389] width 266 height 54
click at [672, 405] on input "Editor contextual toolbar" at bounding box center [667, 406] width 13 height 13
checkbox input "false"
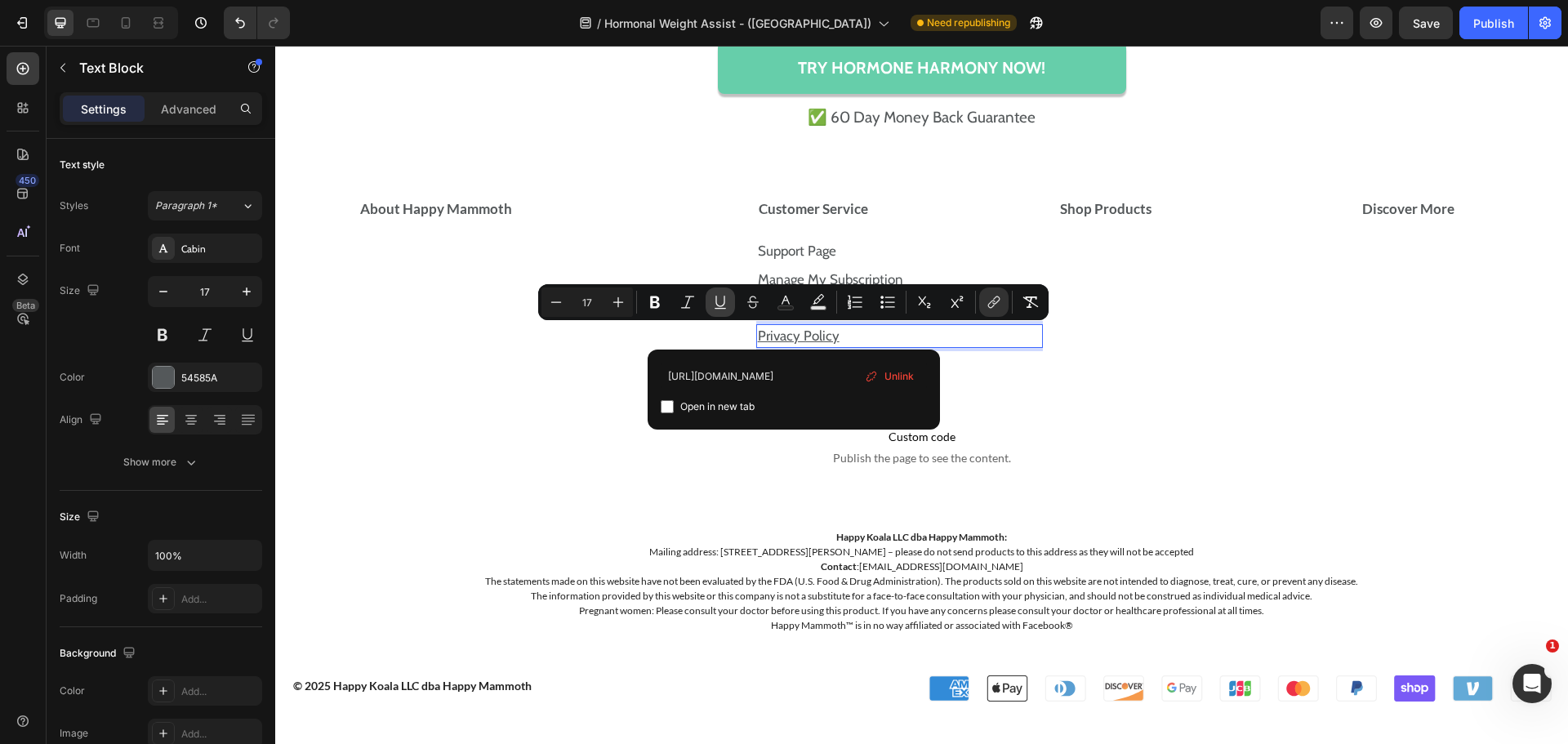
click at [723, 300] on icon "Editor contextual toolbar" at bounding box center [720, 302] width 16 height 16
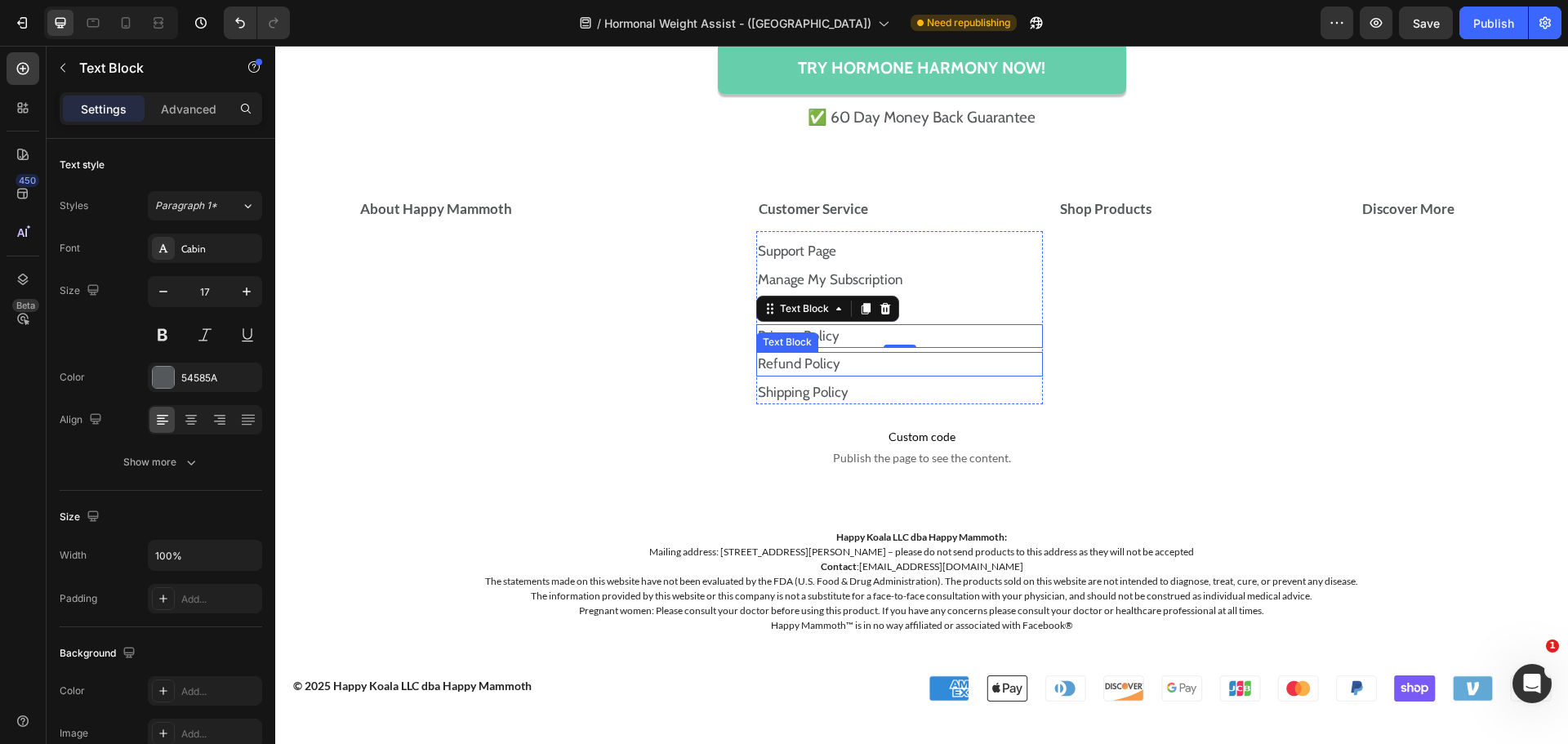
click at [828, 356] on link "Refund Policy" at bounding box center [798, 363] width 82 height 16
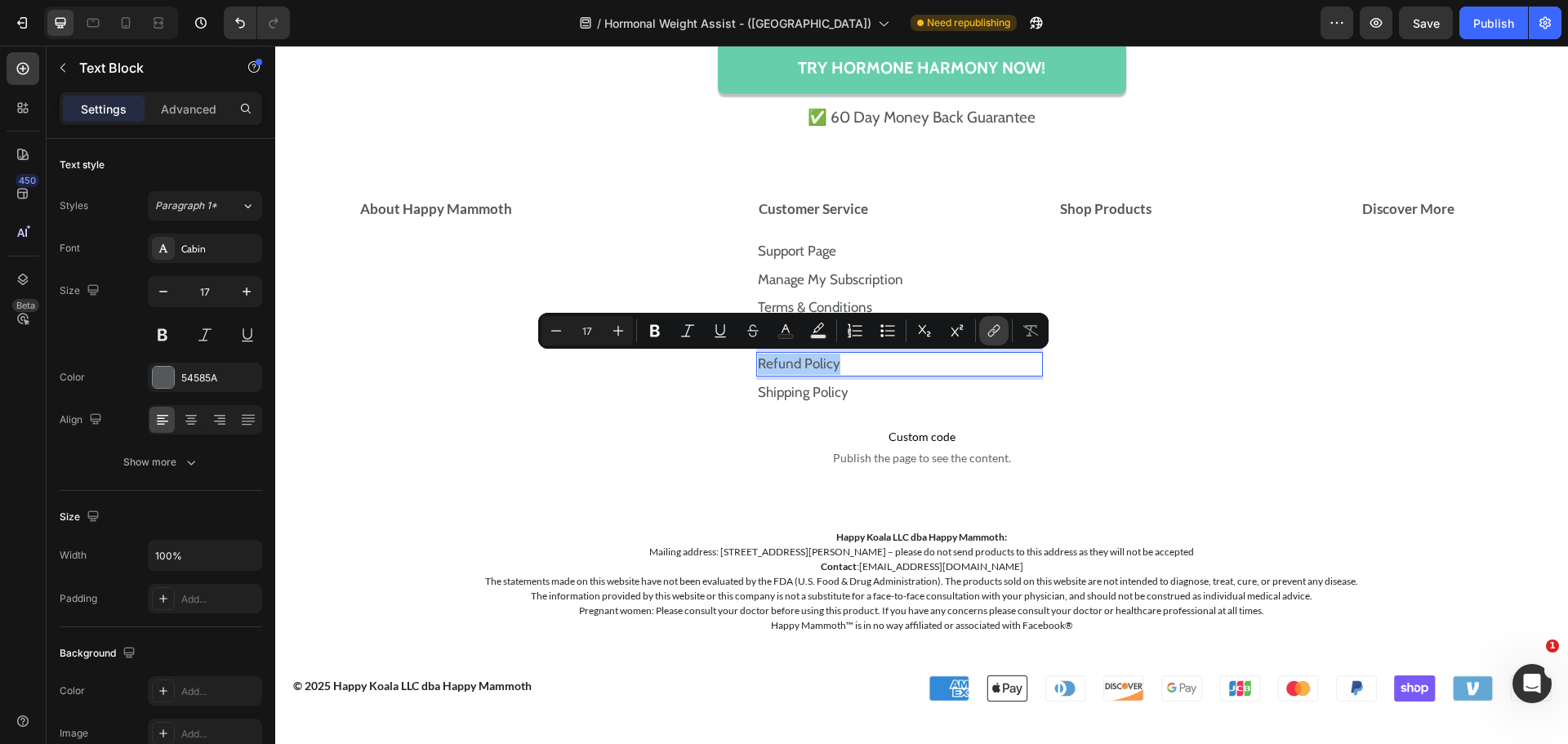
click at [994, 331] on icon "Editor contextual toolbar" at bounding box center [993, 330] width 16 height 16
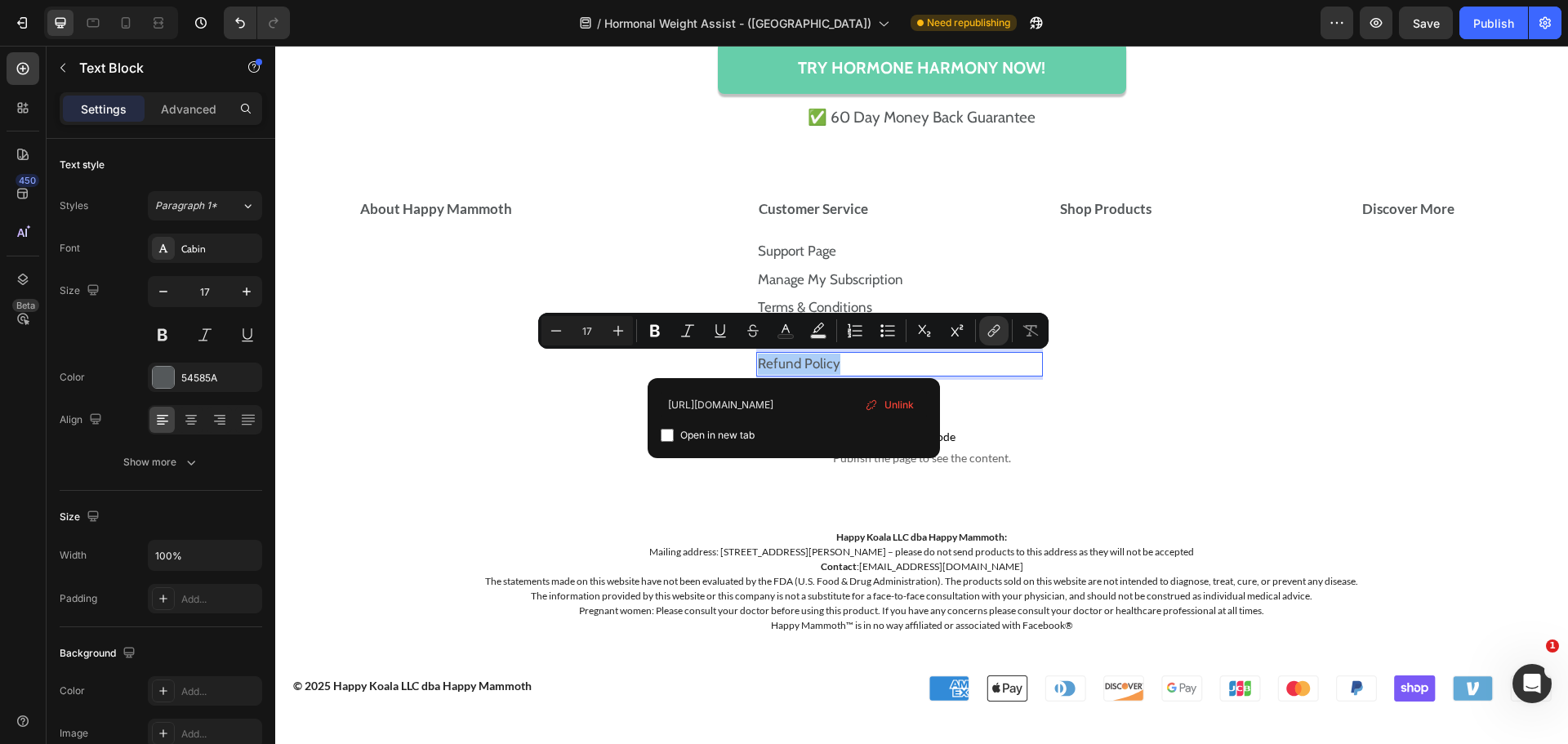
scroll to position [0, 53]
click at [848, 395] on input "https://happymammoth.com/policies/refund-policy" at bounding box center [794, 405] width 266 height 27
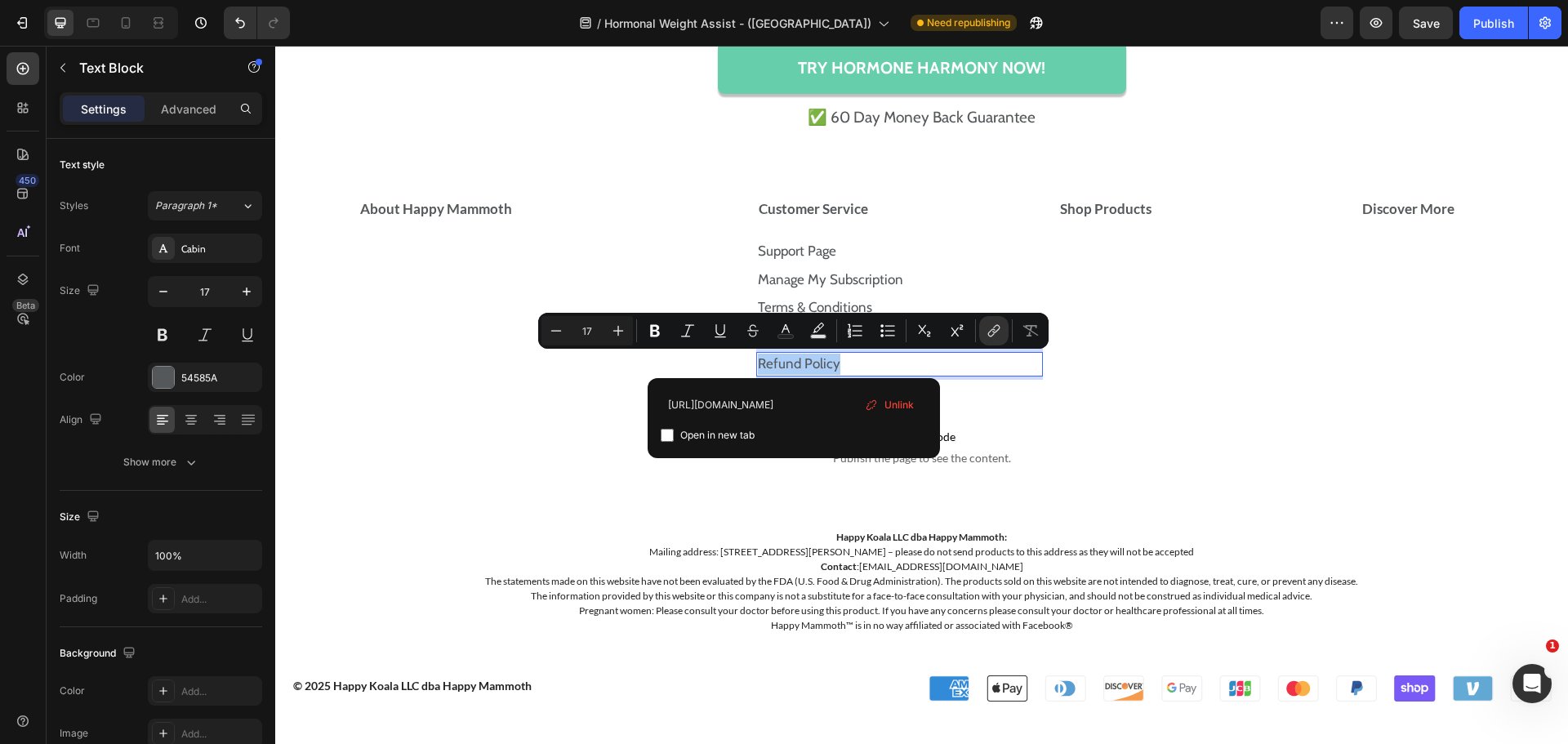
type input "https://store.happymammoth.com/policies/refund-policy"
click at [669, 439] on input "Editor contextual toolbar" at bounding box center [667, 435] width 13 height 13
checkbox input "false"
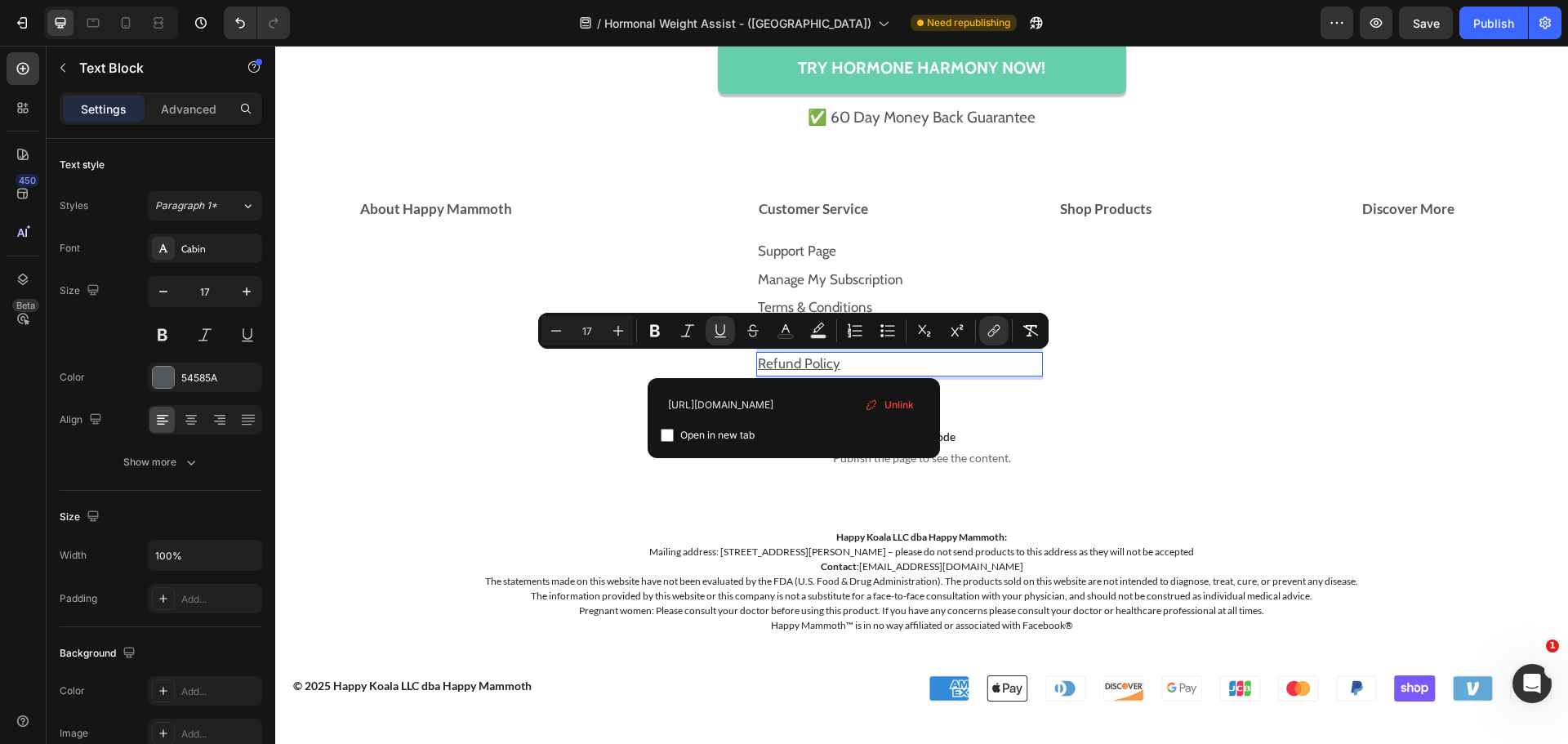
type input "17"
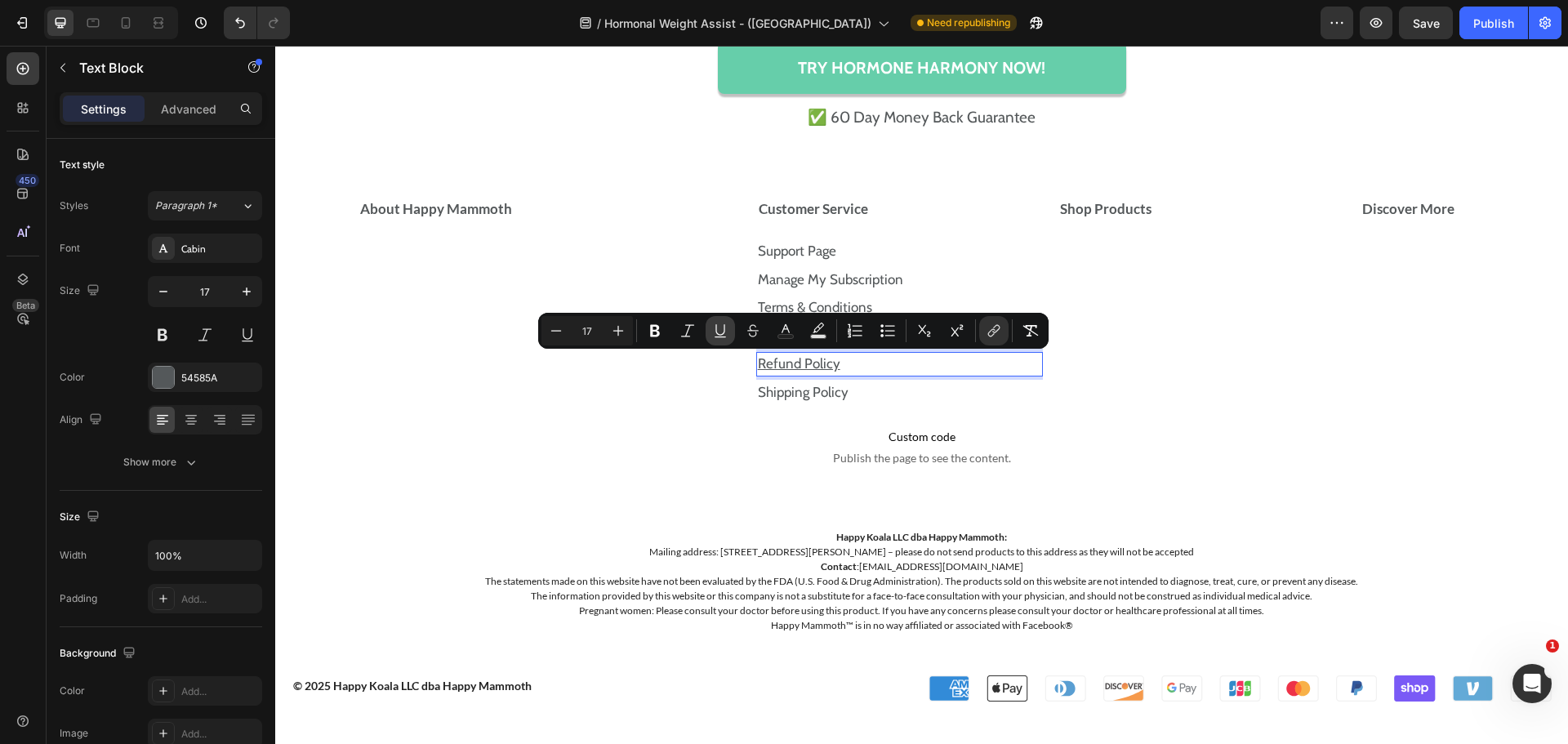
click at [723, 337] on icon "Editor contextual toolbar" at bounding box center [719, 337] width 11 height 1
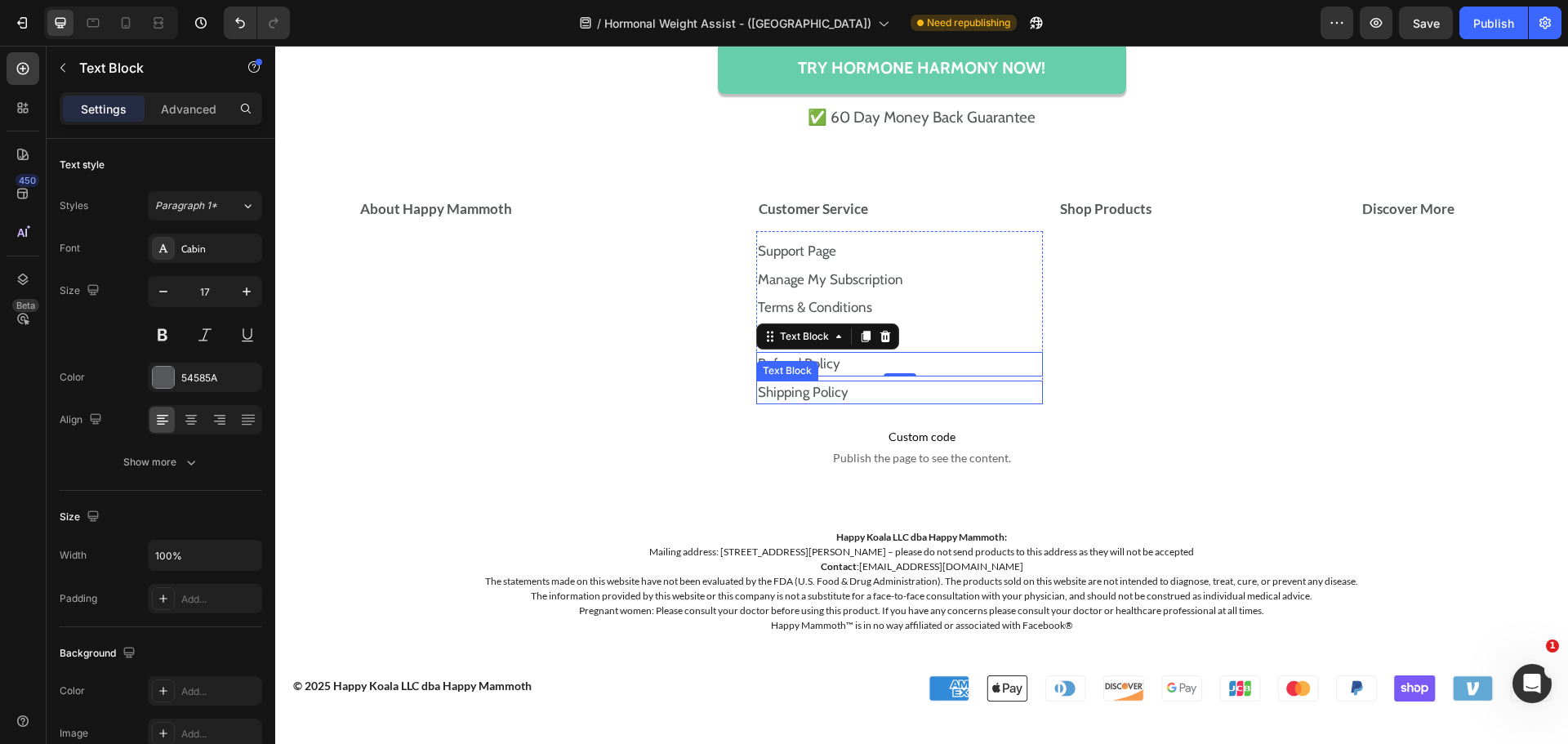
click at [877, 388] on p "Shipping Policy" at bounding box center [900, 392] width 285 height 21
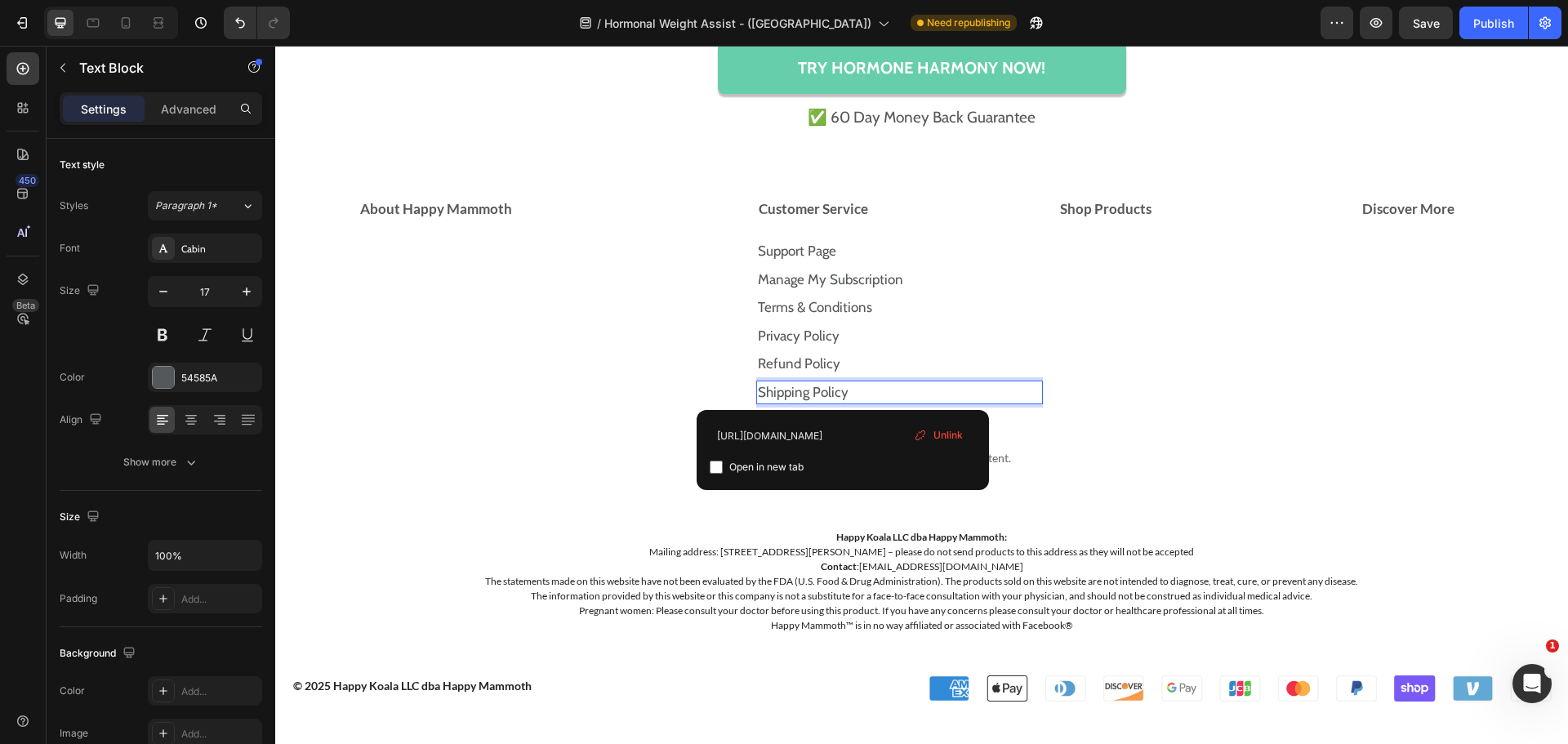
click at [877, 388] on p "Shipping Policy" at bounding box center [900, 392] width 285 height 21
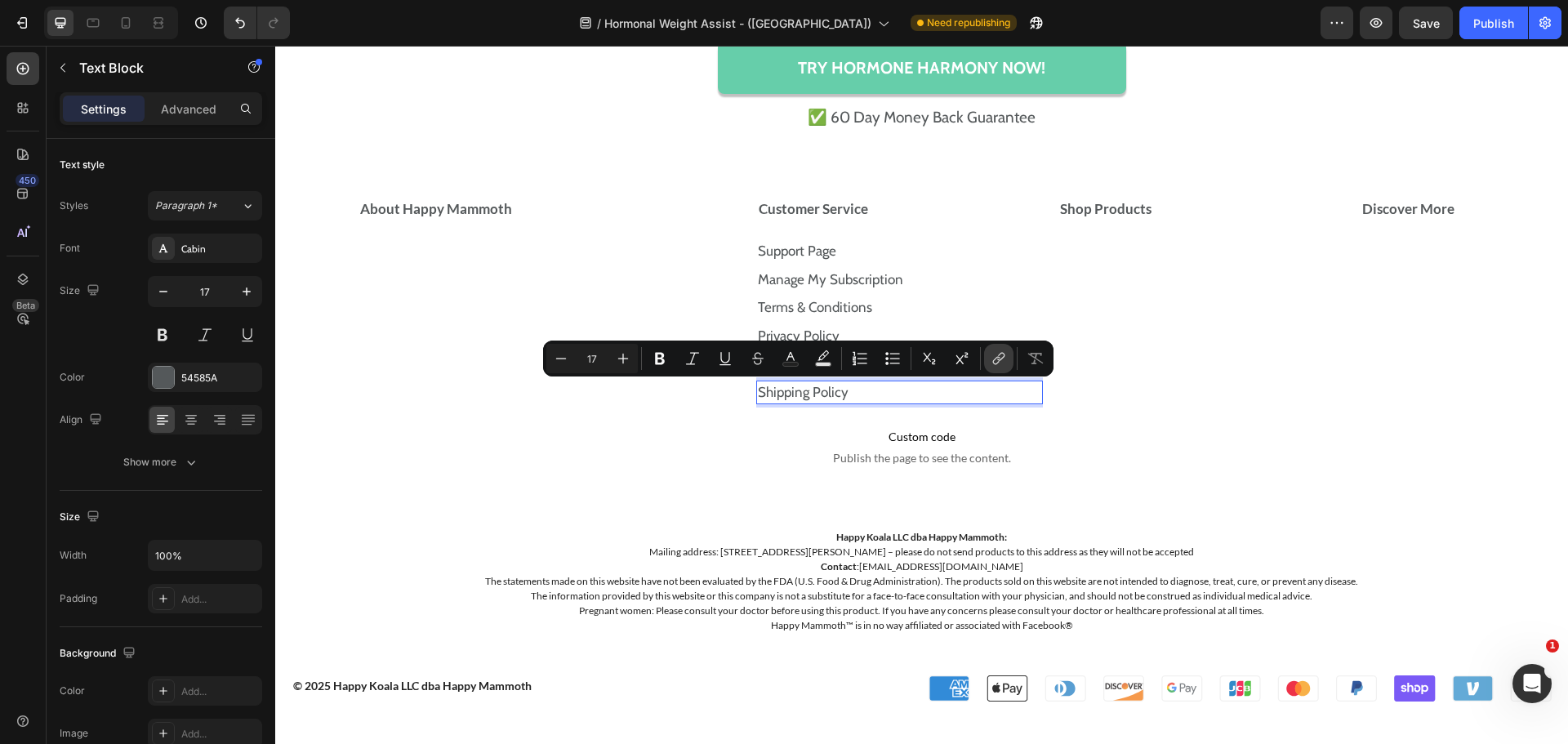
click at [1002, 368] on button "link" at bounding box center [998, 358] width 29 height 29
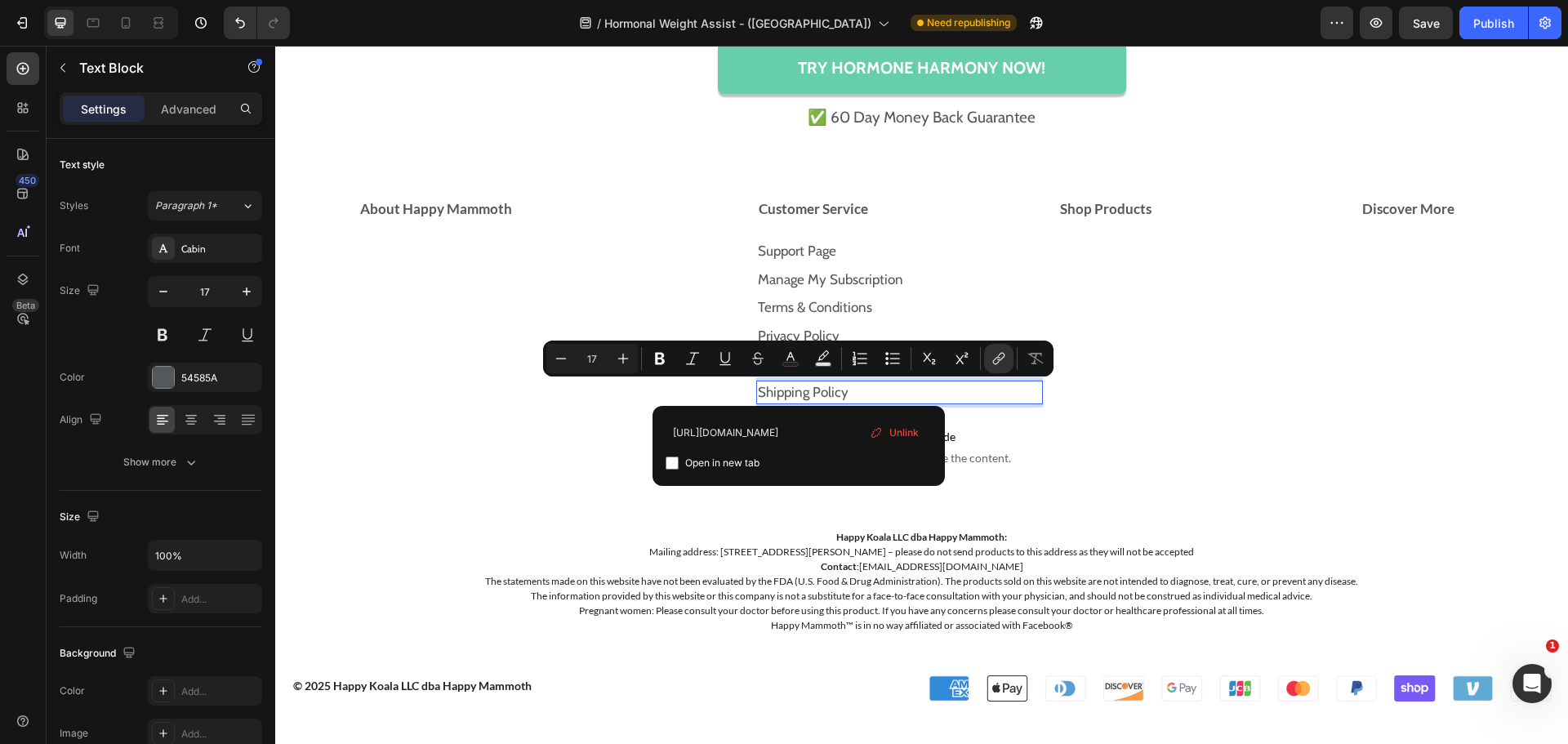
scroll to position [0, 62]
click at [845, 435] on input "https://happymammoth.com/policies/shipping-policy" at bounding box center [798, 432] width 266 height 27
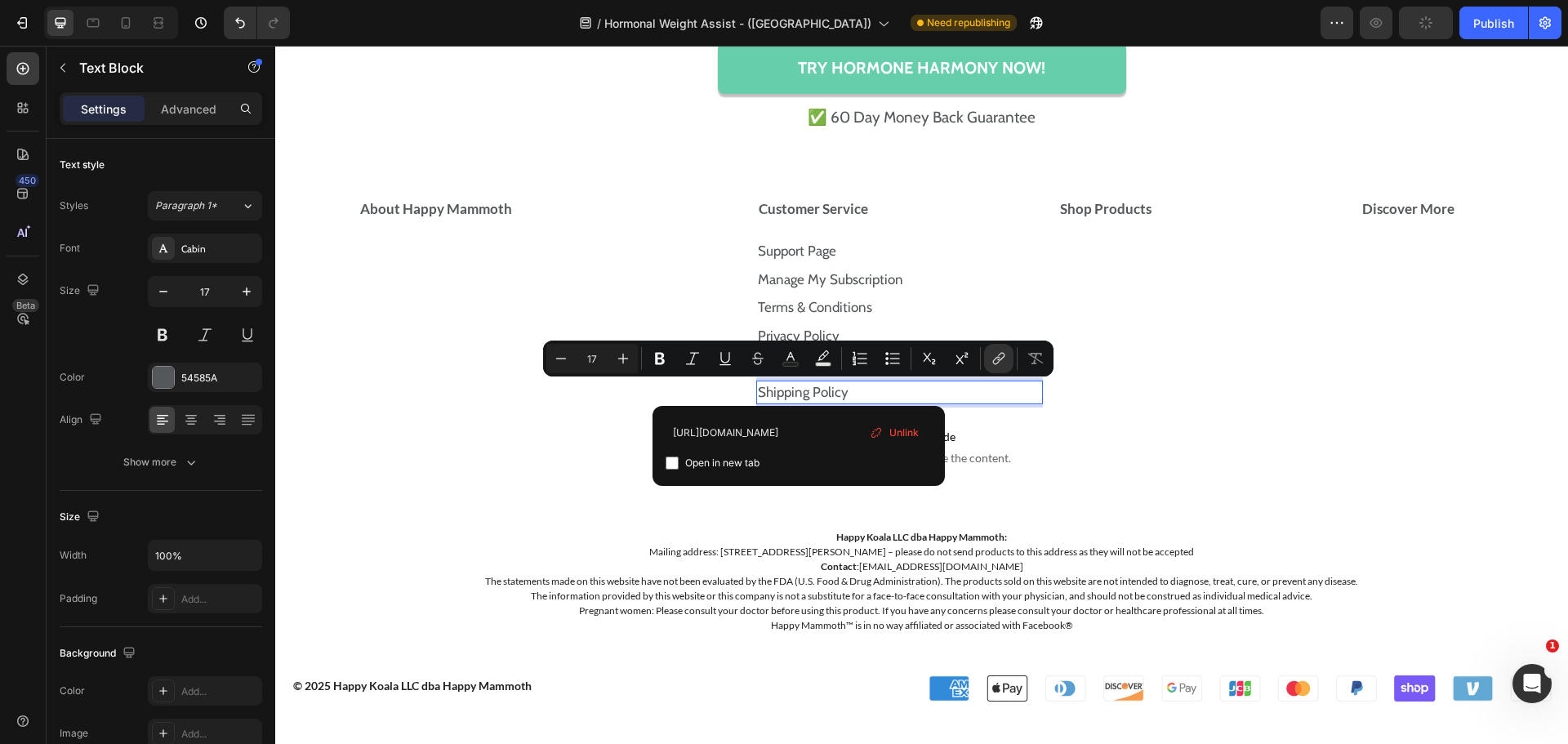
type input "https://store.happymammoth.com/policies/shipping-policy"
click at [676, 459] on input "Editor contextual toolbar" at bounding box center [672, 463] width 13 height 13
click at [672, 459] on input "Editor contextual toolbar" at bounding box center [672, 463] width 13 height 13
checkbox input "false"
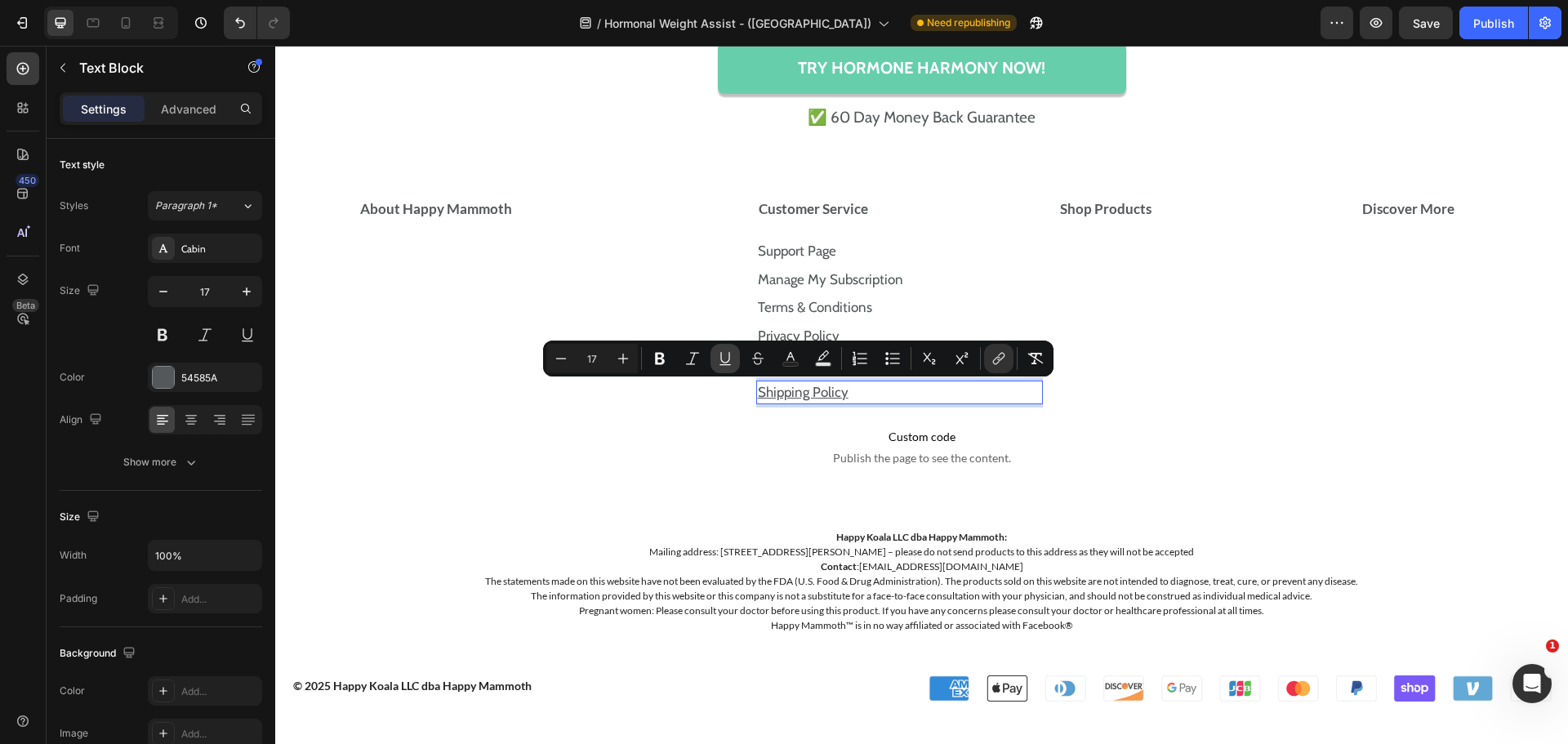
click at [725, 363] on icon "Editor contextual toolbar" at bounding box center [725, 358] width 16 height 16
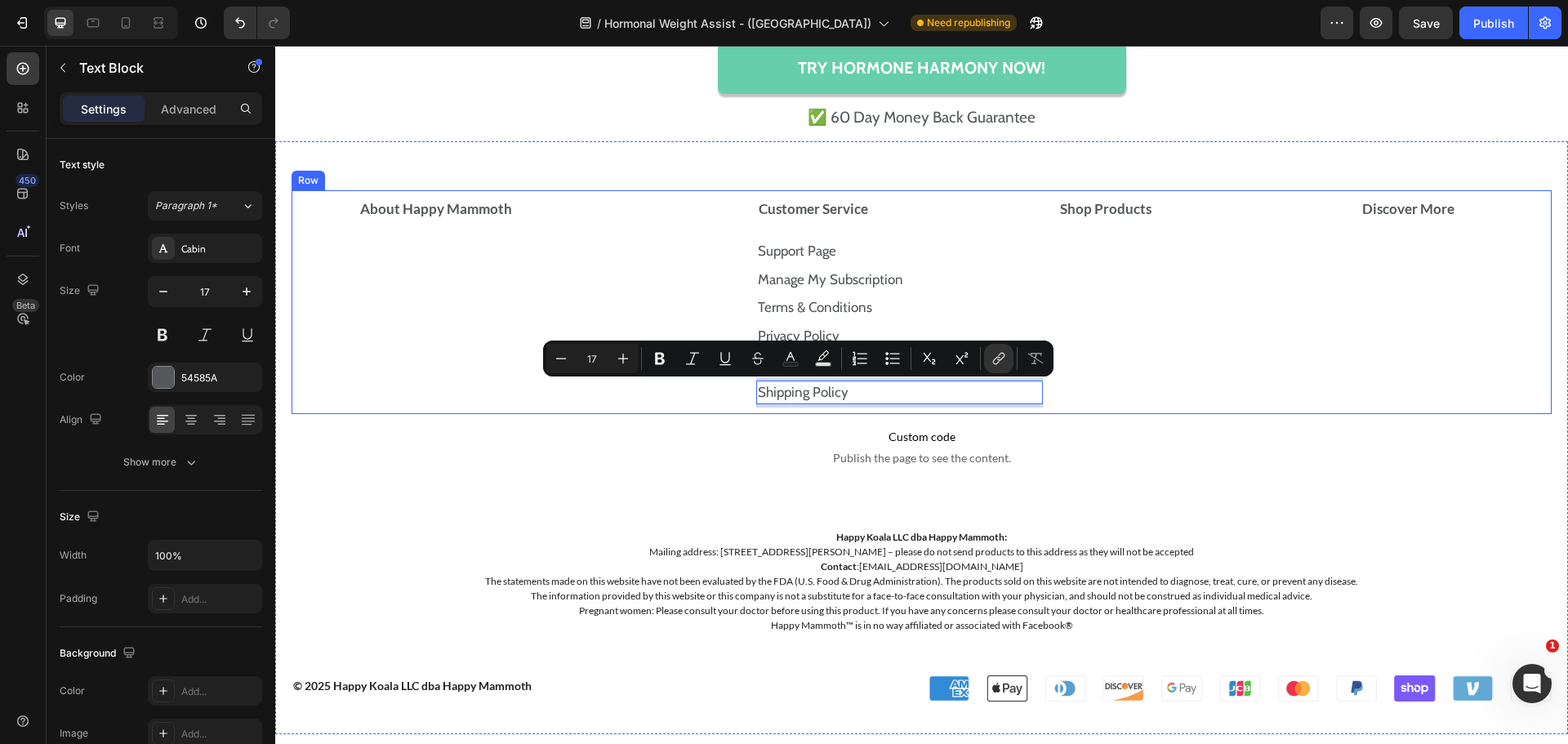
click at [1076, 378] on div "Shop Products Accordion" at bounding box center [1201, 301] width 289 height 224
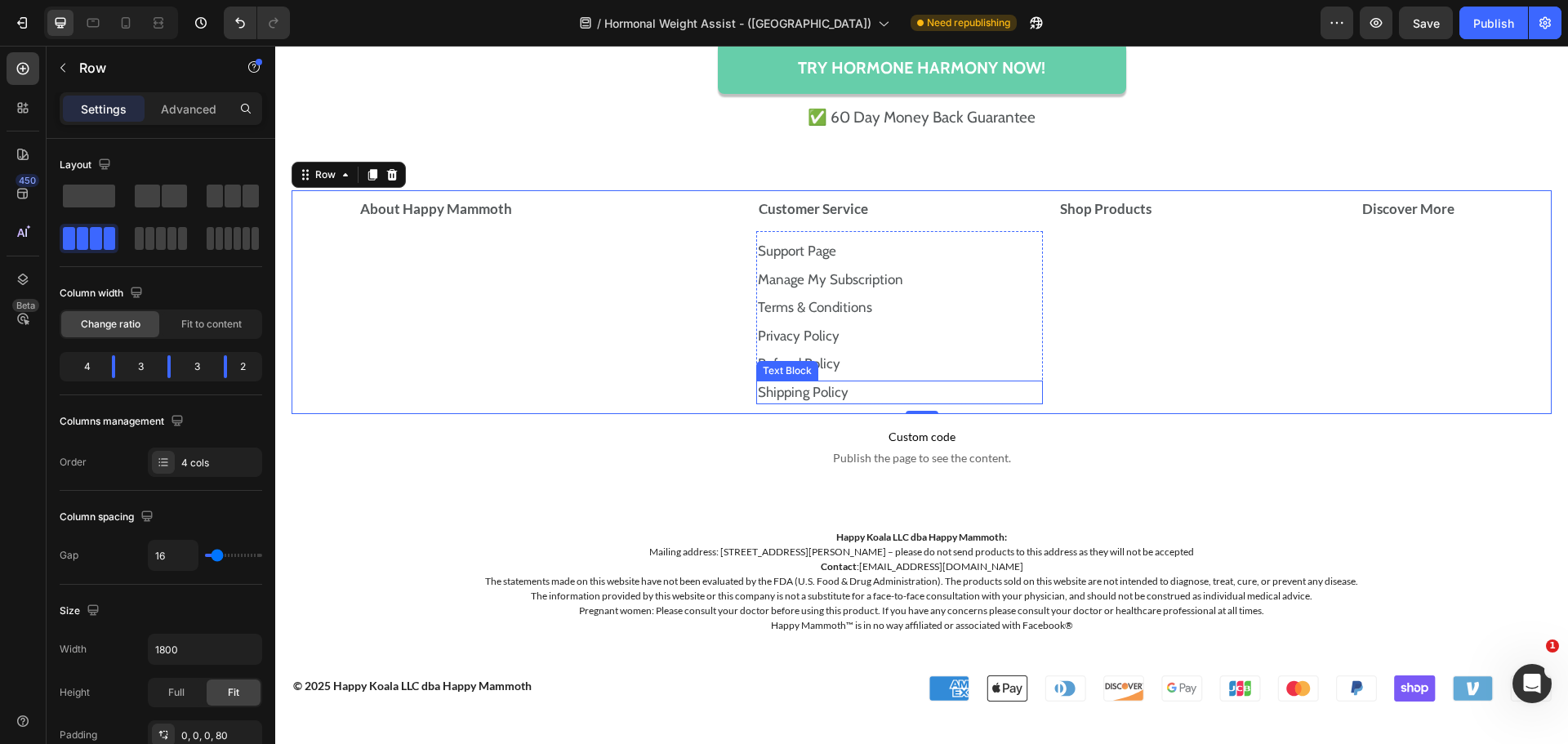
click at [965, 383] on p "Shipping Policy" at bounding box center [900, 392] width 285 height 21
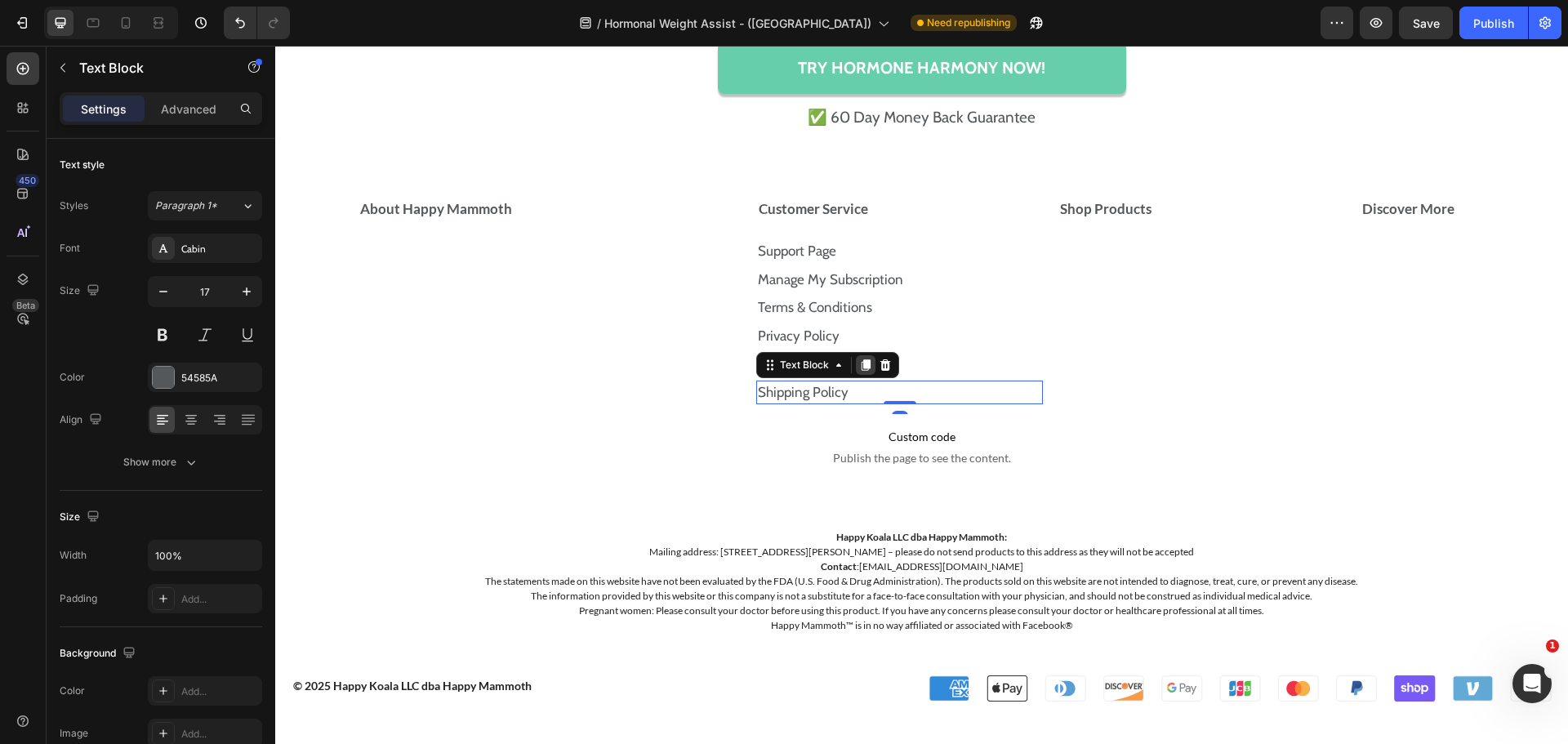
click at [861, 368] on icon at bounding box center [865, 365] width 9 height 11
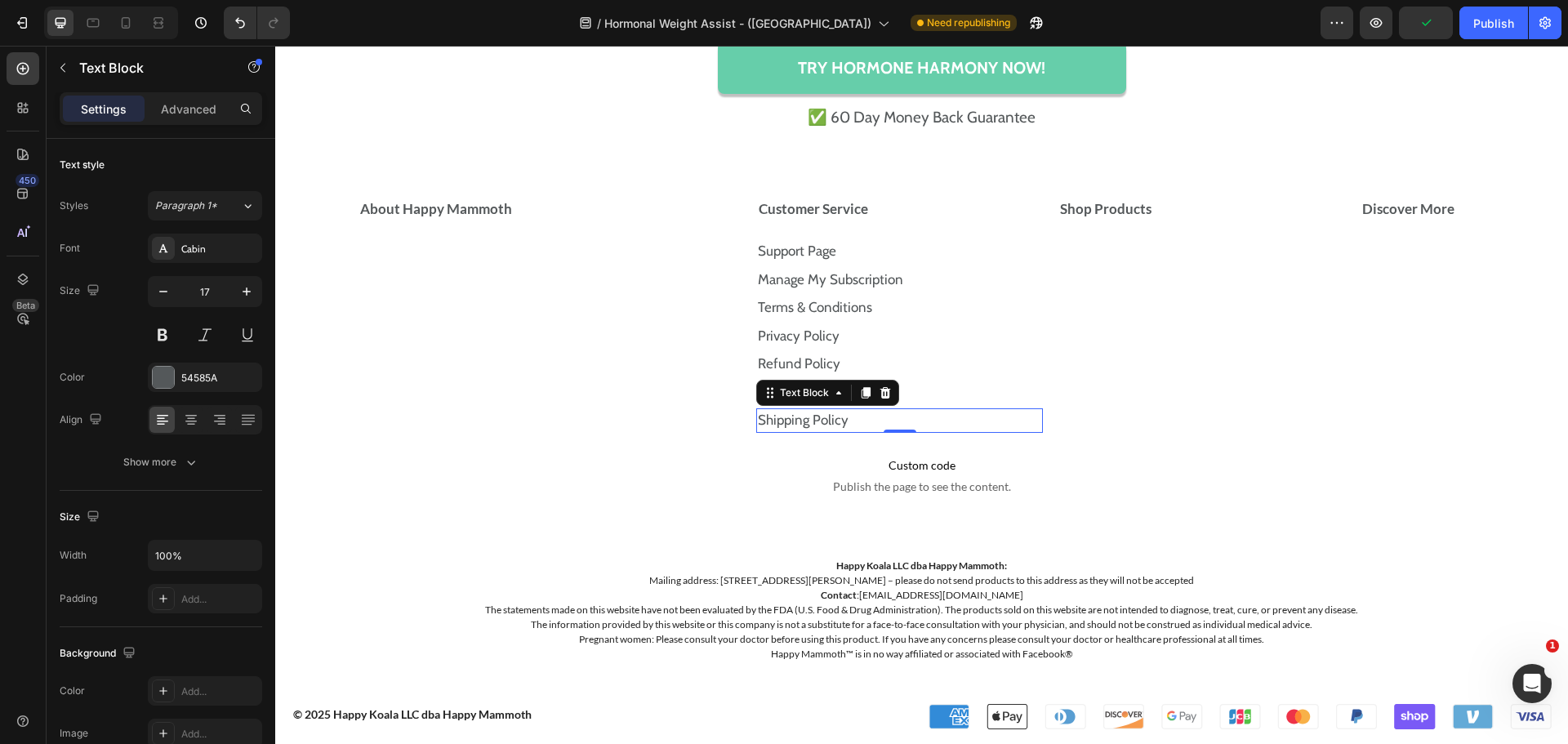
click at [838, 410] on p "Shipping Policy" at bounding box center [900, 421] width 285 height 21
click at [850, 417] on p "Shipping Policy ⁠⁠⁠⁠⁠⁠⁠" at bounding box center [900, 421] width 285 height 21
click at [850, 417] on p "Shipping Policy" at bounding box center [900, 421] width 285 height 21
click at [831, 414] on p "Resale Policy" at bounding box center [900, 421] width 285 height 21
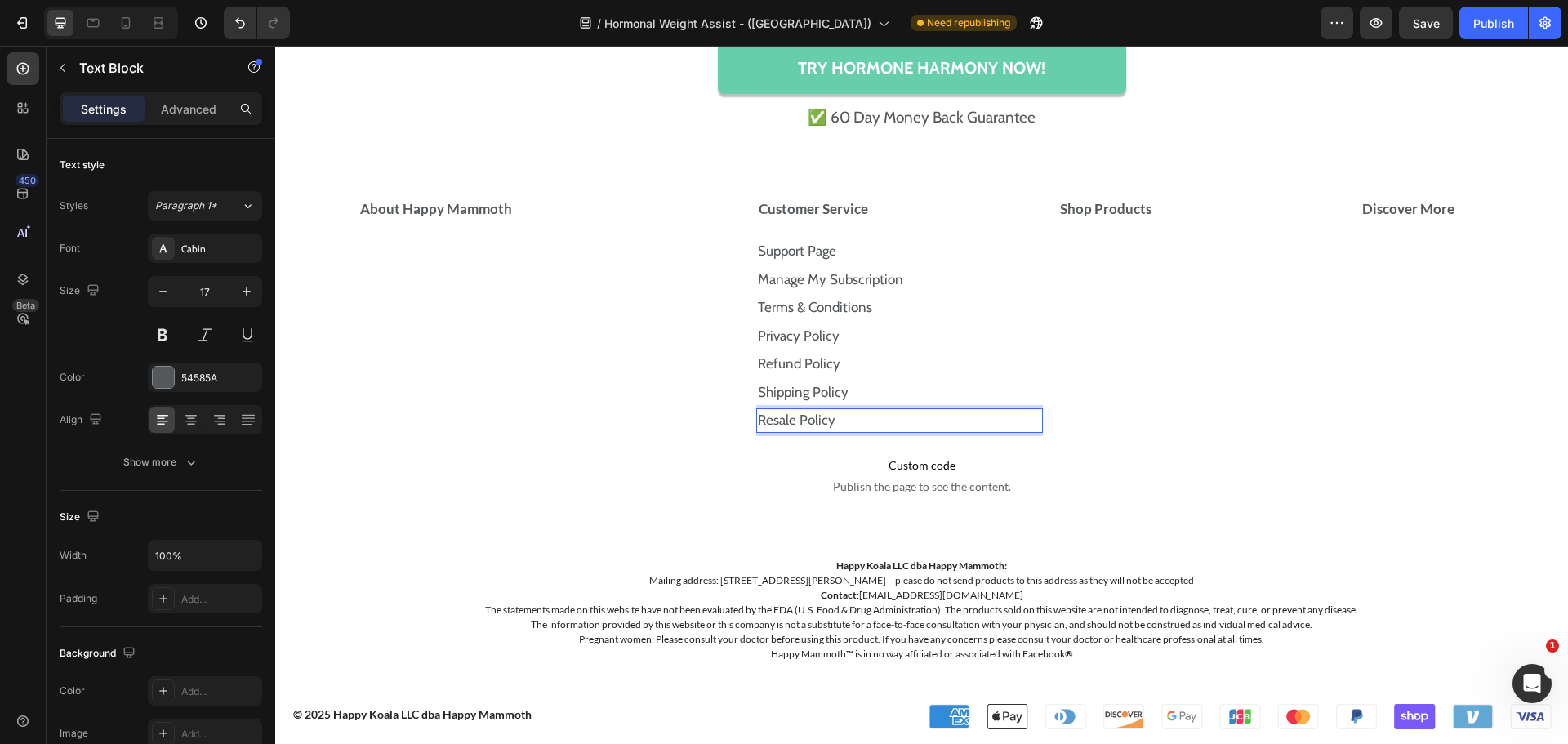
click at [831, 414] on p "Resale Policy" at bounding box center [900, 421] width 285 height 21
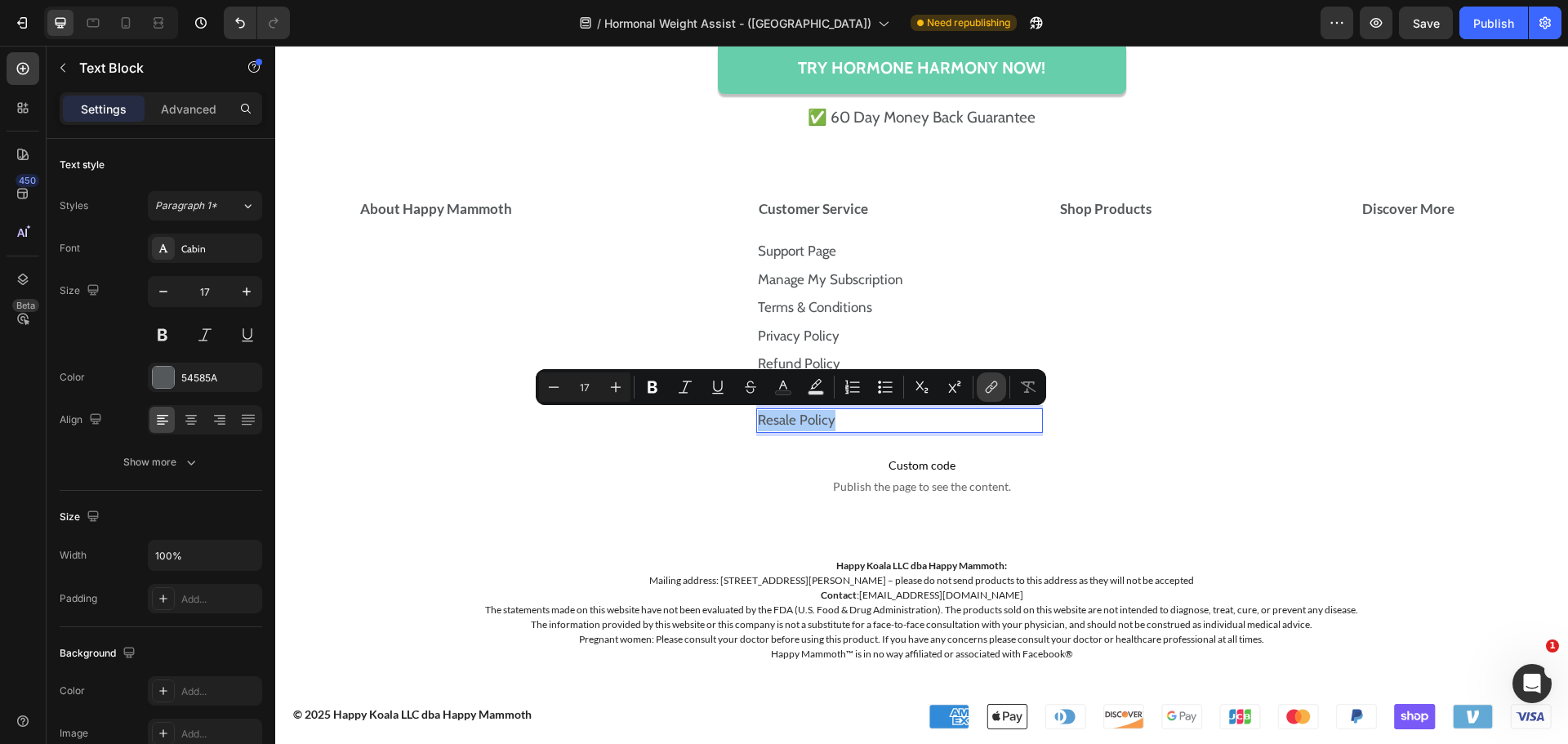
click at [987, 388] on icon "Editor contextual toolbar" at bounding box center [989, 389] width 7 height 8
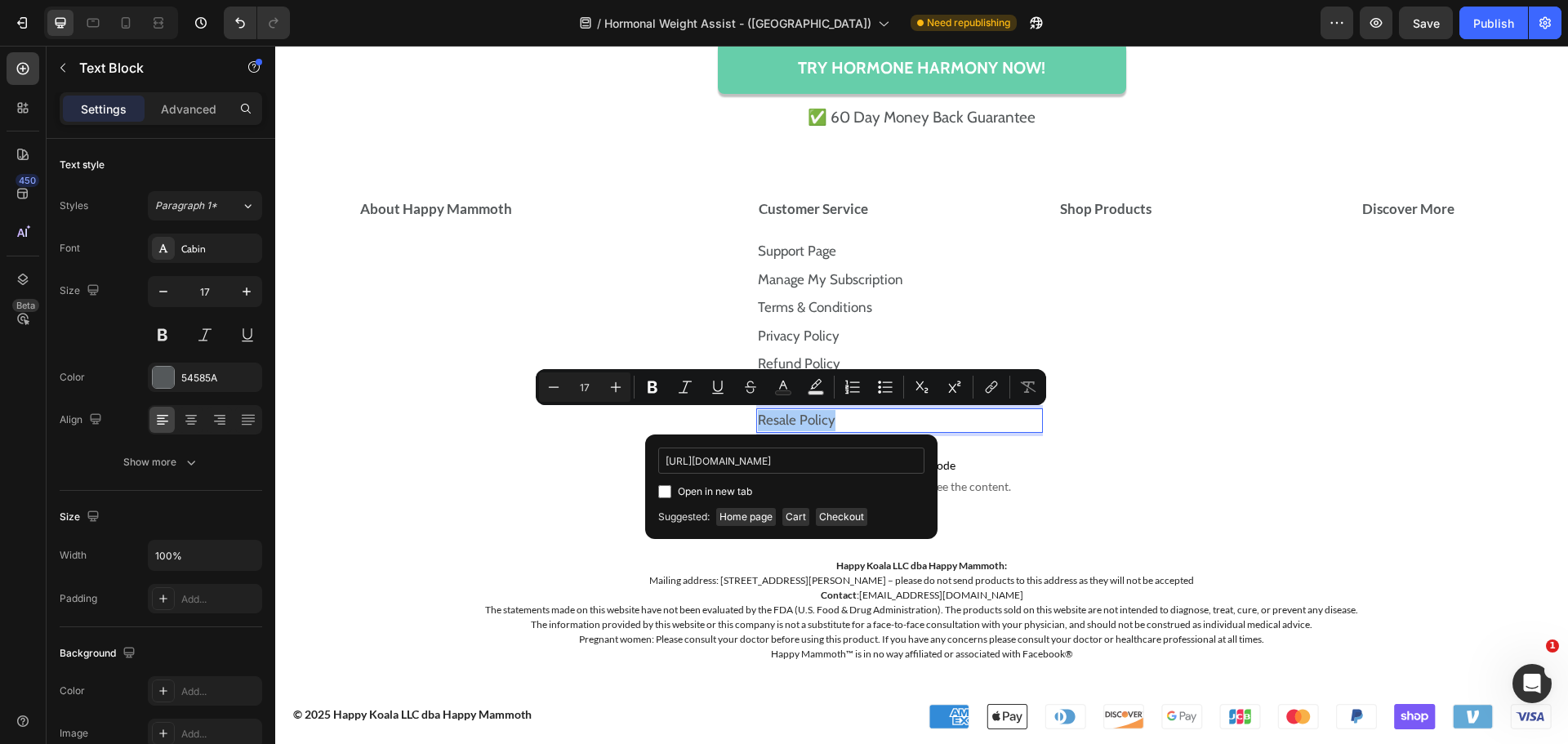
scroll to position [0, 70]
type input "https://store.happymammoth.com/pages/resale-policy"
click at [672, 498] on label "Open in new tab" at bounding box center [712, 491] width 80 height 19
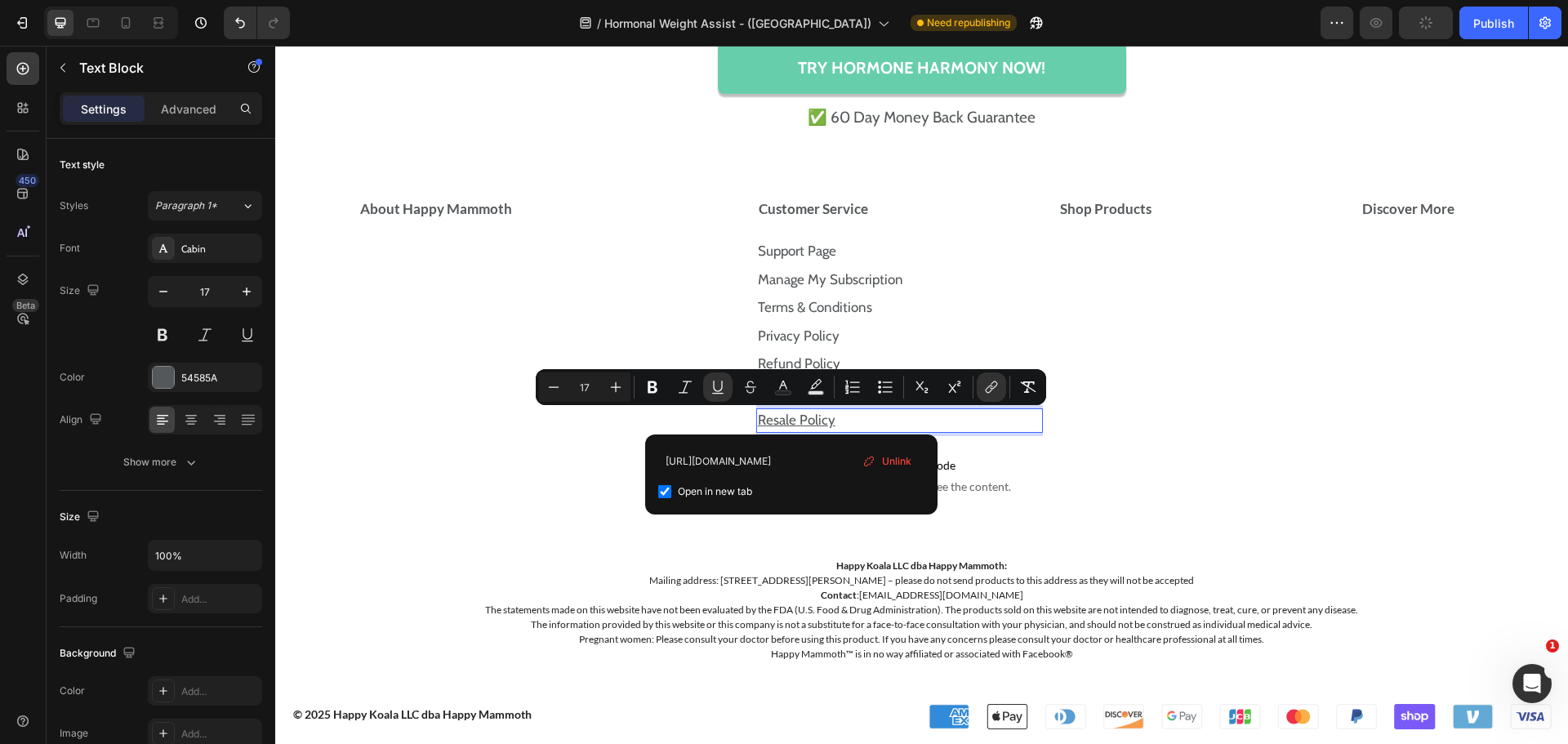
click at [669, 498] on div "Open in new tab" at bounding box center [791, 491] width 266 height 19
checkbox input "false"
click at [723, 391] on icon "Editor contextual toolbar" at bounding box center [718, 387] width 16 height 16
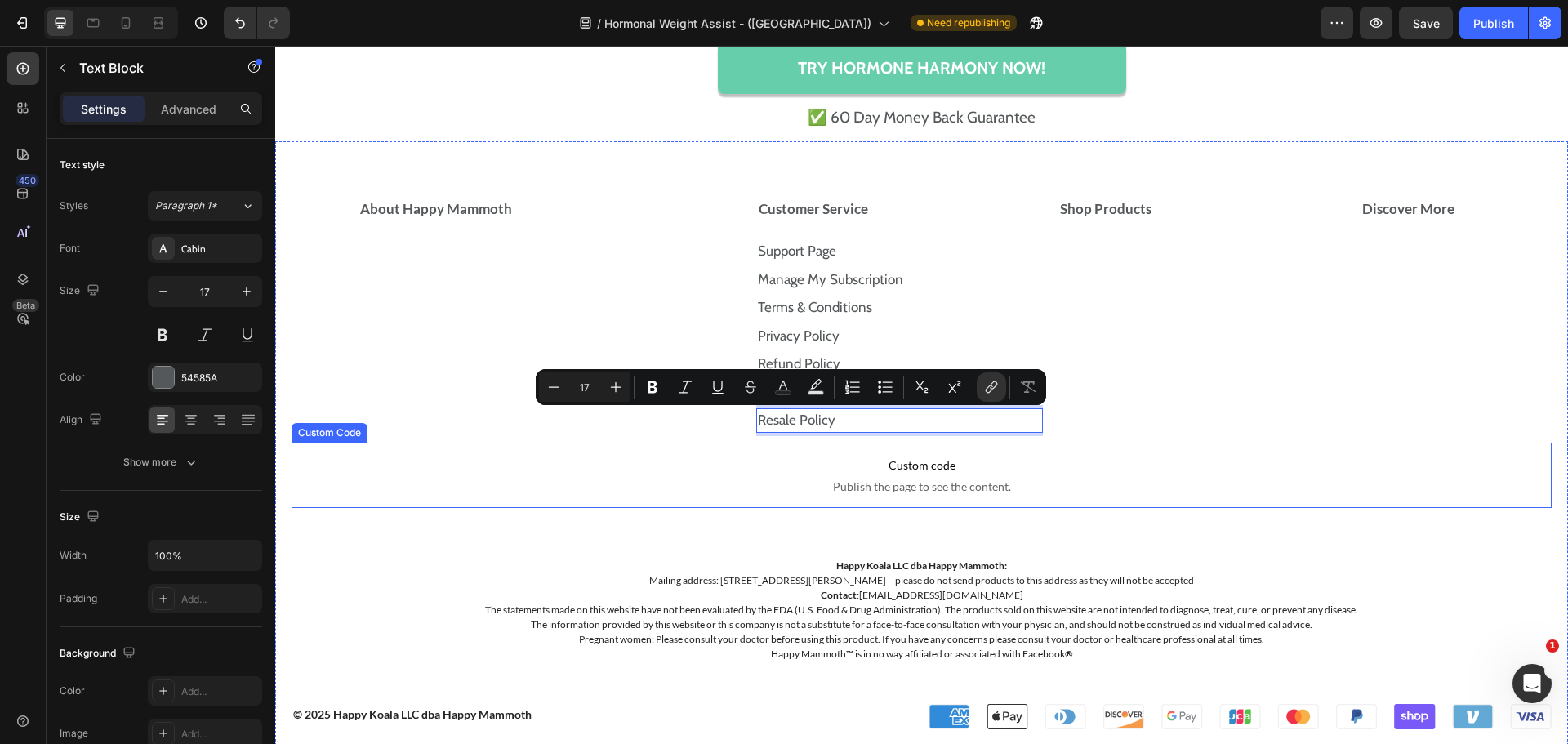
click at [666, 478] on span "Publish the page to see the content." at bounding box center [922, 486] width 1260 height 16
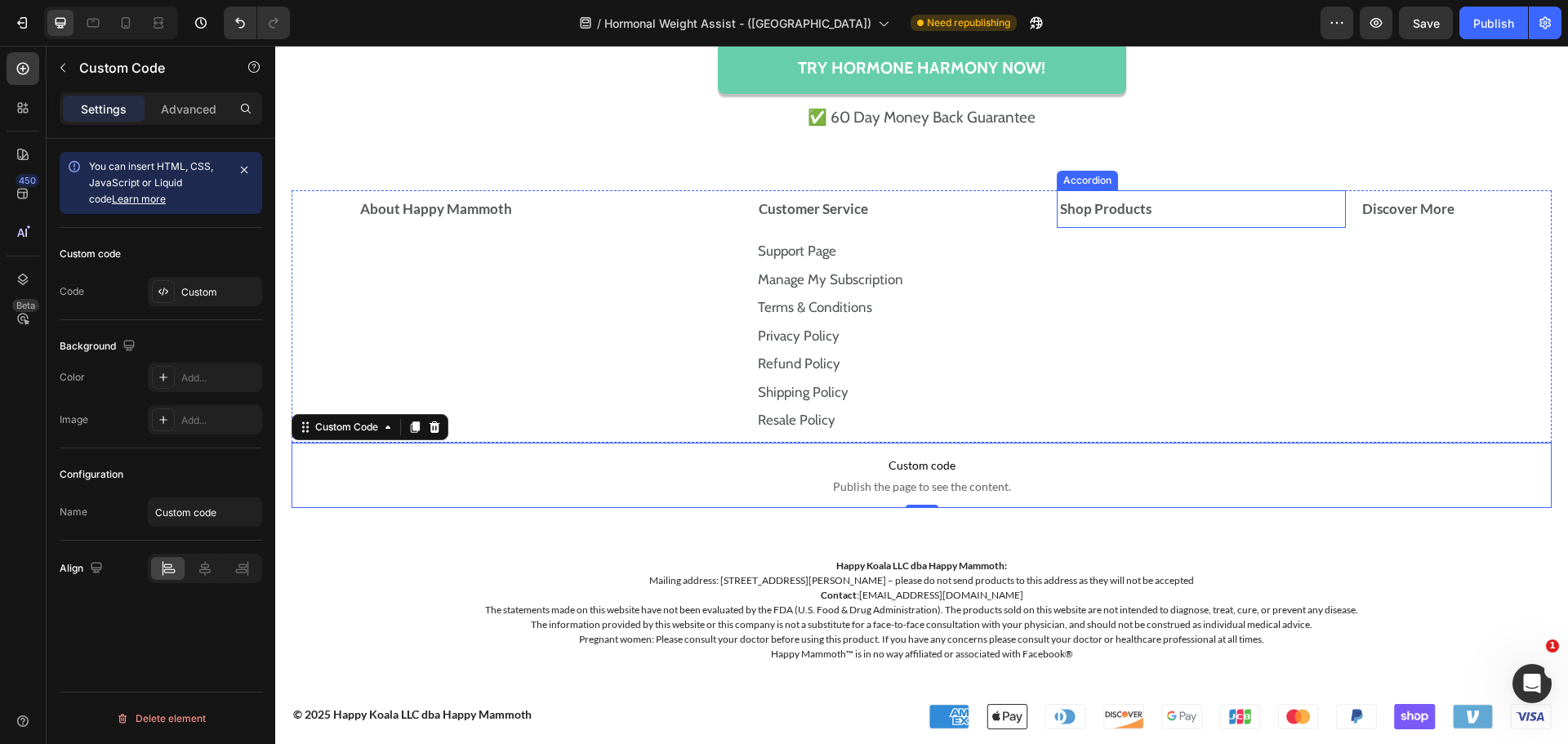
click at [1092, 219] on p "Shop Products" at bounding box center [1105, 209] width 91 height 19
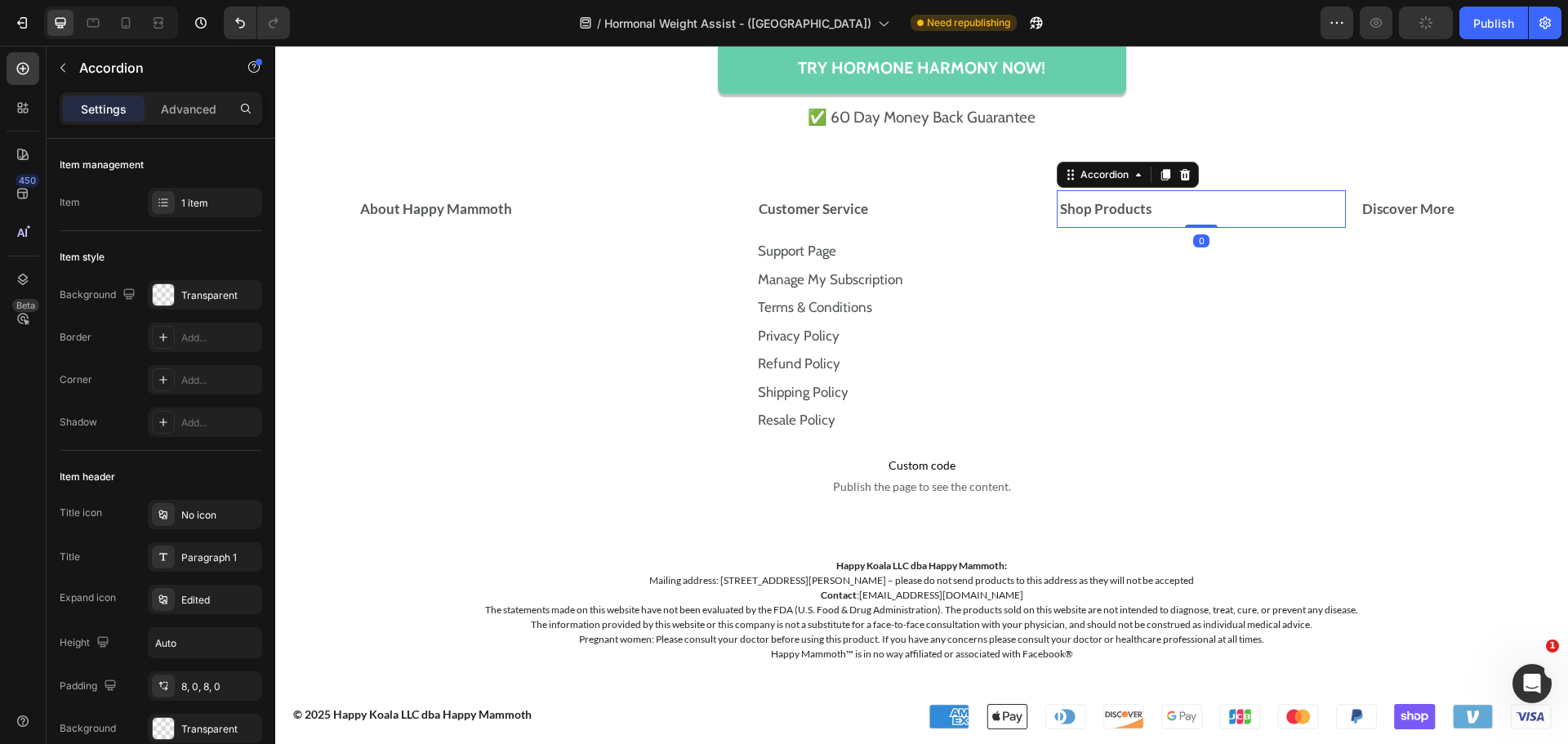
click at [1186, 224] on div "Shop Products" at bounding box center [1190, 209] width 263 height 38
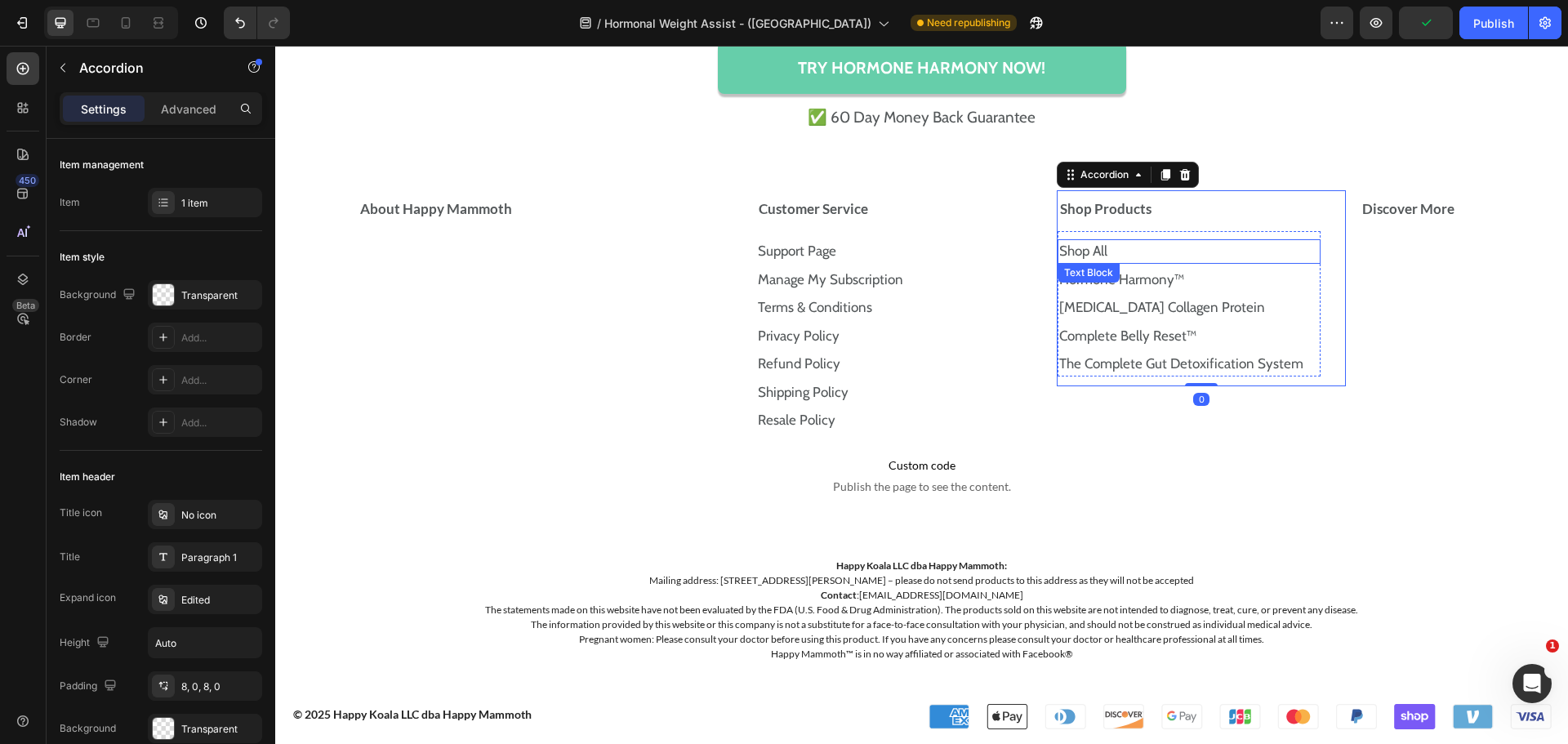
click at [1137, 248] on p "Shop All" at bounding box center [1189, 252] width 260 height 21
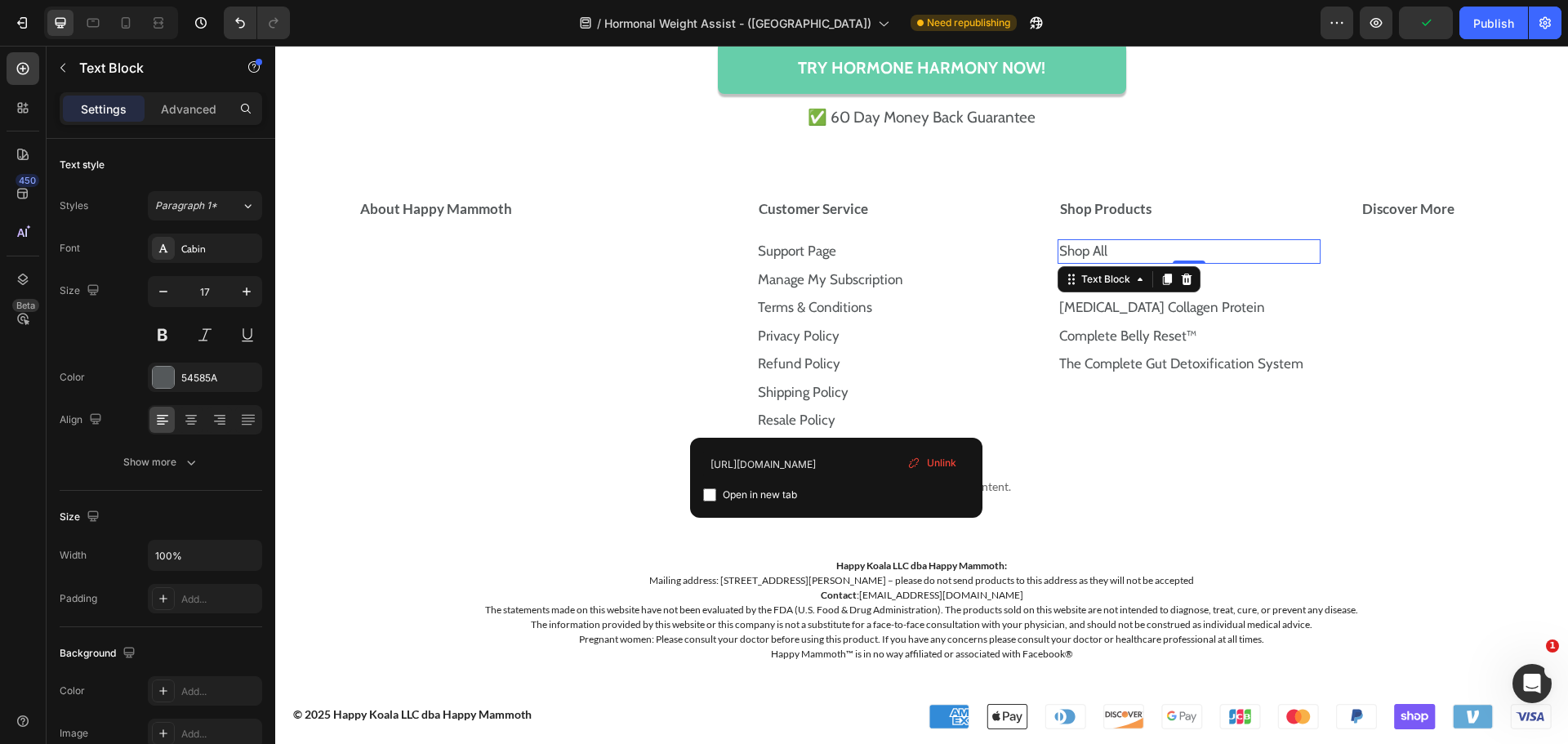
click at [1137, 248] on p "Shop All" at bounding box center [1189, 252] width 260 height 21
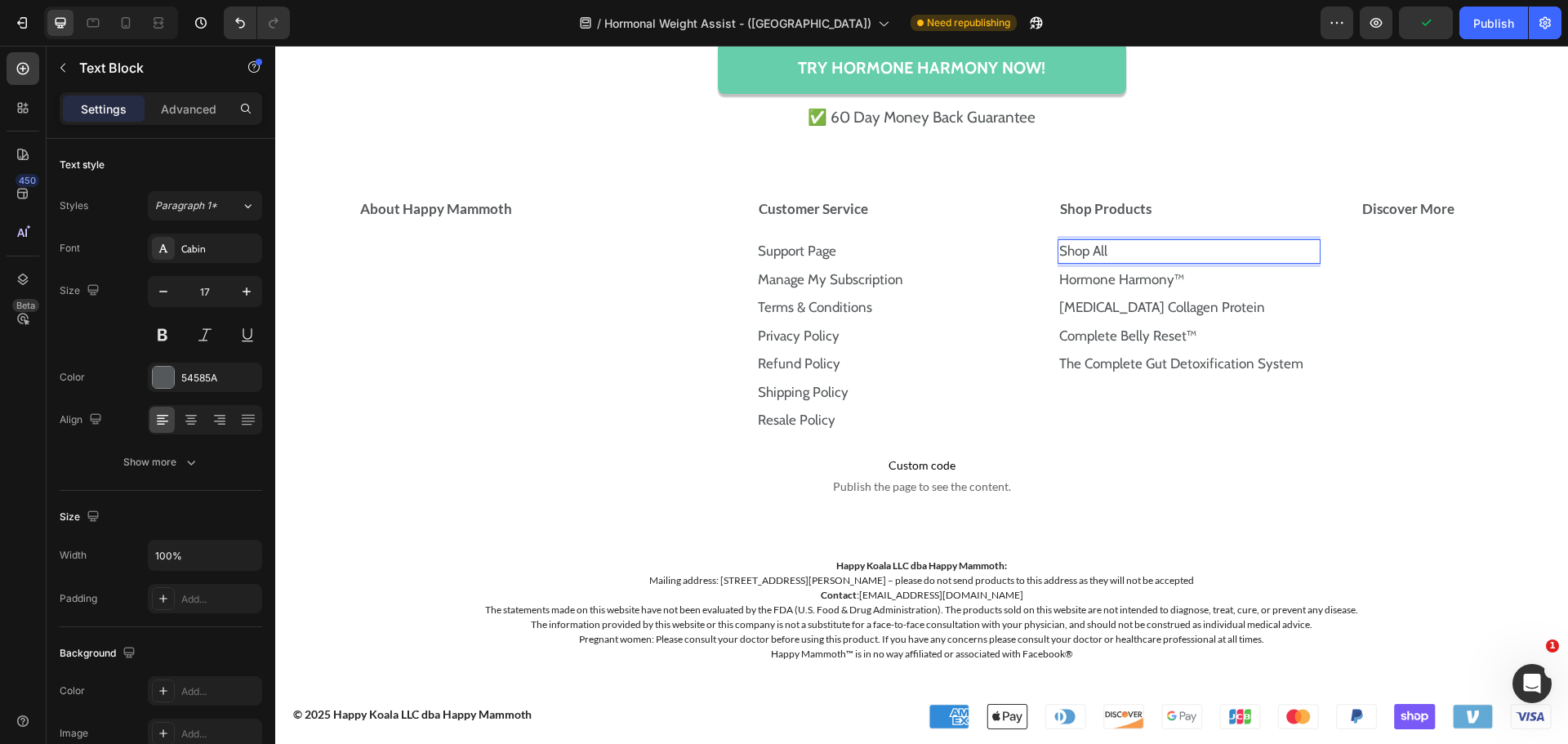
click at [1137, 248] on p "Shop All" at bounding box center [1189, 252] width 260 height 21
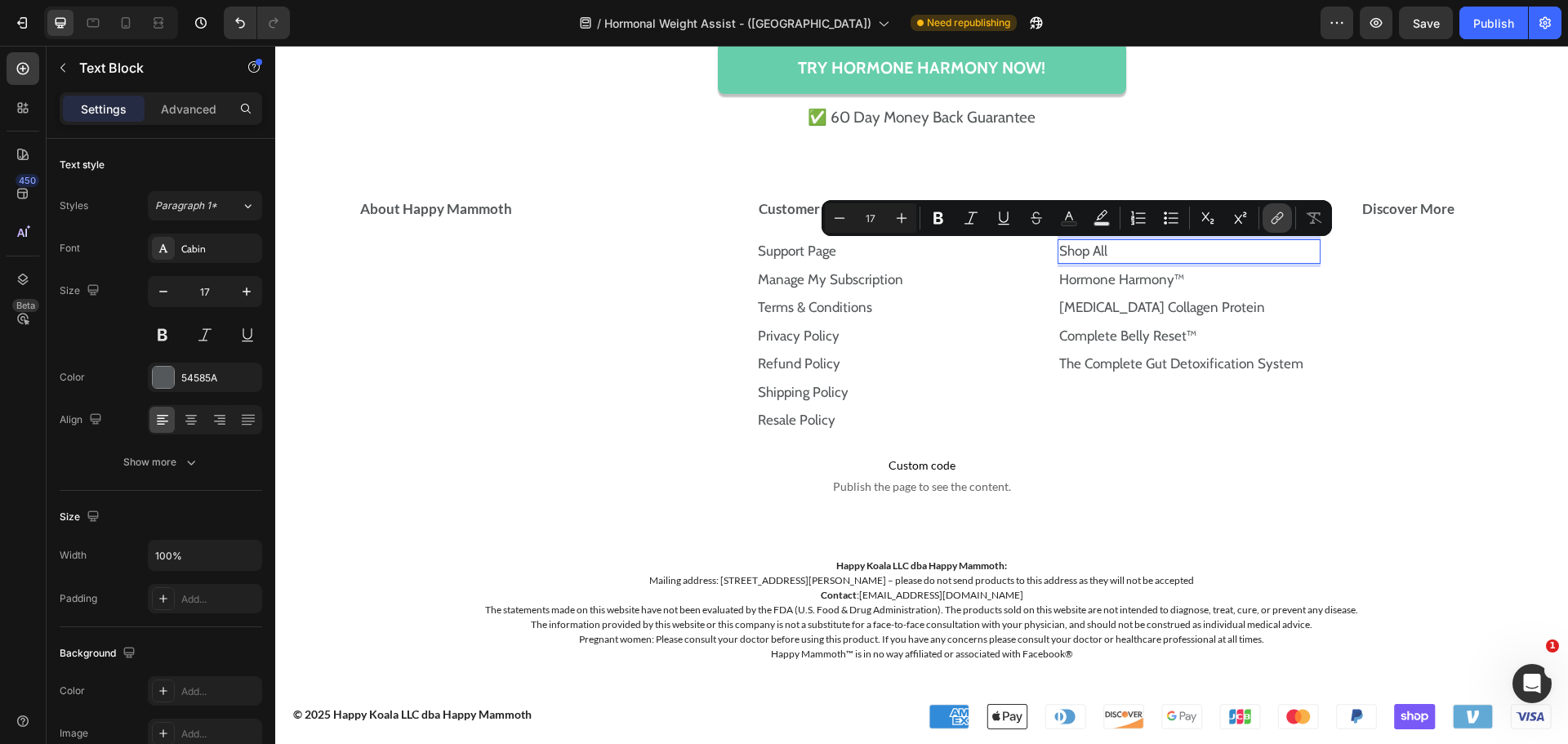
click at [1279, 219] on icon "Editor contextual toolbar" at bounding box center [1279, 216] width 7 height 8
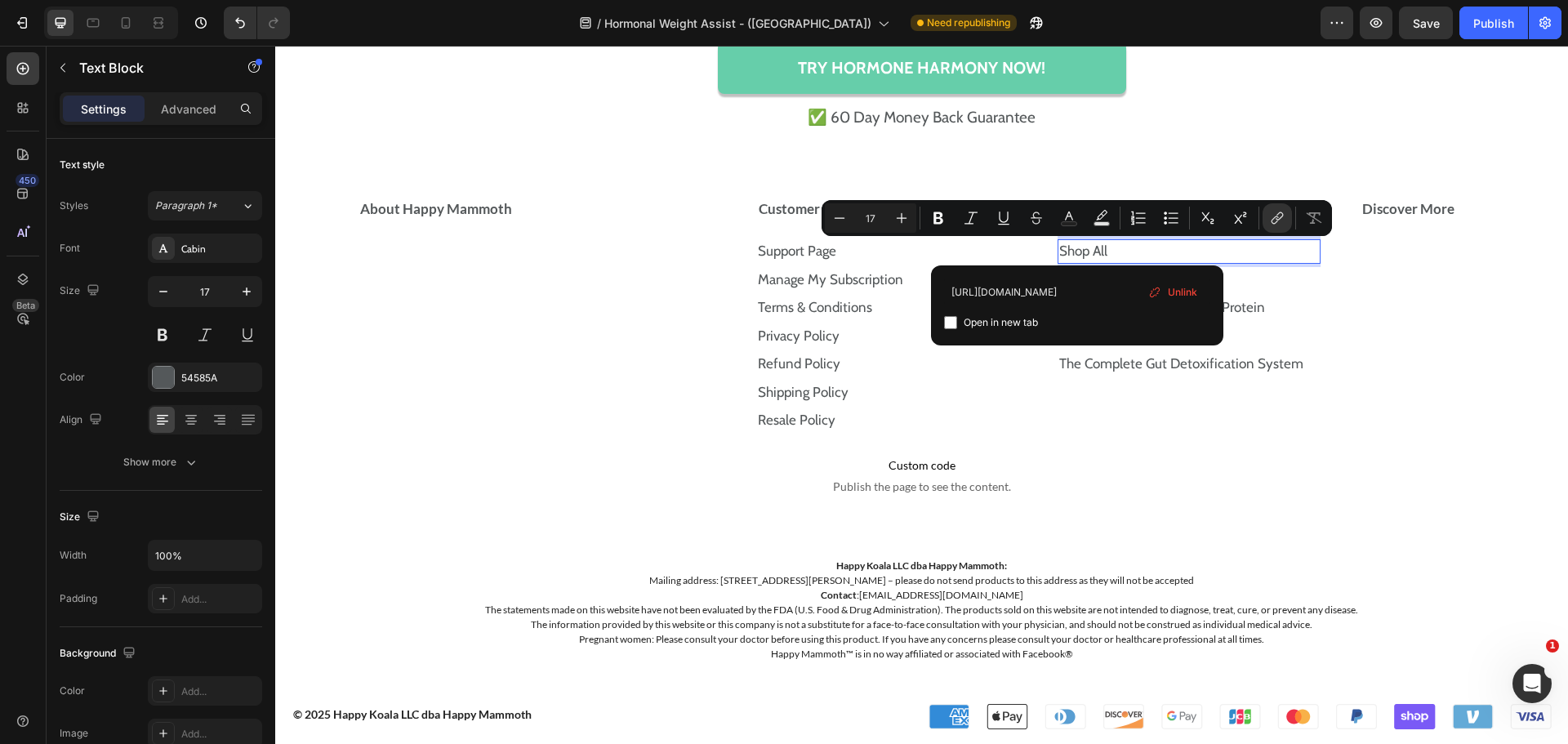
scroll to position [0, 2]
click at [1110, 290] on input "https://happymammoth.com/collections" at bounding box center [1077, 292] width 266 height 27
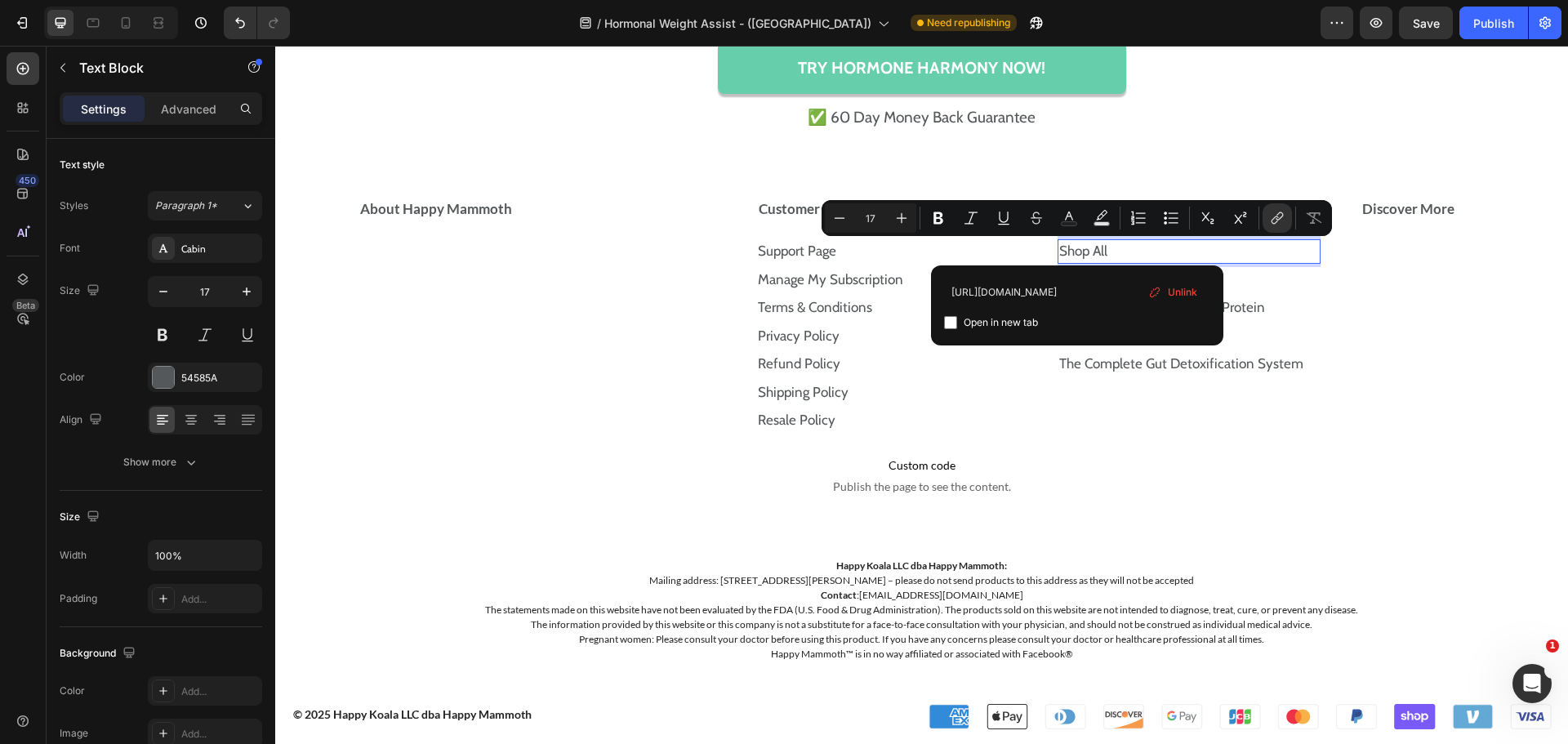
type input "https://store.happymammoth.com/collections"
click at [951, 319] on input "Editor contextual toolbar" at bounding box center [950, 323] width 13 height 13
checkbox input "false"
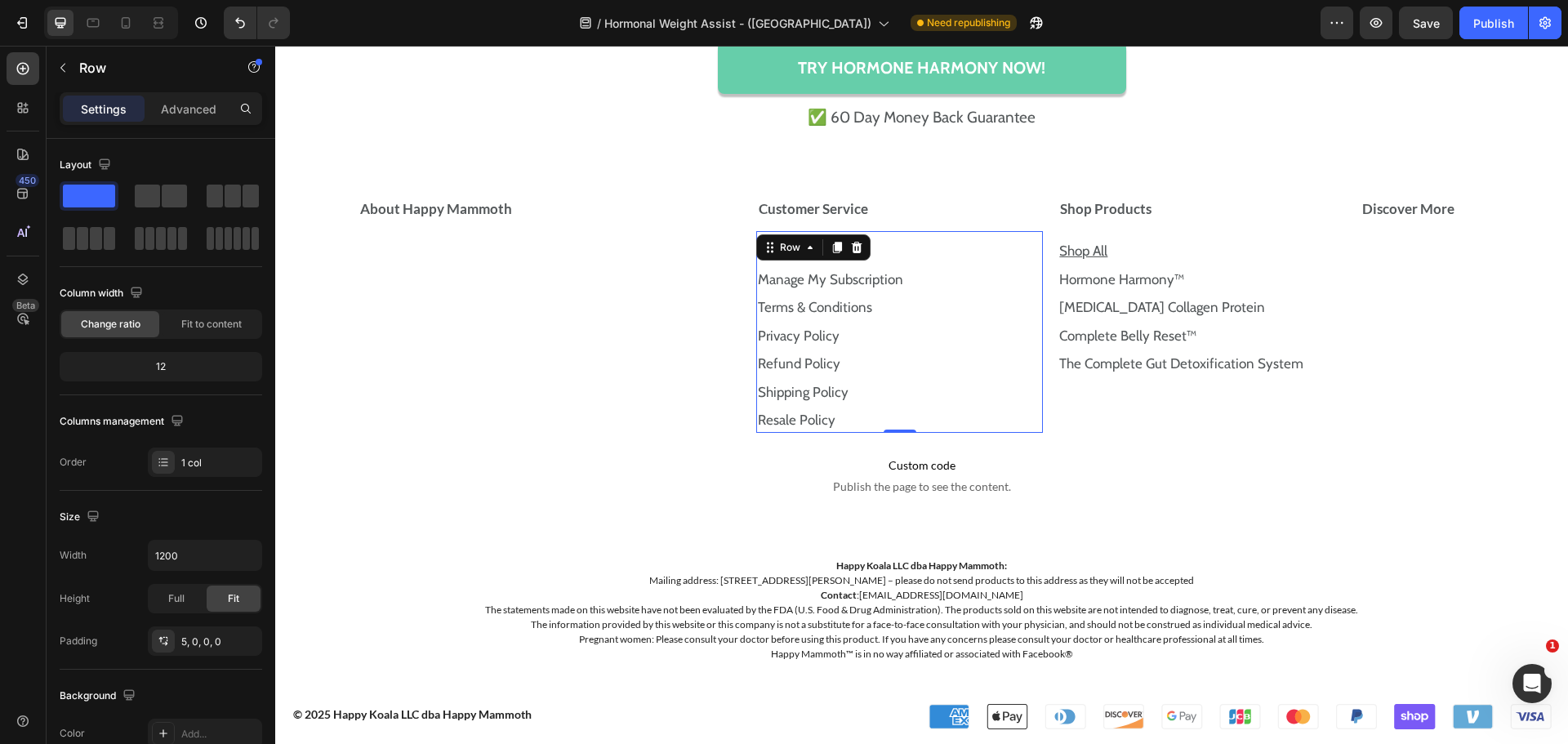
click at [1009, 236] on div "Support Page Text Block Manage My Subscription Text Block Terms & Conditions Te…" at bounding box center [900, 334] width 287 height 198
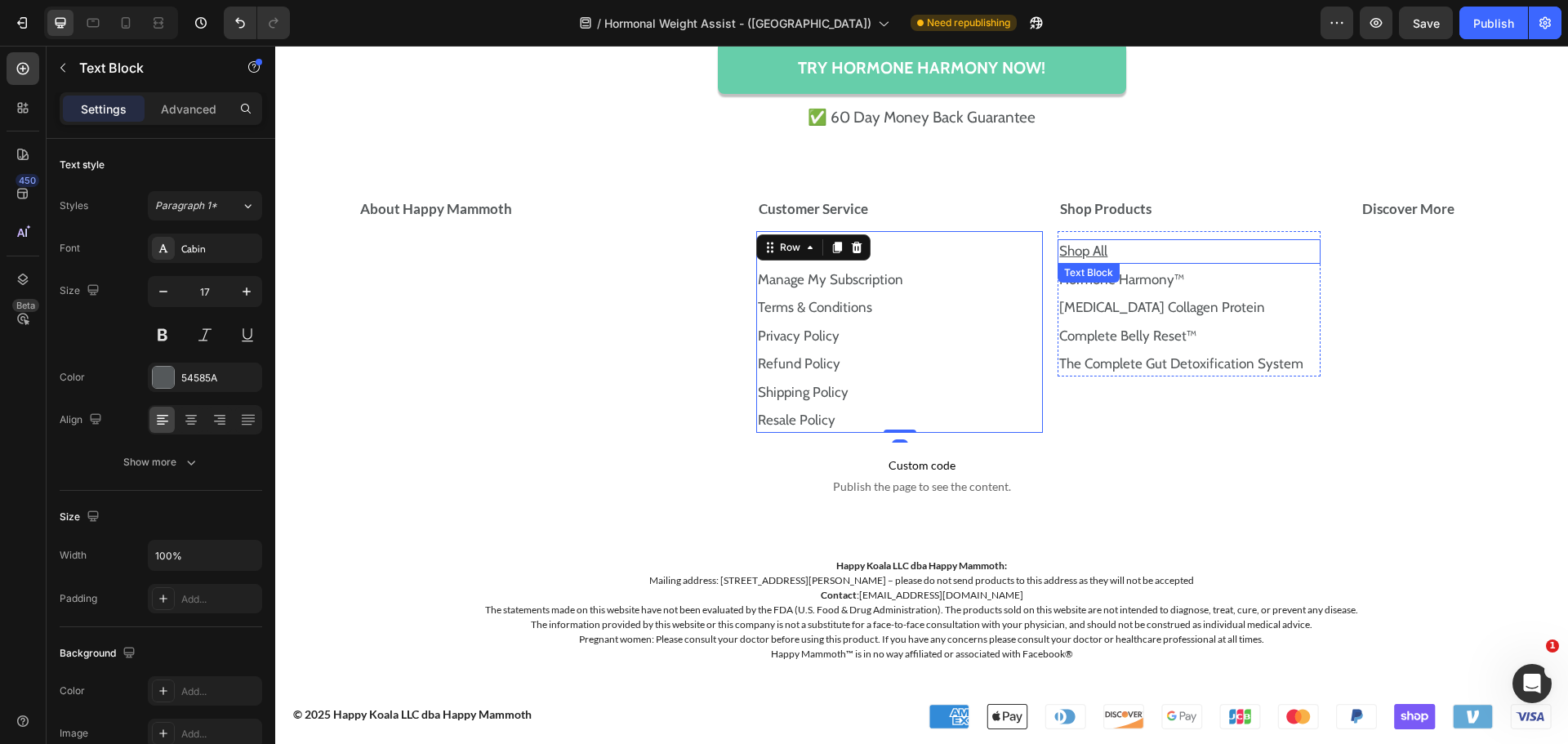
click at [1123, 251] on p "Shop All" at bounding box center [1189, 252] width 260 height 21
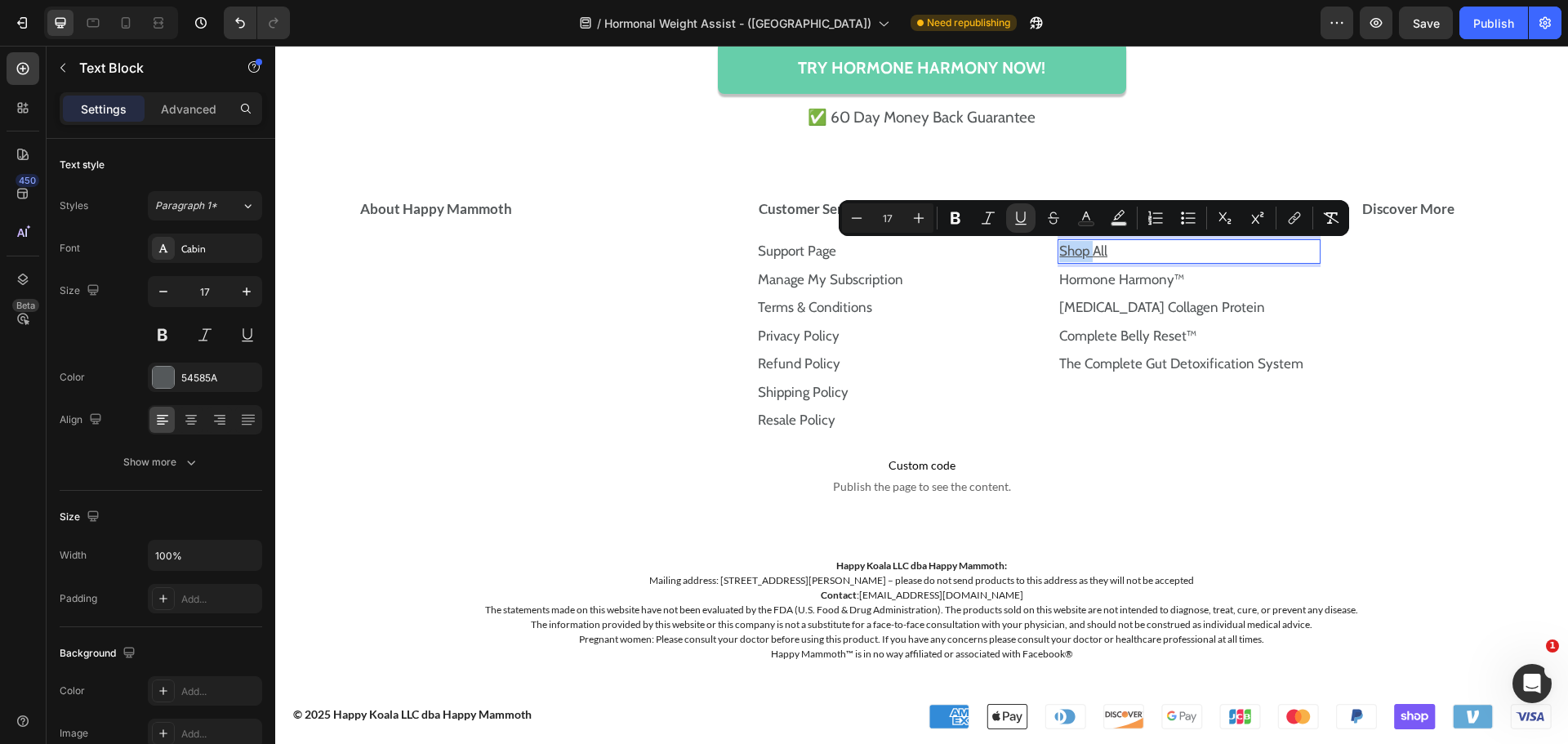
click at [1123, 251] on p "Shop All" at bounding box center [1189, 252] width 260 height 21
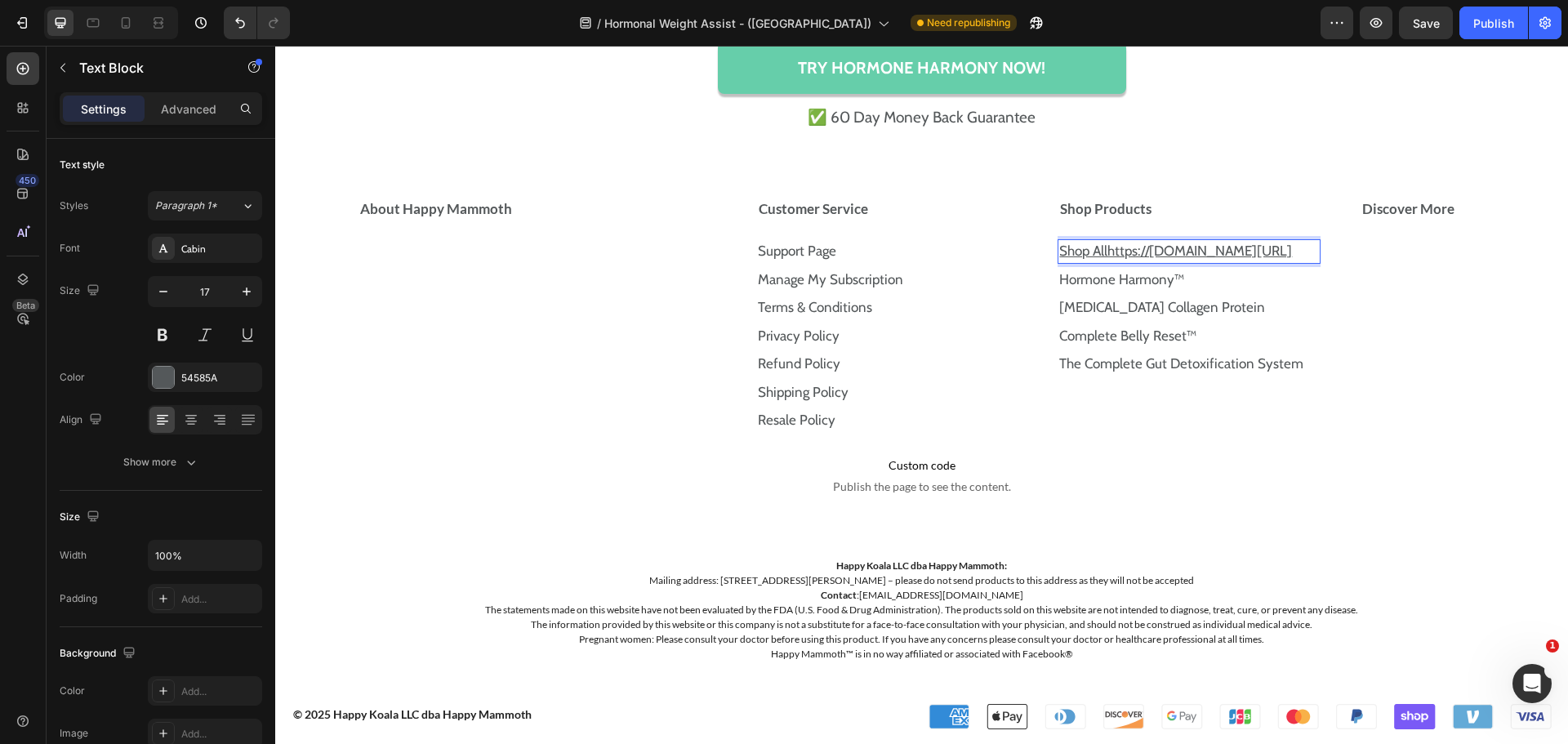
click at [1123, 251] on p "Shop Allhttps://store.happymammoth.com/collections" at bounding box center [1189, 252] width 260 height 21
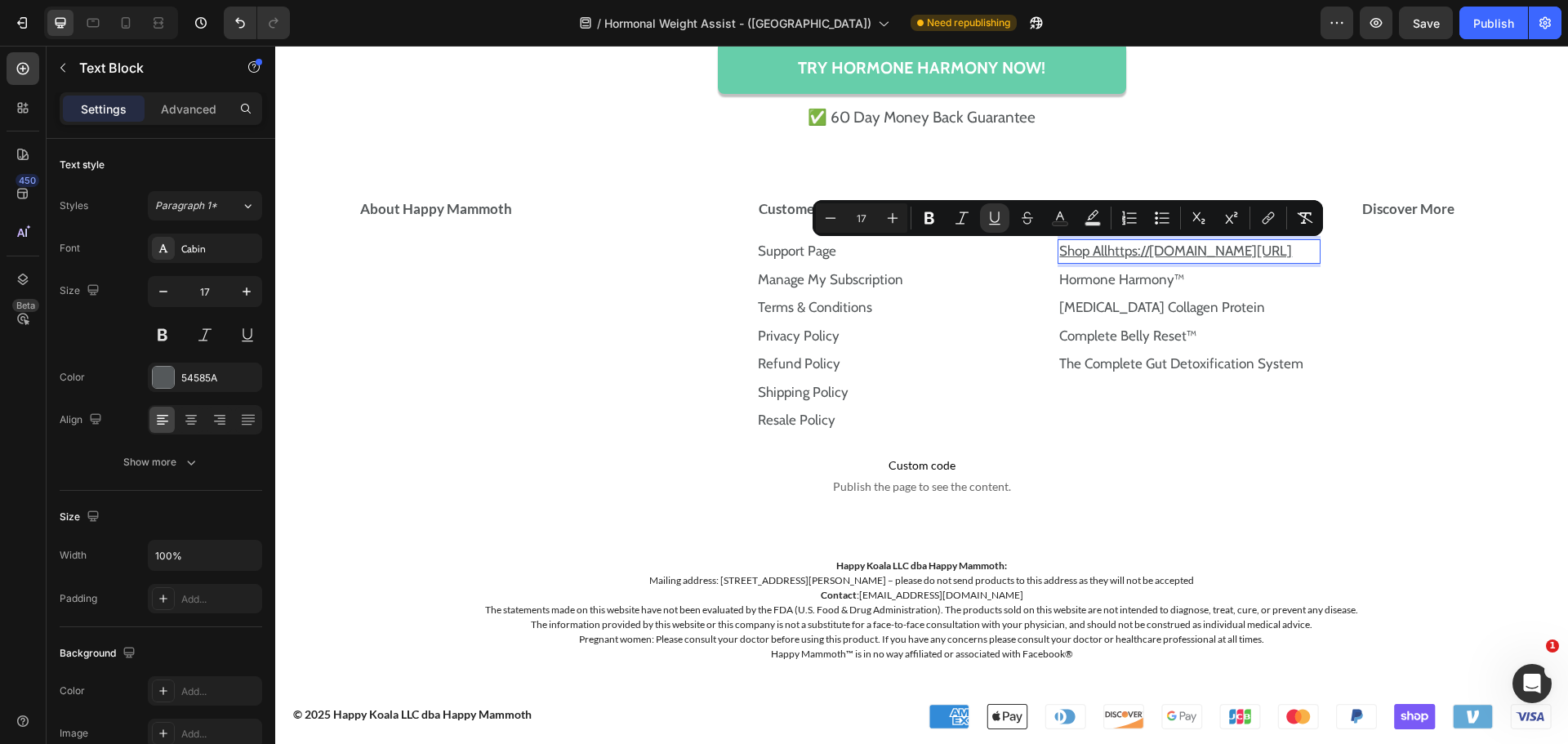
click at [1123, 251] on p "Shop Allhttps://store.happymammoth.com/collections" at bounding box center [1189, 252] width 260 height 21
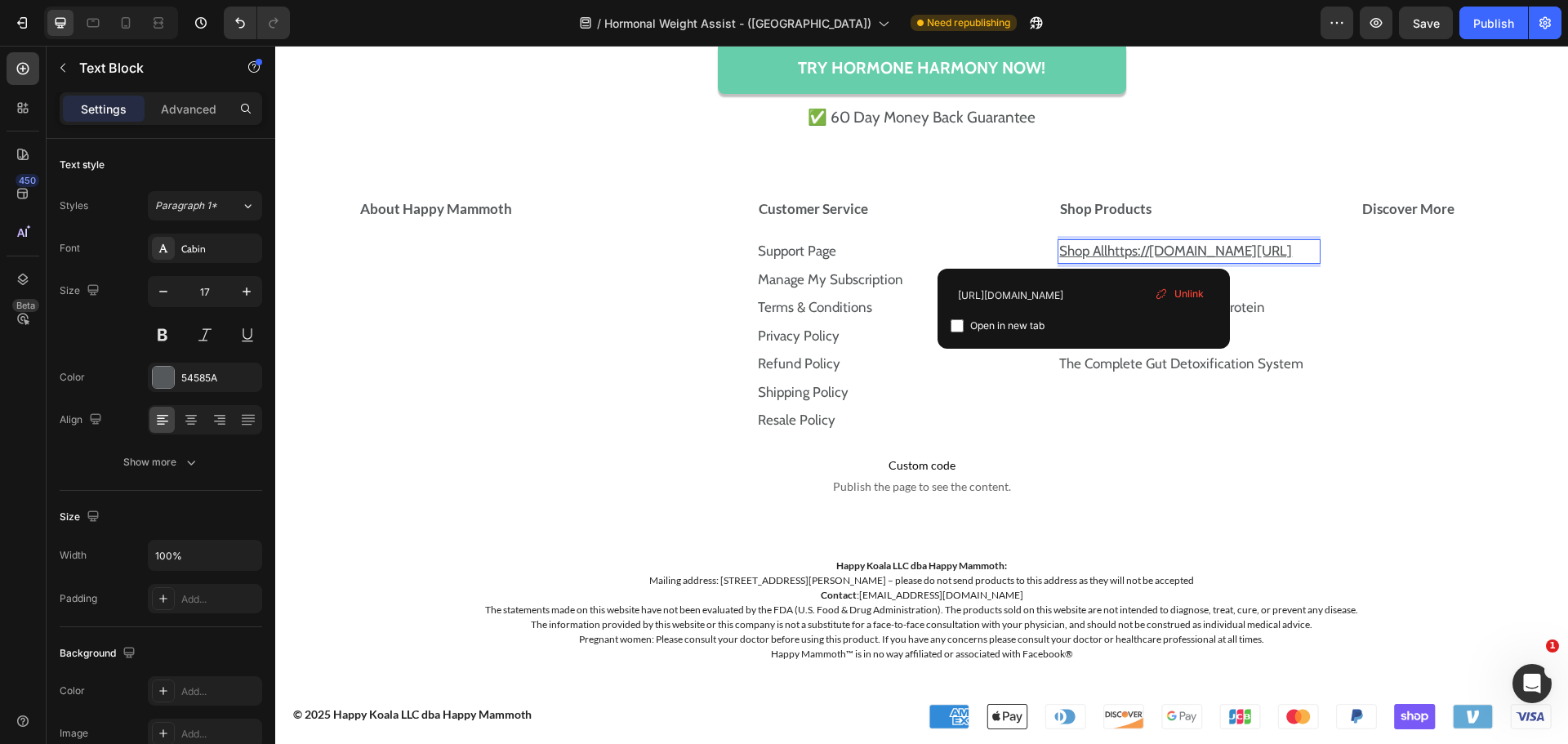
click at [1279, 262] on p "Shop Allhttps://store.happymammoth.com/collections" at bounding box center [1189, 252] width 260 height 21
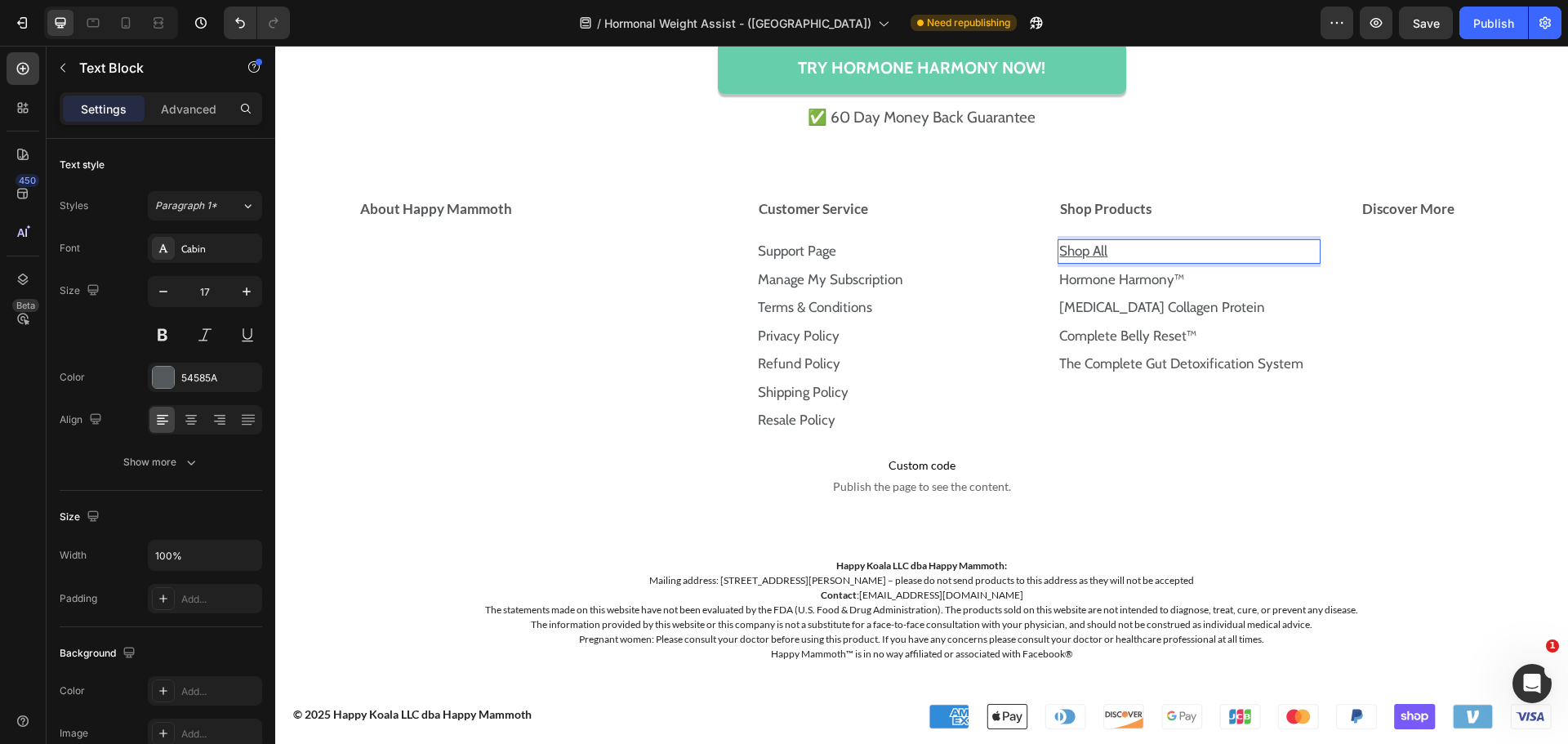
click at [1208, 248] on p "Shop Al l" at bounding box center [1189, 252] width 260 height 21
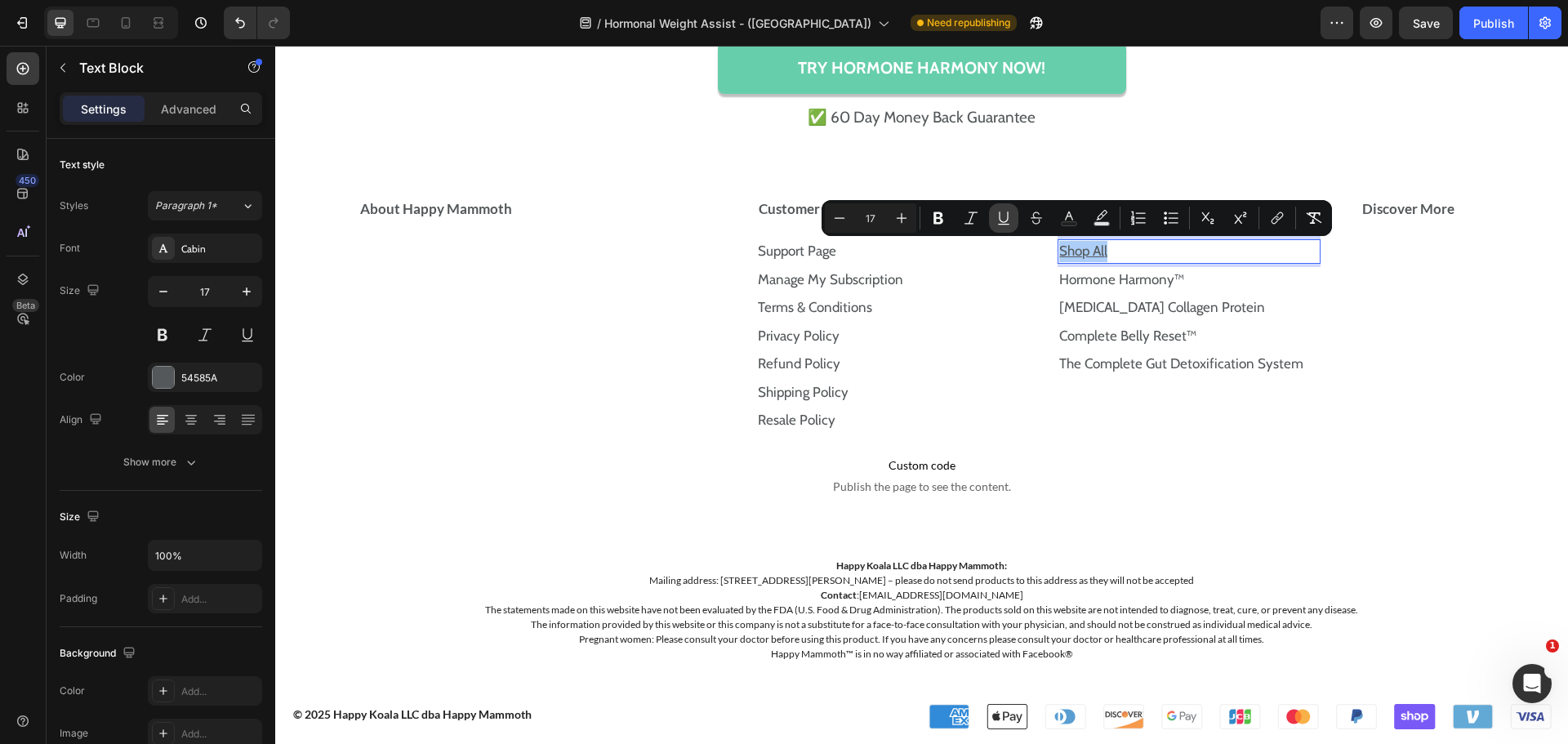
click at [1015, 224] on button "Underline" at bounding box center [1003, 217] width 29 height 29
click at [1274, 214] on icon "Editor contextual toolbar" at bounding box center [1277, 217] width 16 height 16
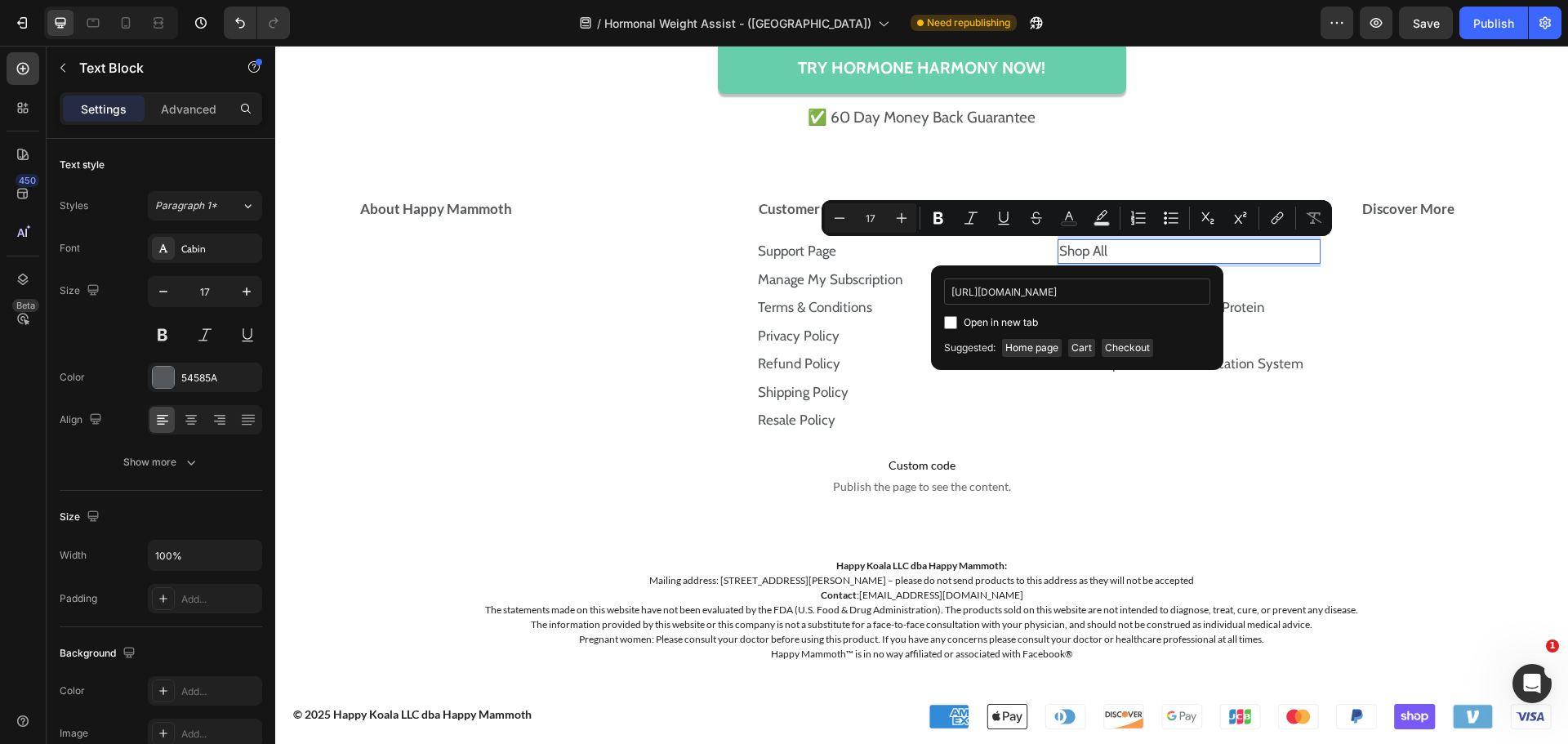
scroll to position [0, 27]
type input "https://store.happymammoth.com/collections"
click at [948, 319] on input "Editor contextual toolbar" at bounding box center [950, 323] width 13 height 13
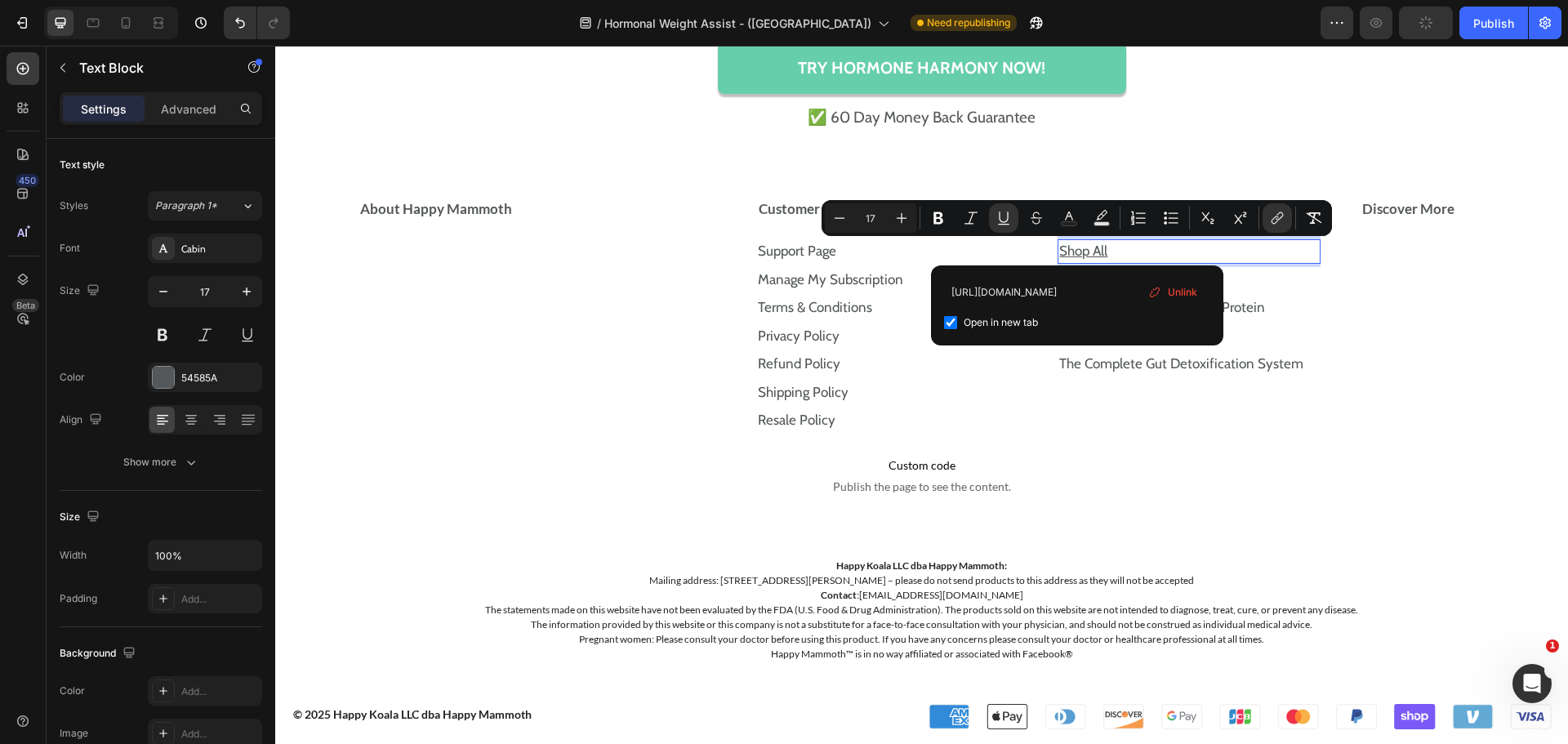
click at [948, 319] on input "Editor contextual toolbar" at bounding box center [950, 323] width 13 height 13
checkbox input "false"
click at [1004, 226] on button "Underline" at bounding box center [1003, 217] width 29 height 29
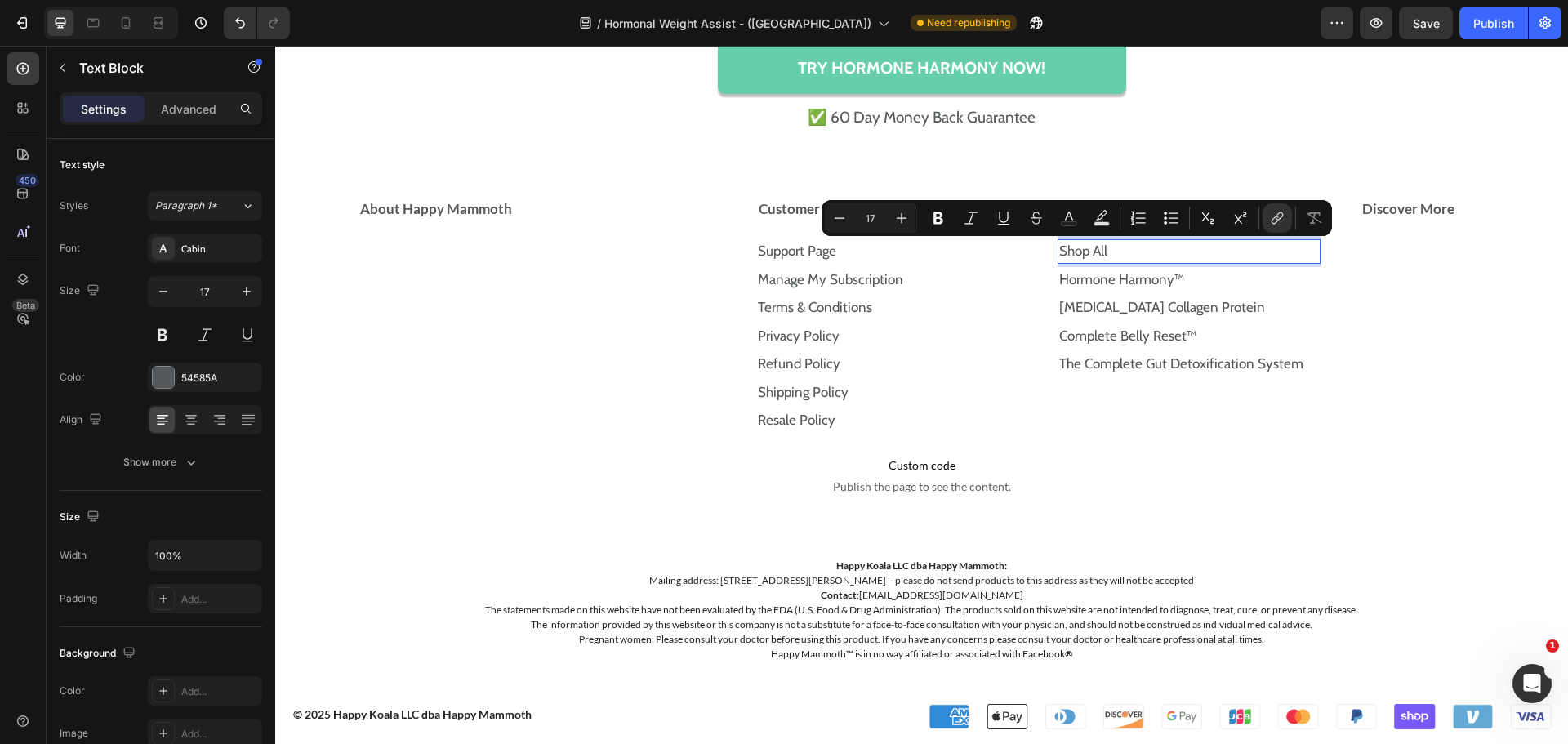
click at [1196, 261] on p "Shop All" at bounding box center [1189, 252] width 260 height 21
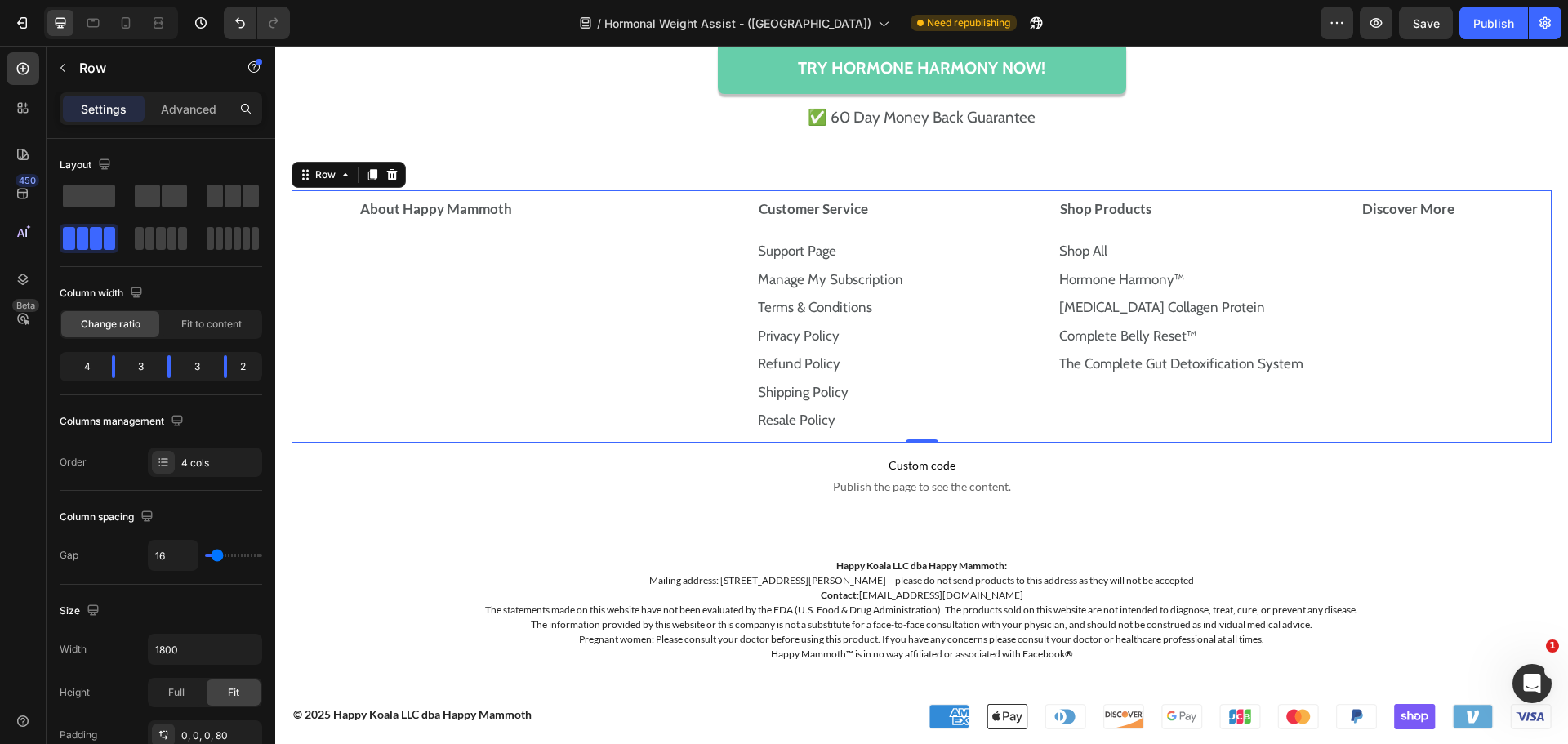
click at [1343, 258] on div "About Happy Mammoth Accordion Customer Service Support Page Text Block Manage M…" at bounding box center [922, 316] width 1260 height 253
click at [242, 30] on icon "Undo/Redo" at bounding box center [240, 23] width 16 height 16
click at [1171, 280] on link "Hormone Harmony™" at bounding box center [1121, 279] width 125 height 16
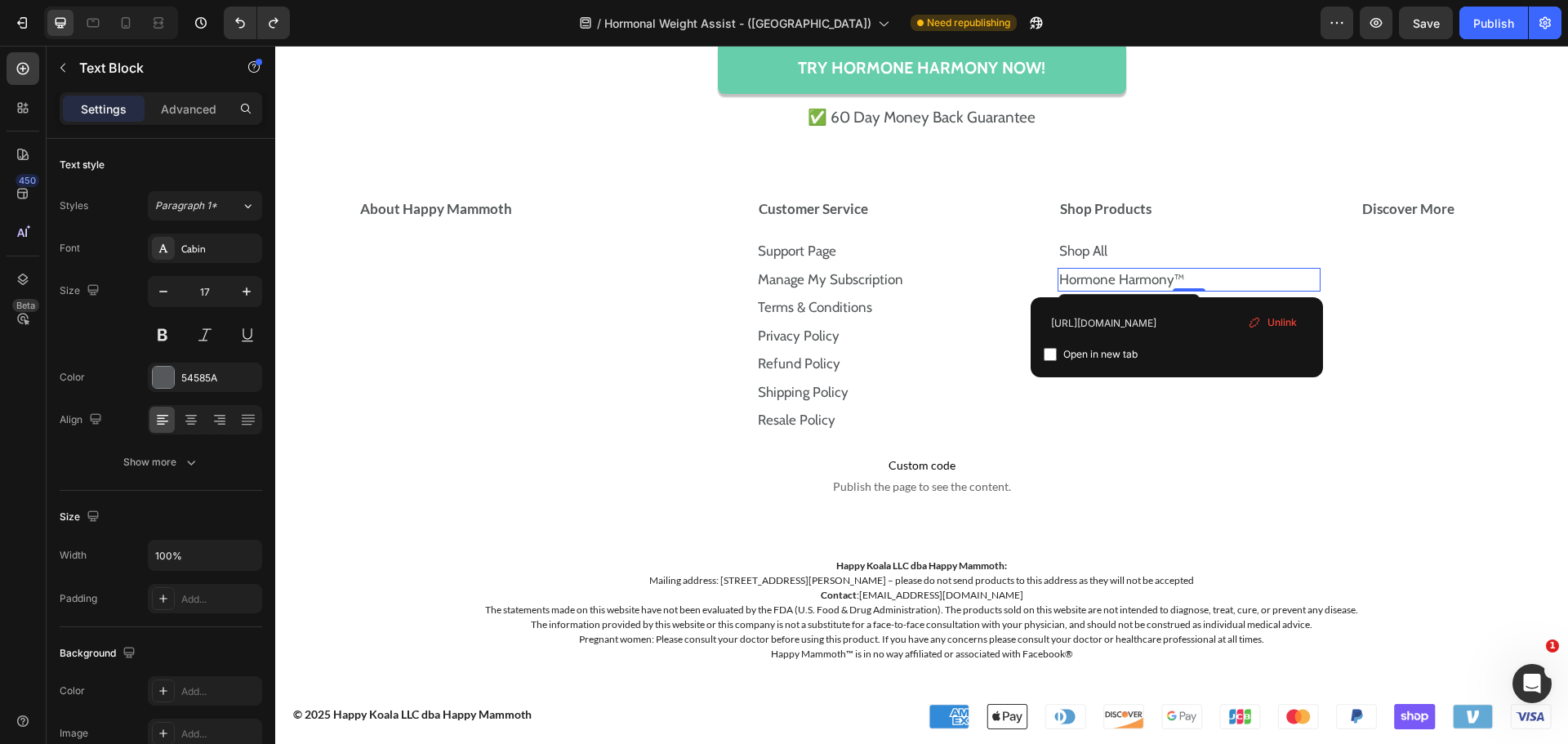
click at [1200, 277] on p "Hormone Harmony™" at bounding box center [1189, 280] width 260 height 21
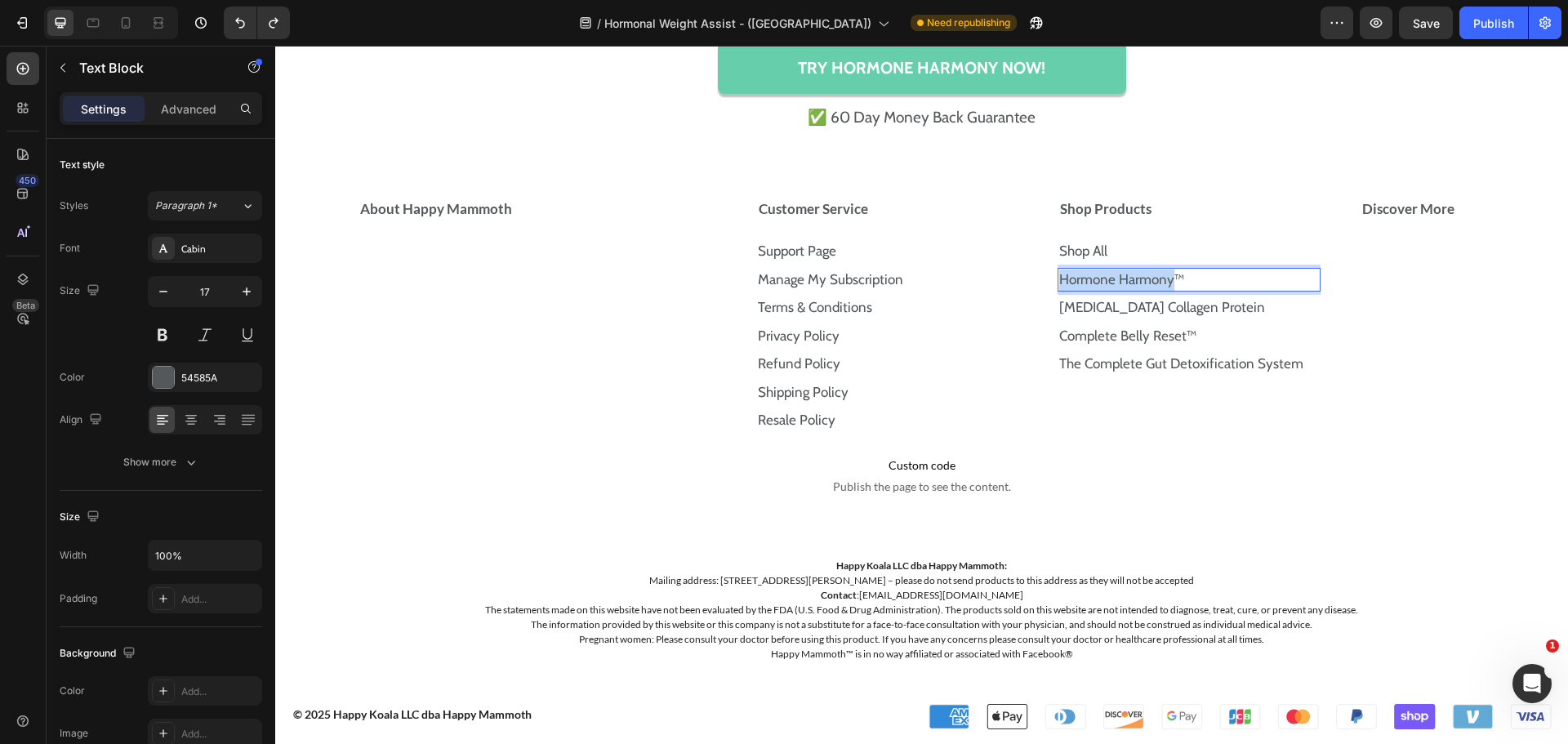
click at [1200, 277] on p "Hormone Harmony™" at bounding box center [1189, 280] width 260 height 21
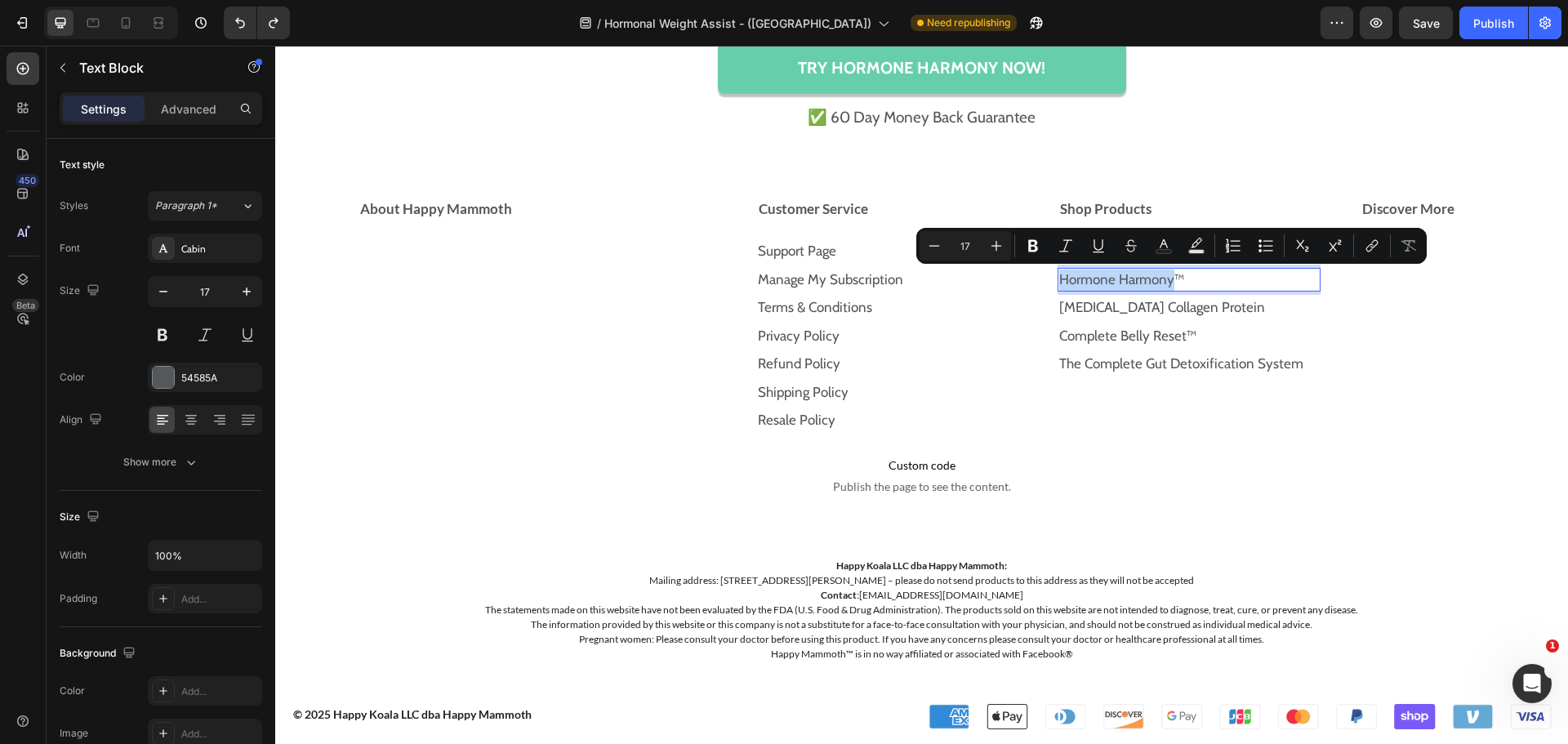
click at [1200, 277] on p "Hormone Harmony™" at bounding box center [1189, 280] width 260 height 21
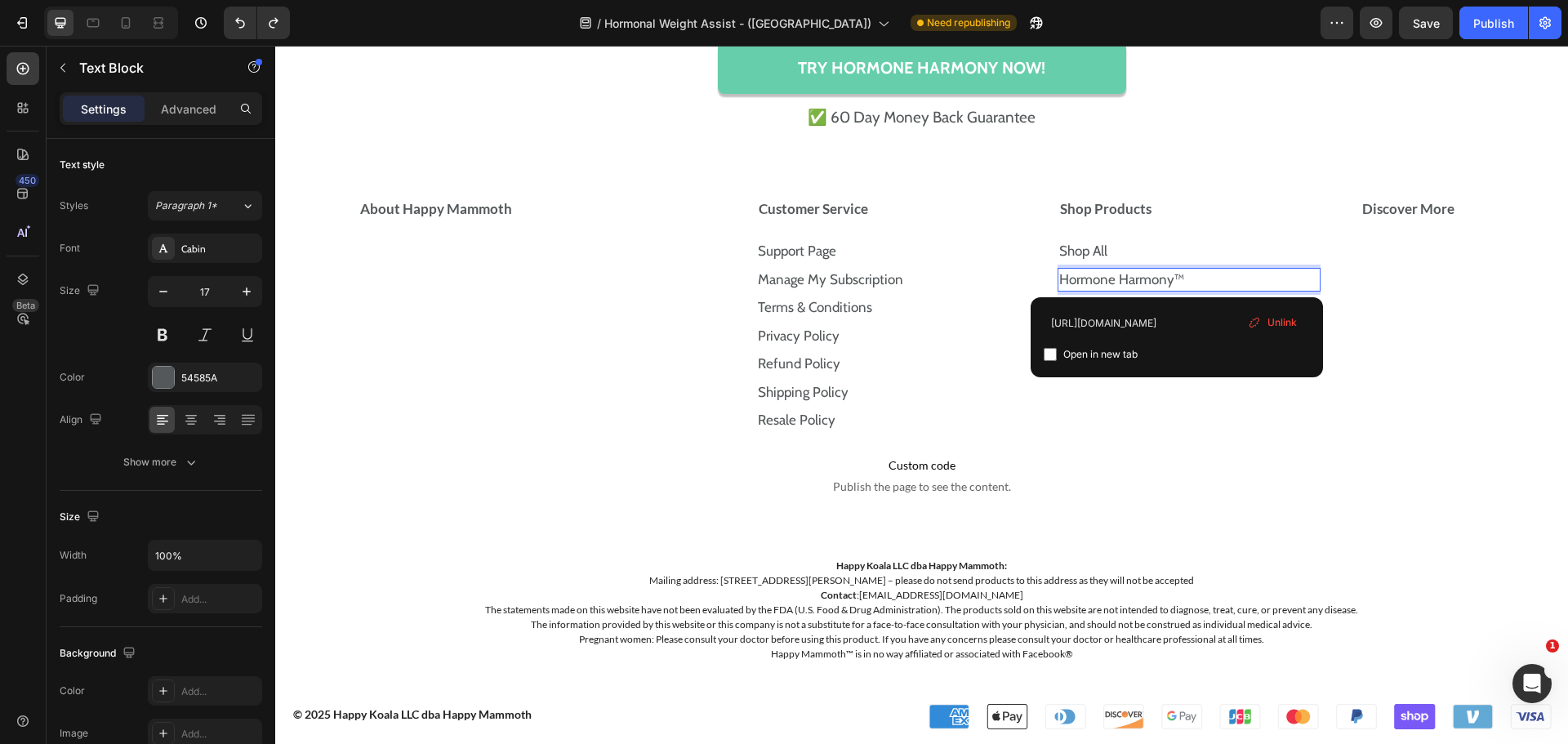
click at [1200, 277] on p "Hormone Harmony™ ⁠⁠⁠⁠⁠⁠⁠" at bounding box center [1189, 280] width 260 height 21
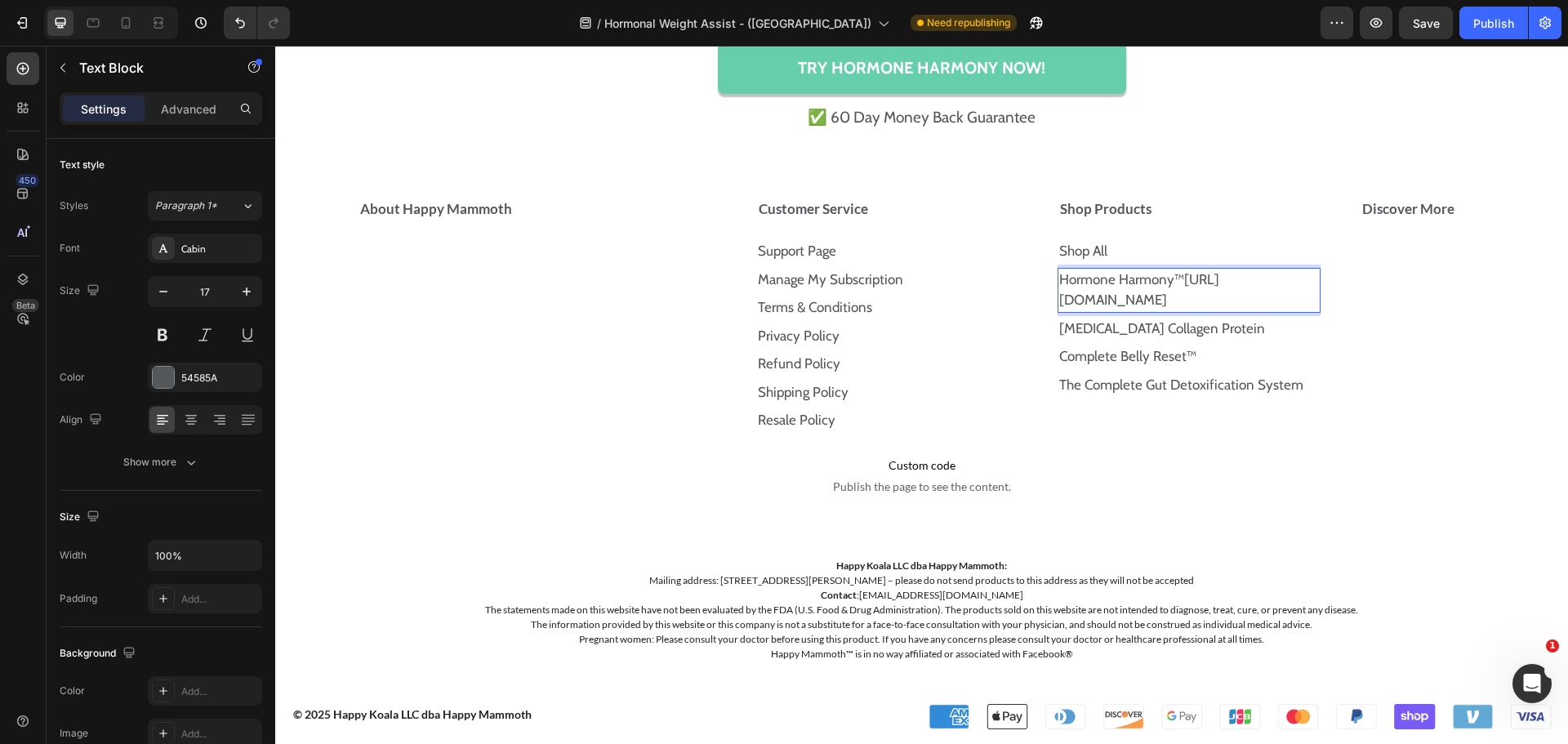
click at [1200, 277] on p "Hormone Harmony™https://happymammoth.com/products/hormone-harmony" at bounding box center [1189, 290] width 260 height 42
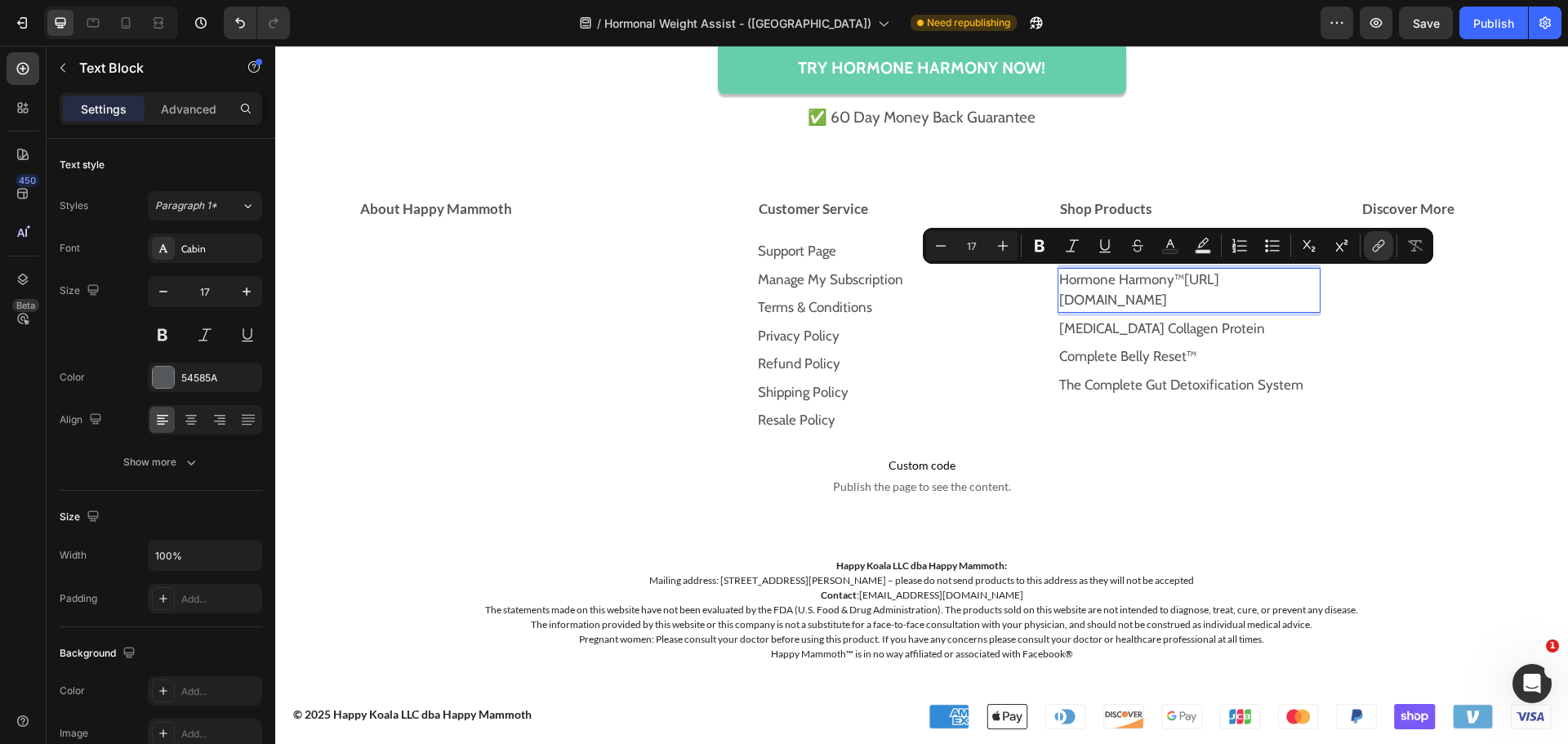
click at [1200, 277] on p "Hormone Harmony™https://happymammoth.com/products/hormone-harmony" at bounding box center [1189, 290] width 260 height 42
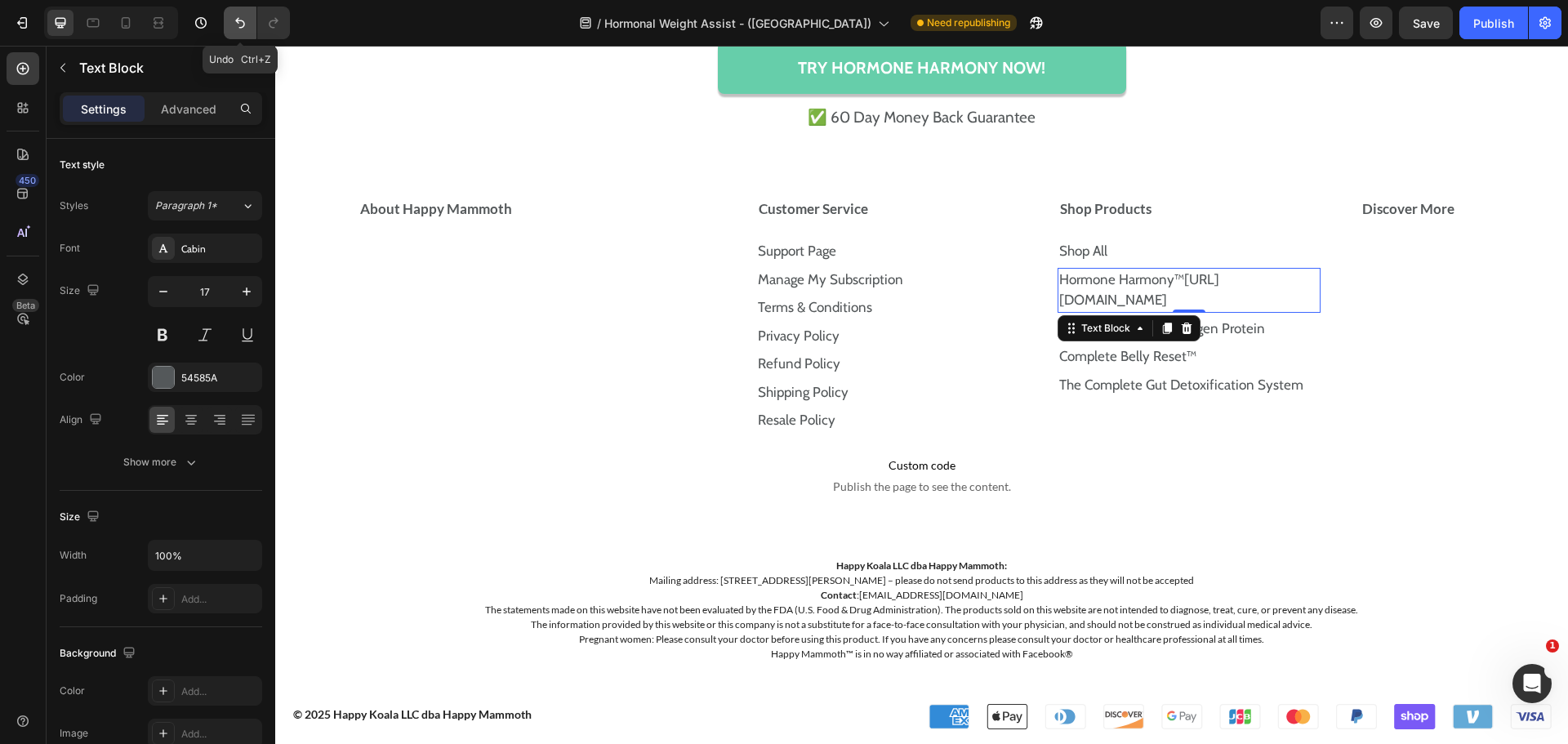
click at [247, 26] on icon "Undo/Redo" at bounding box center [240, 23] width 16 height 16
click at [240, 26] on icon "Undo/Redo" at bounding box center [240, 23] width 16 height 16
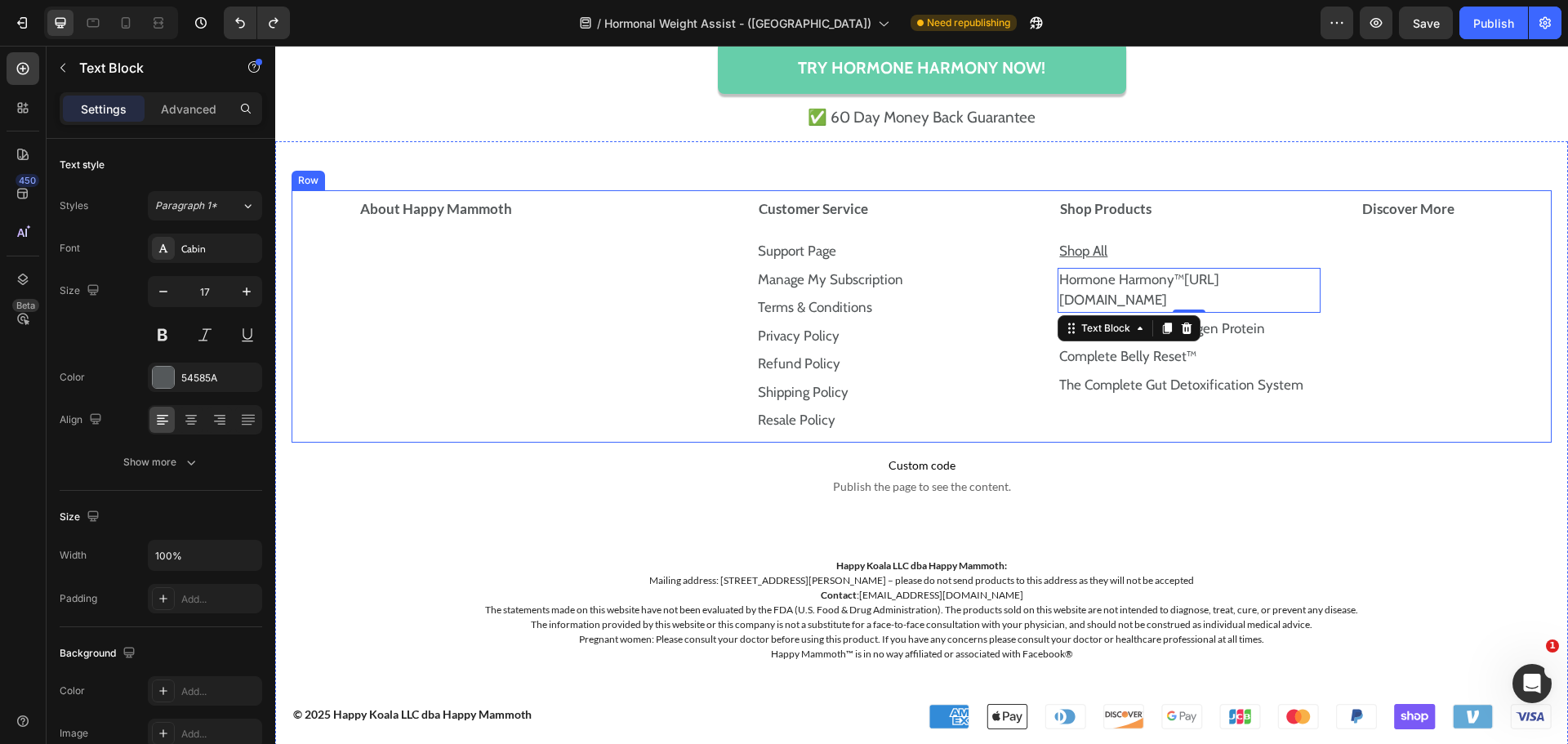
click at [1488, 341] on div "Discover More Accordion" at bounding box center [1456, 316] width 193 height 253
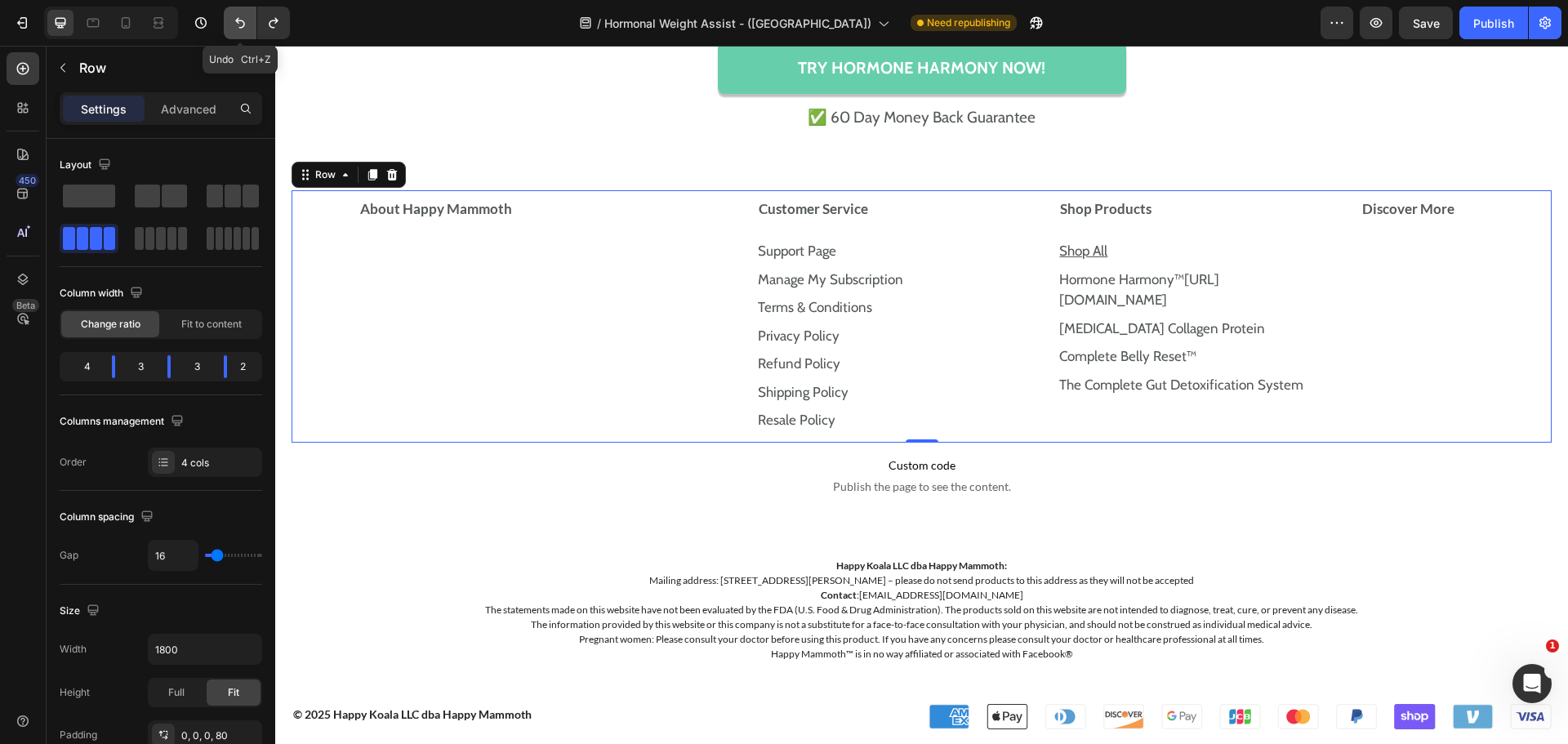
click at [238, 23] on icon "Undo/Redo" at bounding box center [240, 23] width 10 height 11
click at [1137, 285] on p "Hormone Harmony™https://happymammoth.com/products/hormone-harmony ⁠⁠⁠⁠⁠⁠⁠" at bounding box center [1189, 290] width 260 height 42
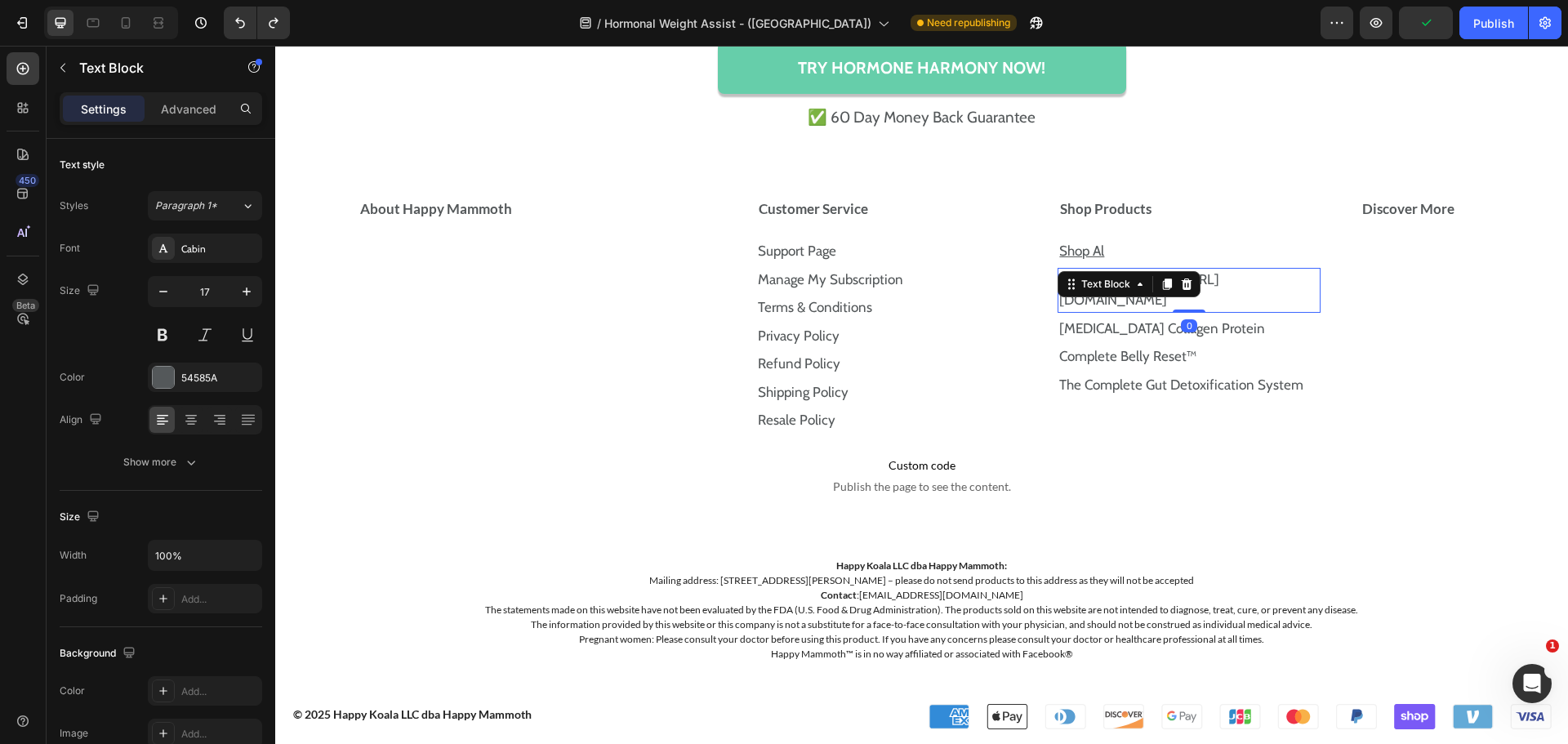
click at [1137, 285] on icon at bounding box center [1139, 284] width 13 height 13
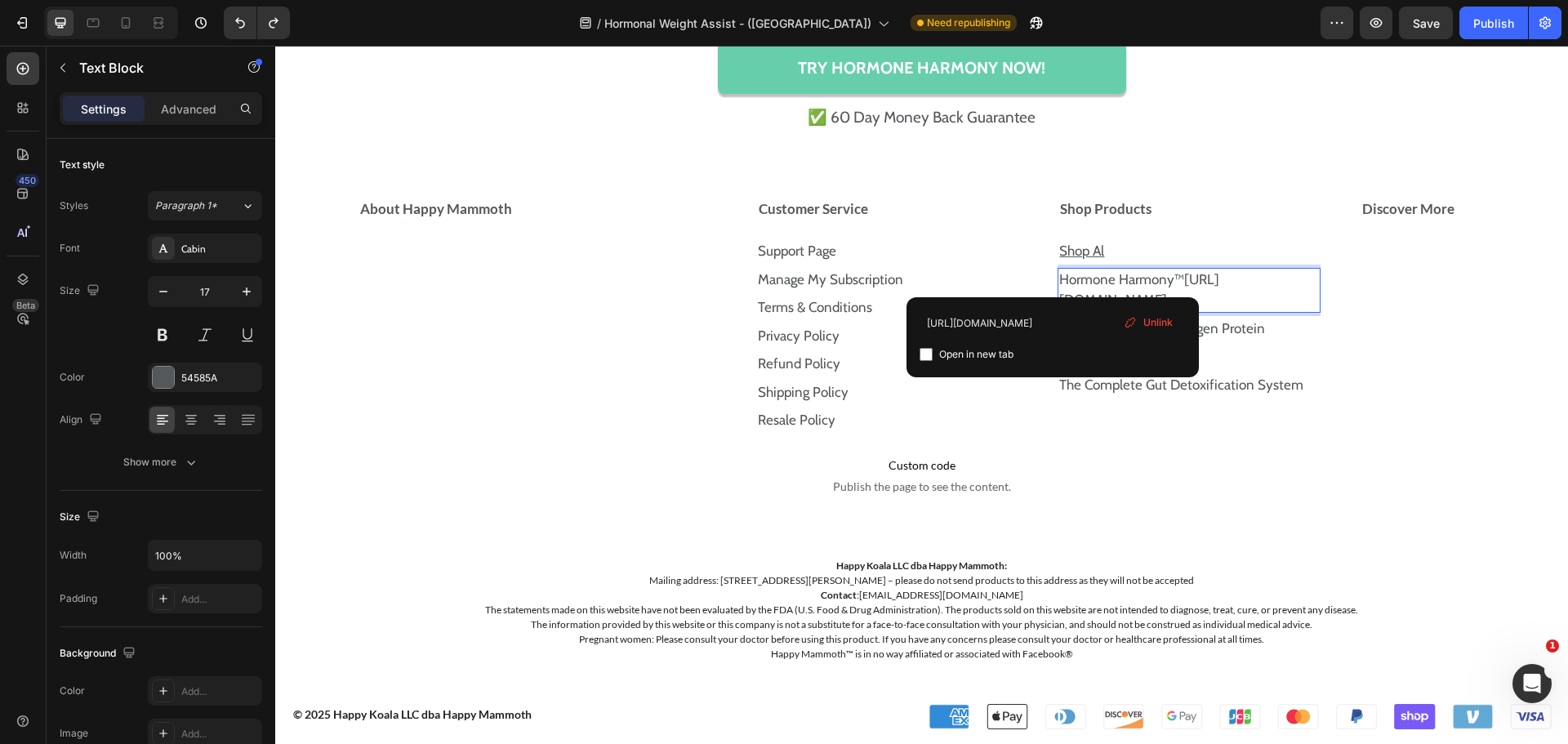
click at [1220, 300] on link "Hormone Harmony™https://happymammoth.com/products/hormone-harmony" at bounding box center [1138, 290] width 160 height 38
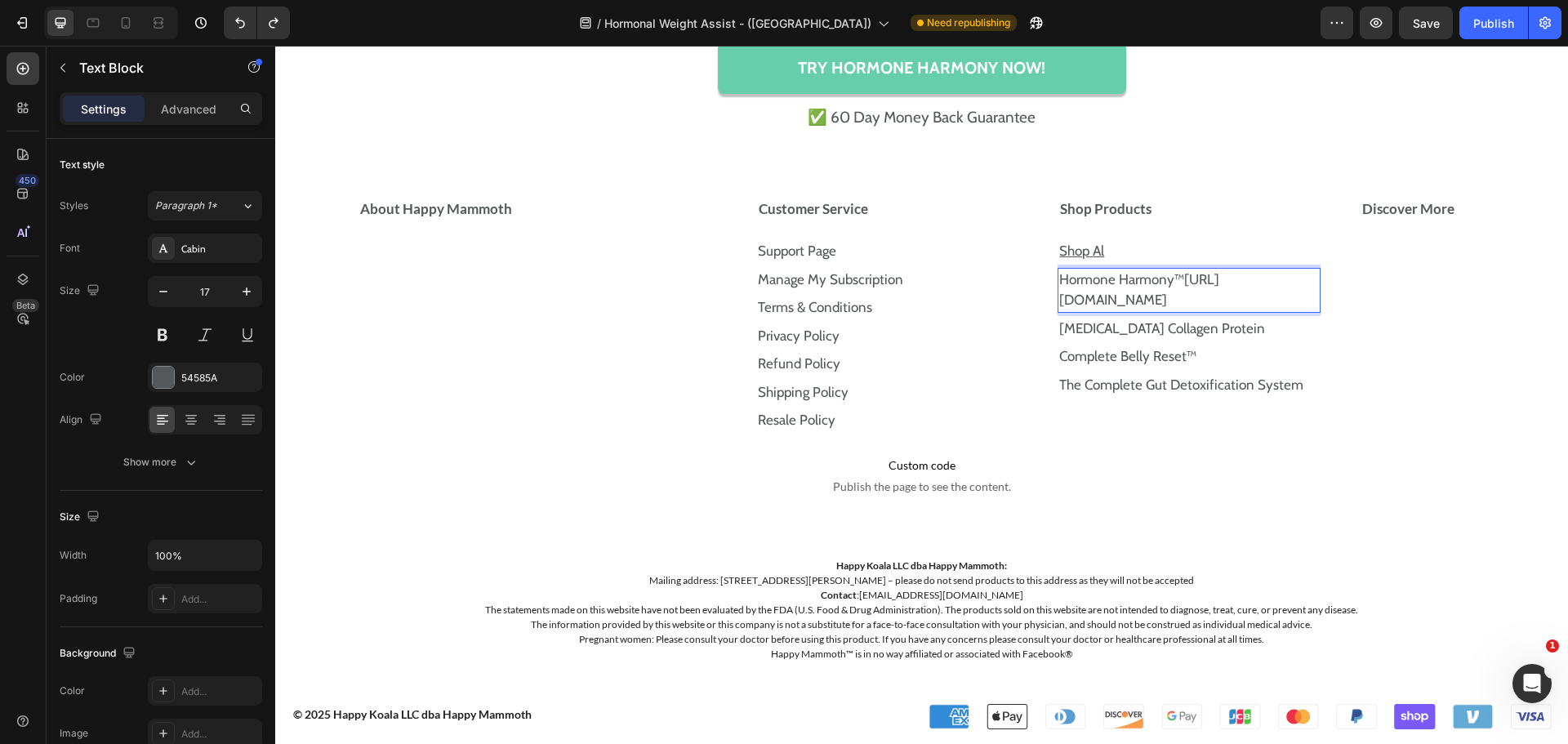
click at [1220, 300] on link "Hormone Harmony™https://happymammoth.com/products/hormone-harmony" at bounding box center [1138, 290] width 160 height 38
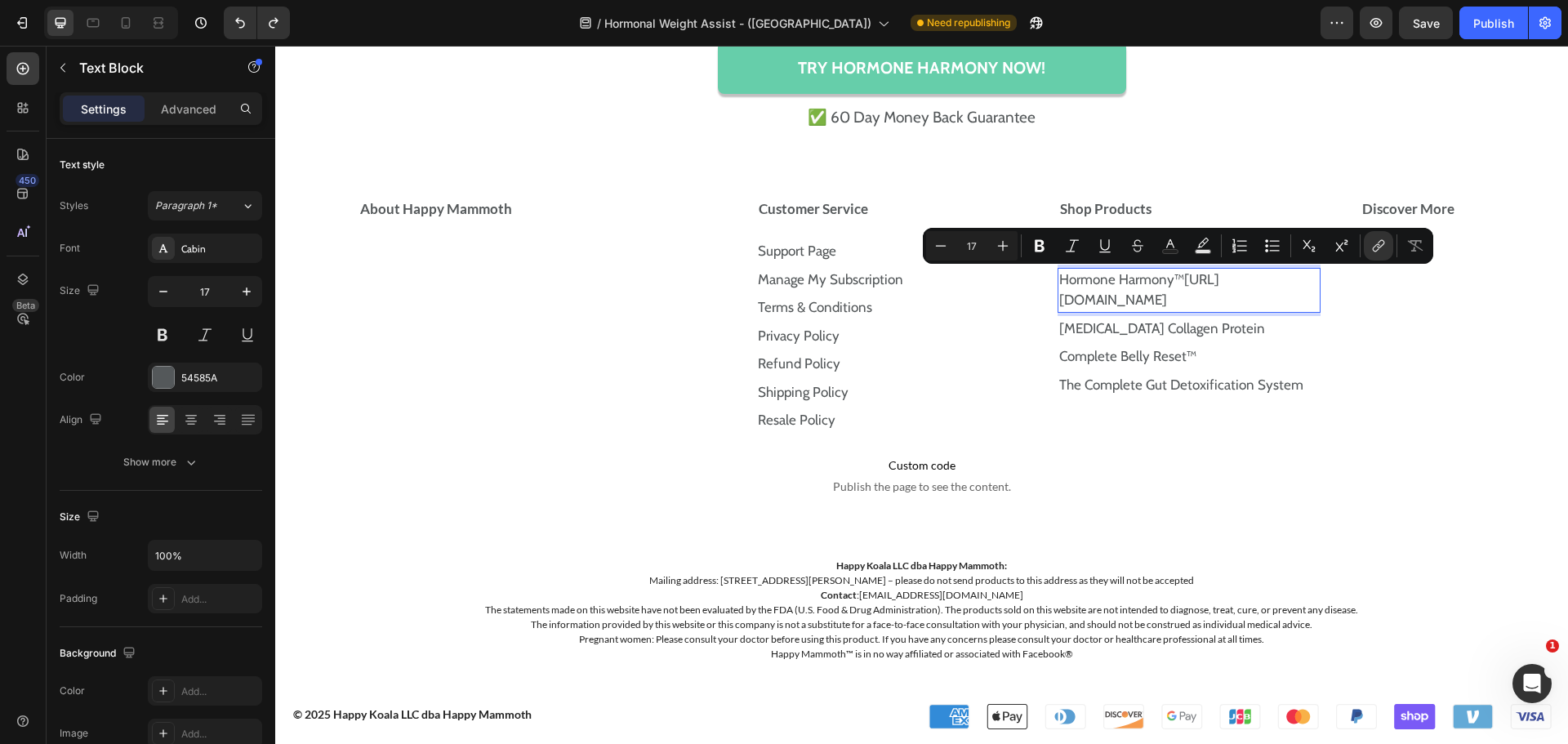
click at [1120, 302] on link "Hormone Harmony™https://happymammoth.com/products/hormone-harmony" at bounding box center [1138, 290] width 160 height 38
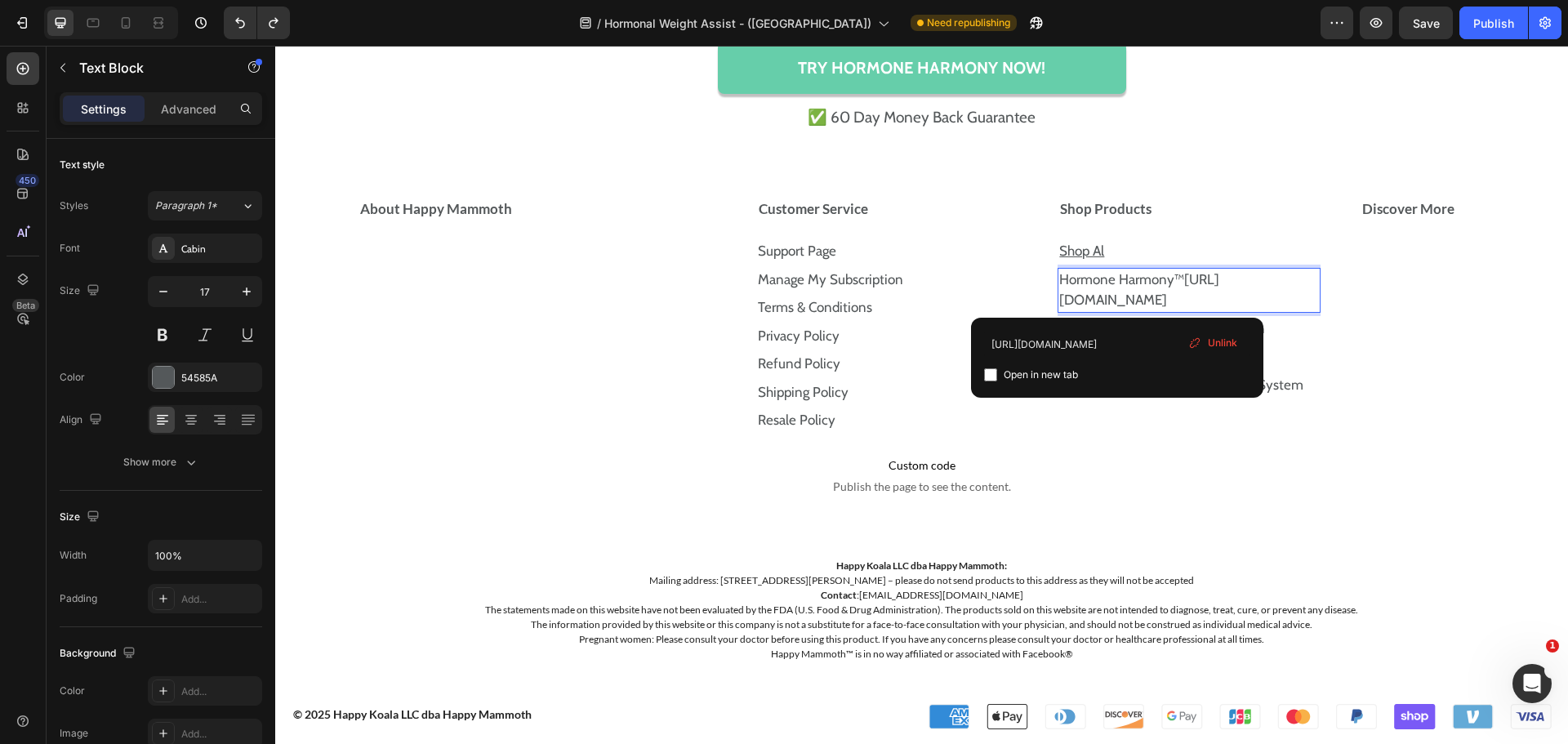
click at [1274, 311] on p "Hormone Harmony™https://happymammoth.com/products/hormone-harmony" at bounding box center [1189, 290] width 260 height 42
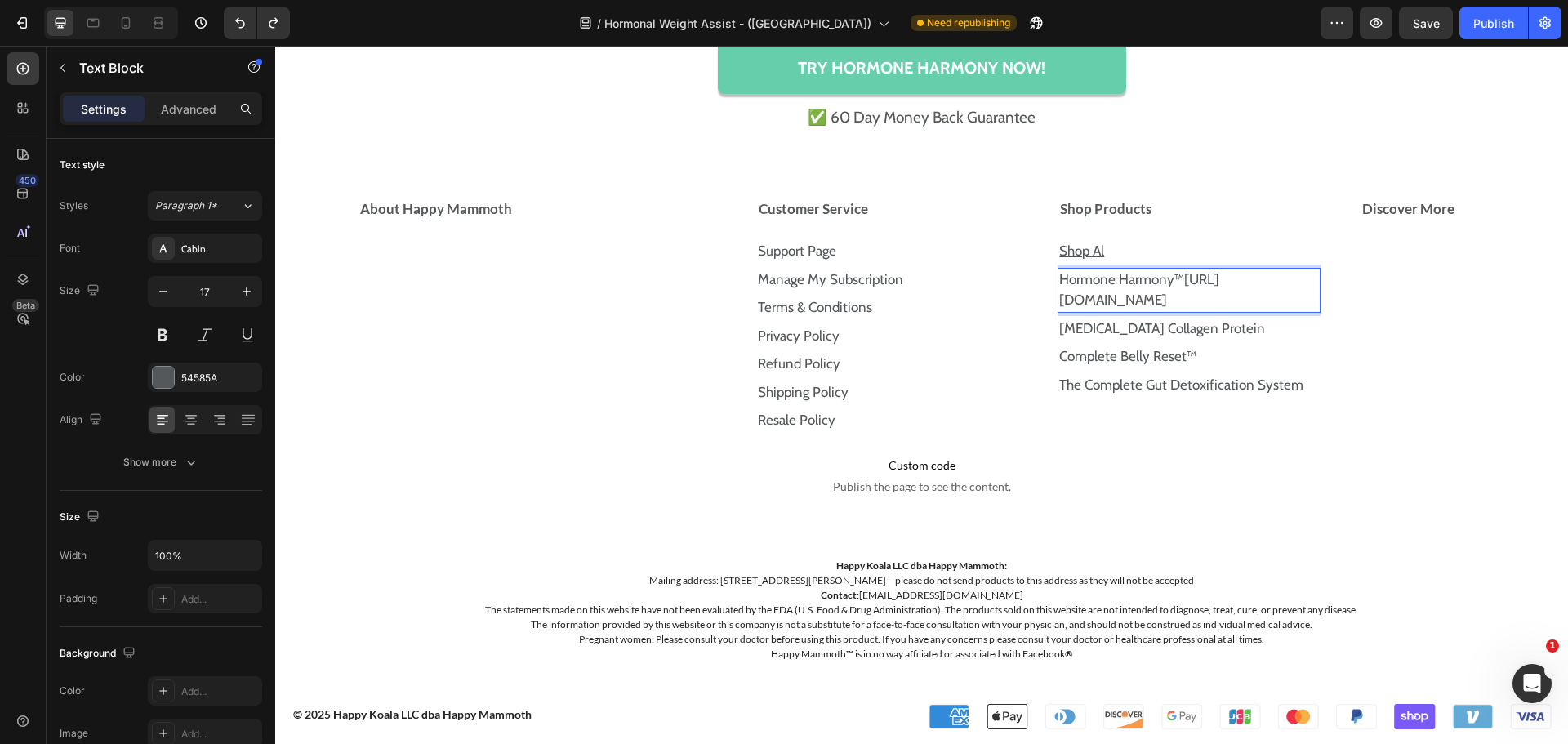
drag, startPoint x: 1235, startPoint y: 319, endPoint x: 1120, endPoint y: 295, distance: 117.5
click at [1120, 295] on p "Hormone Harmony™https://happymammoth.com/products/hormone-harmony" at bounding box center [1189, 290] width 260 height 42
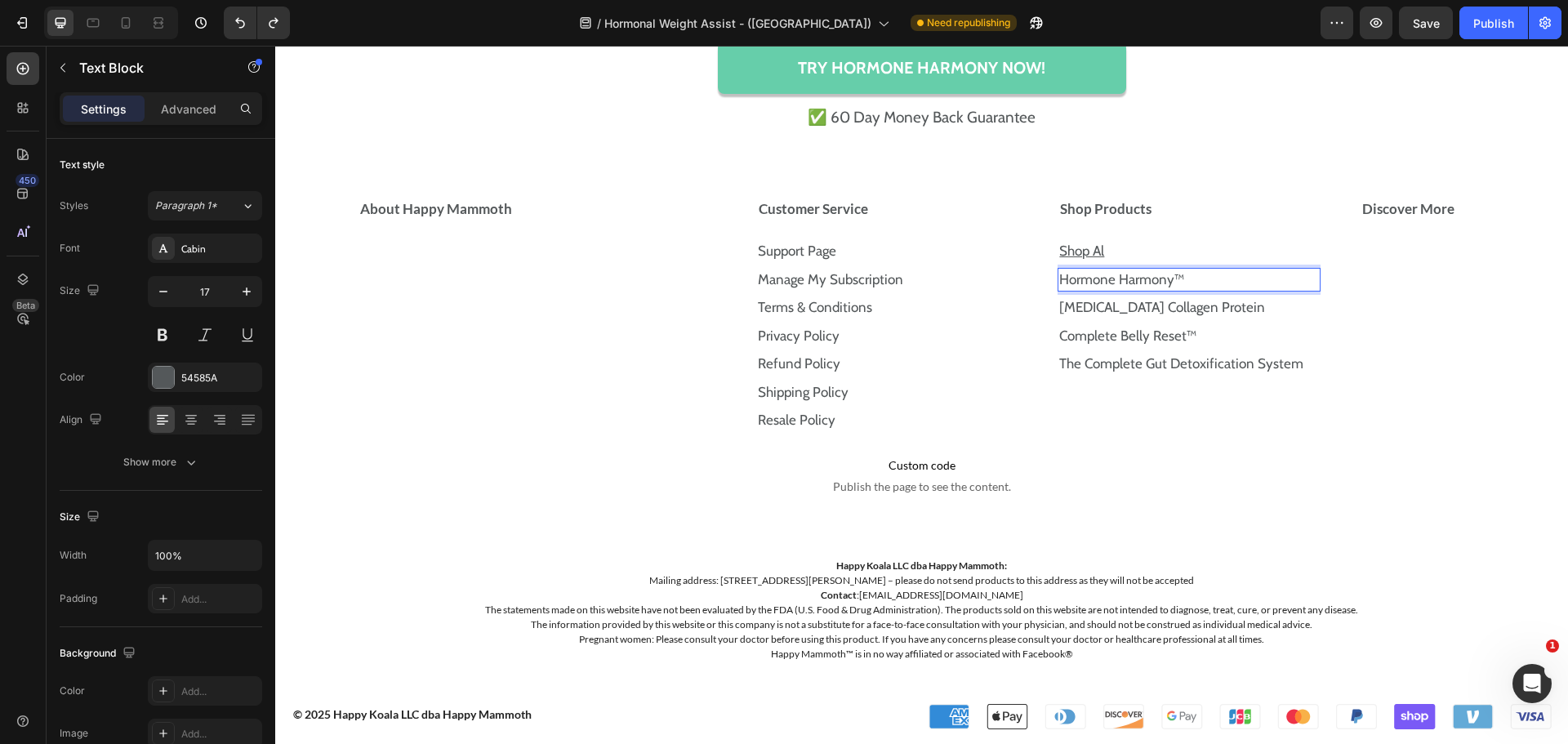
click at [1193, 275] on p "Hormone Harmony™" at bounding box center [1189, 280] width 260 height 21
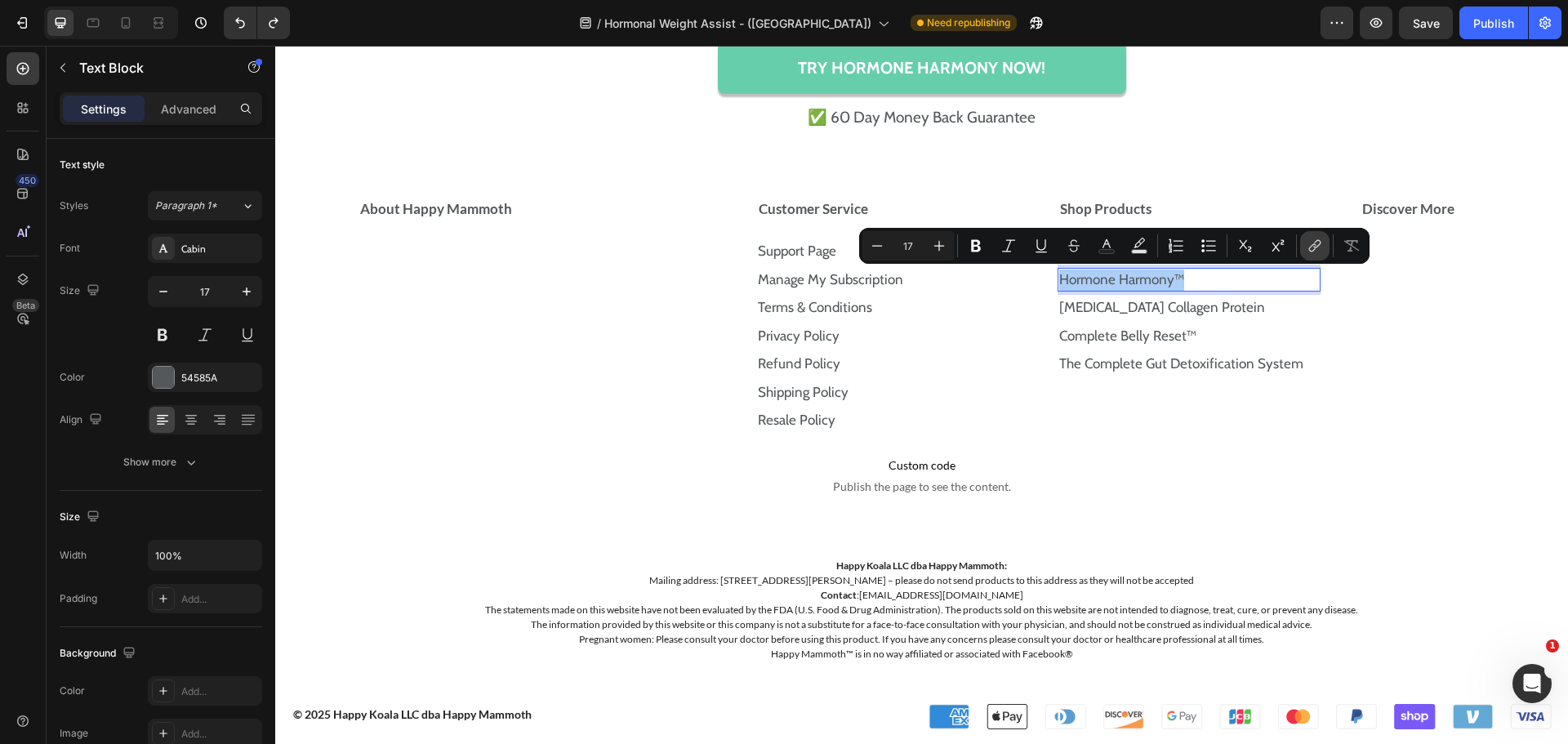
click at [1311, 251] on icon "Editor contextual toolbar" at bounding box center [1313, 247] width 7 height 8
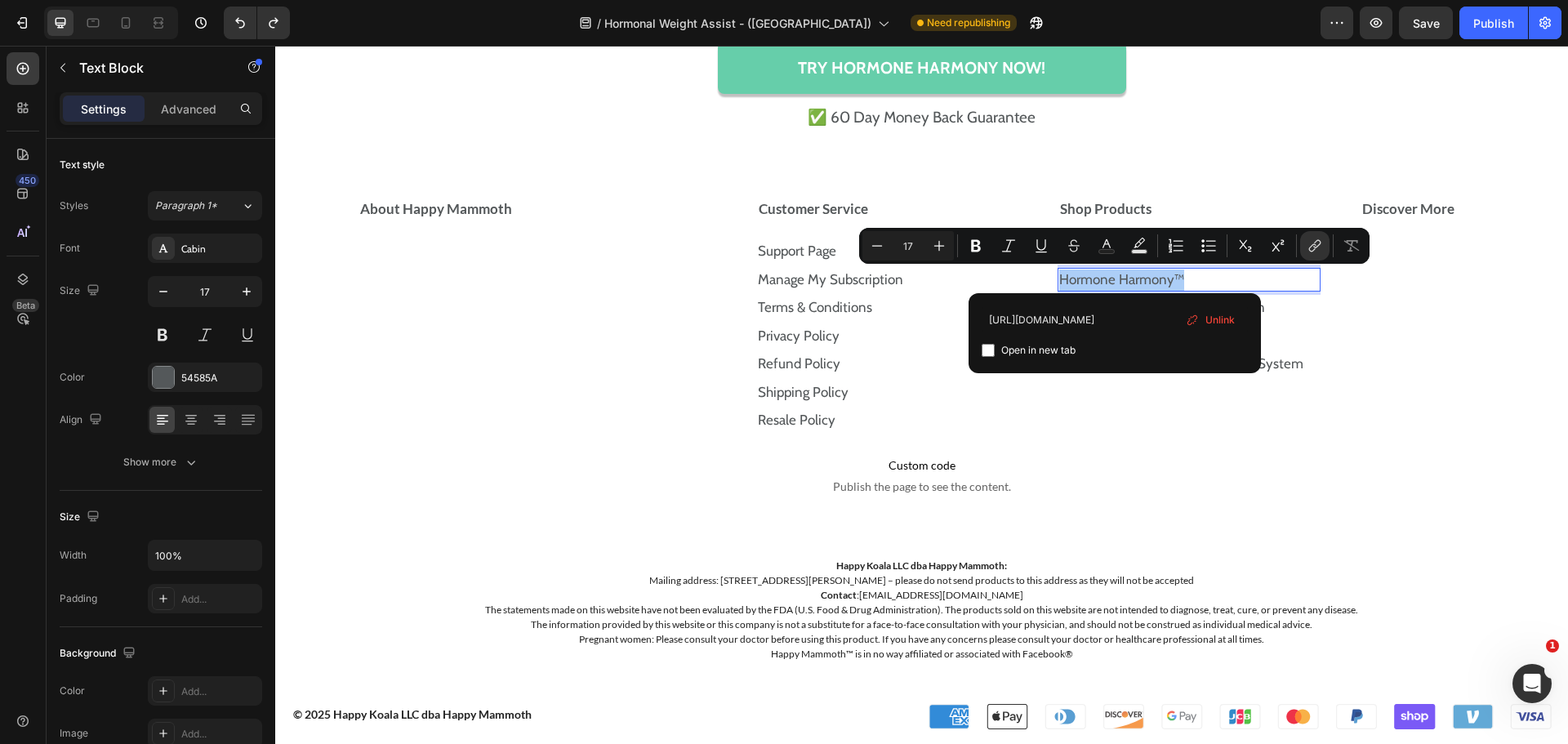
scroll to position [0, 82]
click at [1110, 324] on input "https://happymammoth.com/products/hormone-harmony" at bounding box center [1115, 319] width 266 height 27
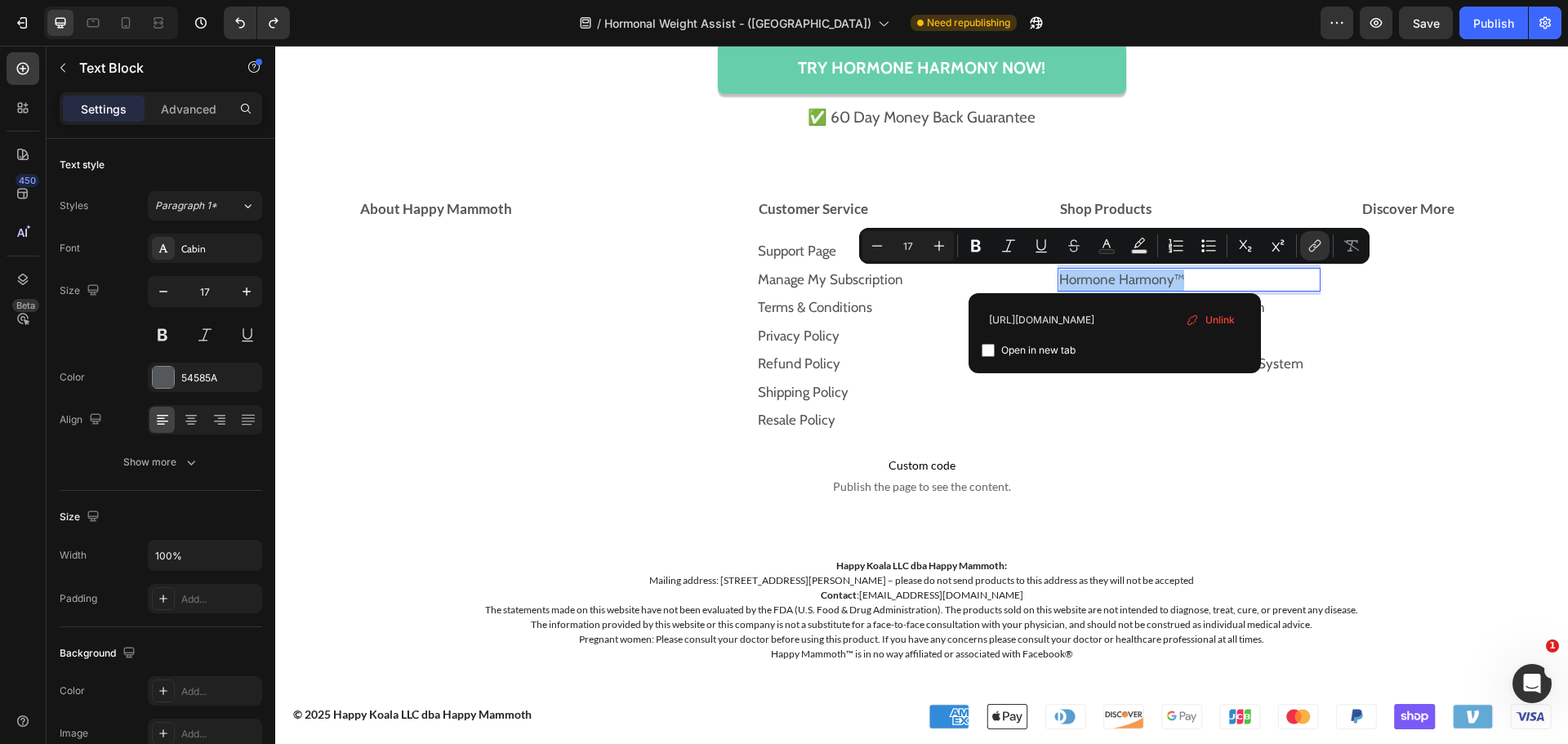
type input "https://store.happymammoth.com/products/the-new-ultra-potent-hormone-harmony"
click at [997, 349] on label "Open in new tab" at bounding box center [1034, 350] width 80 height 19
checkbox input "false"
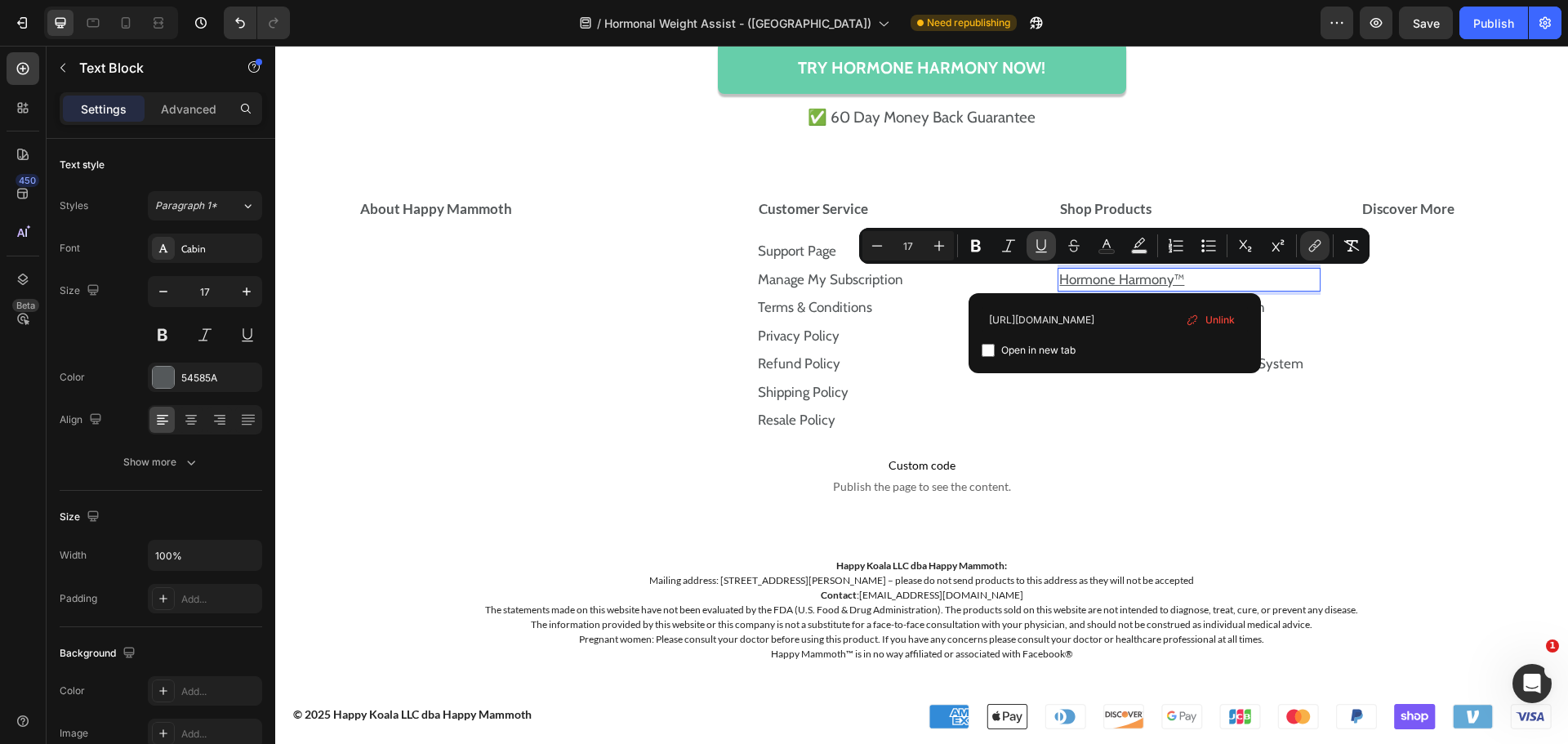
click at [1041, 241] on icon "Editor contextual toolbar" at bounding box center [1041, 246] width 16 height 16
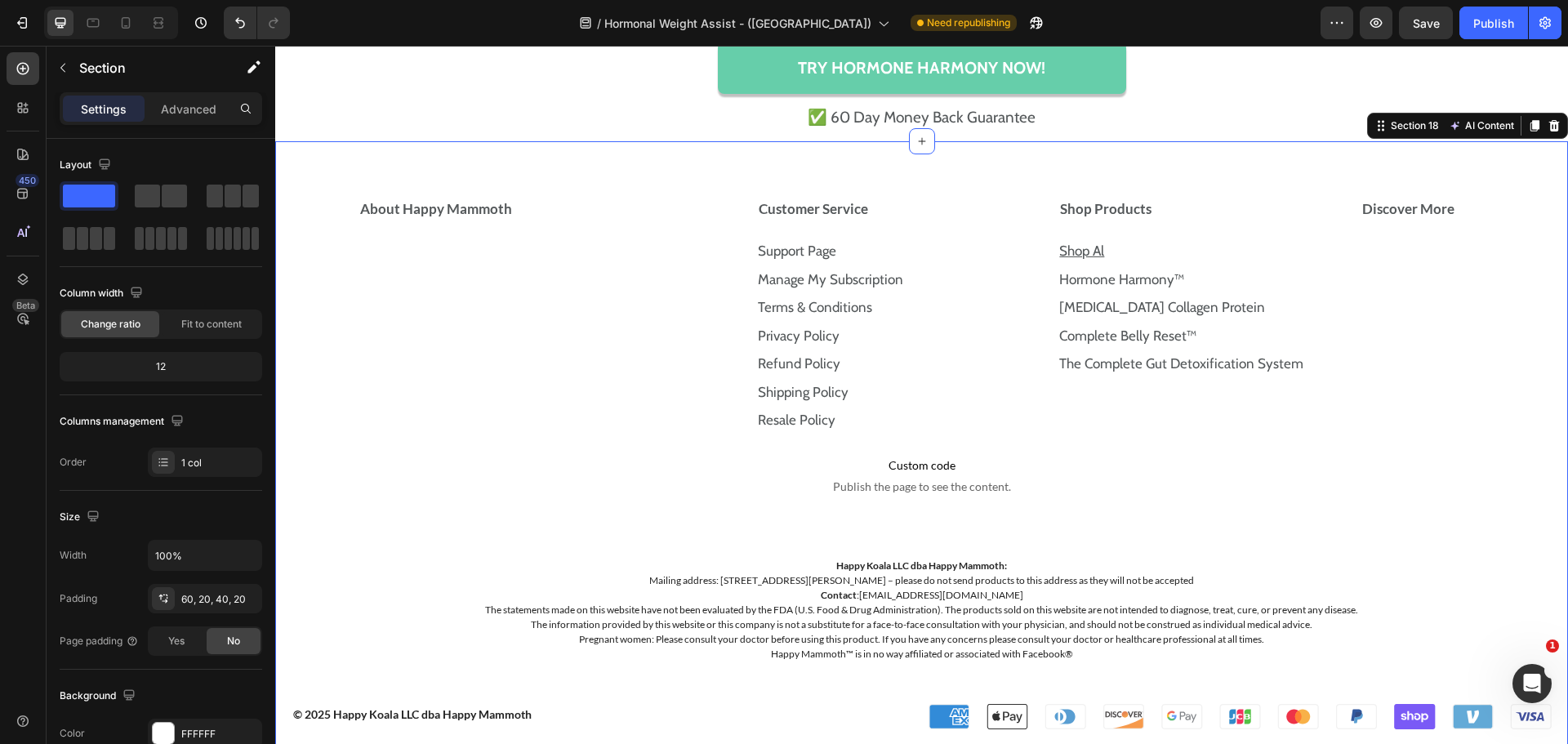
drag, startPoint x: 1117, startPoint y: 178, endPoint x: 1124, endPoint y: 182, distance: 8.1
click at [1120, 178] on div "About Happy Mammoth Accordion Customer Service Support Page Text Block Manage M…" at bounding box center [921, 452] width 1293 height 620
click at [1117, 255] on p "Shop Al" at bounding box center [1189, 252] width 260 height 21
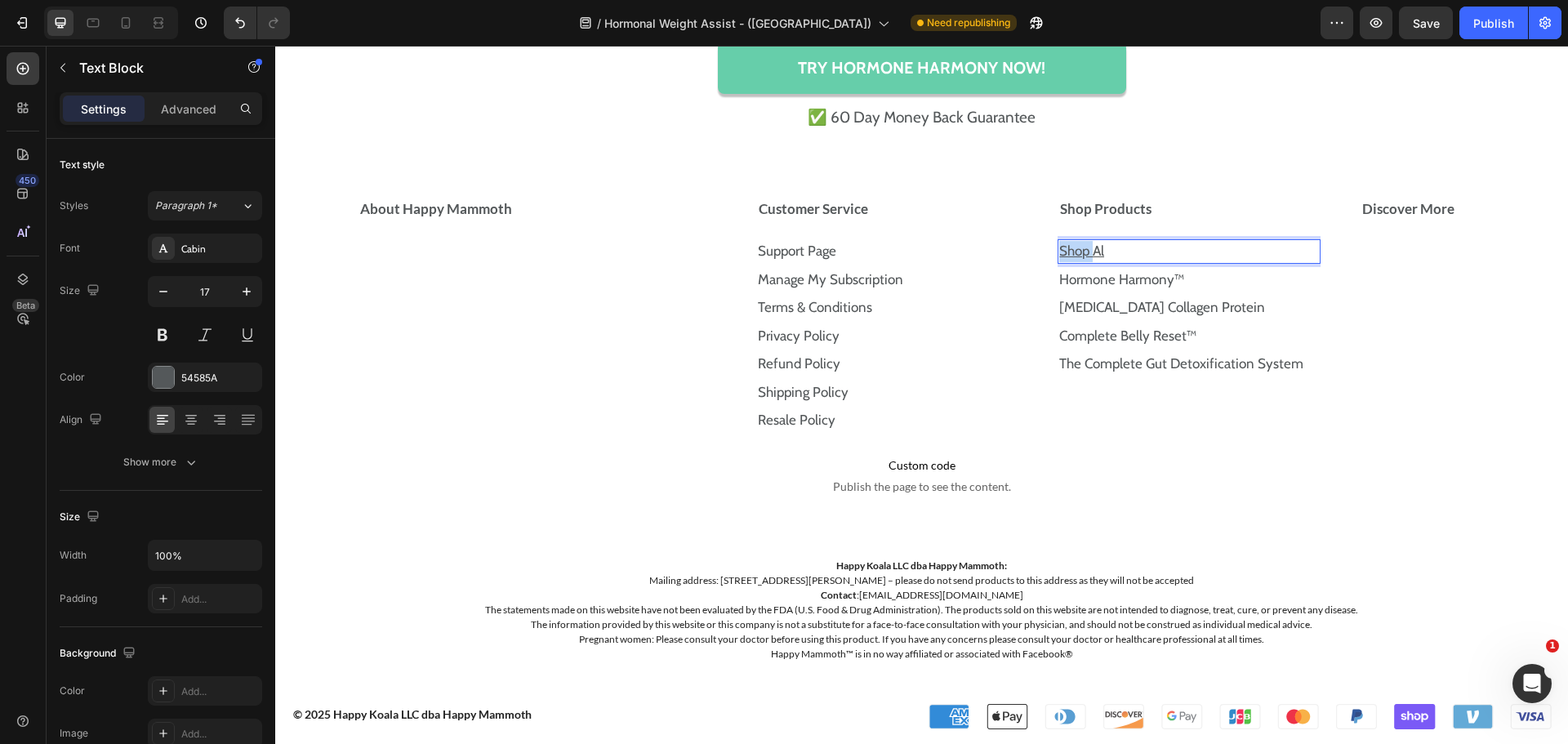
click at [1112, 243] on p "Shop Al" at bounding box center [1189, 252] width 260 height 21
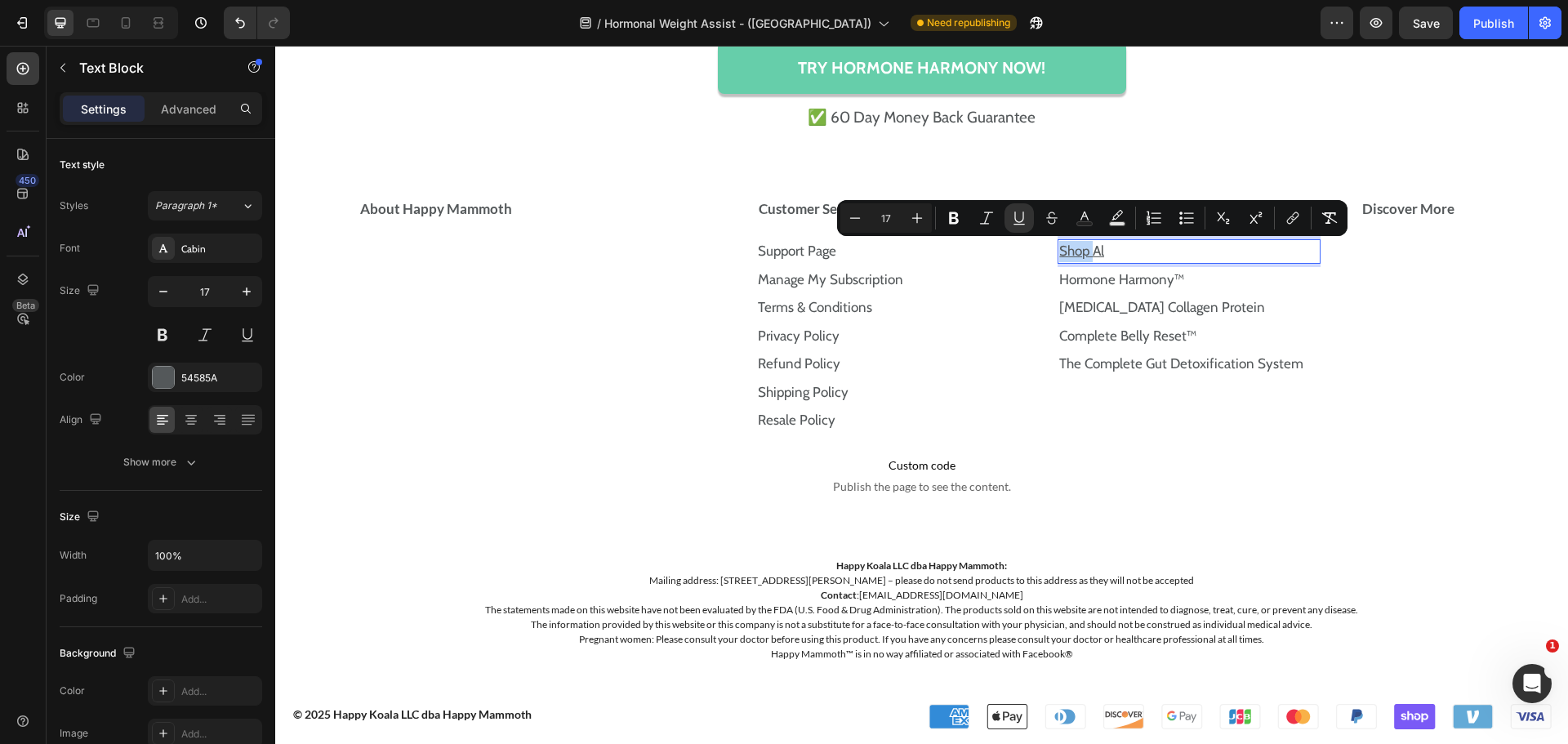
click at [1110, 243] on p "Shop Al" at bounding box center [1189, 252] width 260 height 21
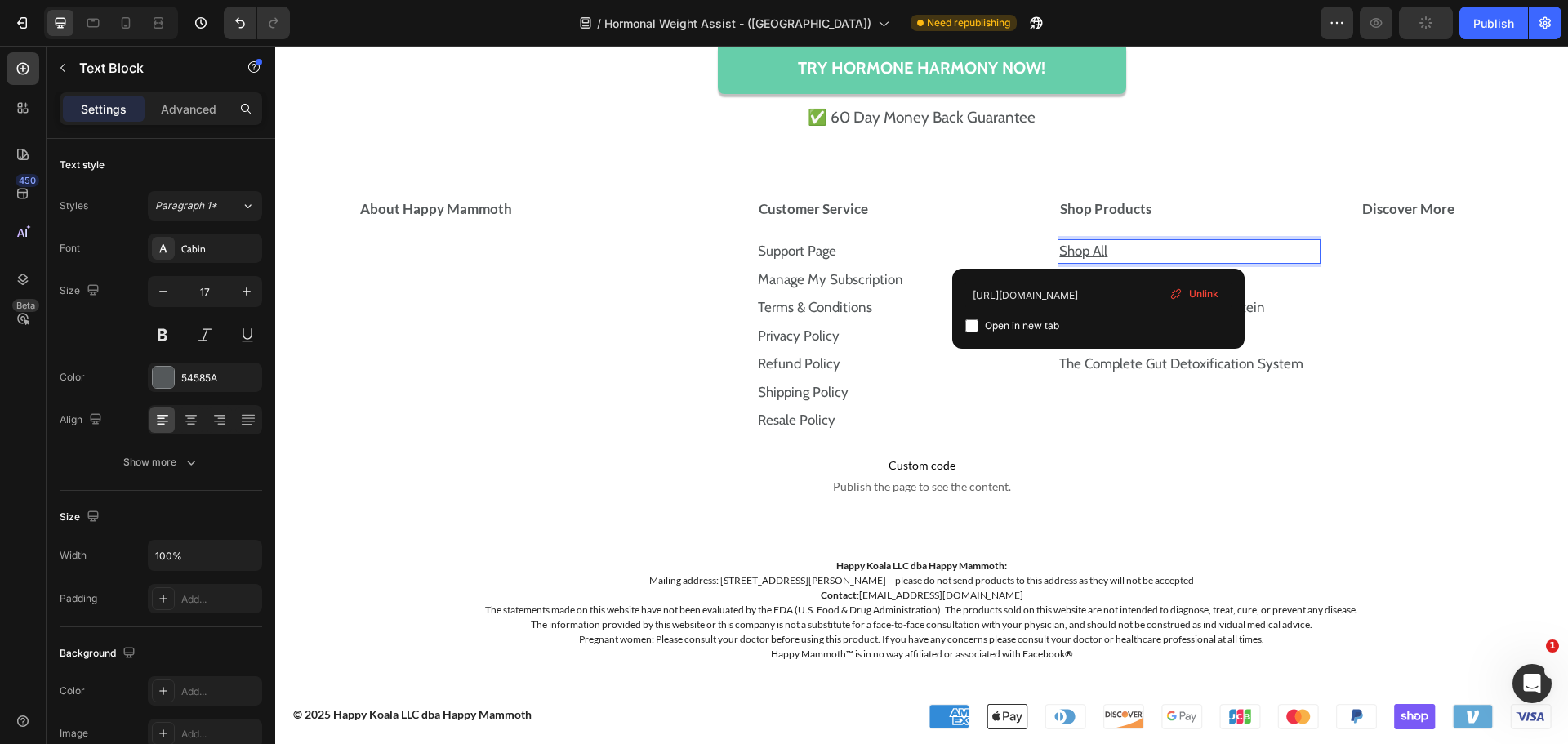
click at [1110, 243] on p "Shop Al l" at bounding box center [1189, 252] width 260 height 21
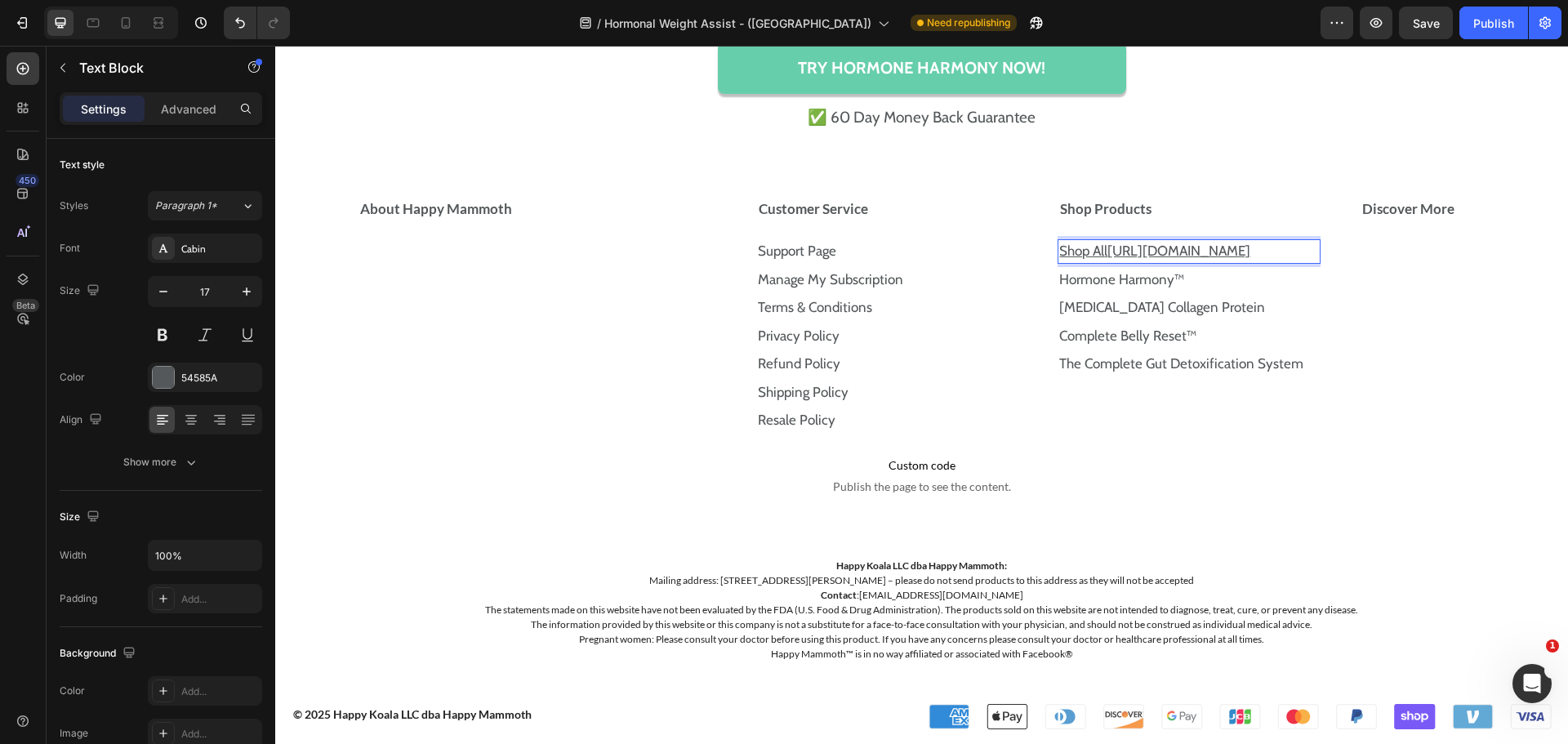
click at [1110, 243] on p "Shop Al l https://store.happymammoth.com/collections" at bounding box center [1189, 252] width 260 height 21
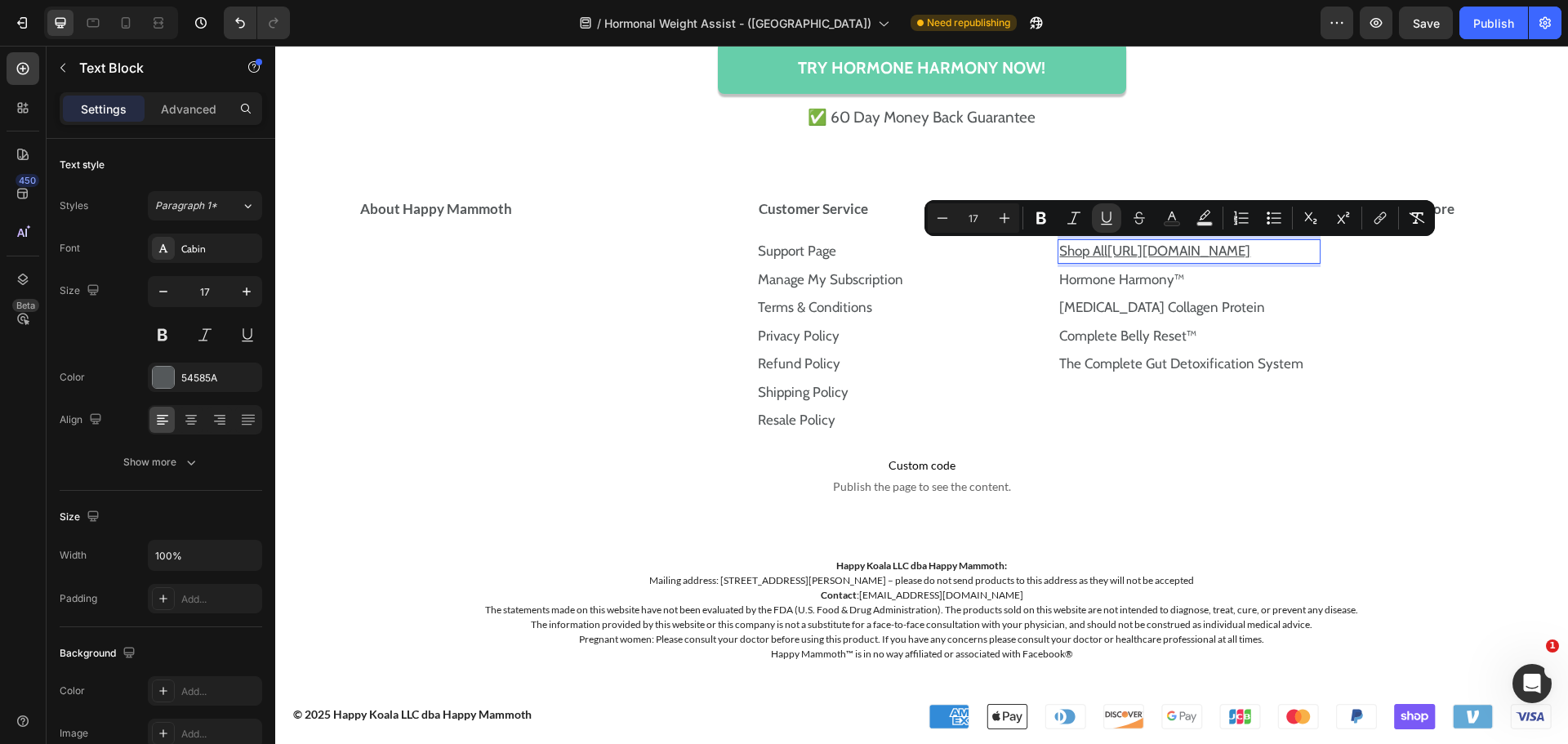
click at [1110, 243] on p "Shop Al l https://store.happymammoth.com/collections" at bounding box center [1189, 252] width 260 height 21
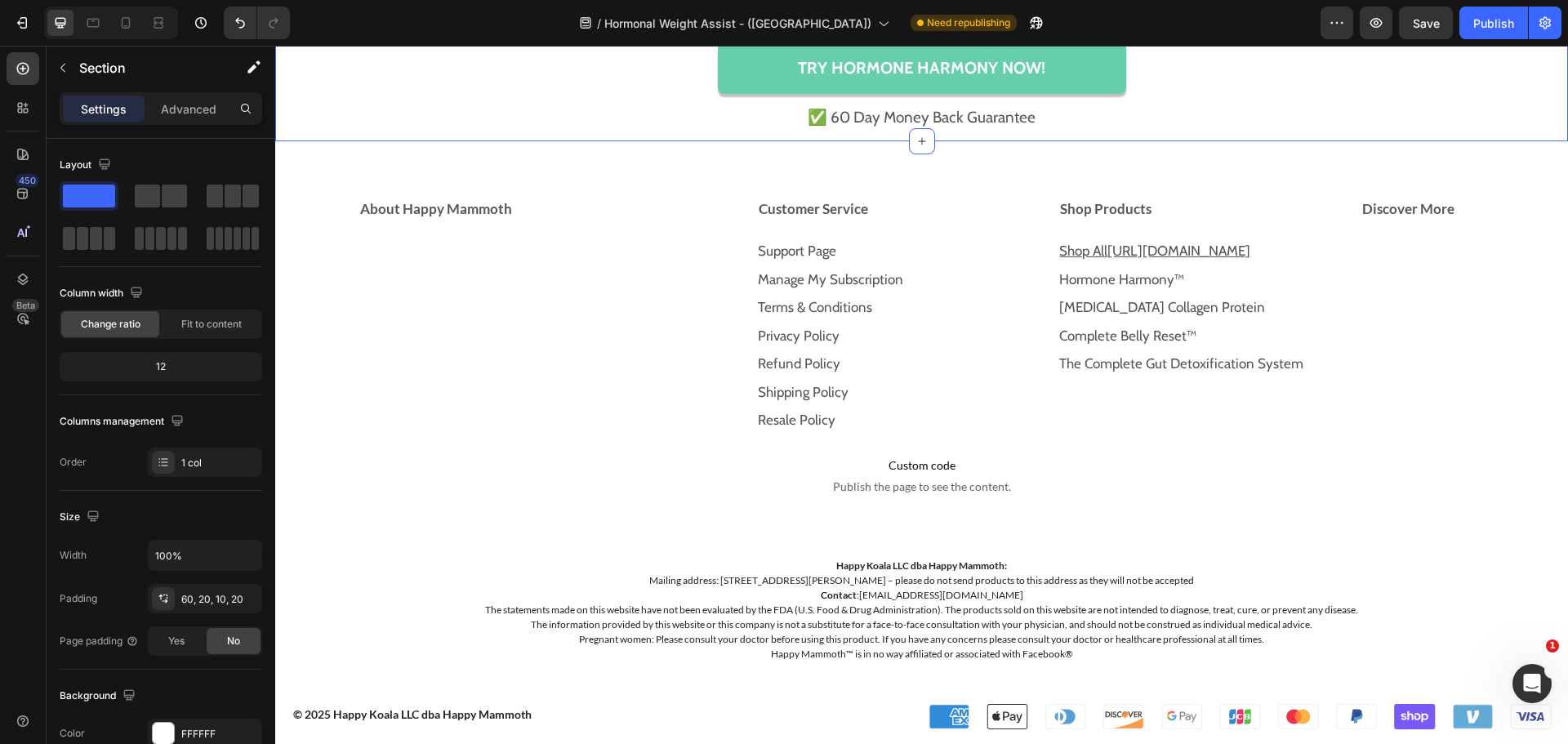
click at [235, 20] on icon "Undo/Redo" at bounding box center [240, 23] width 16 height 16
click at [1196, 246] on p "Shop Al l" at bounding box center [1189, 252] width 260 height 21
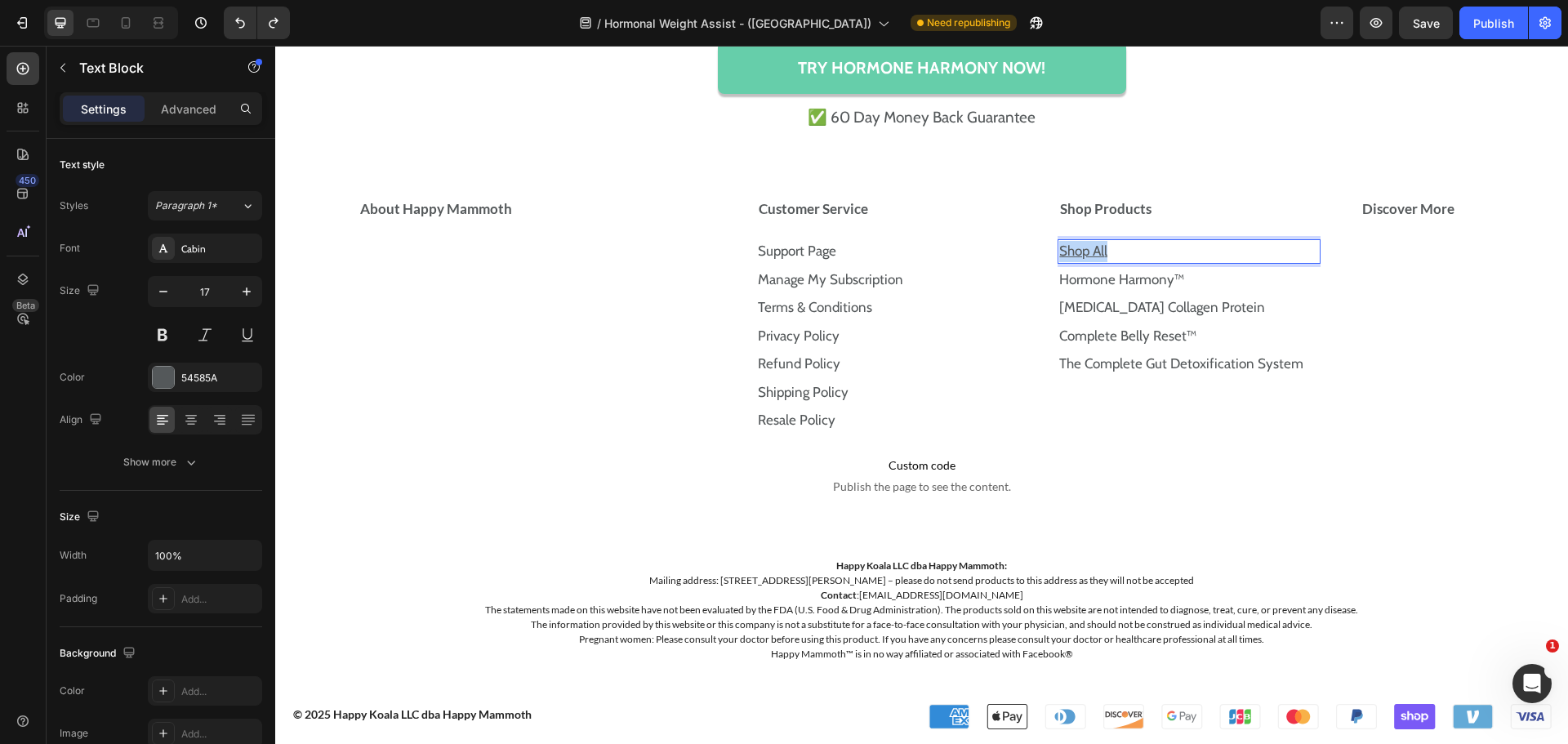
click at [1196, 246] on p "Shop Al l" at bounding box center [1189, 252] width 260 height 21
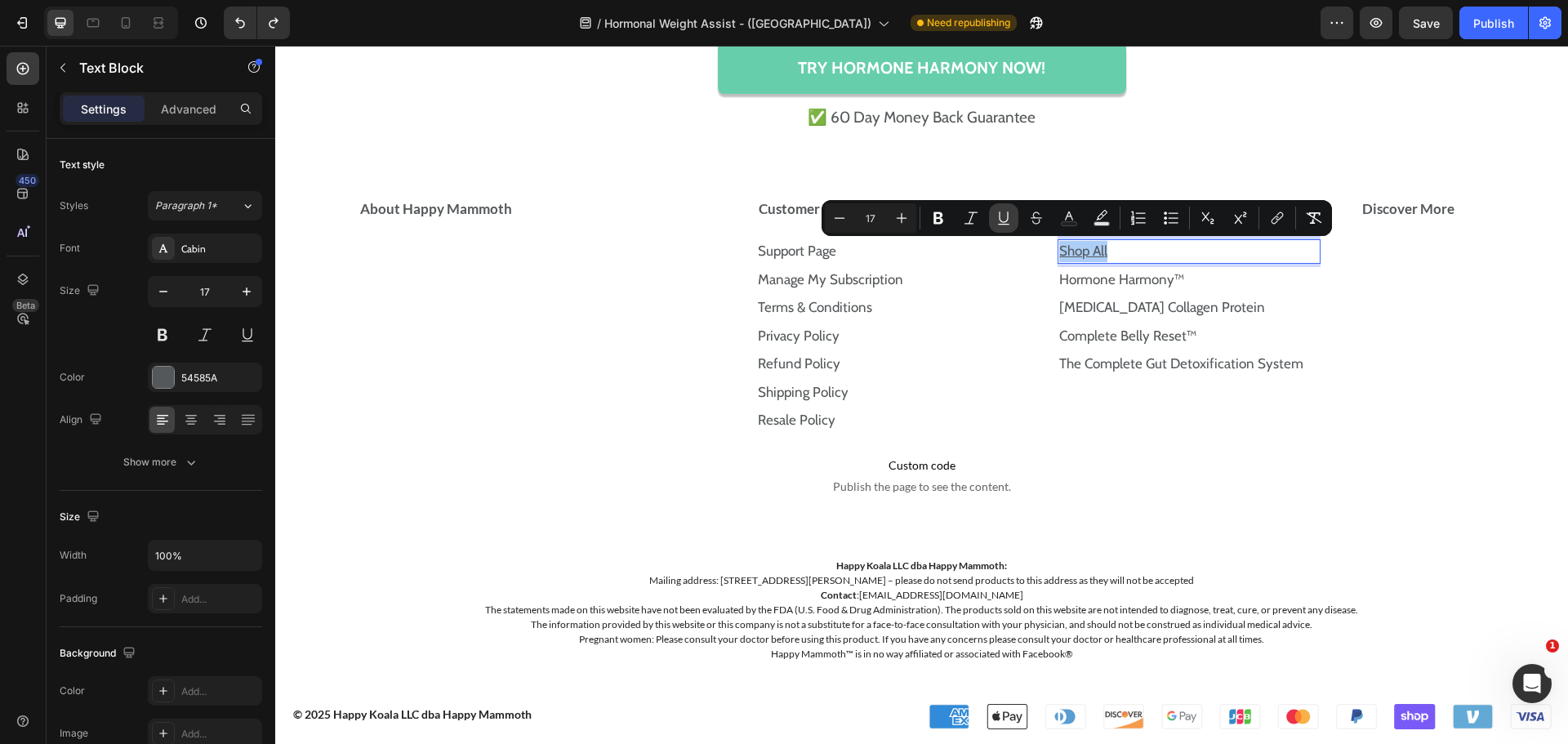
drag, startPoint x: 1002, startPoint y: 219, endPoint x: 719, endPoint y: 278, distance: 289.1
click at [1002, 219] on icon "Editor contextual toolbar" at bounding box center [1003, 217] width 16 height 16
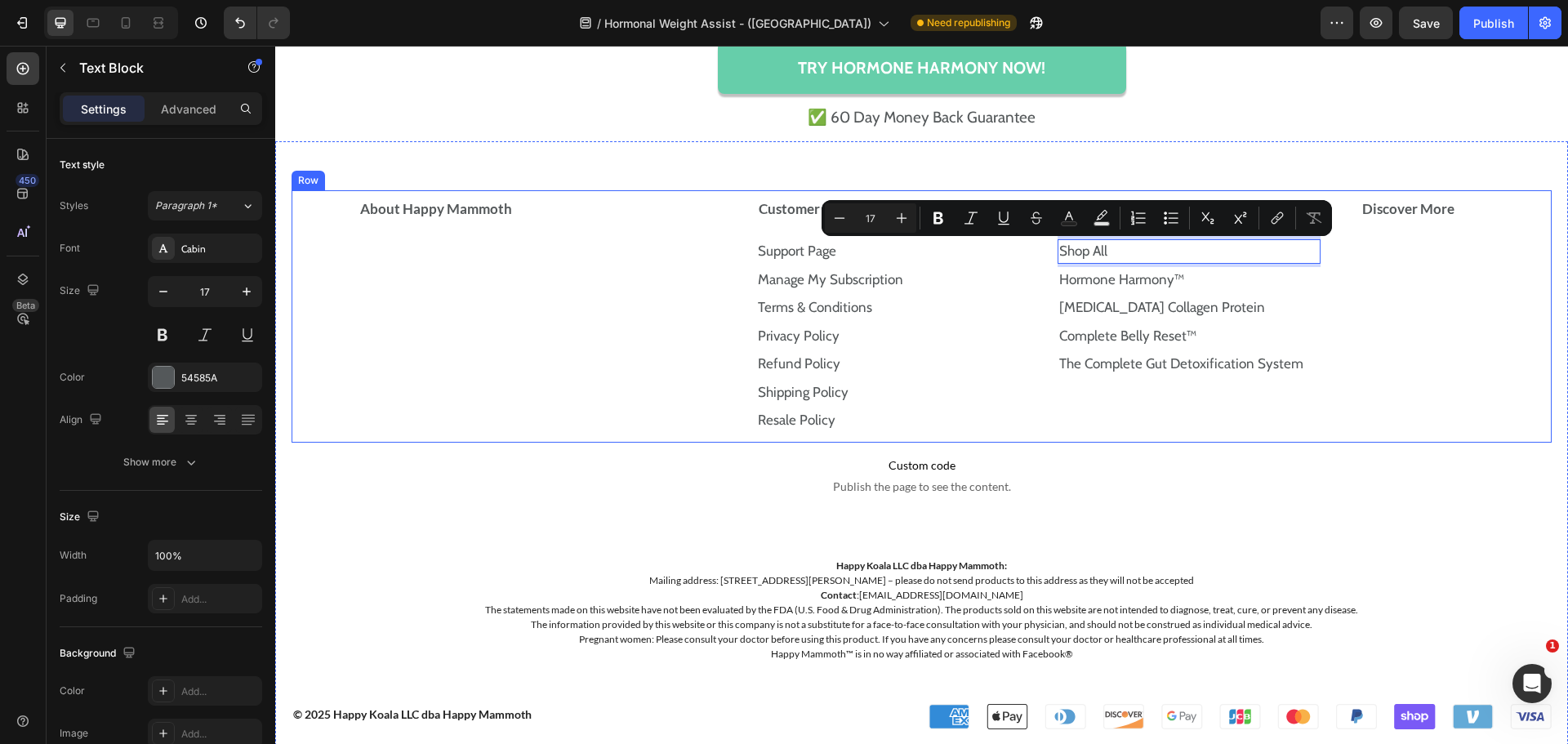
click at [1301, 422] on div "Shop Products Shop Al l Text Block 0 Hormone Harmony™ Text Block Prebiotic Coll…" at bounding box center [1201, 316] width 289 height 253
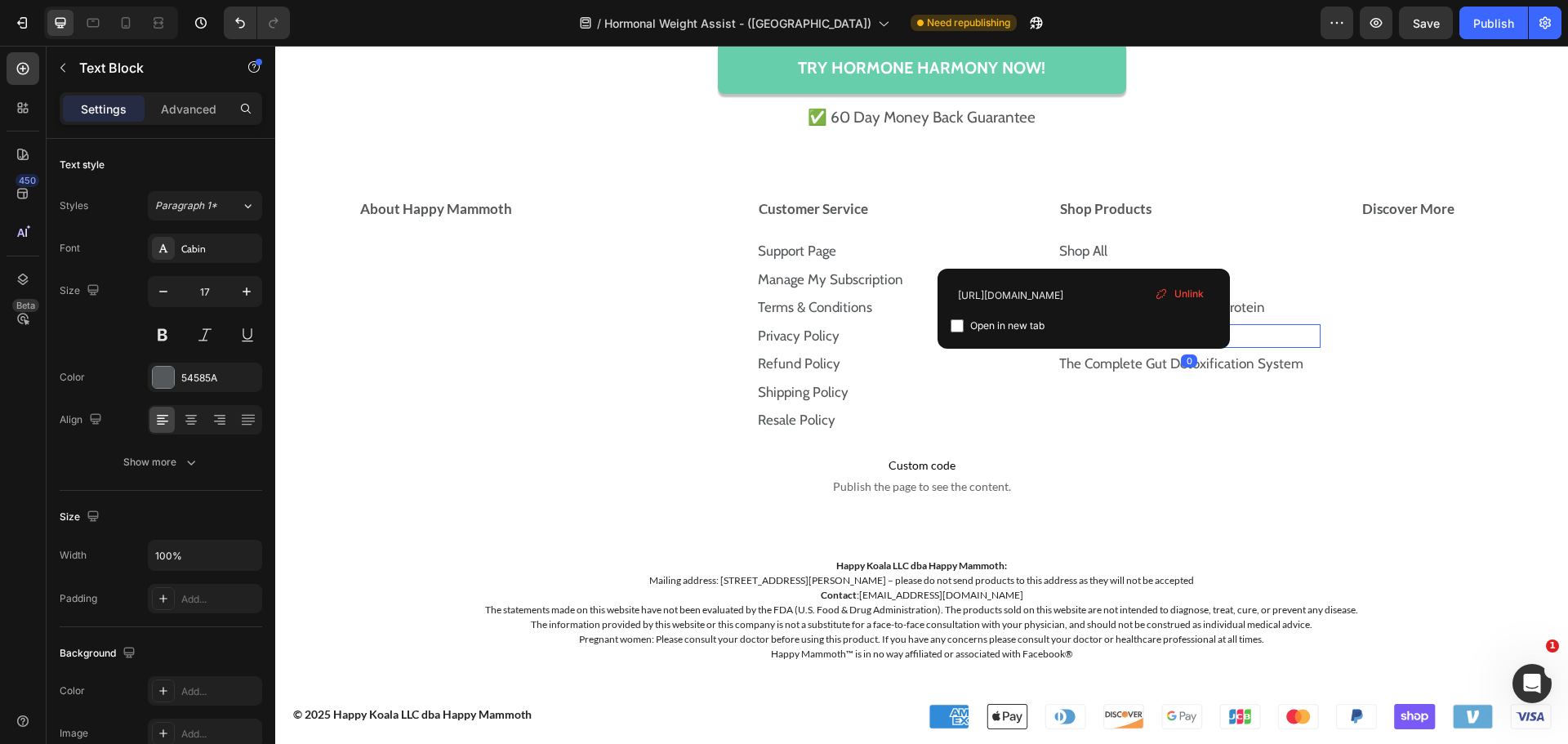
click at [1152, 334] on link "Complete Belly Reset™" at bounding box center [1127, 336] width 137 height 16
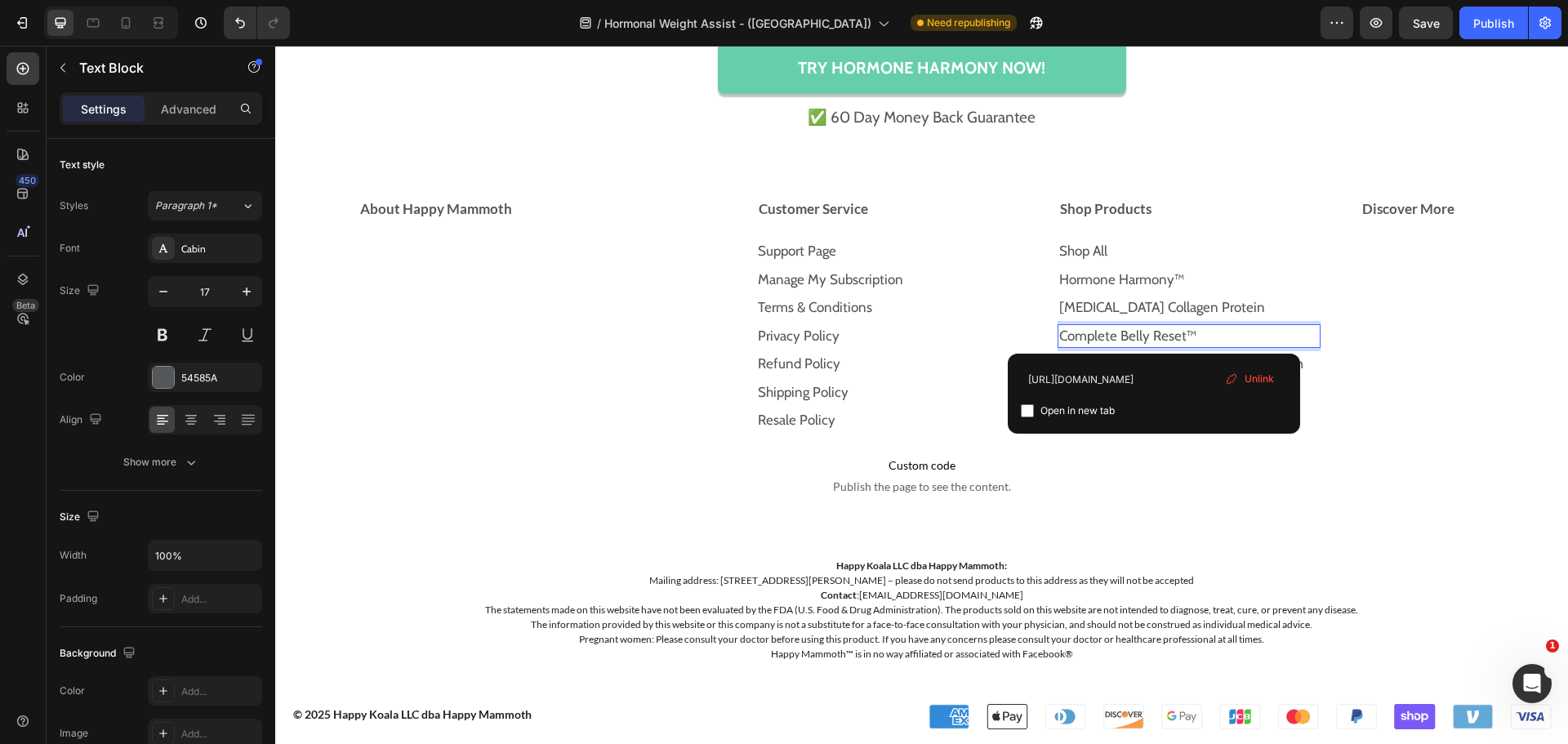
click at [1152, 334] on link "Complete Belly Reset™" at bounding box center [1127, 336] width 137 height 16
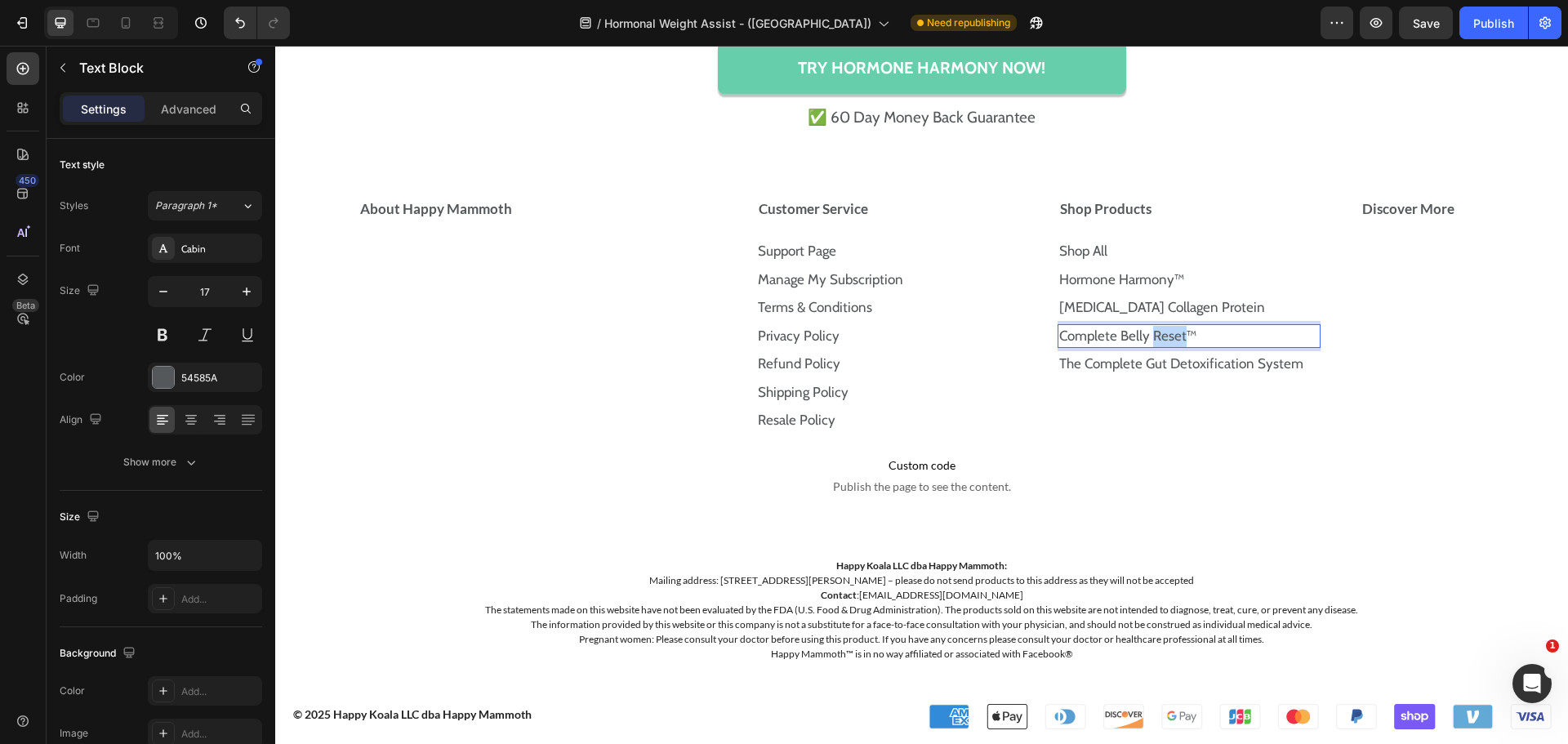
click at [1152, 334] on link "Complete Belly Reset™" at bounding box center [1127, 336] width 137 height 16
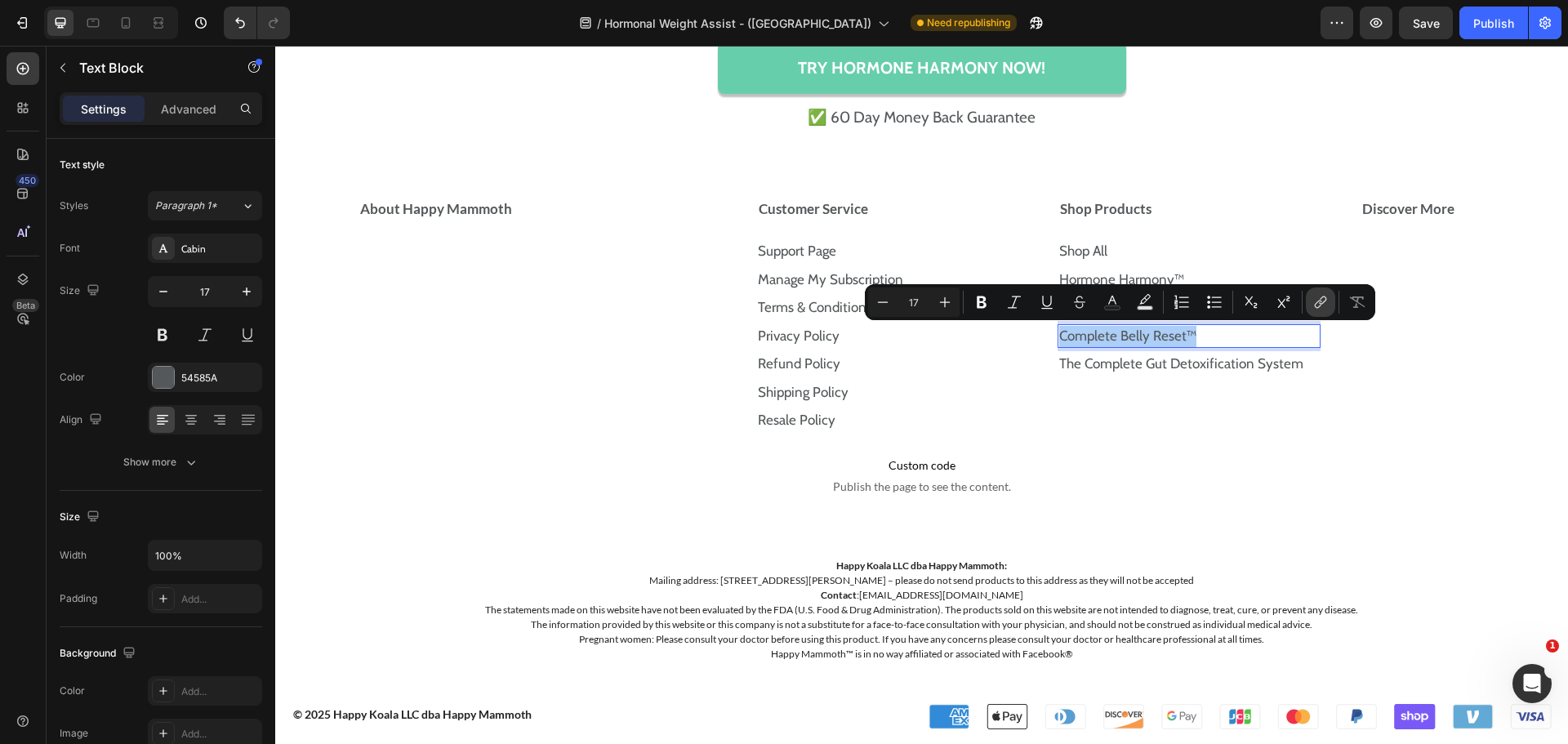
click at [1316, 300] on icon "Editor contextual toolbar" at bounding box center [1321, 302] width 16 height 16
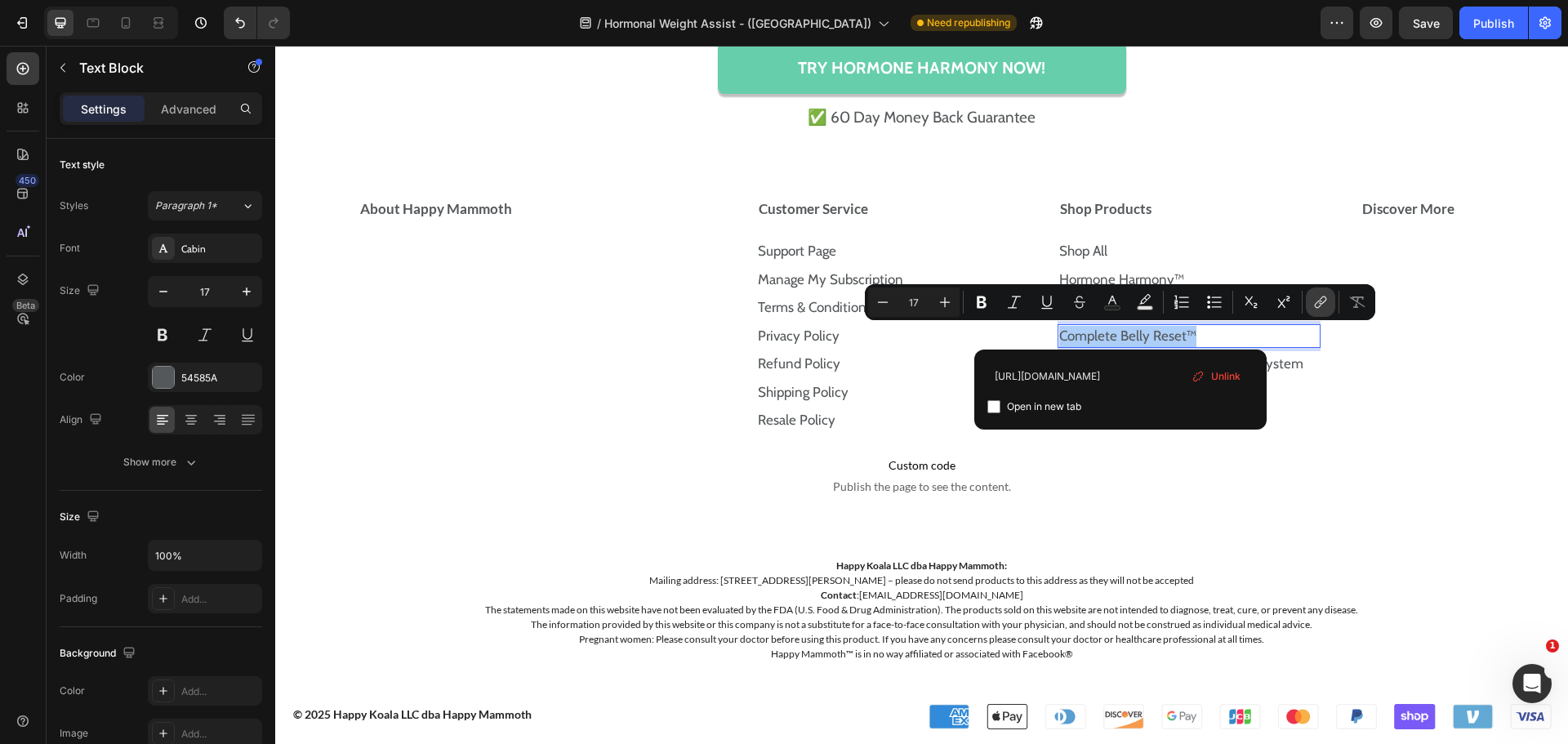
scroll to position [0, 117]
click at [1139, 378] on input "https://happymammoth.com/products/new-complete-belly-reset" at bounding box center [1120, 376] width 266 height 27
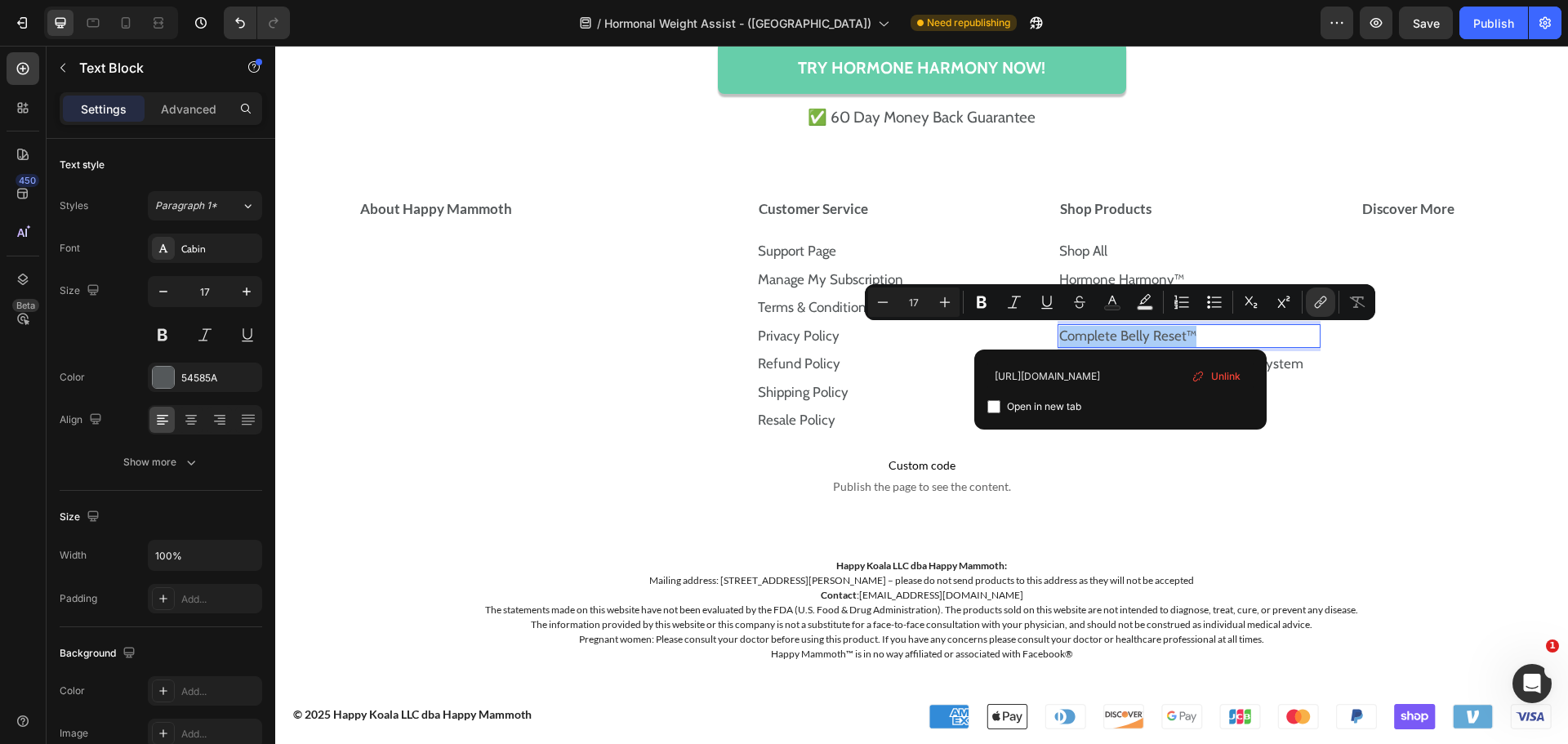
type input "https://store.happymammoth.com/products/the-complete-belly-reset"
click at [994, 405] on input "Editor contextual toolbar" at bounding box center [993, 406] width 13 height 13
checkbox input "false"
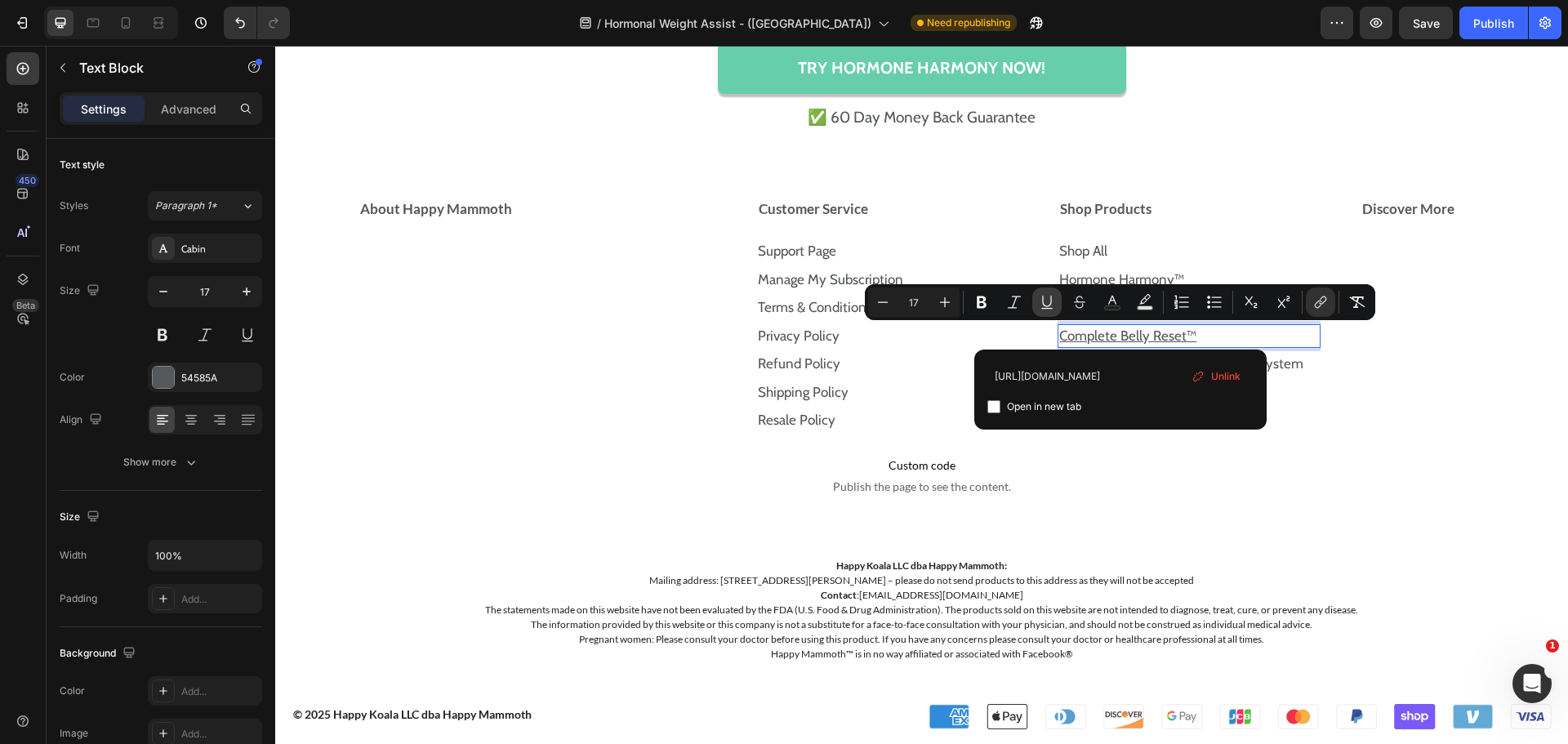
click at [1041, 302] on icon "Editor contextual toolbar" at bounding box center [1047, 302] width 16 height 16
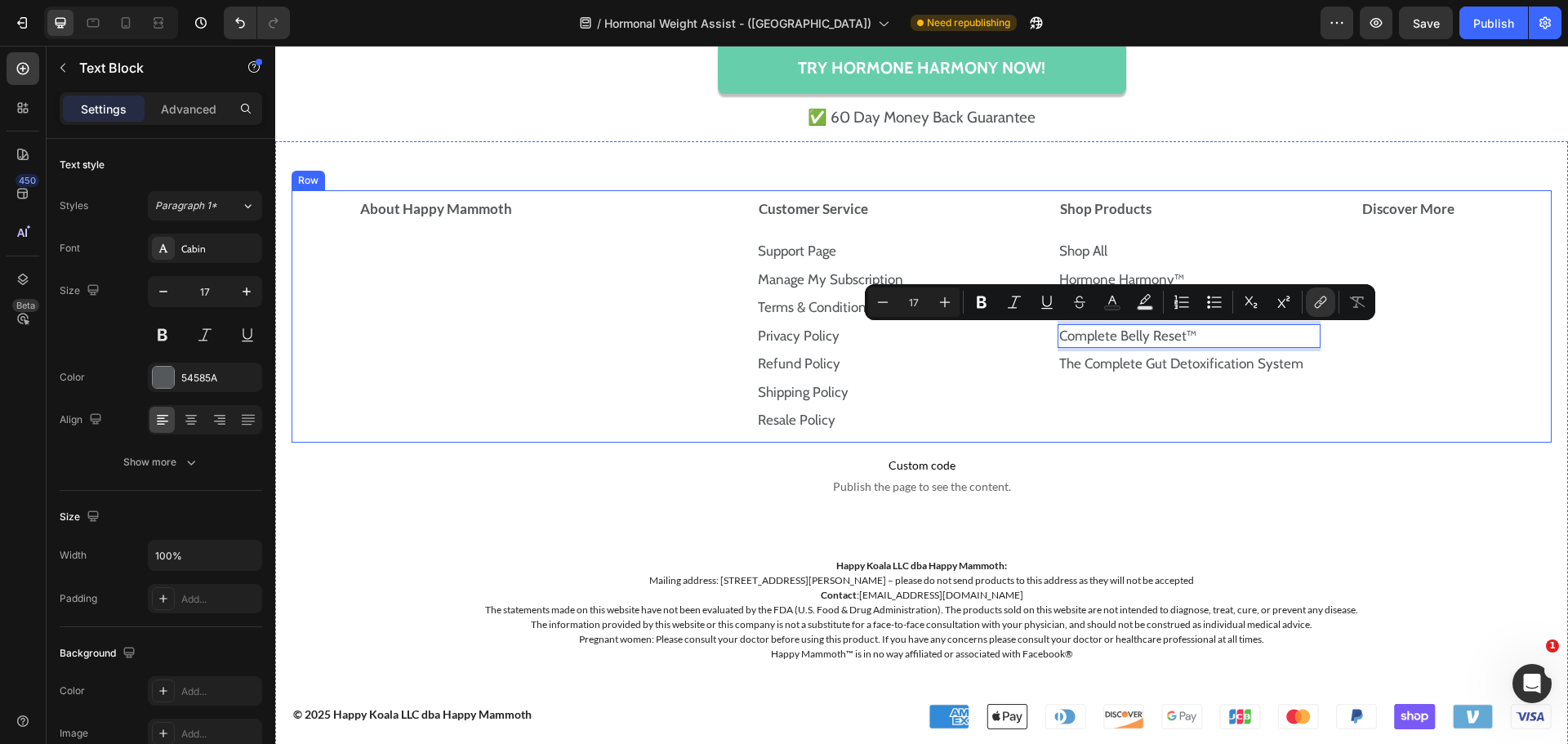
click at [1394, 349] on div "Discover More Accordion" at bounding box center [1456, 316] width 193 height 253
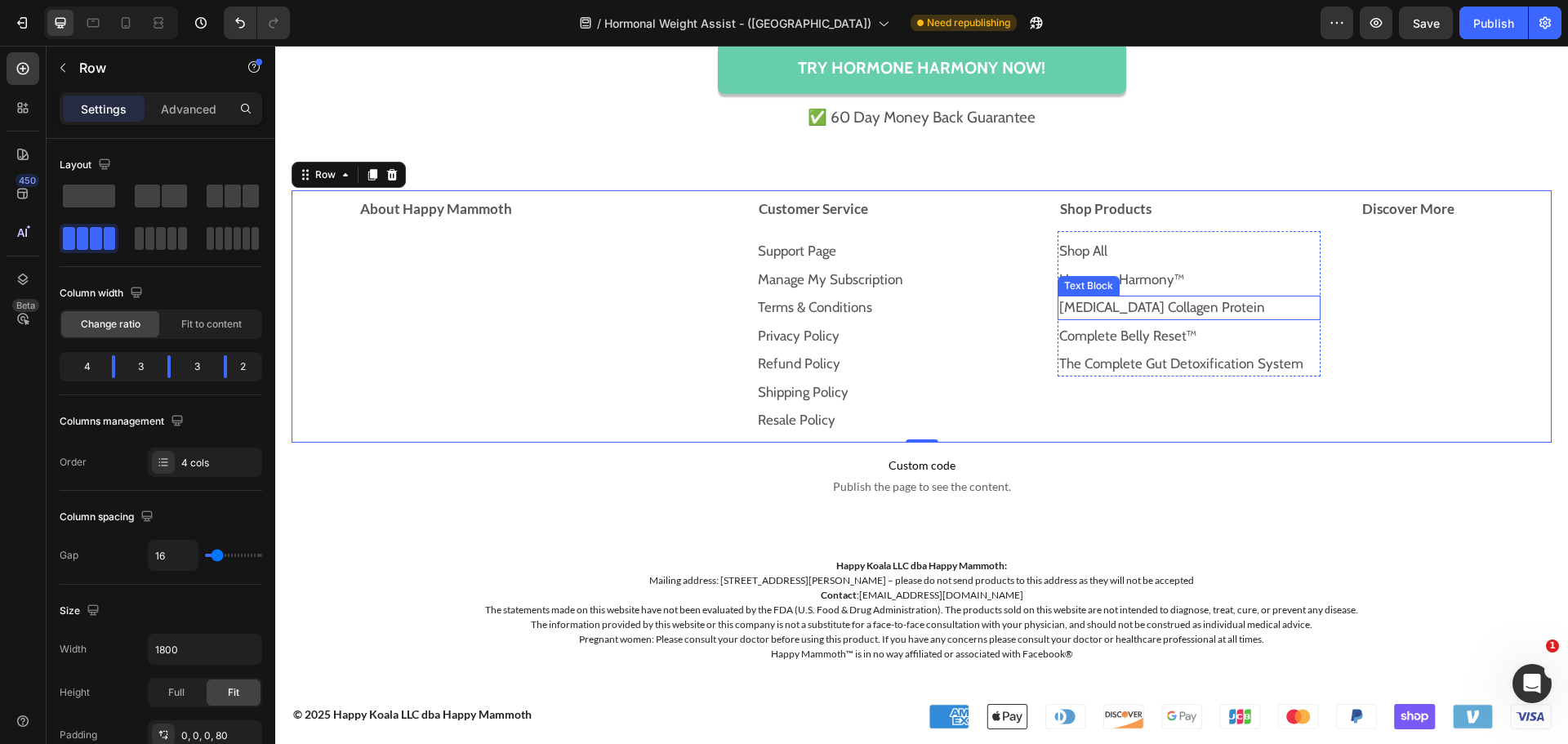
click at [1176, 309] on link "Prebiotic Collagen Protein" at bounding box center [1161, 307] width 206 height 16
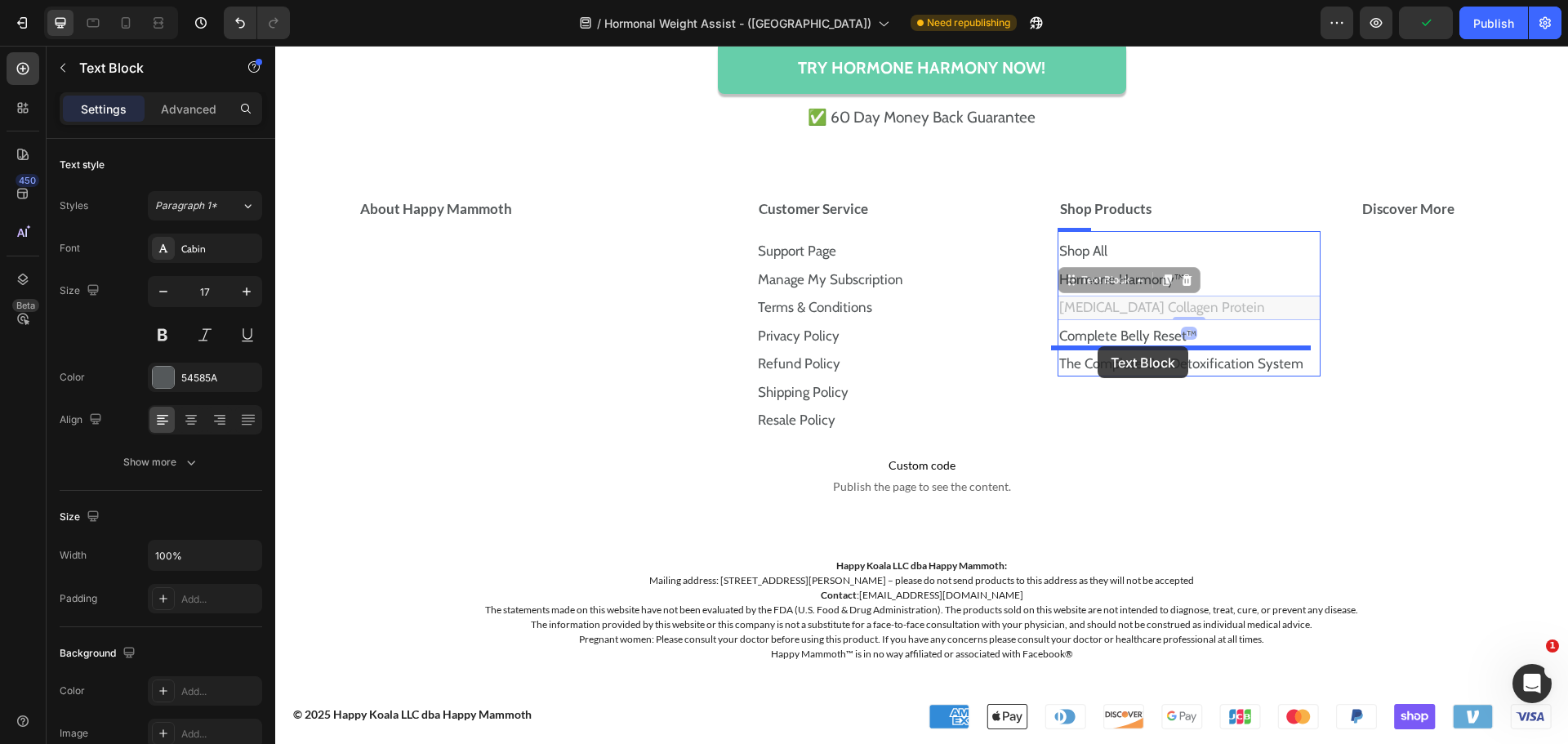
drag, startPoint x: 1069, startPoint y: 283, endPoint x: 1098, endPoint y: 346, distance: 69.4
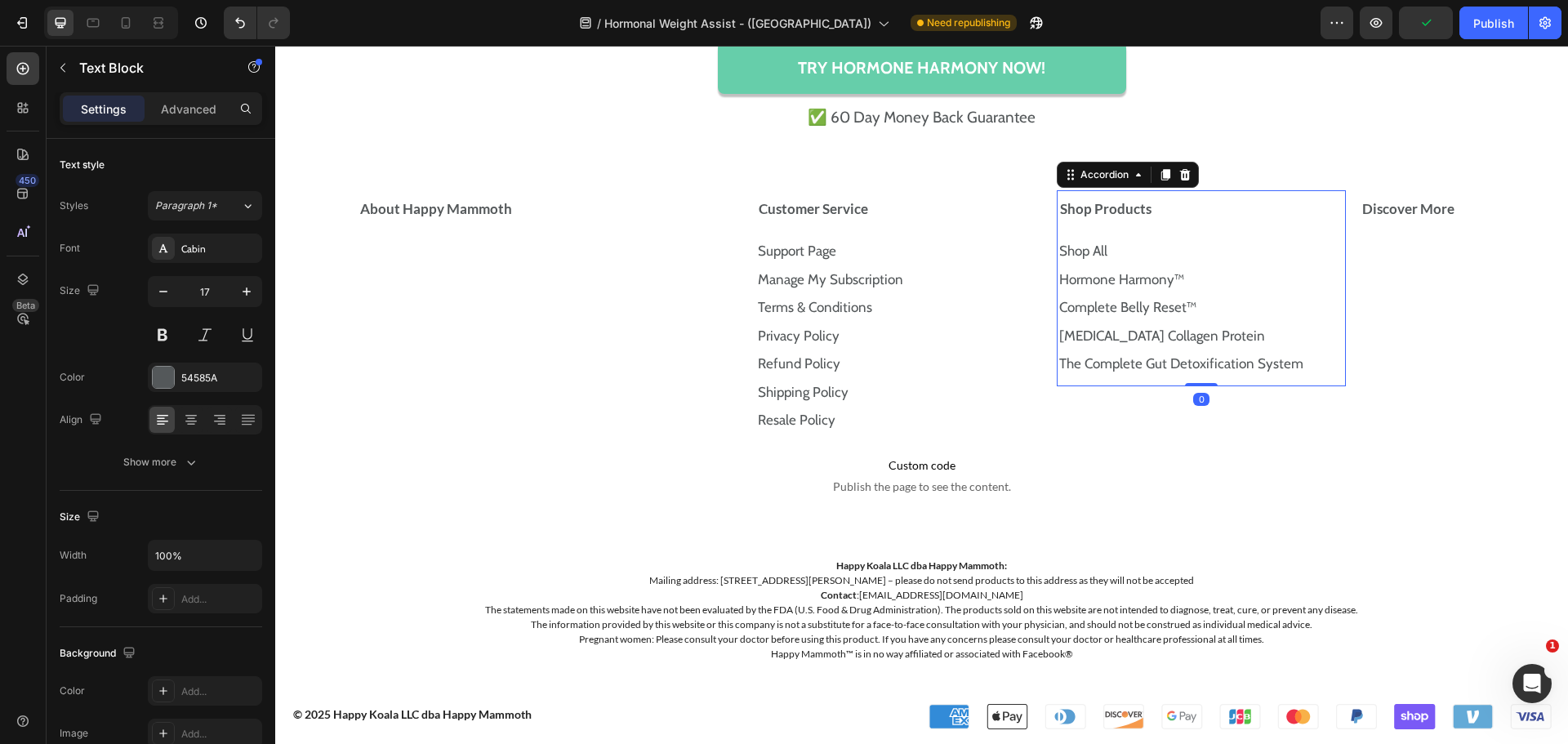
click at [1326, 331] on div "Shop Products Shop Al l Text Block Hormone Harmony™ Text Block Complete Belly R…" at bounding box center [1201, 288] width 289 height 196
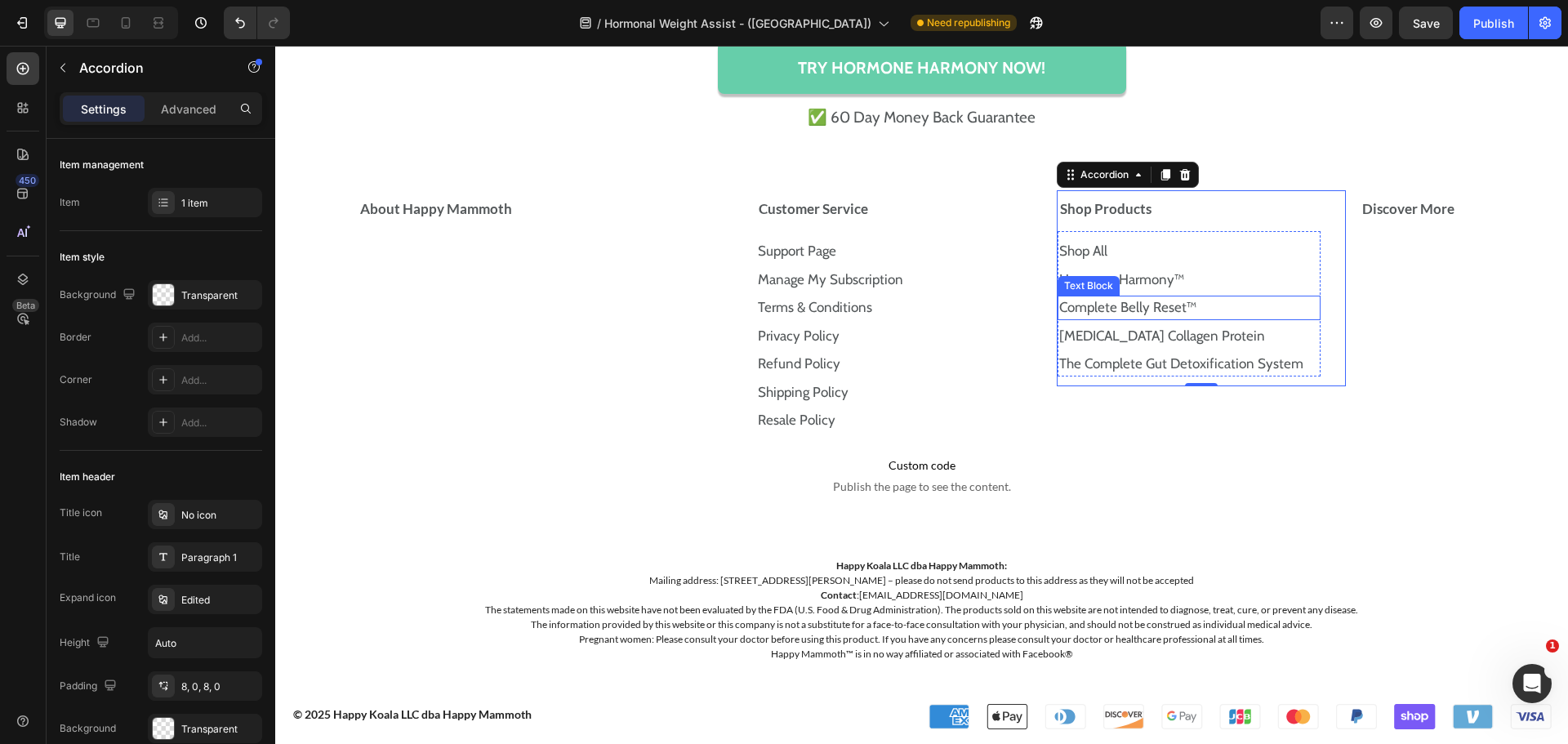
click at [1218, 305] on p "Complete Belly Reset™" at bounding box center [1189, 307] width 260 height 21
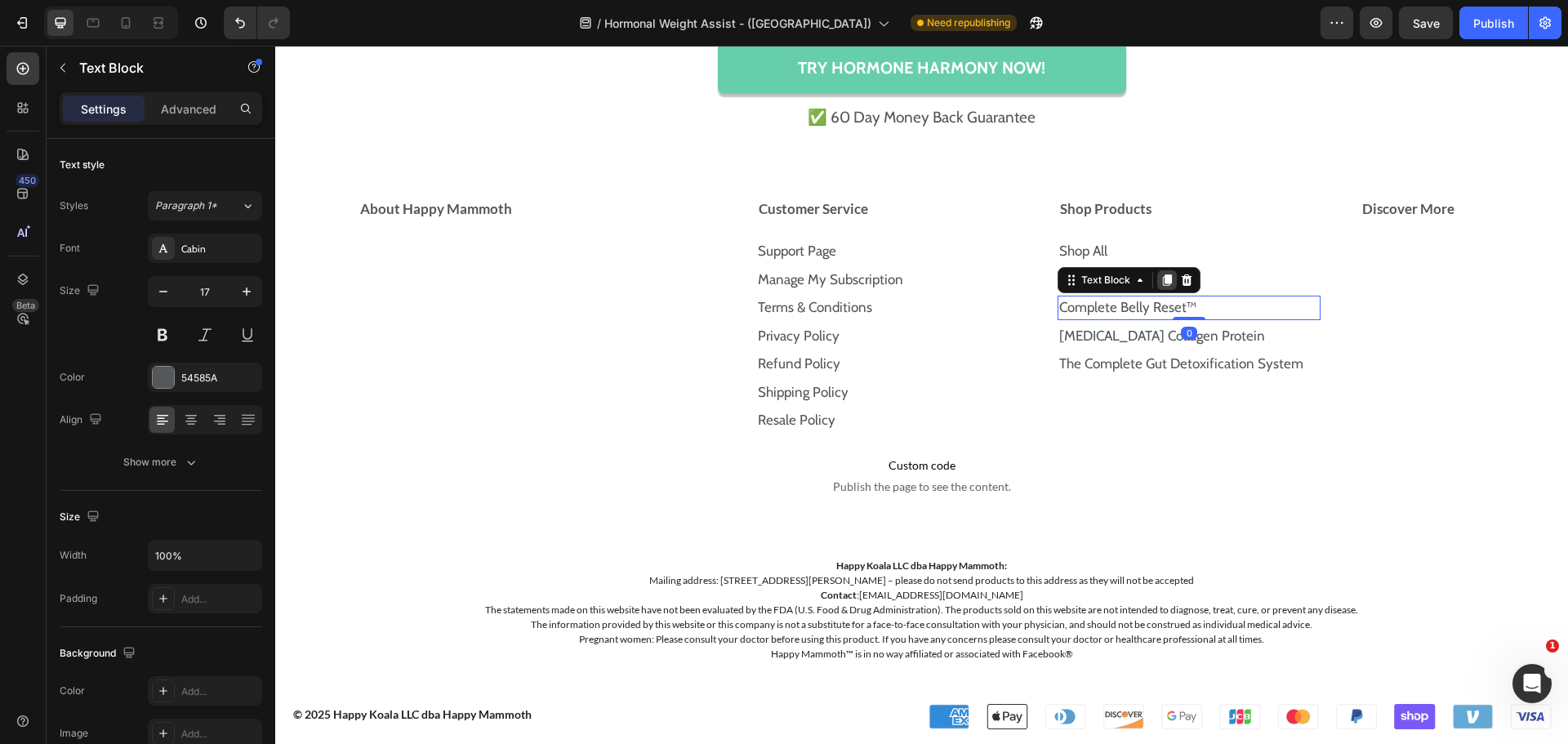
click at [1163, 283] on icon at bounding box center [1168, 279] width 9 height 11
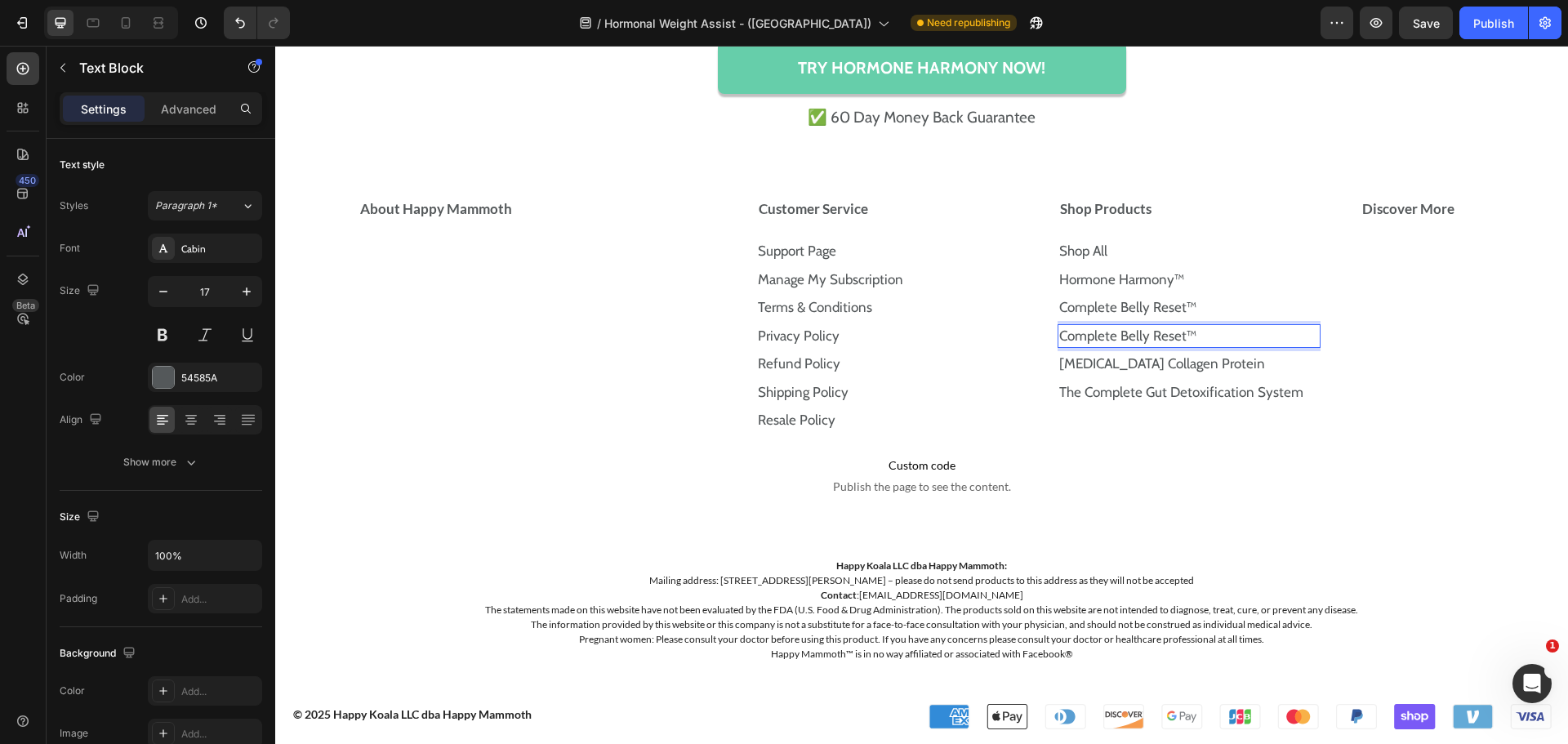
click at [1142, 329] on link "Complete Belly Reset™" at bounding box center [1127, 336] width 137 height 16
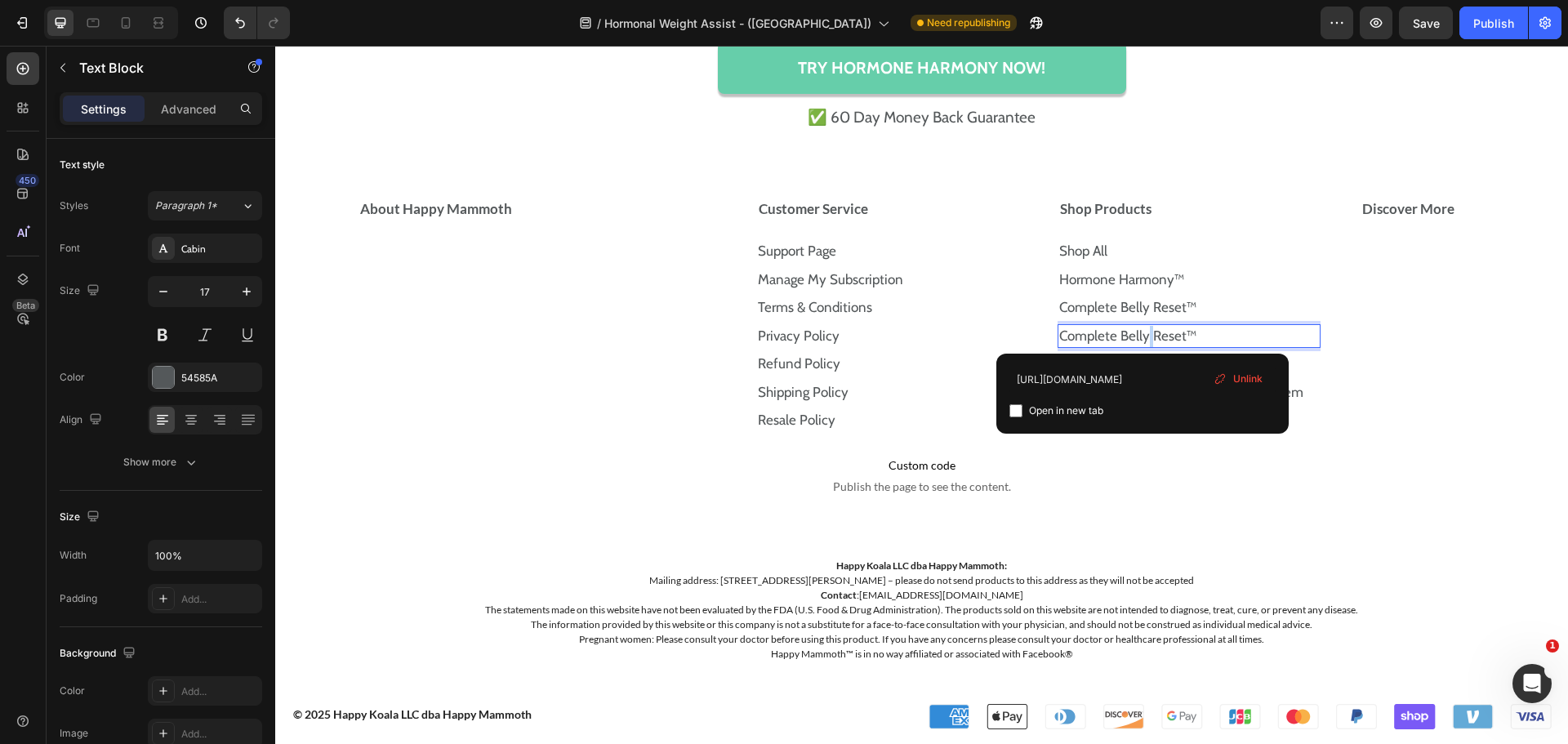
click at [1142, 329] on link "Complete Belly Reset™" at bounding box center [1127, 336] width 137 height 16
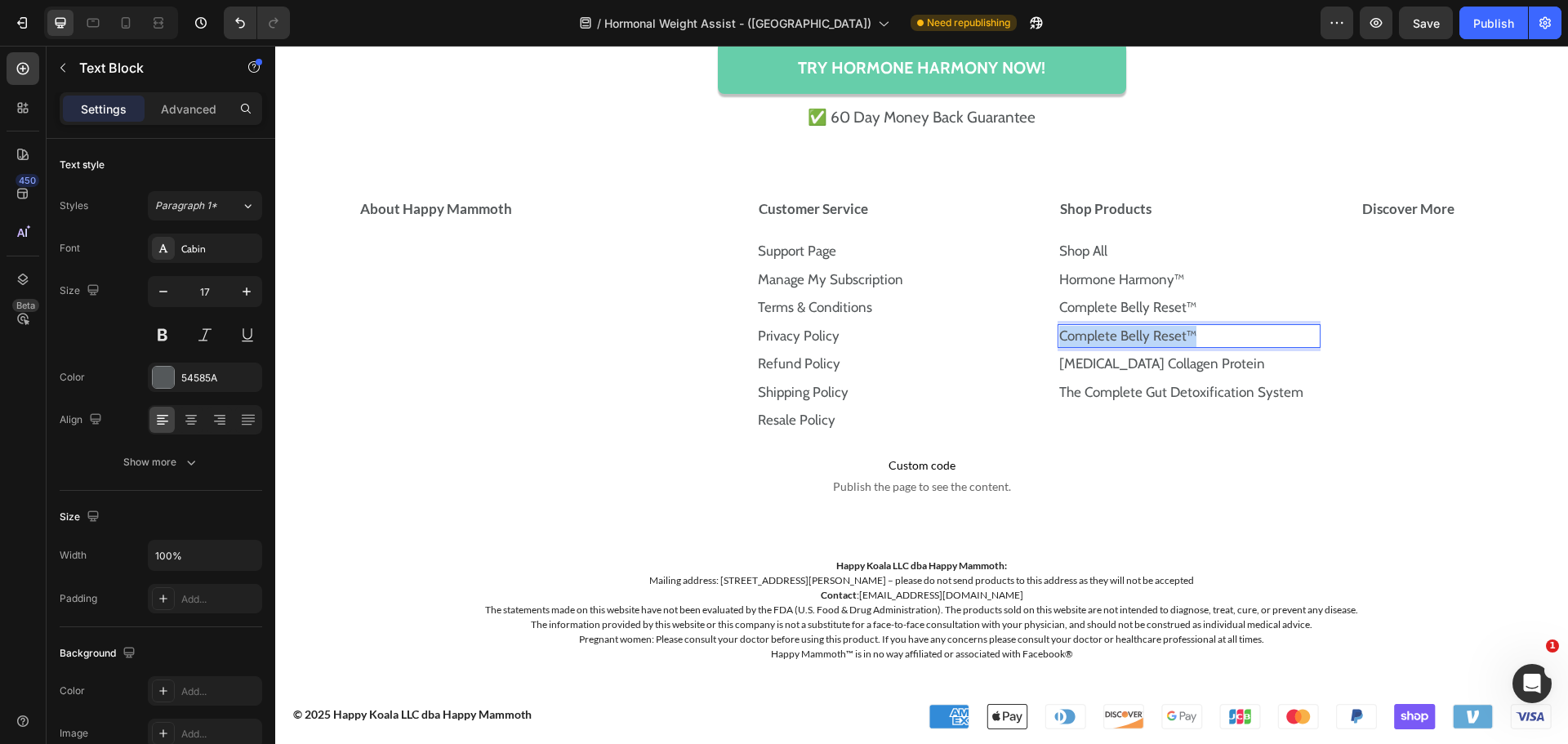
click at [1142, 329] on link "Complete Belly Reset™" at bounding box center [1127, 336] width 137 height 16
click at [1247, 337] on p "Hormone Harmony™ PLUS+" at bounding box center [1189, 337] width 260 height 21
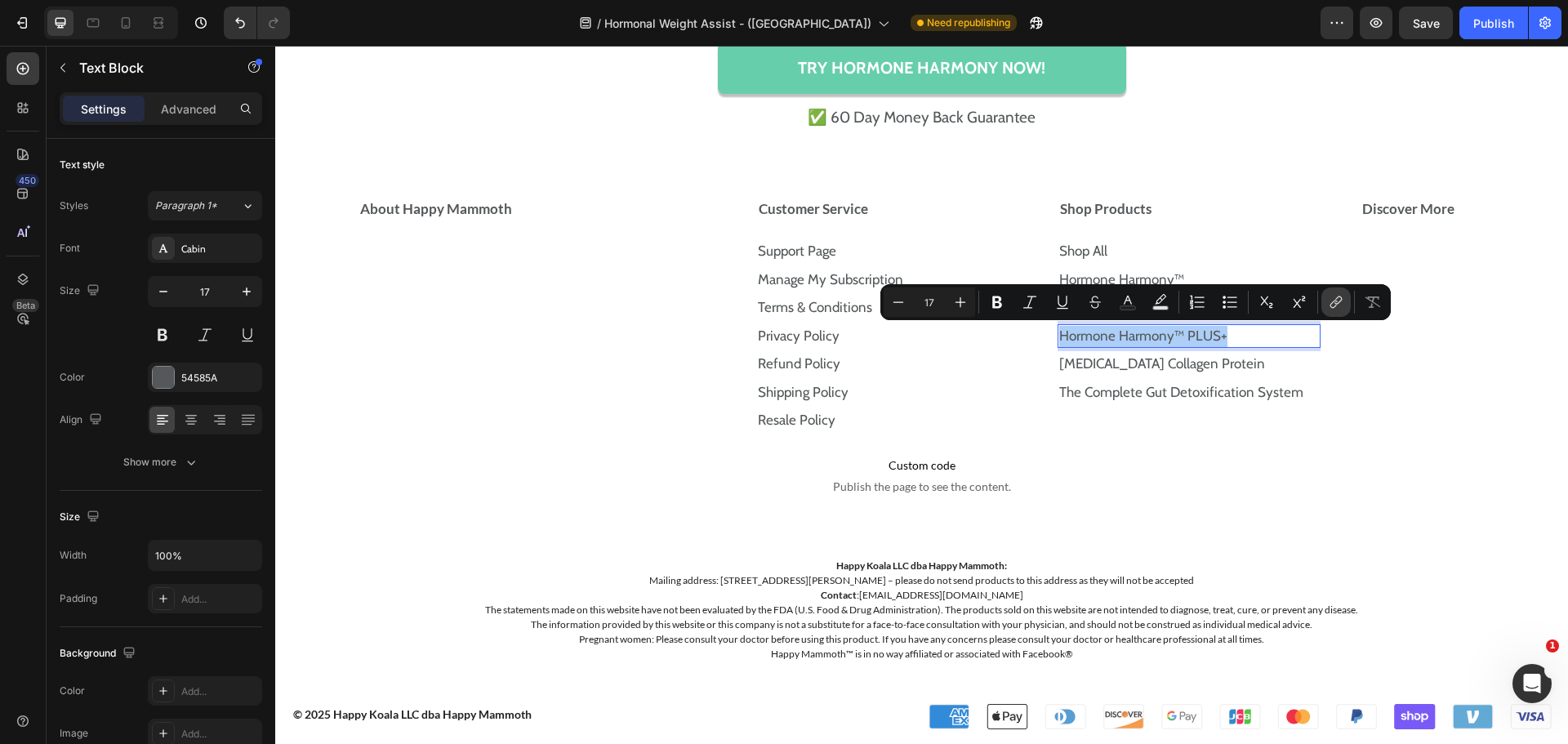
click at [1333, 297] on icon "Editor contextual toolbar" at bounding box center [1336, 302] width 16 height 16
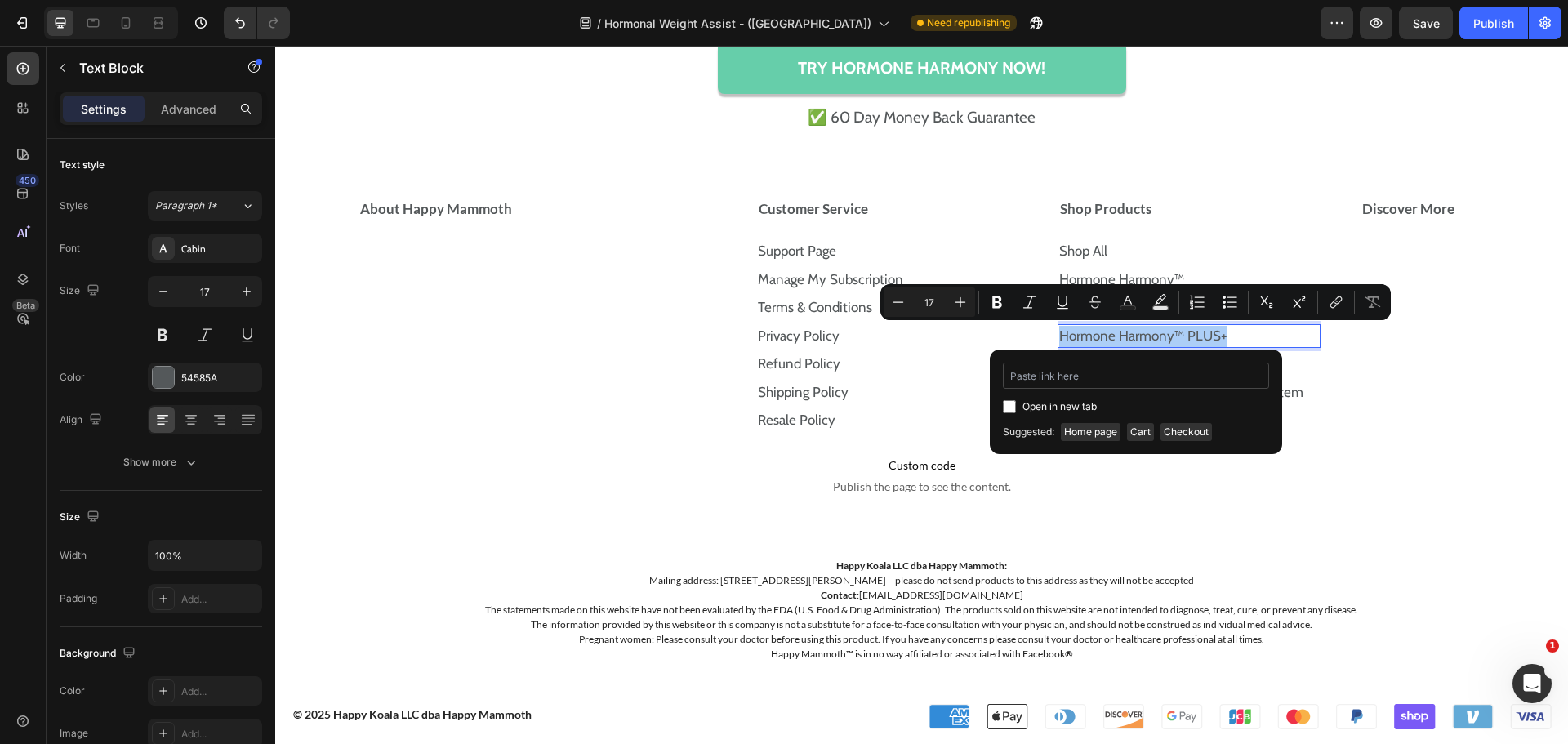
click at [1124, 366] on input "Editor contextual toolbar" at bounding box center [1136, 376] width 266 height 27
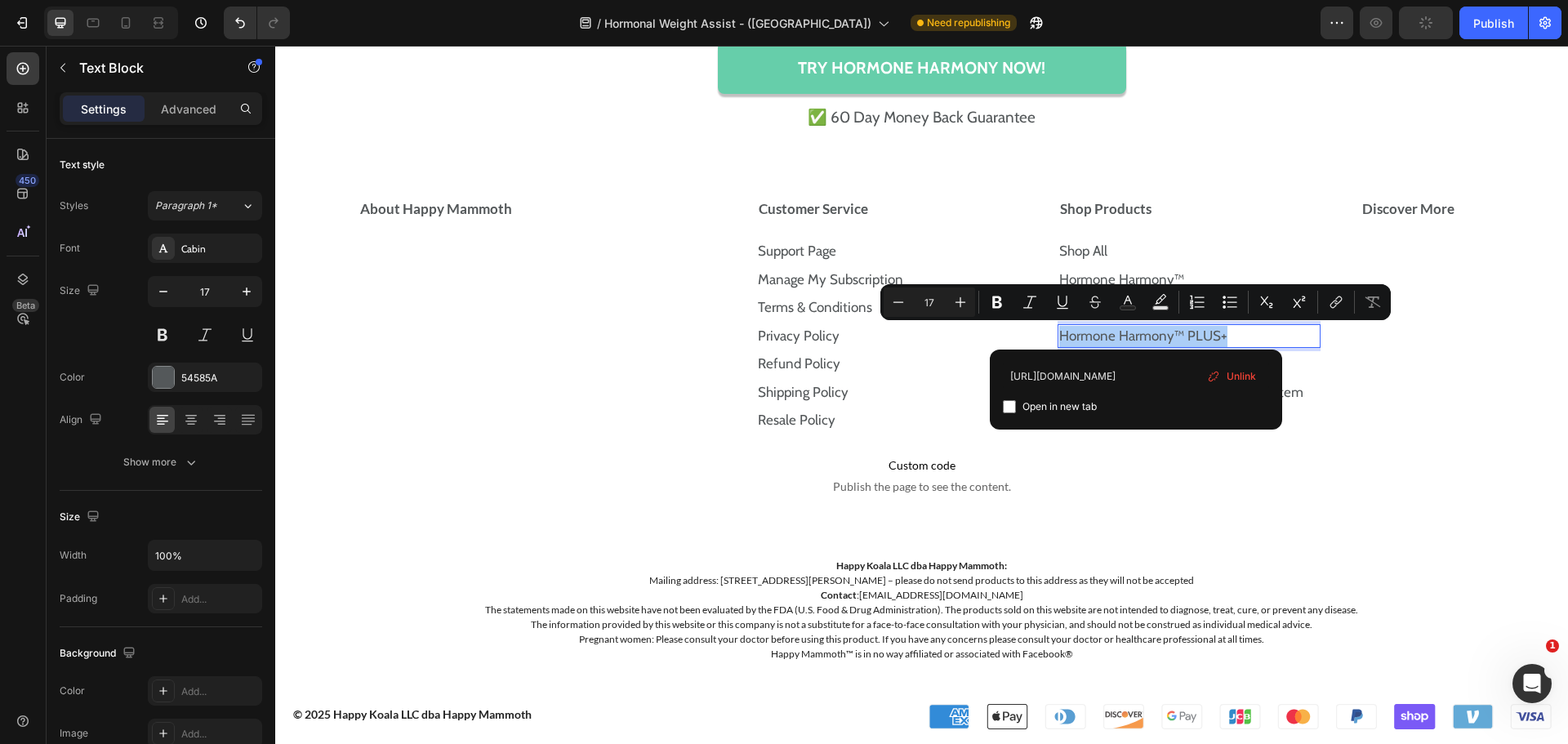
type input "https://store.happymammoth.com/products/the-hormone-harmony-plus"
click at [1003, 405] on input "Editor contextual toolbar" at bounding box center [1009, 406] width 13 height 13
click at [1004, 405] on input "Editor contextual toolbar" at bounding box center [1009, 406] width 13 height 13
checkbox input "false"
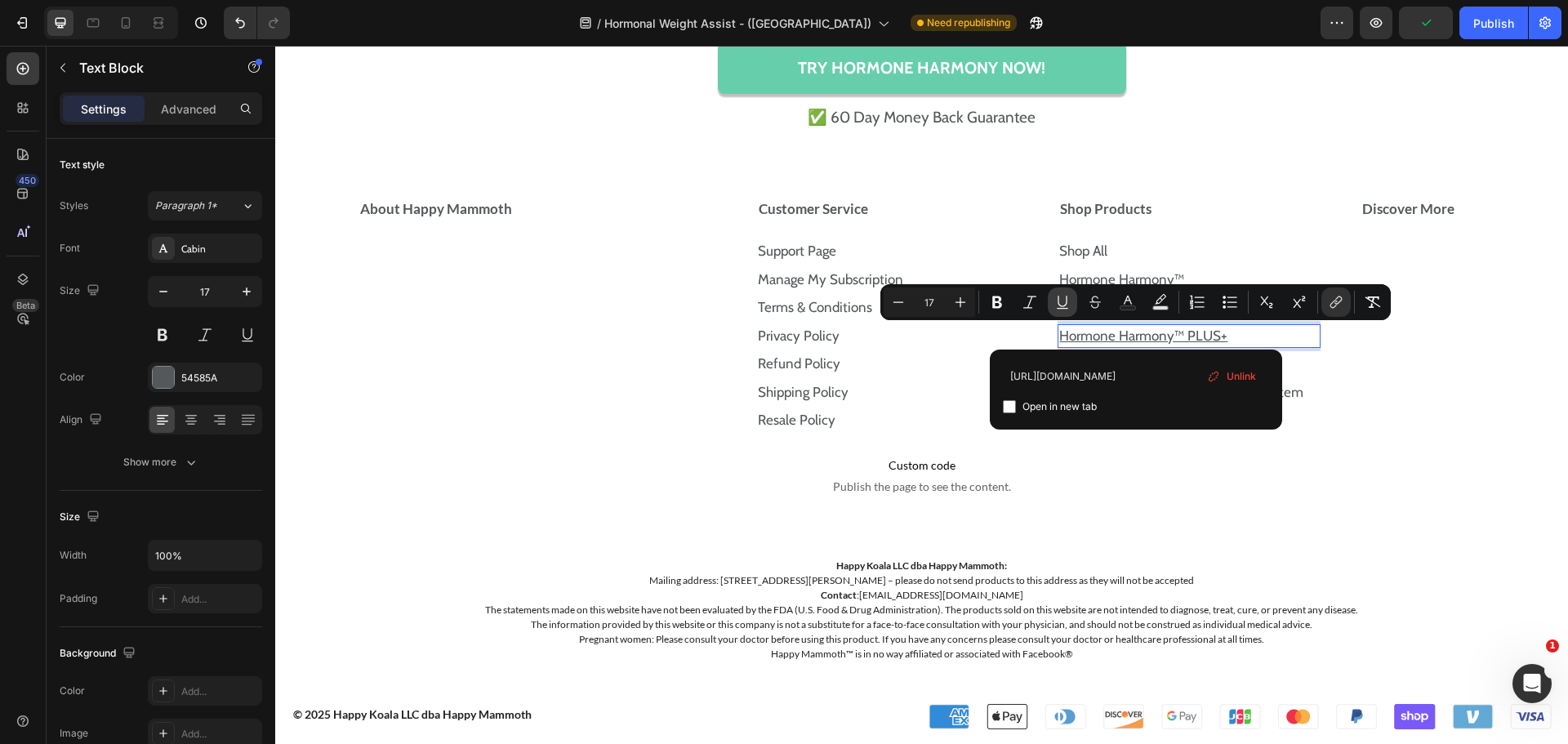
click at [1061, 309] on icon "Editor contextual toolbar" at bounding box center [1062, 302] width 16 height 16
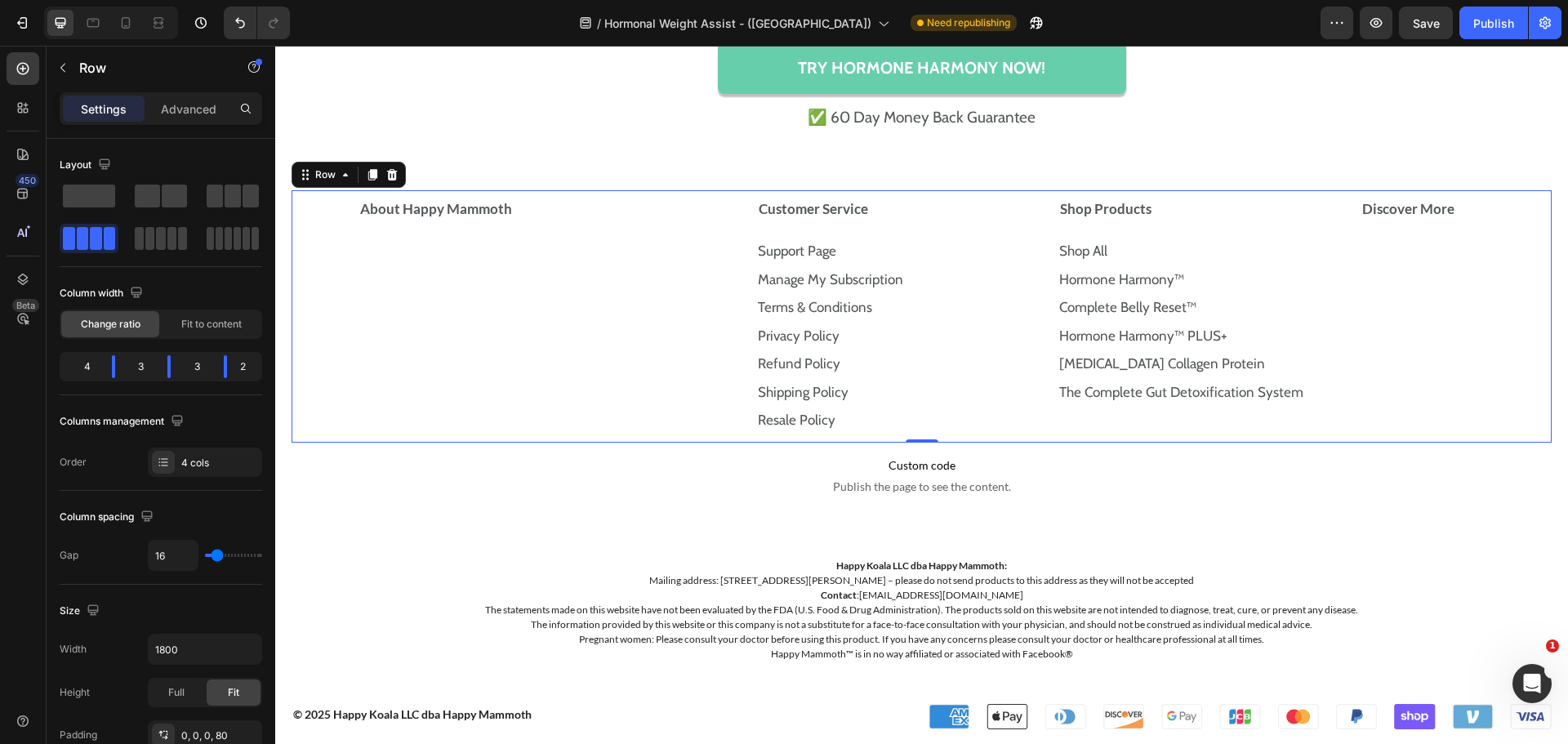
click at [1399, 381] on div "Discover More Accordion" at bounding box center [1456, 316] width 193 height 253
click at [1213, 363] on p "Prebiotic Collagen Protein" at bounding box center [1189, 364] width 260 height 21
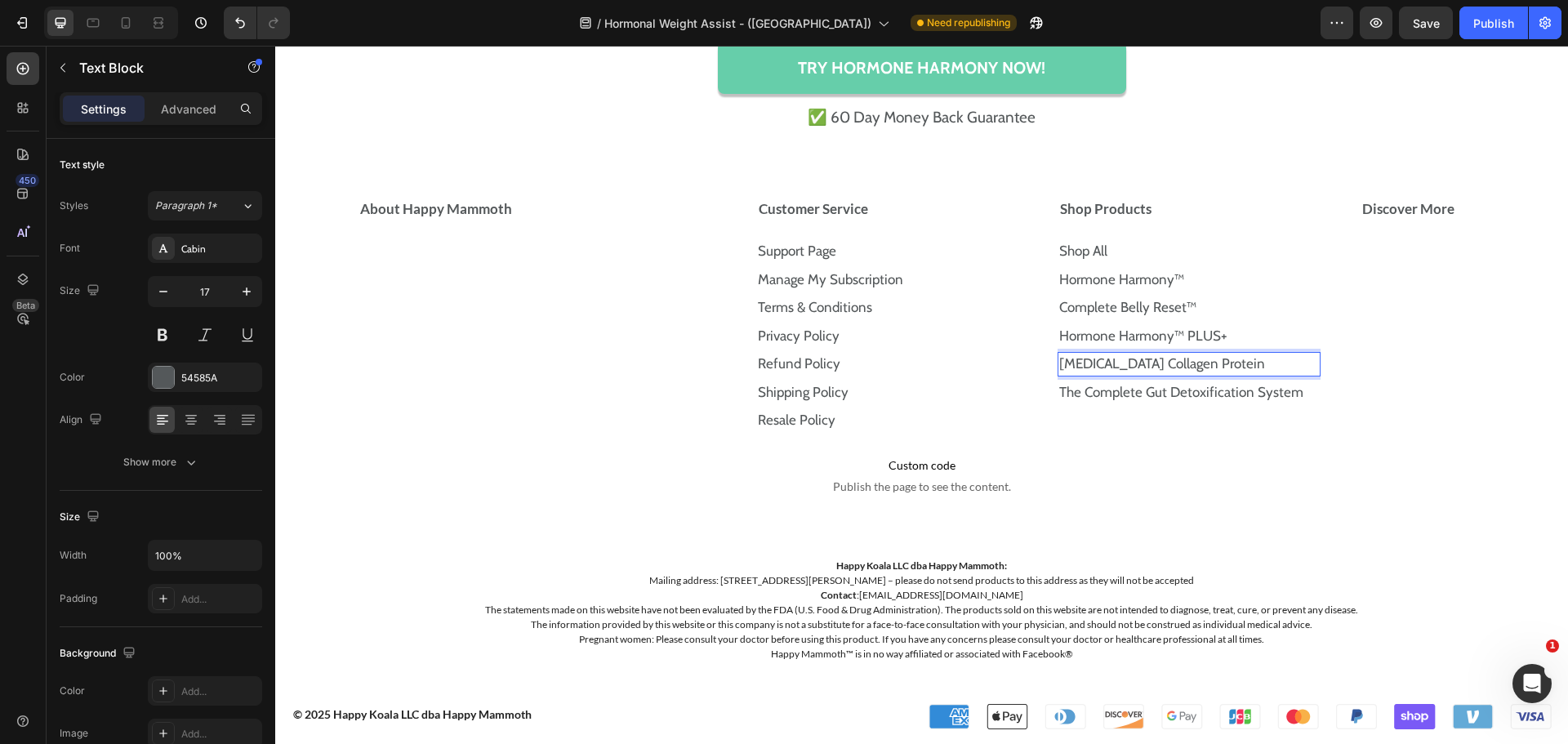
click at [1213, 363] on p "Prebiotic Collagen Protein" at bounding box center [1189, 364] width 260 height 21
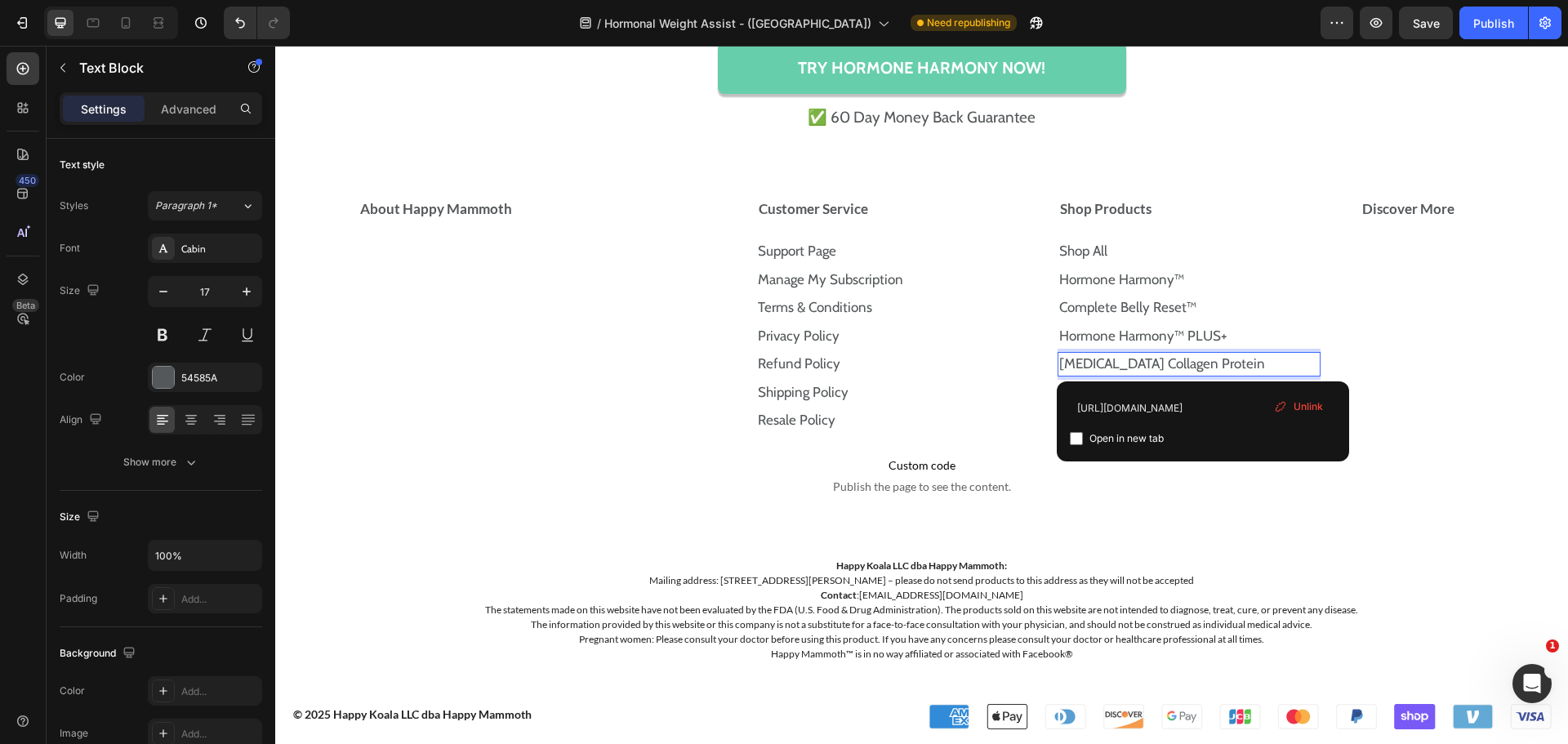
click at [1213, 363] on p "Prebiotic Collagen Protein" at bounding box center [1189, 364] width 260 height 21
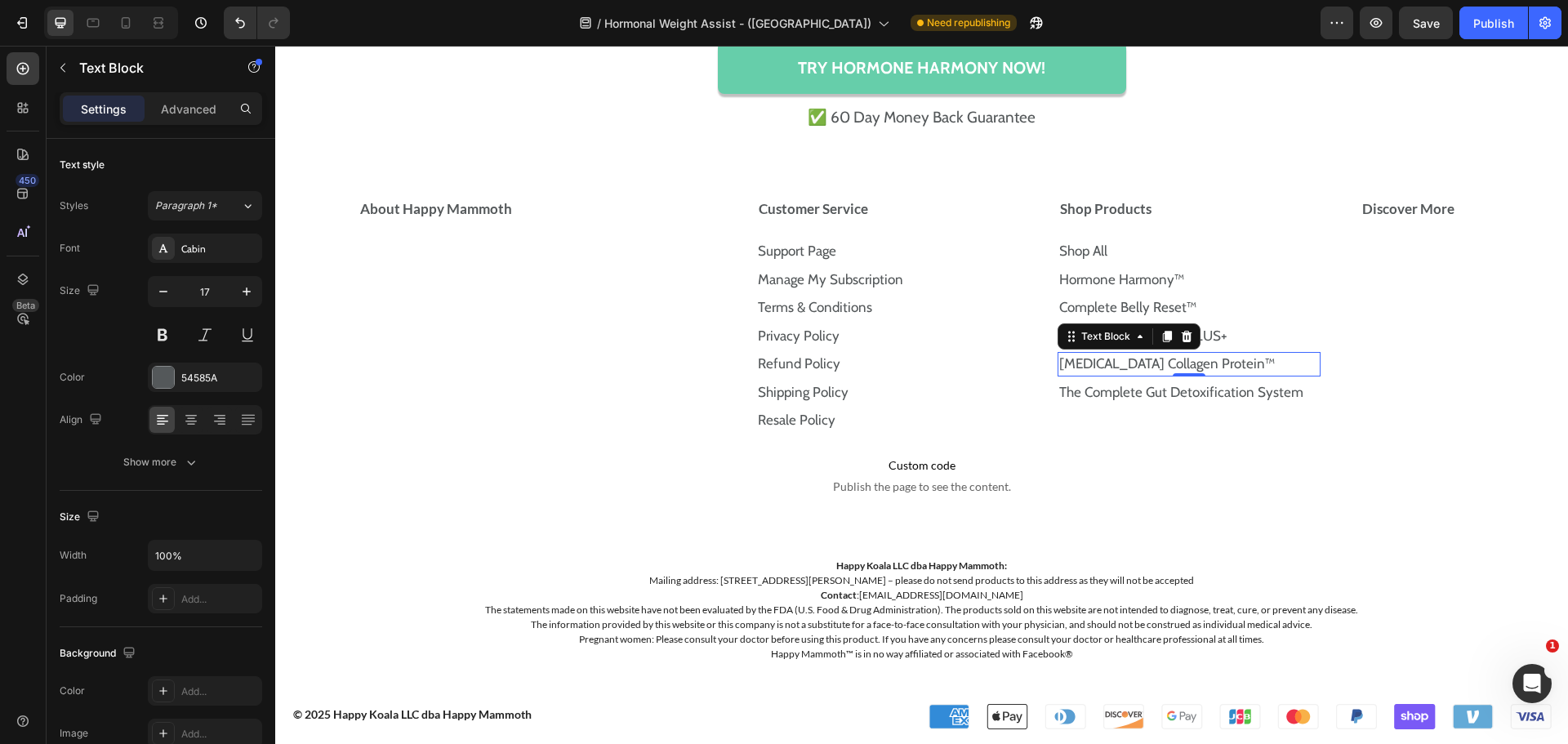
click at [1250, 366] on p "Prebiotic Collagen Protein™" at bounding box center [1189, 364] width 260 height 21
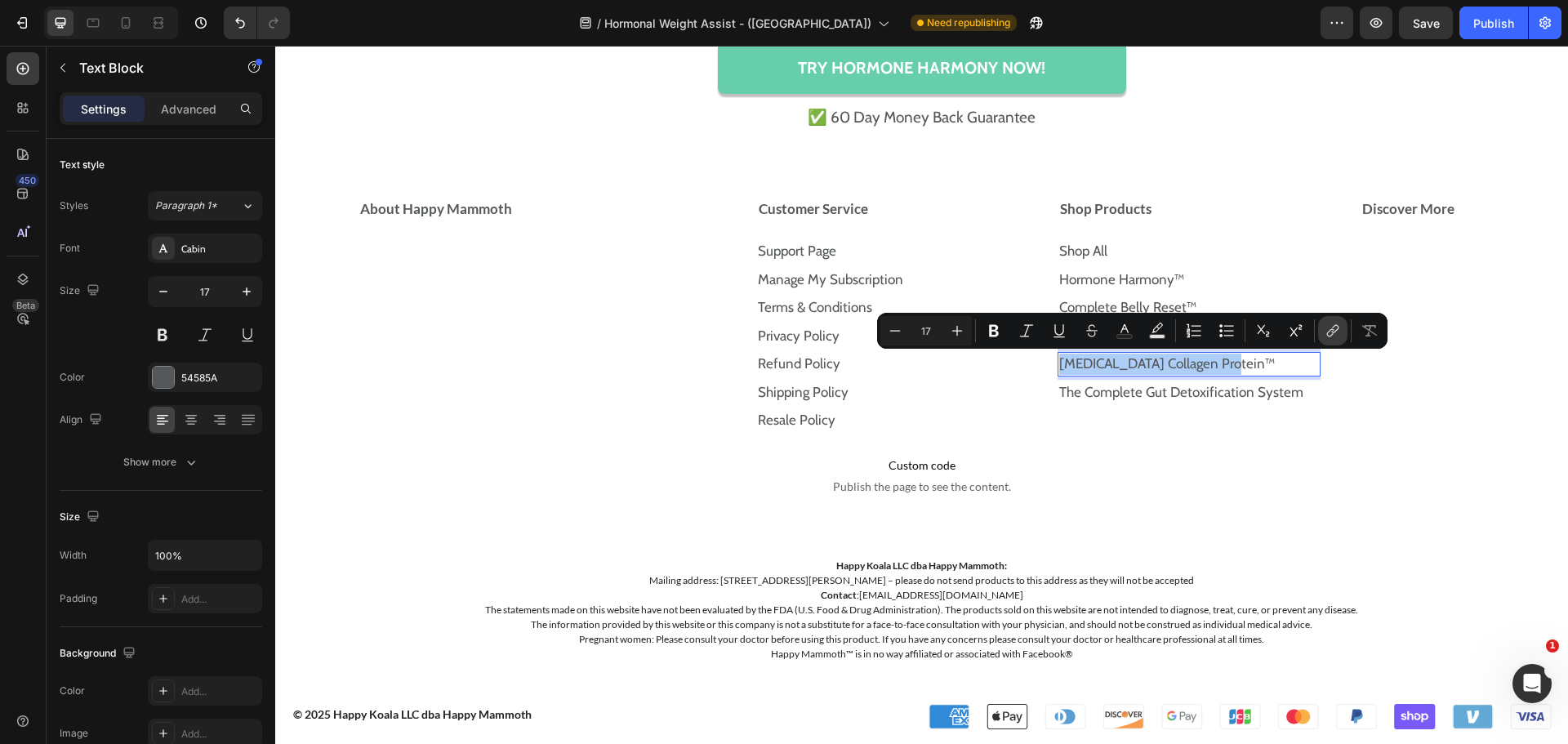
click at [1323, 334] on button "link" at bounding box center [1332, 330] width 29 height 29
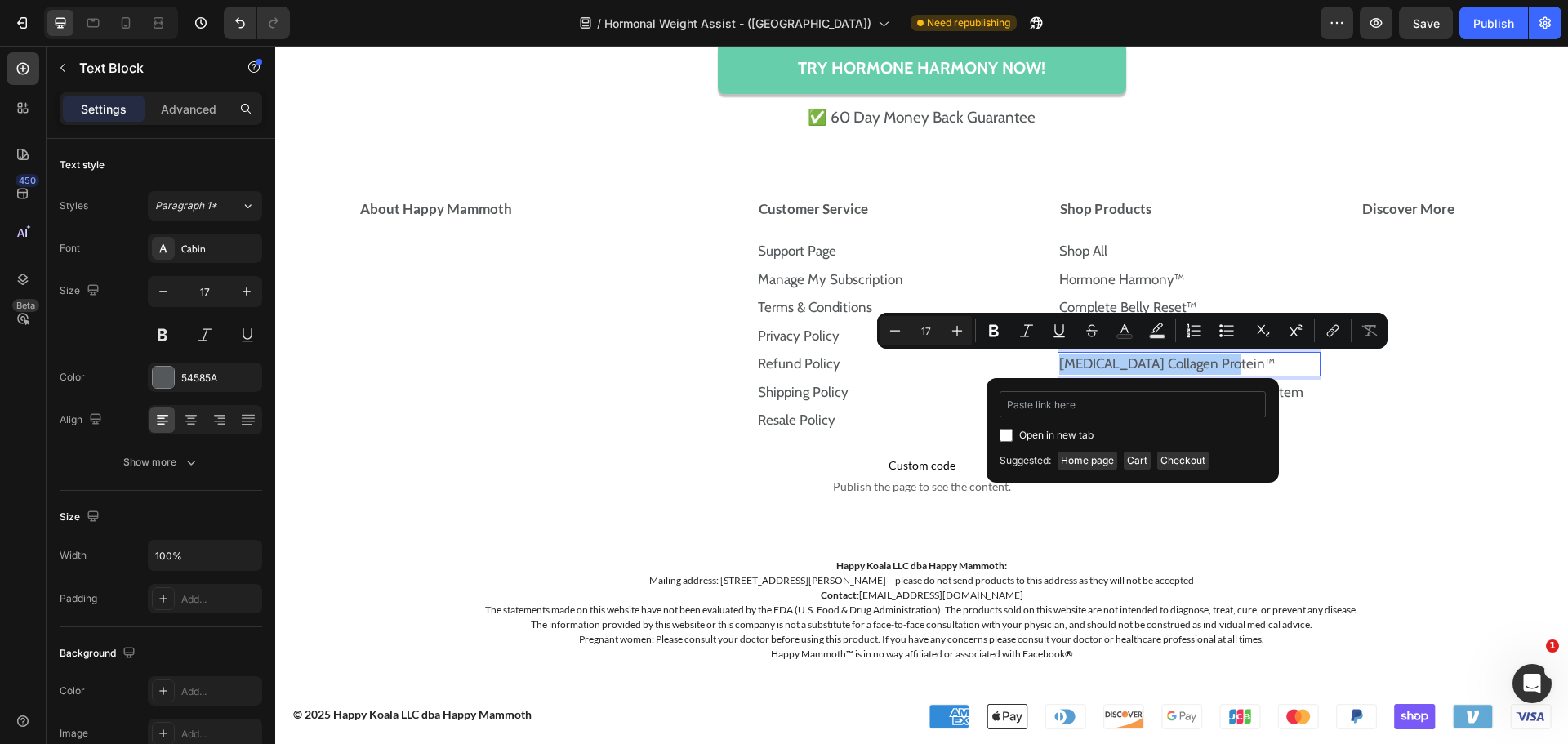
click at [1117, 395] on input "Editor contextual toolbar" at bounding box center [1132, 405] width 266 height 27
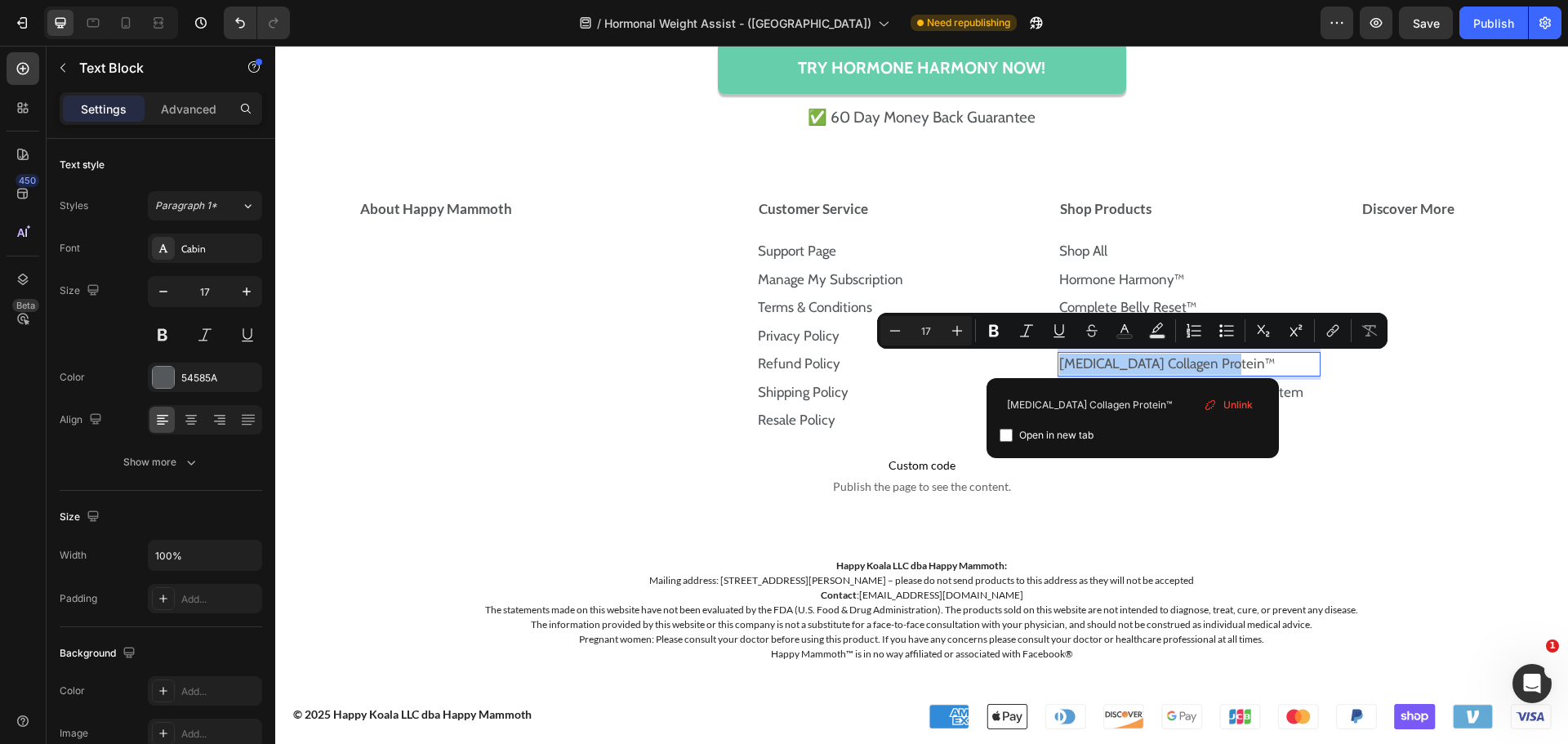
type input "Prebiotic Collagen Protein™"
click at [1013, 432] on label "Open in new tab" at bounding box center [1053, 435] width 80 height 19
checkbox input "true"
click at [1013, 432] on label "Open in new tab" at bounding box center [1053, 435] width 80 height 19
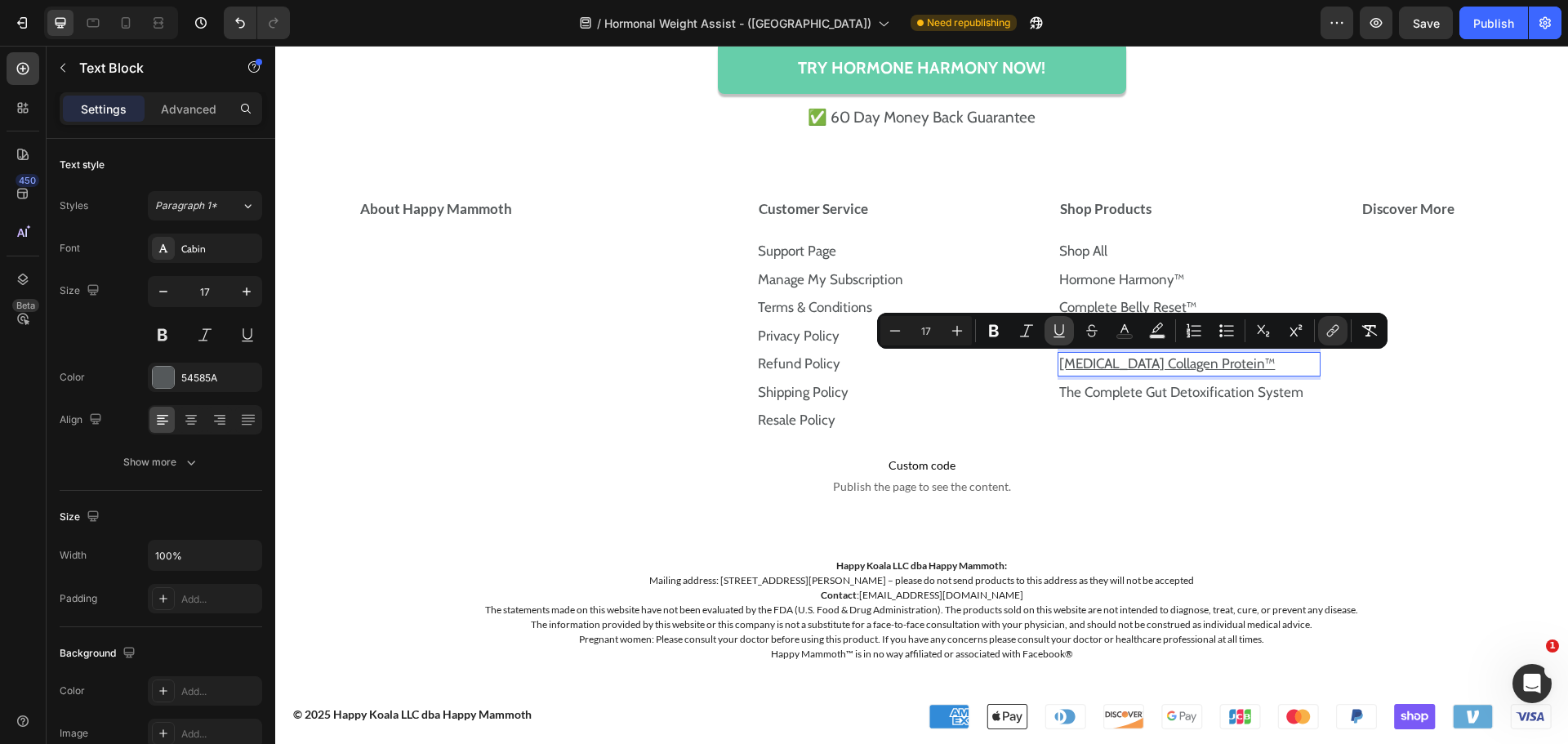
click at [1069, 334] on button "Underline" at bounding box center [1059, 330] width 29 height 29
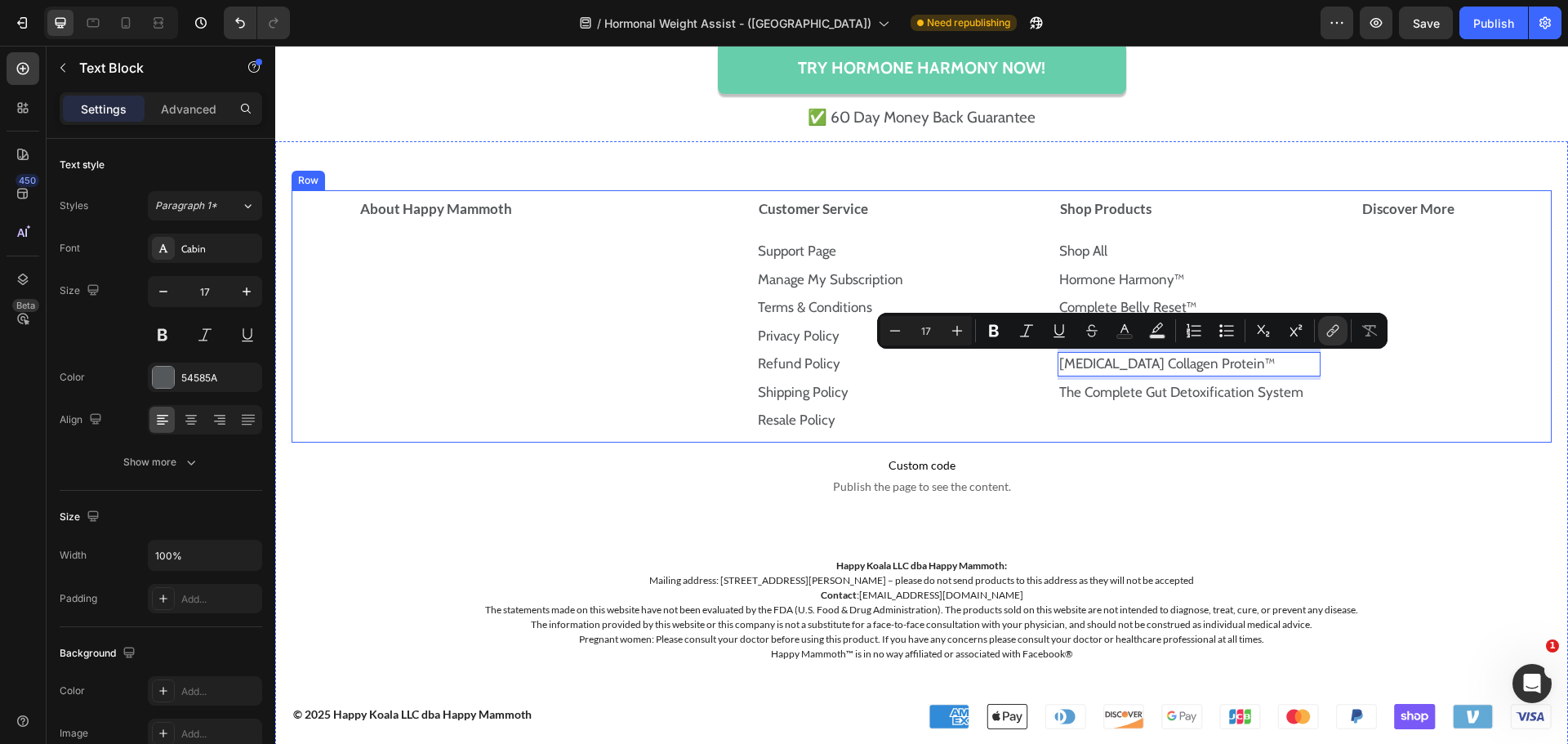
click at [1397, 391] on div "Discover More Accordion" at bounding box center [1456, 316] width 193 height 253
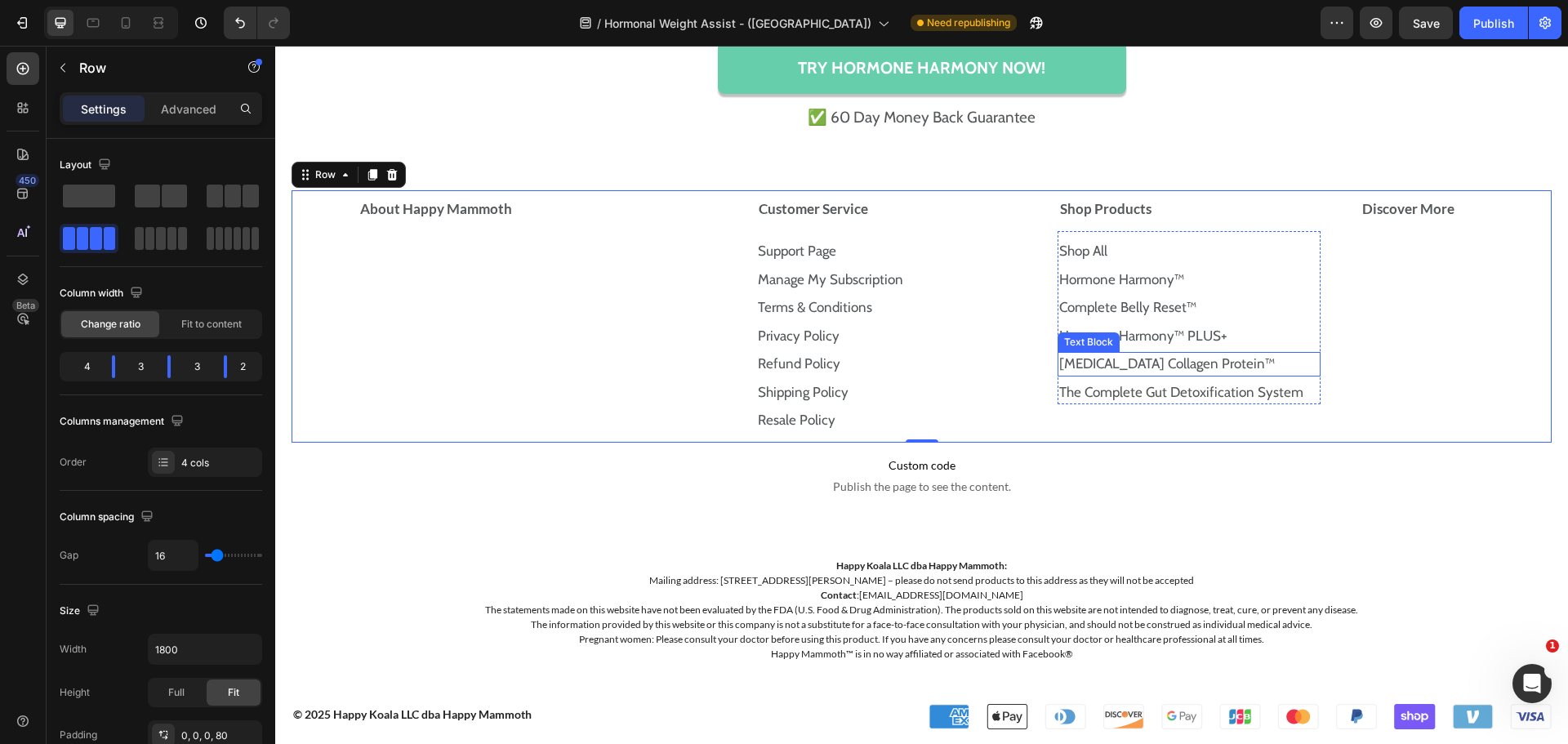
click at [1225, 356] on p "Prebiotic Collagen Protein™" at bounding box center [1189, 364] width 260 height 21
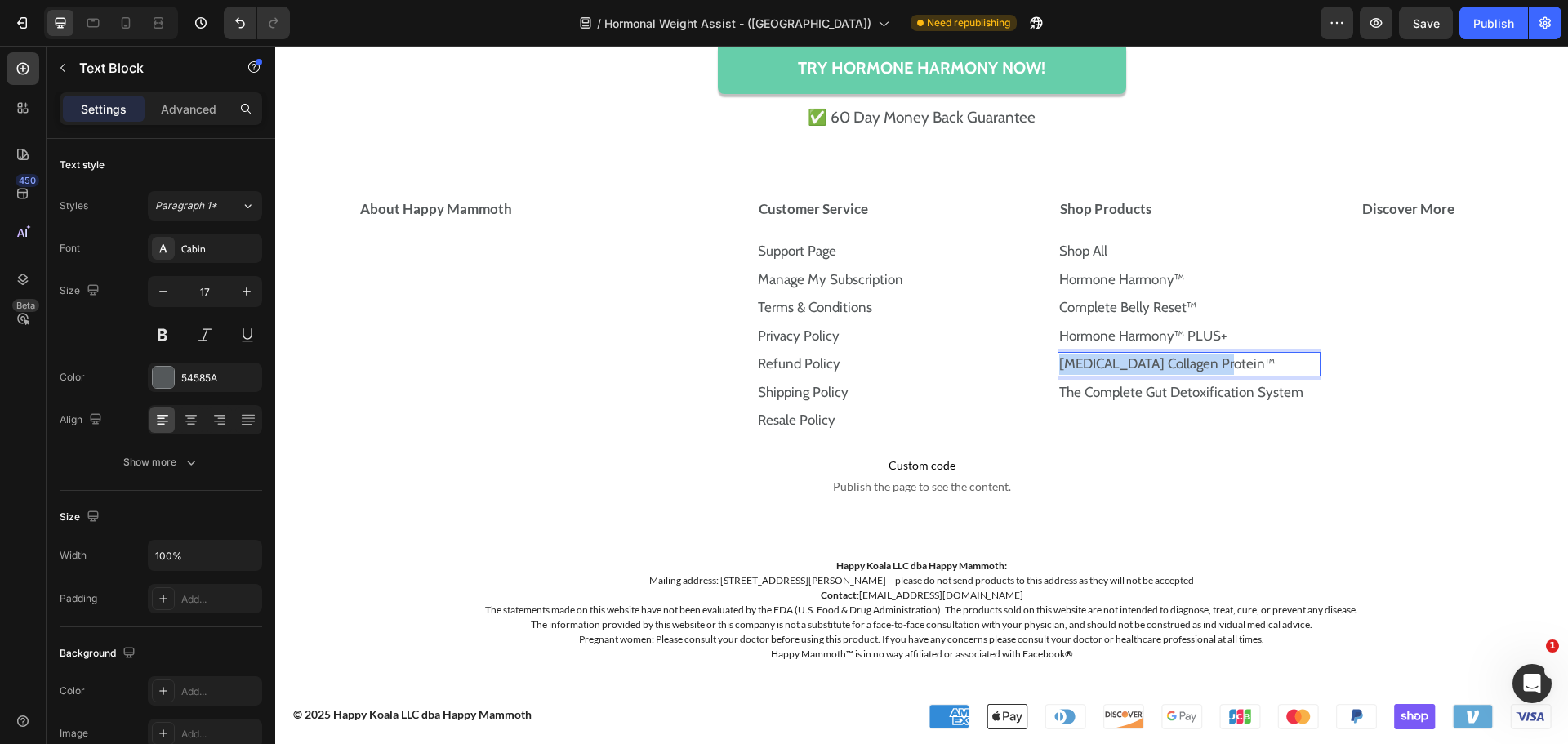
click at [1225, 356] on p "Prebiotic Collagen Protein™" at bounding box center [1189, 364] width 260 height 21
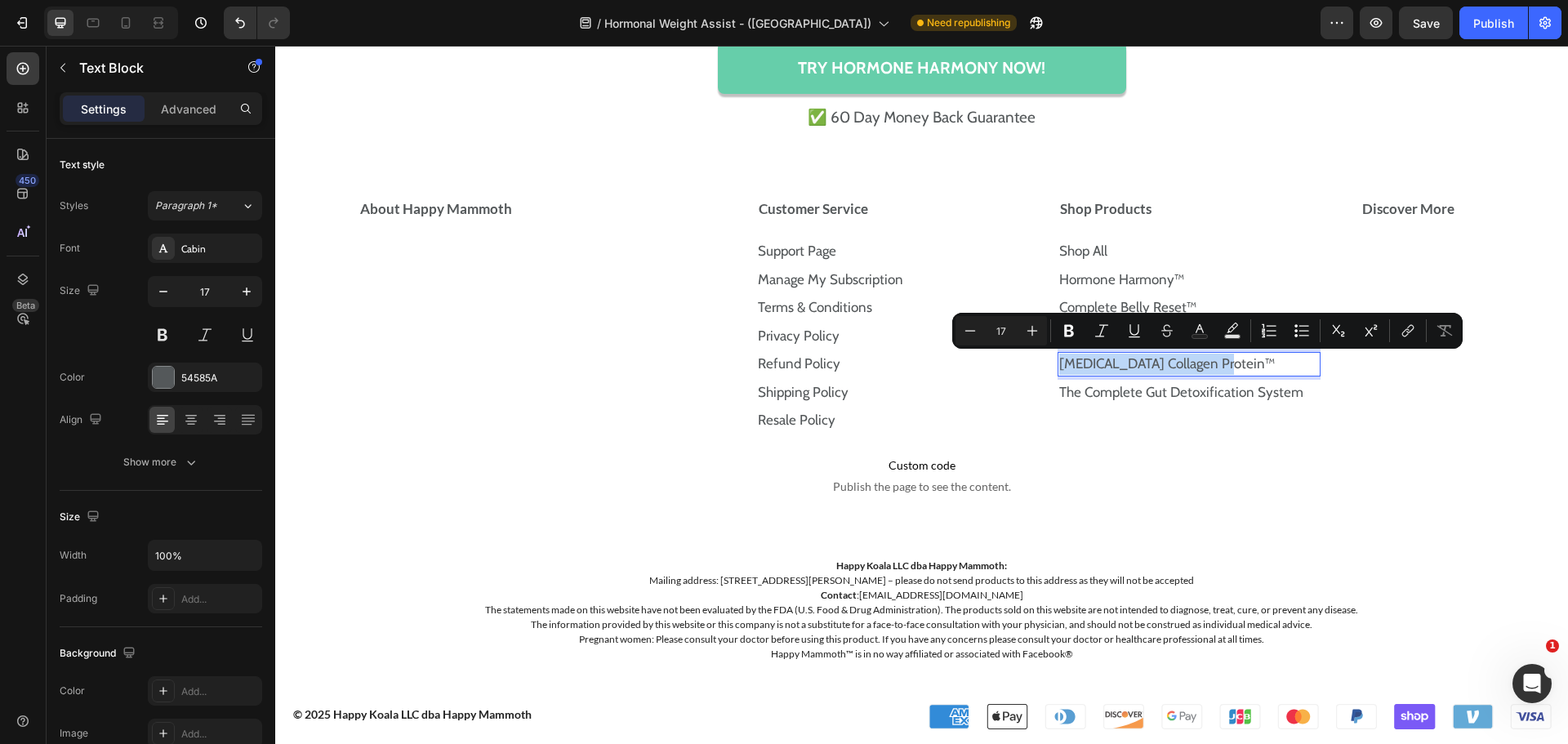
click at [1225, 356] on p "Prebiotic Collagen Protein™" at bounding box center [1189, 364] width 260 height 21
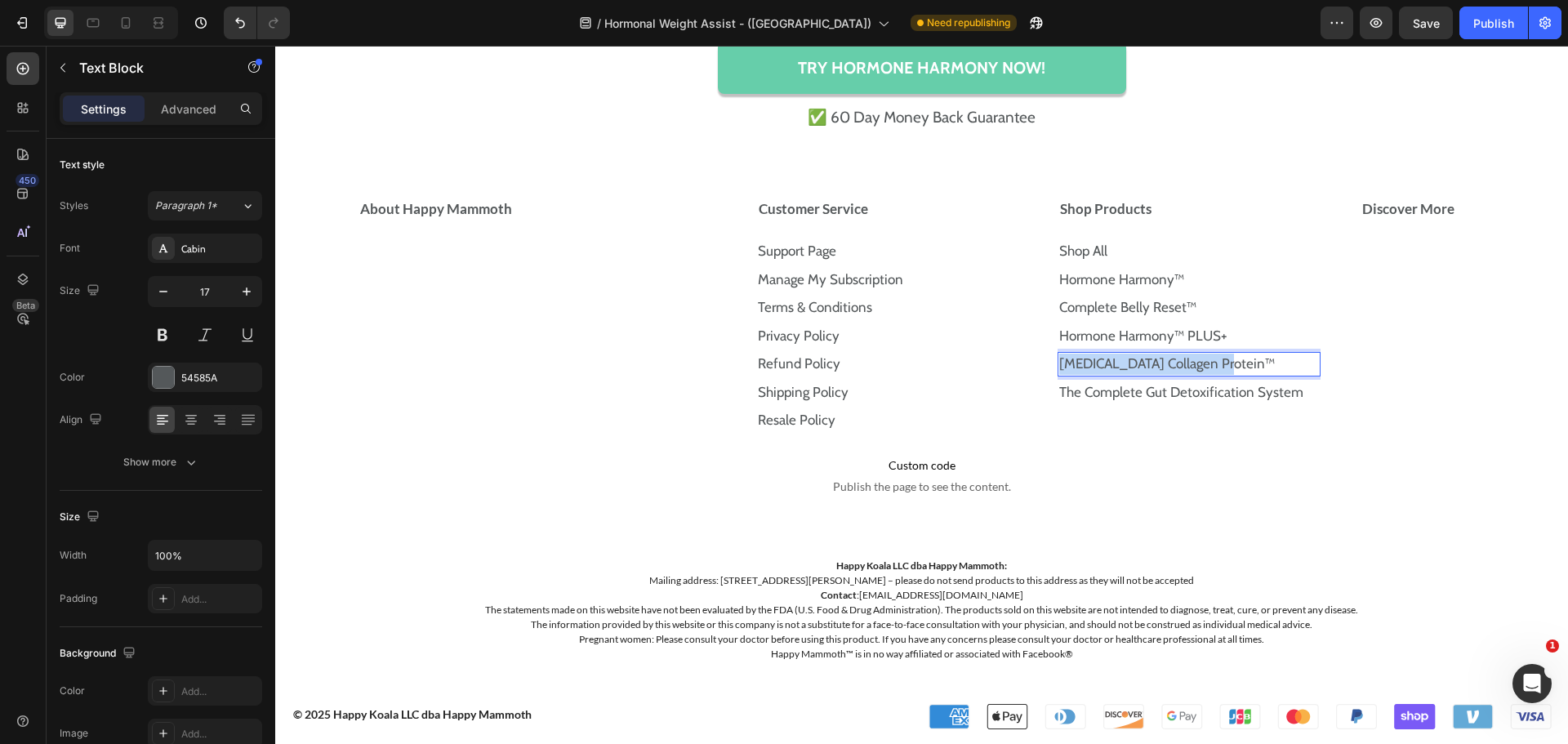
click at [1225, 356] on p "Prebiotic Collagen Protein™ ⁠⁠⁠⁠⁠⁠⁠" at bounding box center [1189, 364] width 260 height 21
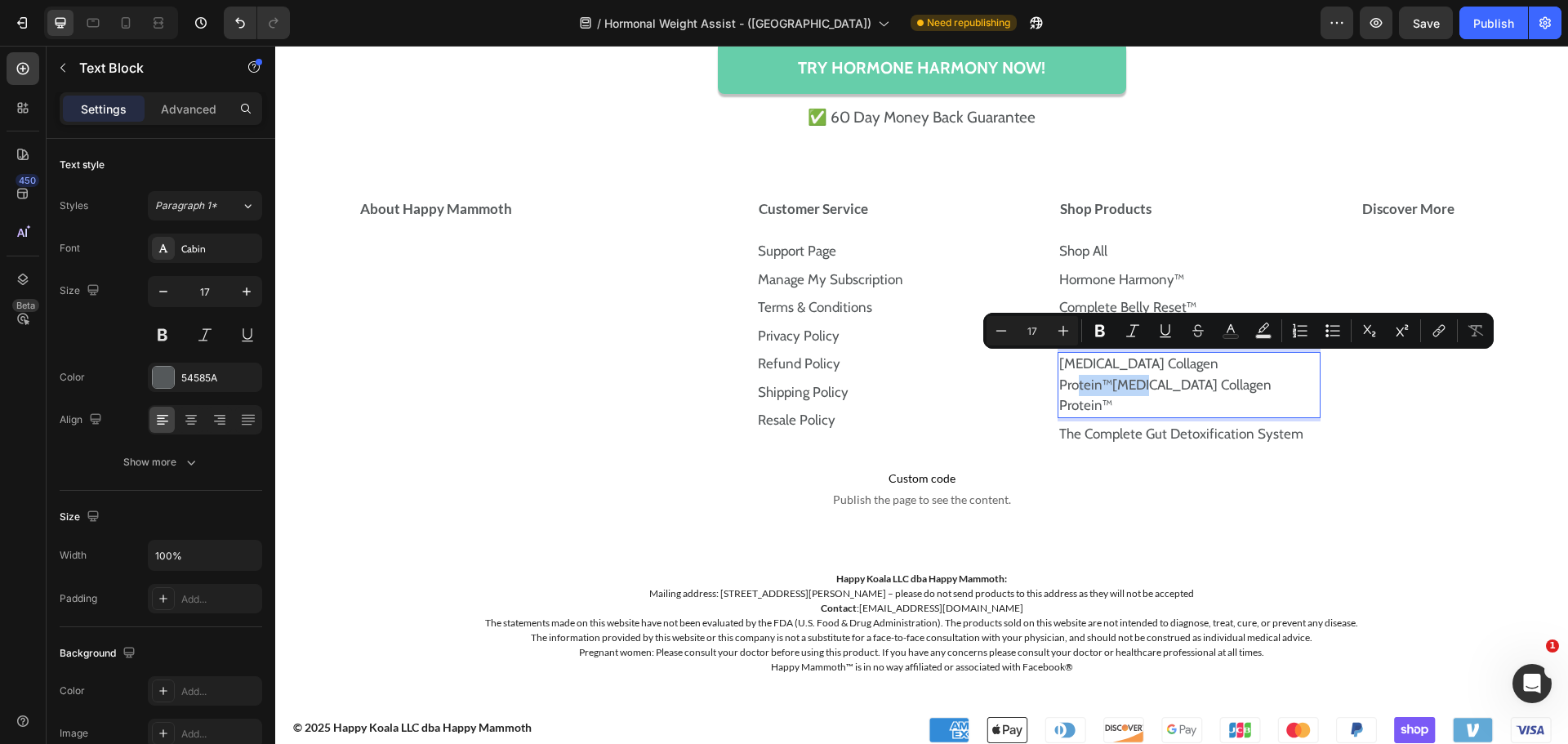
click at [1222, 356] on link "Prebiotic Collagen Protein™Prebiotic Collagen Protein™" at bounding box center [1165, 384] width 212 height 58
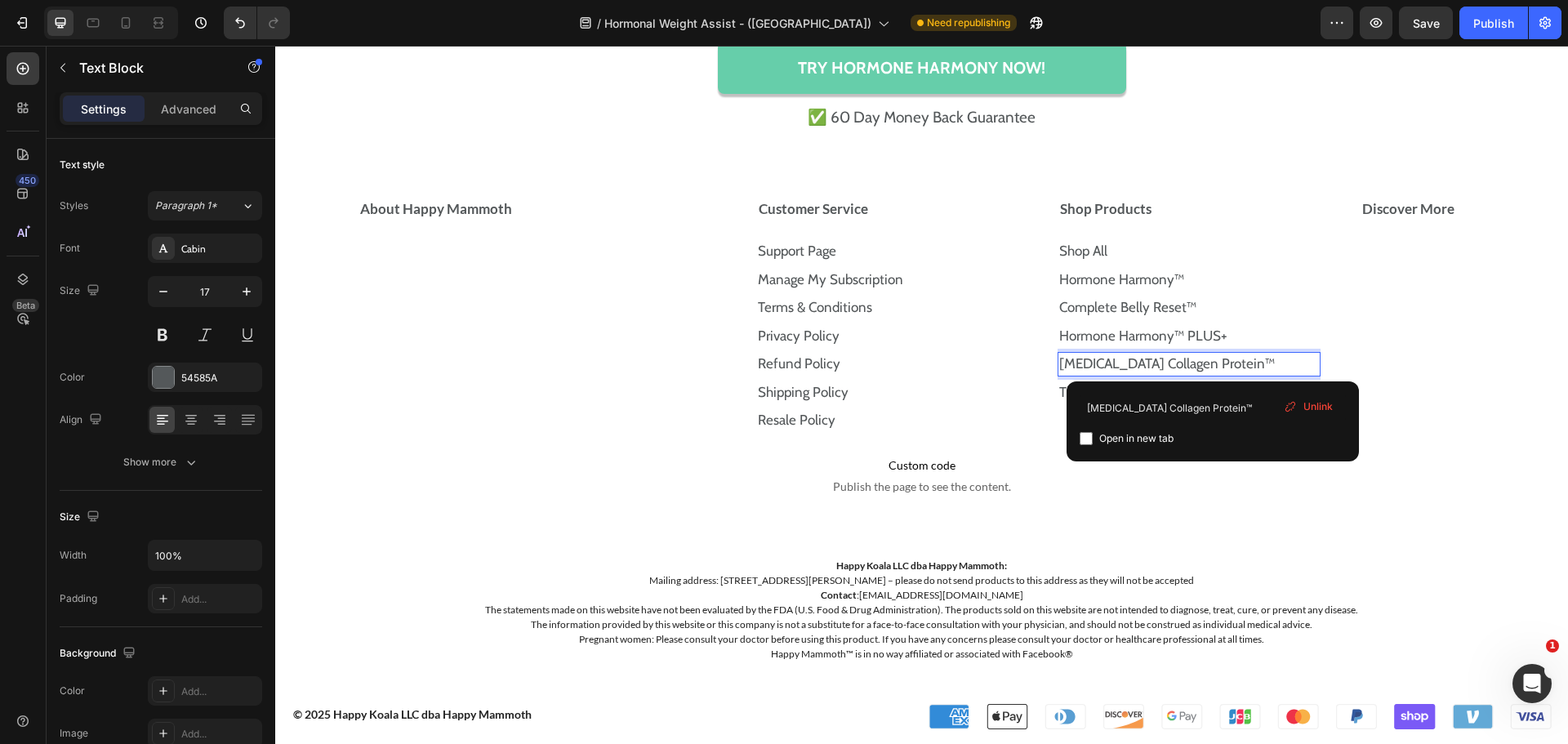
click at [1225, 356] on p "Prebiotic Collagen Protein™" at bounding box center [1189, 364] width 260 height 21
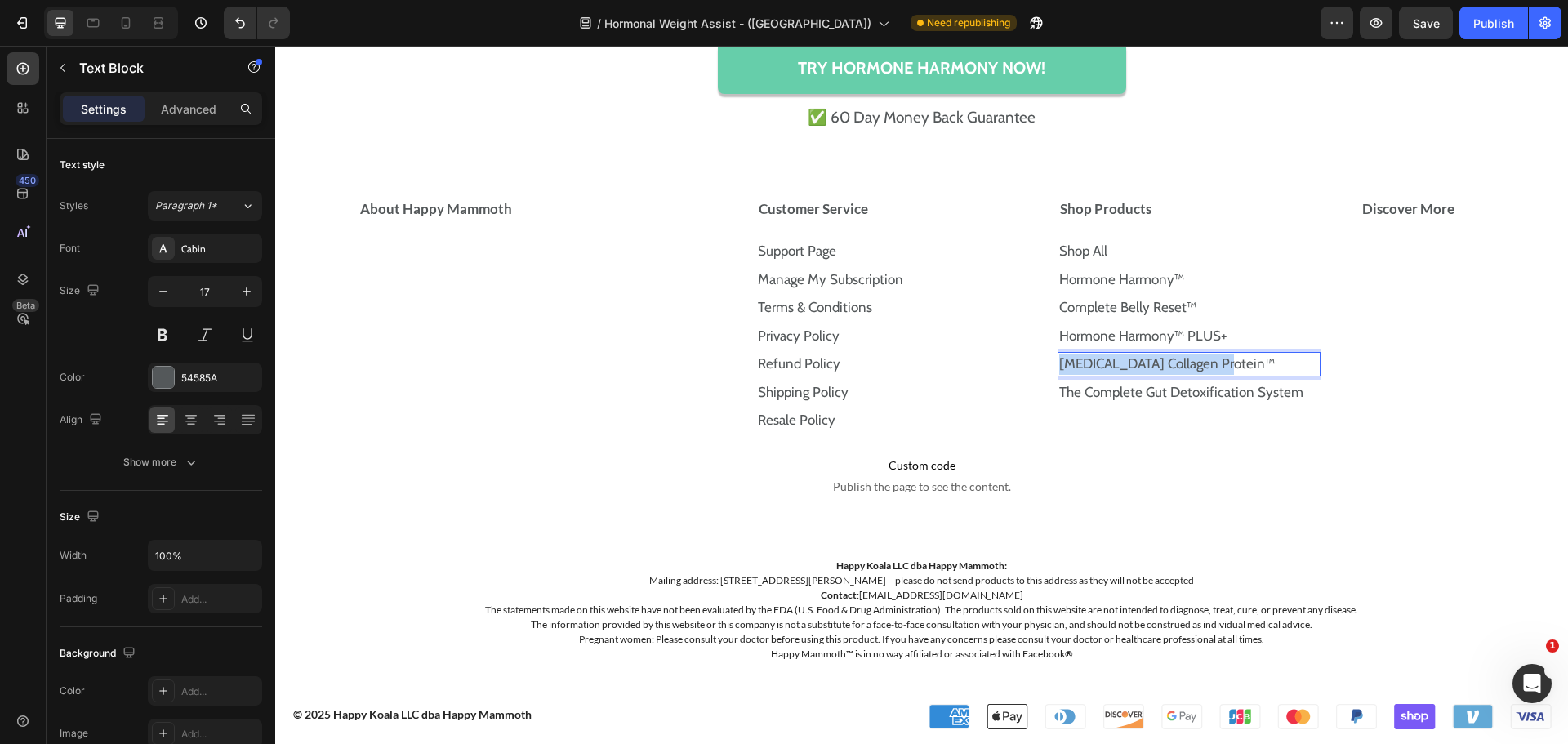
click at [1225, 356] on p "Prebiotic Collagen Protein™" at bounding box center [1189, 364] width 260 height 21
click at [1220, 353] on p "Prebiotic Collagen Protein™" at bounding box center [1189, 364] width 260 height 21
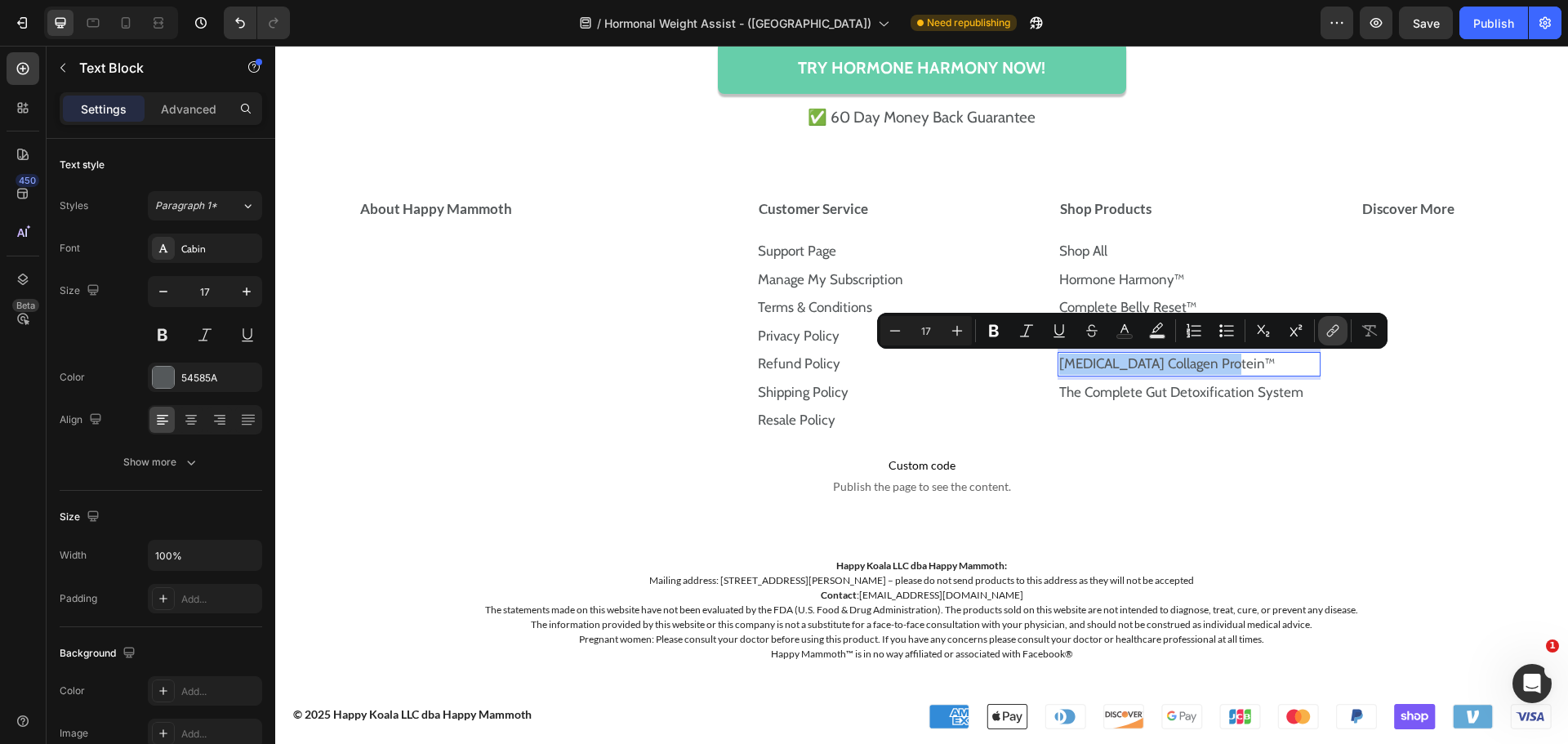
click at [1345, 329] on button "link" at bounding box center [1332, 330] width 29 height 29
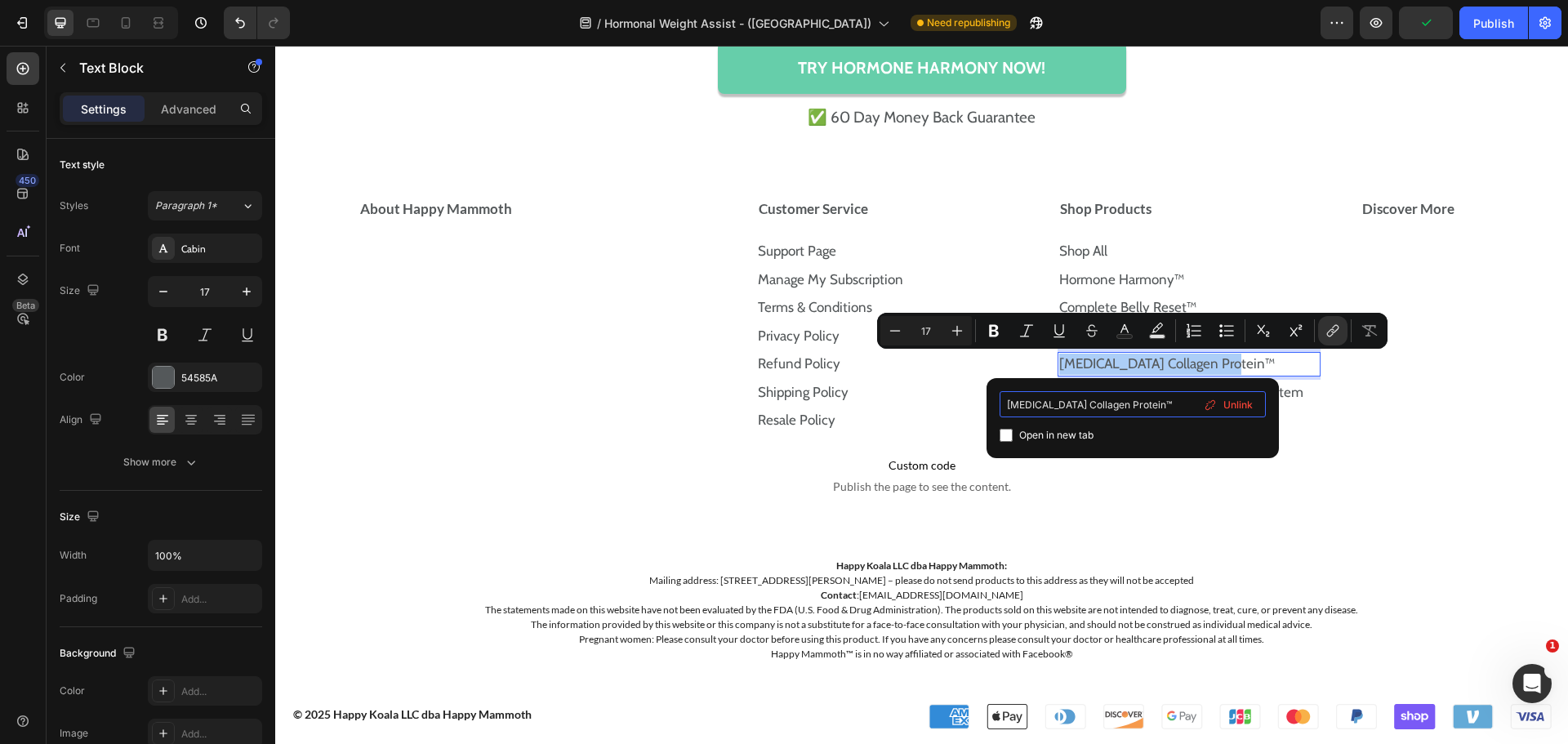
click at [1159, 398] on input "Prebiotic Collagen Protein™" at bounding box center [1132, 405] width 266 height 27
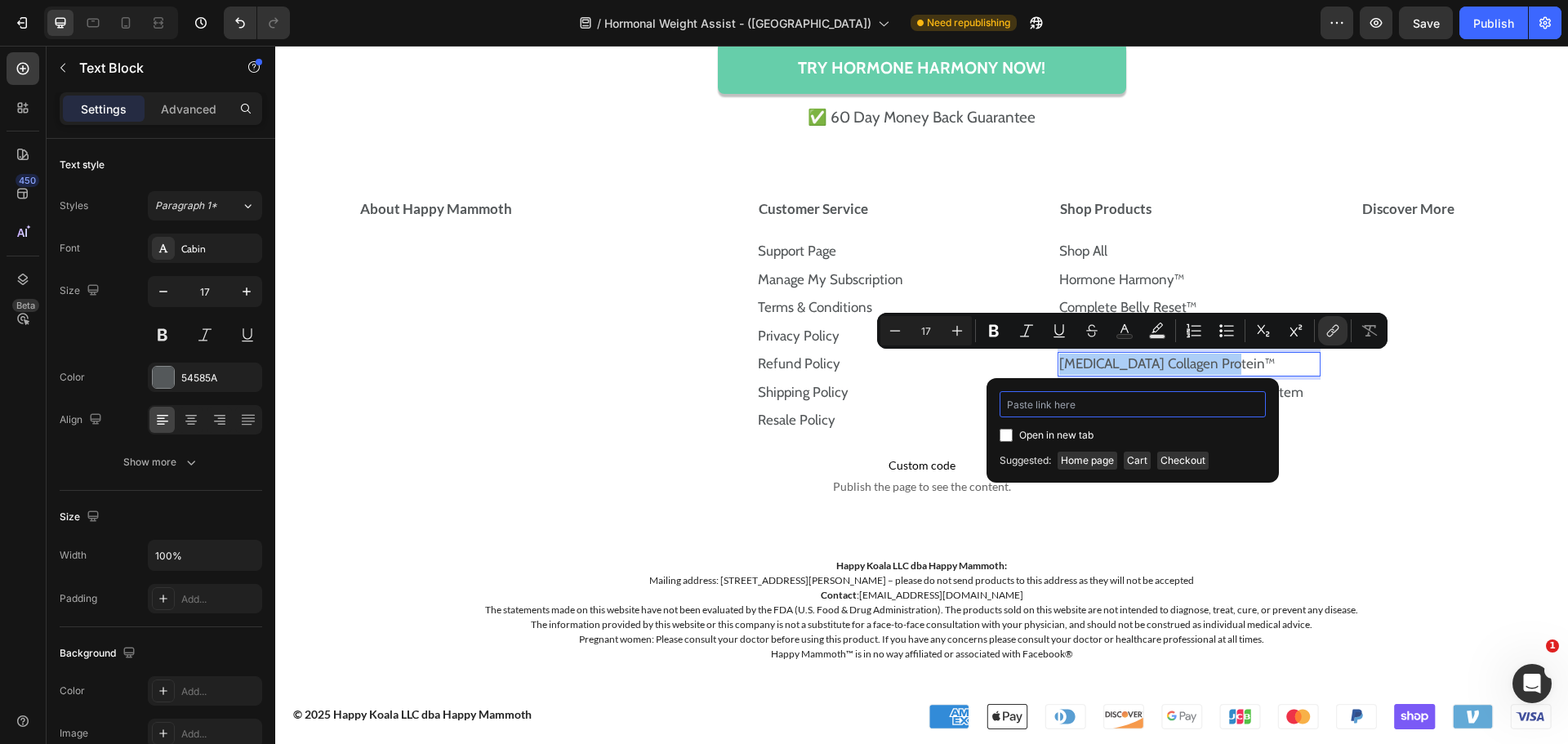
paste input "https://store.happymammoth.com/products/the-prebiotic-collagen-protein"
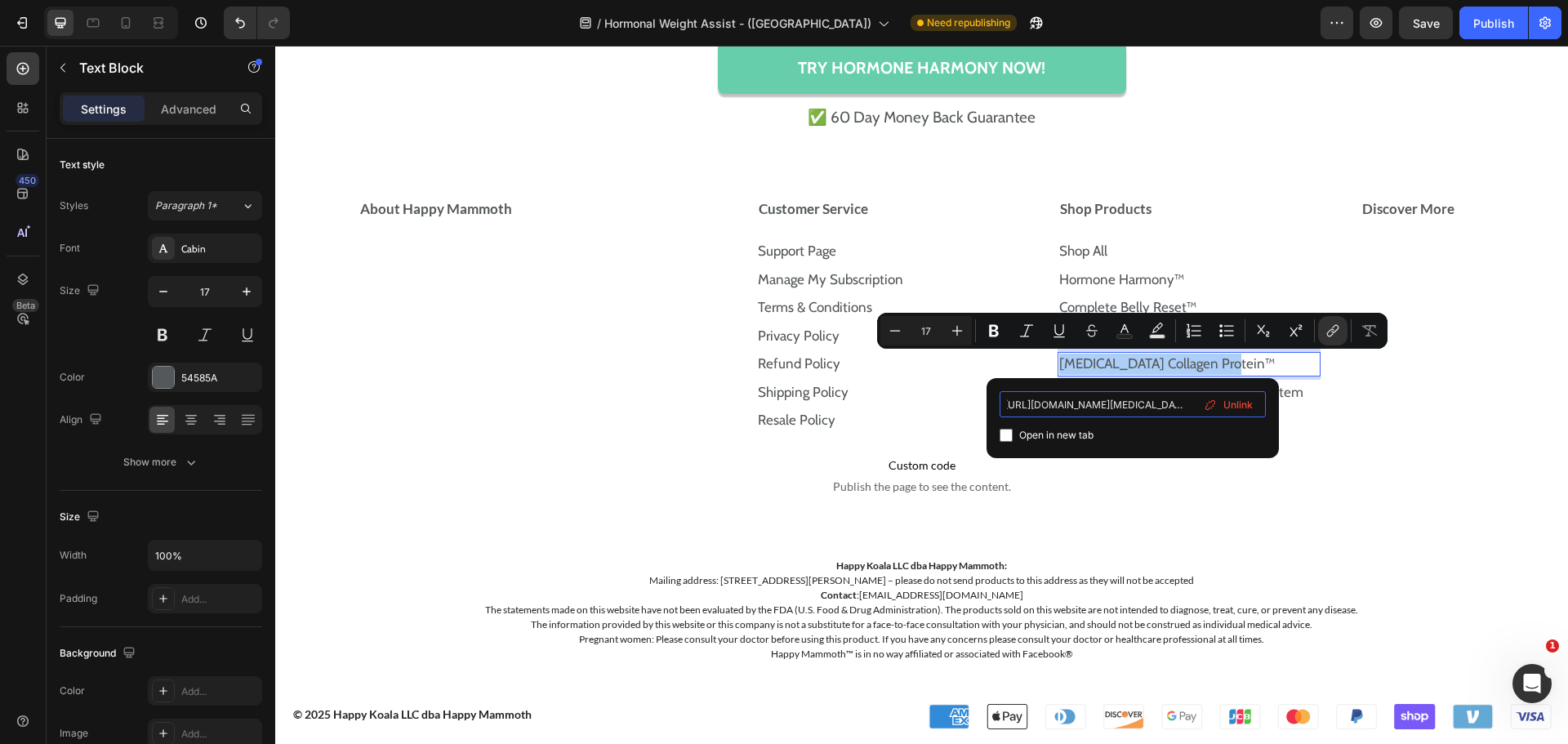
type input "https://store.happymammoth.com/products/the-prebiotic-collagen-protein"
click at [1007, 439] on input "Editor contextual toolbar" at bounding box center [1006, 435] width 13 height 13
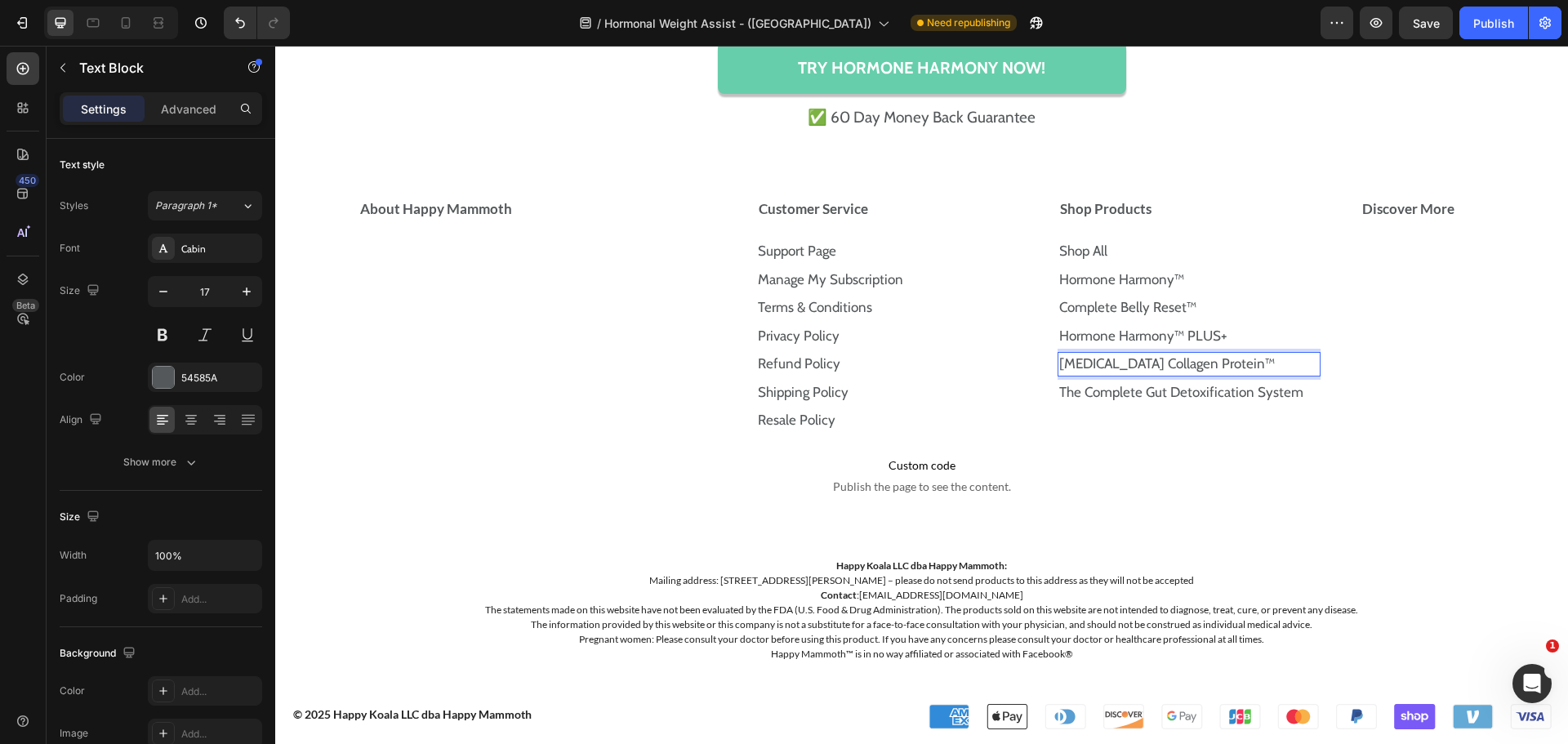
click at [1007, 439] on div "Support Page Text Block Manage My Subscription Text Block Terms & Conditions Te…" at bounding box center [900, 335] width 287 height 215
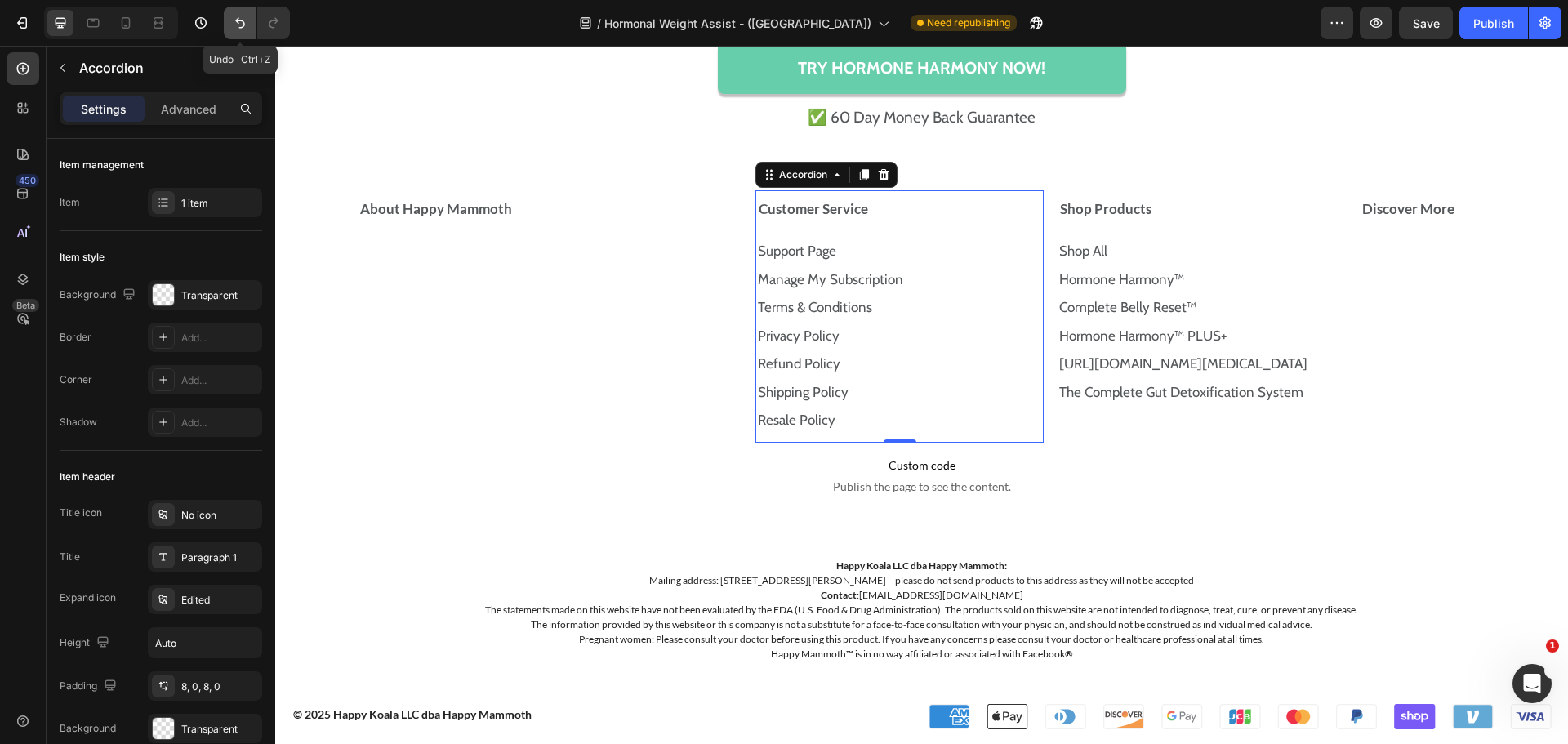
click at [247, 30] on icon "Undo/Redo" at bounding box center [240, 23] width 16 height 16
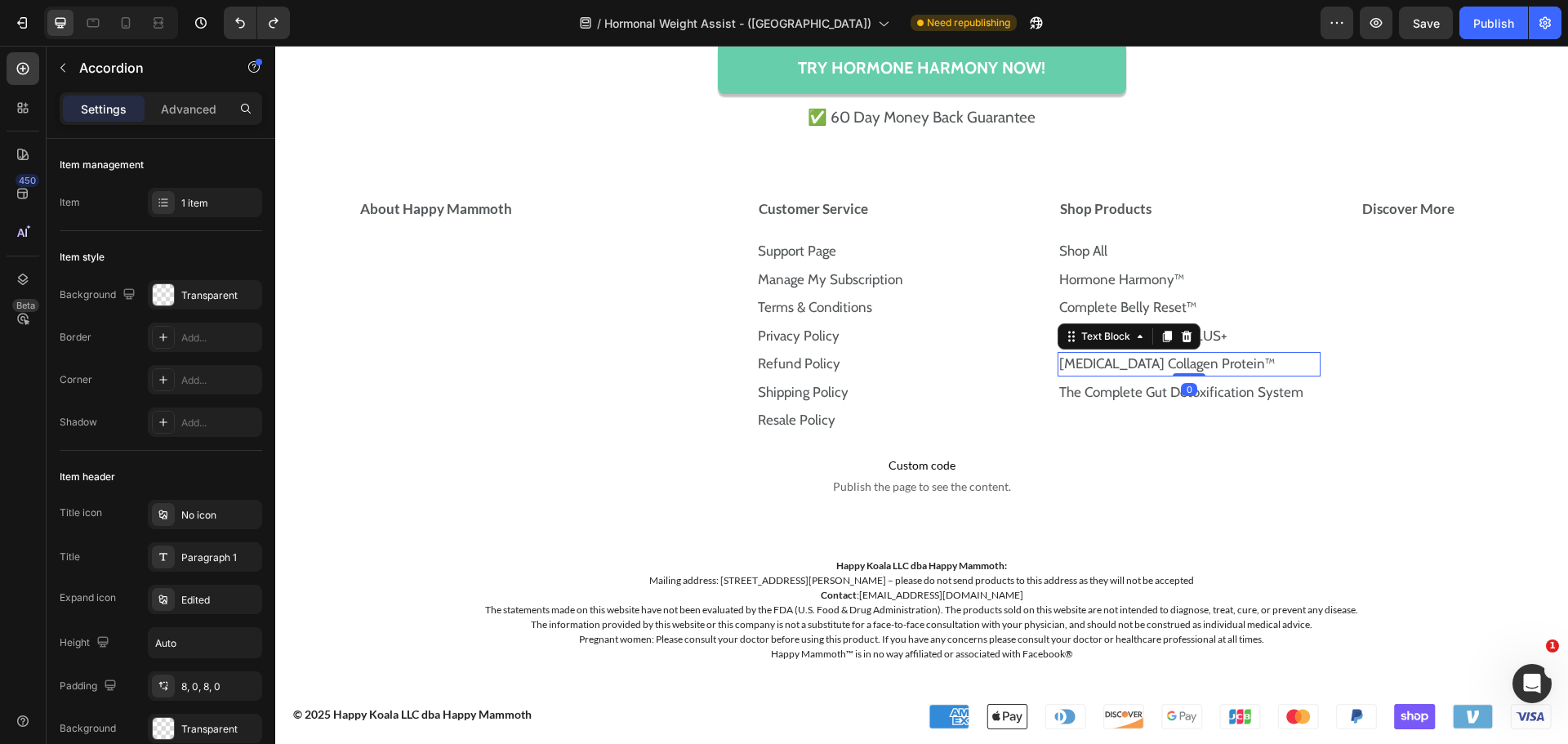
click at [1282, 366] on p "Prebiotic Collagen Protein™" at bounding box center [1189, 364] width 260 height 21
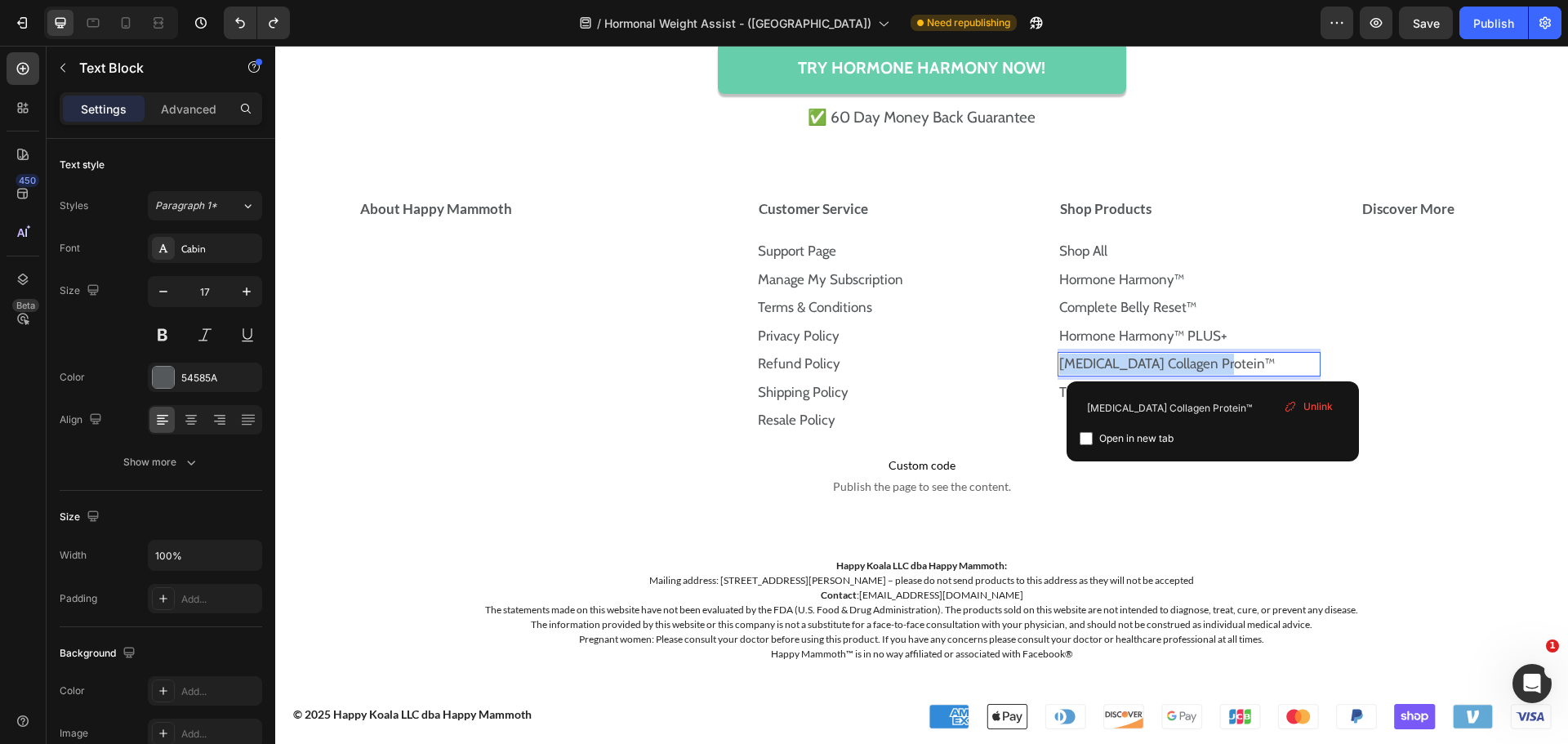
click at [1282, 366] on p "Prebiotic Collagen Protein™" at bounding box center [1189, 364] width 260 height 21
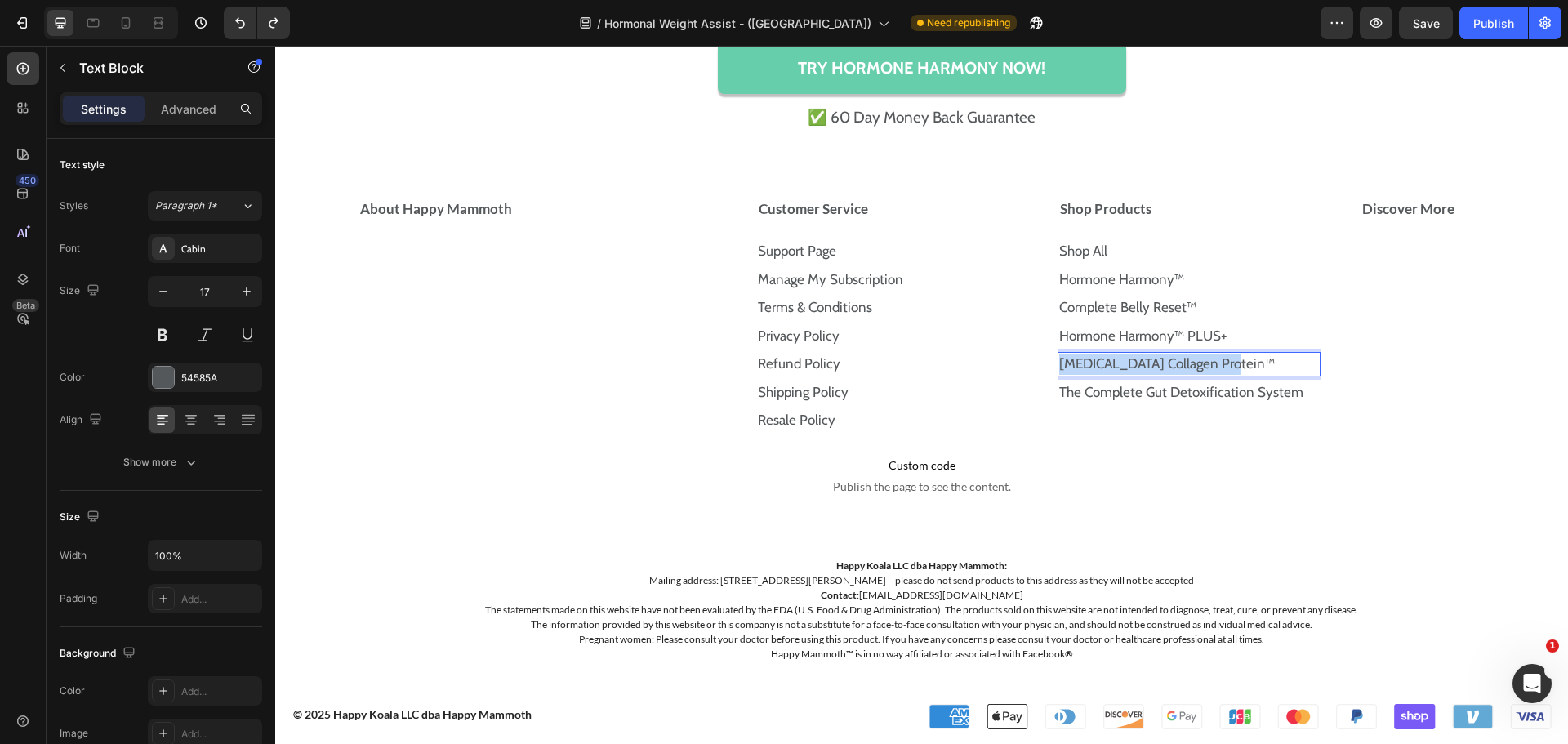
click at [1282, 366] on p "Prebiotic Collagen Protein™" at bounding box center [1189, 364] width 260 height 21
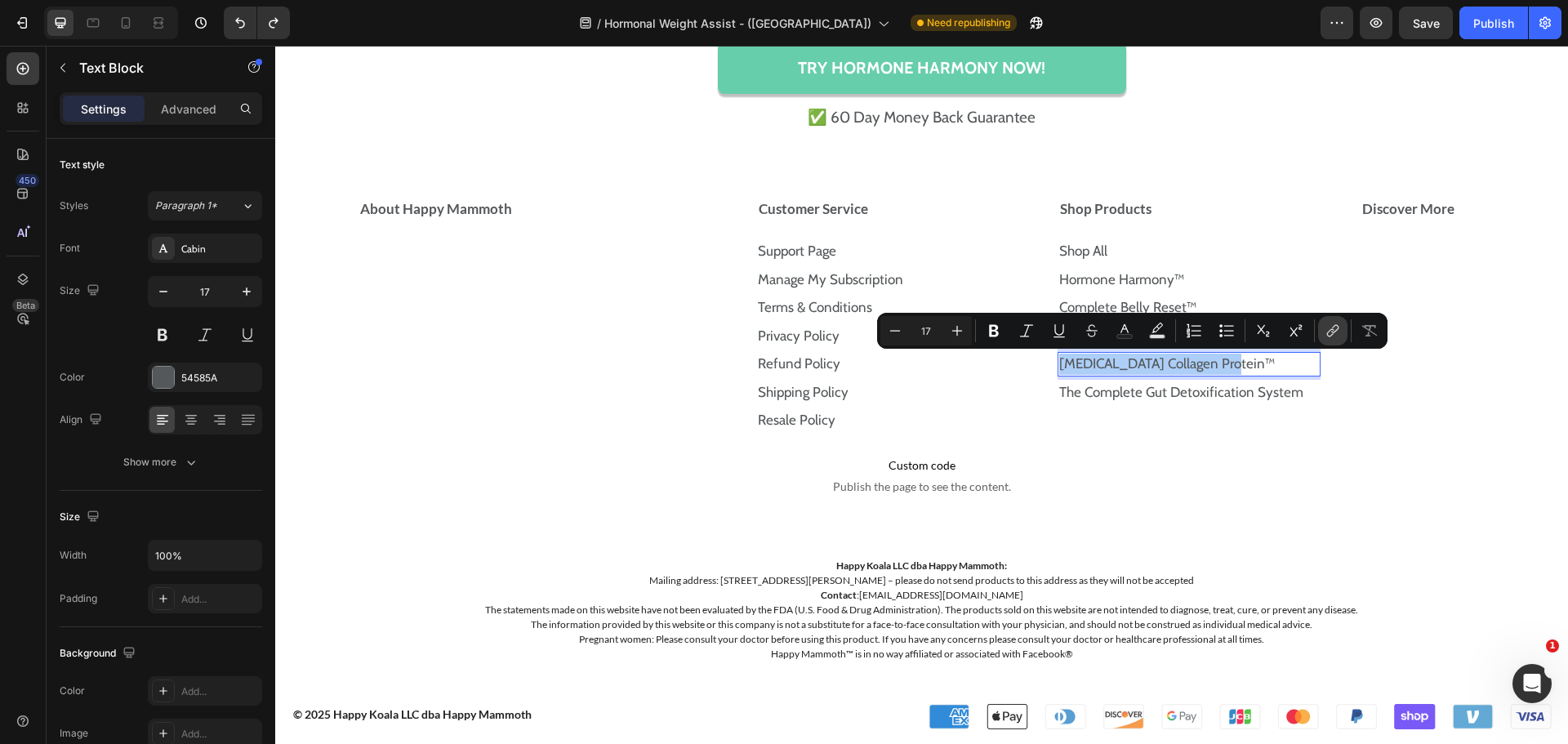
click at [1333, 337] on icon "Editor contextual toolbar" at bounding box center [1333, 330] width 16 height 16
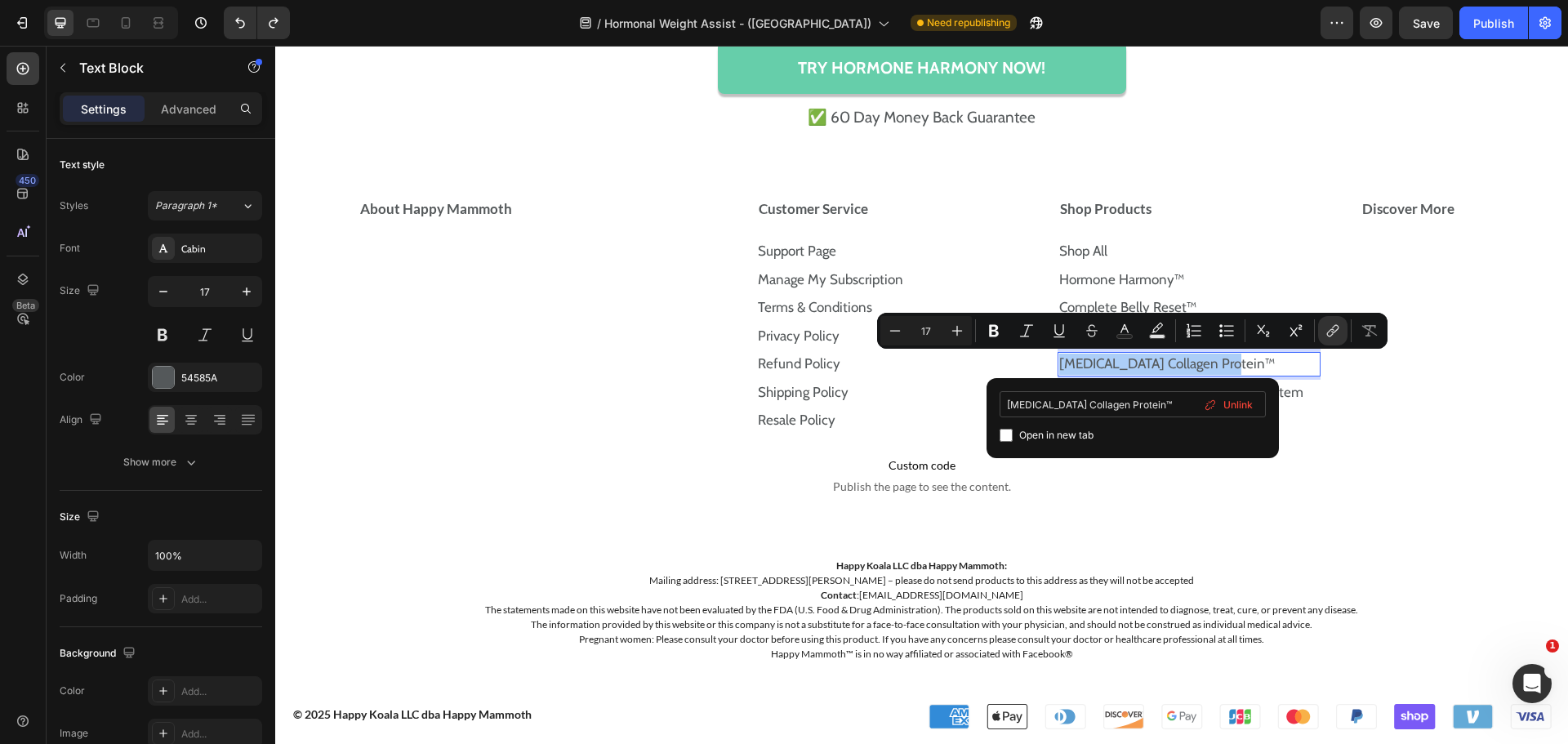
click at [1164, 407] on input "Prebiotic Collagen Protein™" at bounding box center [1132, 405] width 266 height 27
click at [1161, 407] on input "Prebiotic Collagen Protein™" at bounding box center [1132, 405] width 266 height 27
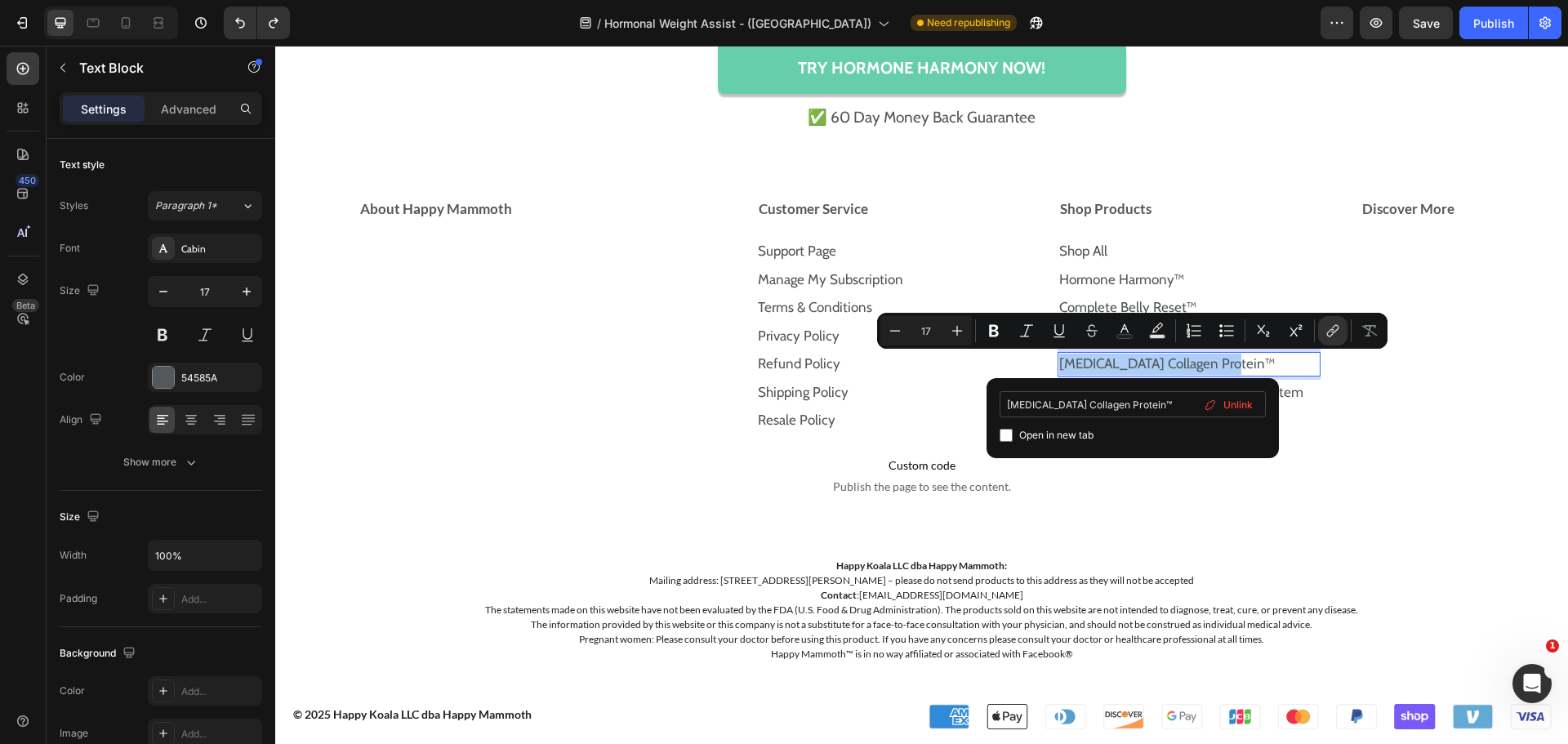
click at [1161, 407] on input "Prebiotic Collagen Protein™" at bounding box center [1132, 405] width 266 height 27
type input "https://store.happymammoth.com/products/the-prebiotic-collagen-protein"
click at [1009, 437] on input "Editor contextual toolbar" at bounding box center [1006, 435] width 13 height 13
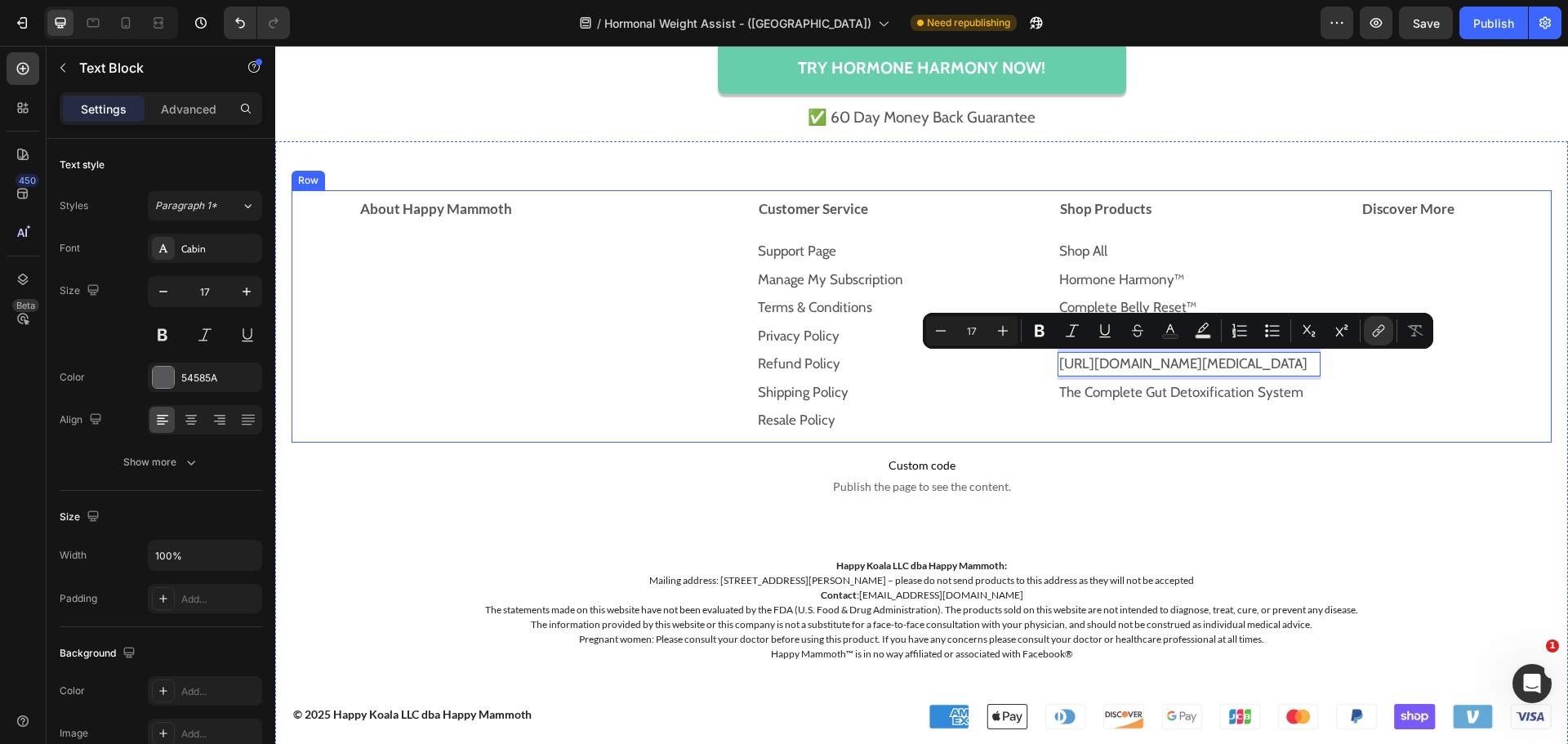
click at [1423, 435] on div "Discover More Accordion" at bounding box center [1456, 316] width 193 height 253
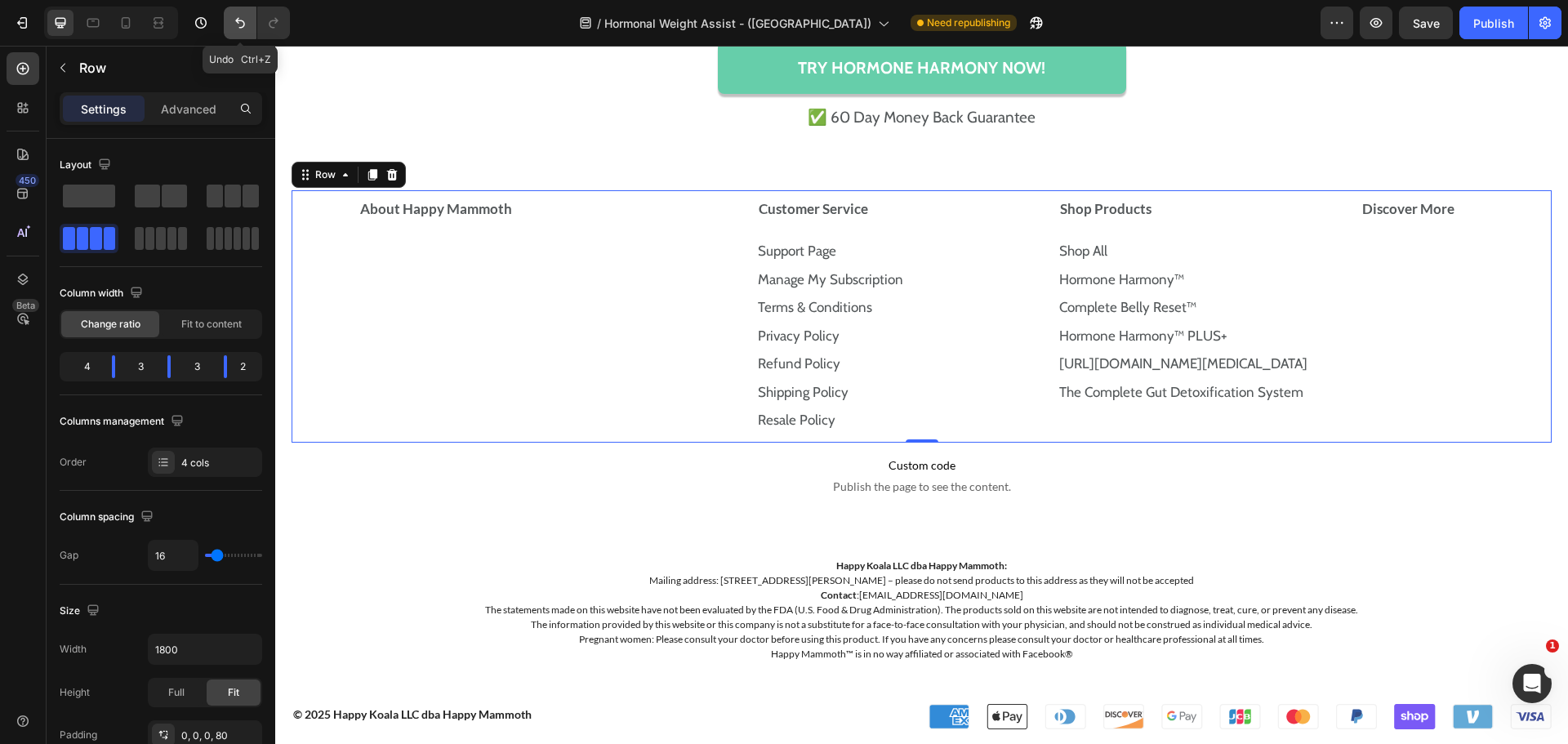
click at [253, 20] on button "Undo/Redo" at bounding box center [240, 22] width 33 height 33
click at [1203, 359] on link "Prebiotic Collagen Protein™" at bounding box center [1167, 363] width 216 height 16
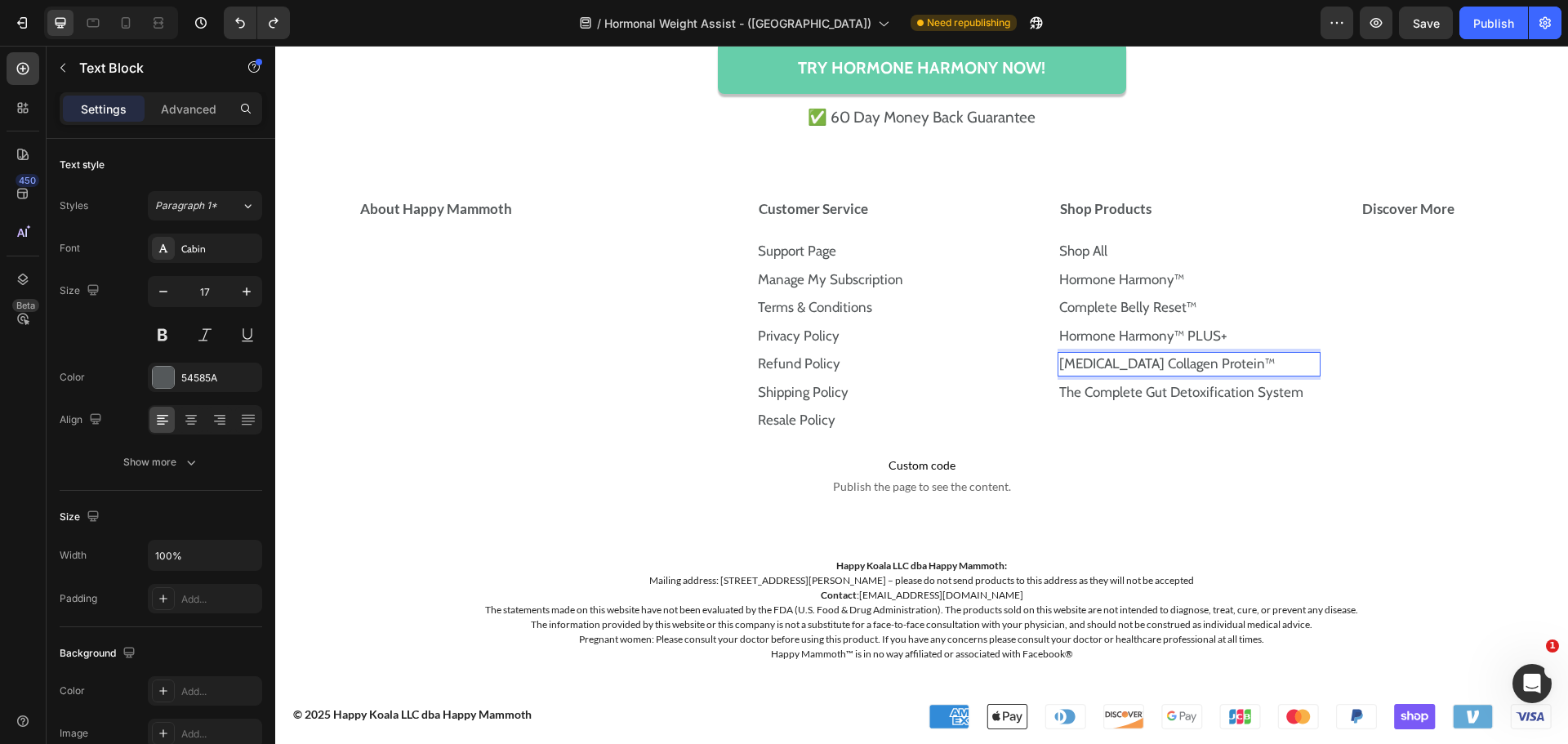
click at [1203, 359] on link "Prebiotic Collagen Protein™" at bounding box center [1167, 363] width 216 height 16
click at [240, 20] on icon "Undo/Redo" at bounding box center [240, 23] width 10 height 11
click at [240, 26] on icon "Undo/Redo" at bounding box center [240, 23] width 16 height 16
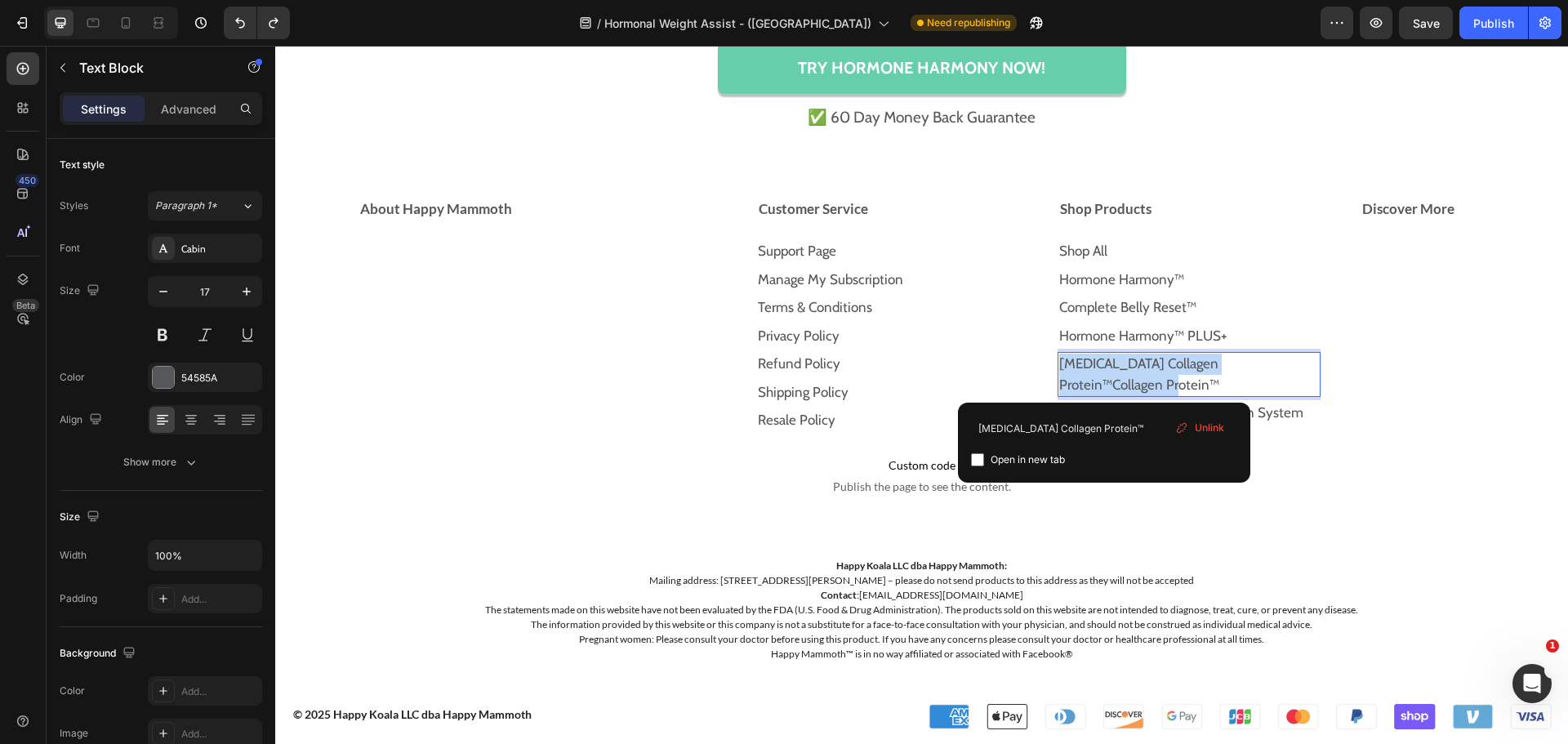
click at [1161, 378] on p "Prebiotic Collagen Protein™Collagen Protein™" at bounding box center [1189, 374] width 260 height 42
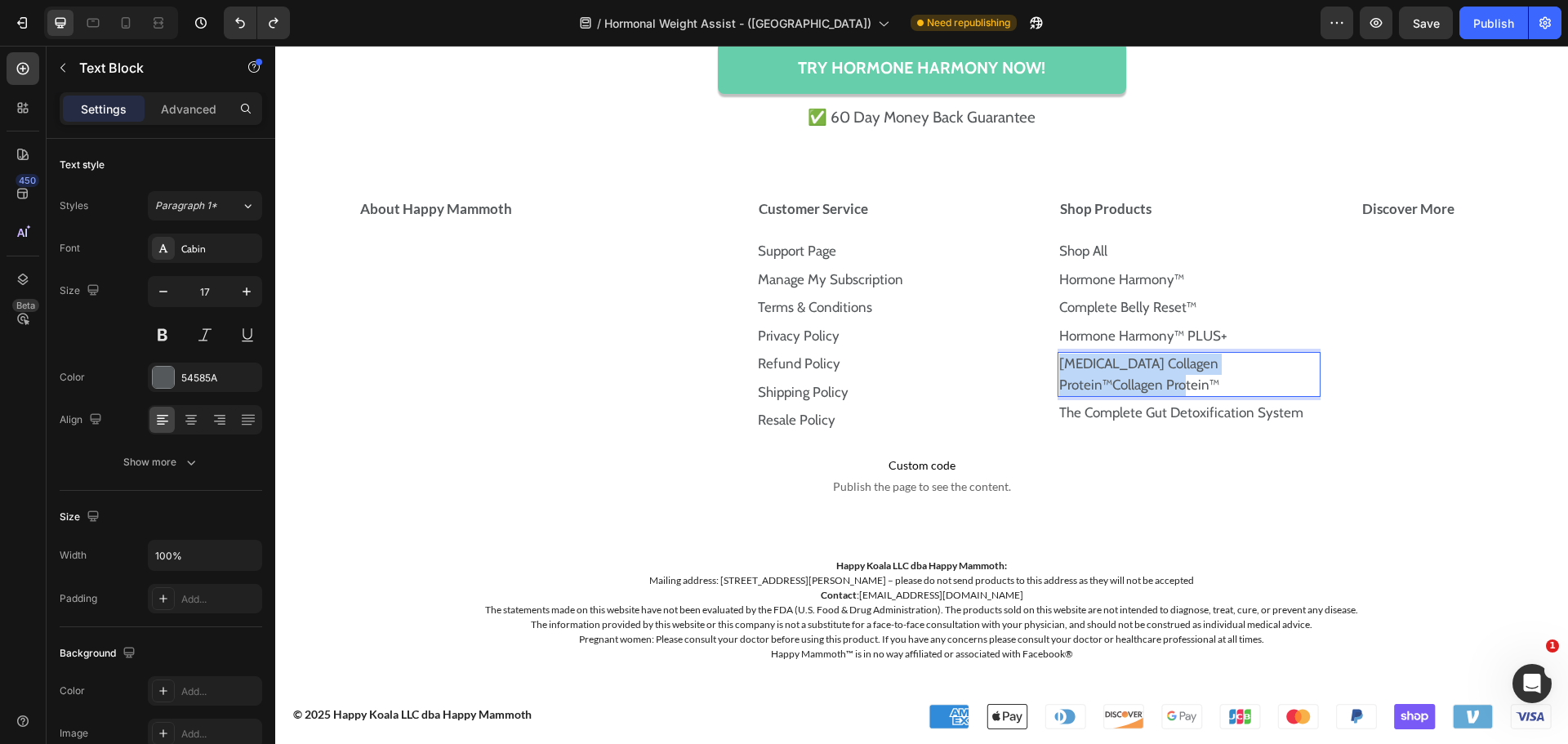
click at [1161, 378] on p "Prebiotic Collagen Protein™Collagen Protein™" at bounding box center [1189, 374] width 260 height 42
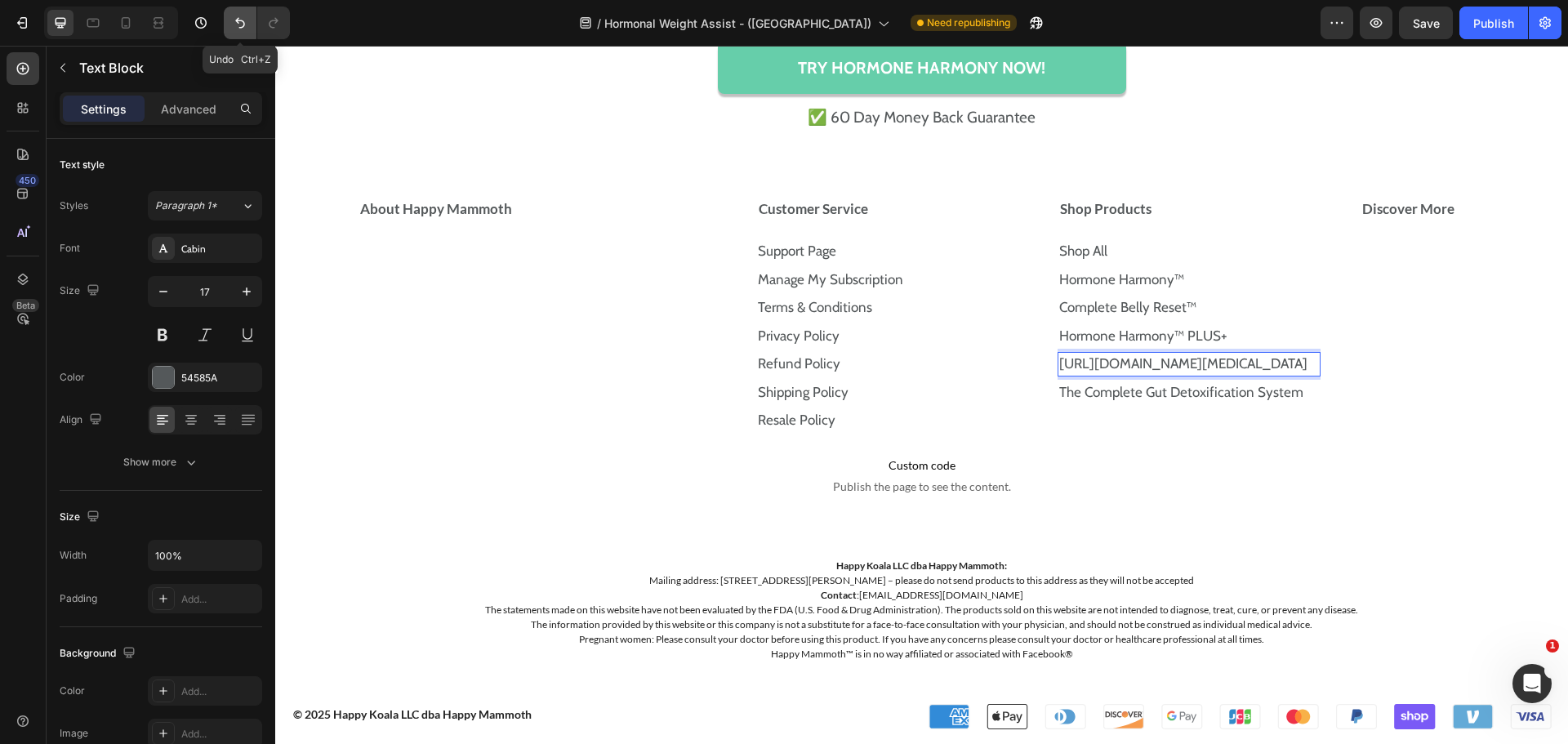
click at [242, 23] on icon "Undo/Redo" at bounding box center [240, 23] width 16 height 16
click at [231, 27] on button "Undo/Redo" at bounding box center [240, 22] width 33 height 33
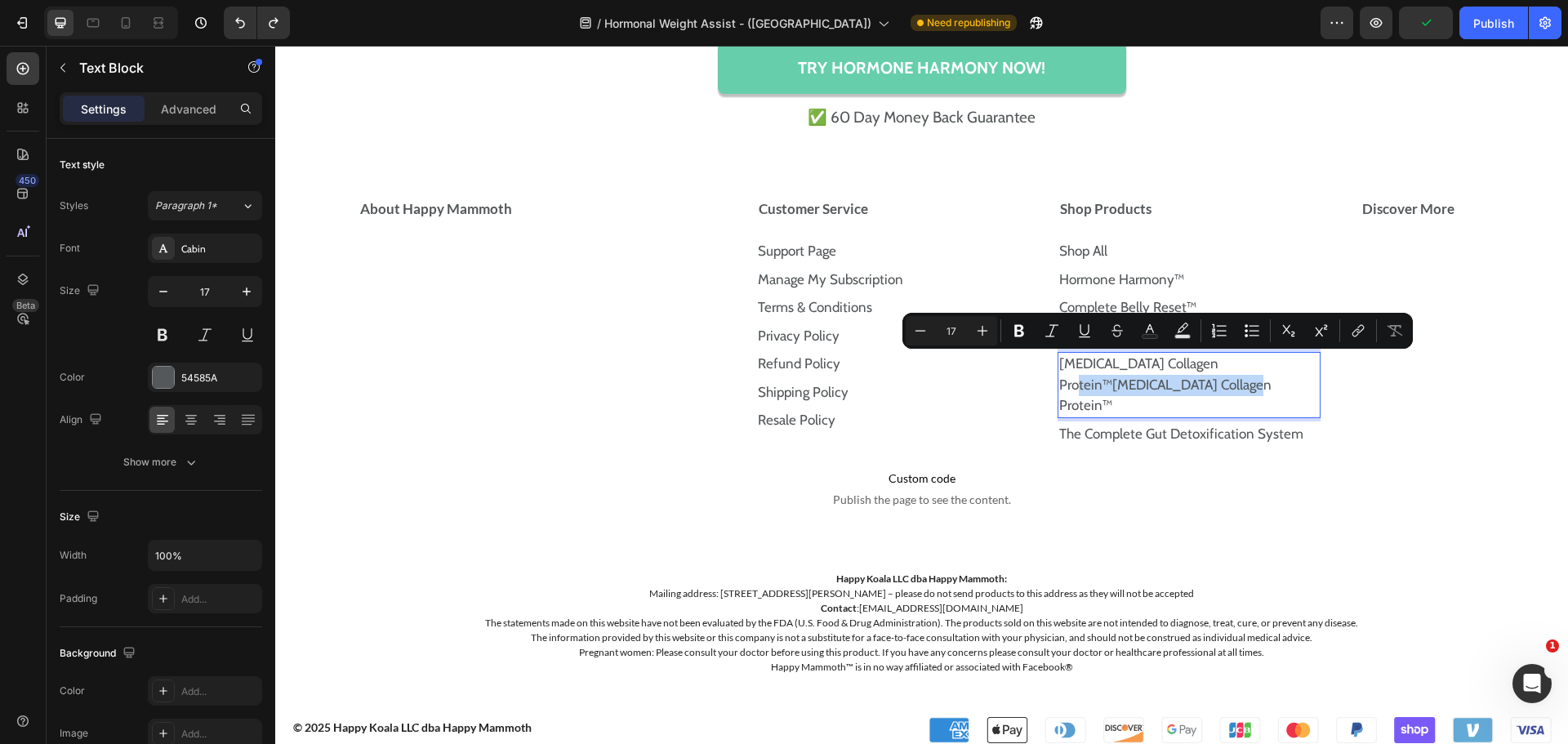
drag, startPoint x: 1210, startPoint y: 385, endPoint x: 1213, endPoint y: 373, distance: 12.4
click at [1213, 373] on p "Prebiotic Collagen Protein™Prebiotic Collagen Protein™" at bounding box center [1189, 384] width 260 height 63
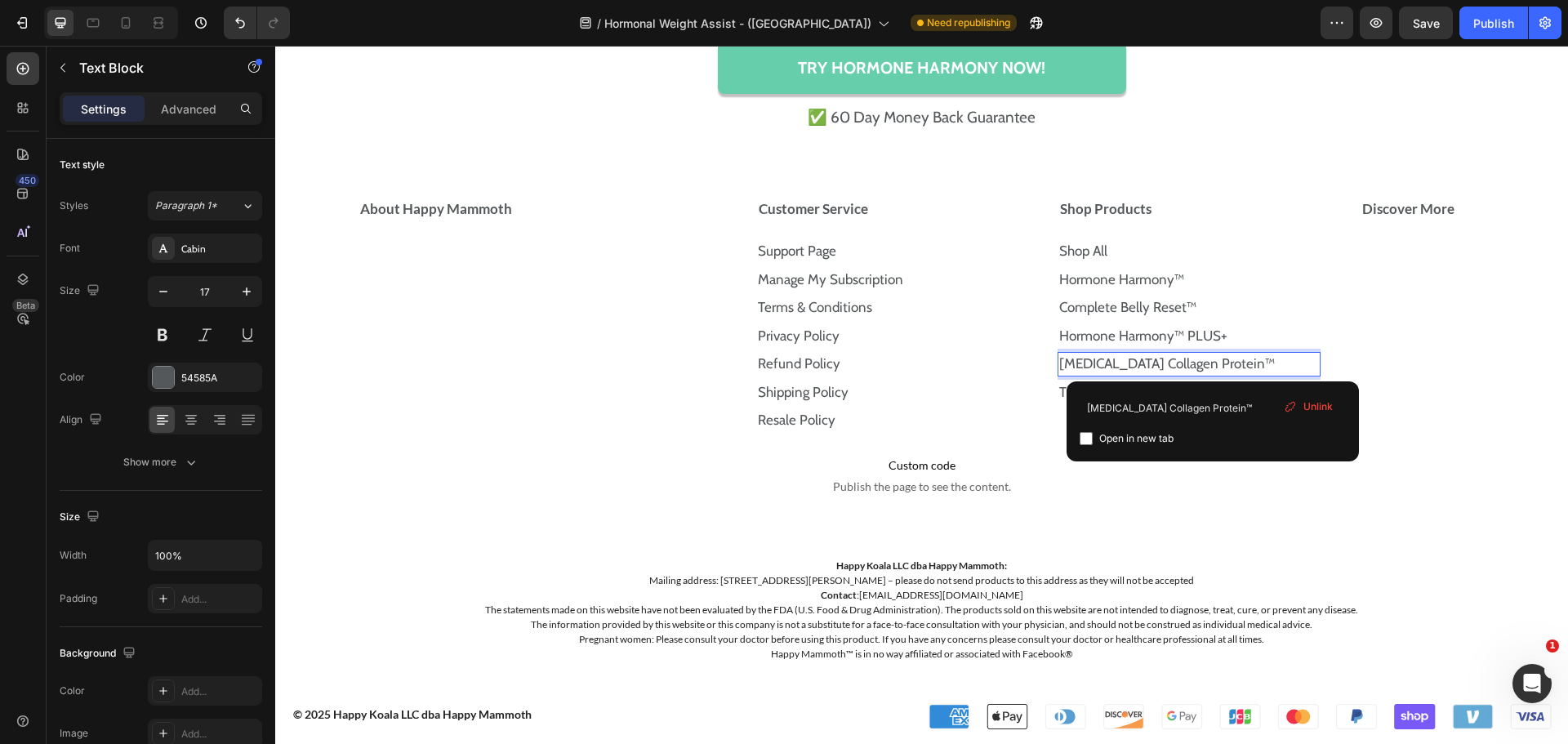
click at [1208, 361] on link "Prebiotic Collagen Protein™" at bounding box center [1167, 363] width 216 height 16
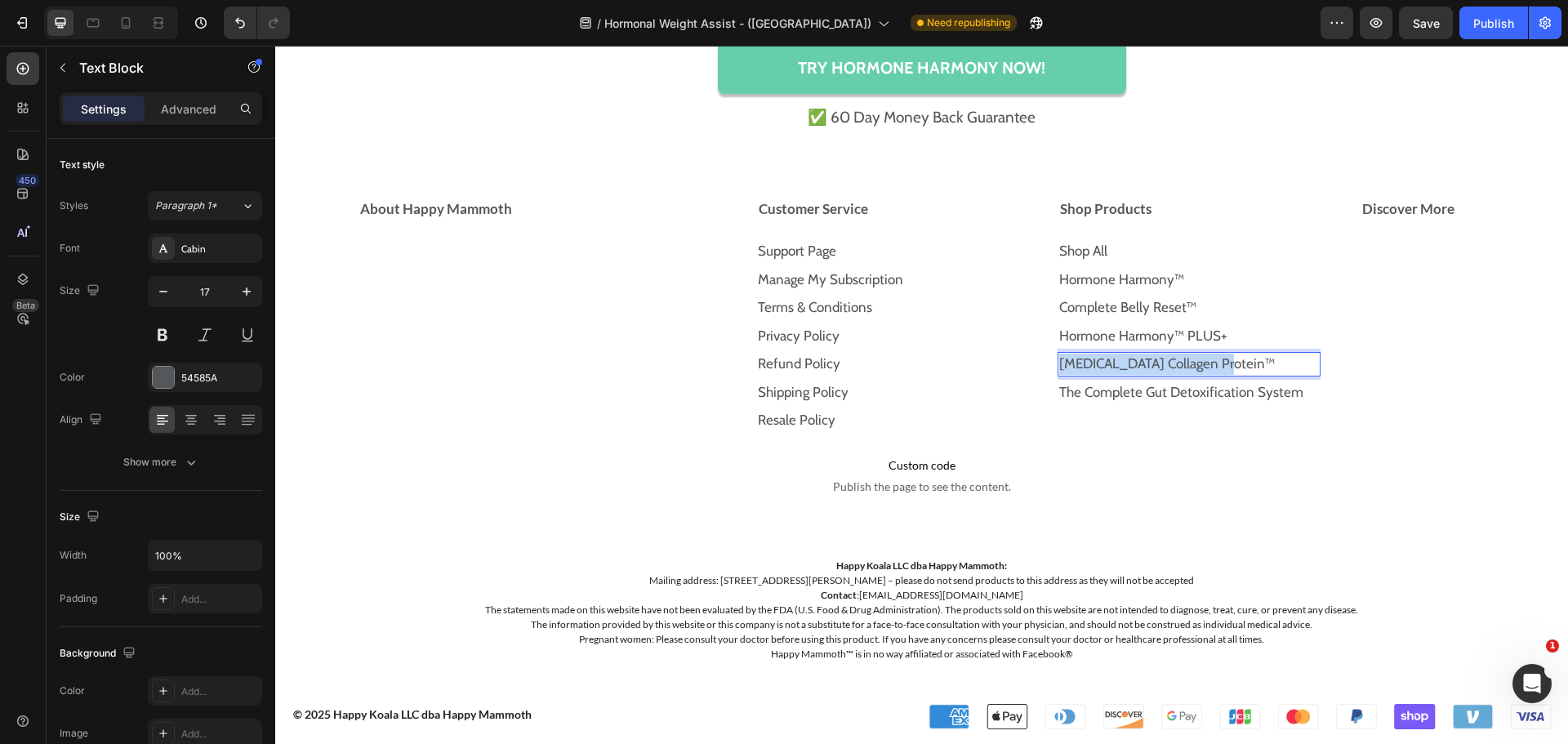
click at [1208, 361] on link "Prebiotic Collagen Protein™" at bounding box center [1167, 363] width 216 height 16
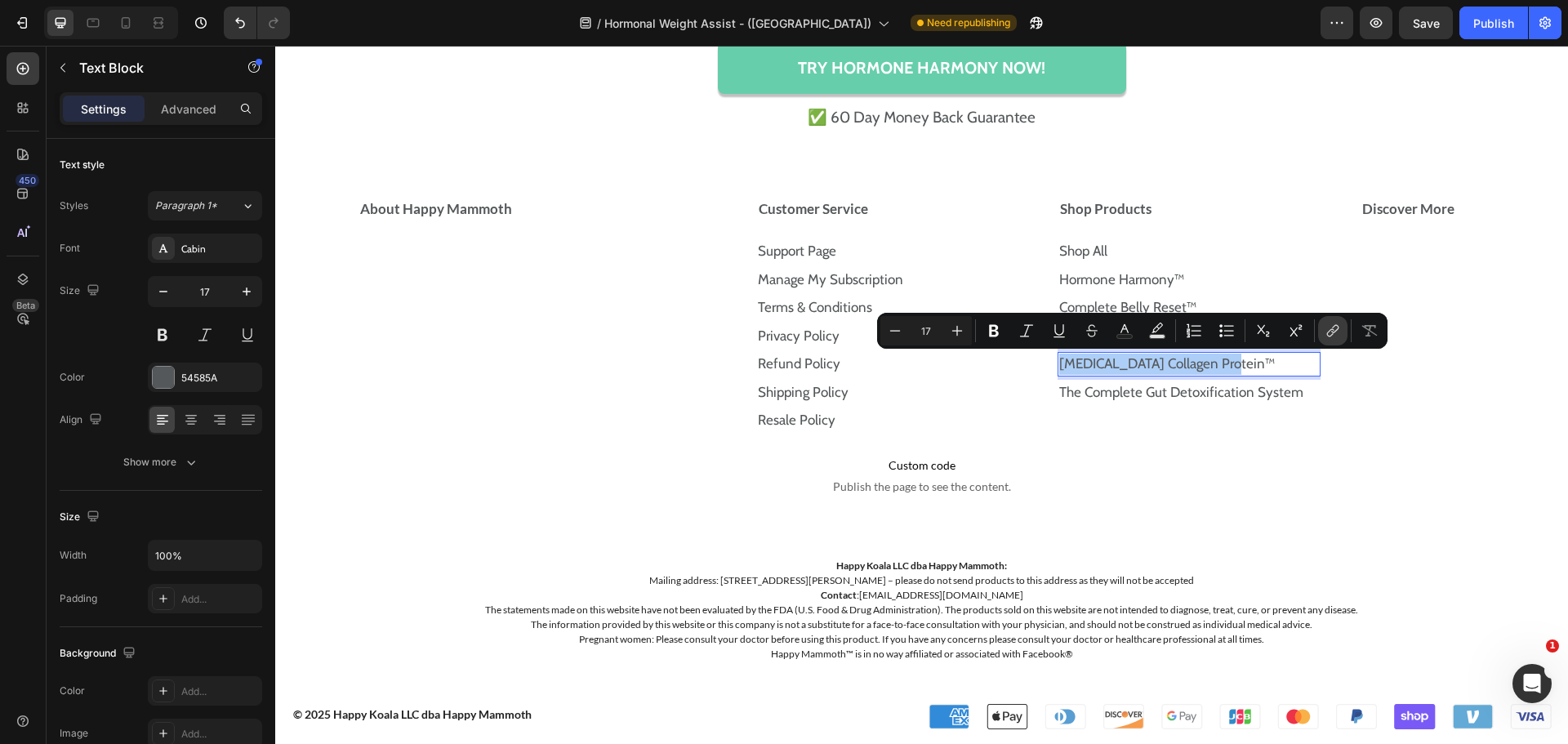
click at [1321, 331] on button "link" at bounding box center [1332, 330] width 29 height 29
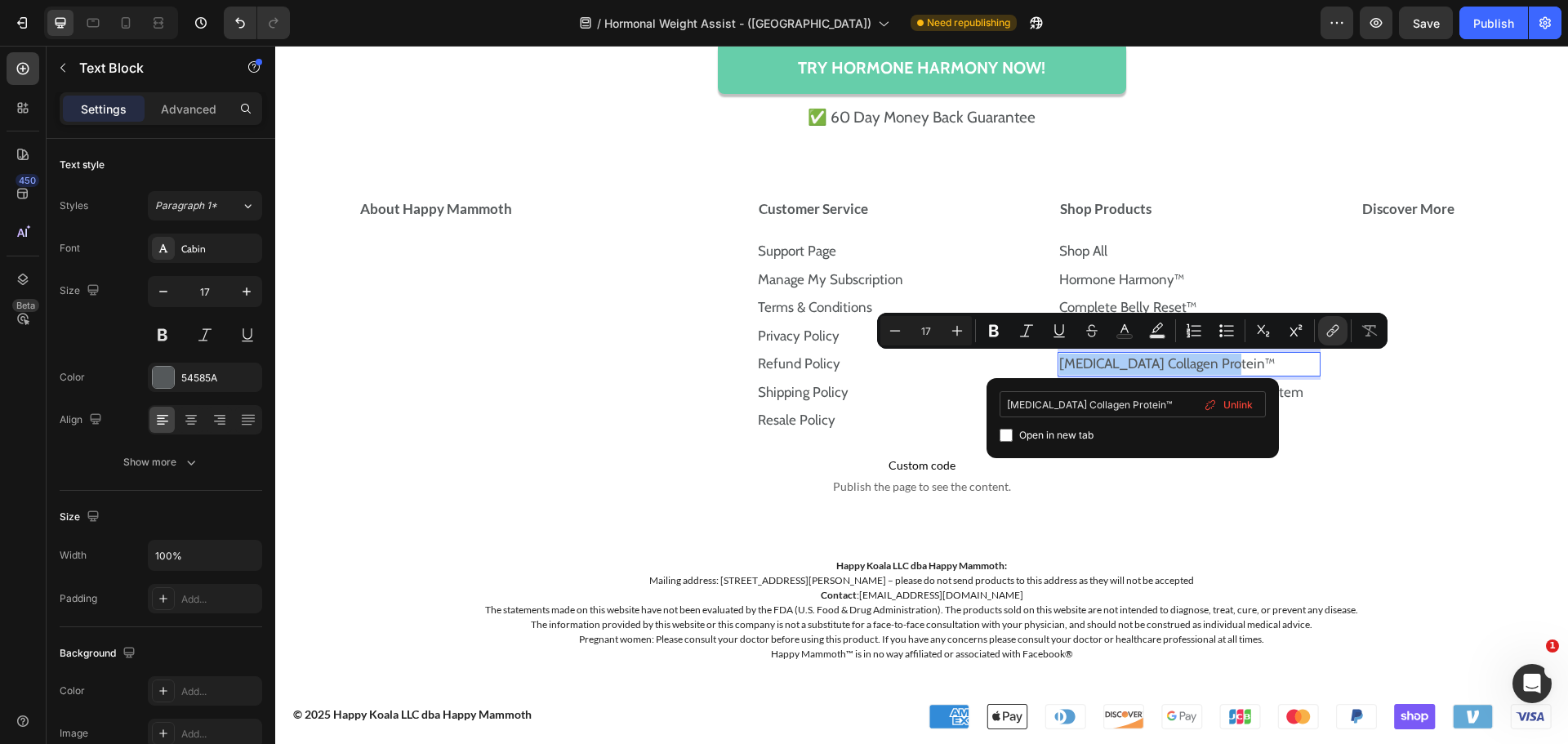
click at [1154, 413] on input "Prebiotic Collagen Protein™" at bounding box center [1132, 405] width 266 height 27
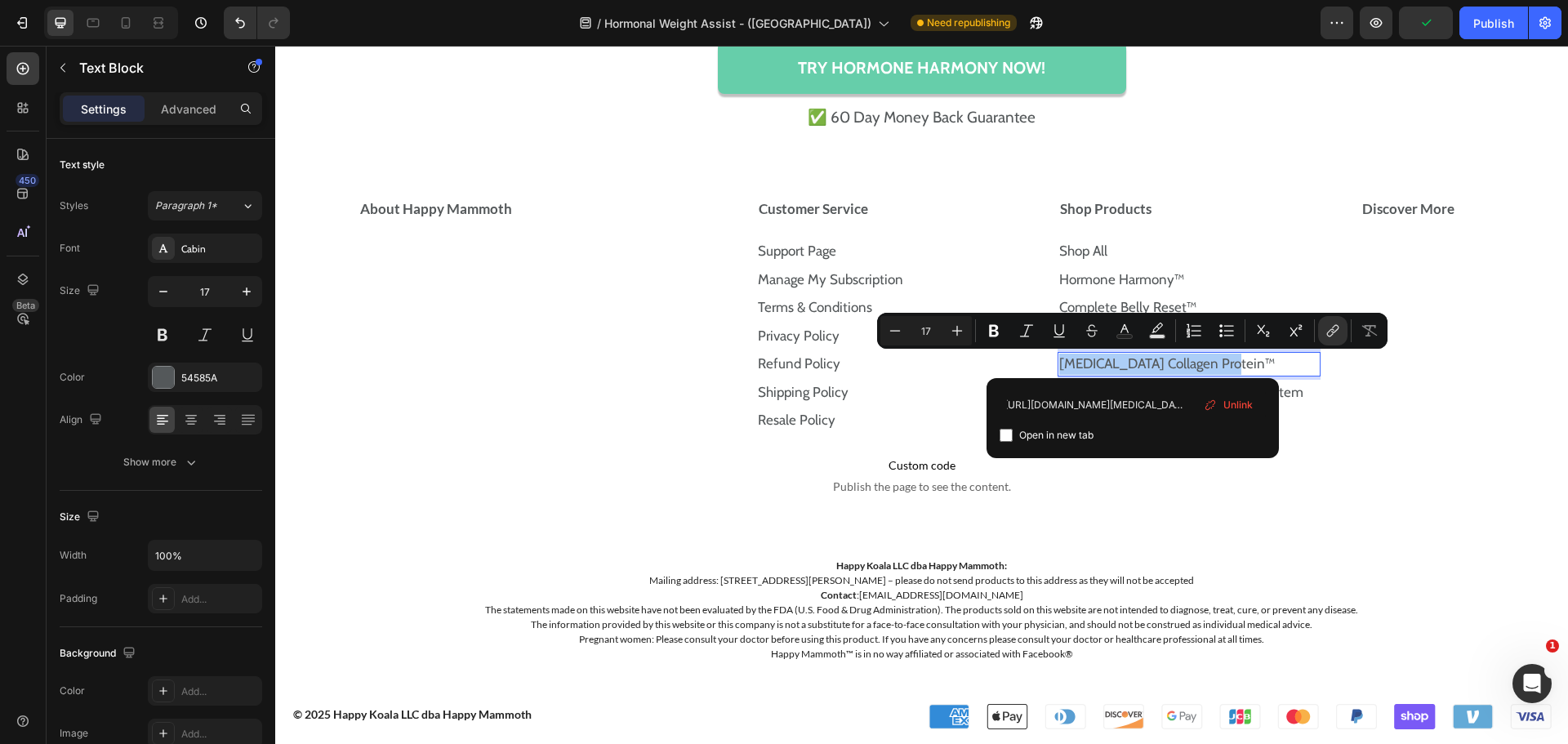
type input "https://store.happymammoth.com/products/the-prebiotic-collagen-protein"
click at [1007, 432] on input "Editor contextual toolbar" at bounding box center [1006, 435] width 13 height 13
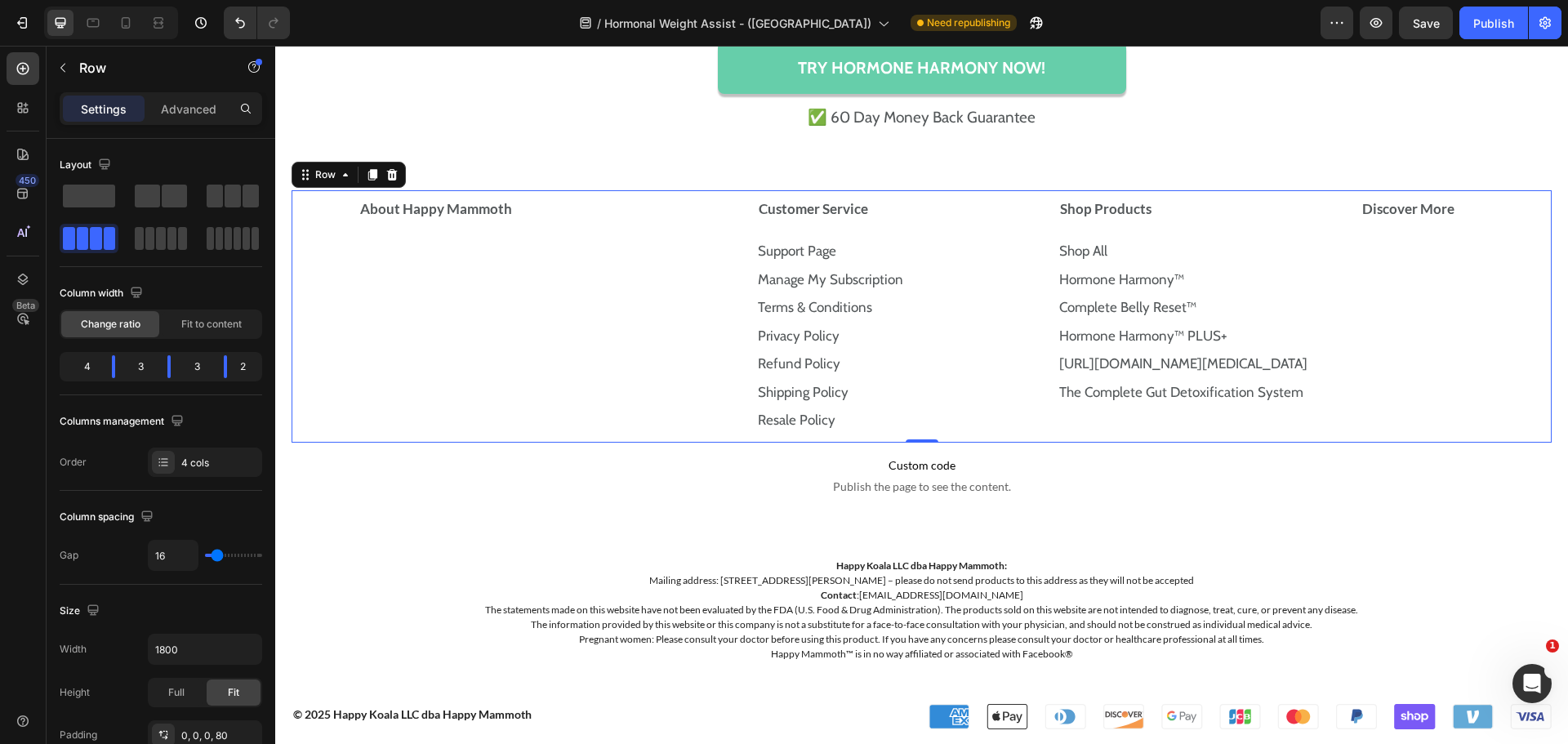
click at [1367, 368] on div "Discover More Accordion" at bounding box center [1456, 316] width 193 height 253
click at [1191, 361] on link "https://store.happymammoth.com/products/the-prebiotic-collagen-protein" at bounding box center [1183, 363] width 248 height 16
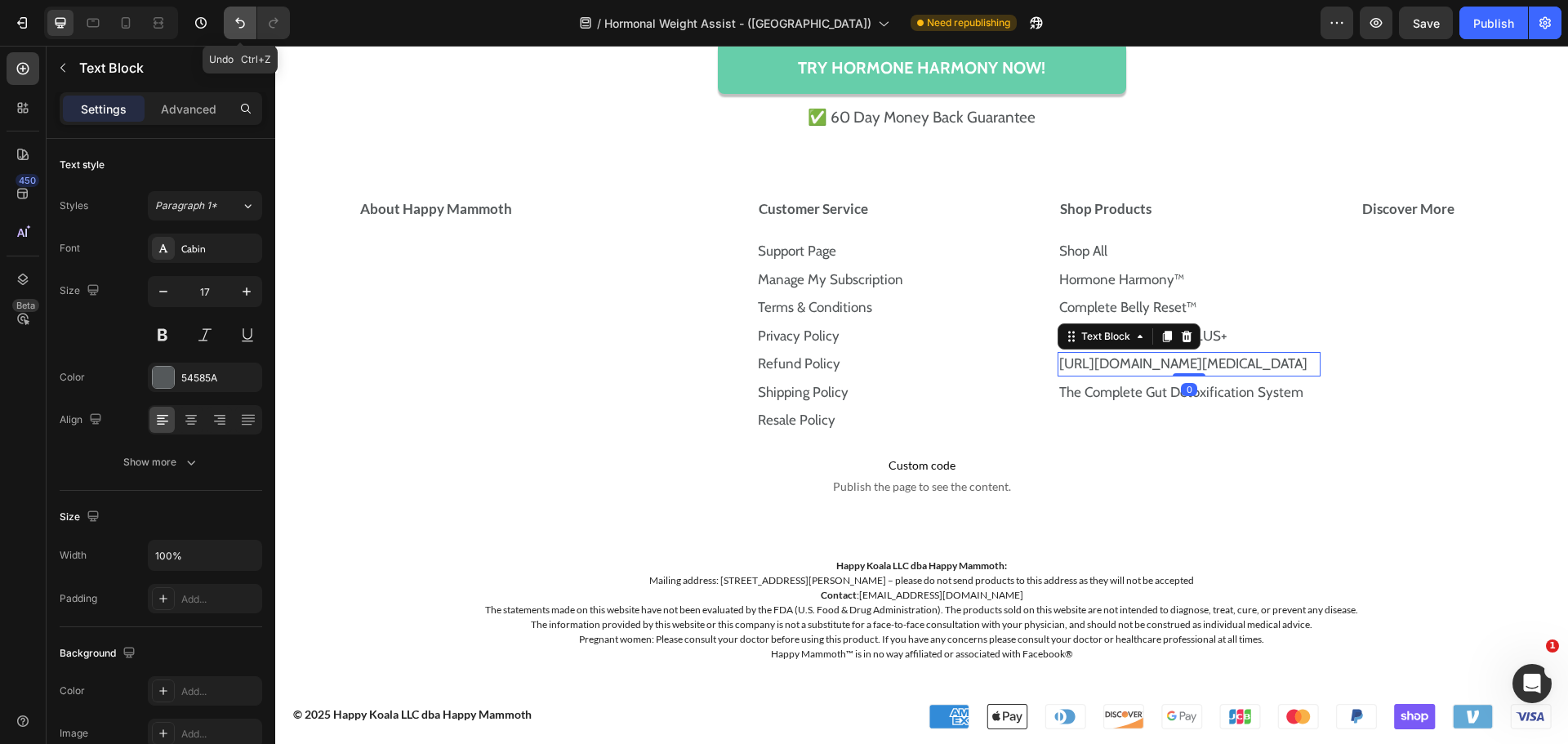
click at [240, 38] on button "Undo/Redo" at bounding box center [240, 22] width 33 height 33
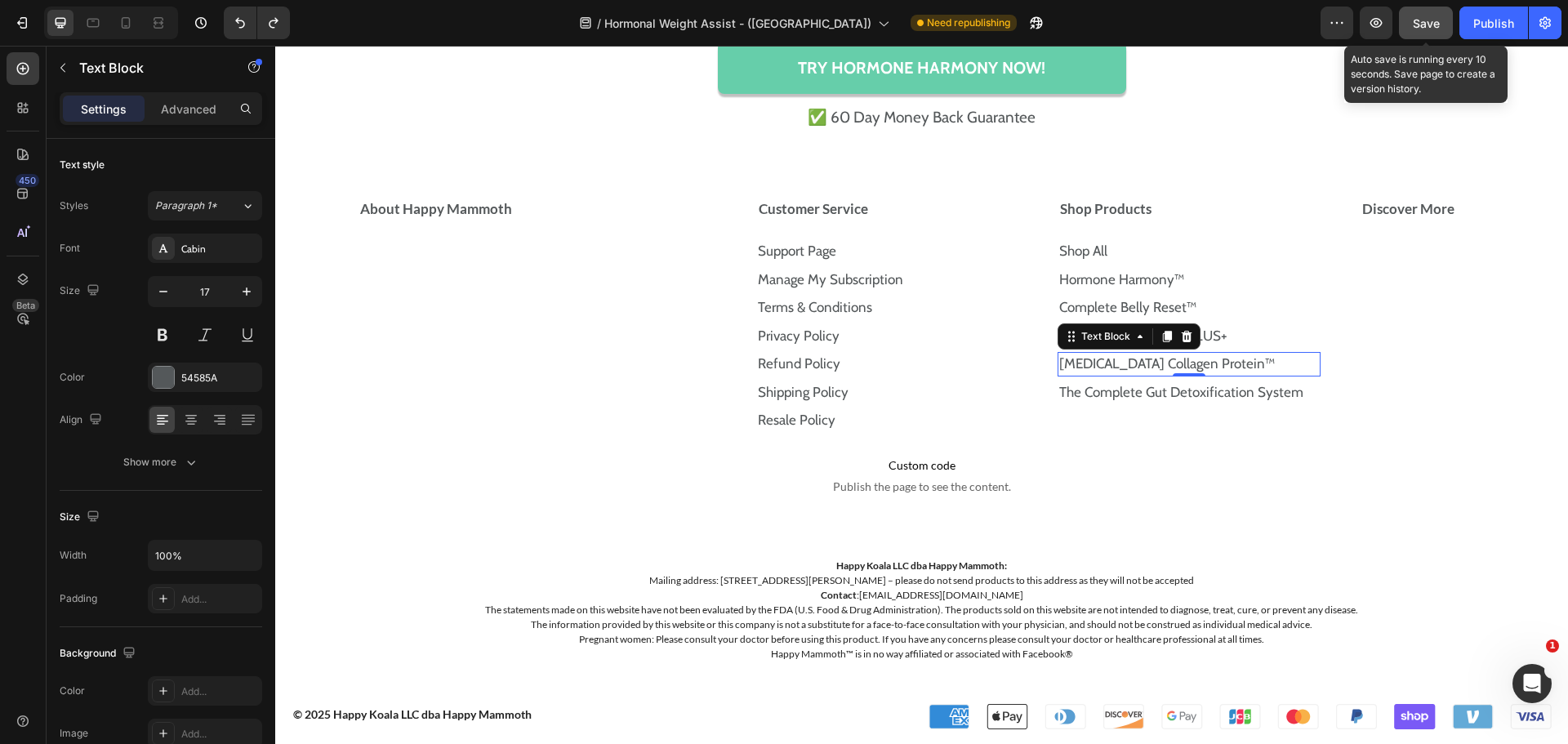
click at [1419, 26] on span "Save" at bounding box center [1426, 23] width 27 height 14
click at [1419, 20] on span "Save" at bounding box center [1426, 23] width 27 height 14
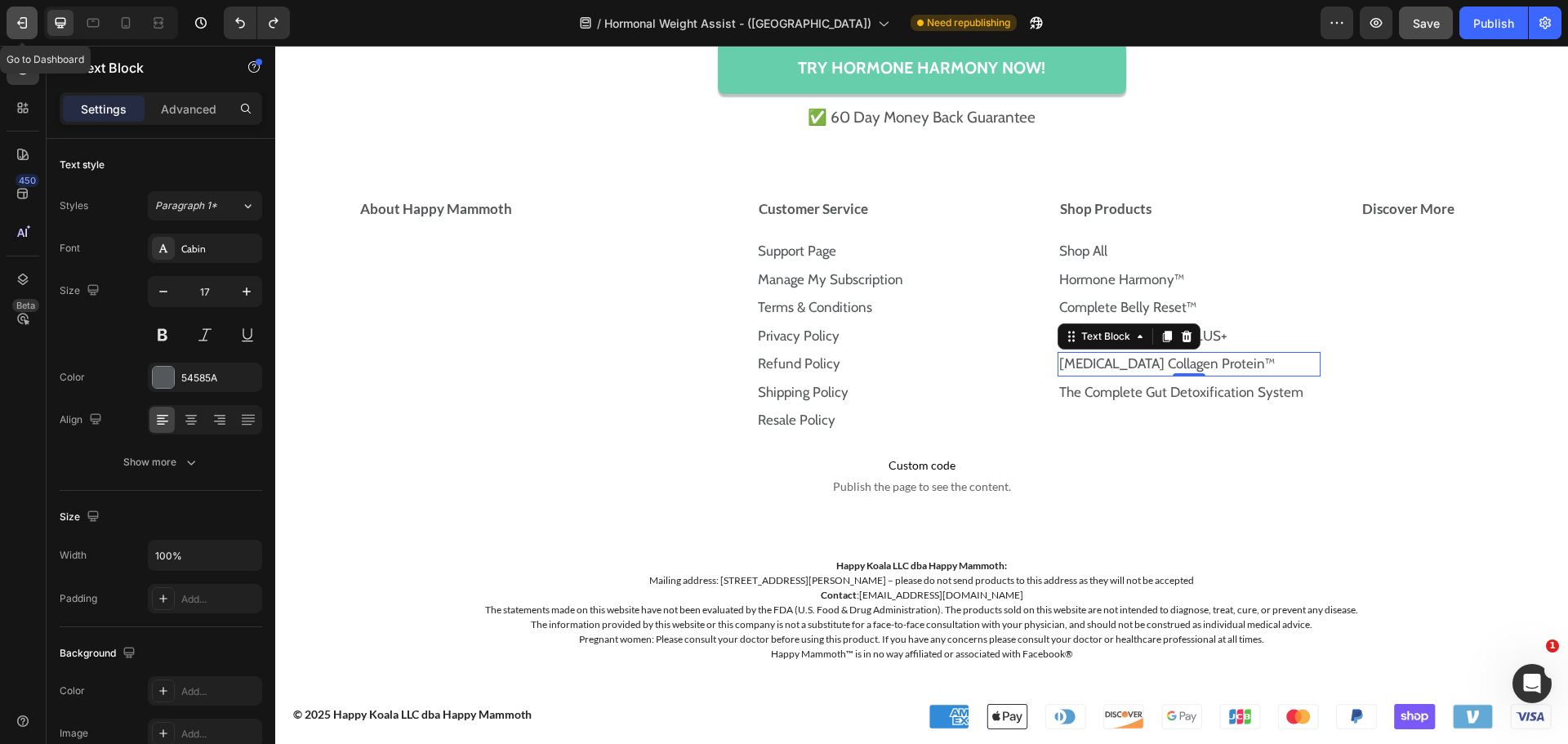
click at [10, 20] on button "button" at bounding box center [21, 22] width 31 height 33
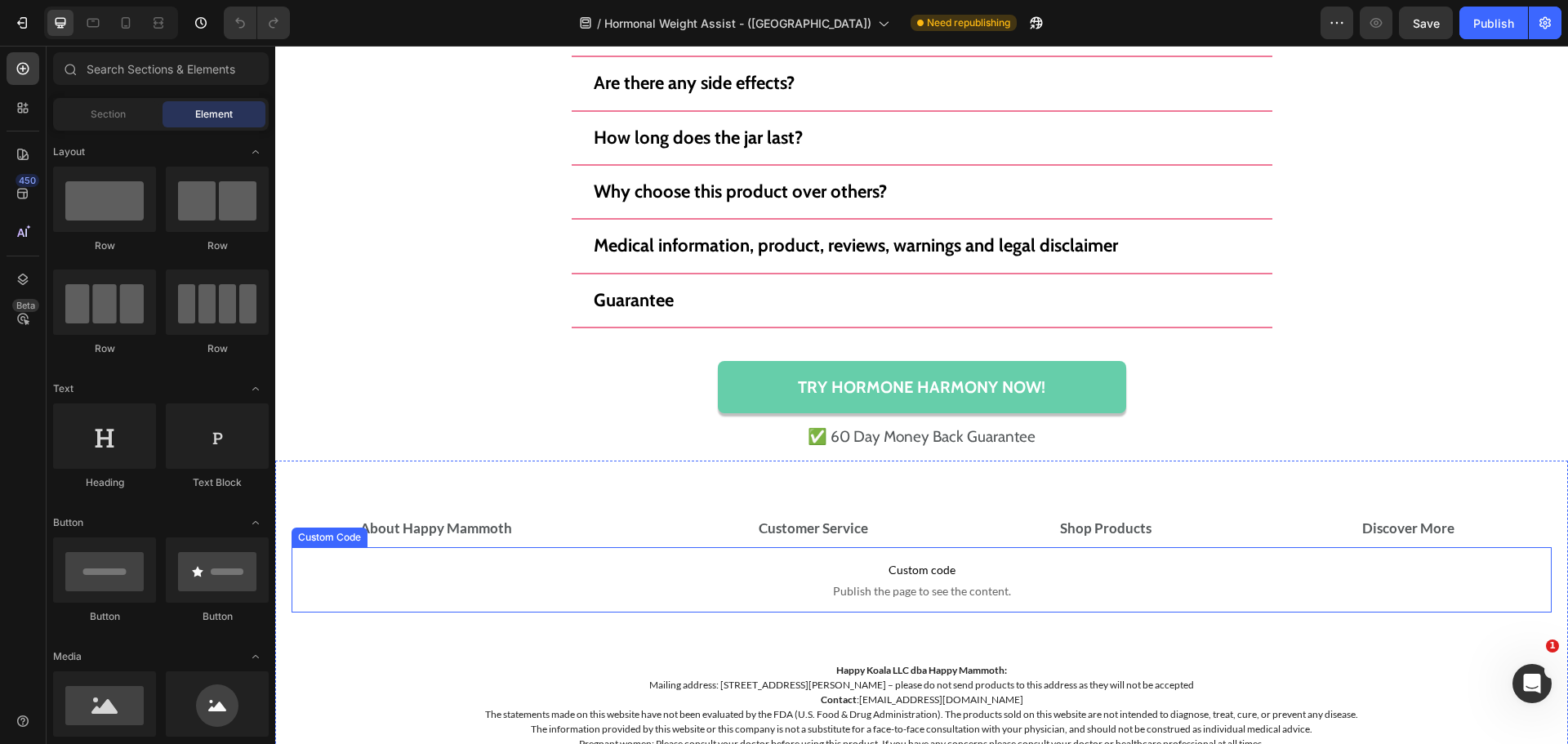
scroll to position [11702, 0]
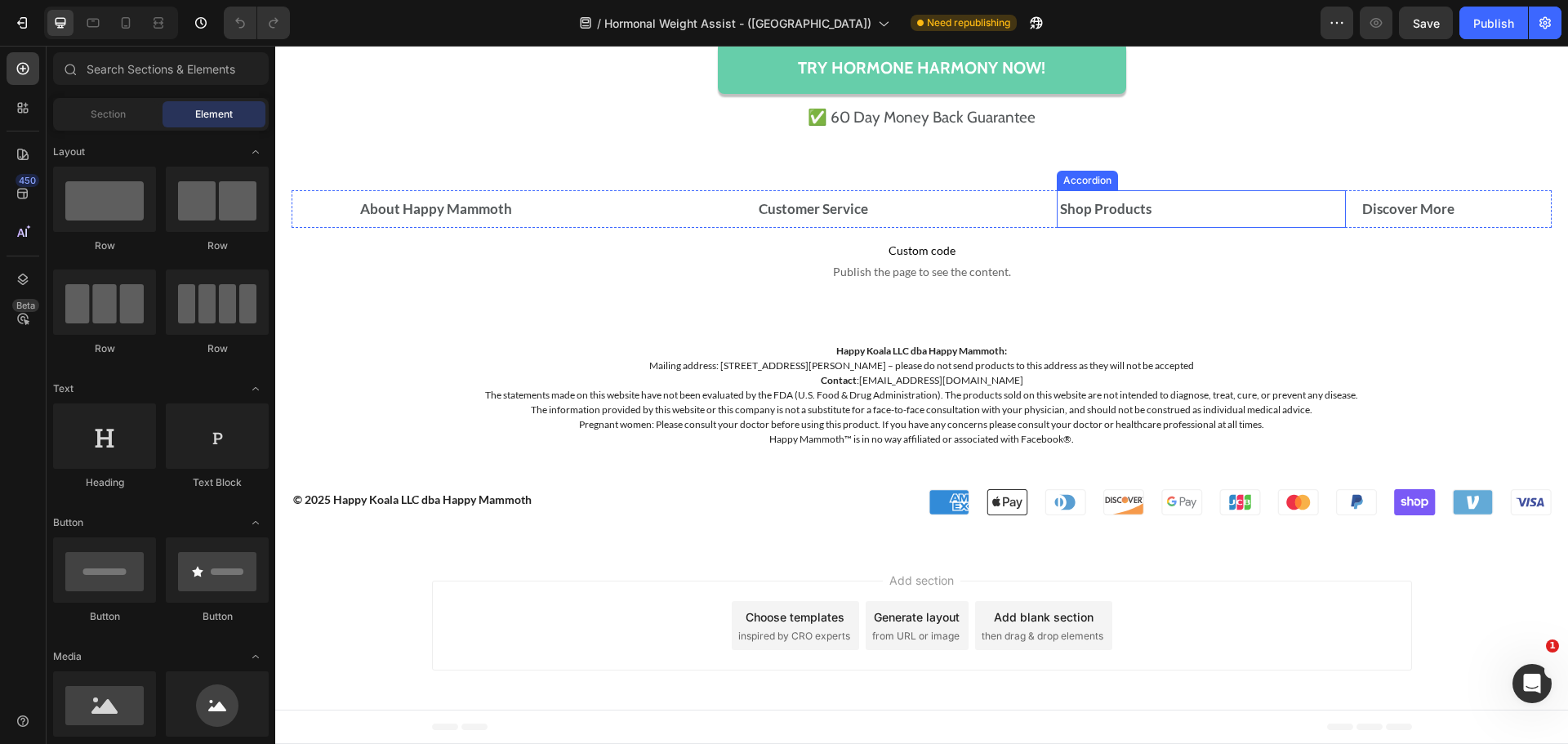
click at [1112, 216] on strong "Shop Products" at bounding box center [1105, 208] width 91 height 17
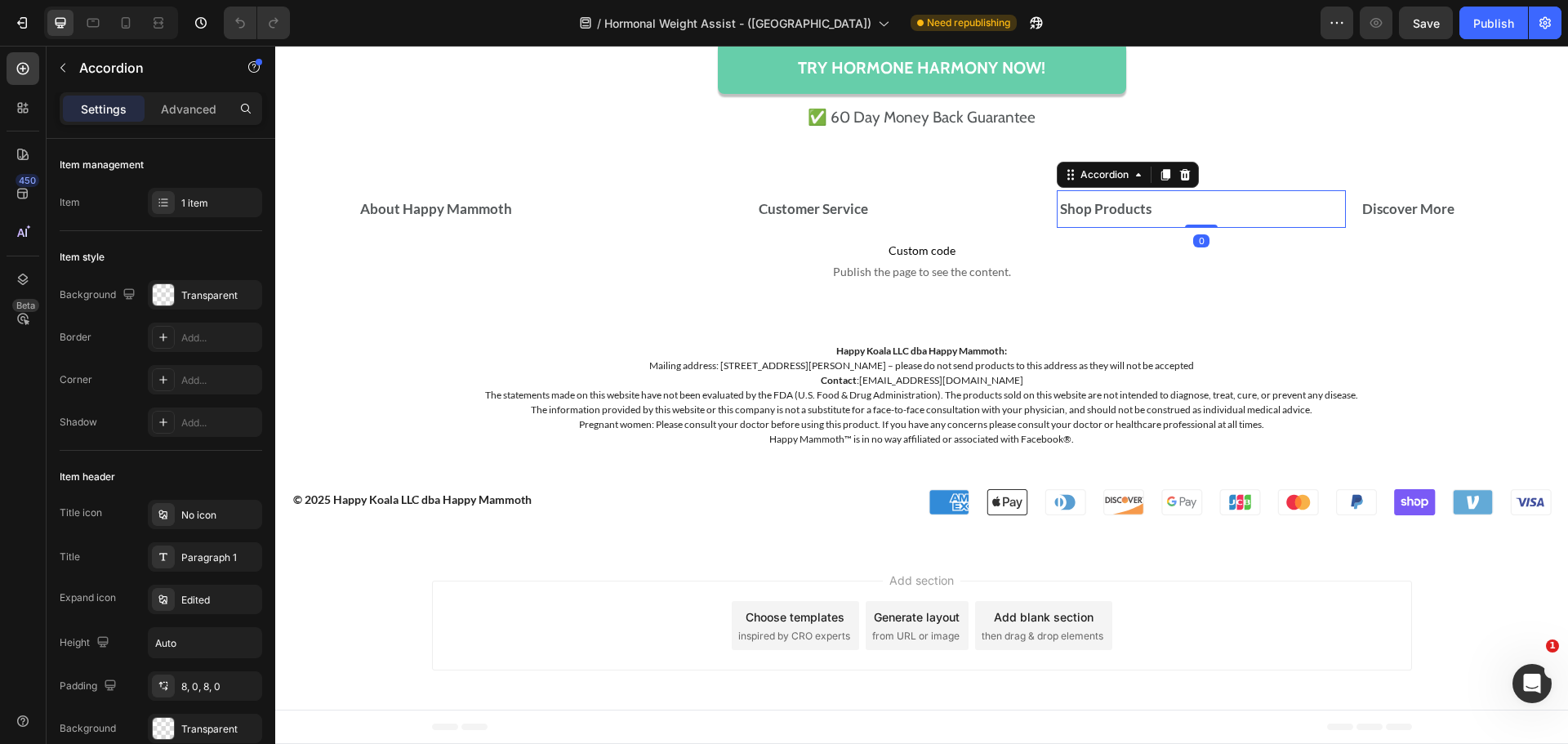
click at [1156, 211] on div "Shop Products" at bounding box center [1183, 209] width 250 height 25
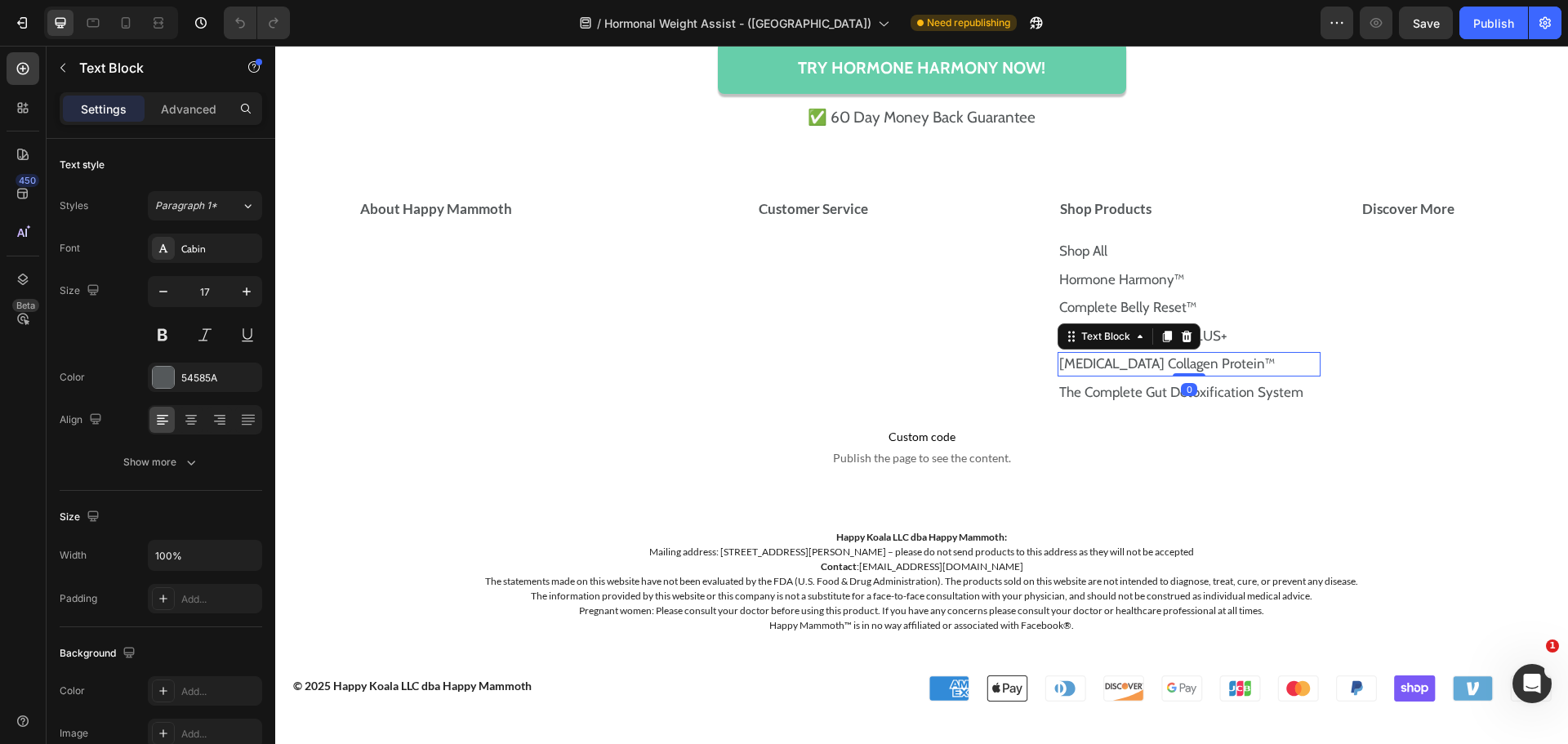
click at [1225, 366] on p "[MEDICAL_DATA] Collagen Protein™" at bounding box center [1189, 364] width 260 height 21
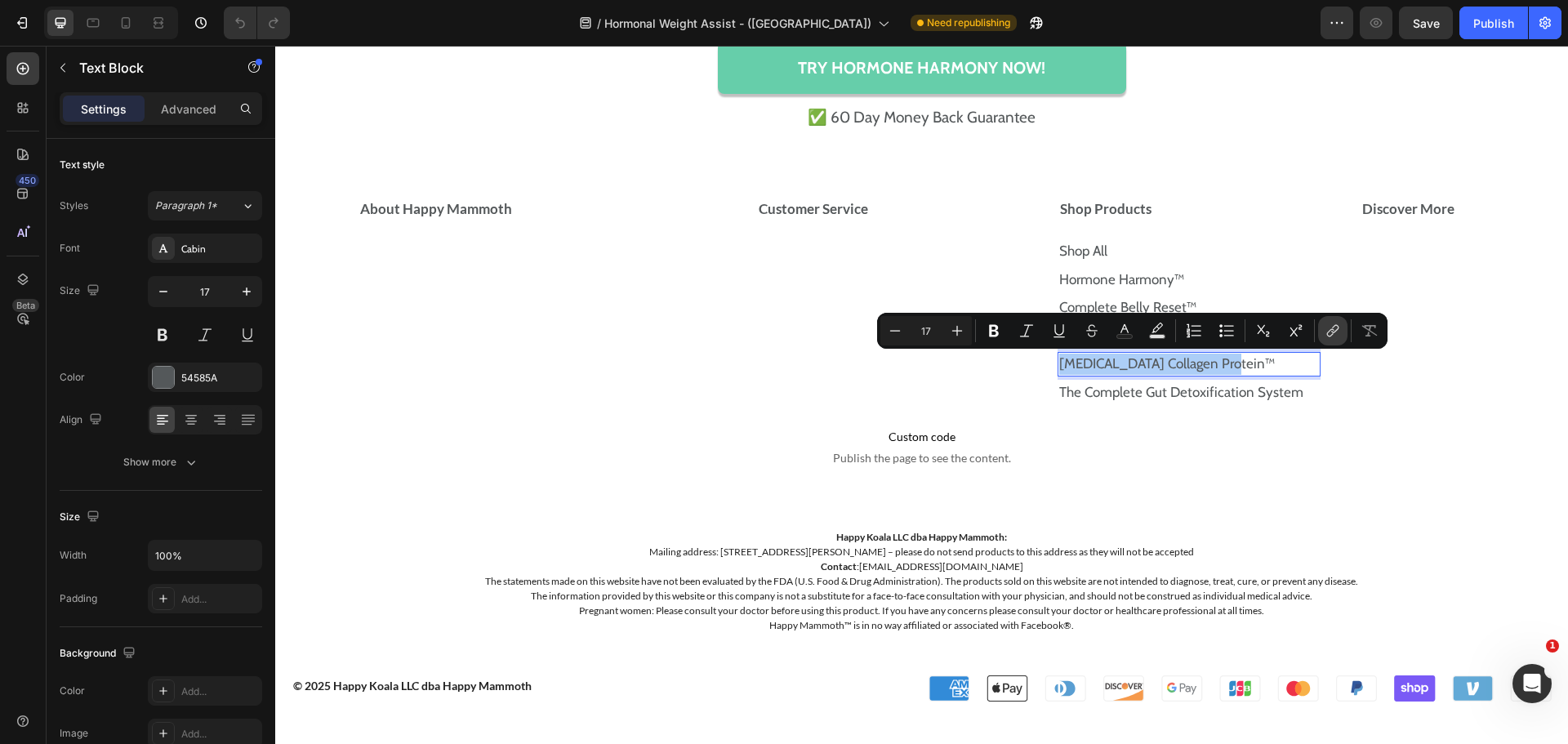
click at [1333, 329] on icon "Editor contextual toolbar" at bounding box center [1330, 332] width 7 height 8
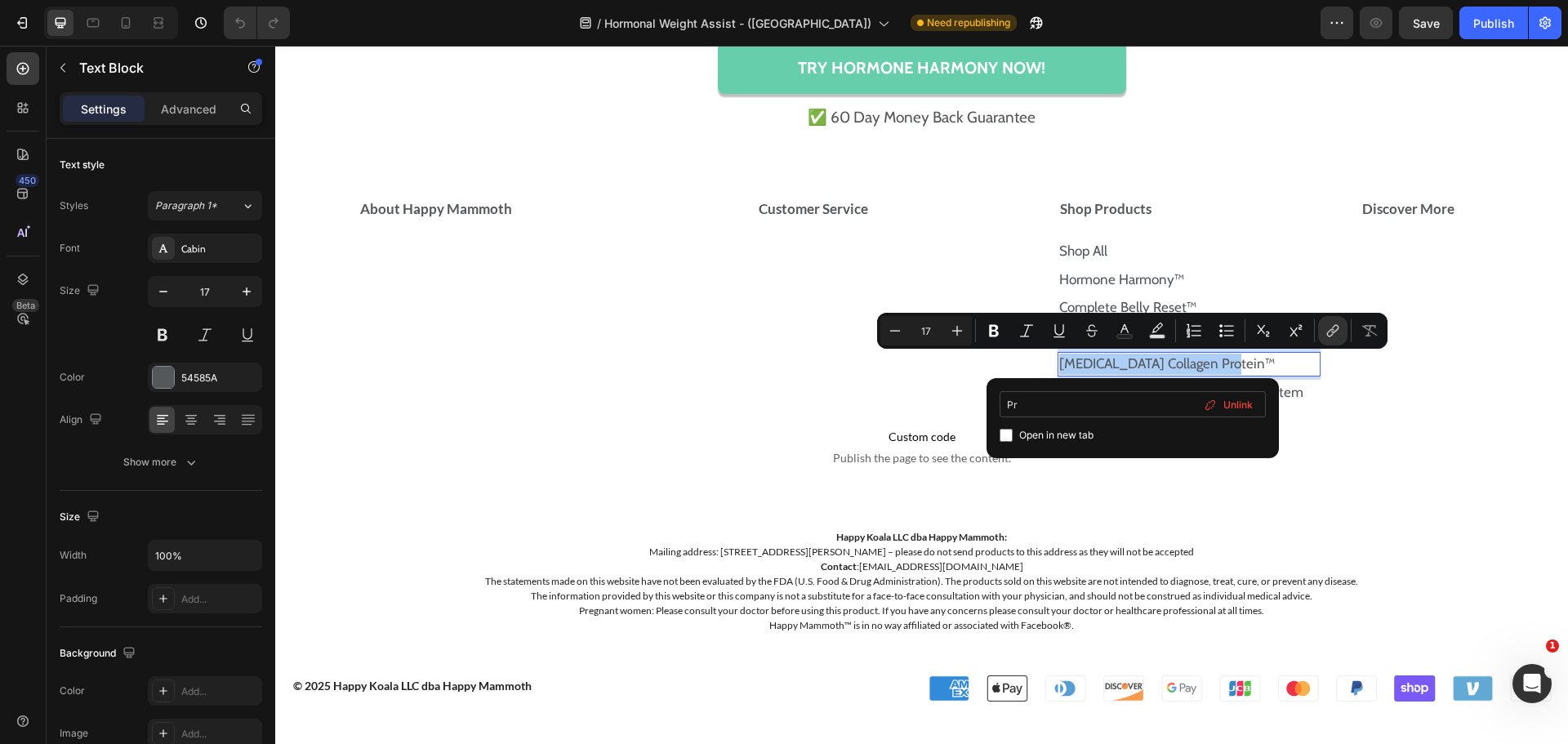
type input "P"
type input "[MEDICAL_DATA] Collagen Protein™"
type input "16"
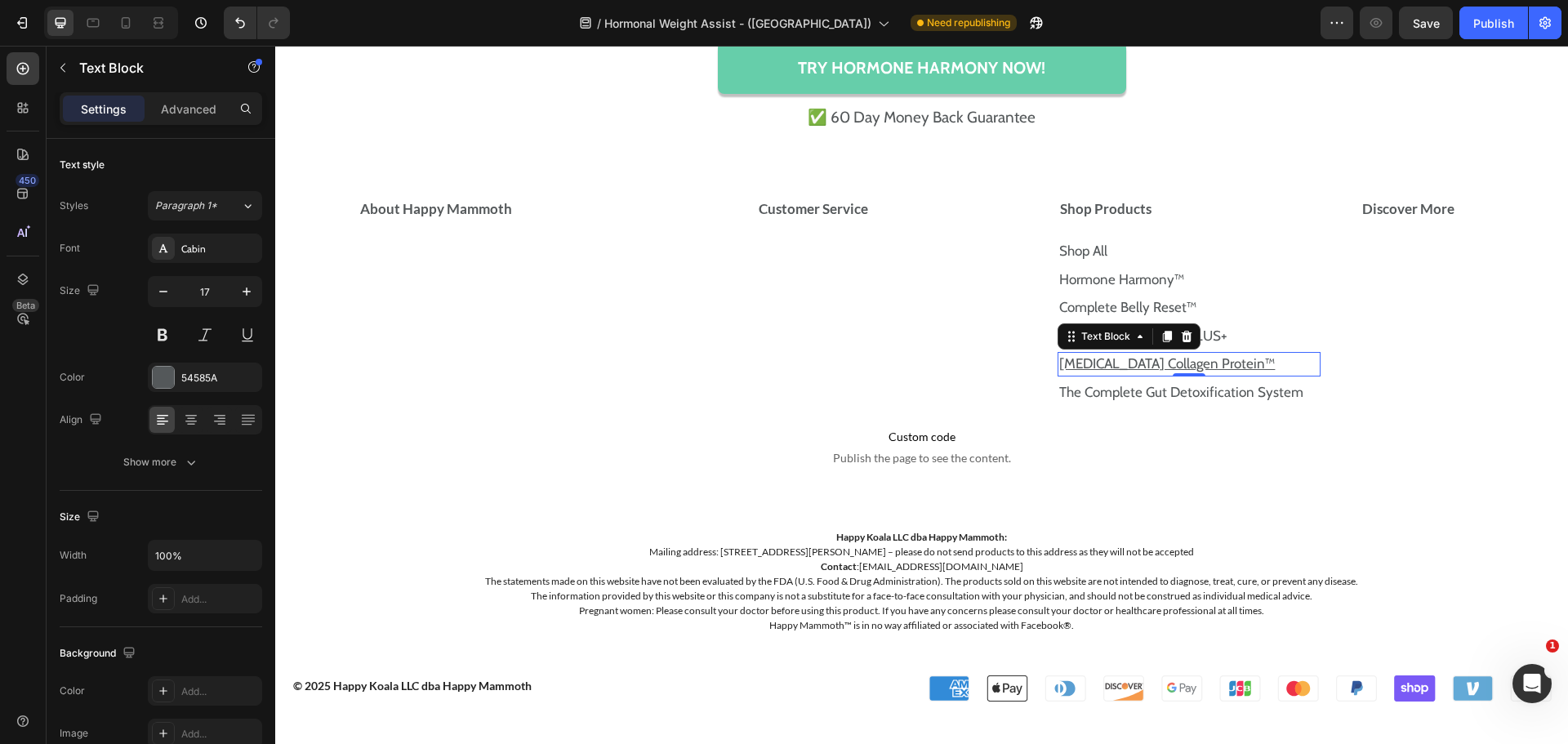
click at [1247, 361] on p "[MEDICAL_DATA] Collagen Protein™" at bounding box center [1189, 364] width 260 height 21
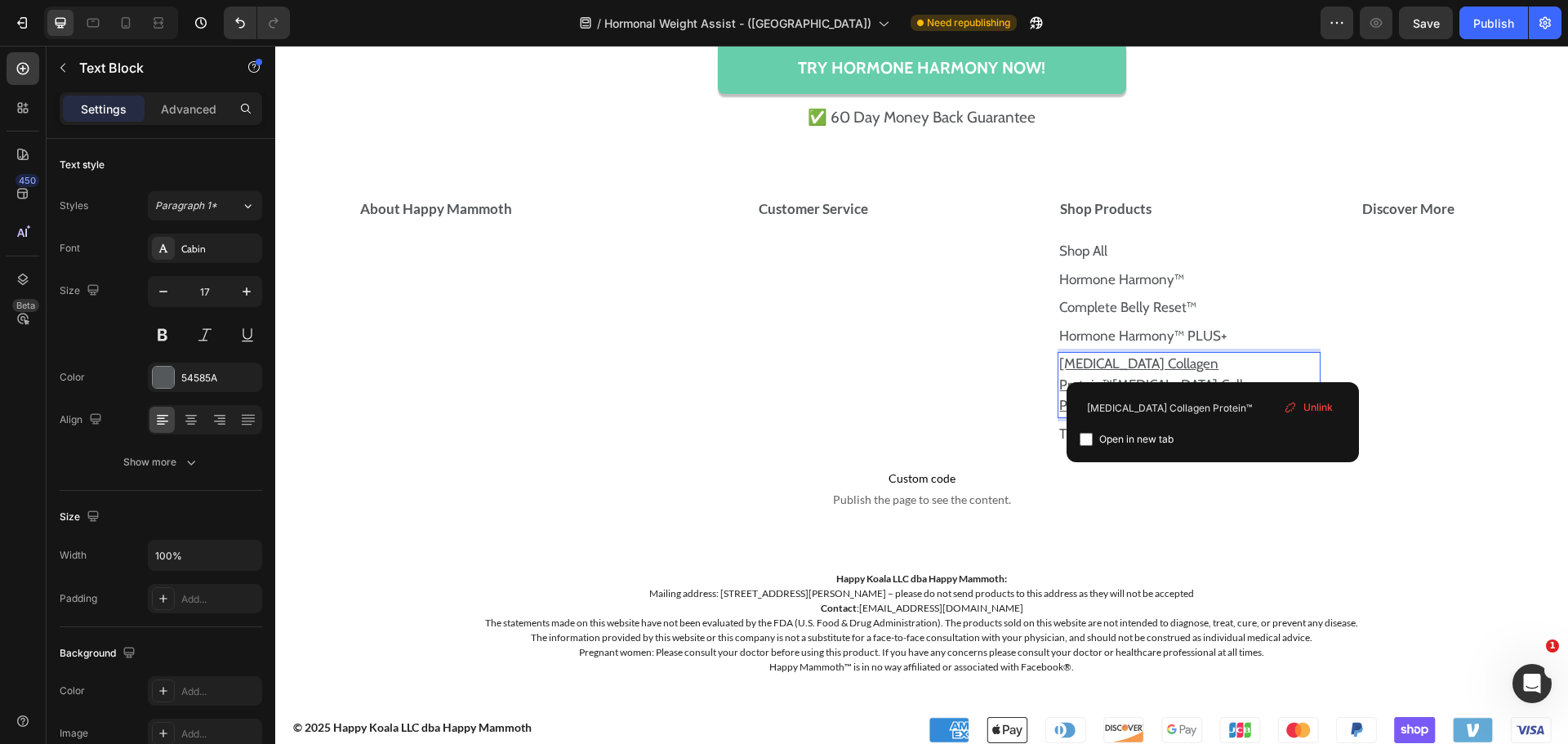
click at [1247, 361] on p "[MEDICAL_DATA] Collagen Protein™[MEDICAL_DATA] Collagen Protein™" at bounding box center [1189, 384] width 260 height 63
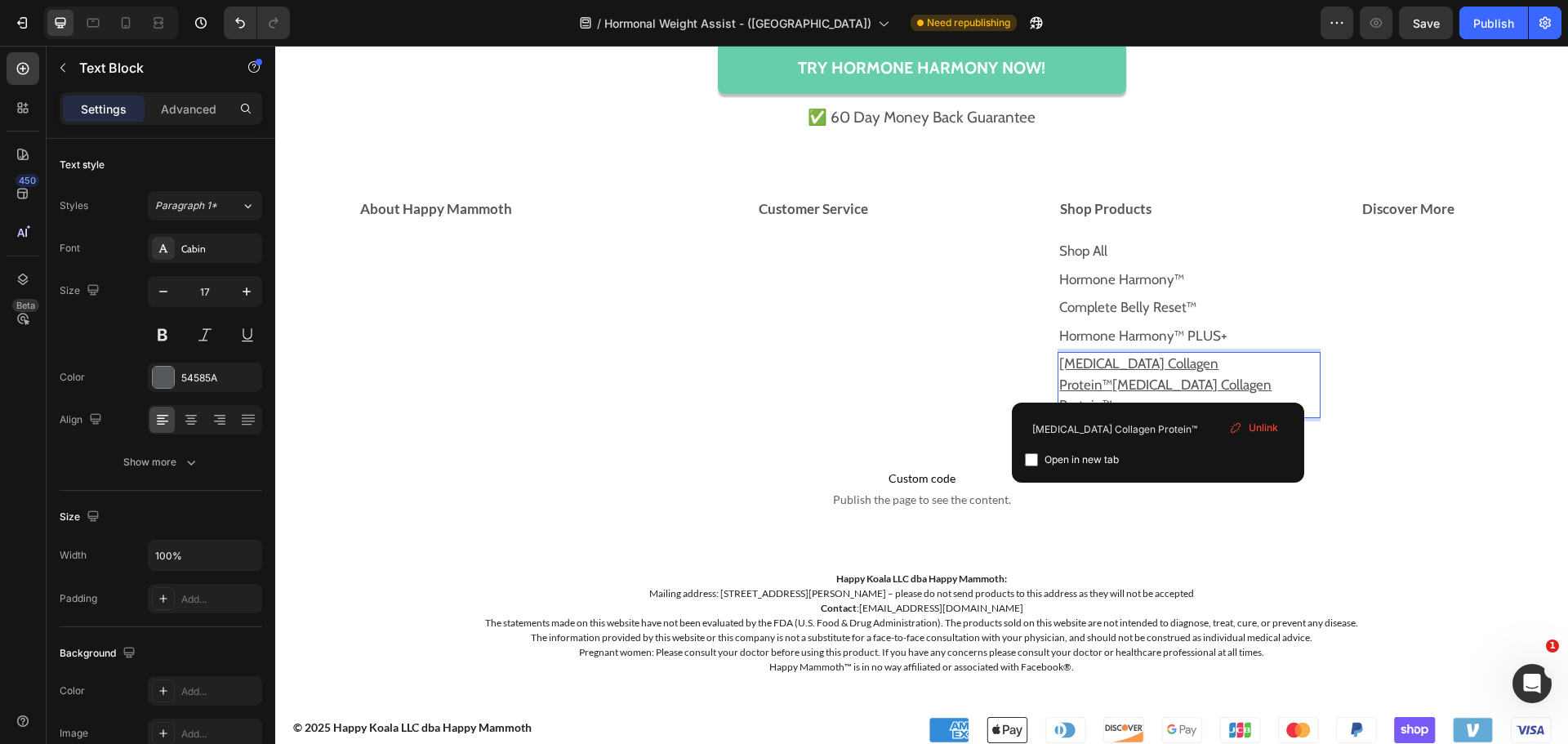
click at [1252, 383] on p "[MEDICAL_DATA] Collagen Protein™[MEDICAL_DATA] Collagen Protein™" at bounding box center [1189, 384] width 260 height 63
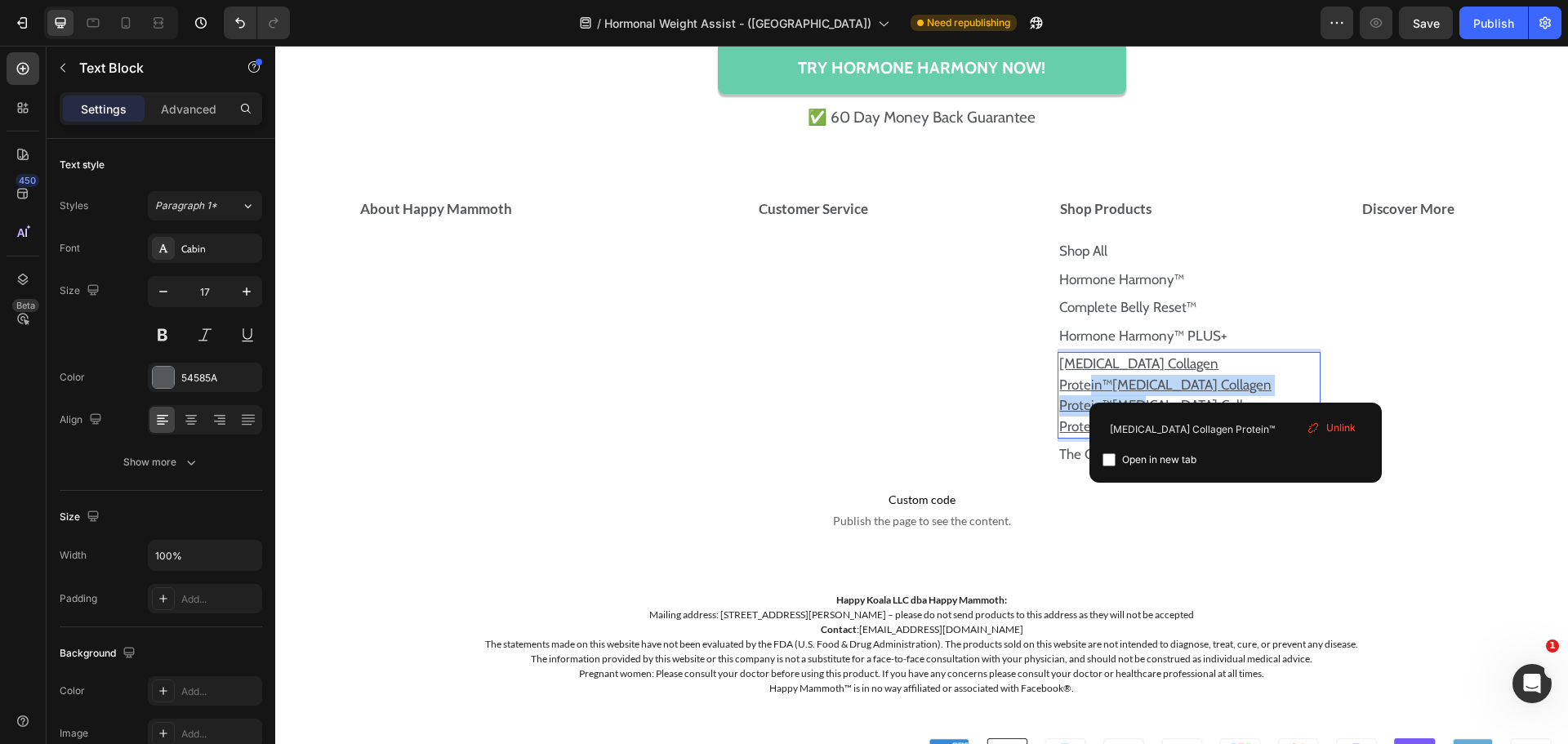
drag, startPoint x: 1235, startPoint y: 392, endPoint x: 1225, endPoint y: 373, distance: 21.5
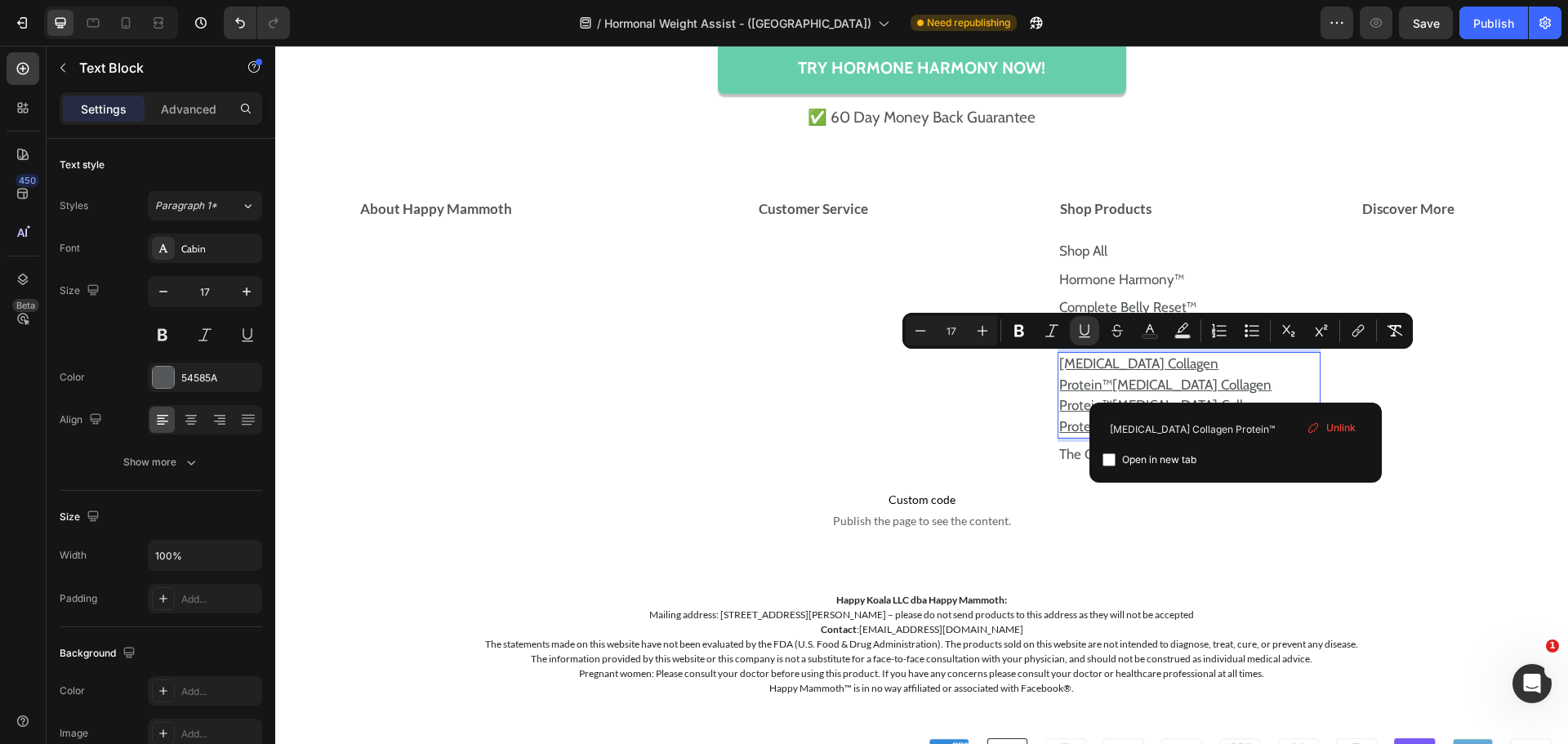
click at [1282, 392] on p "[MEDICAL_DATA] Collagen Protein™[MEDICAL_DATA] Collagen Protein™[MEDICAL_DATA] …" at bounding box center [1189, 395] width 260 height 83
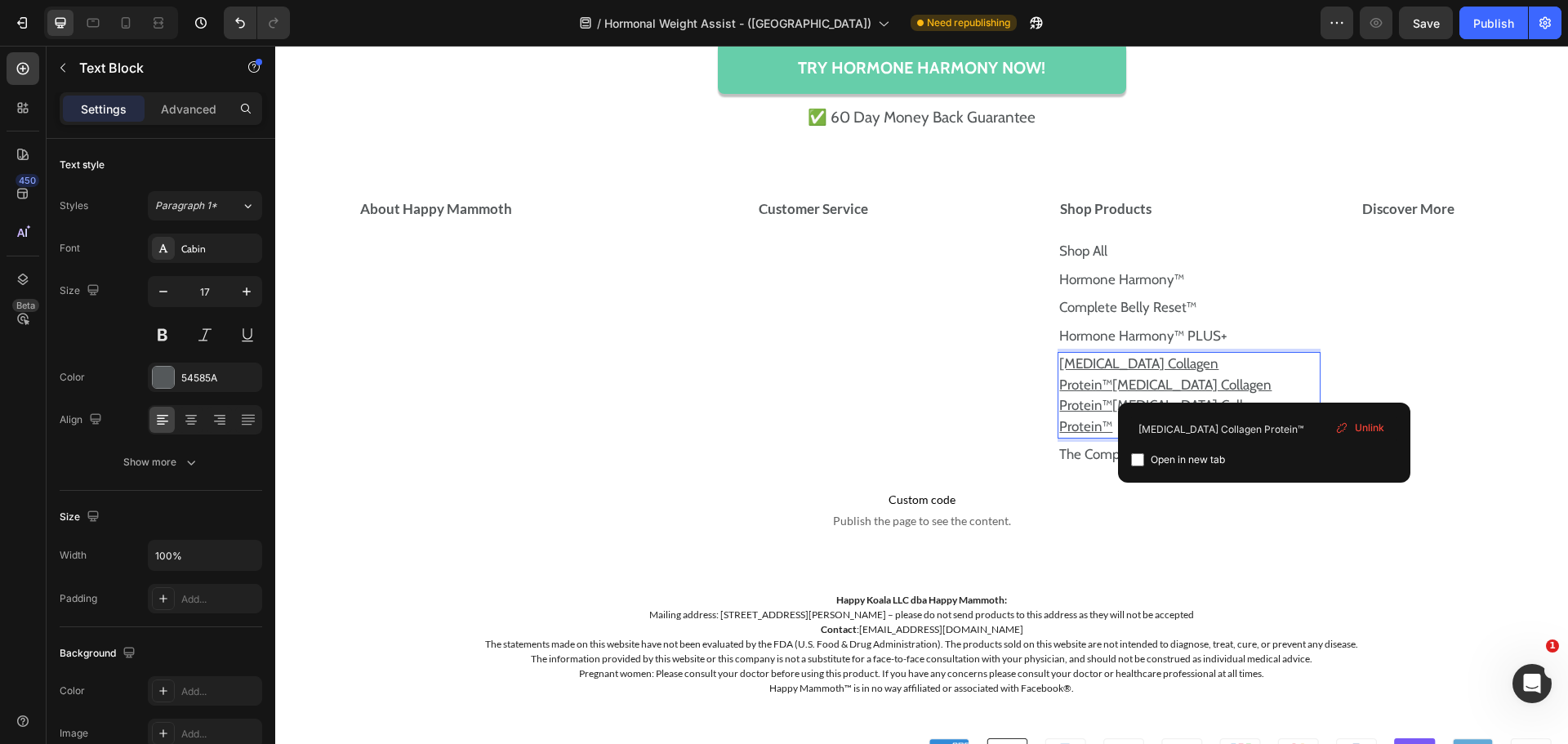
click at [1257, 398] on p "[MEDICAL_DATA] Collagen Protein™[MEDICAL_DATA] Collagen Protein™[MEDICAL_DATA] …" at bounding box center [1189, 395] width 260 height 83
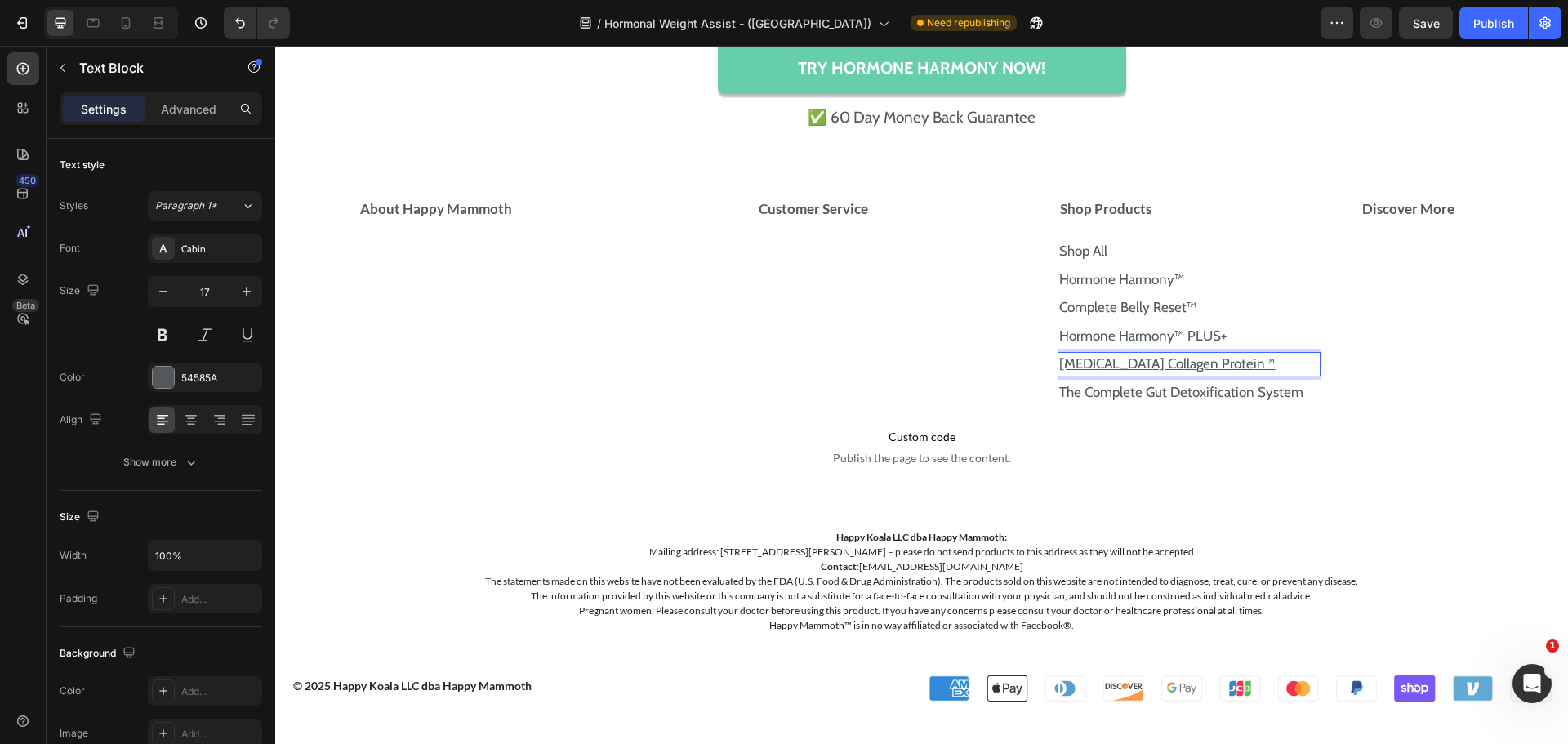
click at [1176, 368] on u "[MEDICAL_DATA] Collagen Protein™" at bounding box center [1167, 363] width 216 height 16
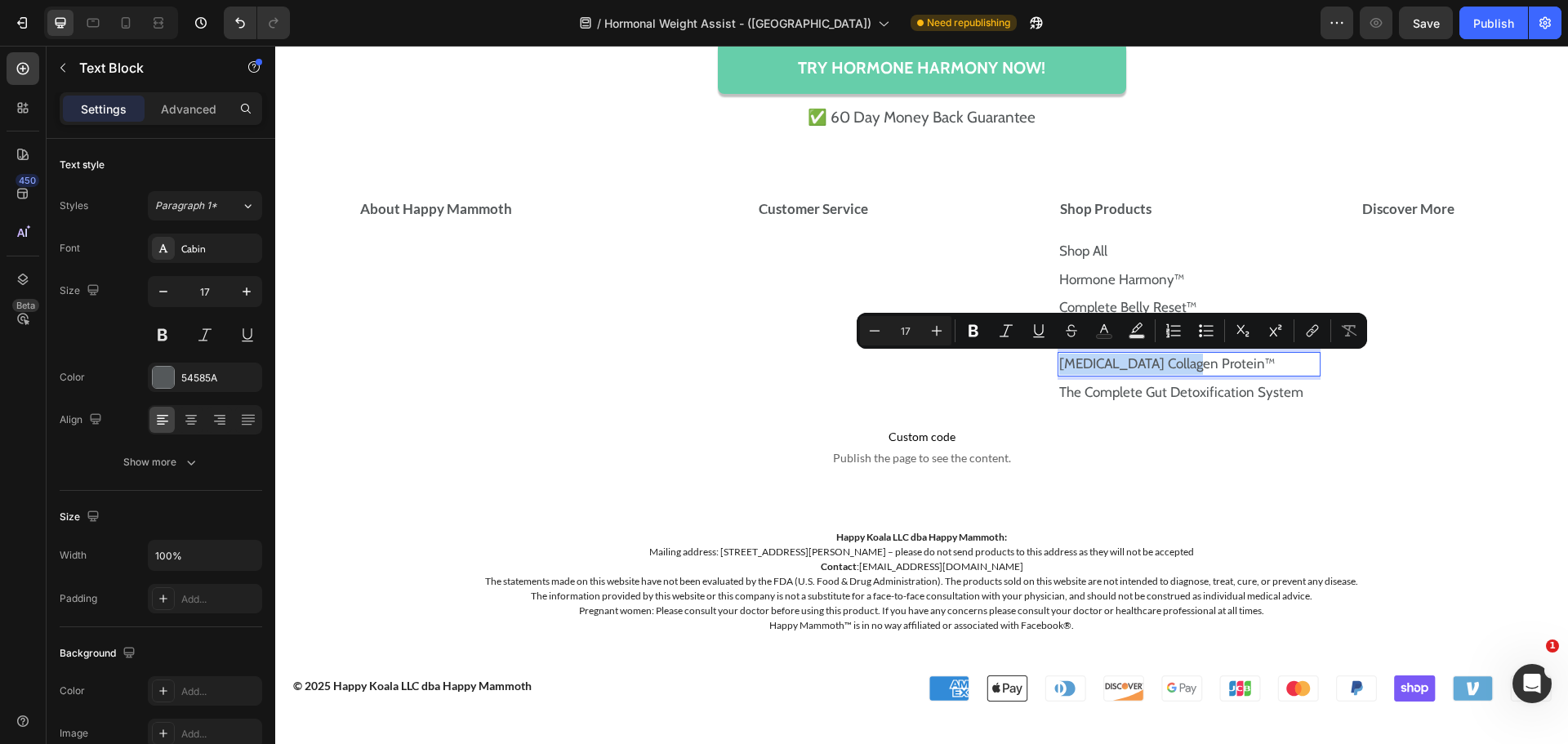
click at [1176, 368] on link "[MEDICAL_DATA] Collagen Protein™" at bounding box center [1167, 363] width 216 height 16
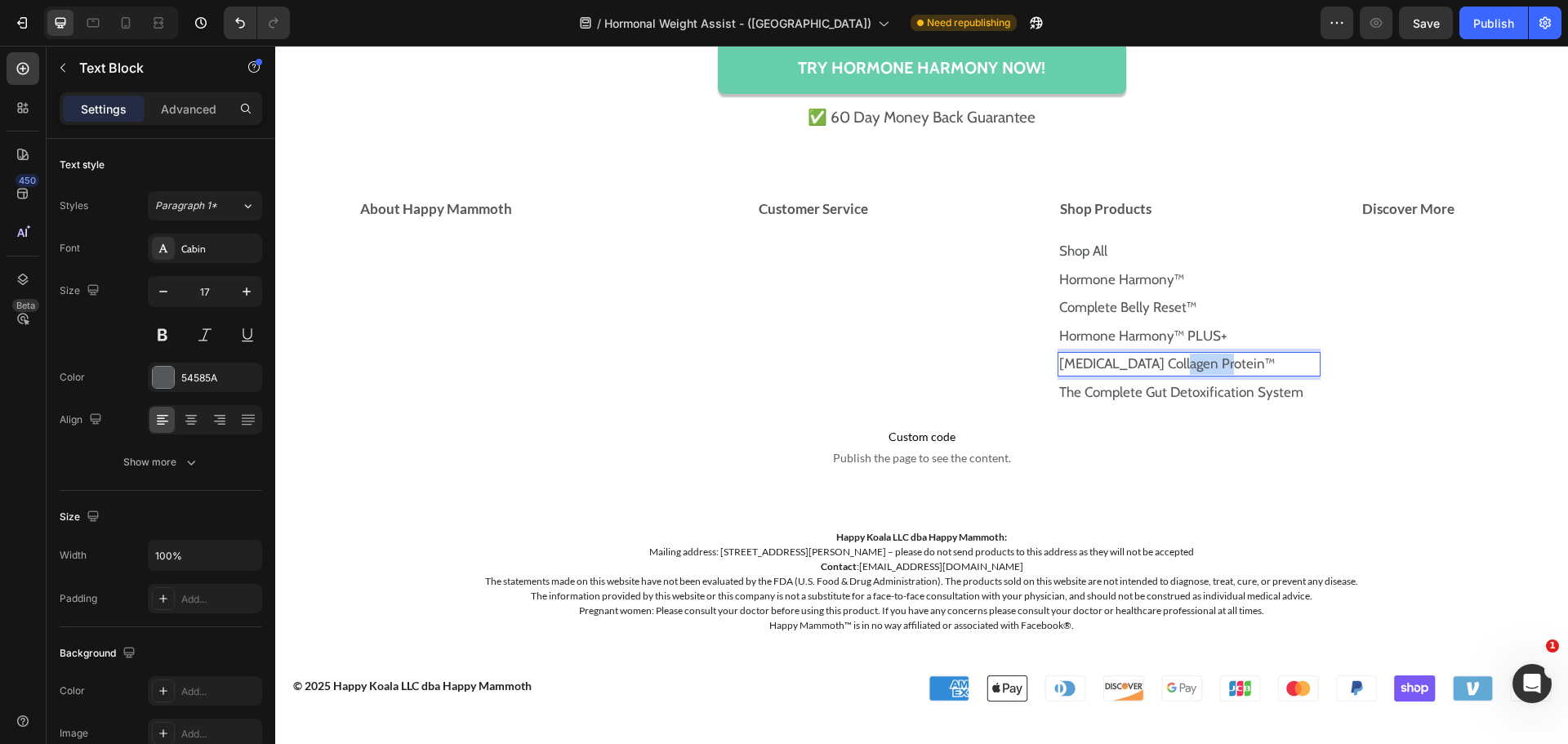
click at [1176, 368] on link "[MEDICAL_DATA] Collagen Protein™" at bounding box center [1167, 363] width 216 height 16
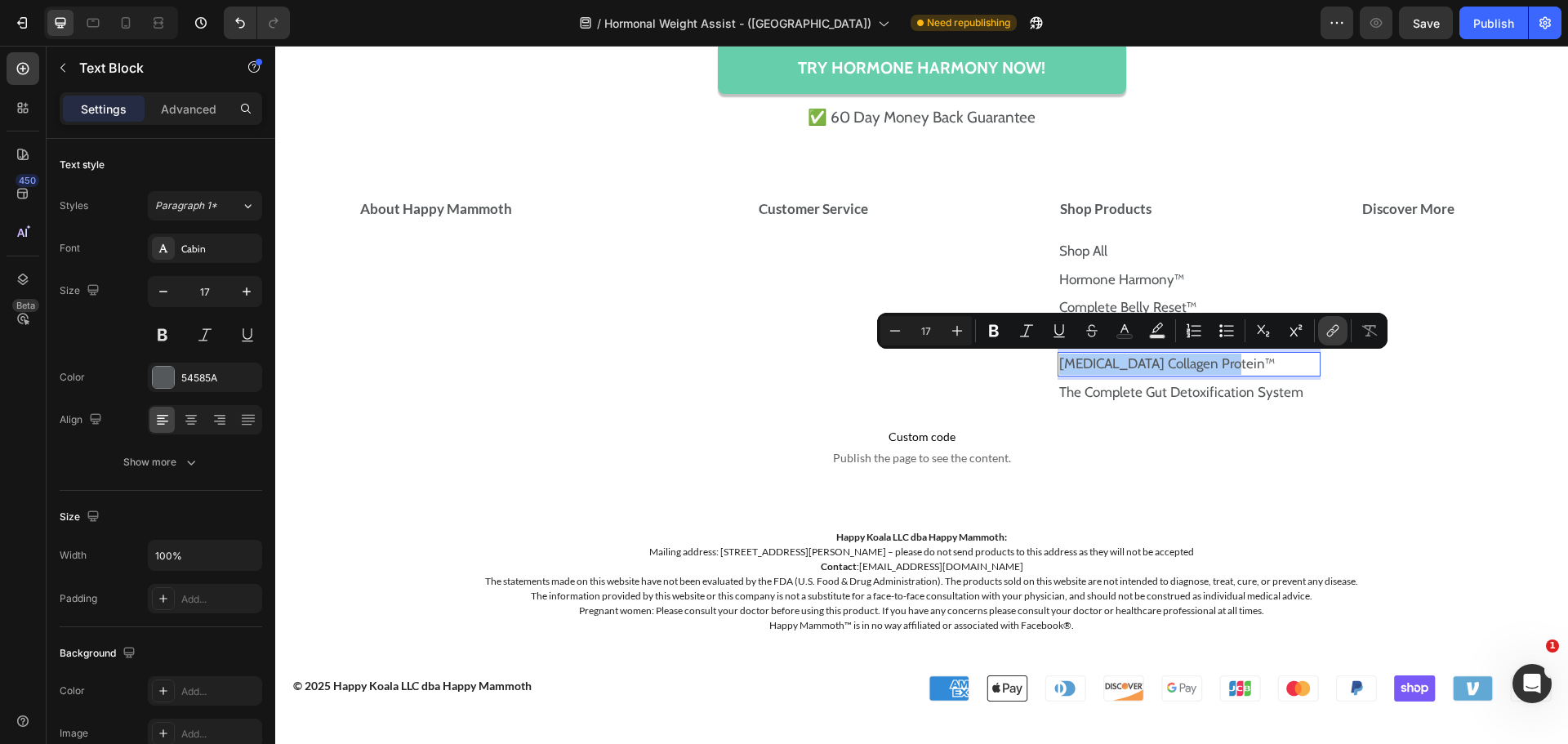
click at [1343, 334] on button "link" at bounding box center [1332, 330] width 29 height 29
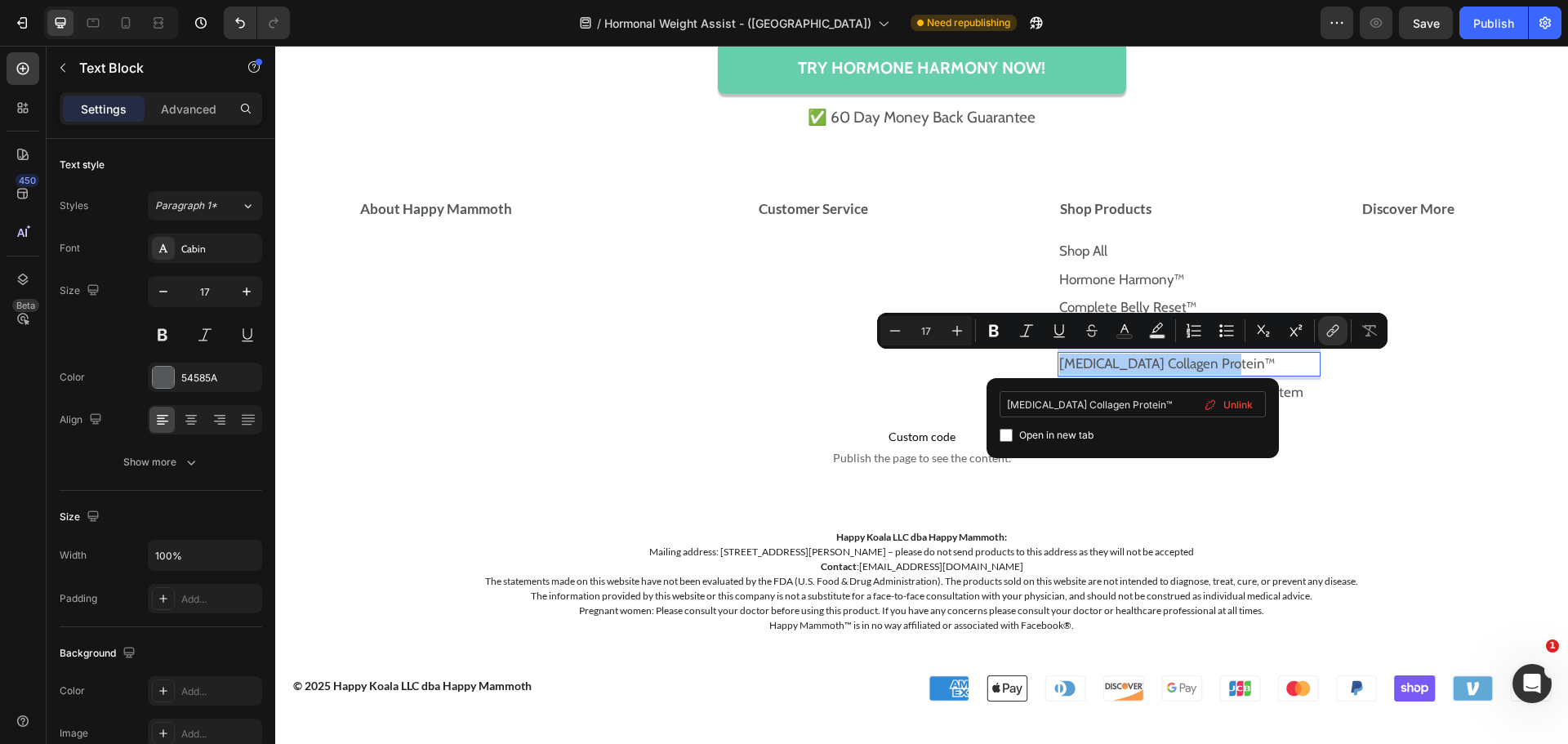
click at [1149, 410] on input "[MEDICAL_DATA] Collagen Protein™" at bounding box center [1132, 405] width 266 height 27
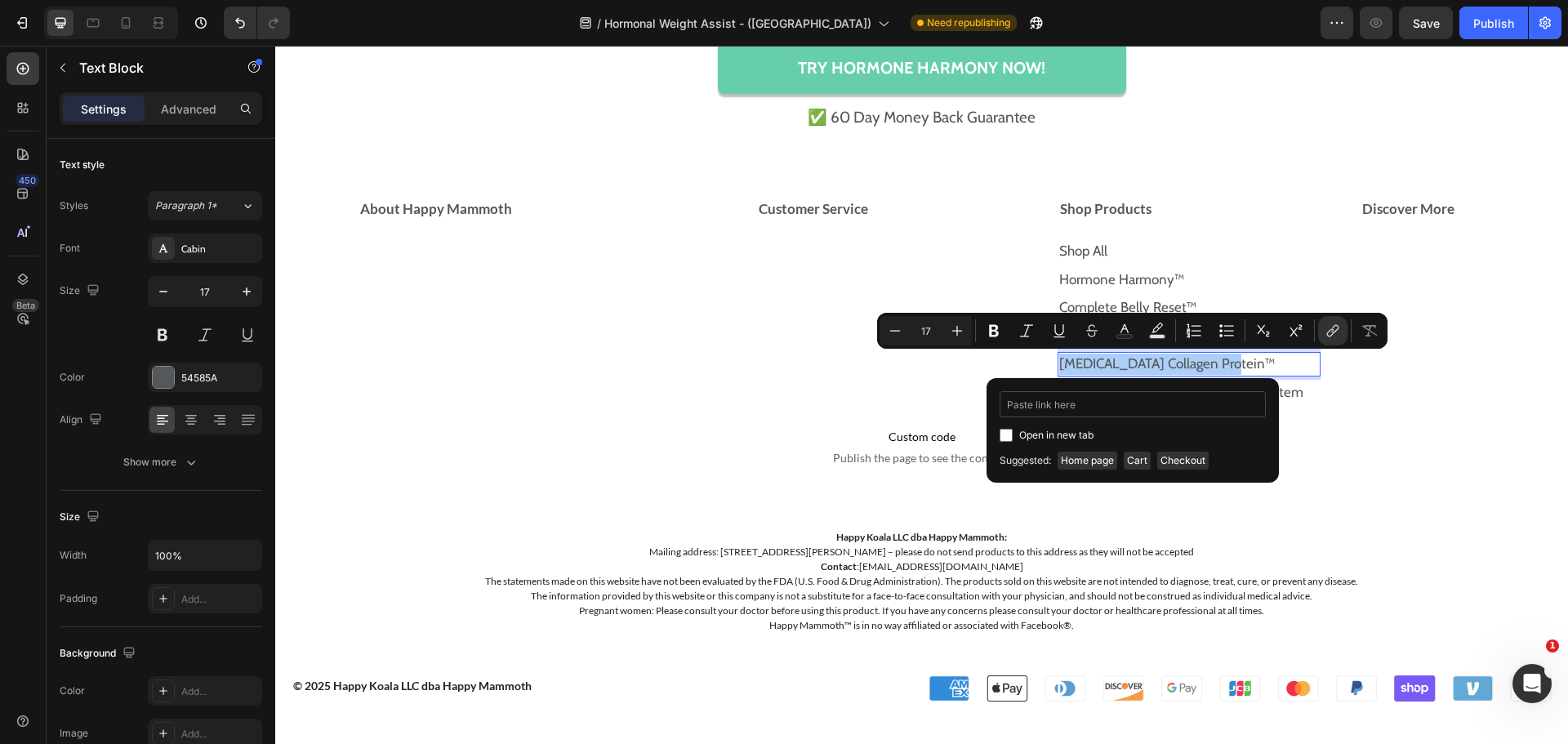
type input "[MEDICAL_DATA] Collagen Protein™"
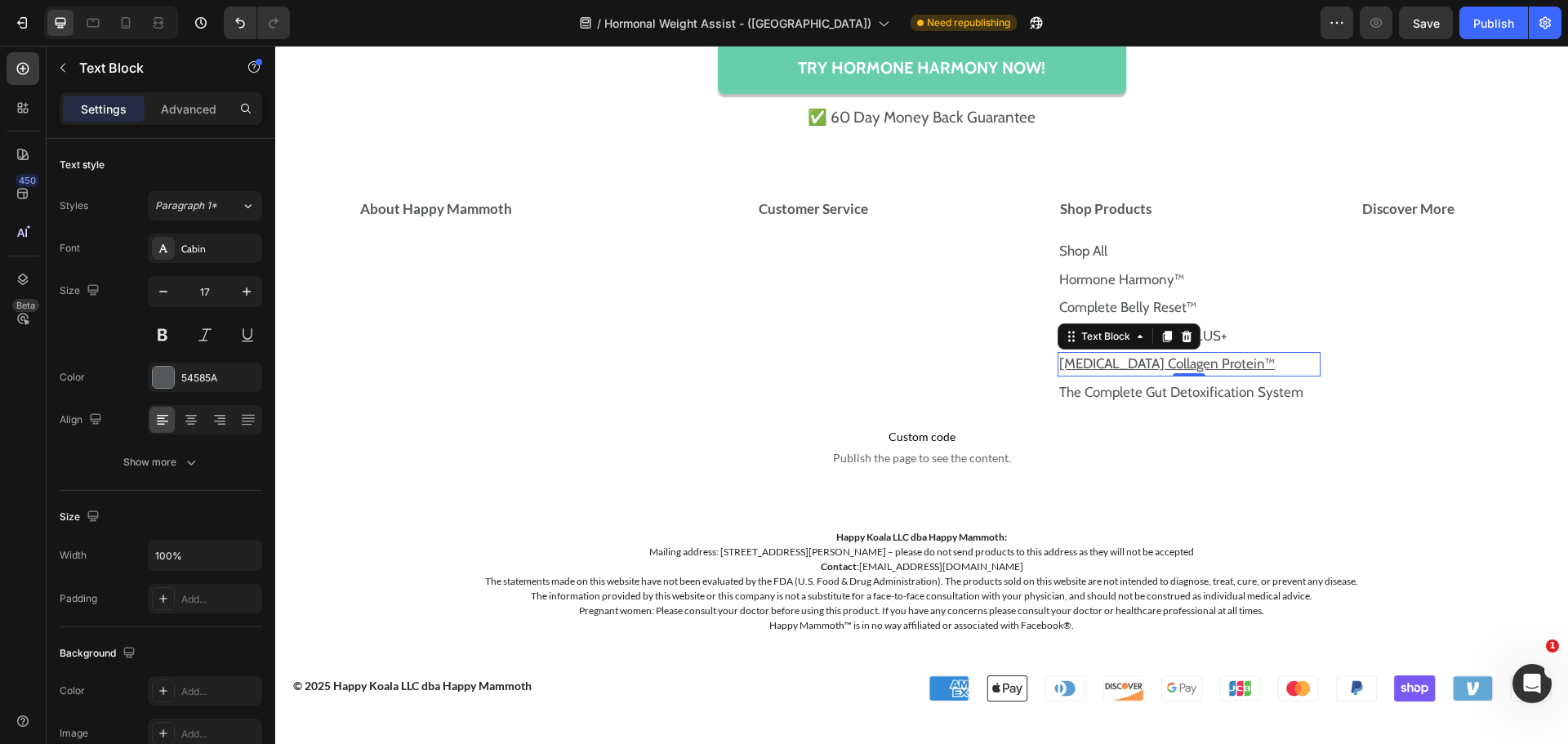
click at [1203, 367] on u "[MEDICAL_DATA] Collagen Protein™" at bounding box center [1167, 363] width 216 height 16
click at [1203, 367] on link "[MEDICAL_DATA] Collagen Protein™" at bounding box center [1167, 363] width 216 height 16
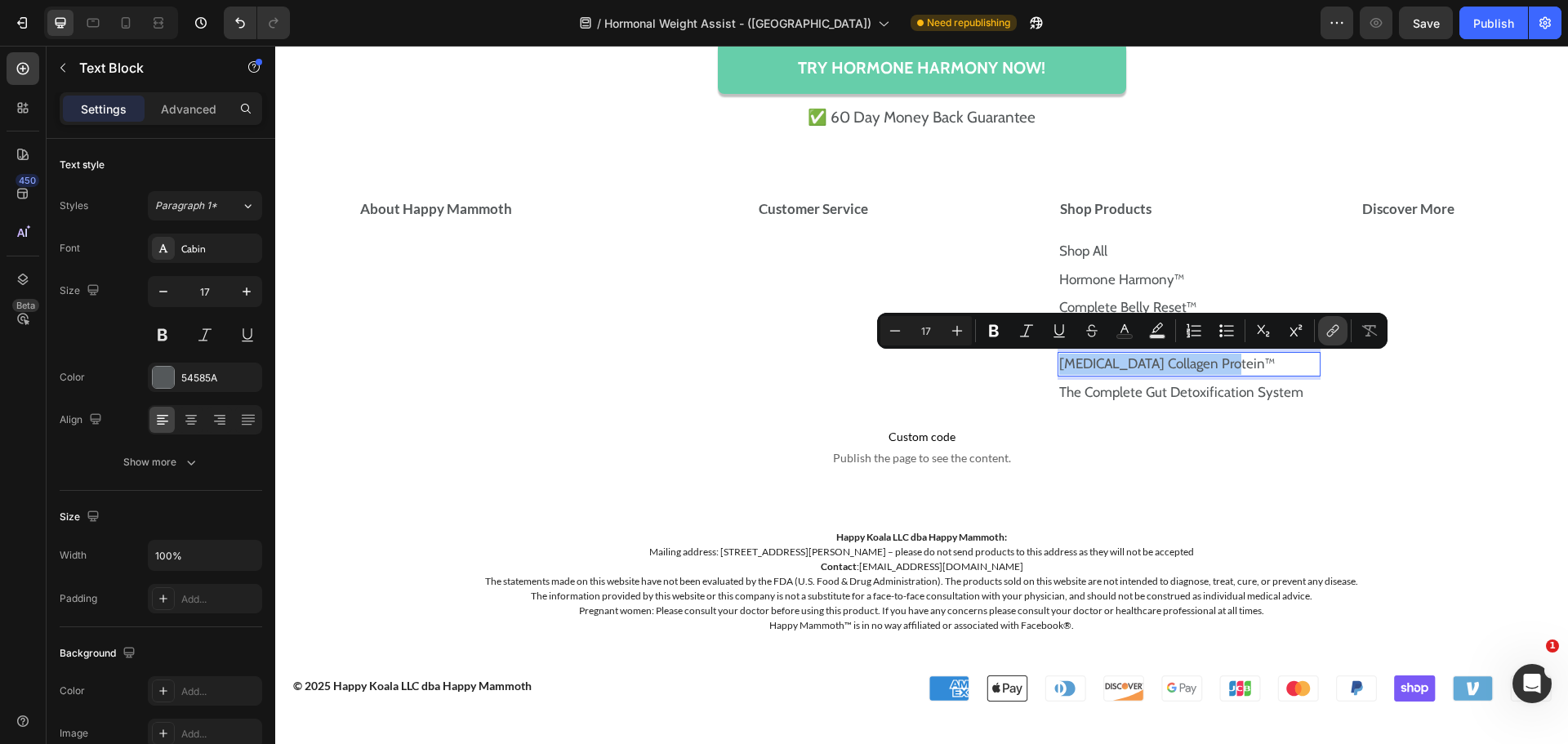
click at [1345, 328] on button "link" at bounding box center [1332, 330] width 29 height 29
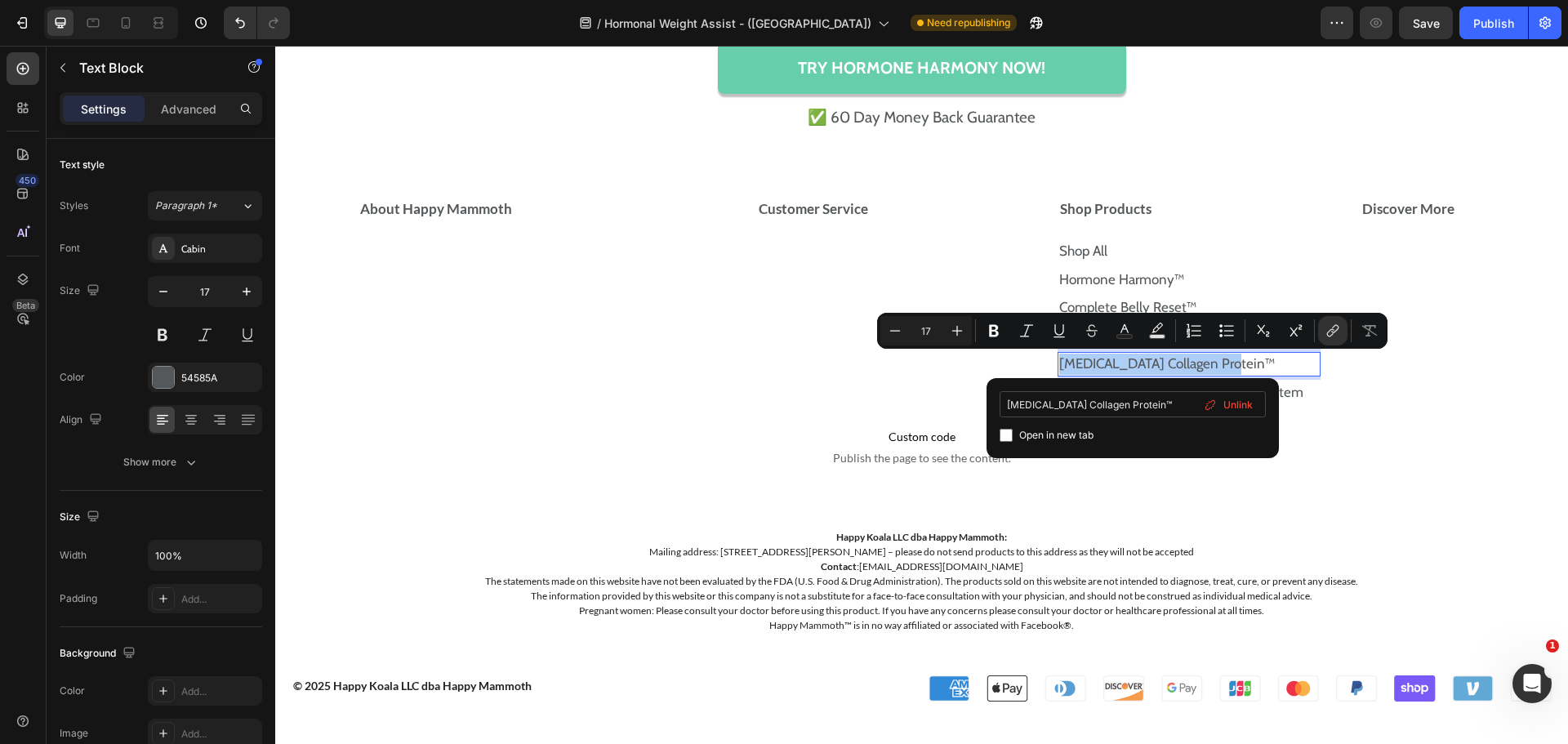
click at [1184, 393] on input "[MEDICAL_DATA] Collagen Protein™" at bounding box center [1132, 405] width 266 height 27
type input "[URL][DOMAIN_NAME][MEDICAL_DATA]"
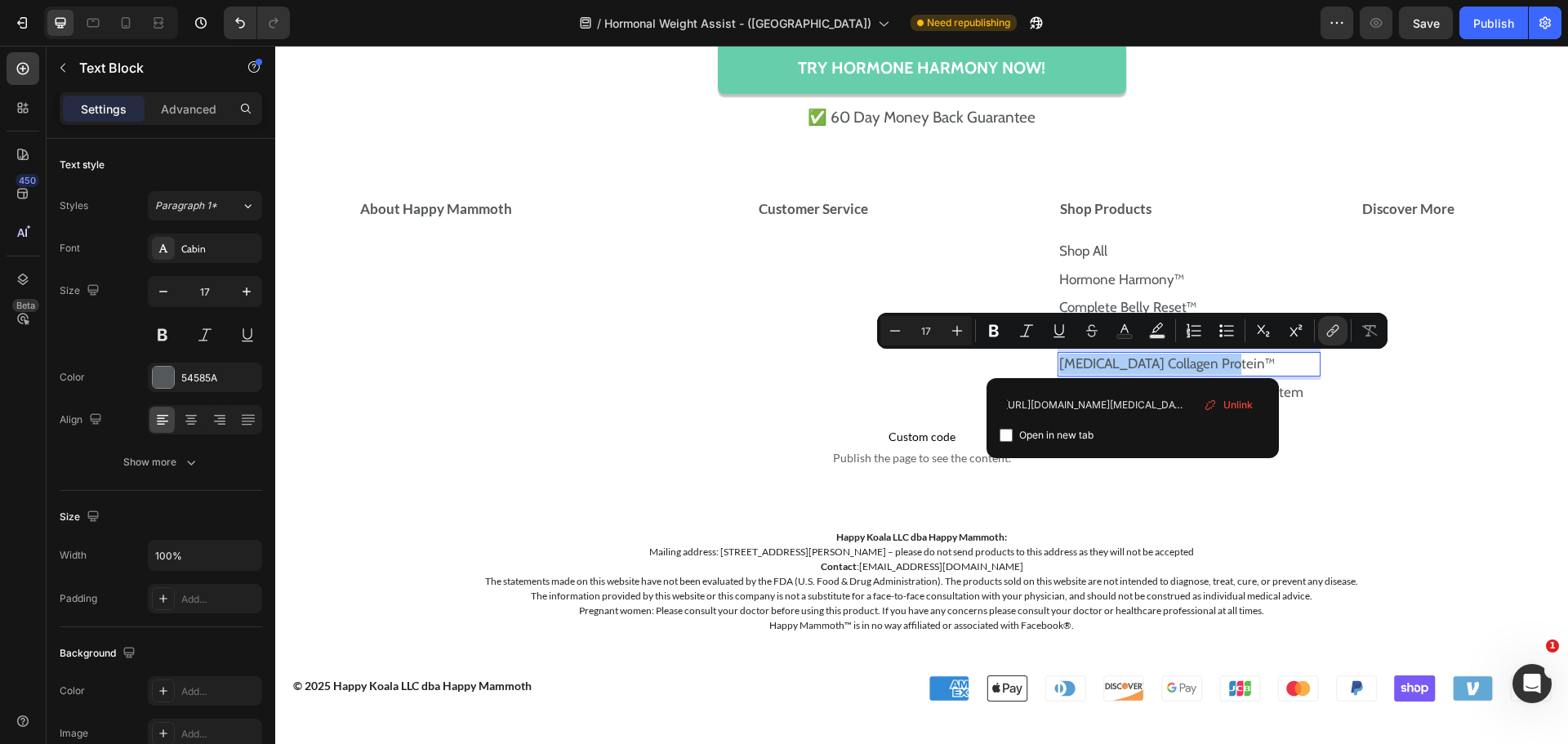
click at [1000, 437] on input "Editor contextual toolbar" at bounding box center [1006, 435] width 13 height 13
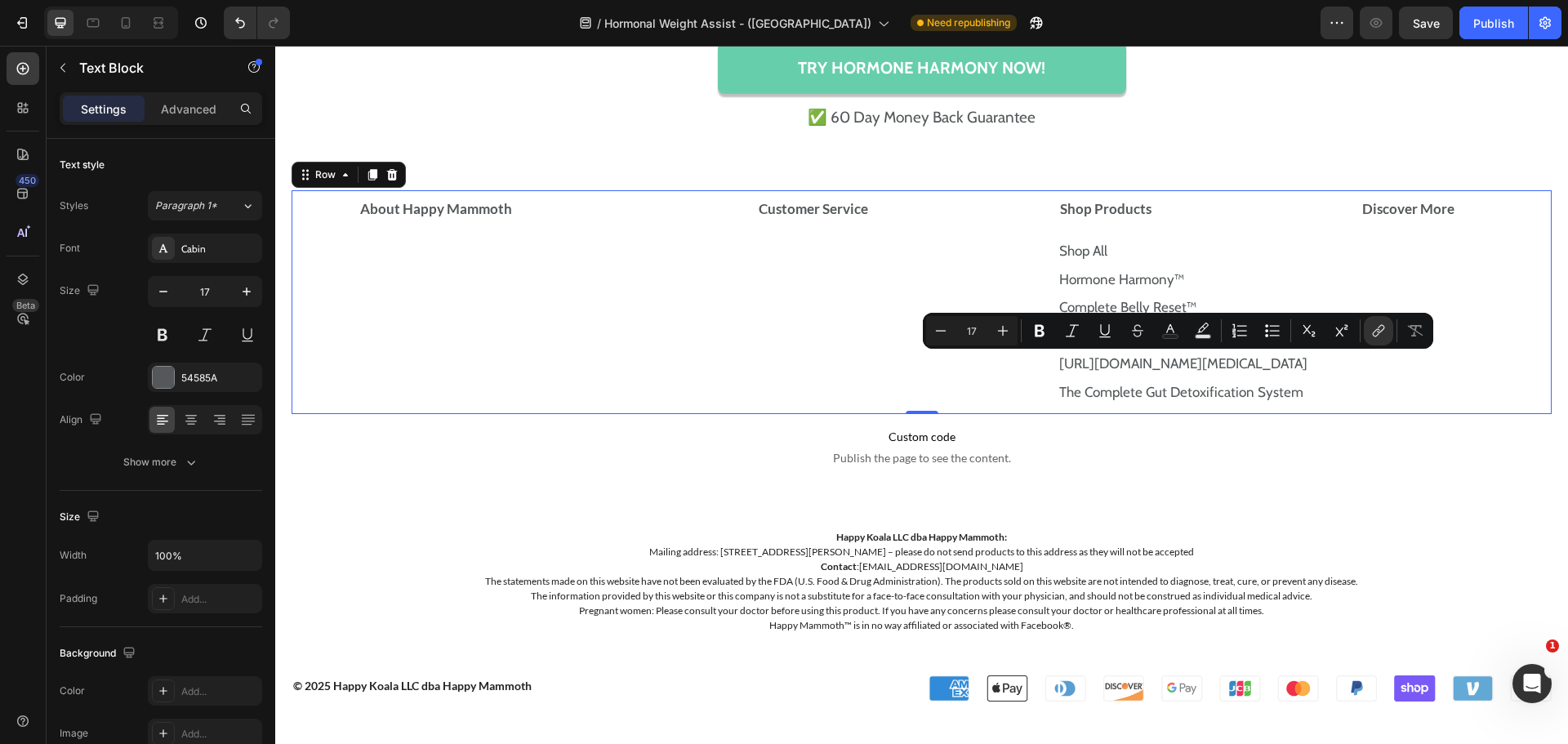
click at [1387, 396] on div "Discover More Accordion" at bounding box center [1456, 301] width 193 height 224
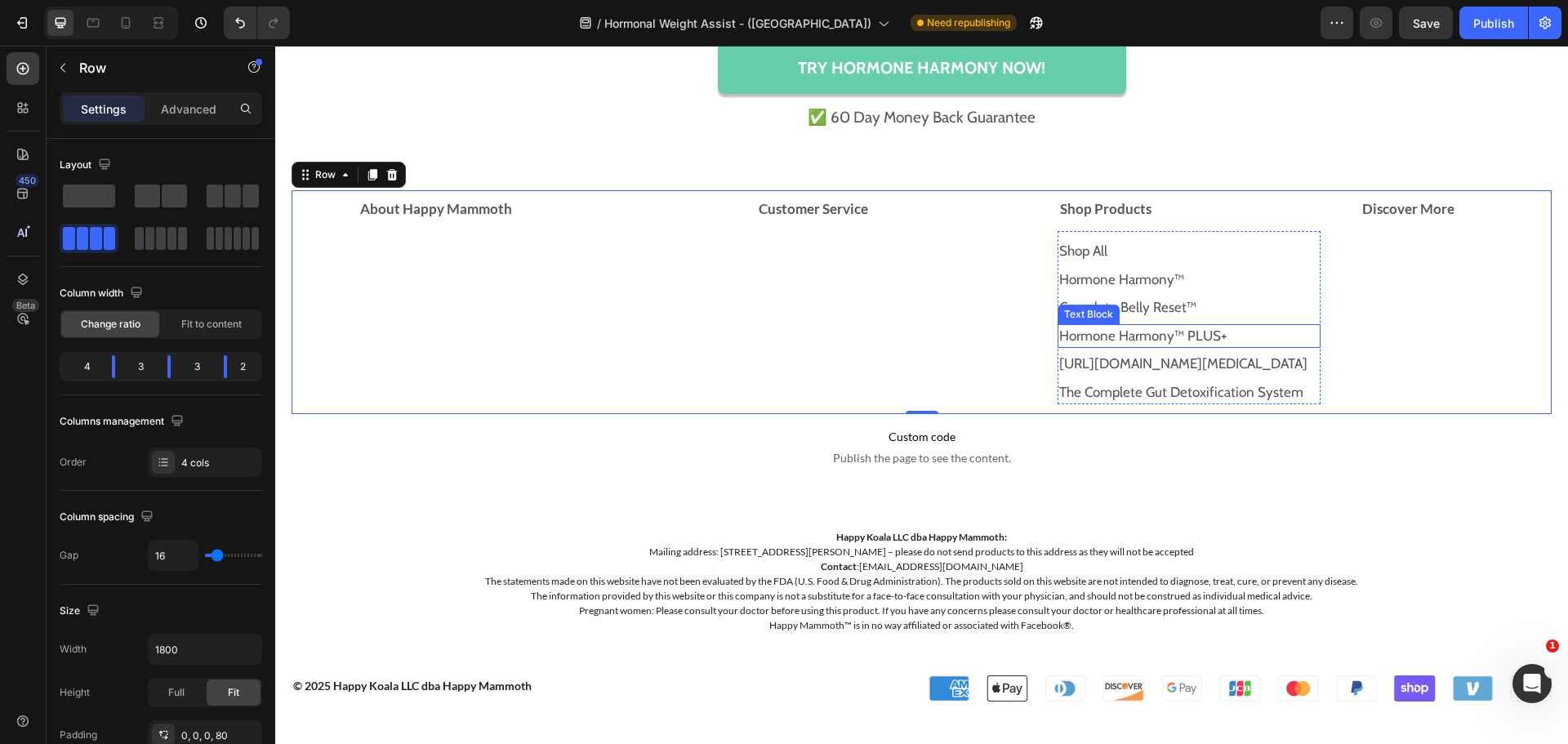
click at [1269, 338] on p "Hormone Harmony™ PLUS+" at bounding box center [1189, 337] width 260 height 21
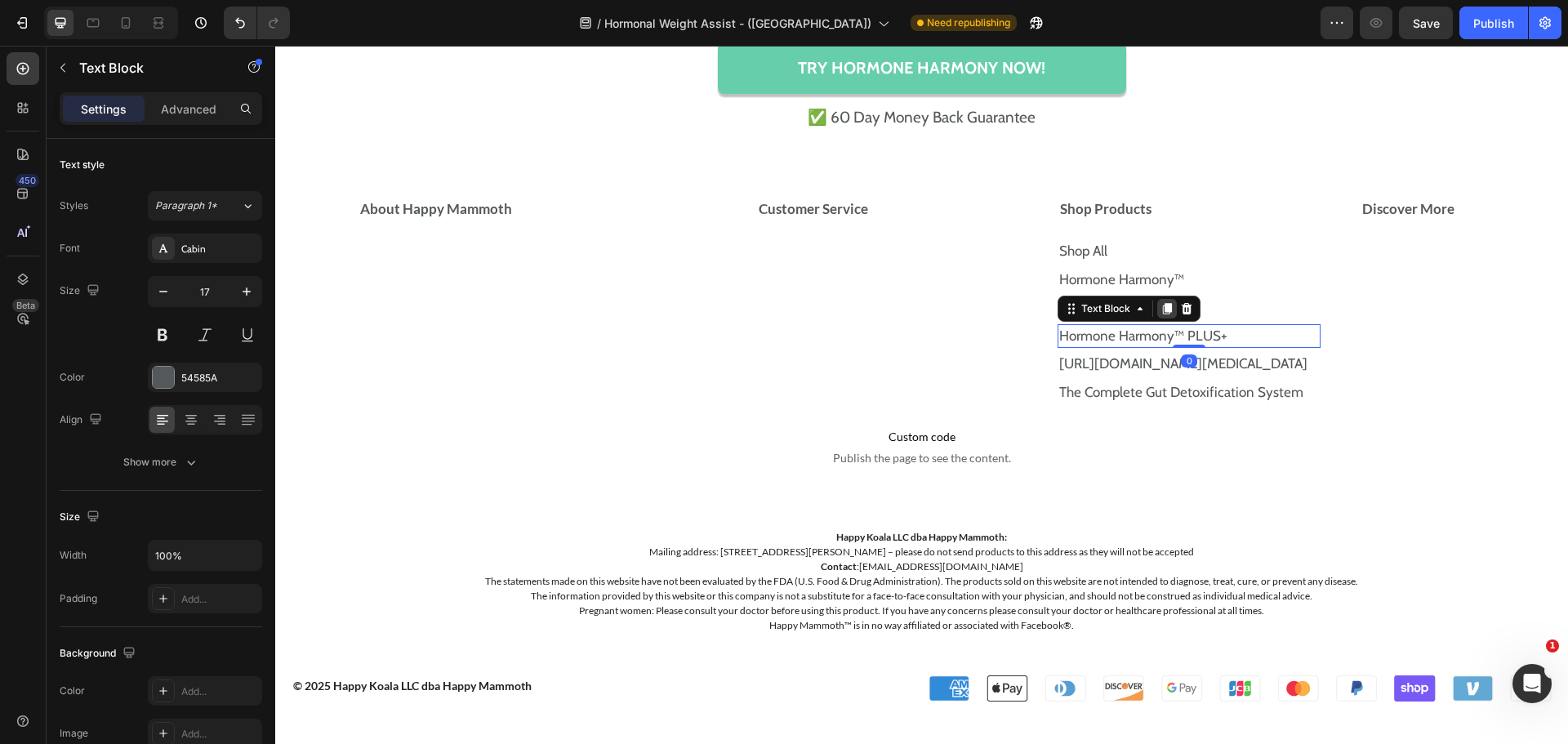
click at [1164, 310] on icon at bounding box center [1168, 308] width 9 height 11
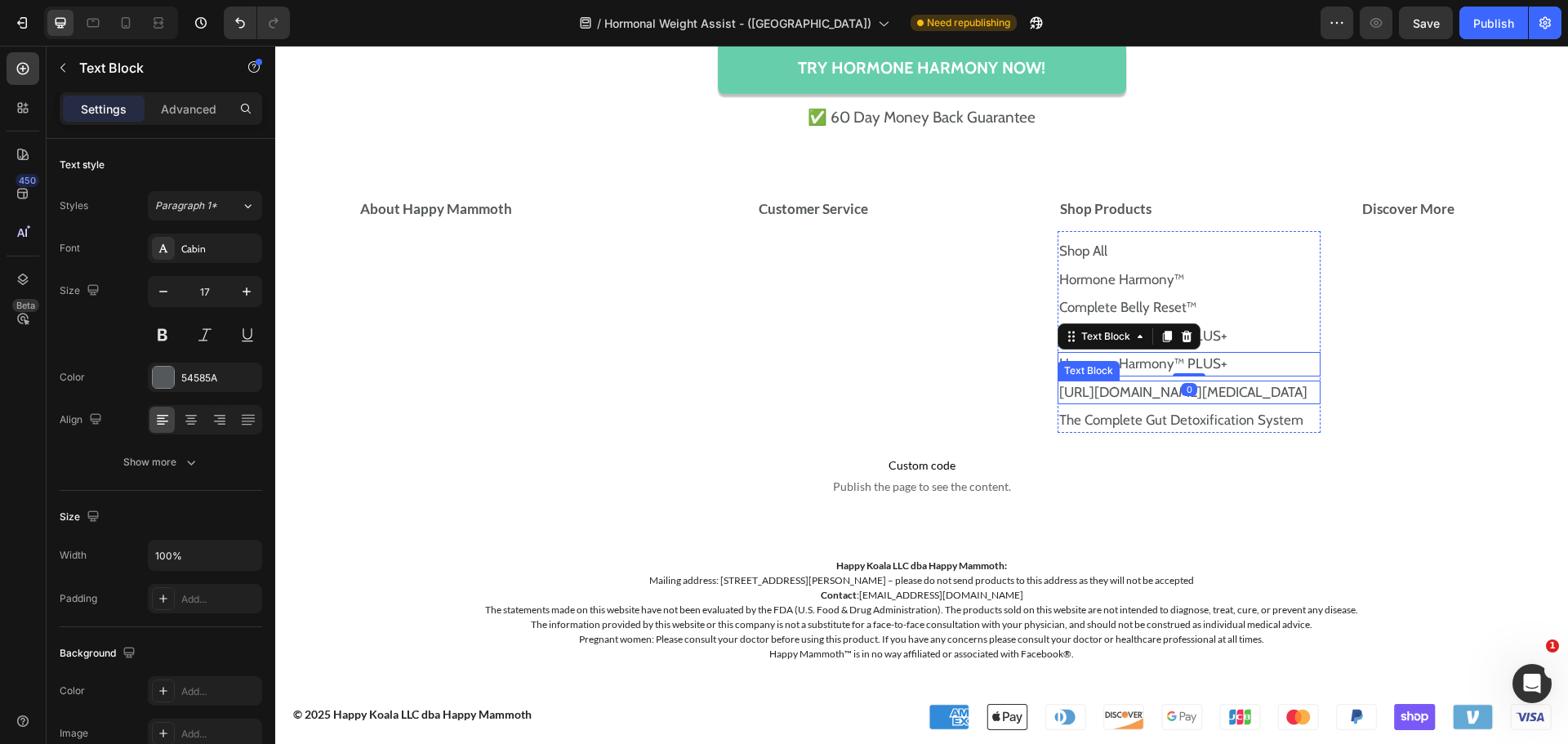
click at [1308, 399] on p "[URL][DOMAIN_NAME][MEDICAL_DATA]" at bounding box center [1189, 392] width 260 height 21
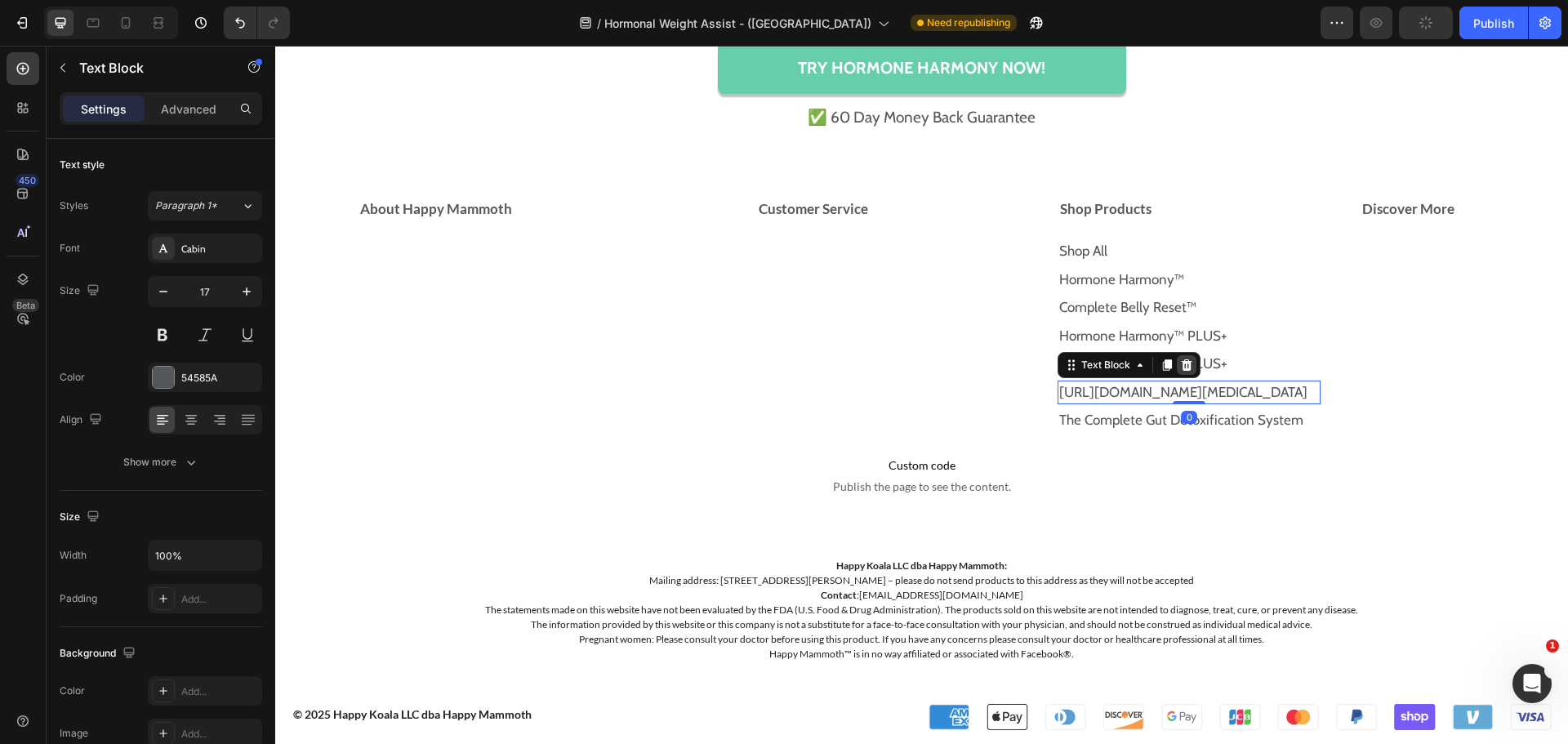
click at [1184, 364] on icon at bounding box center [1187, 365] width 11 height 11
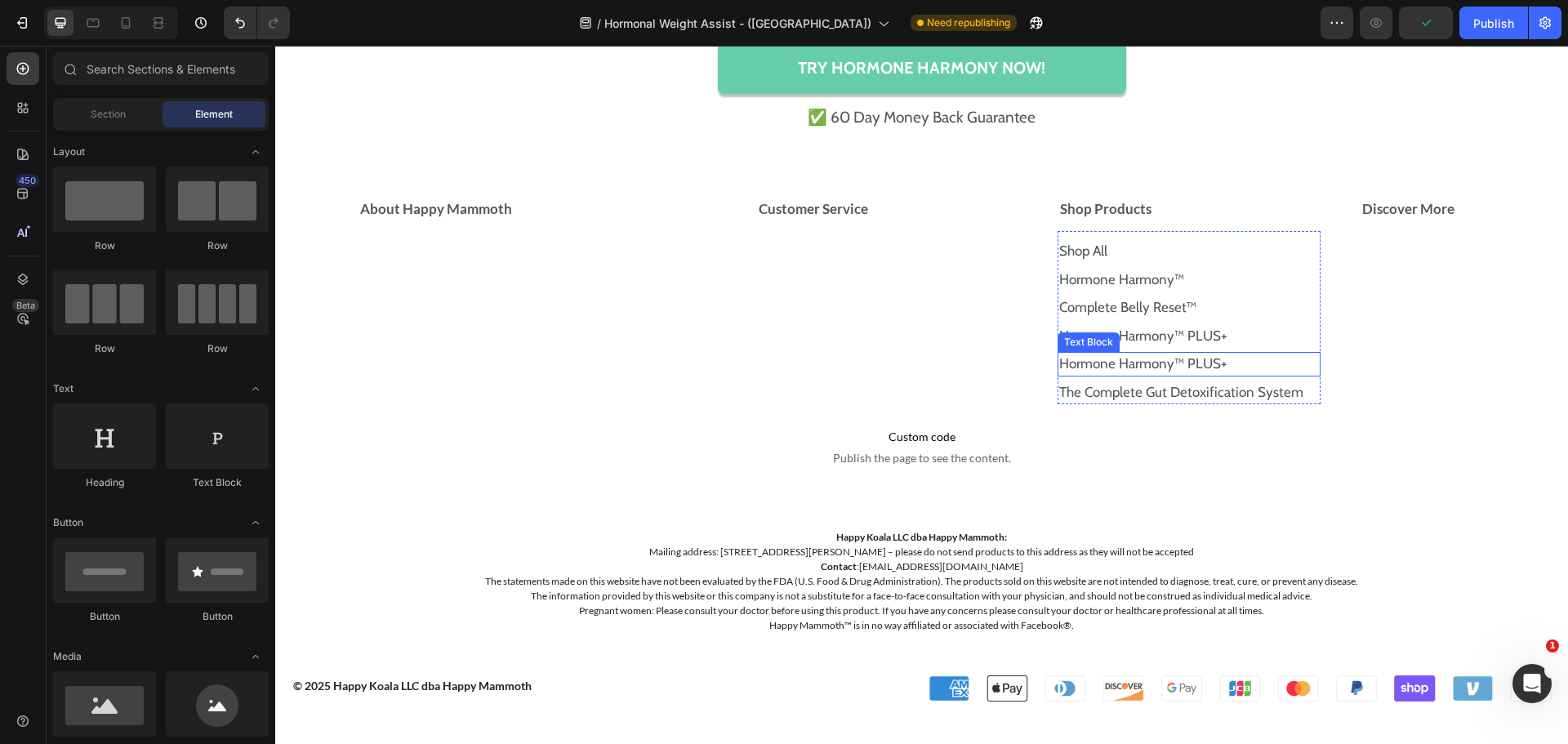
click at [1232, 357] on p "Hormone Harmony™ PLUS+" at bounding box center [1189, 364] width 260 height 21
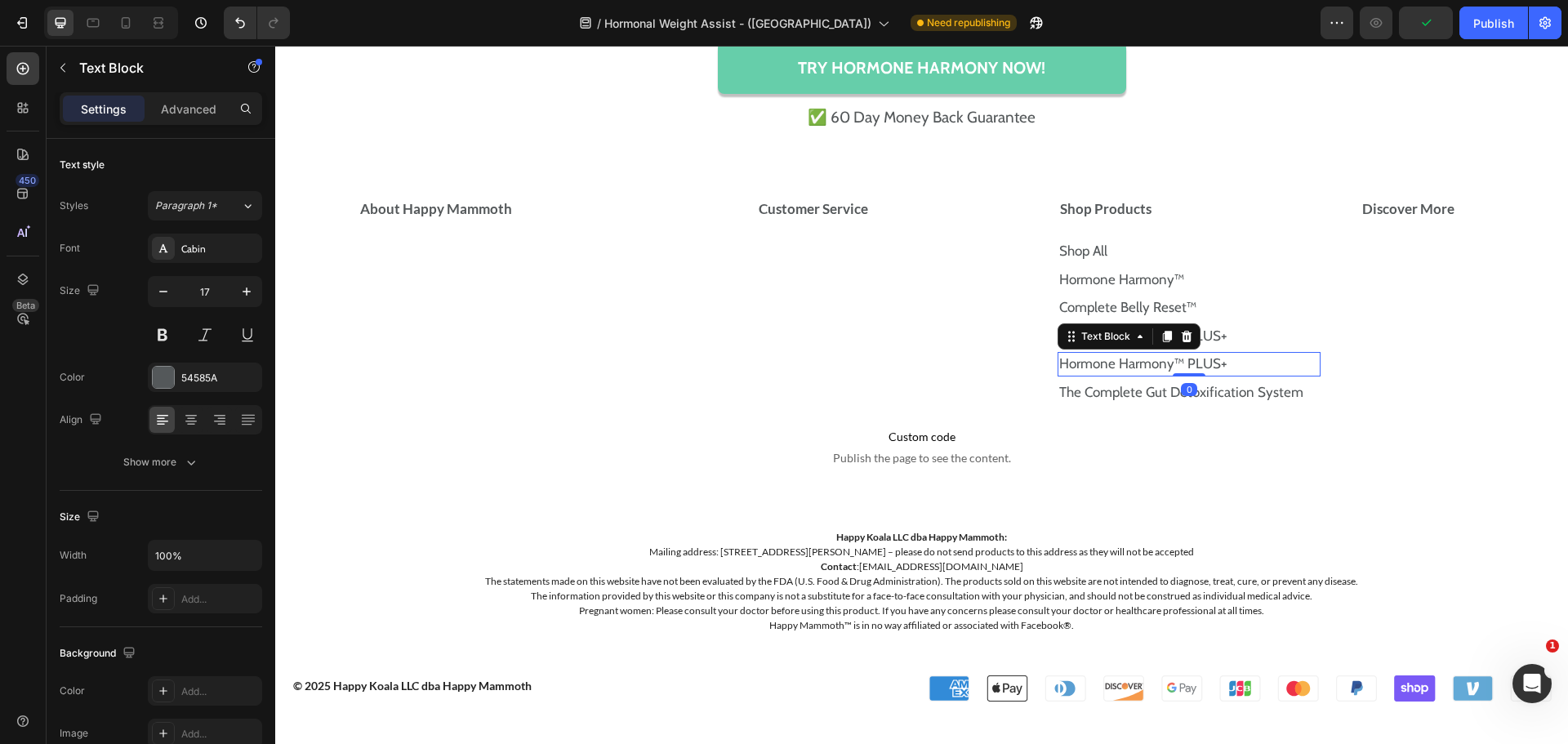
click at [1232, 357] on p "Hormone Harmony™ PLUS+" at bounding box center [1189, 364] width 260 height 21
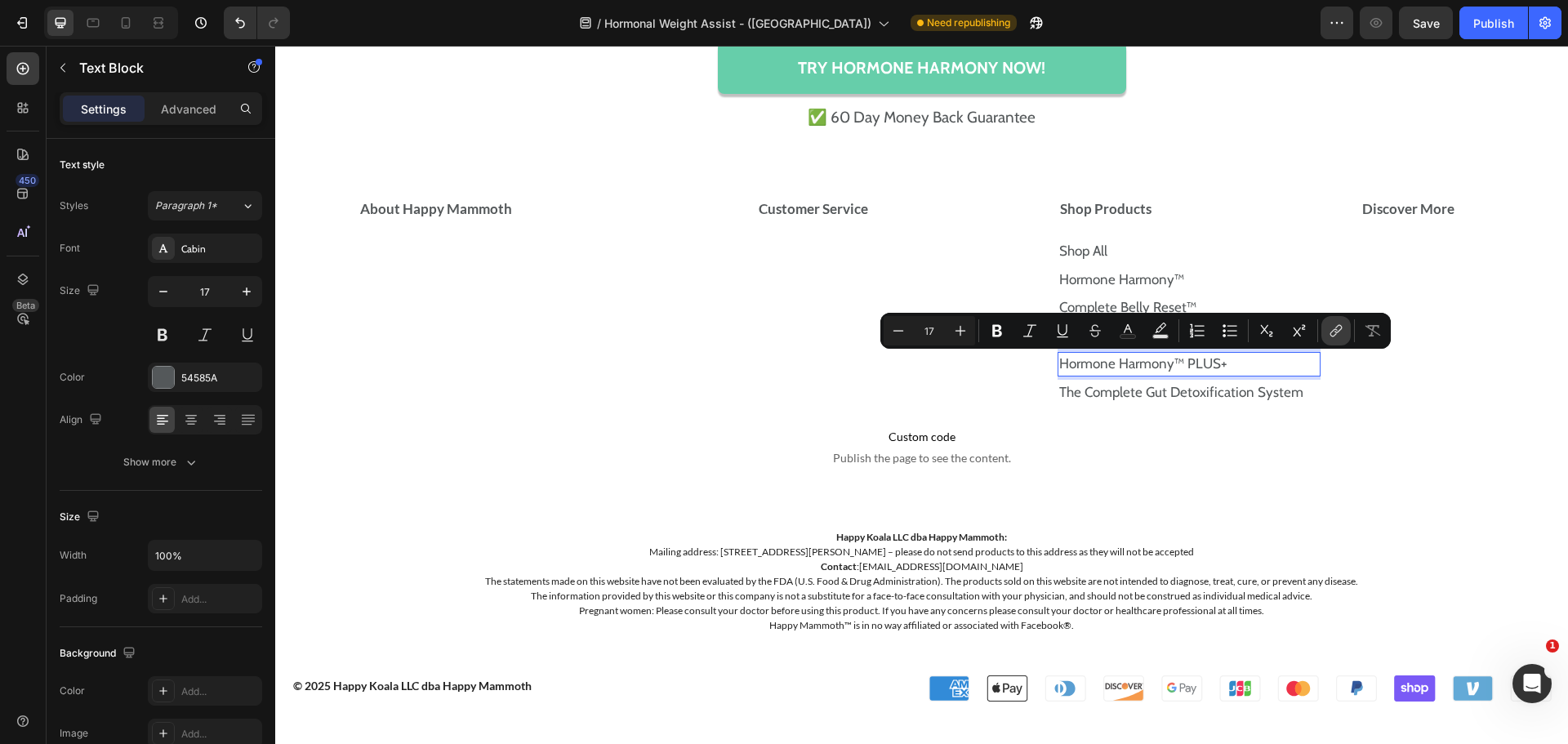
click at [1333, 338] on icon "Editor contextual toolbar" at bounding box center [1336, 330] width 16 height 16
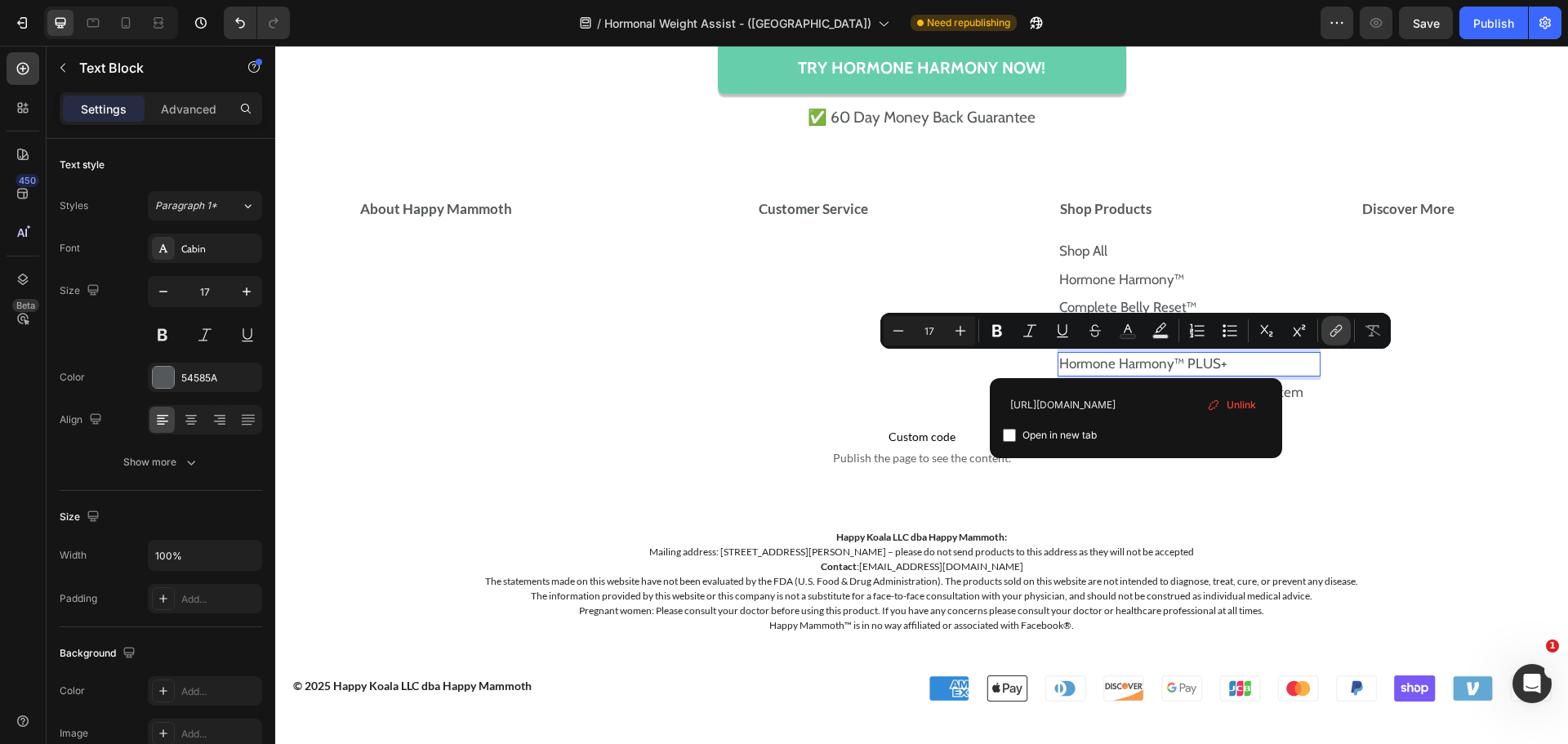
scroll to position [0, 152]
click at [1171, 401] on input "[URL][DOMAIN_NAME]" at bounding box center [1136, 405] width 266 height 27
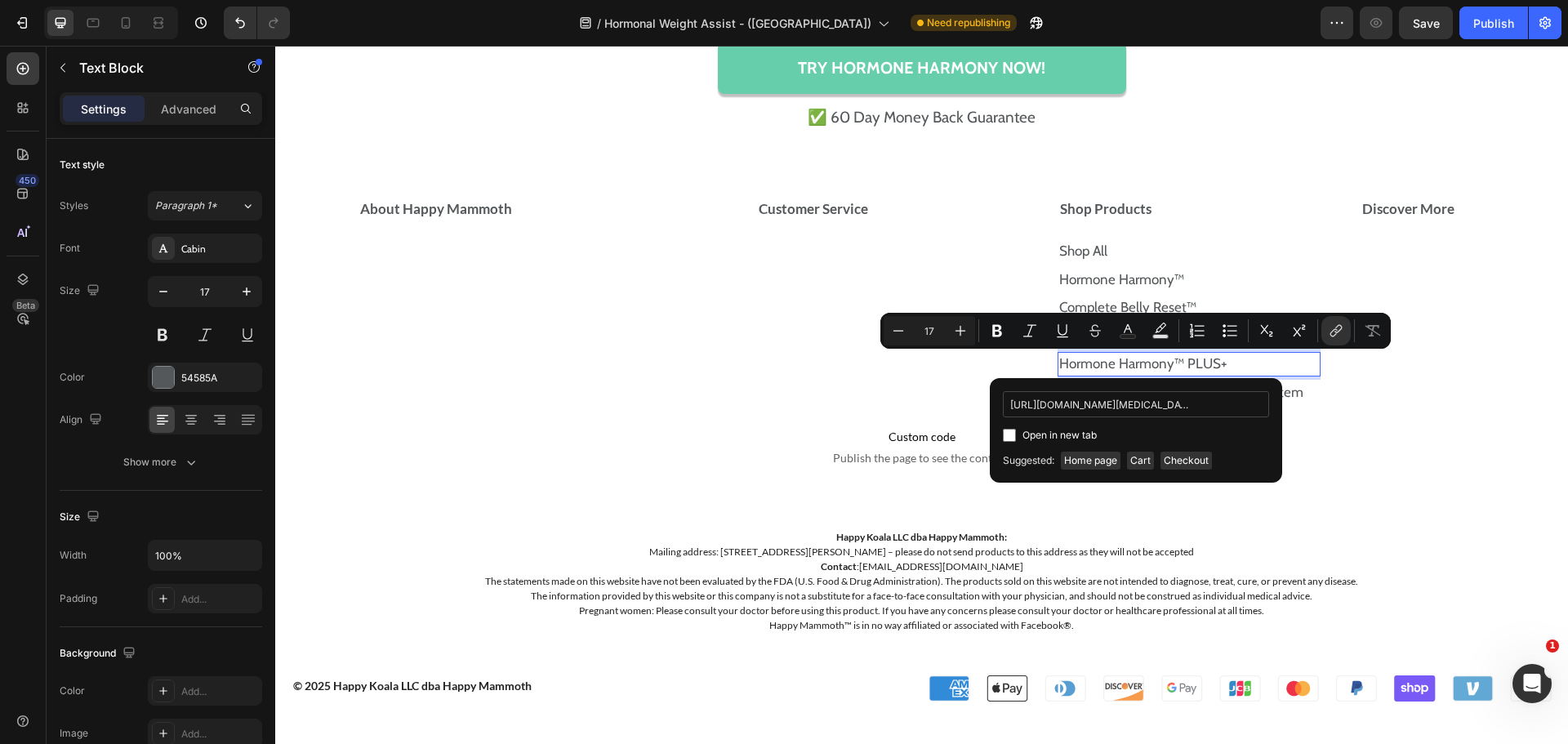
scroll to position [0, 163]
type input "[URL][DOMAIN_NAME][MEDICAL_DATA]"
click at [1130, 433] on div "Open in new tab" at bounding box center [1136, 435] width 266 height 19
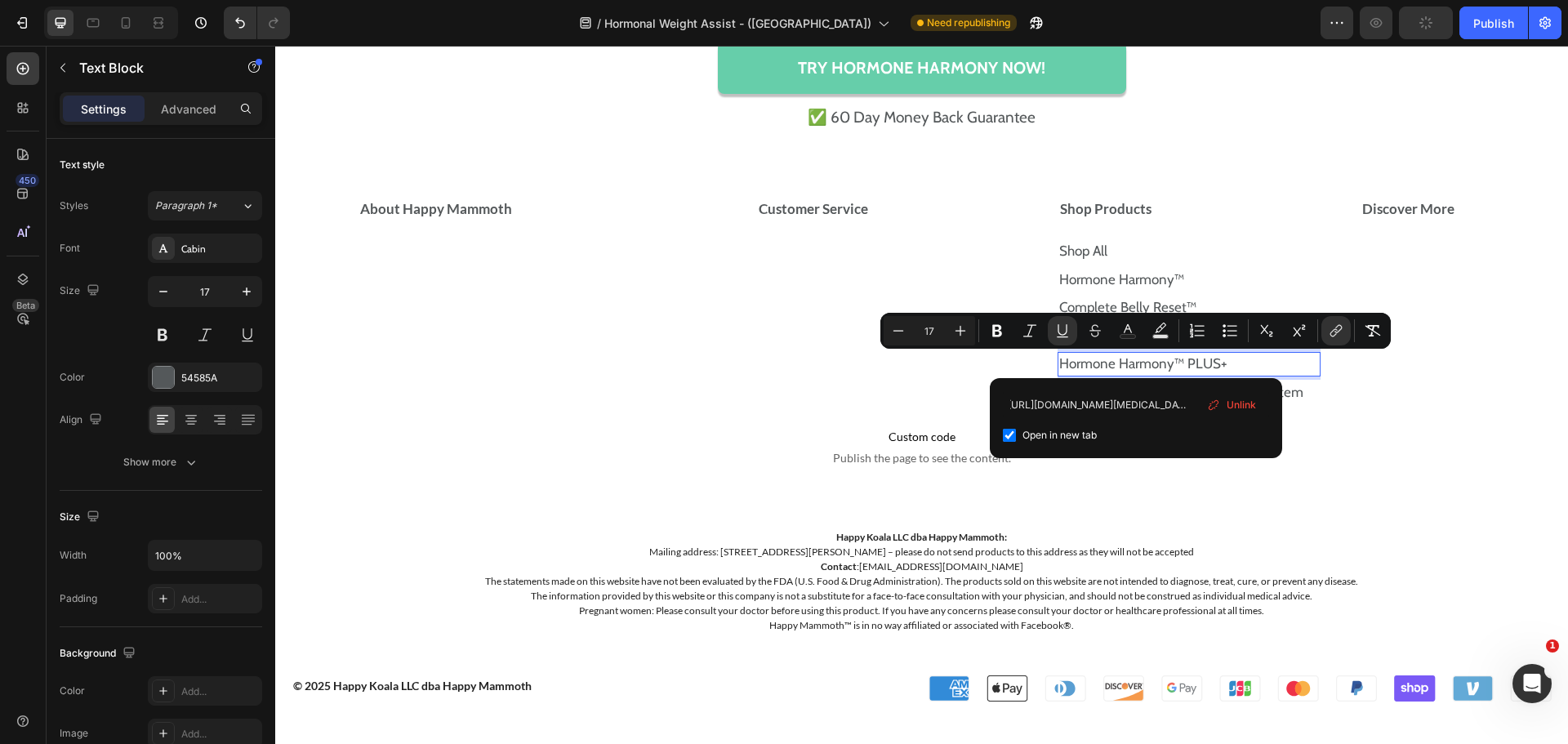
scroll to position [0, 0]
click at [1009, 433] on input "Editor contextual toolbar" at bounding box center [1009, 435] width 13 height 13
checkbox input "false"
click at [1063, 317] on button "Underline" at bounding box center [1062, 330] width 29 height 29
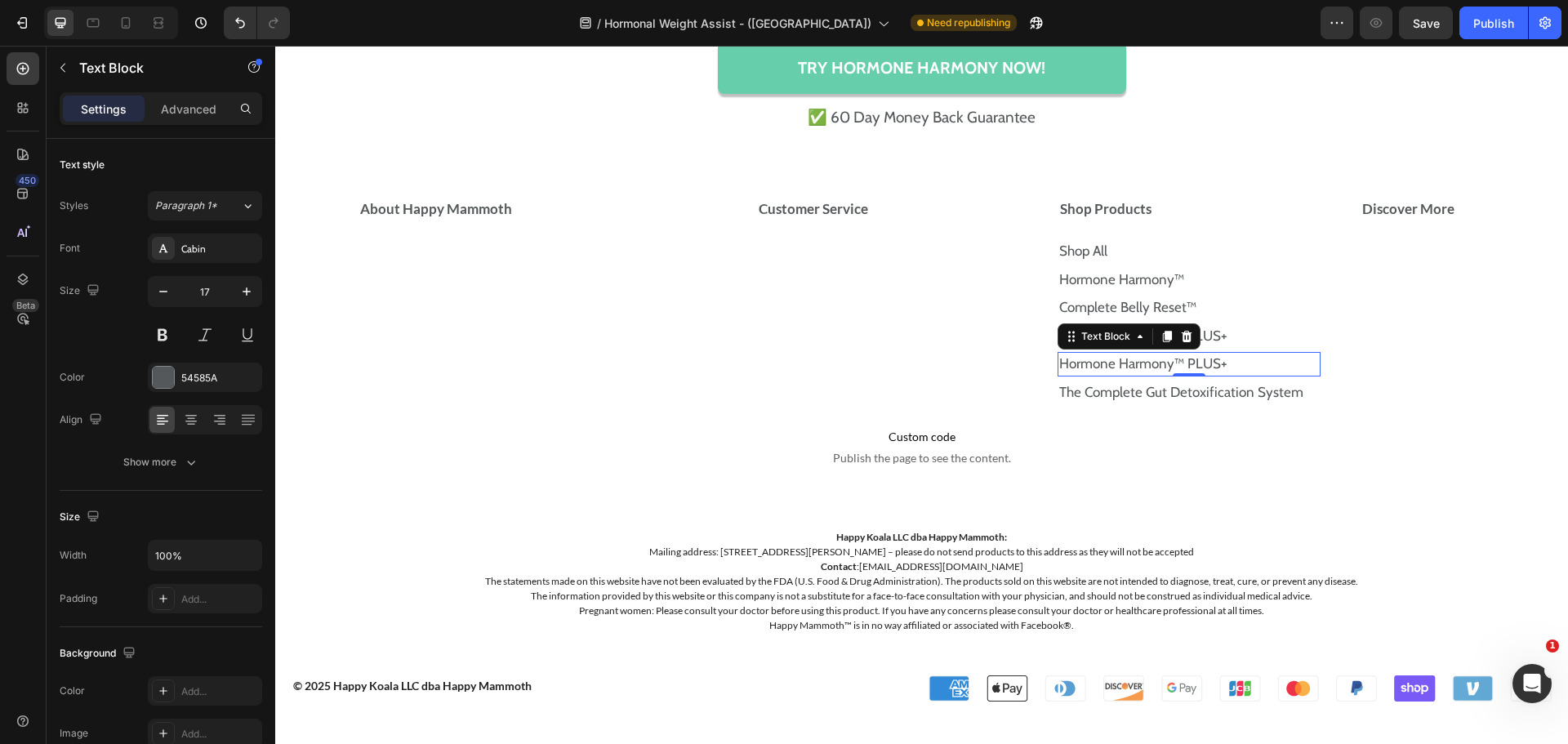
click at [1132, 361] on link "Hormone Harmony™ PLUS+" at bounding box center [1143, 363] width 168 height 16
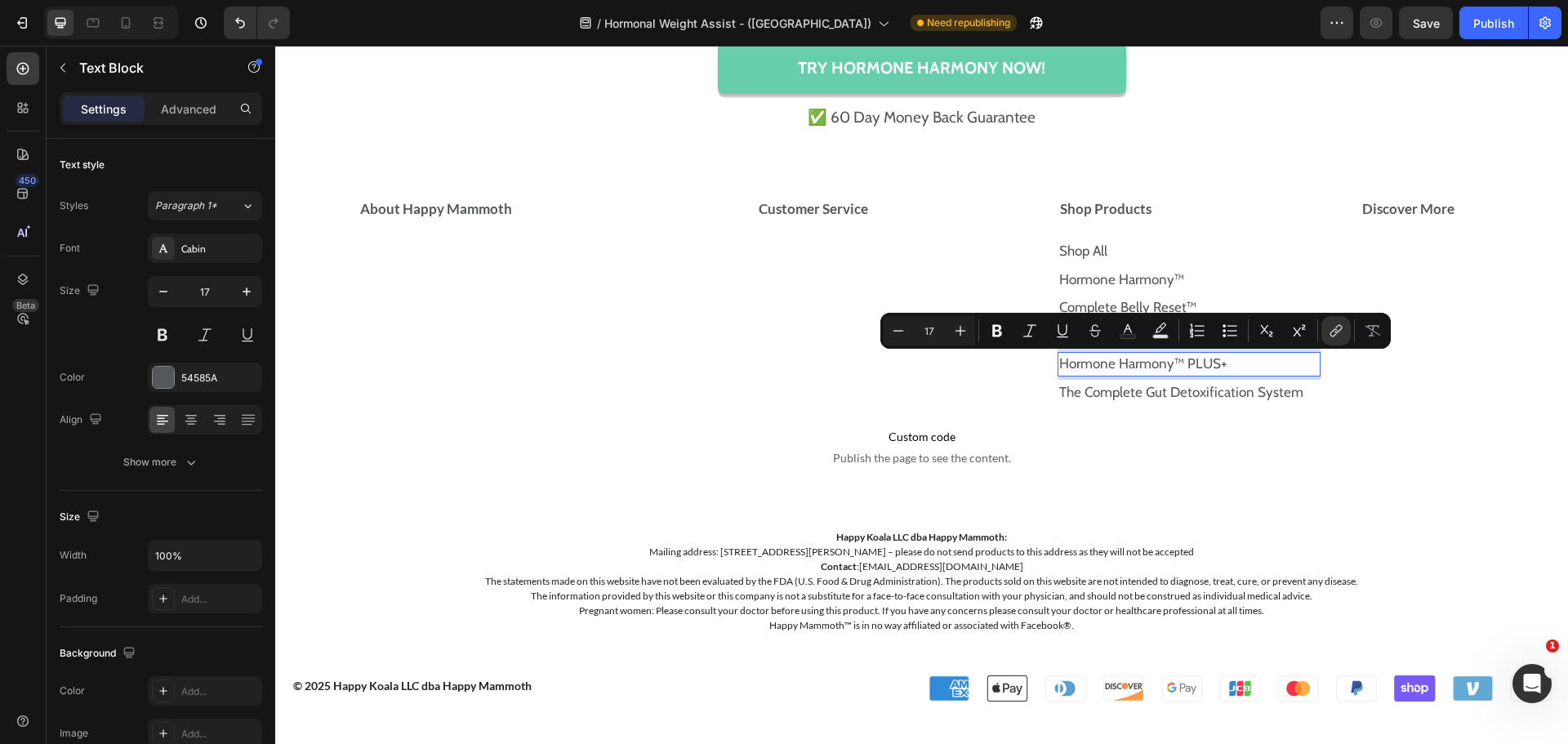
click at [1132, 361] on link "Hormone Harmony™ PLUS+" at bounding box center [1143, 363] width 168 height 16
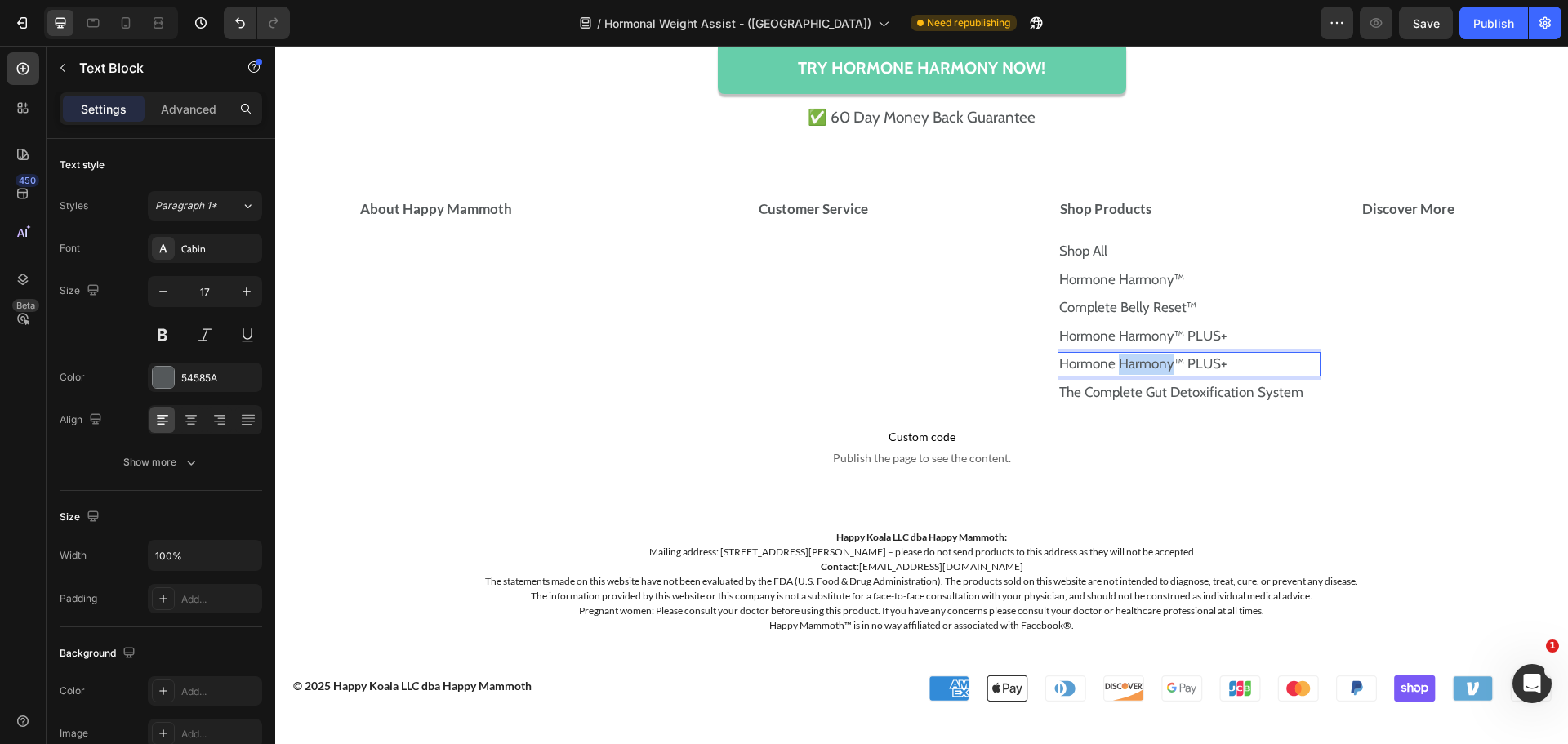
click at [1132, 361] on link "Hormone Harmony™ PLUS+" at bounding box center [1143, 363] width 168 height 16
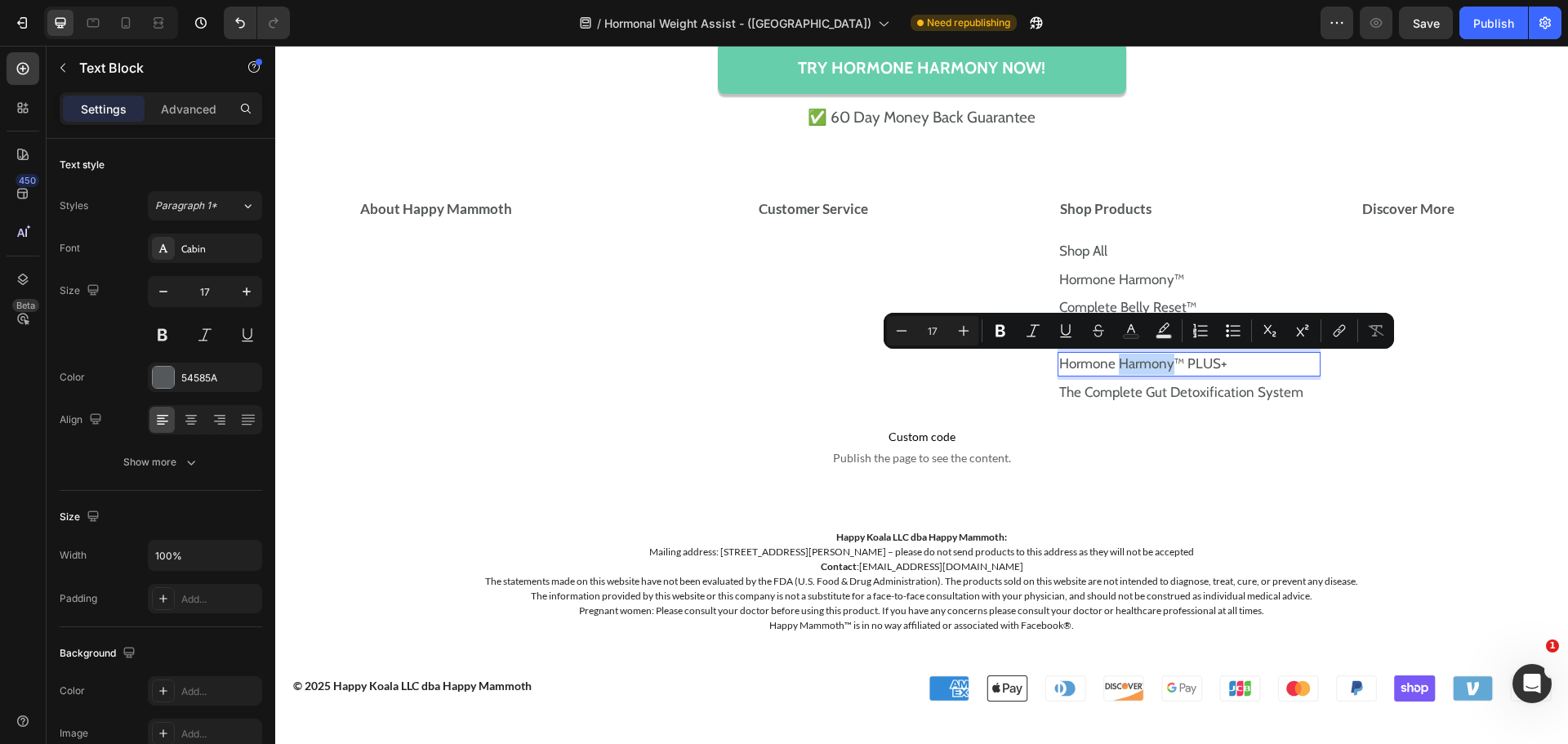
click at [1132, 361] on link "Hormone Harmony™ PLUS+" at bounding box center [1143, 363] width 168 height 16
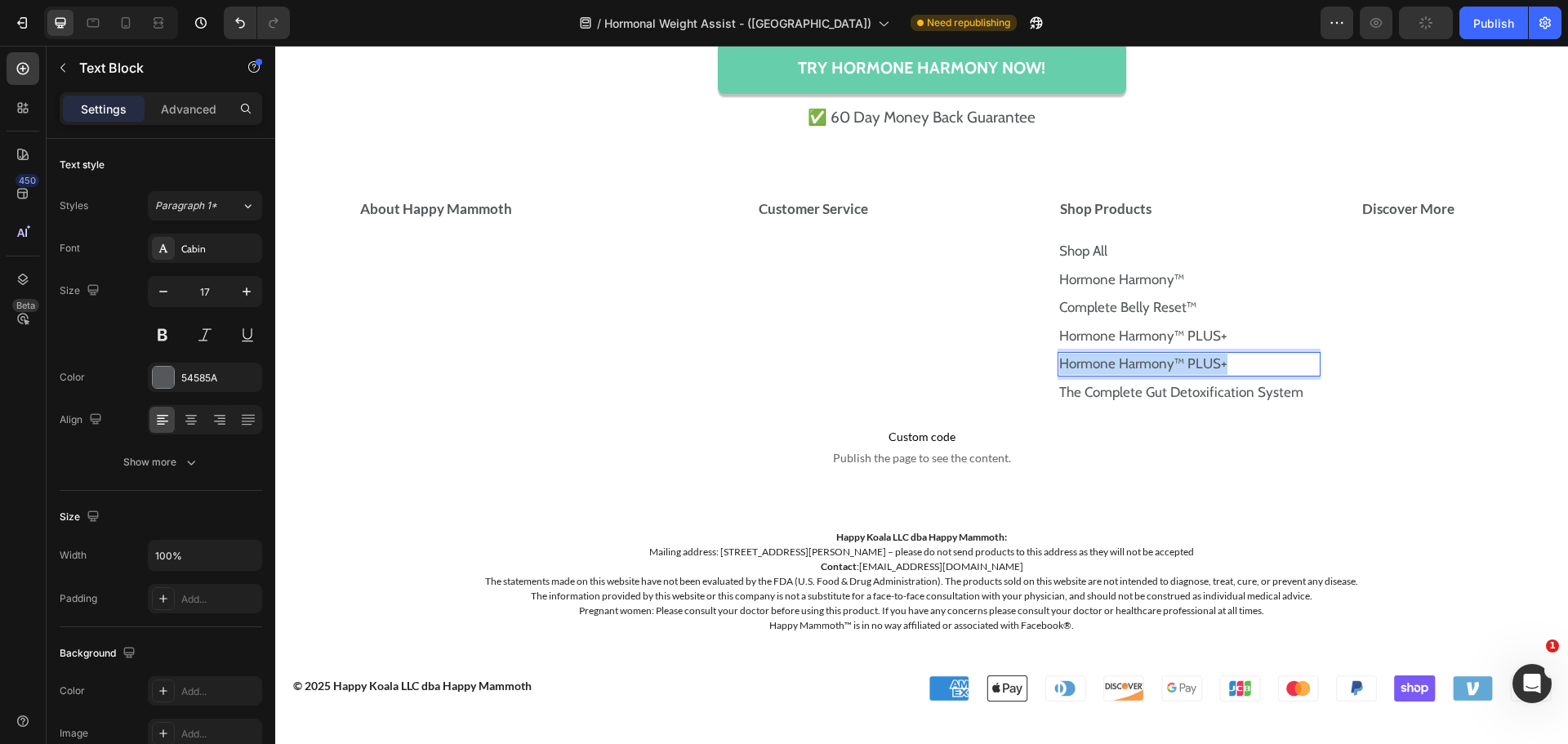
click at [1132, 361] on link "Hormone Harmony™ PLUS+" at bounding box center [1143, 363] width 168 height 16
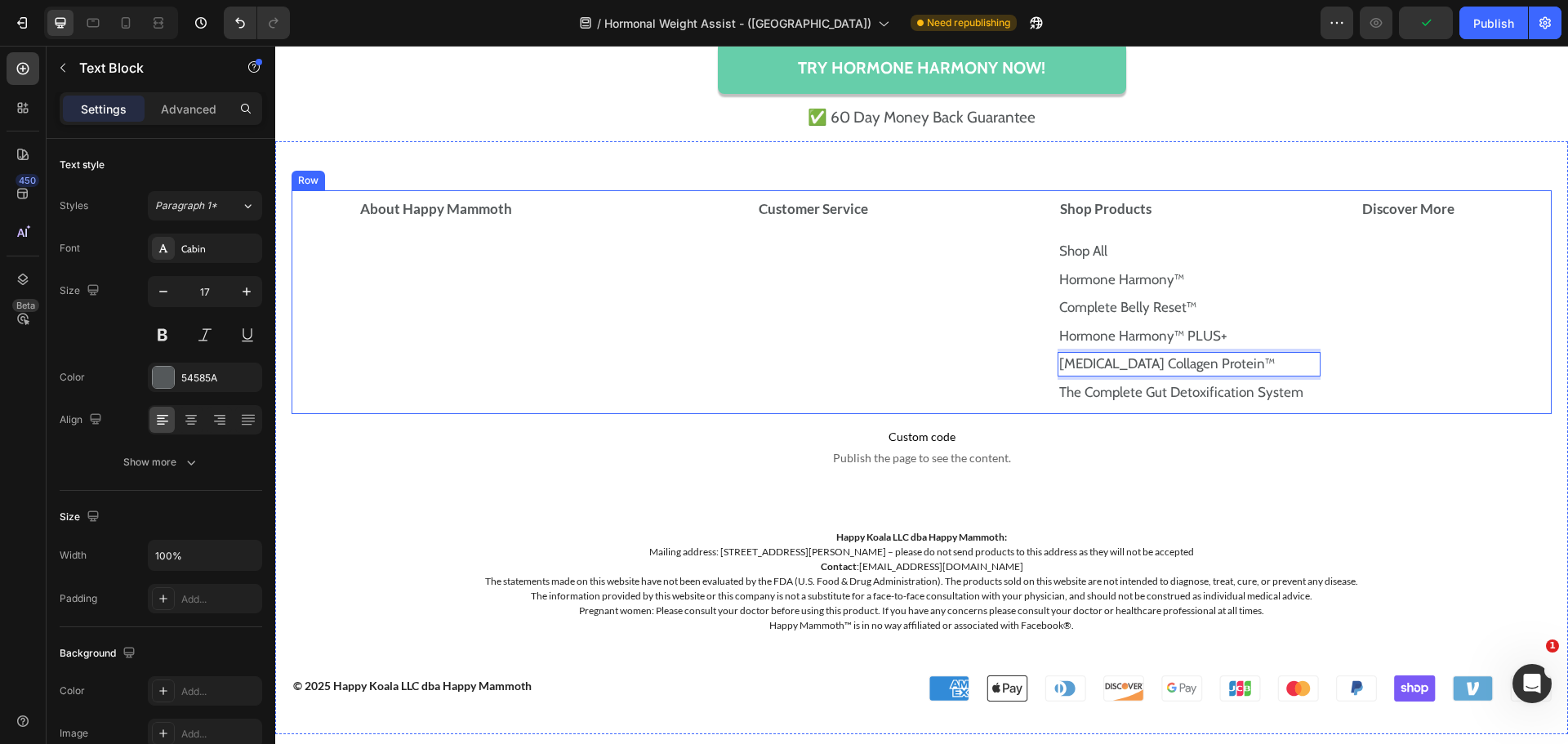
click at [929, 391] on div "Customer Service Accordion" at bounding box center [900, 301] width 289 height 224
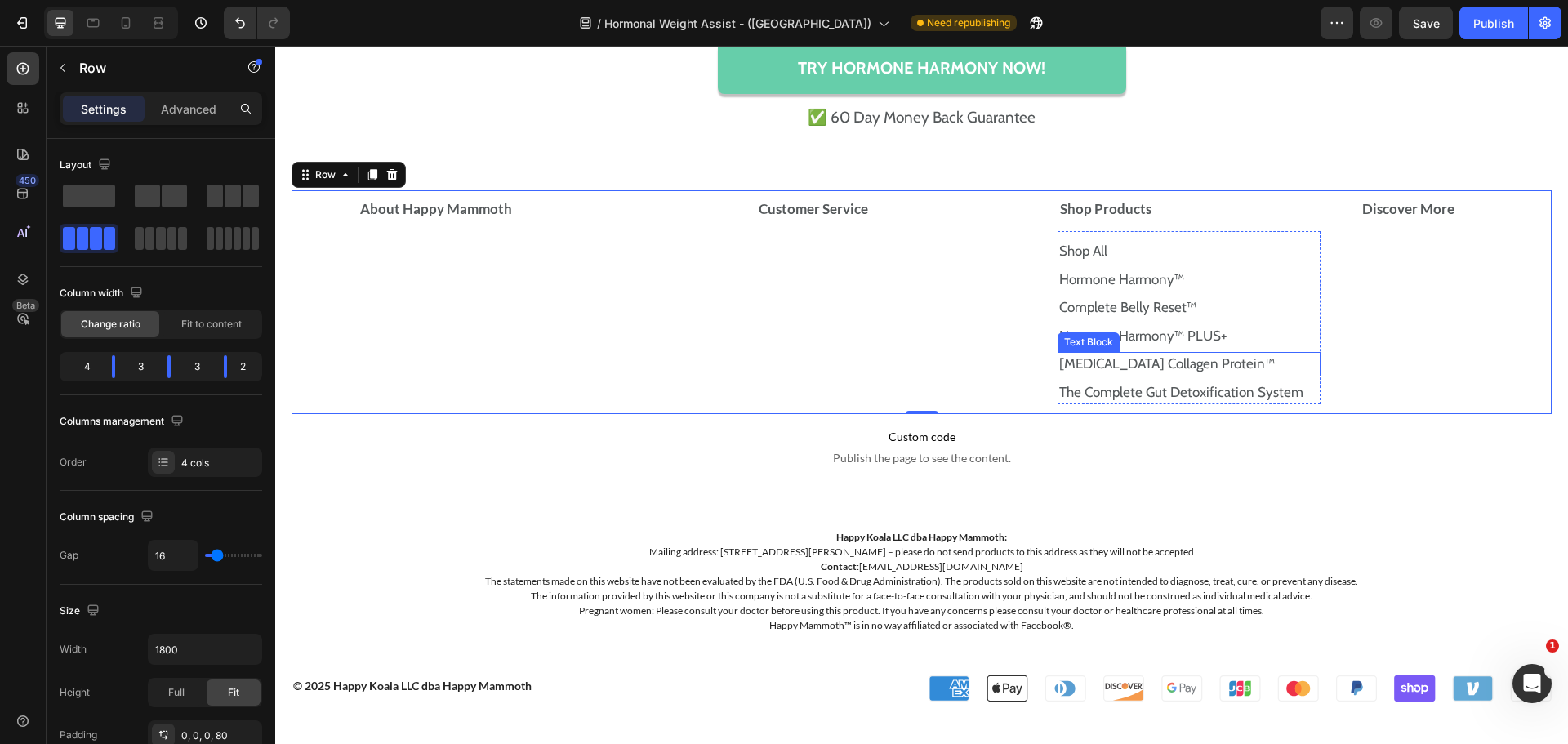
click at [1240, 367] on p "[MEDICAL_DATA] Collagen Protein™" at bounding box center [1189, 364] width 260 height 21
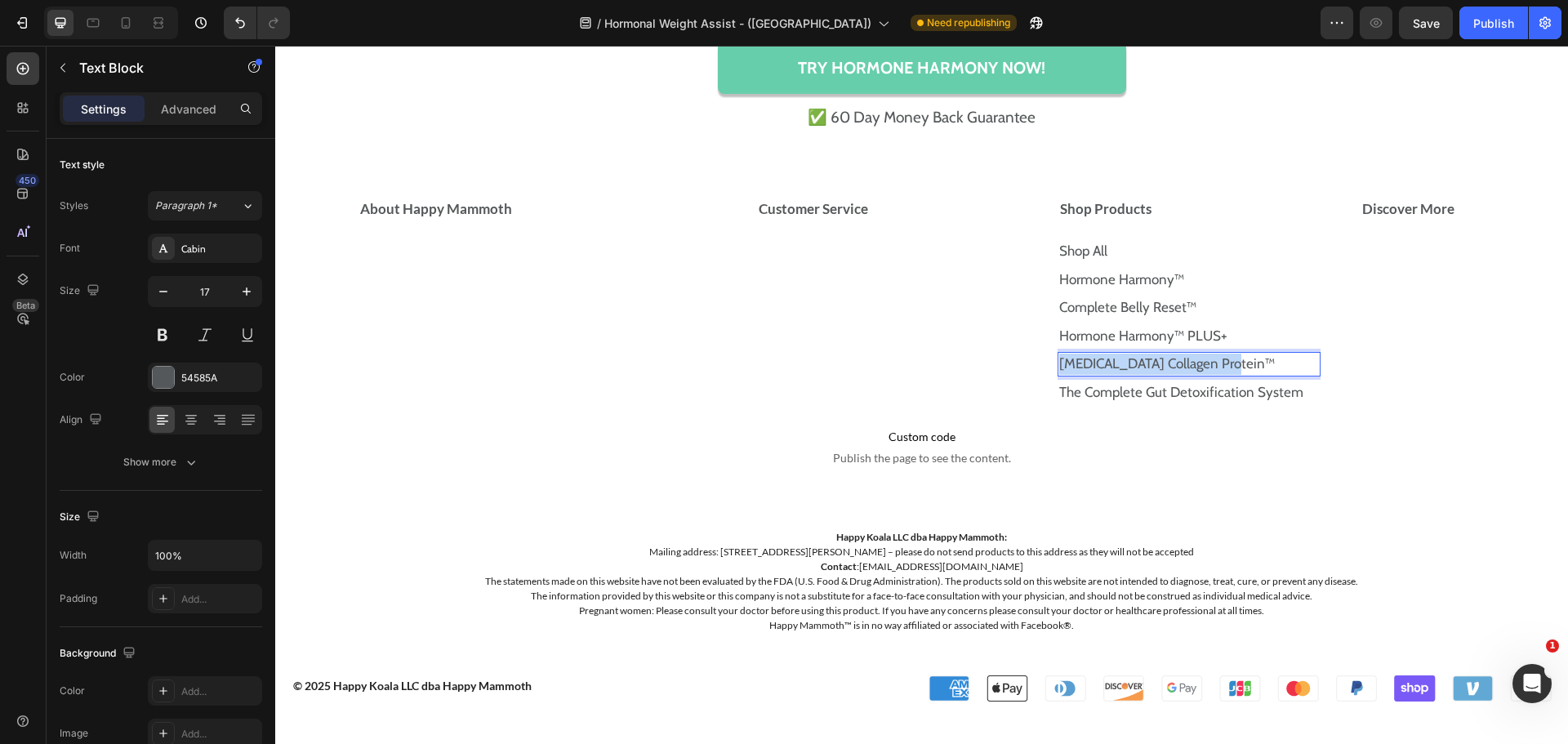
click at [1240, 367] on p "[MEDICAL_DATA] Collagen Protein™" at bounding box center [1189, 364] width 260 height 21
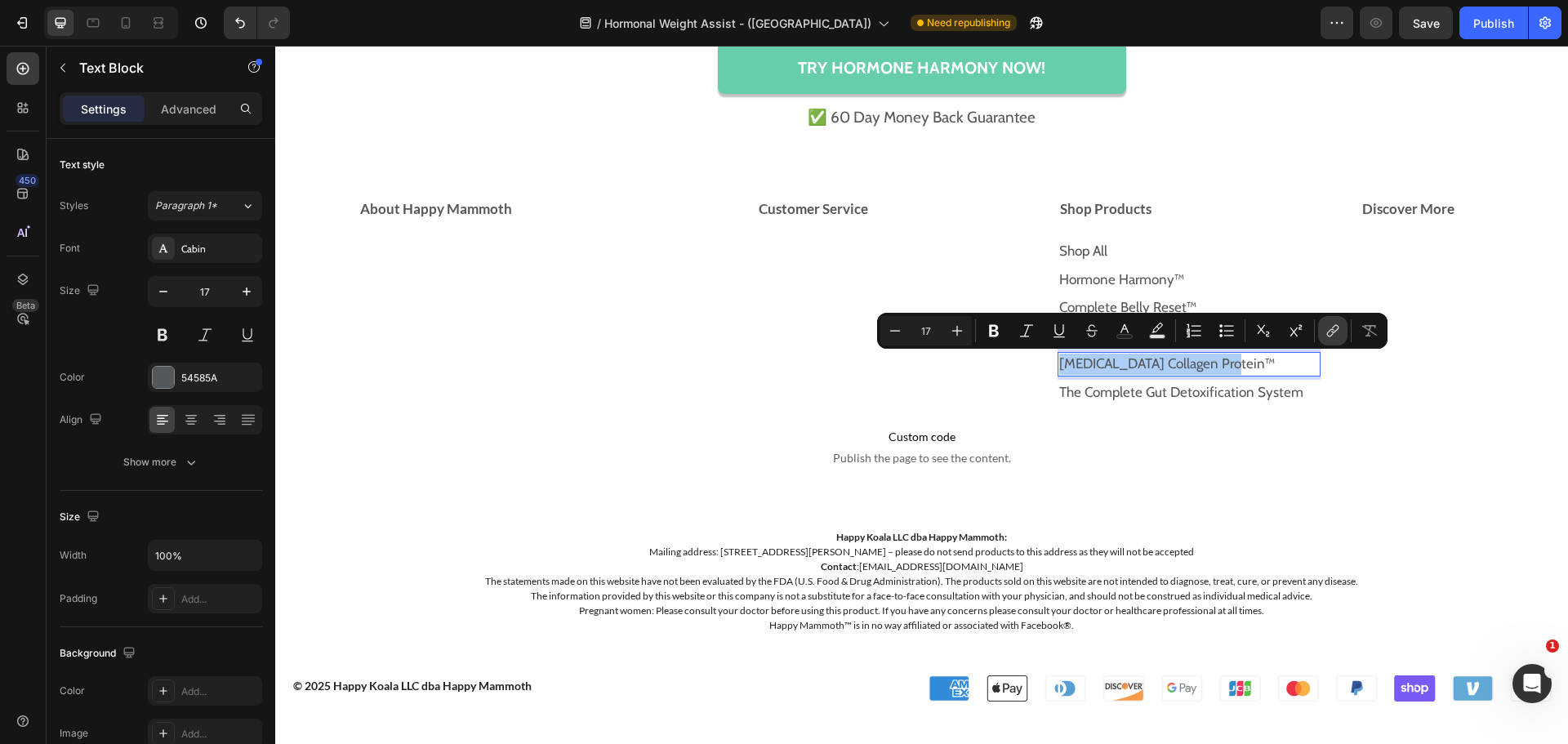
click at [1333, 338] on icon "Editor contextual toolbar" at bounding box center [1333, 330] width 16 height 16
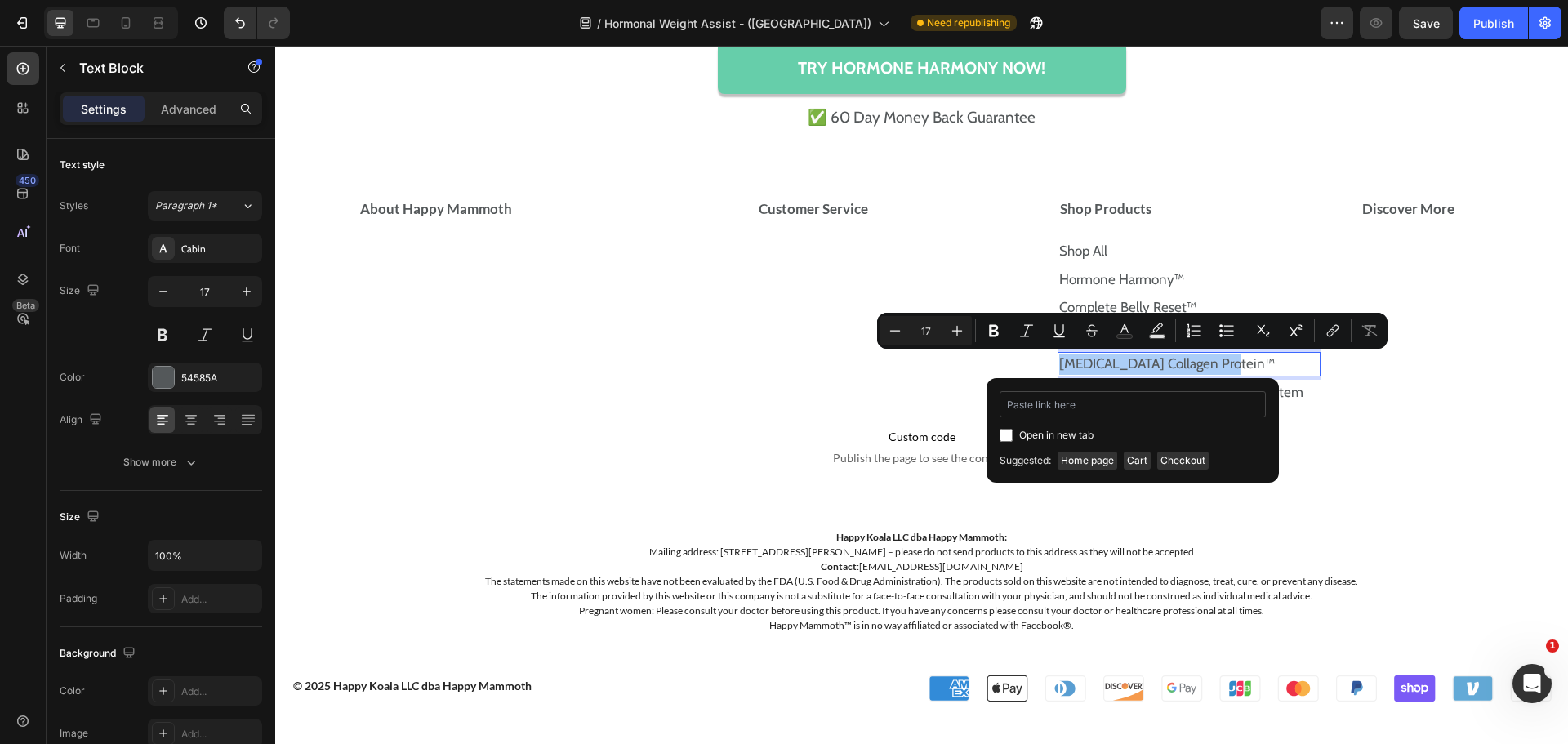
click at [1085, 406] on input "Editor contextual toolbar" at bounding box center [1132, 405] width 266 height 27
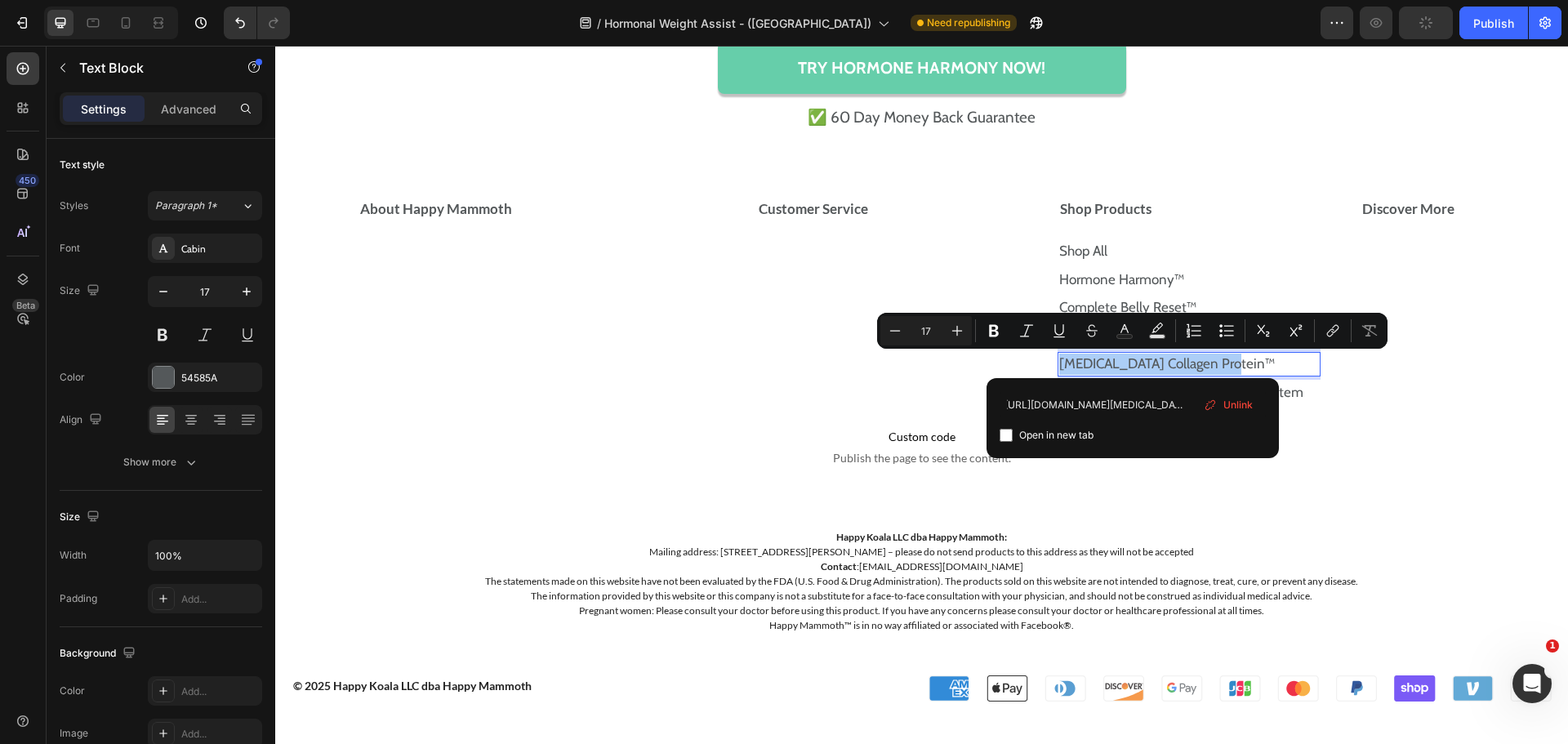
type input "[URL][DOMAIN_NAME][MEDICAL_DATA]"
click at [1004, 440] on input "Editor contextual toolbar" at bounding box center [1006, 435] width 13 height 13
checkbox input "false"
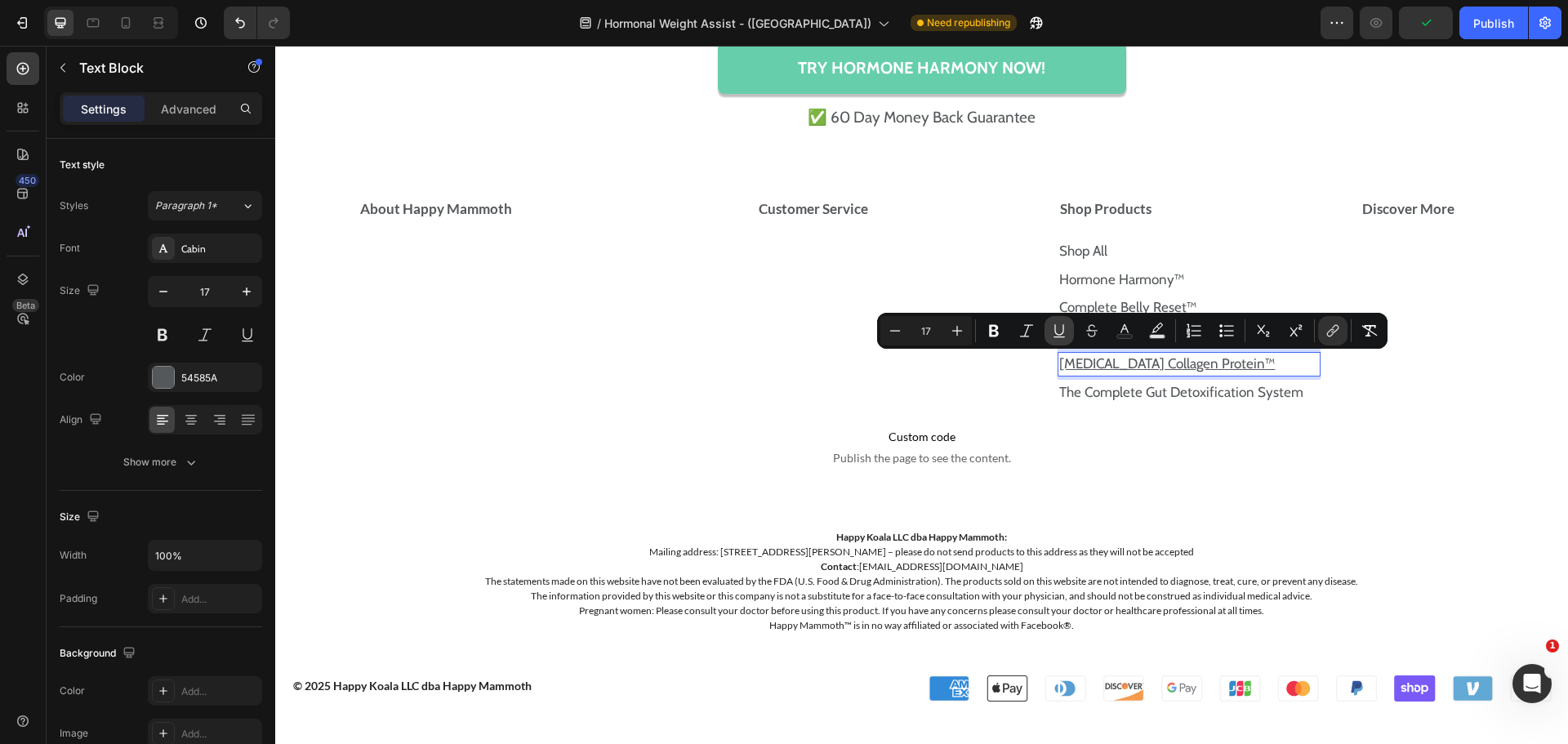
click at [1054, 323] on icon "Editor contextual toolbar" at bounding box center [1059, 330] width 16 height 16
click at [1188, 208] on div "Shop Products" at bounding box center [1183, 209] width 250 height 25
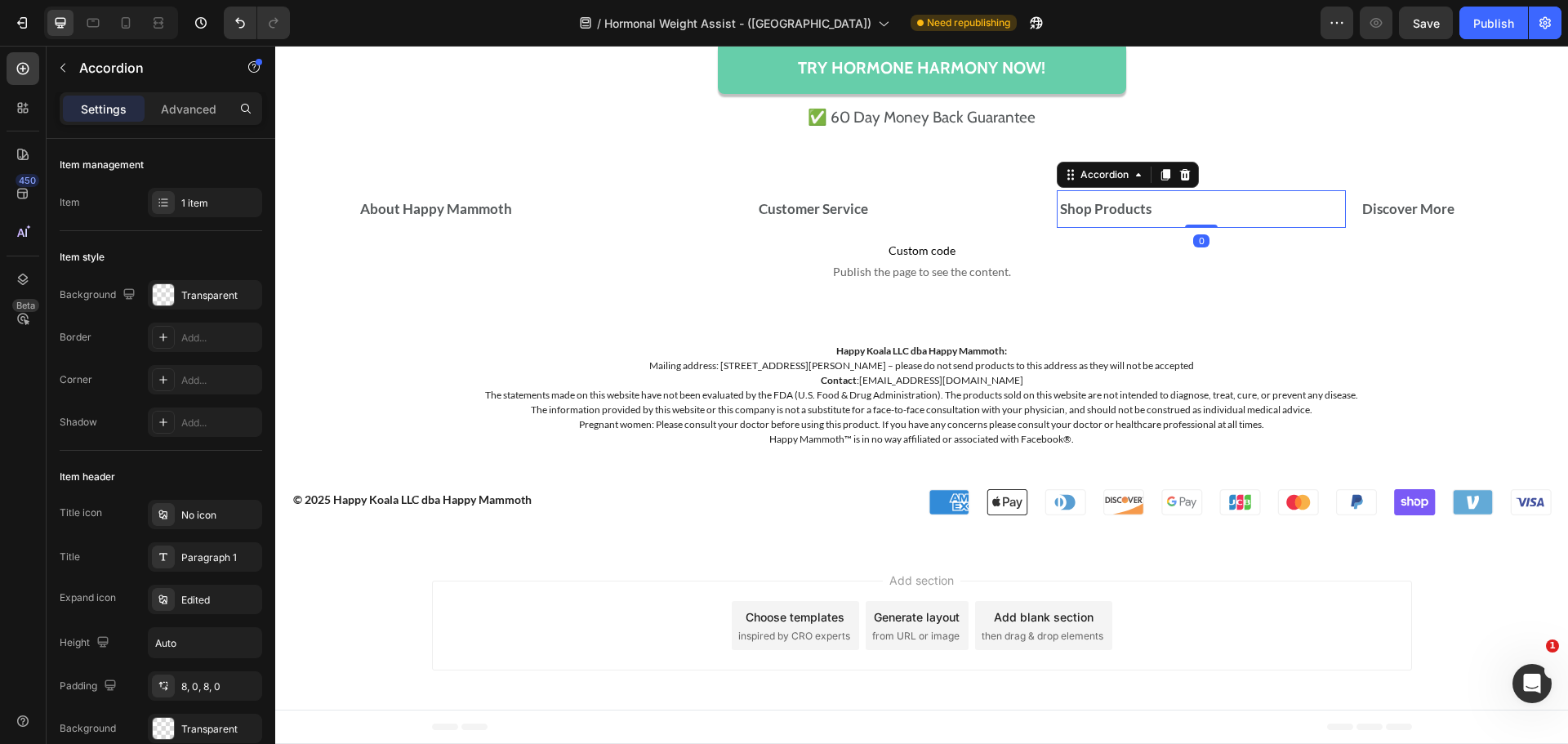
click at [1188, 208] on div "Shop Products" at bounding box center [1183, 209] width 250 height 25
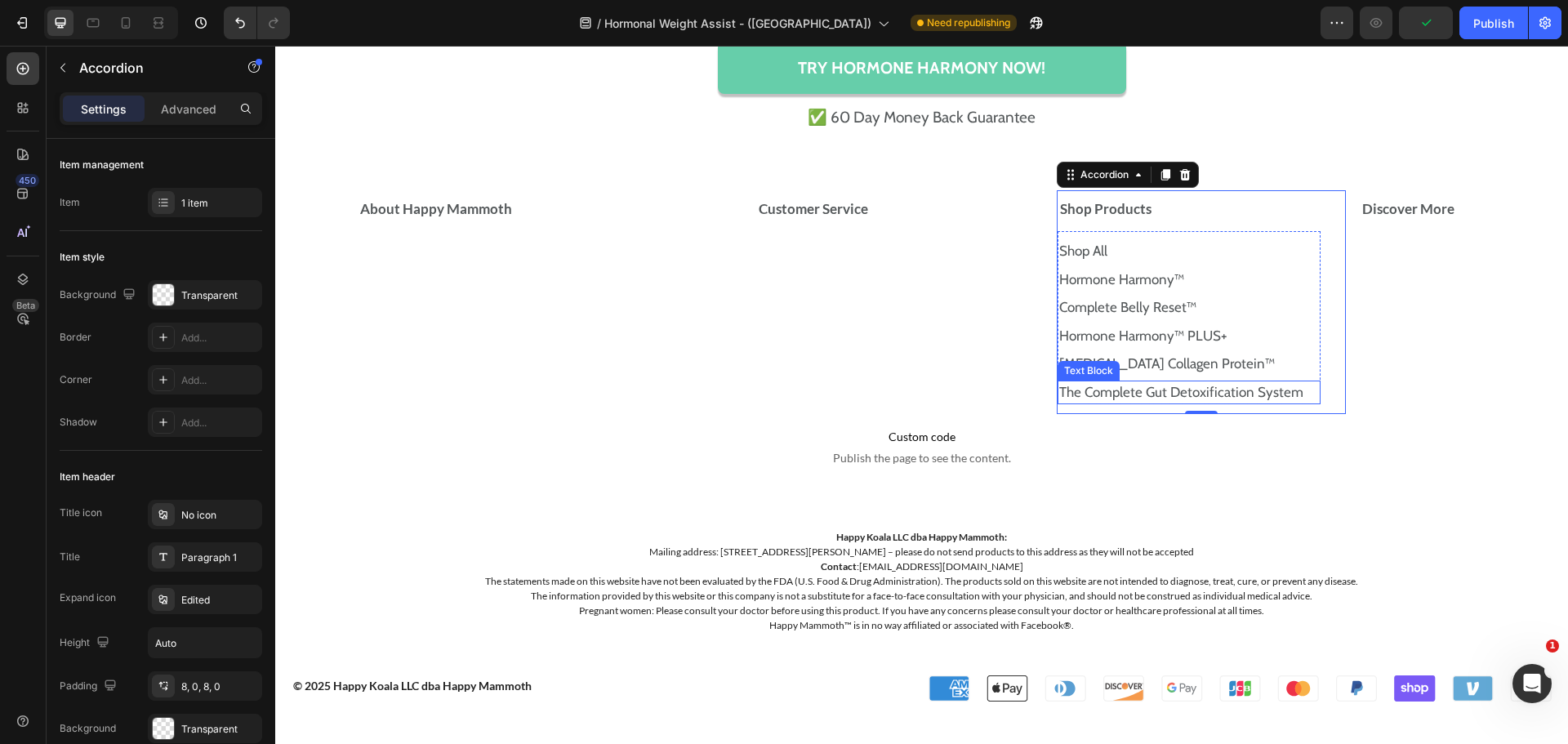
click at [1279, 389] on link "The Complete Gut Detoxification System" at bounding box center [1181, 391] width 244 height 16
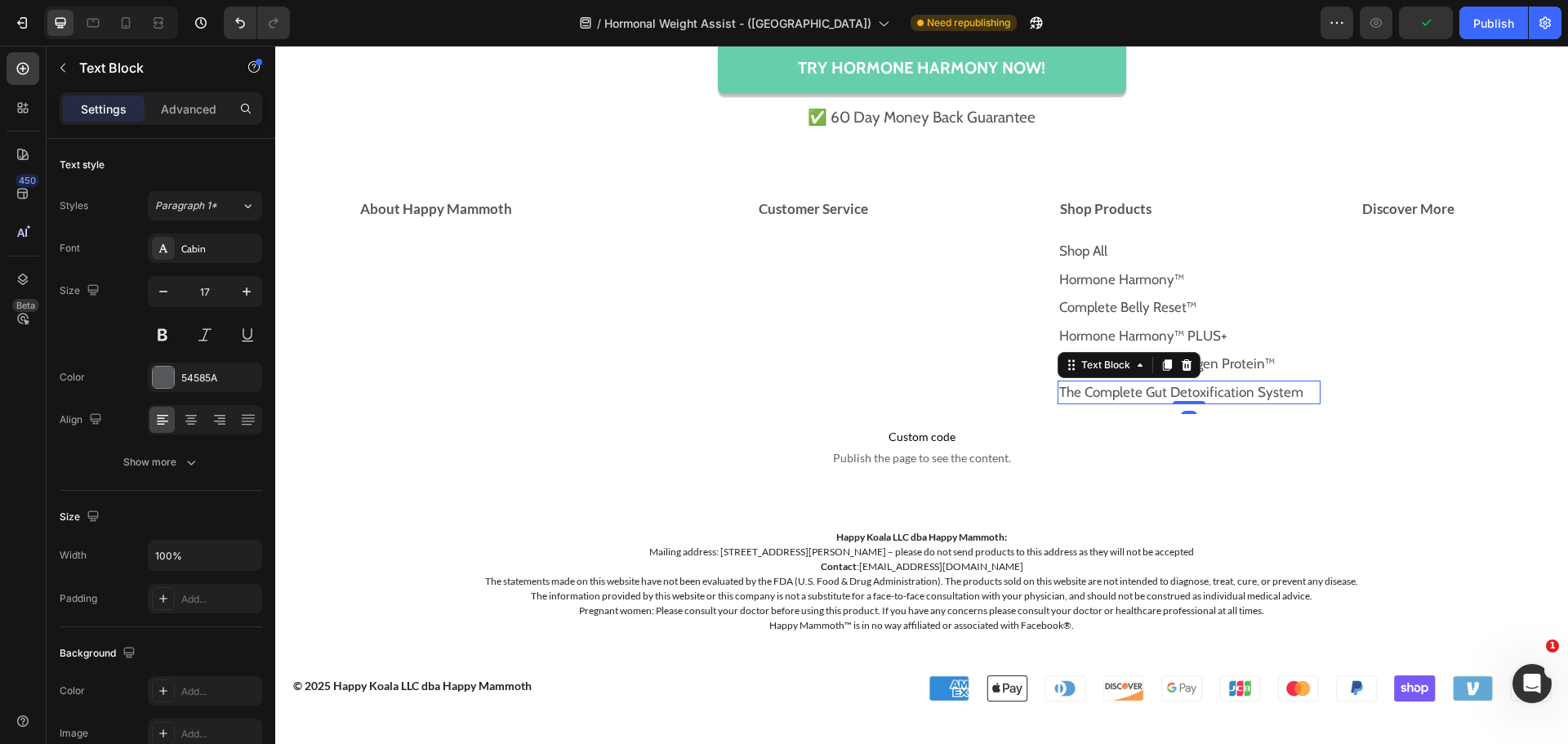
click at [1279, 389] on link "The Complete Gut Detoxification System" at bounding box center [1181, 391] width 244 height 16
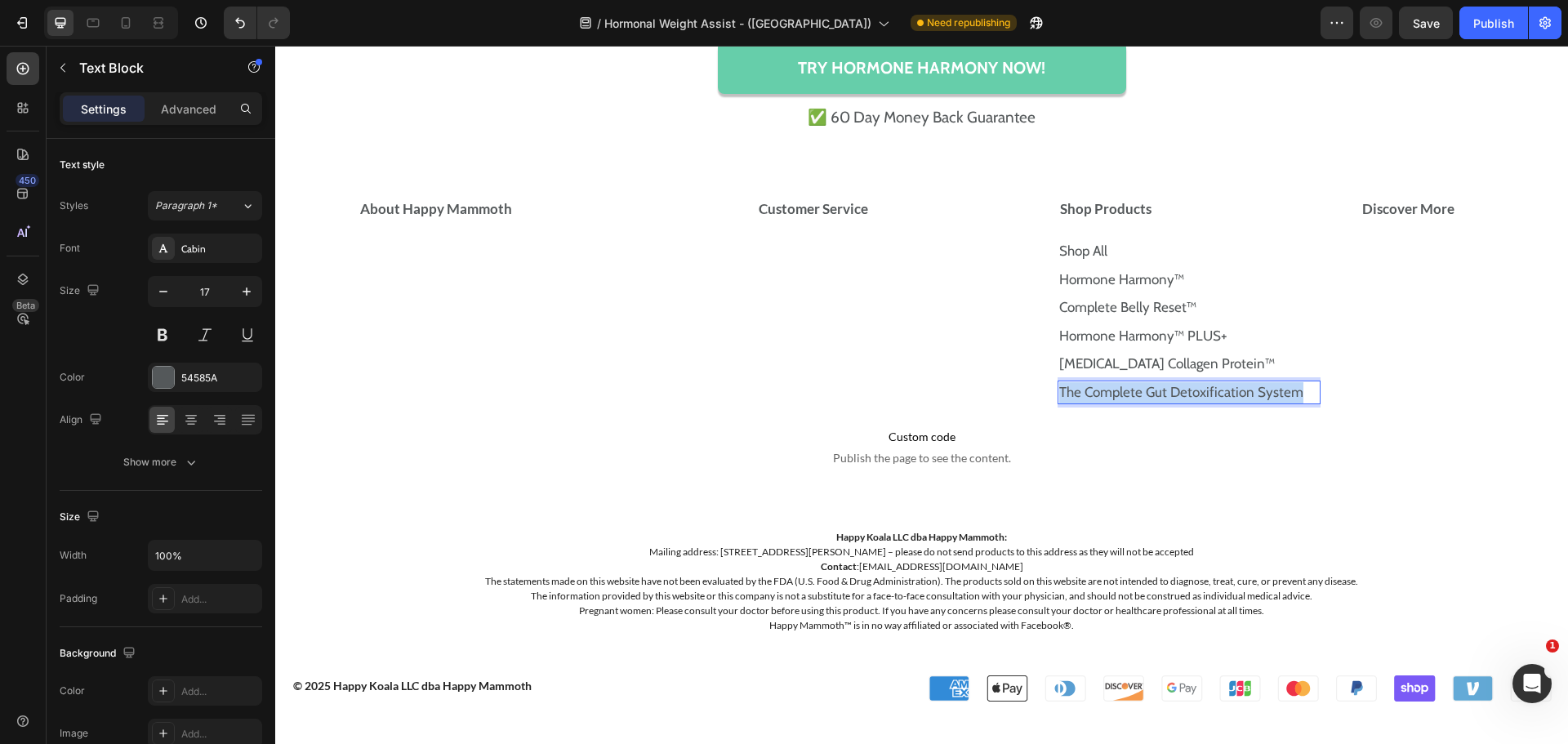
click at [1279, 389] on link "The Complete Gut Detoxification System" at bounding box center [1181, 391] width 244 height 16
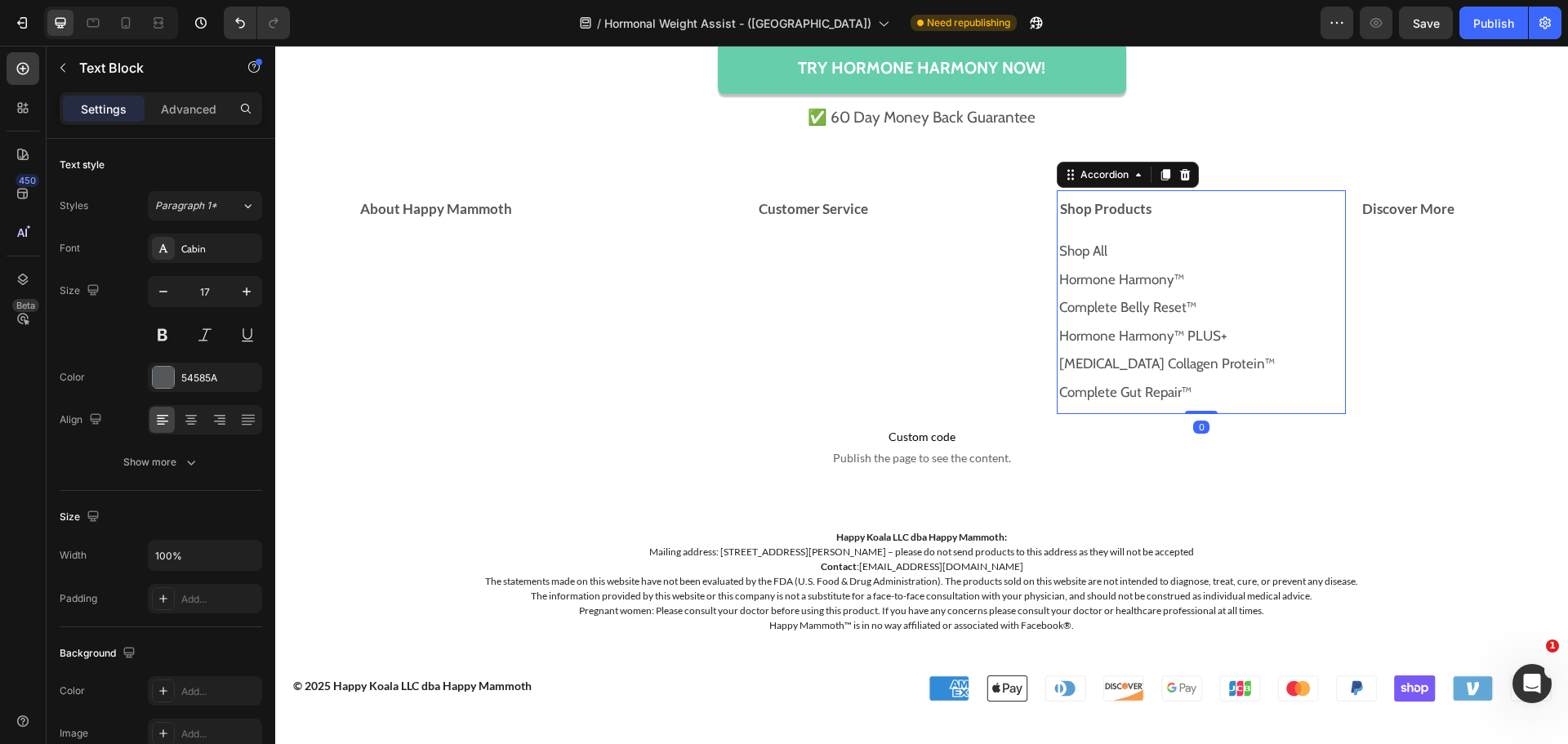
click at [1323, 403] on div "Shop Products Shop Al l Text Block Hormone Harmony™ Text Block Complete Belly R…" at bounding box center [1201, 301] width 289 height 224
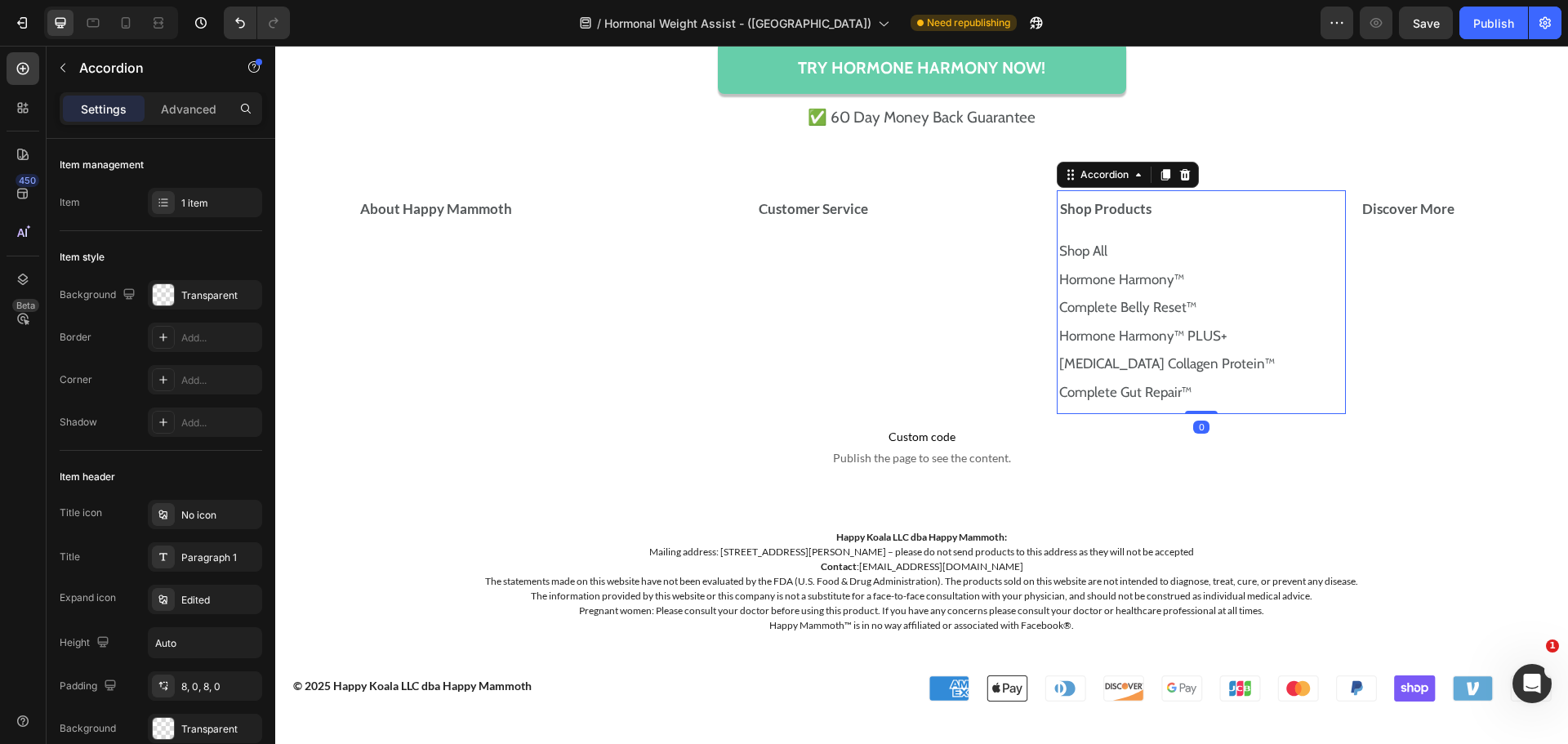
click at [1294, 389] on p "Complete Gut Repair™" at bounding box center [1189, 392] width 260 height 21
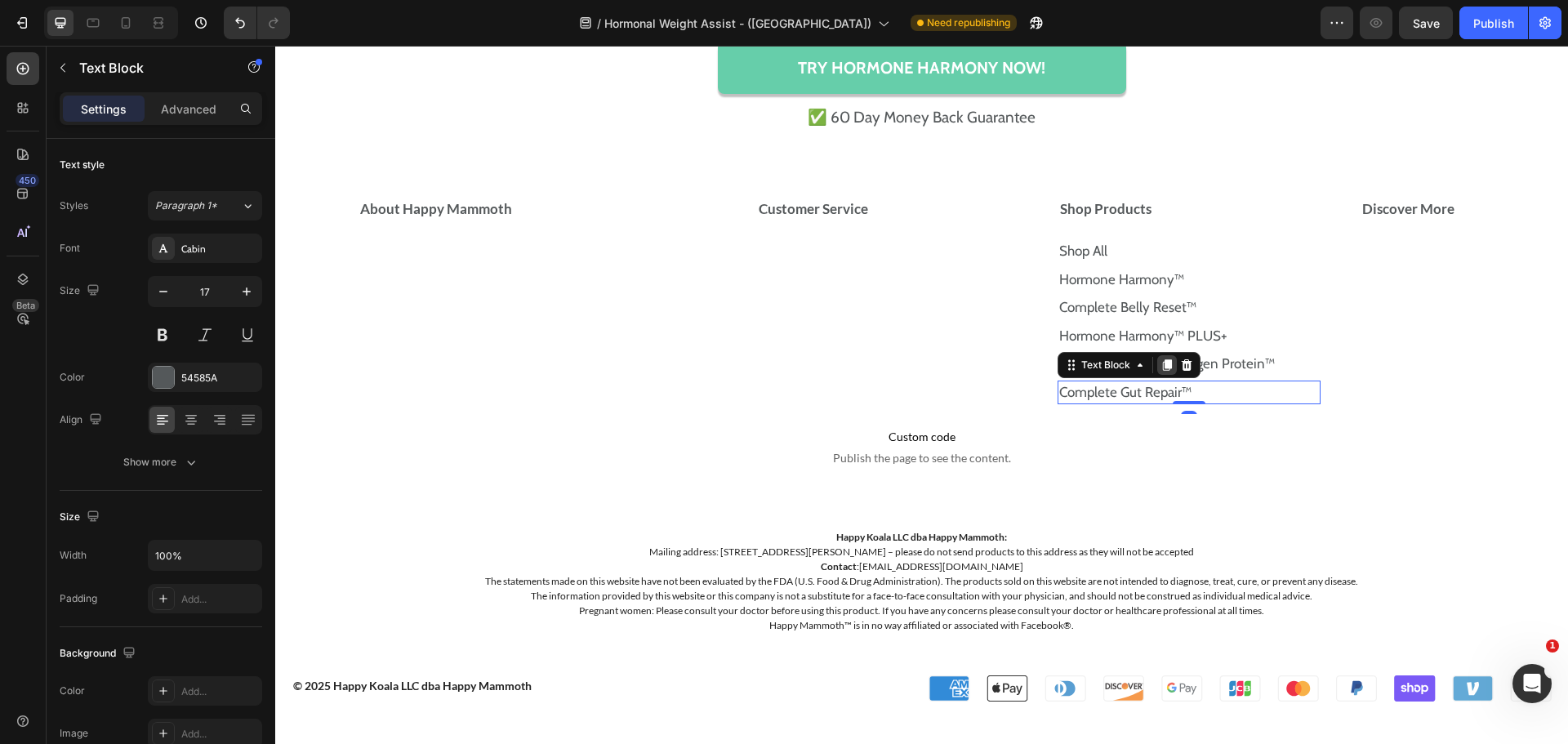
click at [1163, 361] on icon at bounding box center [1168, 365] width 9 height 11
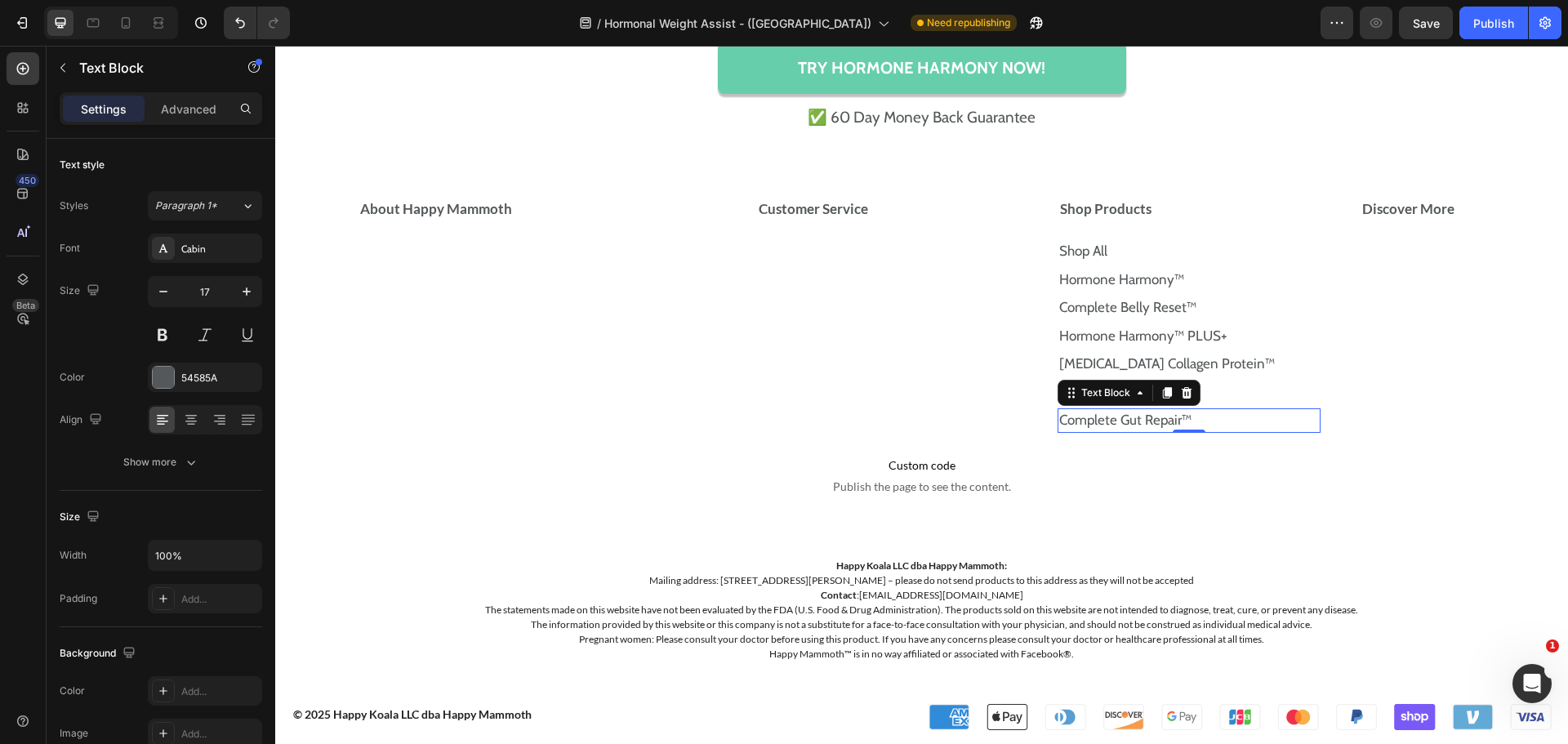
click at [1210, 418] on p "Complete Gut Repair™" at bounding box center [1189, 421] width 260 height 21
click at [1215, 408] on div "EstroControl™" at bounding box center [1190, 421] width 263 height 25
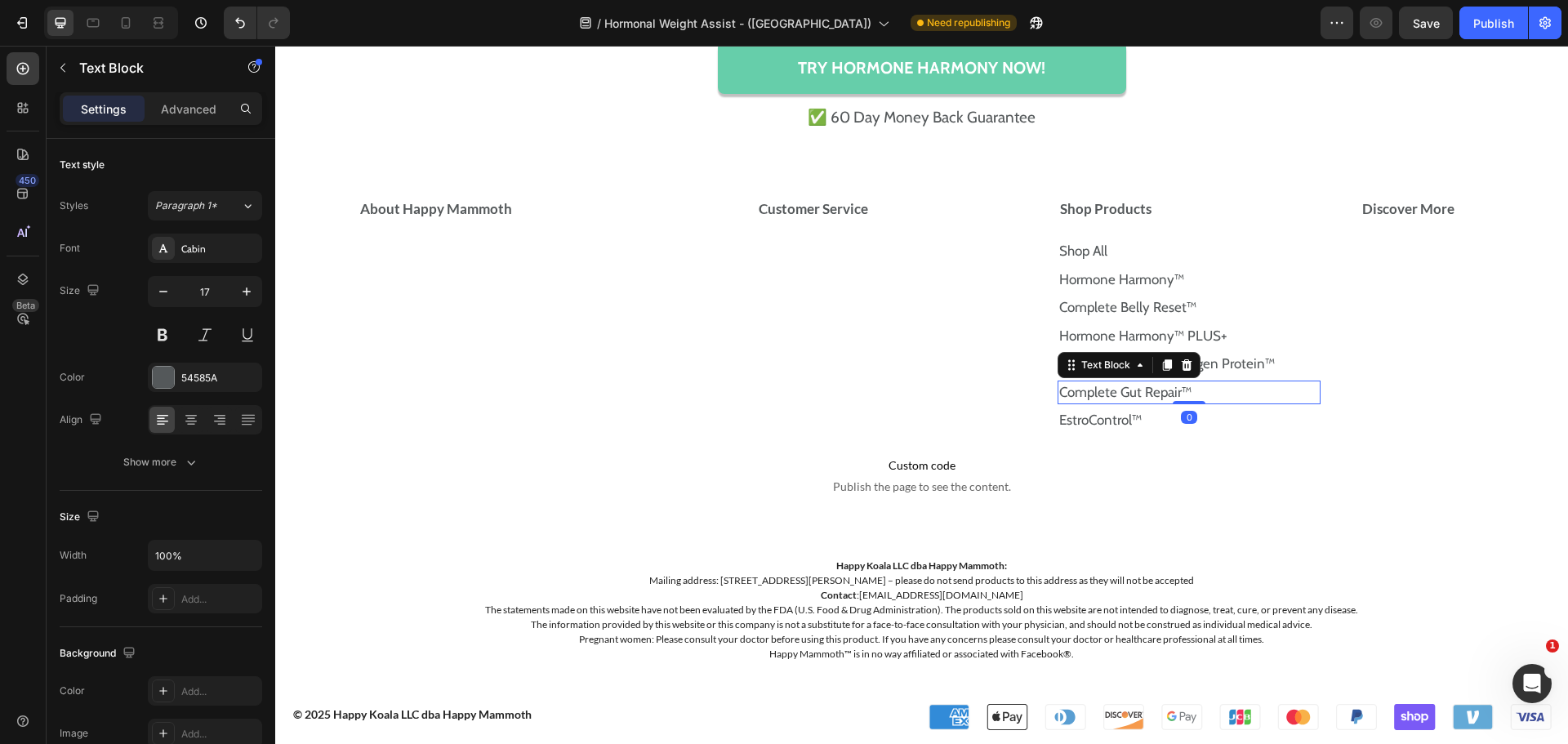
click at [1228, 396] on p "Complete Gut Repair™" at bounding box center [1189, 392] width 260 height 21
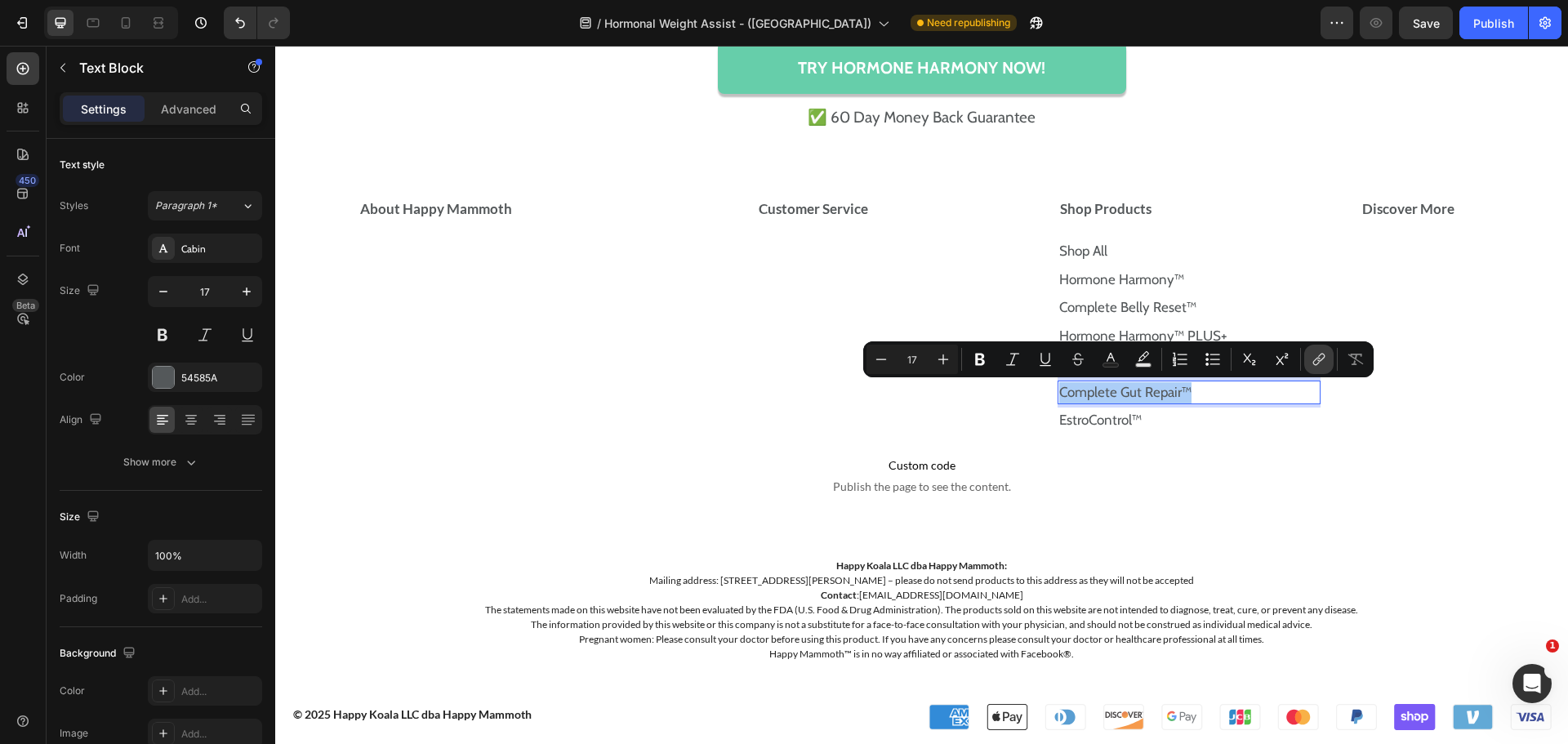
click at [1323, 354] on icon "Editor contextual toolbar" at bounding box center [1321, 357] width 7 height 8
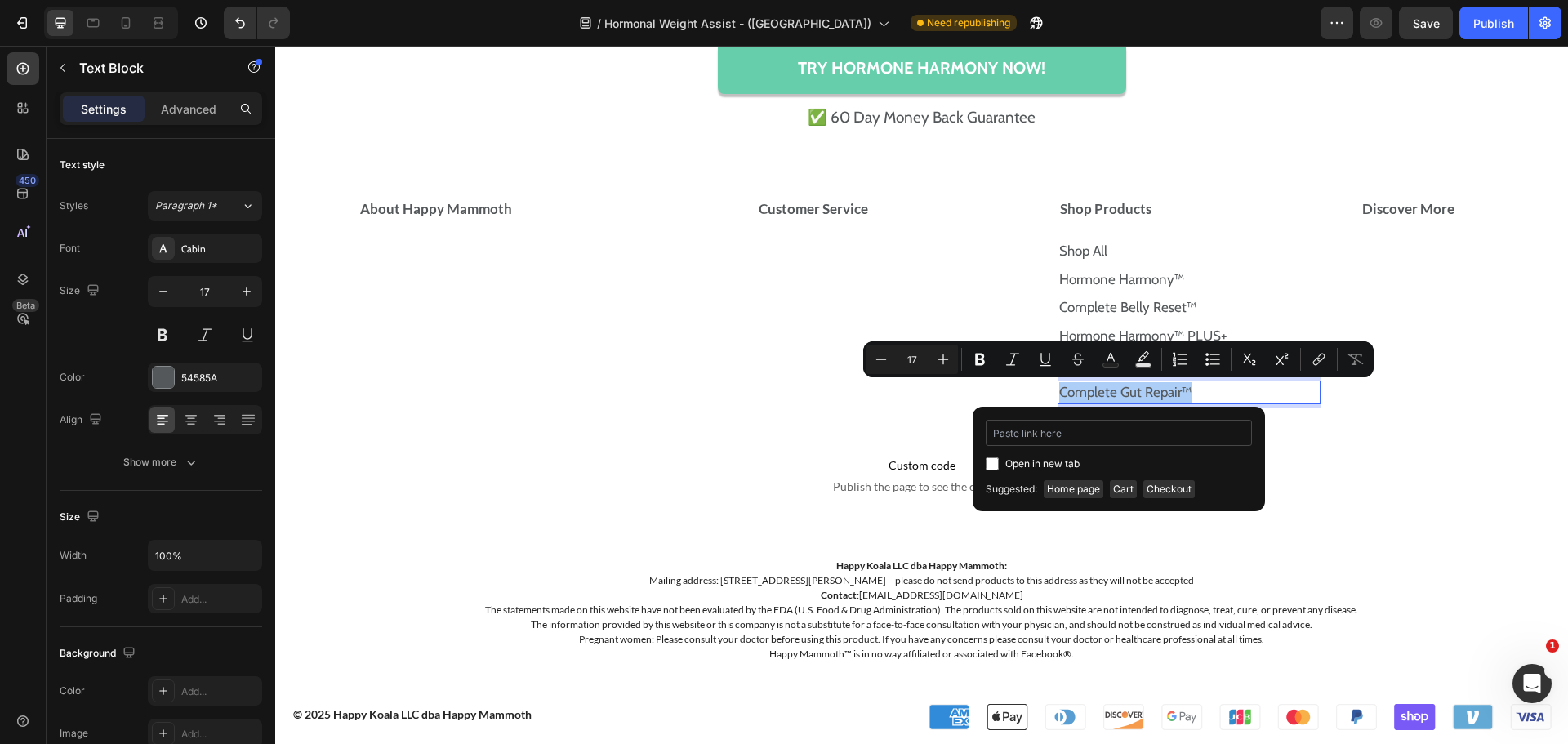
click at [1132, 425] on input "Editor contextual toolbar" at bounding box center [1118, 433] width 266 height 27
type input "[URL][DOMAIN_NAME]"
click at [993, 457] on input "Editor contextual toolbar" at bounding box center [992, 463] width 13 height 13
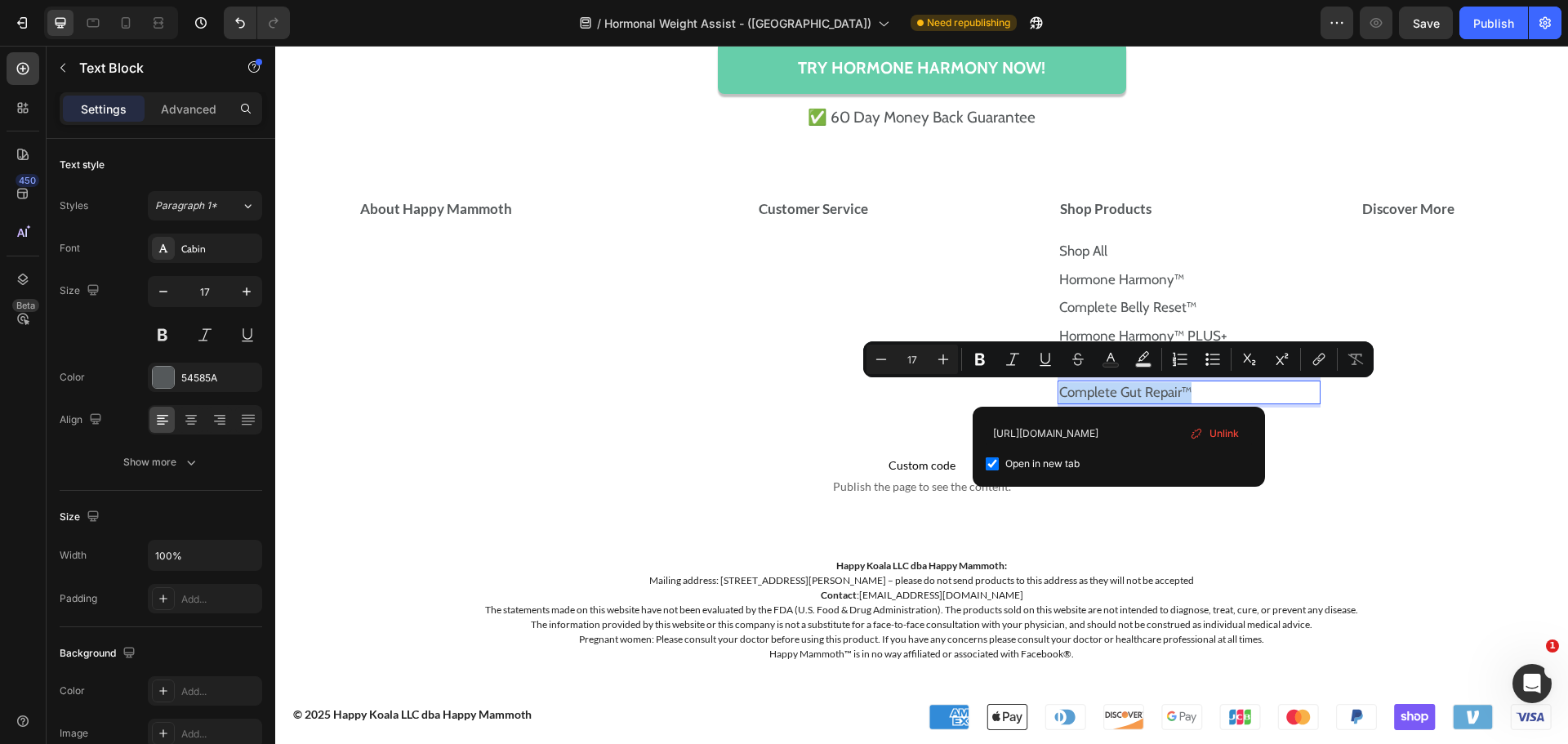
scroll to position [0, 0]
click at [993, 459] on input "Editor contextual toolbar" at bounding box center [992, 463] width 13 height 13
checkbox input "false"
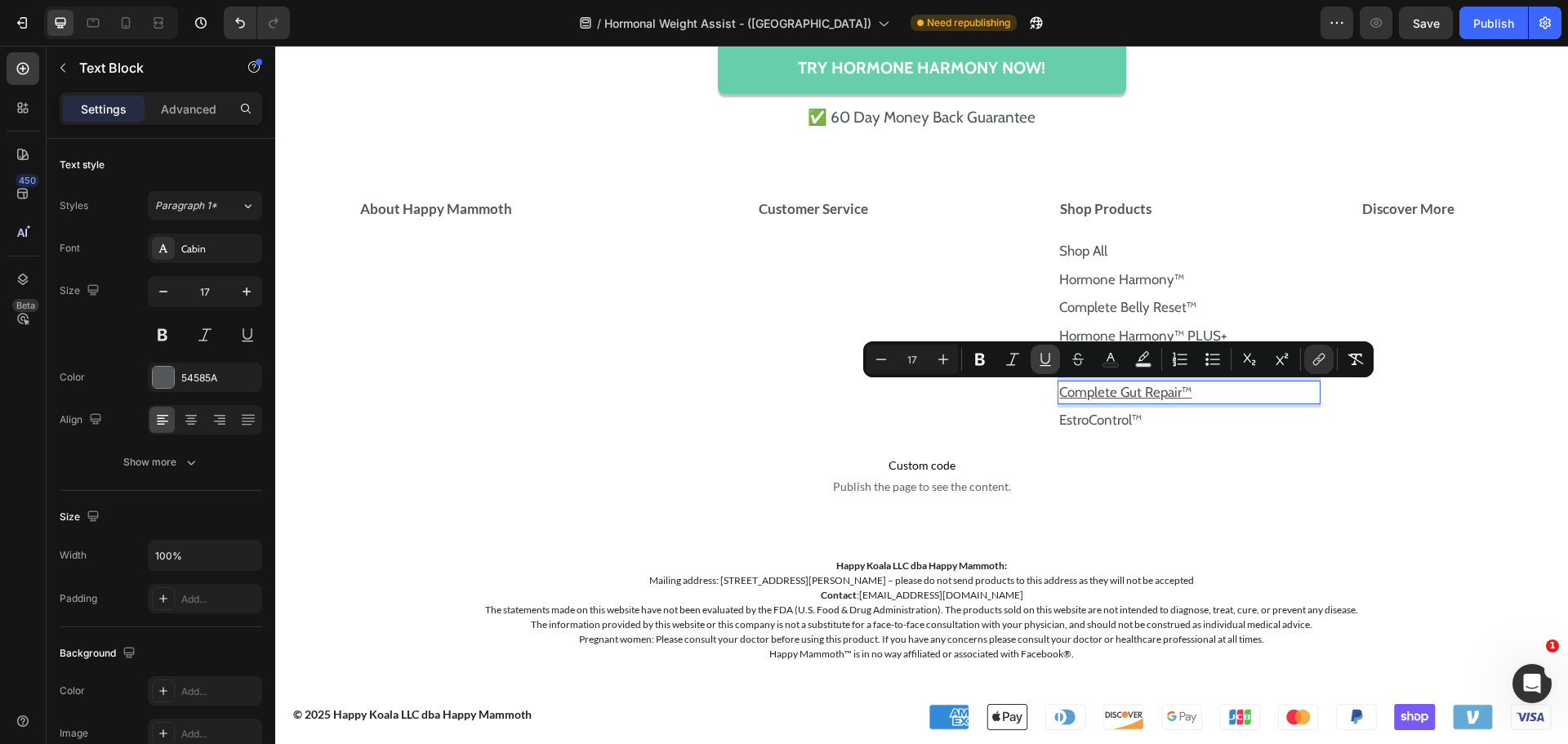
click at [1048, 364] on icon "Editor contextual toolbar" at bounding box center [1045, 359] width 16 height 16
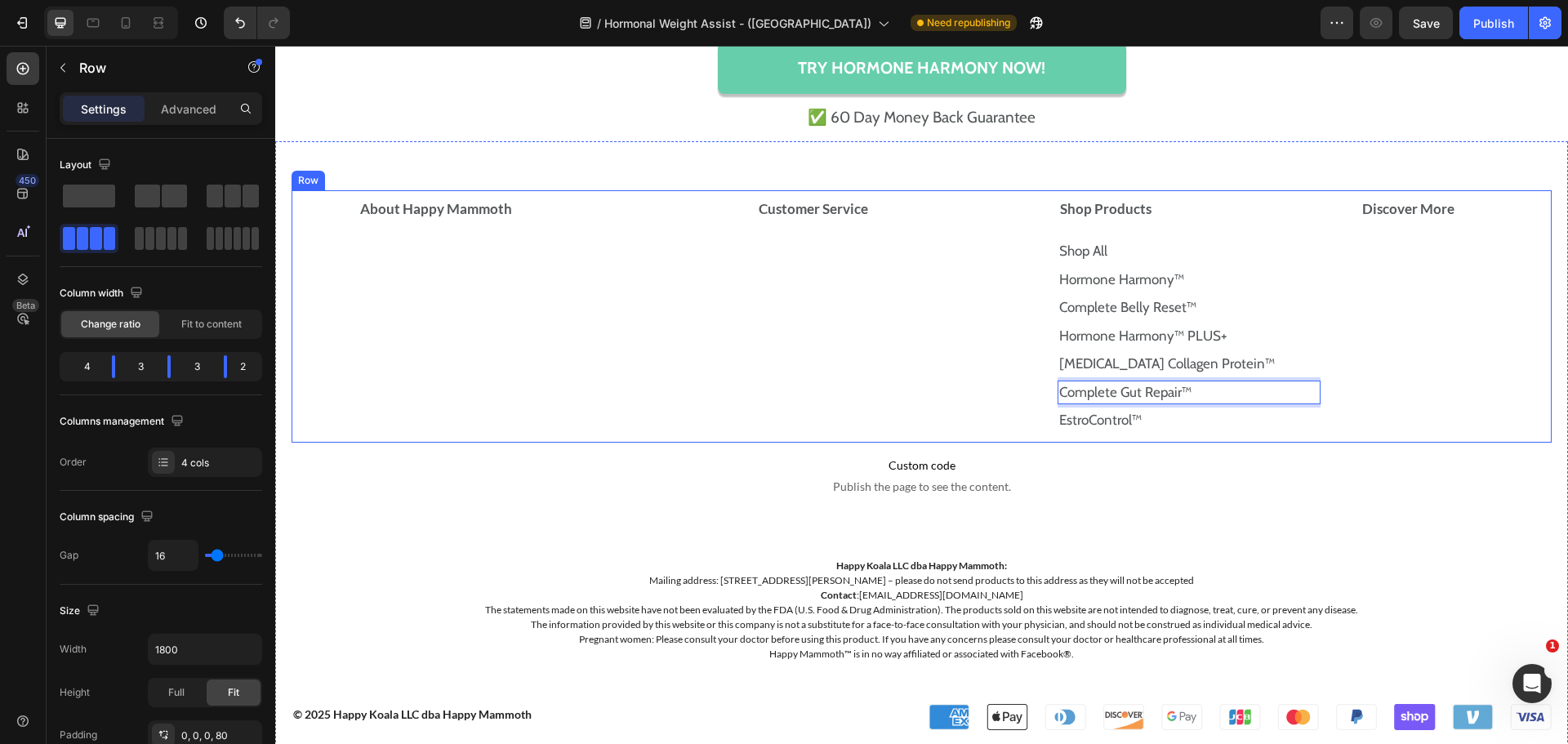
click at [1359, 401] on div "Discover More Accordion" at bounding box center [1456, 316] width 193 height 253
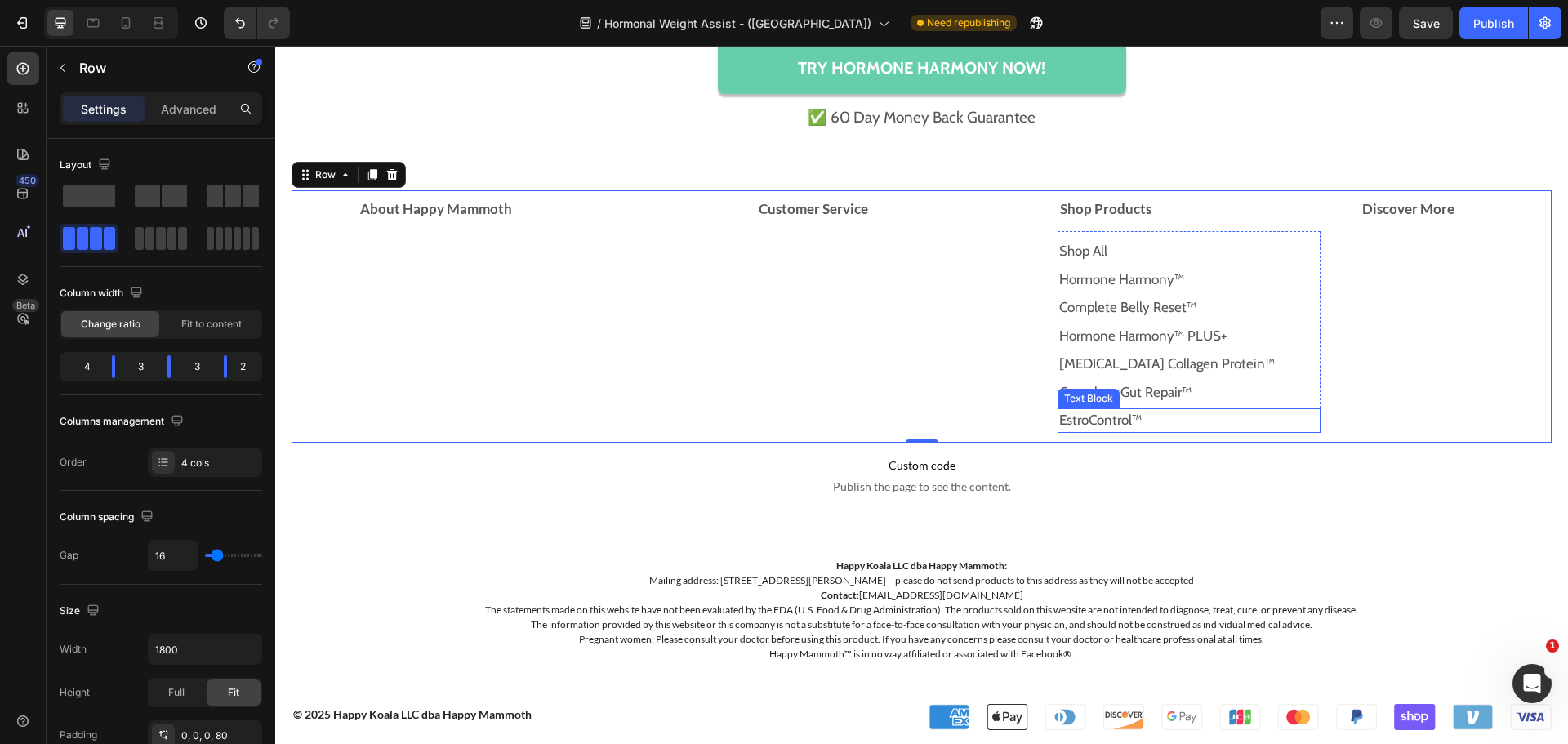
click at [1149, 411] on p "EstroControl™" at bounding box center [1189, 421] width 260 height 21
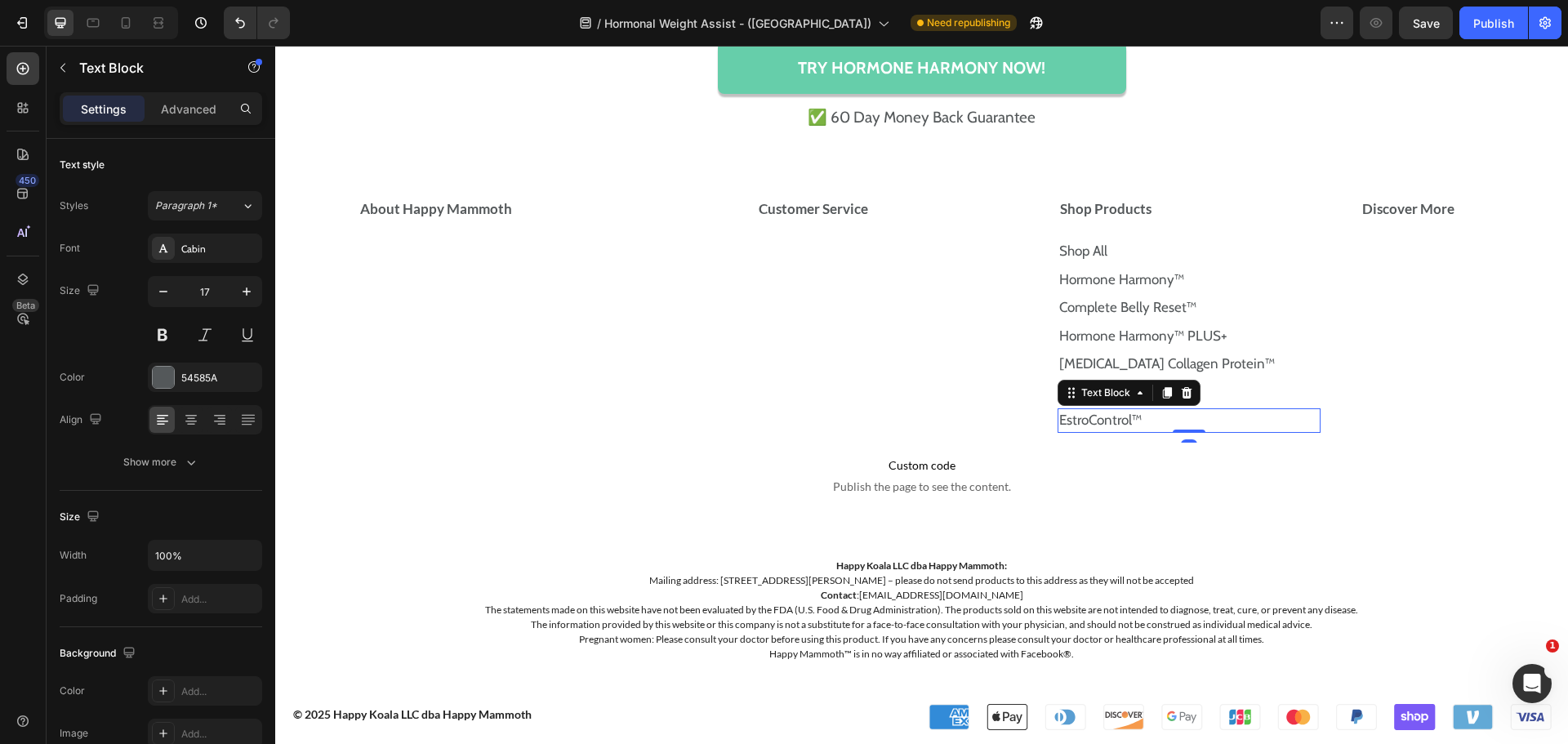
click at [1152, 411] on p "EstroControl™" at bounding box center [1189, 421] width 260 height 21
click at [1156, 415] on p "EstroControl™" at bounding box center [1189, 421] width 260 height 21
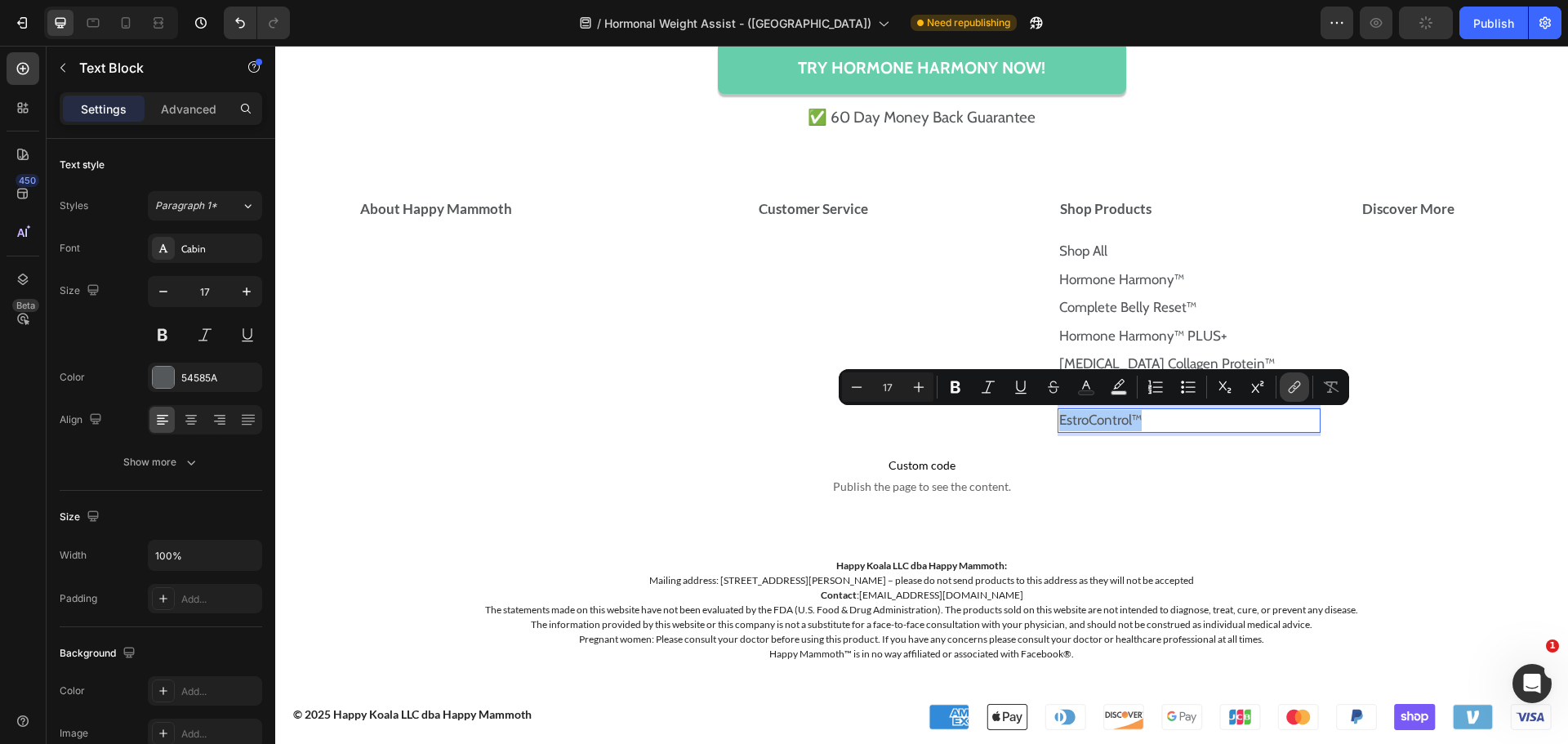
click at [1294, 379] on icon "Editor contextual toolbar" at bounding box center [1294, 387] width 16 height 16
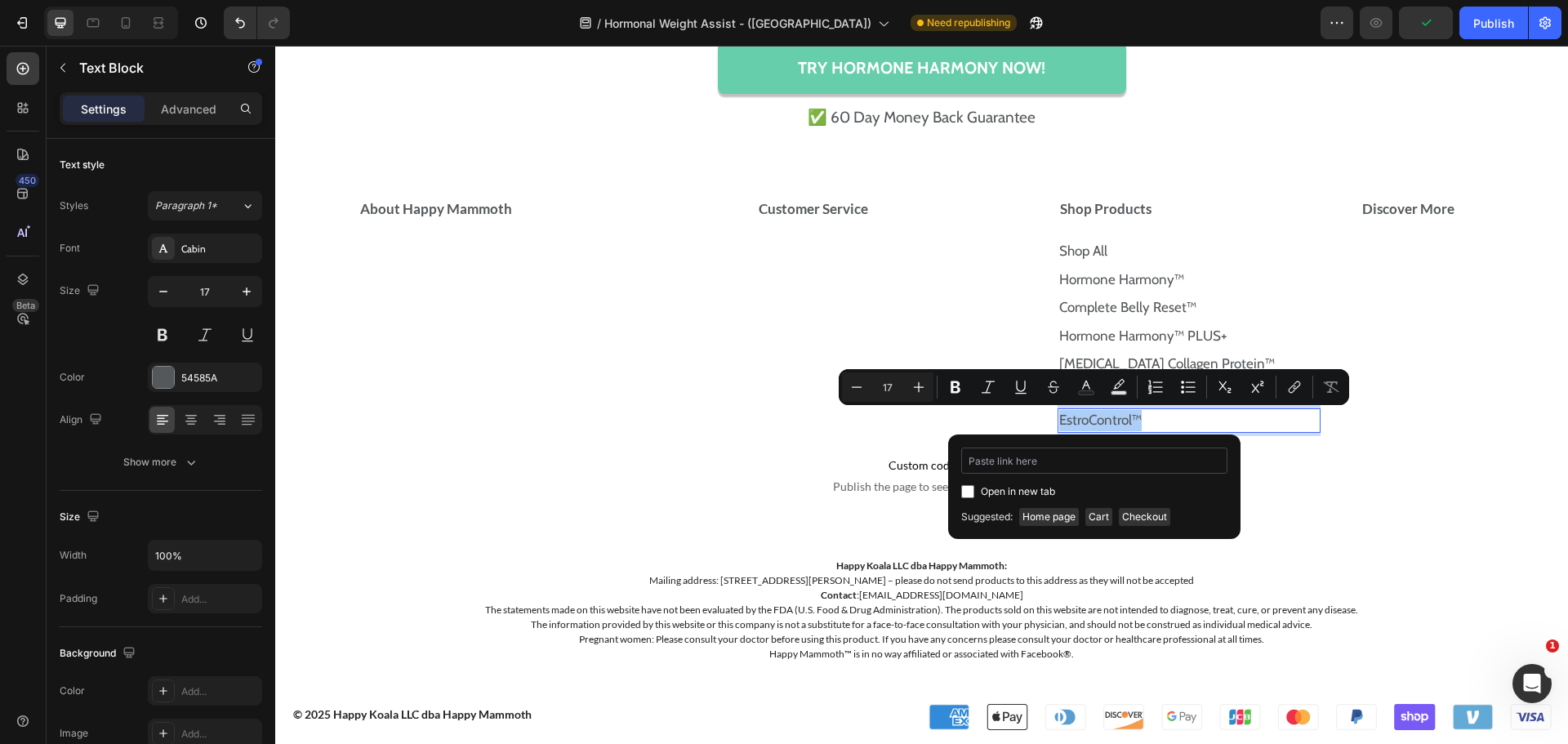
click at [1110, 462] on input "Editor contextual toolbar" at bounding box center [1094, 460] width 266 height 27
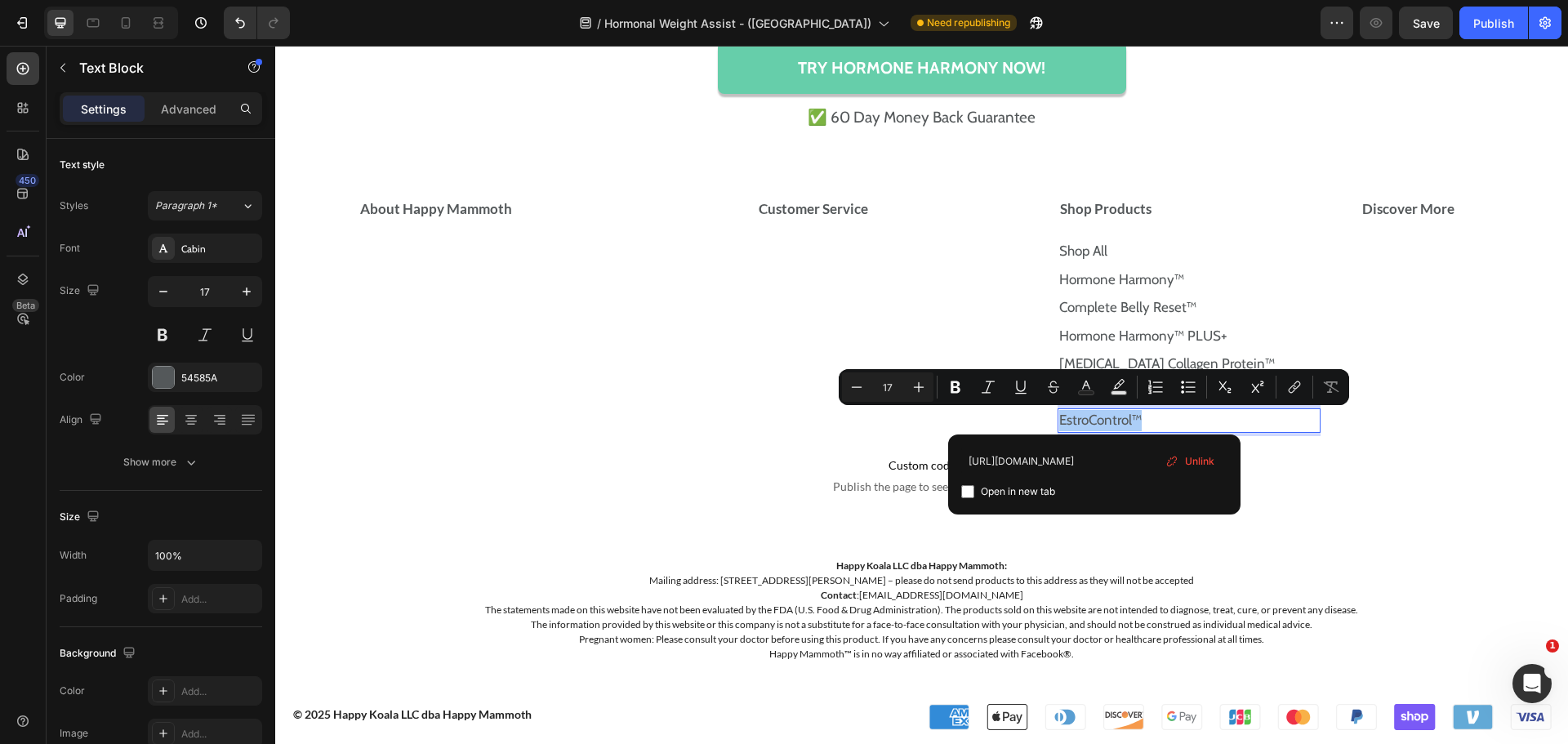
type input "[URL][DOMAIN_NAME]"
click at [968, 489] on input "Editor contextual toolbar" at bounding box center [968, 491] width 13 height 13
checkbox input "false"
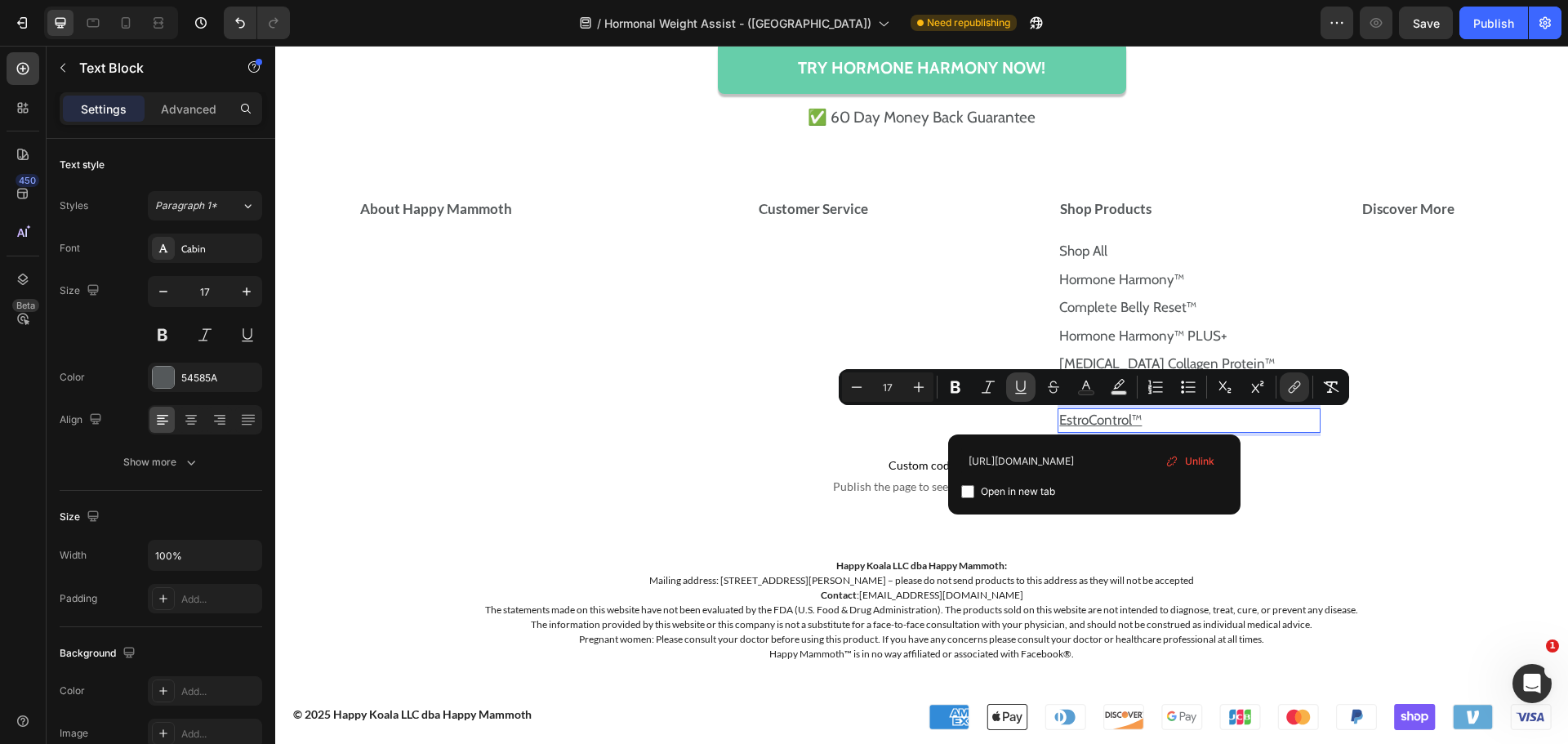
click at [1029, 389] on button "Underline" at bounding box center [1020, 386] width 29 height 29
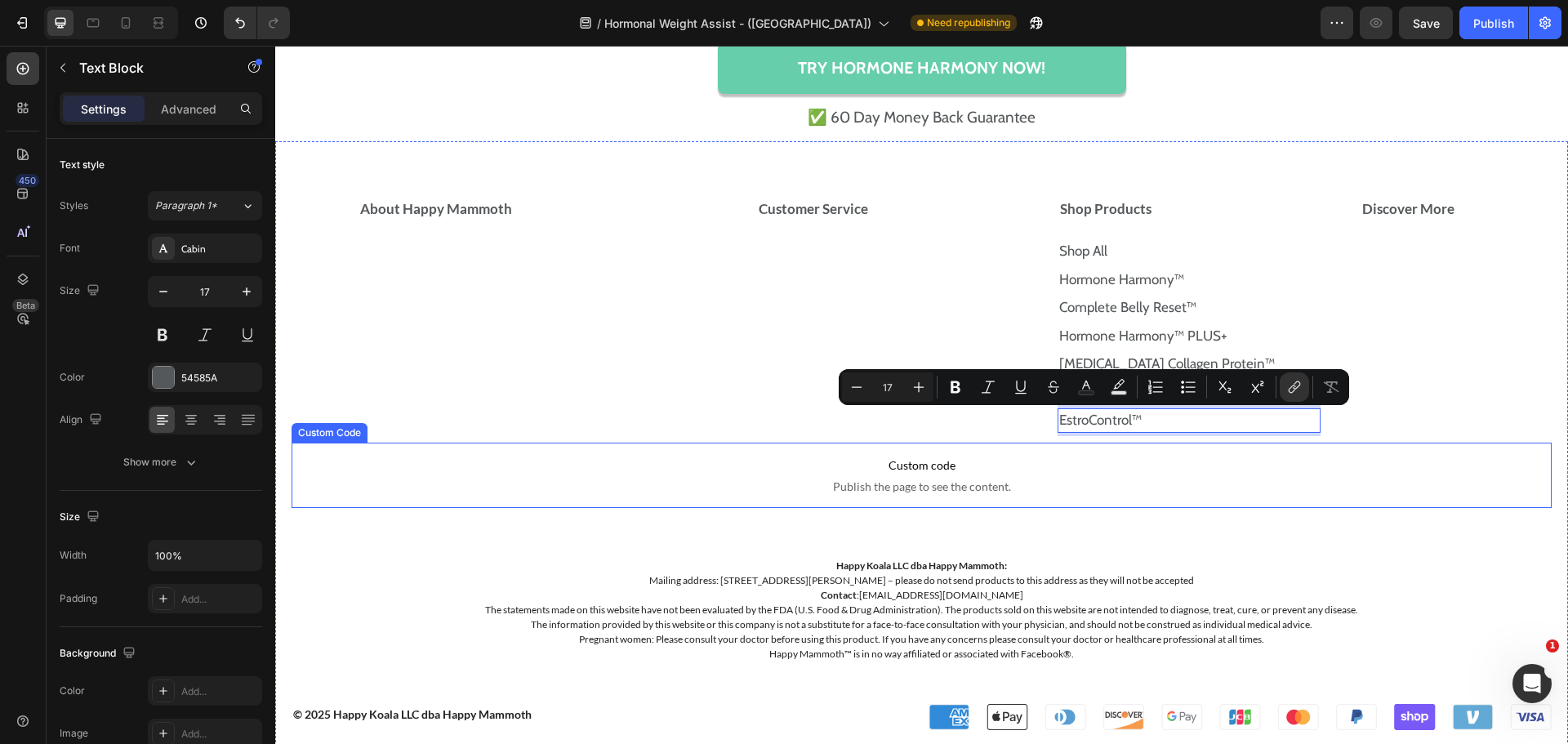
click at [1308, 457] on span "Custom code" at bounding box center [922, 466] width 1260 height 19
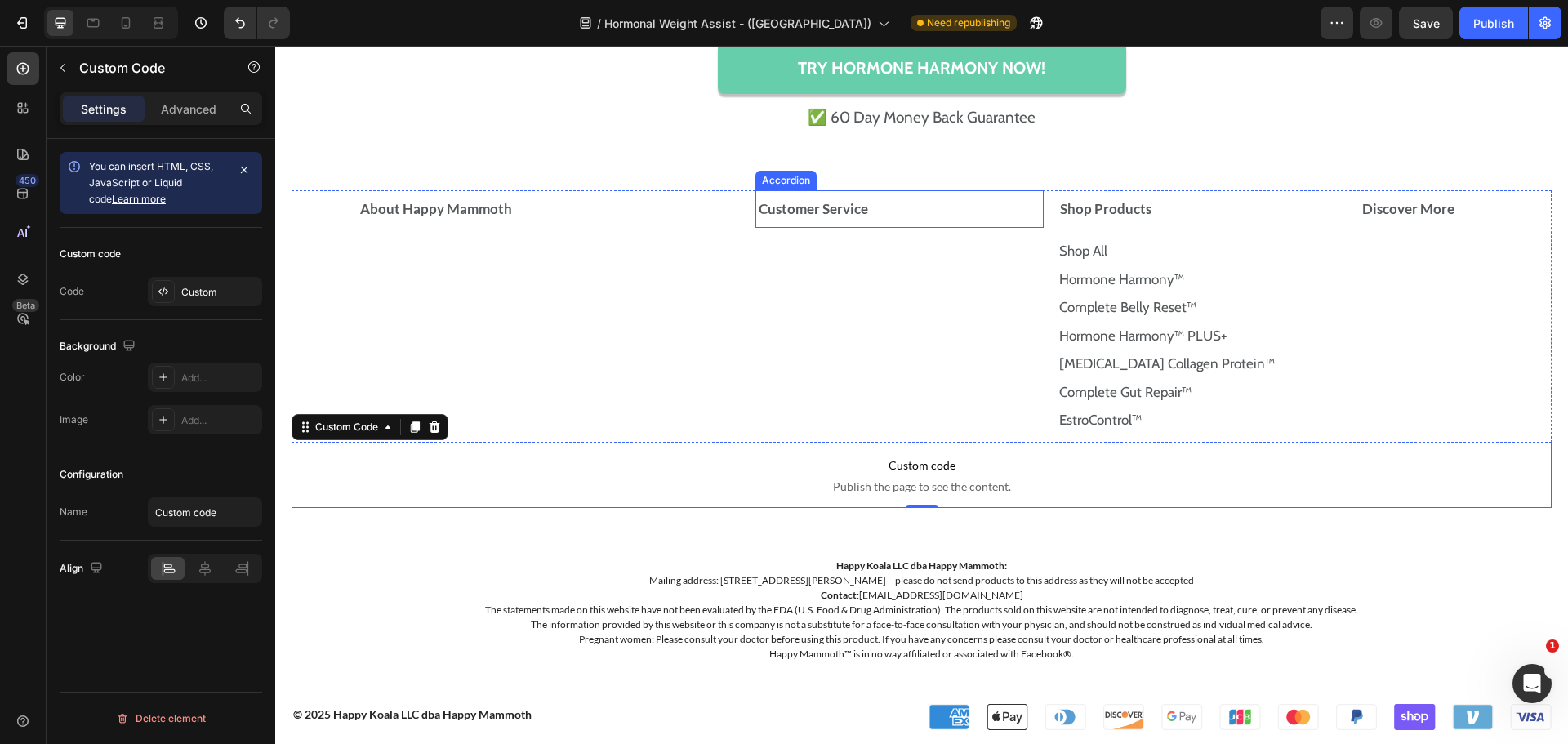
click at [972, 215] on div "Customer Service" at bounding box center [894, 209] width 274 height 25
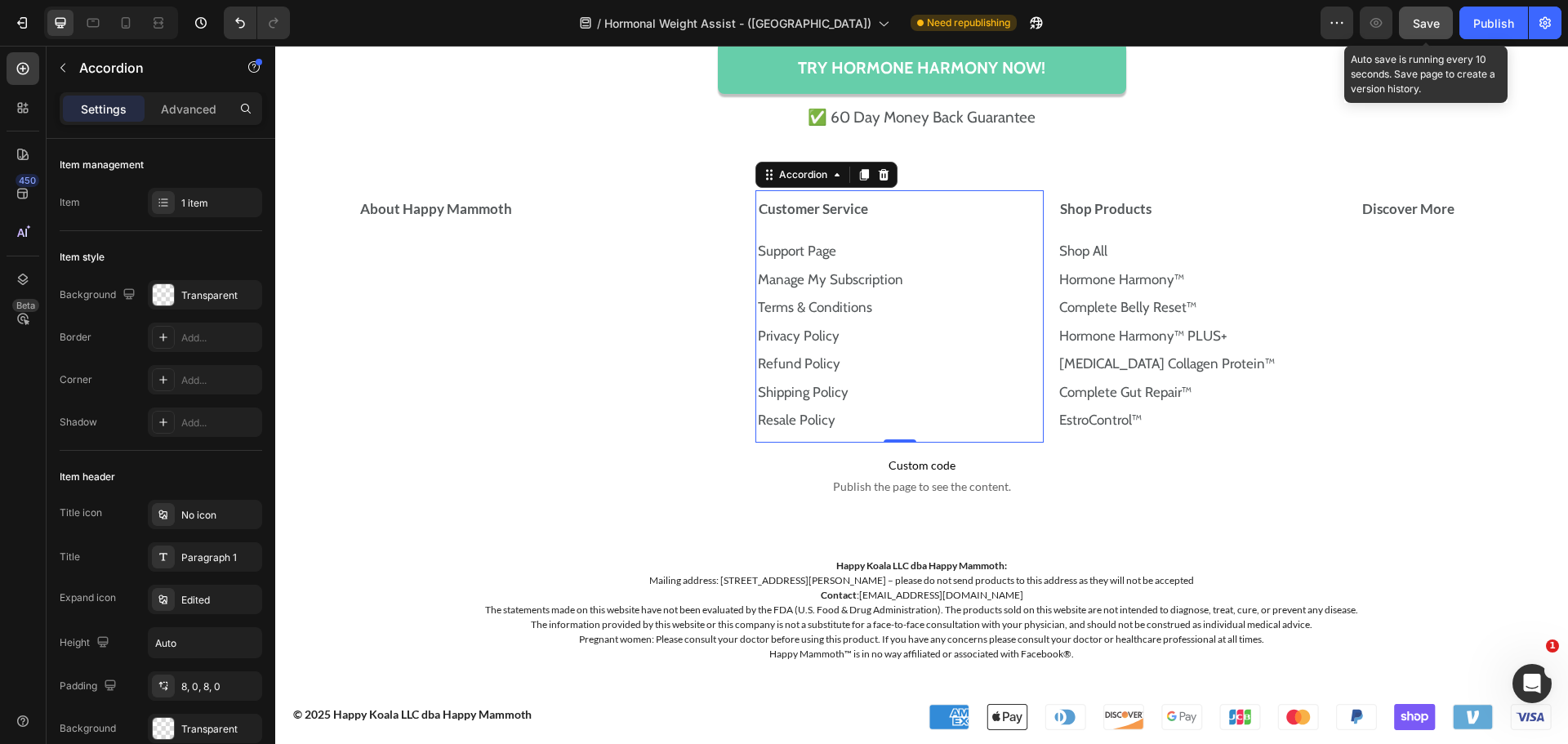
click at [1426, 28] on span "Save" at bounding box center [1426, 23] width 27 height 14
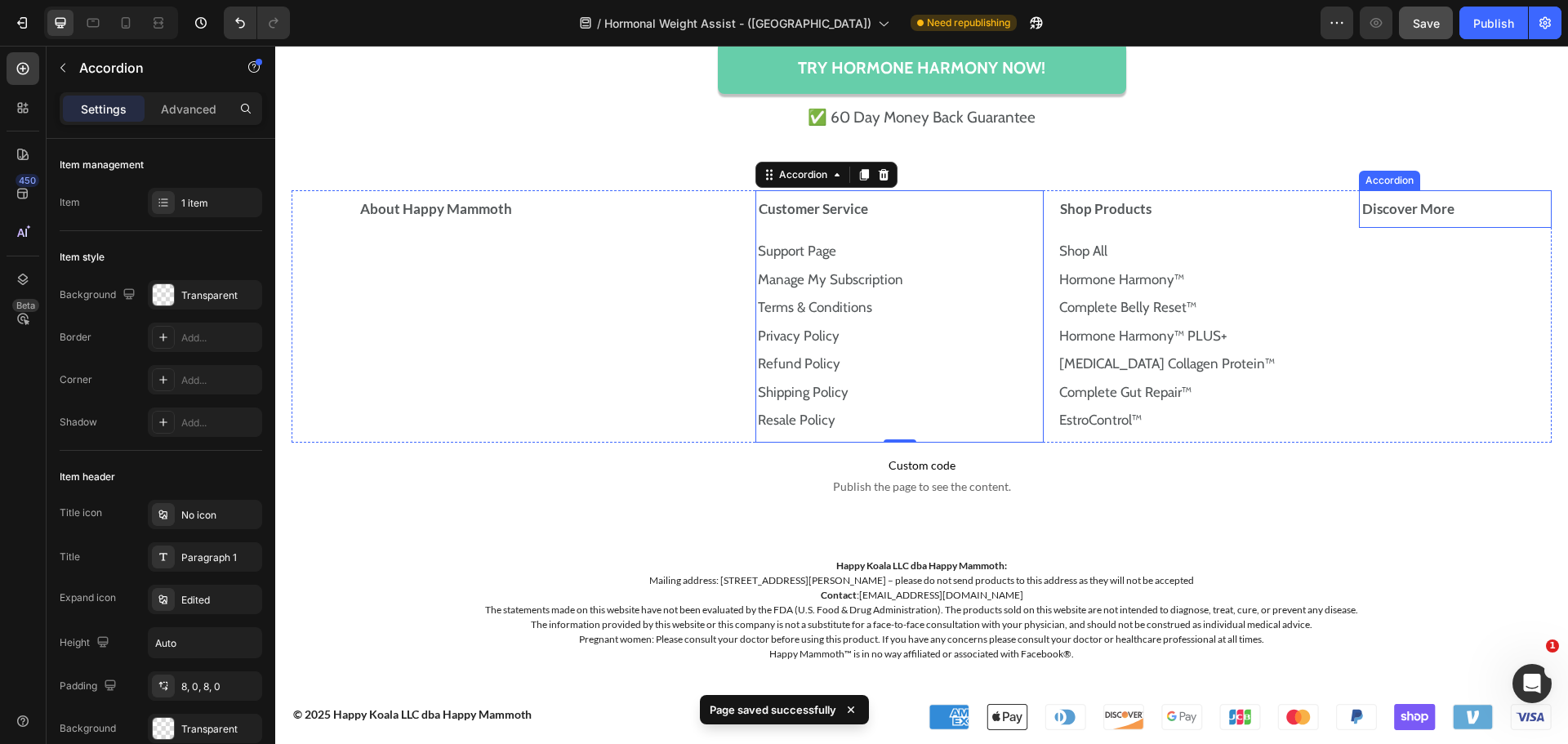
click at [1473, 195] on div "Discover More" at bounding box center [1455, 209] width 191 height 38
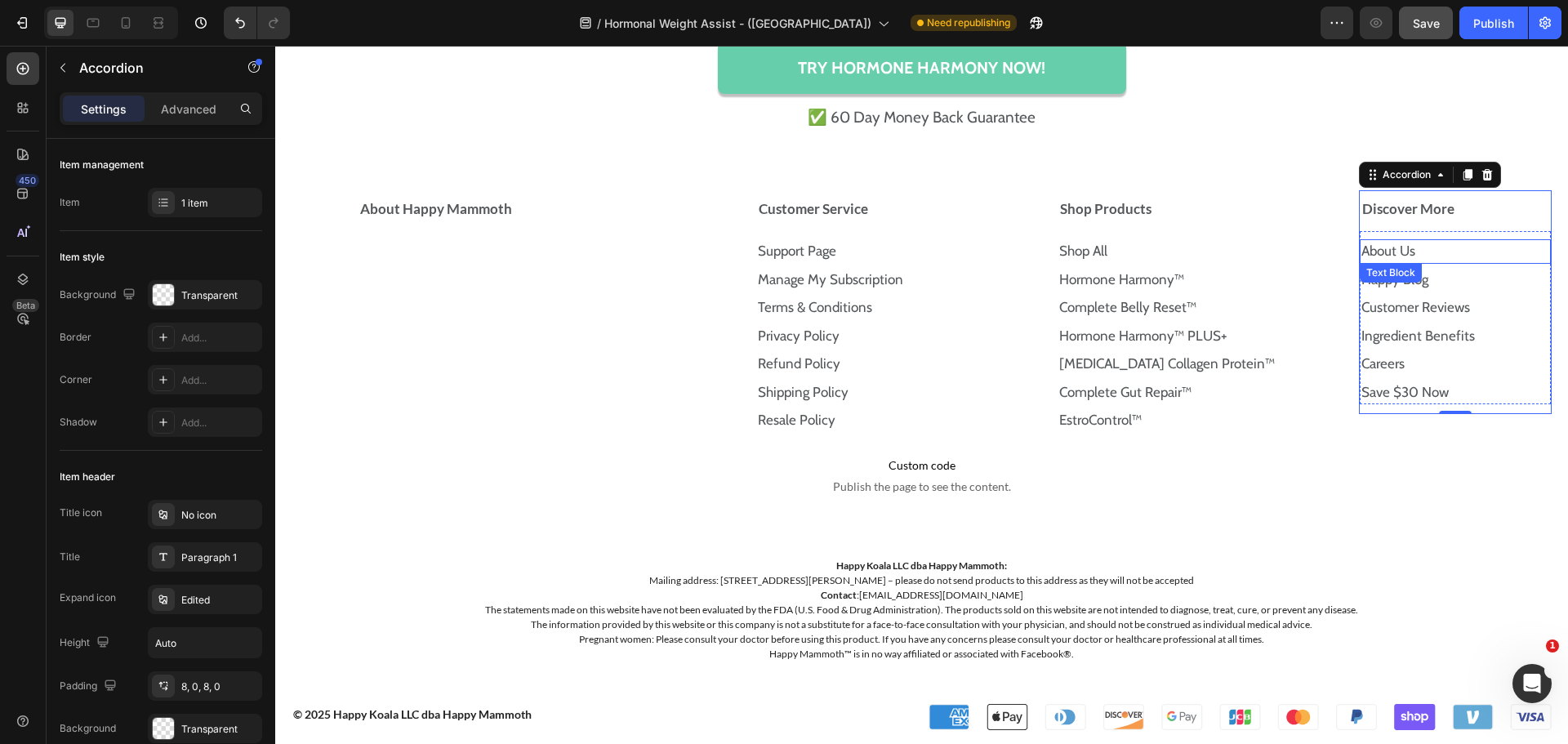
click at [1445, 244] on p "About Us" at bounding box center [1455, 252] width 188 height 21
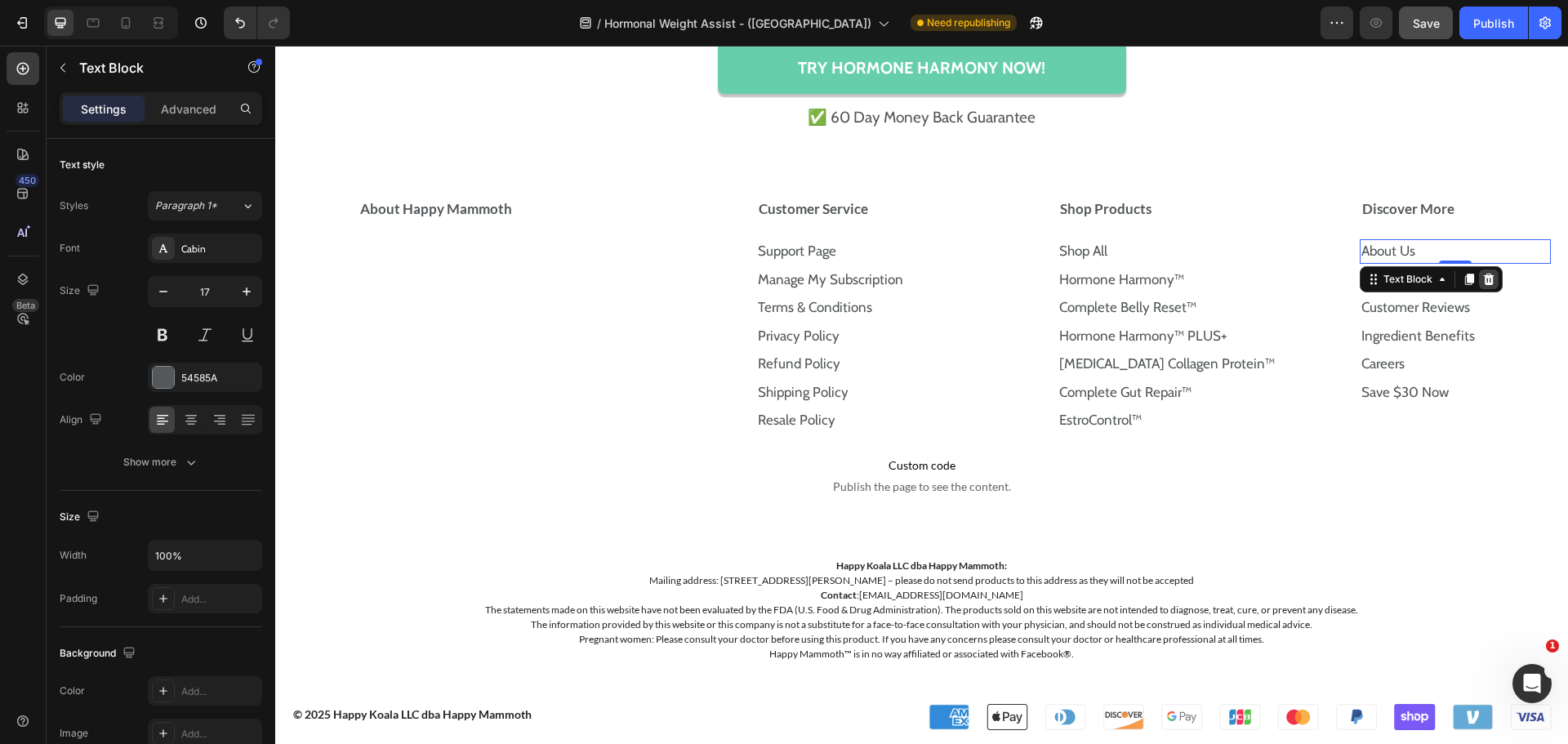
click at [1482, 278] on icon at bounding box center [1488, 279] width 13 height 13
click at [1467, 256] on p "Happy Blog" at bounding box center [1455, 252] width 188 height 21
click at [1467, 252] on p "Happy Blog" at bounding box center [1455, 252] width 188 height 21
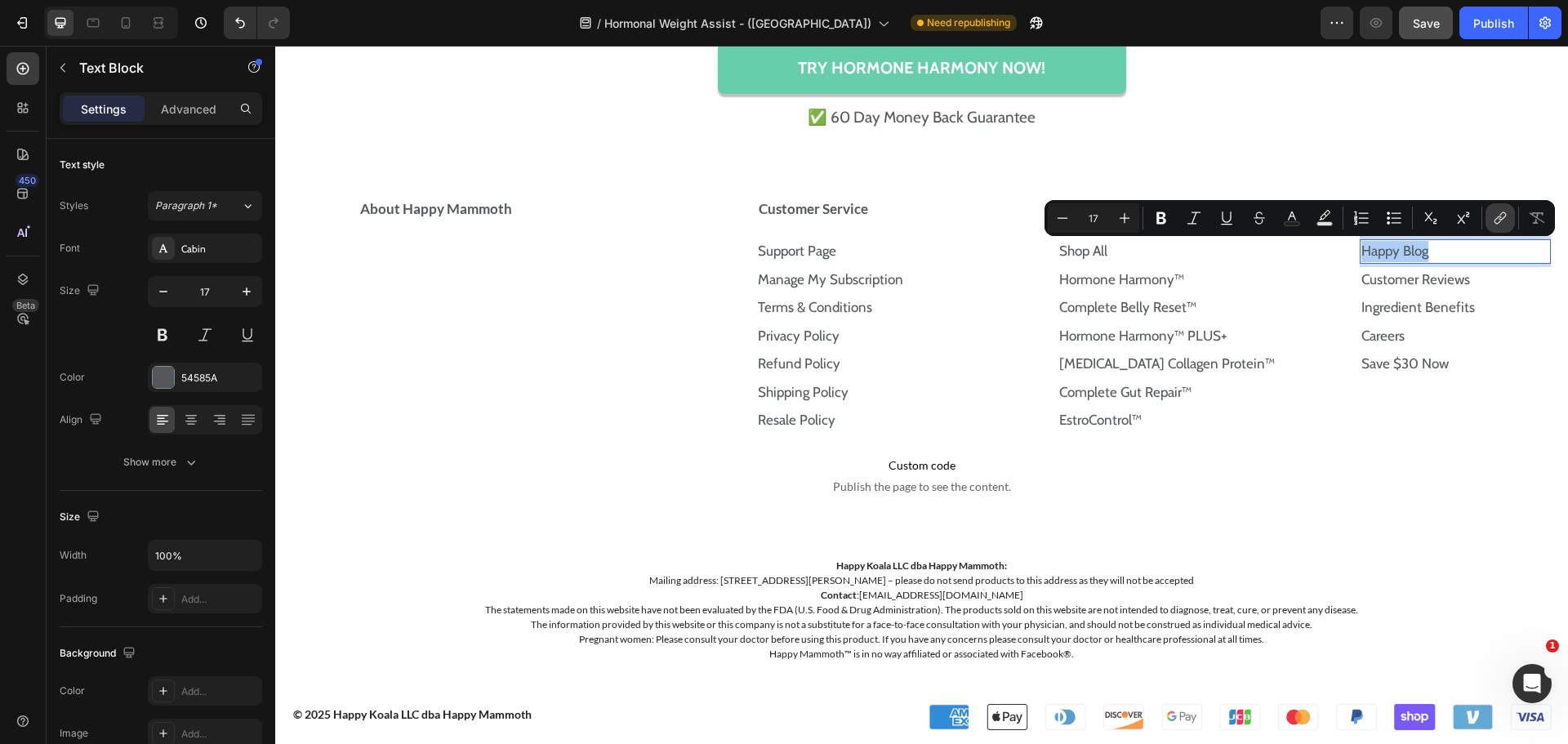
click at [1502, 217] on icon "Editor contextual toolbar" at bounding box center [1500, 217] width 16 height 16
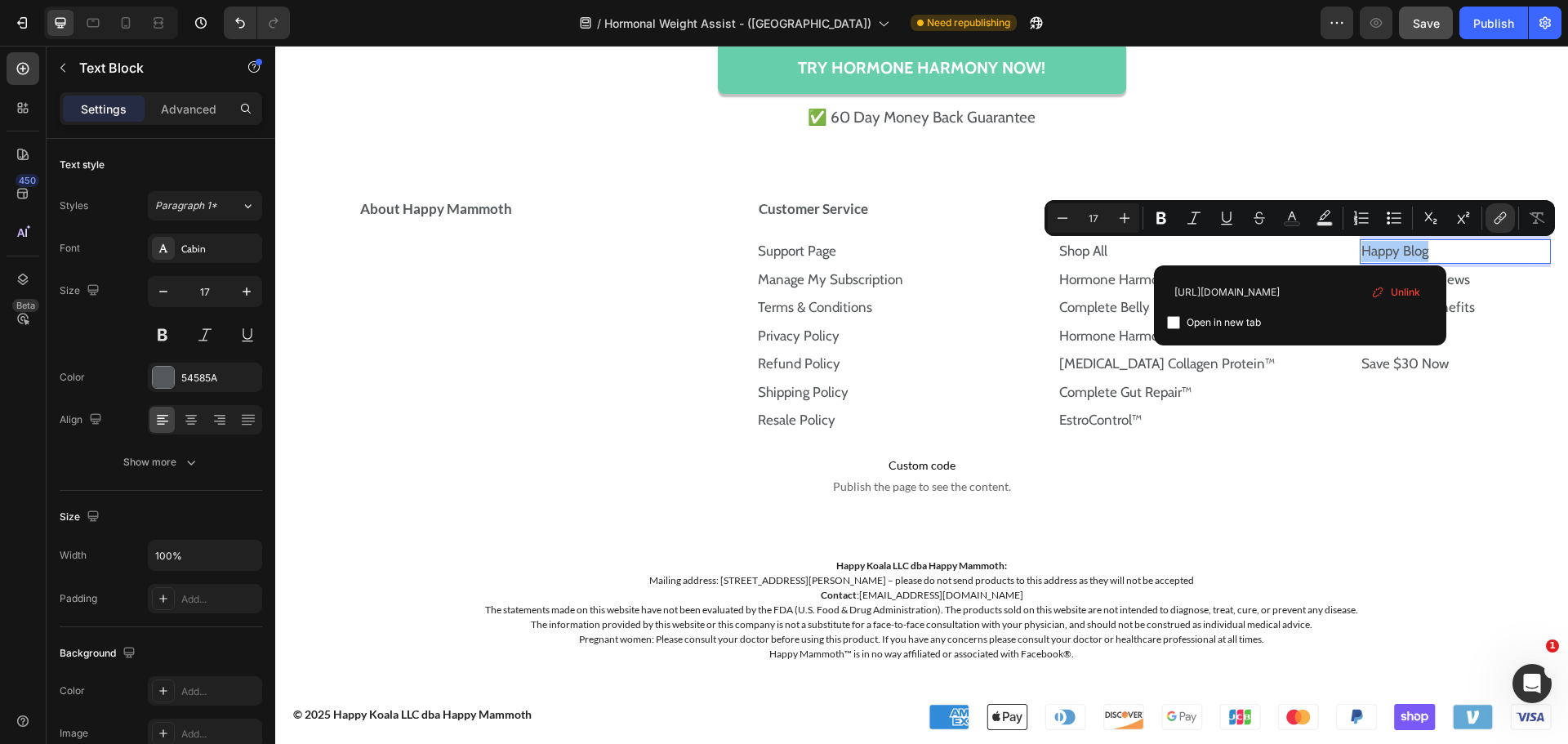
scroll to position [0, 34]
click at [1318, 281] on input "[URL][DOMAIN_NAME]" at bounding box center [1299, 292] width 266 height 27
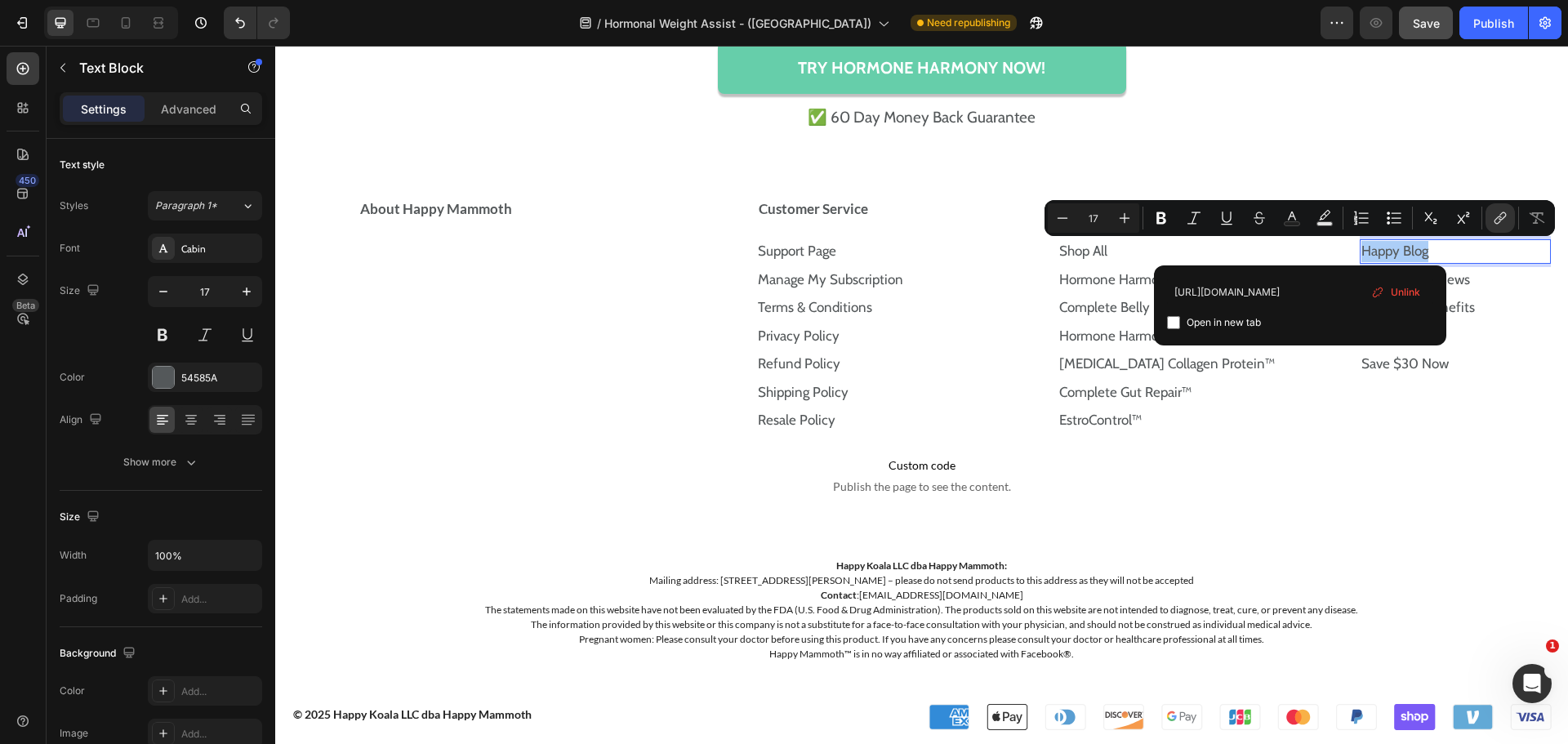
type input "[URL][DOMAIN_NAME]"
click at [1178, 315] on div "Open in new tab" at bounding box center [1299, 323] width 266 height 19
checkbox input "false"
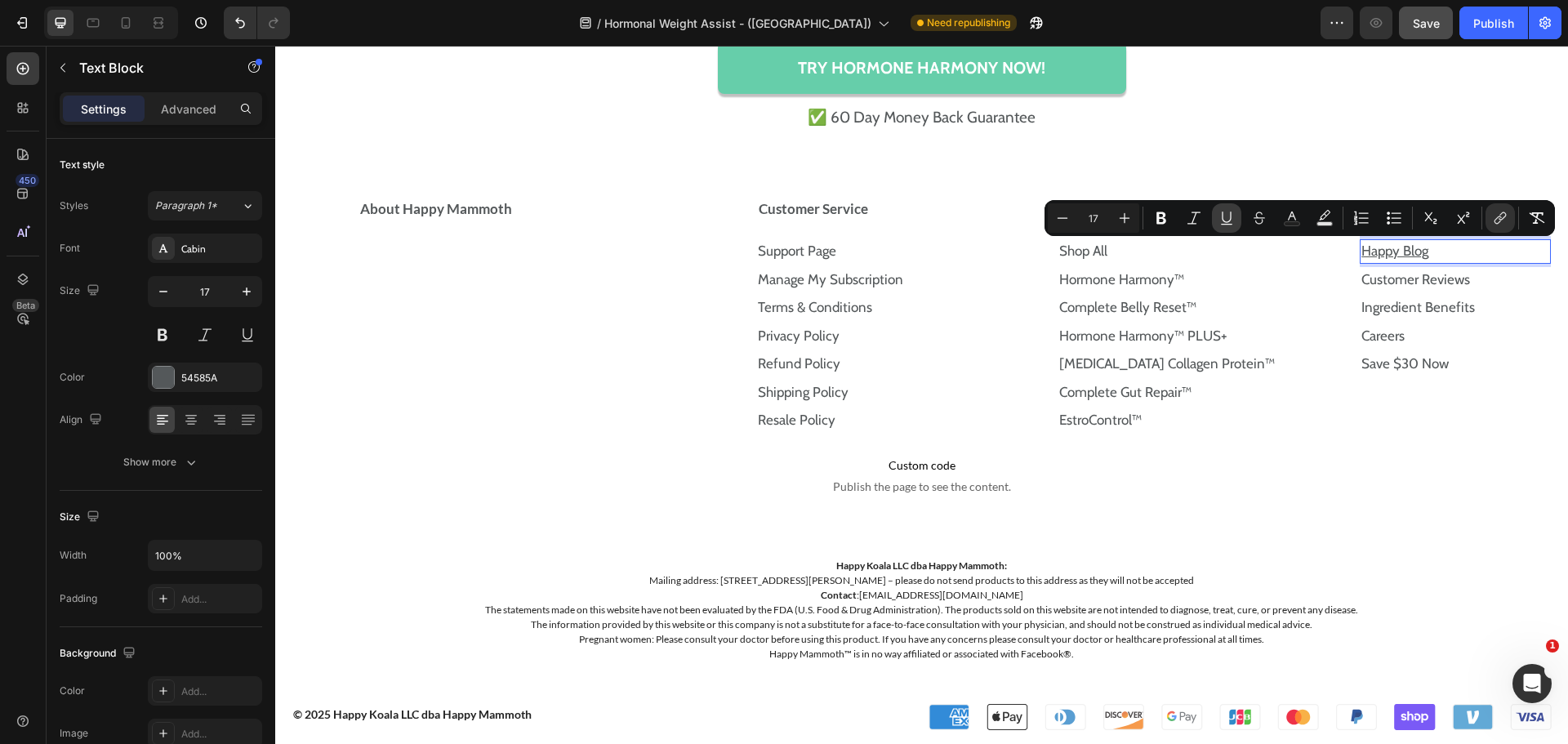
click at [1220, 222] on icon "Editor contextual toolbar" at bounding box center [1227, 217] width 16 height 16
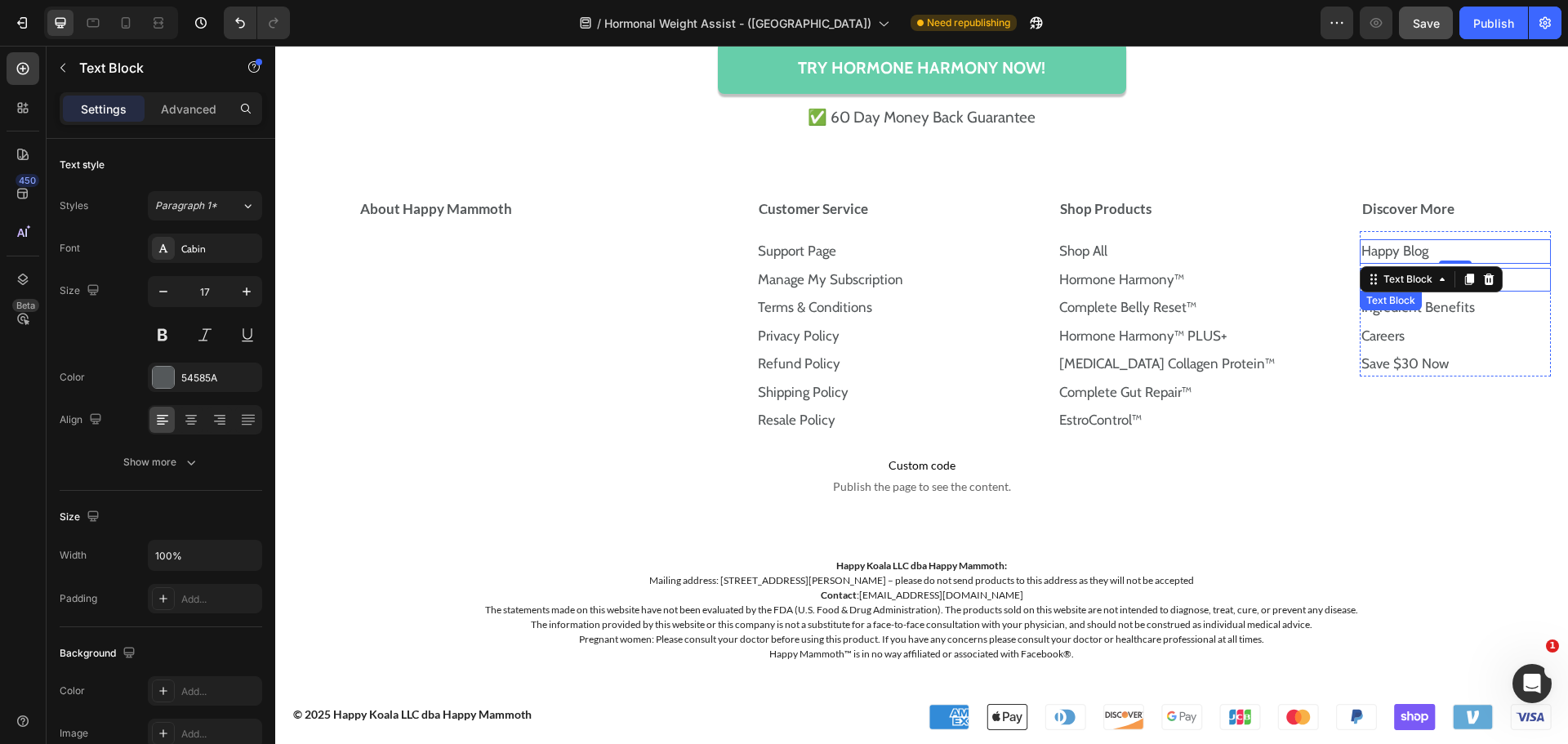
click at [1506, 284] on p "Customer Reviews" at bounding box center [1455, 280] width 188 height 21
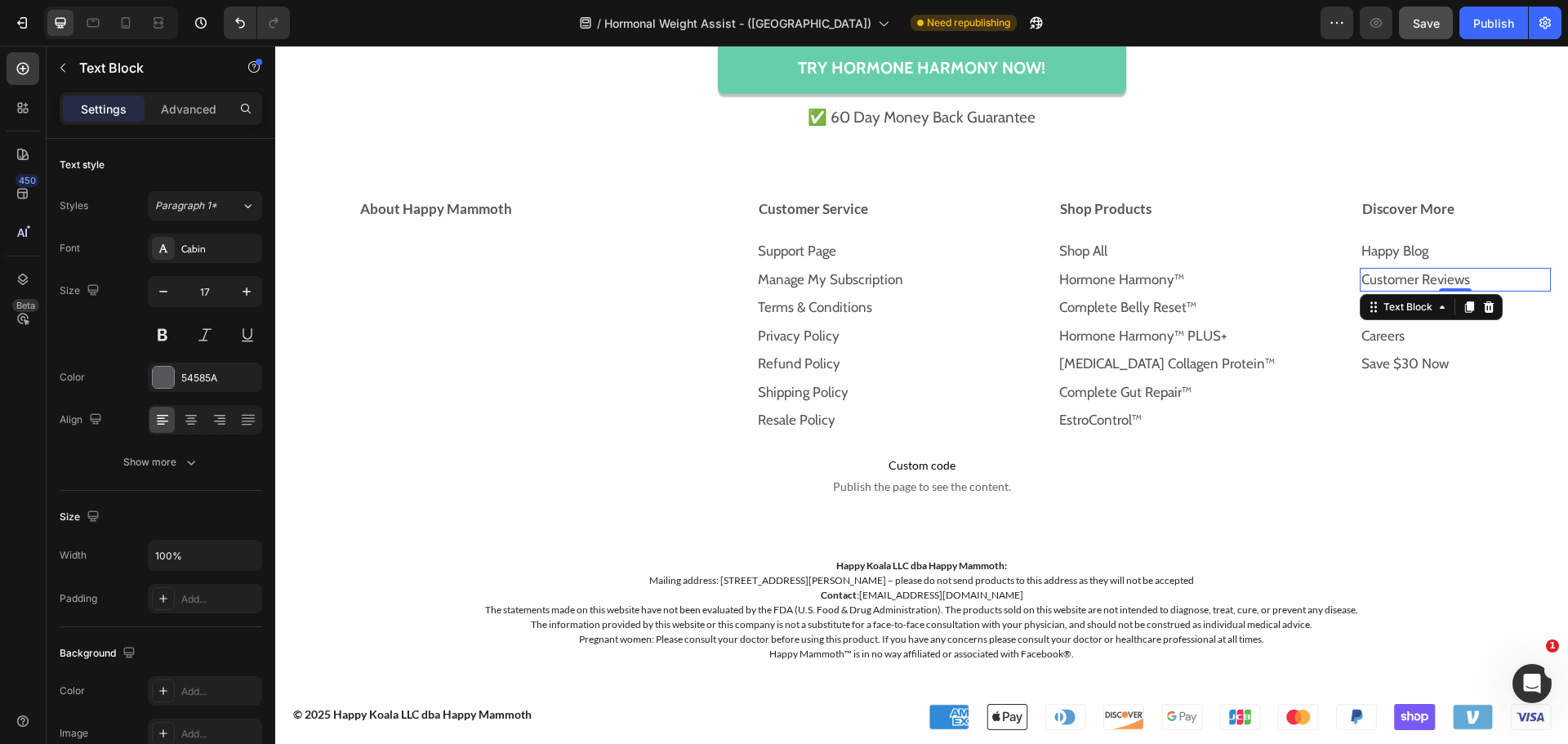
click at [1503, 276] on p "Customer Reviews" at bounding box center [1455, 280] width 188 height 21
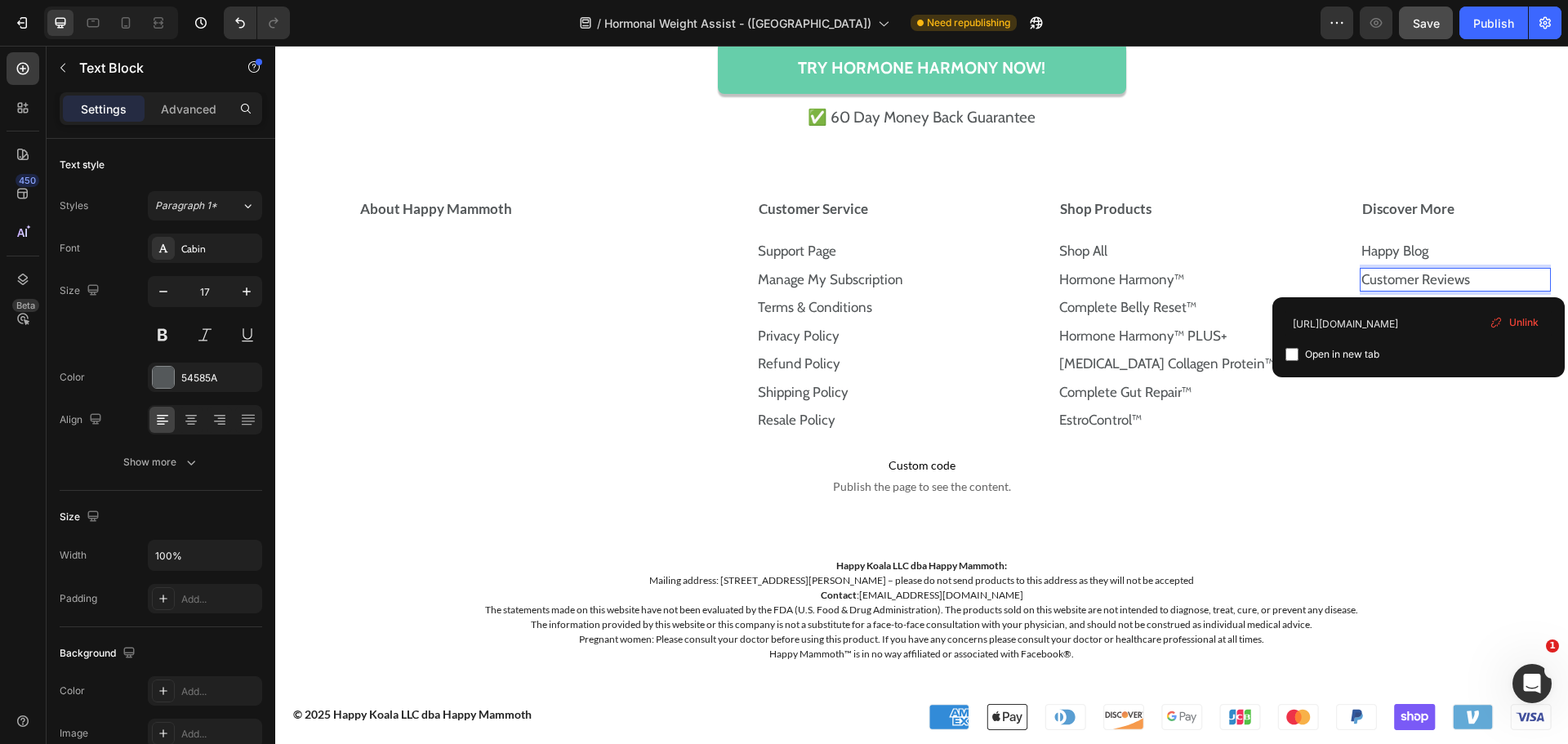
click at [1503, 276] on p "Customer Reviews" at bounding box center [1455, 280] width 188 height 21
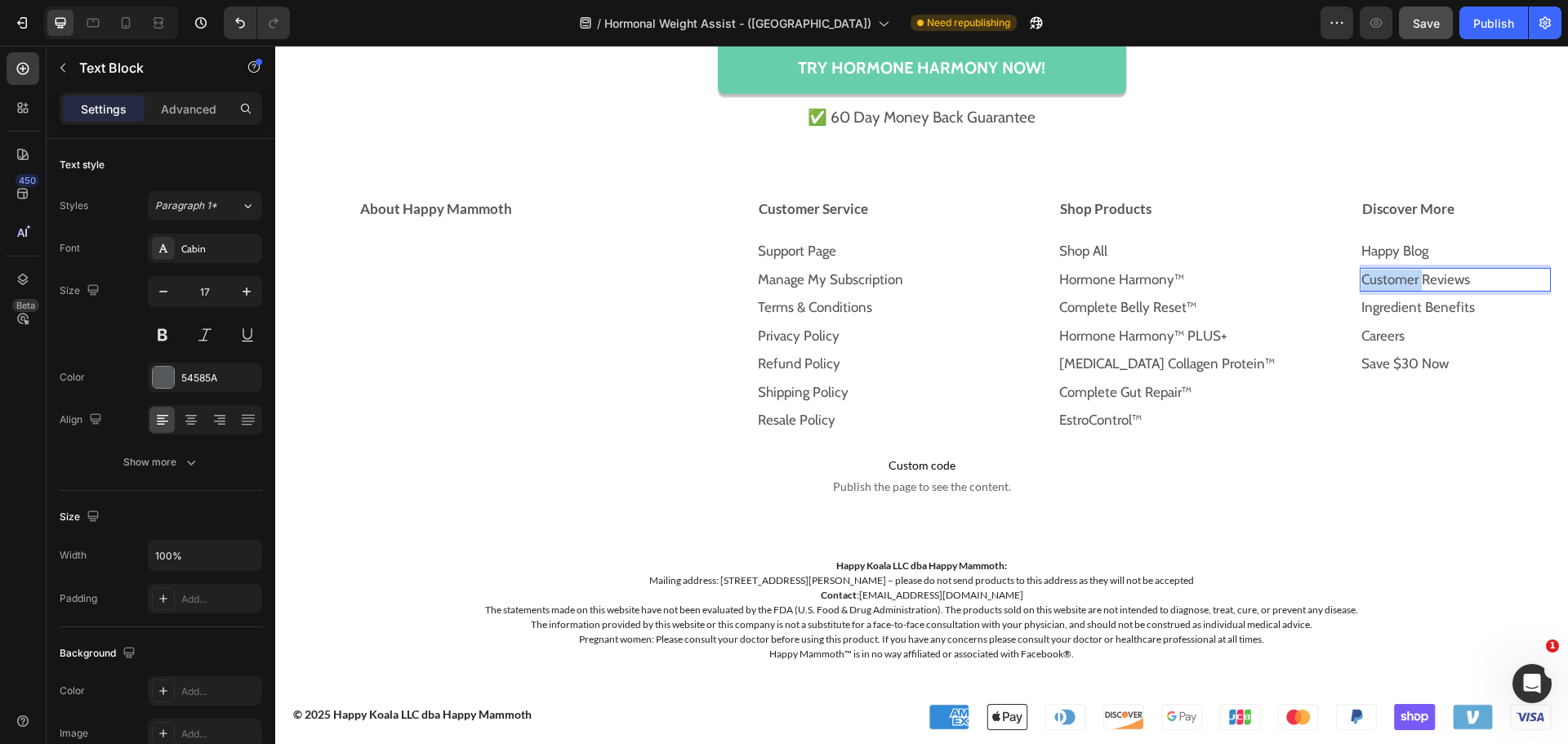
click at [1503, 276] on p "Customer Reviews ⁠⁠⁠⁠⁠⁠⁠" at bounding box center [1455, 280] width 188 height 21
click at [1503, 276] on p "Customer Reviews" at bounding box center [1455, 280] width 188 height 21
click at [1474, 276] on p "Reviews" at bounding box center [1455, 280] width 188 height 21
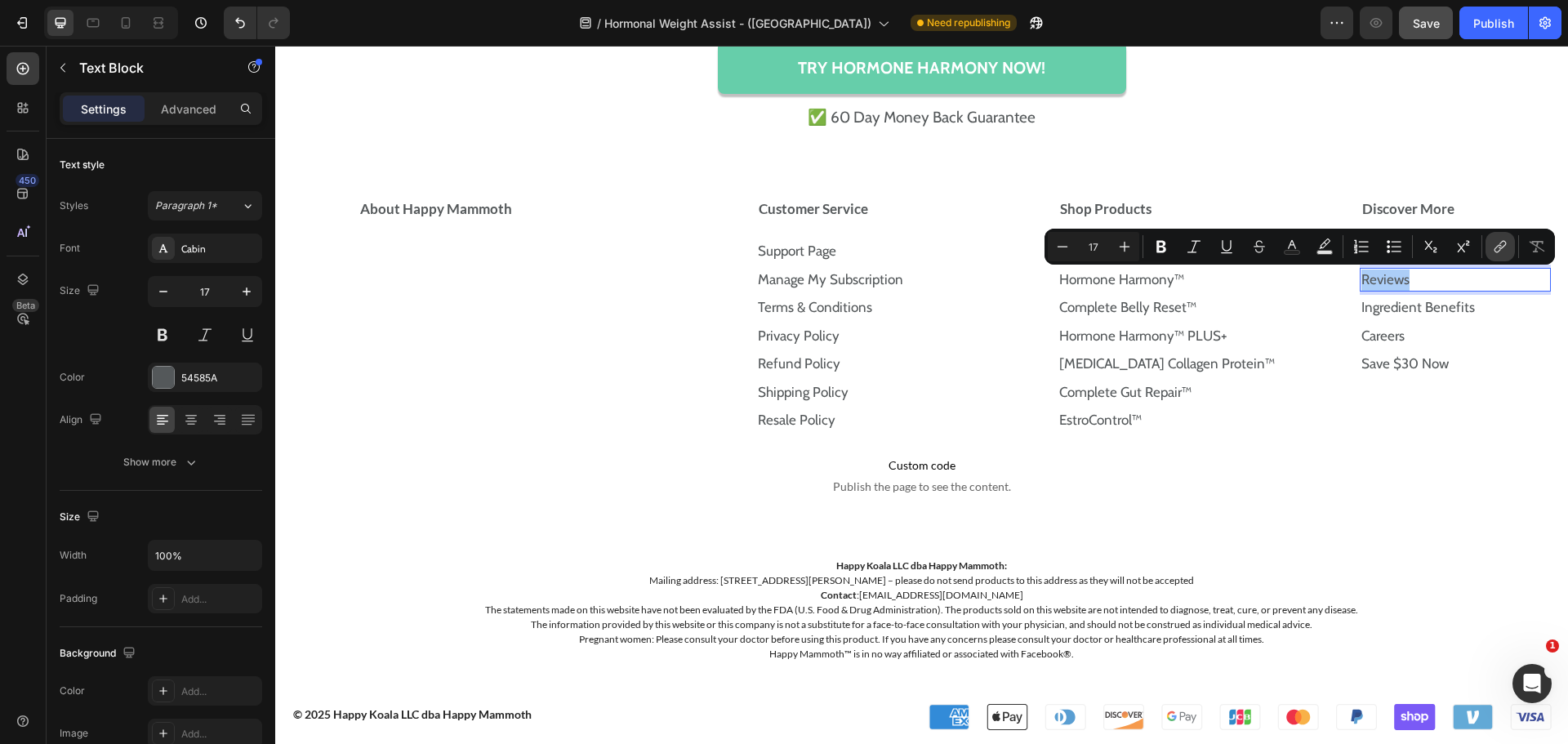
click at [1499, 247] on icon "Editor contextual toolbar" at bounding box center [1500, 247] width 16 height 16
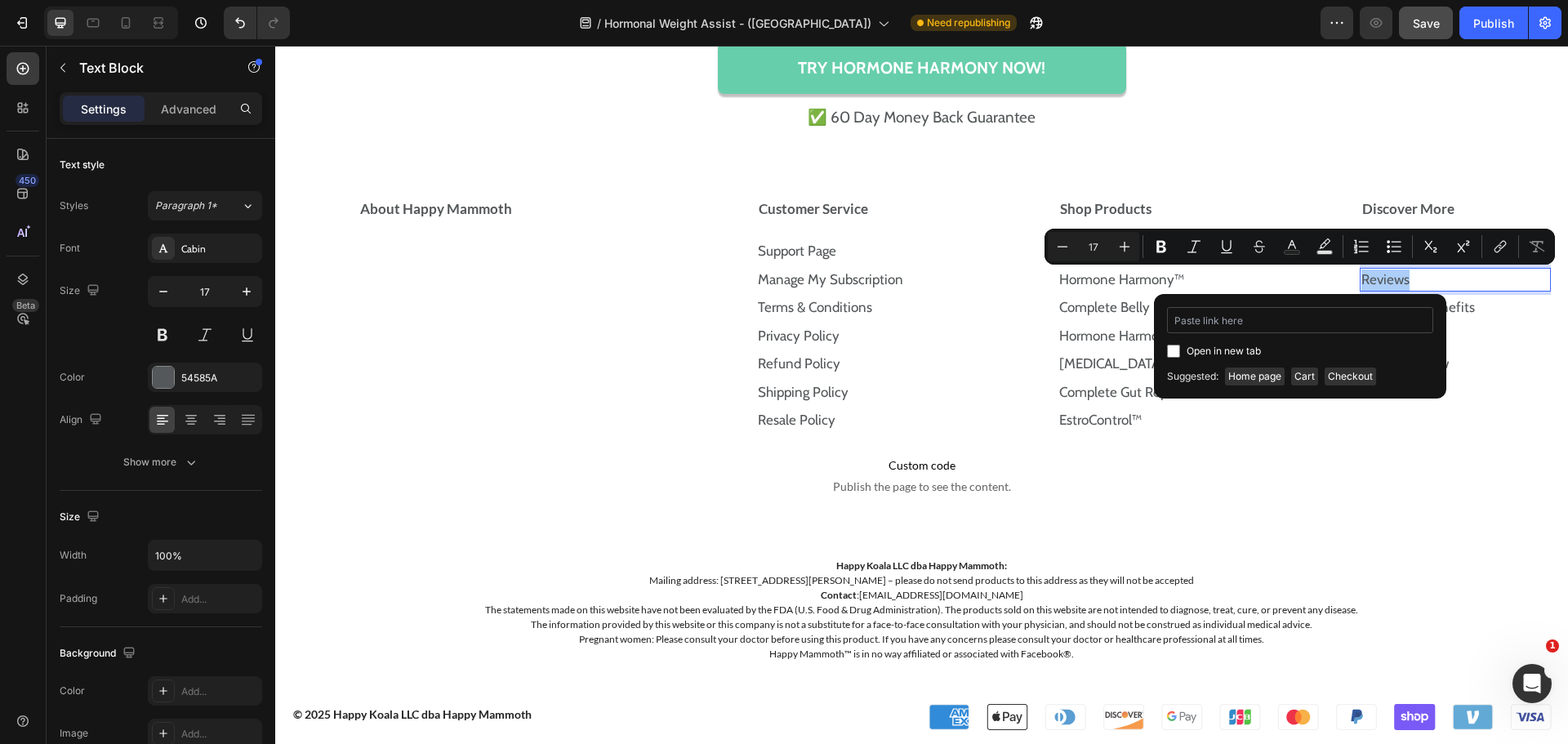
click at [1285, 323] on input "Editor contextual toolbar" at bounding box center [1299, 320] width 266 height 27
type input "[URL][DOMAIN_NAME]"
click at [1173, 352] on input "Editor contextual toolbar" at bounding box center [1173, 351] width 13 height 13
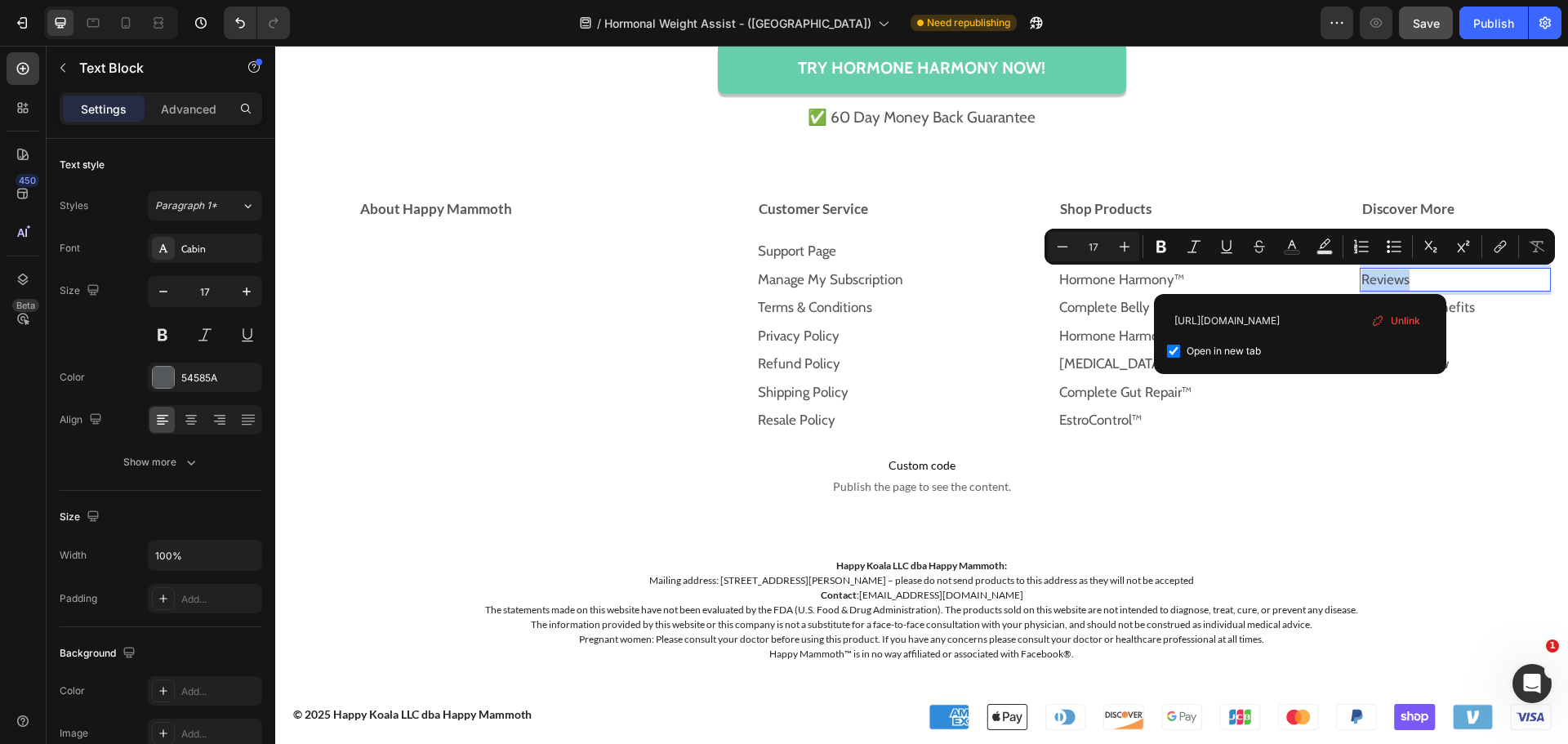
checkbox input "true"
type input "16"
click at [1173, 352] on input "Editor contextual toolbar" at bounding box center [1173, 351] width 13 height 13
checkbox input "false"
type input "17"
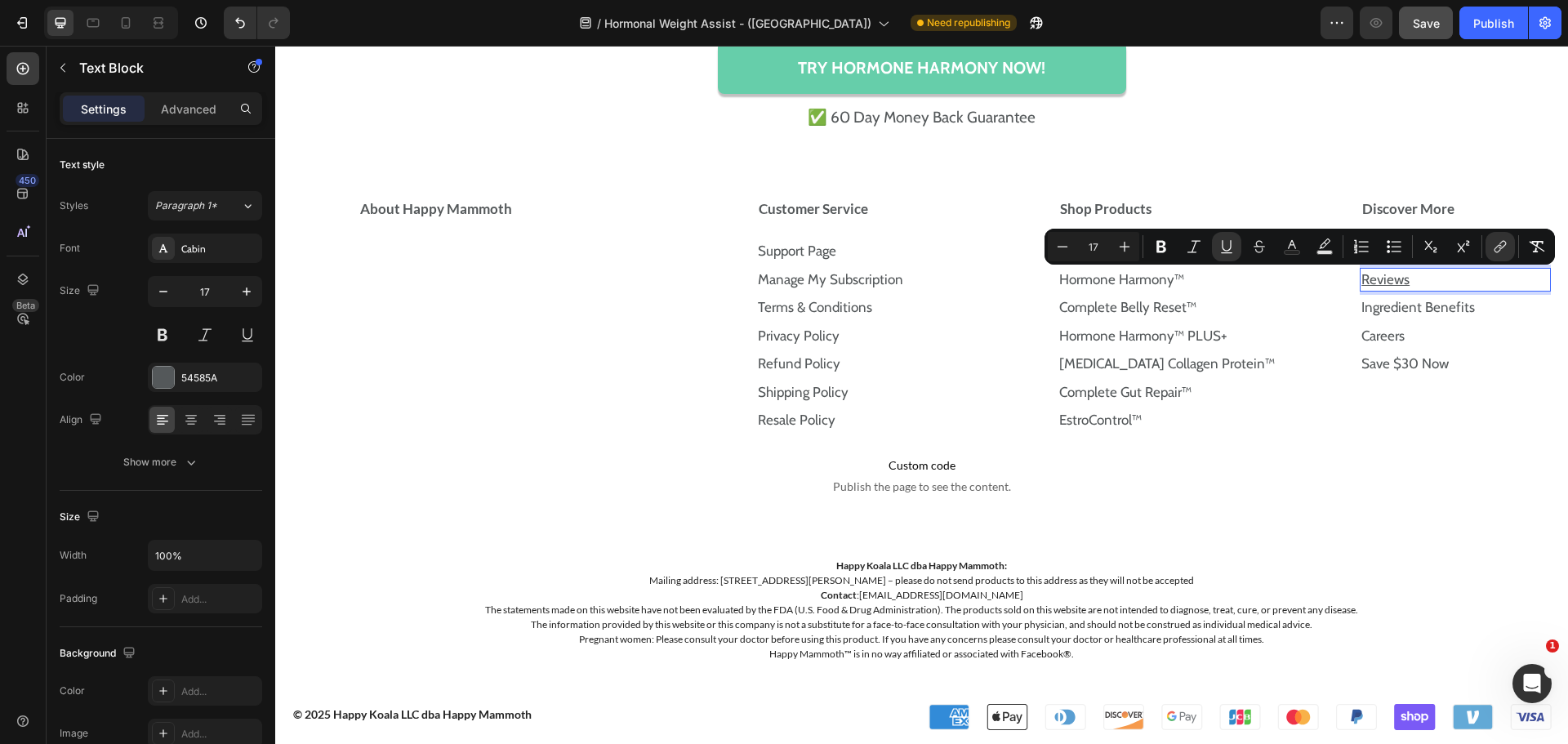
drag, startPoint x: 1227, startPoint y: 256, endPoint x: 1220, endPoint y: 262, distance: 9.2
click at [1227, 256] on button "Underline" at bounding box center [1226, 246] width 29 height 29
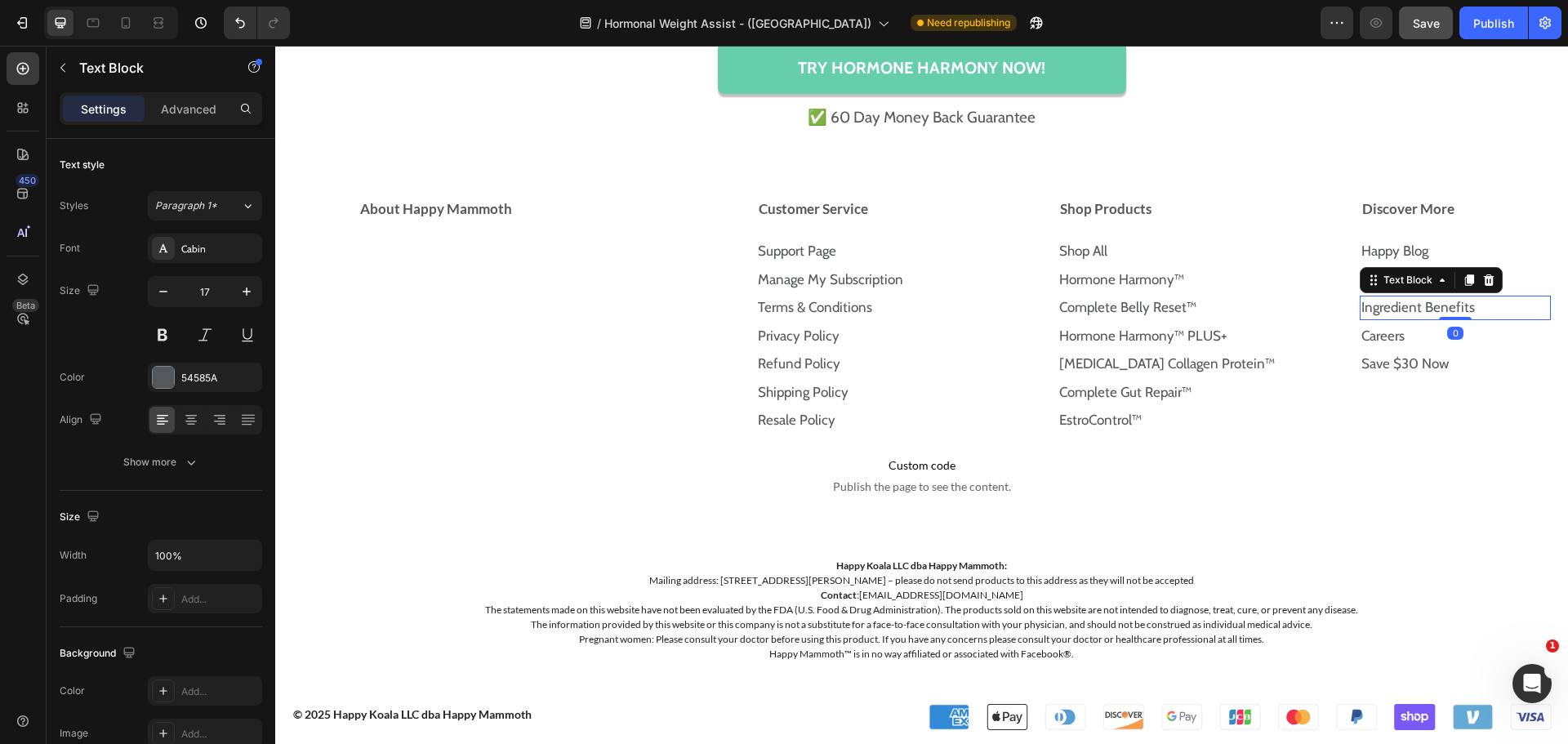
click at [1479, 307] on p "Ingredient Benefits" at bounding box center [1455, 307] width 188 height 21
click at [1482, 278] on icon at bounding box center [1488, 280] width 13 height 13
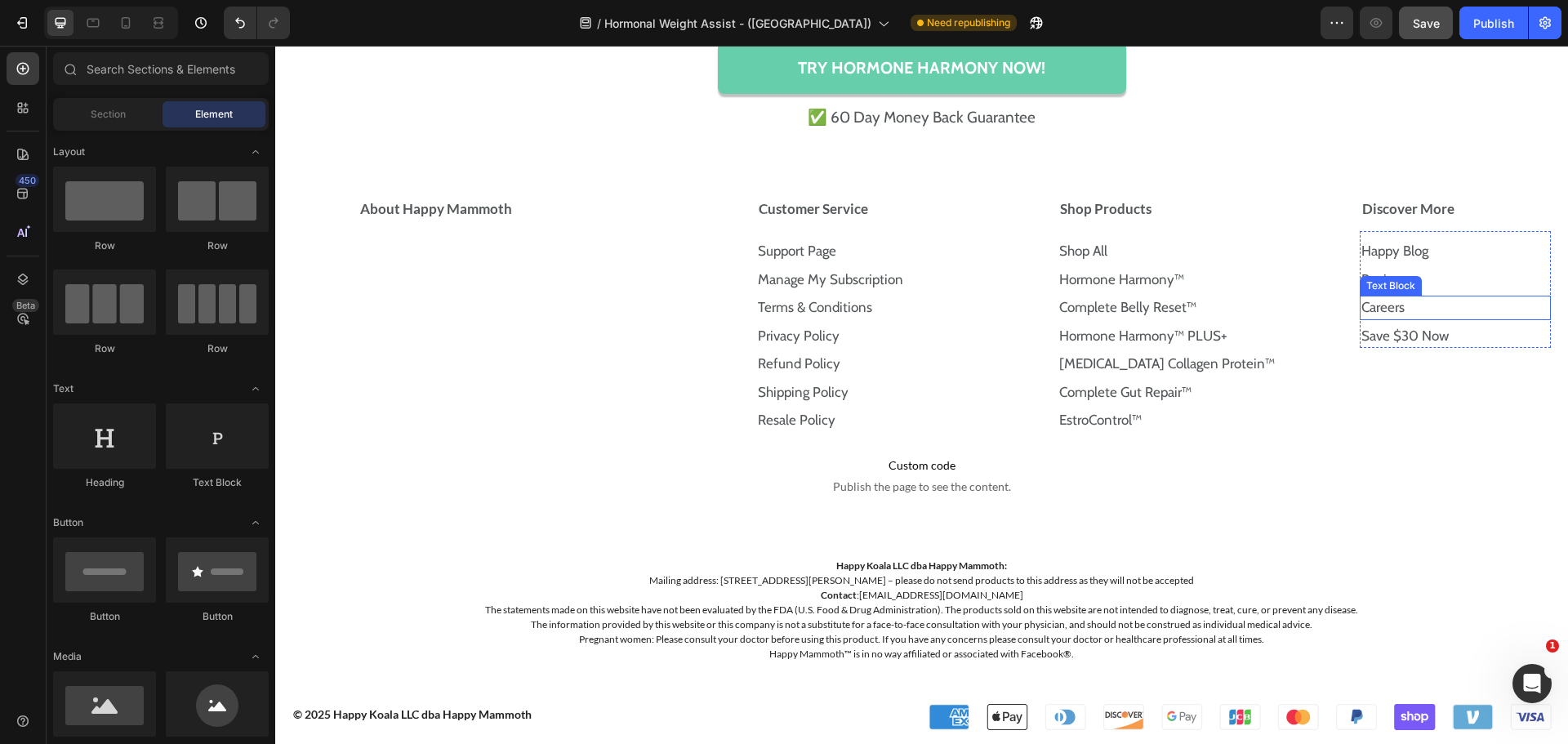
click at [1418, 306] on p "Careers" at bounding box center [1455, 307] width 188 height 21
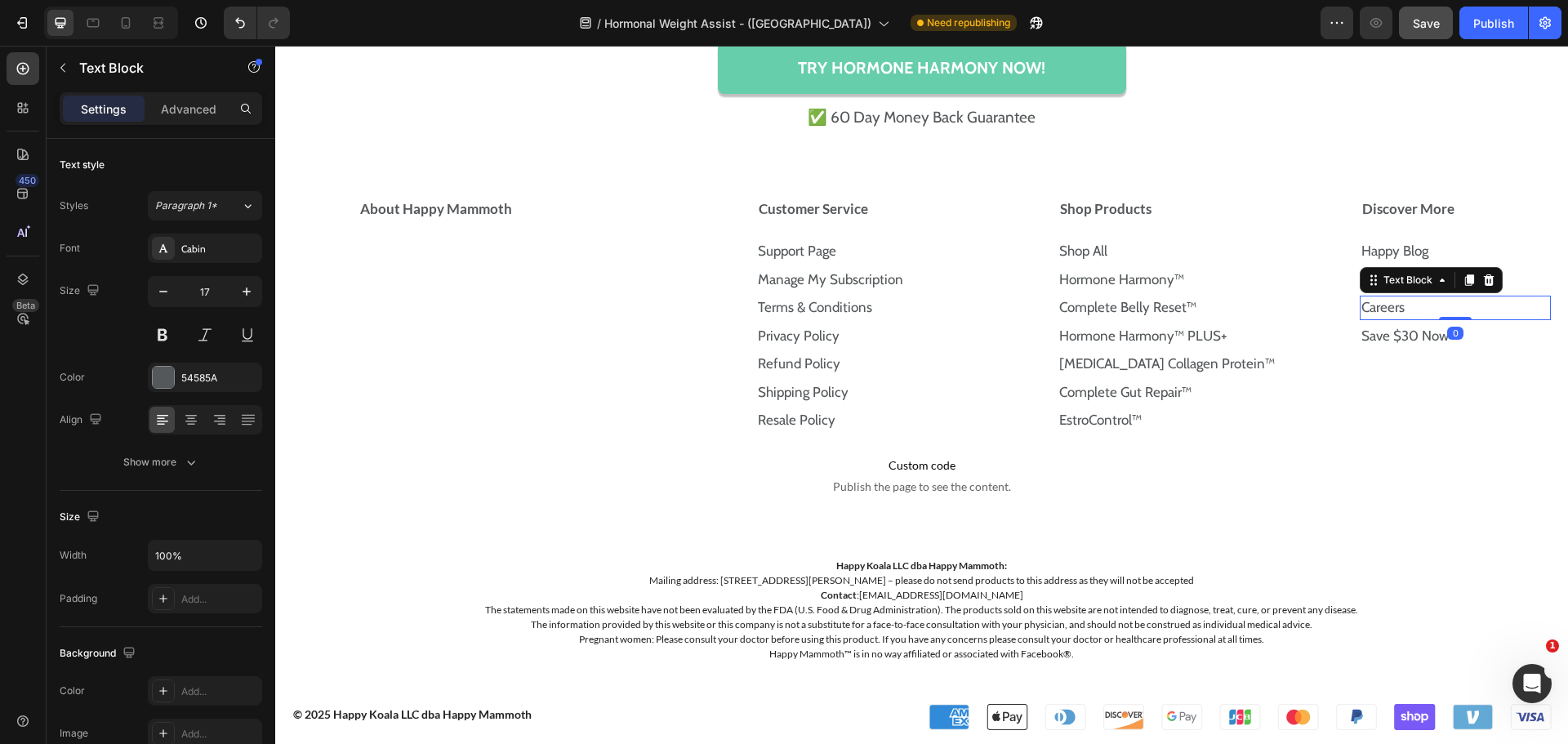
click at [1418, 306] on p "Careers" at bounding box center [1455, 307] width 188 height 21
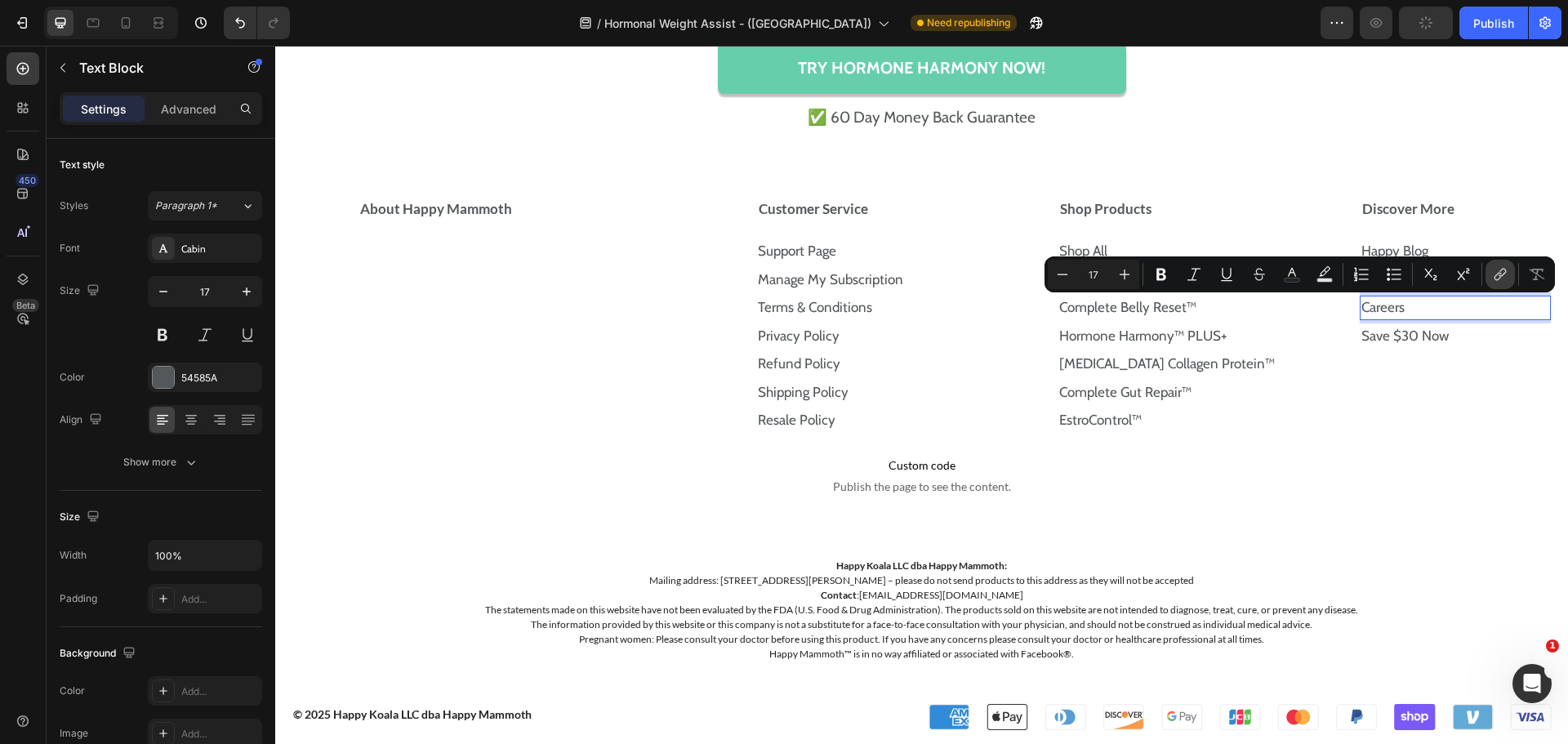
click at [1494, 281] on icon "Editor contextual toolbar" at bounding box center [1500, 274] width 16 height 16
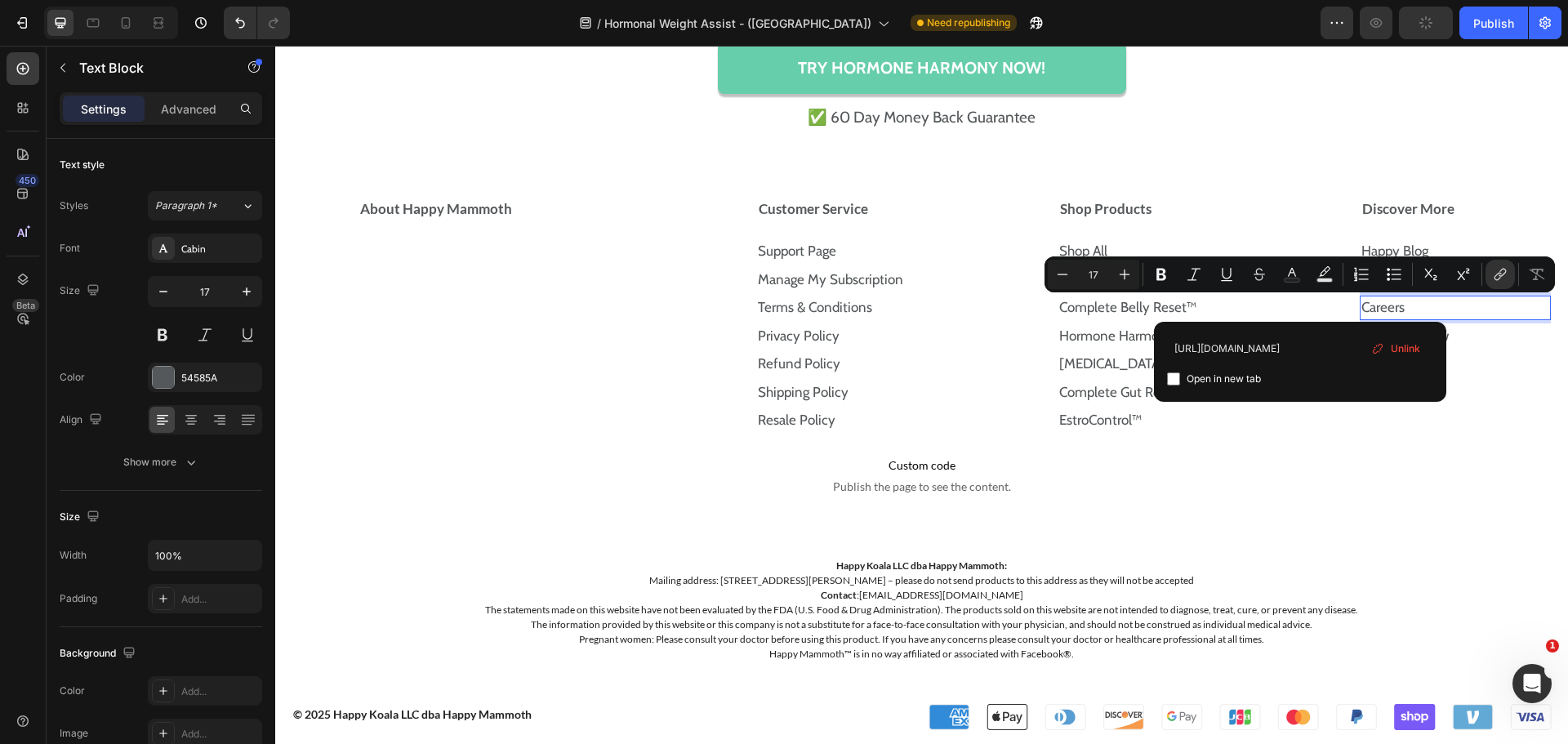
scroll to position [0, 19]
click at [1293, 345] on input "[URL][DOMAIN_NAME]" at bounding box center [1299, 348] width 266 height 27
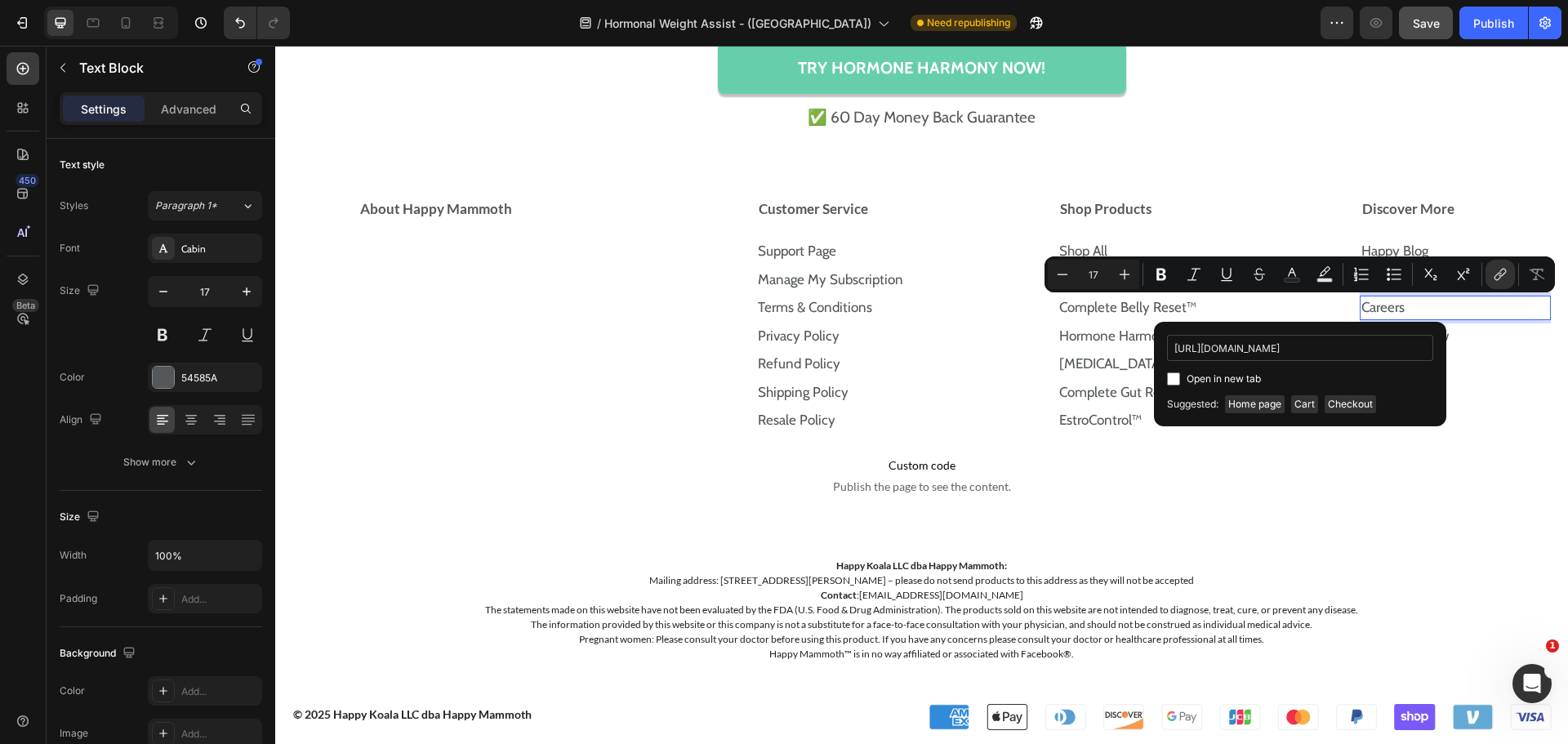
scroll to position [0, 45]
type input "[URL][DOMAIN_NAME]"
click at [1176, 376] on input "Editor contextual toolbar" at bounding box center [1173, 378] width 13 height 13
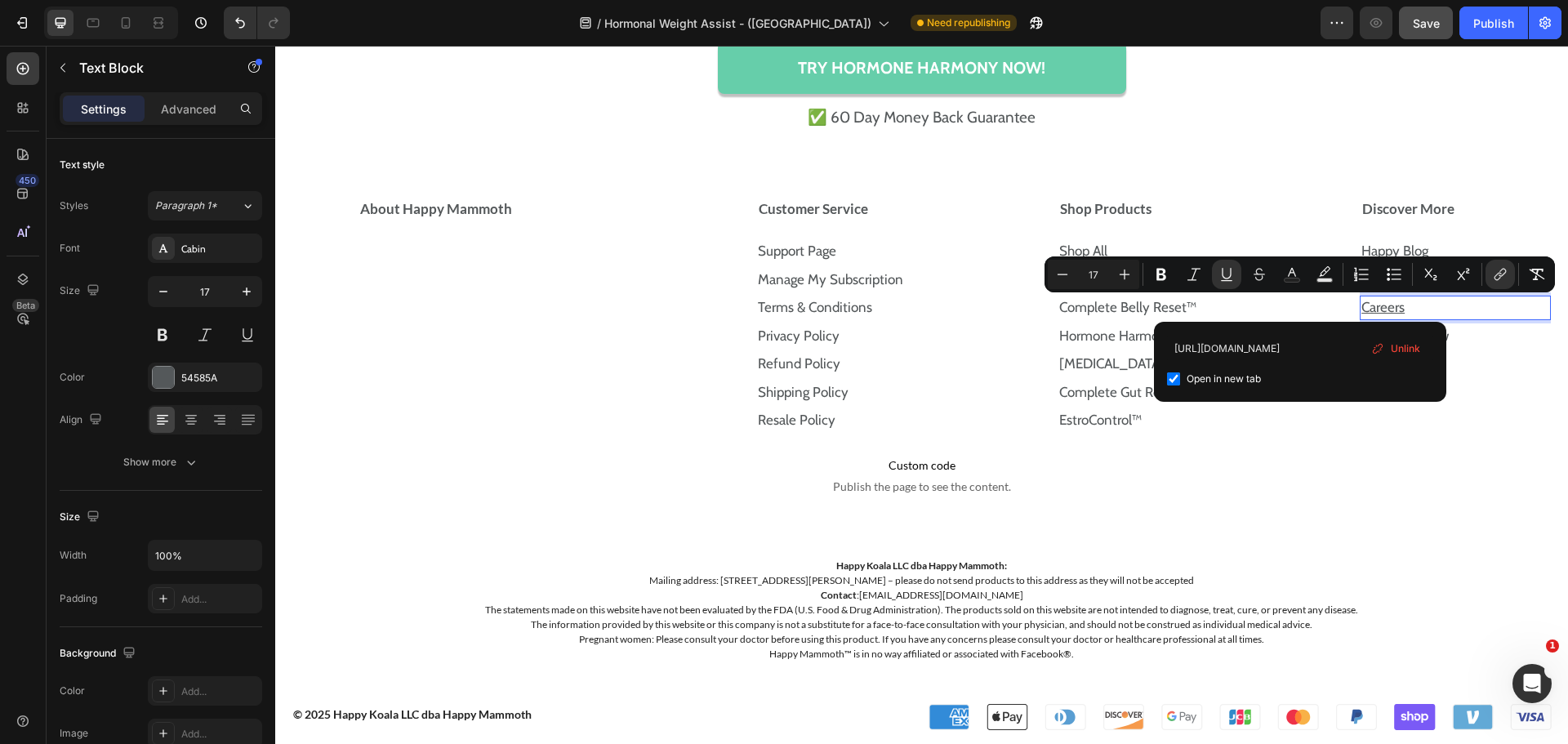
click at [1176, 376] on input "Editor contextual toolbar" at bounding box center [1173, 378] width 13 height 13
checkbox input "false"
type input "17"
click at [1227, 274] on icon "Editor contextual toolbar" at bounding box center [1227, 274] width 16 height 16
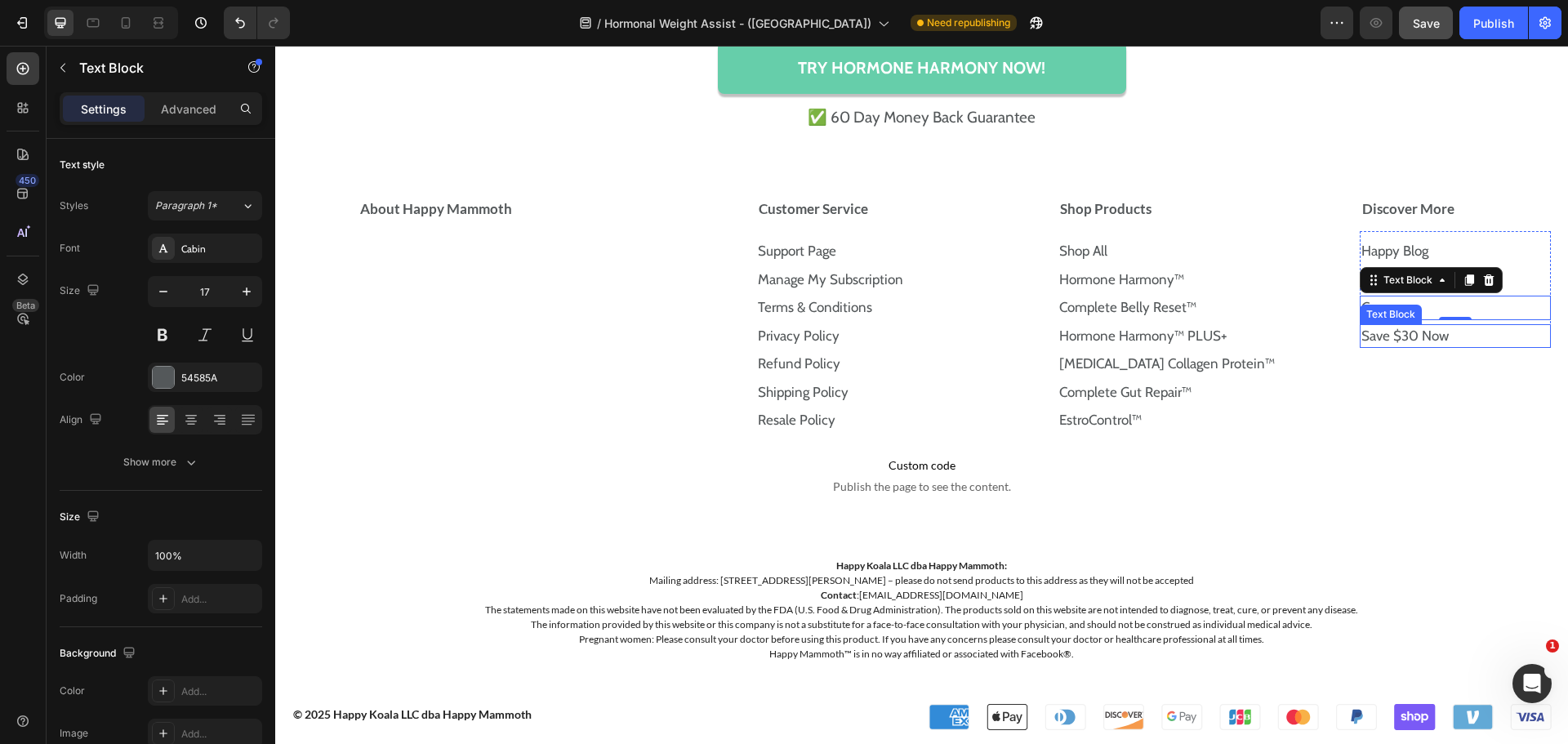
click at [1459, 323] on div "Happy Blog Text Block Reviews Text Block Careers Text Block 0 Save $30 Now Text…" at bounding box center [1455, 292] width 191 height 113
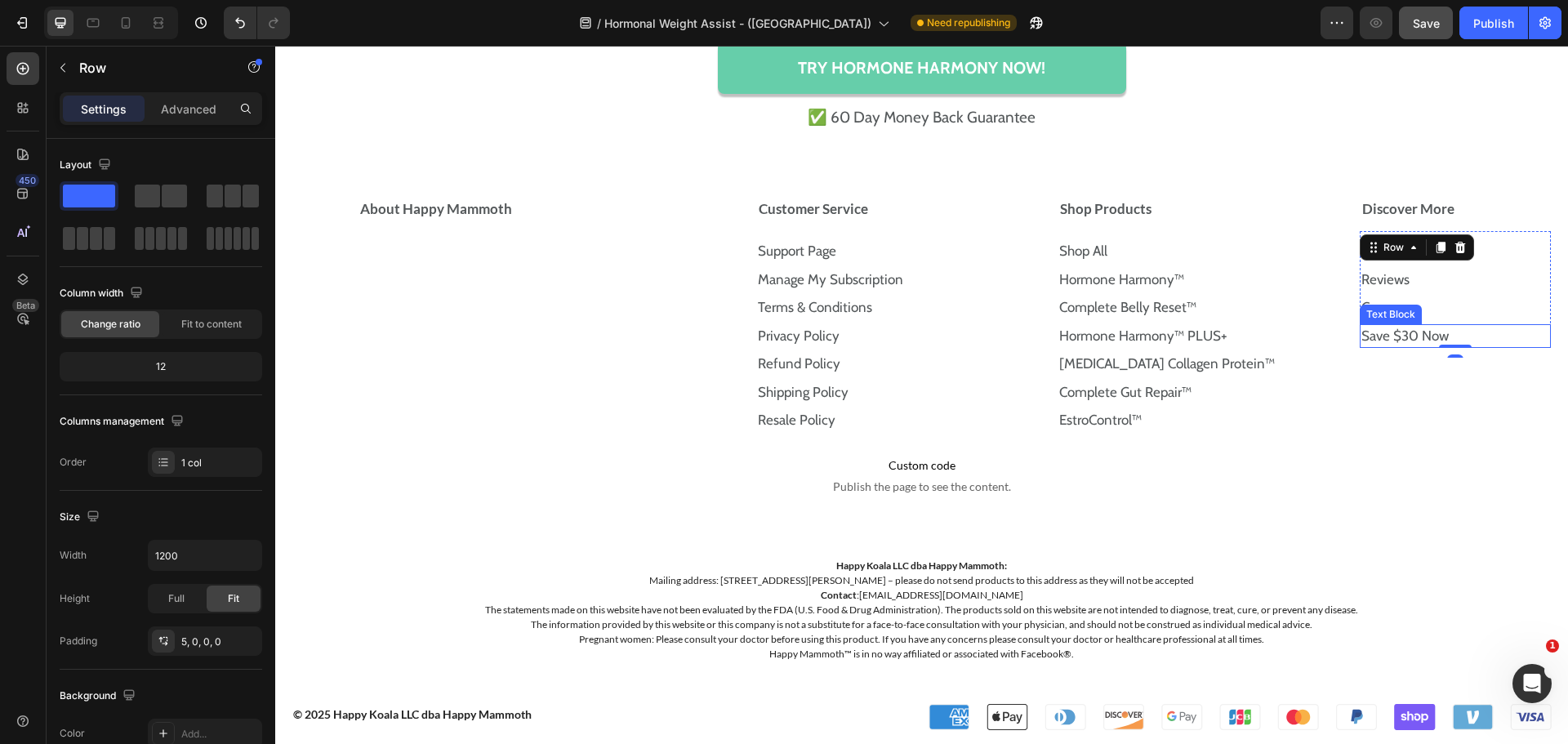
click at [1398, 335] on link "Save $30 Now" at bounding box center [1404, 336] width 88 height 16
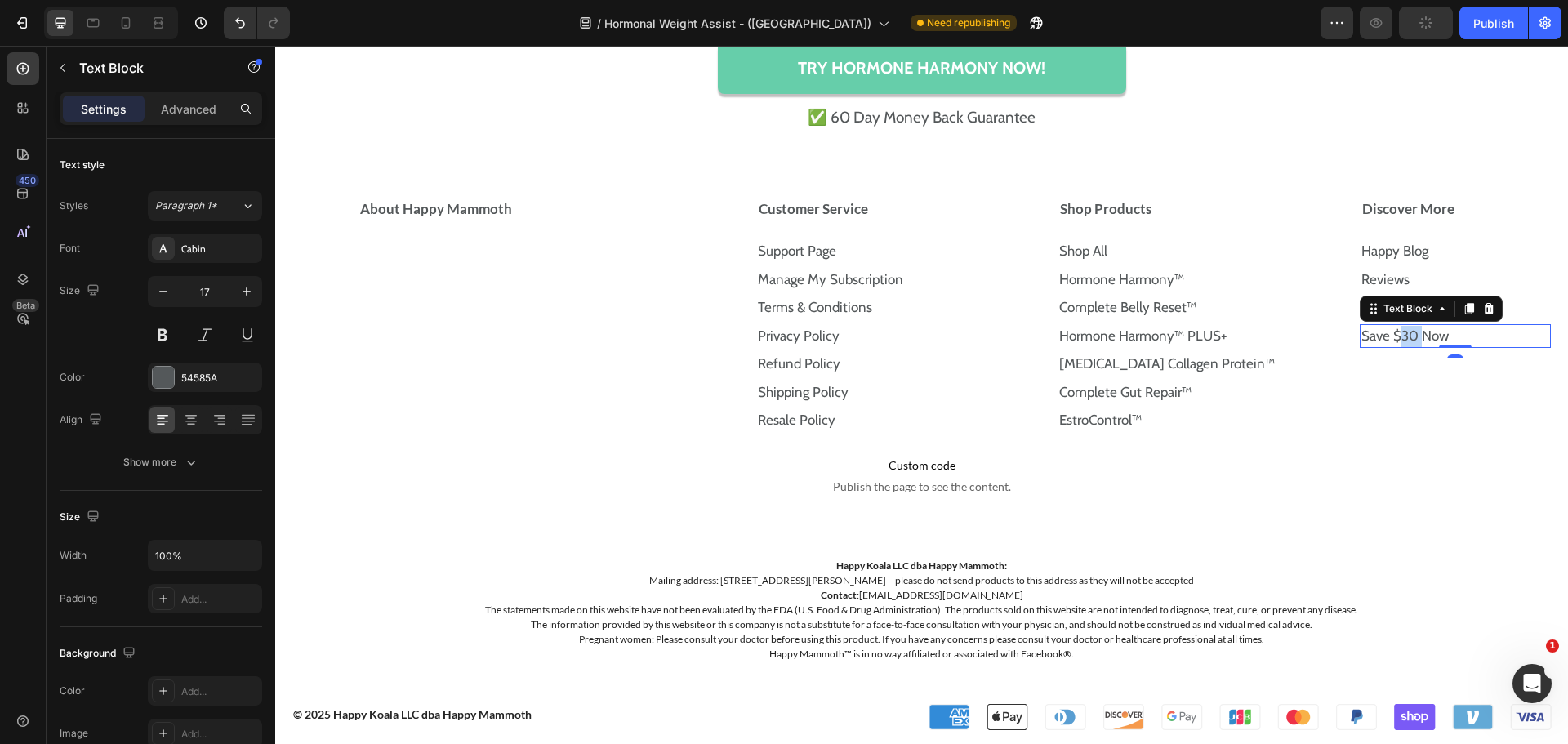
click at [1398, 335] on link "Save $30 Now" at bounding box center [1404, 336] width 88 height 16
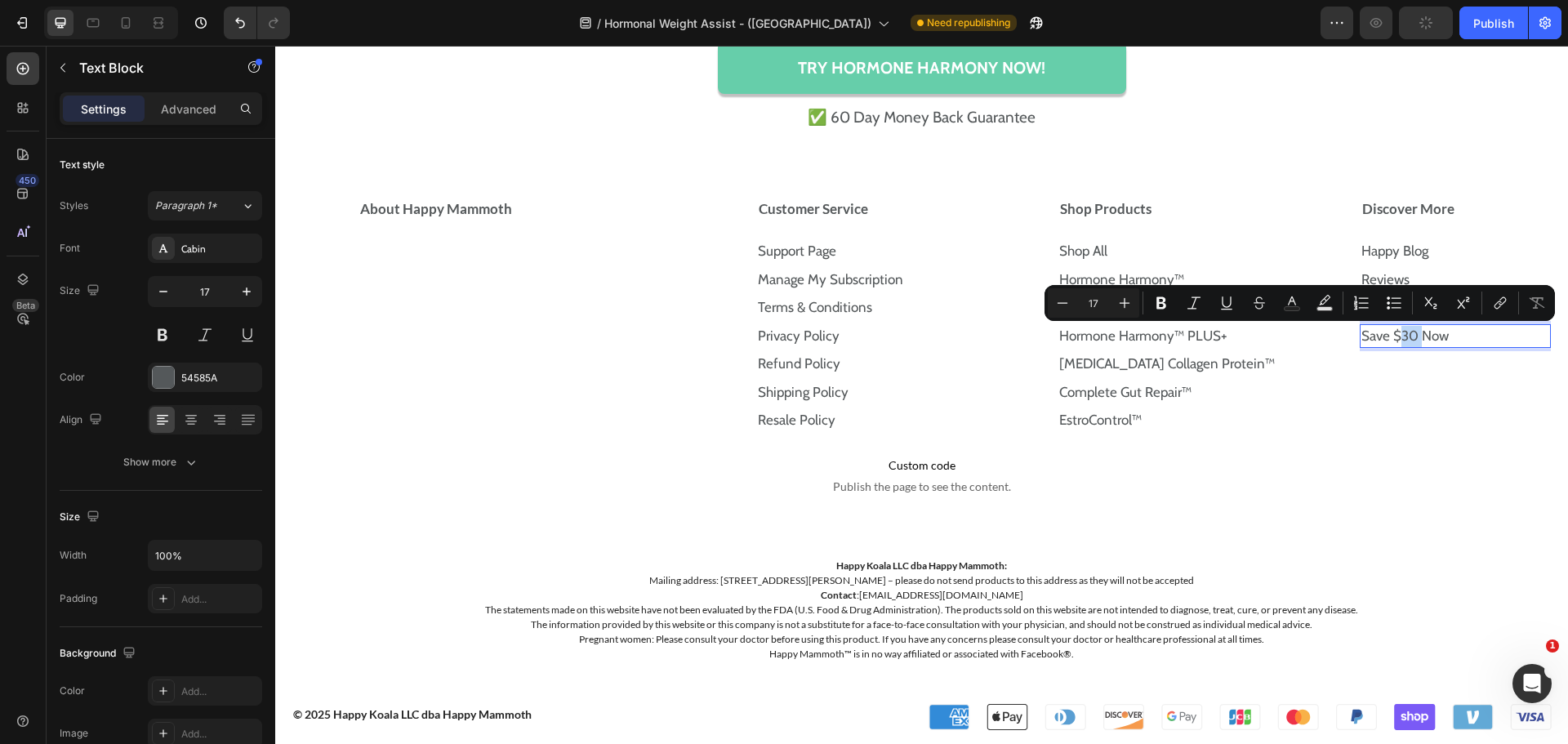
click at [1398, 335] on link "Save $30 Now" at bounding box center [1404, 336] width 88 height 16
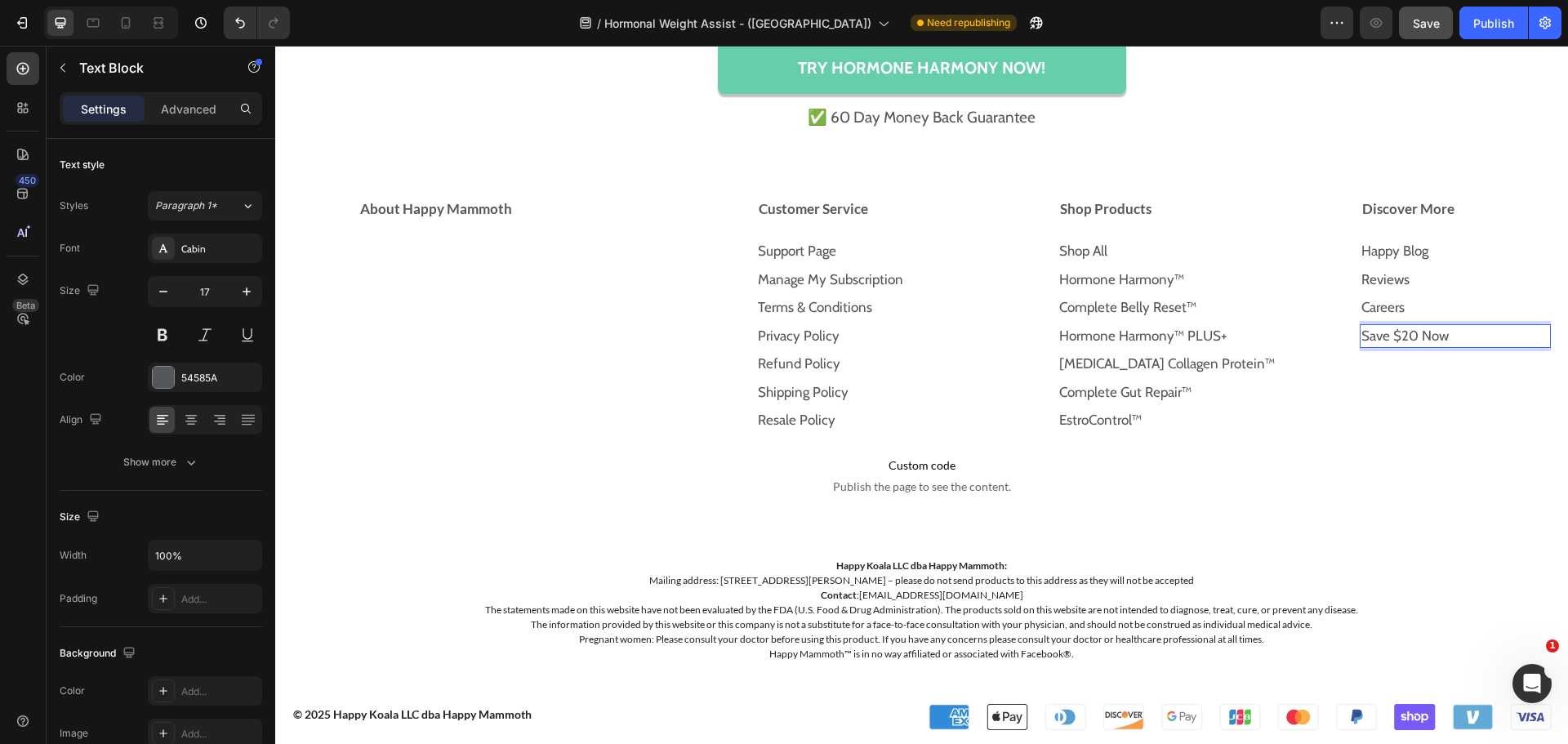
click at [1440, 339] on p "Save $20 Now ⁠⁠⁠⁠⁠⁠⁠" at bounding box center [1455, 337] width 188 height 21
click at [1440, 339] on p "Save $20 Now" at bounding box center [1455, 337] width 188 height 21
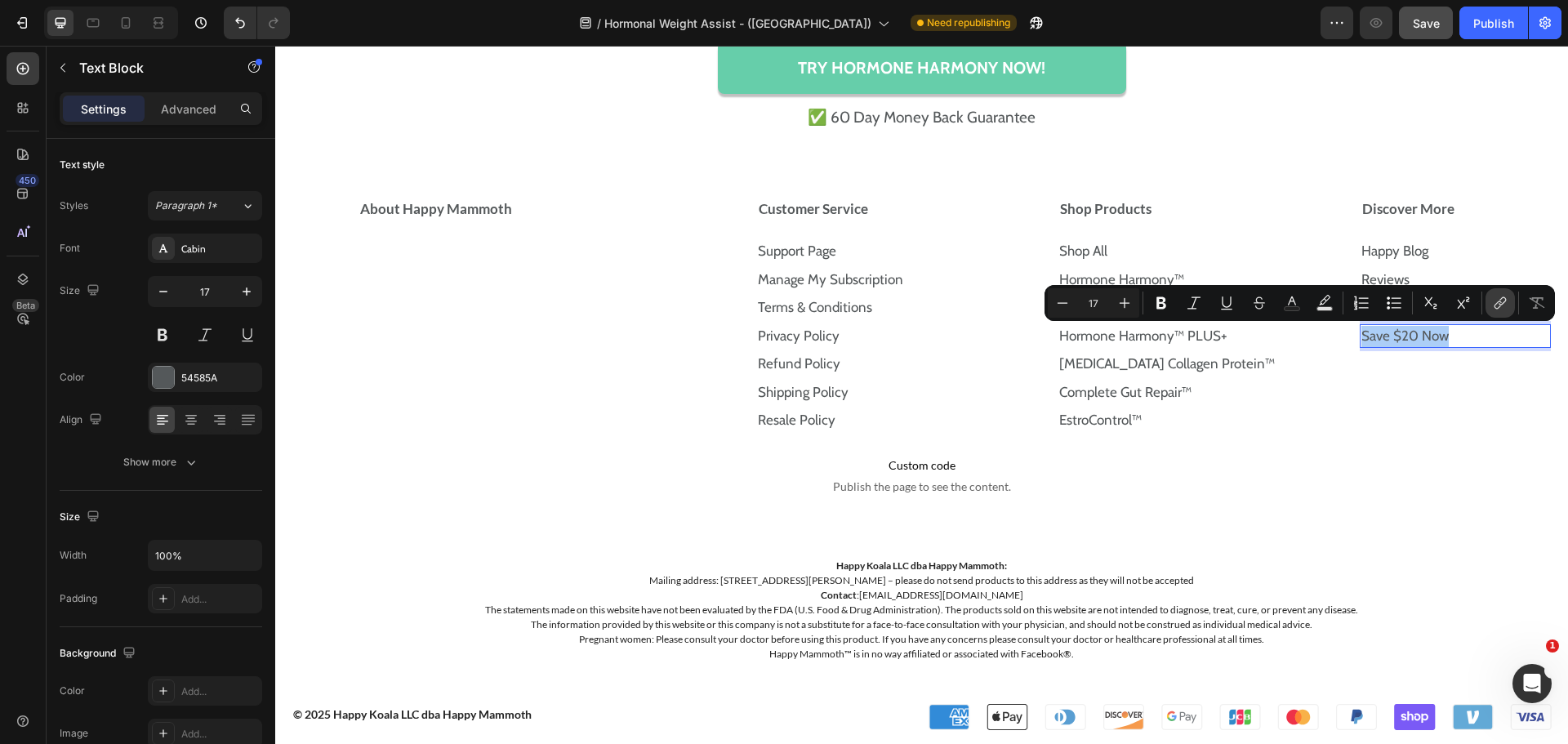
click at [1496, 303] on icon "Editor contextual toolbar" at bounding box center [1500, 303] width 16 height 16
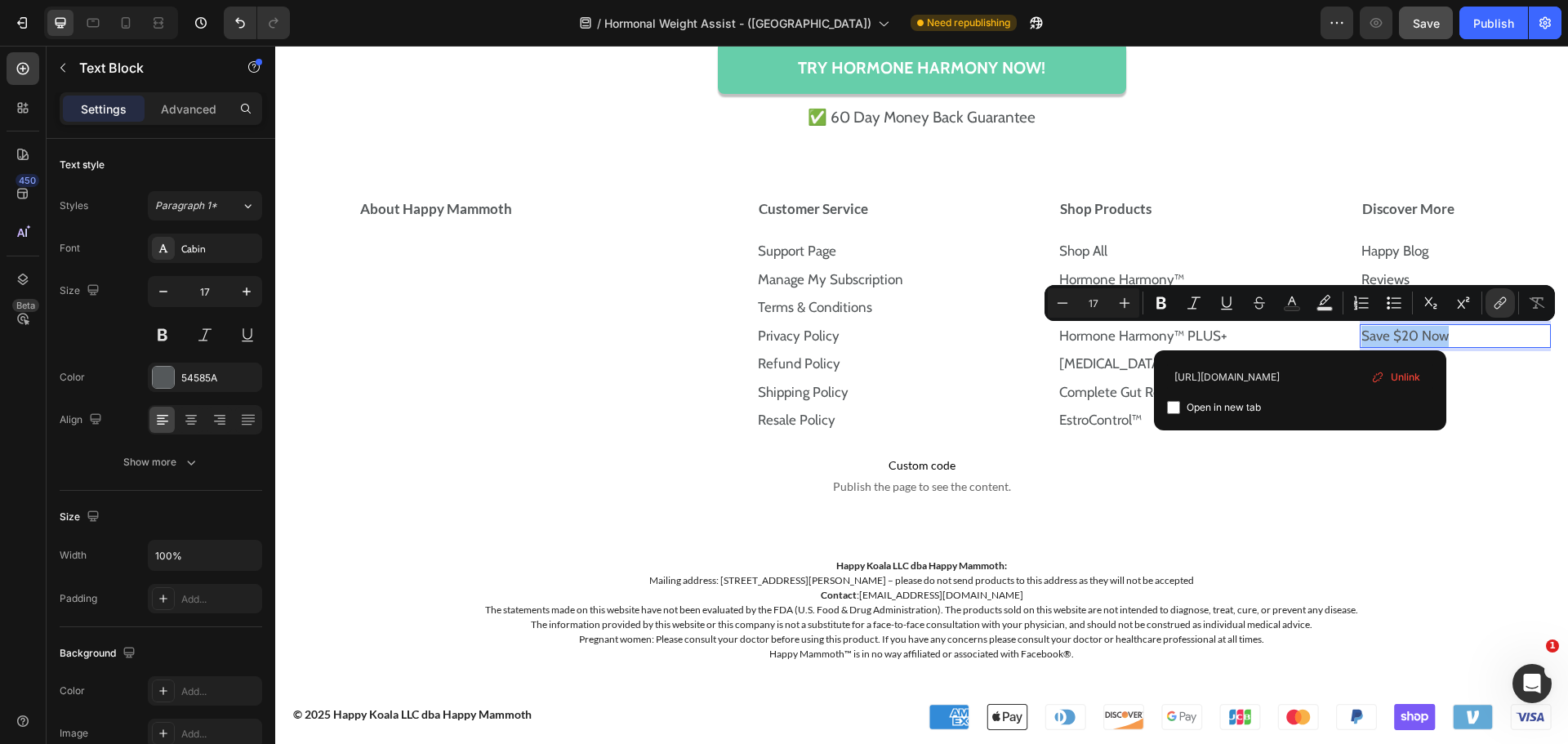
scroll to position [0, 61]
click at [1317, 386] on input "[URL][DOMAIN_NAME]" at bounding box center [1299, 376] width 266 height 27
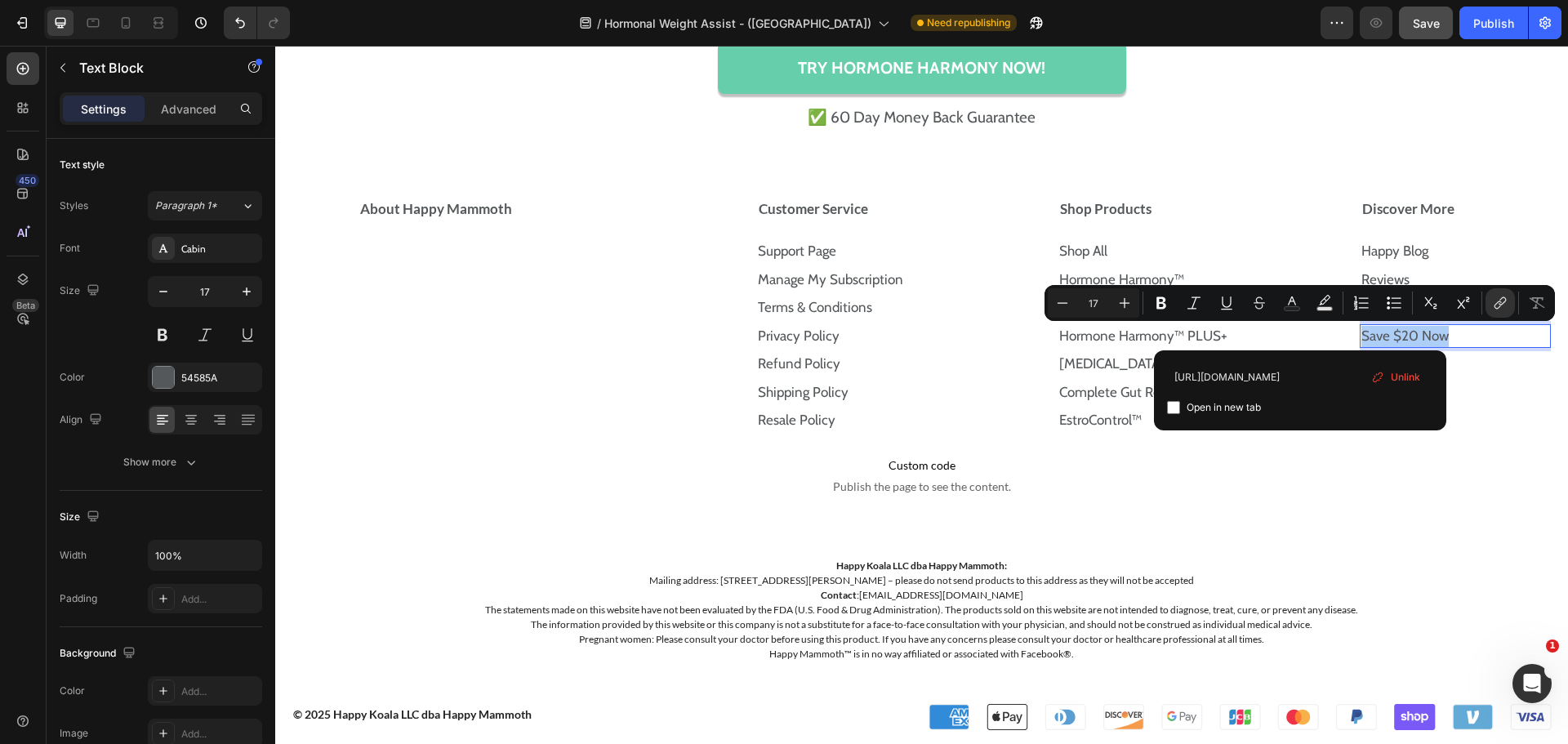
type input "[URL][DOMAIN_NAME]"
click at [1170, 411] on input "Editor contextual toolbar" at bounding box center [1173, 407] width 13 height 13
click at [1176, 414] on input "Editor contextual toolbar" at bounding box center [1173, 407] width 13 height 13
checkbox input "false"
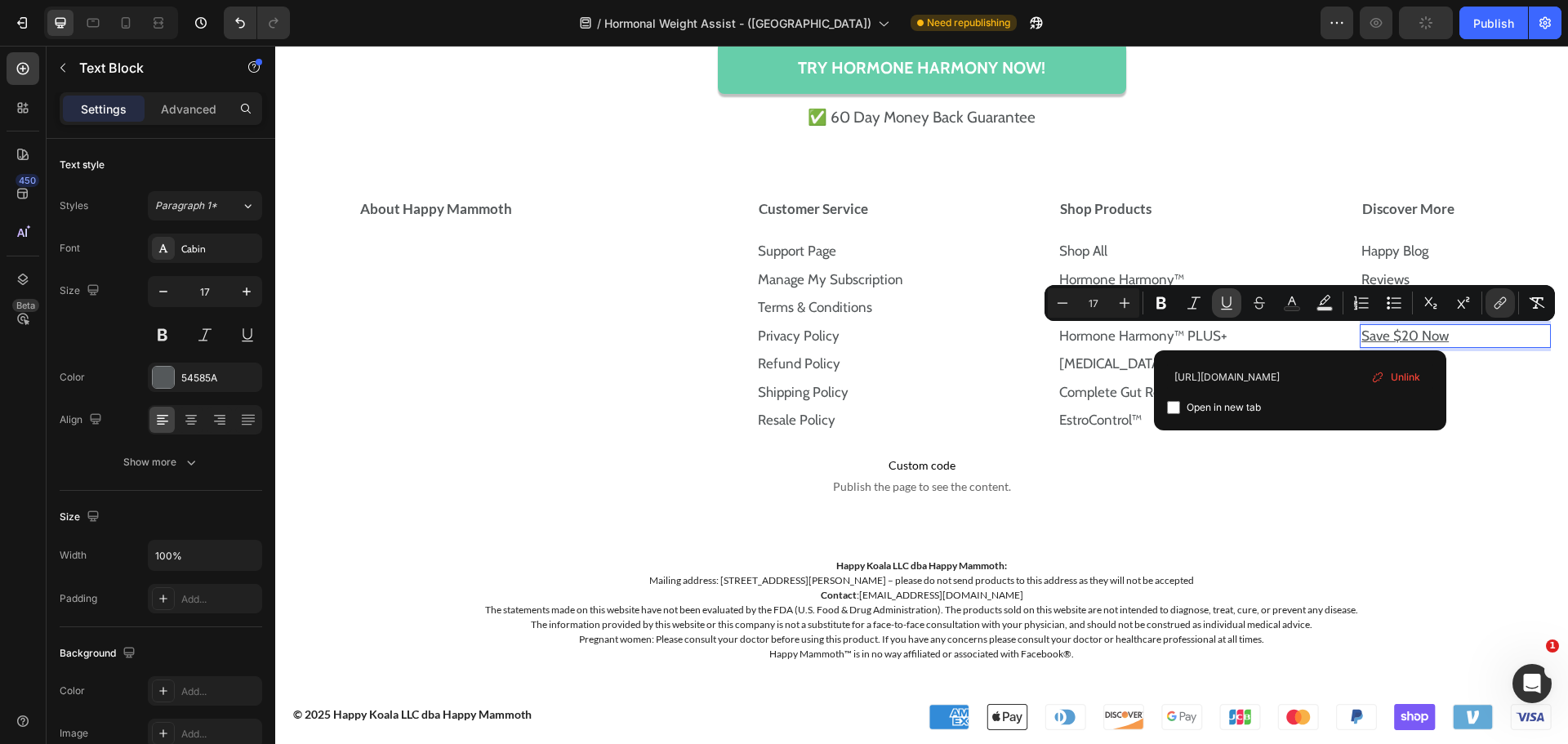
click at [1224, 300] on icon "Editor contextual toolbar" at bounding box center [1227, 303] width 16 height 16
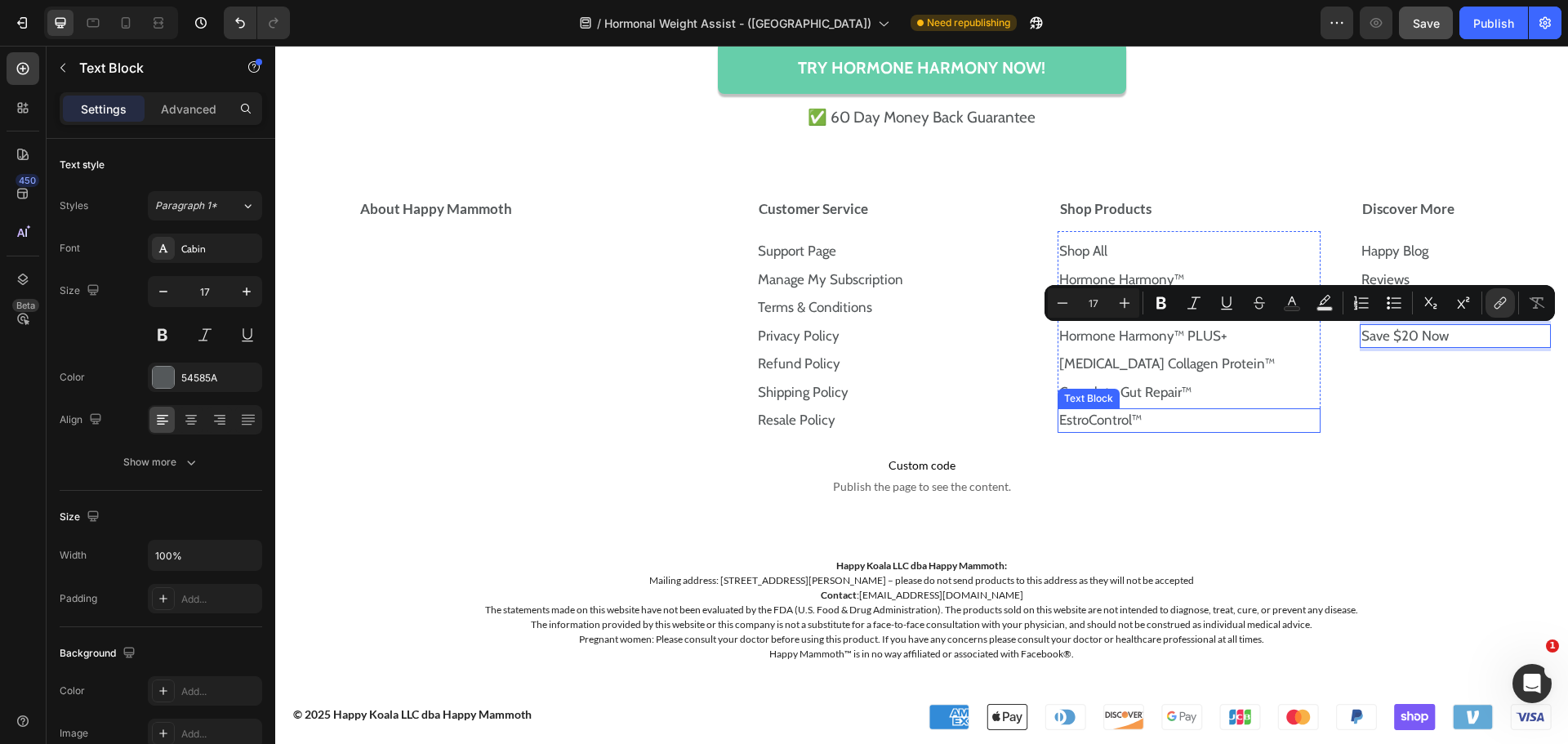
click at [1401, 428] on div "Discover More Happy Blog Text Block Reviews Text Block Careers Text Block Save …" at bounding box center [1456, 316] width 193 height 253
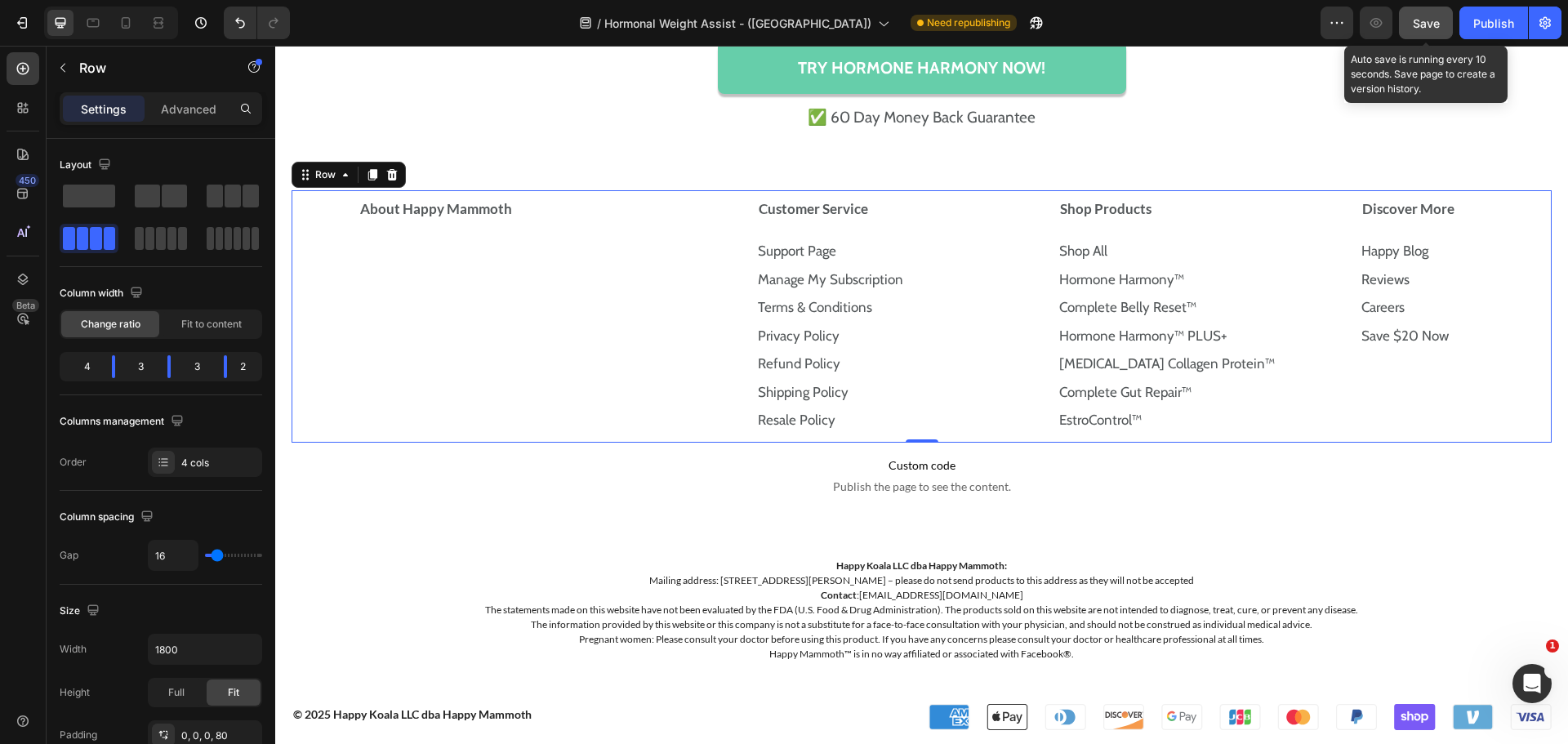
drag, startPoint x: 1425, startPoint y: 34, endPoint x: 1150, endPoint y: 5, distance: 276.5
click at [1425, 34] on button "Save" at bounding box center [1426, 22] width 54 height 33
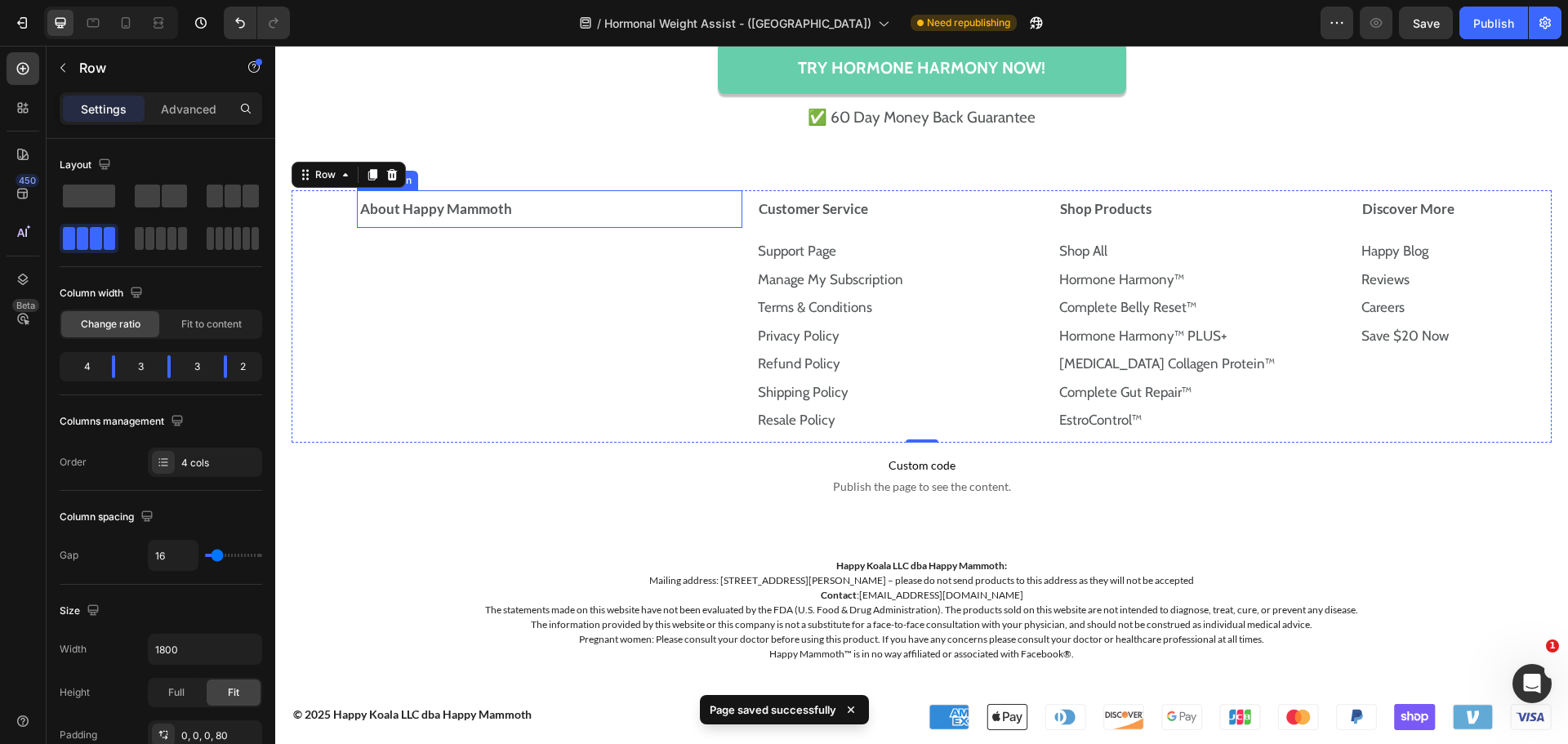
click at [612, 202] on div "About Happy Mammoth" at bounding box center [543, 209] width 370 height 25
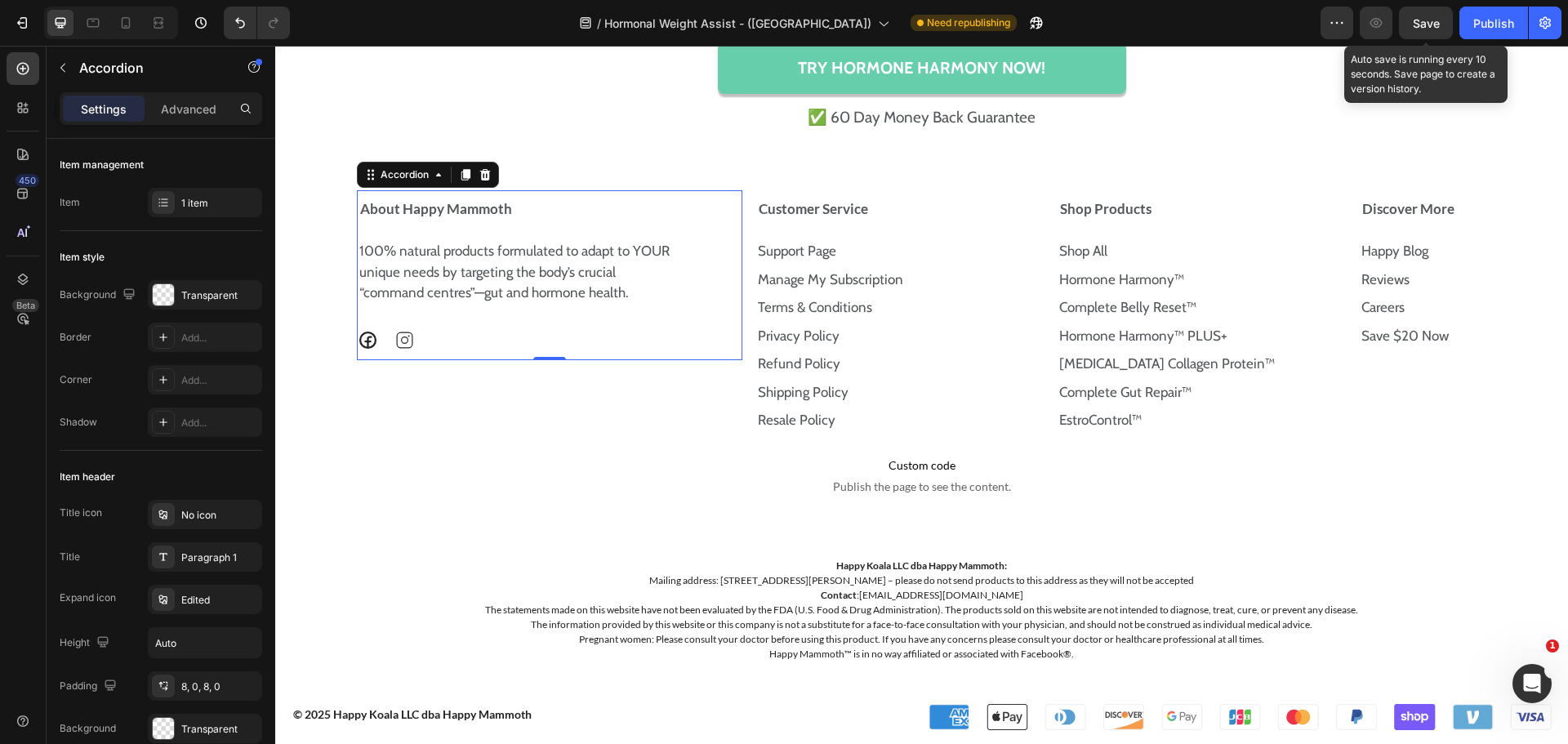
drag, startPoint x: 1423, startPoint y: 24, endPoint x: 1157, endPoint y: 59, distance: 268.3
click at [1423, 24] on span "Save" at bounding box center [1426, 23] width 27 height 14
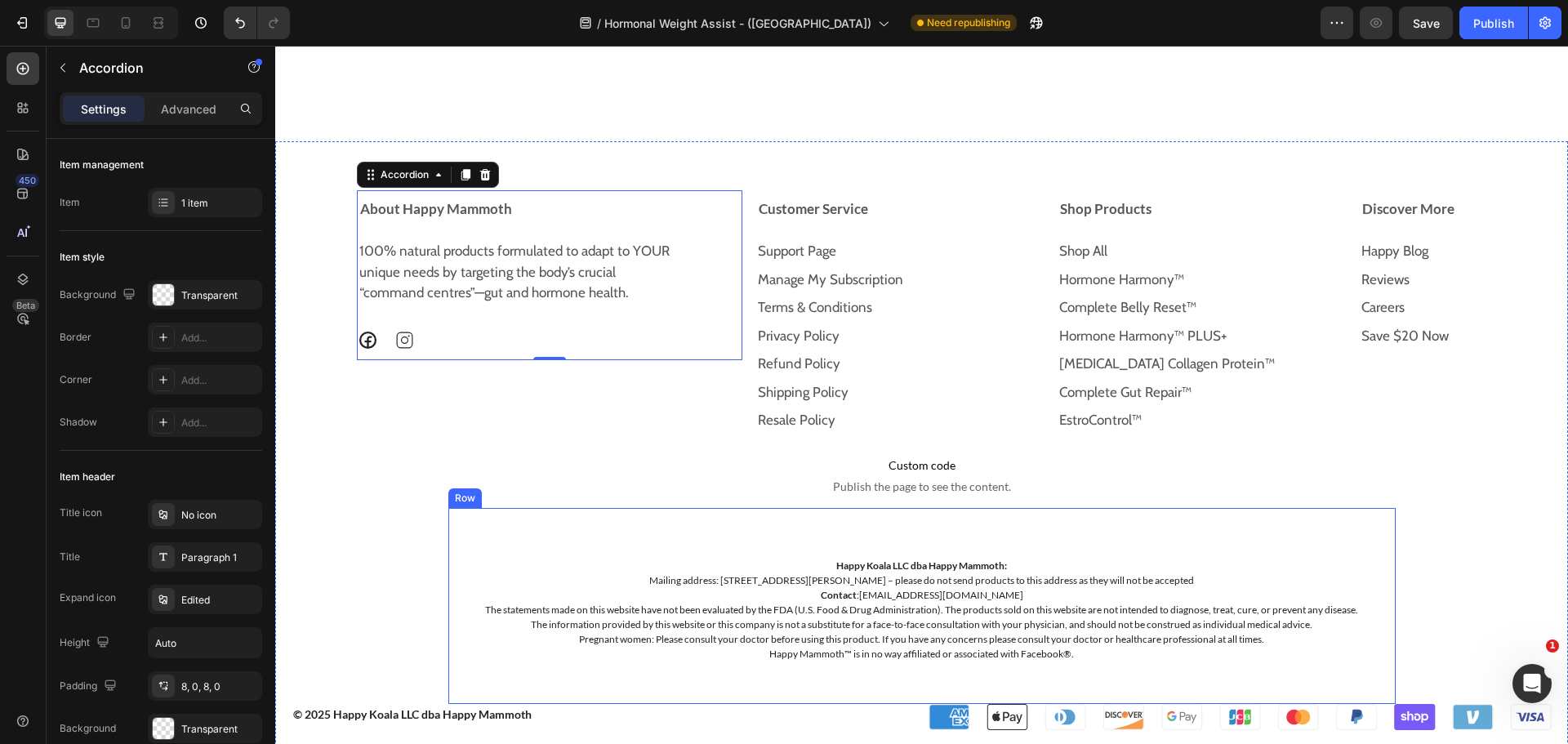
scroll to position [11915, 0]
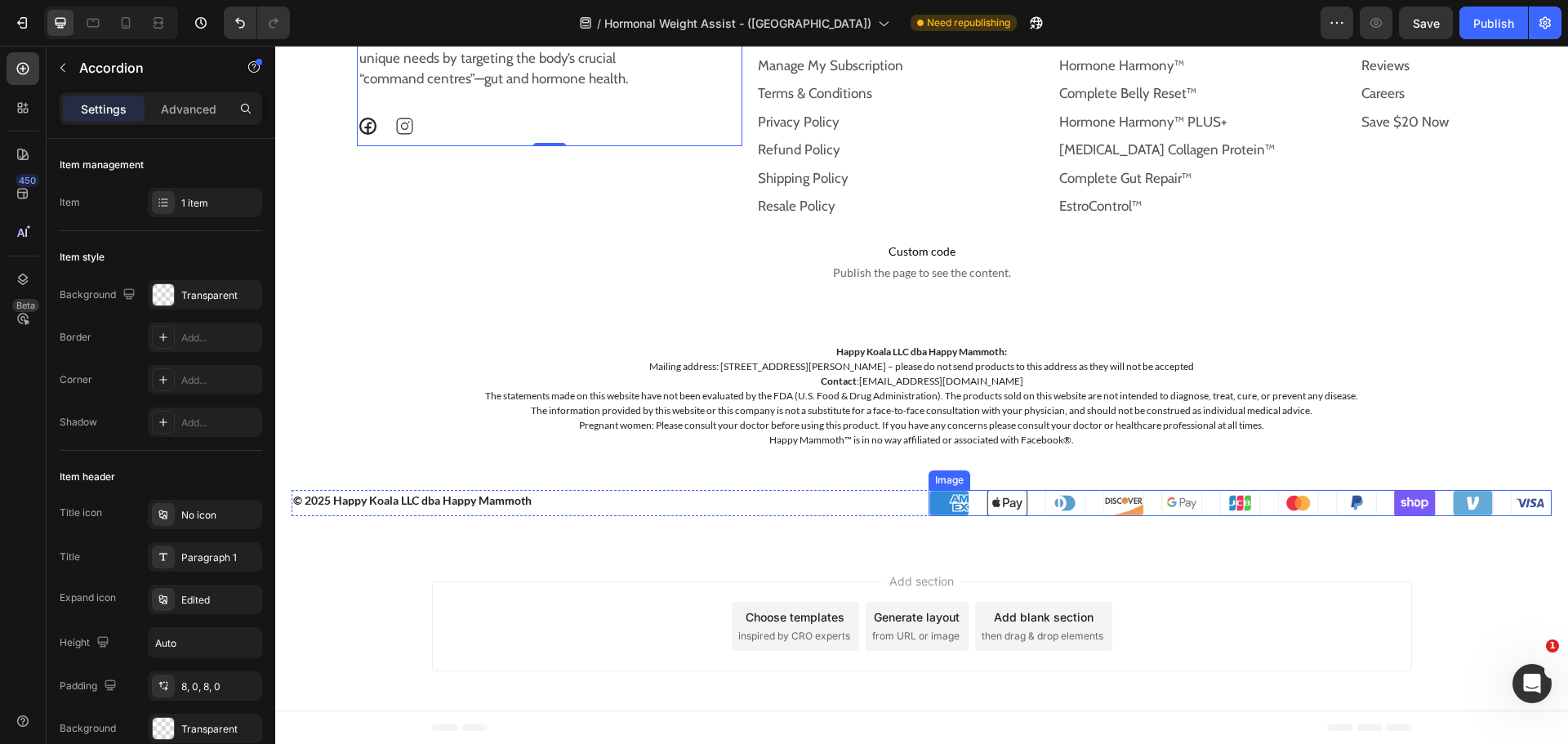
click at [1199, 497] on img at bounding box center [1241, 503] width 624 height 27
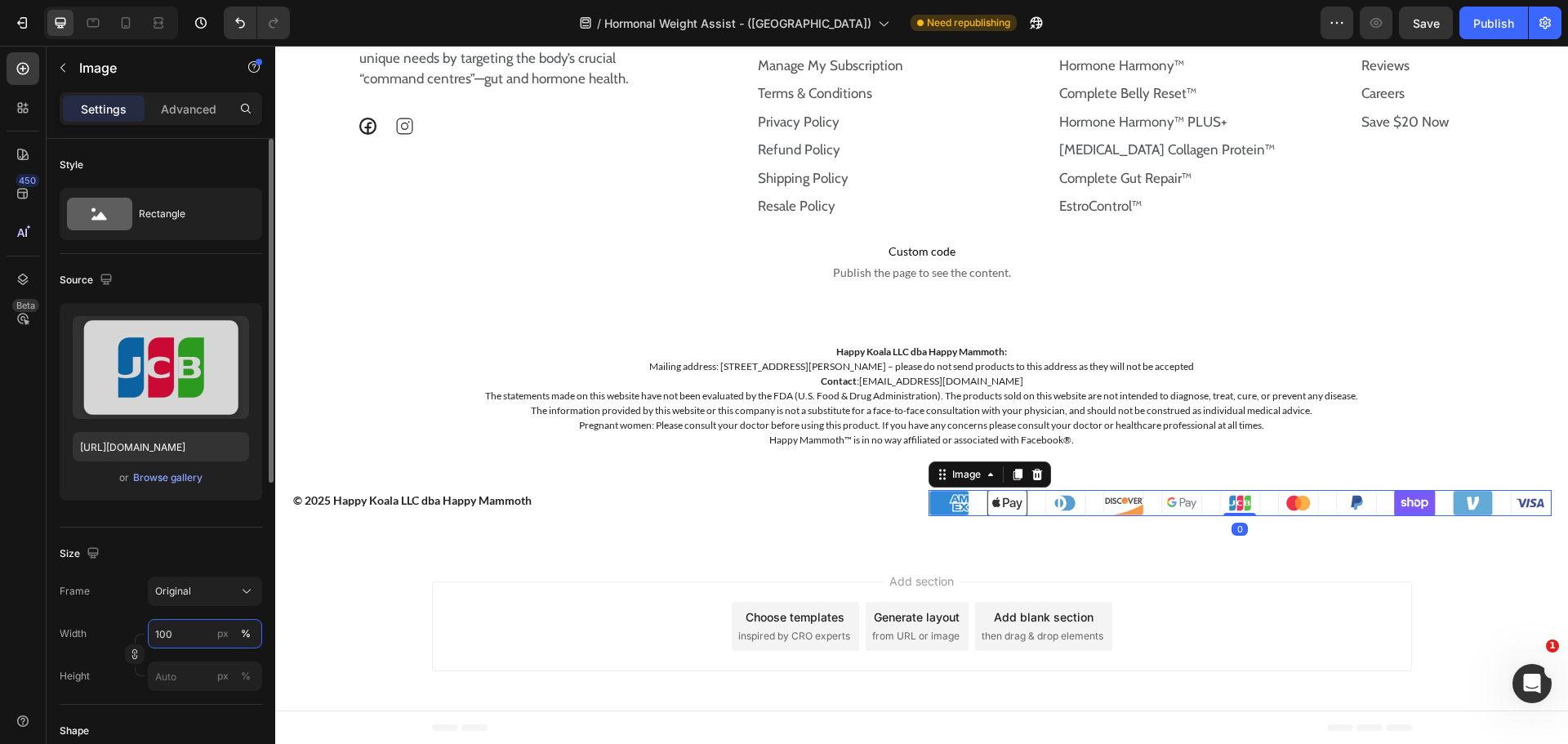
click at [178, 626] on input "100" at bounding box center [204, 633] width 114 height 29
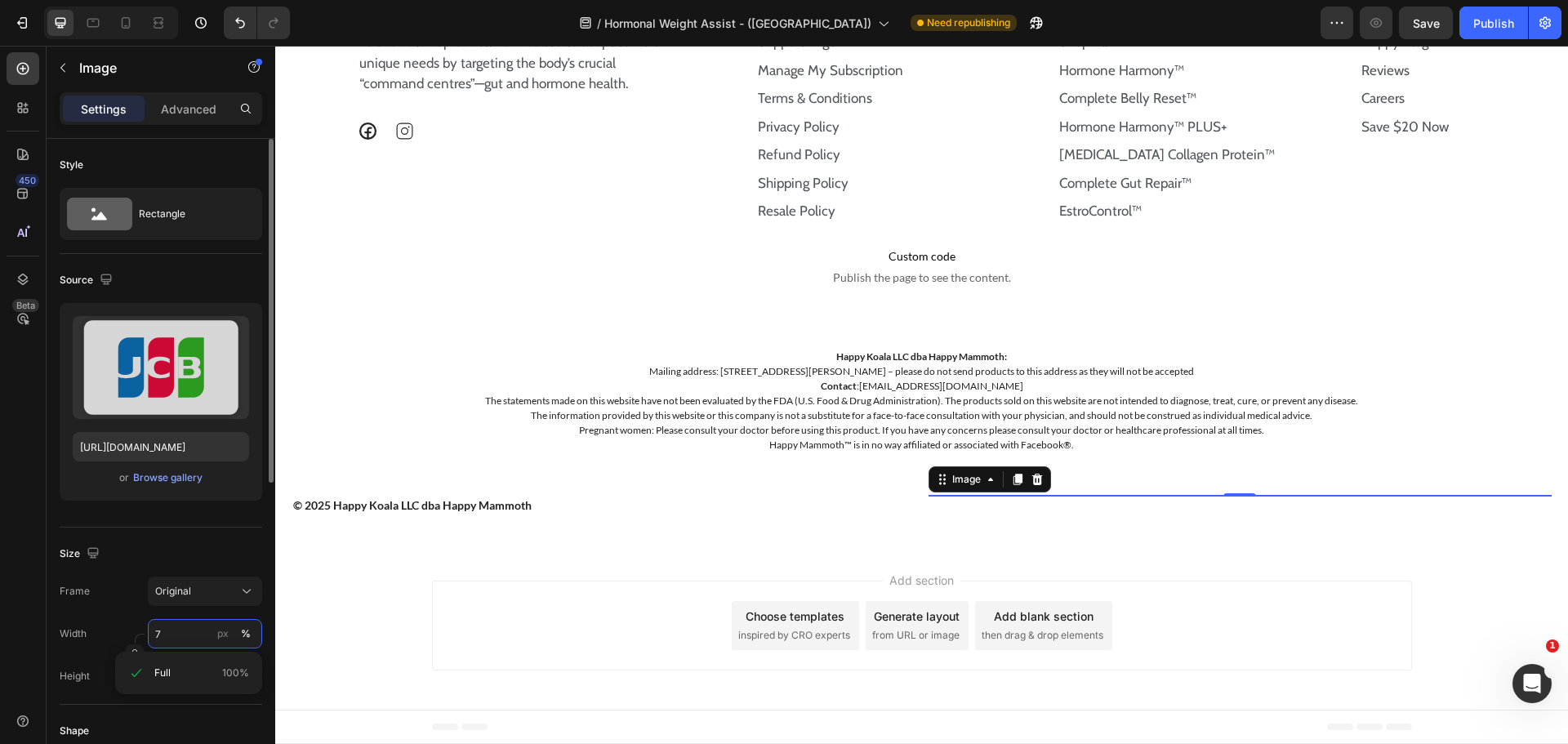
scroll to position [11911, 0]
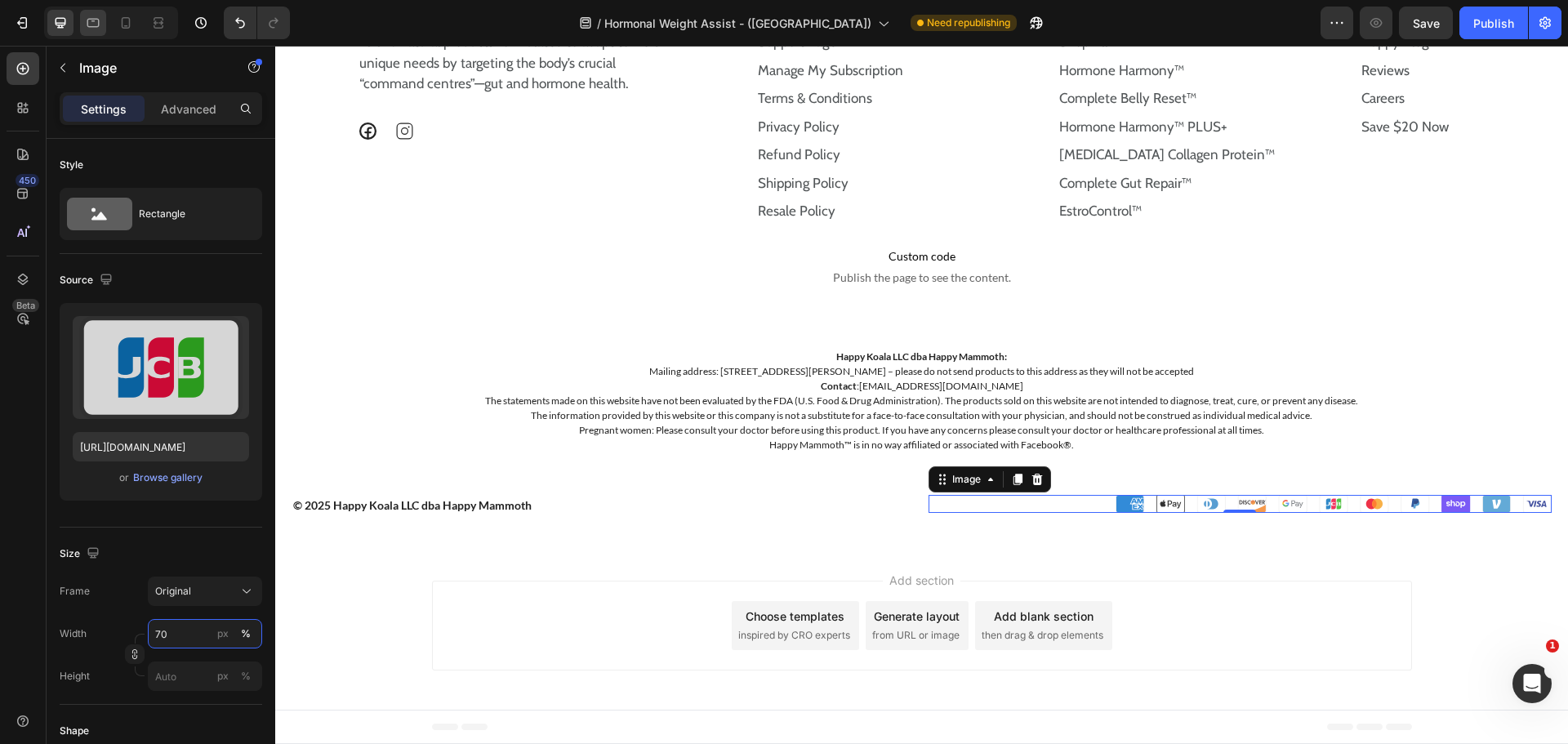
type input "70"
click at [85, 16] on icon at bounding box center [93, 23] width 16 height 16
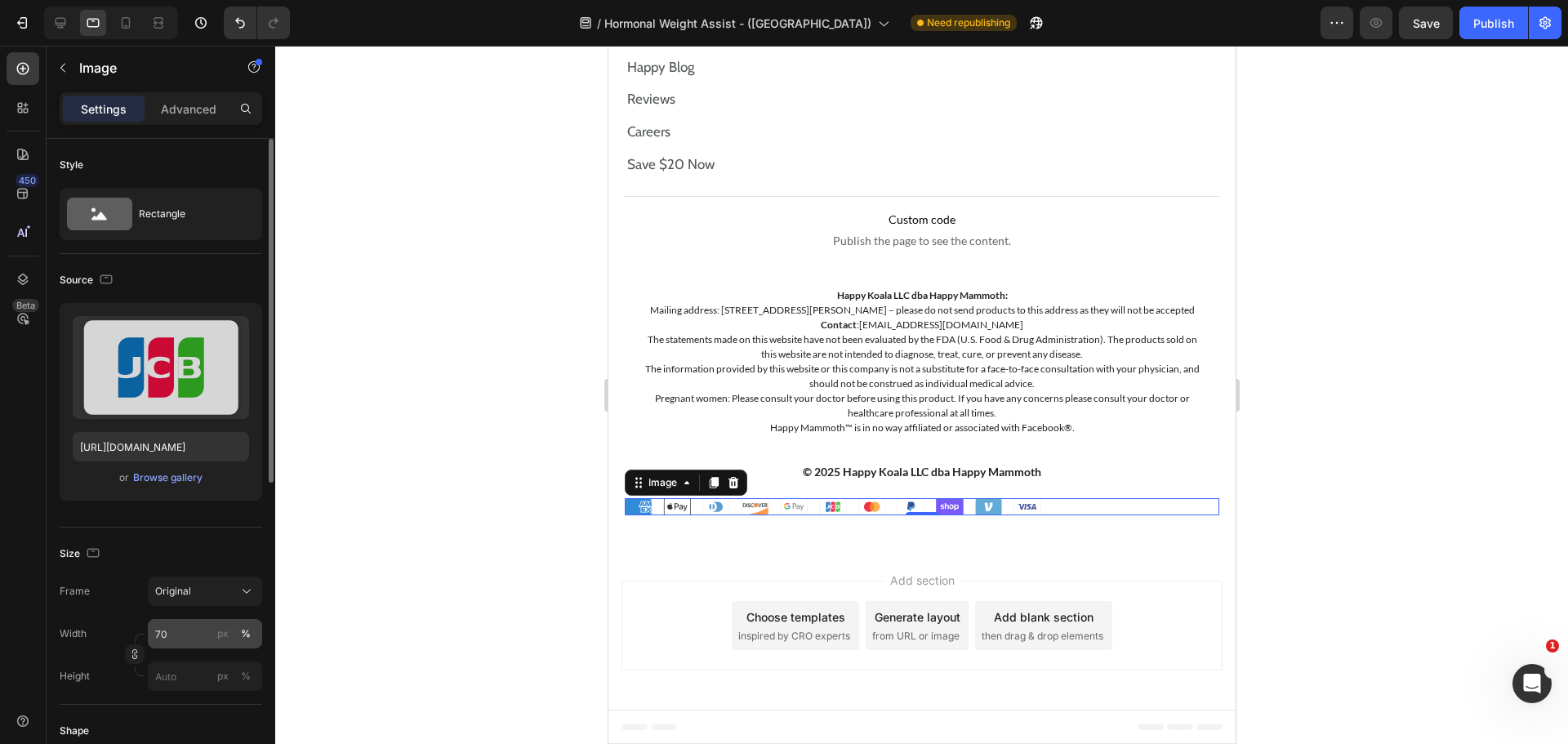
scroll to position [572, 0]
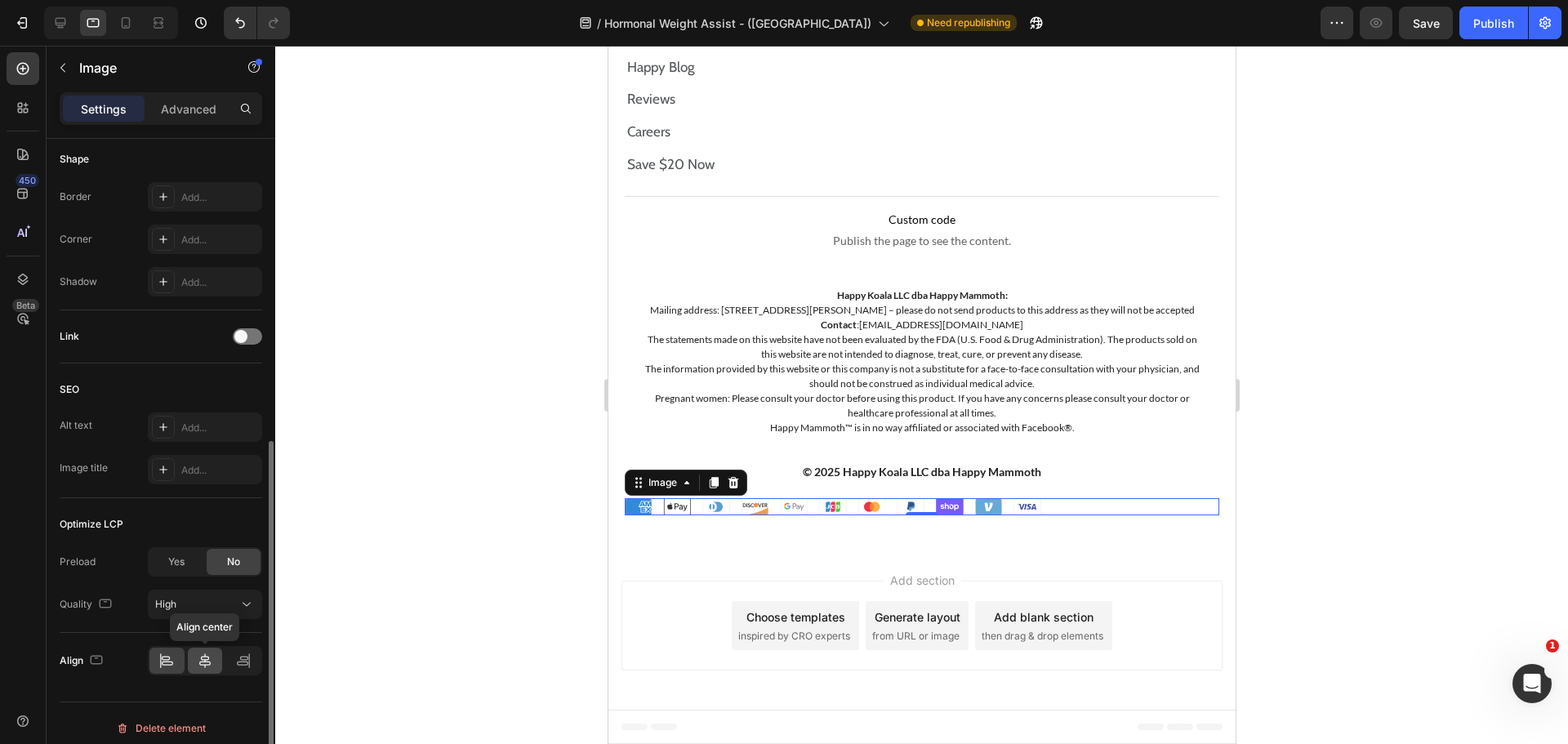
click at [198, 656] on icon at bounding box center [205, 660] width 16 height 16
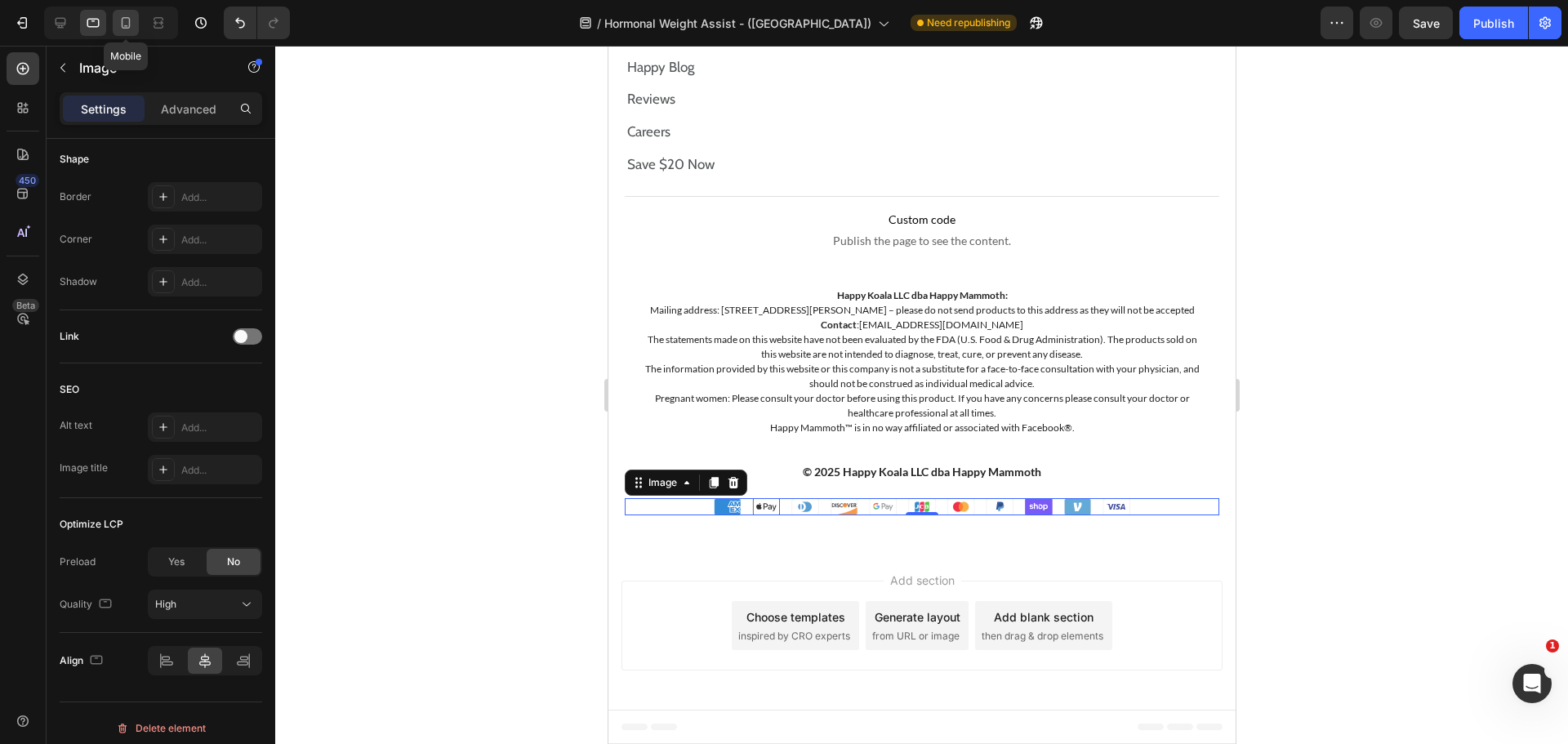
click at [117, 31] on div at bounding box center [126, 23] width 27 height 27
type input "[URL][DOMAIN_NAME]"
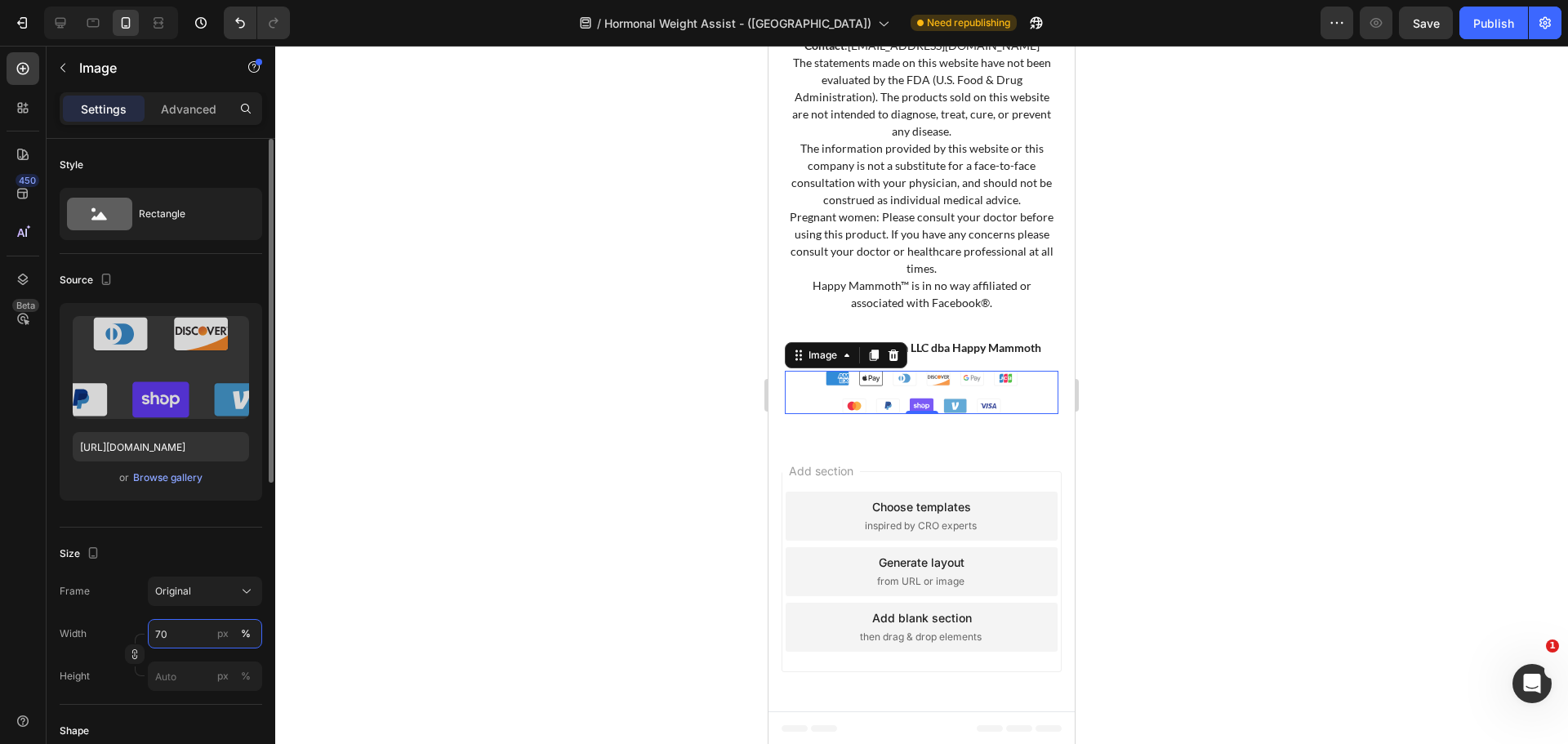
click at [183, 626] on input "70" at bounding box center [204, 633] width 114 height 29
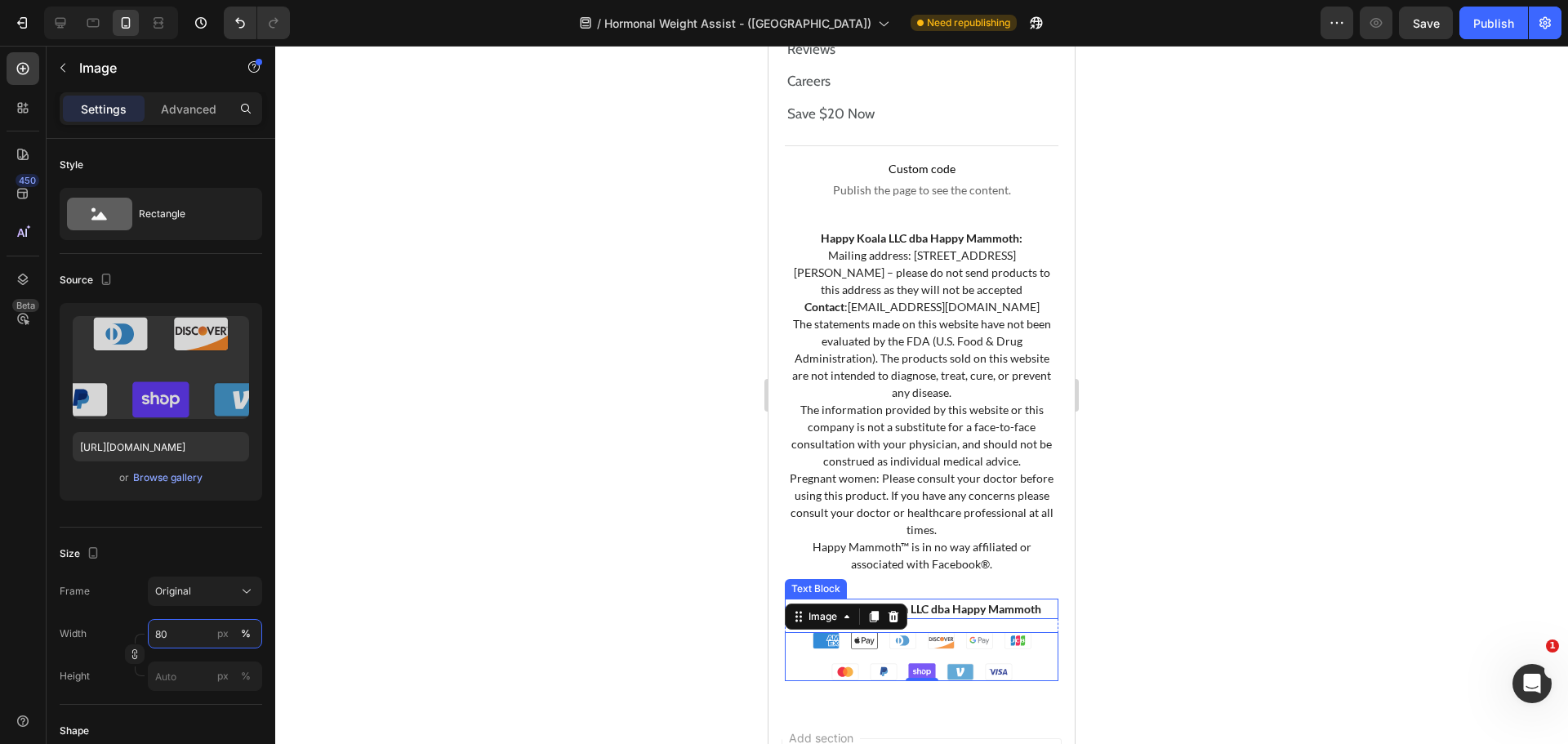
scroll to position [11935, 0]
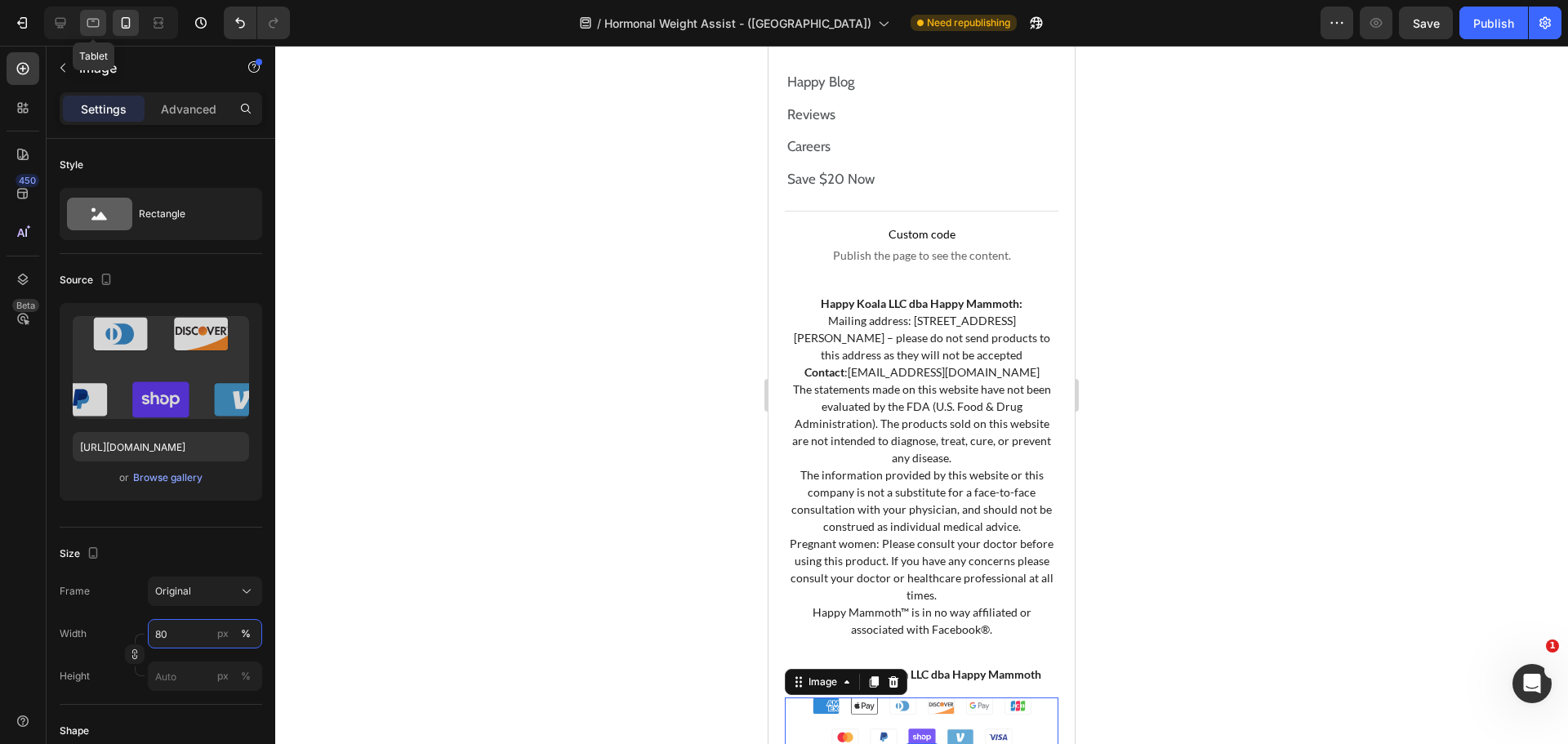
type input "80"
click at [82, 19] on div at bounding box center [94, 23] width 27 height 27
type input "[URL][DOMAIN_NAME]"
type input "70"
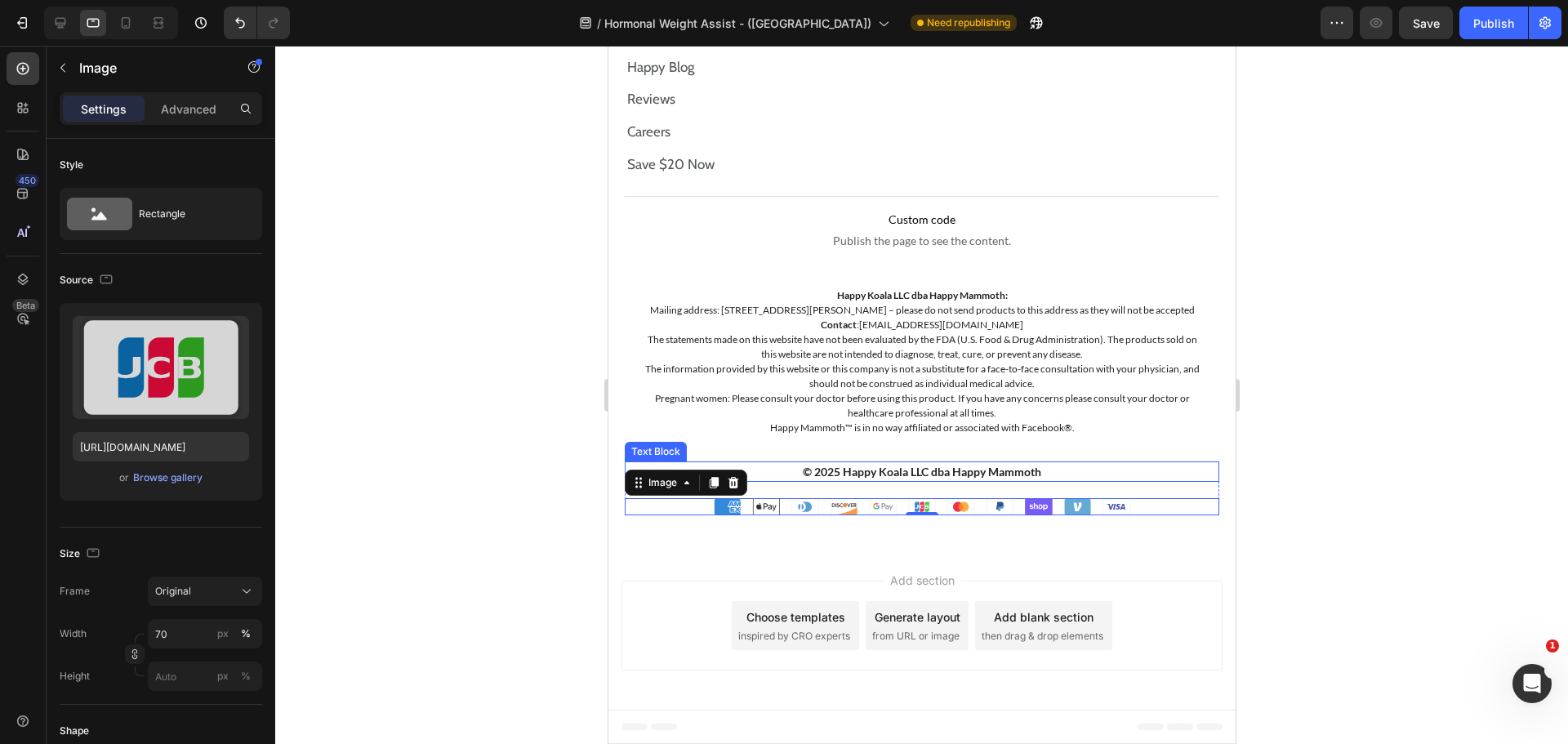
scroll to position [12243, 0]
click at [56, 11] on div at bounding box center [61, 23] width 27 height 27
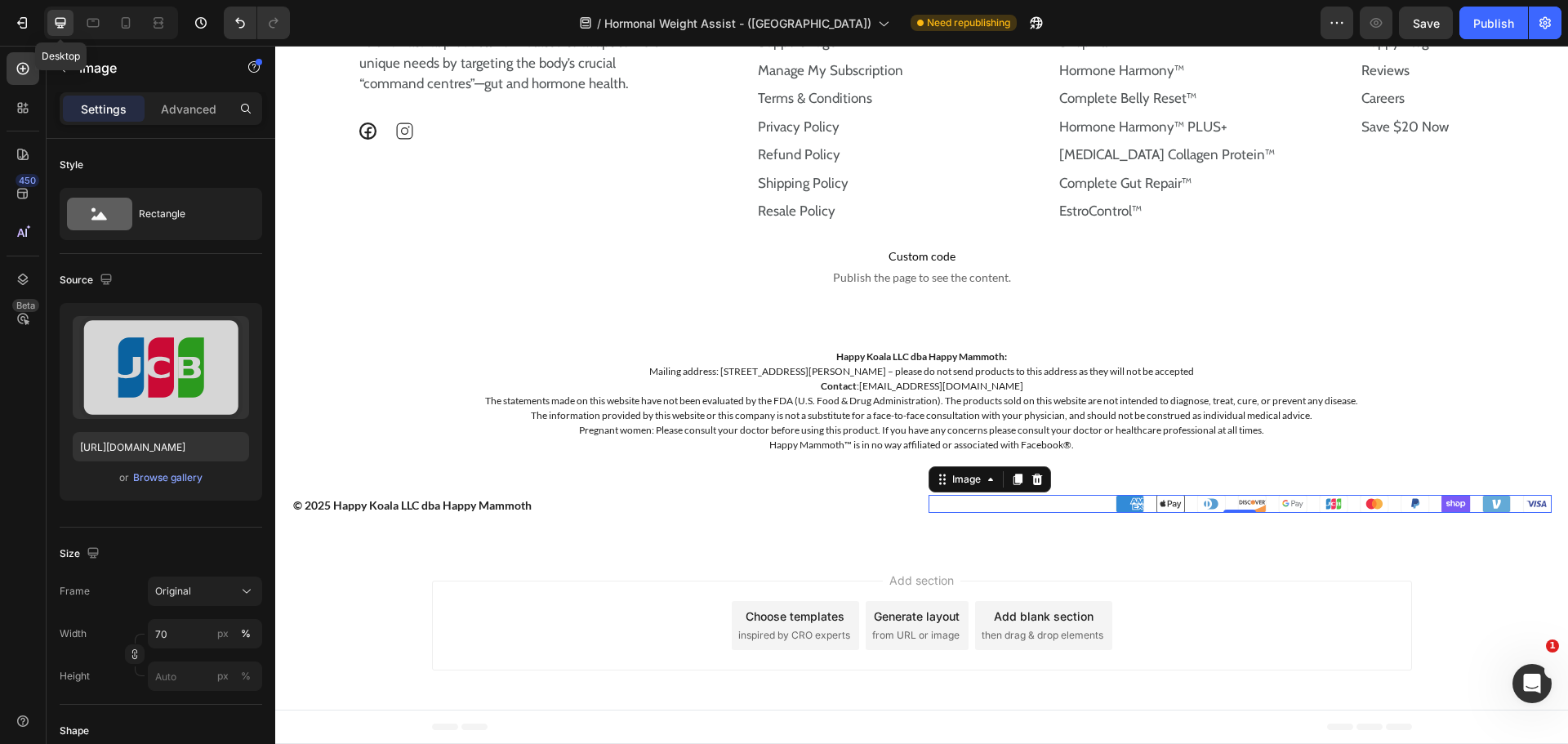
scroll to position [11911, 0]
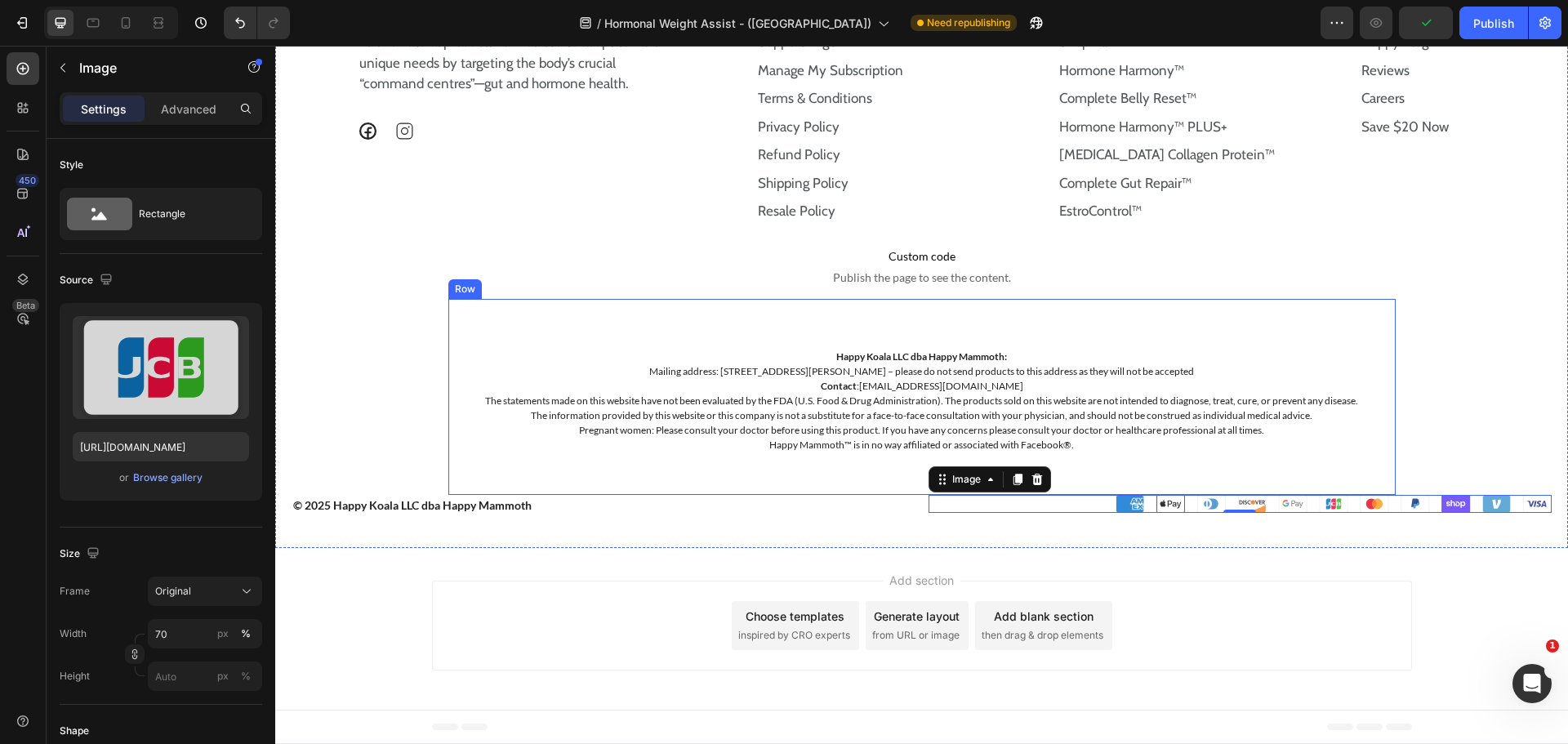
click at [977, 332] on div "Happy Koala LLC dba Happy Mammoth: Mailing address: [STREET_ADDRESS][PERSON_NAM…" at bounding box center [922, 397] width 948 height 196
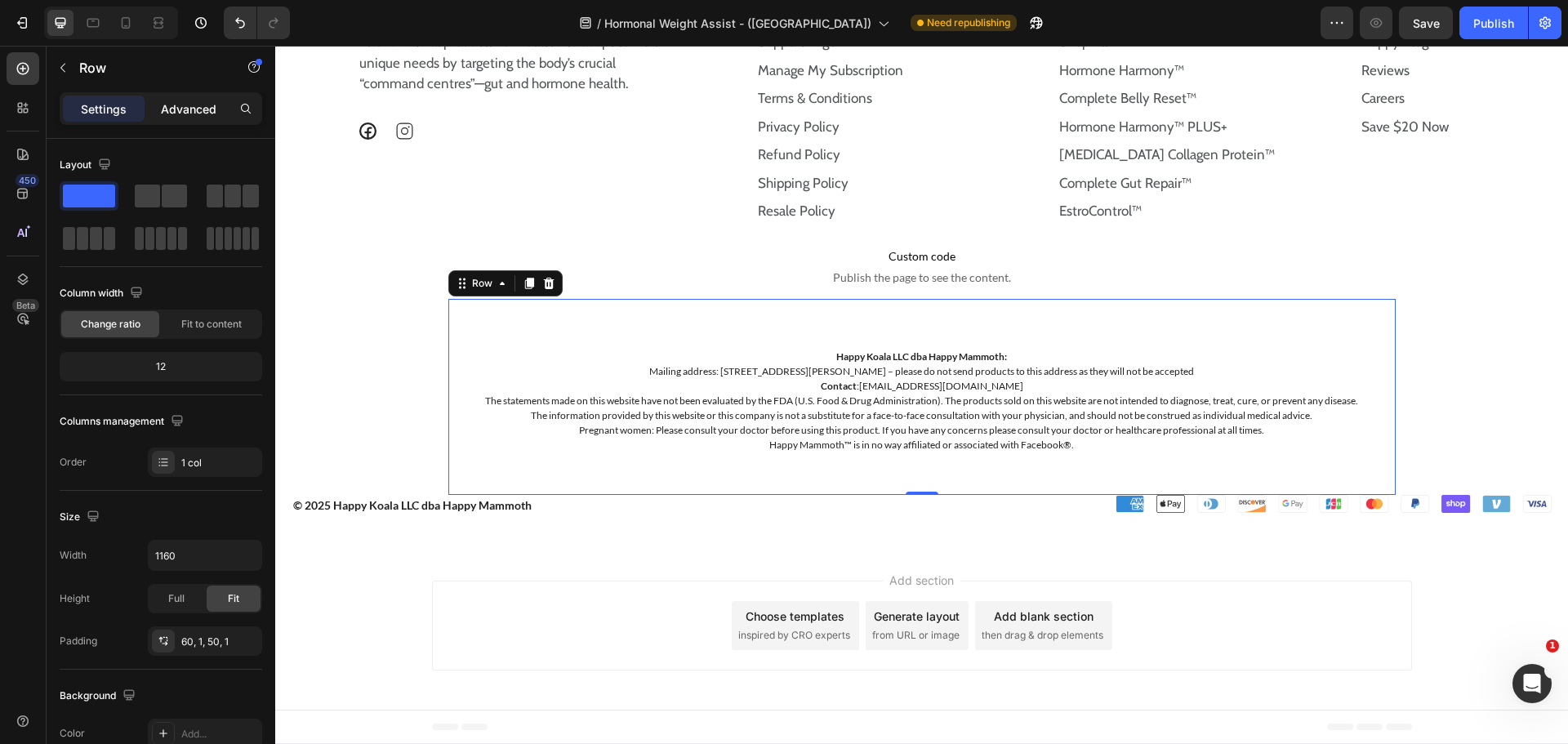
click at [212, 104] on p "Advanced" at bounding box center [188, 109] width 56 height 17
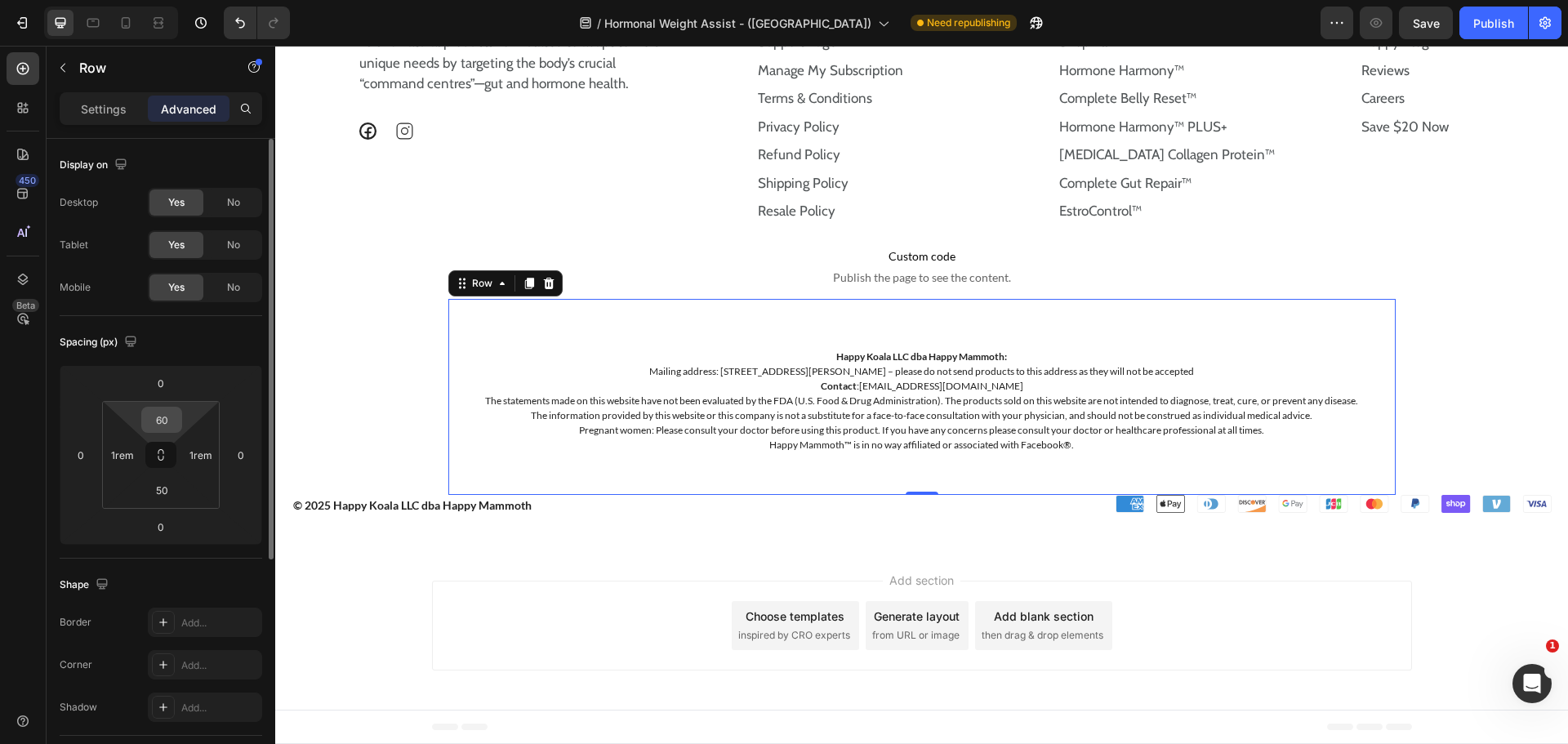
click at [171, 428] on input "60" at bounding box center [161, 420] width 33 height 25
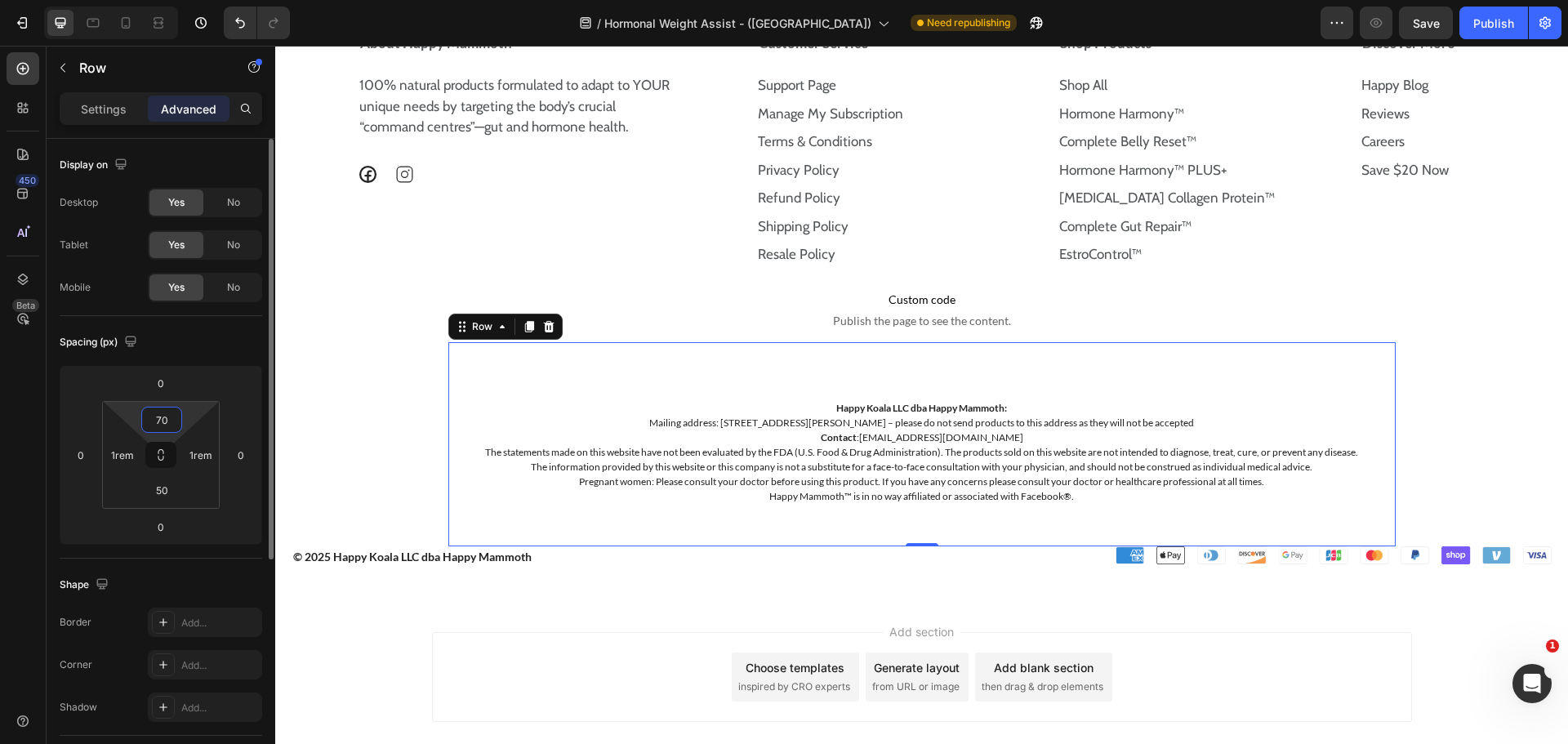
scroll to position [11919, 0]
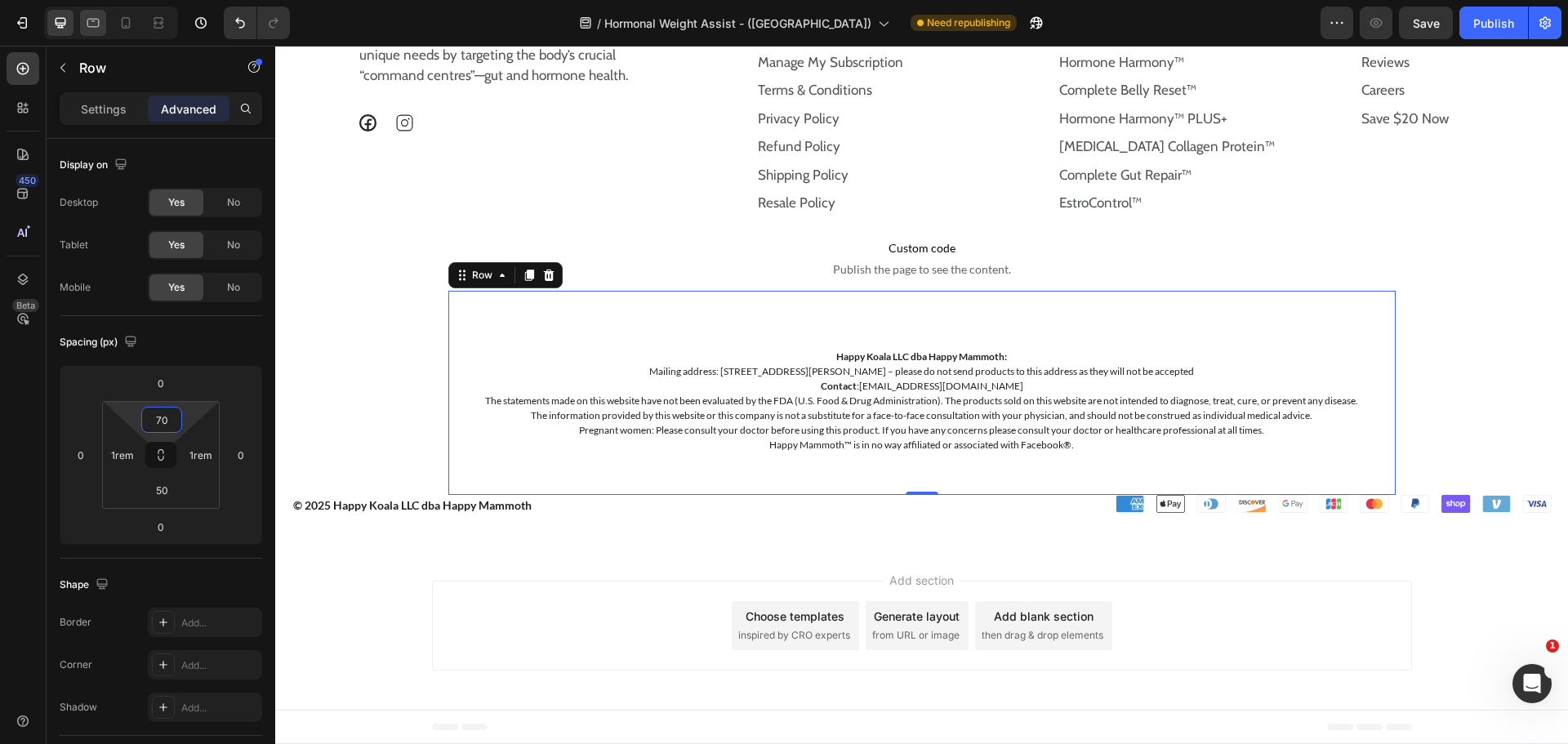
click at [92, 28] on icon at bounding box center [93, 23] width 16 height 16
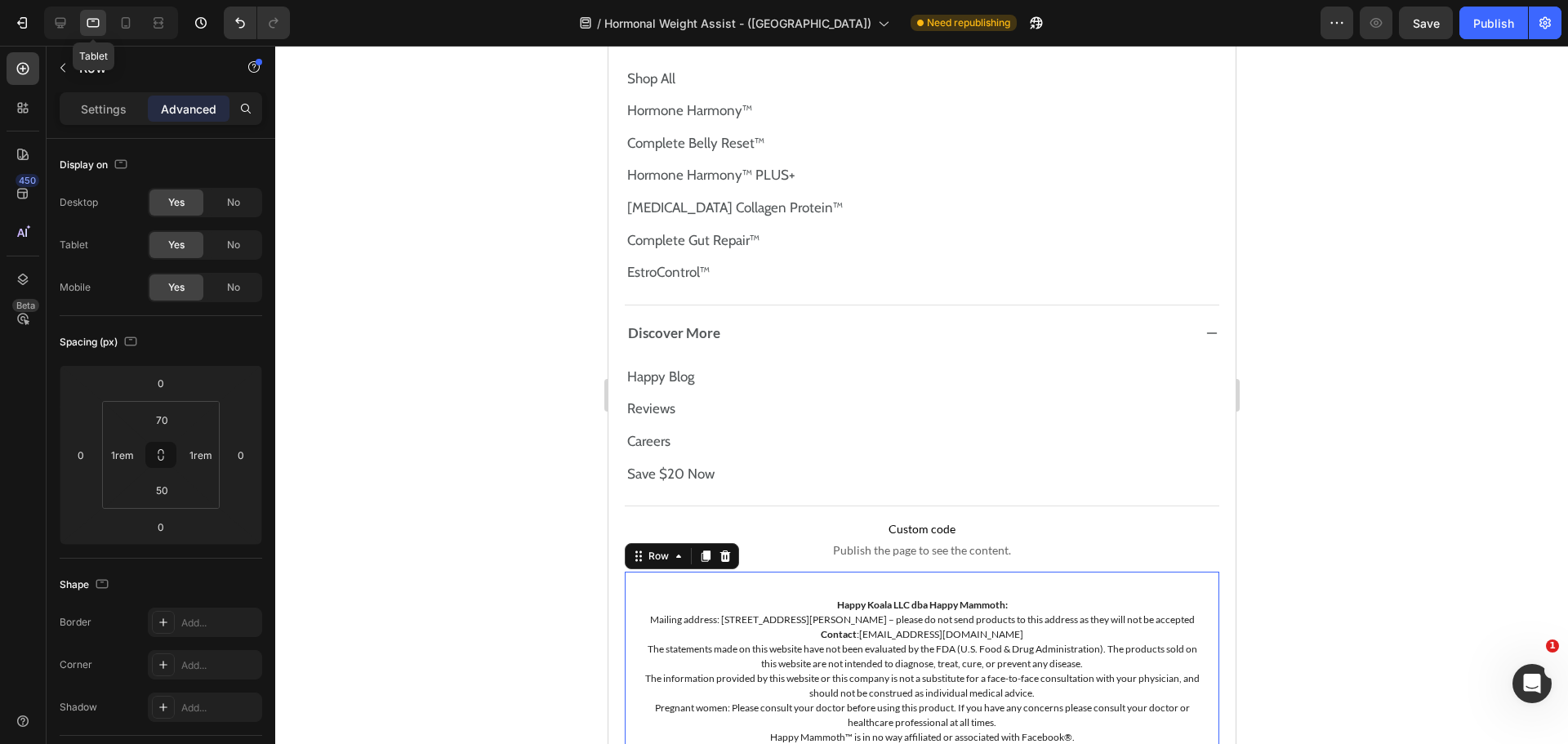
type input "30"
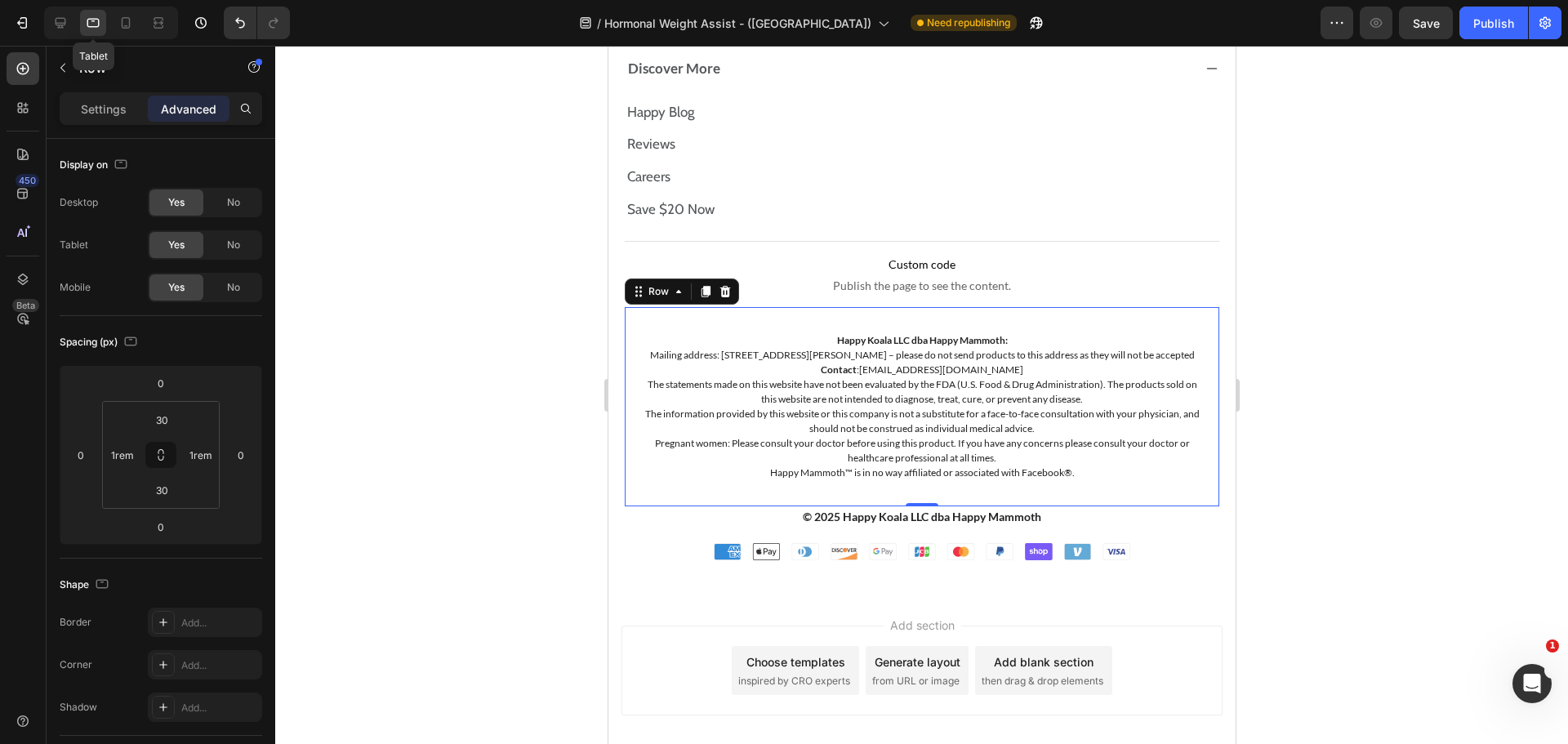
scroll to position [12243, 0]
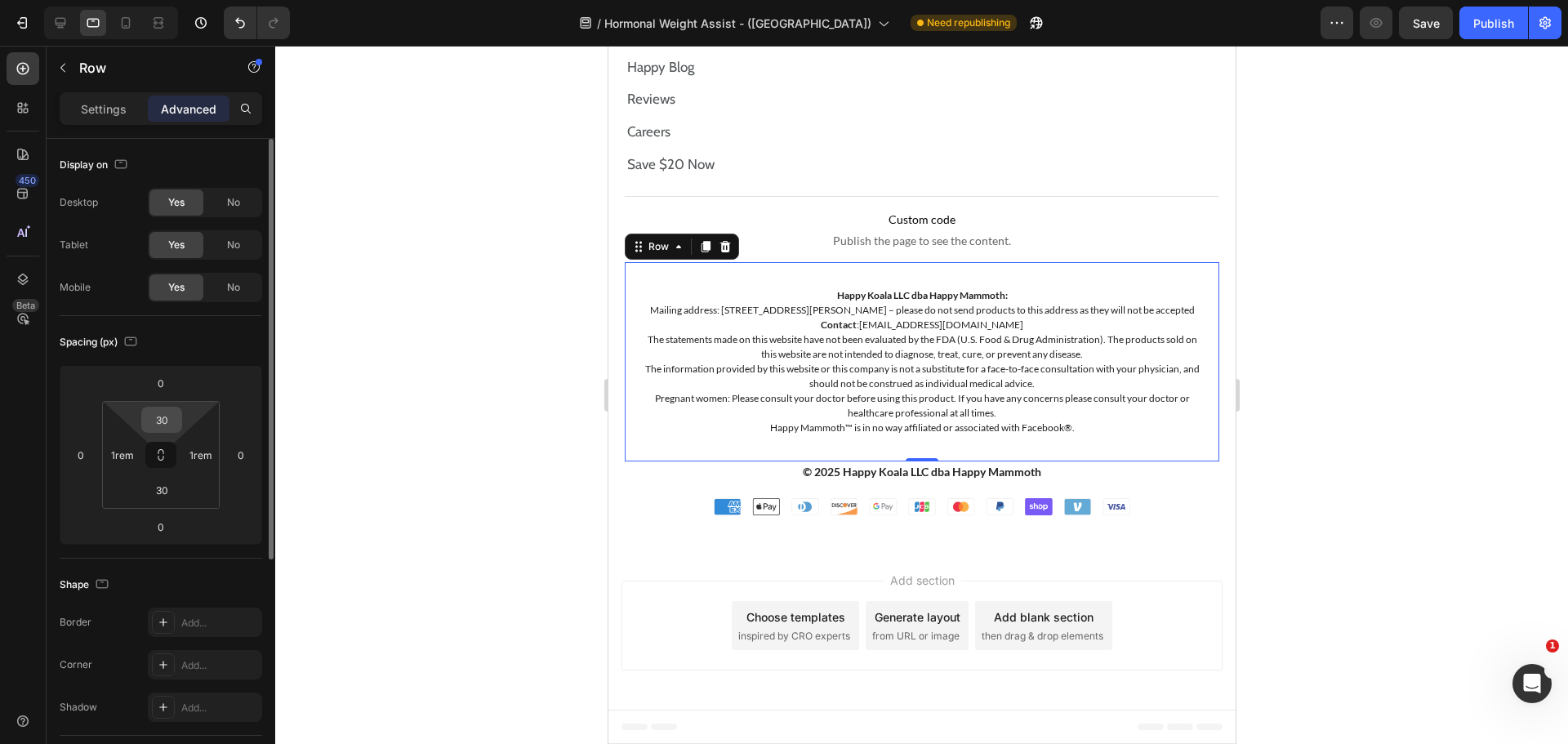
click at [180, 430] on div "30" at bounding box center [162, 420] width 41 height 27
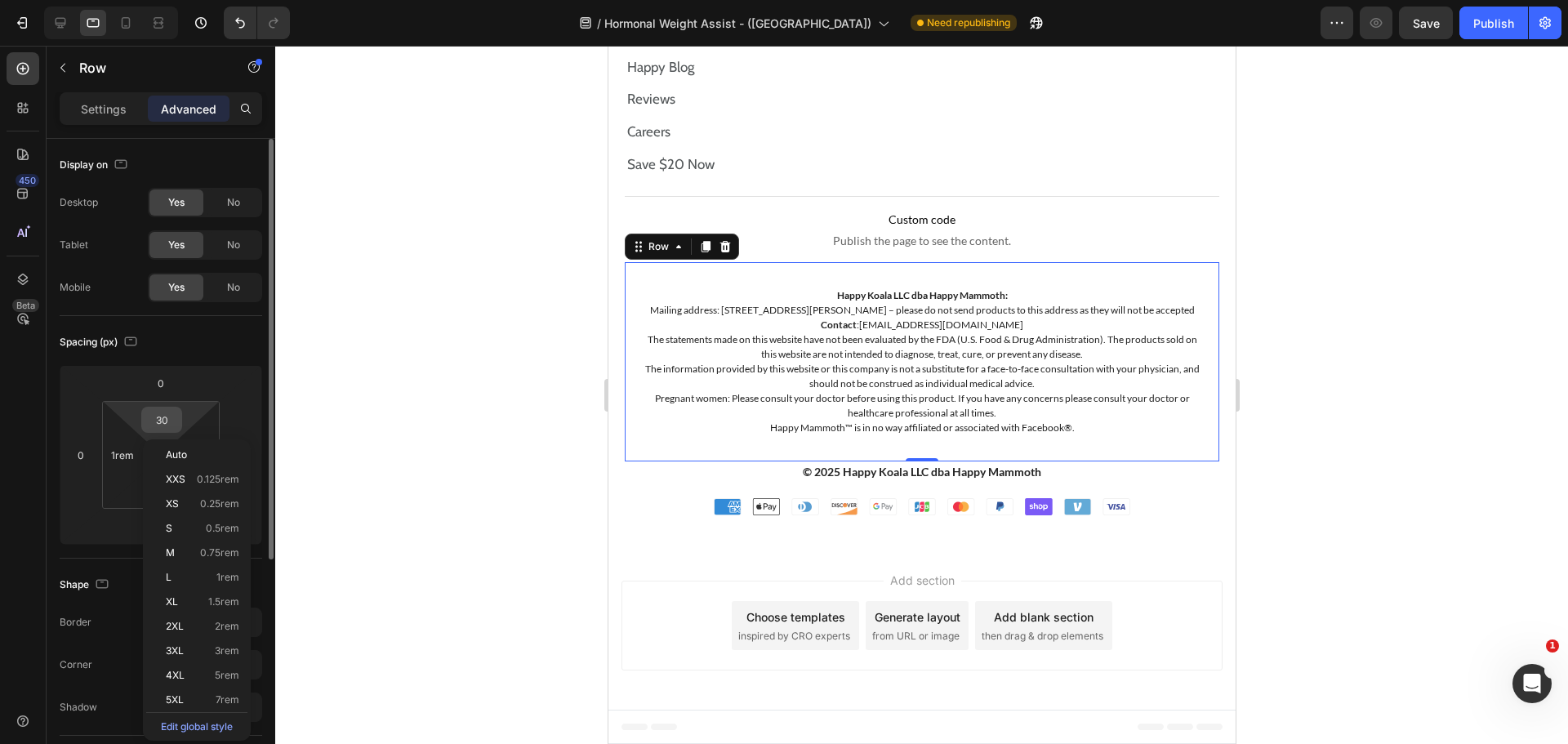
click at [173, 425] on input "30" at bounding box center [161, 420] width 33 height 25
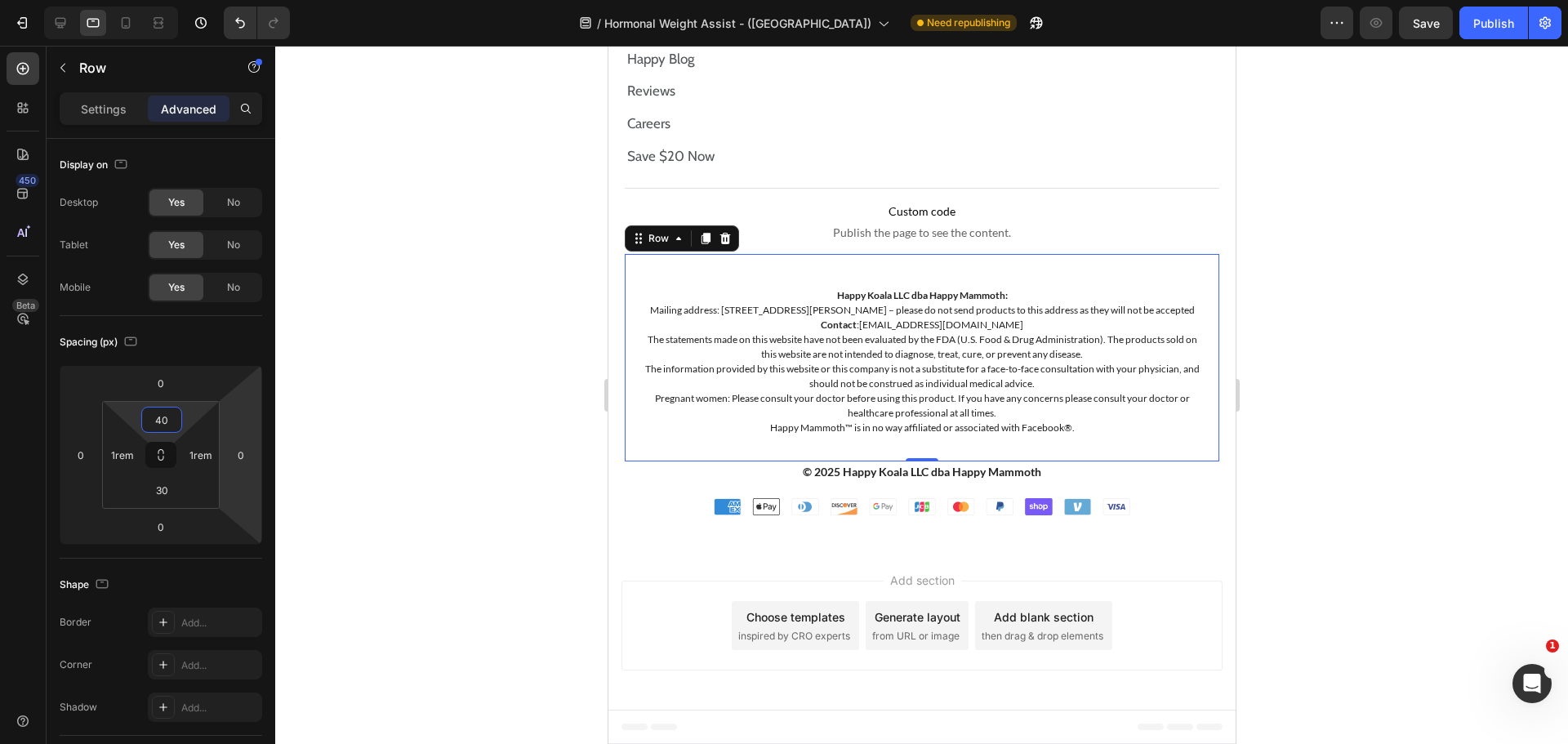
type input "40"
click at [1425, 31] on div "Save" at bounding box center [1426, 23] width 27 height 17
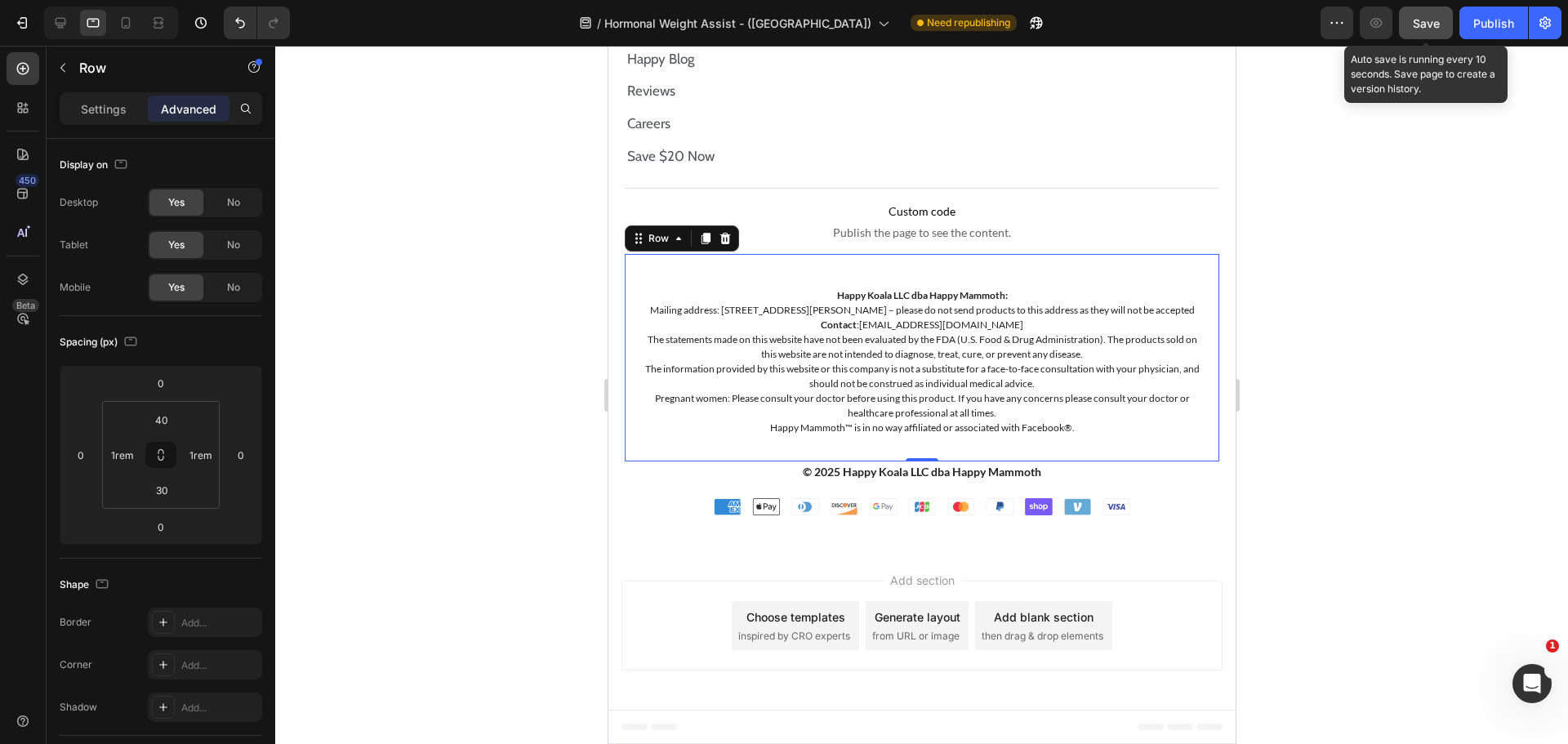
click at [1440, 28] on span "Save" at bounding box center [1426, 23] width 27 height 14
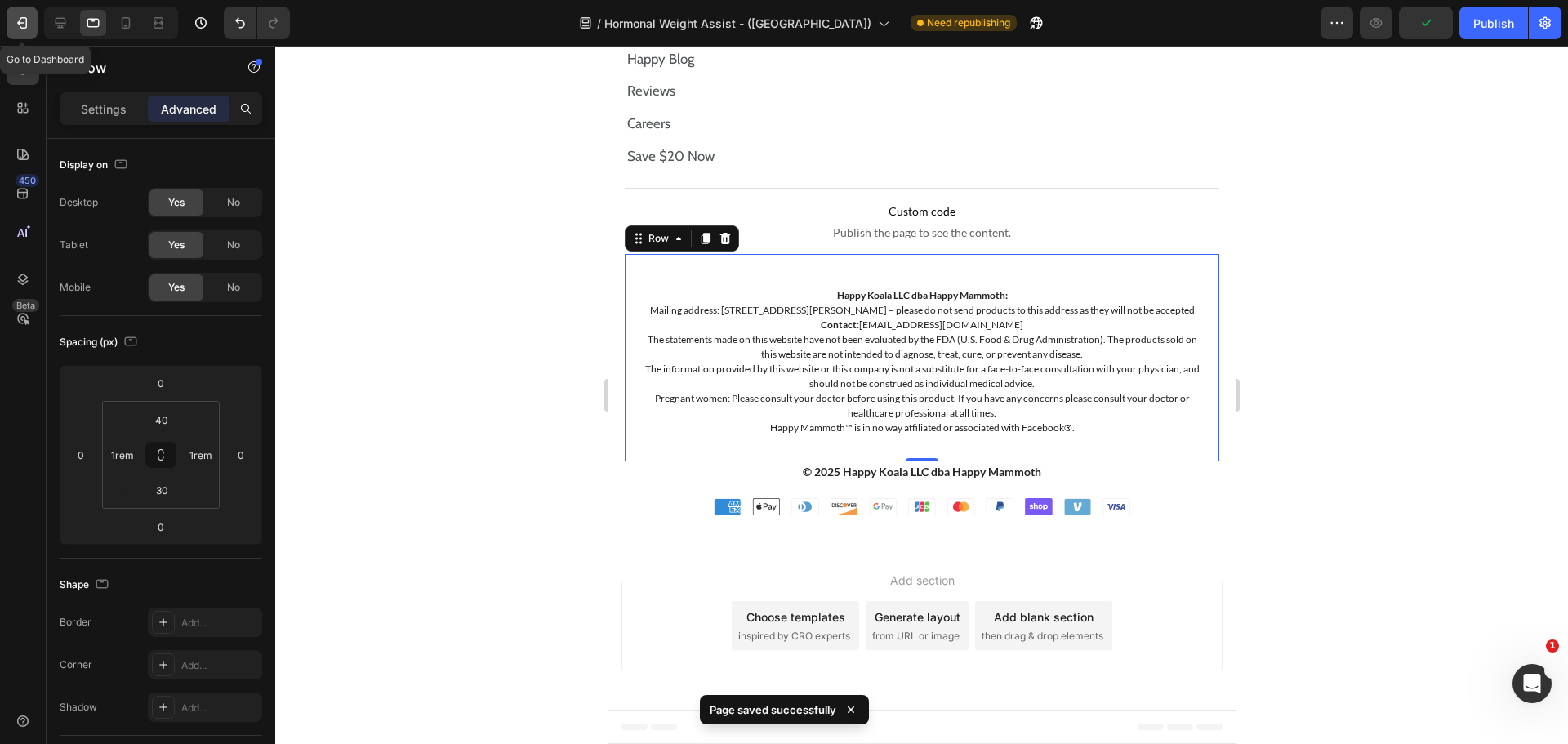
click at [19, 28] on icon "button" at bounding box center [22, 23] width 16 height 16
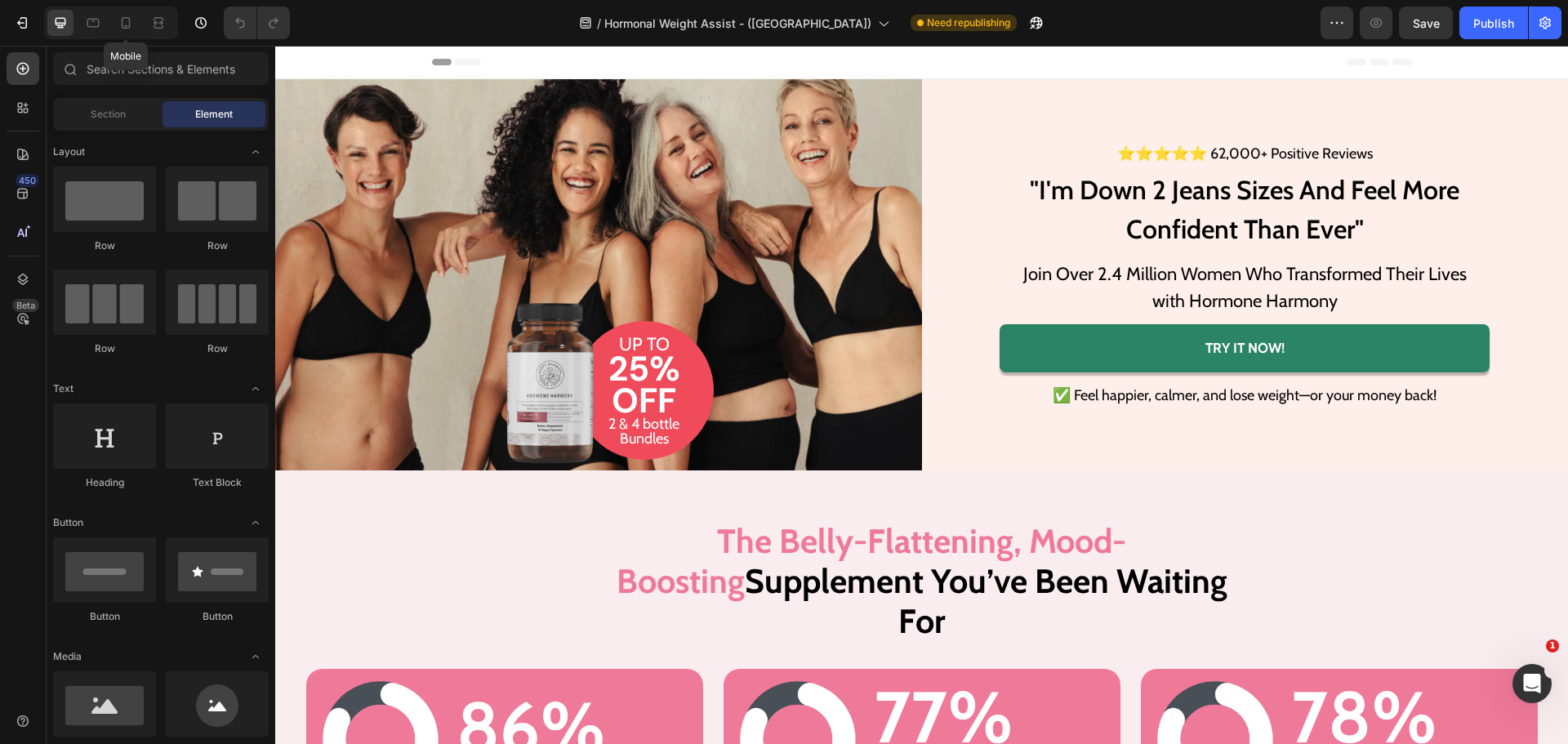
click at [140, 9] on div "Mobile" at bounding box center [111, 22] width 134 height 33
click at [130, 34] on div at bounding box center [126, 23] width 27 height 27
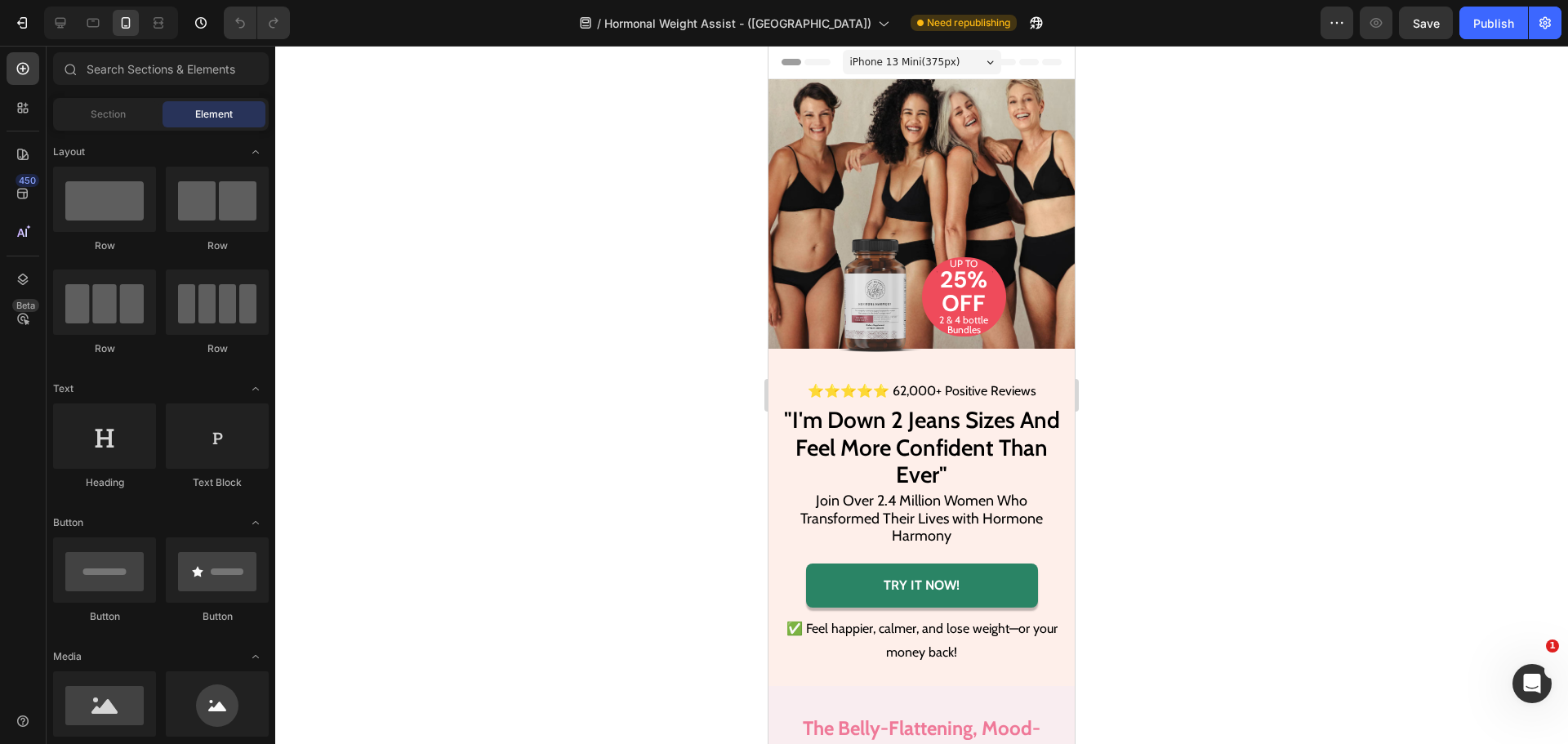
click at [1565, 634] on div at bounding box center [921, 395] width 1293 height 698
click at [1563, 634] on div at bounding box center [921, 395] width 1293 height 698
click at [1561, 717] on div at bounding box center [921, 395] width 1293 height 698
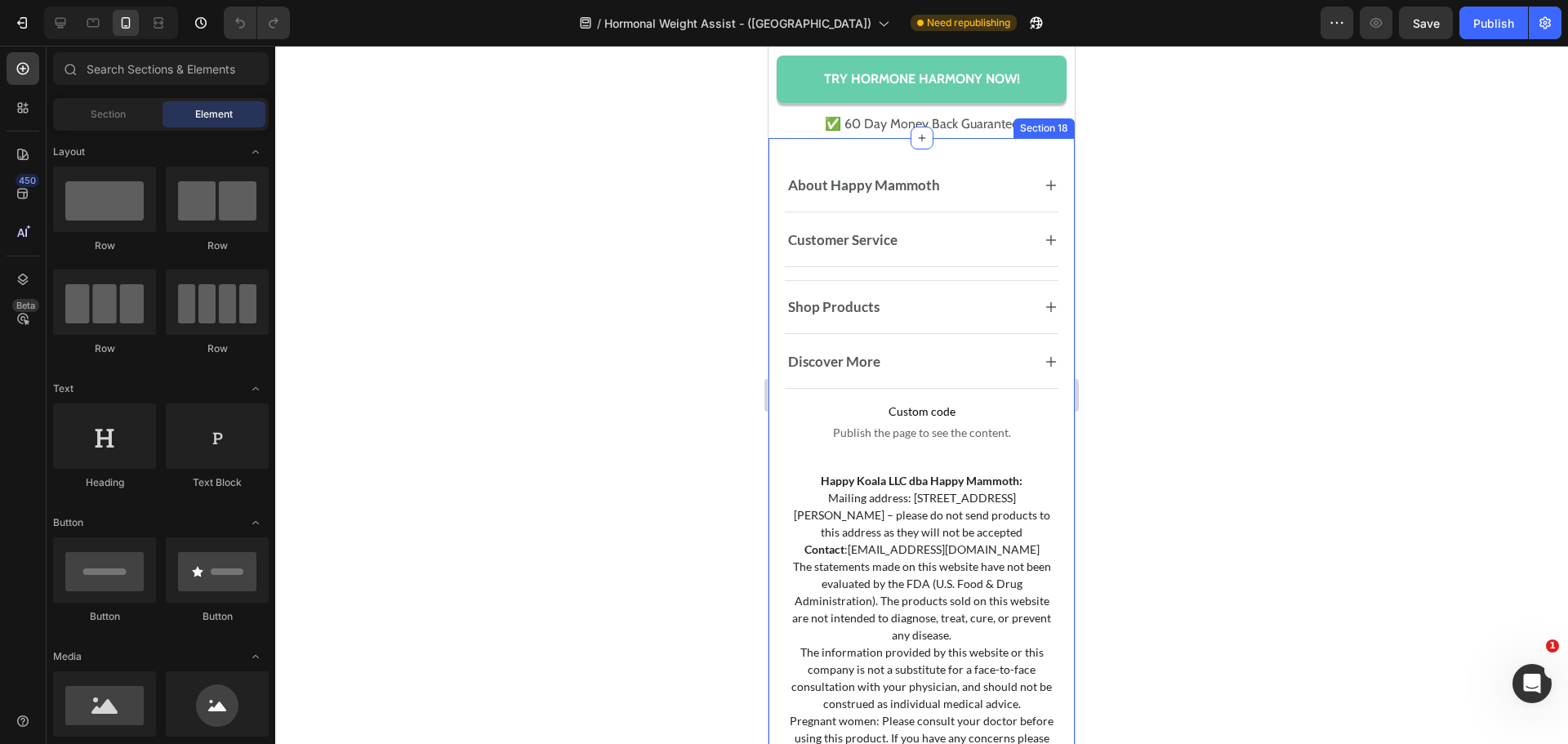
scroll to position [13243, 0]
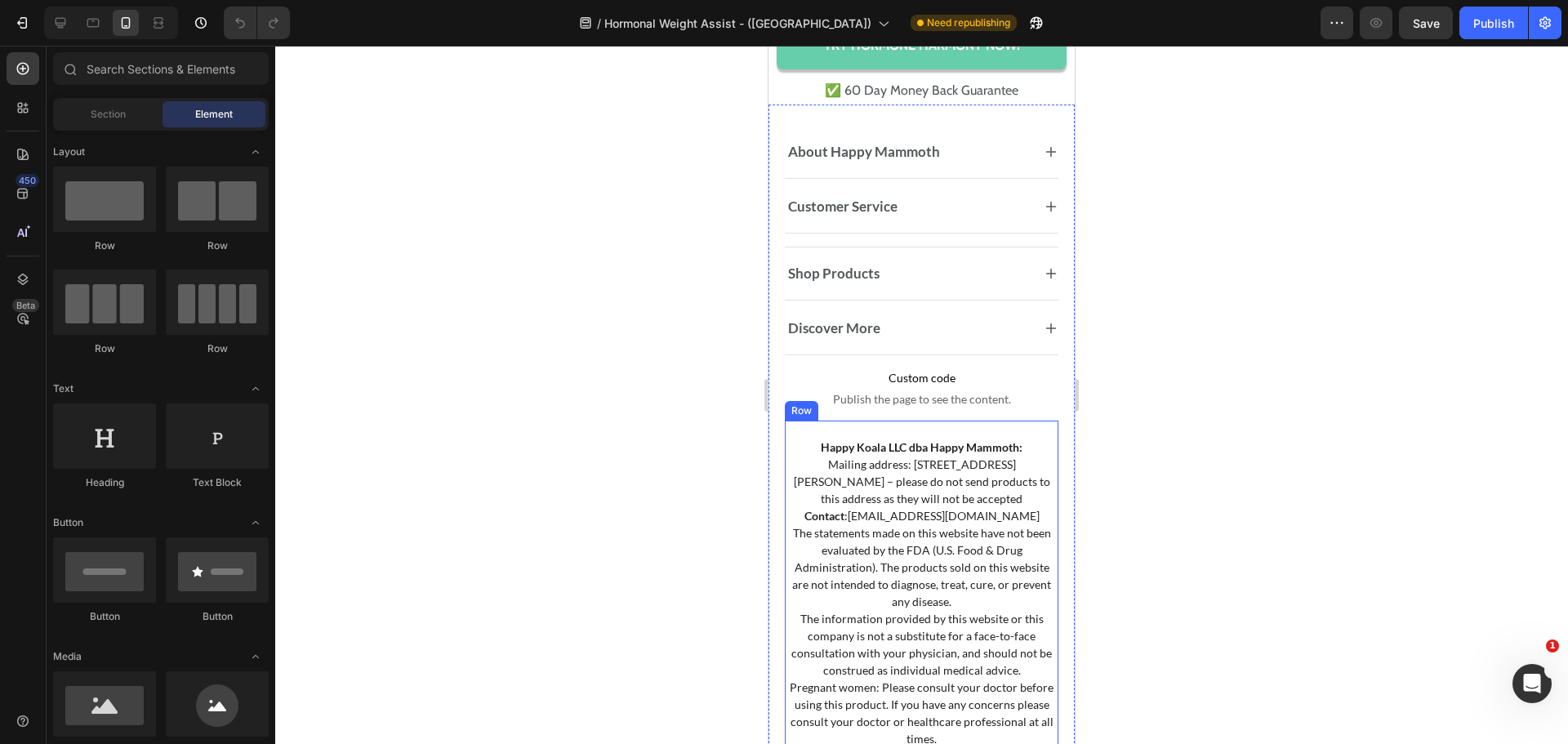
click at [1034, 486] on div "Happy Koala LLC dba Happy Mammoth: Mailing address: [STREET_ADDRESS][PERSON_NAM…" at bounding box center [922, 614] width 274 height 387
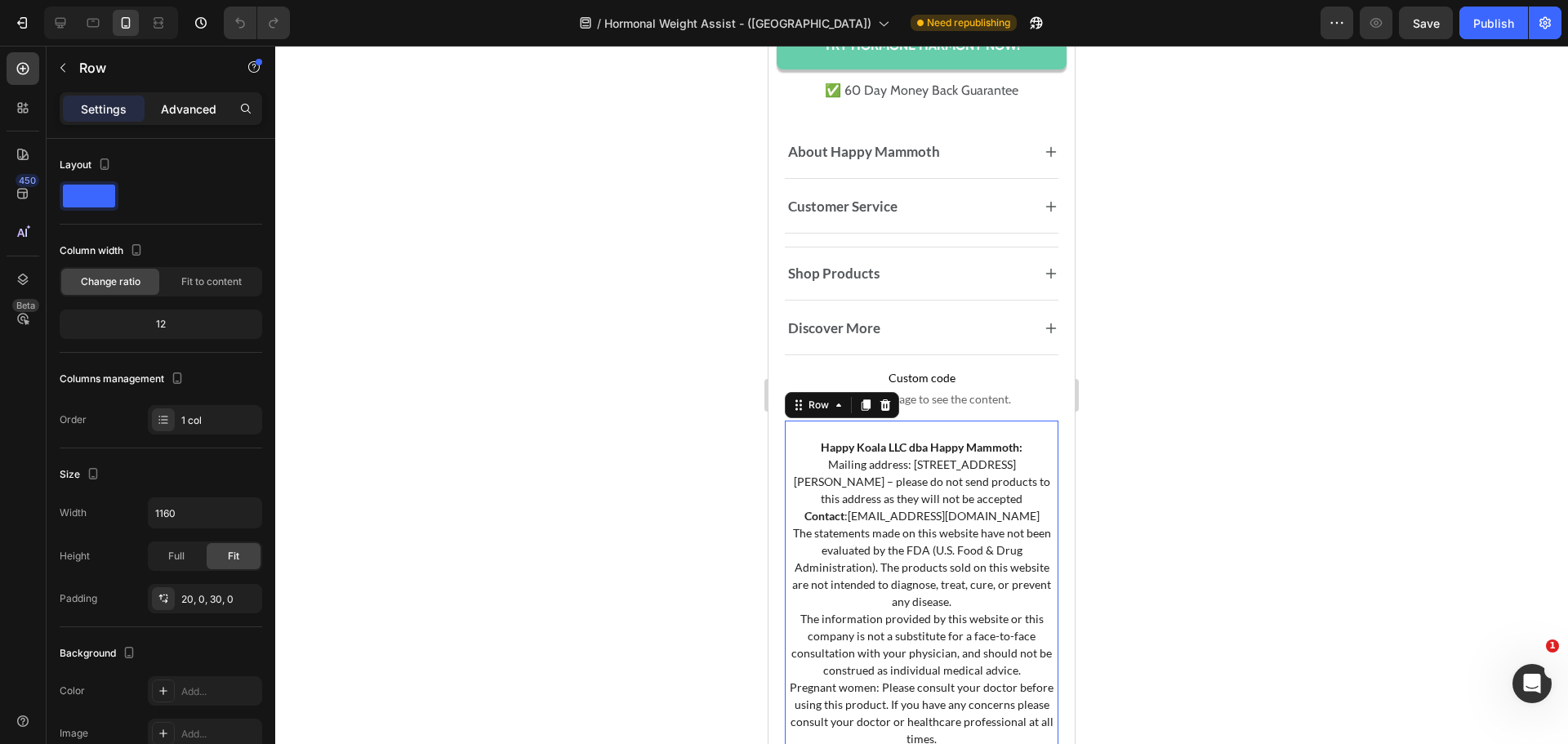
click at [171, 118] on div "Advanced" at bounding box center [188, 109] width 81 height 27
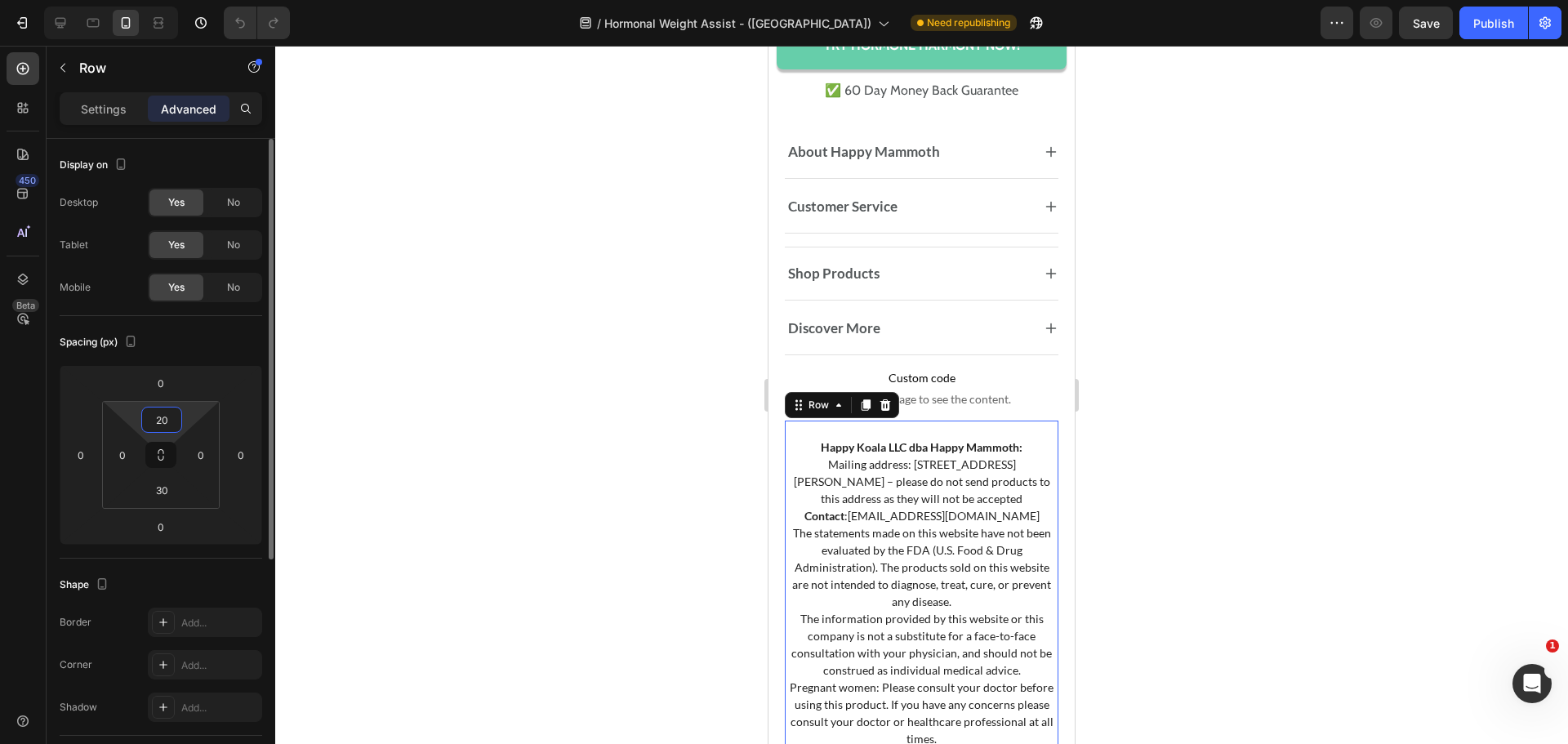
click at [152, 414] on input "20" at bounding box center [161, 420] width 33 height 25
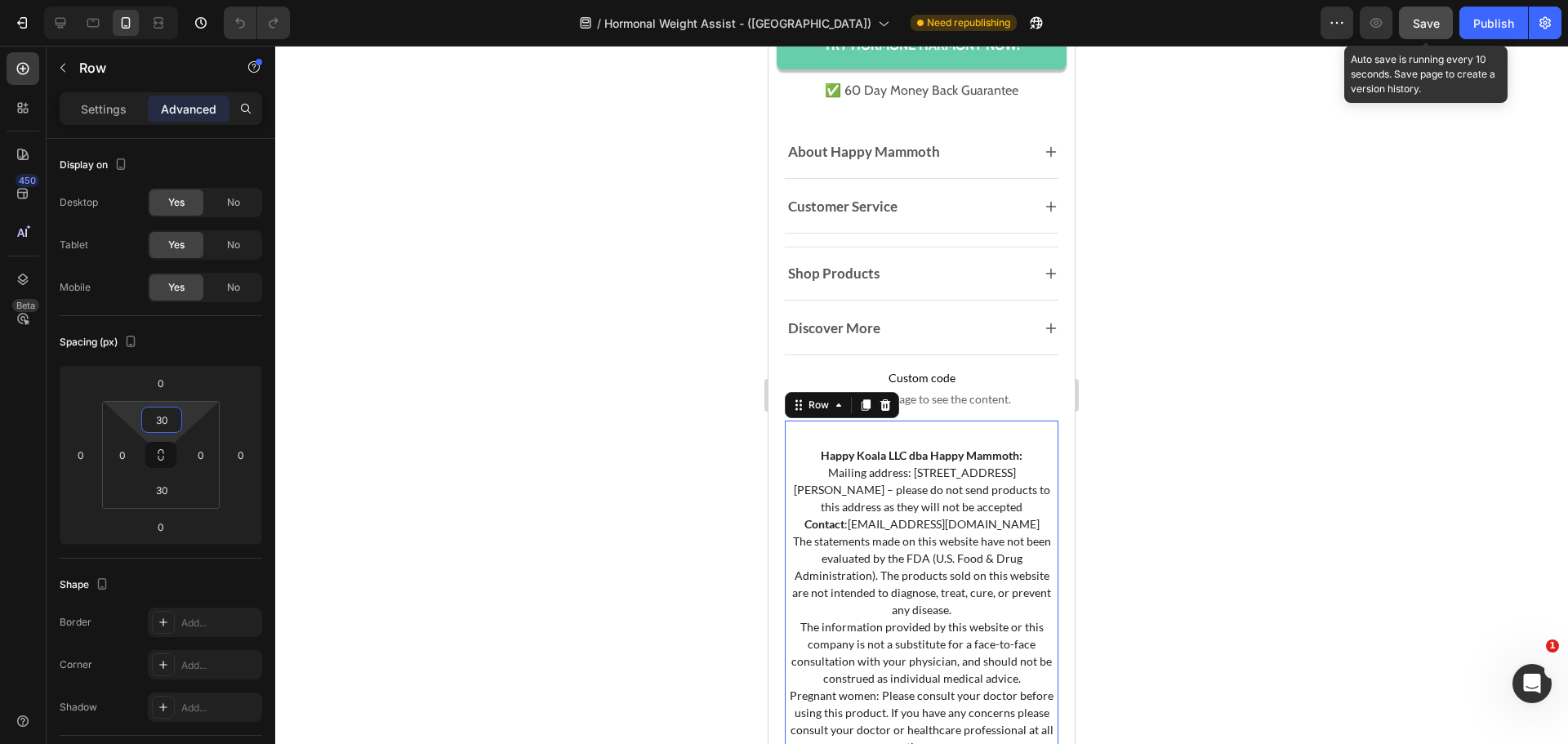
click at [1441, 20] on button "Save" at bounding box center [1426, 22] width 54 height 33
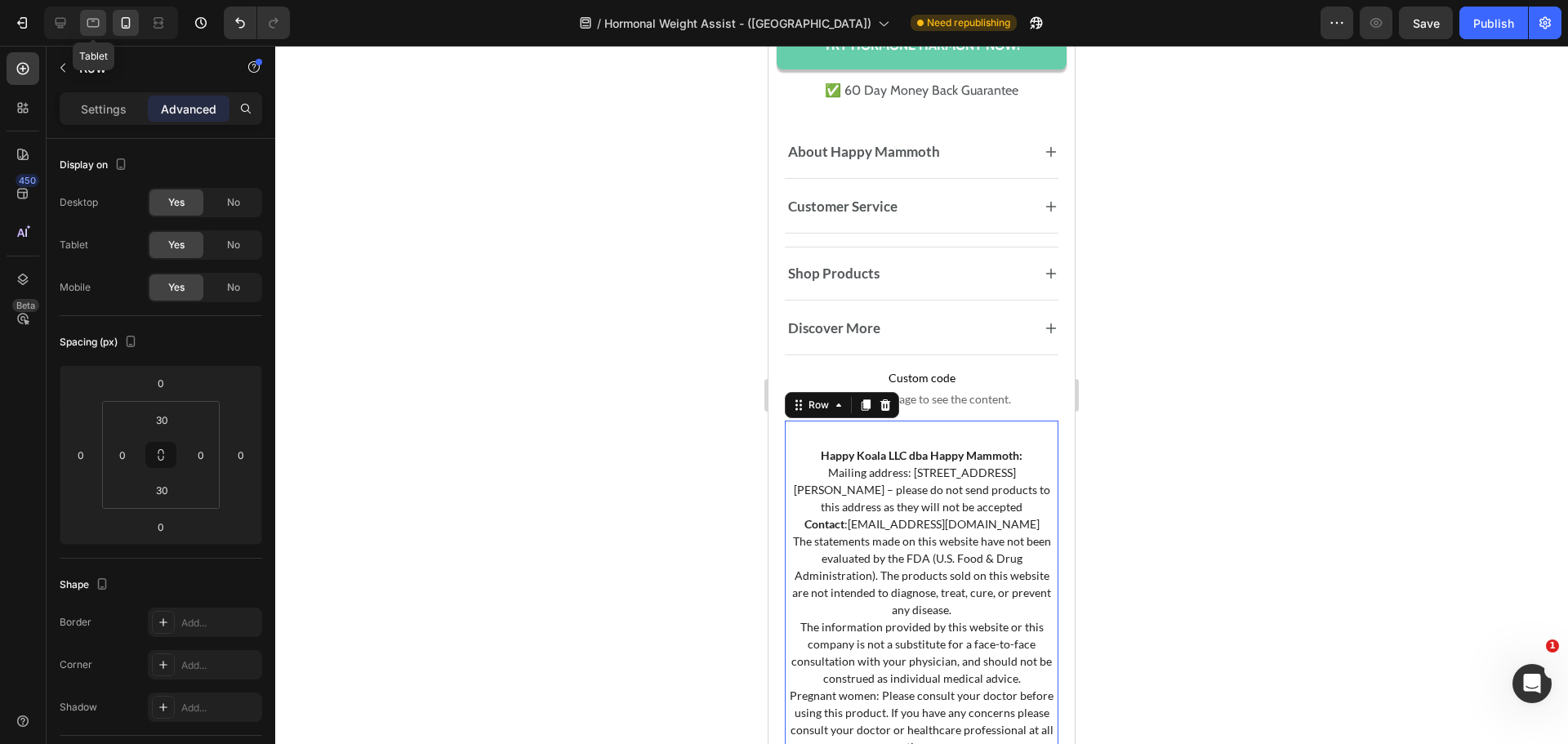
click at [86, 28] on icon at bounding box center [93, 23] width 16 height 16
type input "40"
type input "1rem"
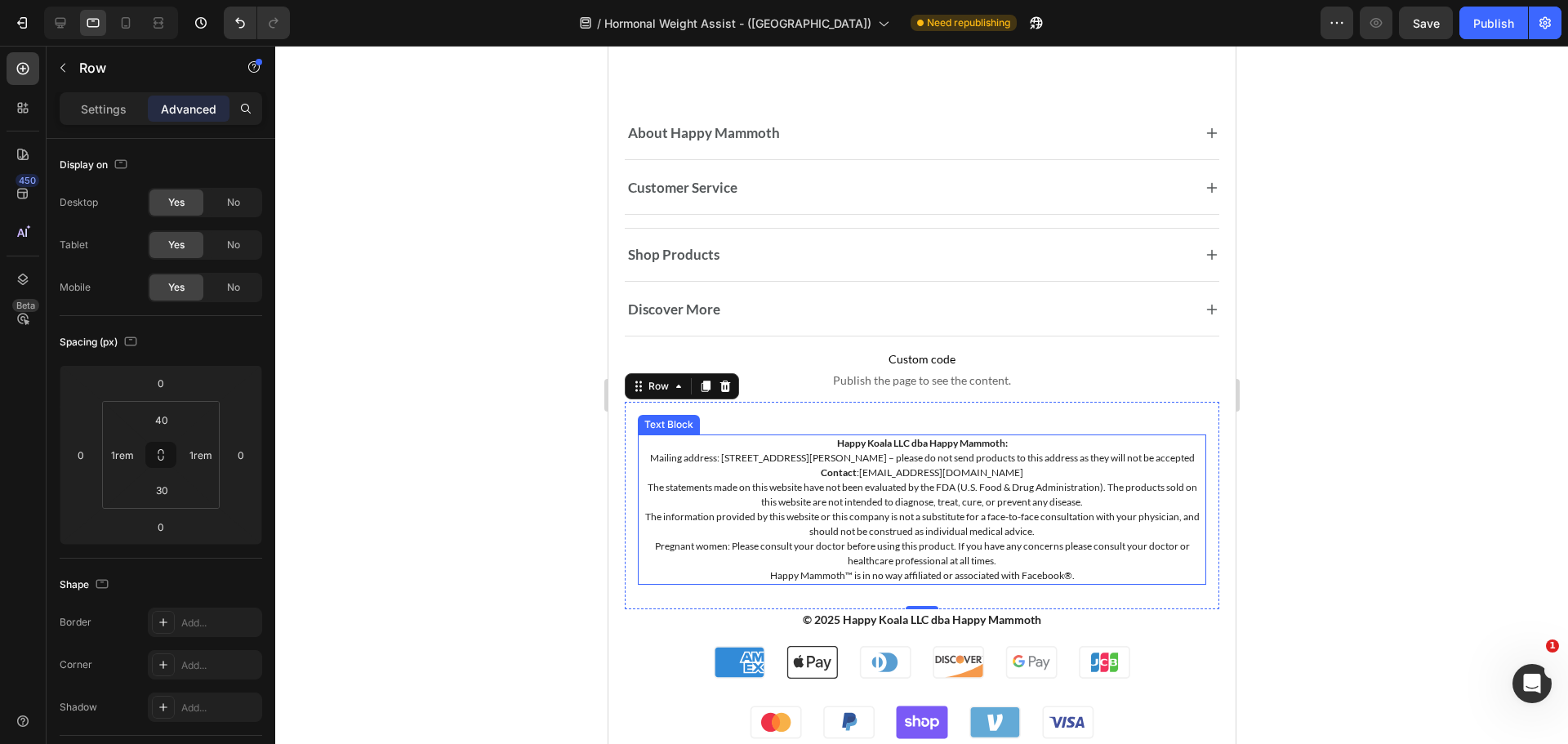
scroll to position [13570, 0]
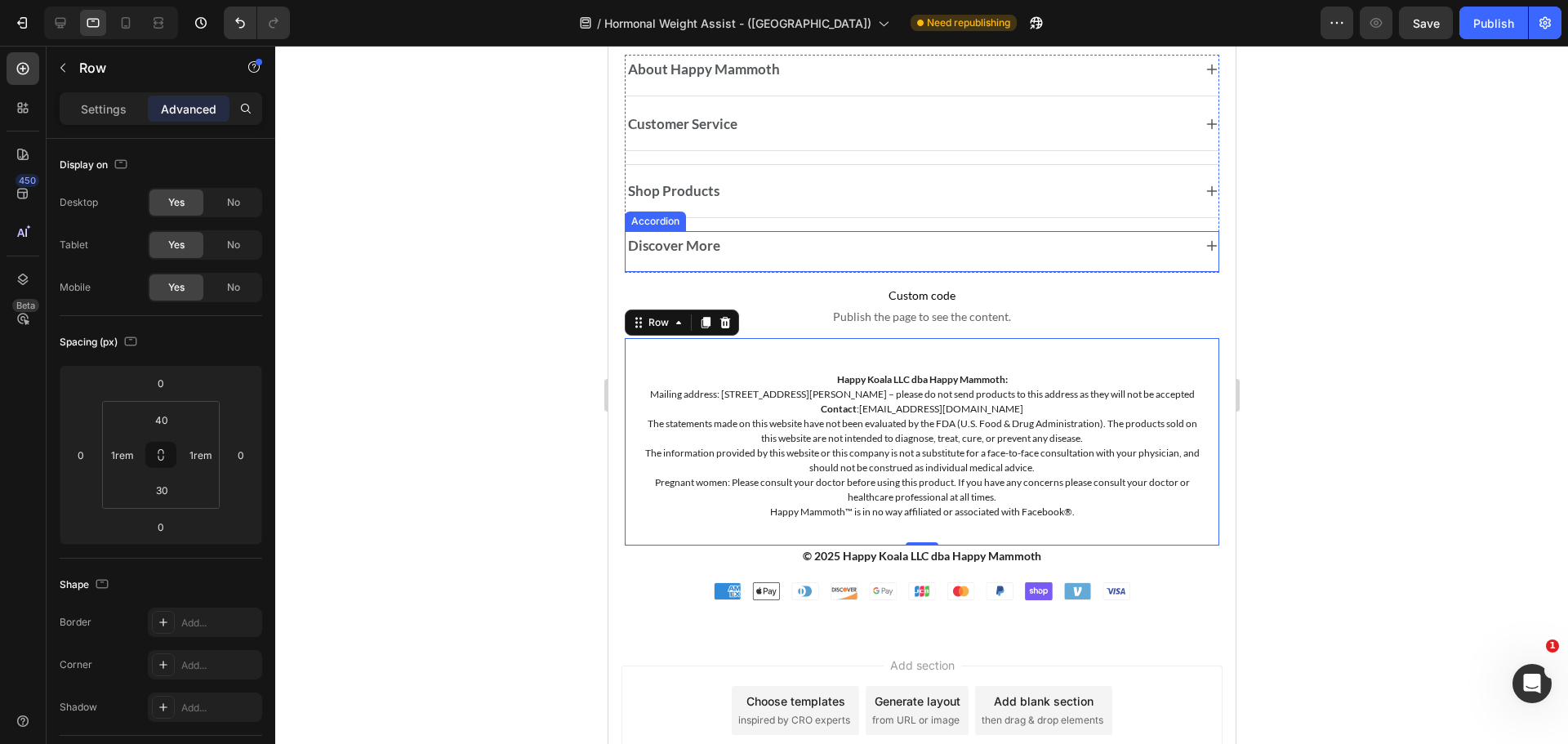
click at [1131, 241] on div "Discover More" at bounding box center [908, 246] width 567 height 23
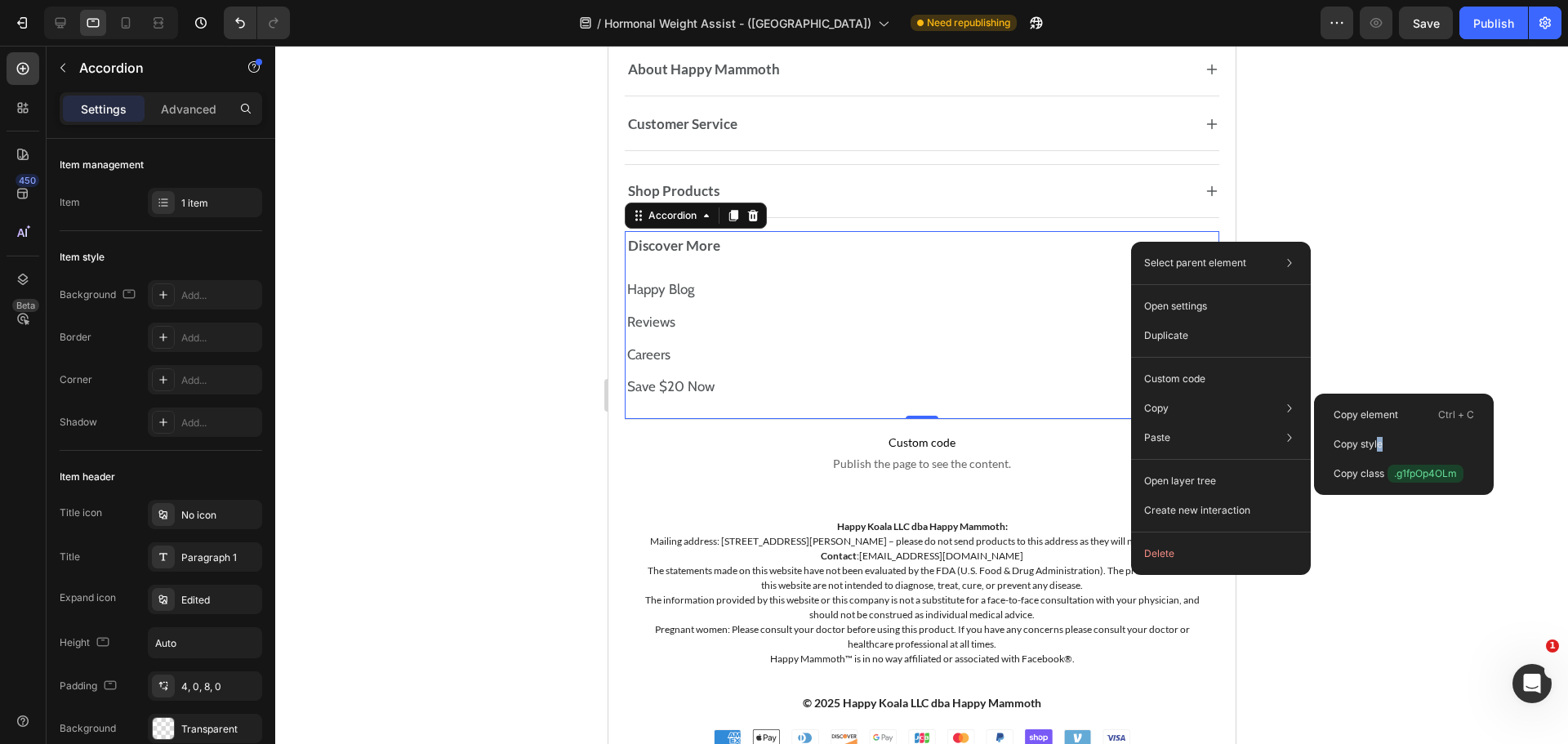
click at [1382, 445] on p "Copy style" at bounding box center [1358, 444] width 49 height 15
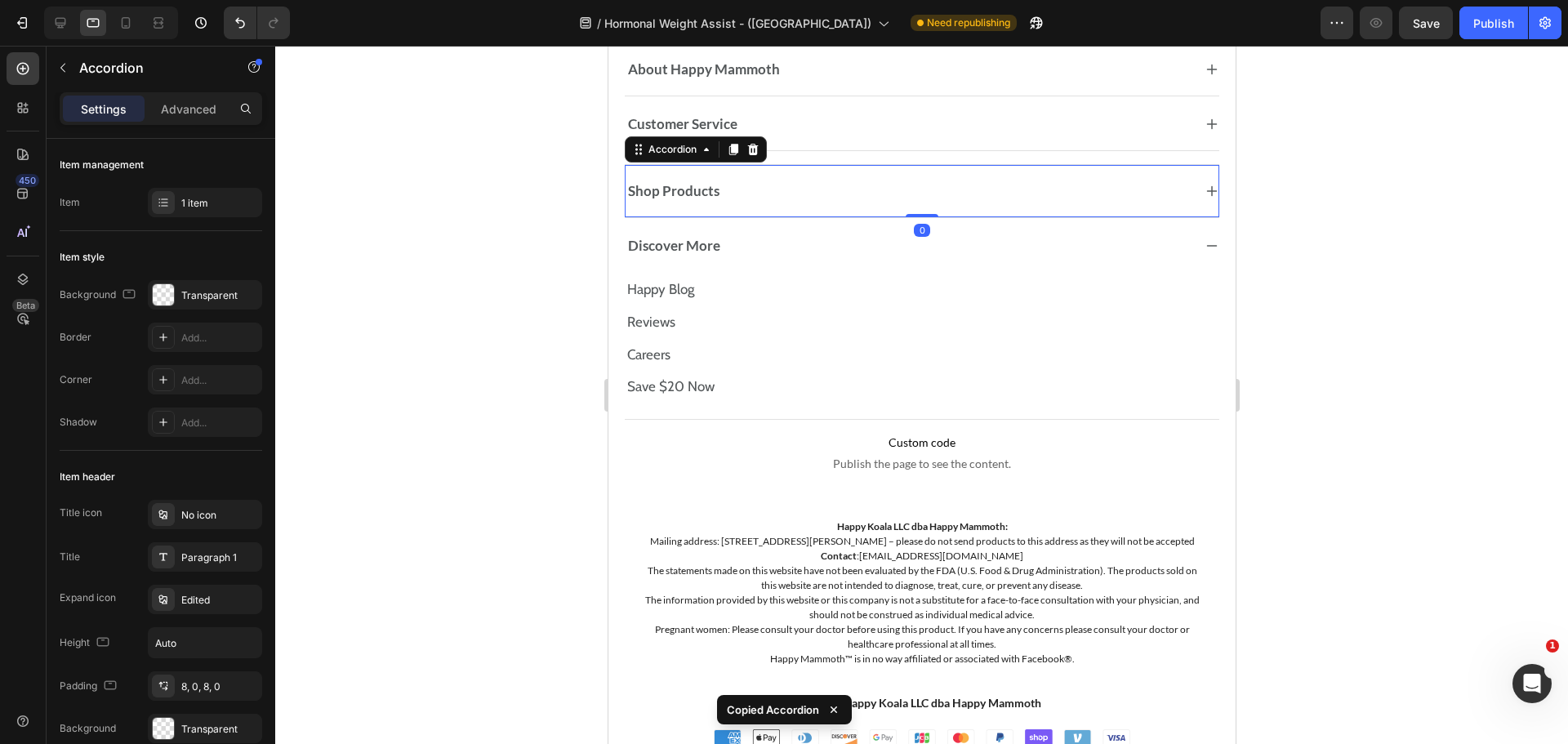
click at [1046, 178] on div "Shop Products" at bounding box center [921, 191] width 593 height 36
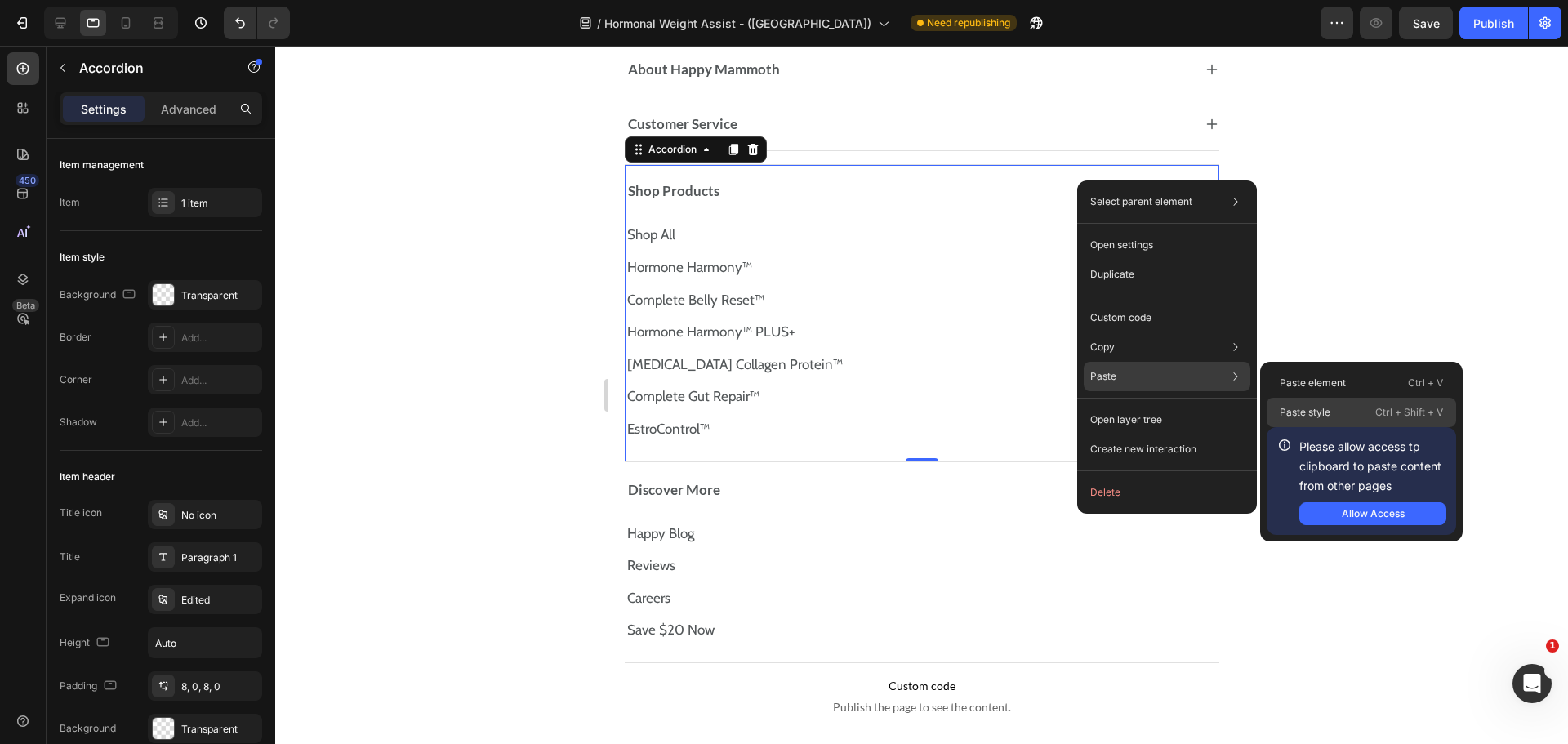
click at [1330, 411] on p "Paste style" at bounding box center [1305, 412] width 50 height 15
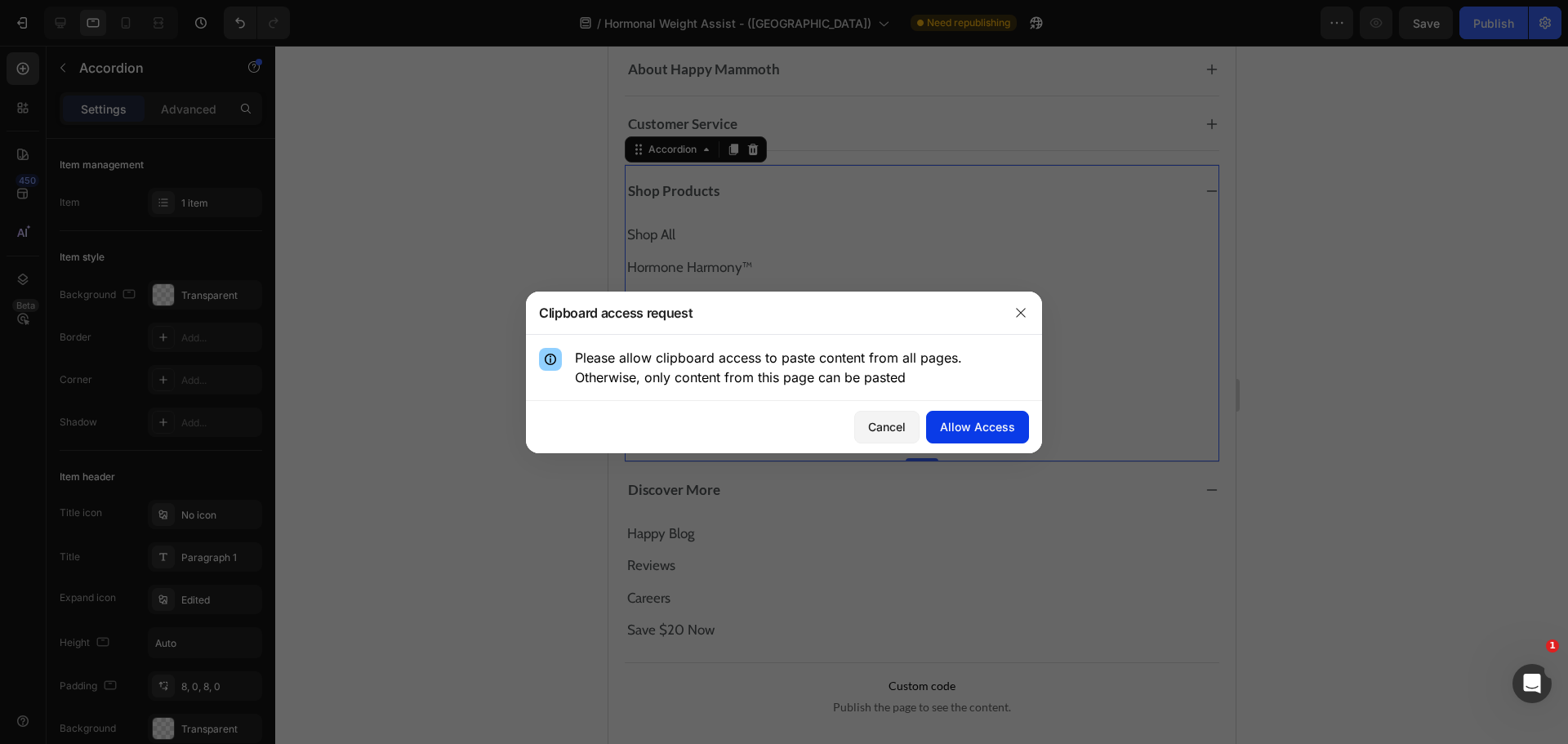
drag, startPoint x: 951, startPoint y: 421, endPoint x: 472, endPoint y: 445, distance: 479.6
click at [951, 418] on div "Allow Access" at bounding box center [978, 426] width 75 height 17
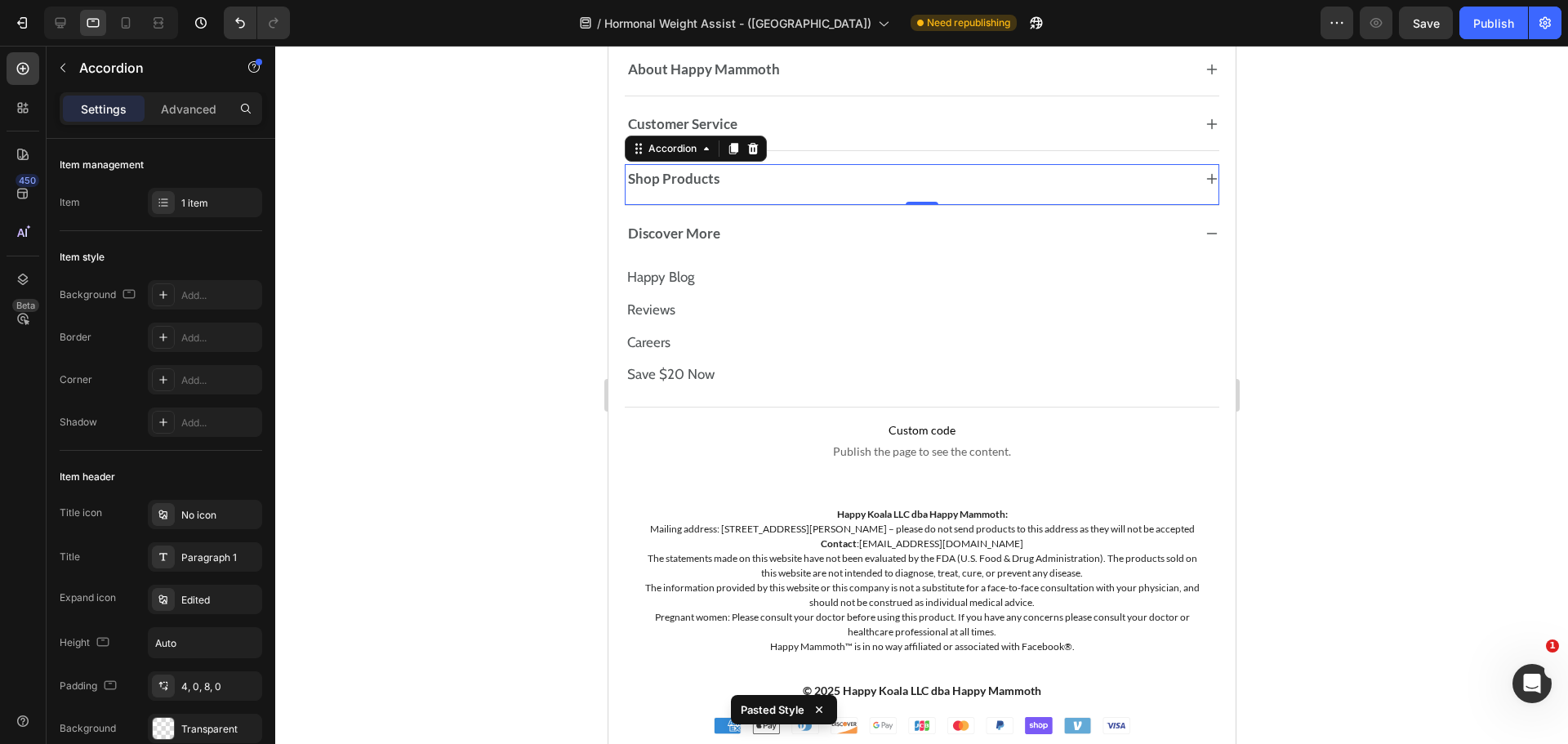
click at [1372, 300] on div at bounding box center [921, 395] width 1293 height 698
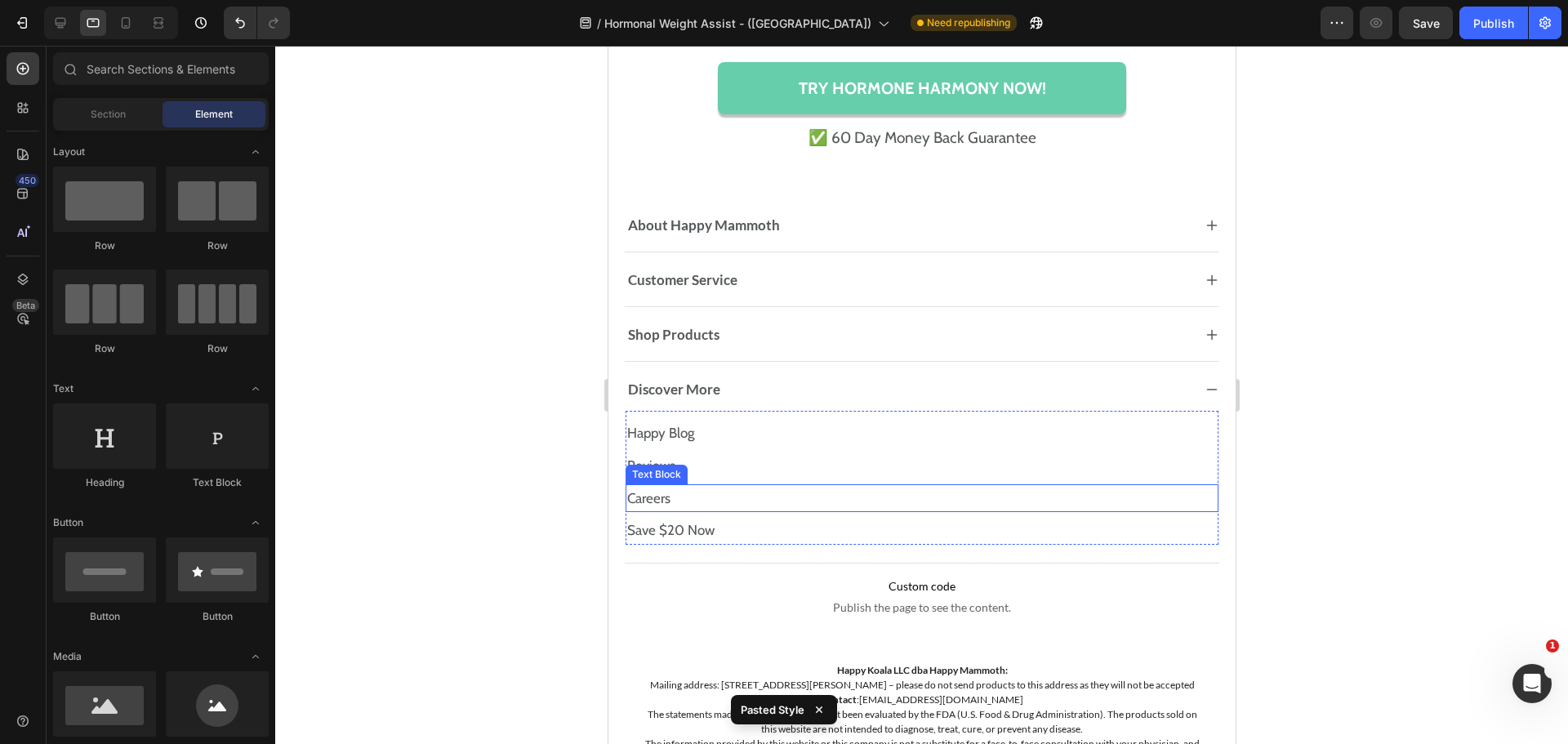
scroll to position [13473, 0]
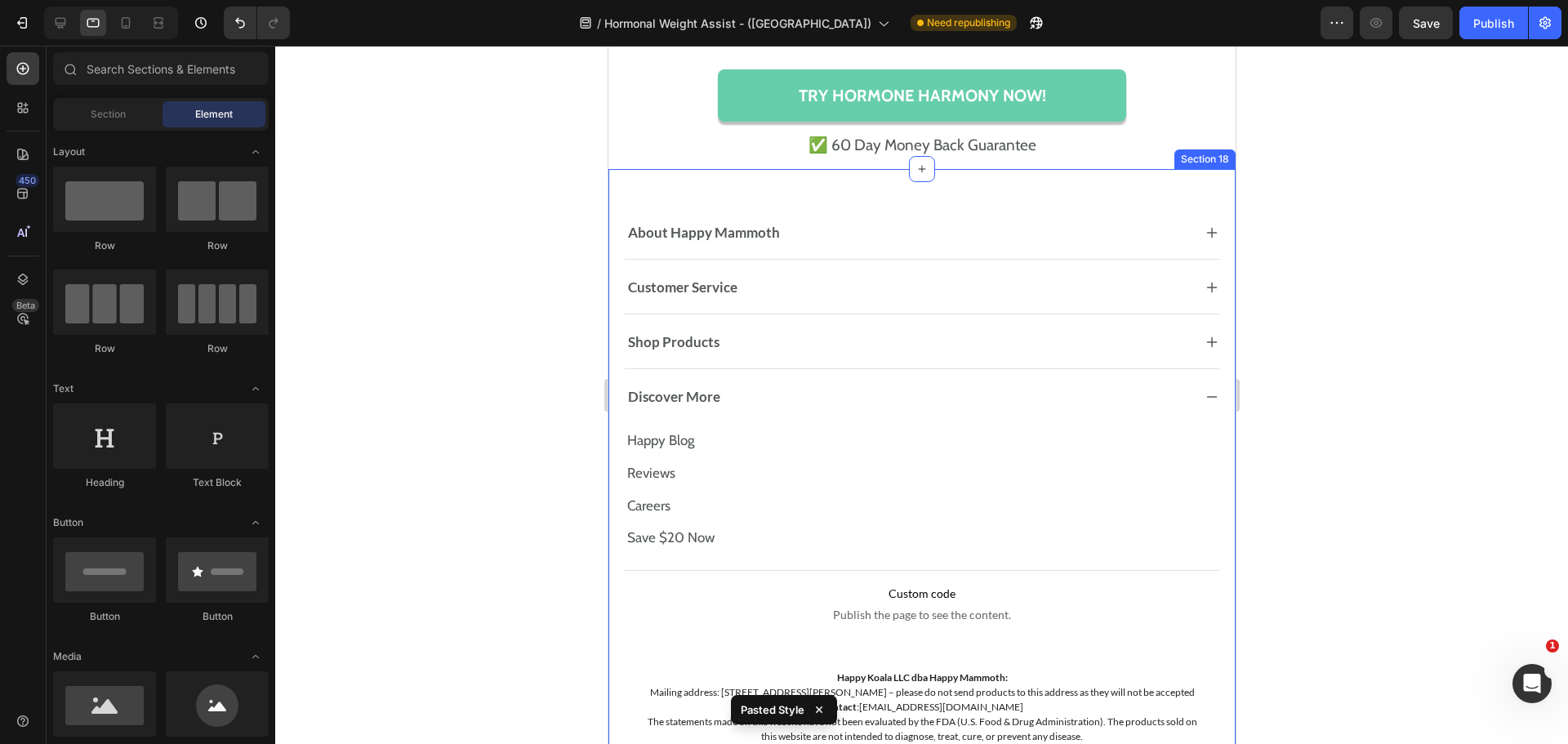
click at [1413, 34] on button "Save" at bounding box center [1426, 22] width 54 height 33
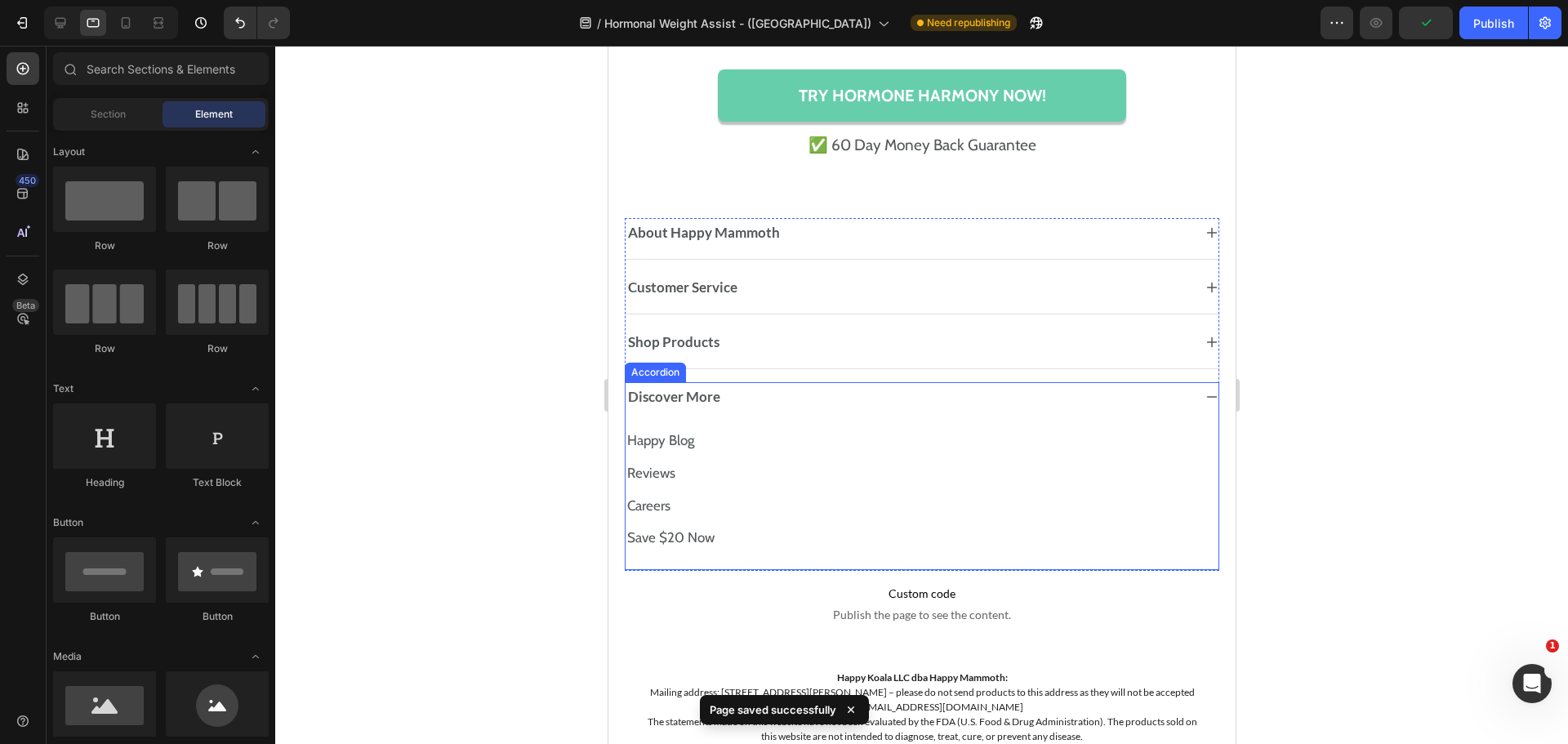
click at [1185, 399] on div "Discover More" at bounding box center [921, 398] width 593 height 33
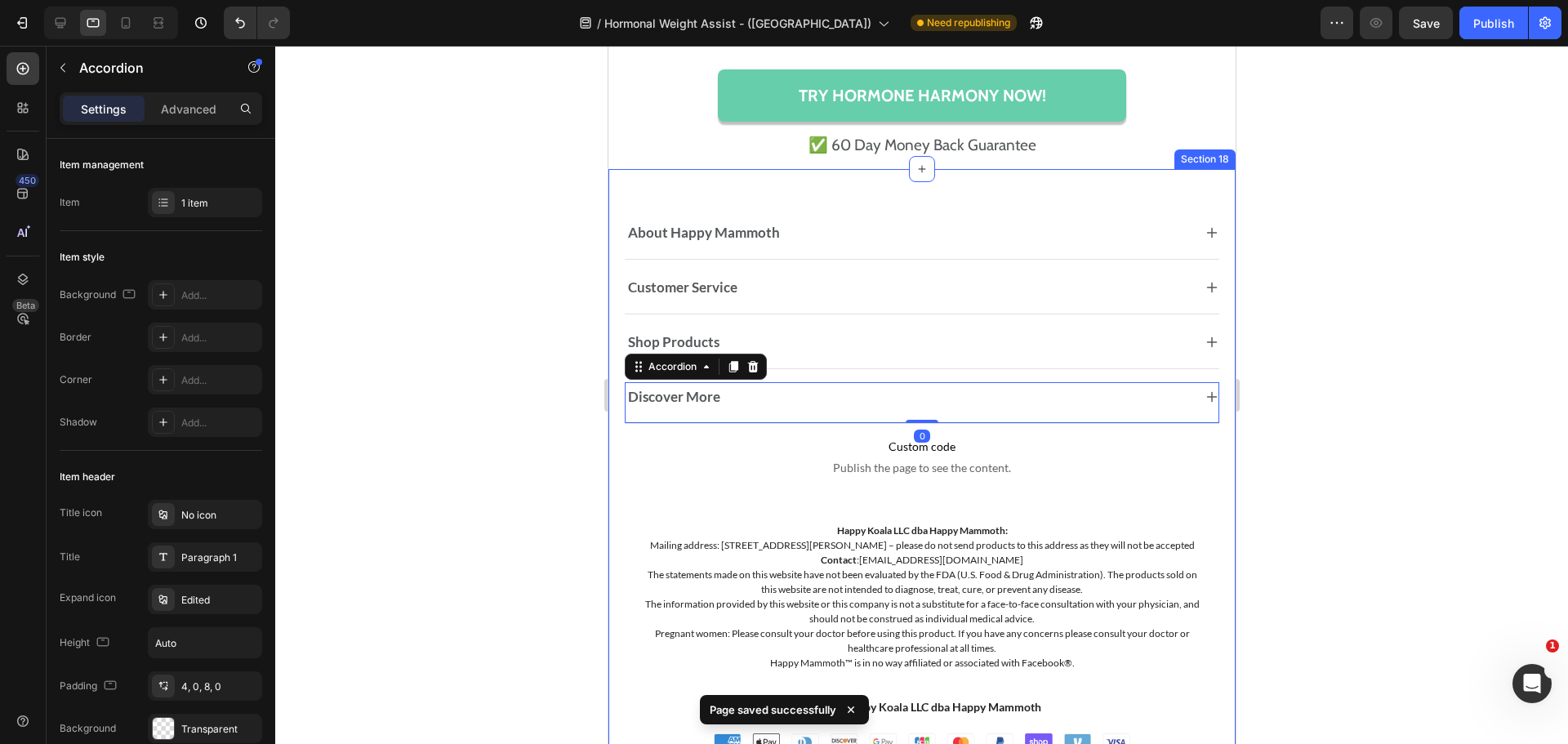
click at [1214, 450] on div "About Happy Mammoth Accordion Customer Service Accordion Shop Products Accordio…" at bounding box center [921, 475] width 628 height 614
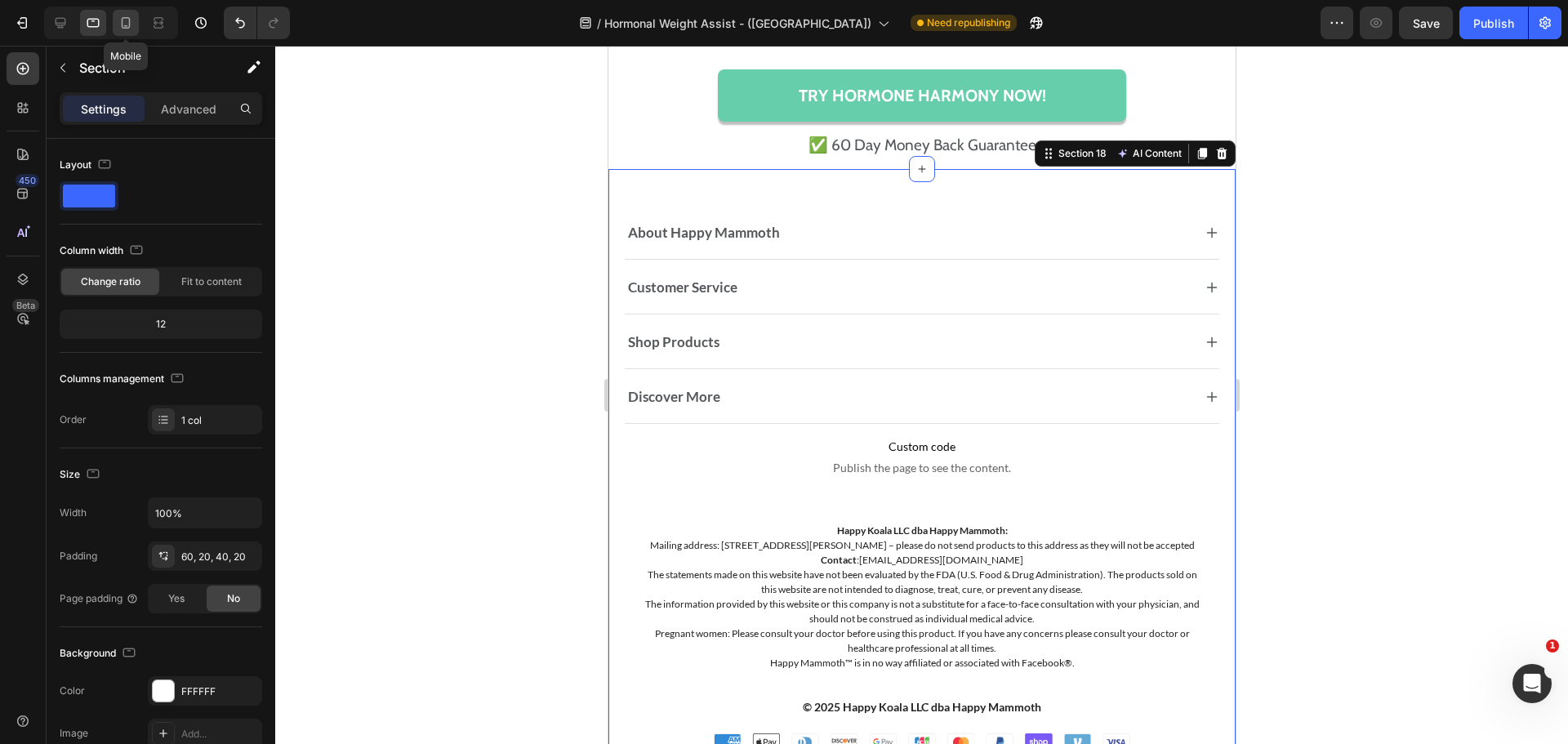
click at [118, 24] on icon at bounding box center [126, 23] width 16 height 16
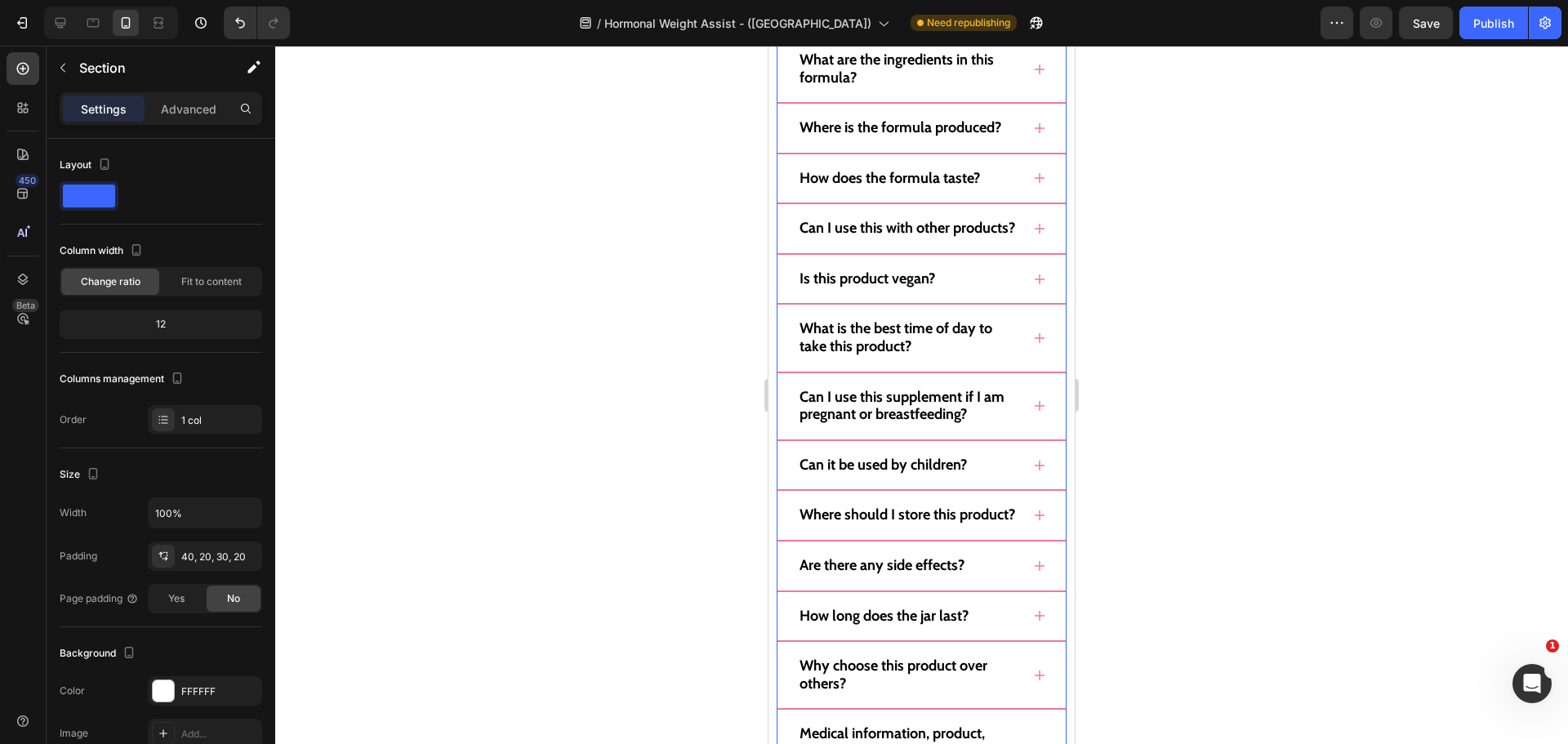
scroll to position [12465, 0]
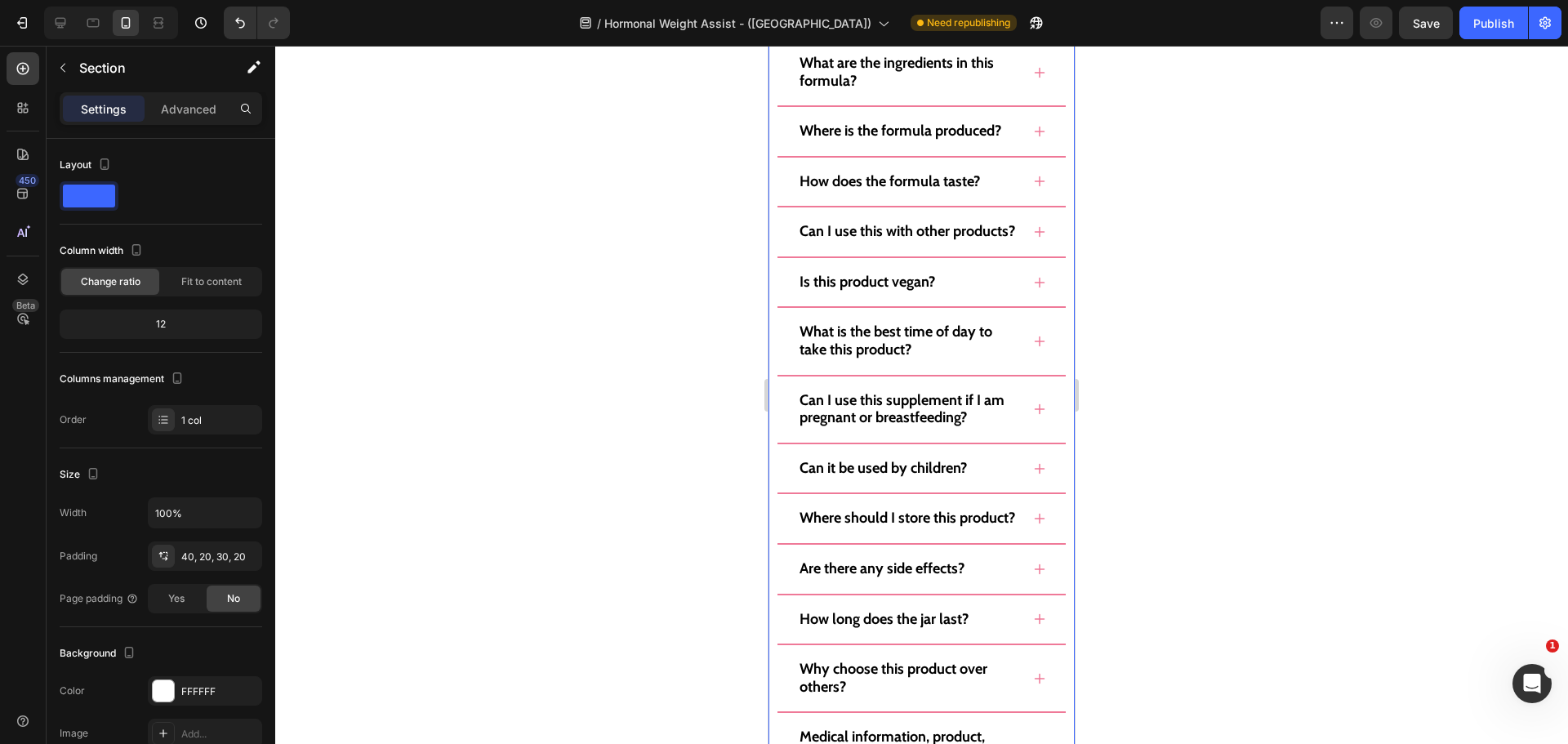
click at [972, 352] on div "Still Not Sure? Heading Here Are The Top 15 Questions We Get About Hormone Harm…" at bounding box center [921, 371] width 306 height 1152
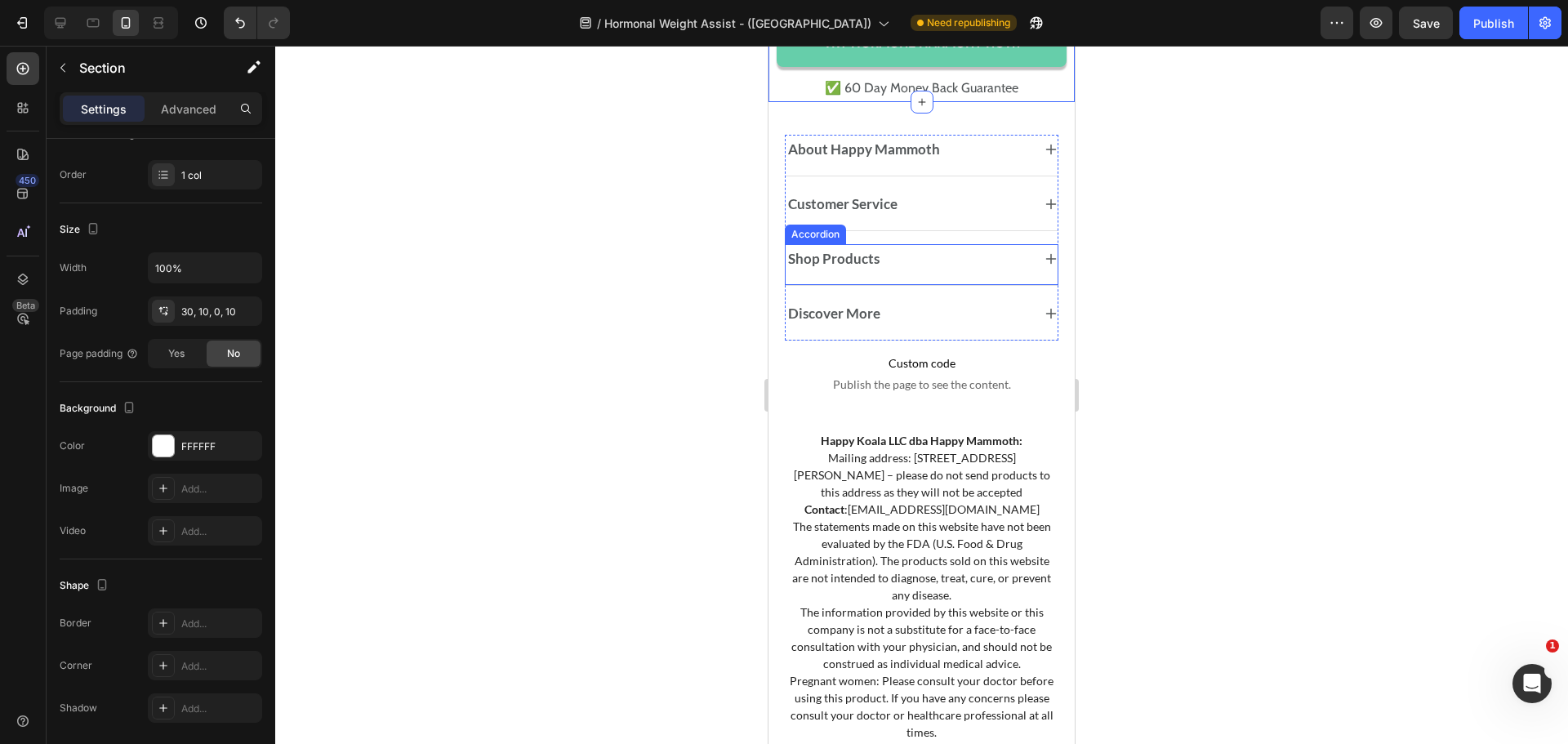
scroll to position [13853, 0]
click at [951, 166] on div "About Happy Mammoth" at bounding box center [922, 150] width 272 height 33
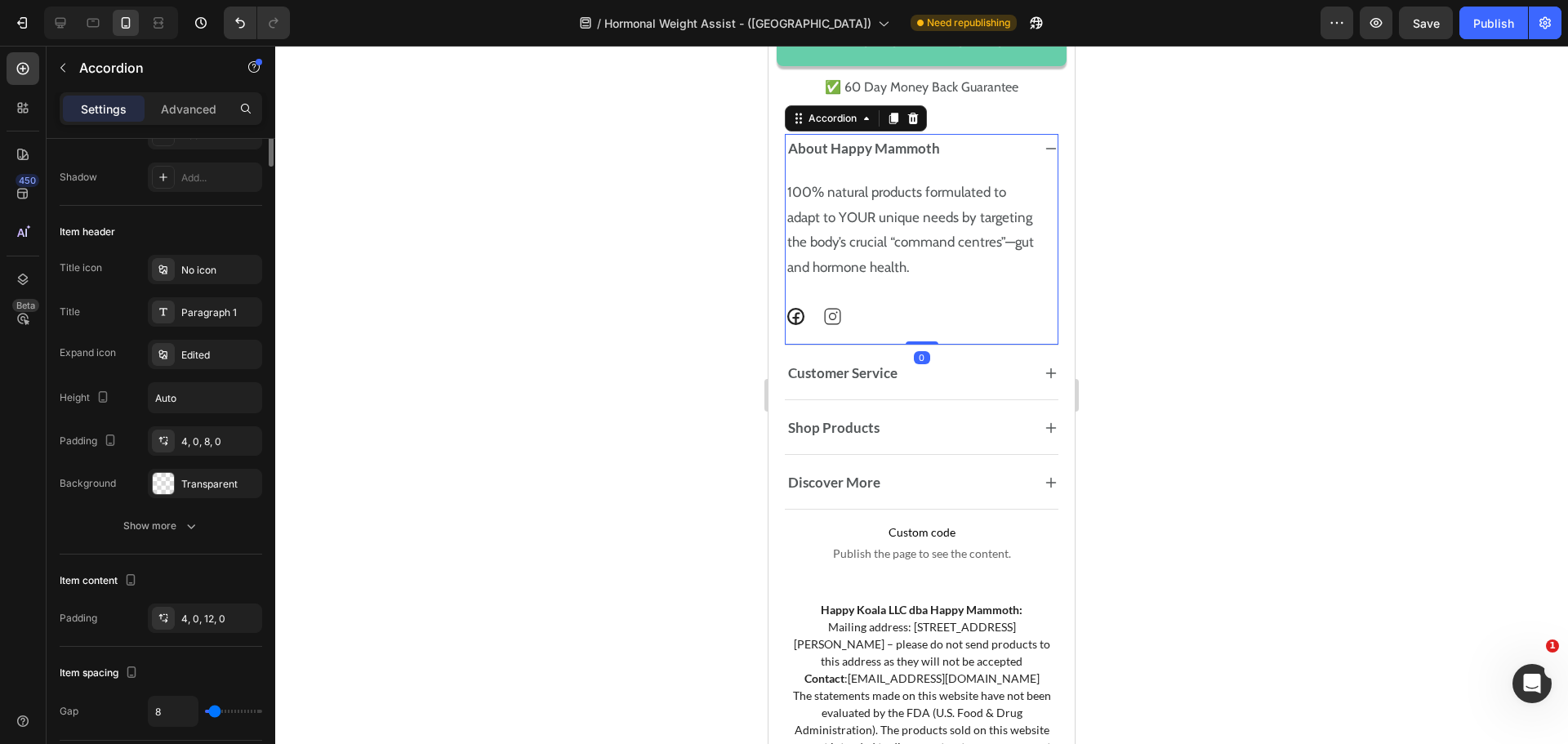
scroll to position [0, 0]
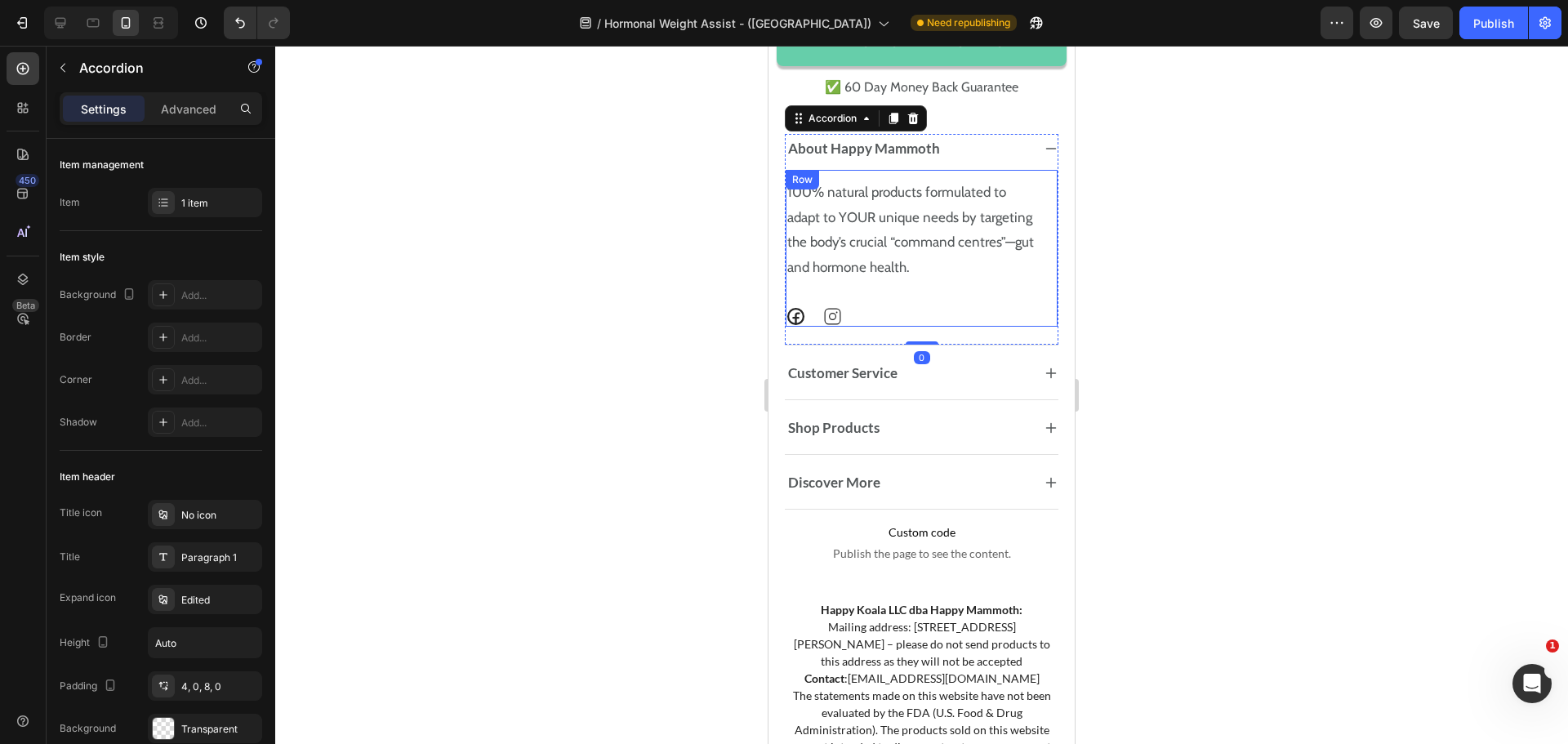
click at [963, 326] on div "100% natural products formulated to adapt to YOUR unique needs by targeting the…" at bounding box center [912, 250] width 253 height 152
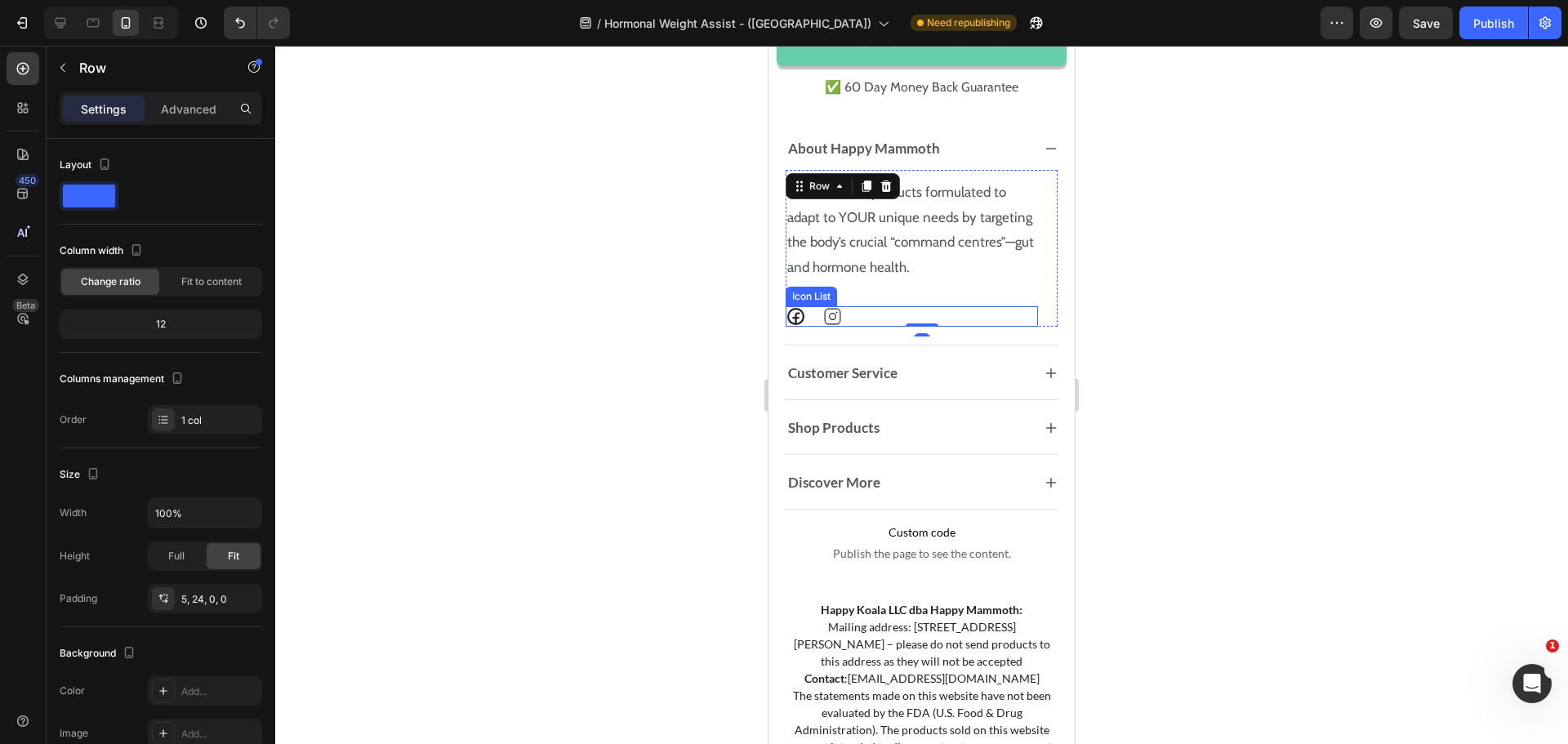
click at [877, 327] on div "Icon Icon" at bounding box center [912, 315] width 253 height 20
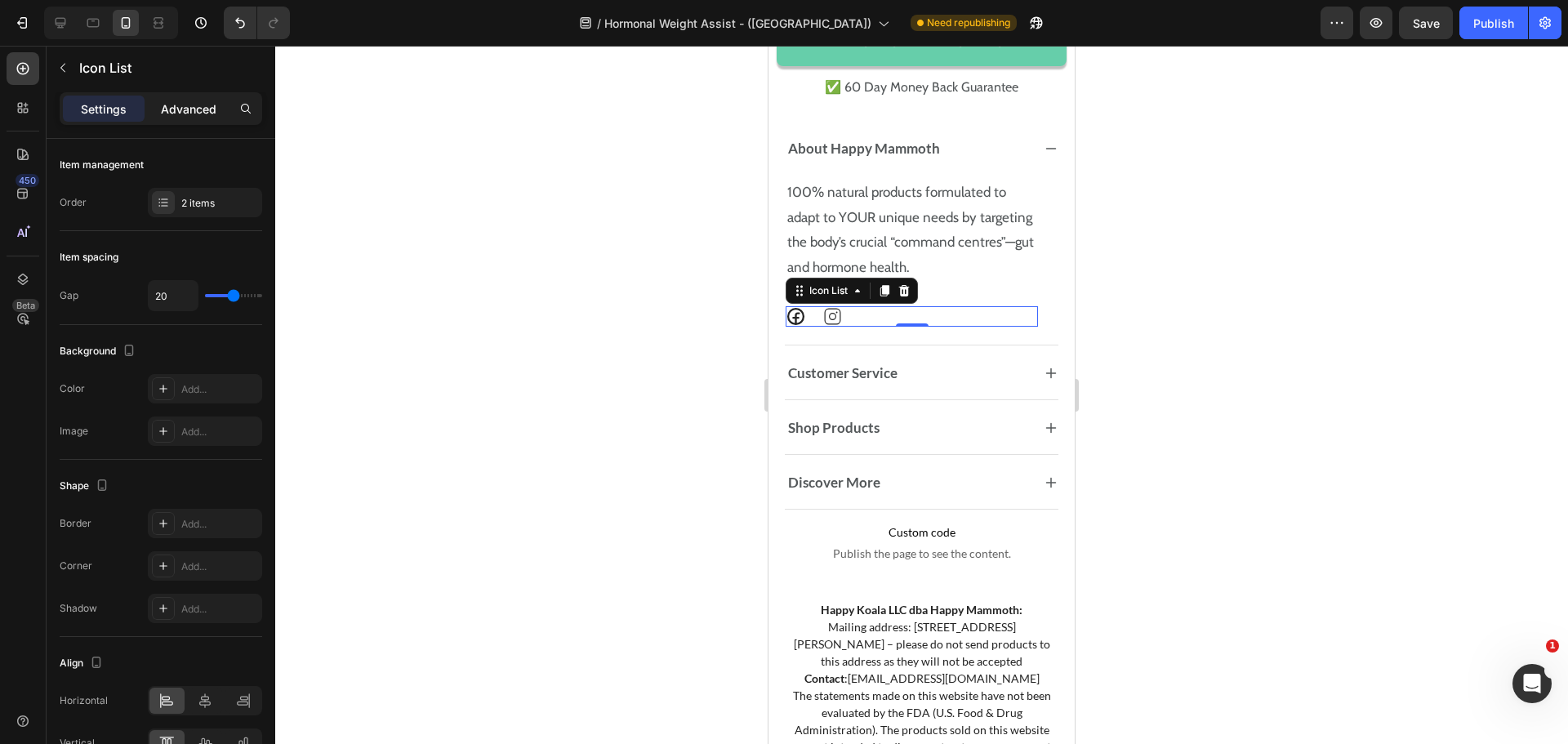
click at [191, 102] on p "Advanced" at bounding box center [188, 109] width 56 height 17
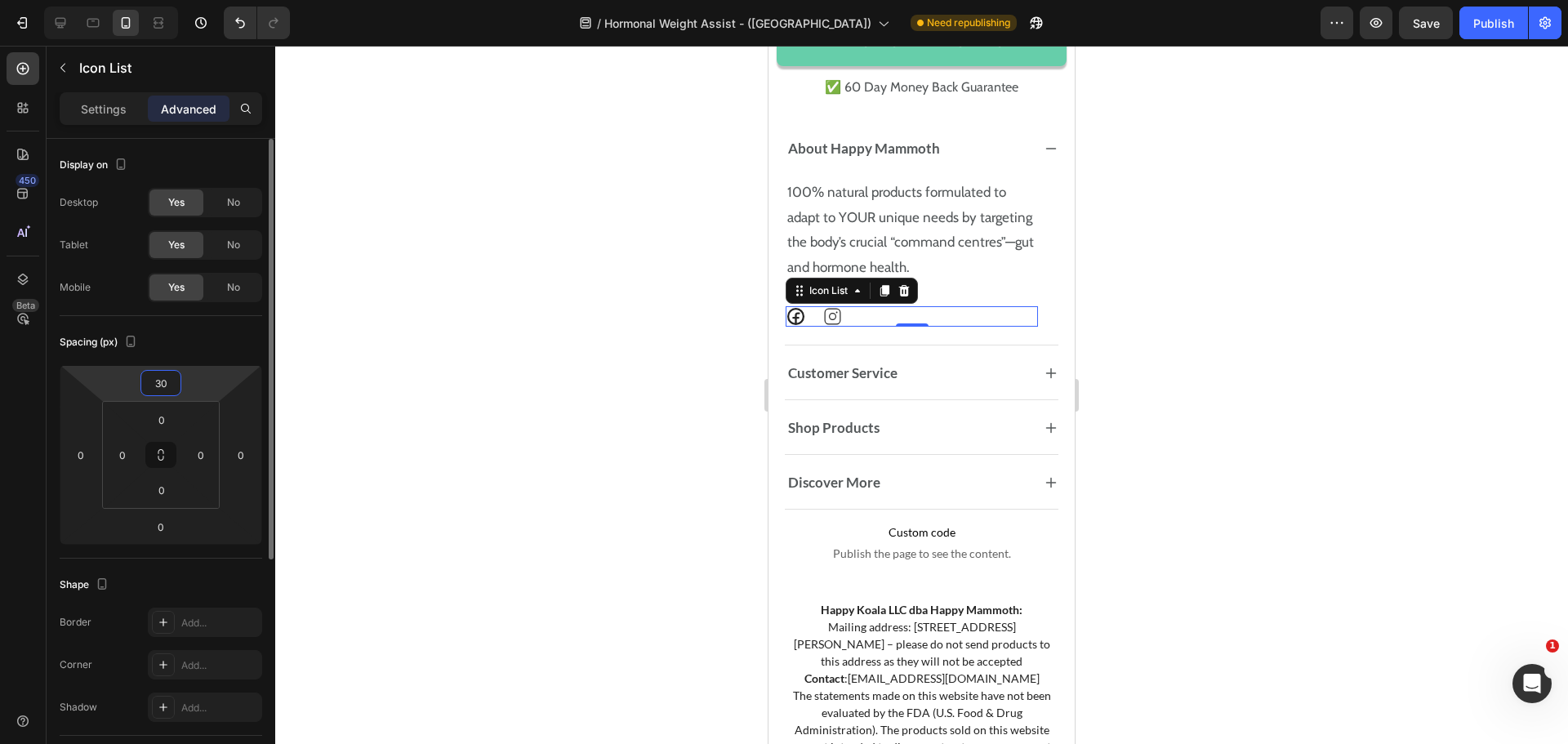
click at [177, 383] on input "30" at bounding box center [161, 383] width 33 height 25
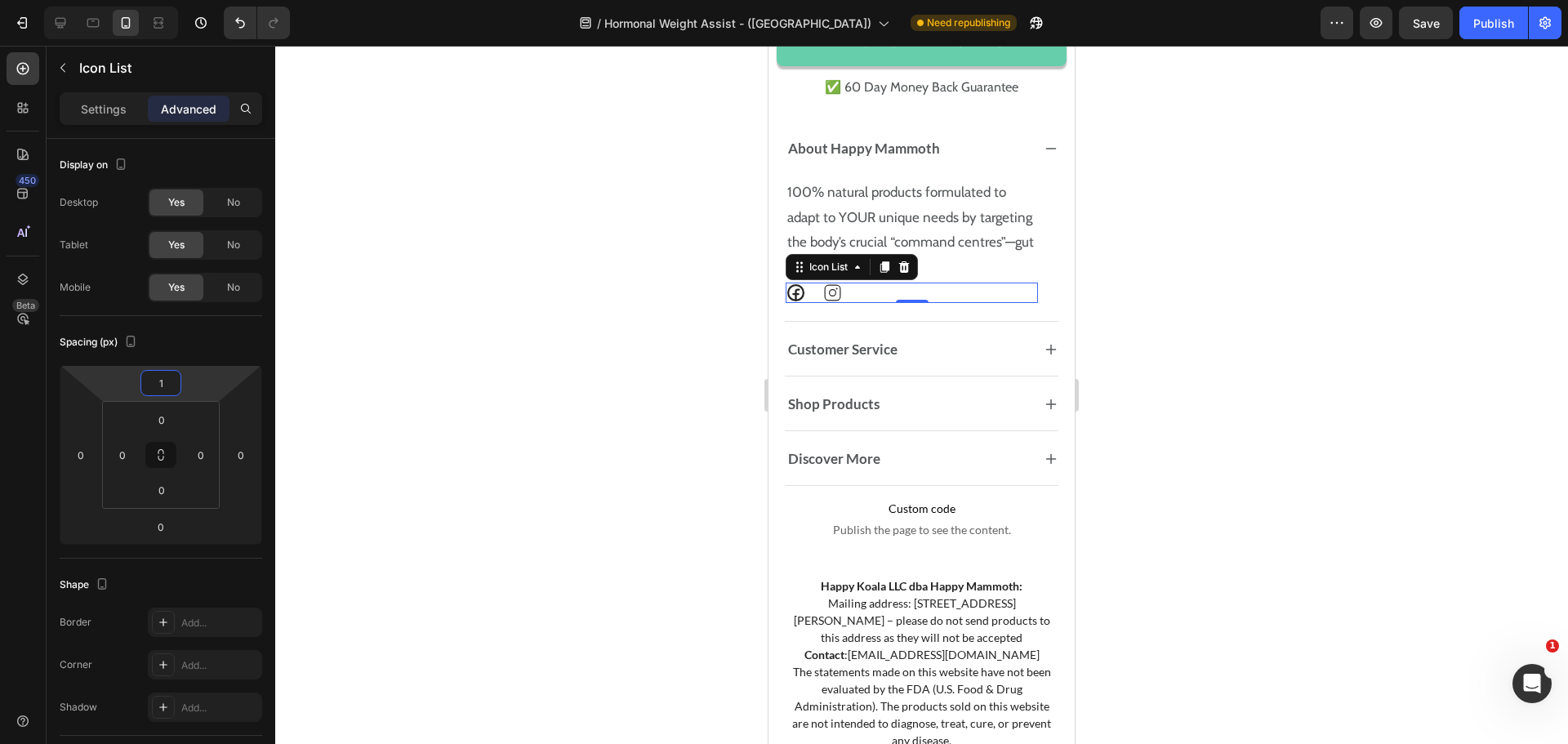
type input "10"
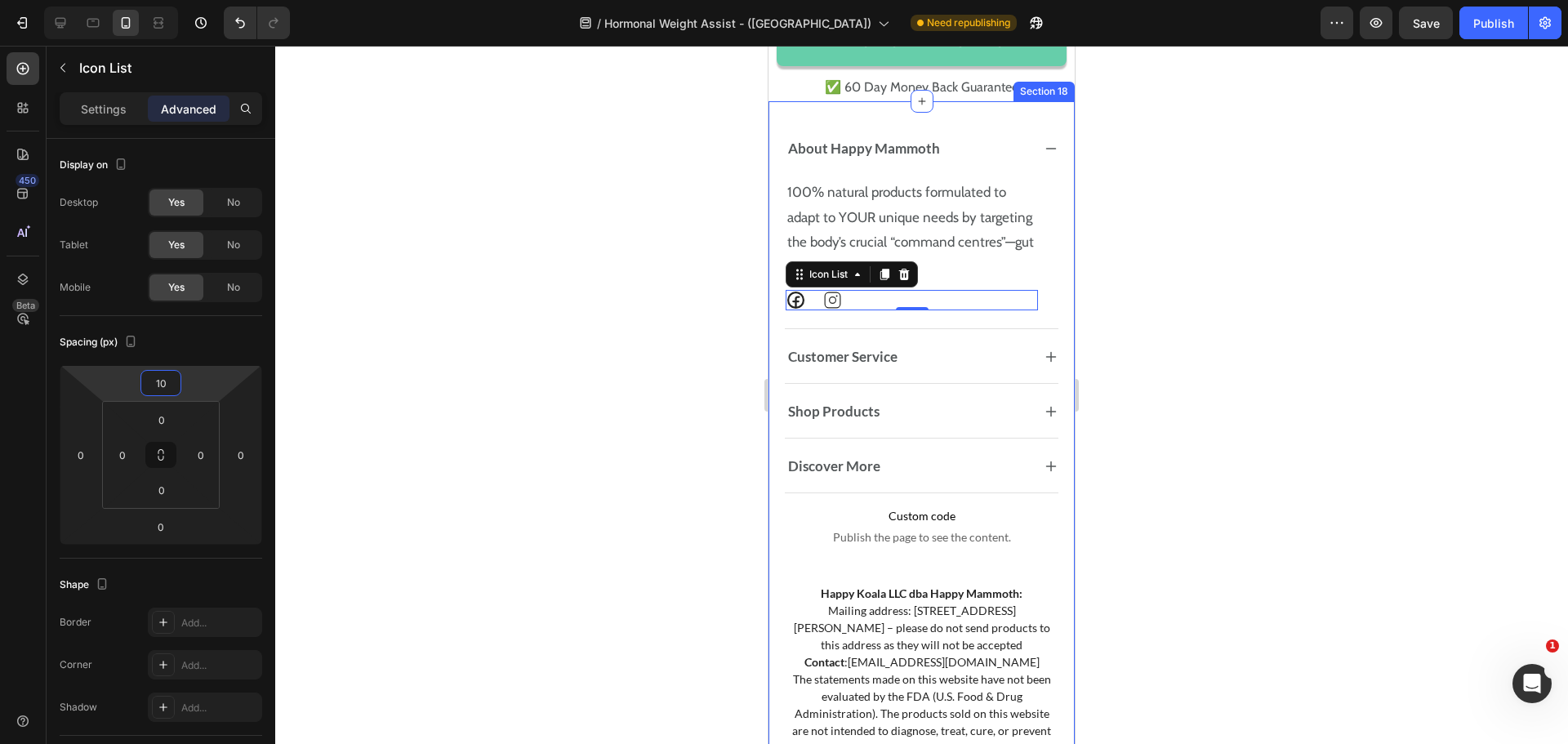
click at [1047, 247] on div "About Happy Mammoth 100% natural products formulated to adapt to YOUR unique ne…" at bounding box center [921, 556] width 306 height 909
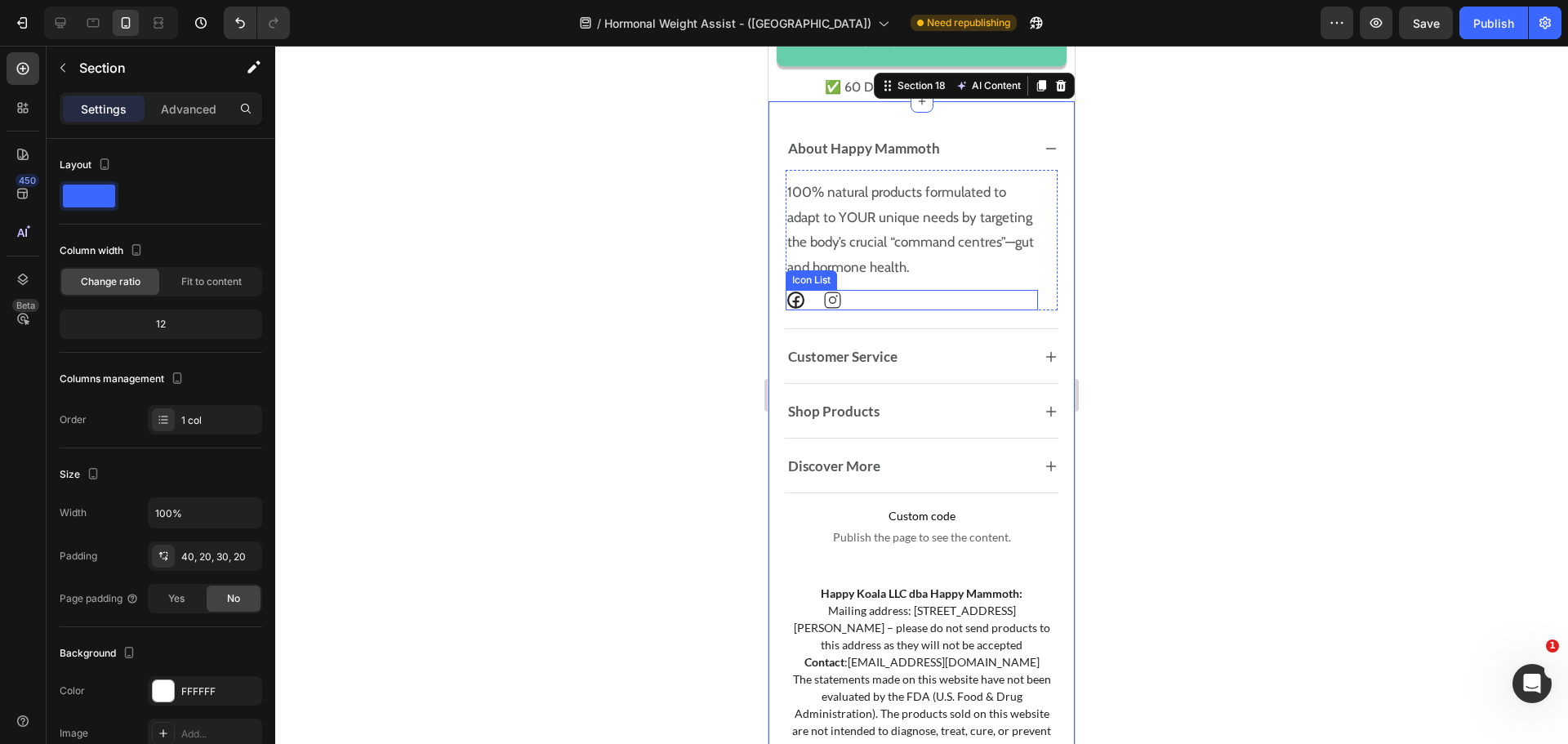
click at [885, 310] on div "Icon Icon" at bounding box center [912, 300] width 253 height 20
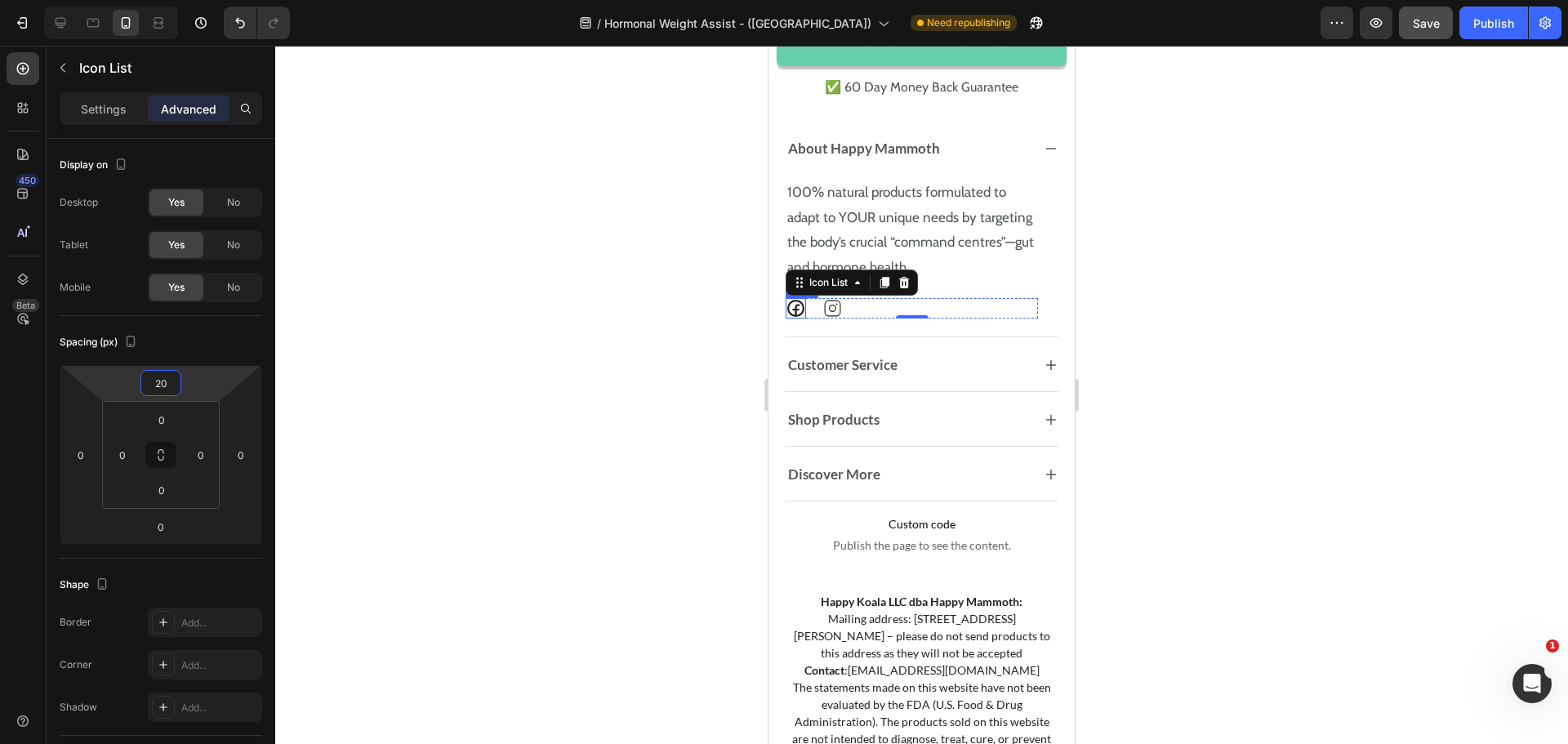
type input "20"
click at [1421, 34] on button "Save" at bounding box center [1426, 22] width 54 height 33
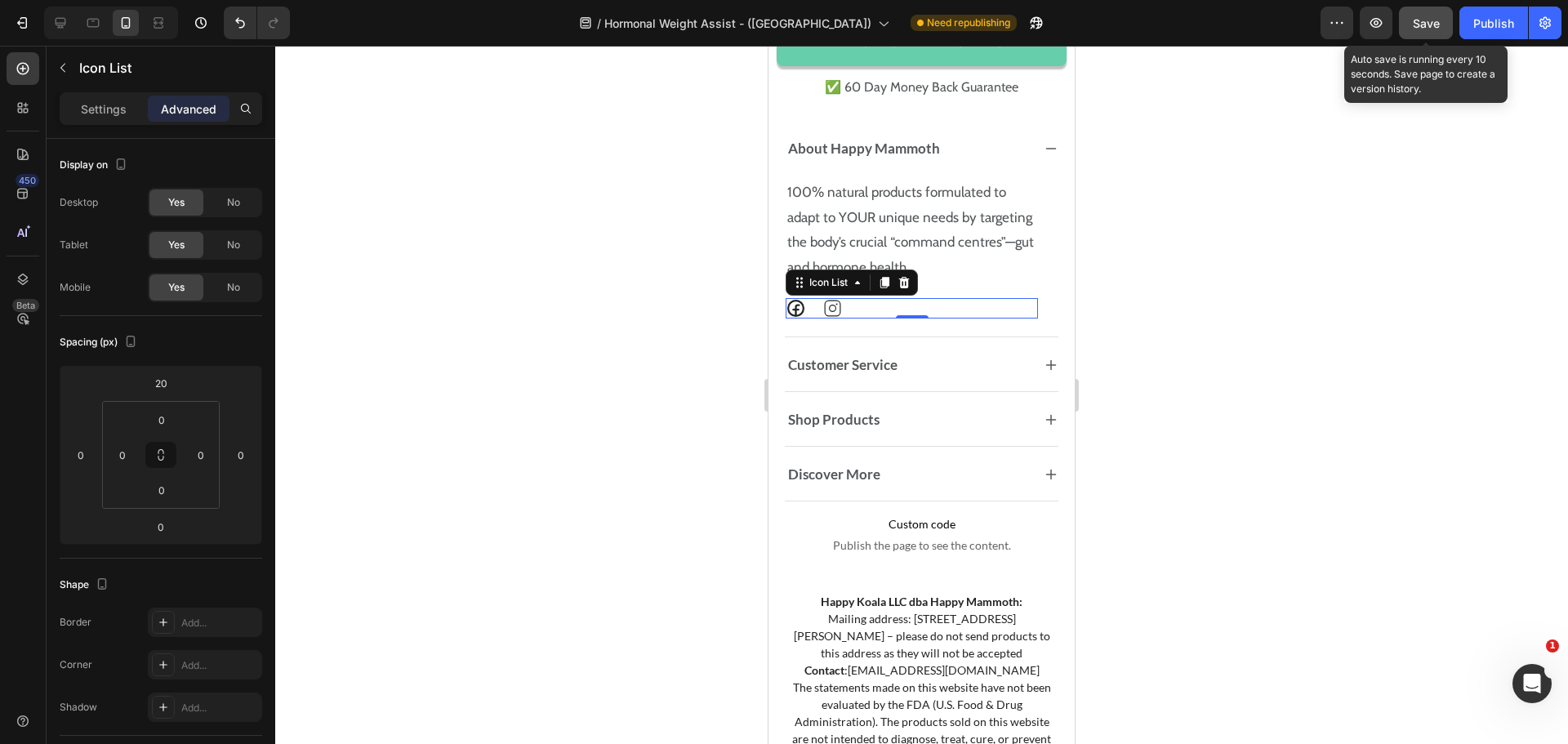
click at [1421, 31] on div "Save" at bounding box center [1426, 23] width 27 height 17
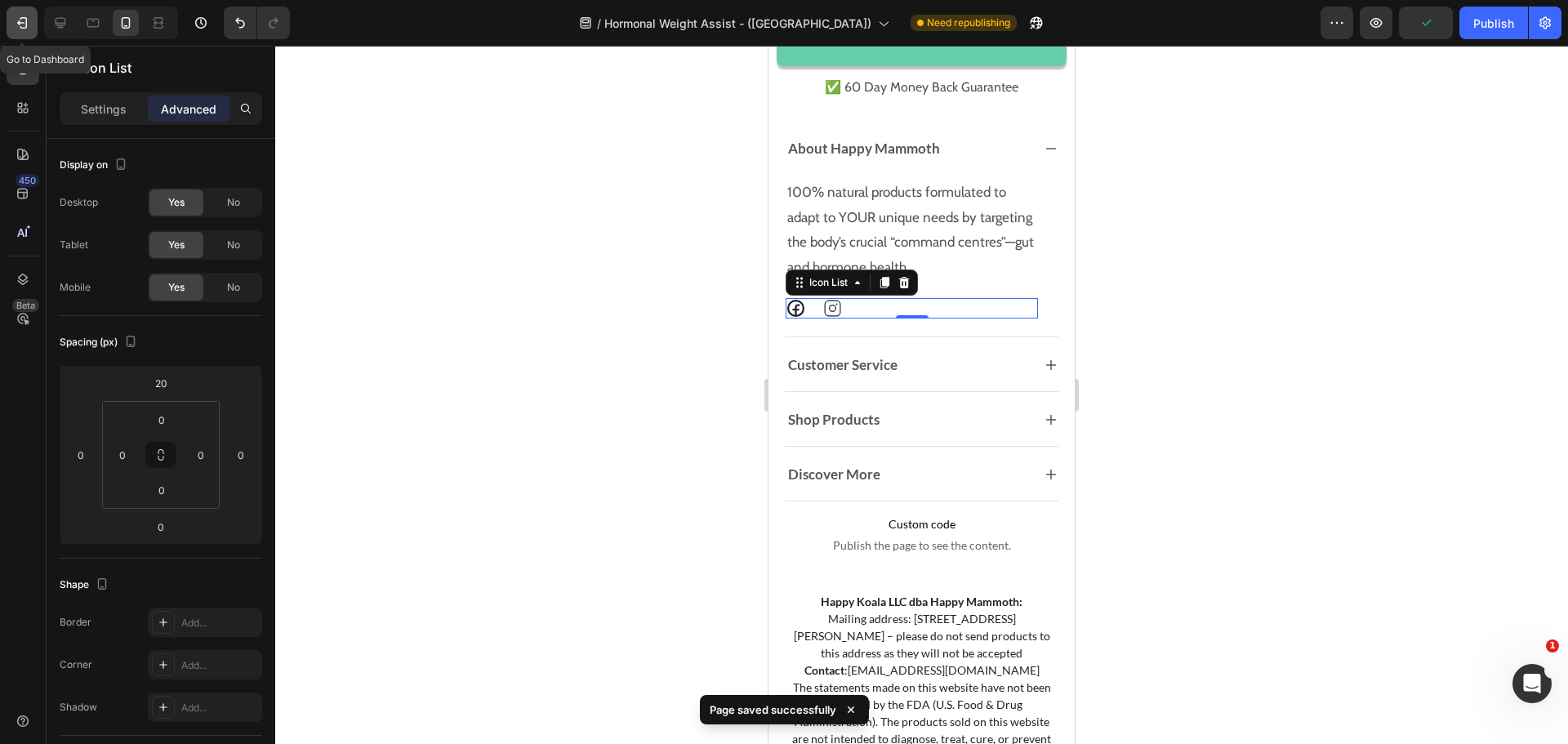
click at [27, 28] on button "button" at bounding box center [21, 22] width 31 height 33
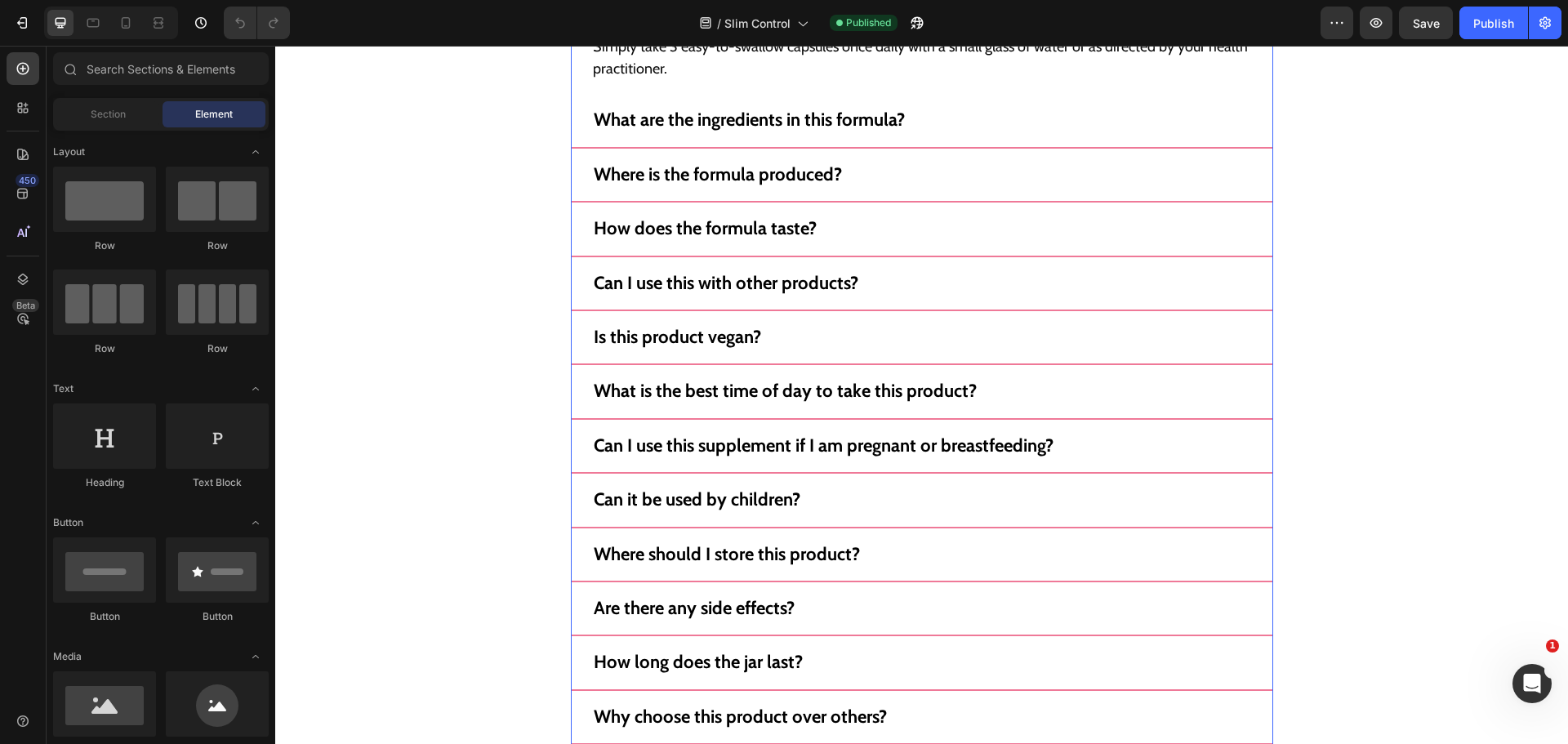
scroll to position [14837, 0]
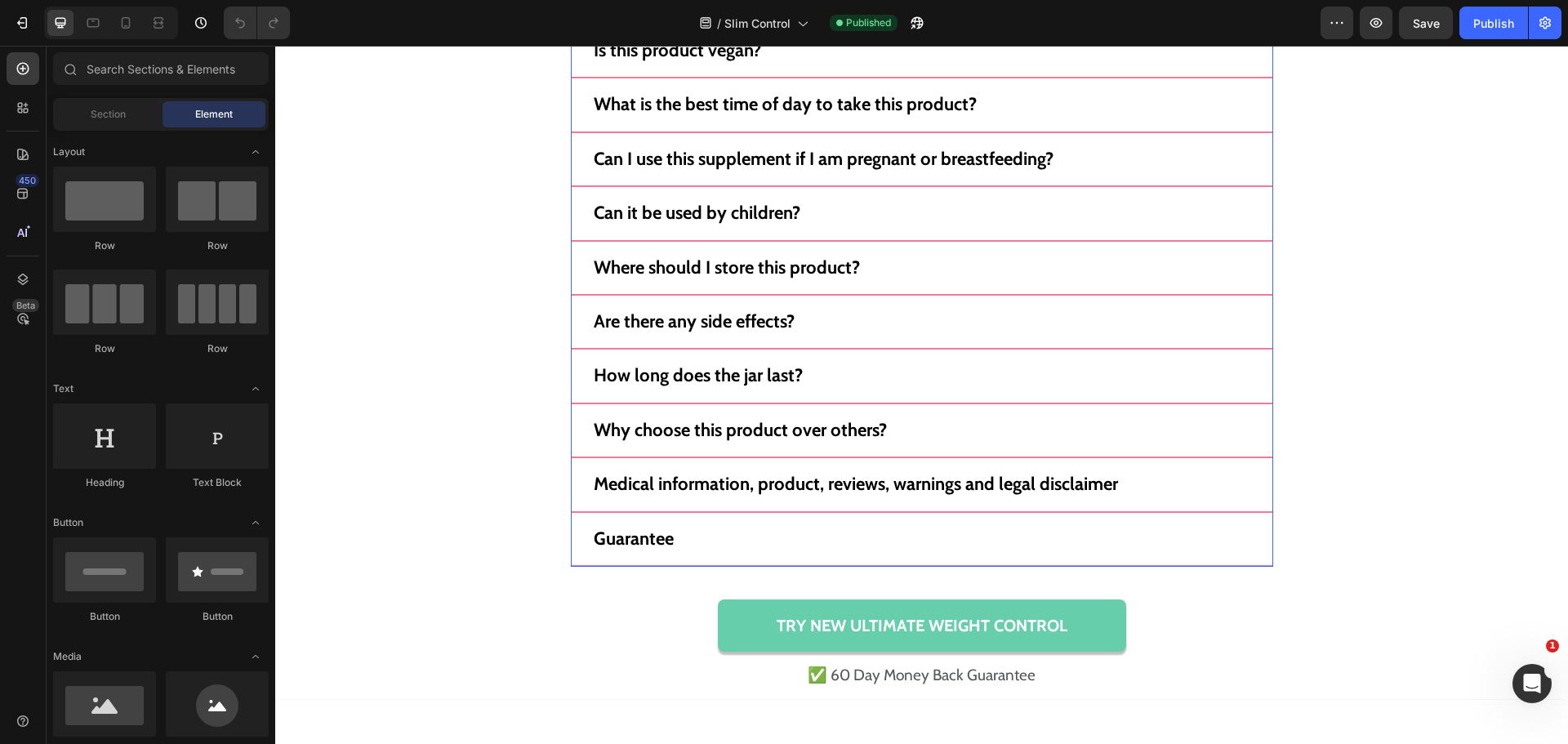
click at [864, 367] on div "How long does the jar last?" at bounding box center [916, 376] width 649 height 27
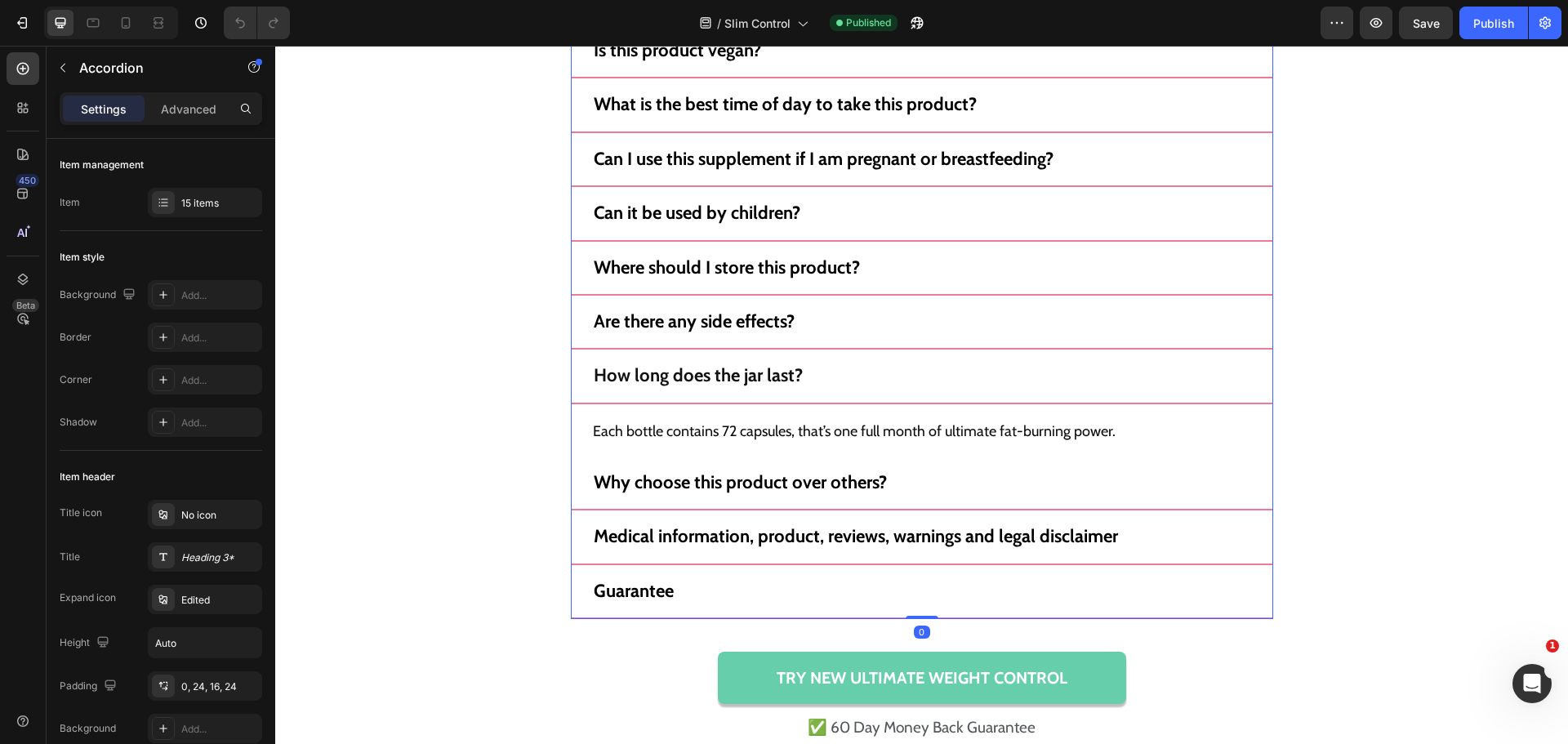
click at [781, 374] on p "How long does the jar last?" at bounding box center [698, 376] width 209 height 21
click at [654, 596] on p "Guarantee" at bounding box center [634, 591] width 80 height 21
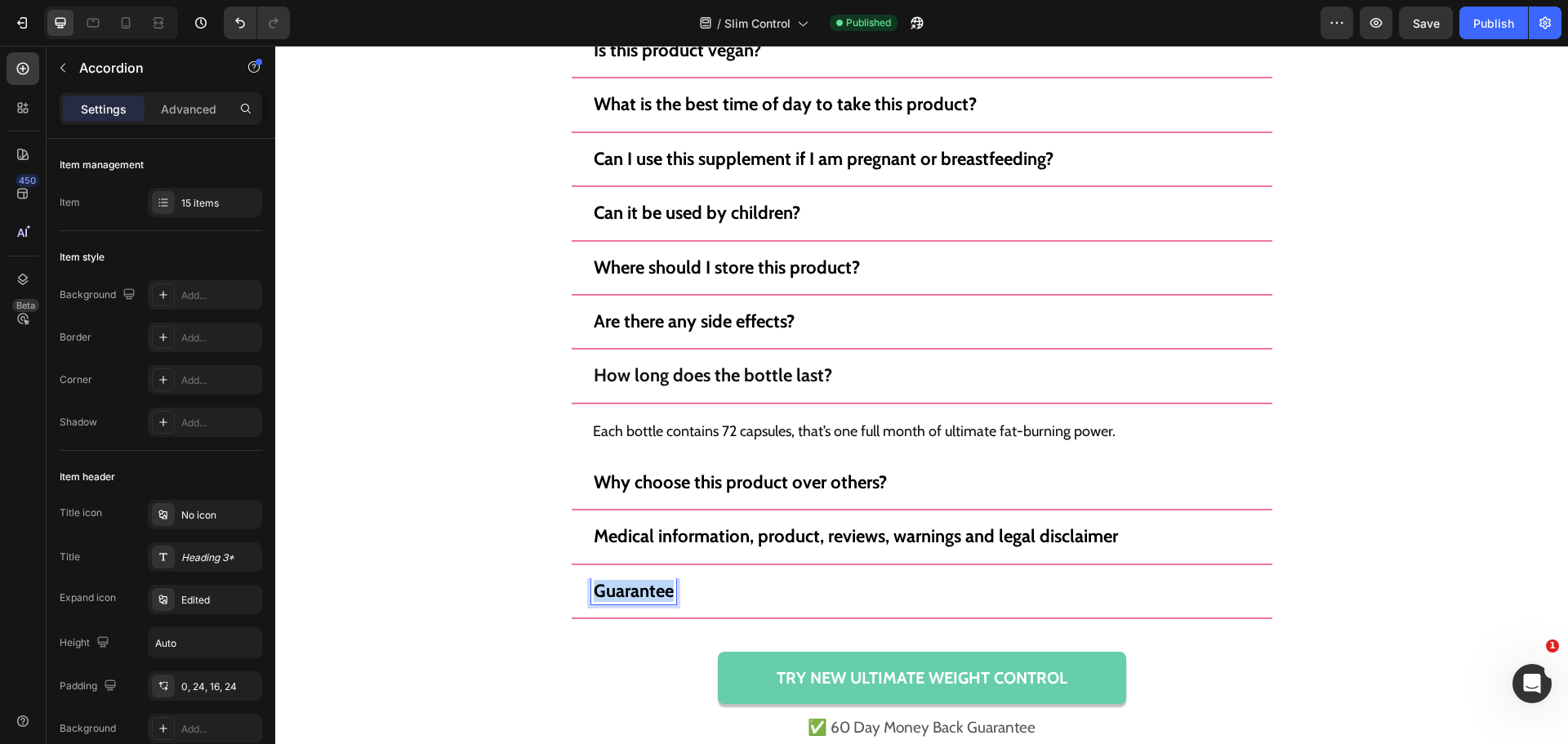
click at [654, 596] on p "Guarantee" at bounding box center [634, 591] width 80 height 21
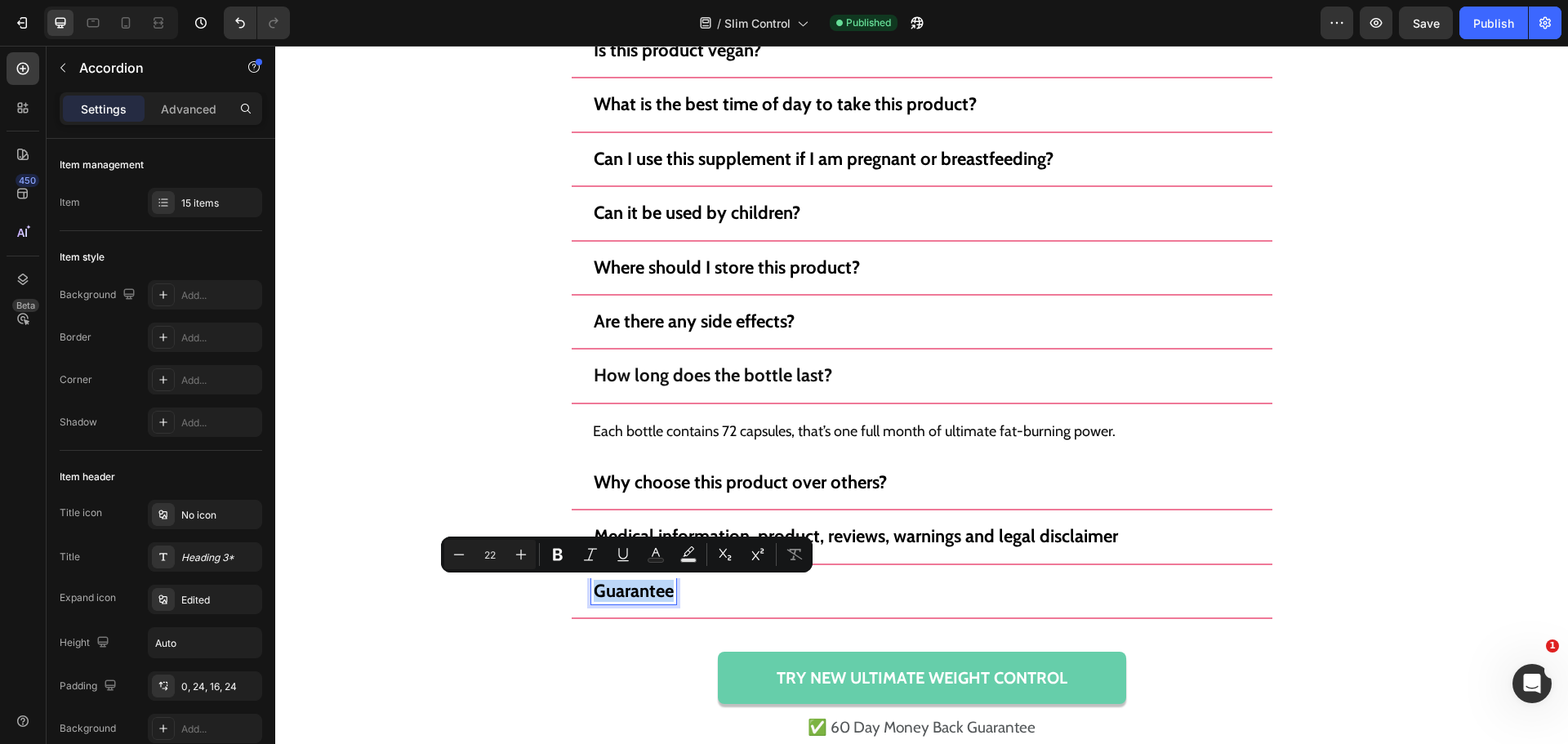
click at [654, 596] on p "Guarantee" at bounding box center [634, 591] width 80 height 21
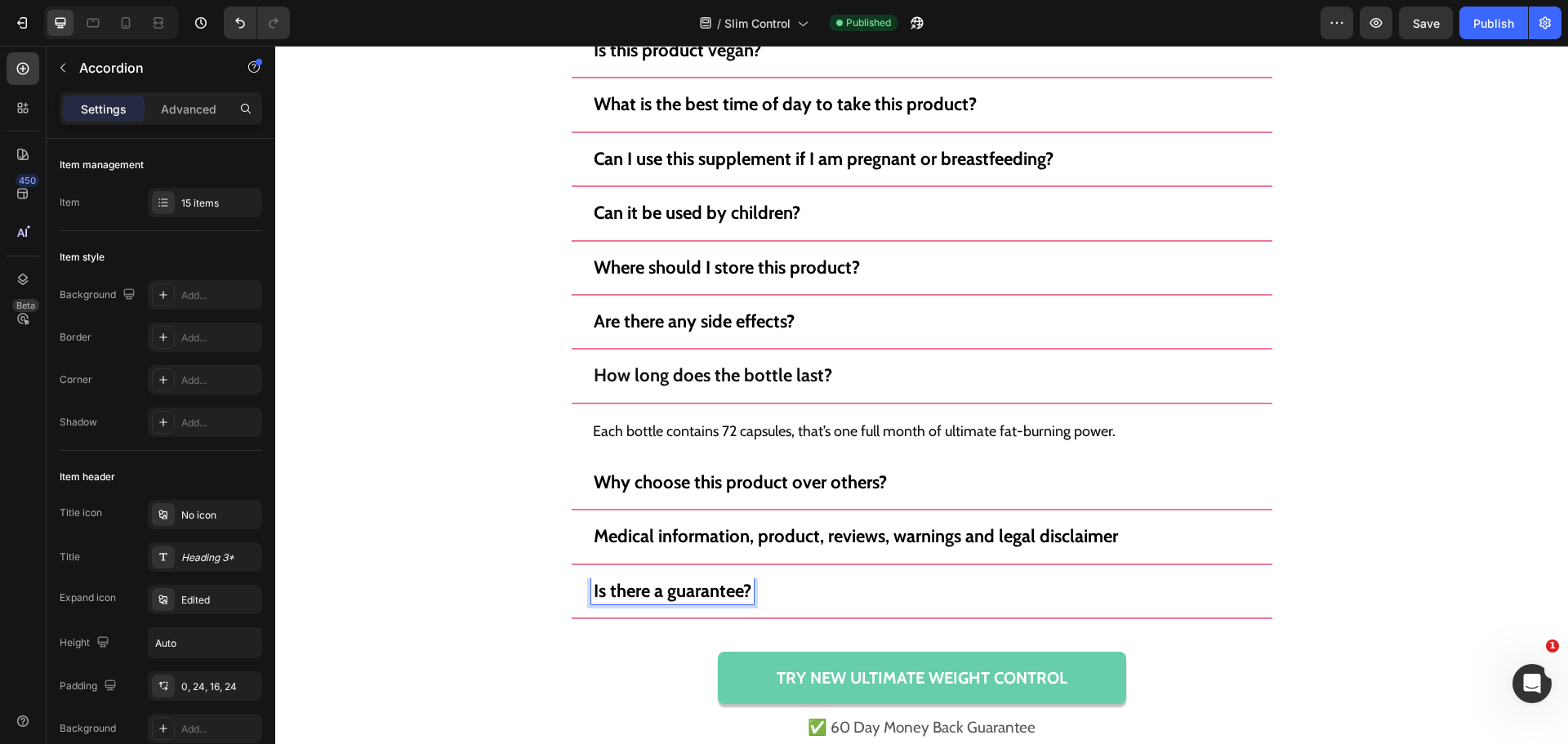
click at [1164, 589] on div "Is there a guarantee?" at bounding box center [916, 591] width 649 height 27
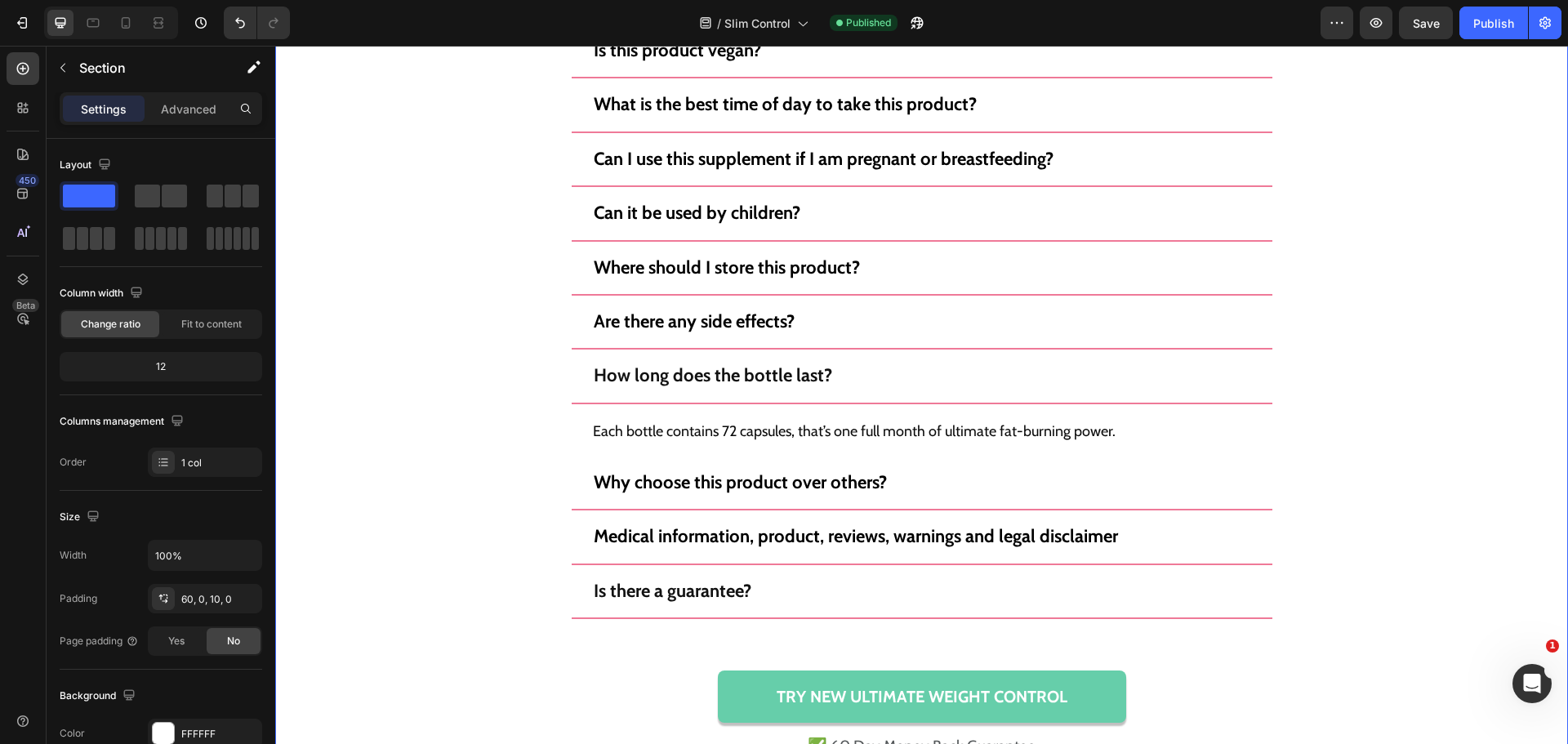
click at [1340, 589] on div "Still Not Sure? Heading Here Are The Top 15 Questions We Get About Ultimate Wei…" at bounding box center [921, 142] width 1293 height 1238
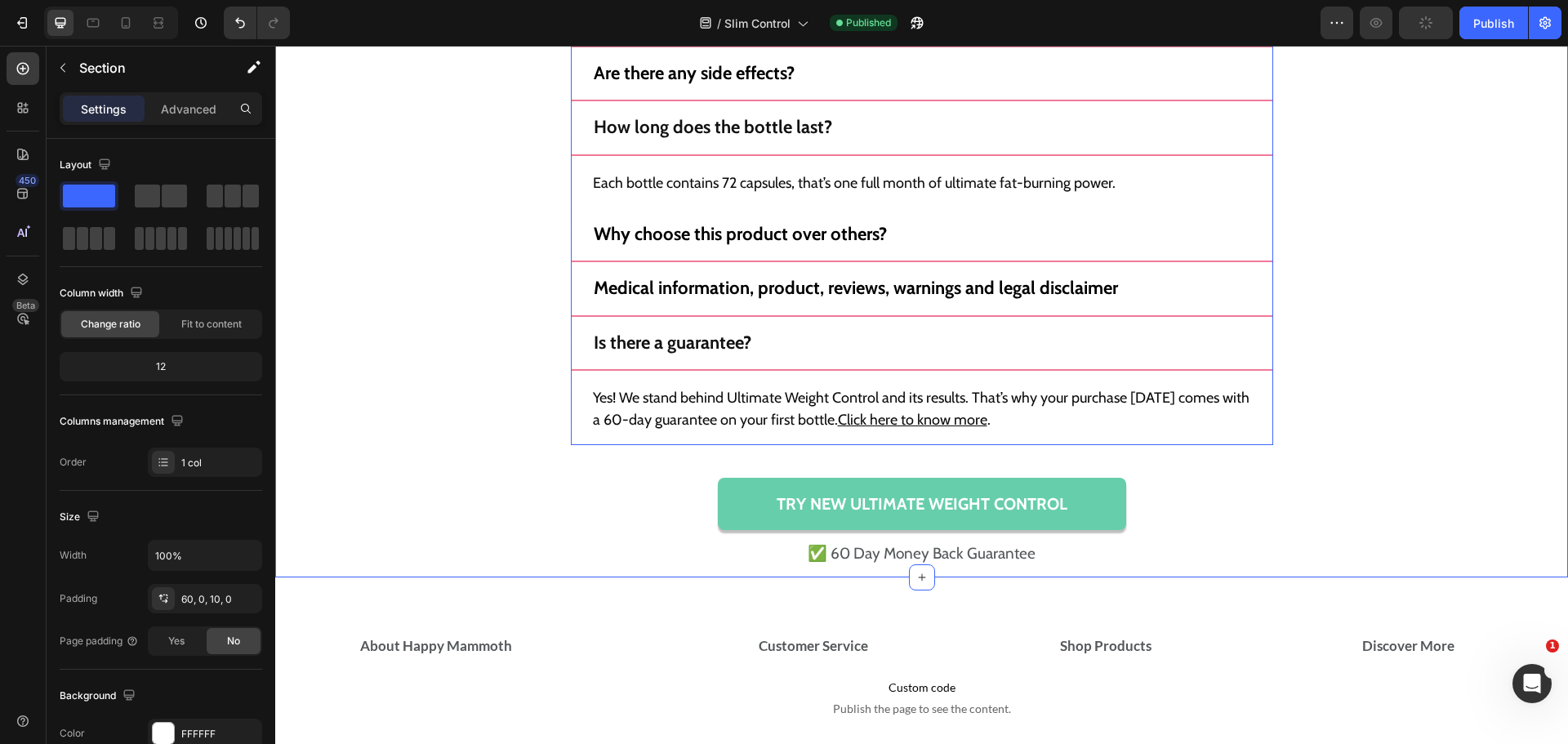
scroll to position [15170, 0]
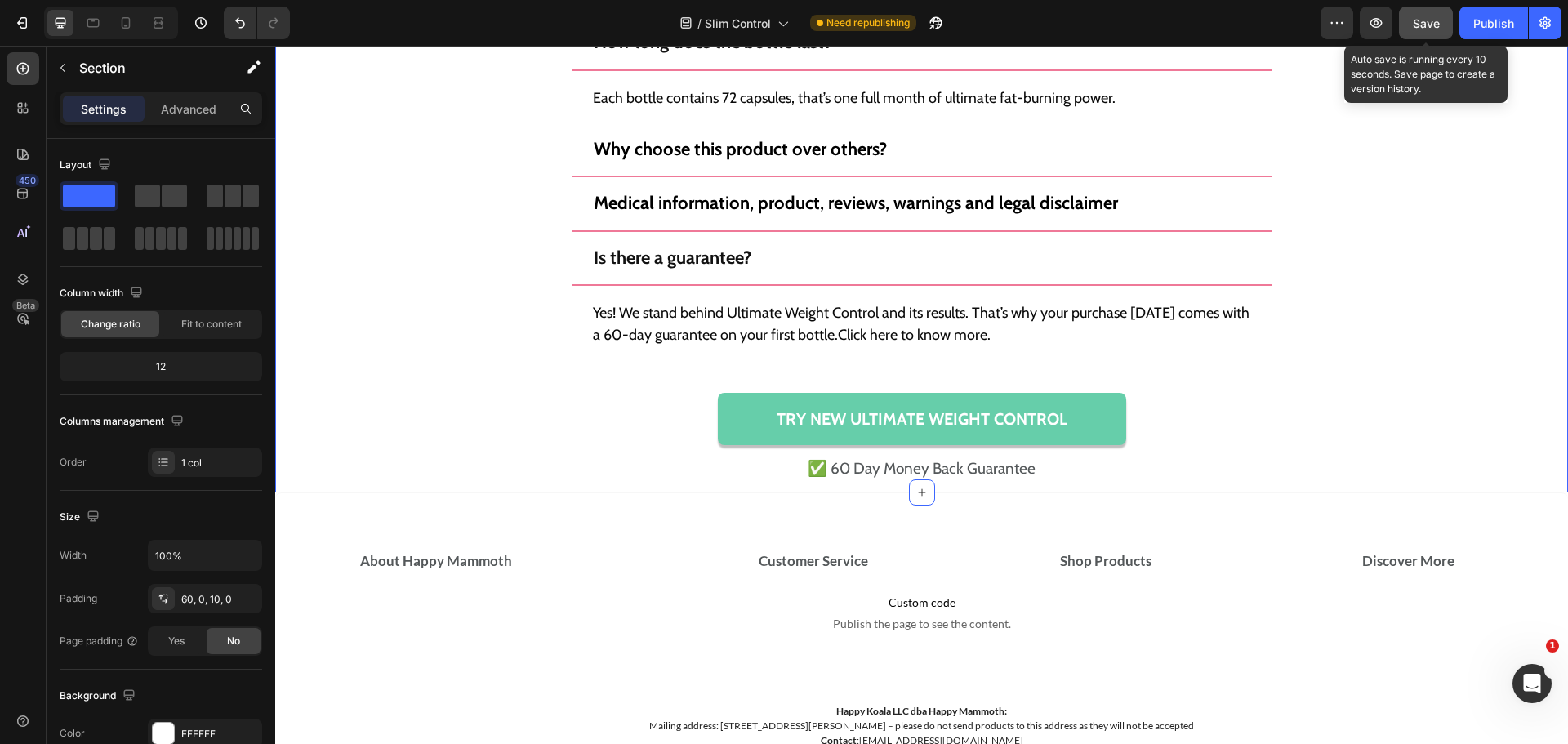
click at [1435, 36] on button "Save" at bounding box center [1426, 22] width 54 height 33
click at [1428, 19] on span "Save" at bounding box center [1426, 23] width 27 height 14
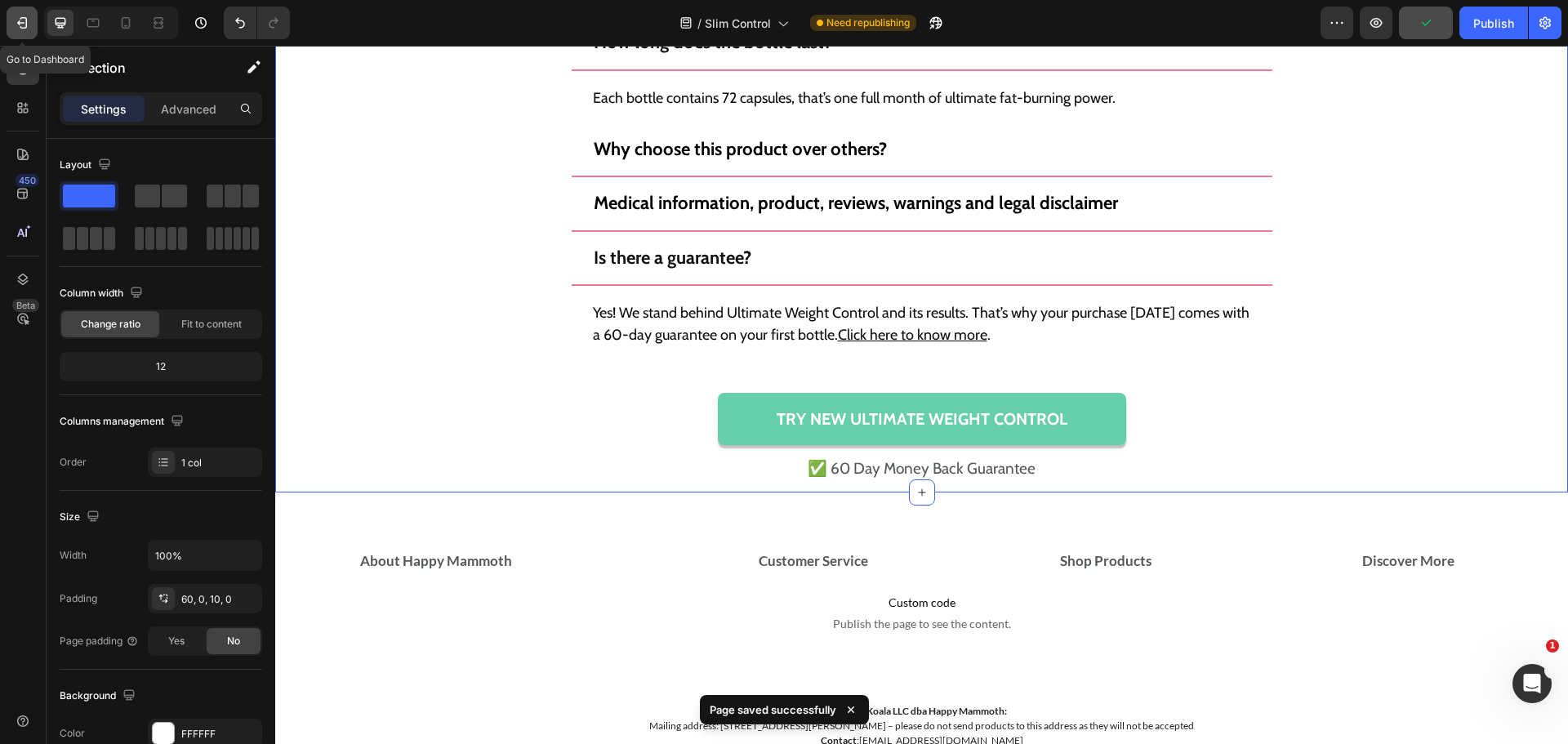
click at [27, 31] on button "button" at bounding box center [21, 22] width 31 height 33
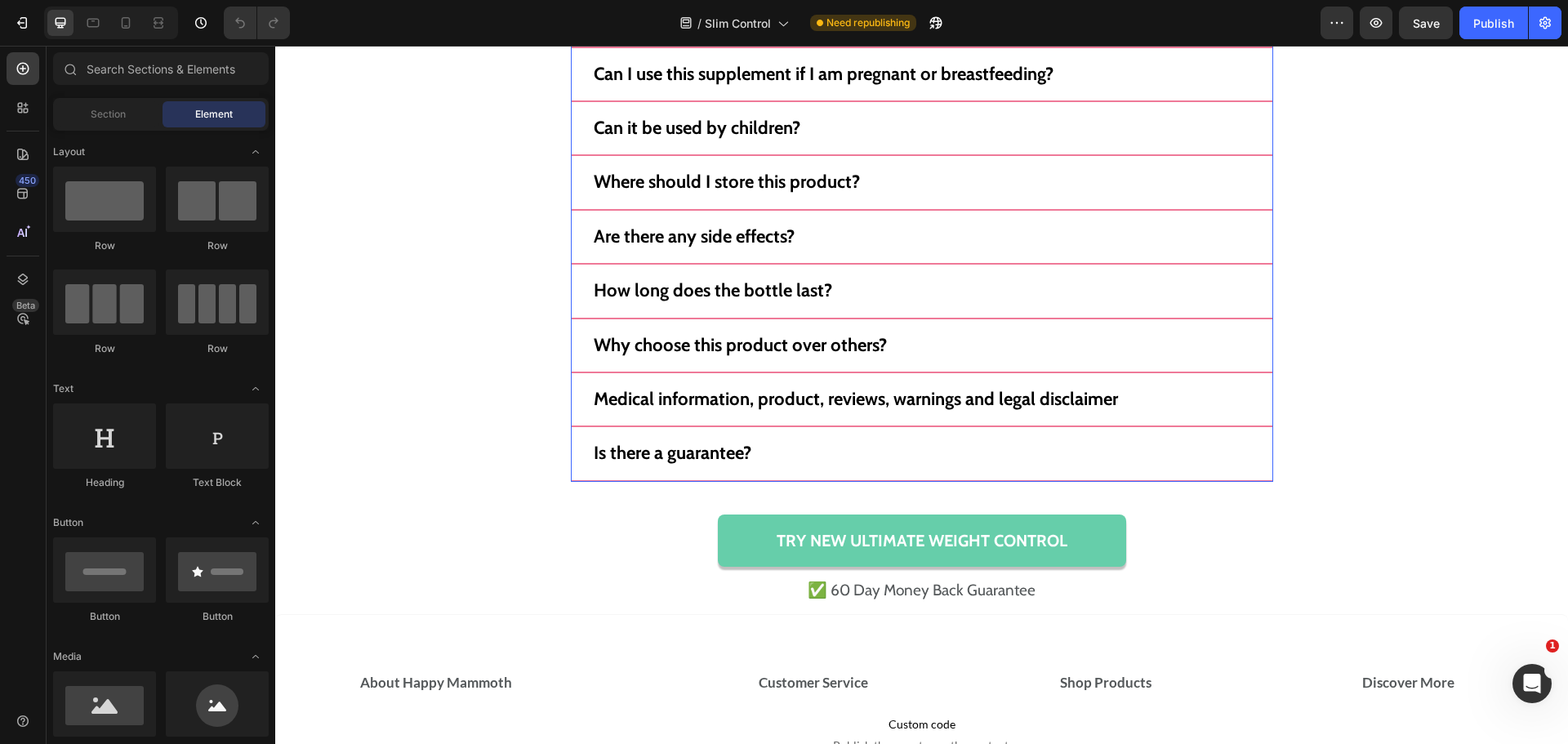
scroll to position [14017, 0]
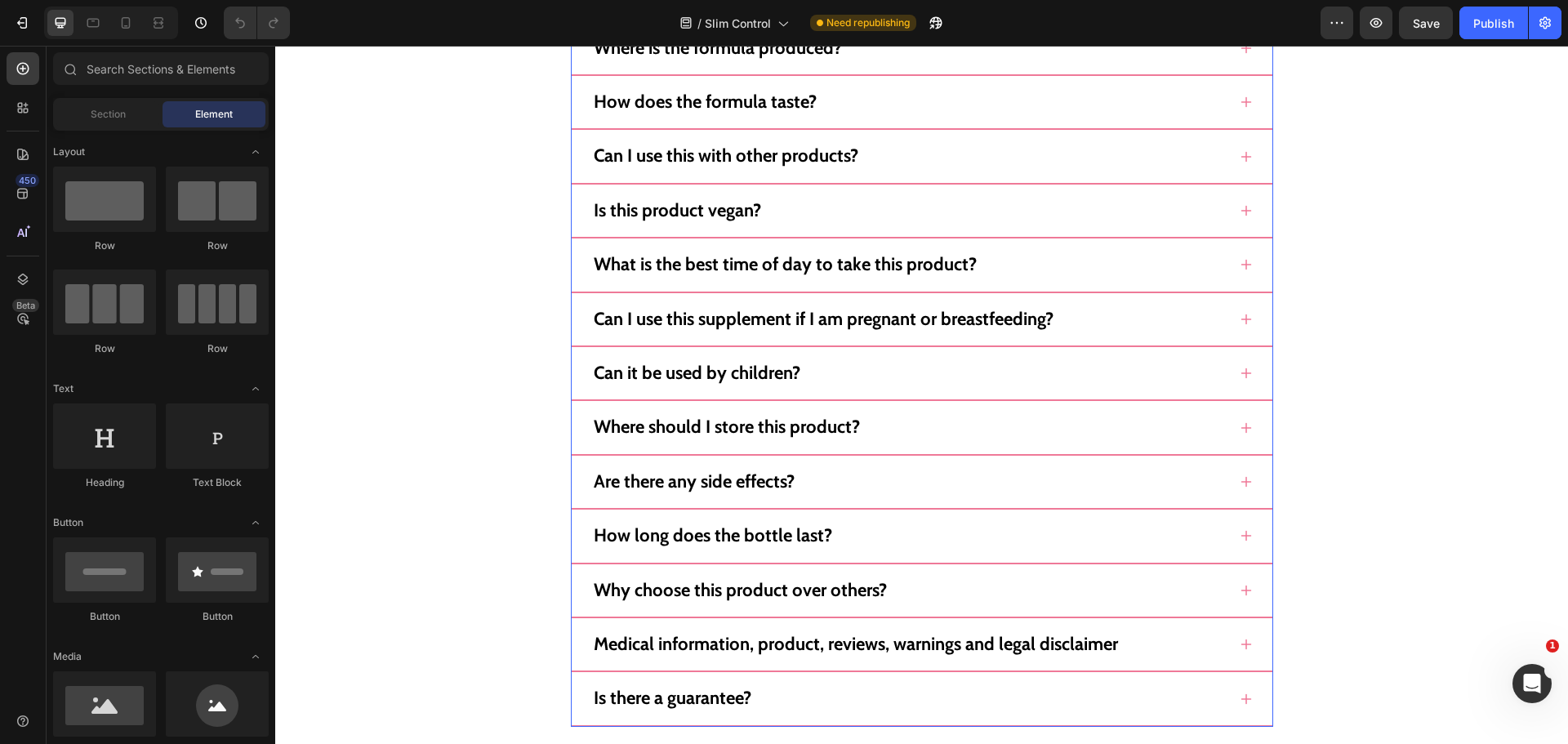
click at [993, 246] on div "How do I use this product? Simply take 3 easy-to-swallow capsules once daily wi…" at bounding box center [922, 290] width 703 height 875
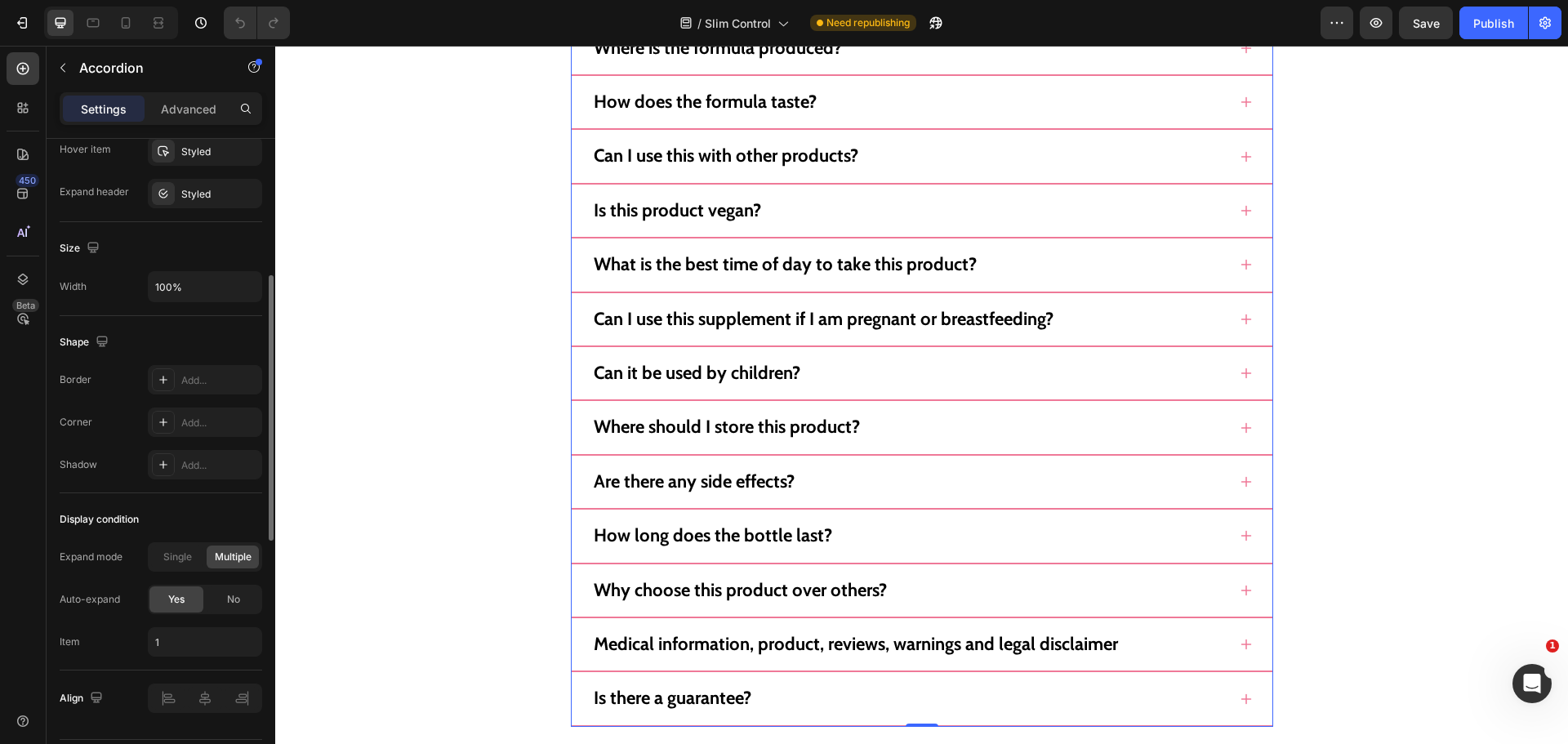
scroll to position [945, 0]
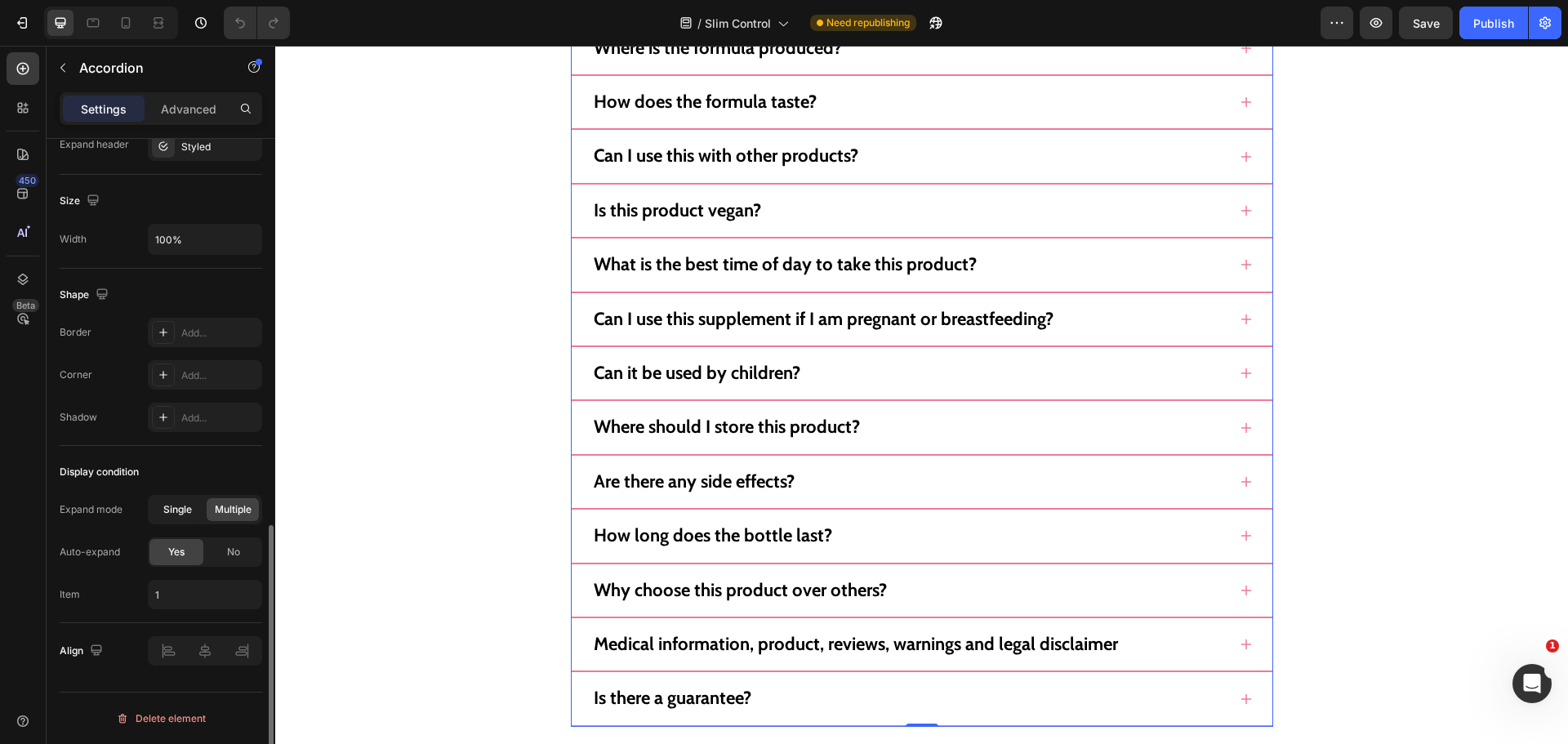
click at [177, 512] on span "Single" at bounding box center [178, 509] width 28 height 15
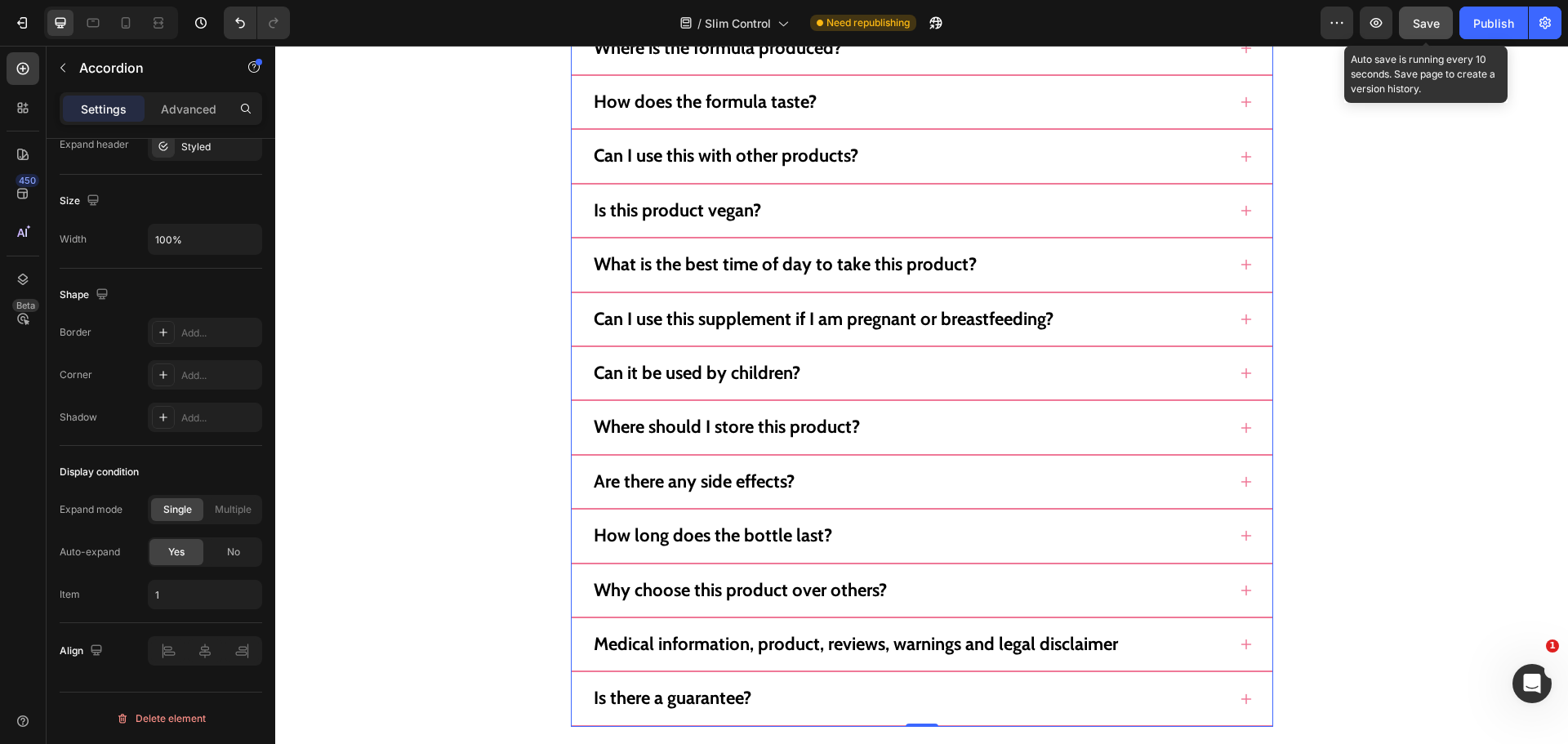
click at [1416, 38] on button "Save" at bounding box center [1426, 22] width 54 height 33
click at [1431, 31] on div "Save" at bounding box center [1426, 23] width 27 height 17
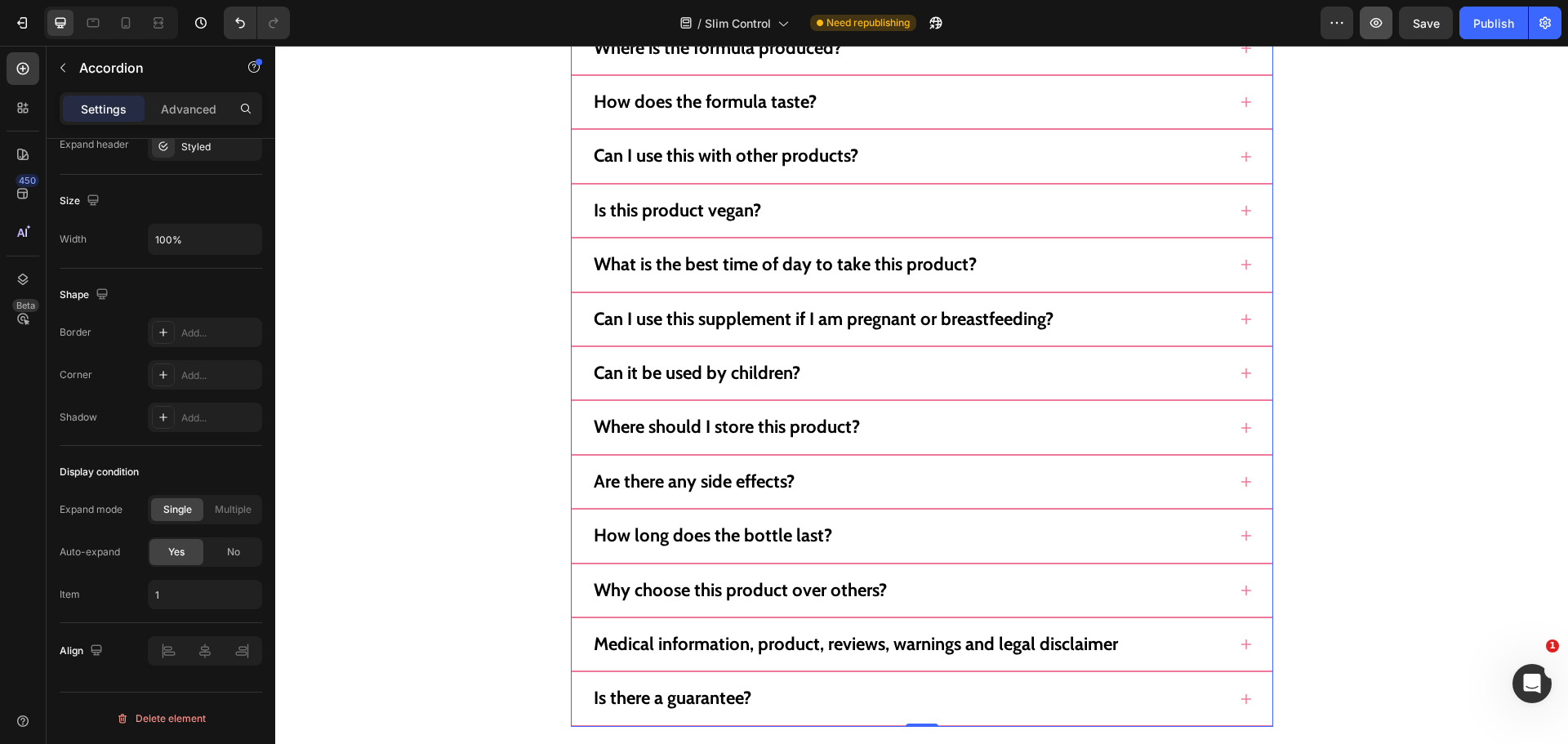
click at [1374, 24] on icon "button" at bounding box center [1376, 23] width 16 height 16
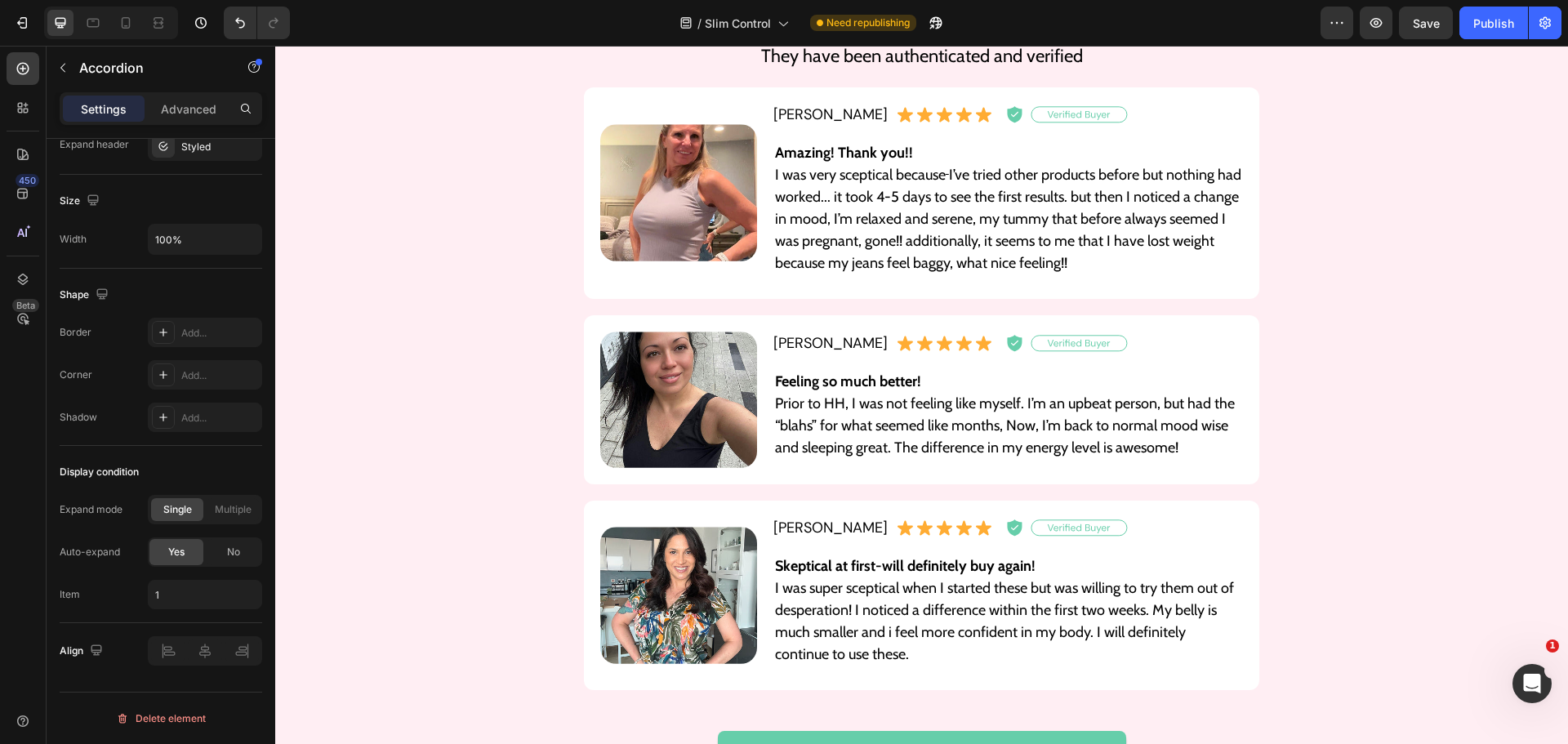
scroll to position [11821, 0]
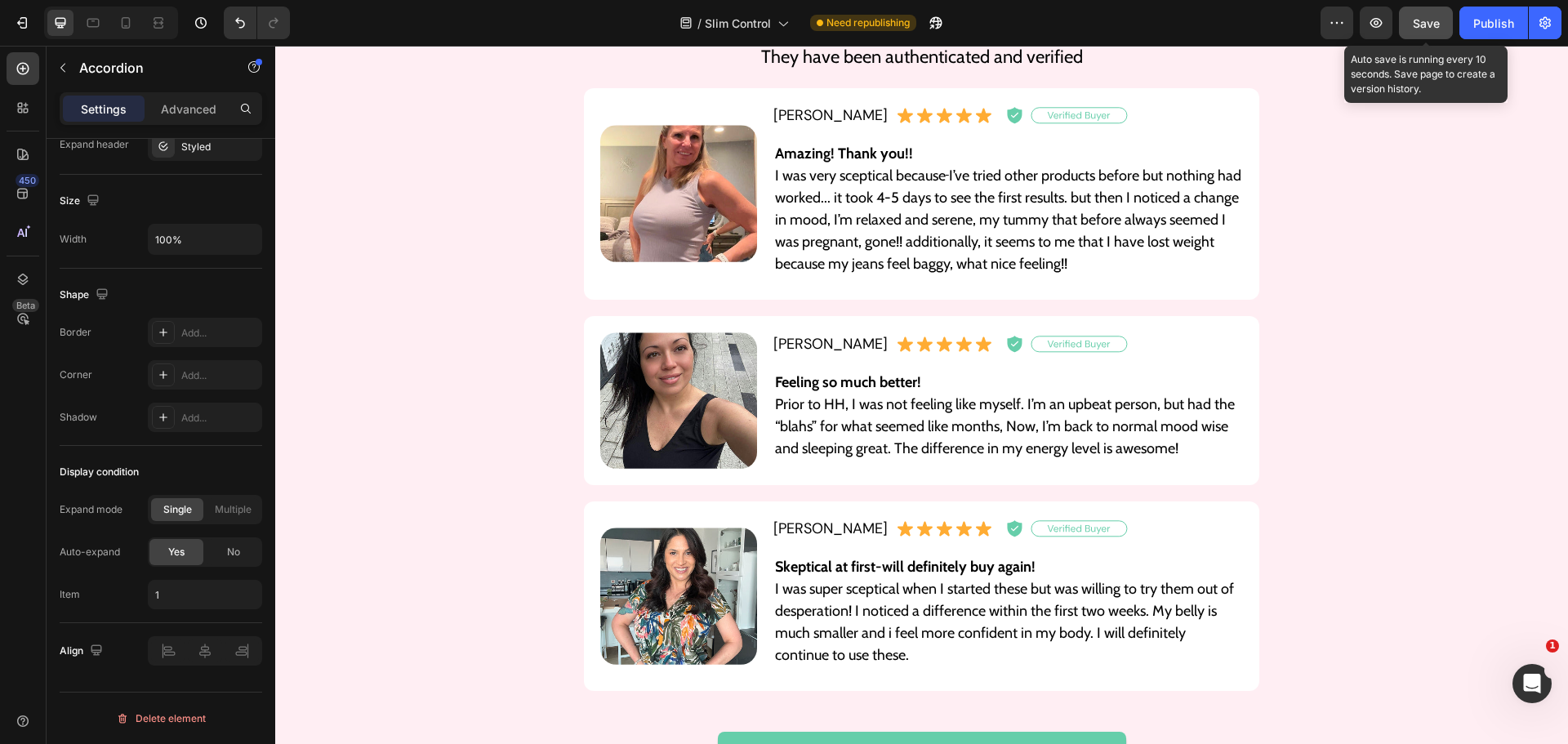
click at [1428, 28] on span "Save" at bounding box center [1426, 23] width 27 height 14
click at [1421, 28] on span "Save" at bounding box center [1426, 23] width 27 height 14
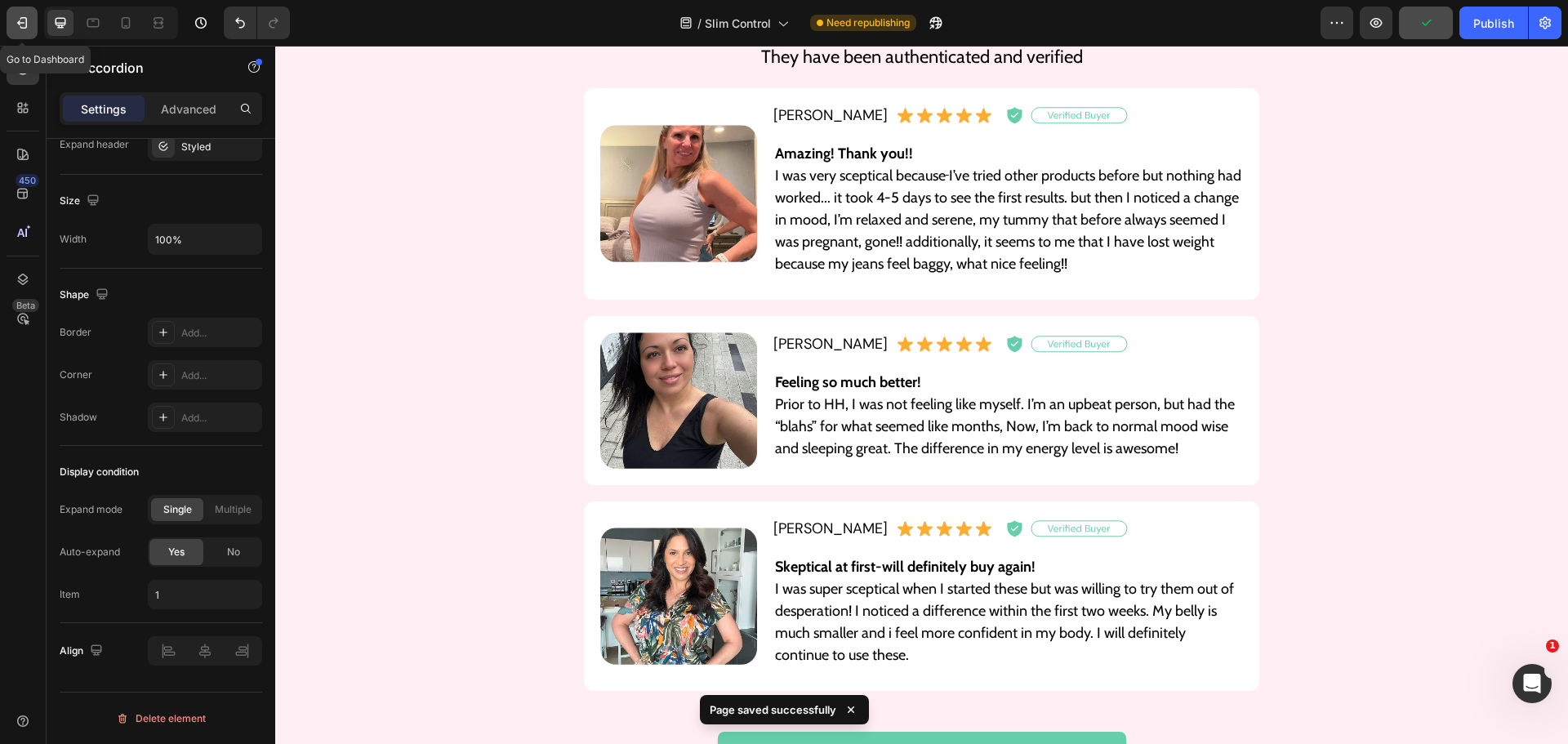
click at [29, 21] on icon "button" at bounding box center [22, 23] width 16 height 16
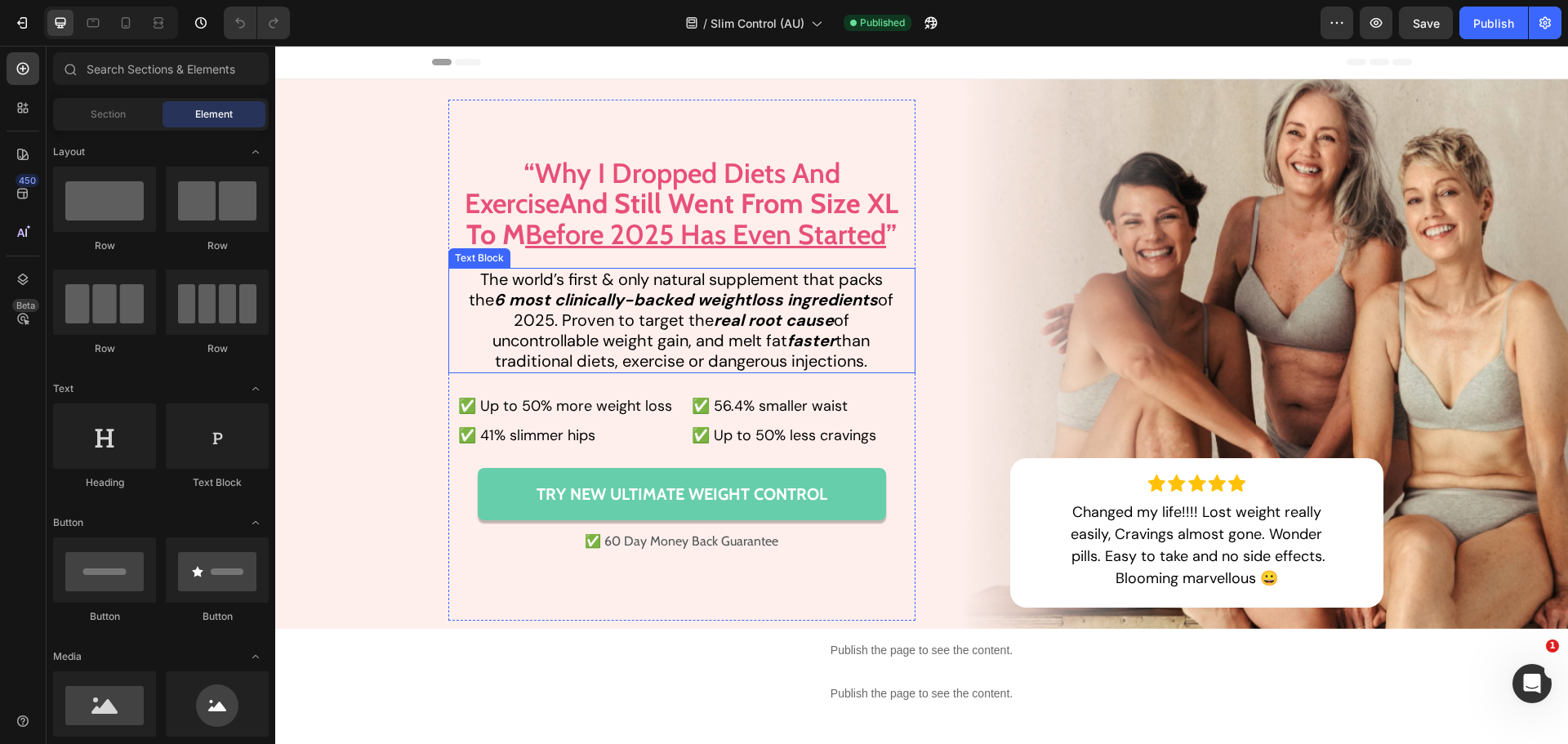
click at [494, 305] on strong "6 most clinically-backed weightloss ingredients" at bounding box center [686, 300] width 384 height 21
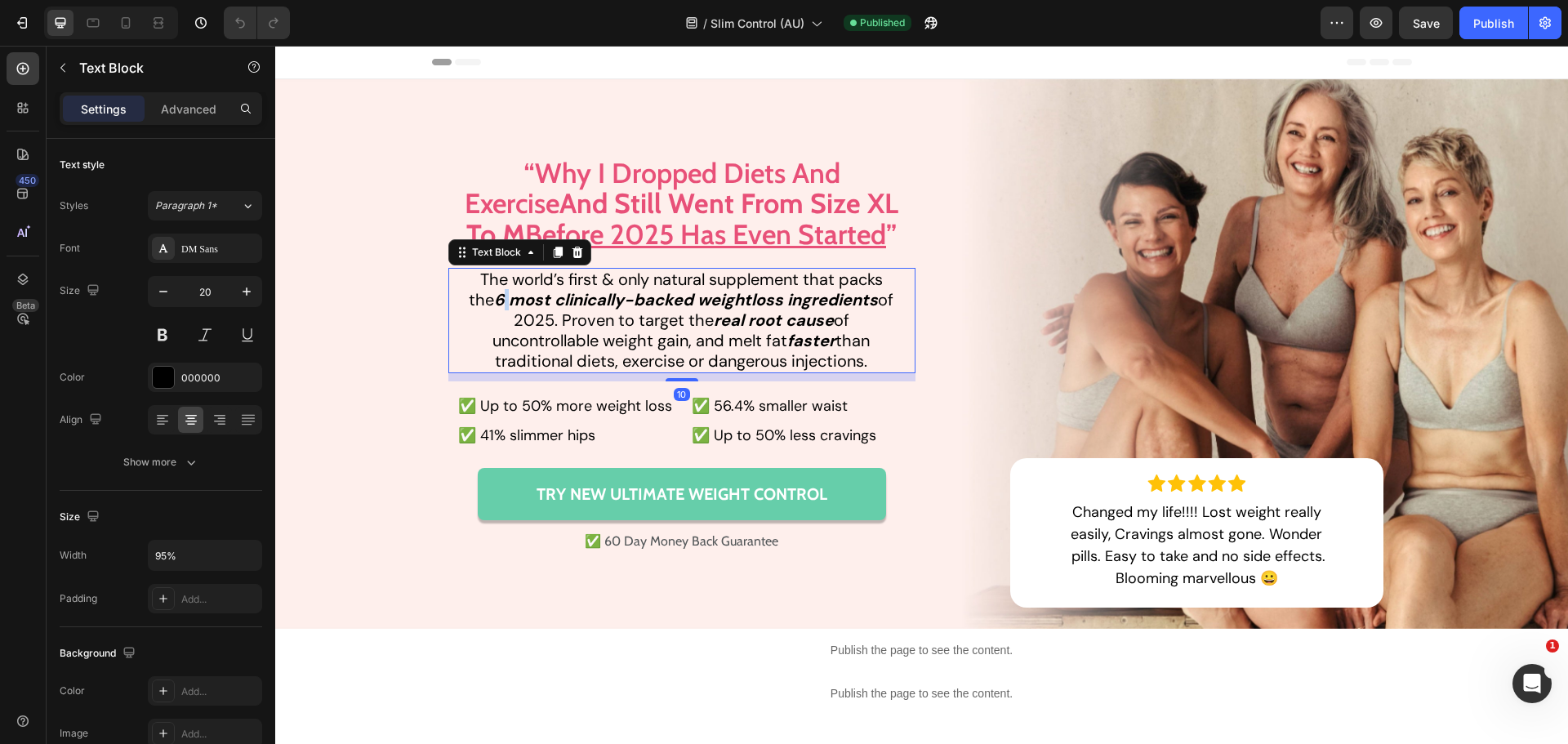
click at [494, 305] on strong "6 most clinically-backed weightloss ingredients" at bounding box center [686, 300] width 384 height 21
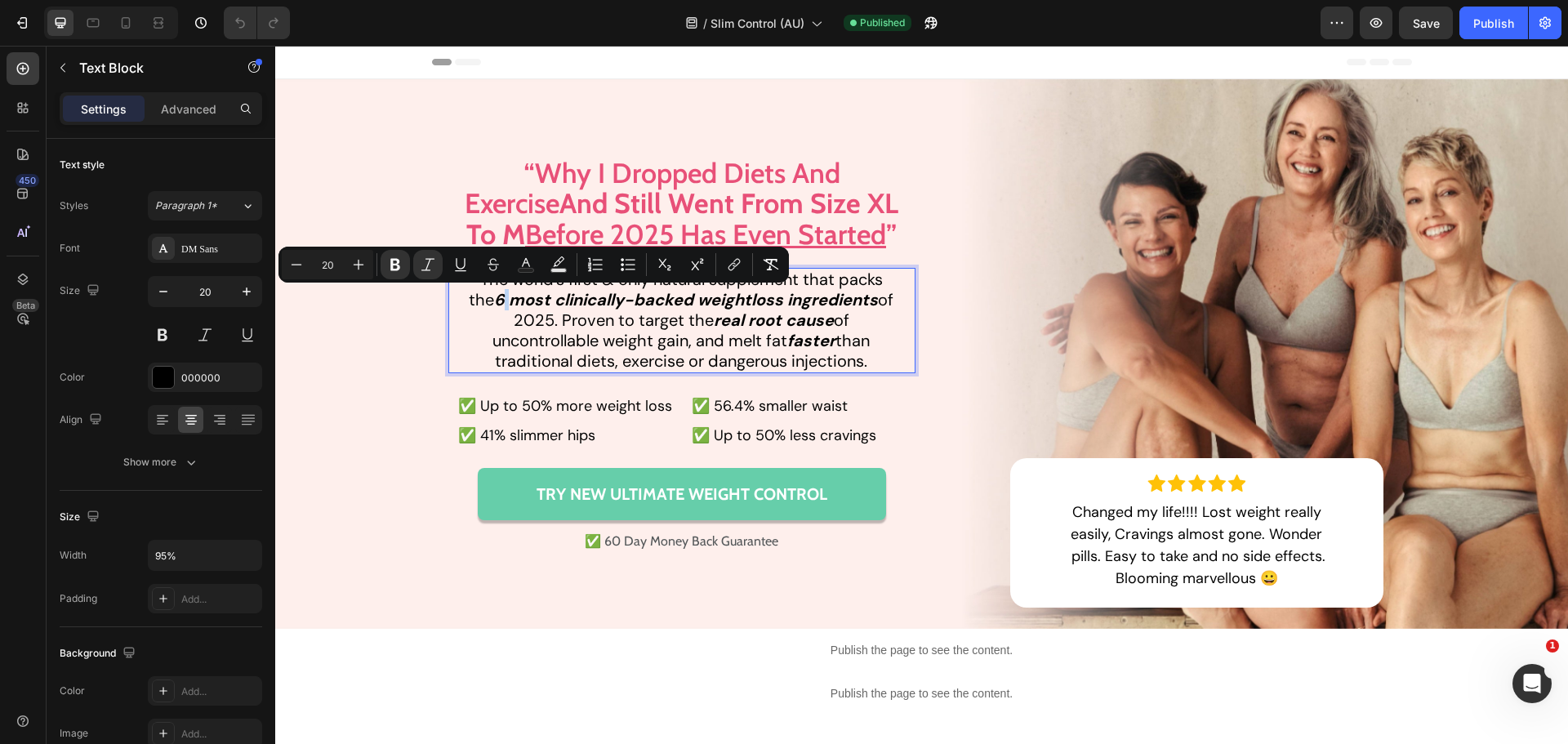
click at [494, 302] on strong "6 most clinically-backed weightloss ingredients" at bounding box center [686, 300] width 384 height 21
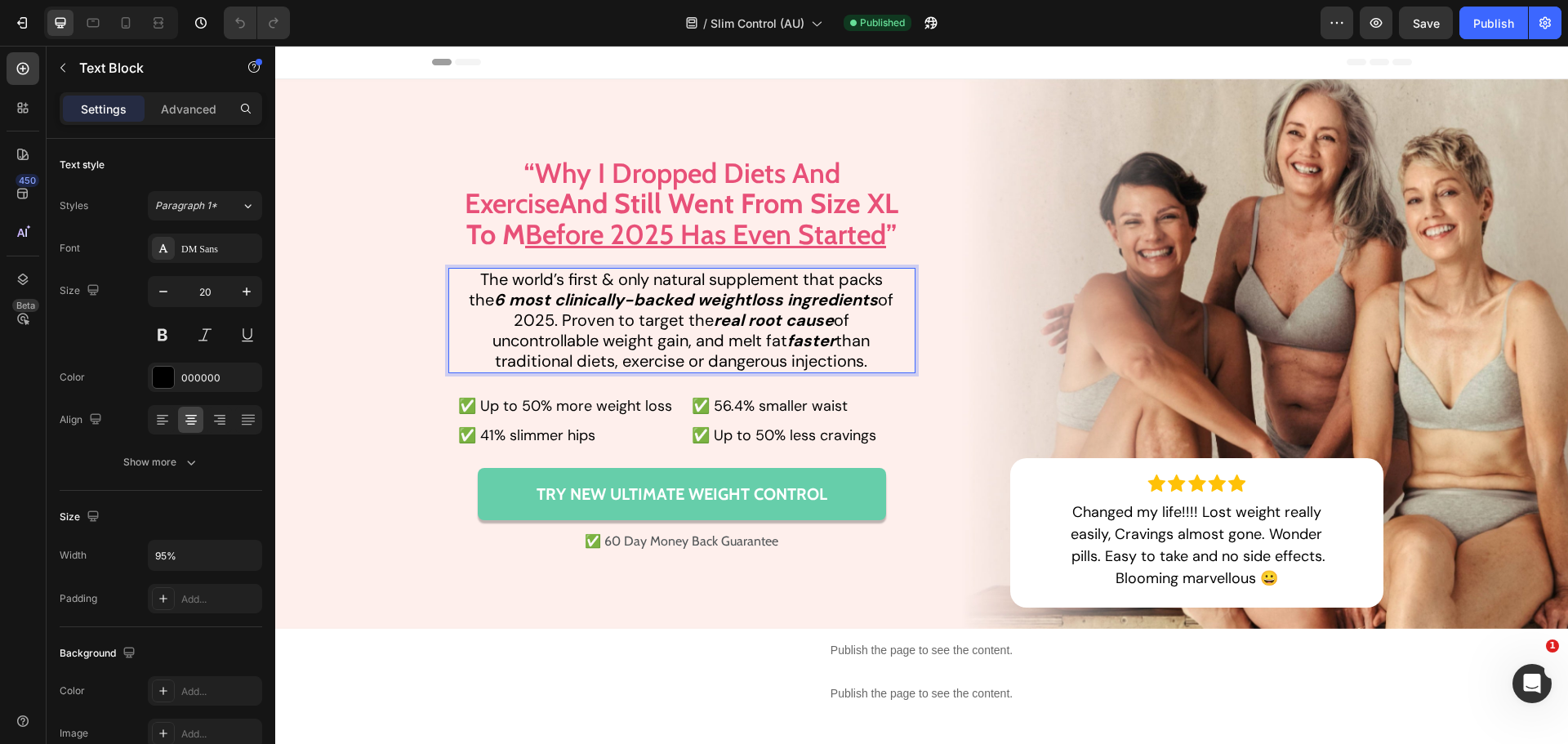
click at [494, 302] on strong "6 most clinically-backed weightloss ingredients" at bounding box center [686, 300] width 384 height 21
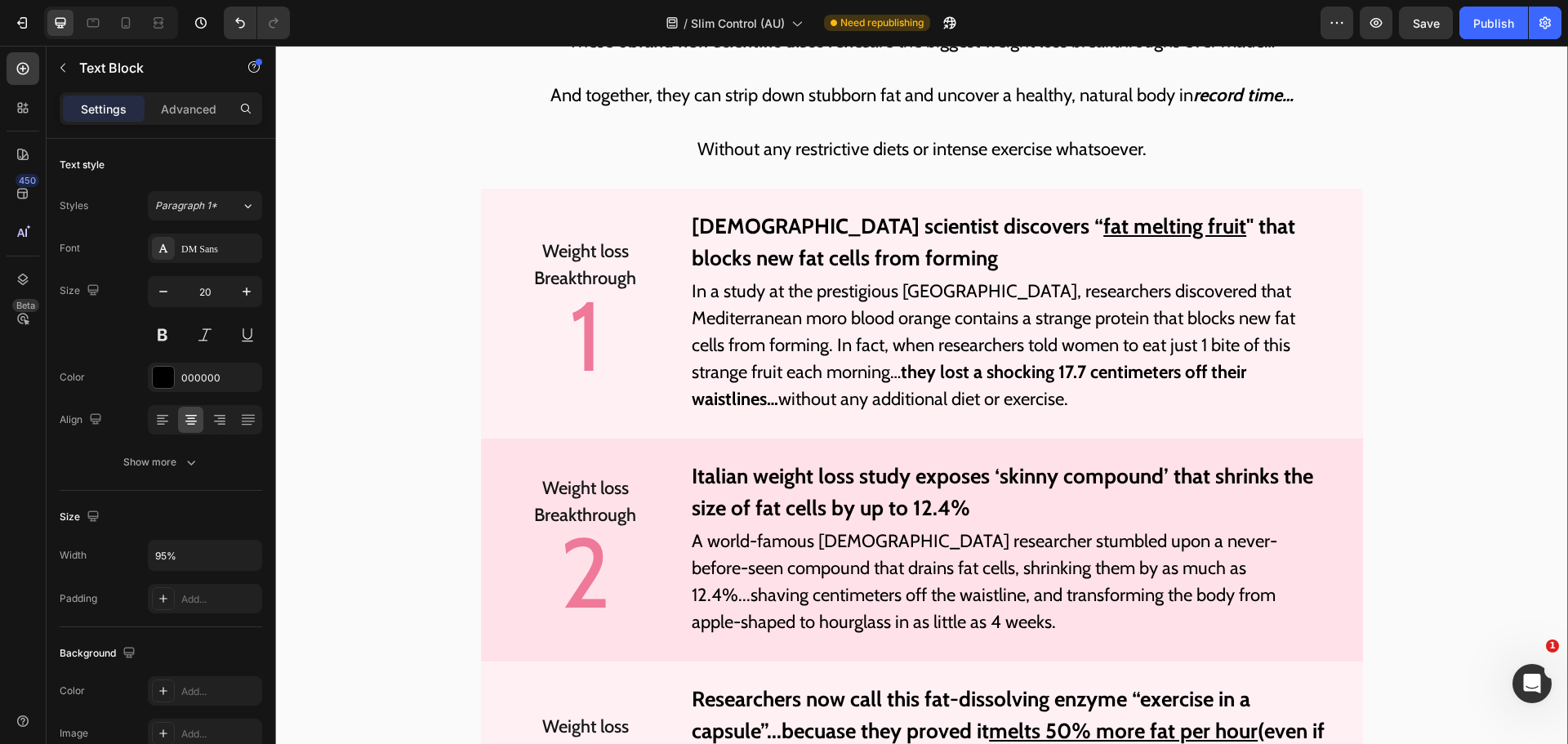
scroll to position [4491, 0]
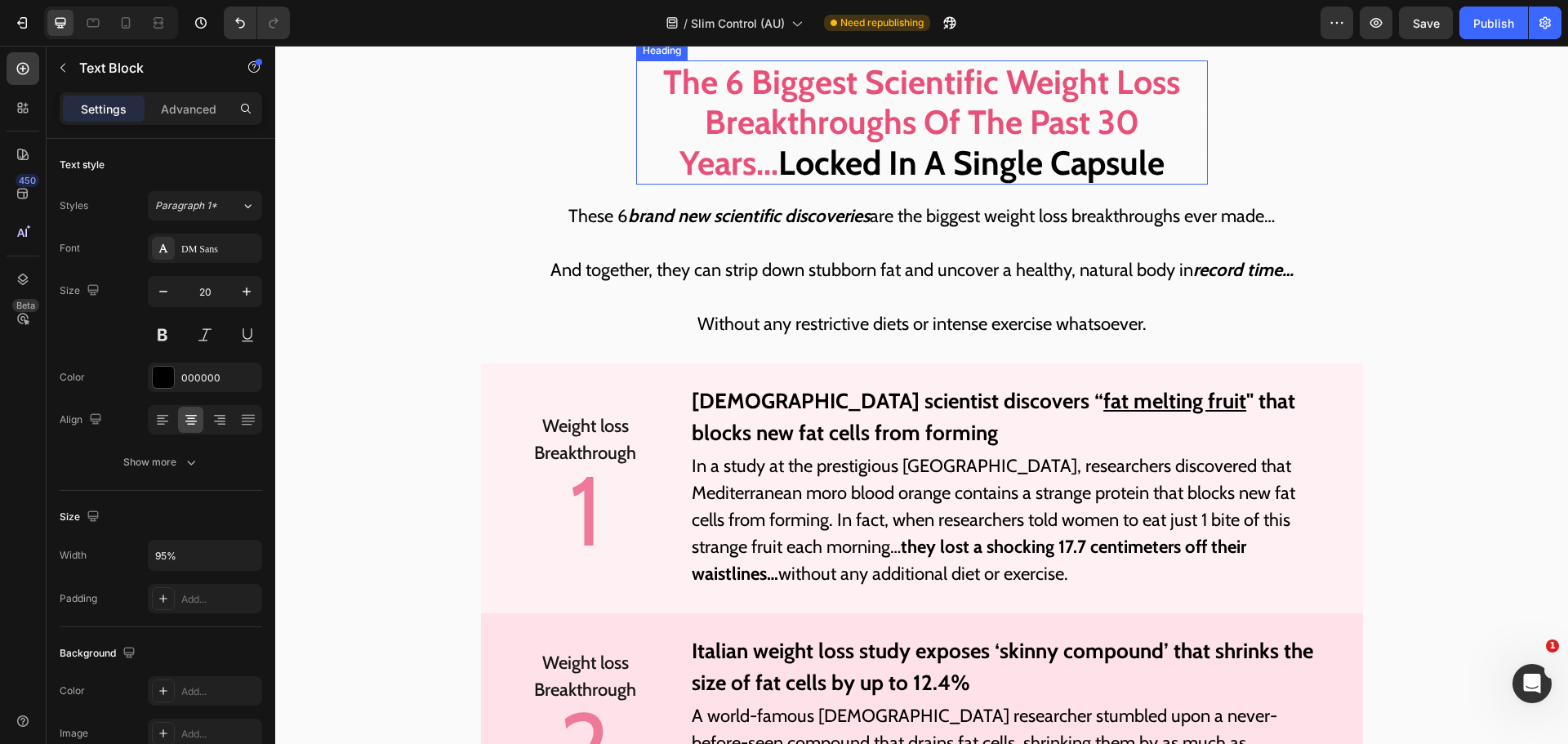
click at [735, 144] on strong "The 6 Biggest Scientific Weight Loss Breakthroughs Of The Past 30 Years..." at bounding box center [921, 121] width 517 height 121
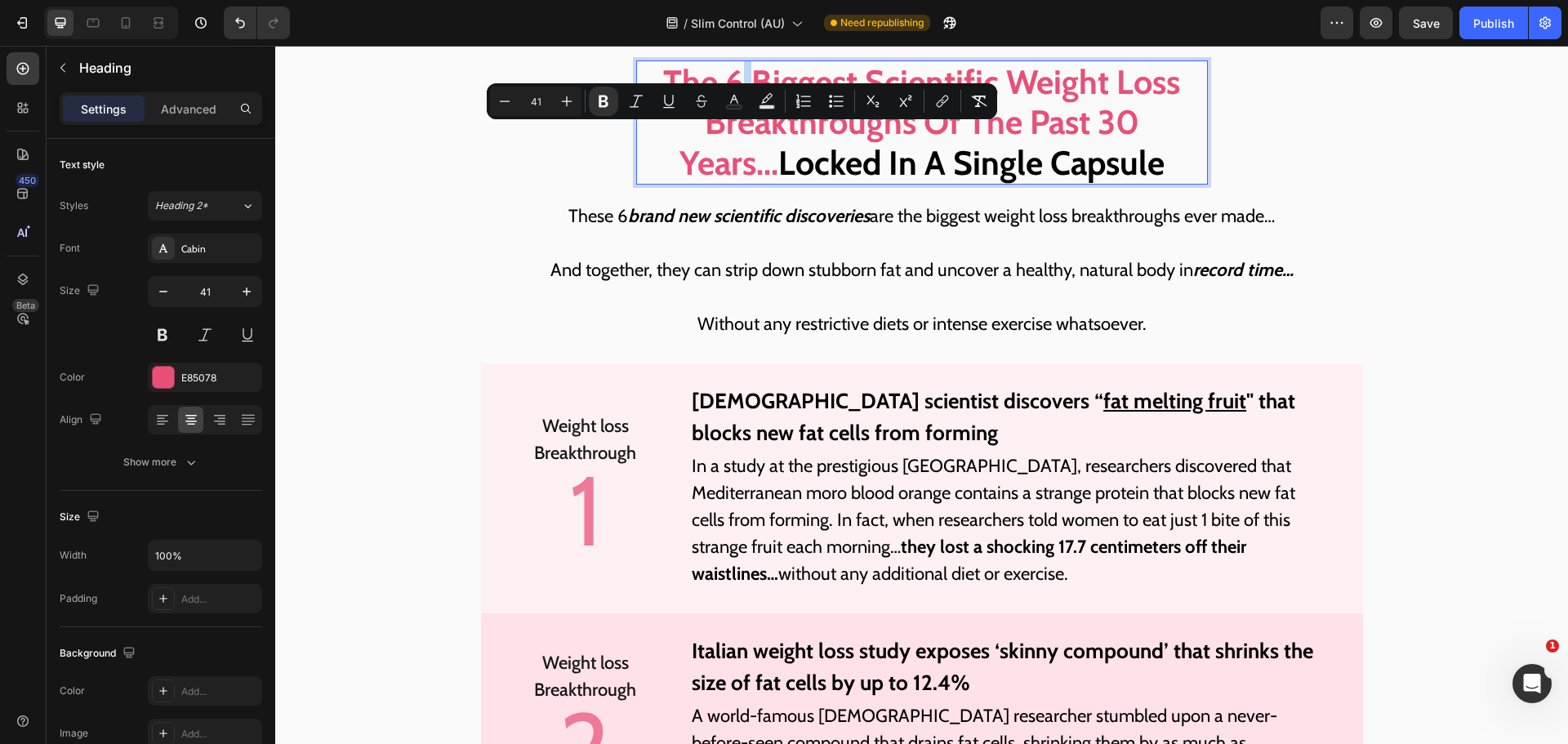
click at [735, 144] on strong "The 6 Biggest Scientific Weight Loss Breakthroughs Of The Past 30 Years..." at bounding box center [921, 121] width 517 height 121
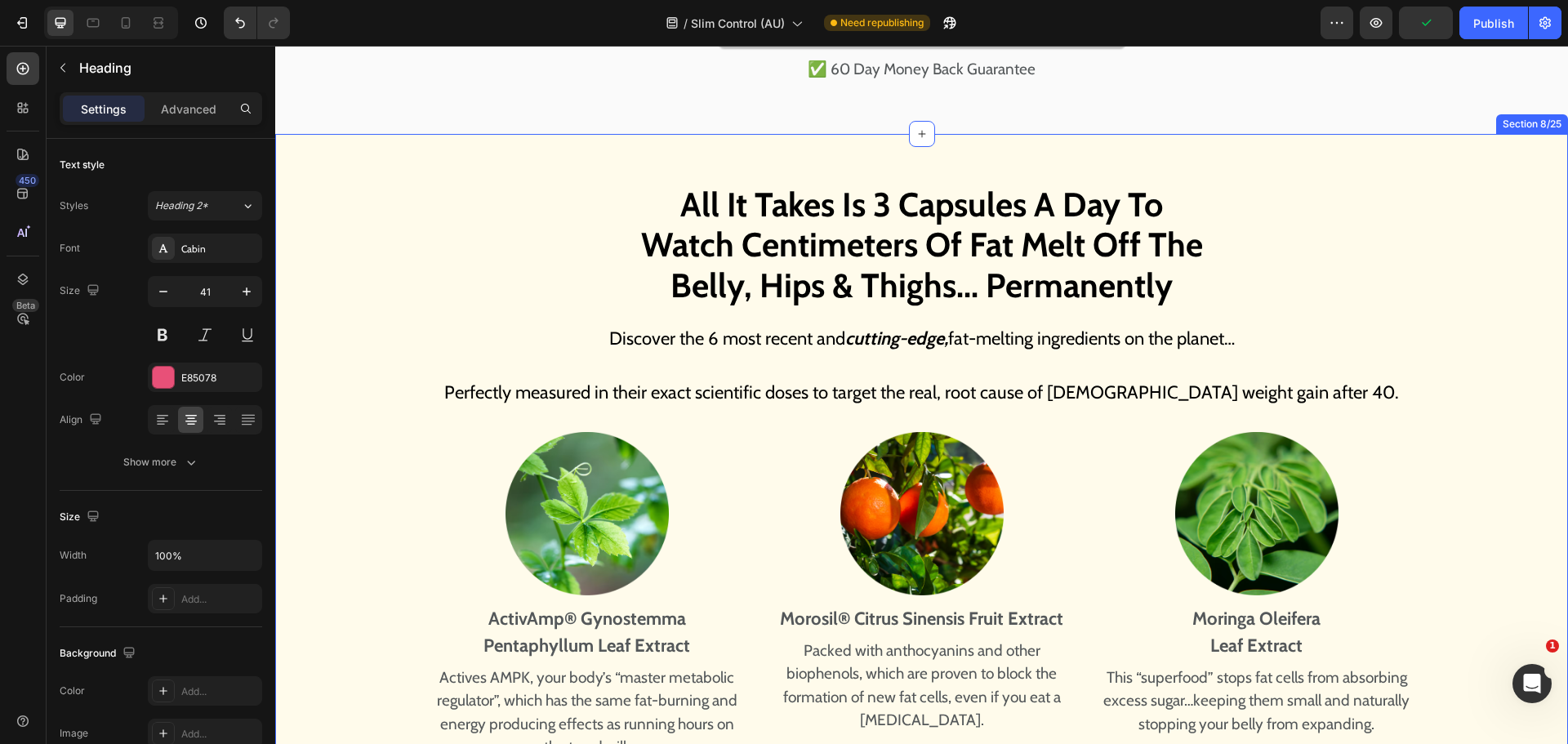
scroll to position [7103, 0]
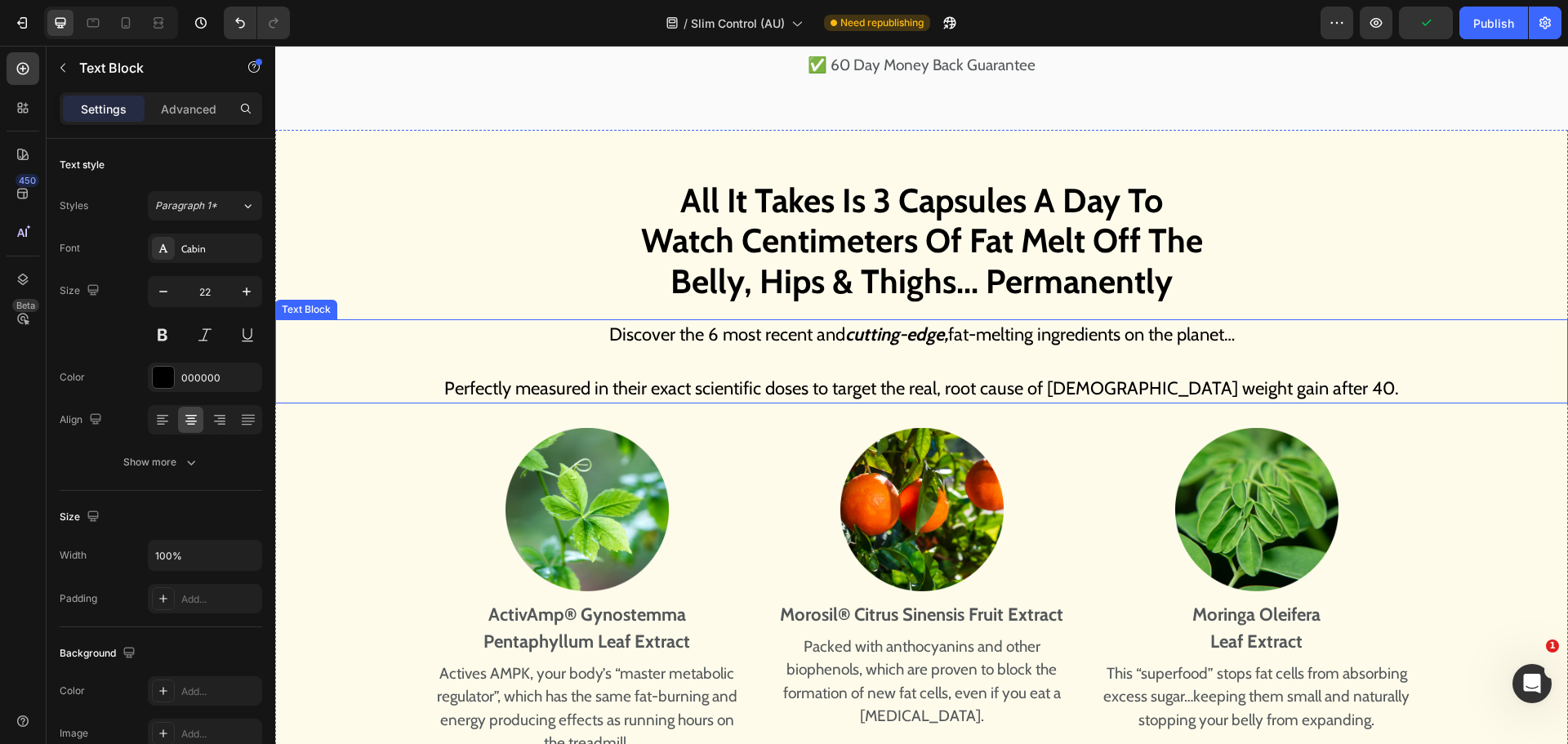
click at [704, 321] on p "Discover the 6 most recent and cutting-edge, fat-melting ingredients on the pla…" at bounding box center [921, 334] width 1290 height 27
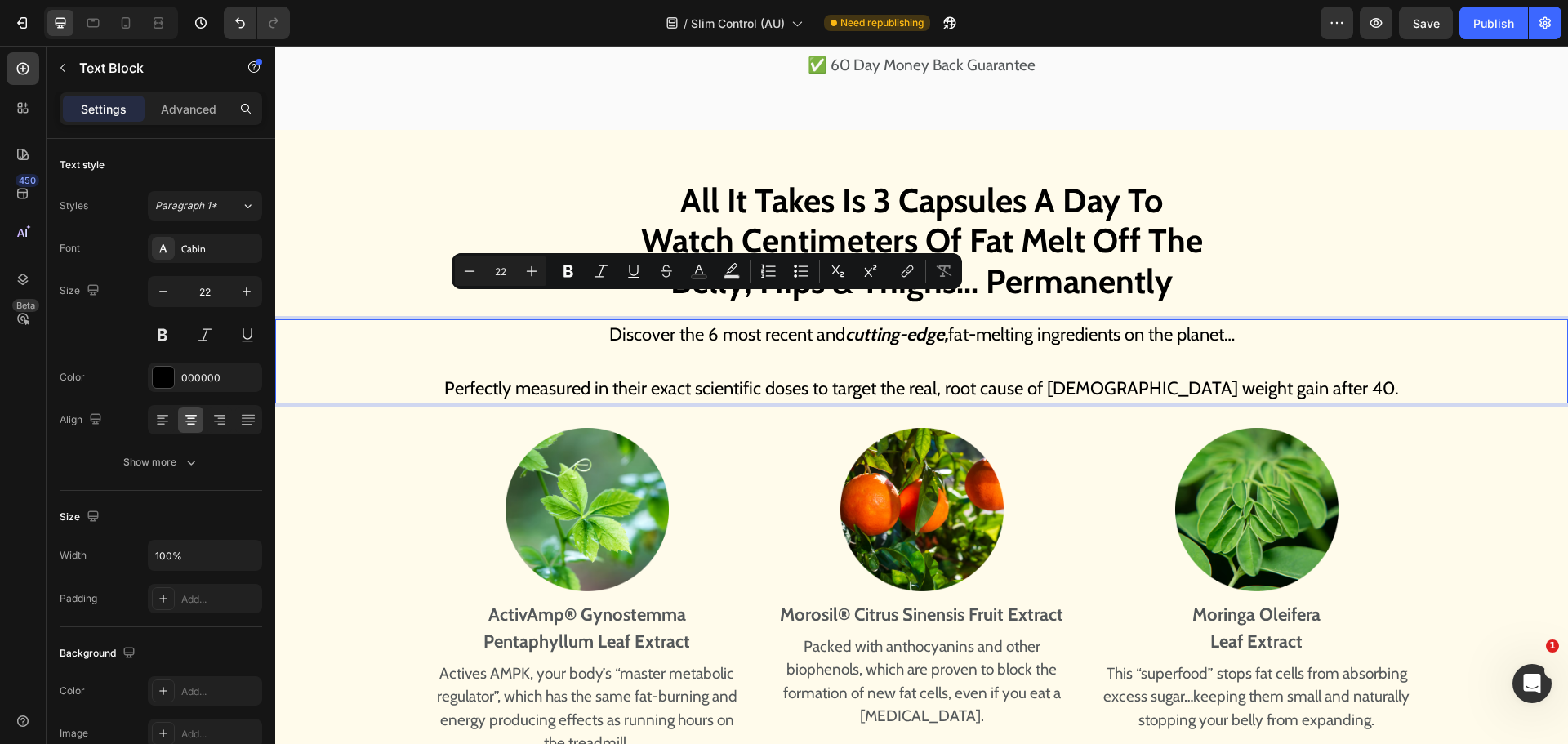
click at [700, 321] on p "Discover the 6 most recent and cutting-edge, fat-melting ingredients on the pla…" at bounding box center [921, 334] width 1290 height 27
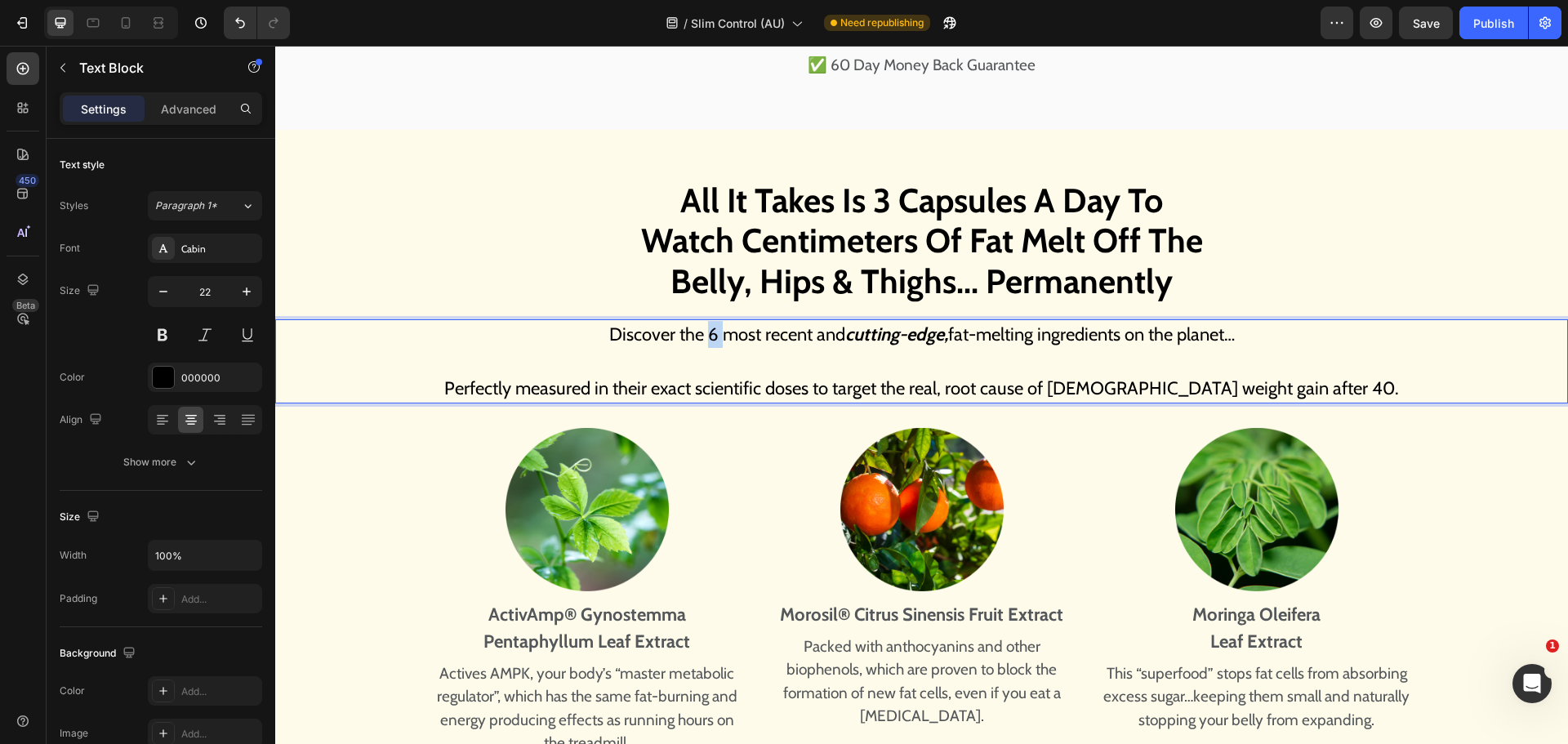
click at [700, 321] on p "Discover the 6 most recent and cutting-edge, fat-melting ingredients on the pla…" at bounding box center [921, 334] width 1290 height 27
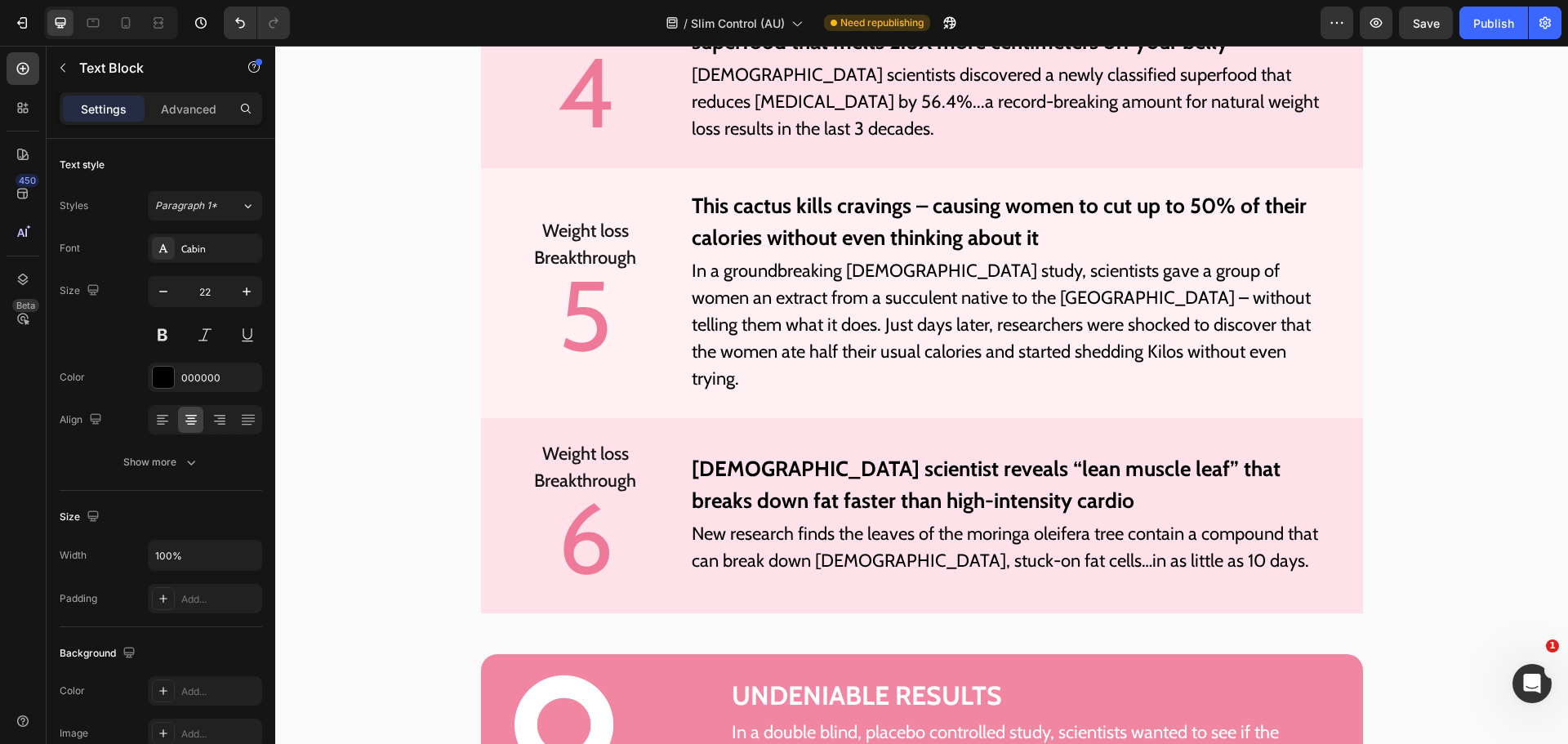
scroll to position [5633, 0]
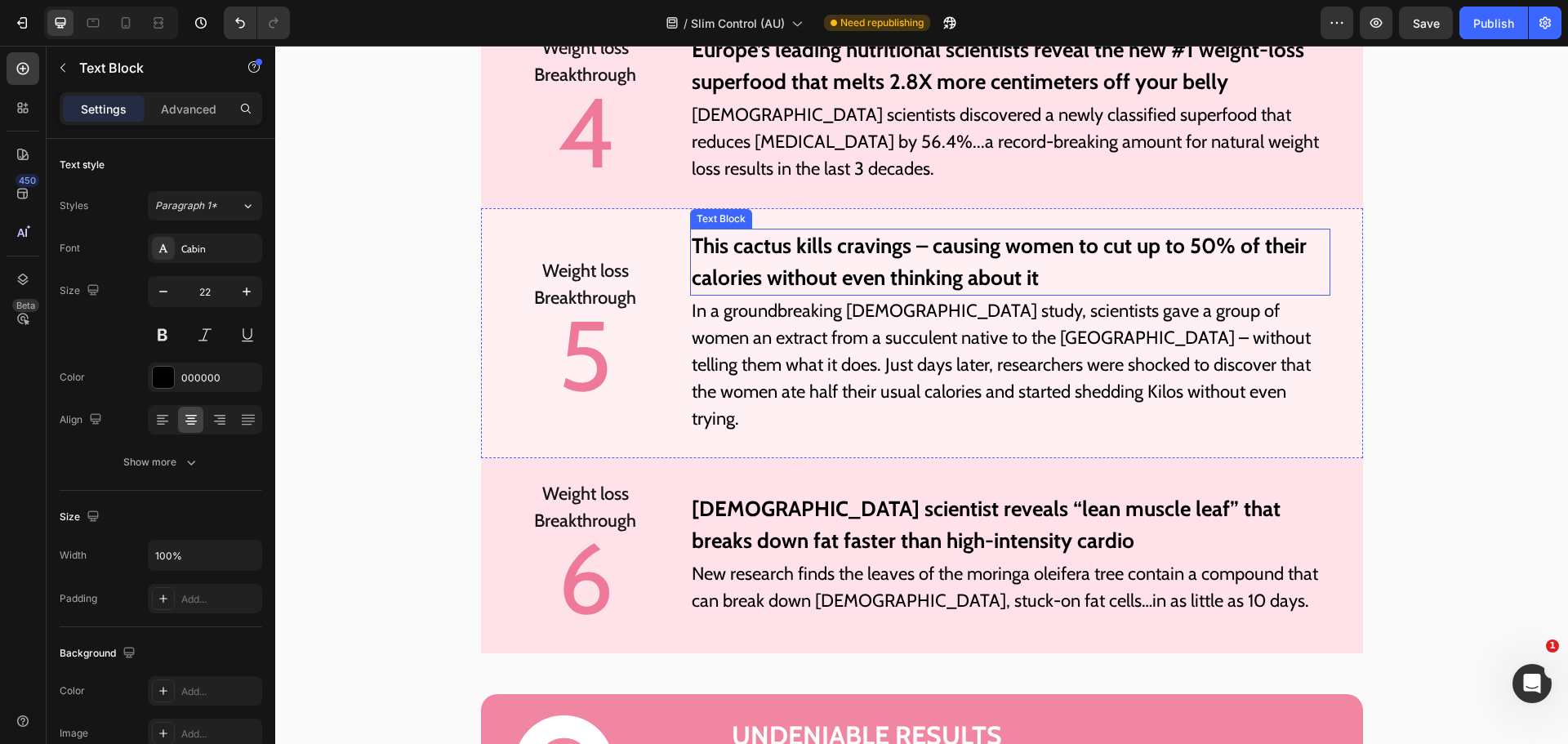
click at [773, 271] on p "This cactus kills cravings – causing women to cut up to 50% of their calories w…" at bounding box center [1010, 262] width 636 height 64
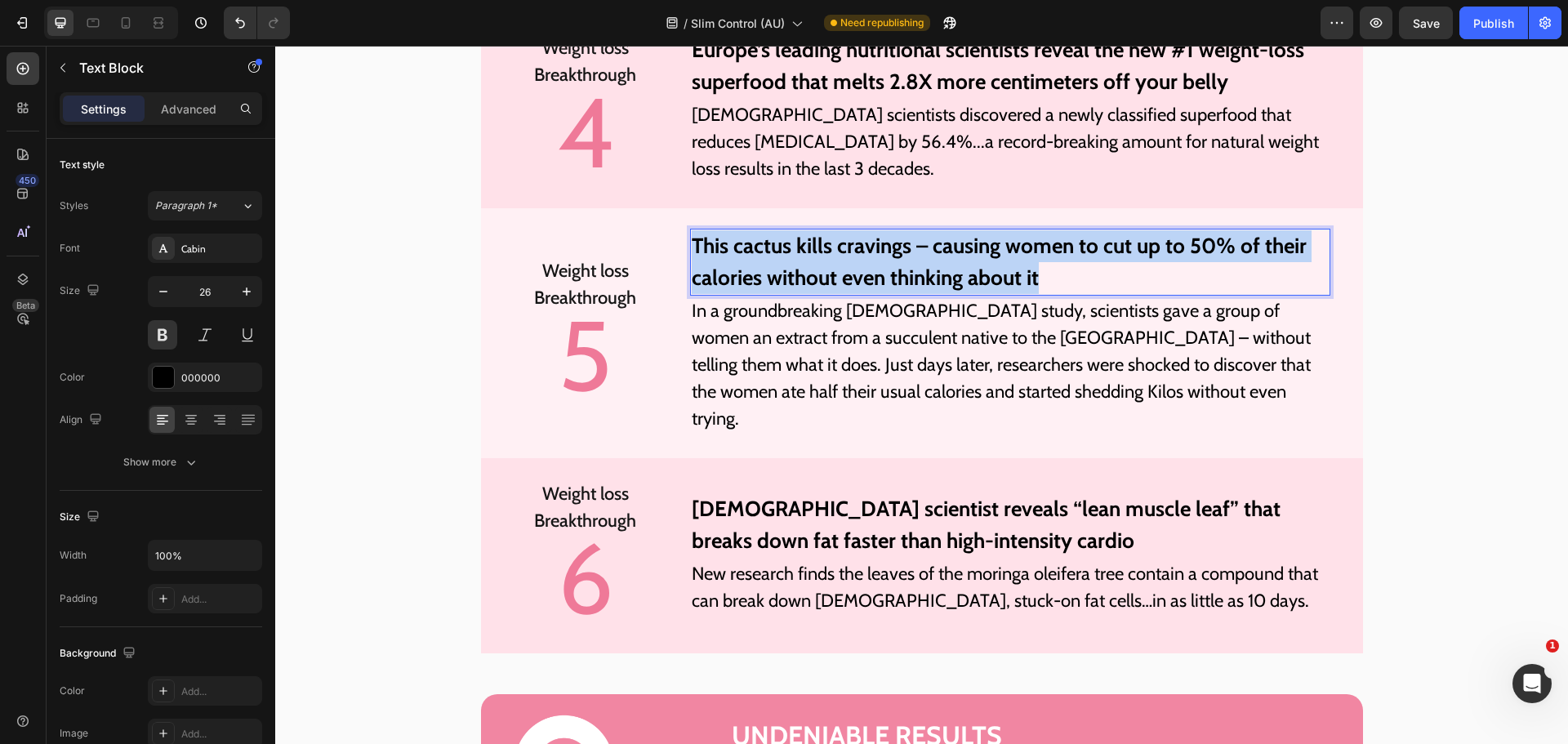
click at [773, 271] on p "This cactus kills cravings – causing women to cut up to 50% of their calories w…" at bounding box center [1010, 262] width 636 height 64
click at [891, 256] on p "This cactus kills cravings – causing women to cut up to 50% of their calories w…" at bounding box center [1010, 262] width 636 height 64
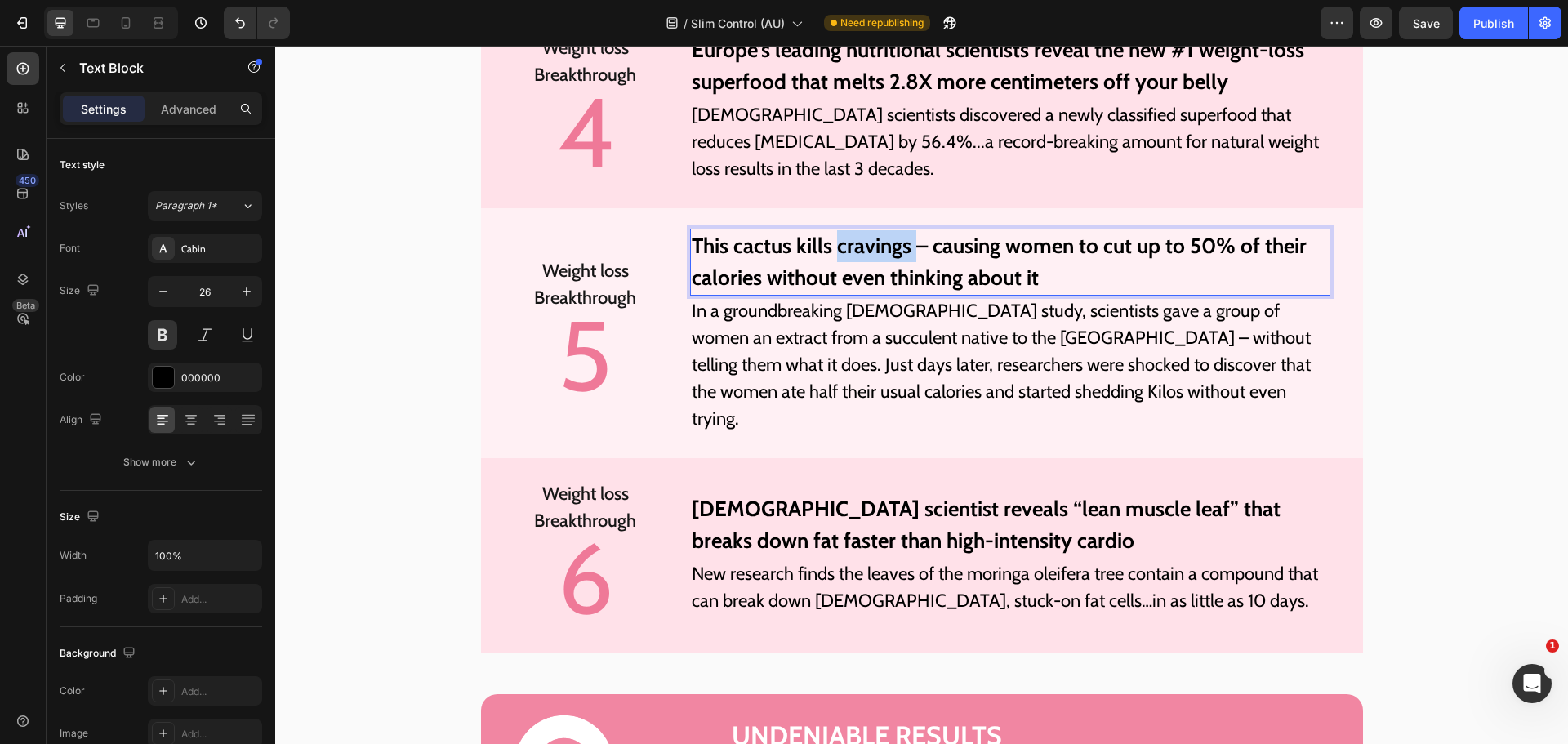
click at [891, 256] on p "This cactus kills cravings – causing women to cut up to 50% of their calories w…" at bounding box center [1010, 262] width 636 height 64
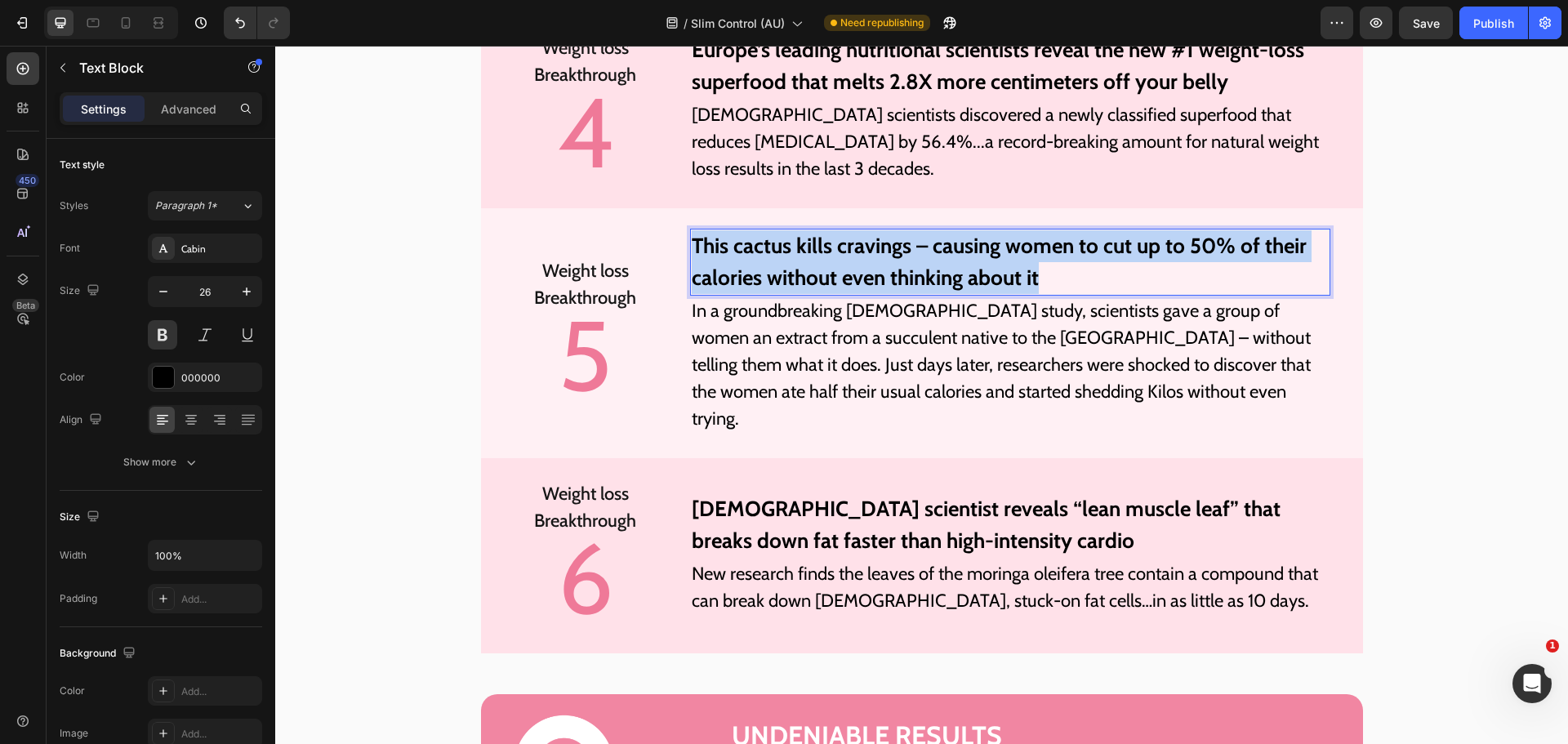
click at [891, 256] on p "This cactus kills cravings – causing women to cut up to 50% of their calories w…" at bounding box center [1010, 262] width 636 height 64
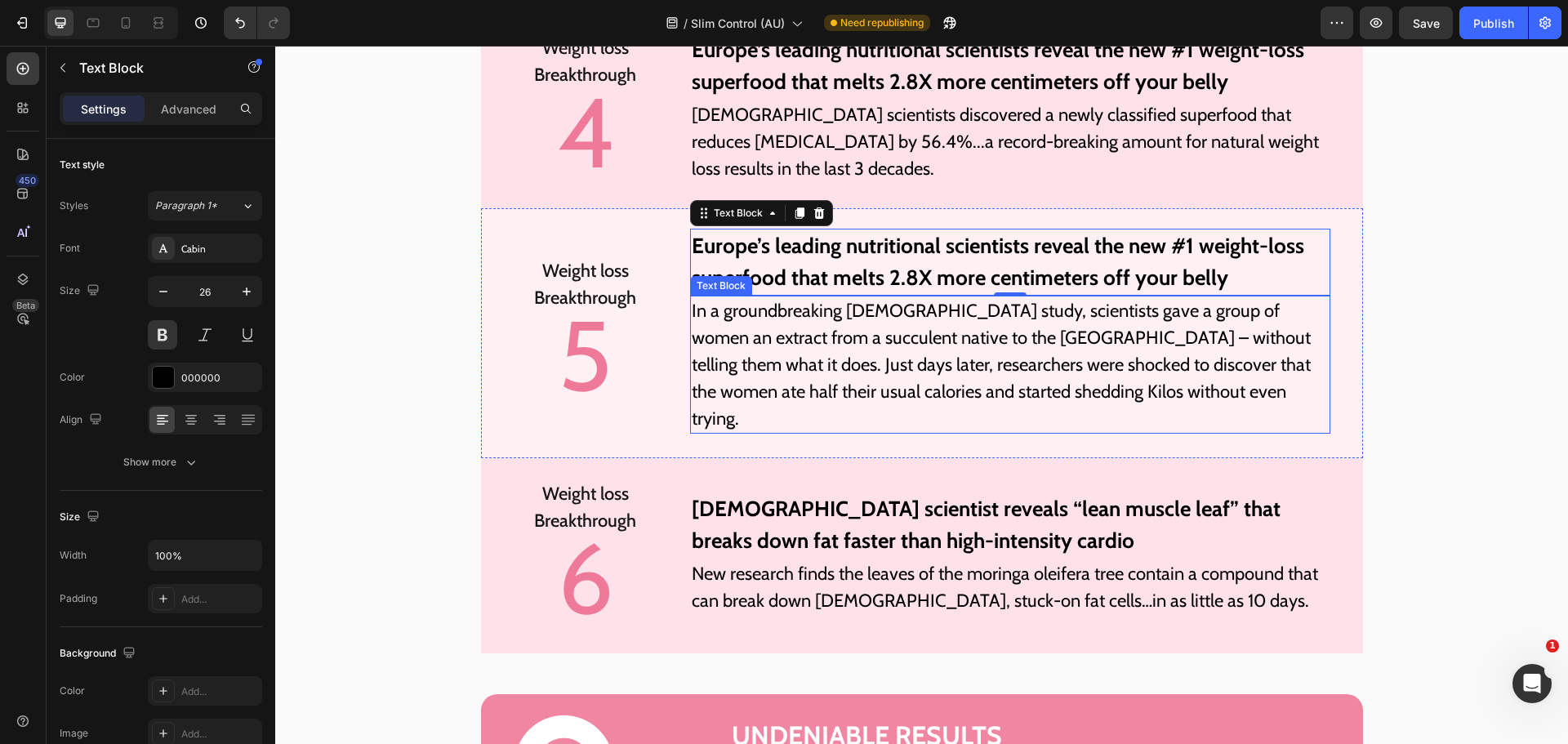
click at [773, 352] on p "In a groundbreaking [DEMOGRAPHIC_DATA] study, scientists gave a group of women …" at bounding box center [1010, 364] width 636 height 134
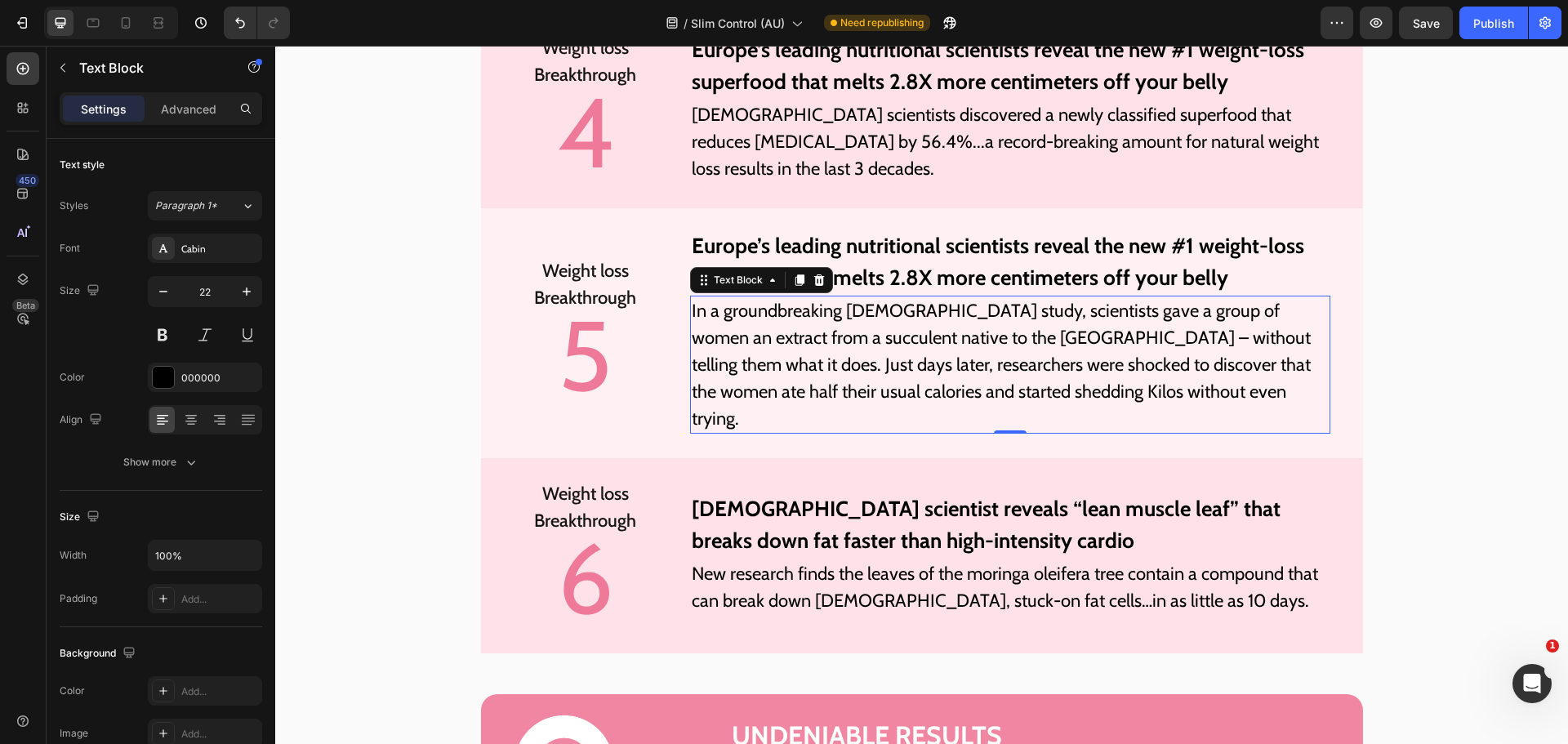
click at [773, 352] on p "In a groundbreaking [DEMOGRAPHIC_DATA] study, scientists gave a group of women …" at bounding box center [1010, 364] width 636 height 134
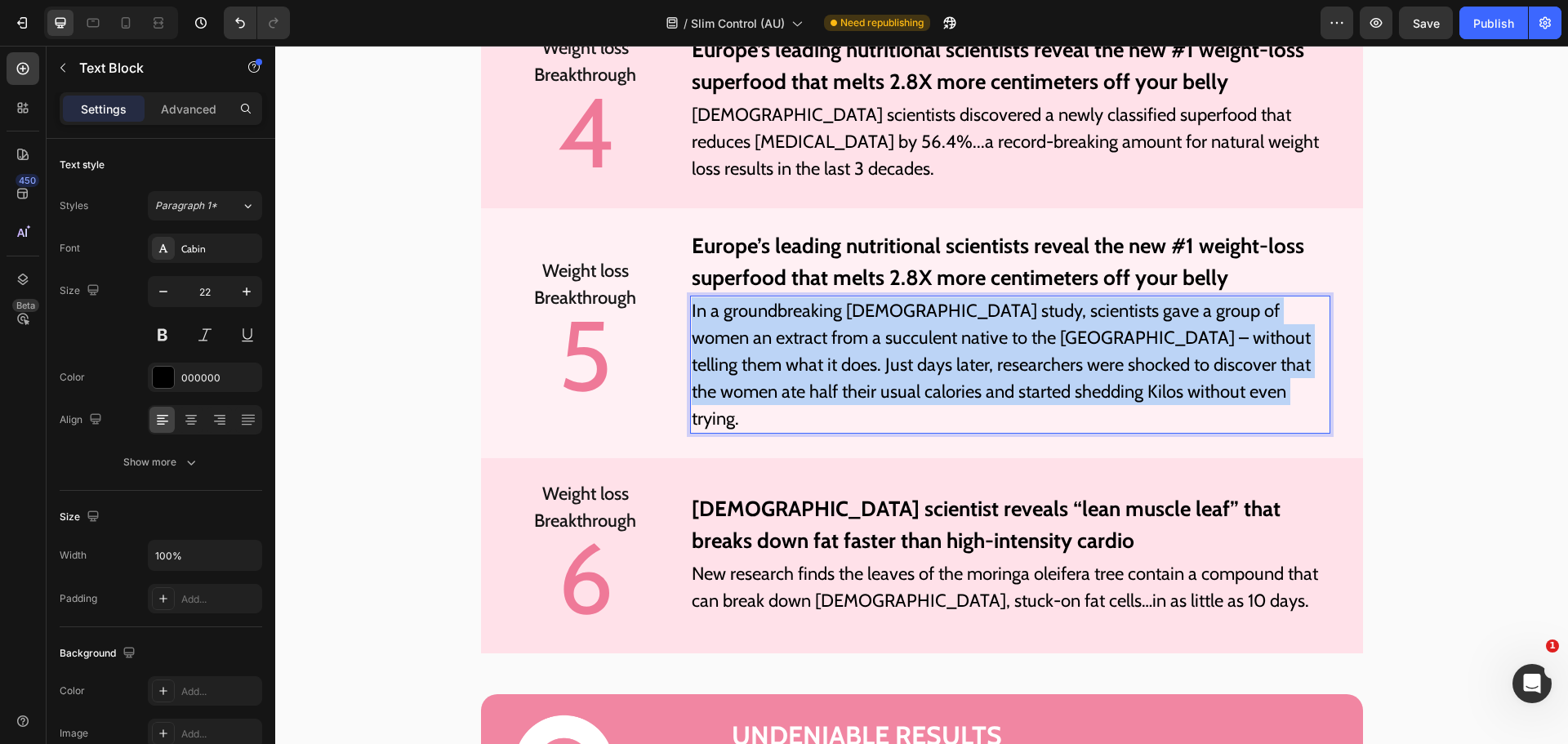
click at [773, 352] on p "In a groundbreaking [DEMOGRAPHIC_DATA] study, scientists gave a group of women …" at bounding box center [1010, 364] width 636 height 134
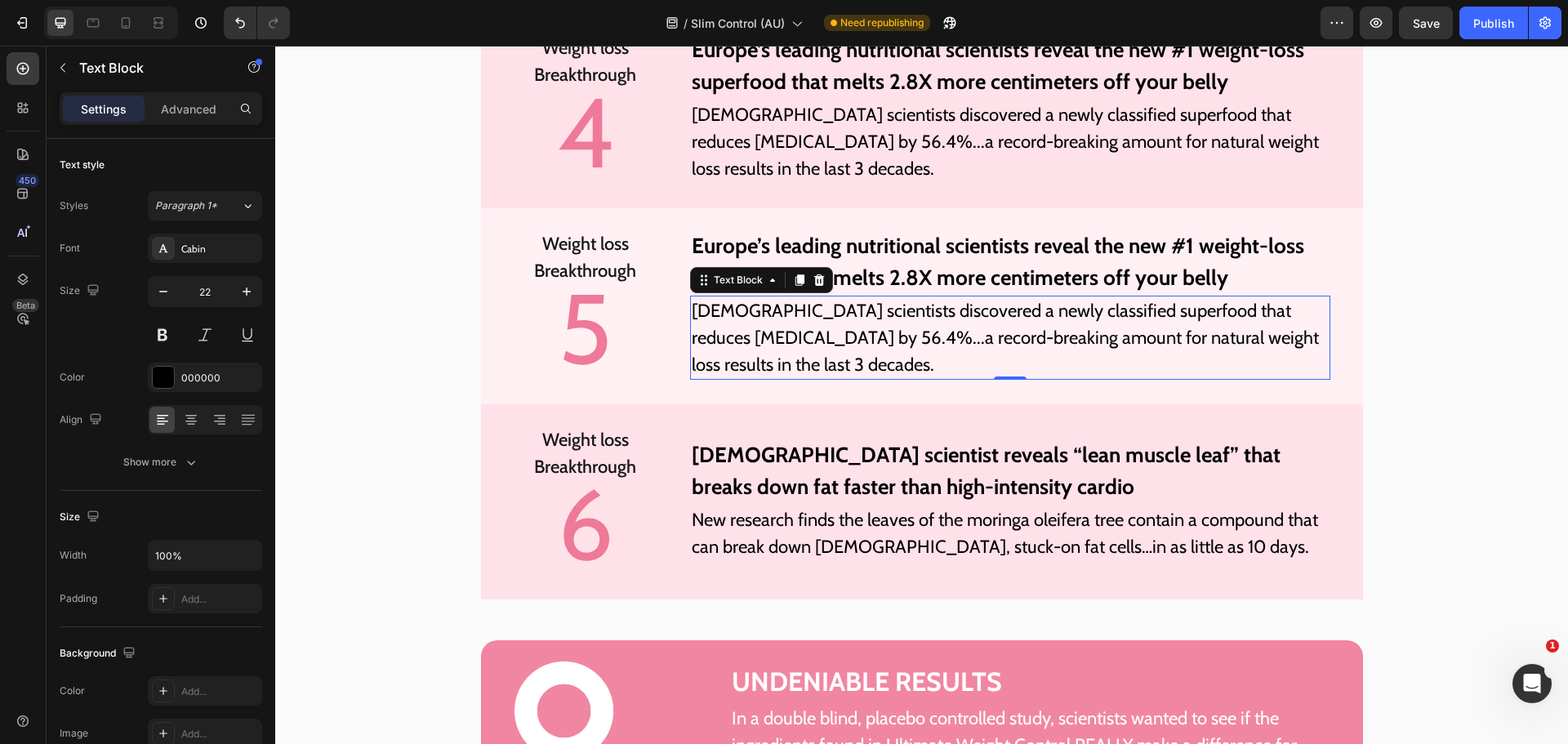
click at [854, 249] on p "Europe’s leading nutritional scientists reveal the new #1 weight-loss superfood…" at bounding box center [1010, 262] width 636 height 64
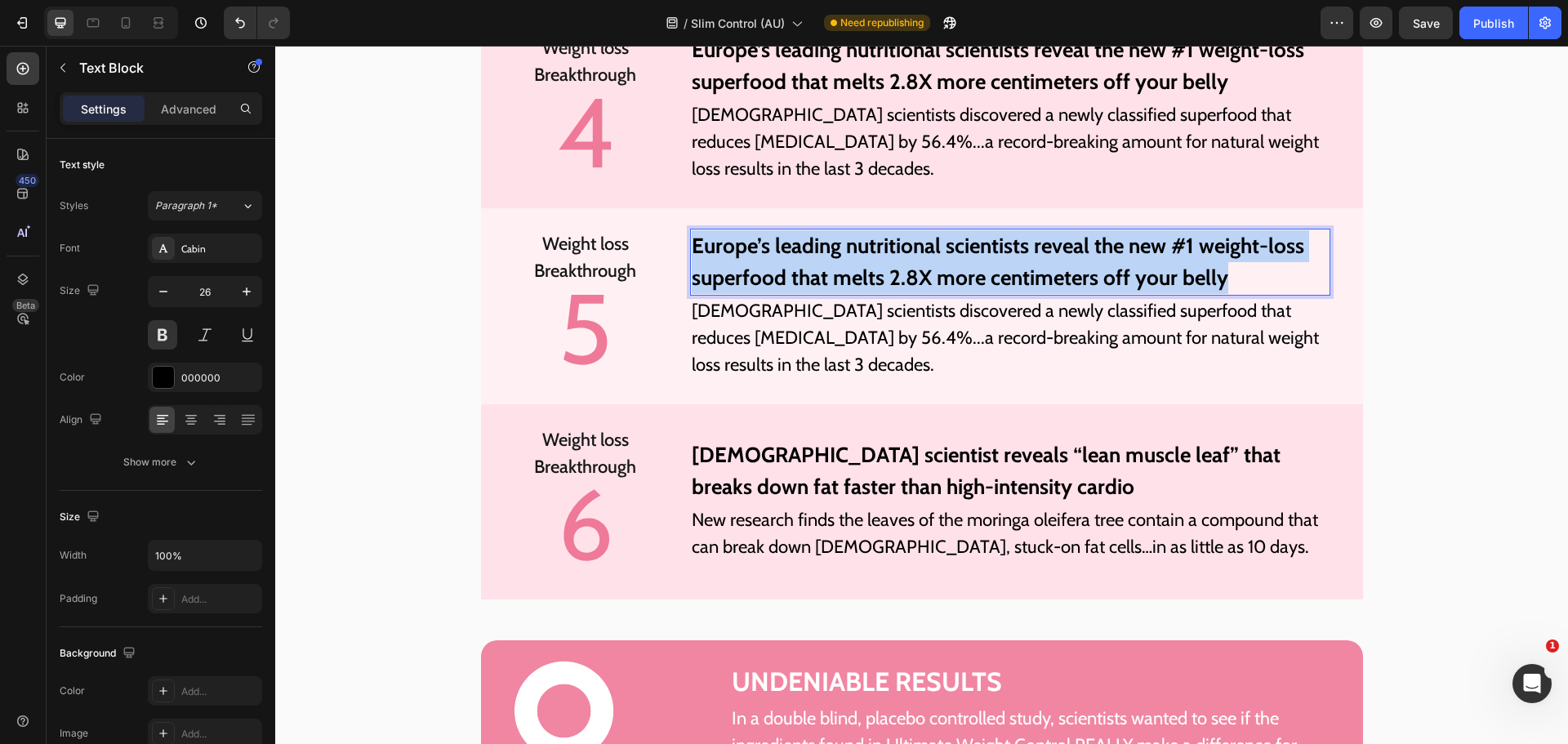
click at [854, 249] on p "Europe’s leading nutritional scientists reveal the new #1 weight-loss superfood…" at bounding box center [1010, 262] width 636 height 64
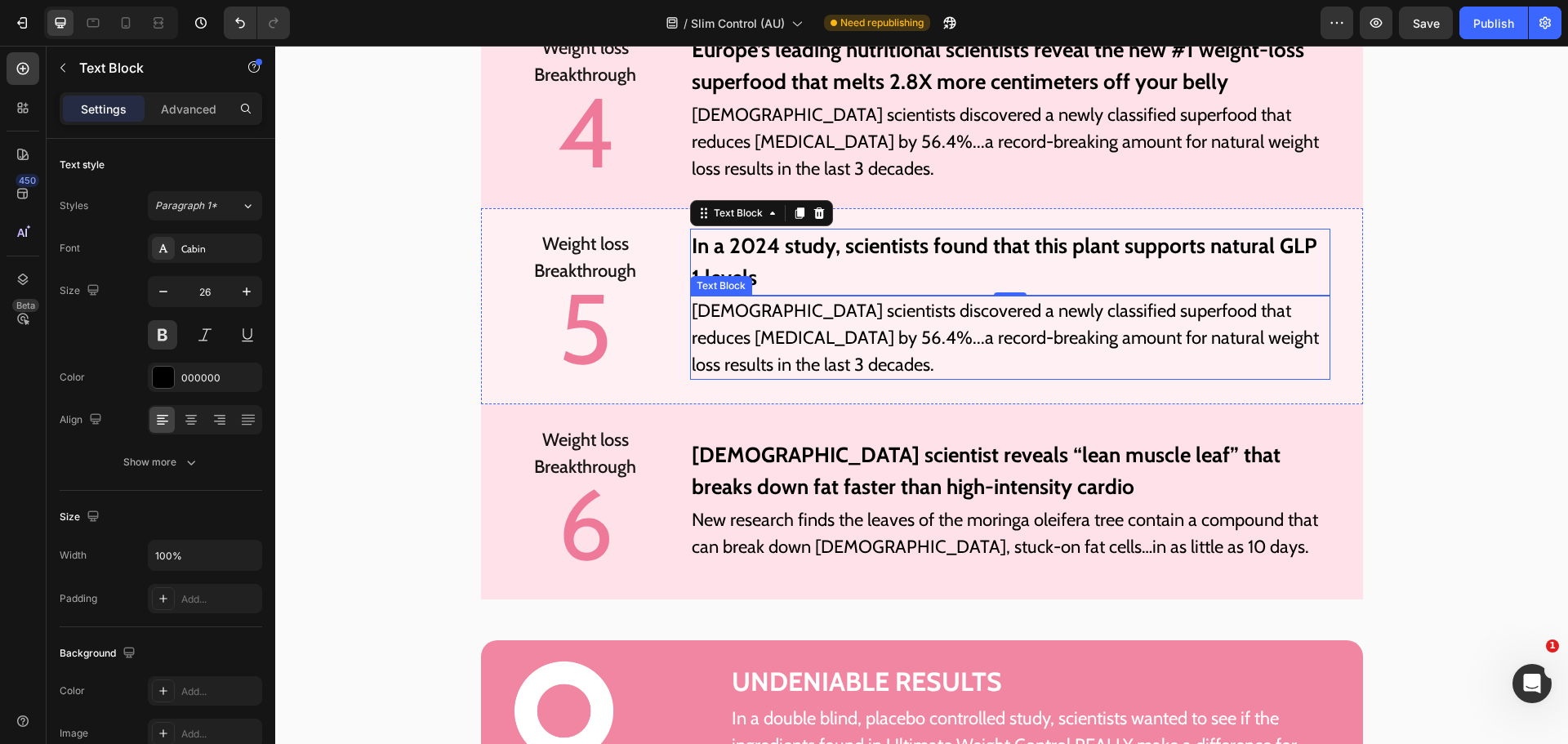
click at [830, 349] on p "[DEMOGRAPHIC_DATA] scientists discovered a newly classified superfood that redu…" at bounding box center [1010, 337] width 636 height 80
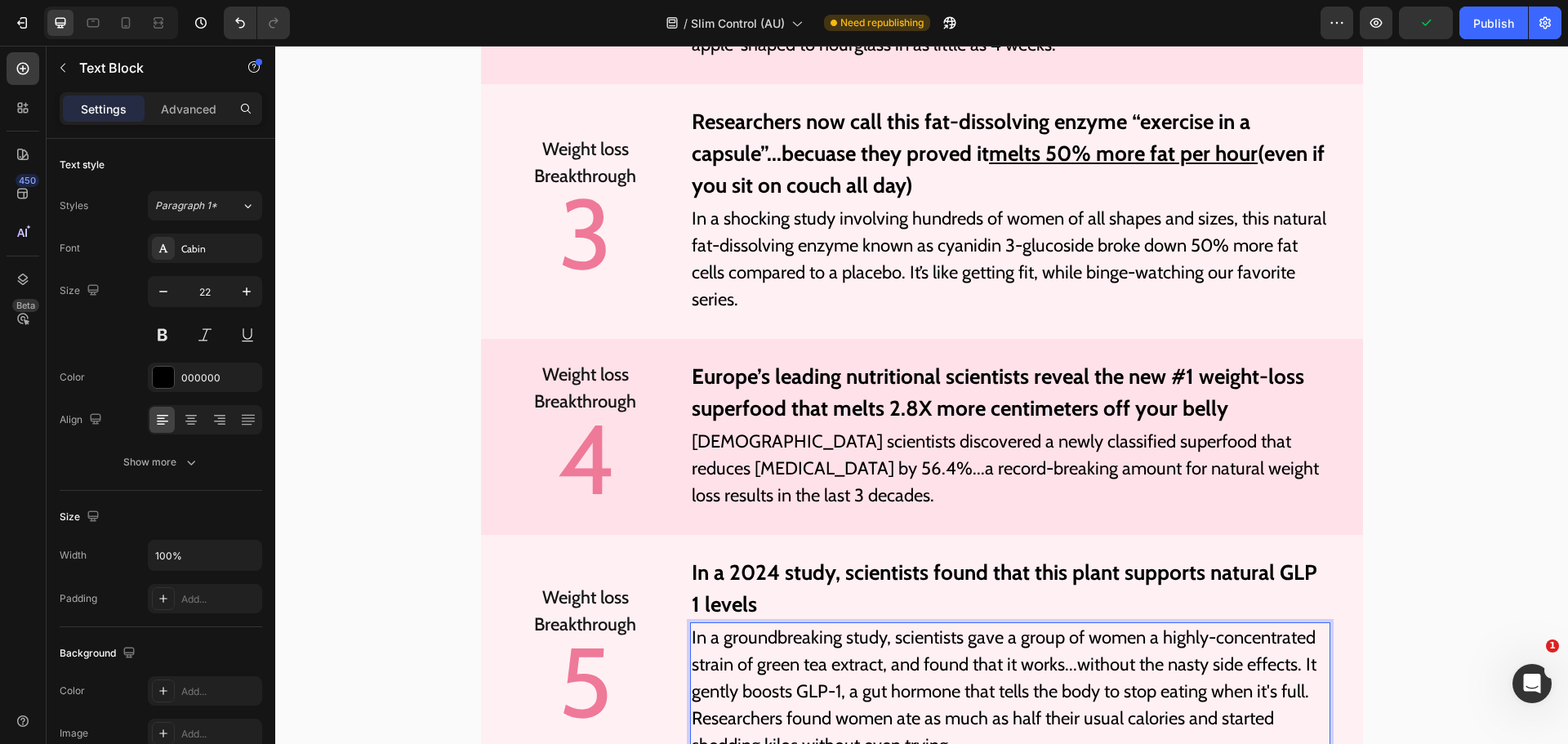
scroll to position [5552, 0]
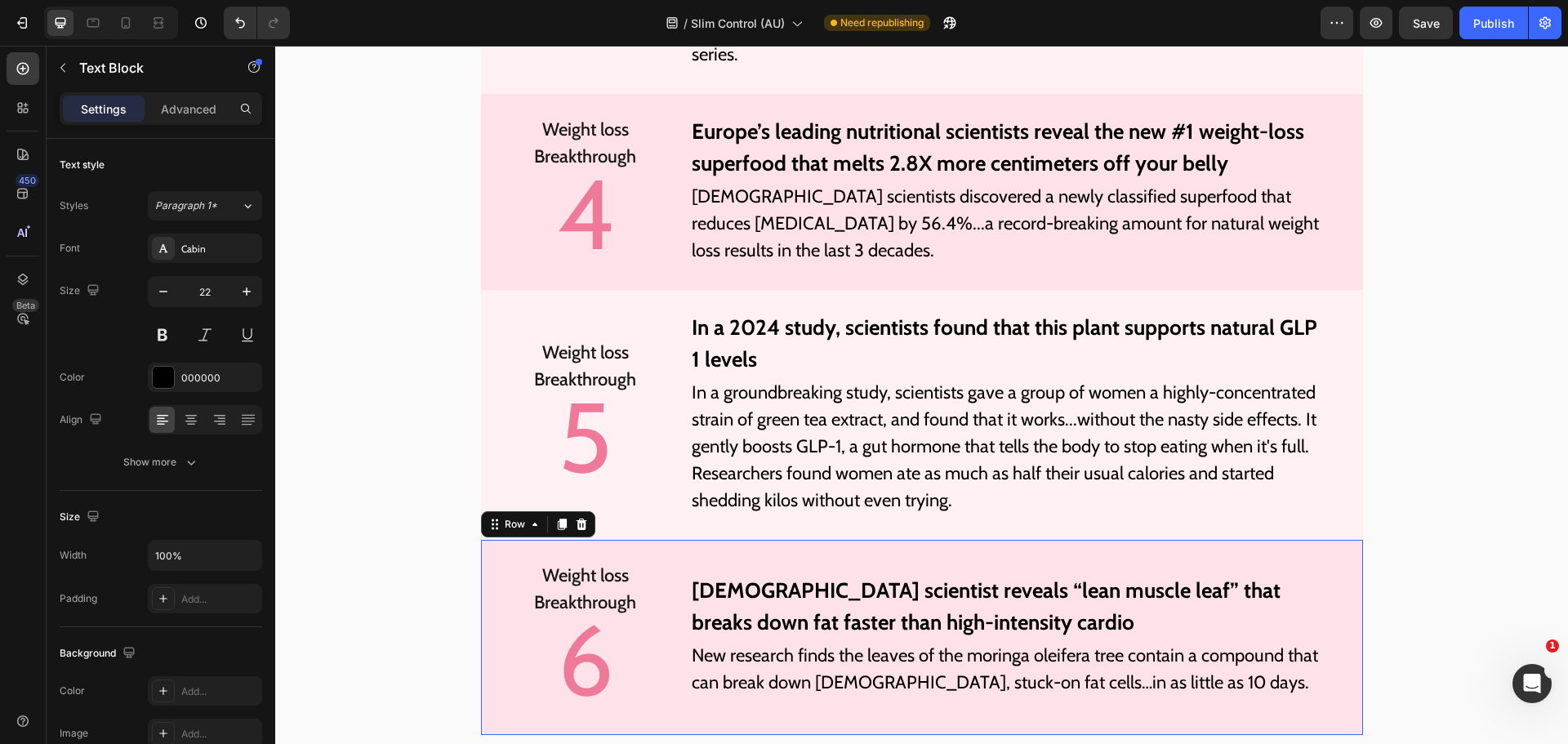
click at [1313, 545] on div "Weight loss Breakthrough Text Block 6 Heading [DEMOGRAPHIC_DATA] scientist reve…" at bounding box center [922, 637] width 882 height 195
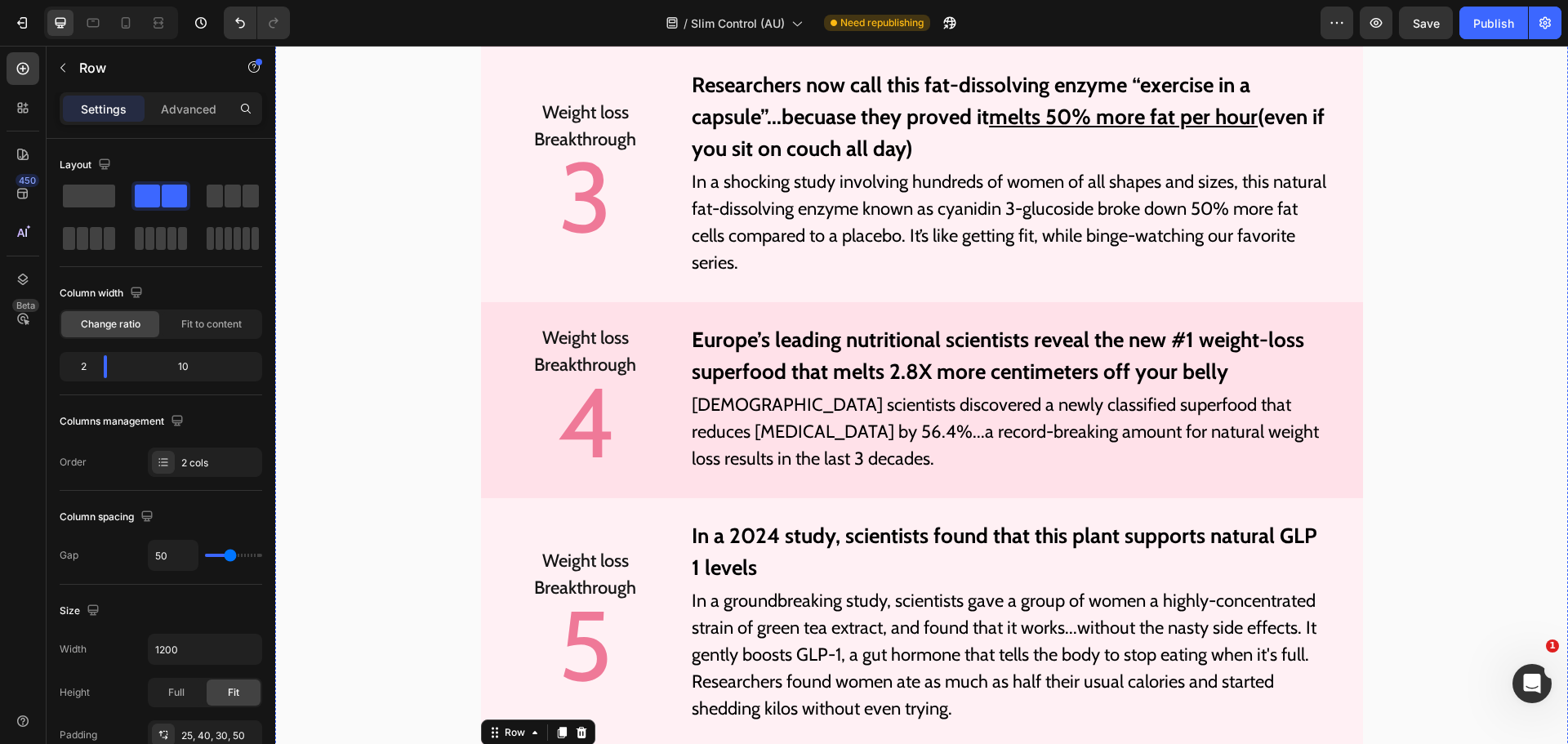
scroll to position [5344, 0]
click at [656, 516] on div "Weight loss Breakthrough Text Block 5 Heading In a 2024 study, scientists found…" at bounding box center [922, 622] width 882 height 250
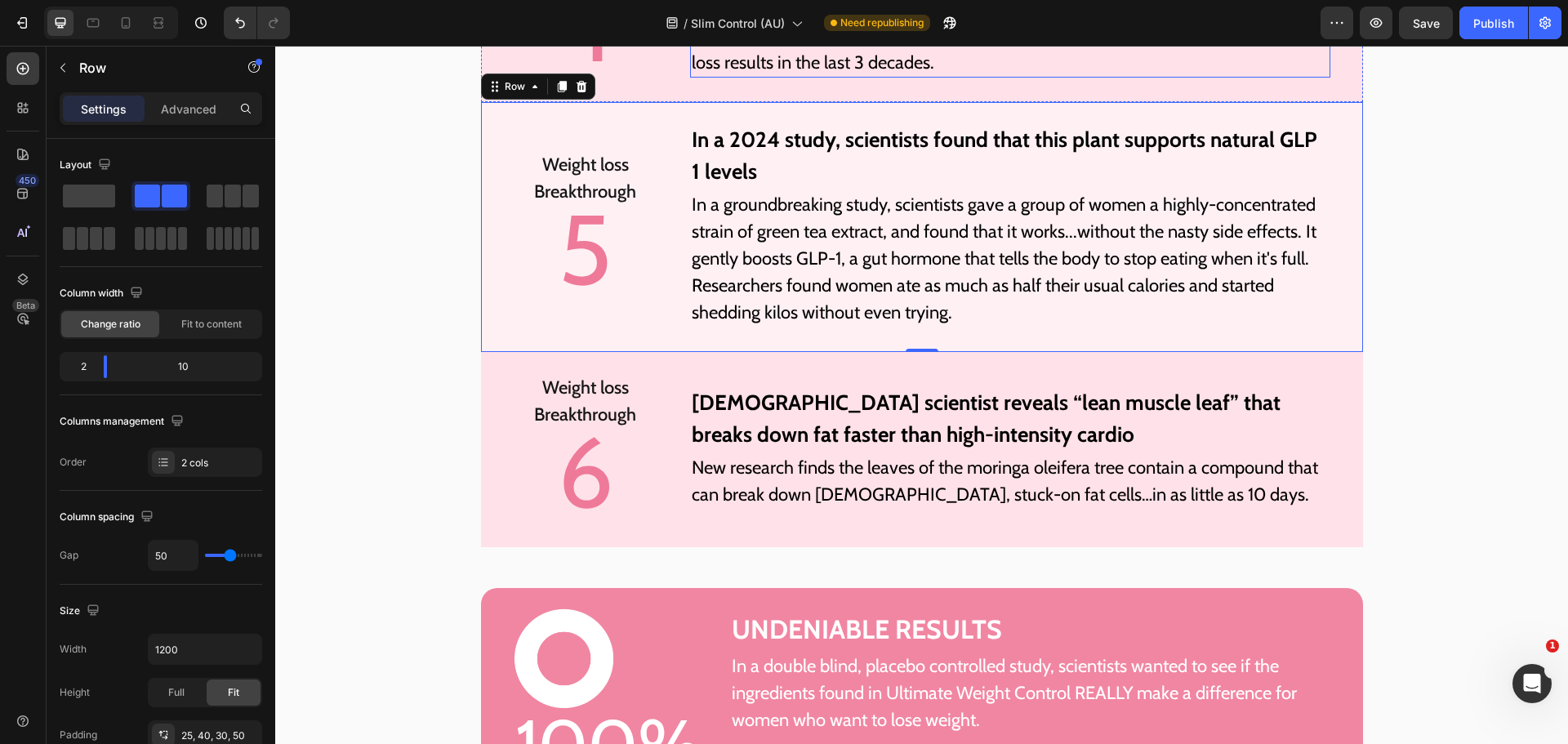
scroll to position [5834, 0]
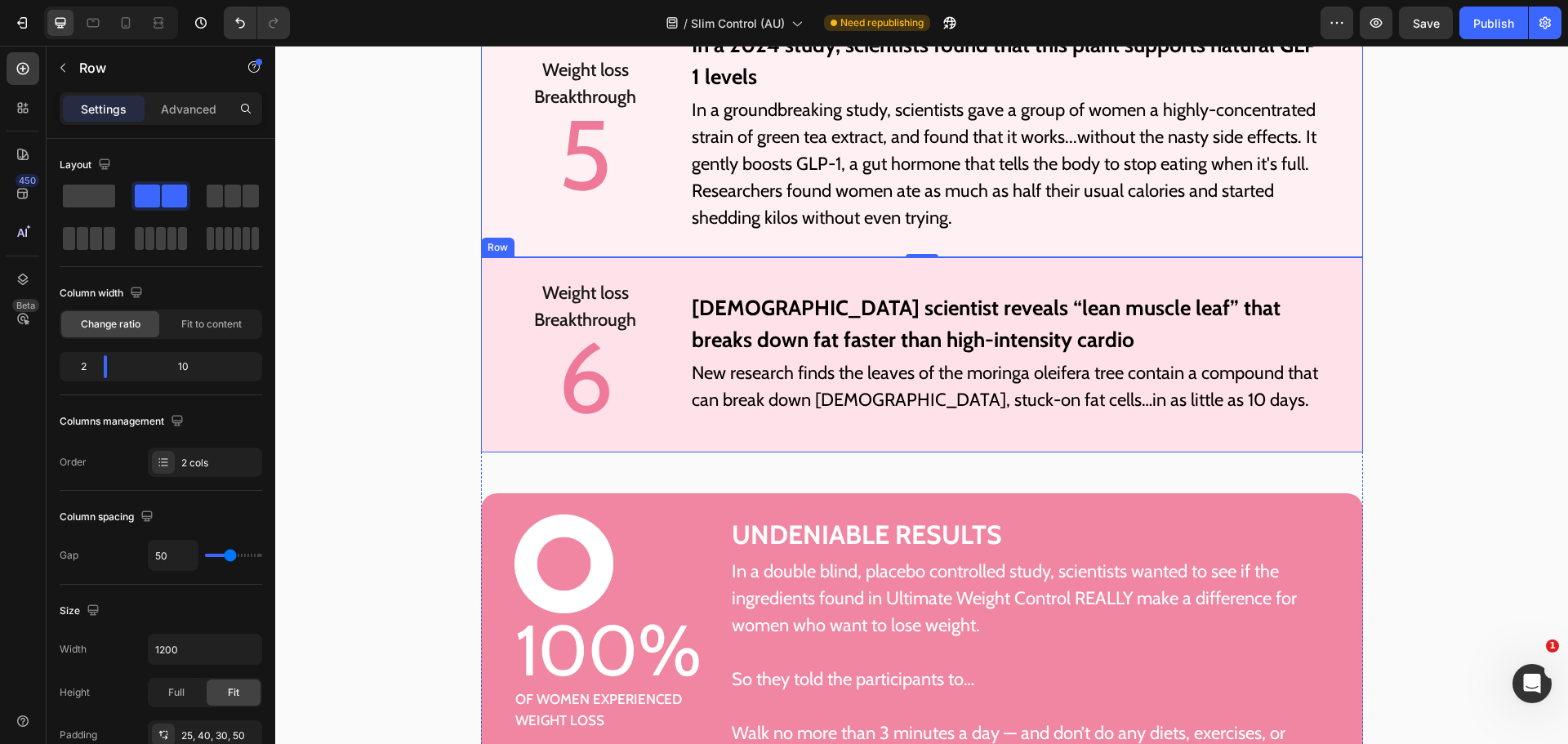
click at [1327, 293] on div "Weight loss Breakthrough Text Block 6 Heading [DEMOGRAPHIC_DATA] scientist reve…" at bounding box center [922, 354] width 882 height 195
click at [580, 249] on div at bounding box center [582, 241] width 19 height 19
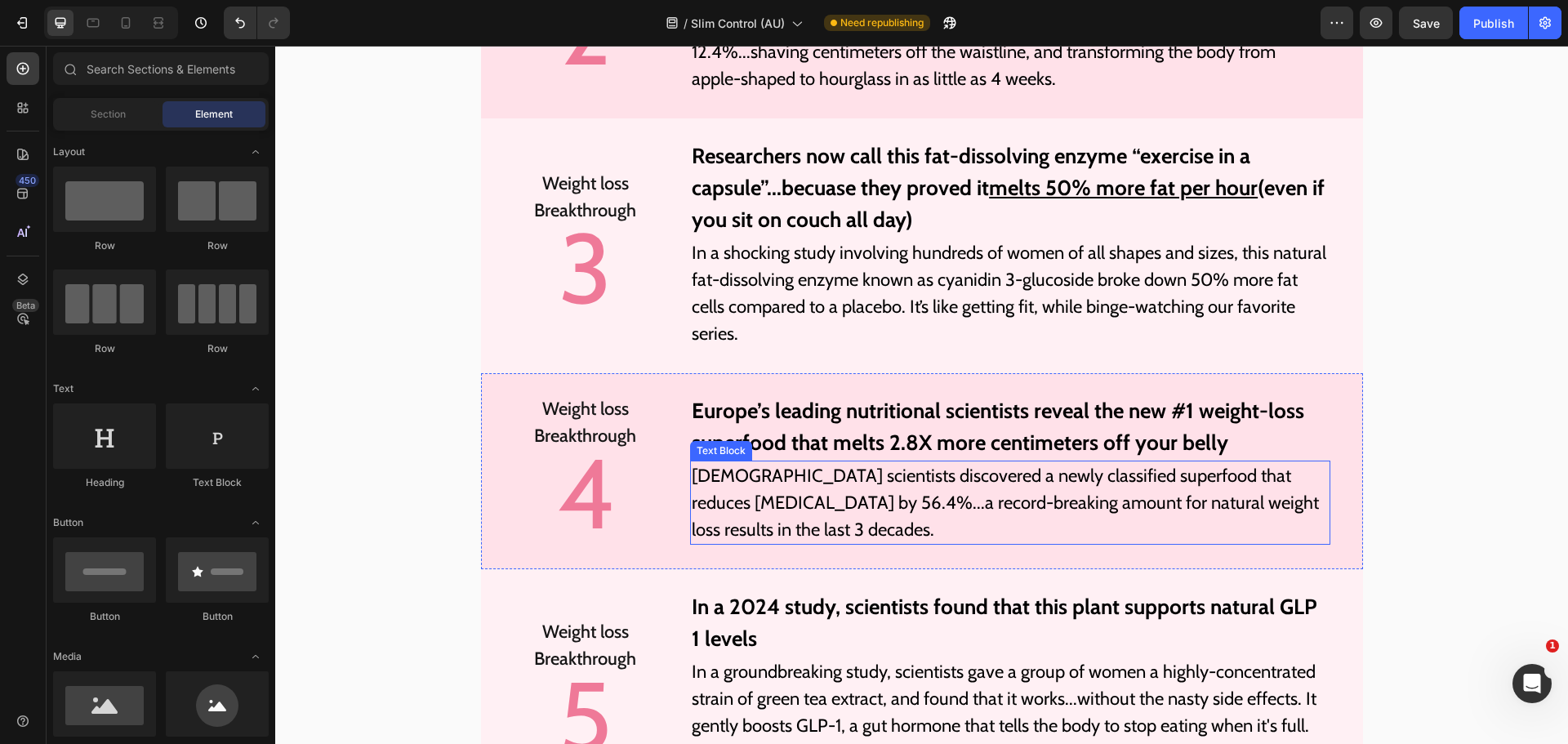
scroll to position [5263, 0]
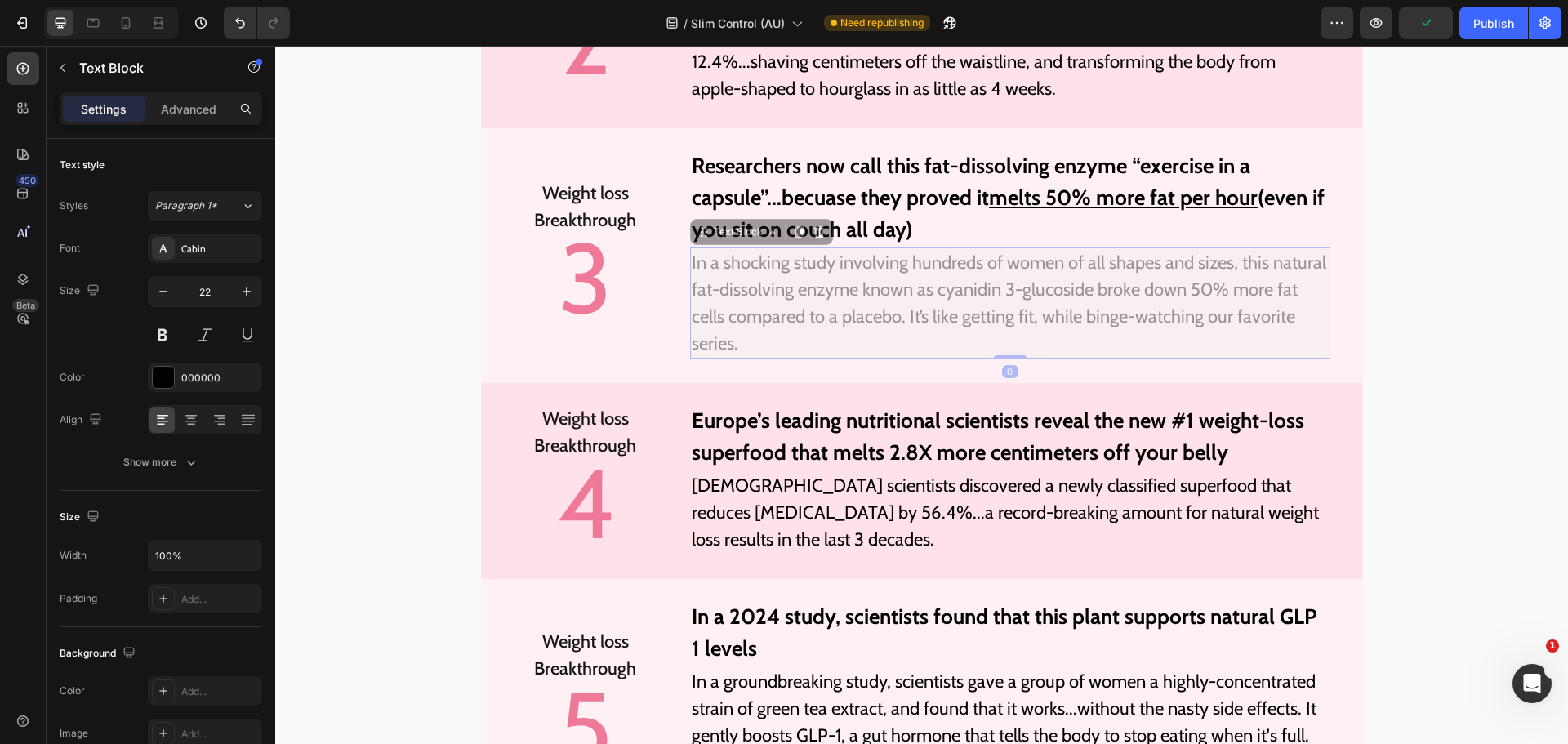
drag, startPoint x: 1014, startPoint y: 293, endPoint x: 1567, endPoint y: 317, distance: 553.5
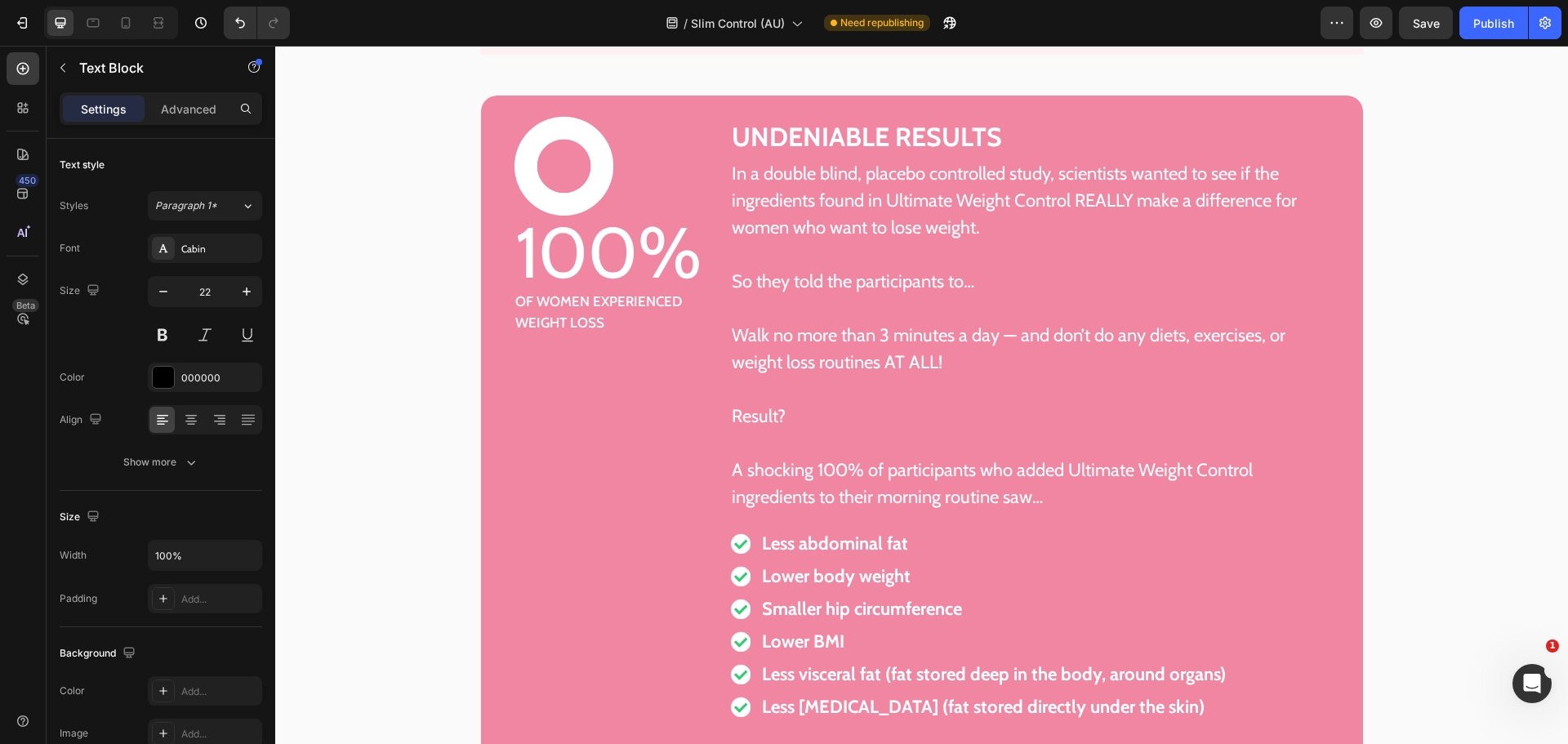
scroll to position [6161, 0]
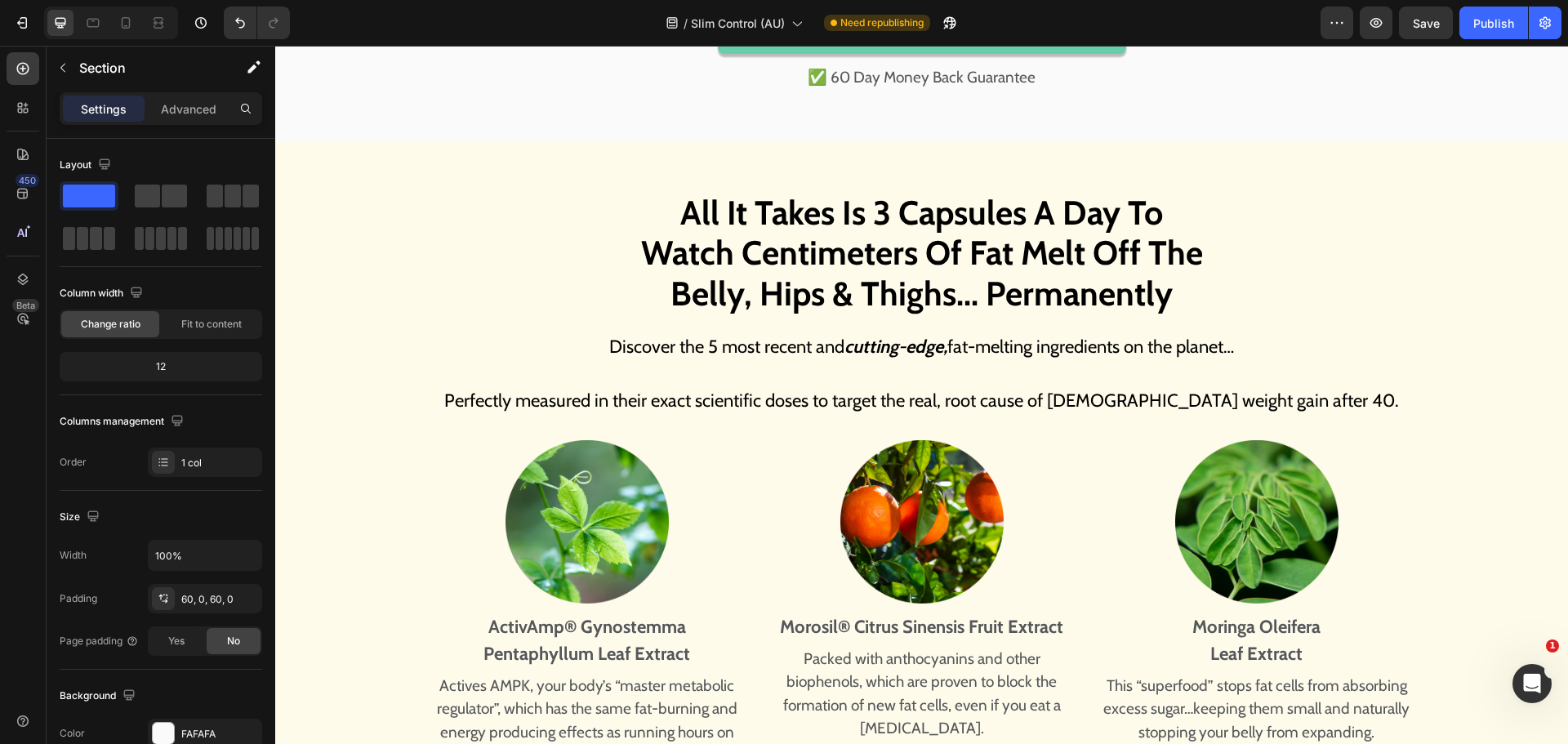
scroll to position [6977, 0]
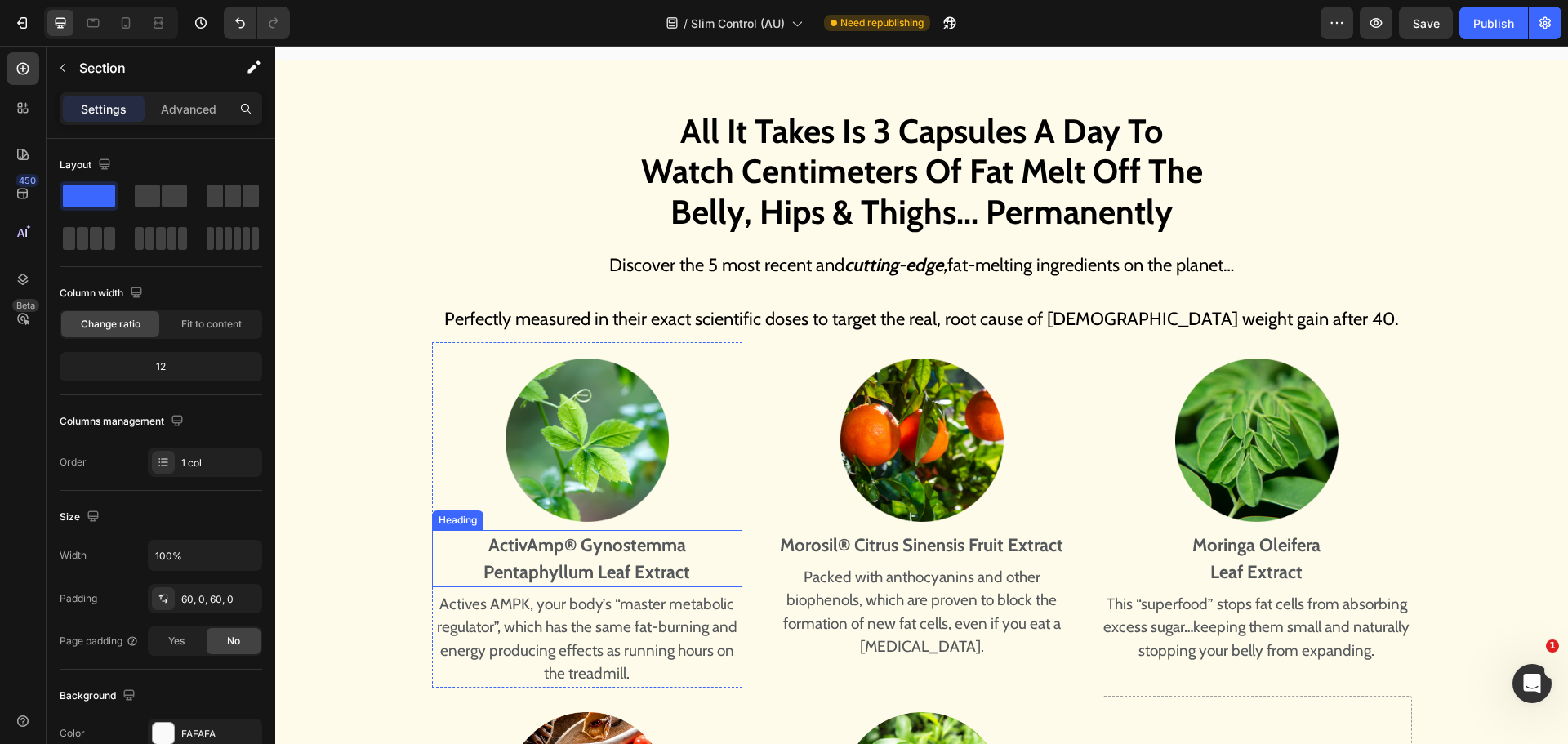
click at [619, 566] on strong "Pentaphyllum Leaf Extract" at bounding box center [587, 572] width 207 height 22
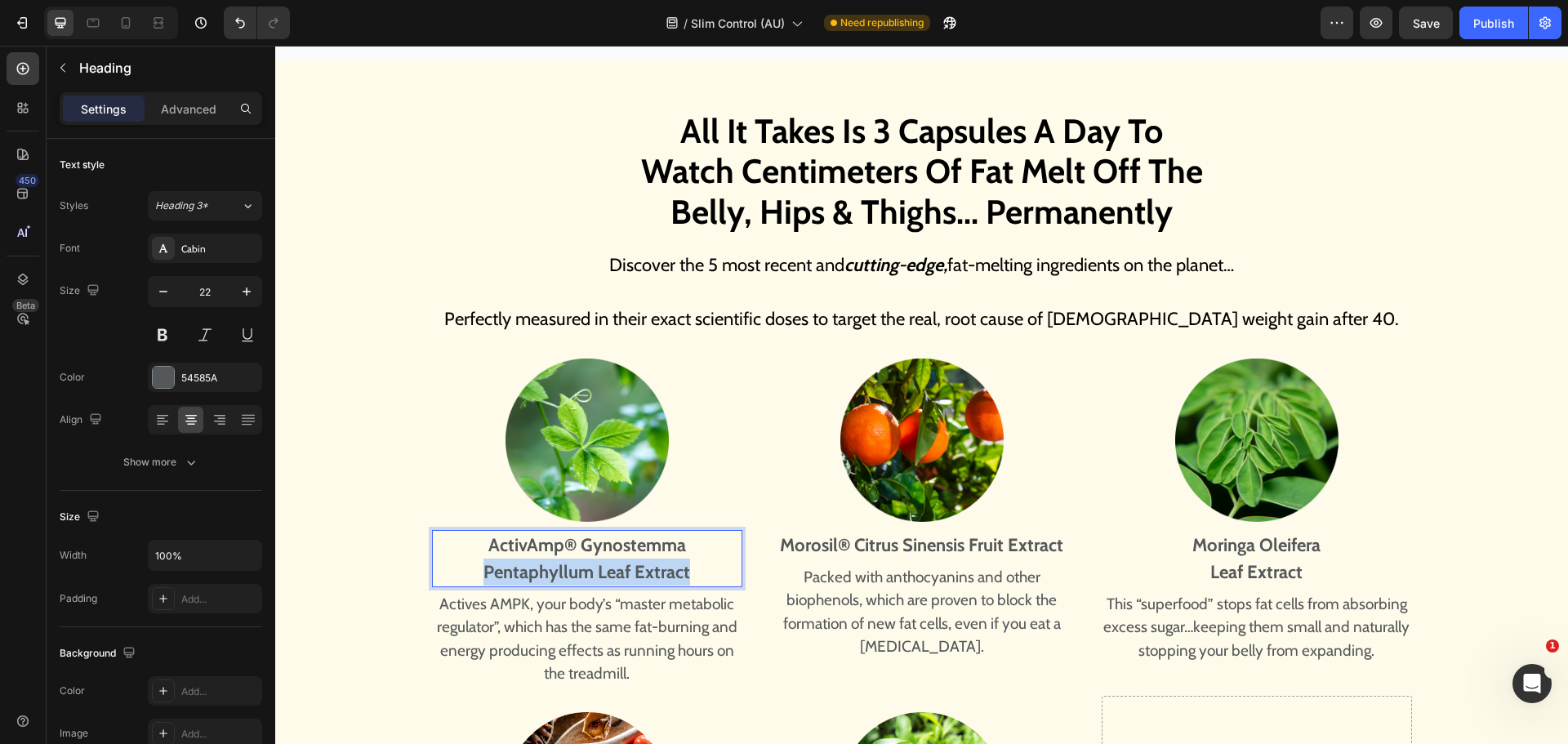
click at [619, 566] on strong "Pentaphyllum Leaf Extract" at bounding box center [587, 572] width 207 height 22
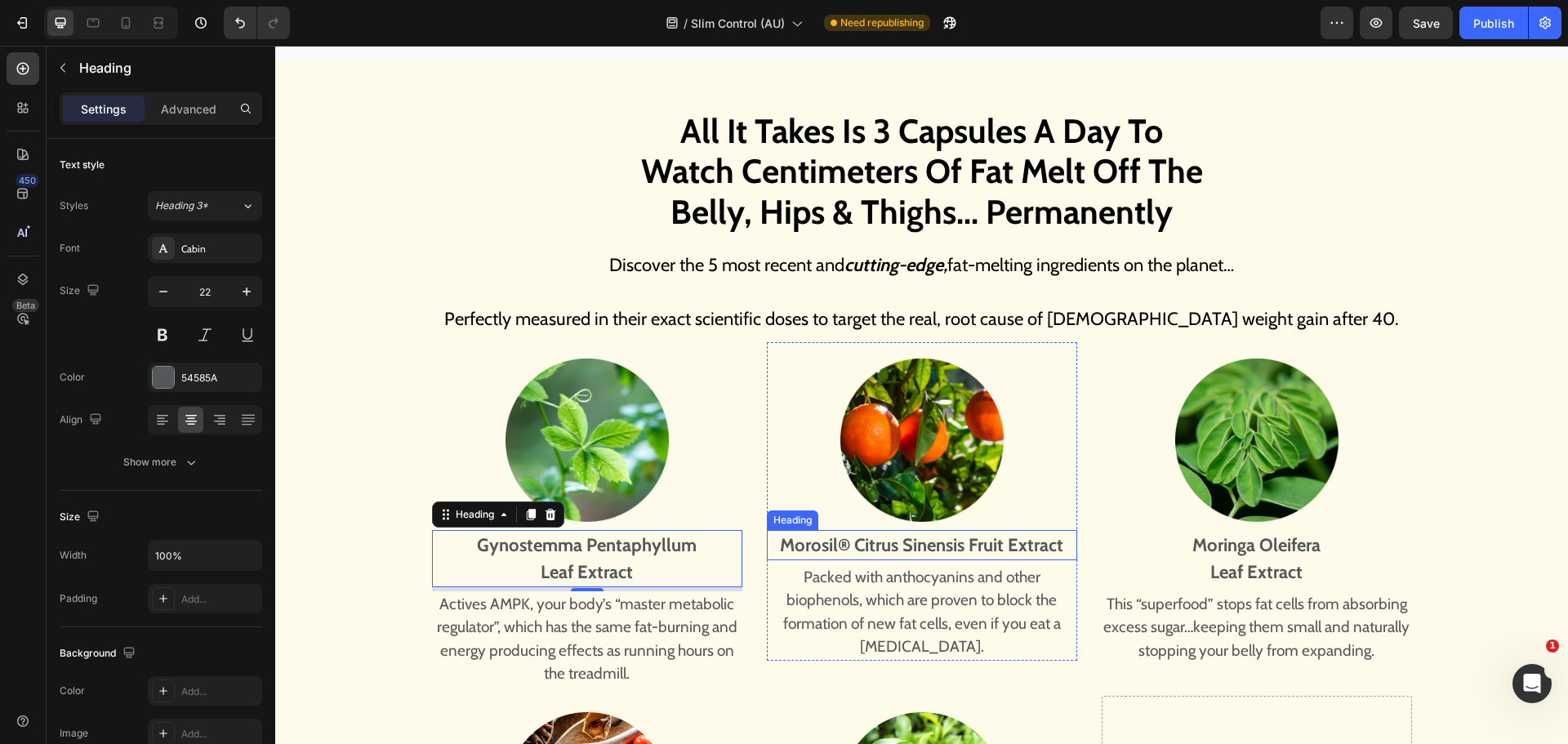
click at [920, 550] on strong "Morosil® Citrus Sinensis Fruit Extract" at bounding box center [921, 544] width 284 height 22
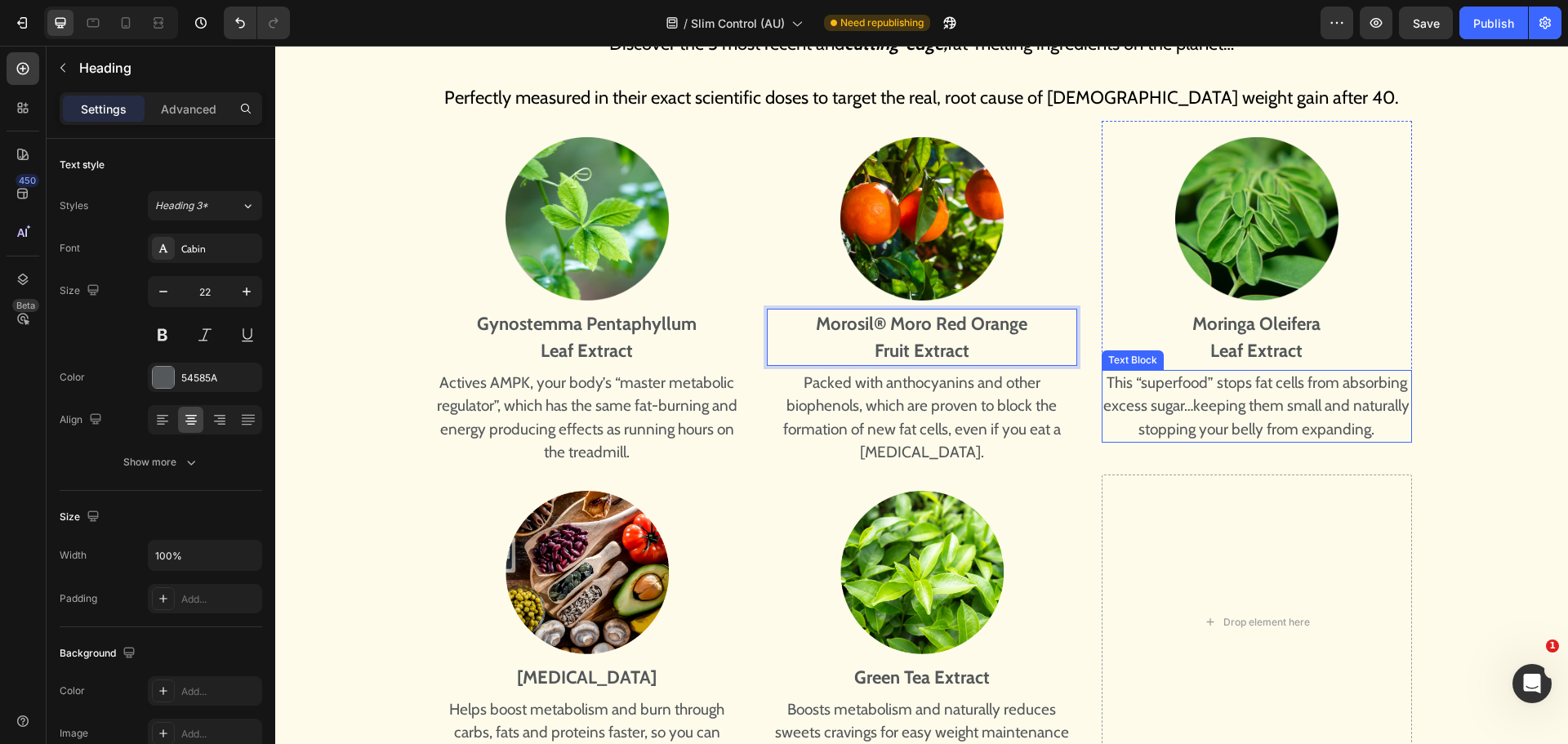
scroll to position [7223, 0]
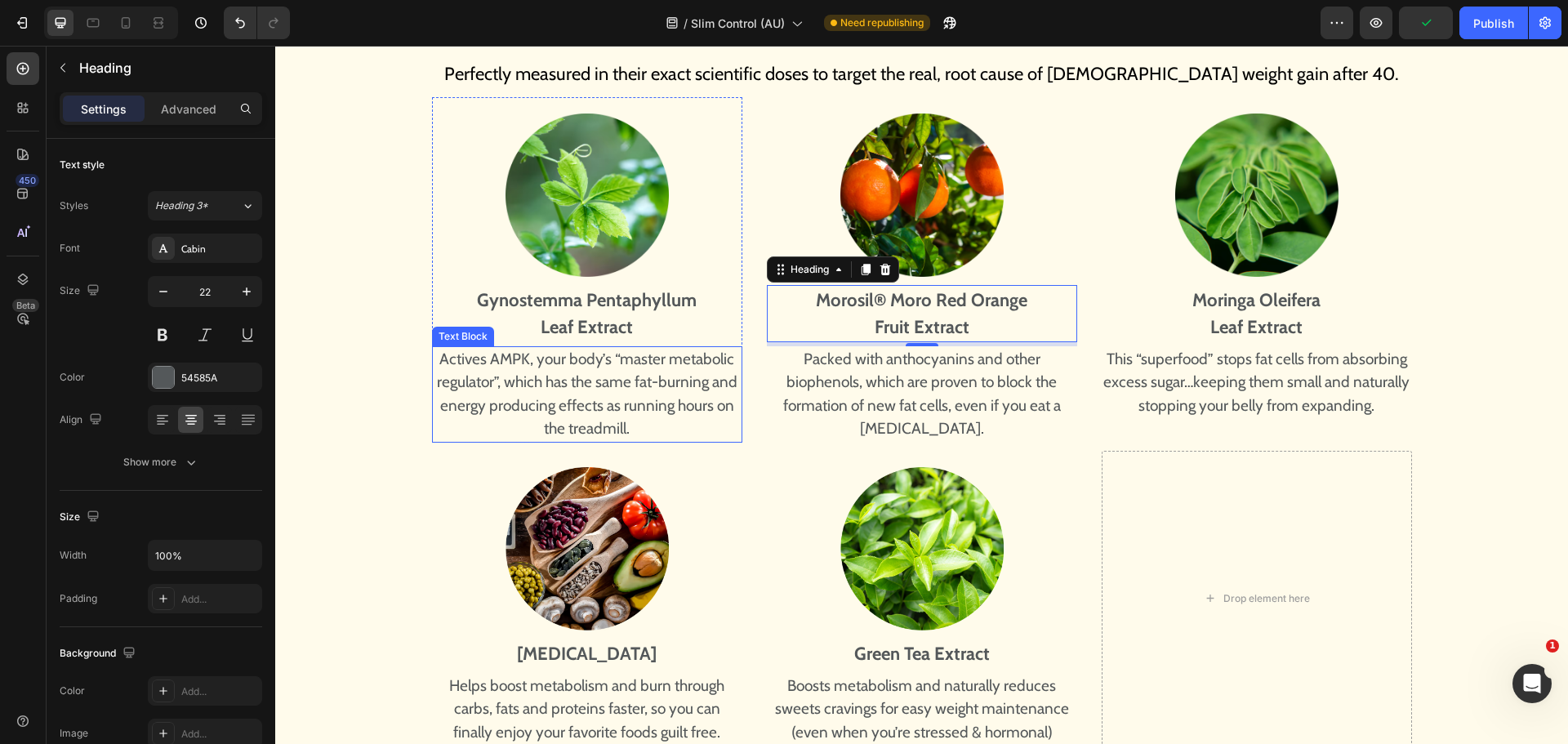
click at [607, 381] on p "Actives AMPK, your body’s “master metabolic regulator”, which has the same fat-…" at bounding box center [587, 394] width 307 height 93
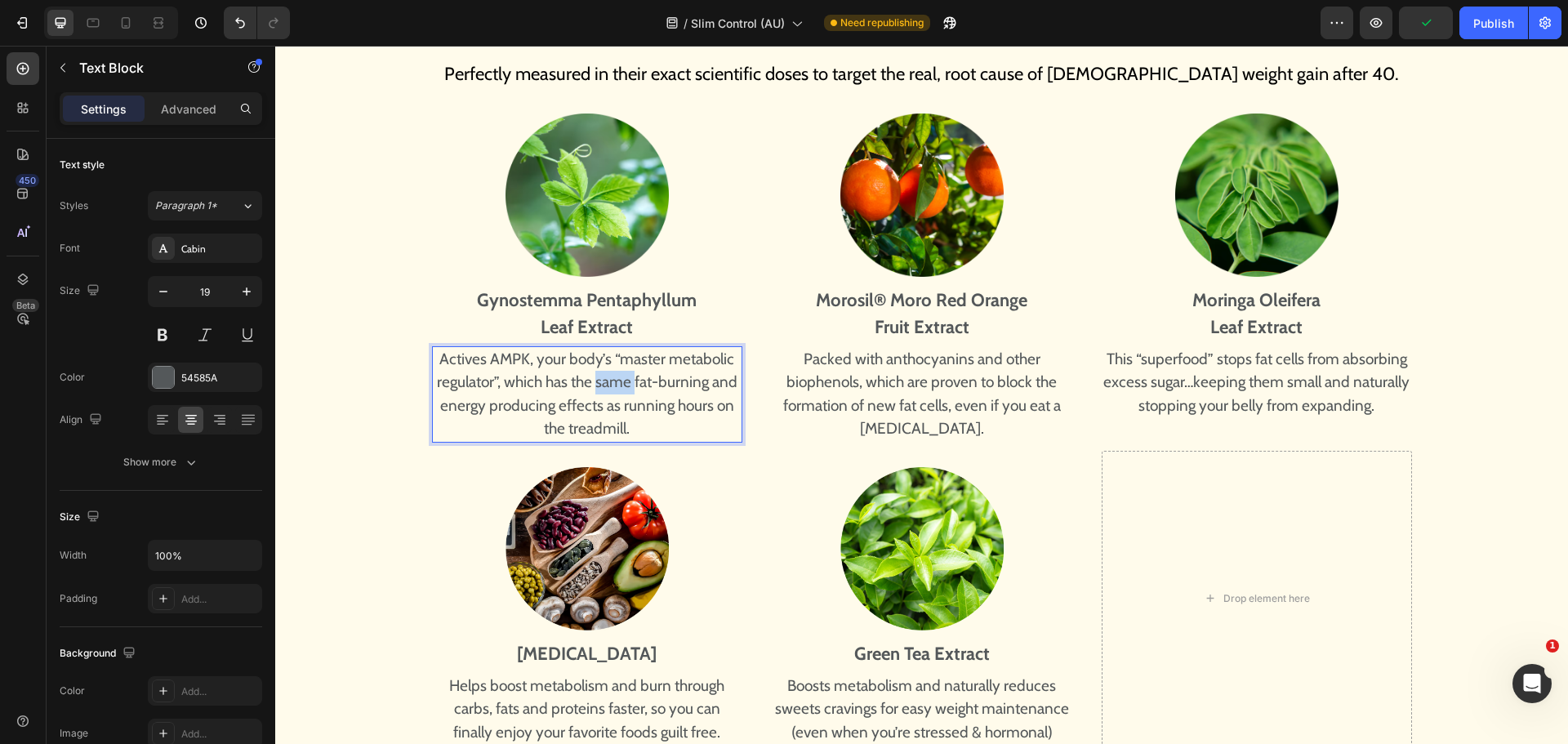
click at [607, 381] on p "Actives AMPK, your body’s “master metabolic regulator”, which has the same fat-…" at bounding box center [587, 394] width 307 height 93
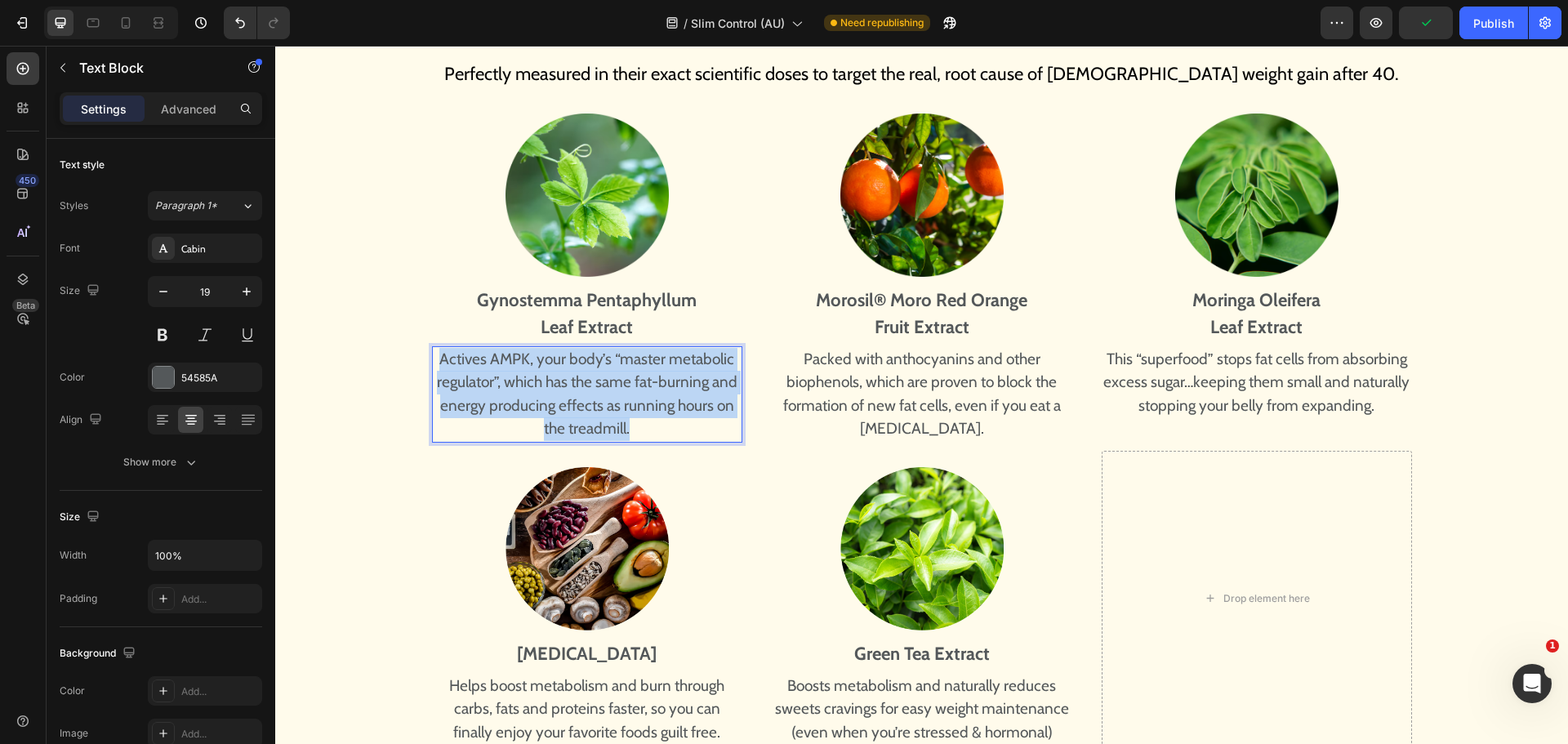
click at [607, 381] on p "Actives AMPK, your body’s “master metabolic regulator”, which has the same fat-…" at bounding box center [587, 394] width 307 height 93
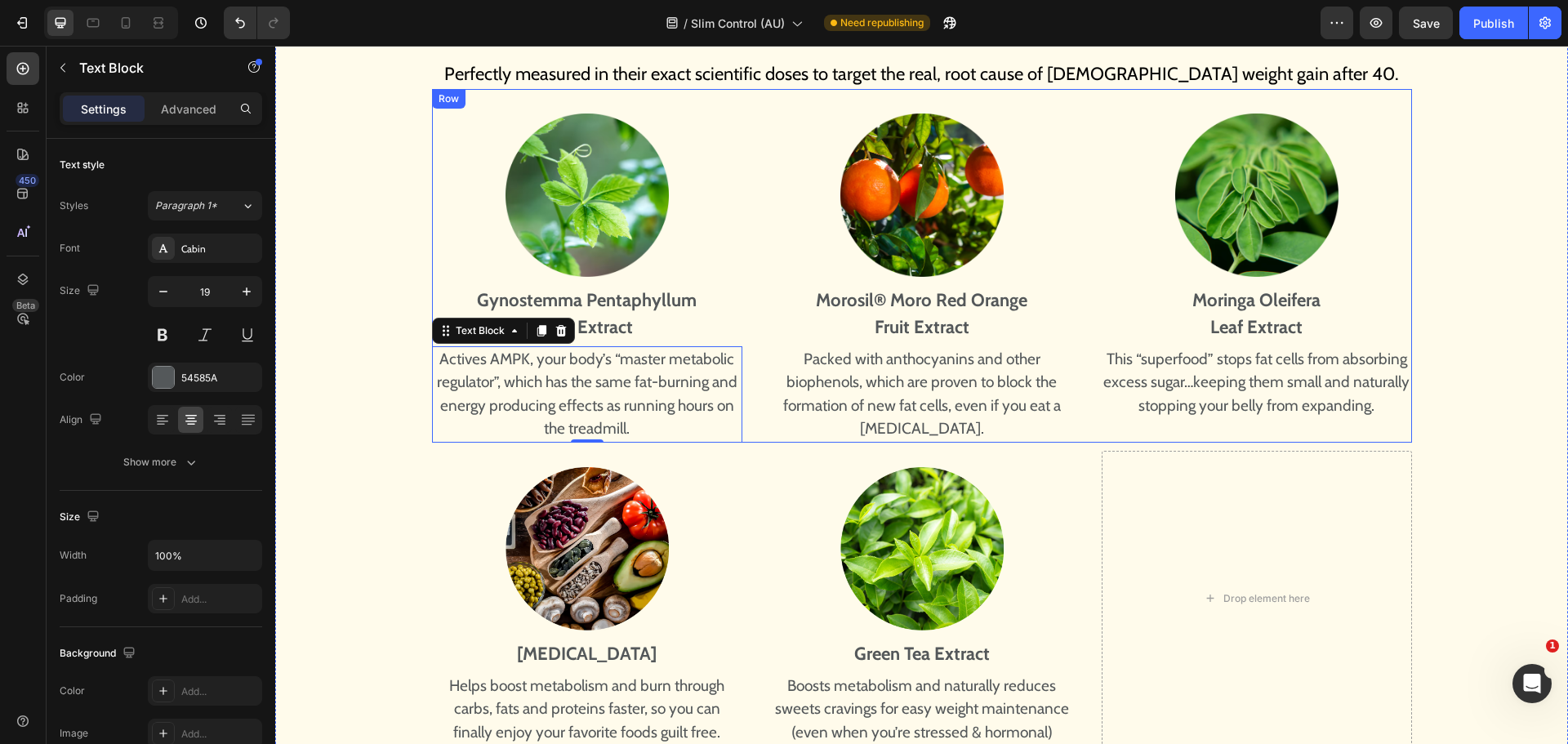
click at [992, 385] on p "Packed with anthocyanins and other biophenols, which are proven to block the fo…" at bounding box center [921, 394] width 307 height 93
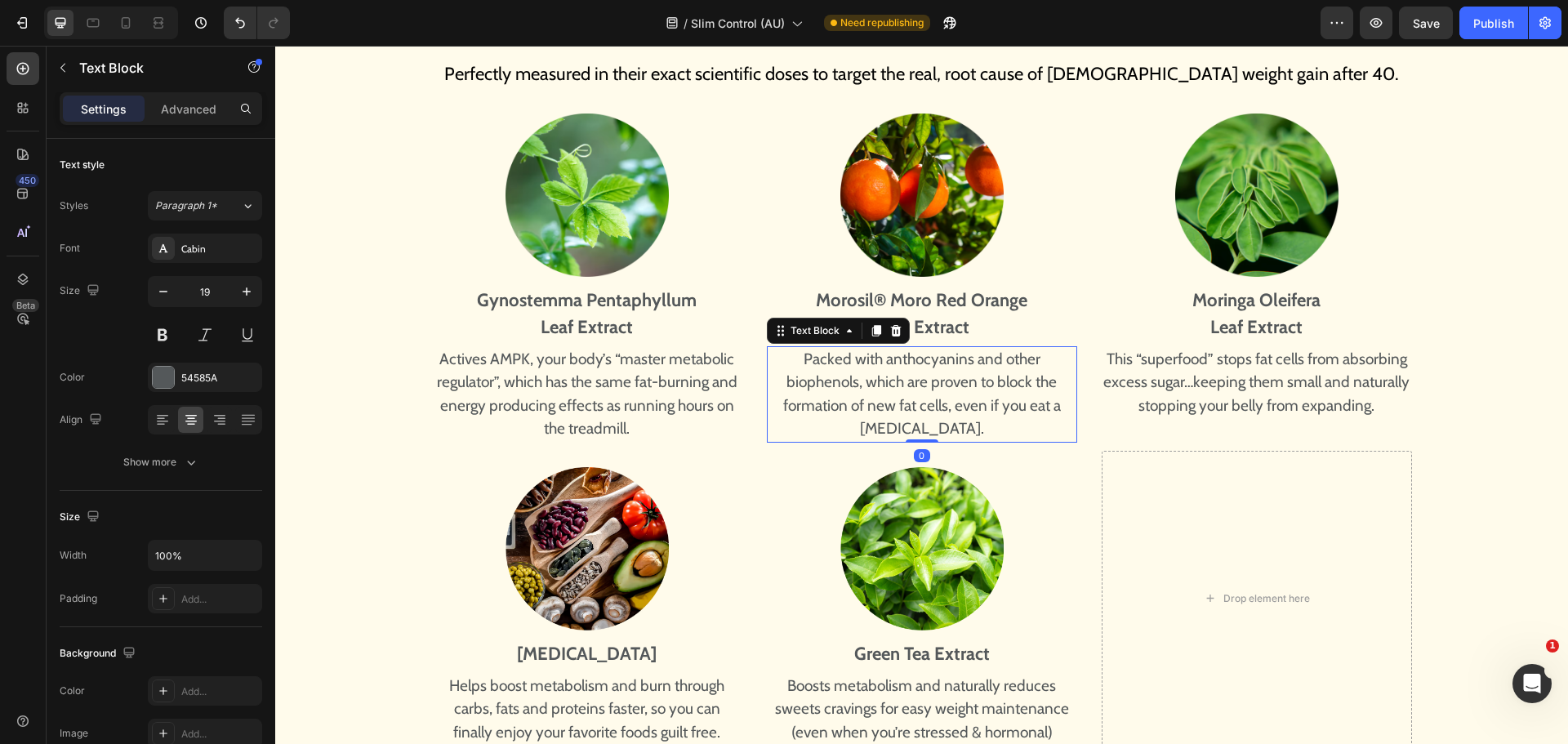
click at [992, 385] on p "Packed with anthocyanins and other biophenols, which are proven to block the fo…" at bounding box center [921, 394] width 307 height 93
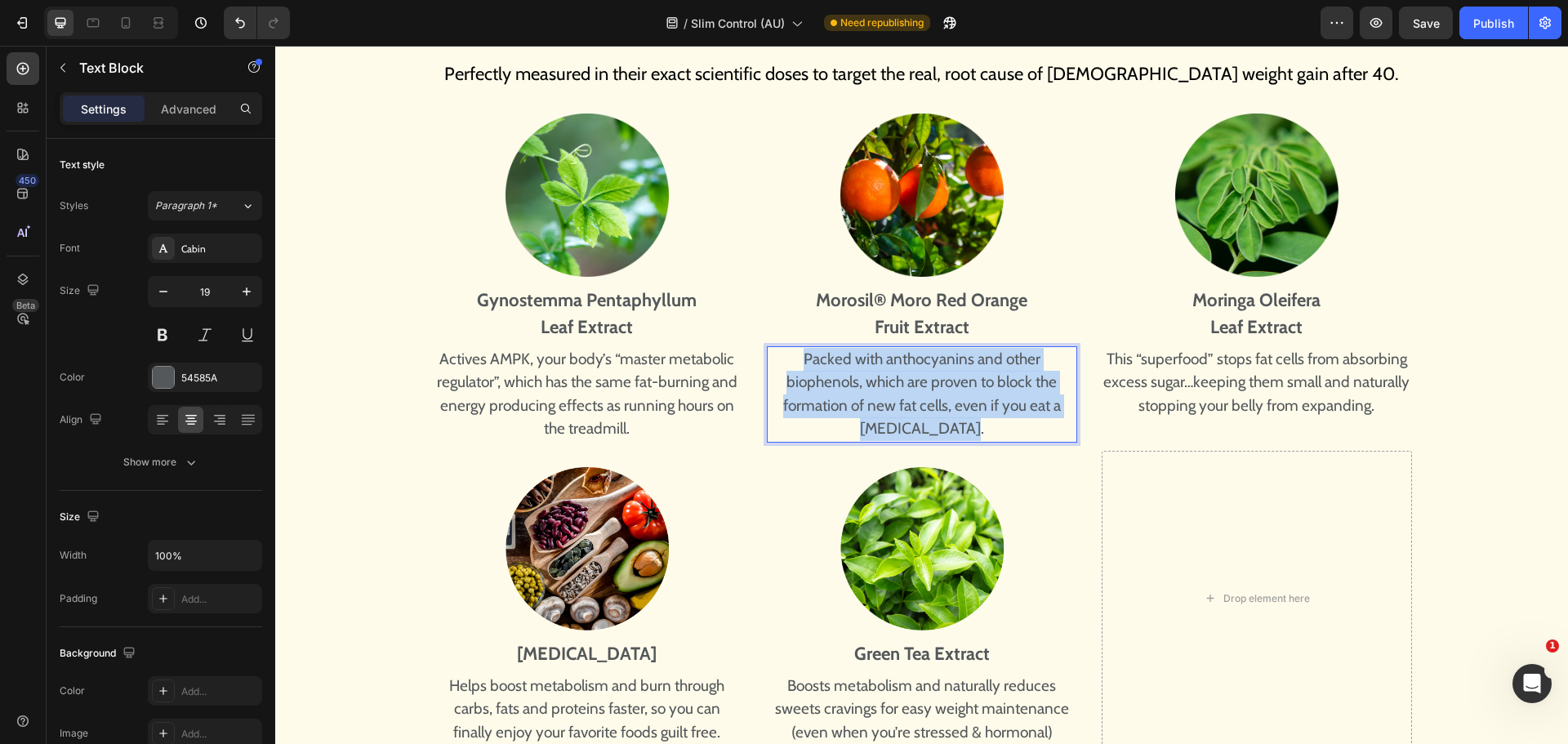
click at [992, 385] on p "Packed with anthocyanins and other biophenols, which are proven to block the fo…" at bounding box center [921, 394] width 307 height 93
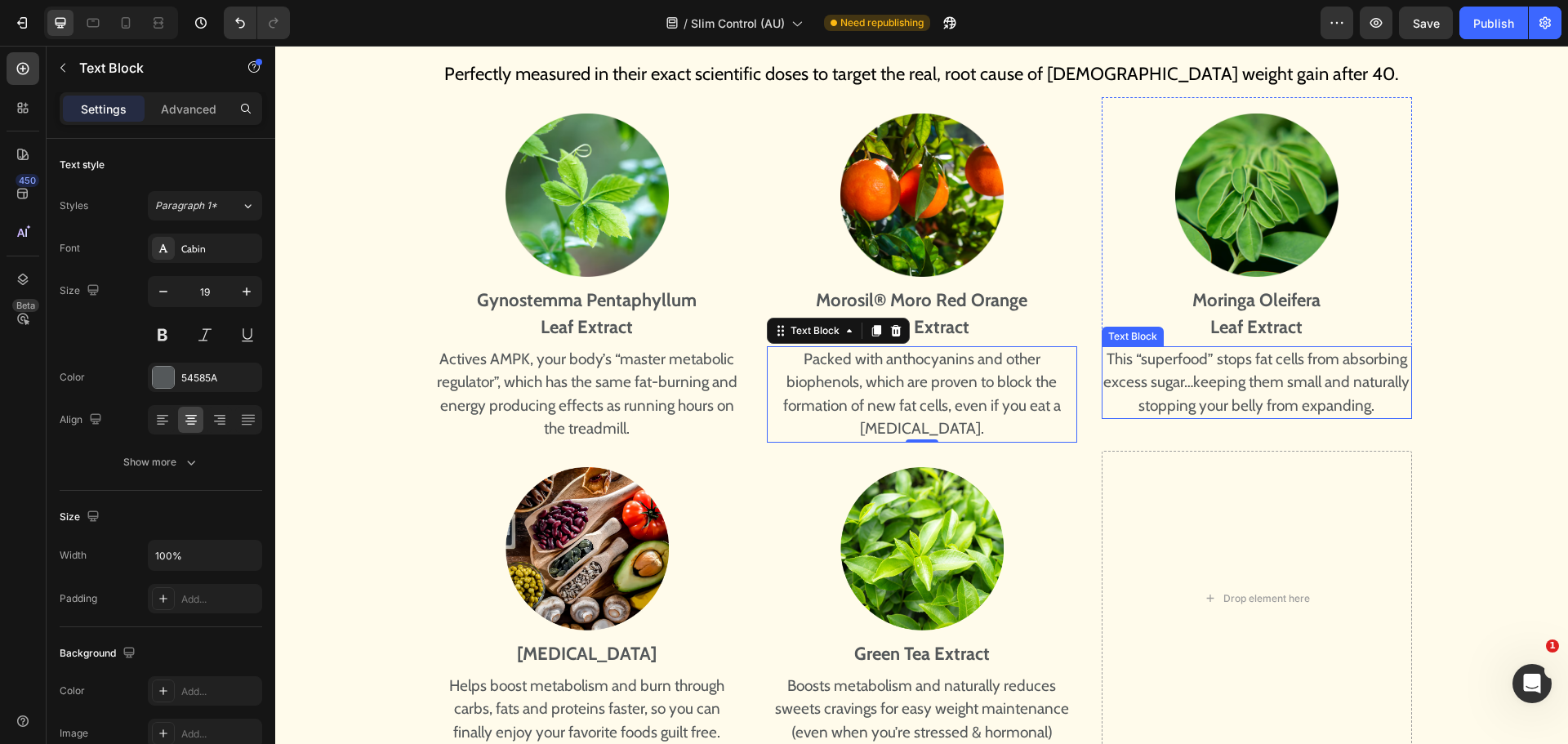
click at [1268, 385] on p "This “superfood” stops fat cells from absorbing excess sugar…keeping them small…" at bounding box center [1256, 383] width 307 height 70
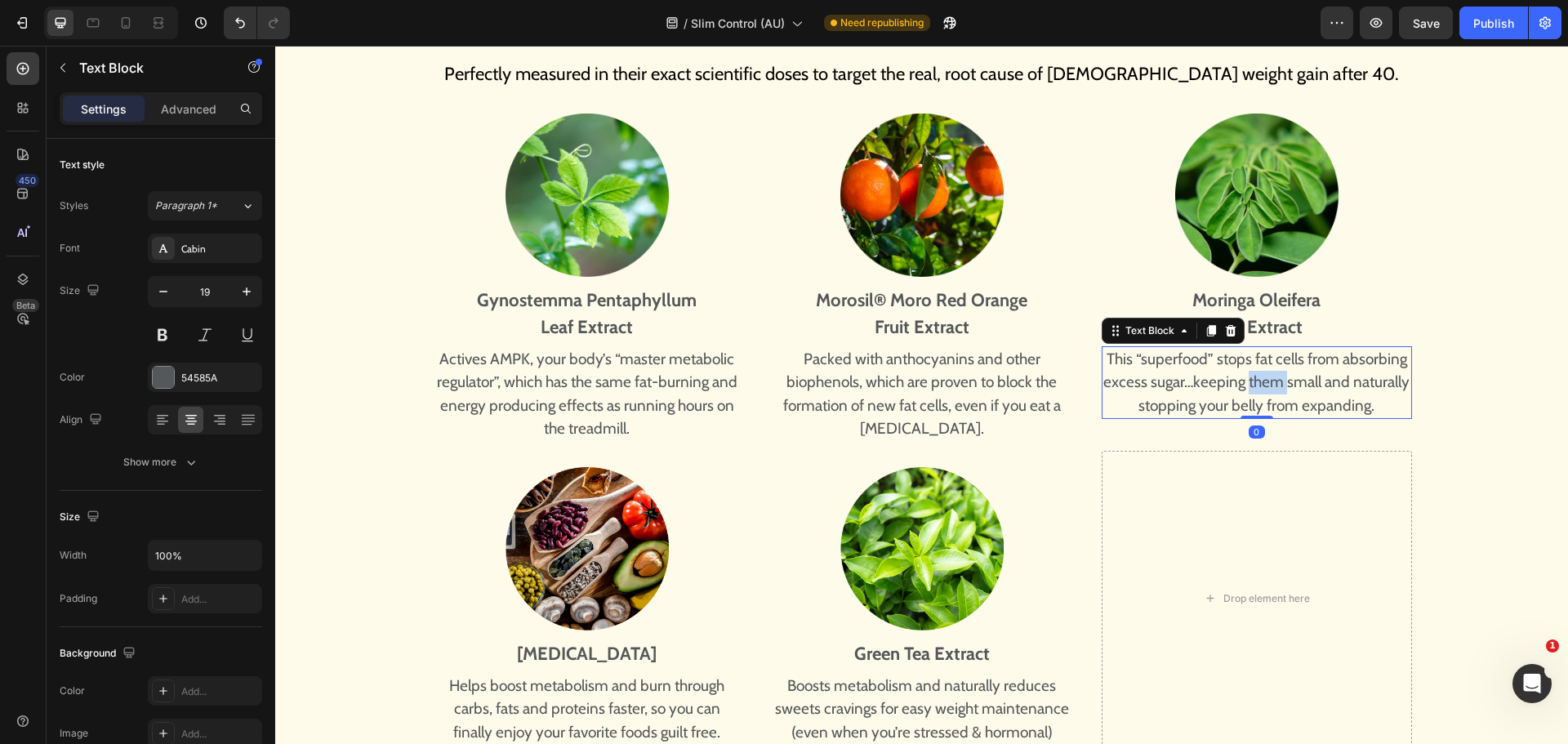
click at [1268, 385] on p "This “superfood” stops fat cells from absorbing excess sugar…keeping them small…" at bounding box center [1256, 383] width 307 height 70
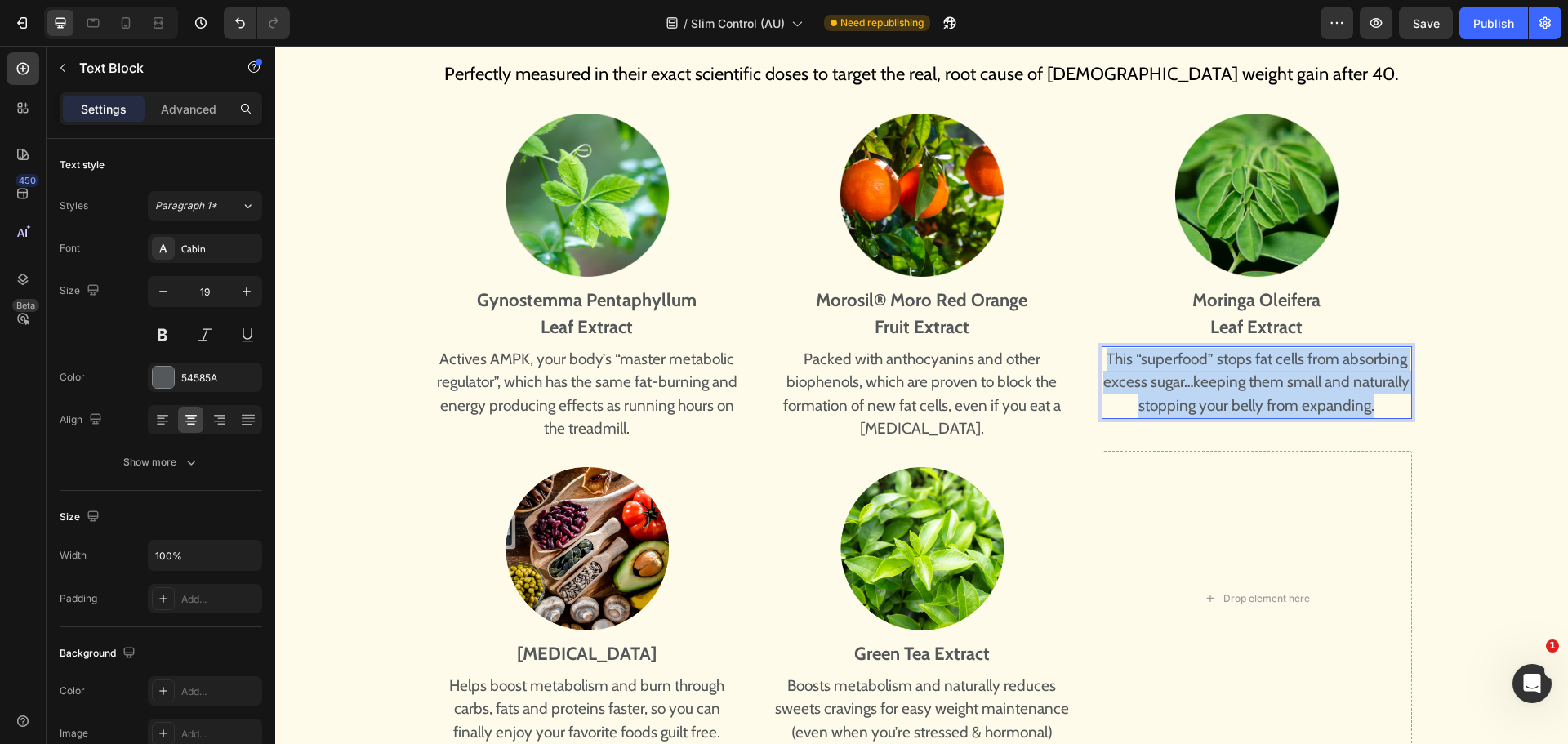
click at [1268, 385] on p "This “superfood” stops fat cells from absorbing excess sugar…keeping them small…" at bounding box center [1256, 383] width 307 height 70
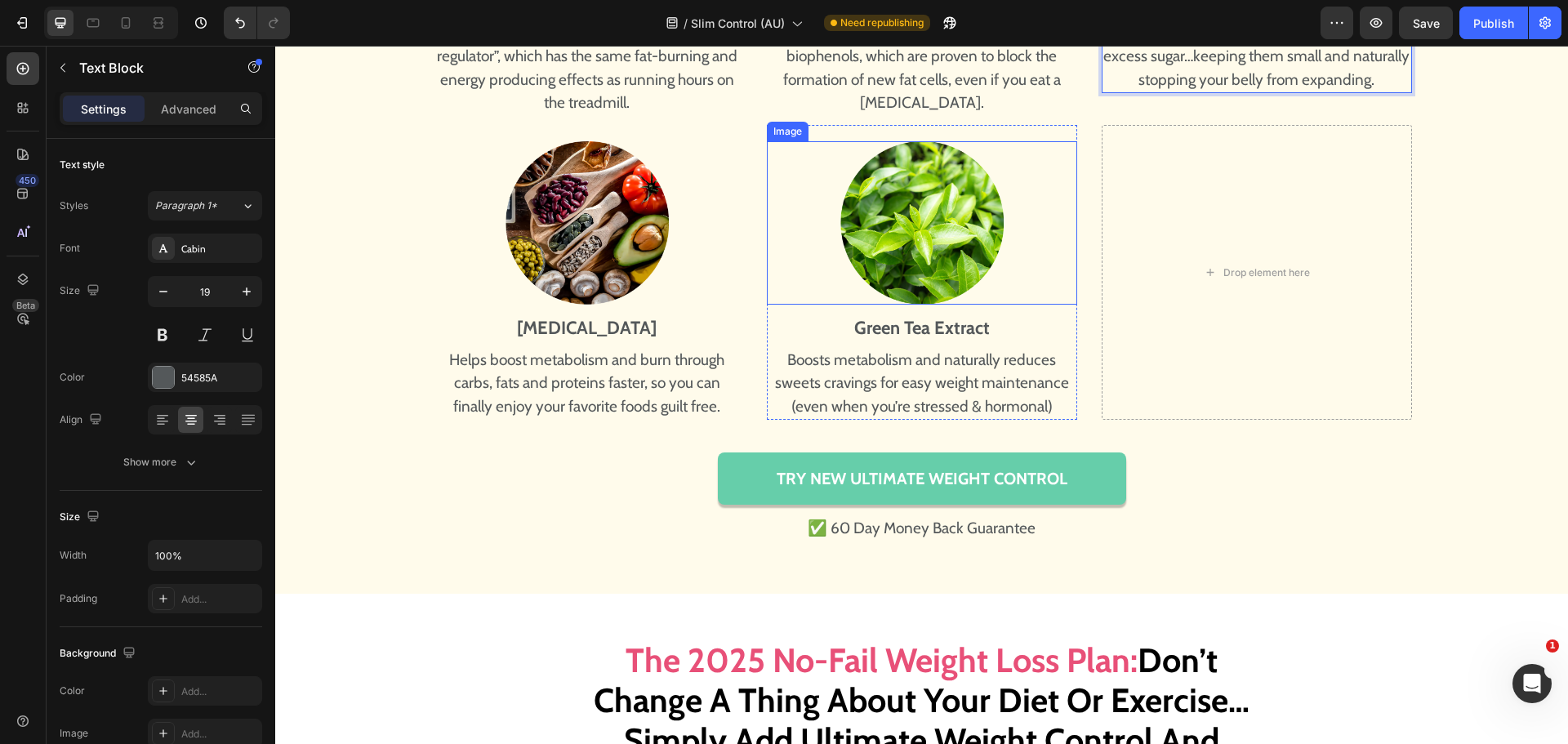
scroll to position [7549, 0]
click at [582, 329] on strong "[MEDICAL_DATA]" at bounding box center [587, 327] width 140 height 22
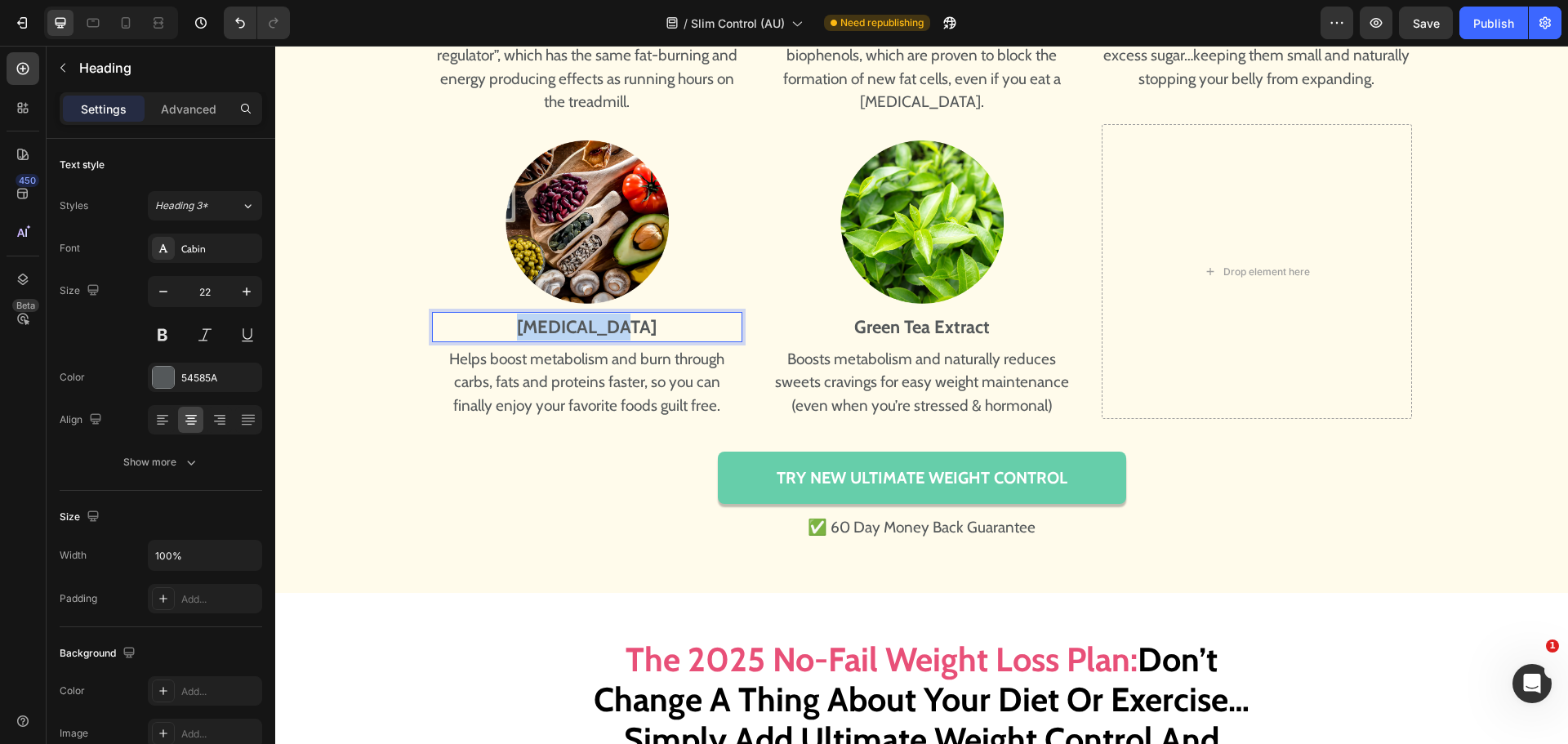
click at [582, 329] on strong "[MEDICAL_DATA]" at bounding box center [587, 327] width 140 height 22
click at [563, 407] on p "Helps boost metabolism and burn through carbs, fats and proteins faster, so you…" at bounding box center [587, 383] width 307 height 70
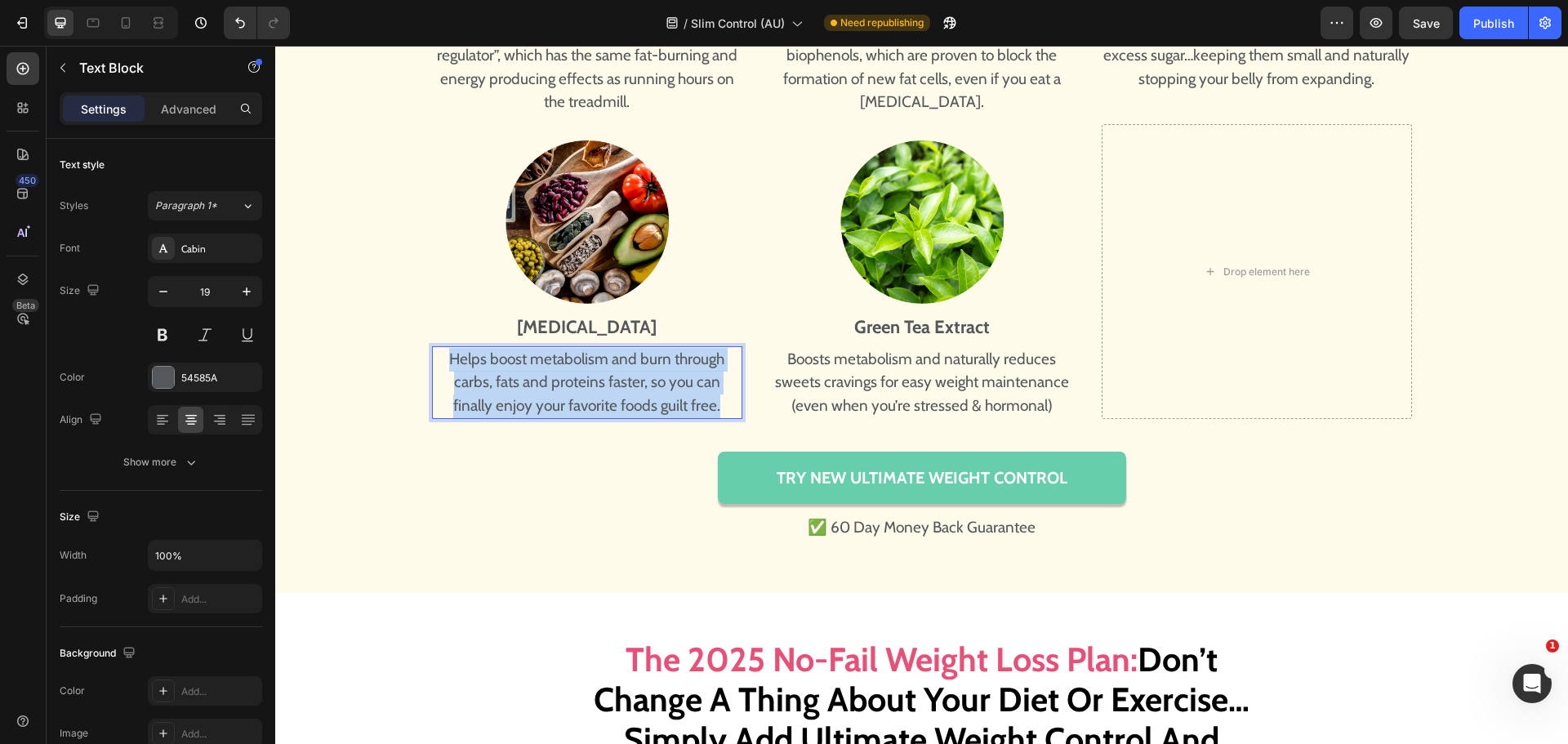
click at [563, 407] on p "Helps boost metabolism and burn through carbs, fats and proteins faster, so you…" at bounding box center [587, 383] width 307 height 70
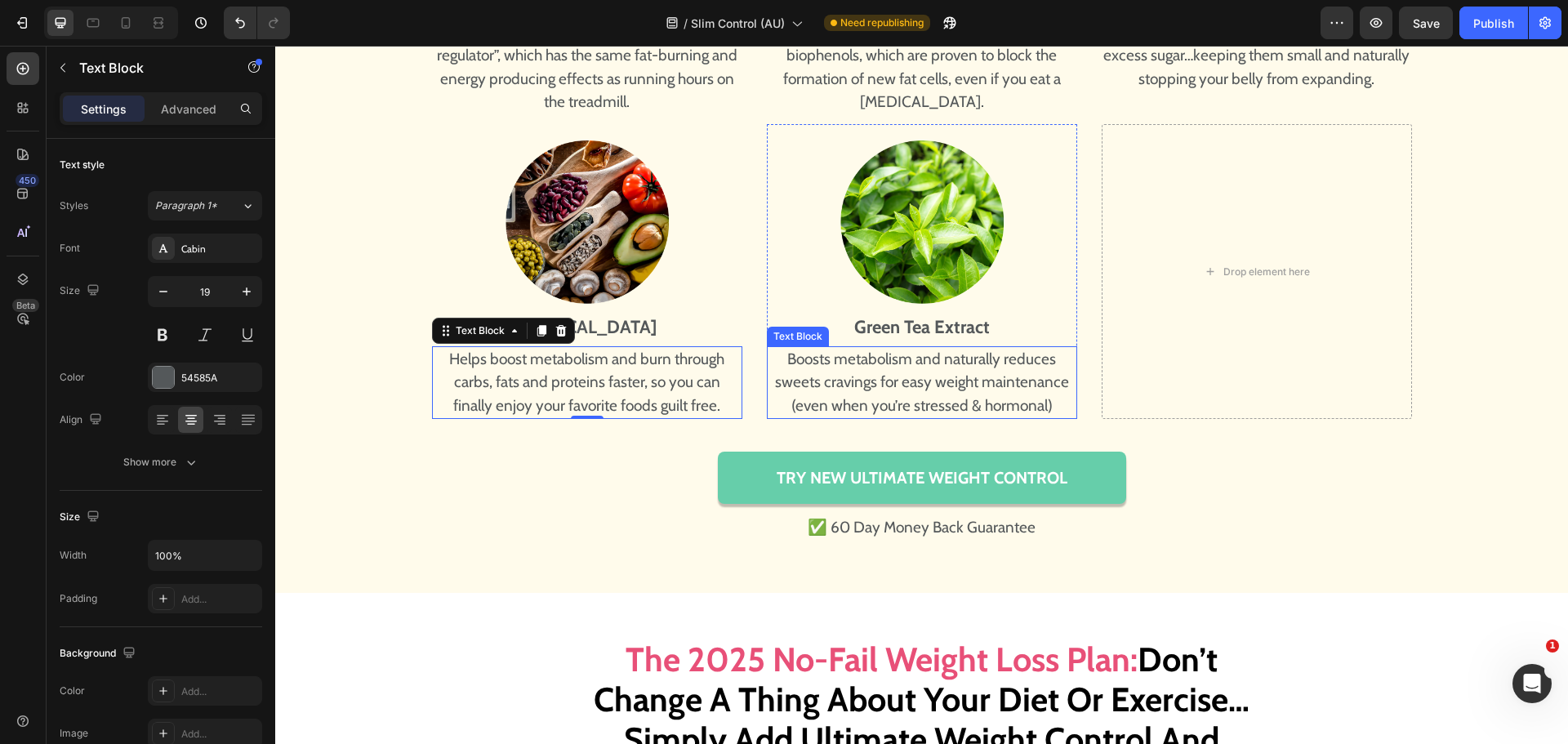
click at [849, 370] on p "Boosts metabolism and naturally reduces sweets cravings for easy weight mainten…" at bounding box center [921, 383] width 307 height 70
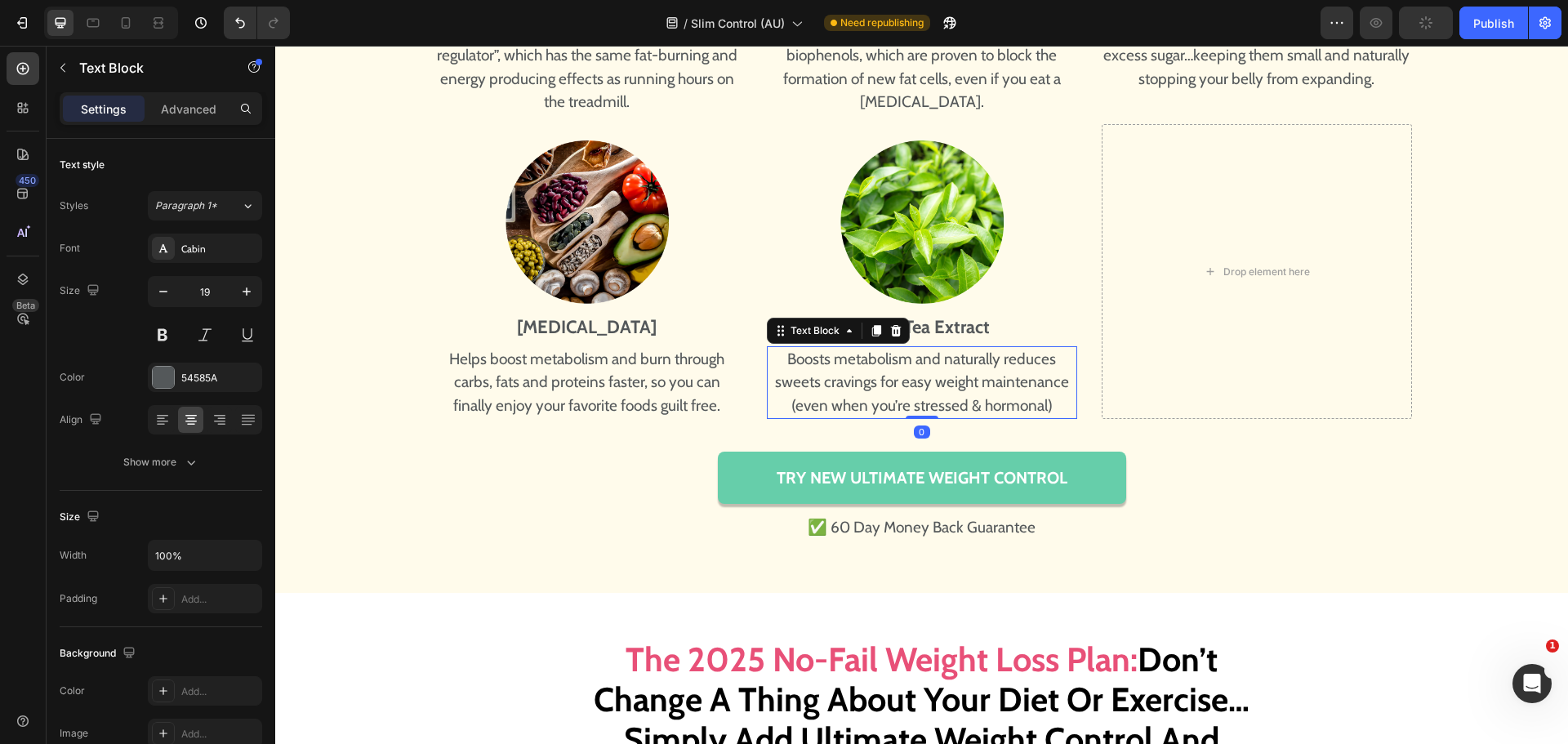
click at [849, 370] on p "Boosts metabolism and naturally reduces sweets cravings for easy weight mainten…" at bounding box center [921, 383] width 307 height 70
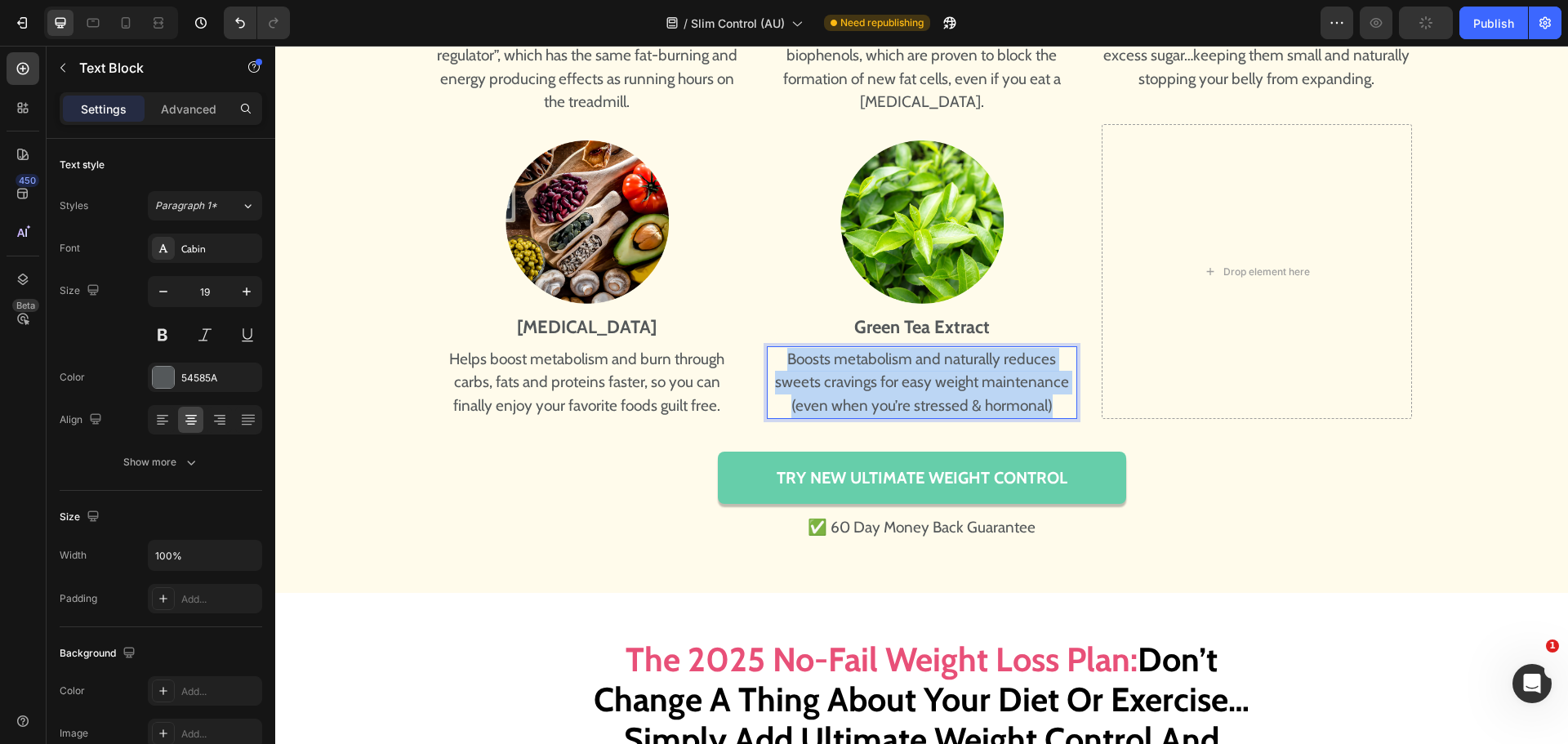
click at [849, 370] on p "Boosts metabolism and naturally reduces sweets cravings for easy weight mainten…" at bounding box center [921, 383] width 307 height 70
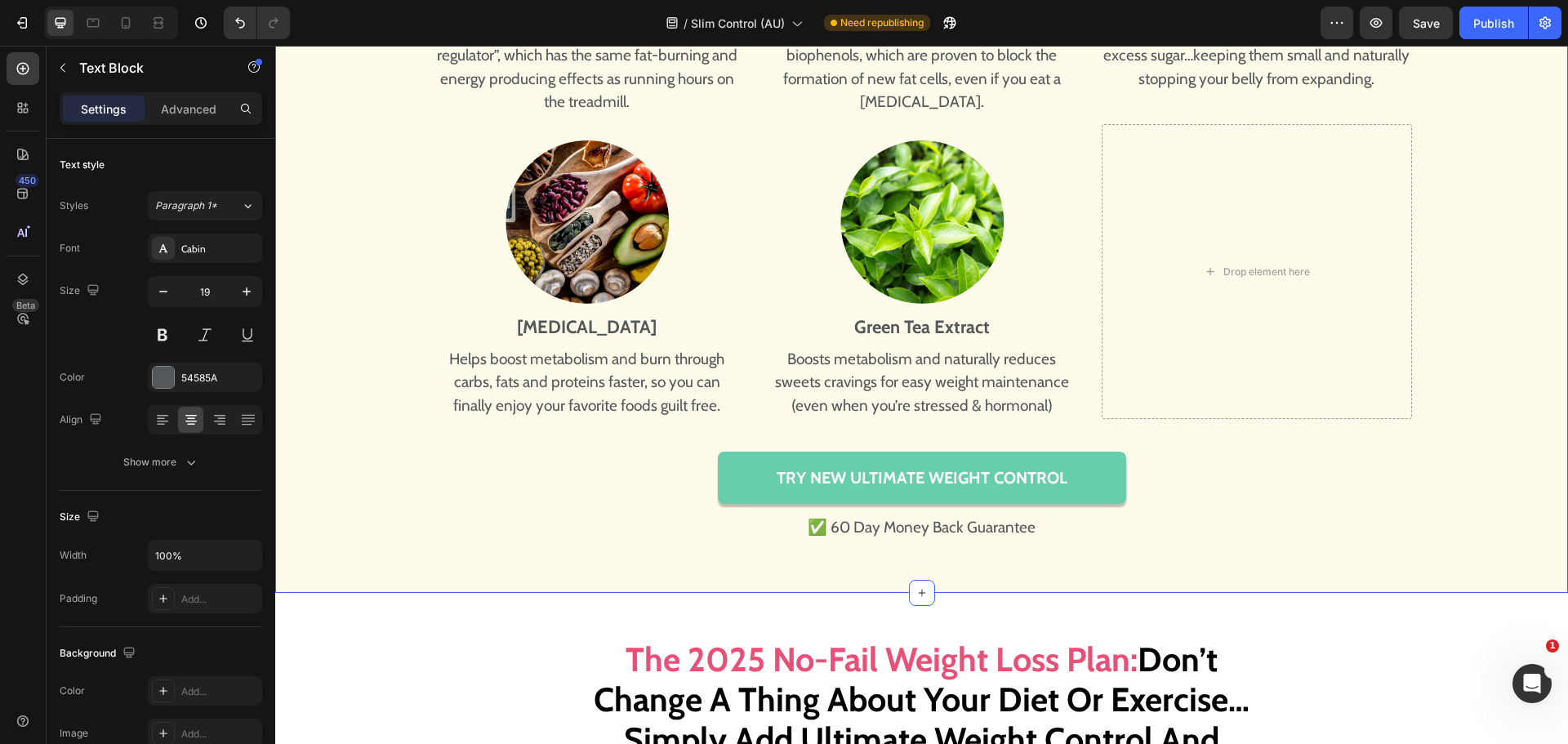
click at [1359, 449] on div "All It Takes Is 3 Capsules A Day To Watch Centimeters Of Fat Melt Off The Belly…" at bounding box center [921, 41] width 1293 height 1006
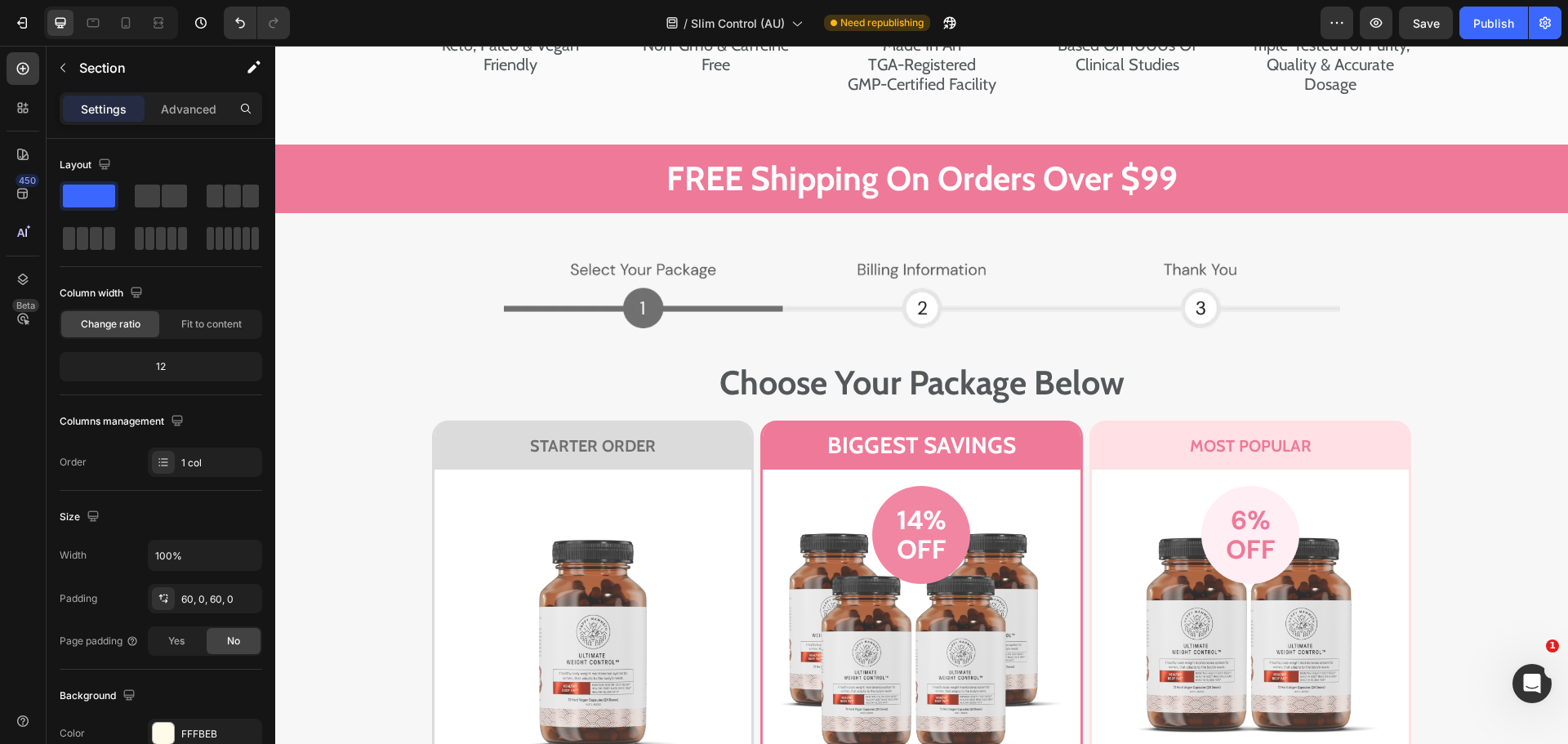
scroll to position [10050, 0]
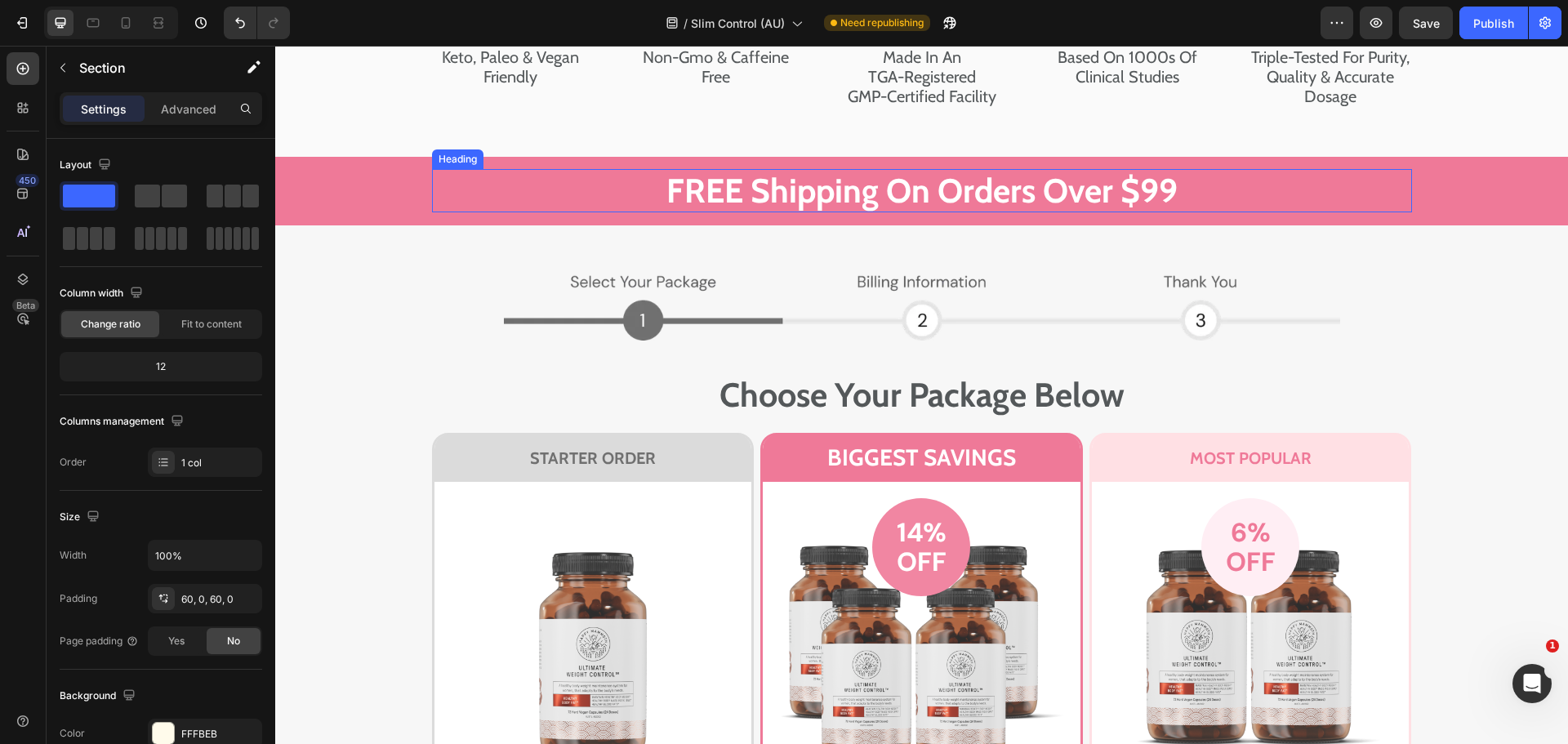
click at [1146, 212] on h1 "FREE Shipping On Orders Over $99" at bounding box center [922, 190] width 980 height 43
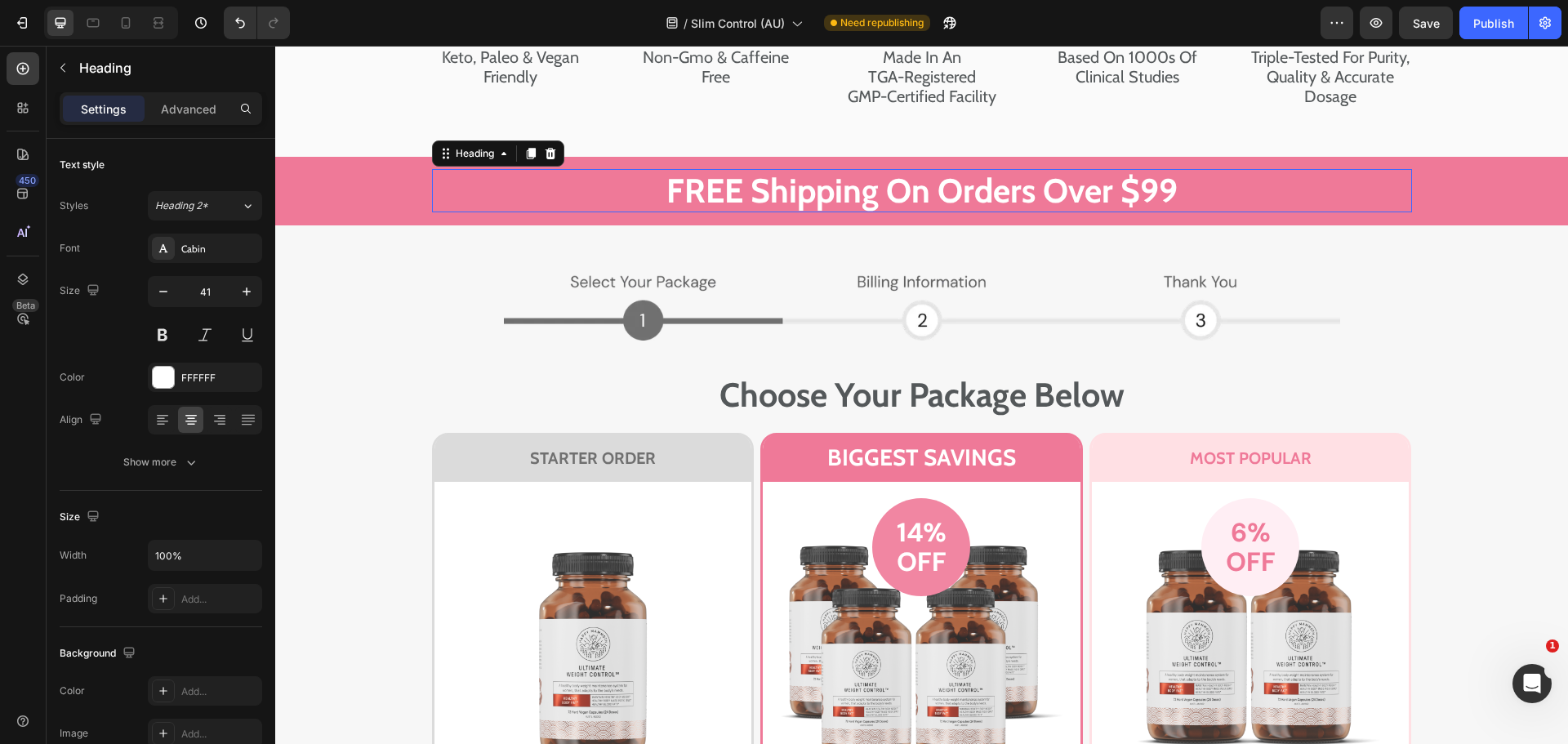
click at [1146, 212] on h1 "FREE Shipping On Orders Over $99" at bounding box center [922, 190] width 980 height 43
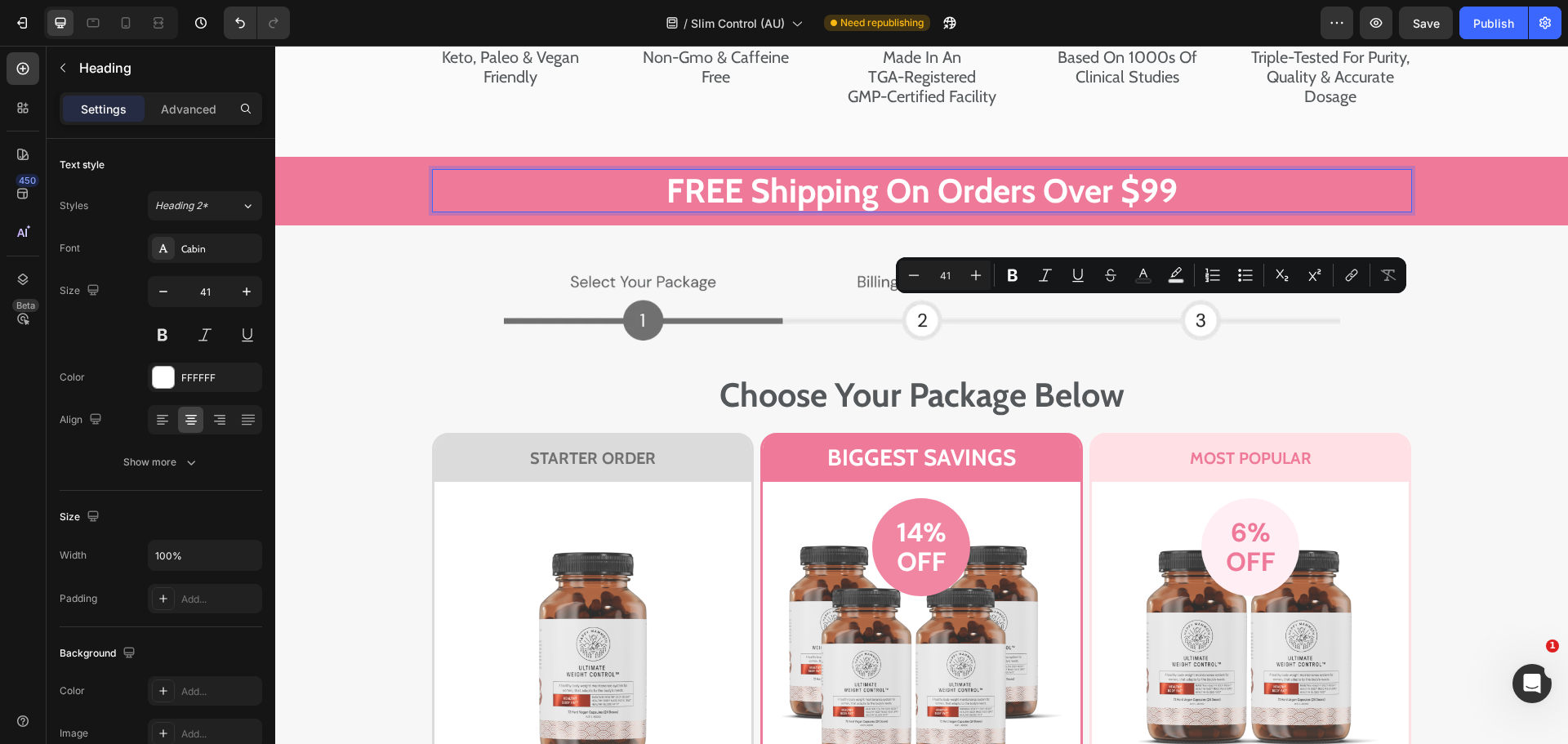
click at [1146, 210] on p "FREE Shipping On Orders Over $99" at bounding box center [922, 190] width 977 height 40
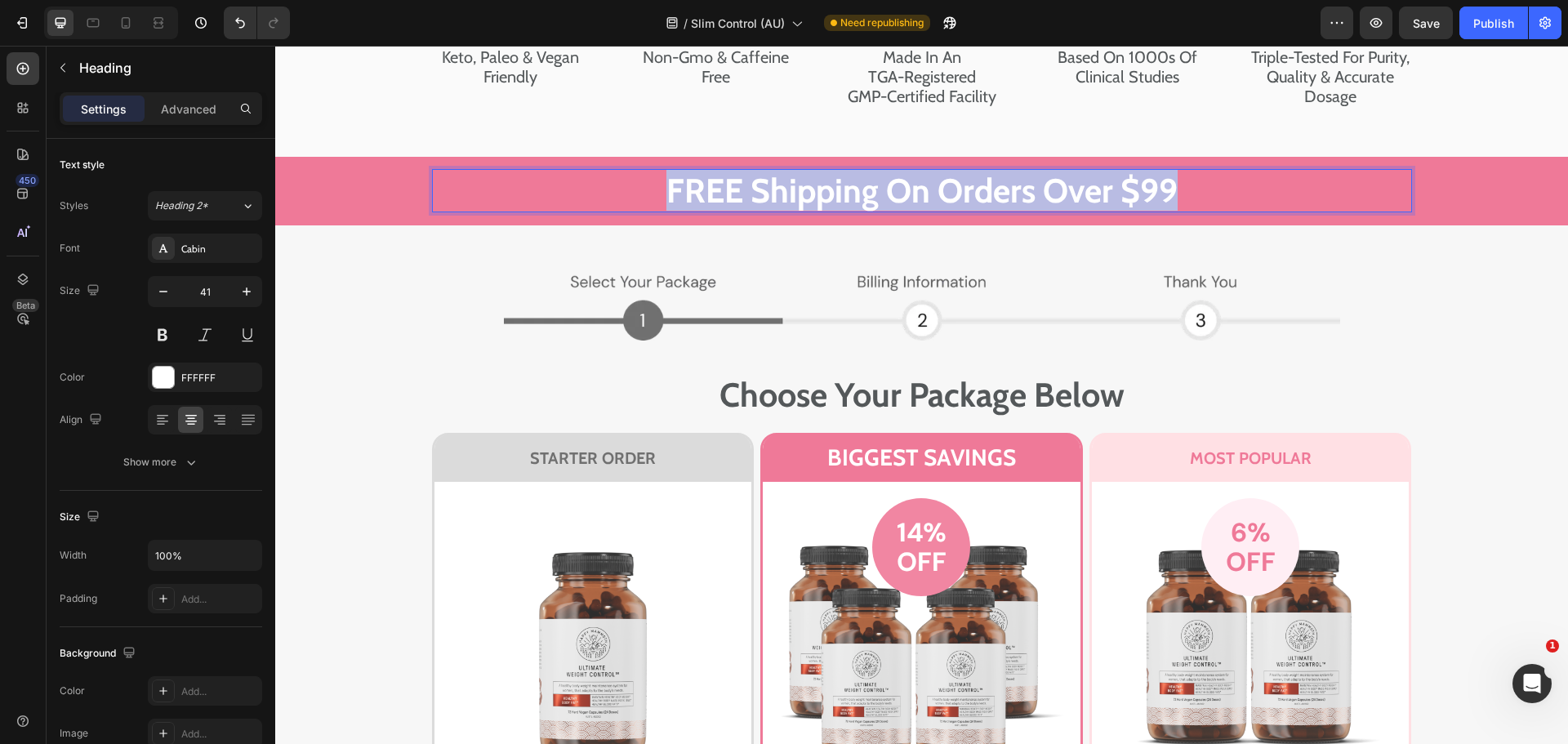
click at [1146, 210] on p "FREE Shipping On Orders Over $99" at bounding box center [922, 190] width 977 height 40
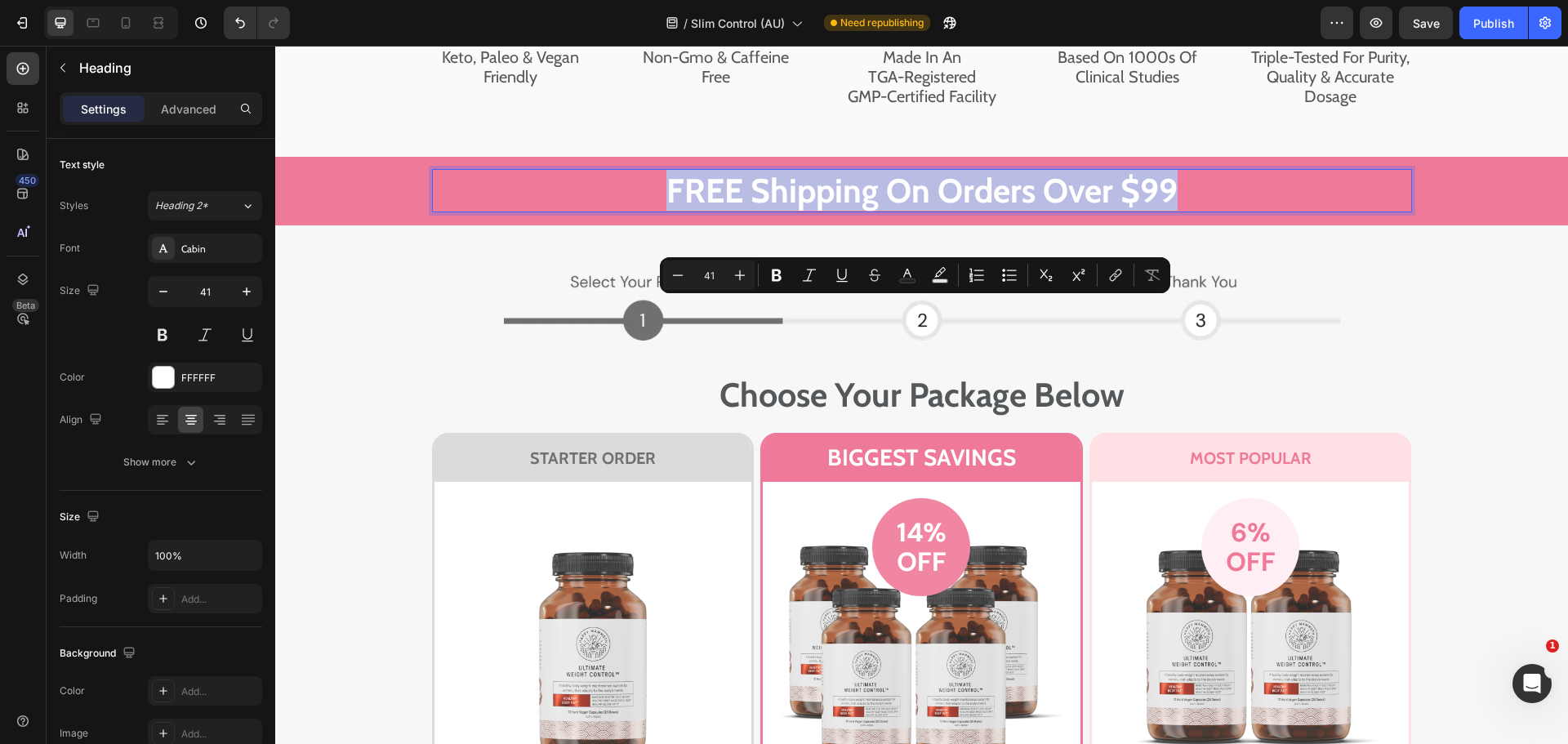
click at [1146, 210] on p "FREE Shipping On Orders Over $99" at bounding box center [922, 190] width 977 height 40
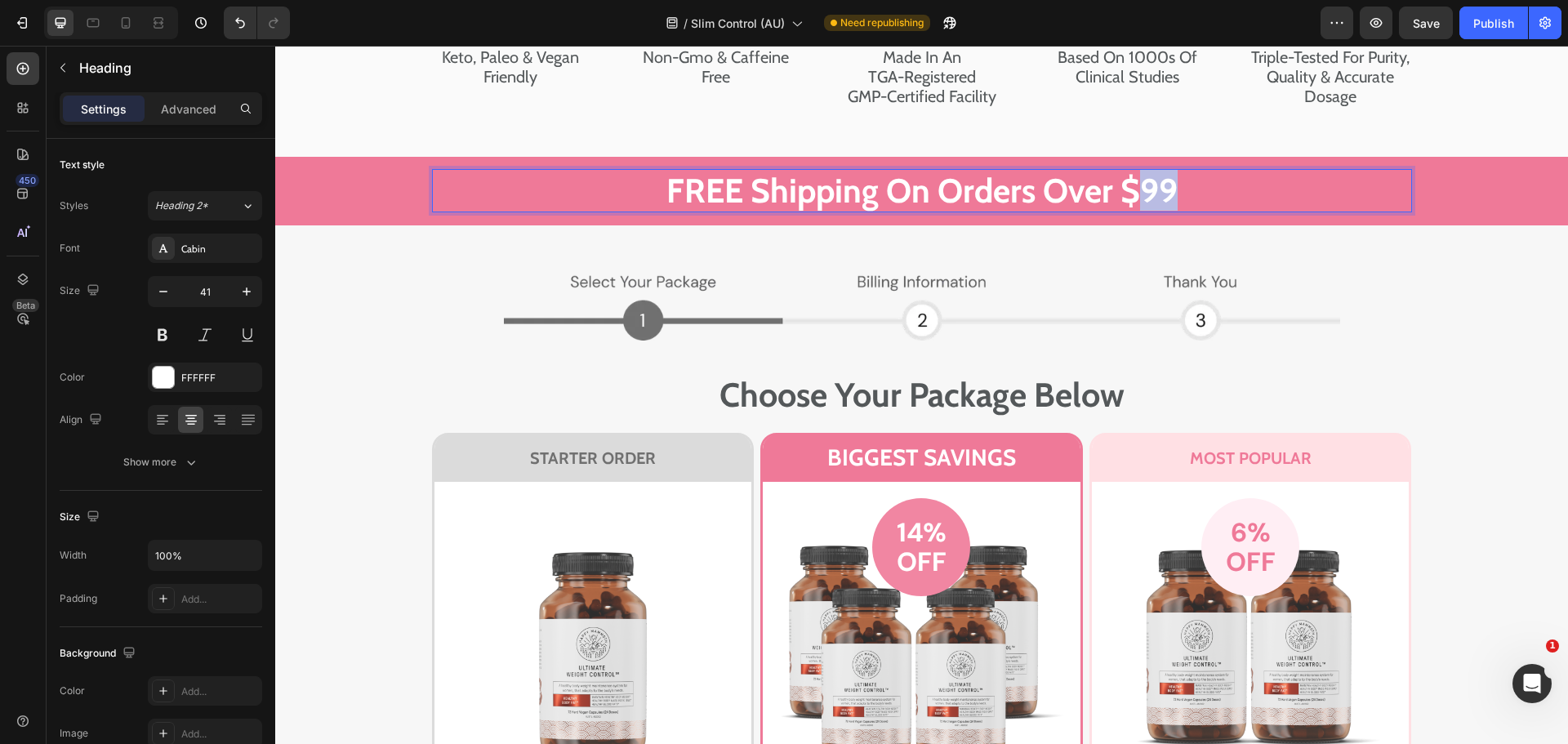
click at [1146, 210] on p "FREE Shipping On Orders Over $99" at bounding box center [922, 190] width 977 height 40
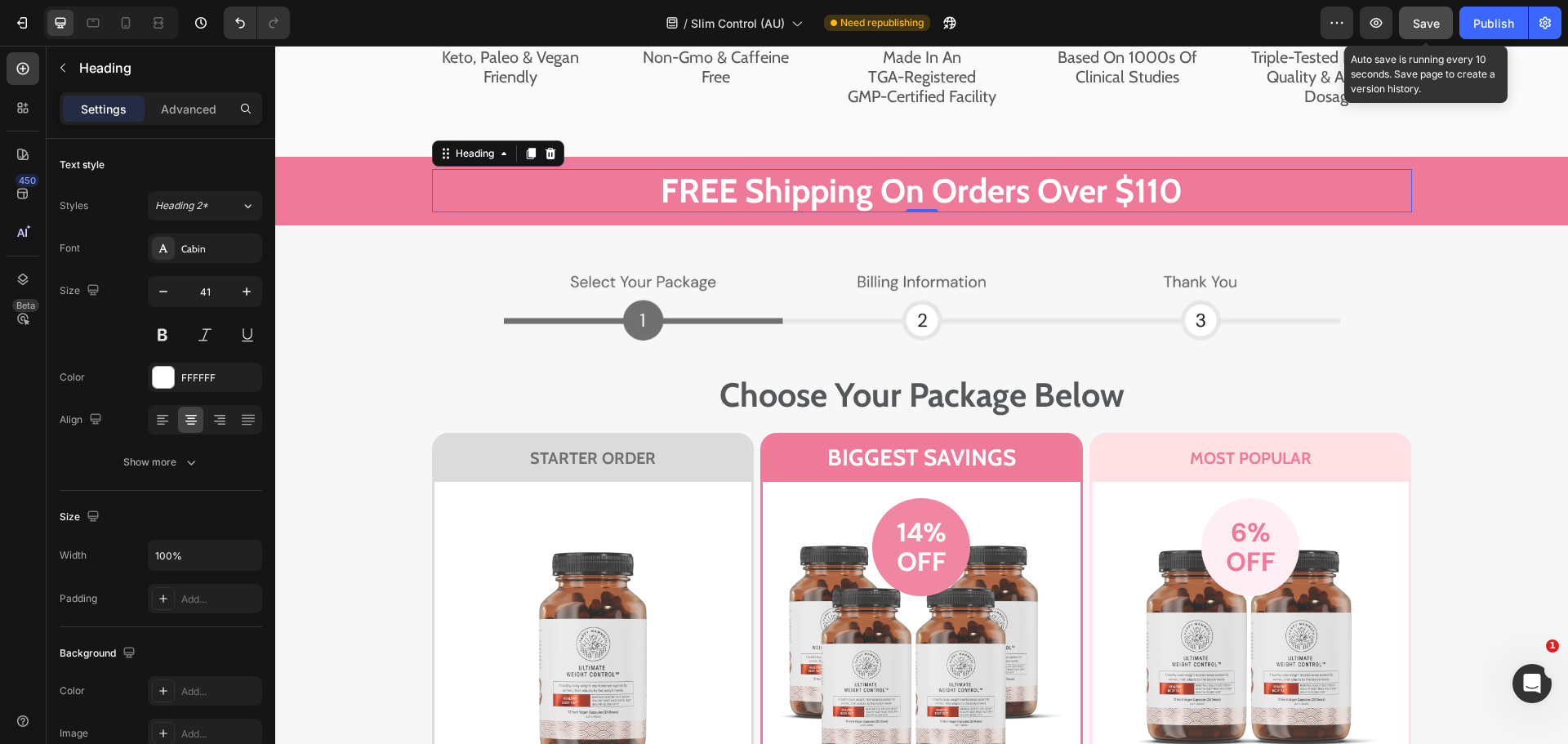
click at [1442, 13] on button "Save" at bounding box center [1426, 22] width 54 height 33
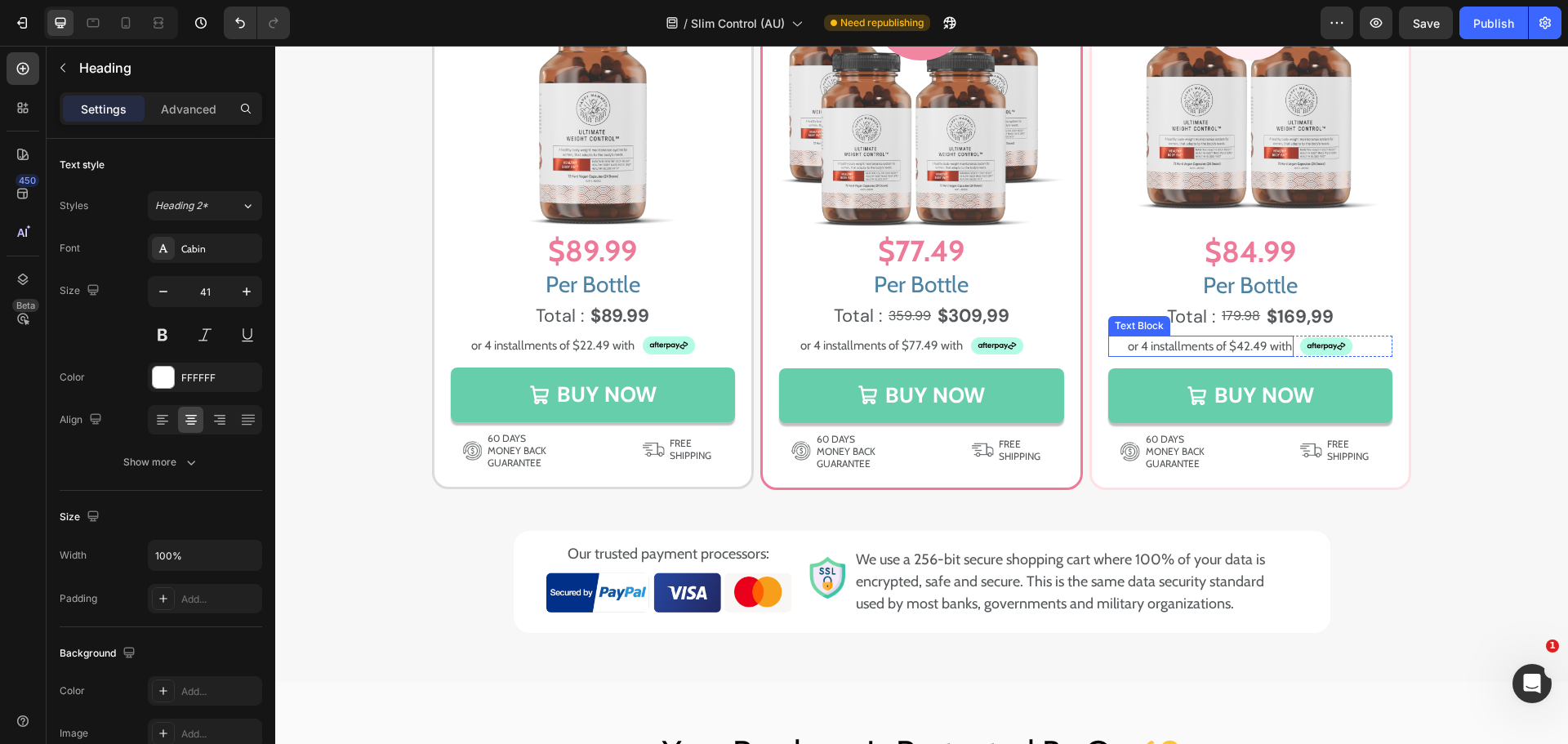
scroll to position [10703, 0]
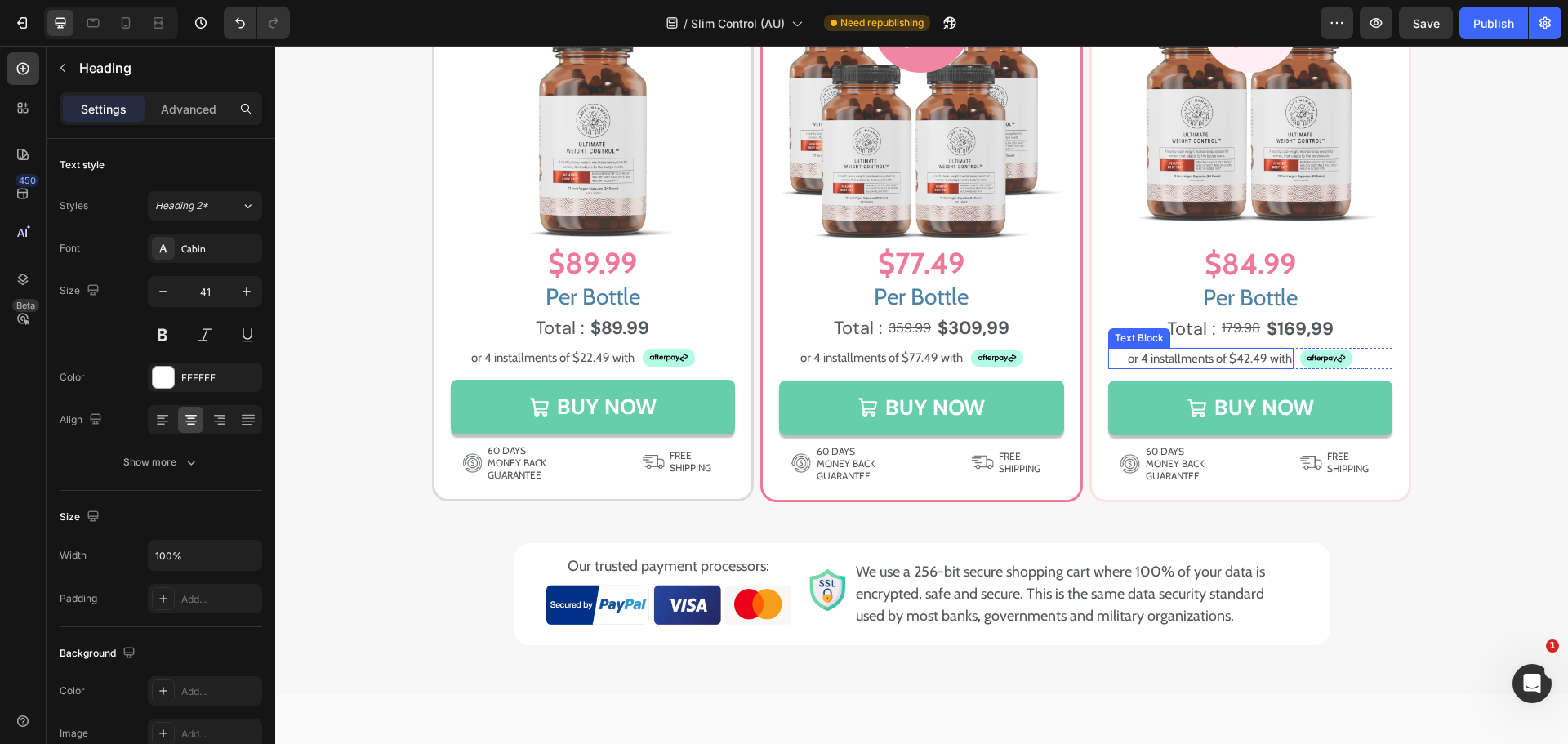
click at [1261, 359] on p "or 4 installments of $42.49 with" at bounding box center [1201, 358] width 182 height 19
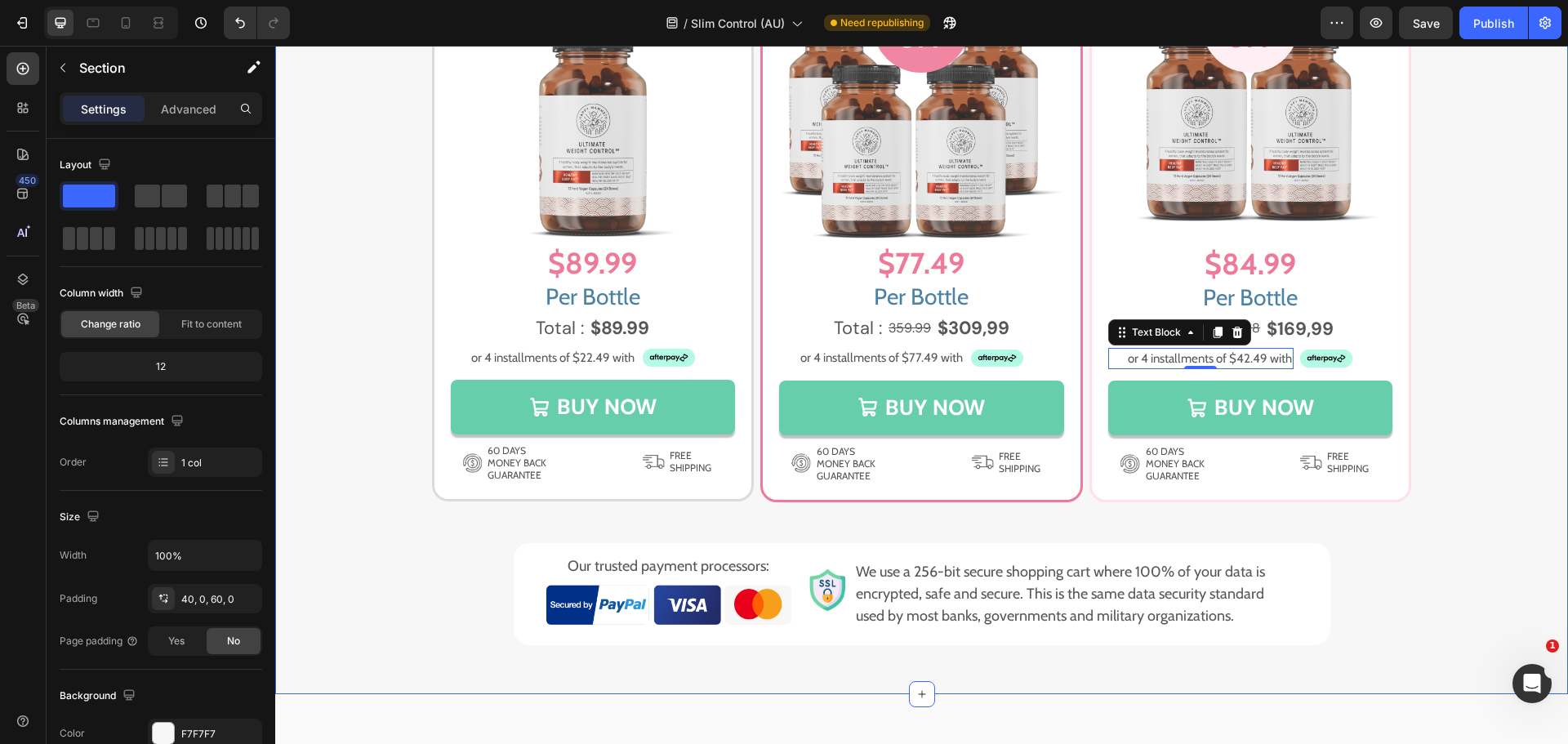
click at [1462, 403] on div "Image Image Choose Your Package Below Heading Row STARTER ORDER Heading Row Ima…" at bounding box center [921, 190] width 1293 height 910
click at [1382, 18] on icon "button" at bounding box center [1376, 23] width 16 height 16
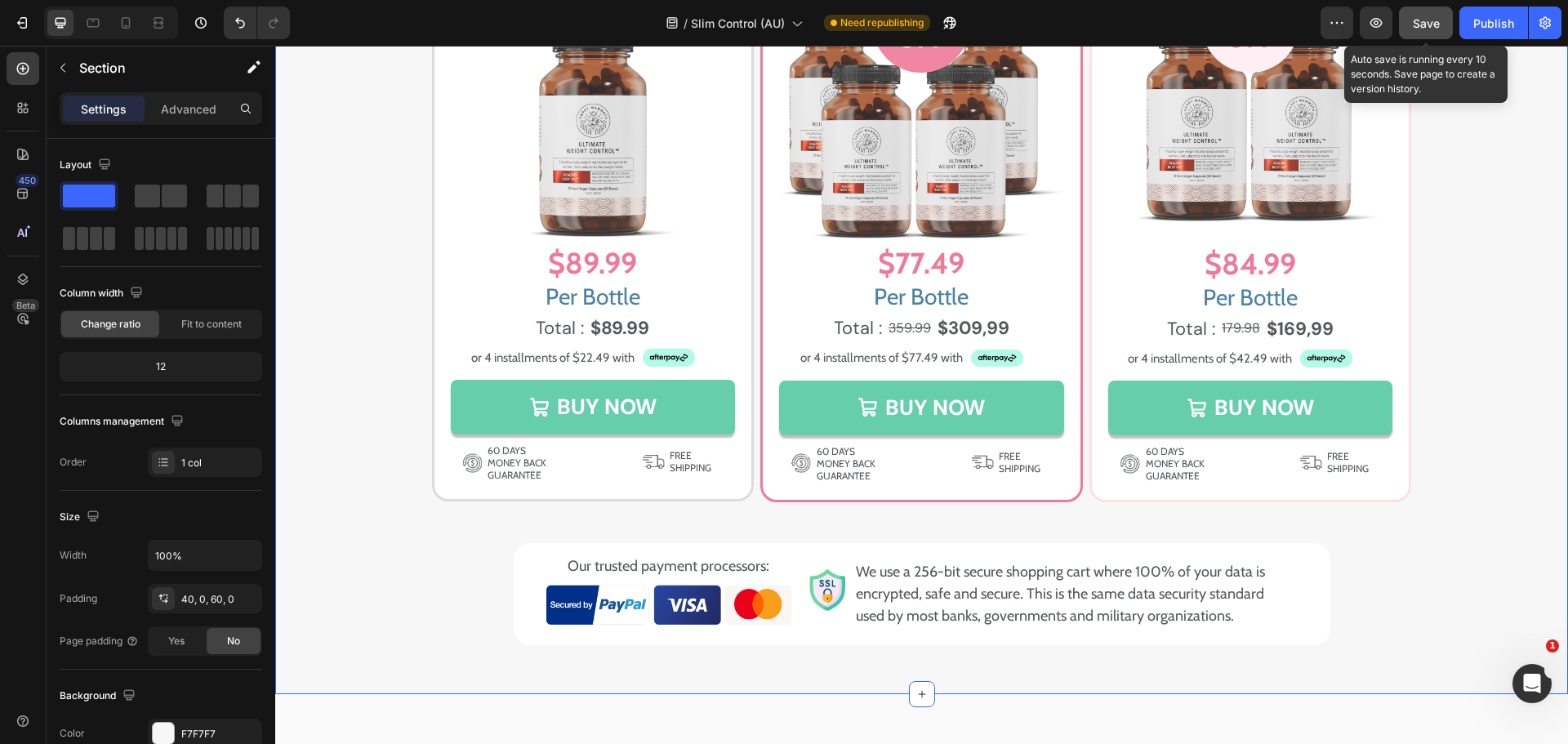
click at [1419, 15] on div "Save" at bounding box center [1426, 23] width 27 height 17
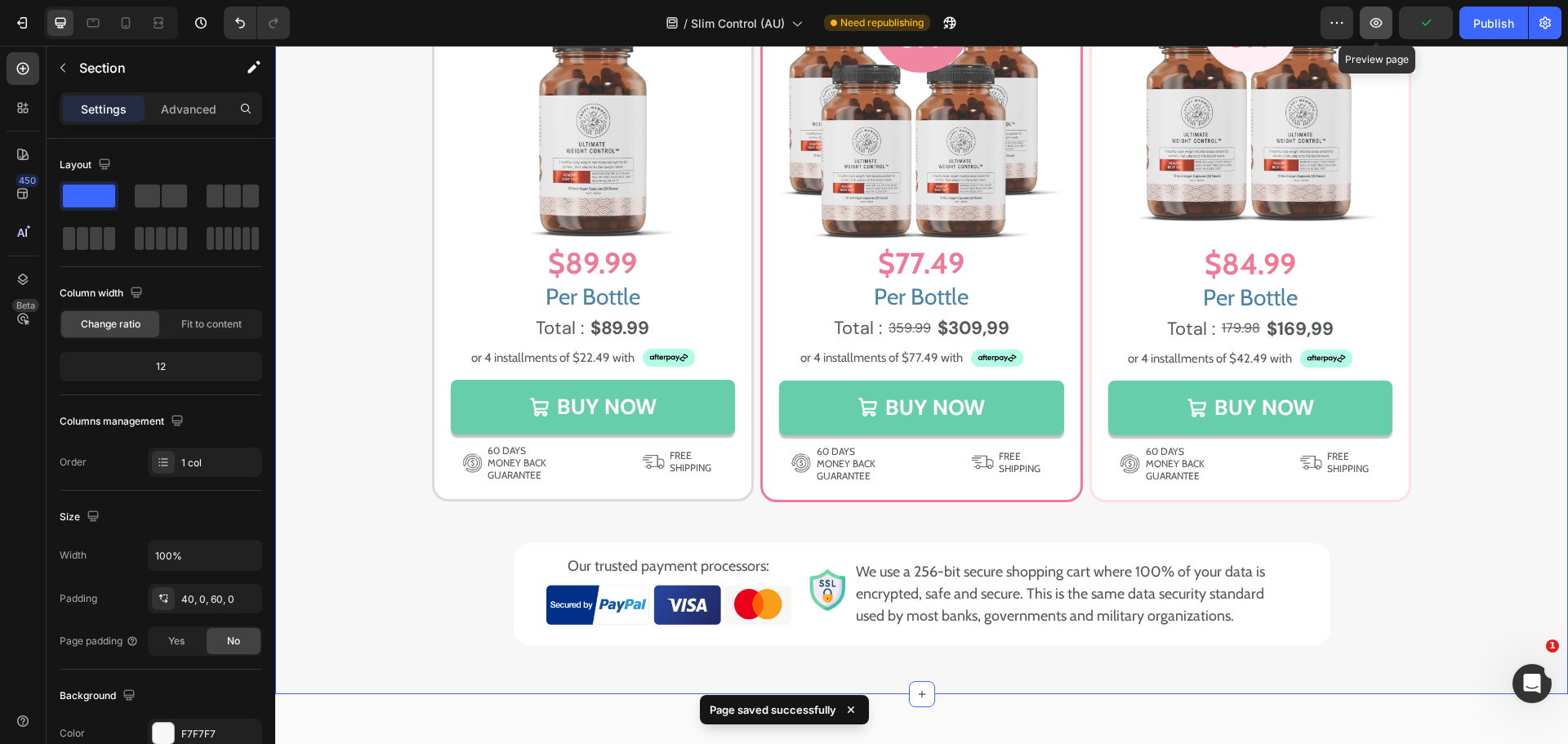
click at [1382, 28] on icon "button" at bounding box center [1376, 23] width 16 height 16
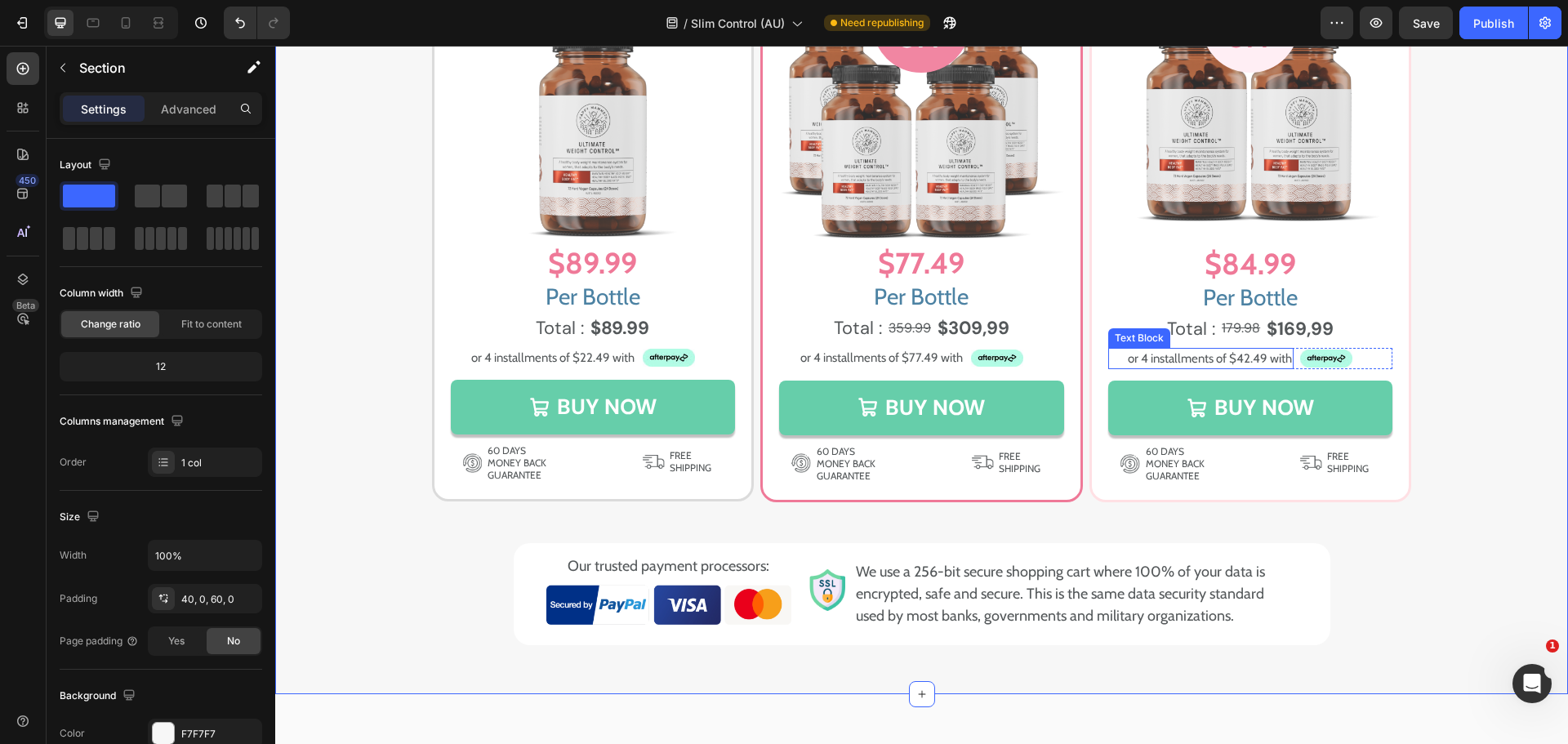
click at [1257, 354] on p "or 4 installments of $42.49 with" at bounding box center [1201, 358] width 182 height 19
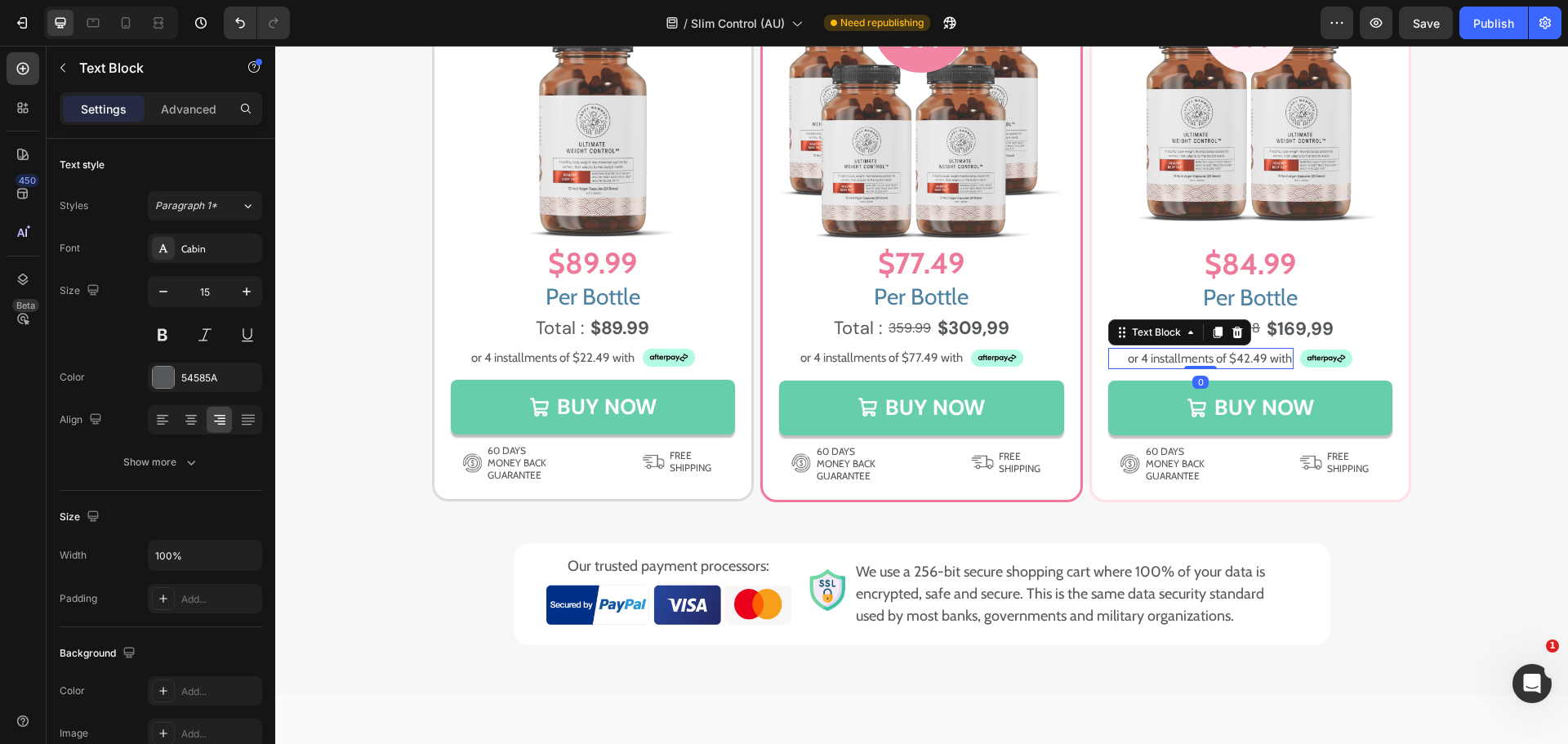
click at [1257, 354] on p "or 4 installments of $42.49 with" at bounding box center [1201, 358] width 182 height 19
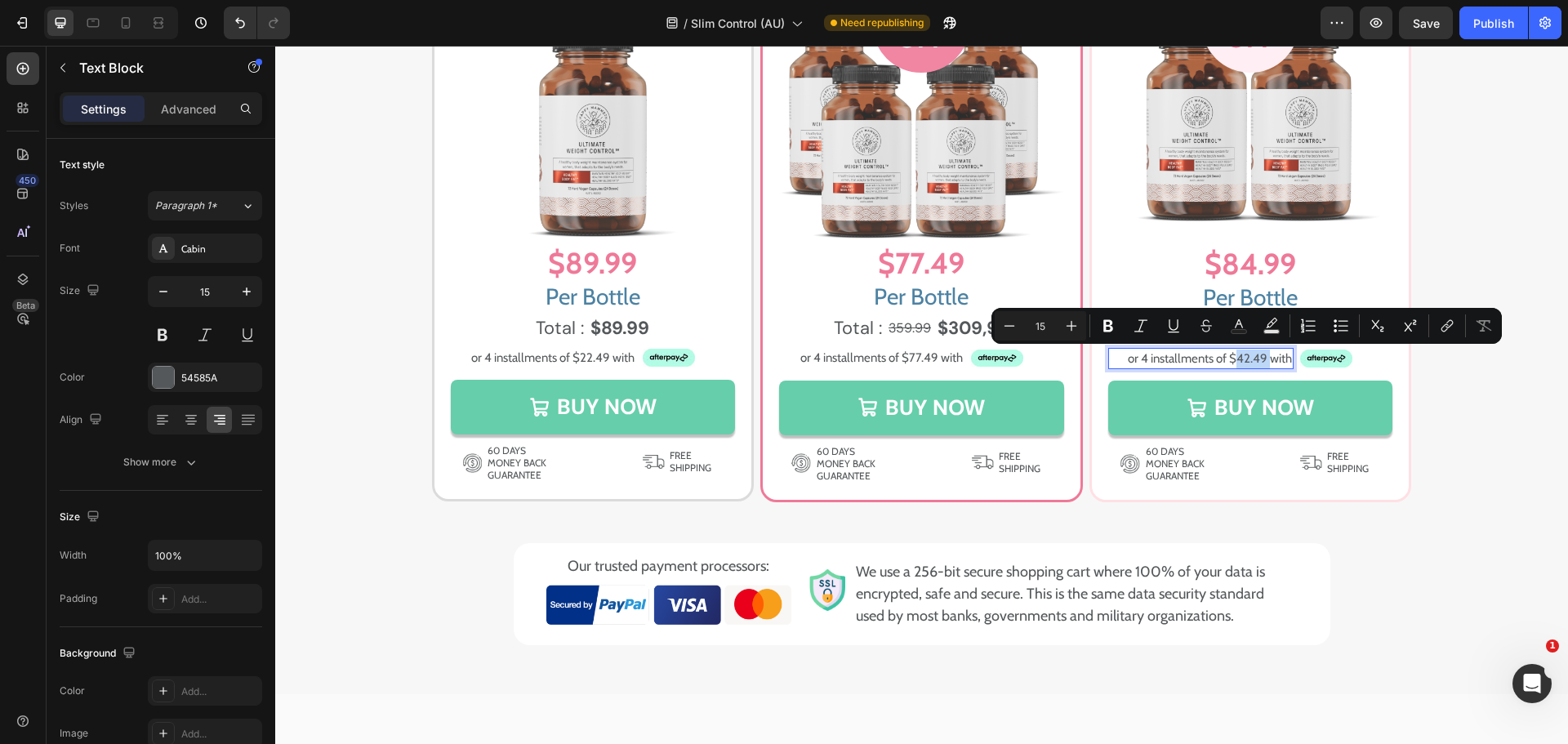
click at [1247, 352] on p "or 4 installments of $42.49 with" at bounding box center [1201, 358] width 182 height 19
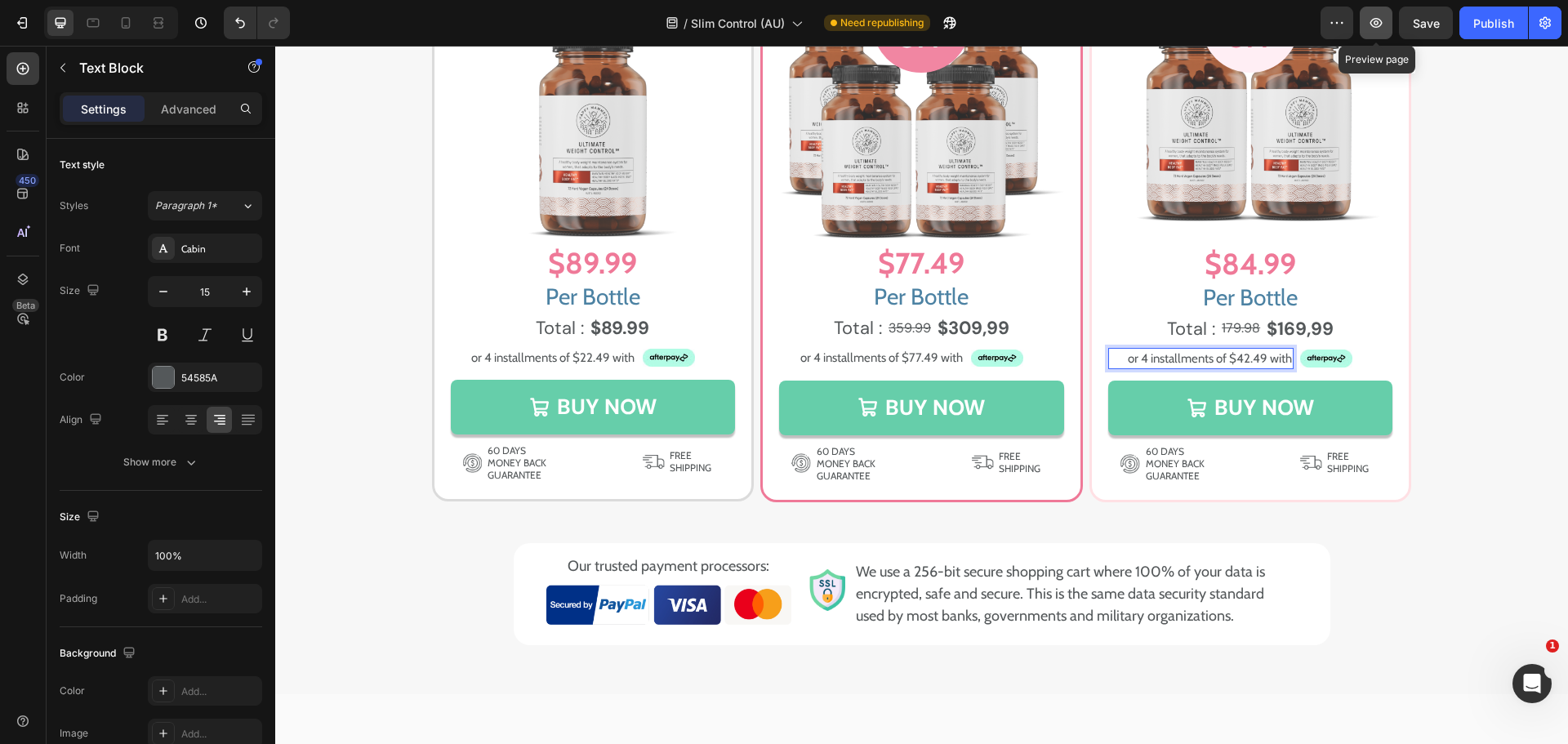
click at [1380, 24] on icon "button" at bounding box center [1376, 23] width 16 height 16
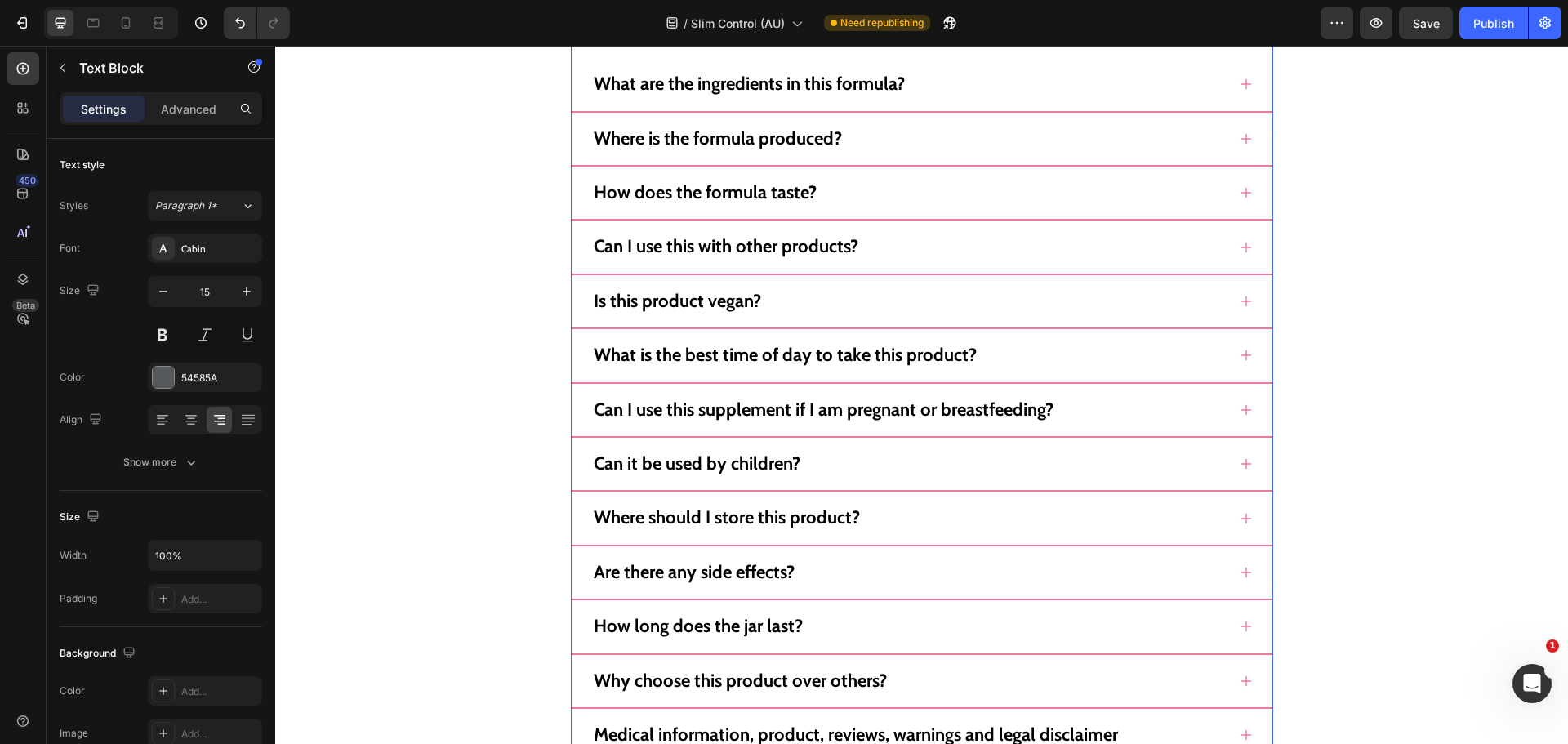
scroll to position [14868, 0]
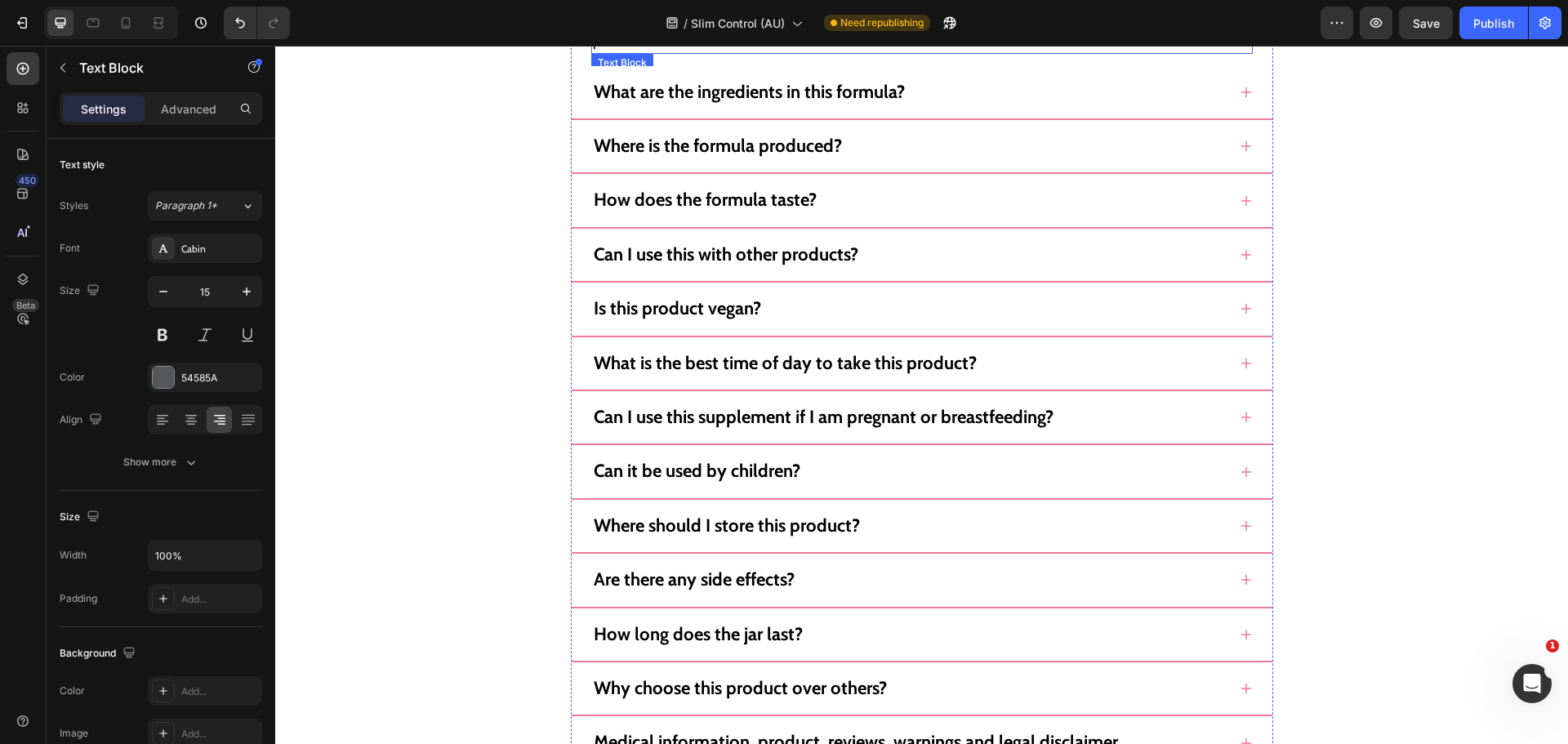
click at [723, 52] on p "Simply take 3 easy-to-swallow capsules once daily with a small glass of water o…" at bounding box center [922, 30] width 658 height 44
click at [921, 105] on div "What are the ingredients in this formula?" at bounding box center [909, 93] width 636 height 27
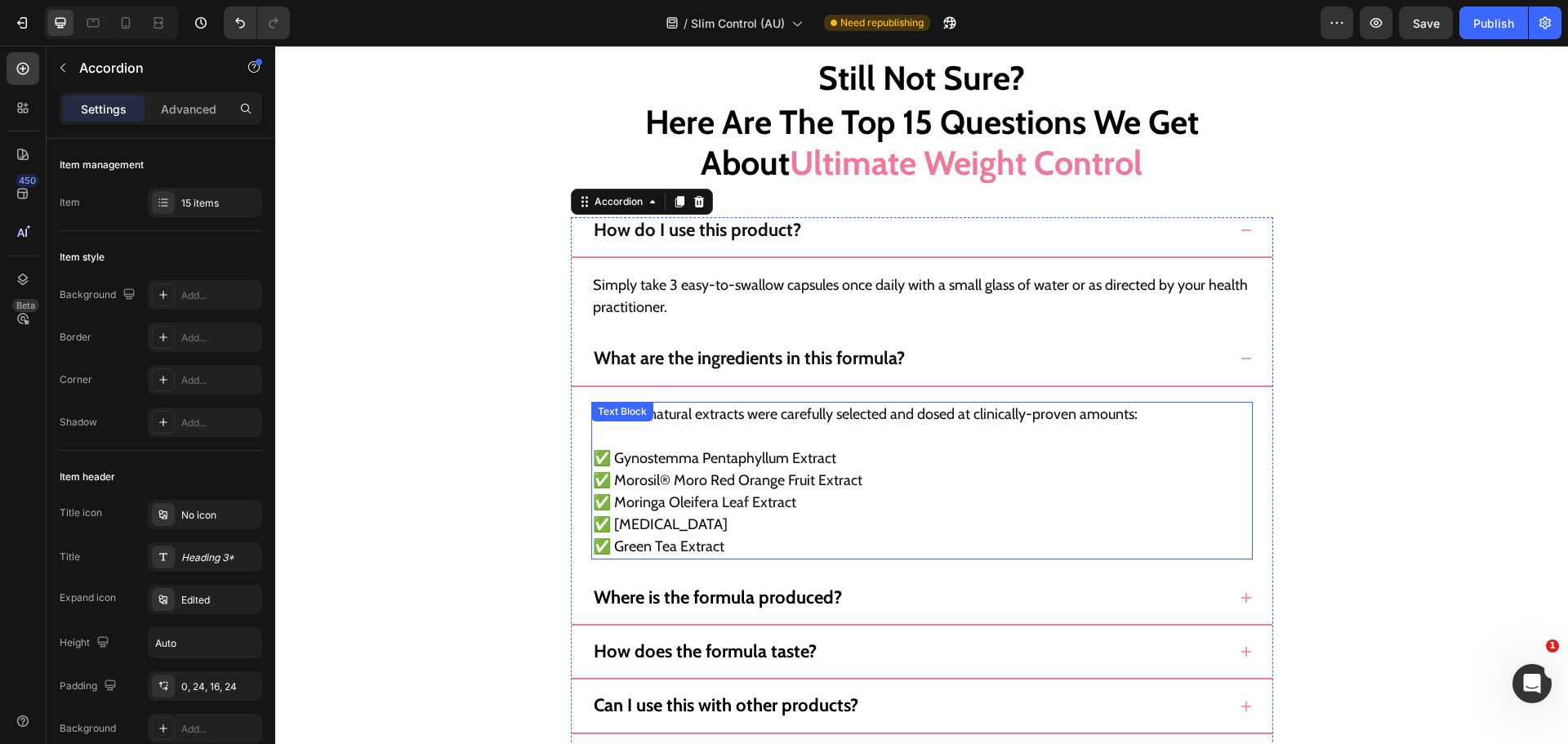
scroll to position [14949, 0]
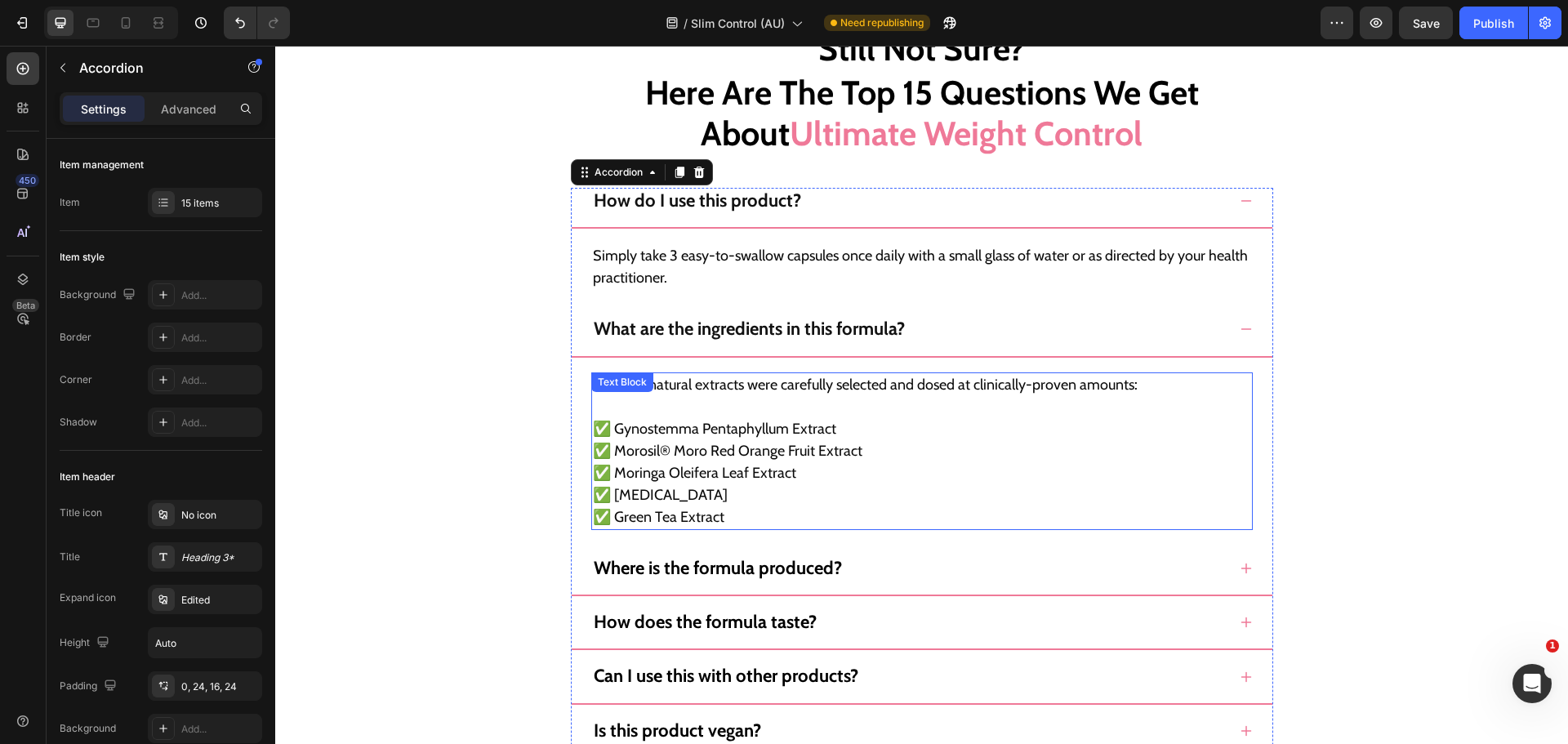
click at [855, 478] on p "✅ Moringa Oleifera Leaf Extract" at bounding box center [922, 473] width 658 height 22
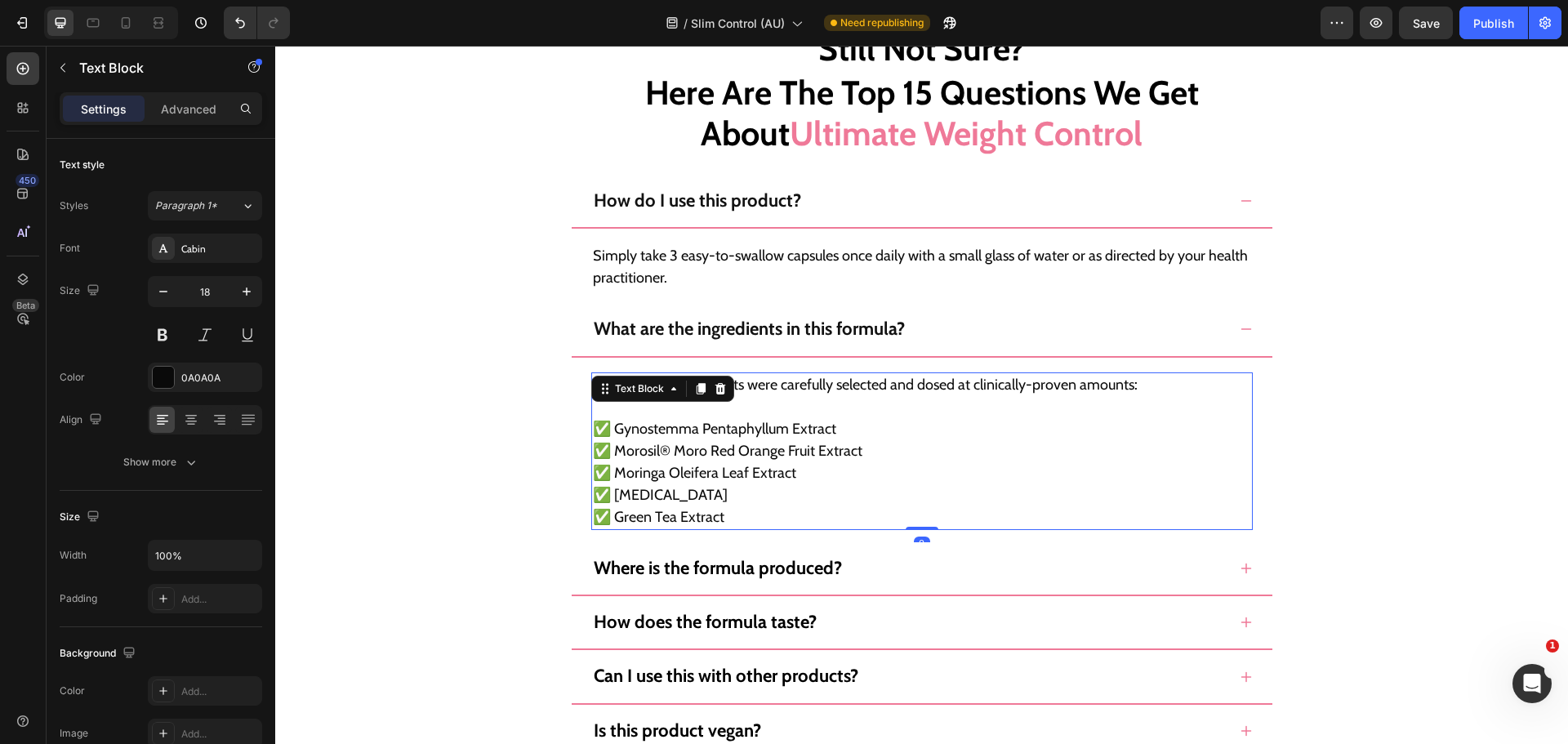
click at [855, 478] on p "✅ Moringa Oleifera Leaf Extract" at bounding box center [922, 473] width 658 height 22
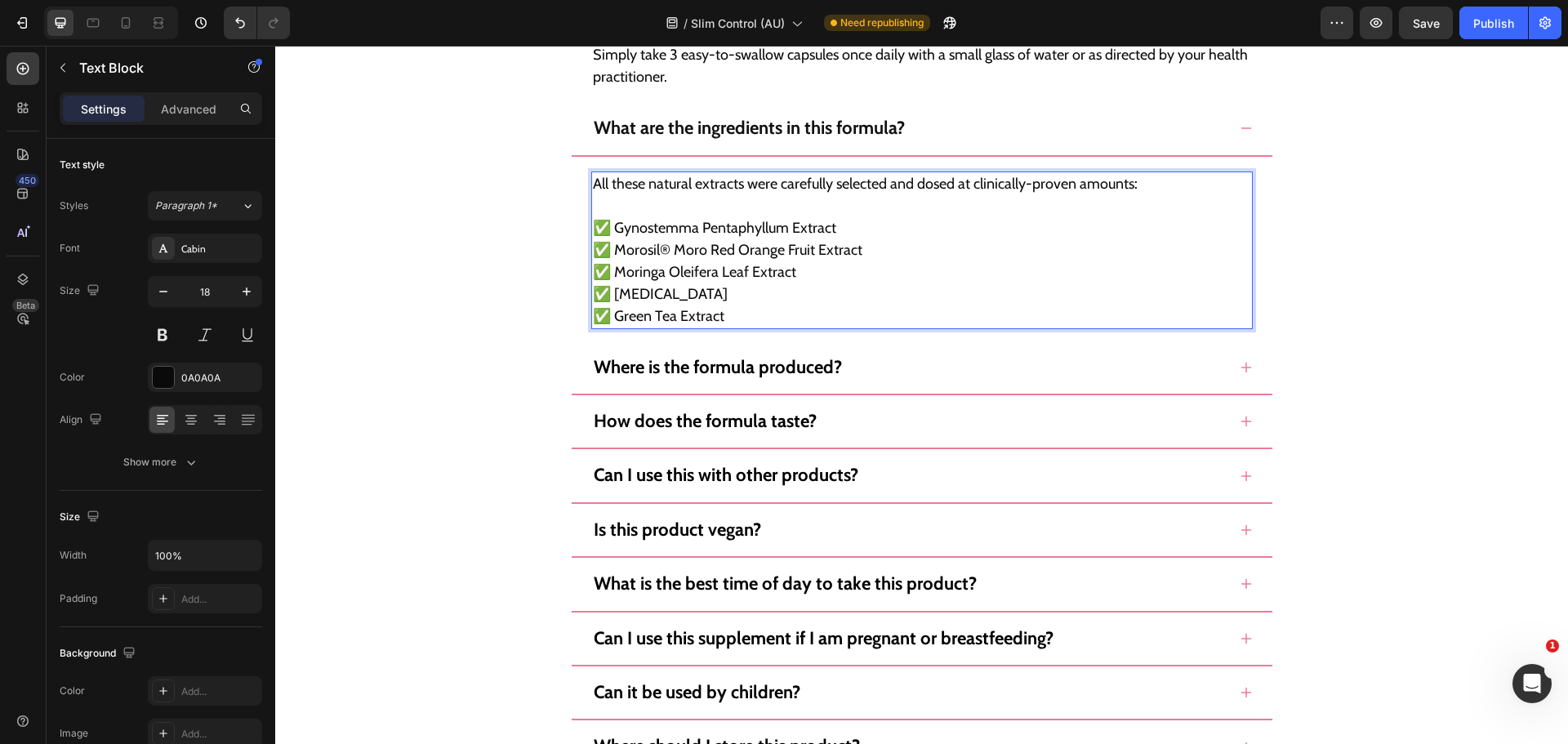
scroll to position [15194, 0]
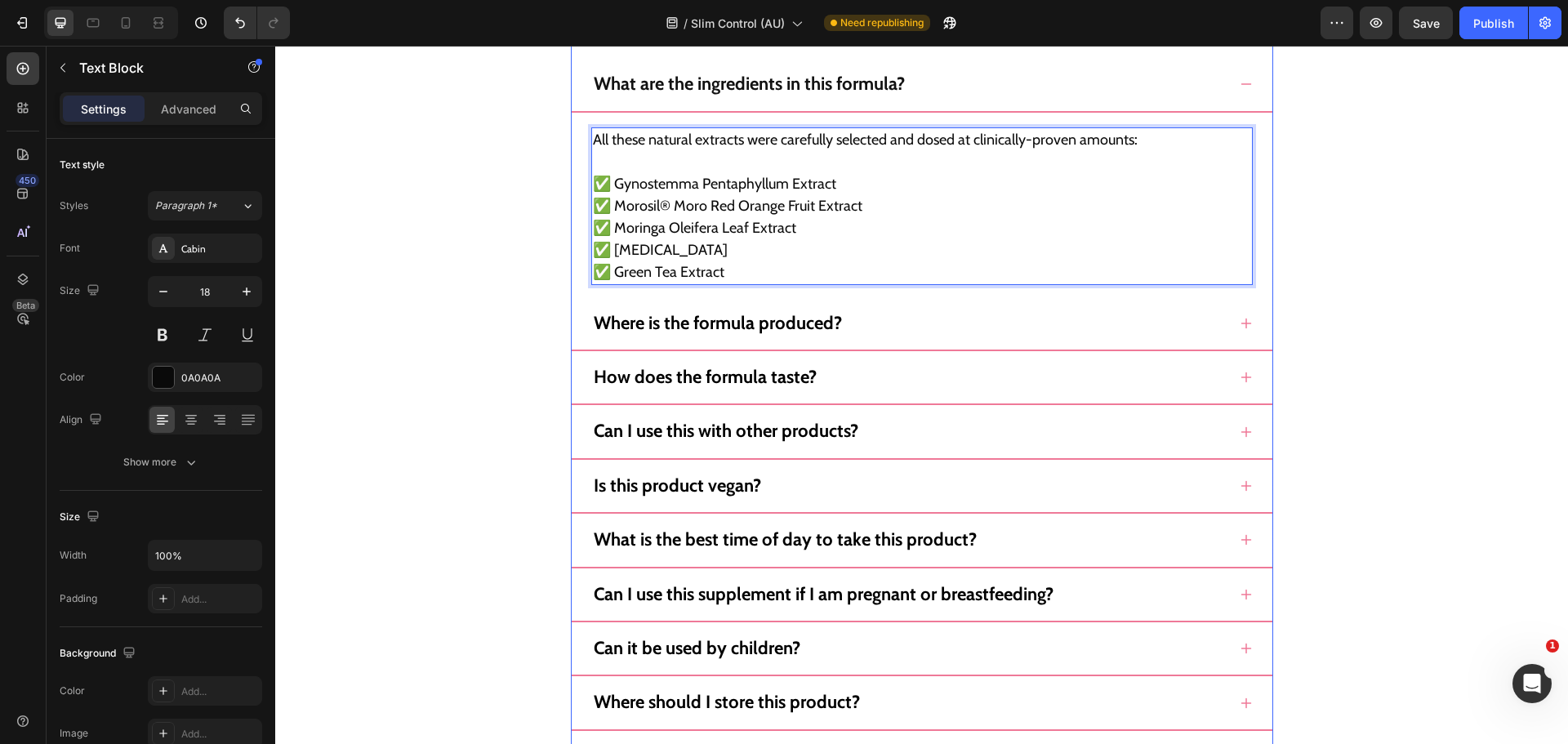
click at [1002, 319] on div "Where is the formula produced?" at bounding box center [909, 323] width 636 height 27
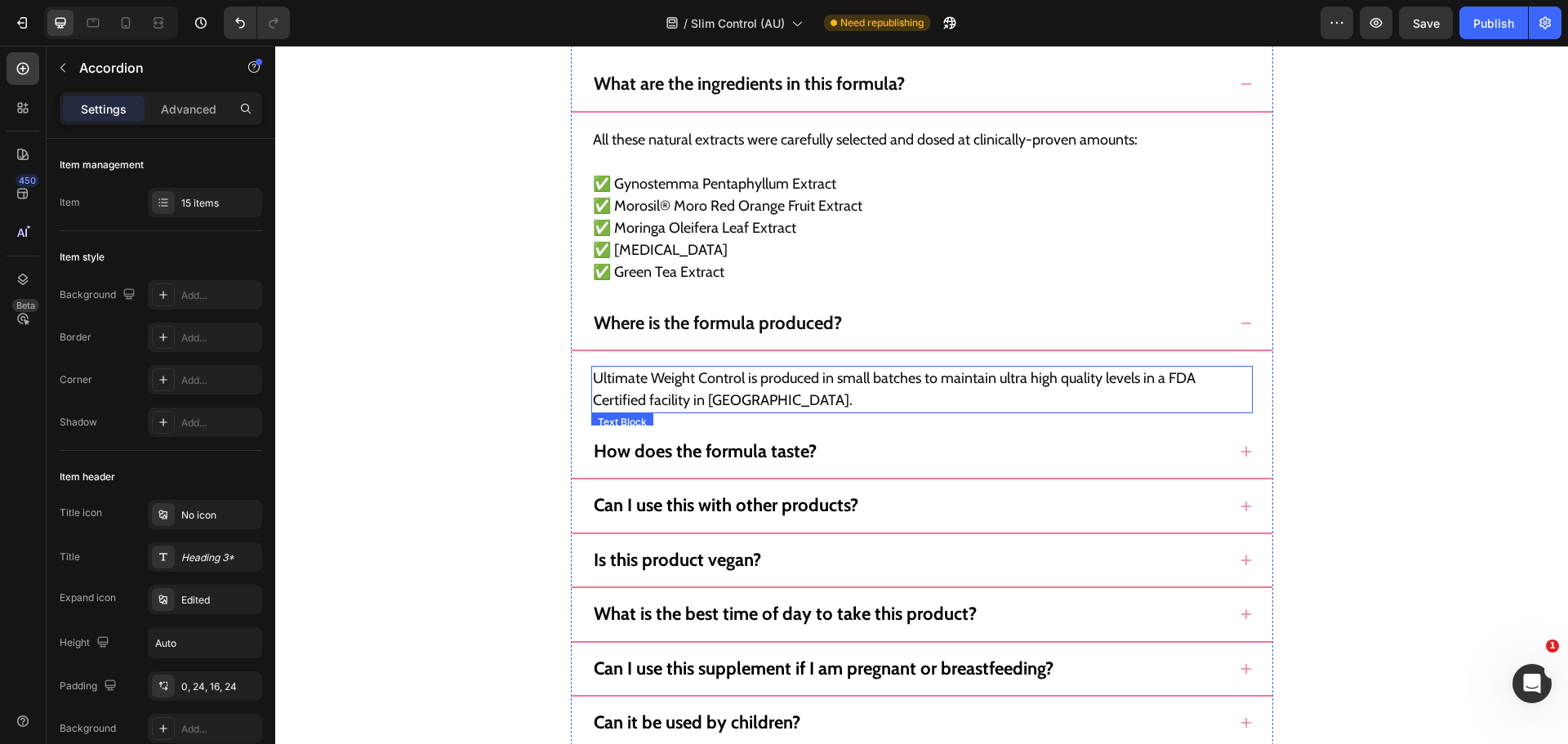
click at [672, 392] on p "Ultimate Weight Control is produced in small batches to maintain ultra high qua…" at bounding box center [922, 390] width 658 height 44
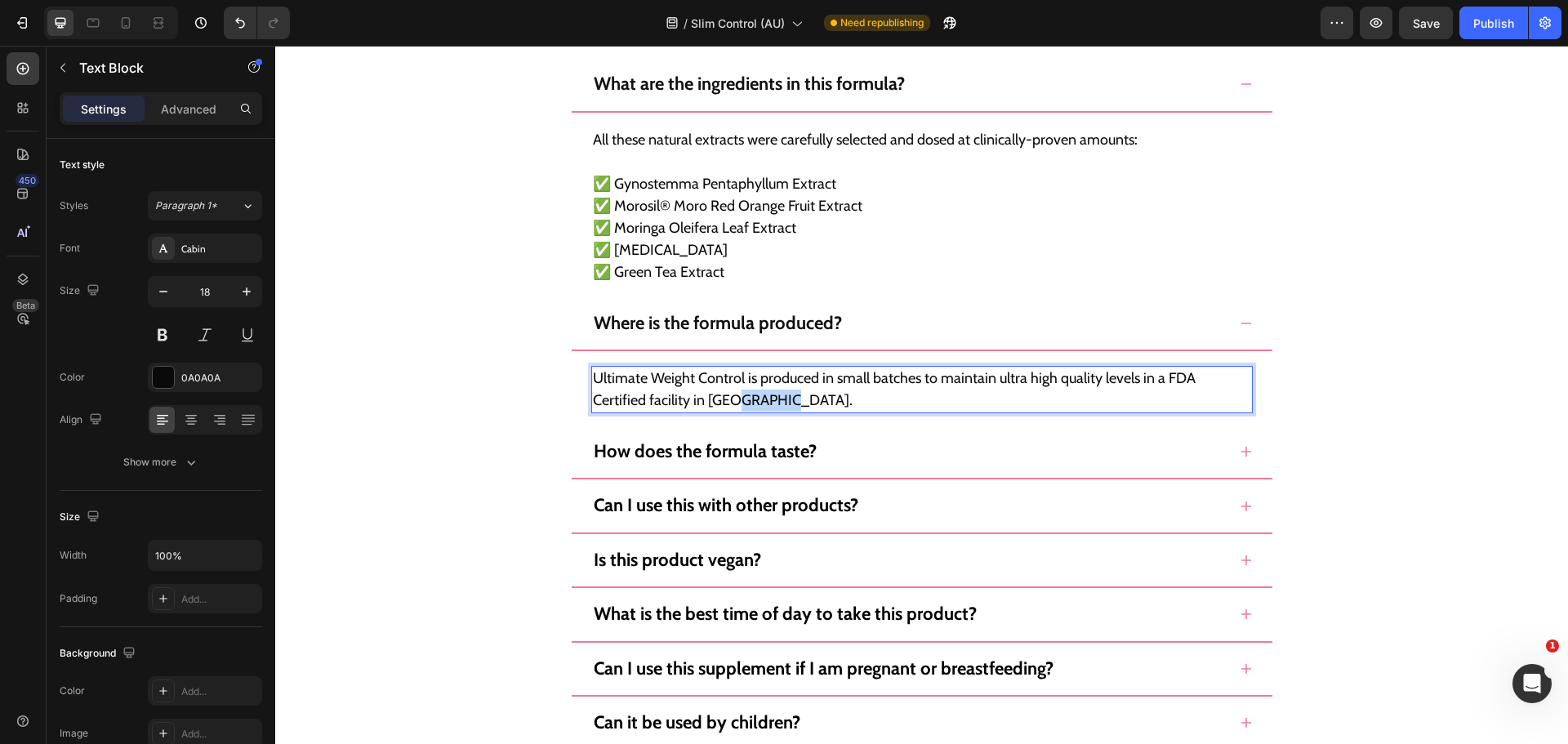
click at [672, 392] on p "Ultimate Weight Control is produced in small batches to maintain ultra high qua…" at bounding box center [922, 390] width 658 height 44
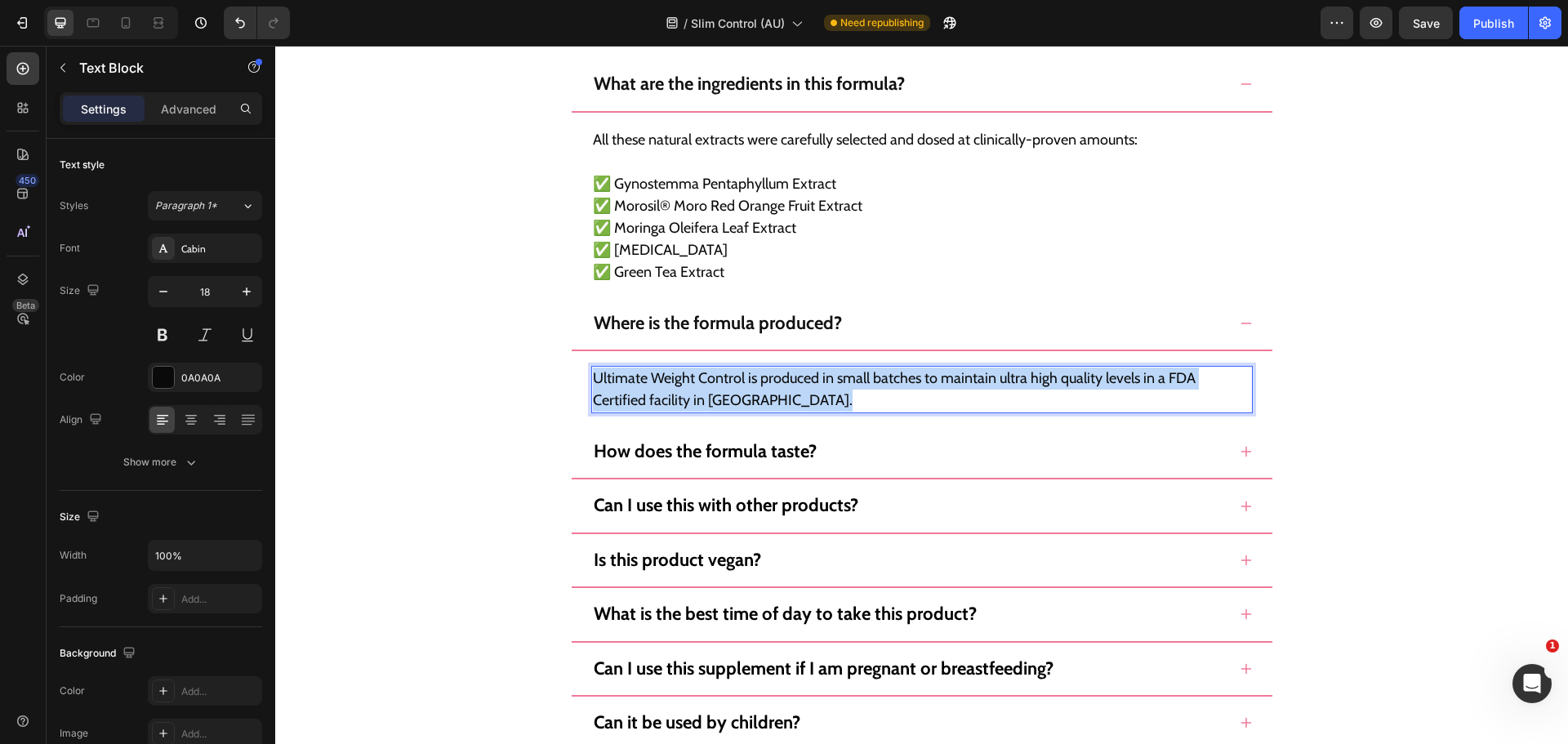
click at [672, 392] on p "Ultimate Weight Control is produced in small batches to maintain ultra high qua…" at bounding box center [922, 390] width 658 height 44
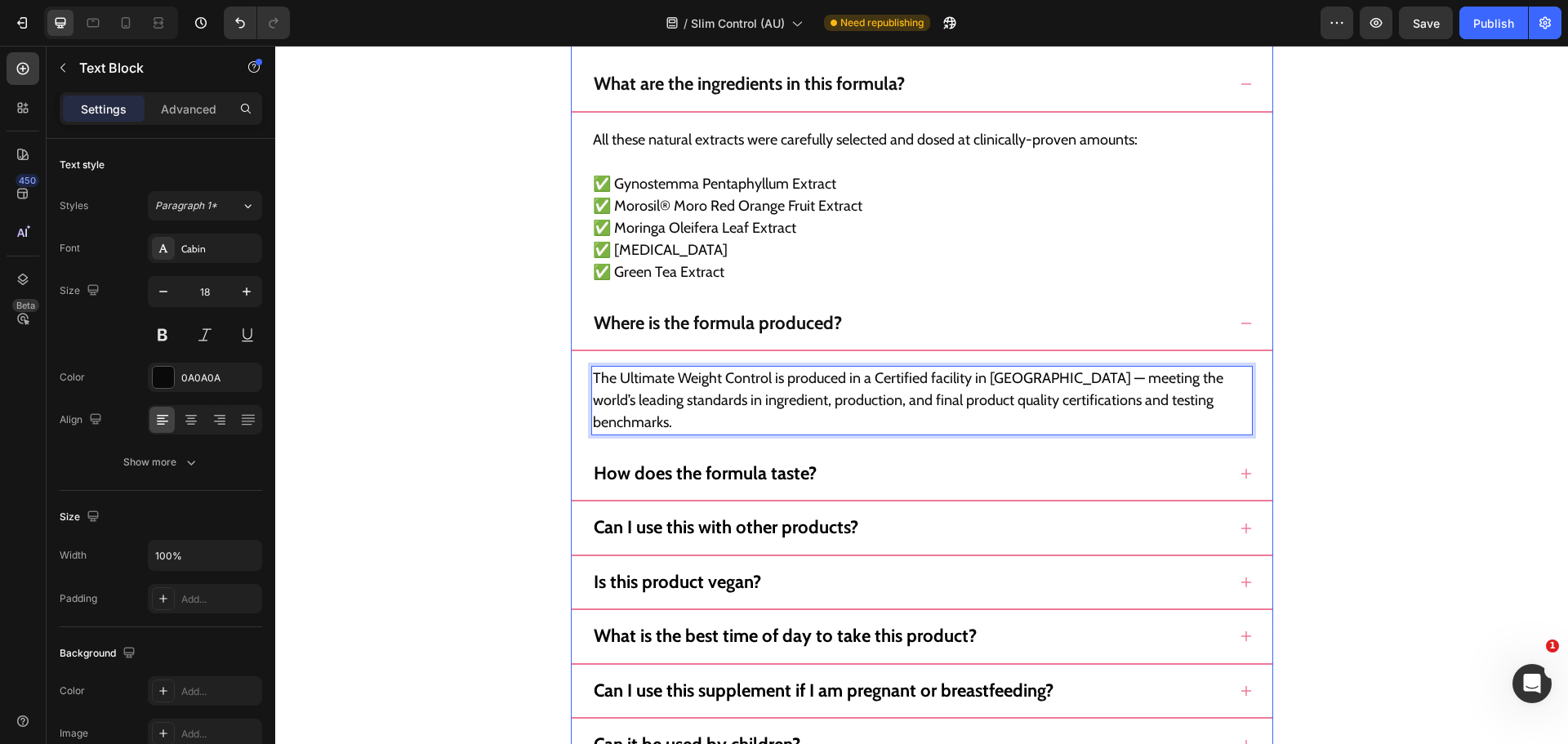
click at [1210, 460] on div "How does the formula taste?" at bounding box center [909, 474] width 636 height 27
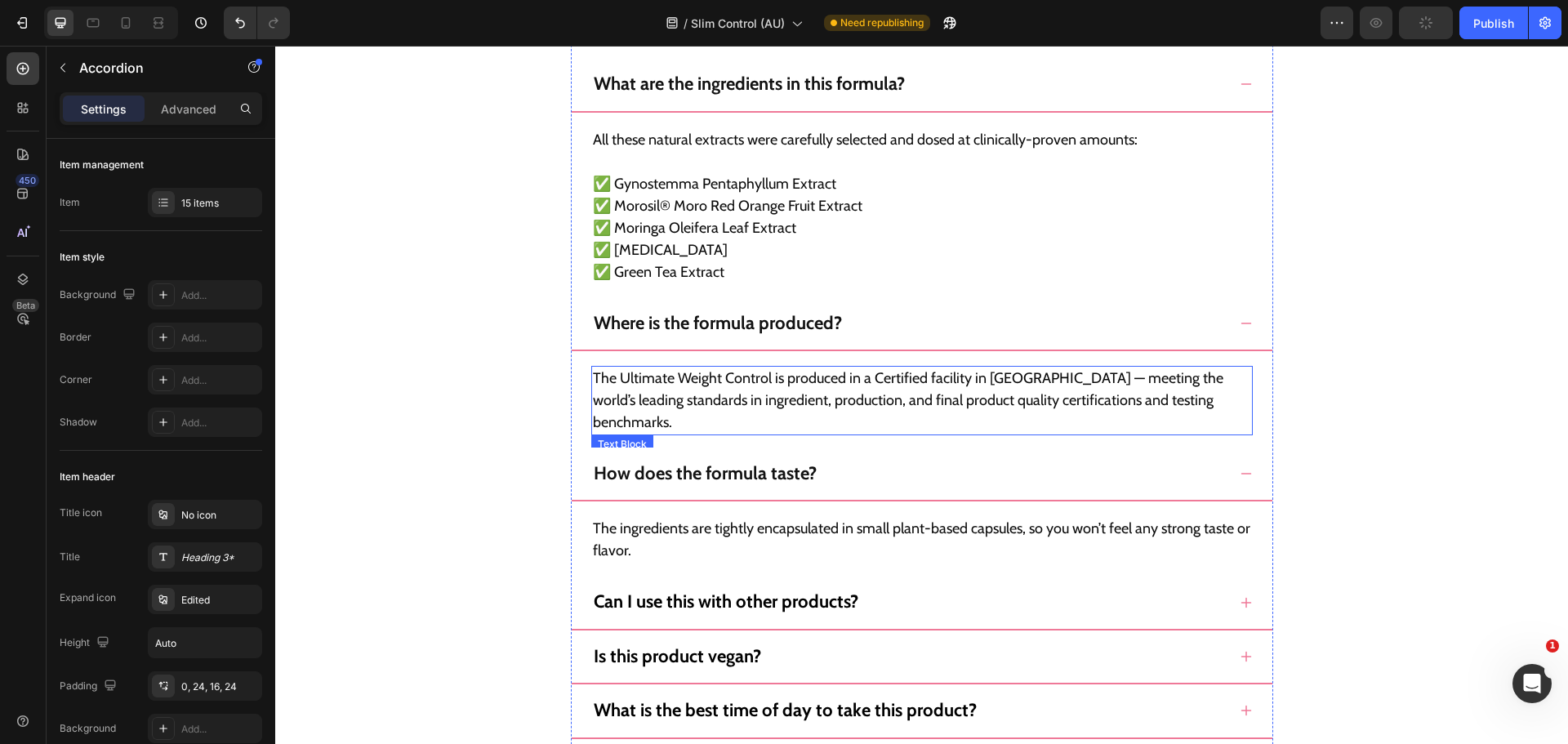
click at [796, 392] on p "The Ultimate Weight Control is produced in a Certified facility in [GEOGRAPHIC_…" at bounding box center [922, 400] width 658 height 66
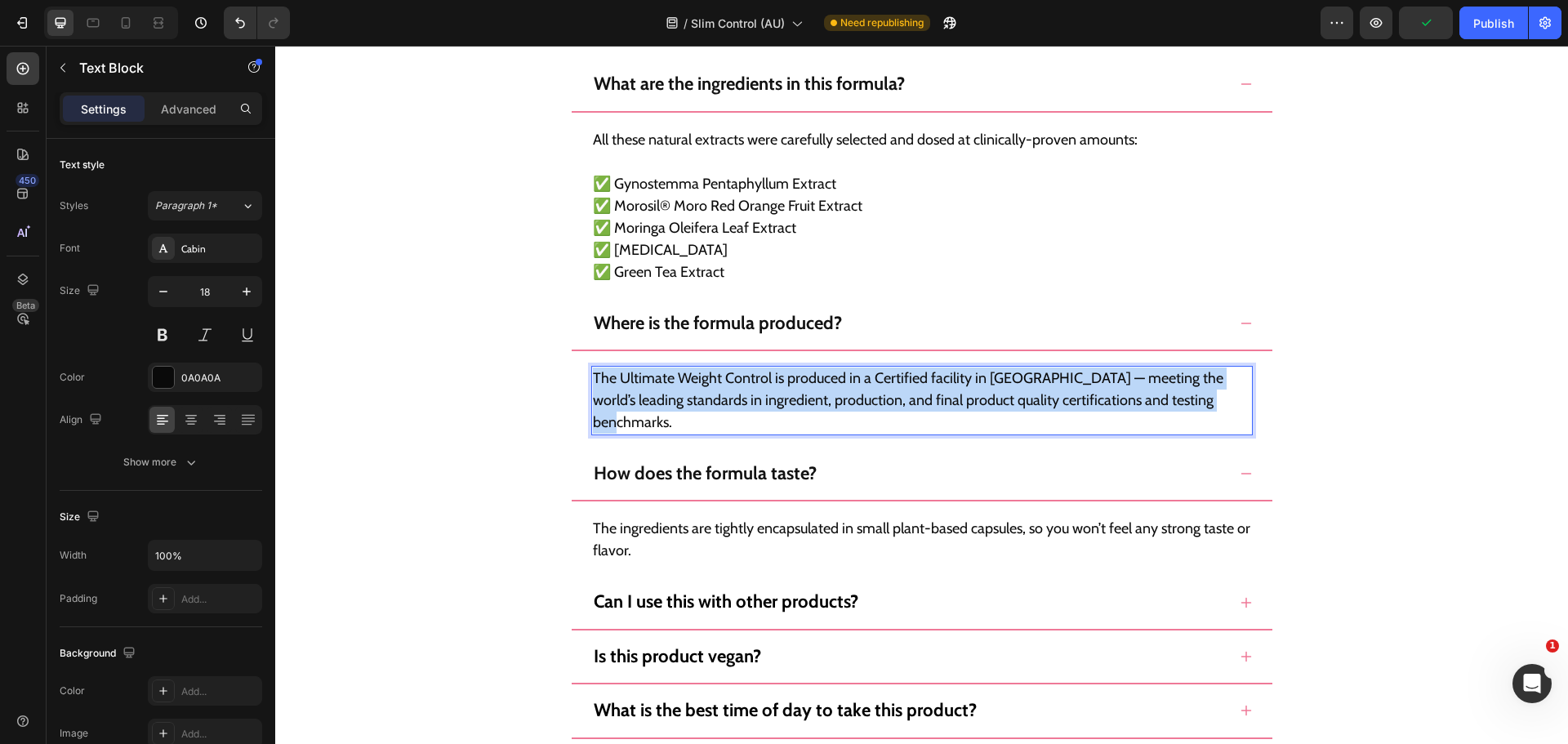
click at [796, 392] on p "The Ultimate Weight Control is produced in a Certified facility in [GEOGRAPHIC_…" at bounding box center [922, 400] width 658 height 66
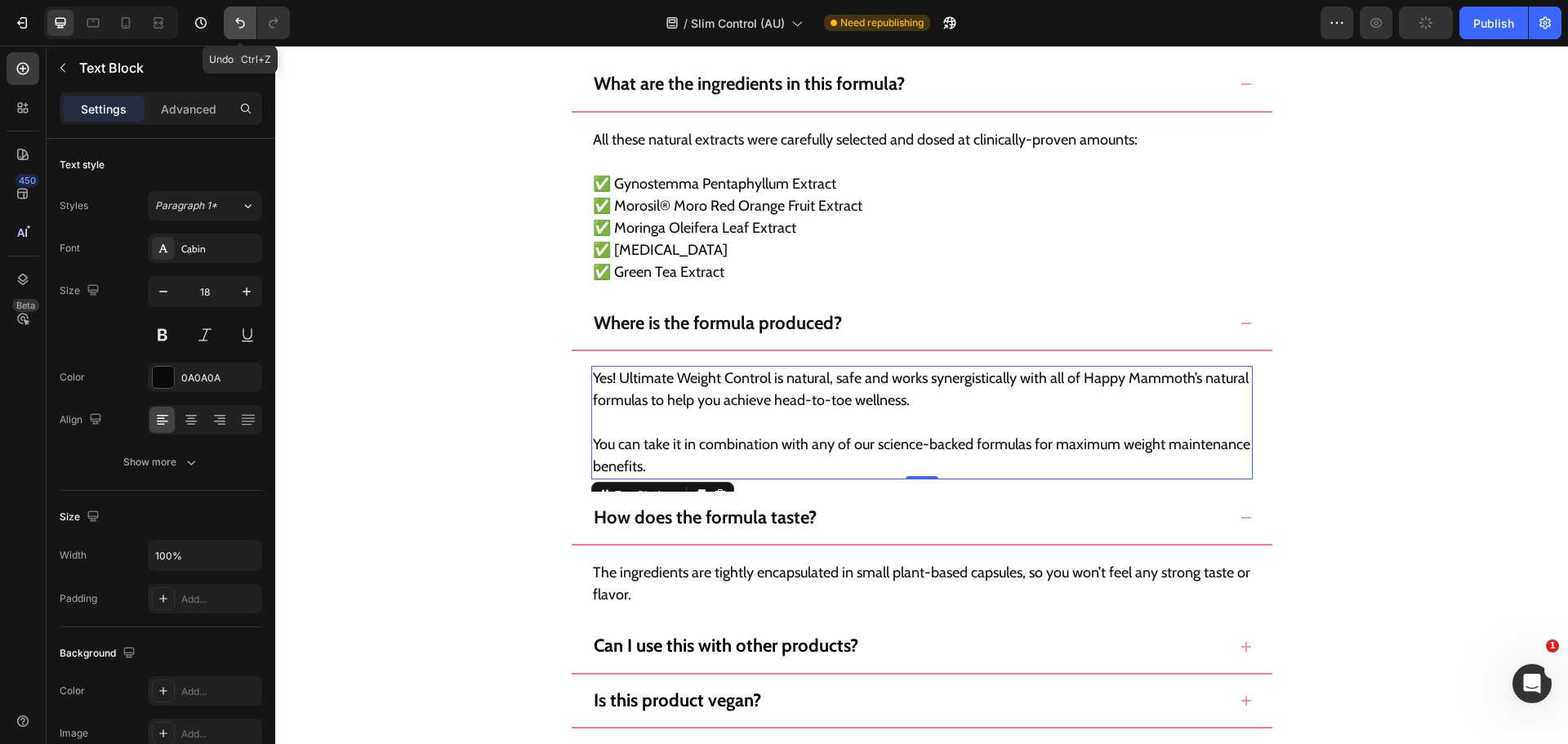
click at [238, 30] on icon "Undo/Redo" at bounding box center [240, 23] width 16 height 16
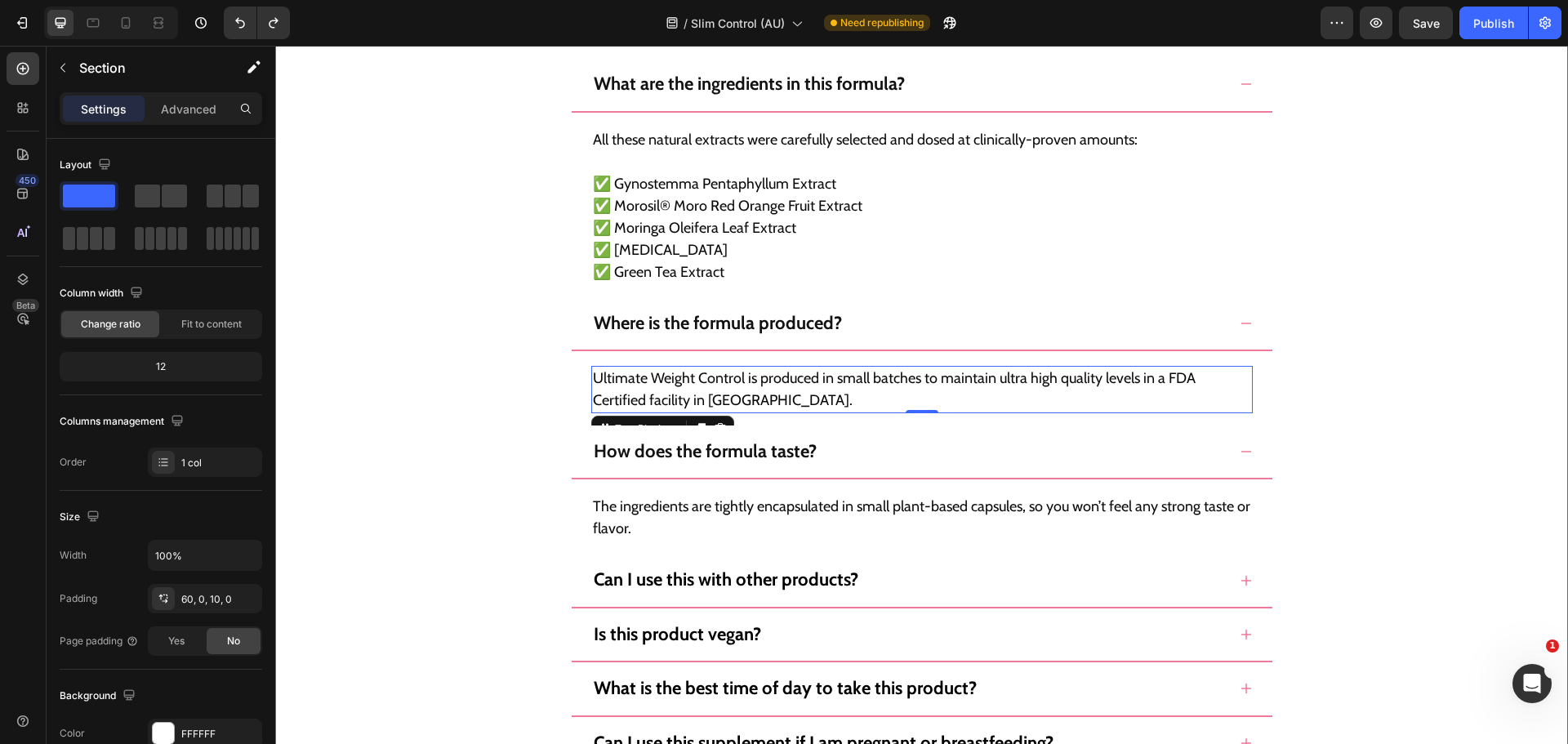
click at [1402, 422] on div "Still Not Sure? Heading Here Are The Top 15 Questions We Get About Ultimate Wei…" at bounding box center [921, 524] width 1293 height 1500
click at [696, 381] on p "Ultimate Weight Control is produced in small batches to maintain ultra high qua…" at bounding box center [922, 390] width 658 height 44
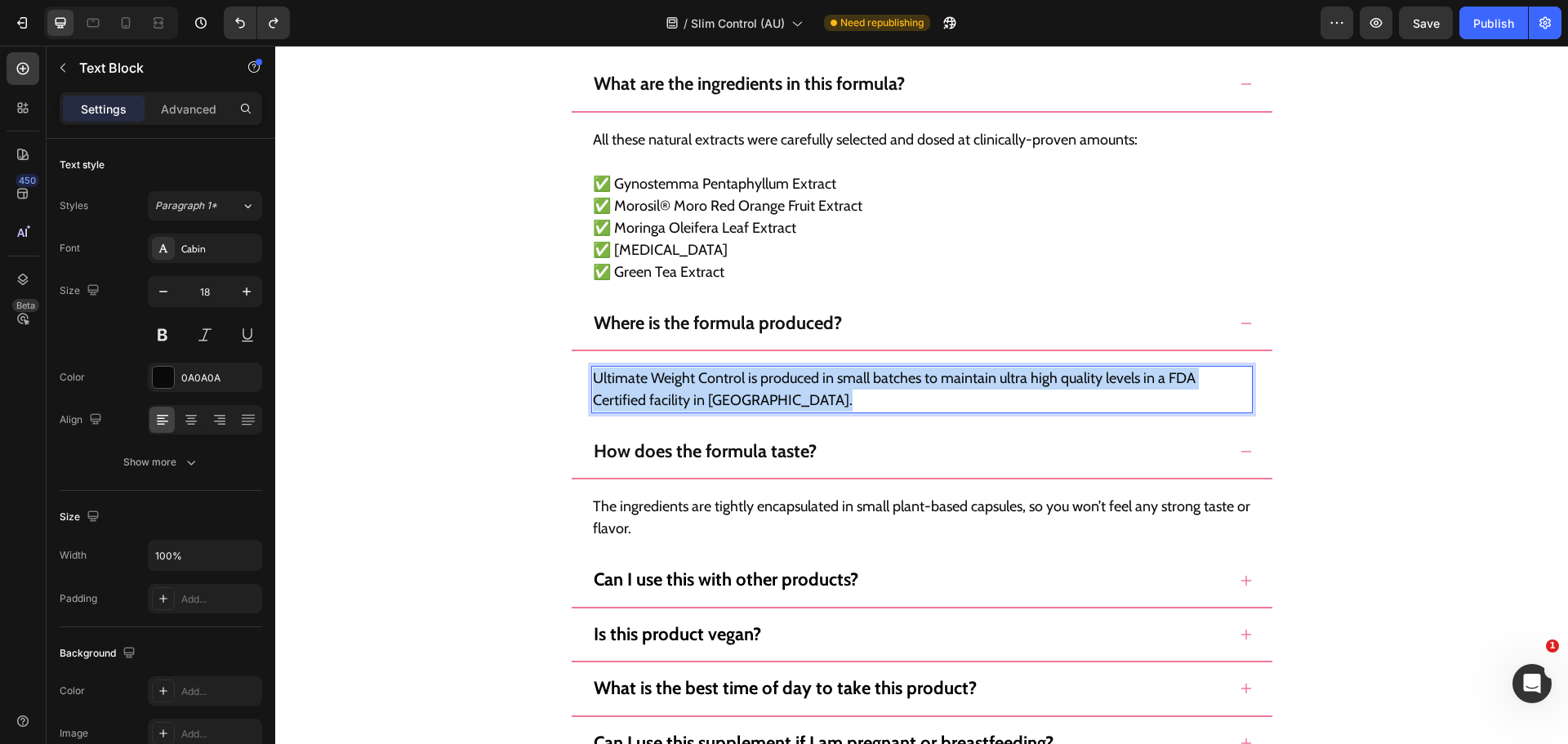
click at [696, 381] on p "Ultimate Weight Control is produced in small batches to maintain ultra high qua…" at bounding box center [922, 390] width 658 height 44
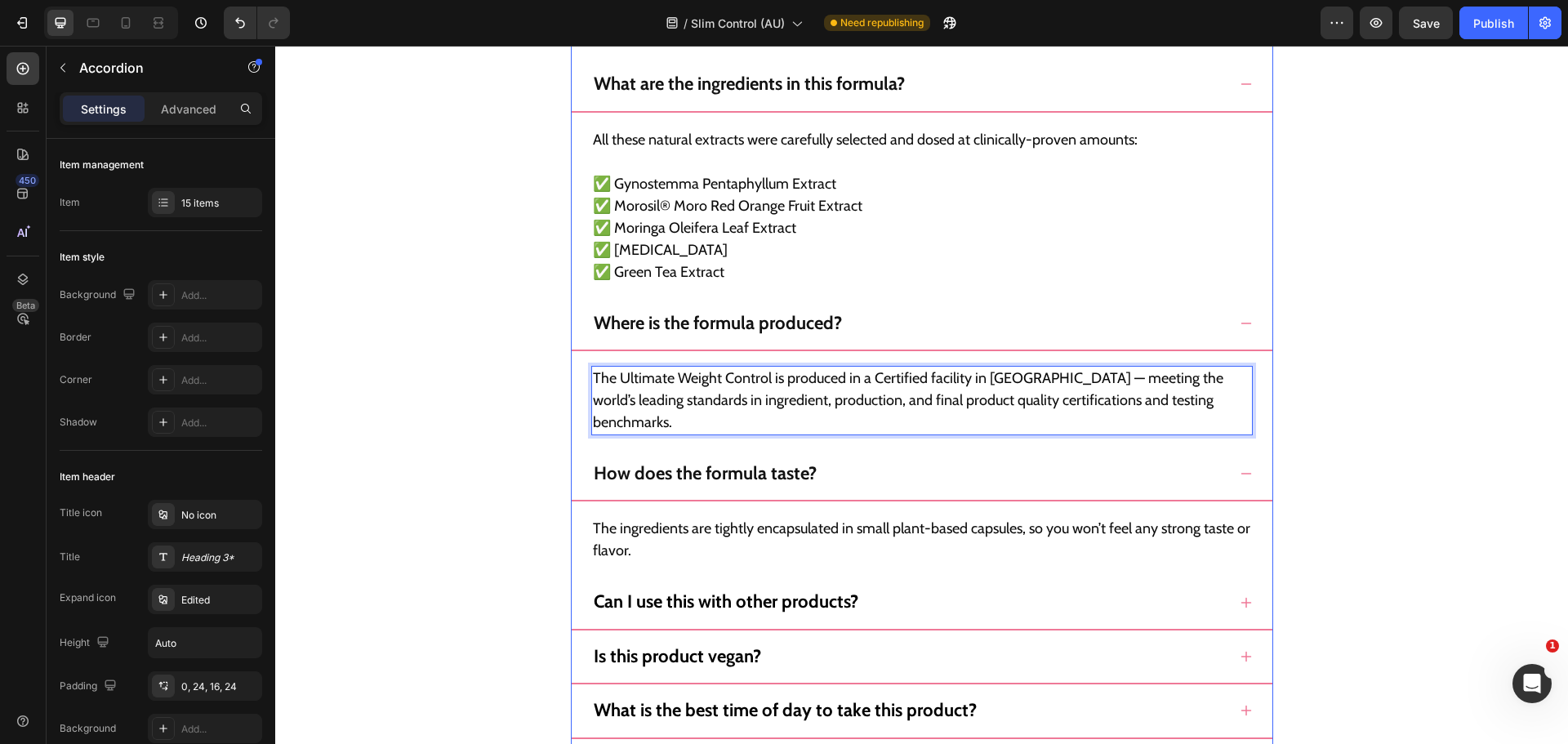
click at [978, 460] on div "How does the formula taste?" at bounding box center [909, 474] width 636 height 27
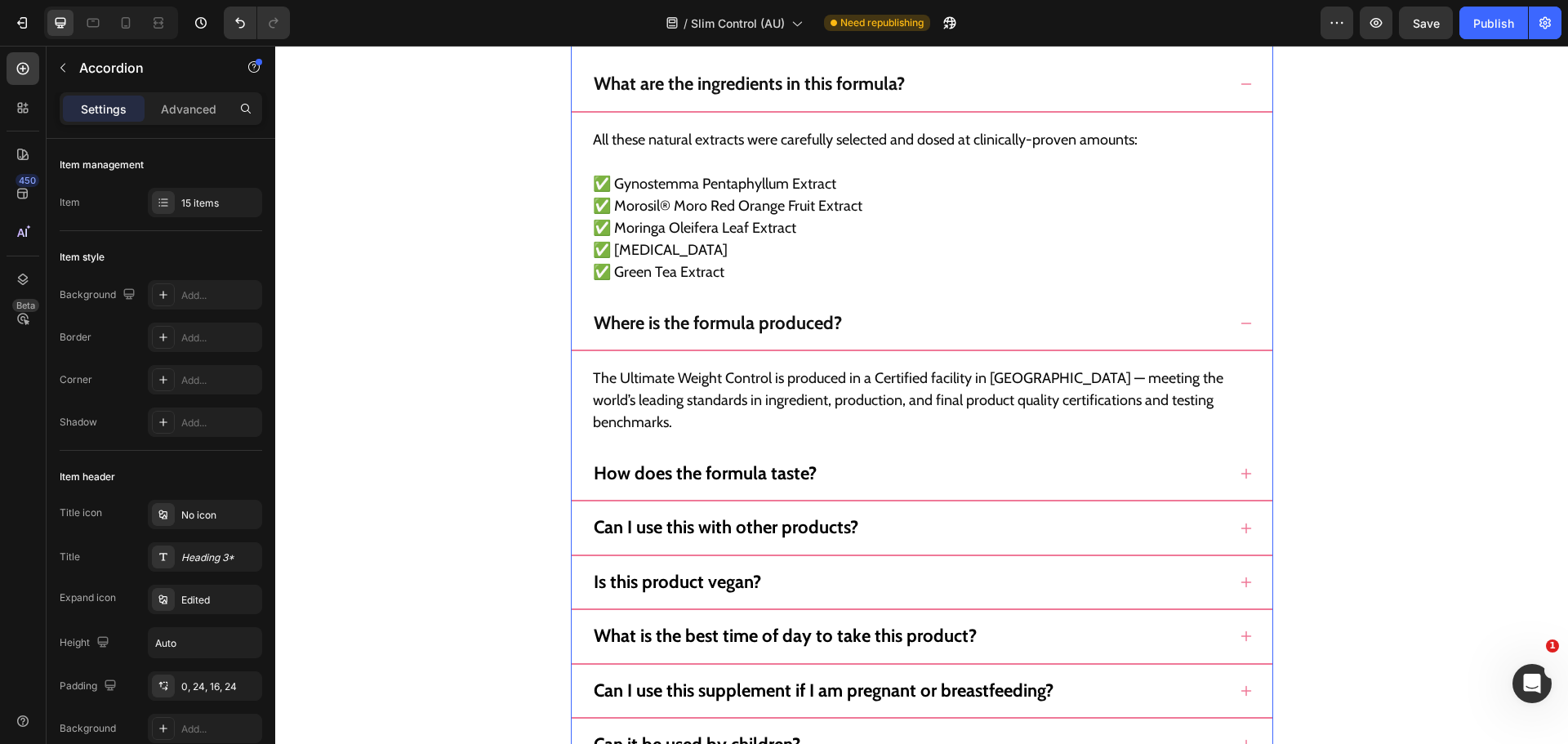
click at [978, 460] on div "How does the formula taste?" at bounding box center [909, 474] width 636 height 27
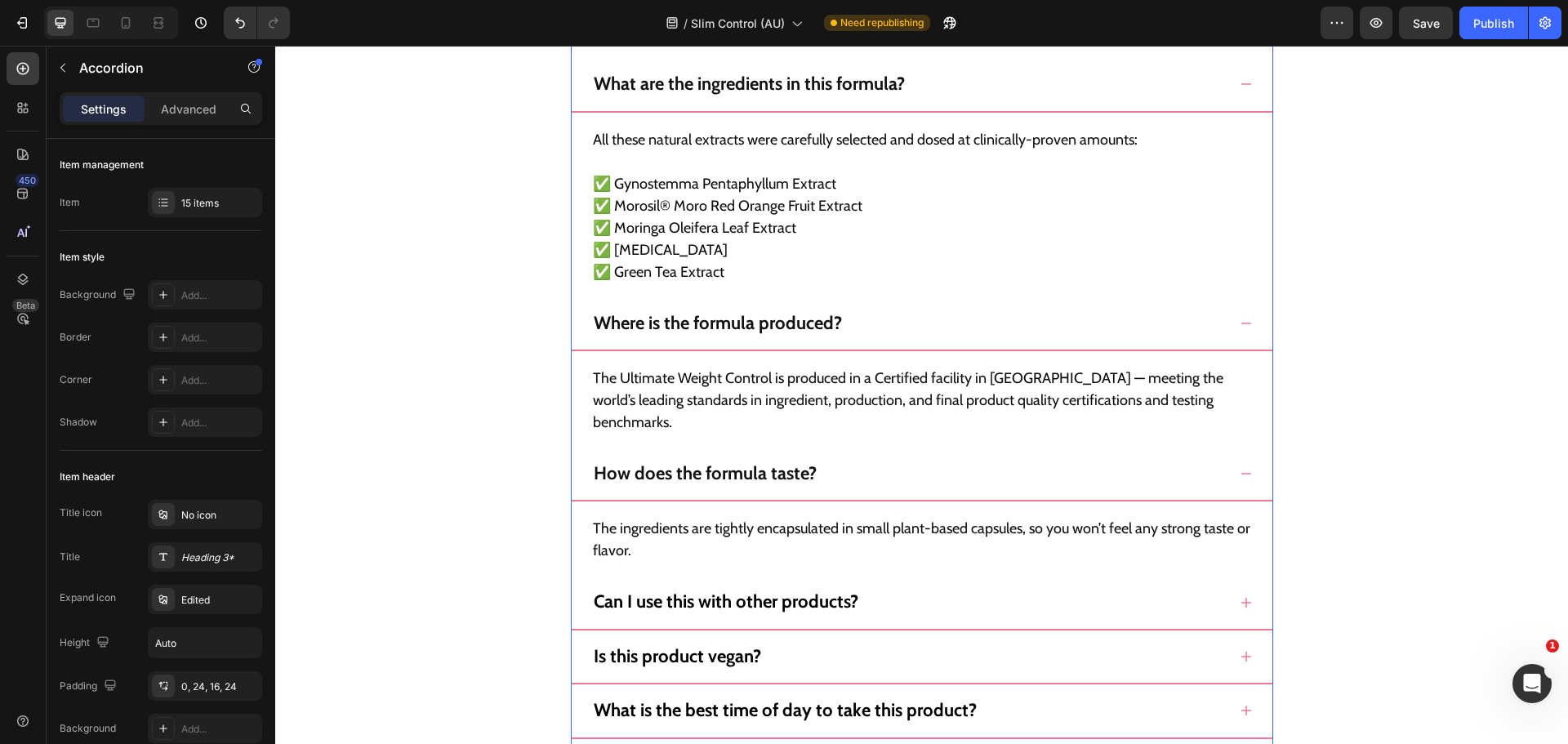
click at [1225, 317] on div "Where is the formula produced?" at bounding box center [922, 330] width 701 height 41
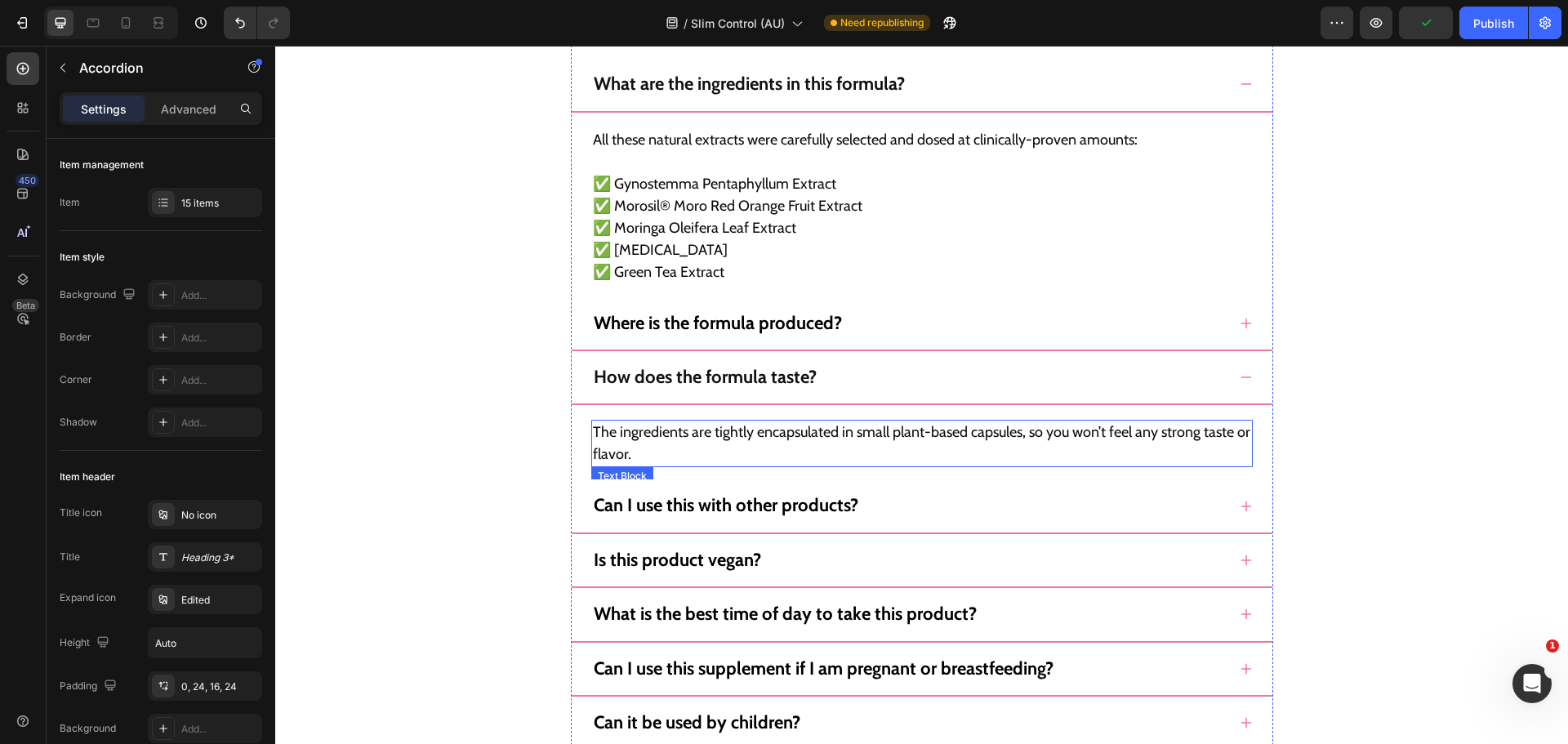
click at [727, 432] on p "The ingredients are tightly encapsulated in small plant-based capsules, so you …" at bounding box center [922, 444] width 658 height 44
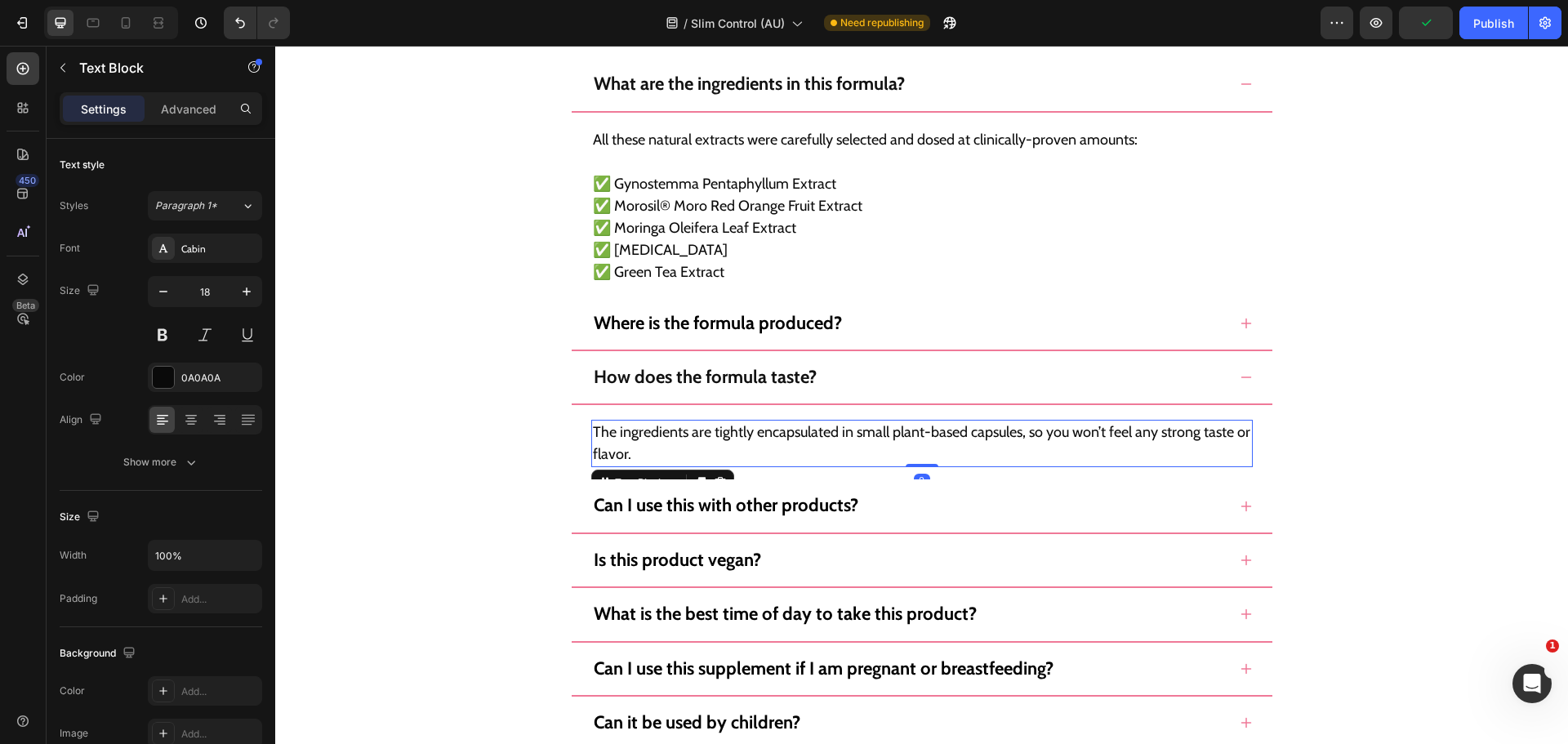
click at [727, 432] on p "The ingredients are tightly encapsulated in small plant-based capsules, so you …" at bounding box center [922, 444] width 658 height 44
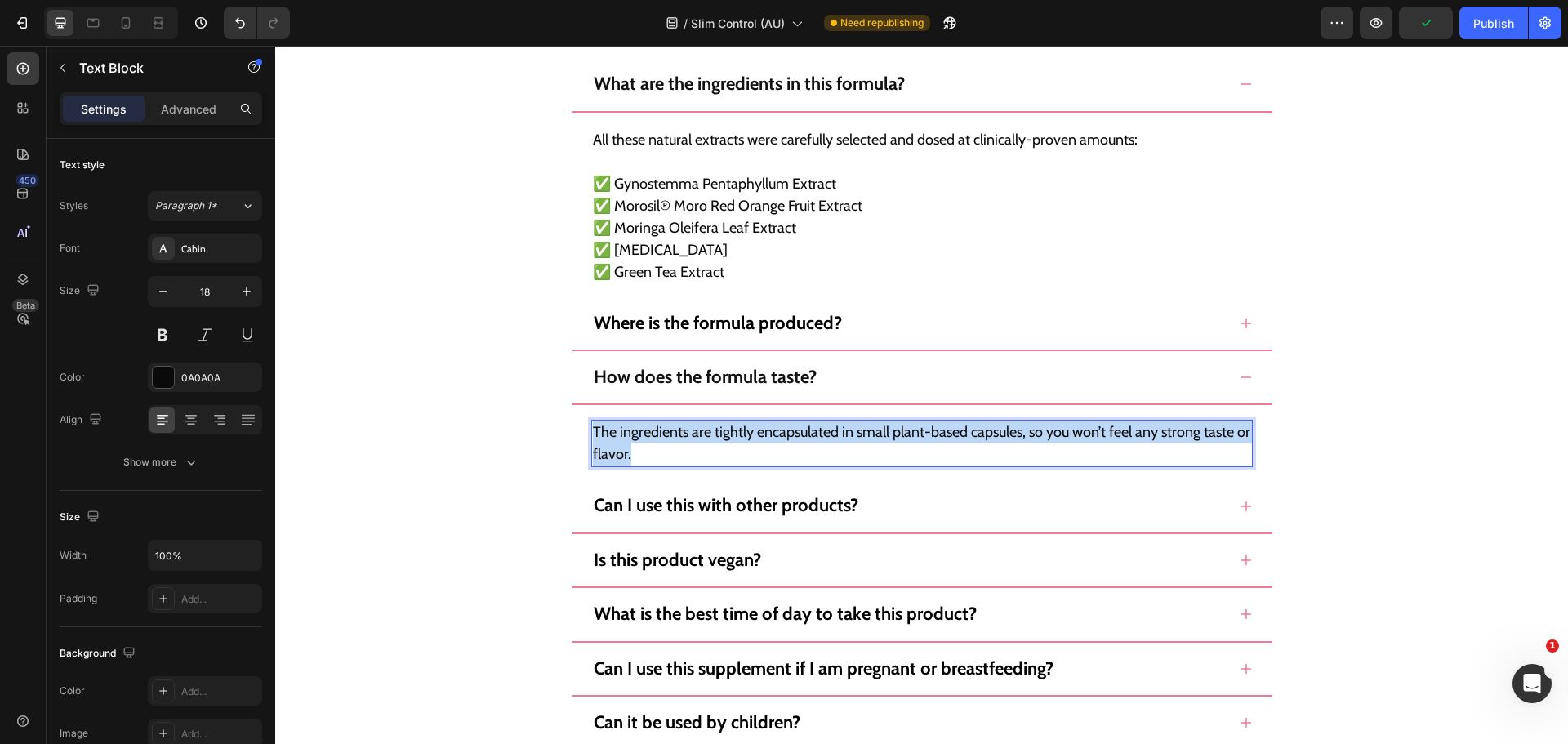
click at [727, 432] on p "The ingredients are tightly encapsulated in small plant-based capsules, so you …" at bounding box center [922, 444] width 658 height 44
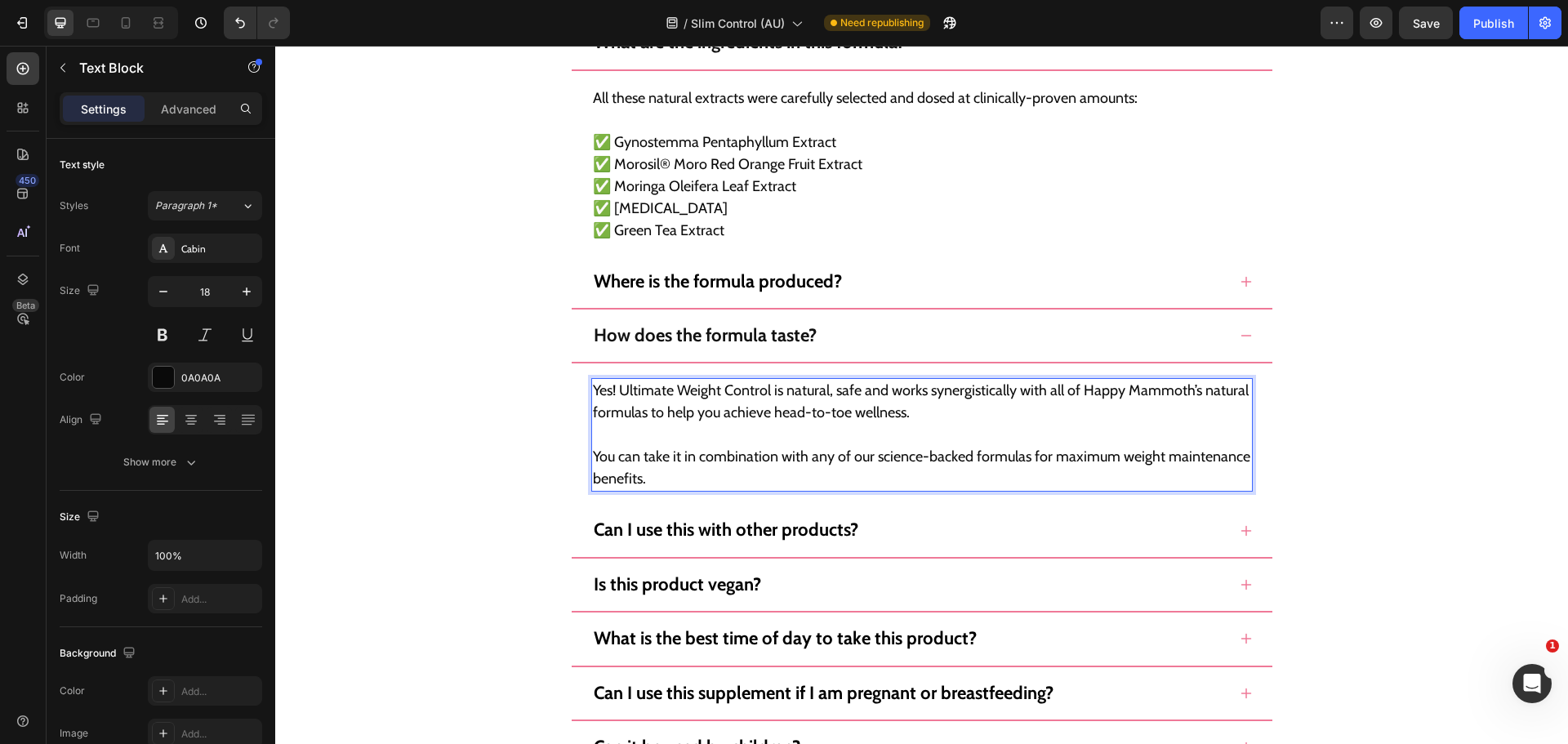
scroll to position [15276, 0]
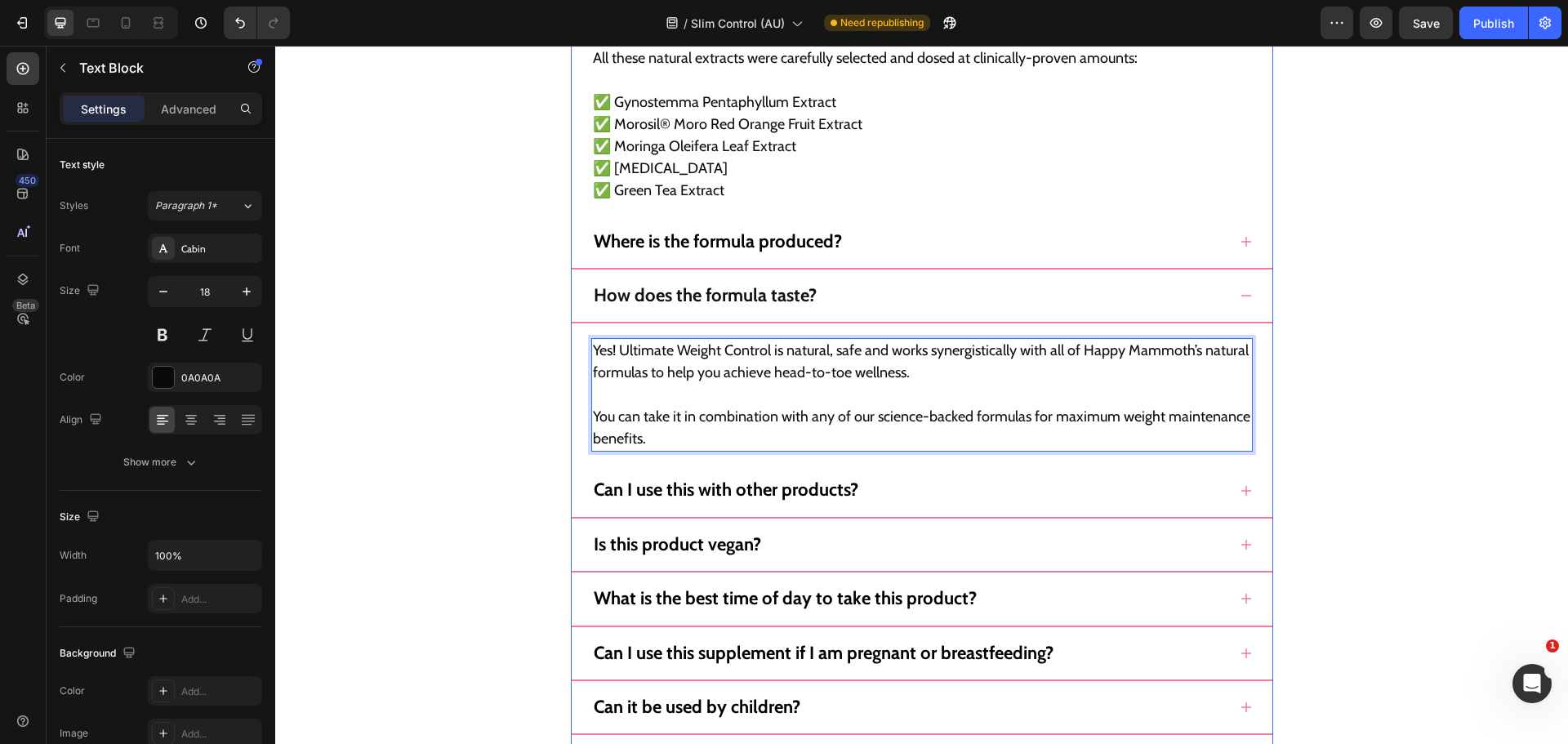
click at [1232, 287] on div "How does the formula taste?" at bounding box center [922, 303] width 701 height 41
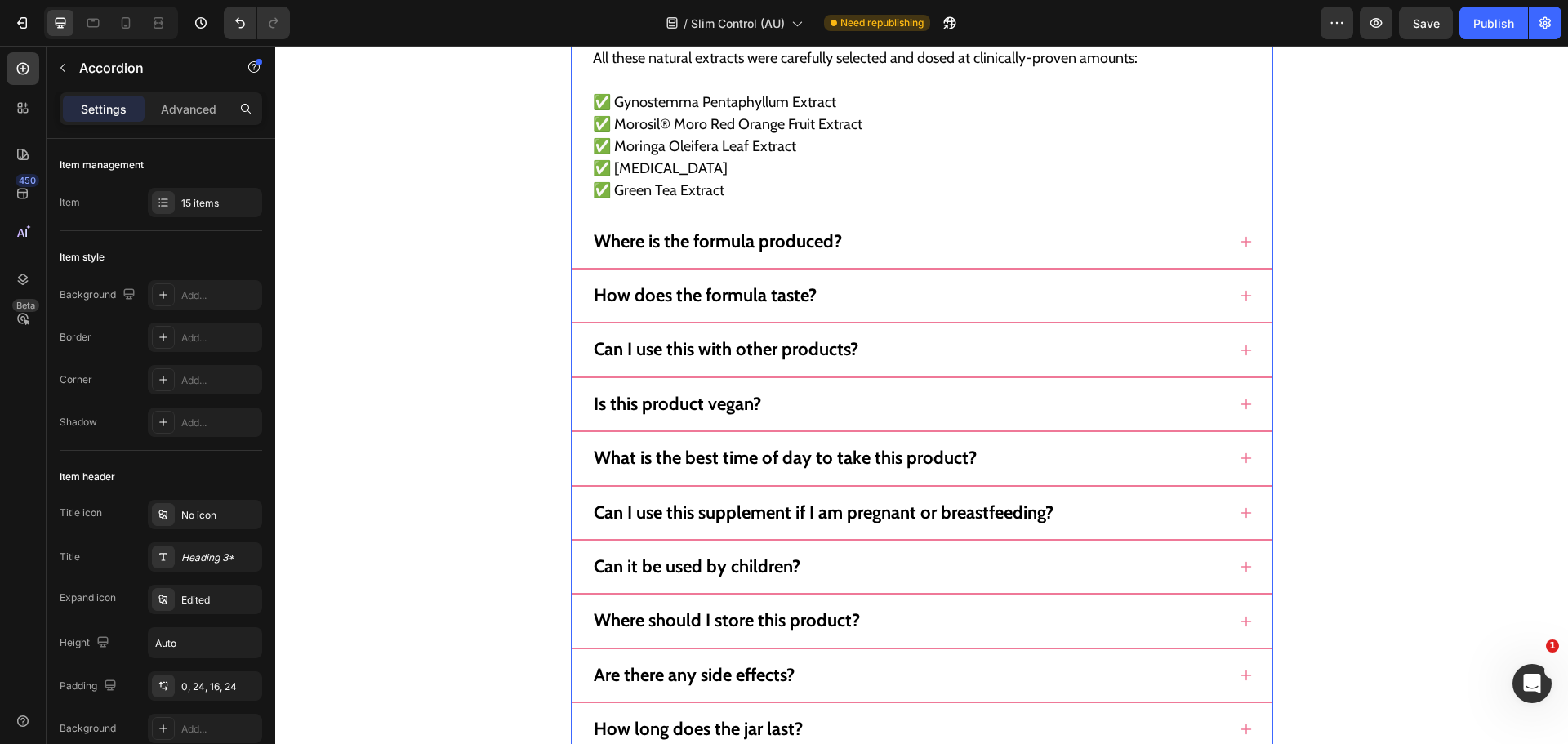
click at [1225, 359] on div "Can I use this with other products?" at bounding box center [922, 357] width 701 height 41
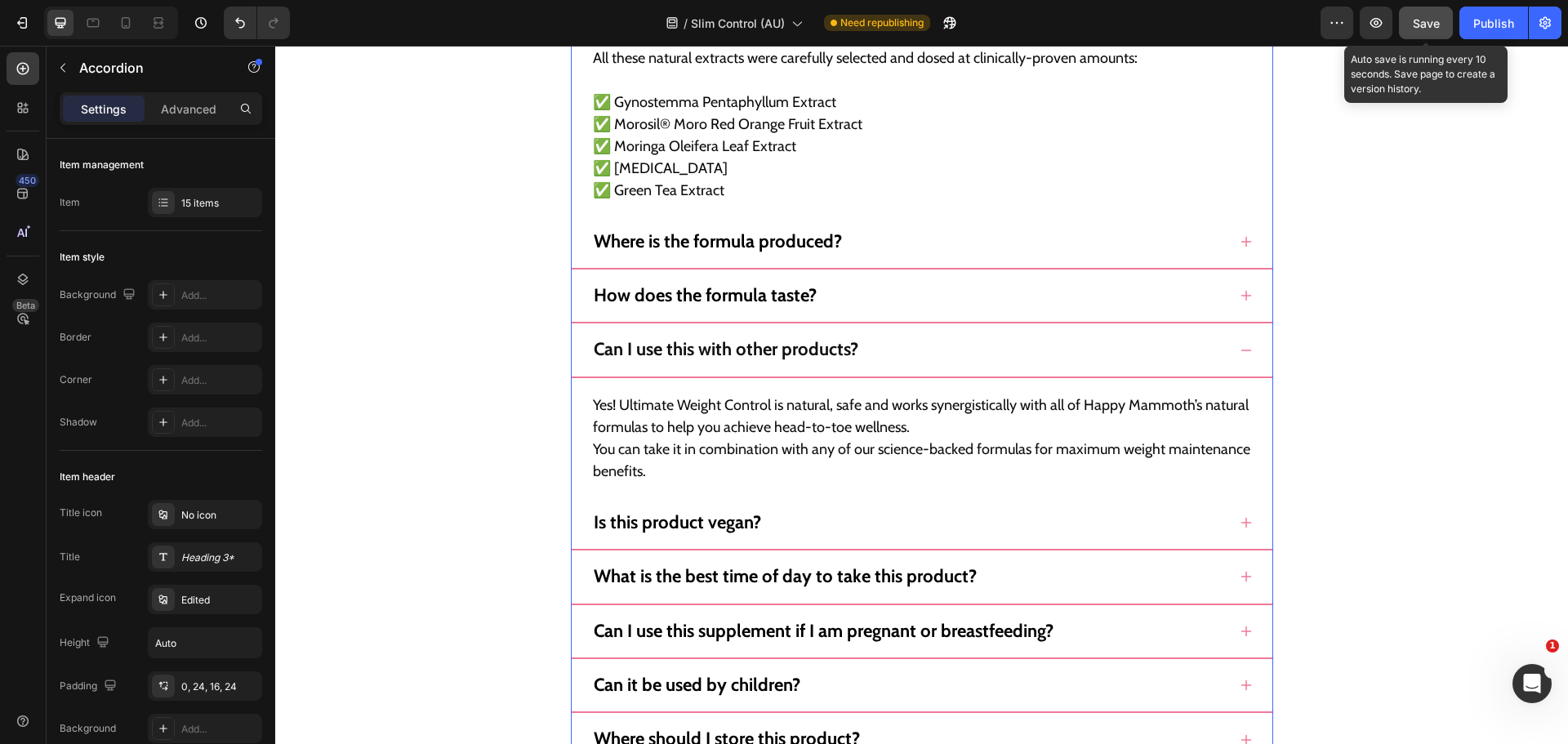
click at [1448, 9] on button "Save" at bounding box center [1426, 22] width 54 height 33
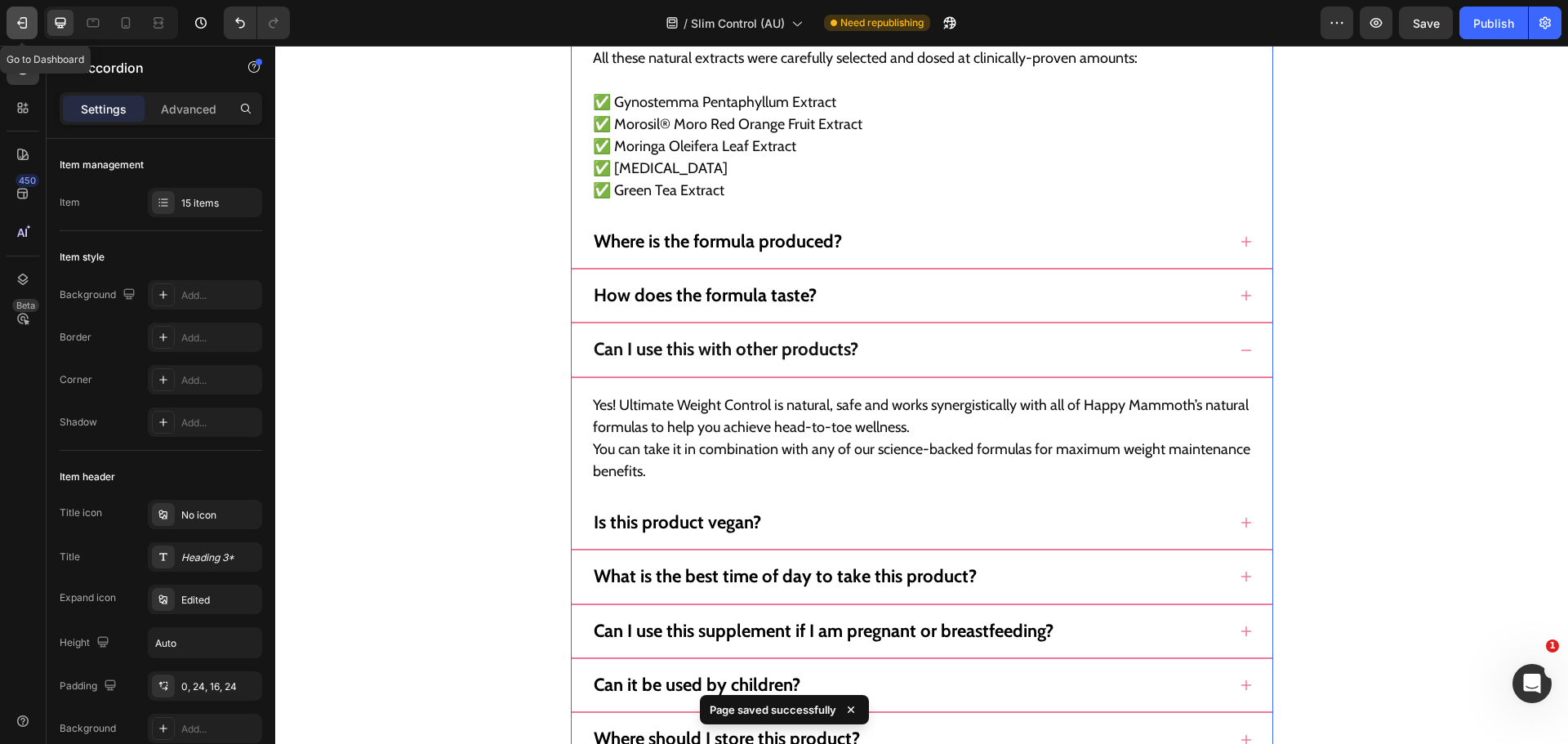
click at [7, 24] on button "button" at bounding box center [21, 22] width 31 height 33
